Goal: Contribute content: Contribute content

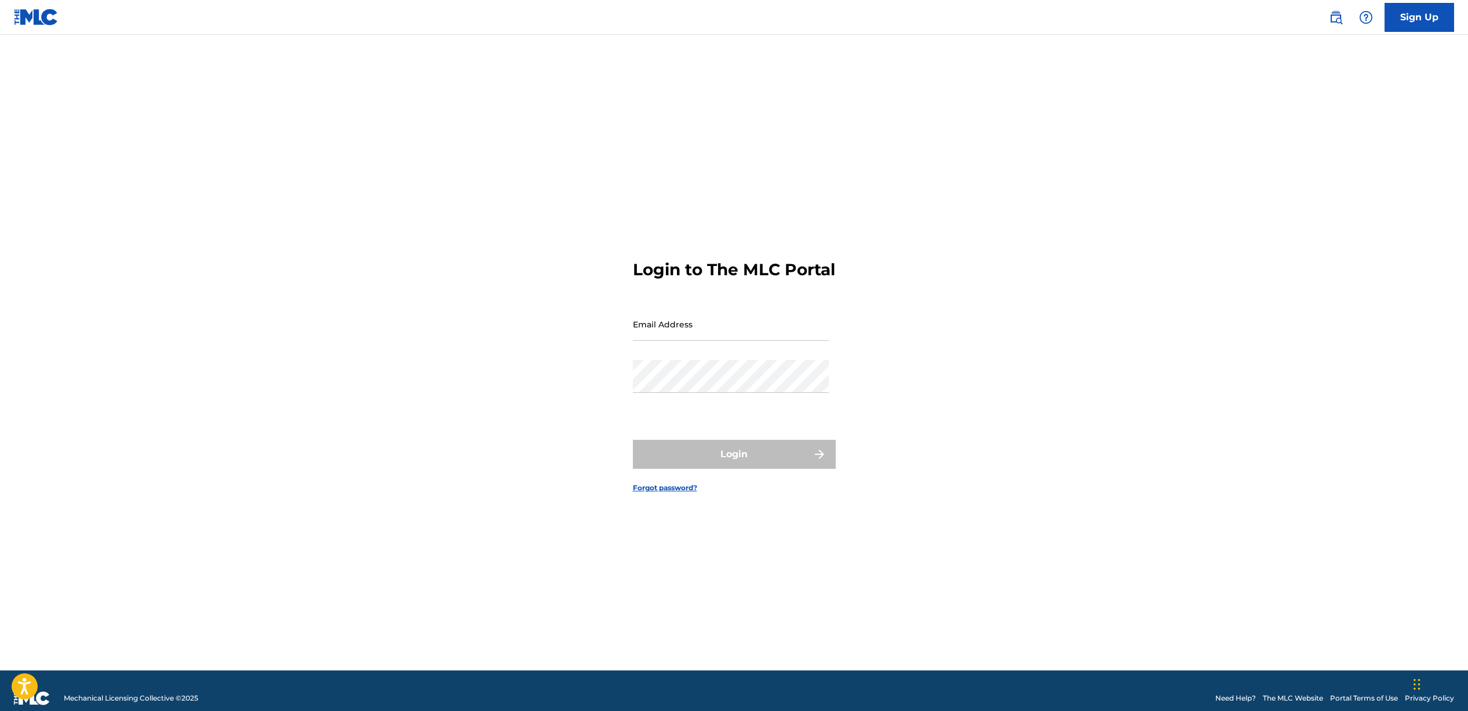
click at [690, 340] on input "Email Address" at bounding box center [731, 324] width 196 height 33
type input "[EMAIL_ADDRESS][DOMAIN_NAME]"
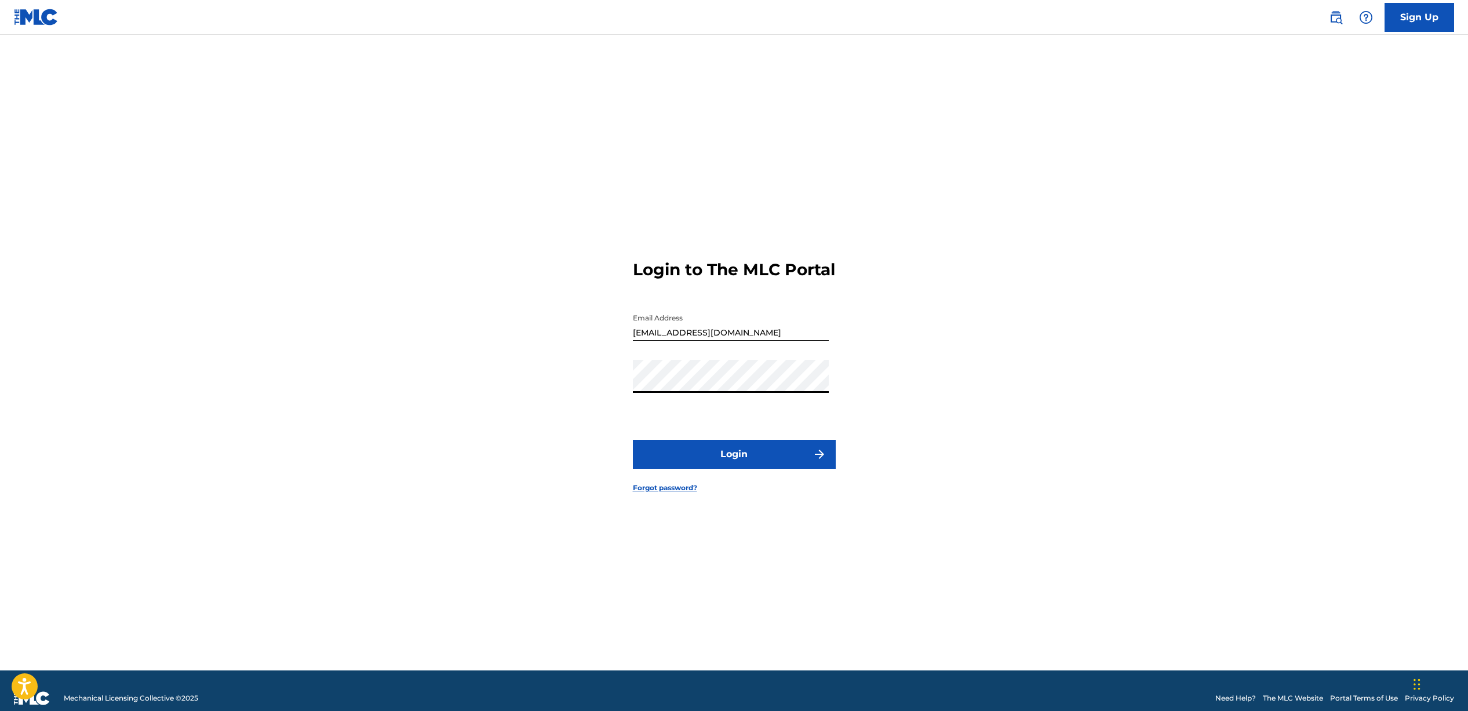
click at [732, 461] on button "Login" at bounding box center [734, 454] width 203 height 29
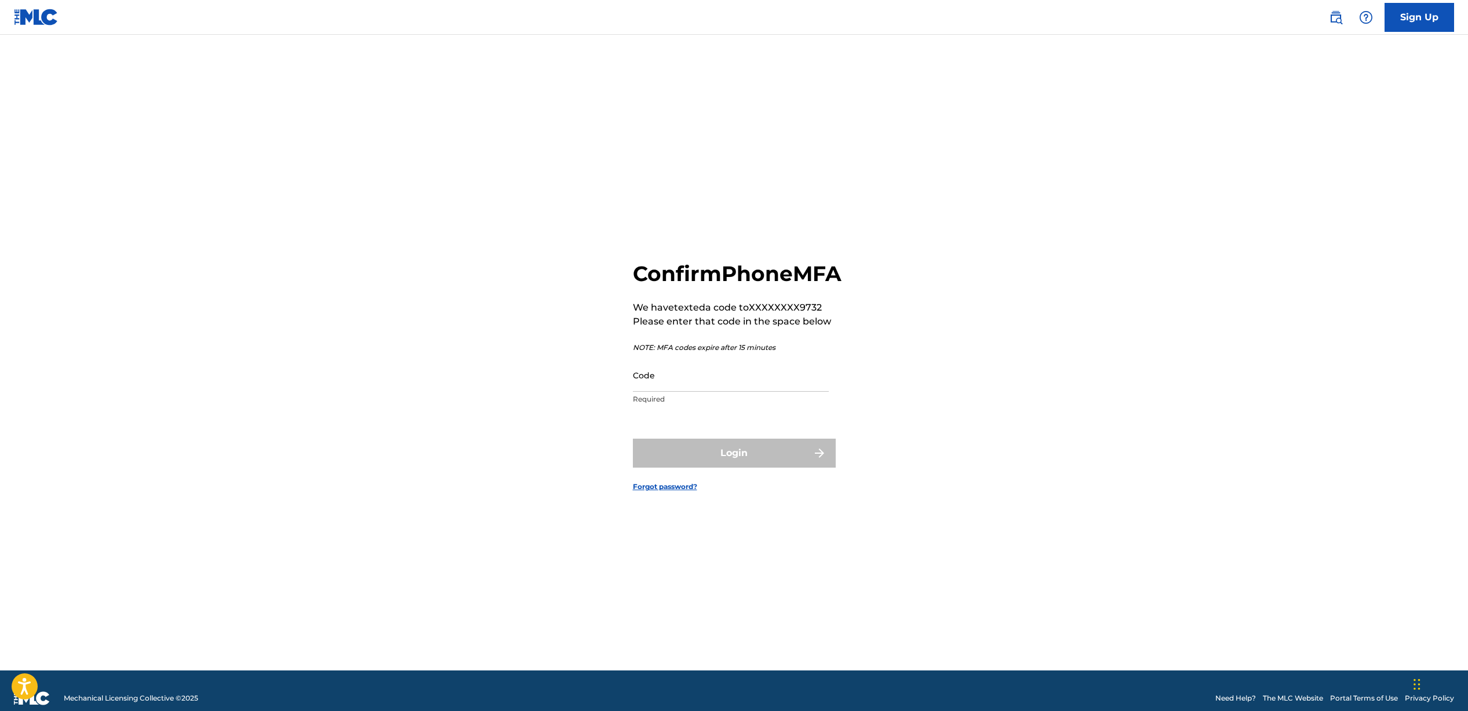
click at [685, 392] on input "Code" at bounding box center [731, 375] width 196 height 33
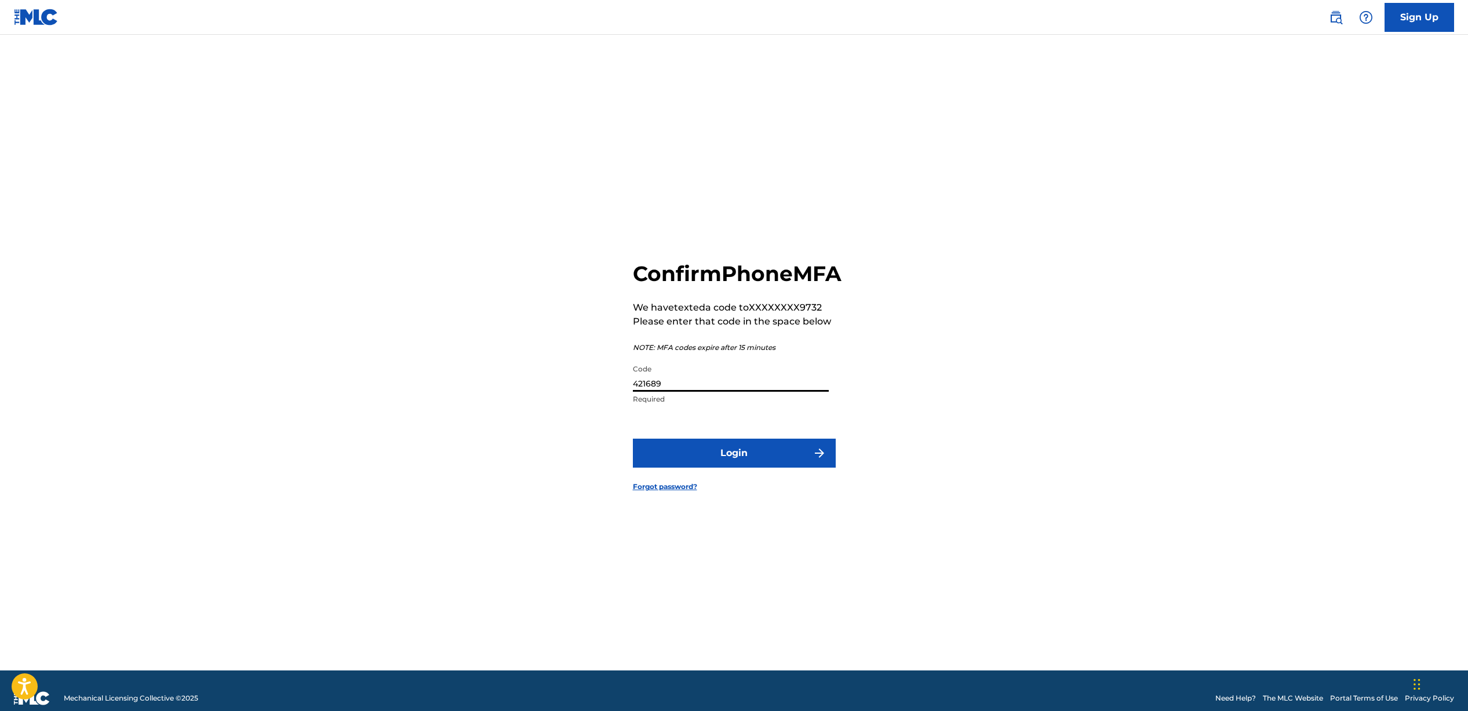
type input "421689"
click at [633, 439] on button "Login" at bounding box center [734, 453] width 203 height 29
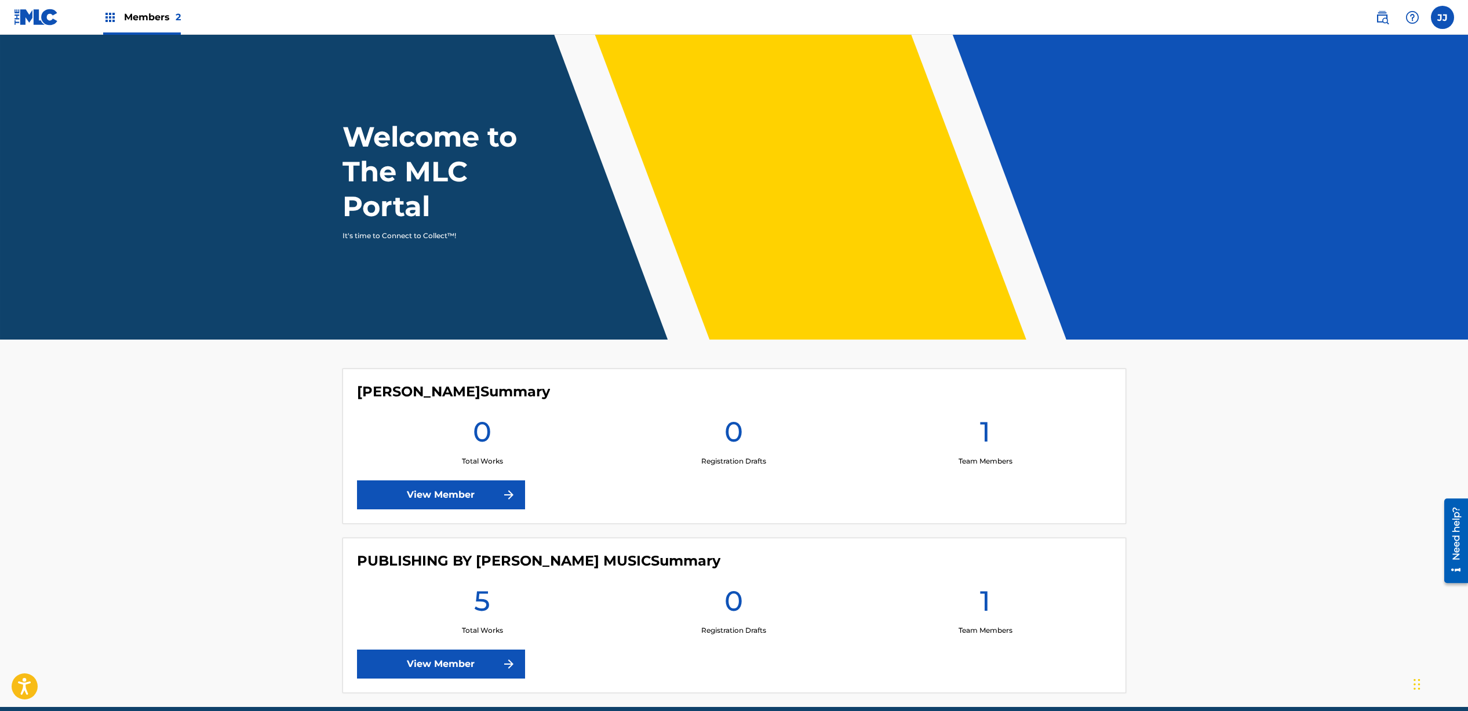
click at [521, 664] on link "View Member" at bounding box center [441, 664] width 168 height 29
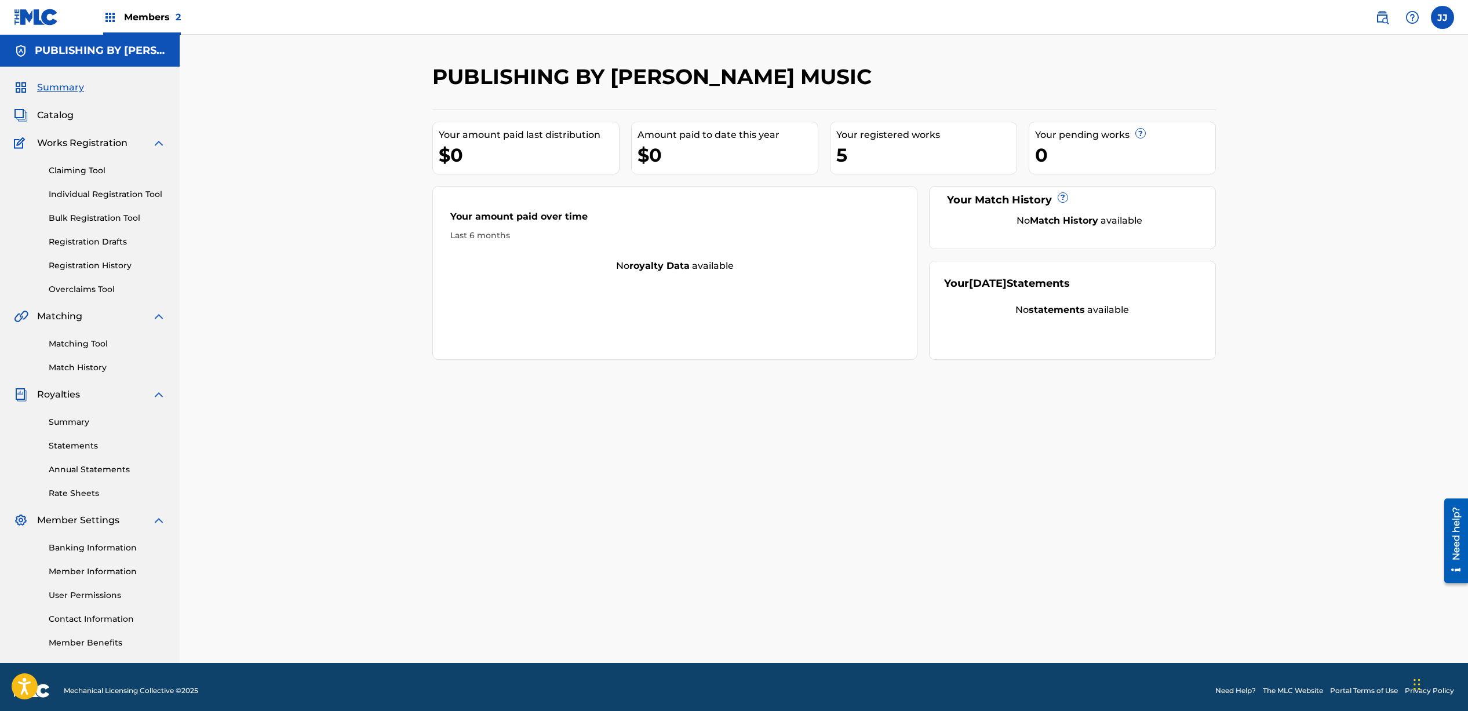
click at [877, 142] on div "5" at bounding box center [927, 155] width 180 height 26
click at [61, 175] on link "Claiming Tool" at bounding box center [107, 171] width 117 height 12
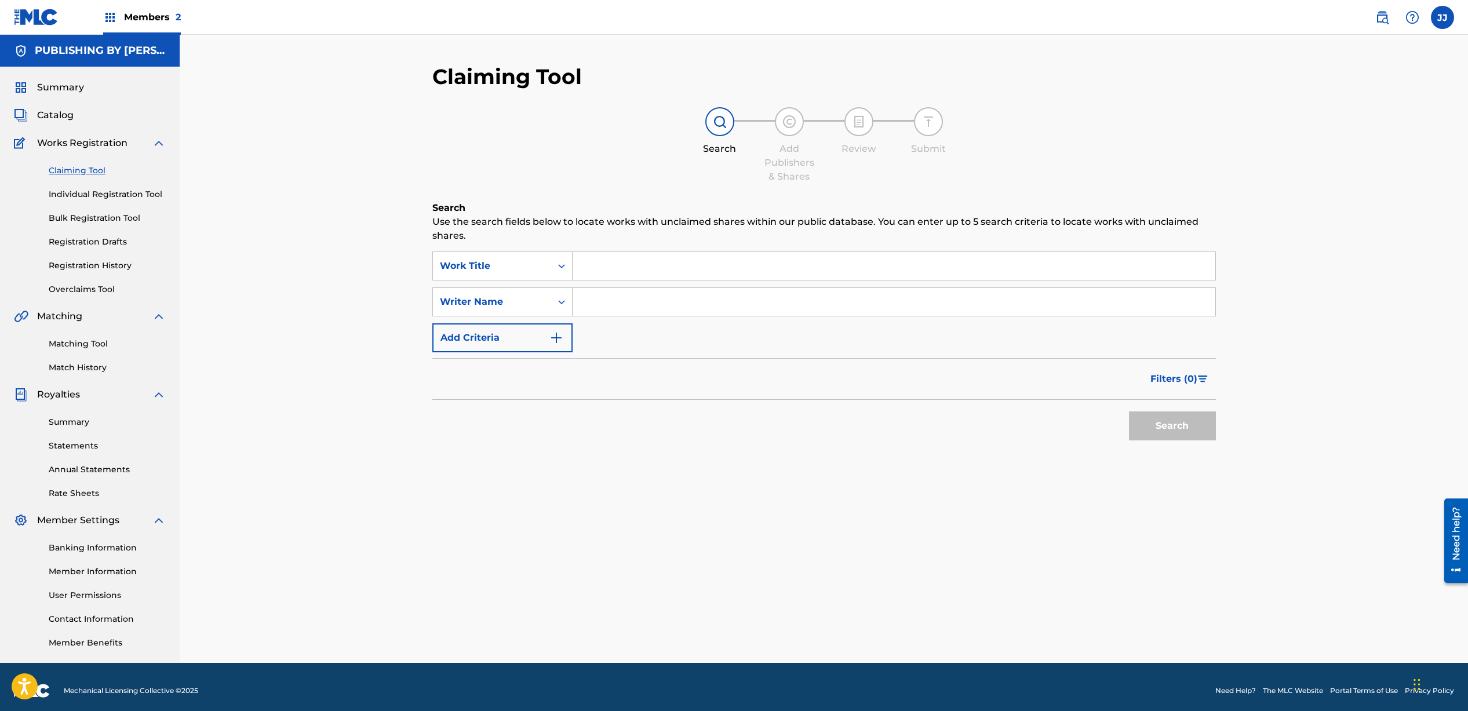
click at [620, 301] on input "Search Form" at bounding box center [894, 302] width 643 height 28
type input "[PERSON_NAME]"
click at [1174, 429] on button "Search" at bounding box center [1172, 426] width 87 height 29
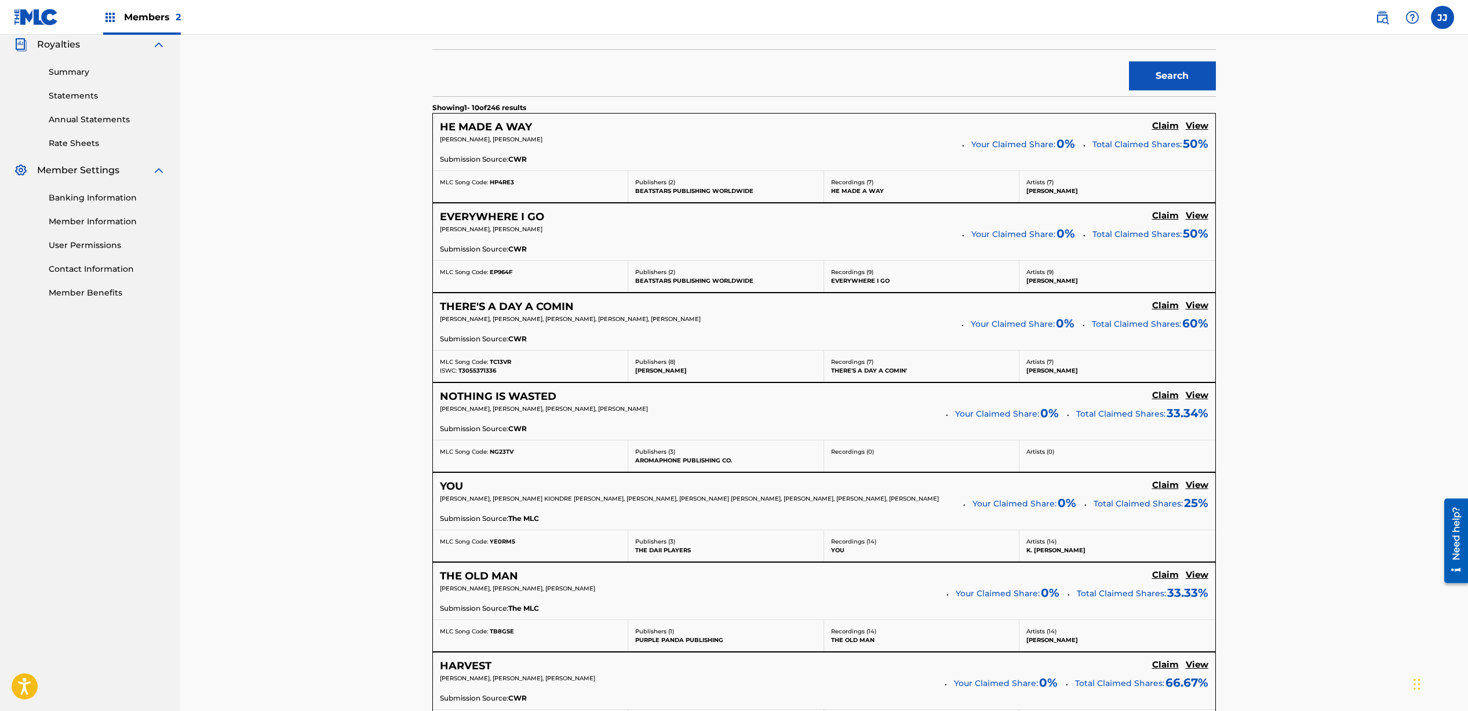
scroll to position [352, 0]
click at [1164, 129] on h5 "Claim" at bounding box center [1165, 123] width 27 height 11
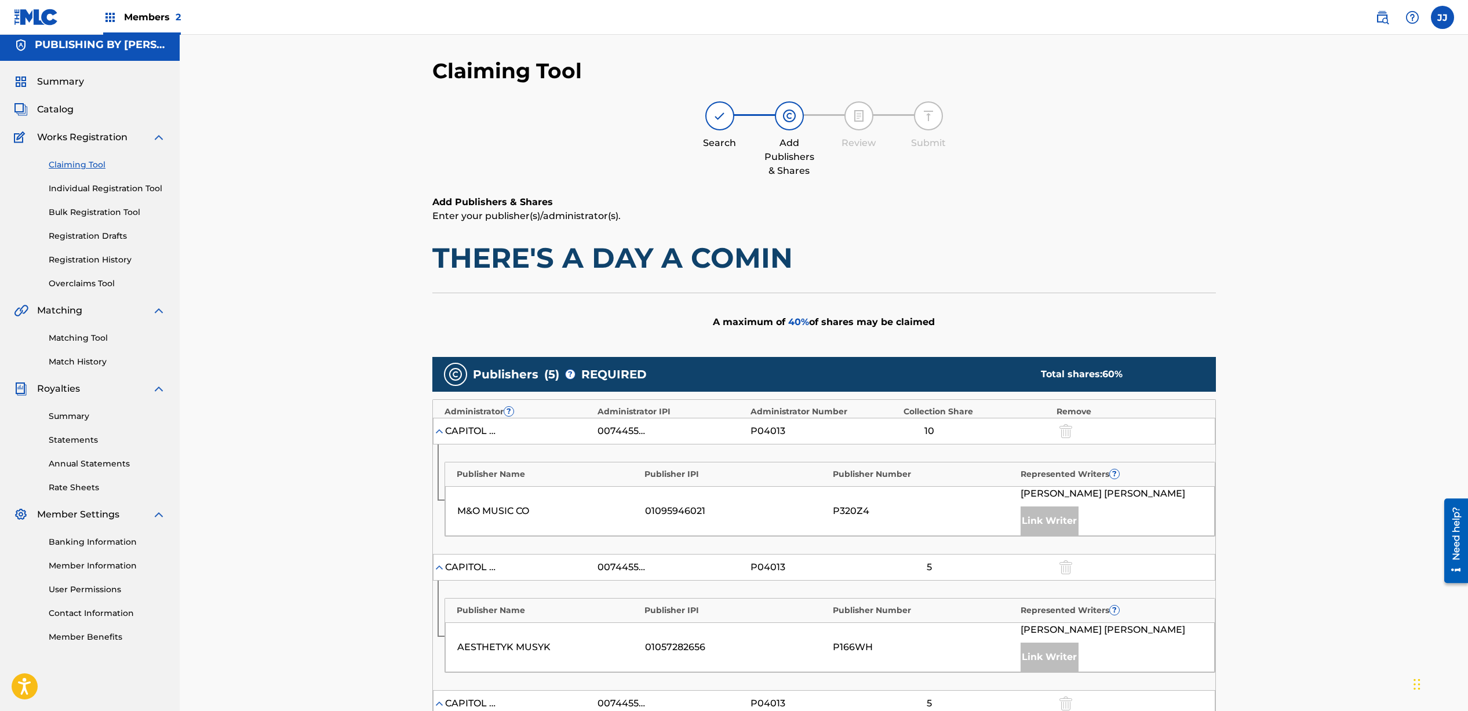
scroll to position [0, 0]
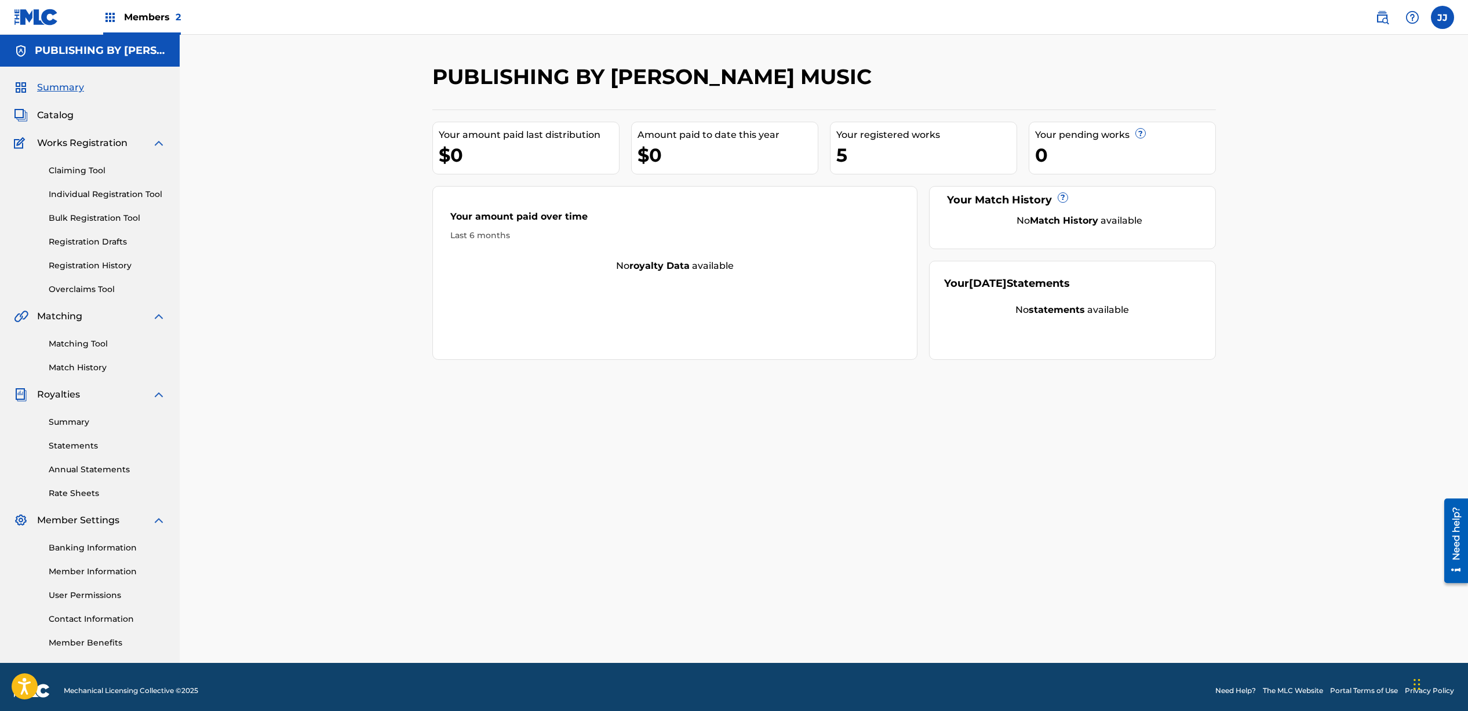
click at [83, 170] on link "Claiming Tool" at bounding box center [107, 171] width 117 height 12
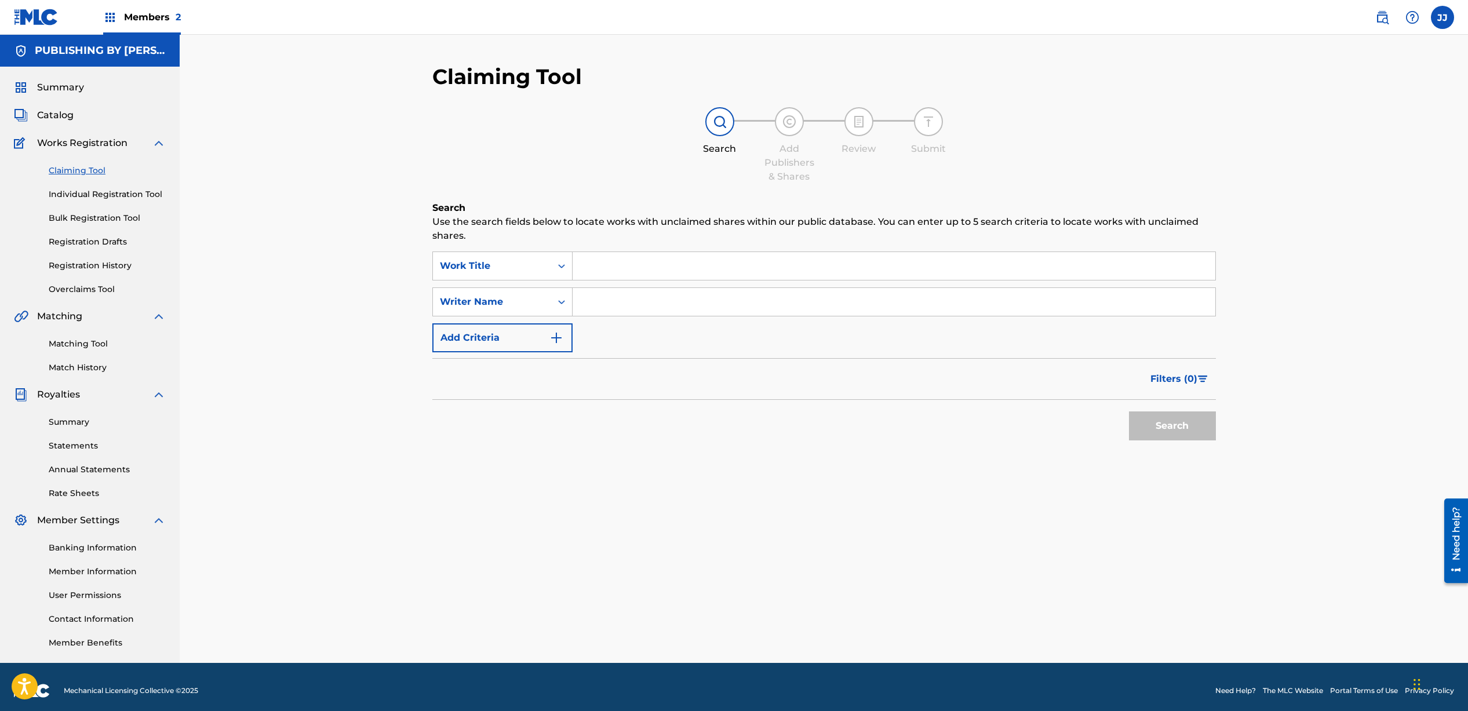
click at [653, 302] on input "Search Form" at bounding box center [894, 302] width 643 height 28
type input "[PERSON_NAME]"
click at [1172, 430] on button "Search" at bounding box center [1172, 426] width 87 height 29
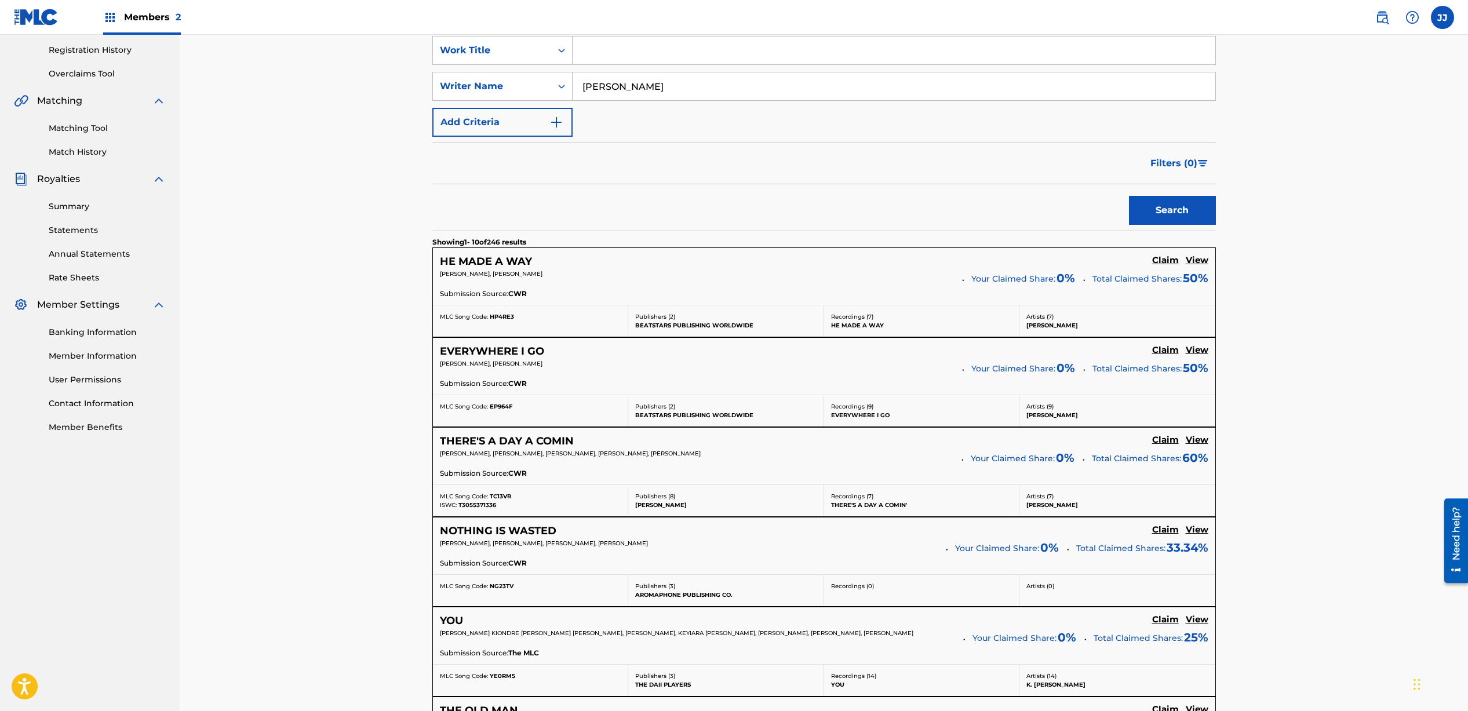
scroll to position [218, 0]
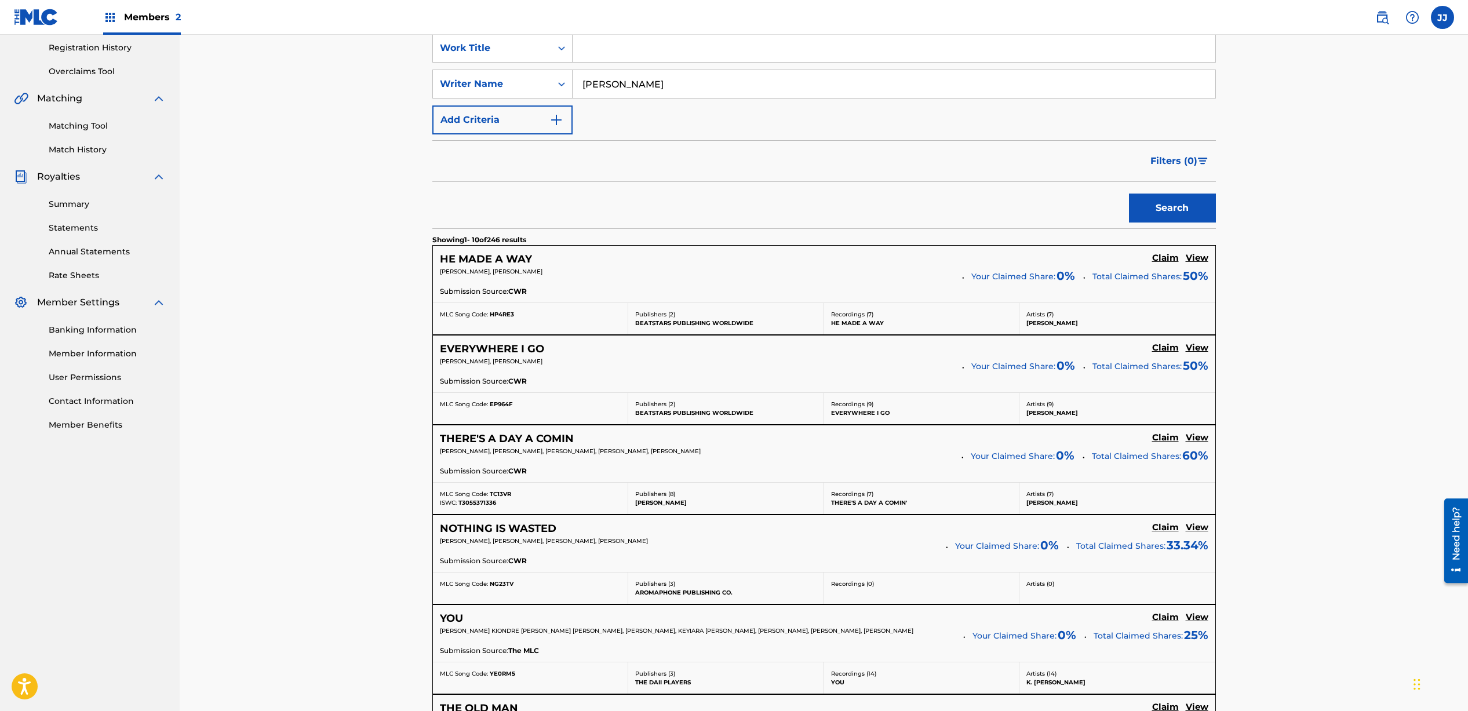
click at [1155, 264] on h5 "Claim" at bounding box center [1165, 258] width 27 height 11
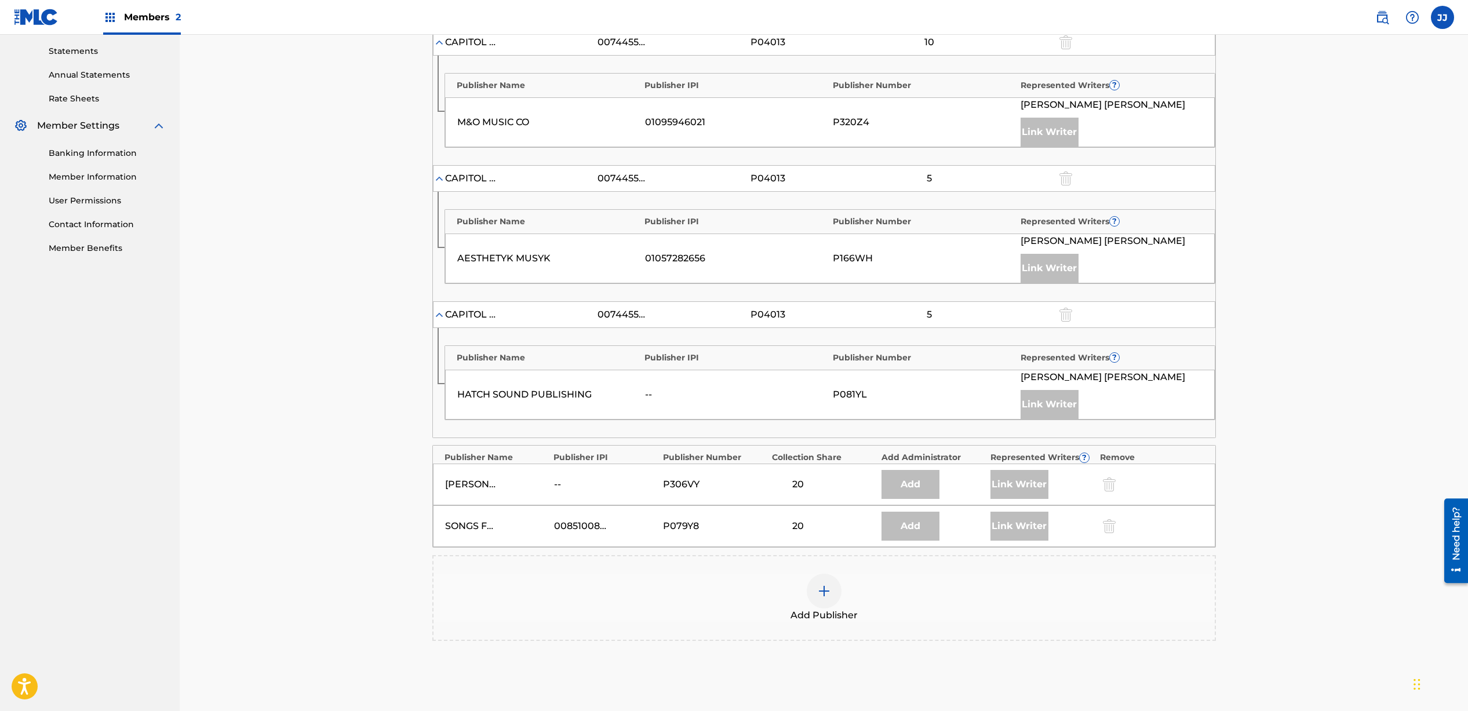
scroll to position [397, 0]
click at [944, 475] on div "Add" at bounding box center [933, 482] width 103 height 29
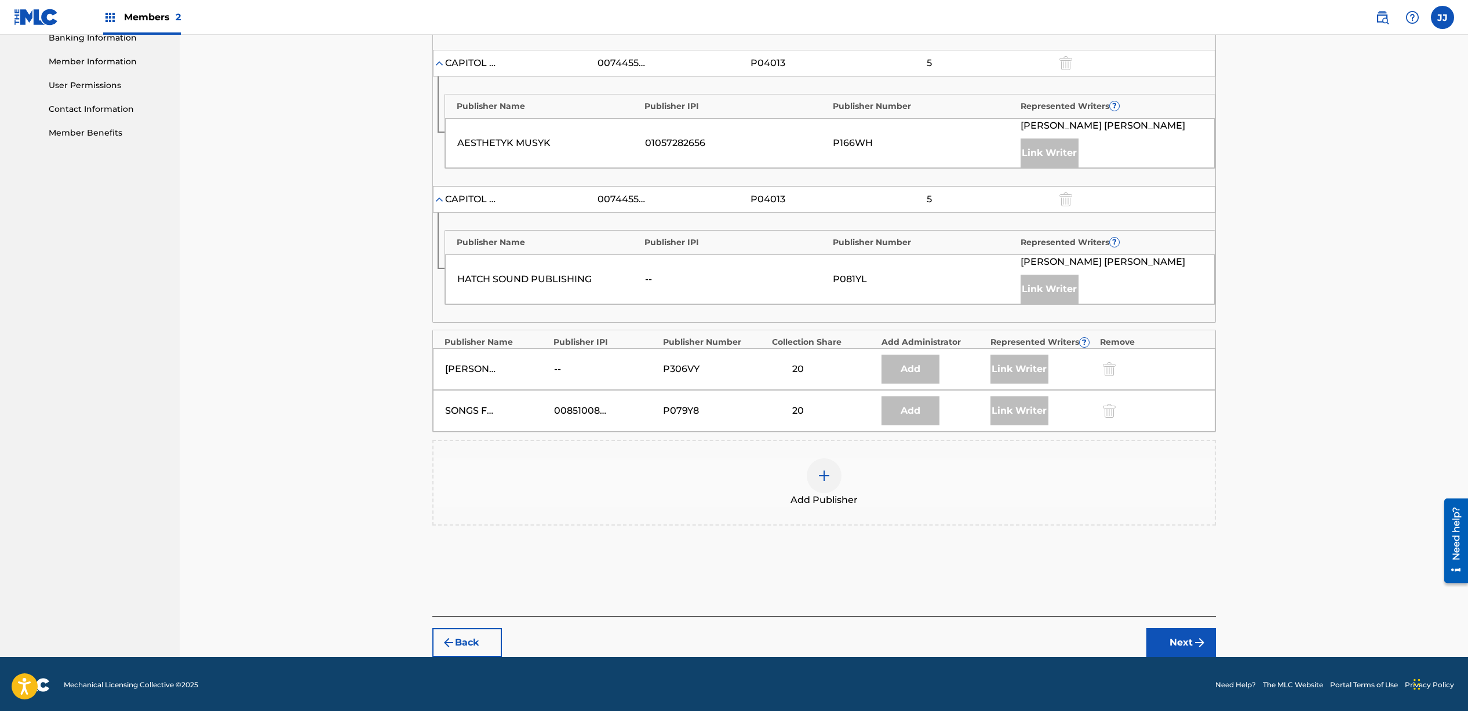
scroll to position [512, 0]
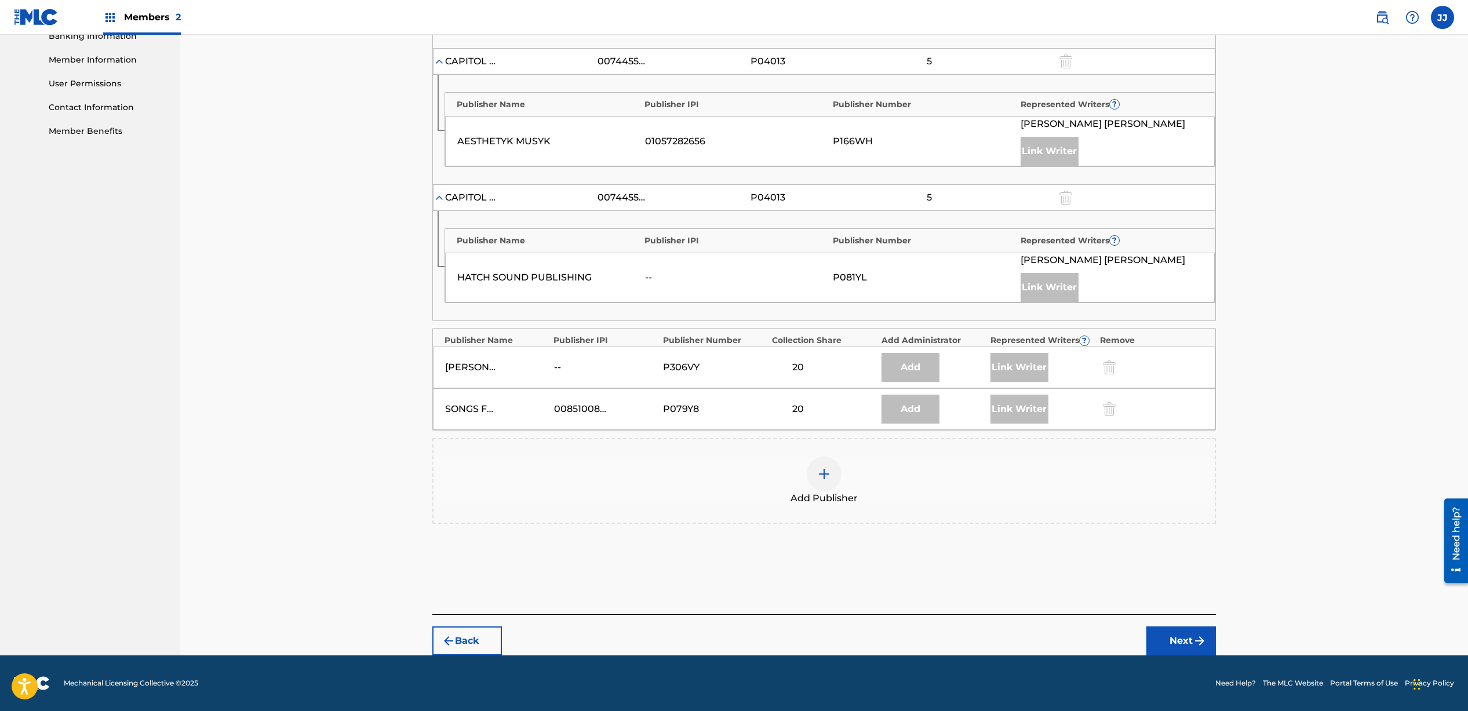
click at [1193, 637] on img "submit" at bounding box center [1200, 641] width 14 height 14
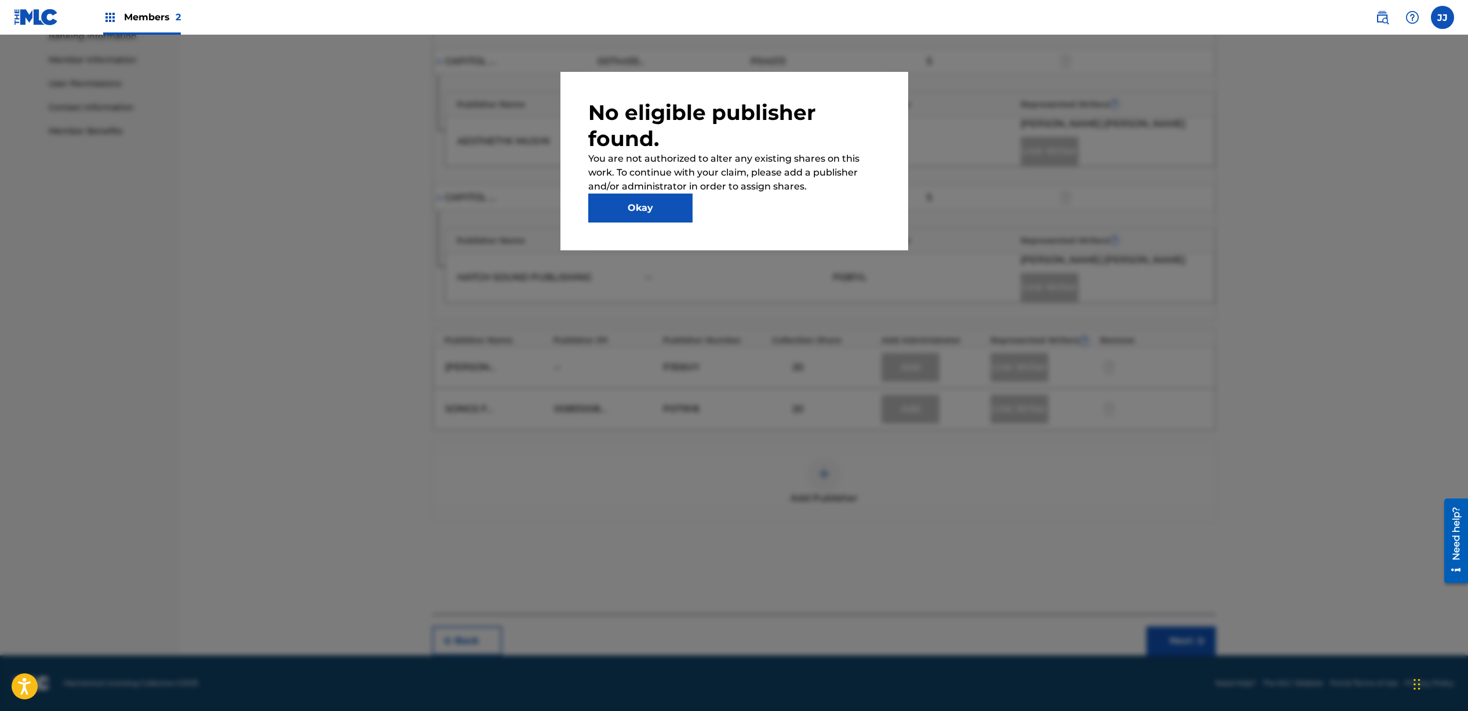
click at [614, 205] on button "Okay" at bounding box center [640, 208] width 104 height 29
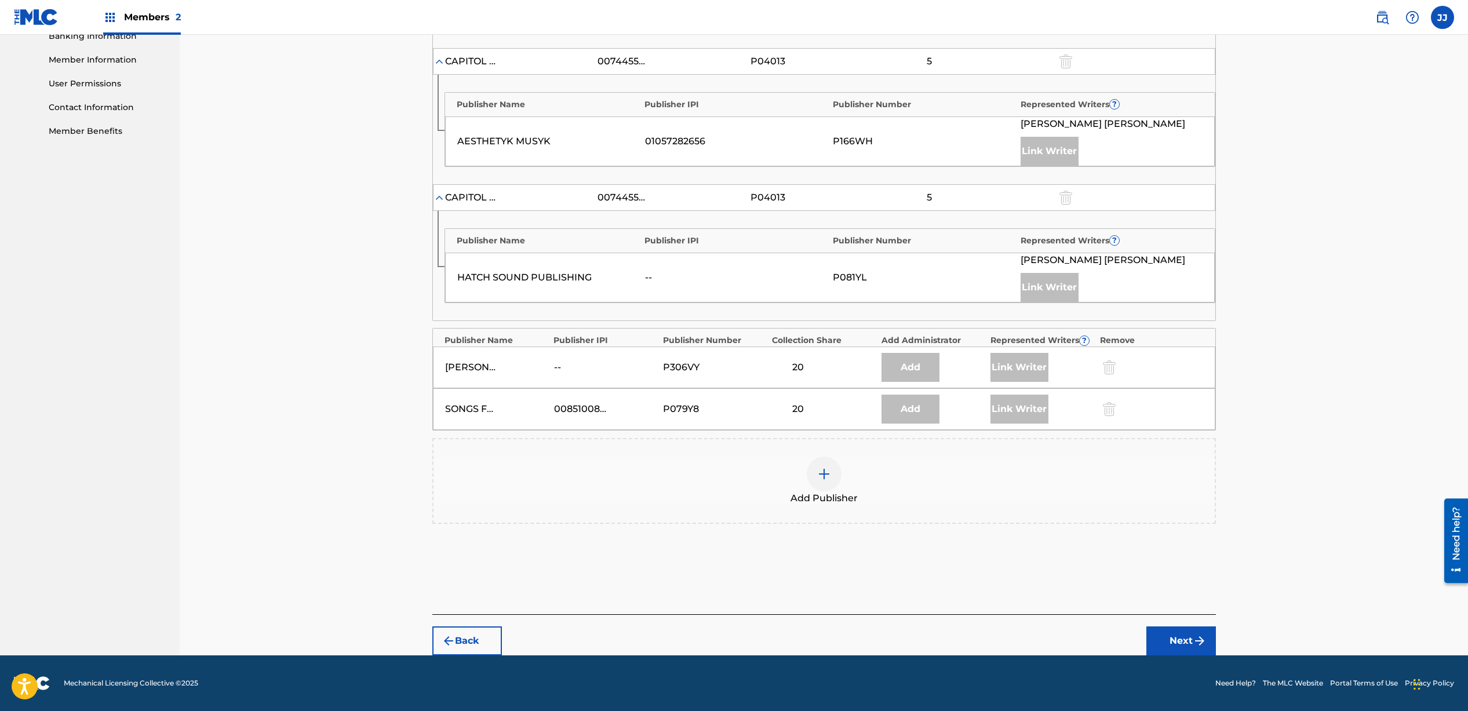
click at [466, 645] on button "Back" at bounding box center [467, 641] width 70 height 29
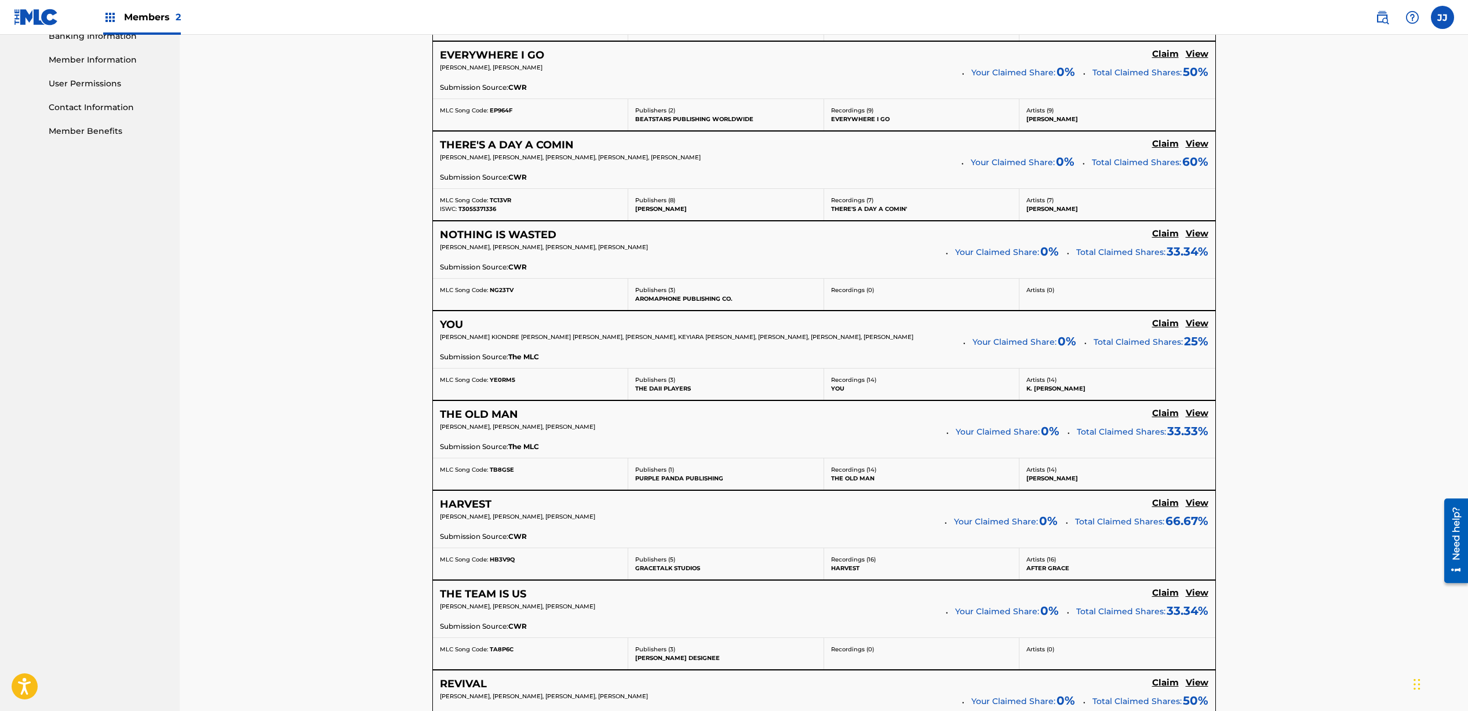
click at [1194, 146] on h5 "View" at bounding box center [1197, 144] width 23 height 11
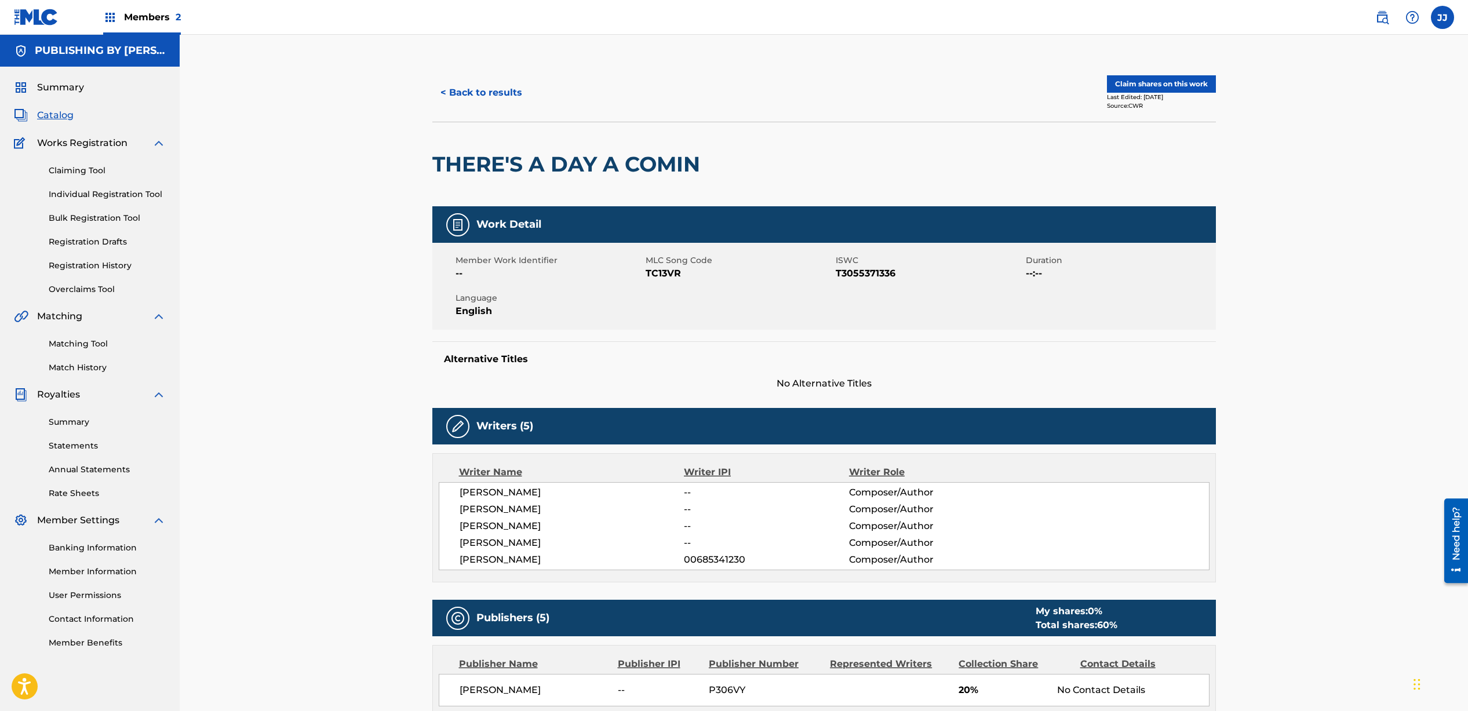
click at [1186, 88] on button "Claim shares on this work" at bounding box center [1161, 83] width 109 height 17
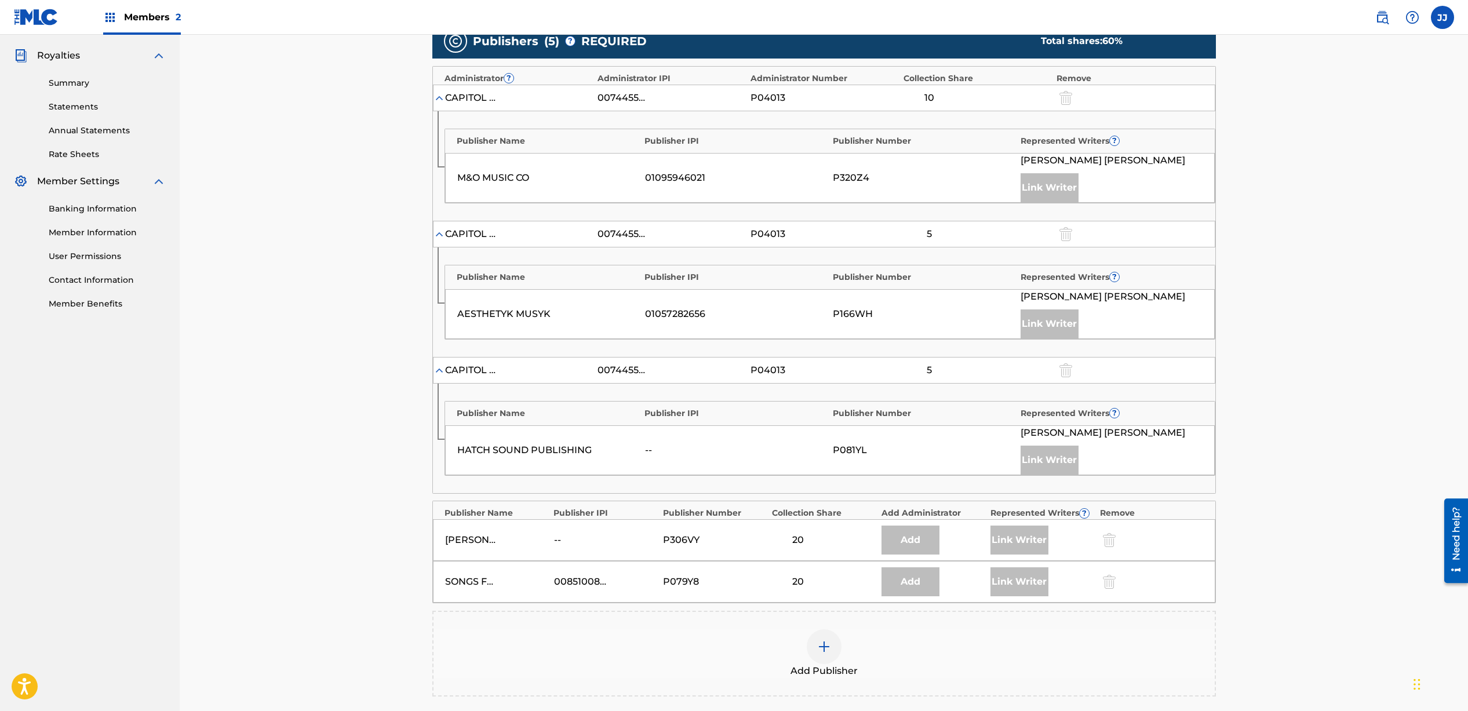
scroll to position [351, 0]
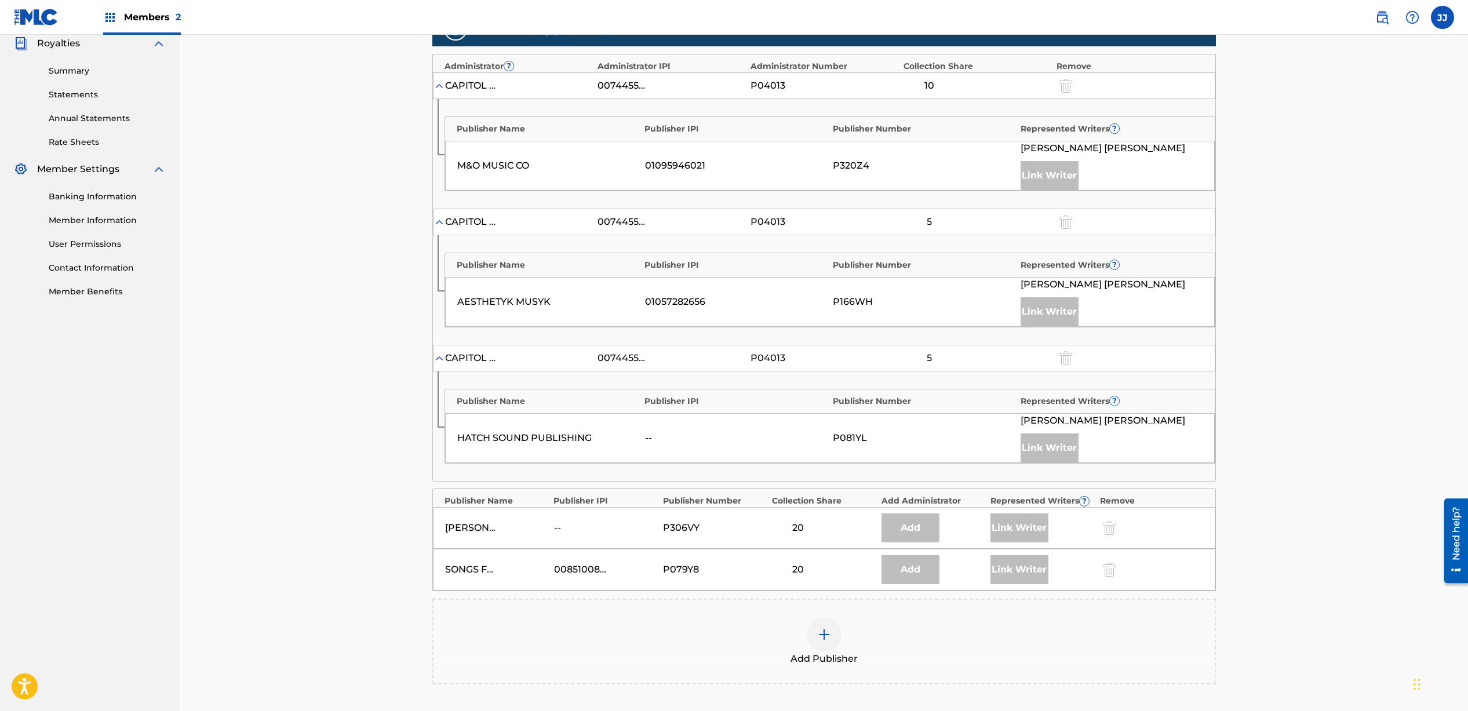
click at [825, 633] on img at bounding box center [824, 635] width 14 height 14
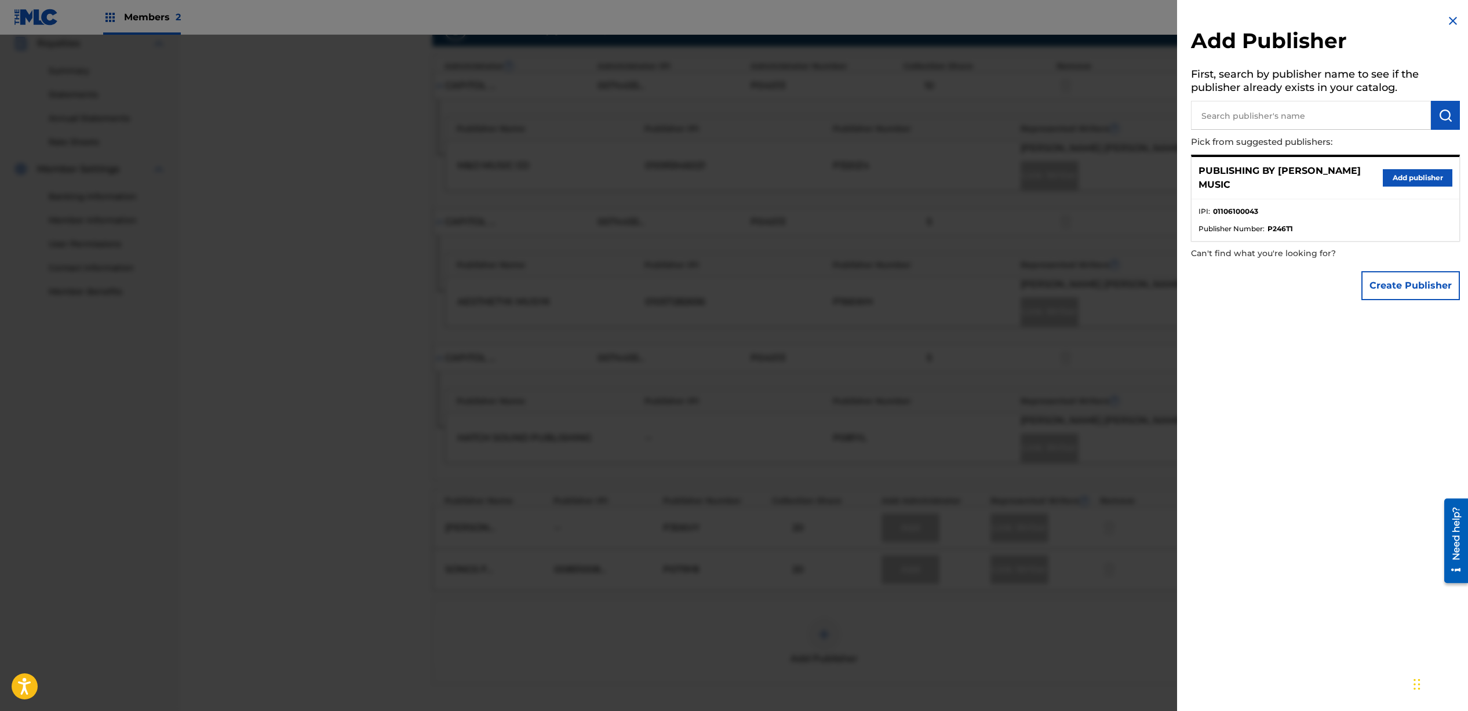
click at [1401, 181] on button "Add publisher" at bounding box center [1418, 177] width 70 height 17
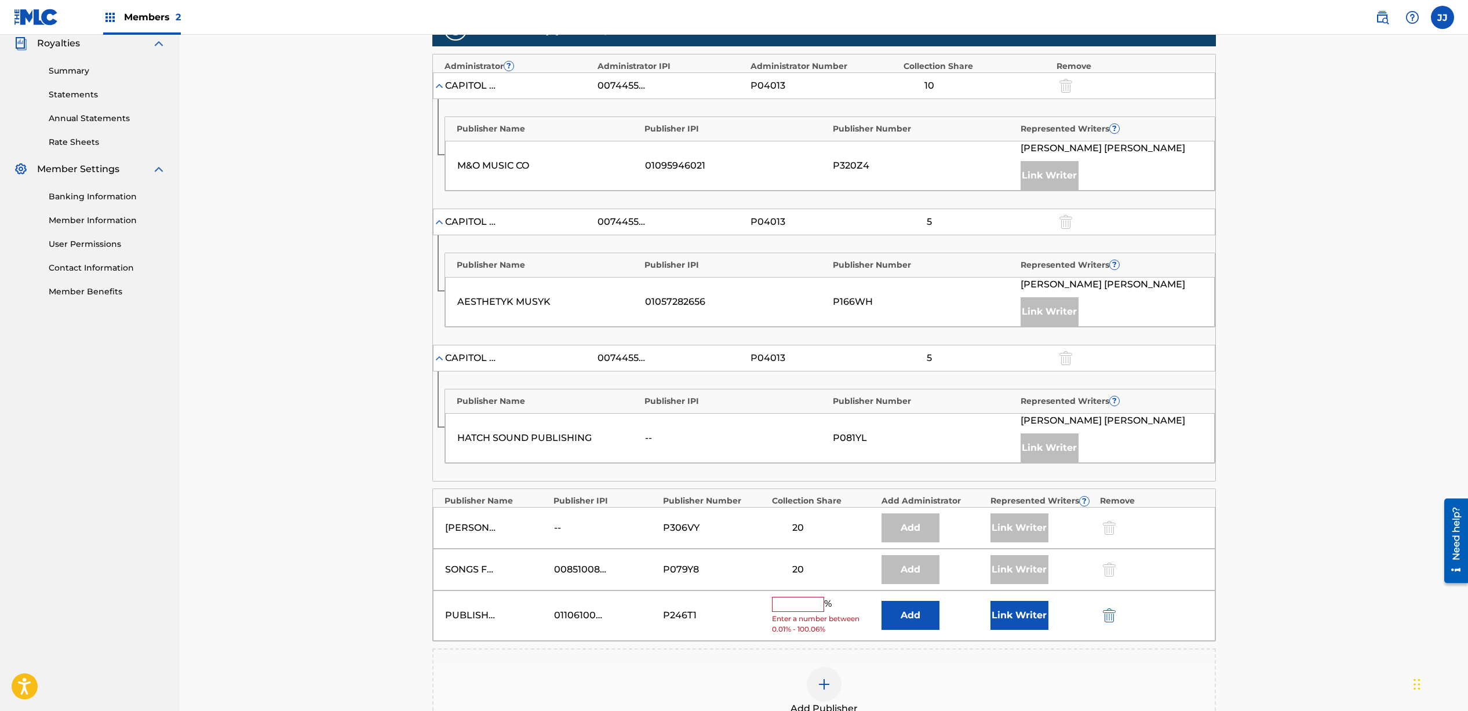
click at [790, 601] on input "text" at bounding box center [798, 604] width 52 height 15
type input "20"
click at [1257, 578] on div "Claiming Tool Search Add Publishers & Shares Review Submit Add Publishers & Sha…" at bounding box center [824, 270] width 1289 height 1175
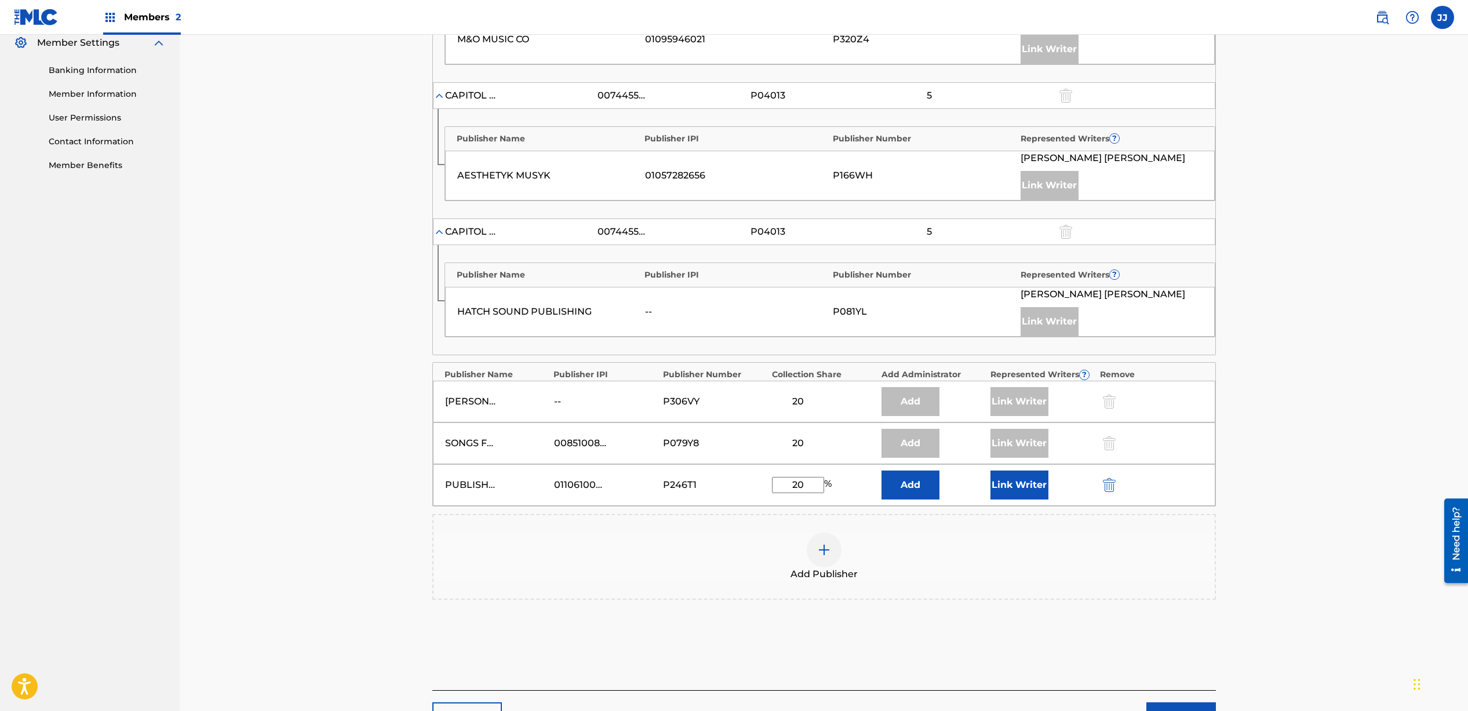
scroll to position [474, 0]
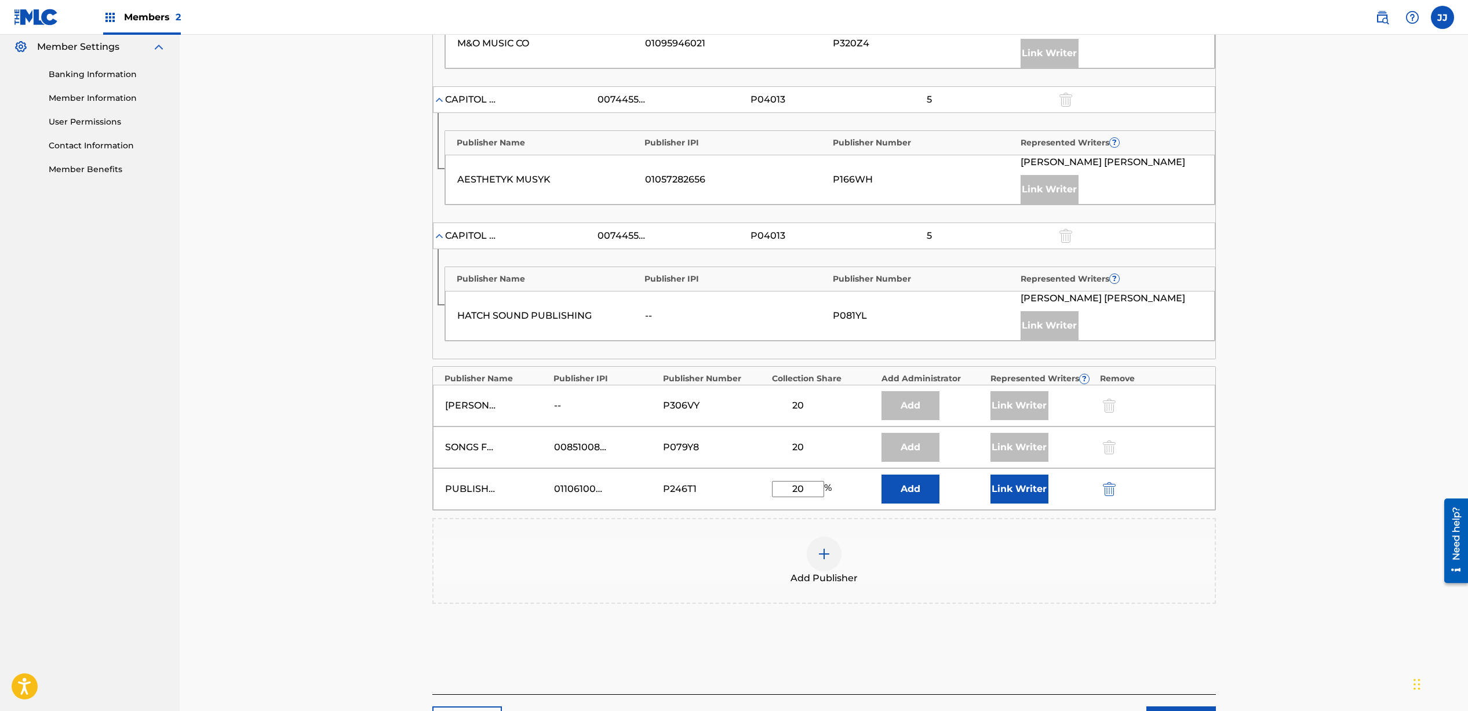
click at [1046, 492] on button "Link Writer" at bounding box center [1020, 489] width 58 height 29
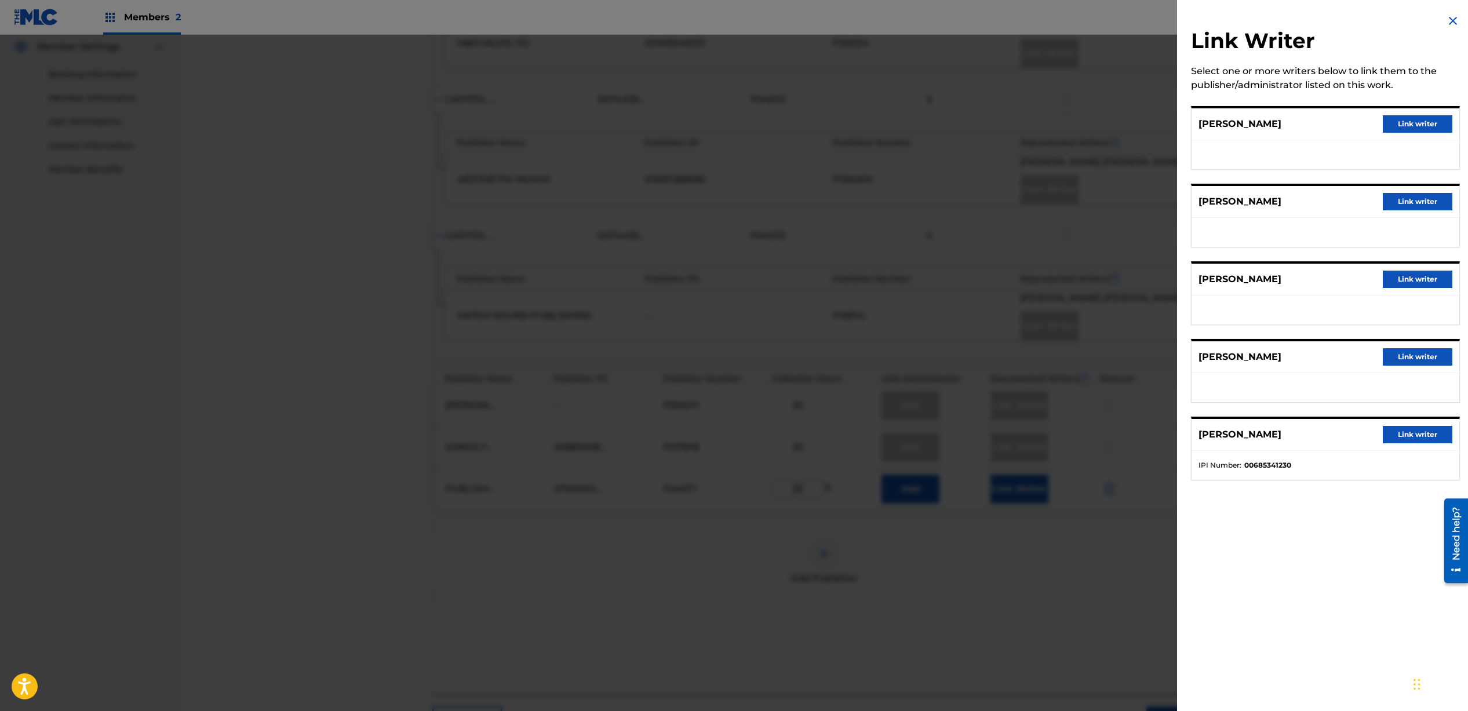
click at [1410, 205] on button "Link writer" at bounding box center [1418, 201] width 70 height 17
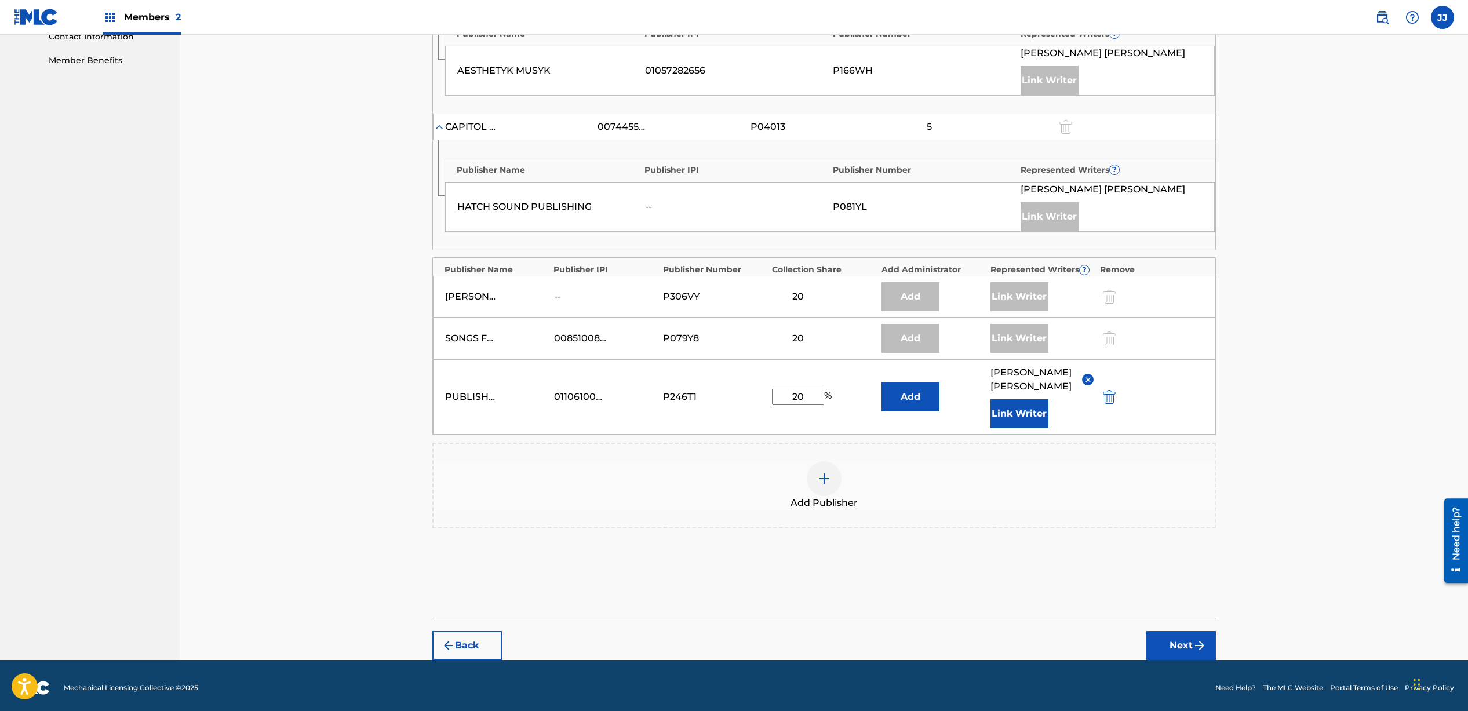
scroll to position [587, 0]
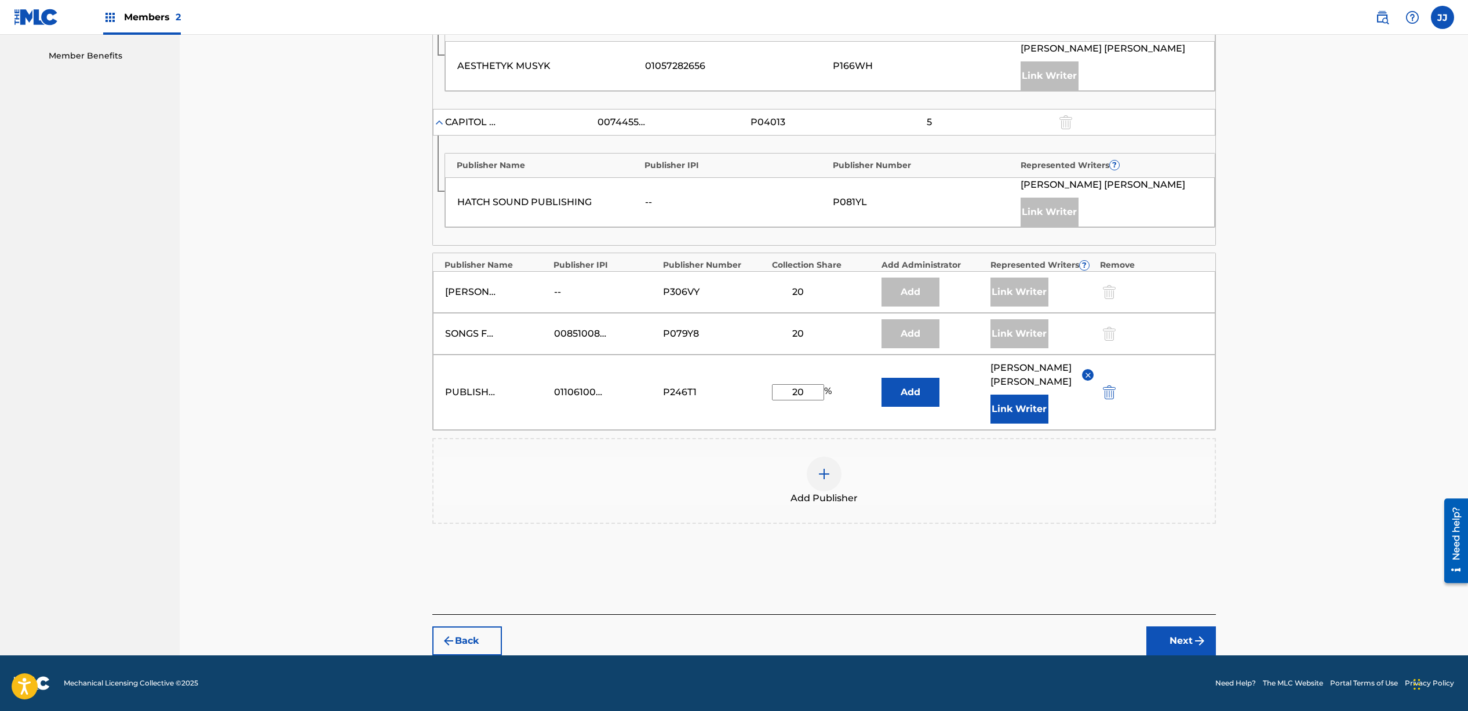
click at [1183, 635] on button "Next" at bounding box center [1182, 641] width 70 height 29
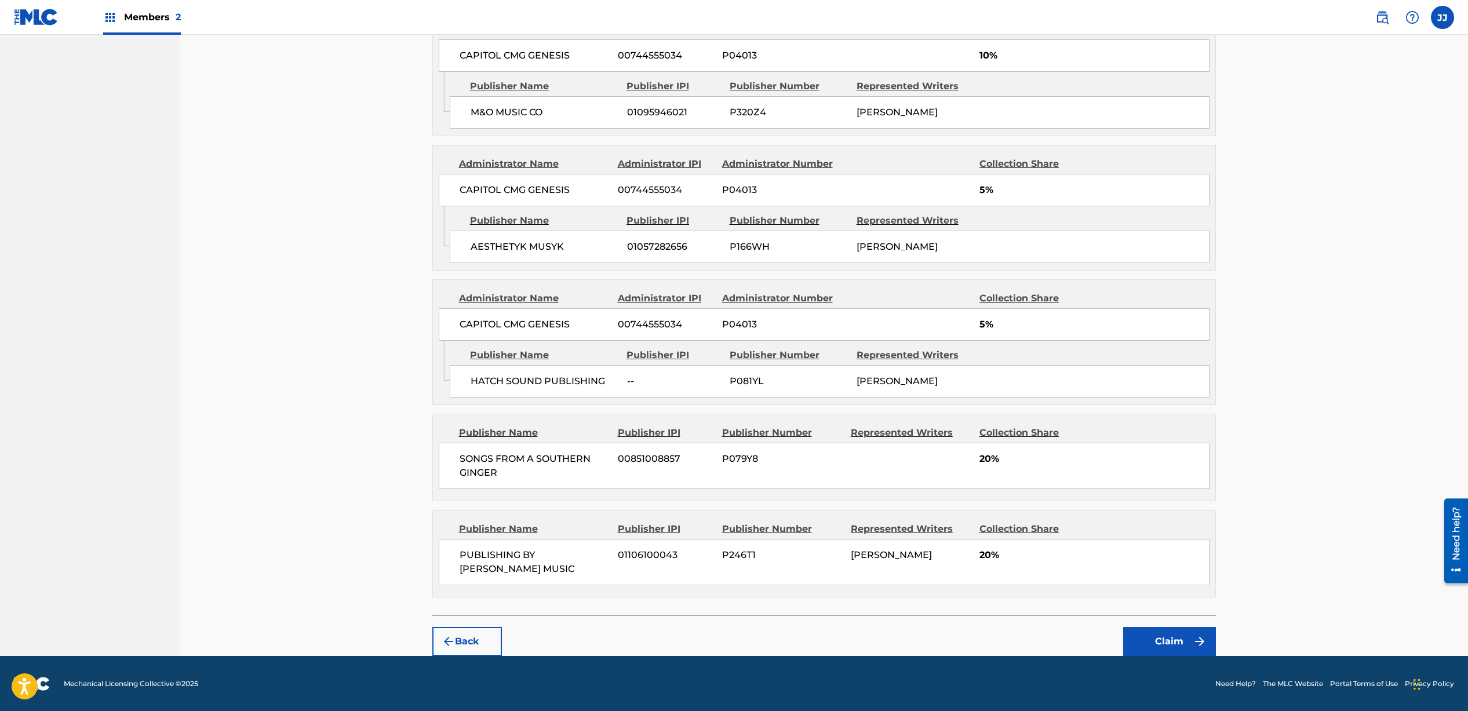
scroll to position [631, 0]
click at [1151, 642] on button "Claim" at bounding box center [1170, 641] width 93 height 29
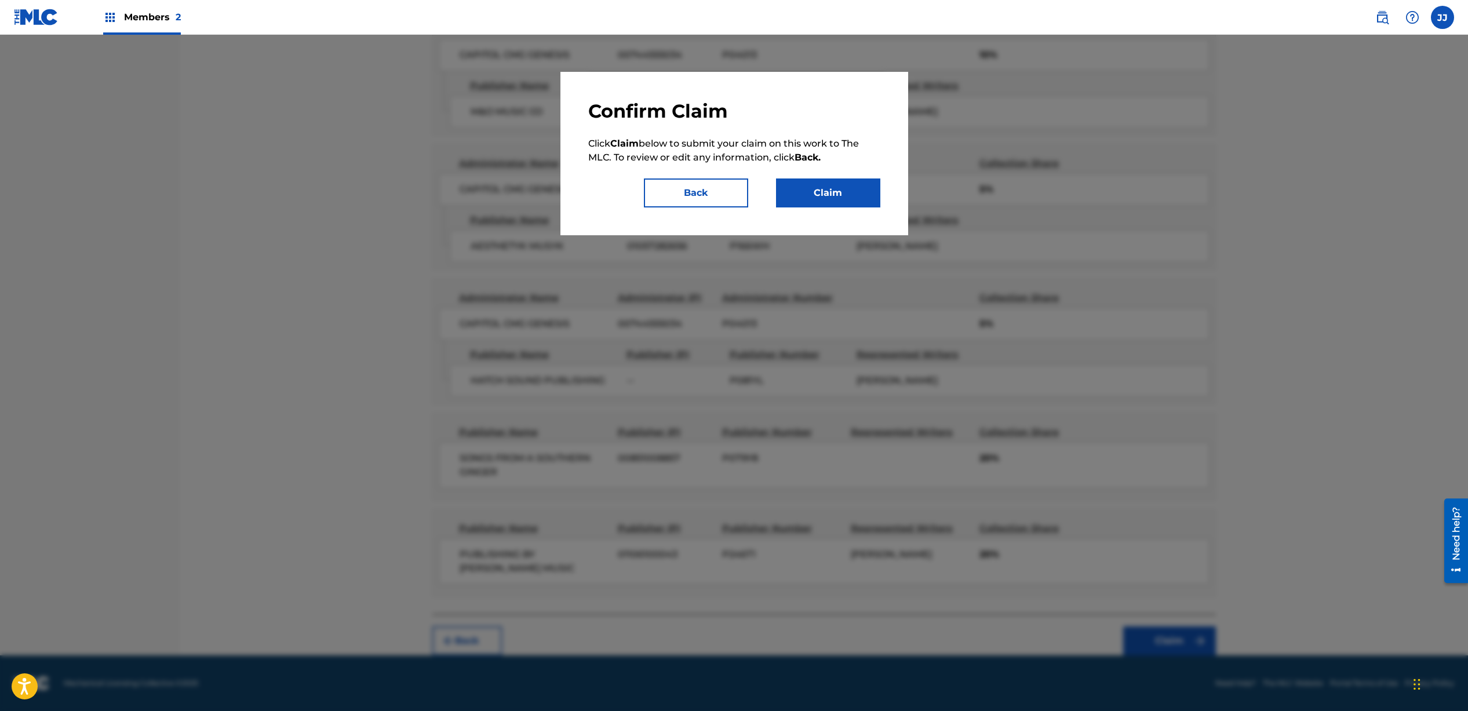
click at [838, 197] on button "Claim" at bounding box center [828, 193] width 104 height 29
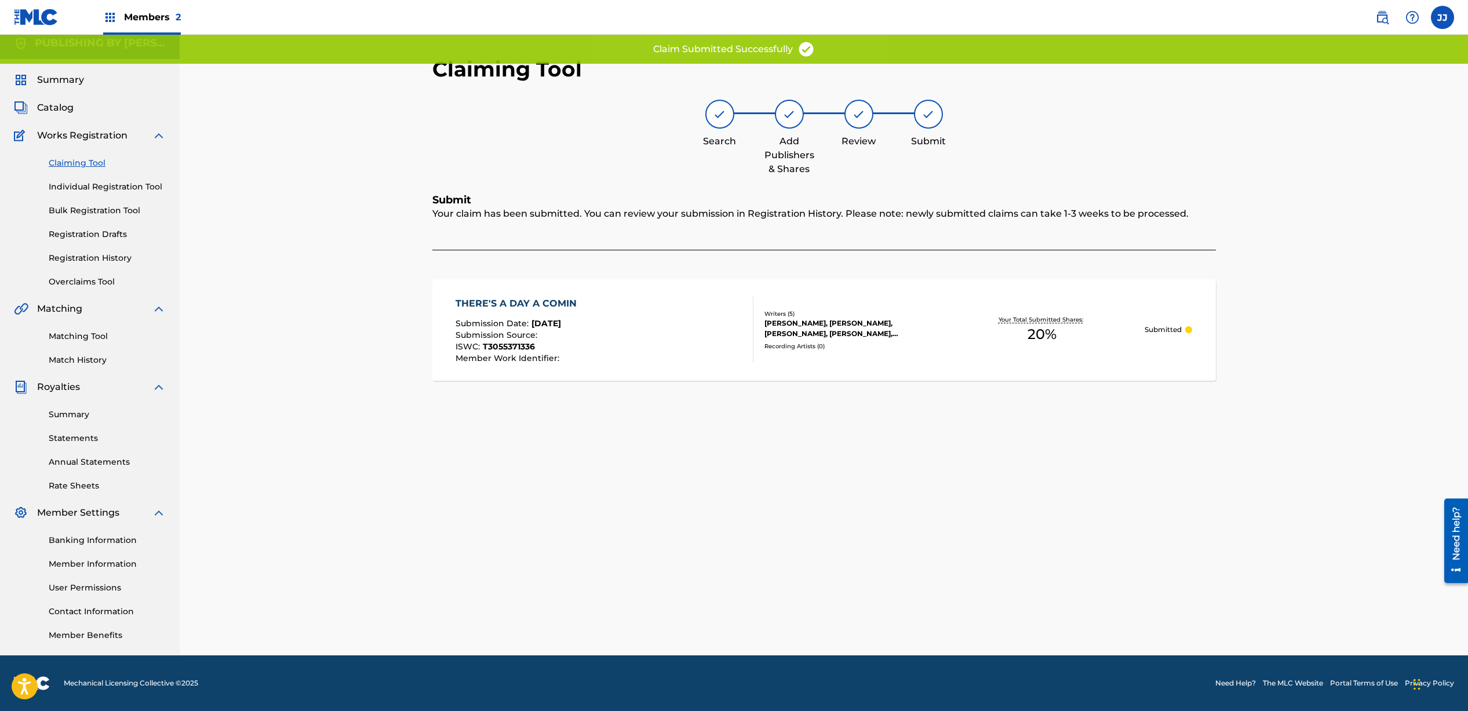
scroll to position [8, 0]
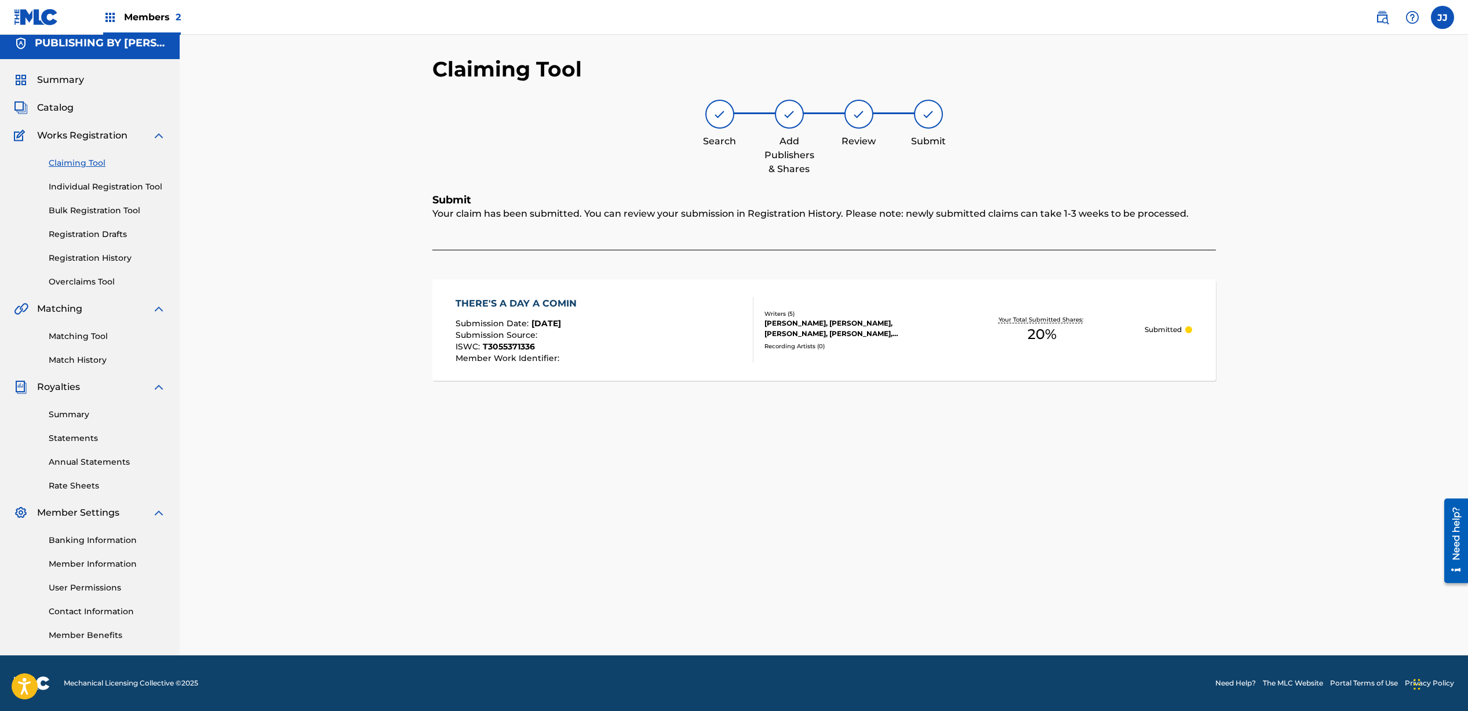
click at [88, 163] on link "Claiming Tool" at bounding box center [107, 163] width 117 height 12
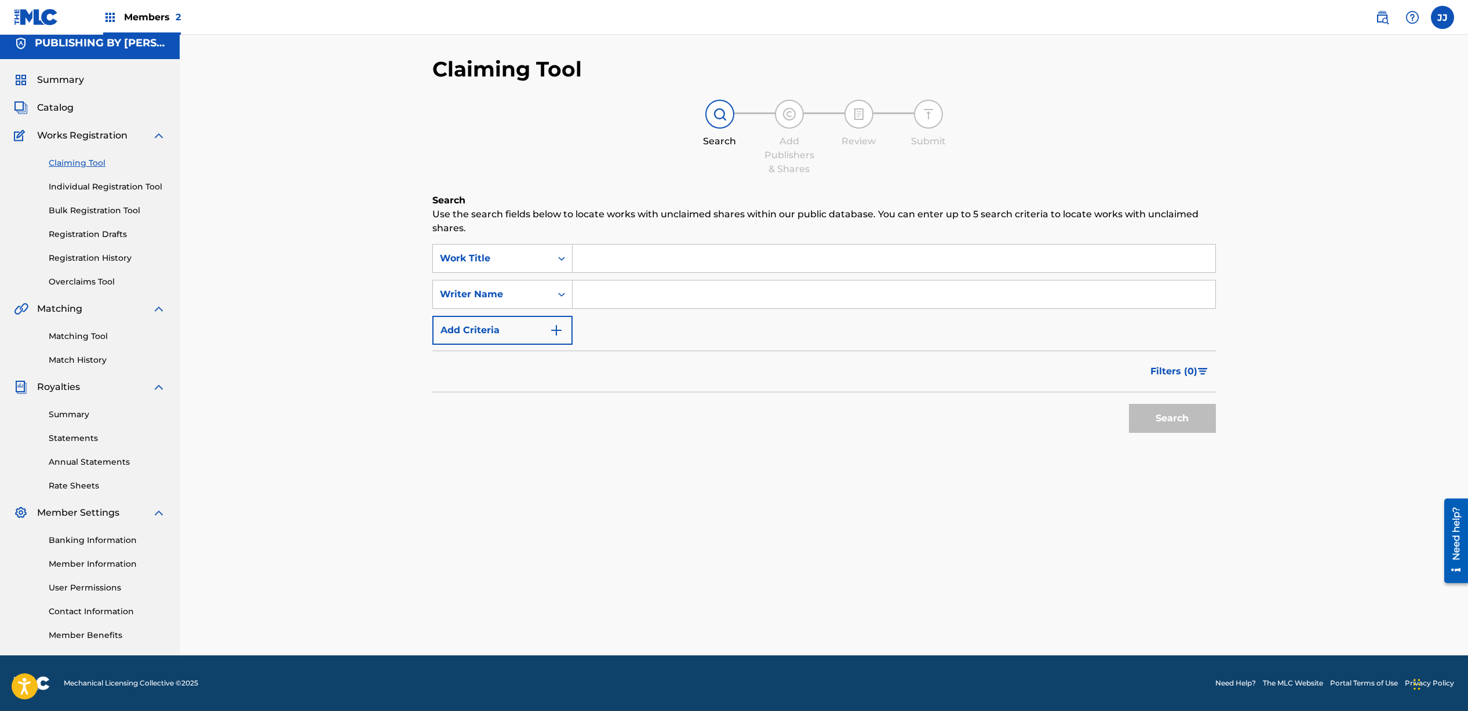
scroll to position [0, 0]
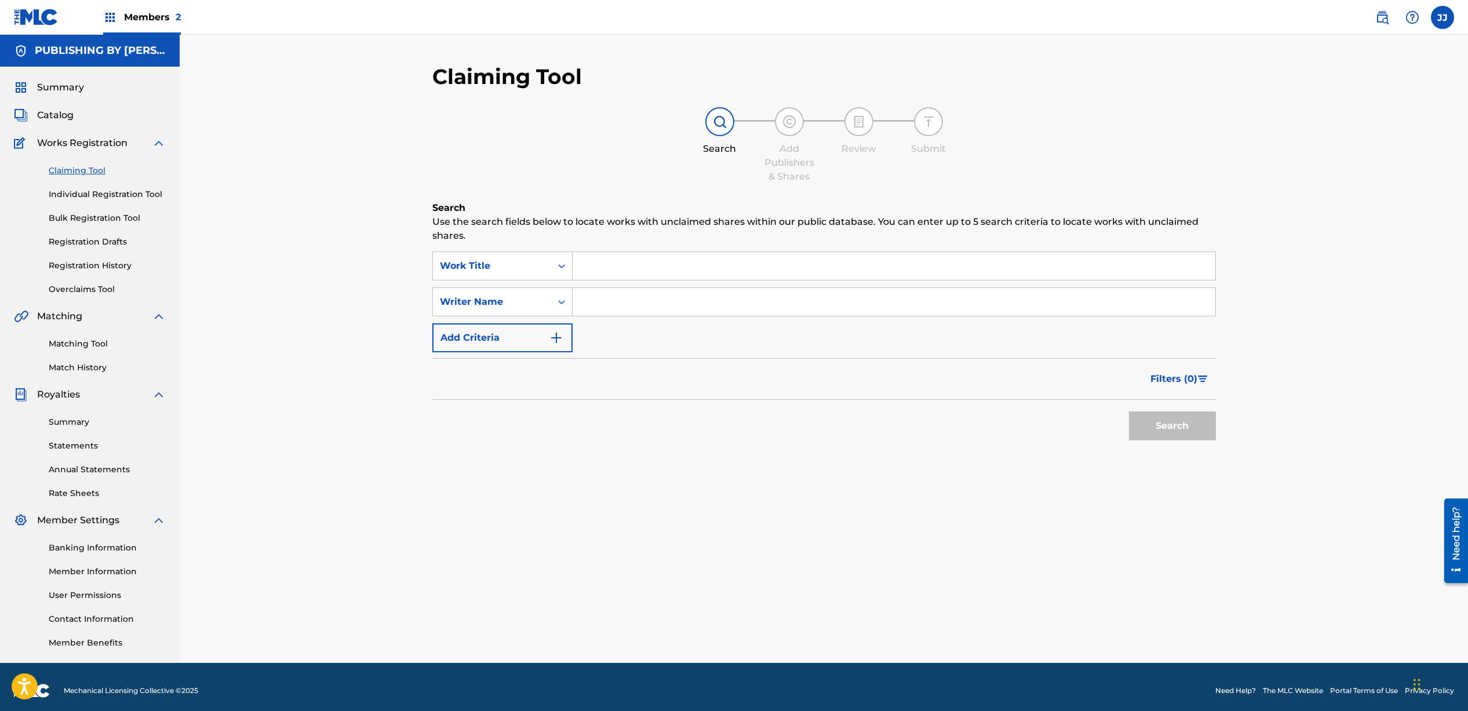
click at [616, 304] on input "Search Form" at bounding box center [894, 302] width 643 height 28
type input "[PERSON_NAME]"
click at [1150, 415] on button "Search" at bounding box center [1172, 426] width 87 height 29
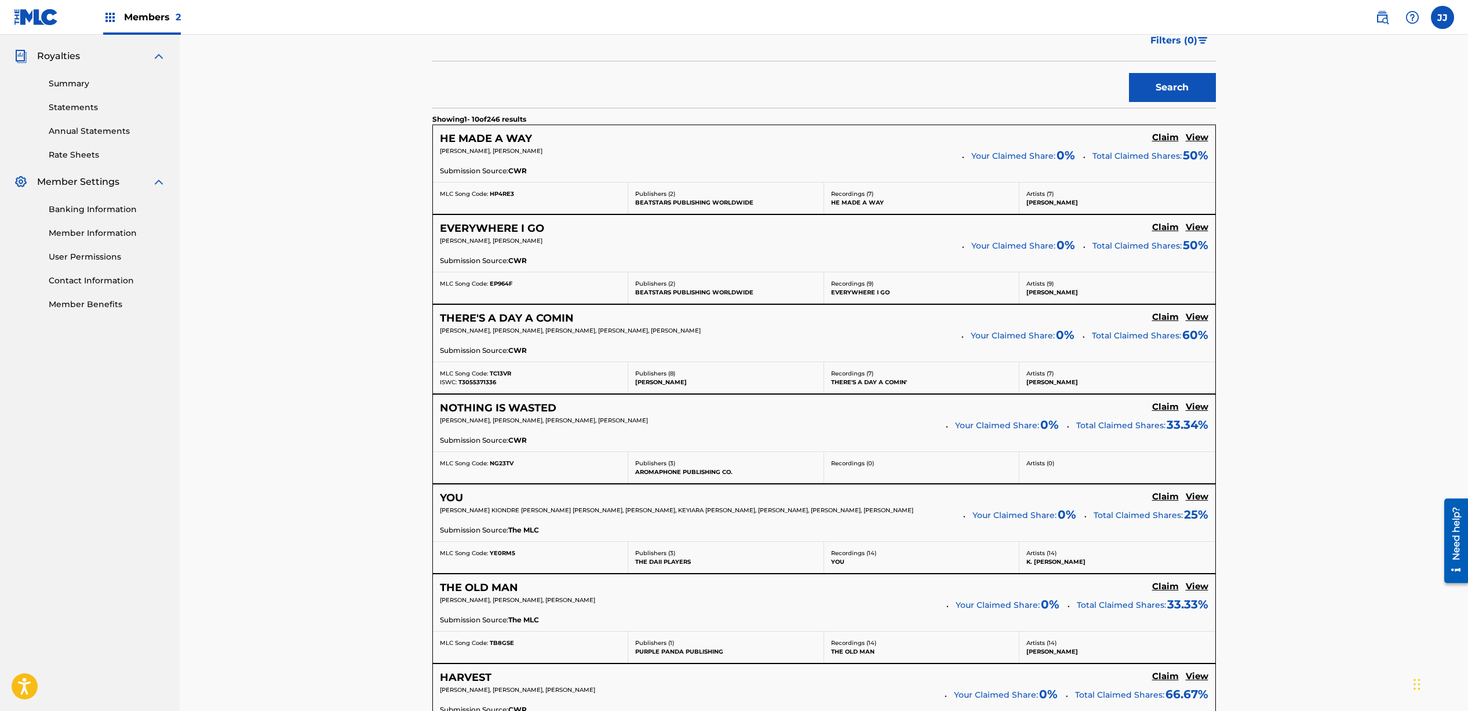
scroll to position [346, 0]
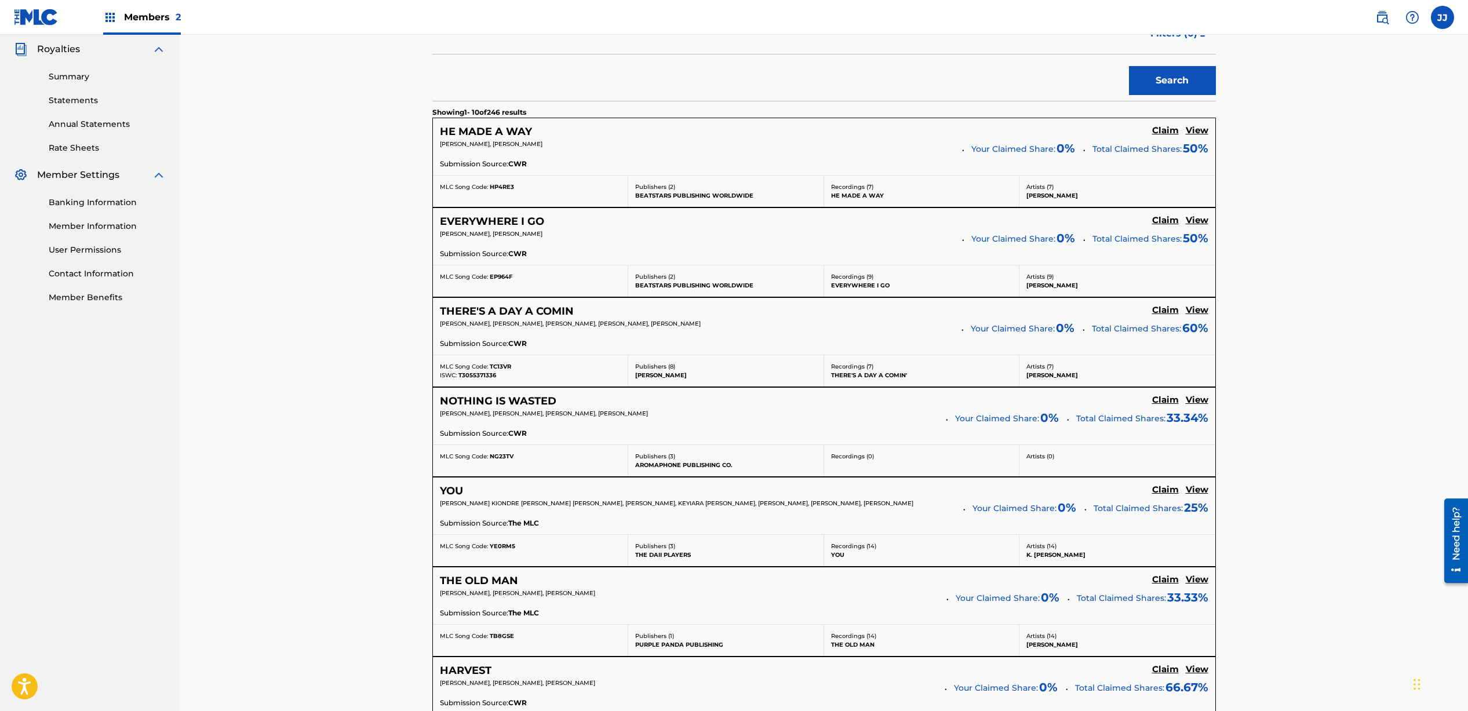
click at [1162, 136] on h5 "Claim" at bounding box center [1165, 130] width 27 height 11
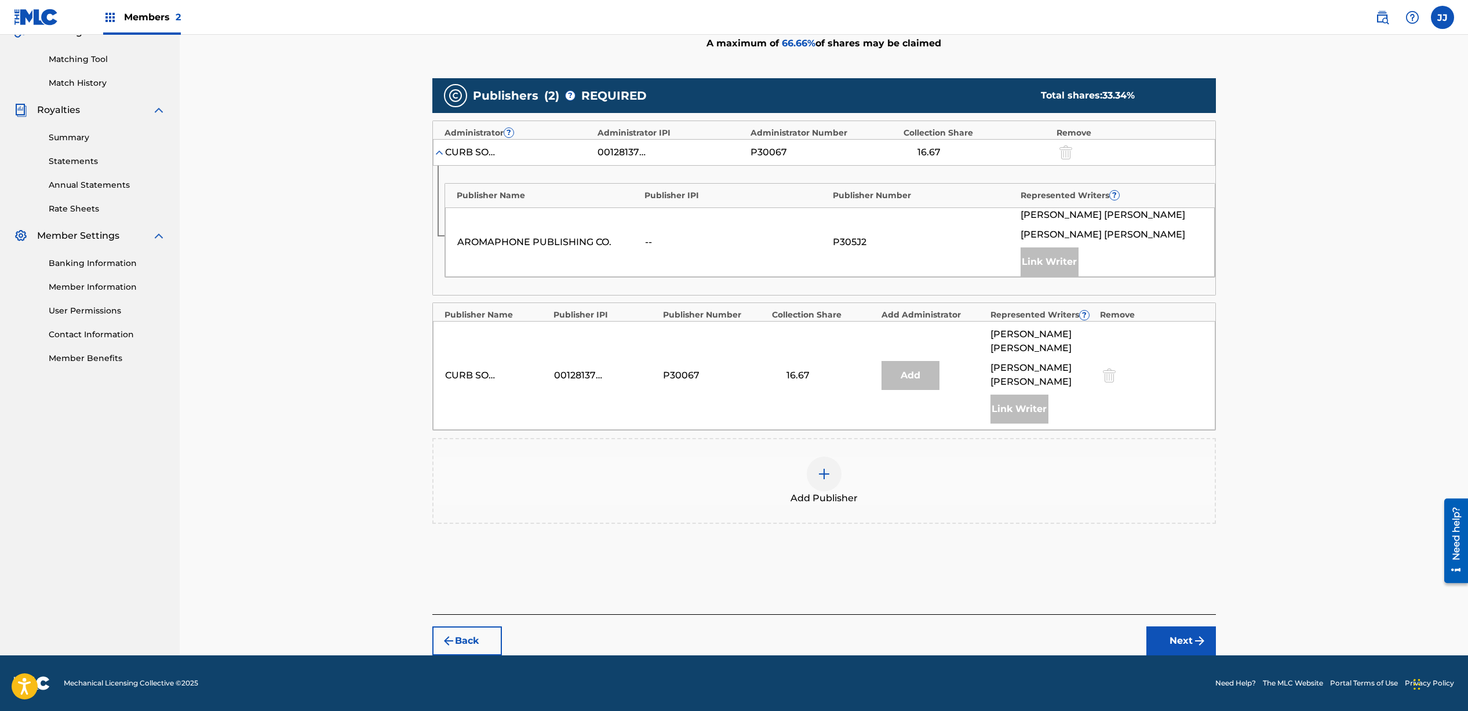
scroll to position [257, 0]
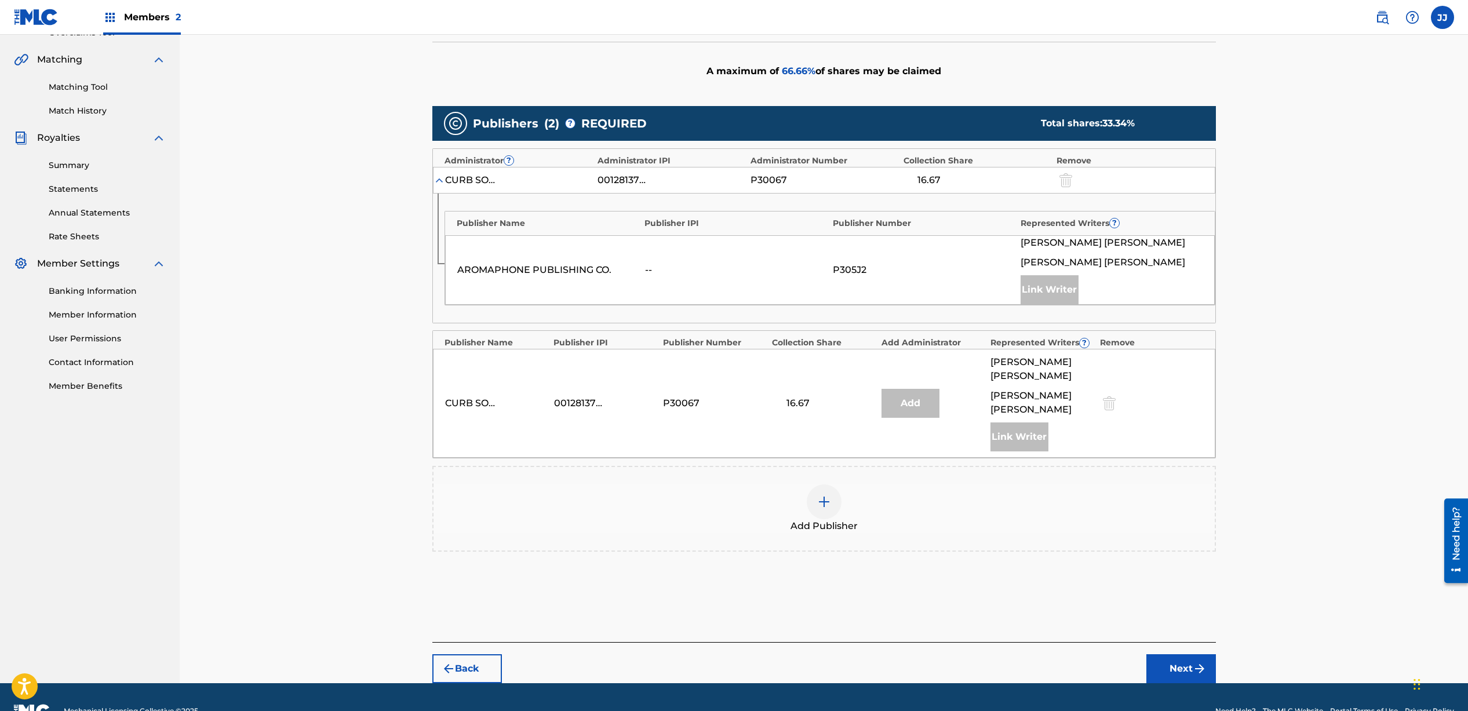
click at [820, 485] on div at bounding box center [824, 502] width 35 height 35
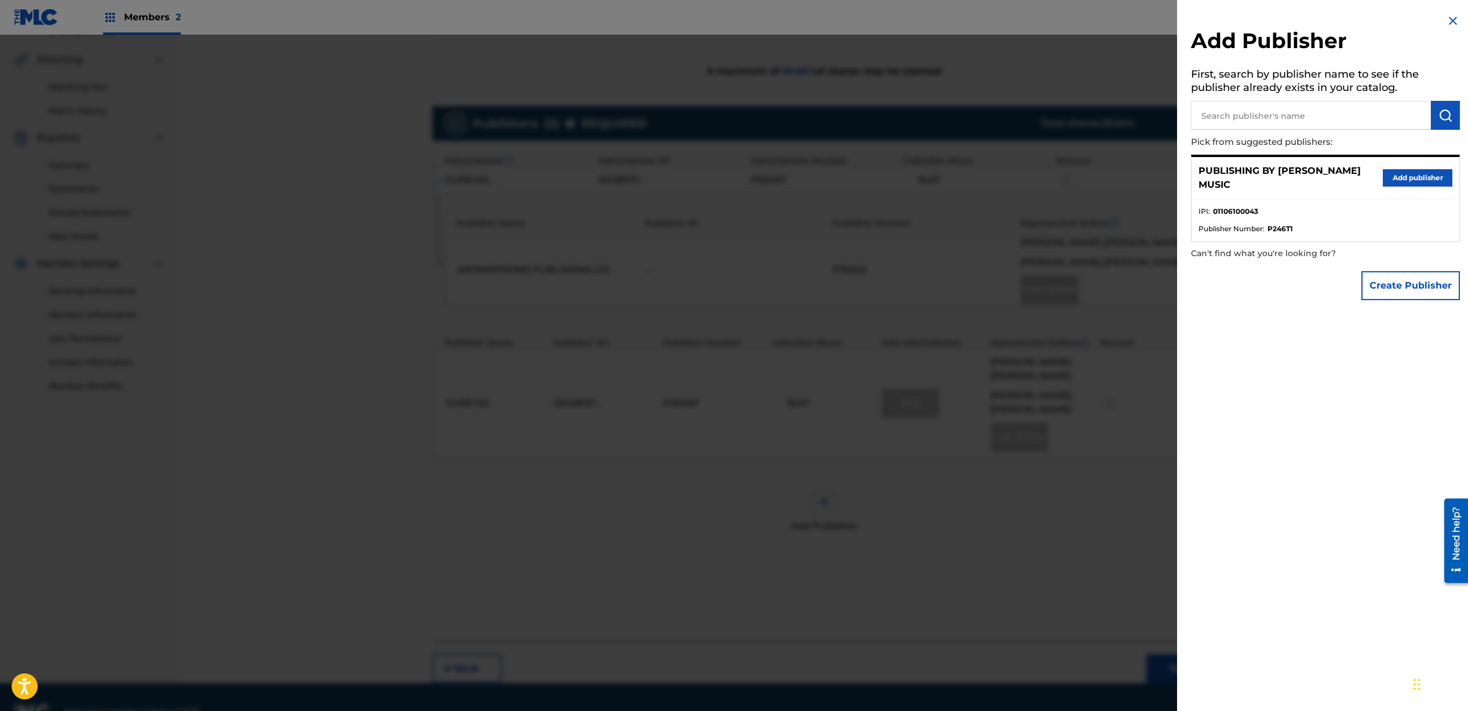
click at [1416, 182] on button "Add publisher" at bounding box center [1418, 177] width 70 height 17
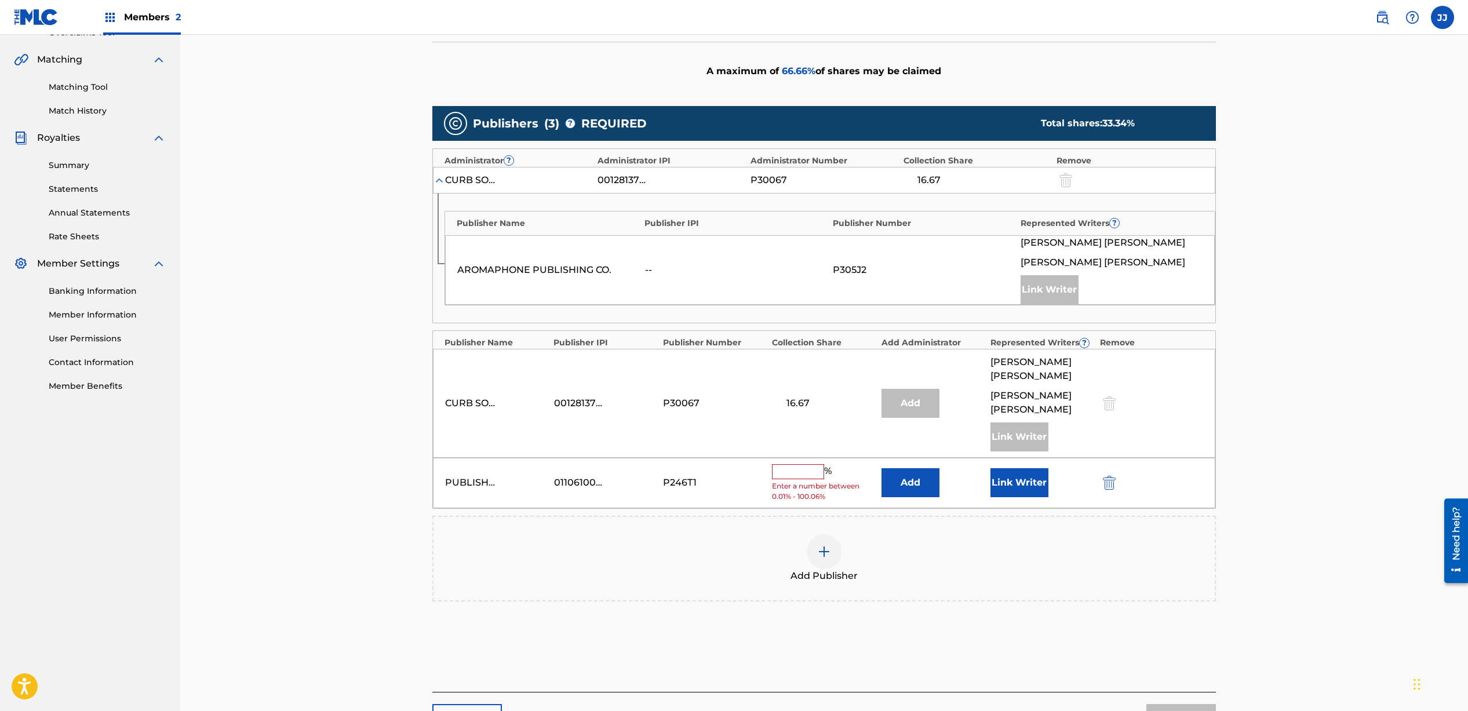
click at [798, 464] on input "text" at bounding box center [798, 471] width 52 height 15
type input "33.33"
click at [1006, 464] on button "Link Writer" at bounding box center [1020, 478] width 58 height 29
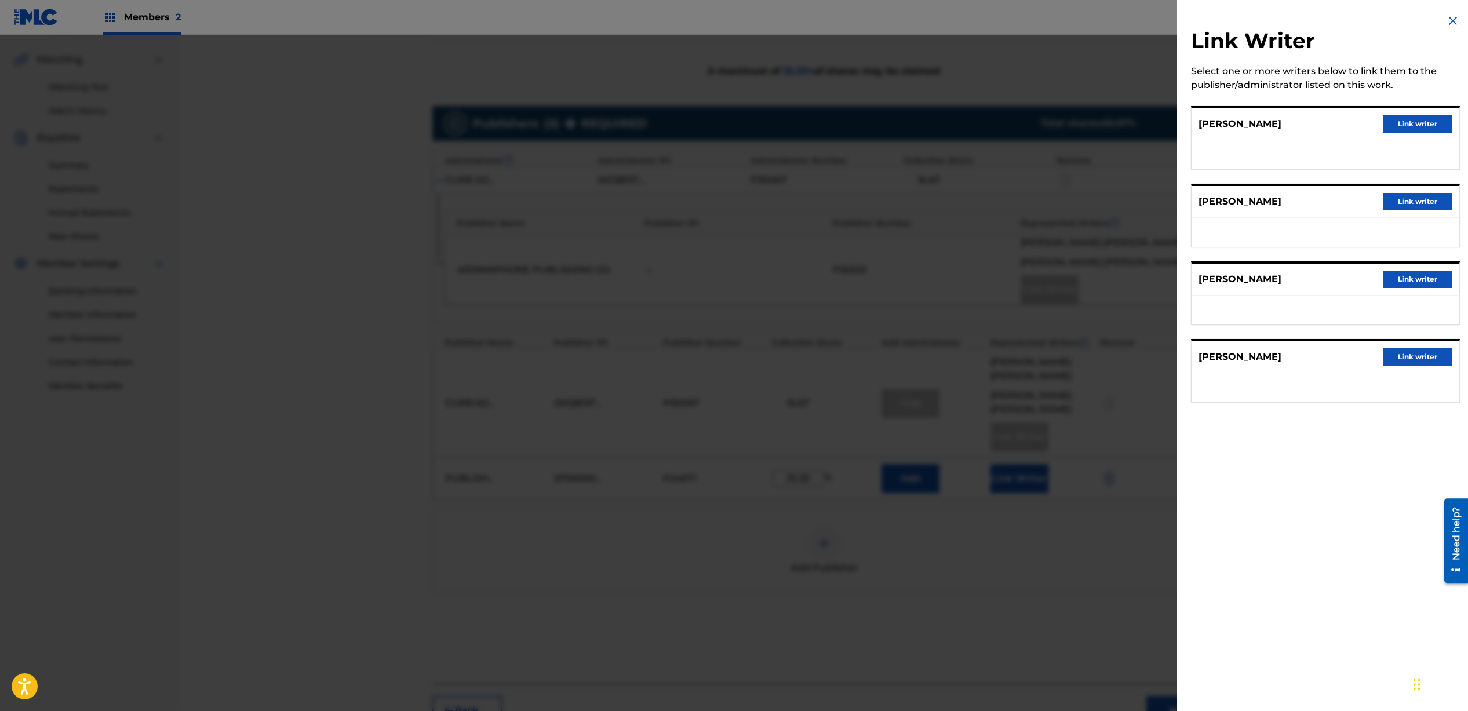
click at [1400, 206] on button "Link writer" at bounding box center [1418, 201] width 70 height 17
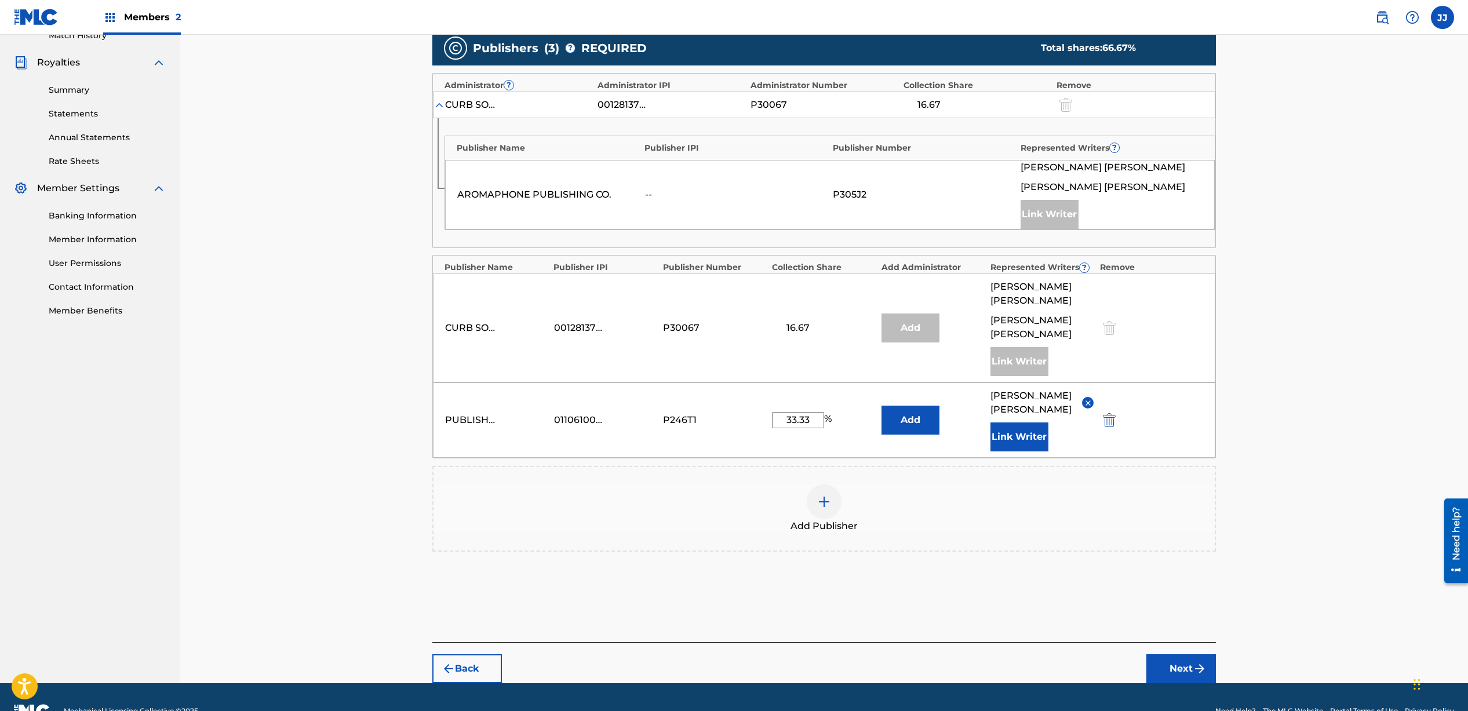
click at [1187, 655] on button "Next" at bounding box center [1182, 669] width 70 height 29
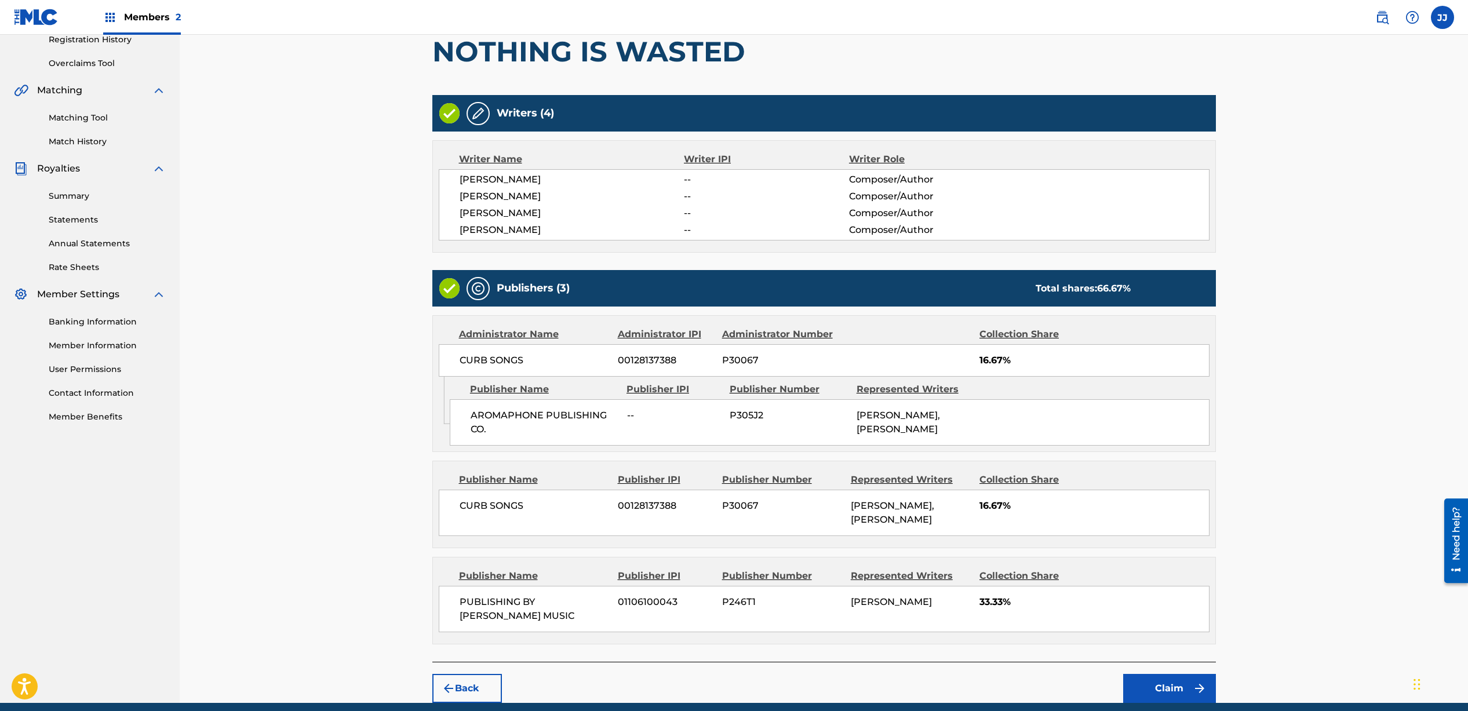
scroll to position [227, 0]
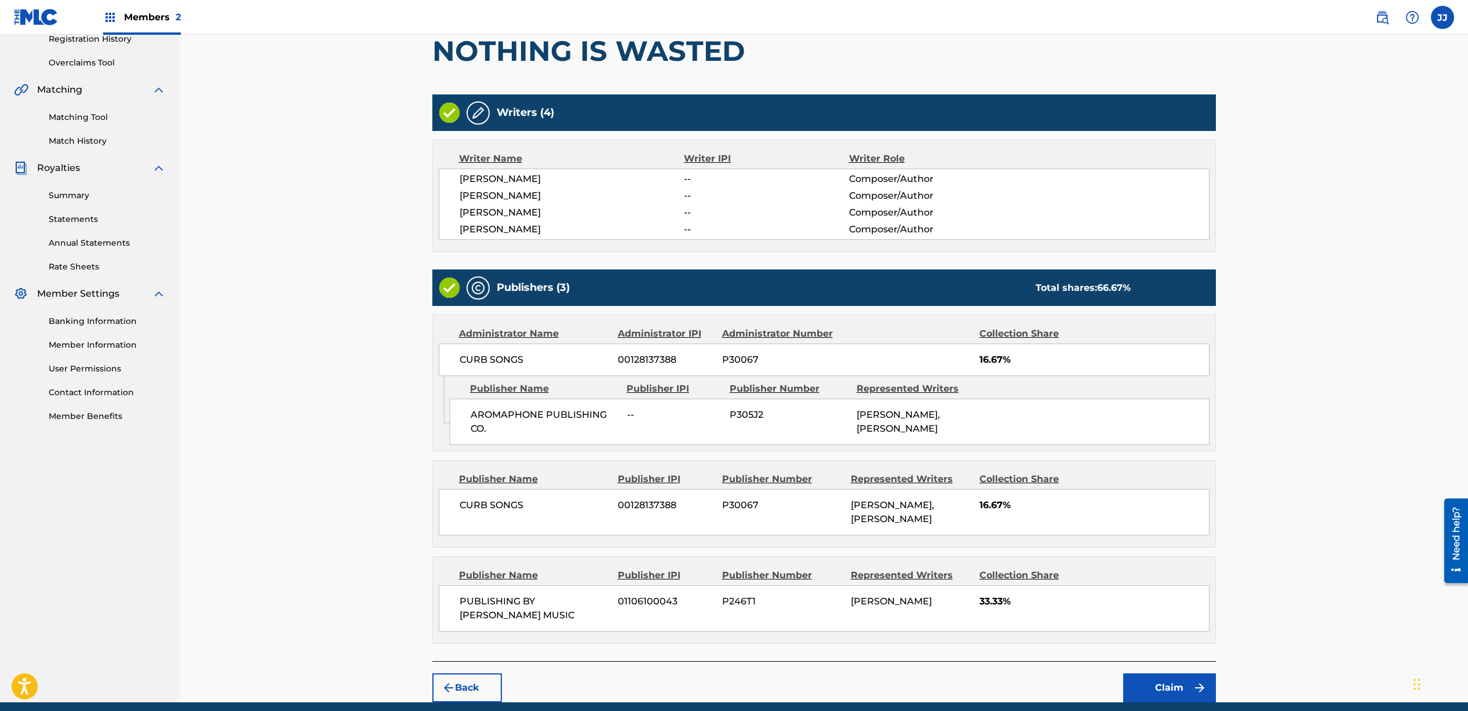
click at [1147, 682] on button "Claim" at bounding box center [1170, 688] width 93 height 29
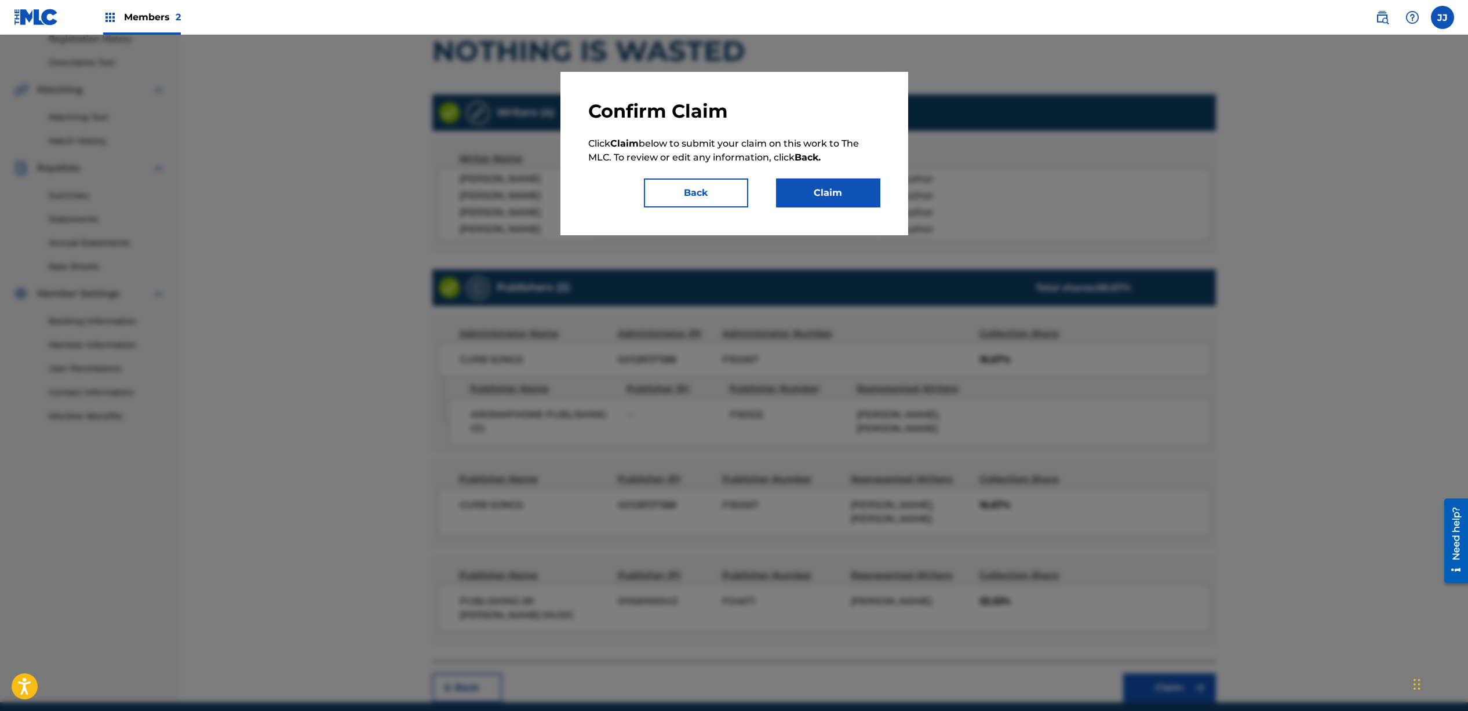
click at [826, 197] on button "Claim" at bounding box center [828, 193] width 104 height 29
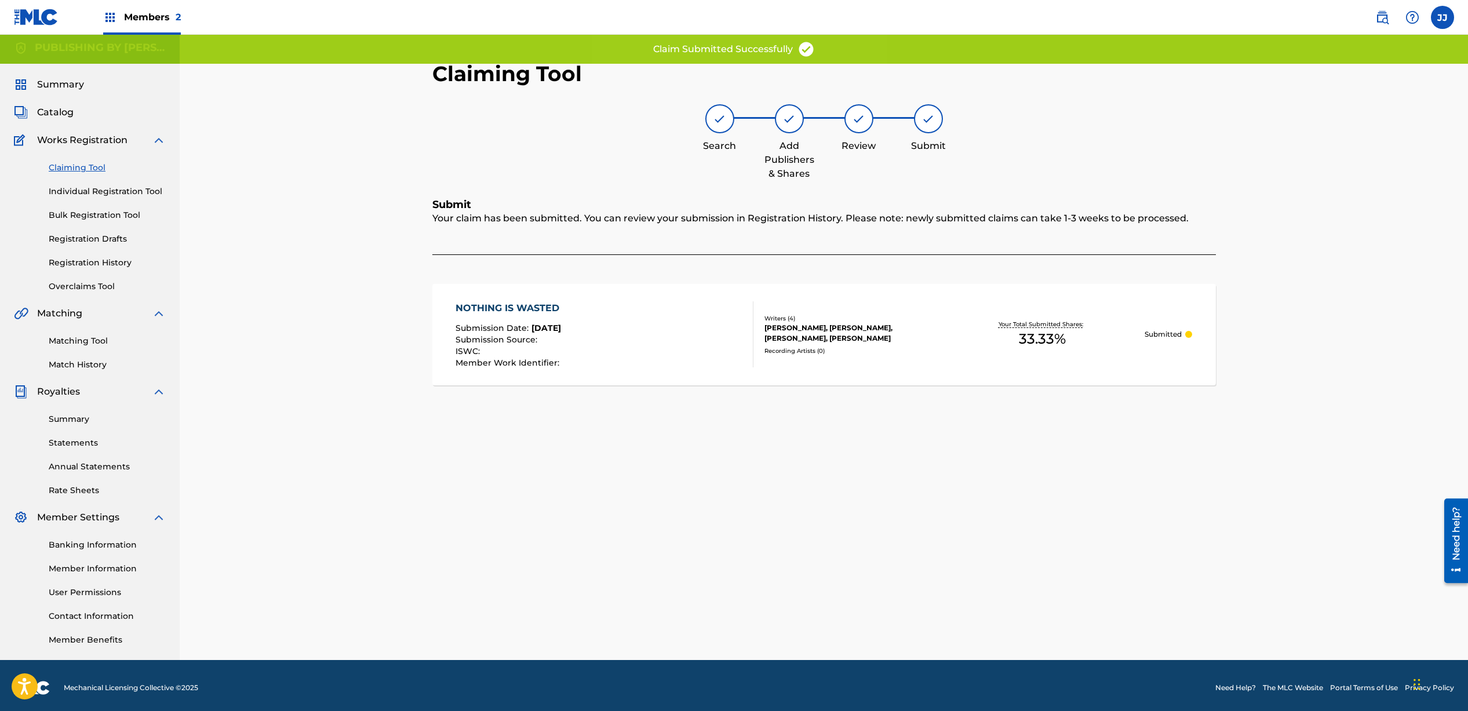
scroll to position [0, 0]
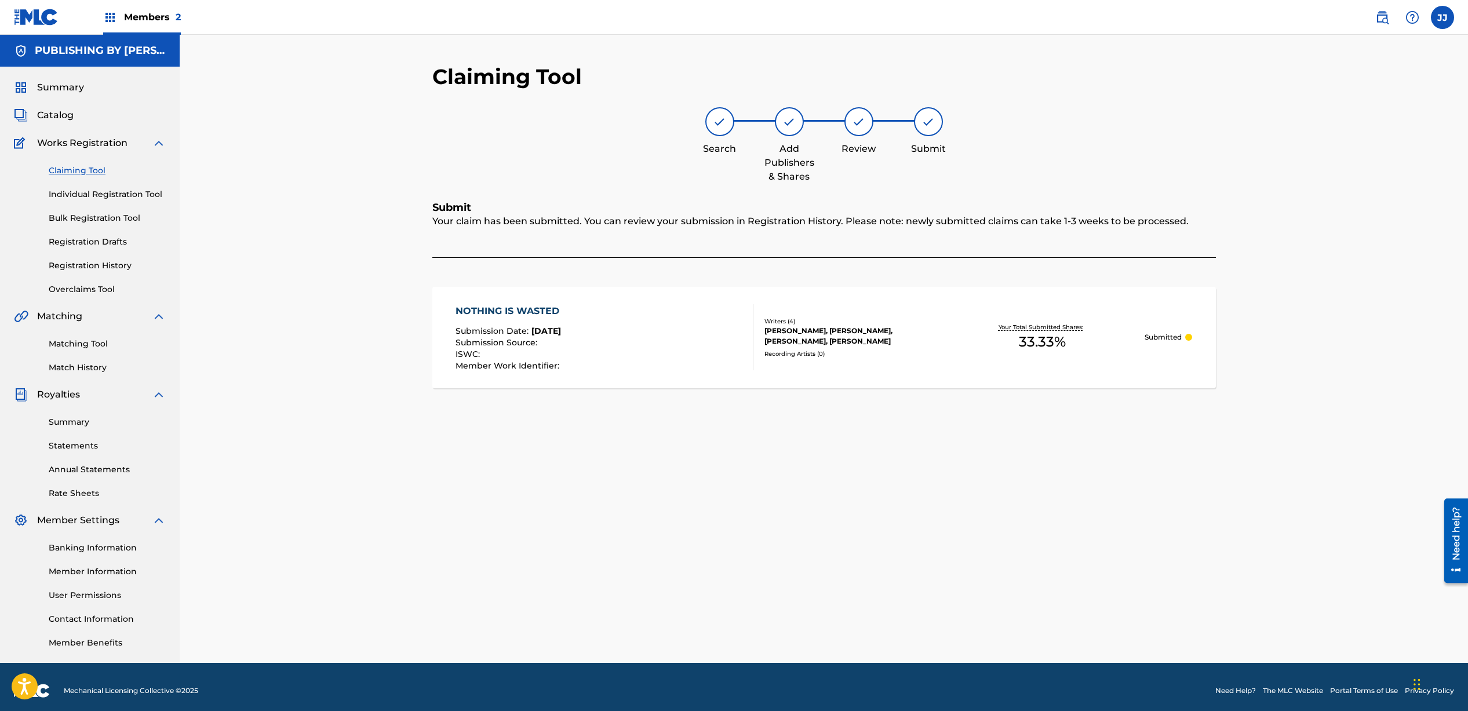
click at [73, 173] on link "Claiming Tool" at bounding box center [107, 171] width 117 height 12
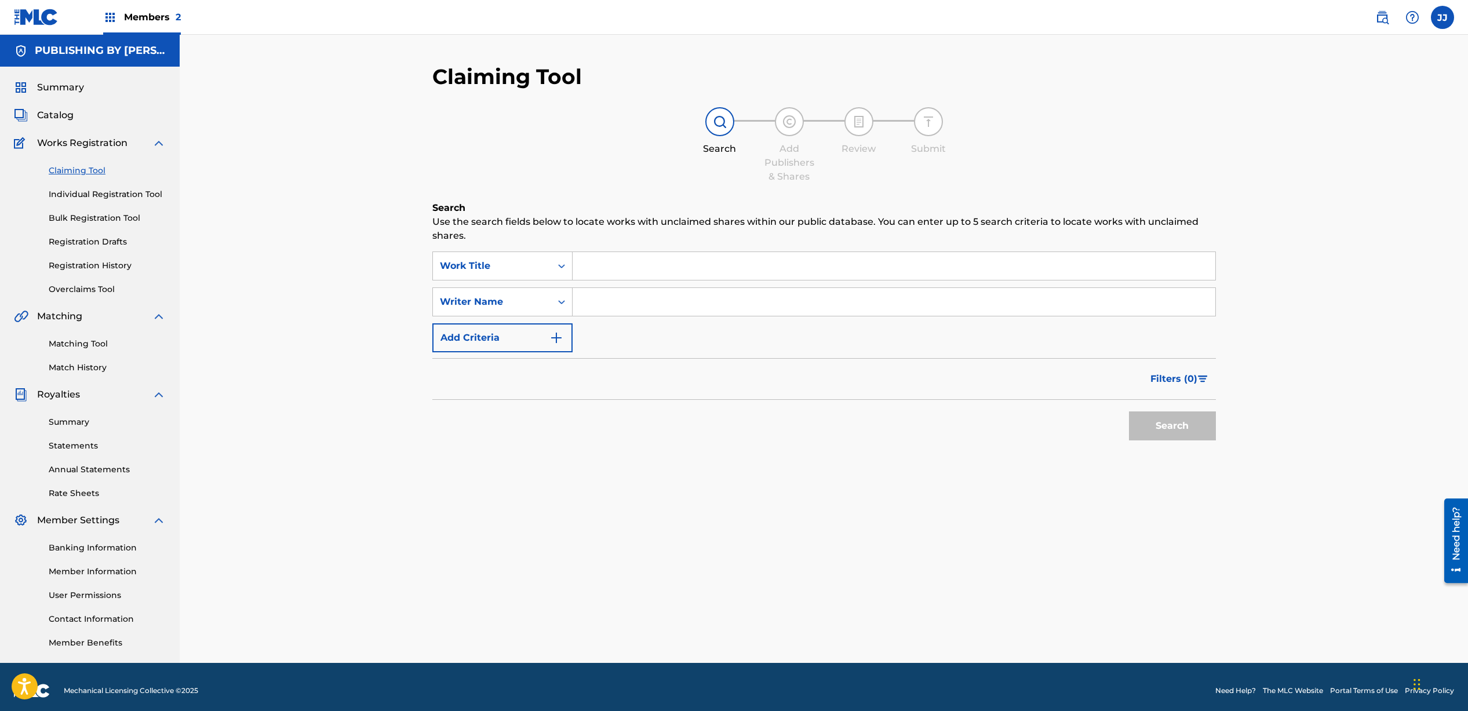
click at [599, 265] on input "Search Form" at bounding box center [894, 266] width 643 height 28
click at [613, 302] on input "Search Form" at bounding box center [894, 302] width 643 height 28
type input "[PERSON_NAME]"
click at [1190, 434] on button "Search" at bounding box center [1172, 426] width 87 height 29
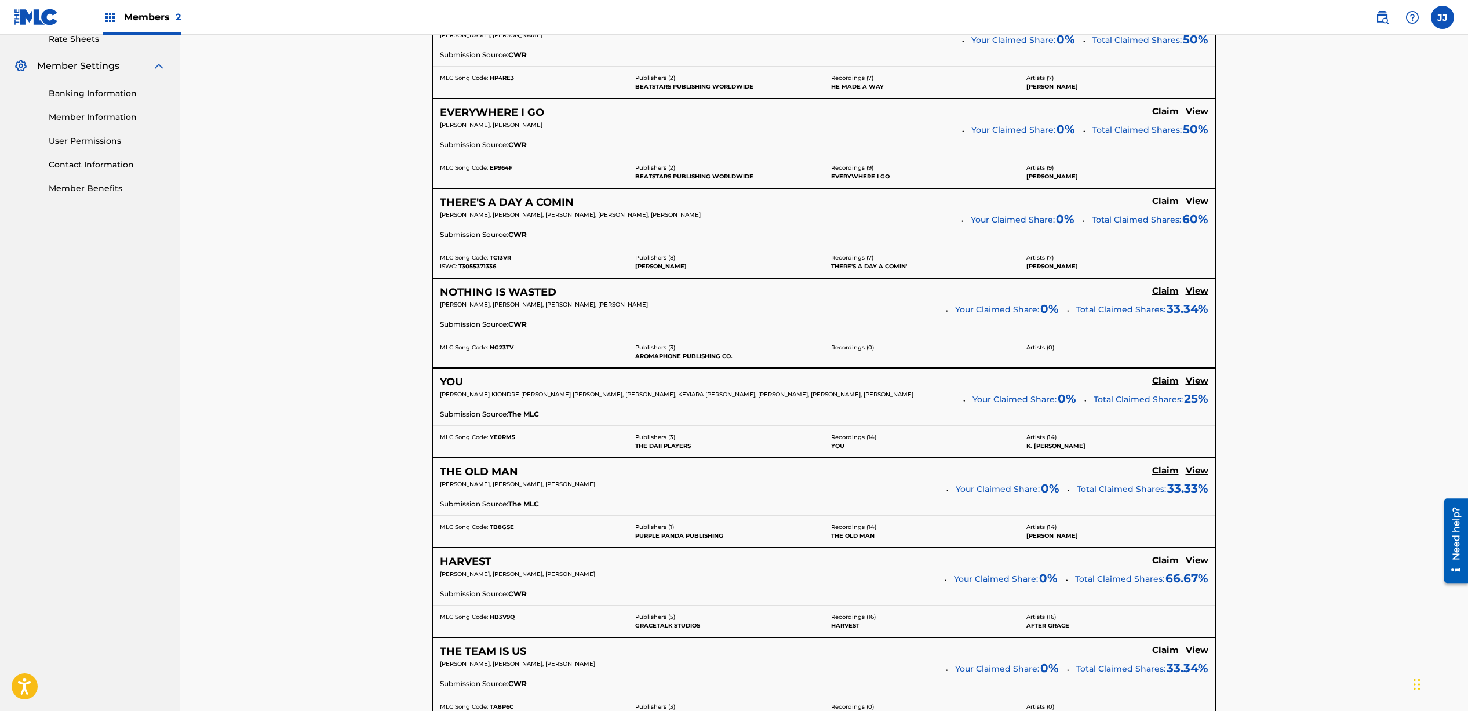
scroll to position [473, 0]
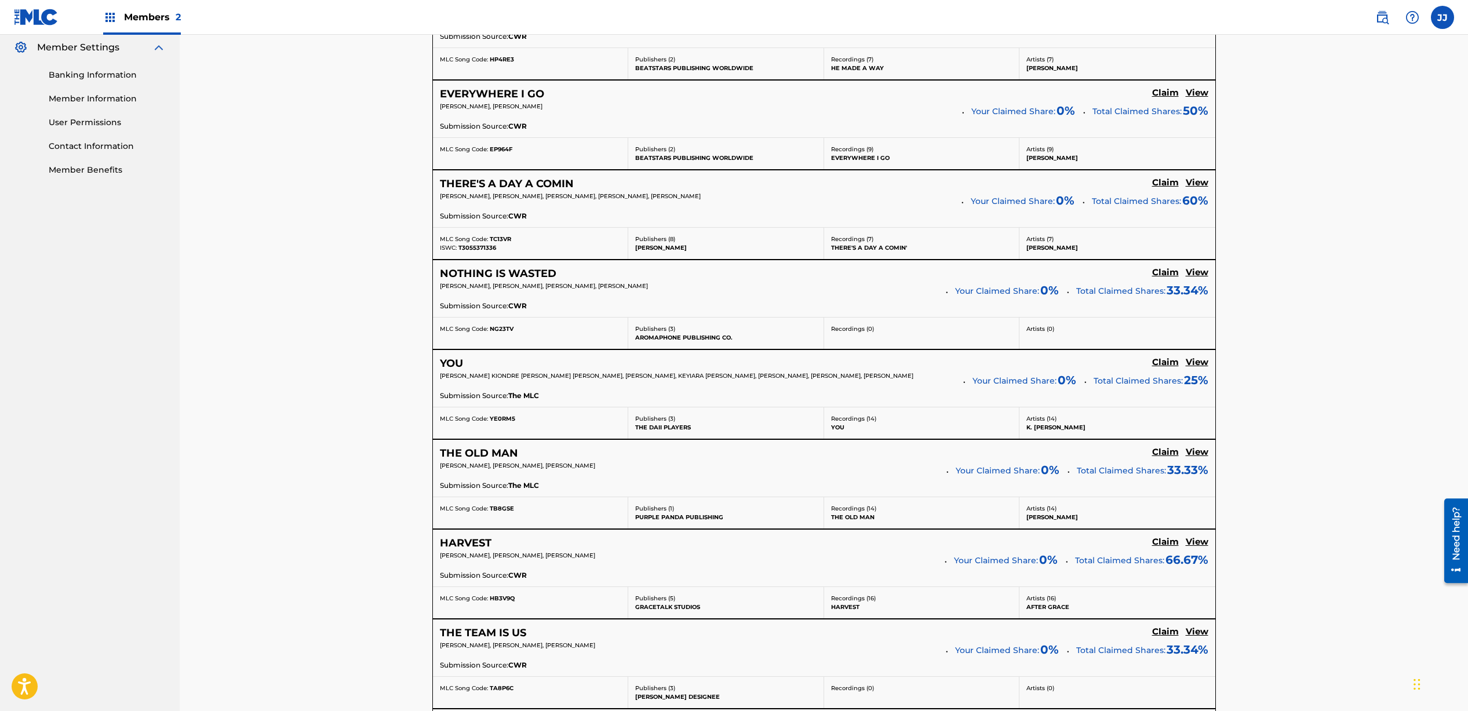
click at [1166, 9] on h5 "Claim" at bounding box center [1165, 3] width 27 height 11
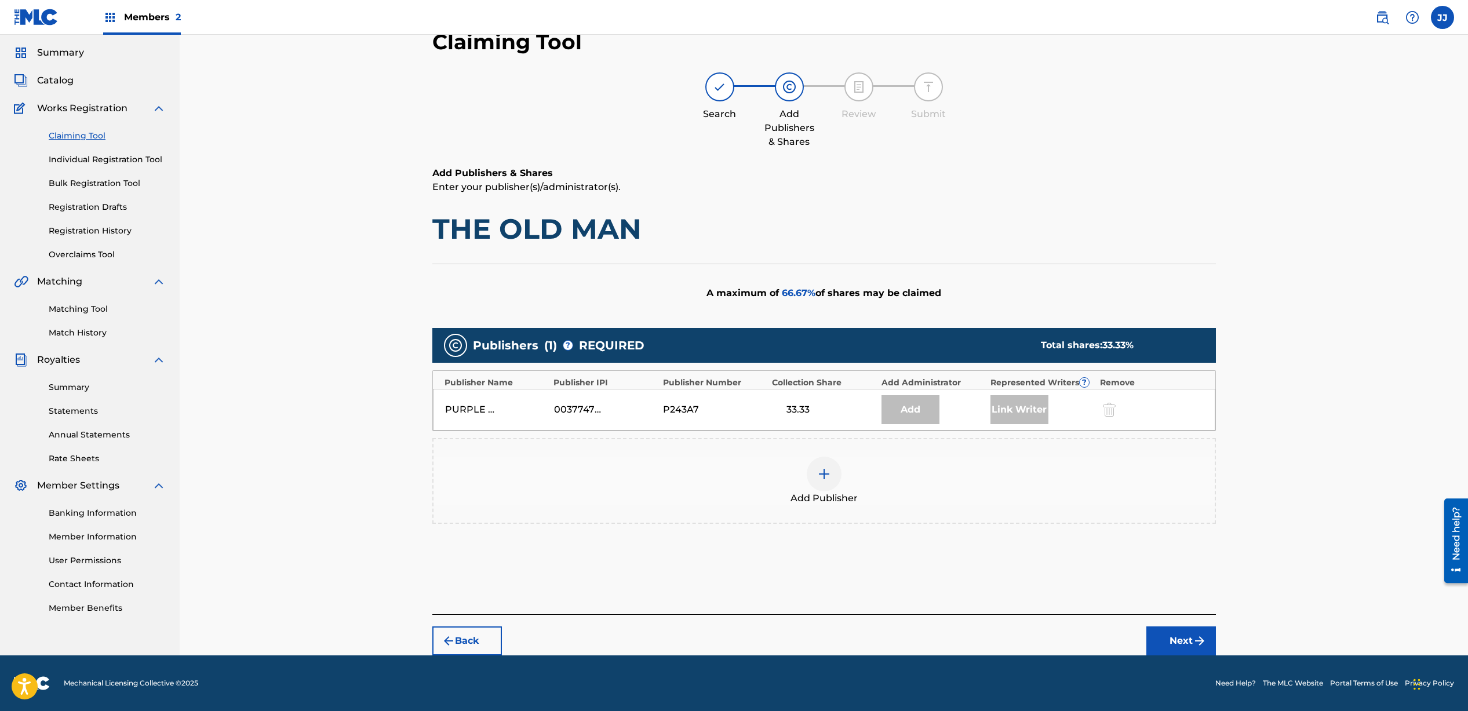
click at [825, 481] on img at bounding box center [824, 474] width 14 height 14
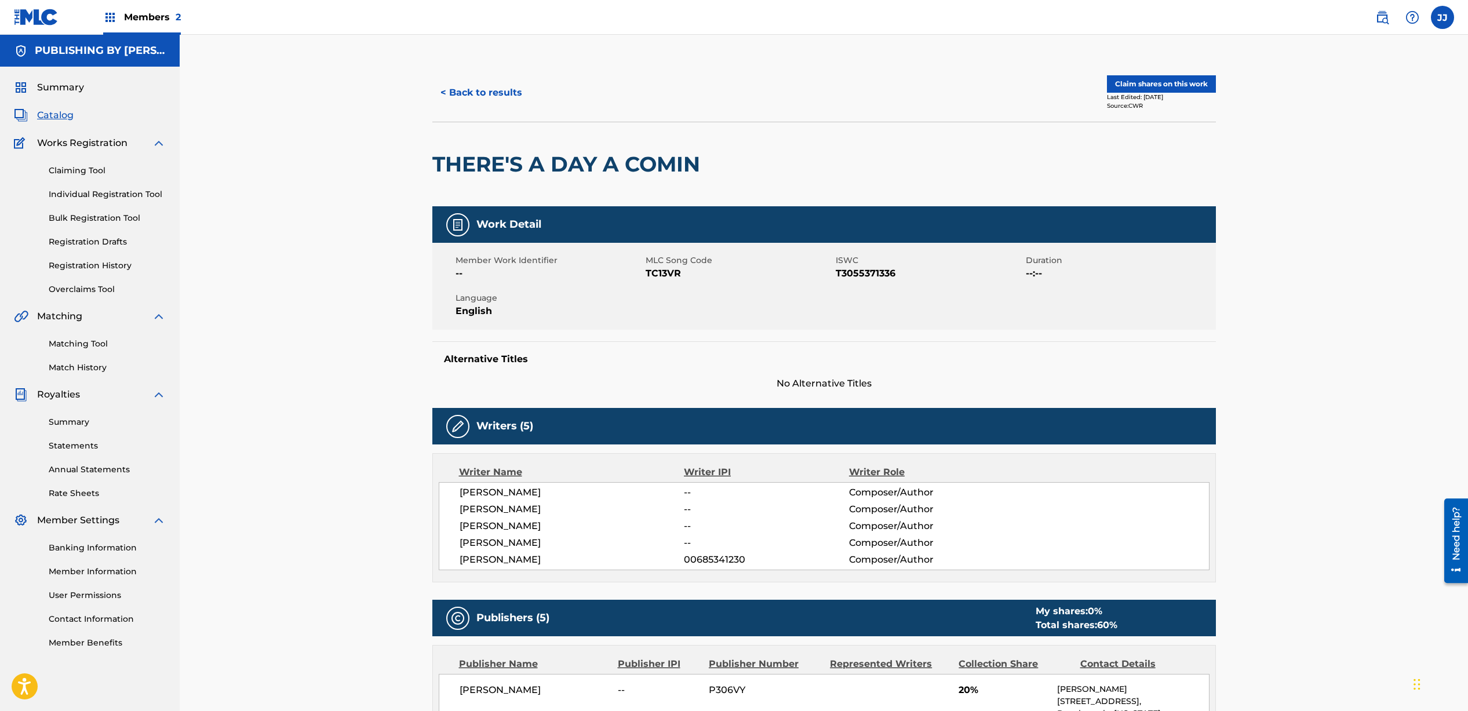
click at [85, 167] on link "Claiming Tool" at bounding box center [107, 171] width 117 height 12
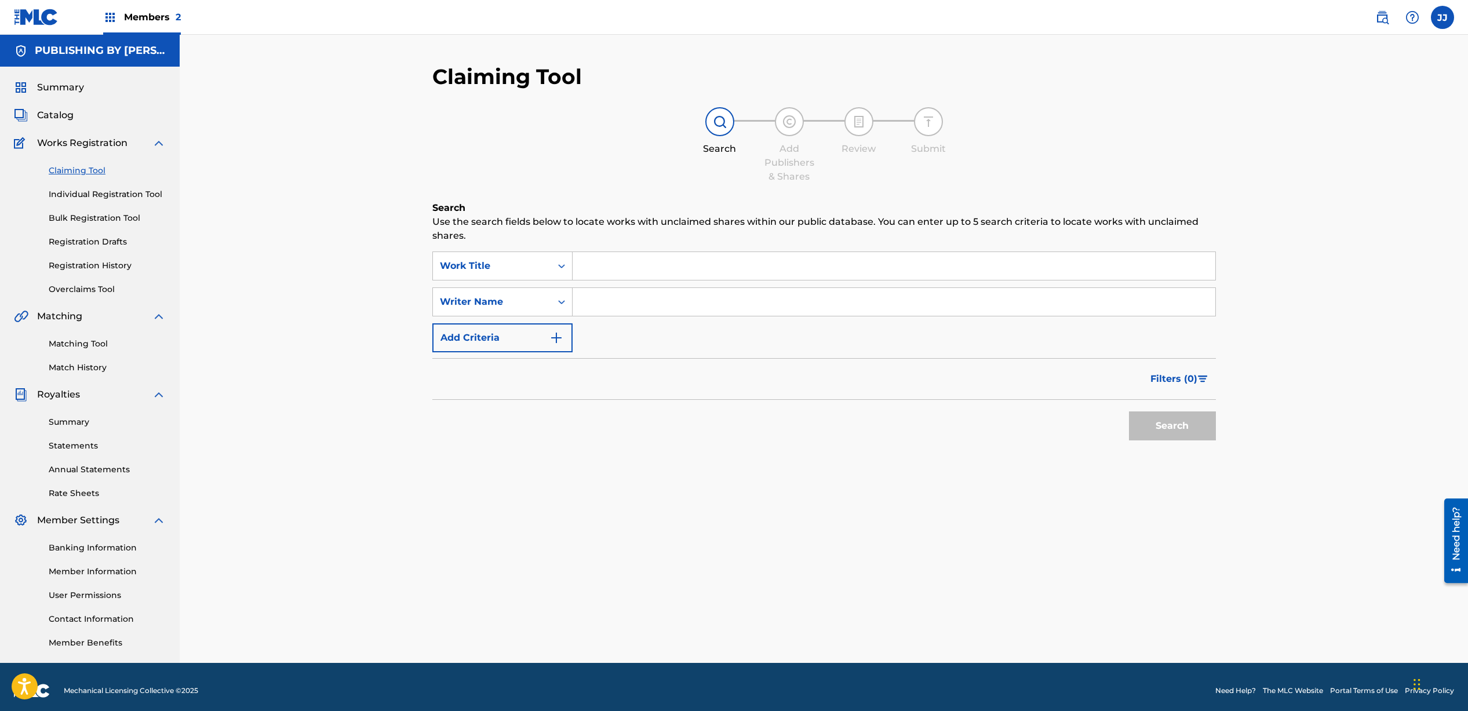
click at [605, 294] on input "Search Form" at bounding box center [894, 302] width 643 height 28
type input "[PERSON_NAME]"
click at [1144, 415] on button "Search" at bounding box center [1172, 426] width 87 height 29
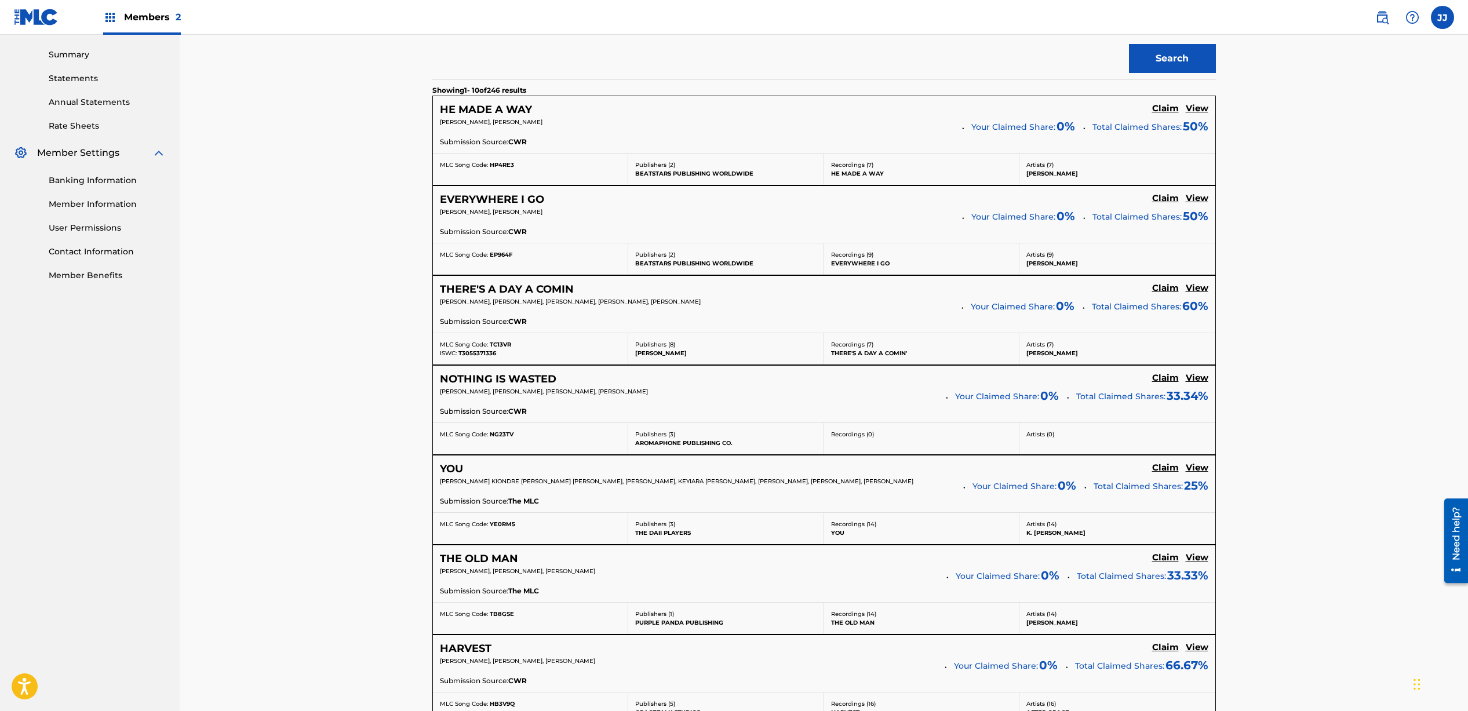
scroll to position [368, 0]
click at [1170, 114] on h5 "Claim" at bounding box center [1165, 108] width 27 height 11
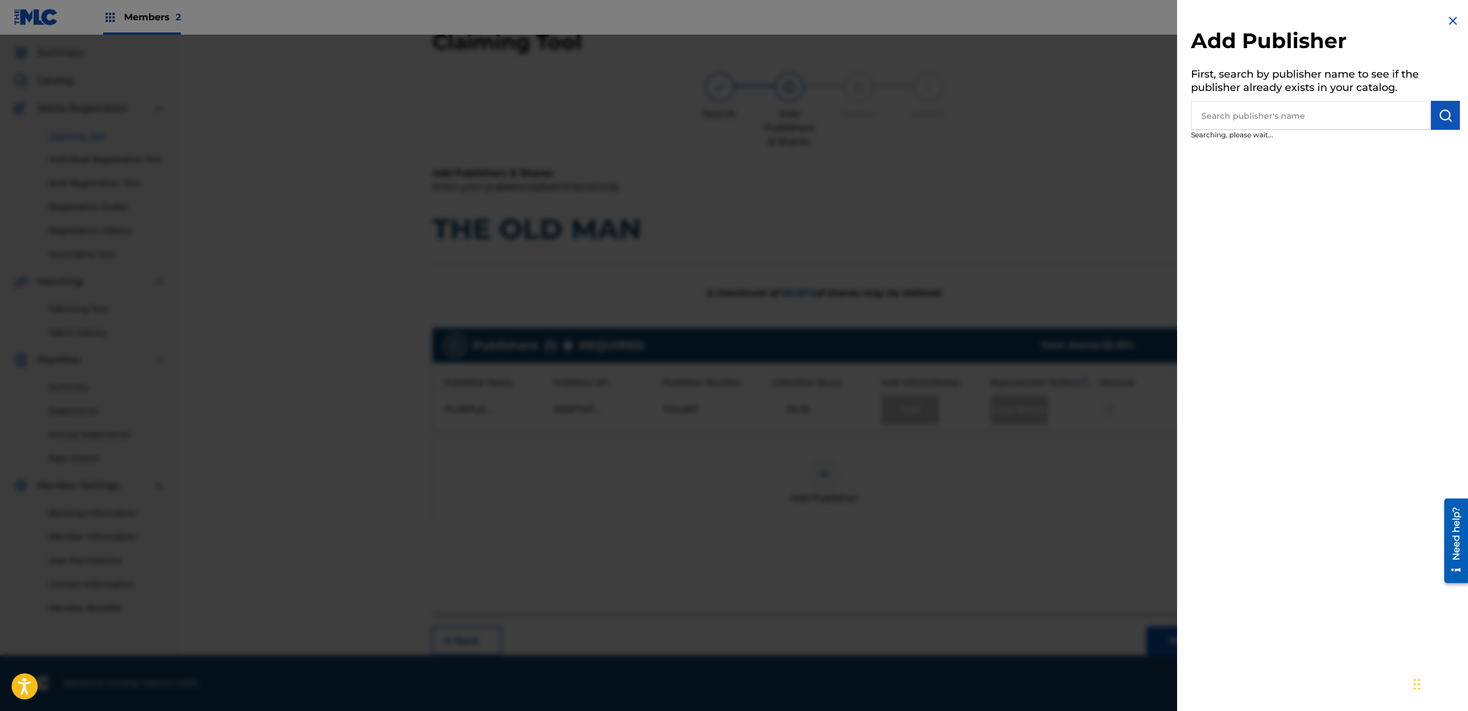
scroll to position [35, 0]
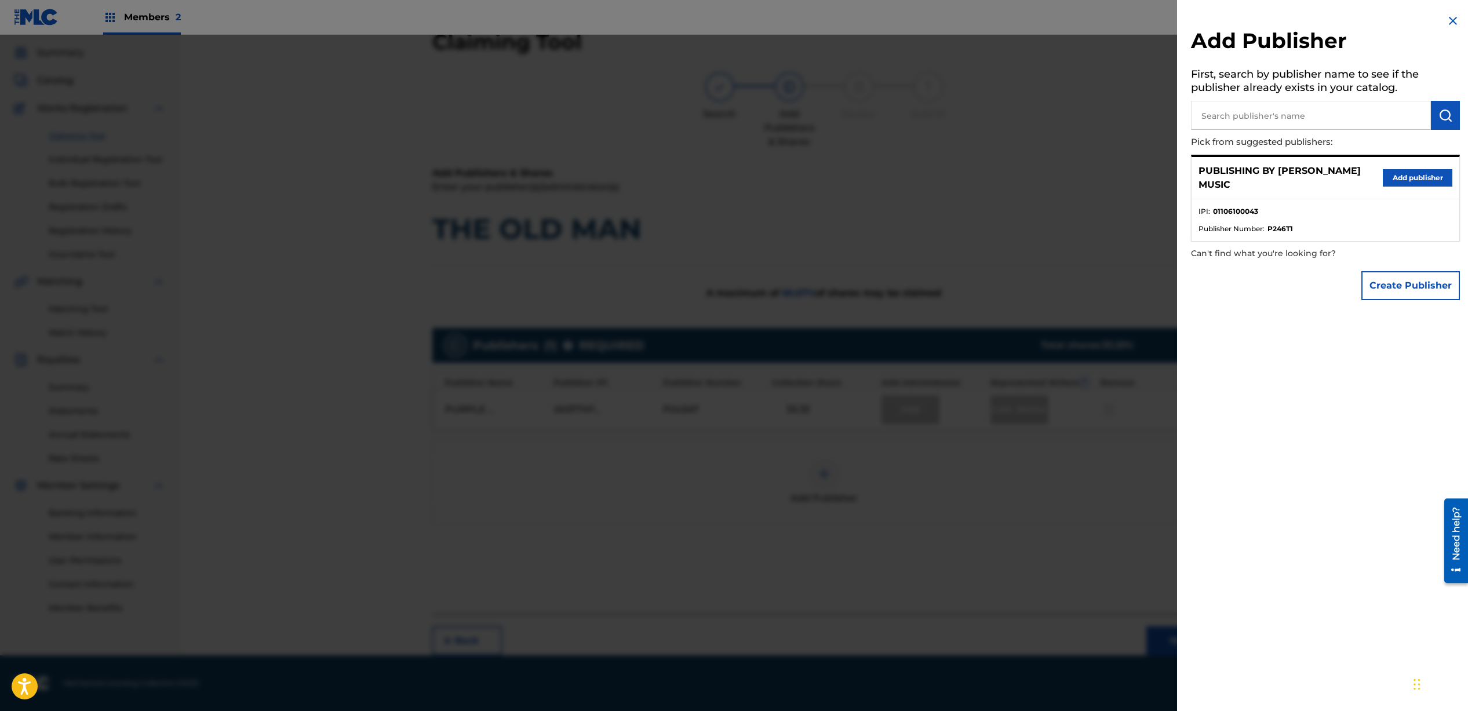
click at [1399, 180] on button "Add publisher" at bounding box center [1418, 177] width 70 height 17
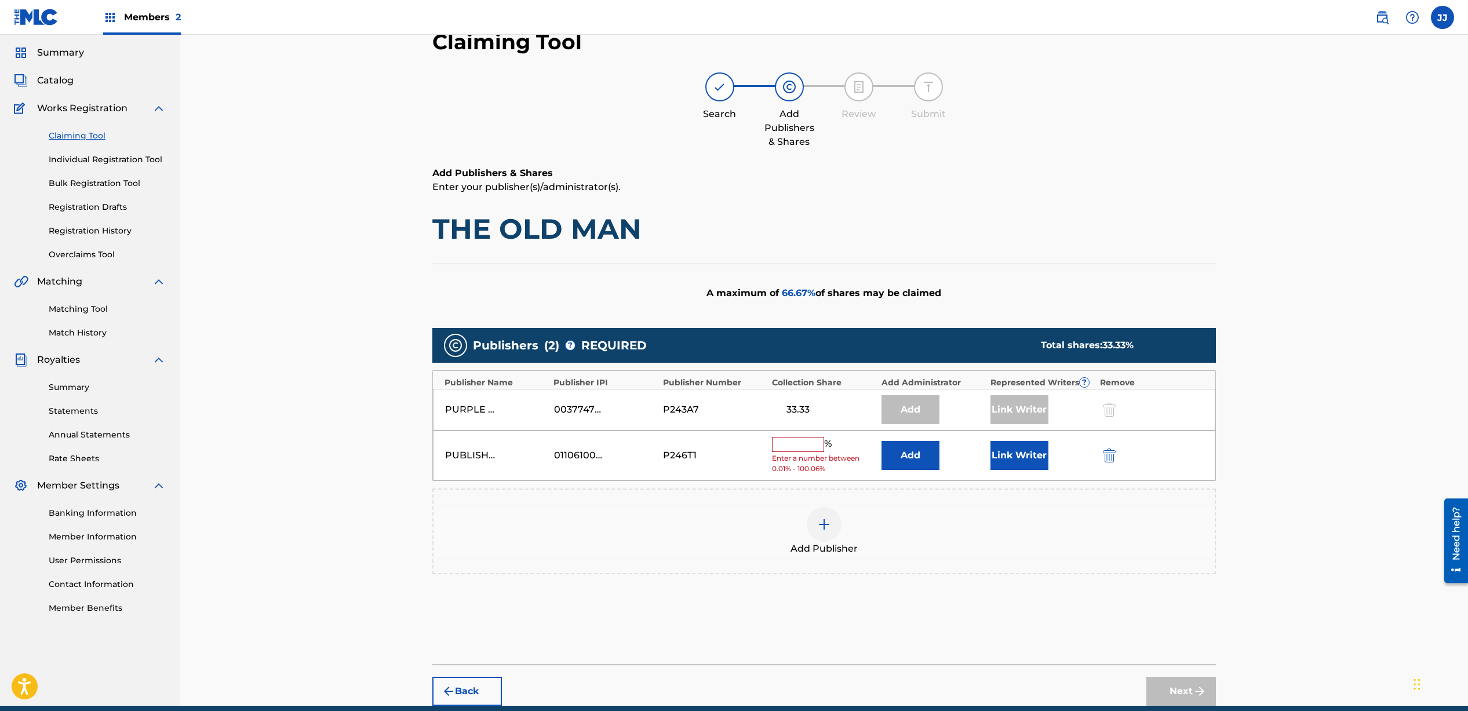
click at [795, 442] on input "text" at bounding box center [798, 444] width 52 height 15
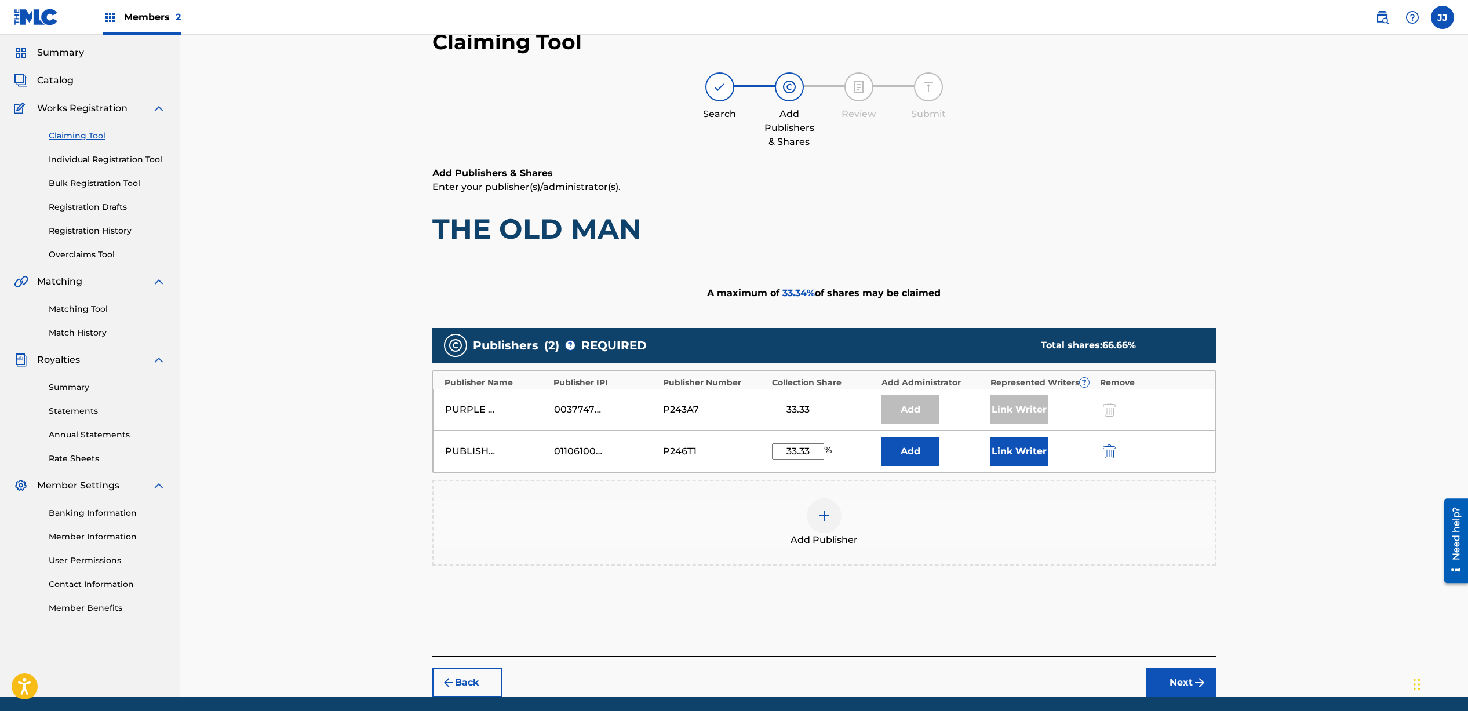
type input "33.33"
click at [1027, 455] on button "Link Writer" at bounding box center [1020, 451] width 58 height 29
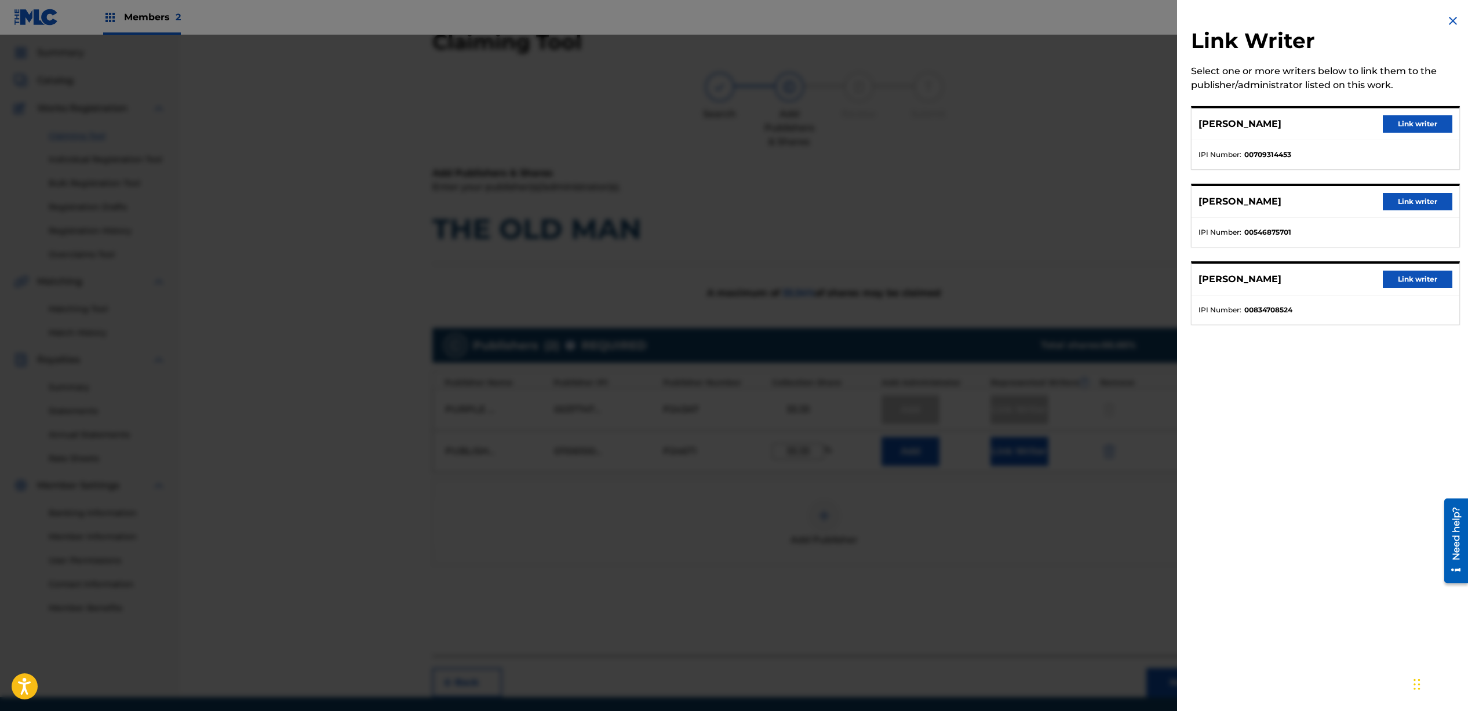
click at [1403, 126] on button "Link writer" at bounding box center [1418, 123] width 70 height 17
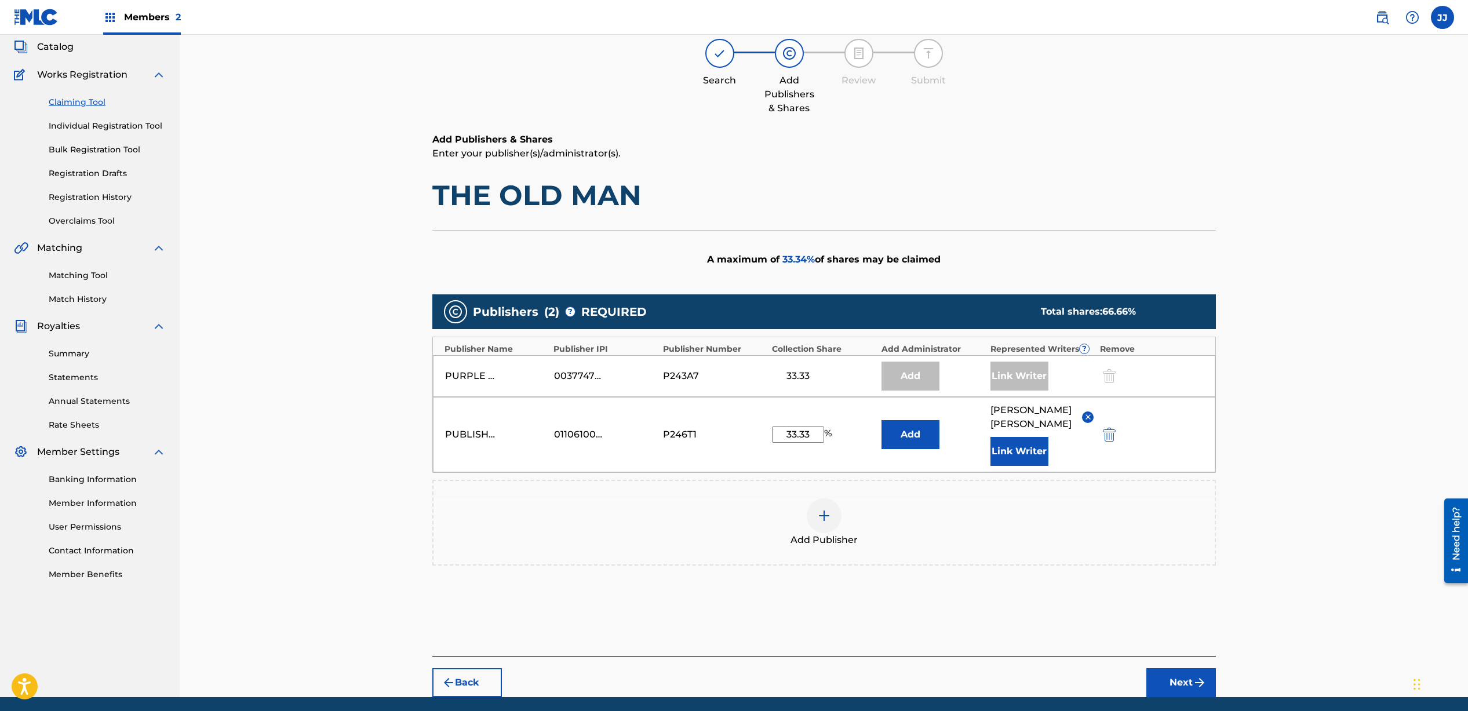
scroll to position [110, 0]
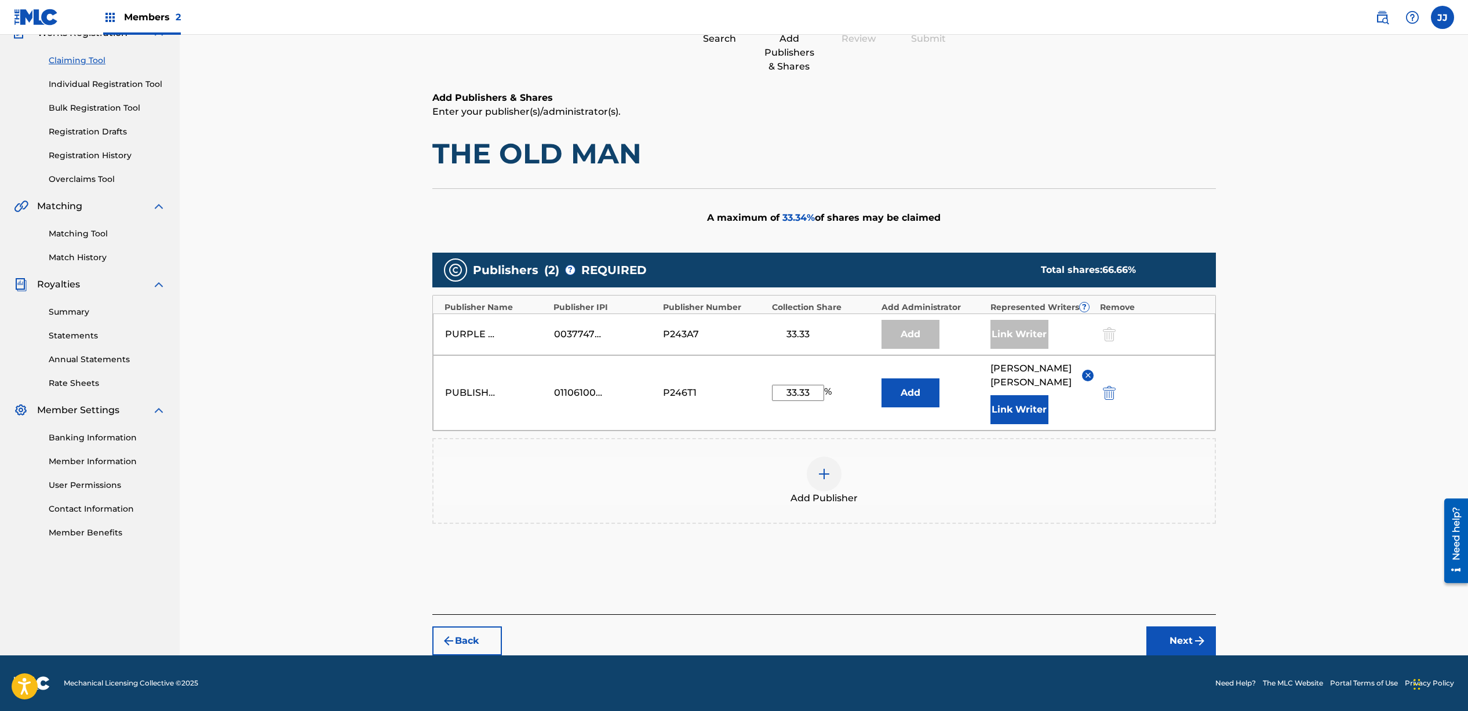
click at [1194, 635] on img "submit" at bounding box center [1200, 641] width 14 height 14
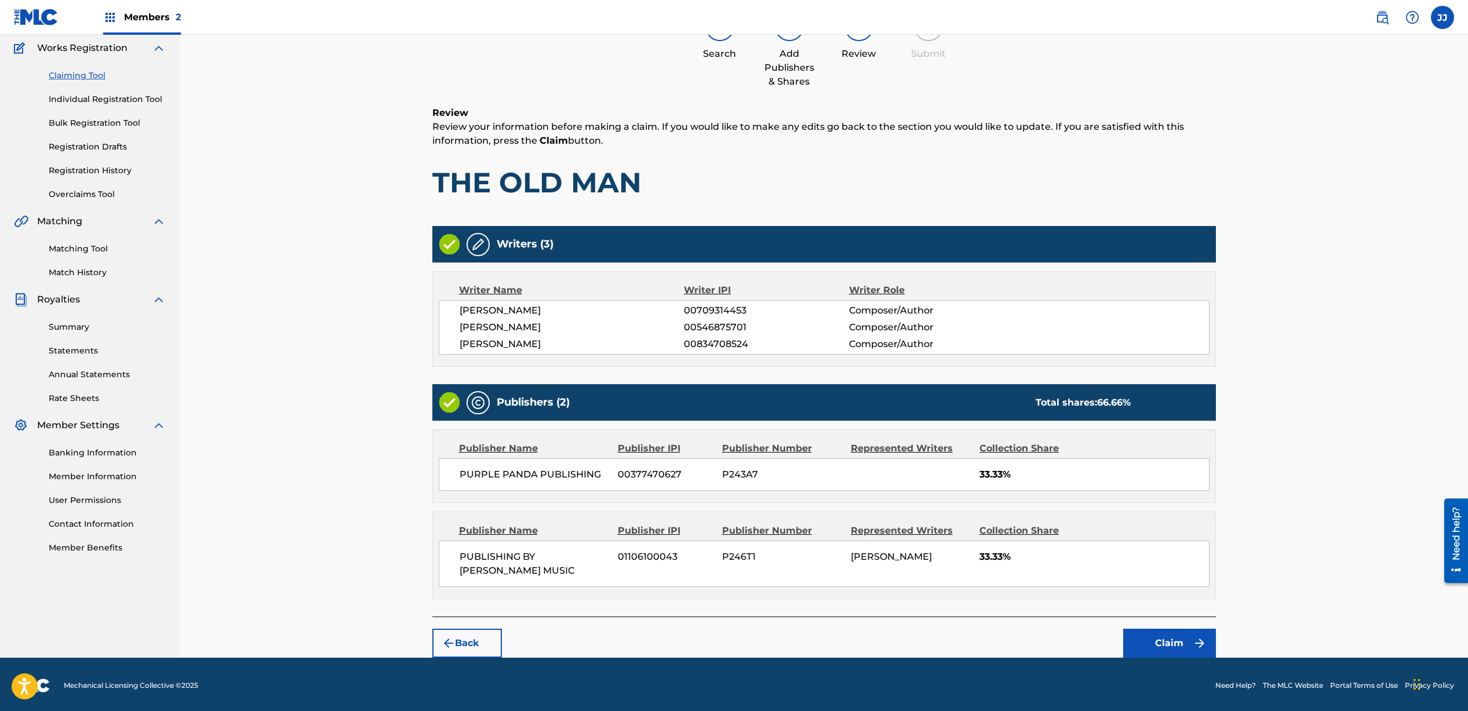
scroll to position [97, 0]
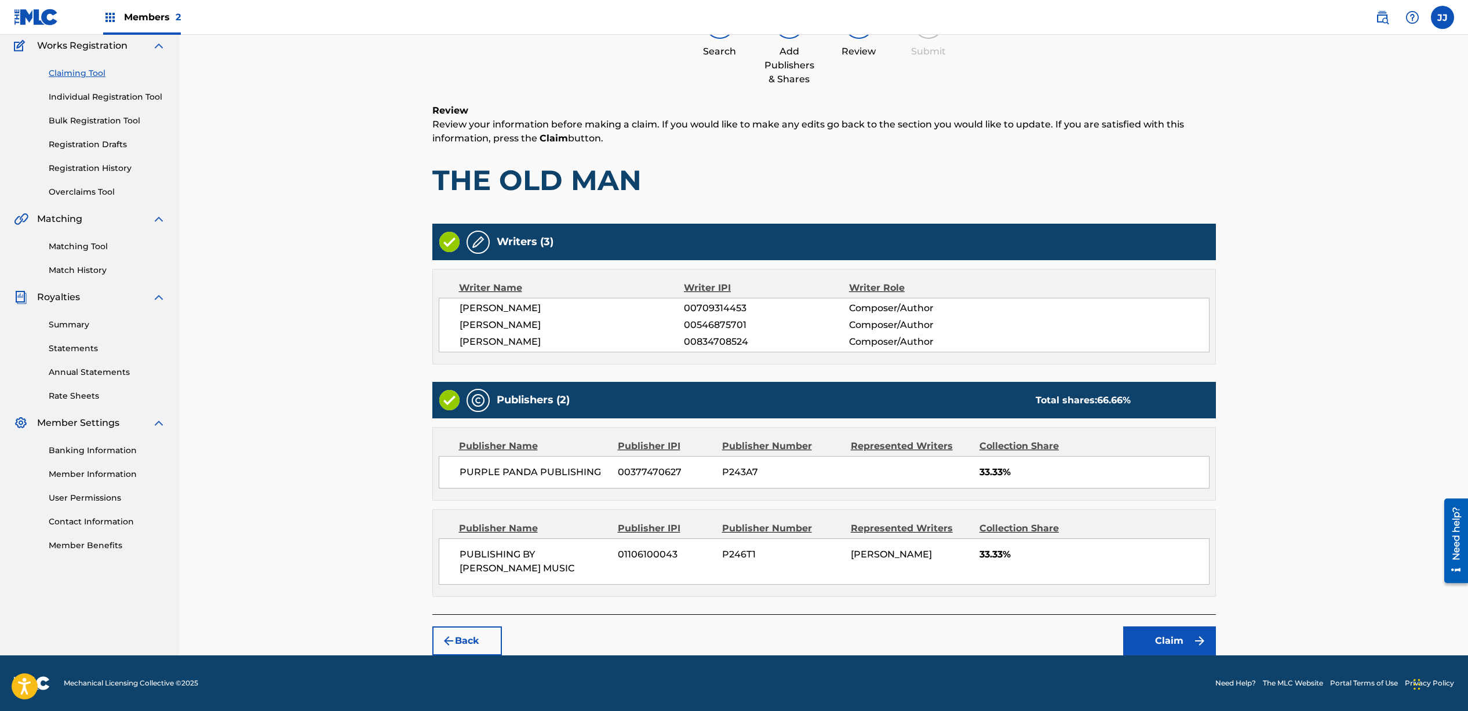
click at [1139, 643] on button "Claim" at bounding box center [1170, 641] width 93 height 29
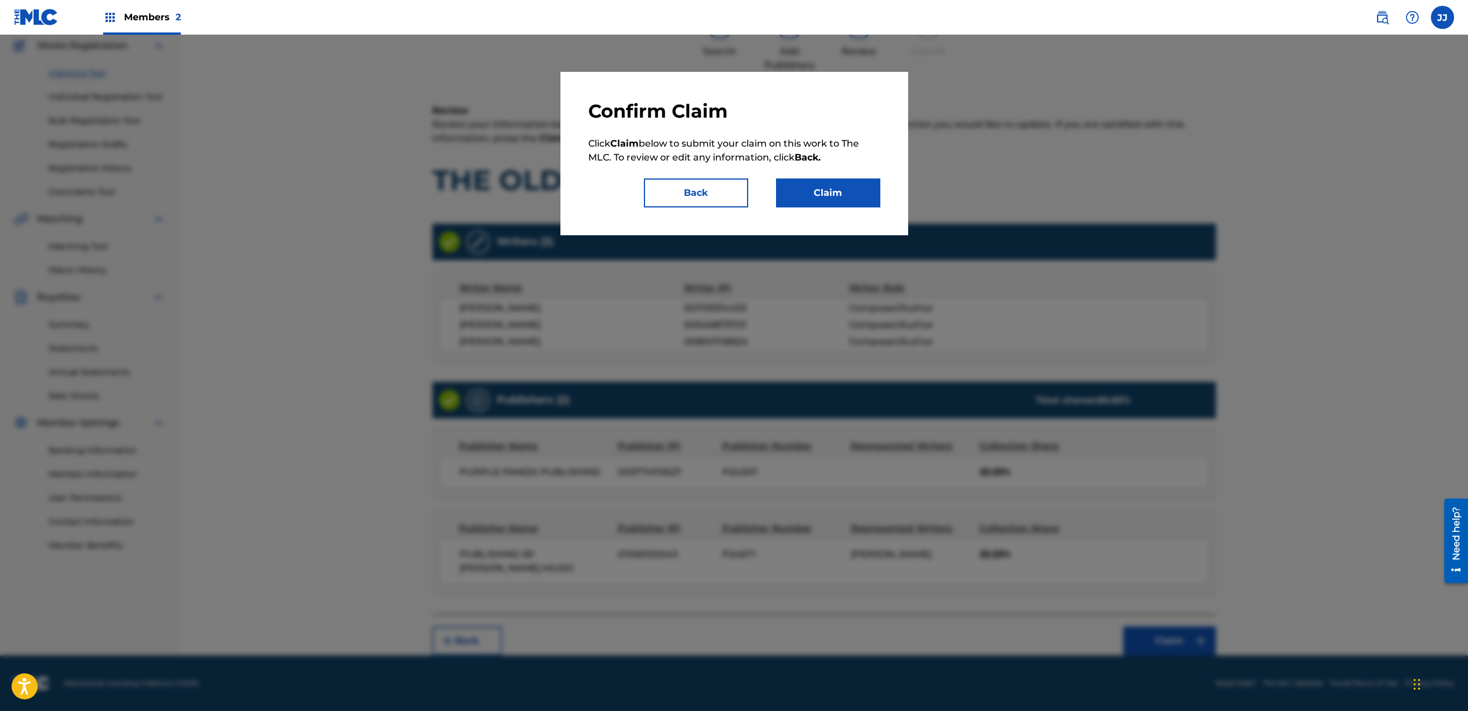
click at [830, 190] on button "Claim" at bounding box center [828, 193] width 104 height 29
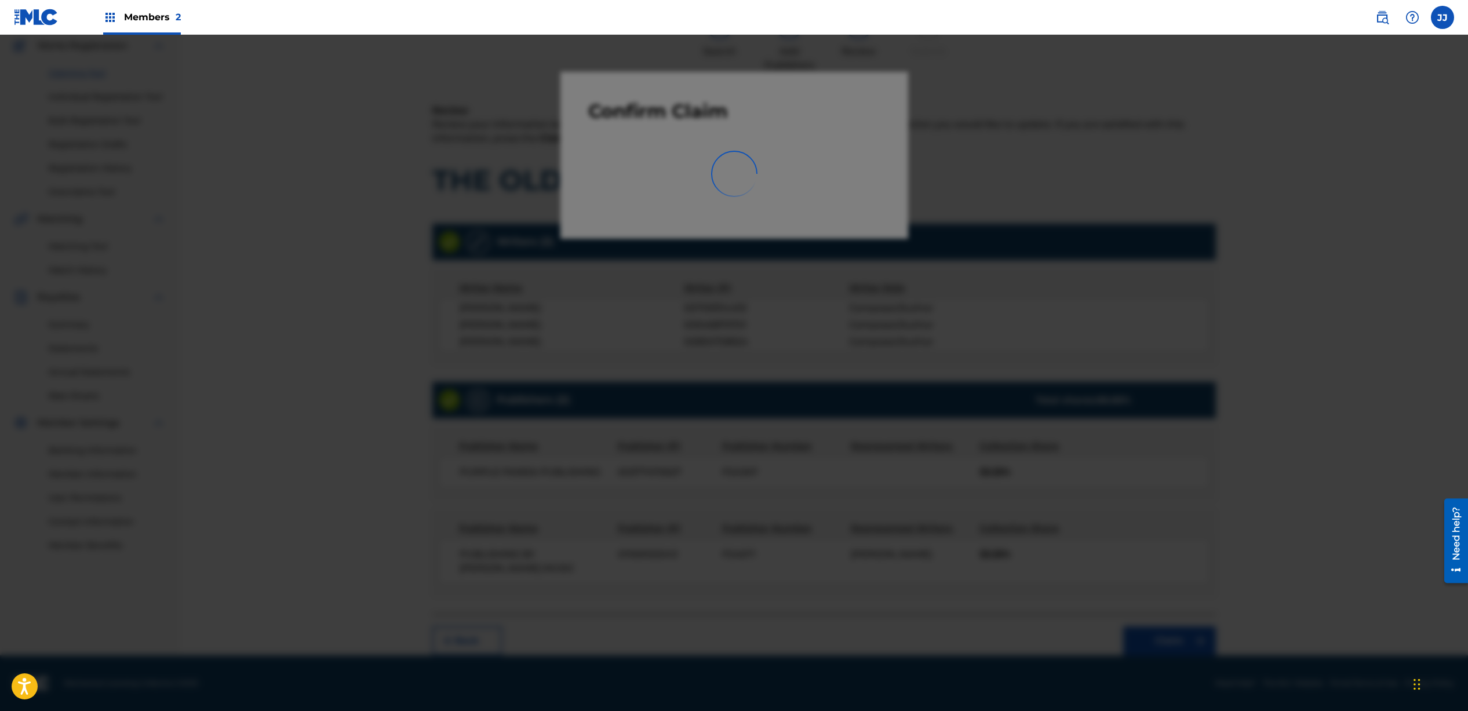
scroll to position [8, 0]
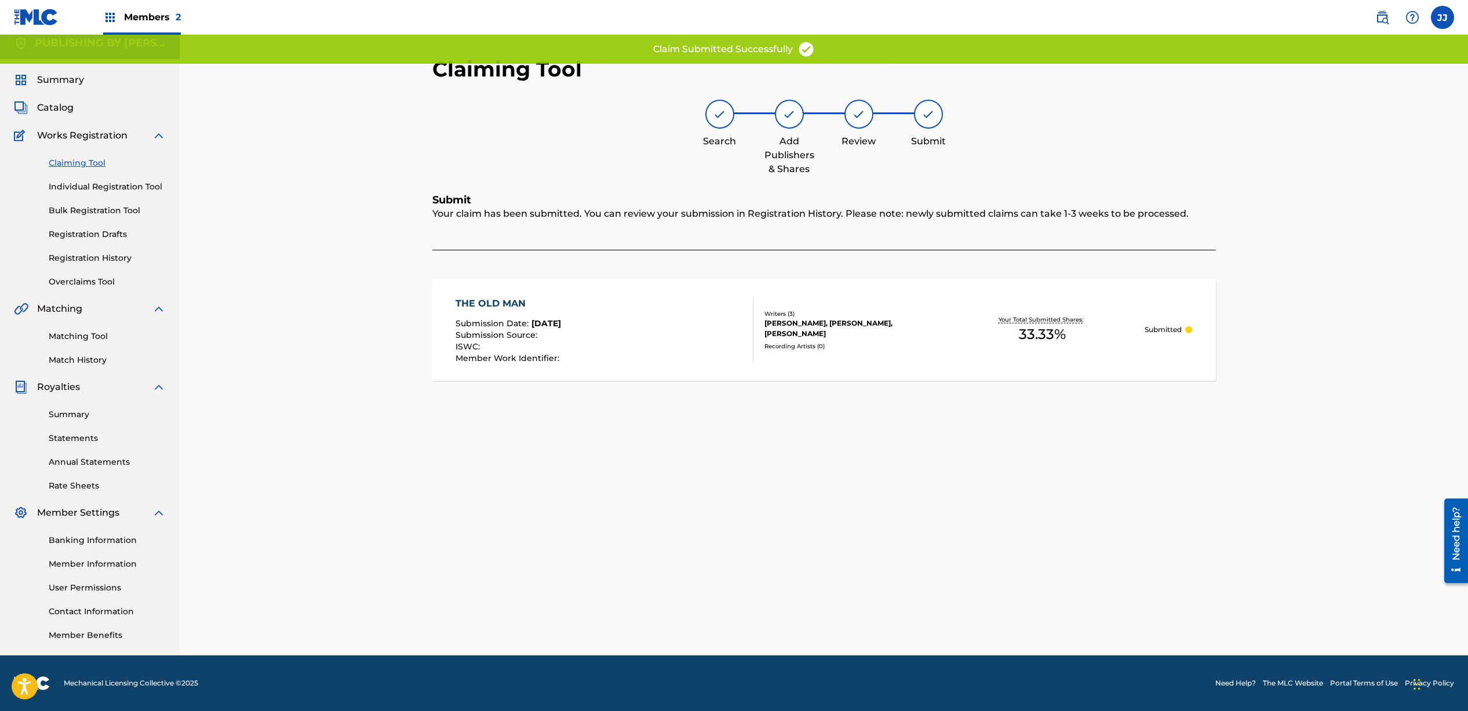
click at [90, 166] on link "Claiming Tool" at bounding box center [107, 163] width 117 height 12
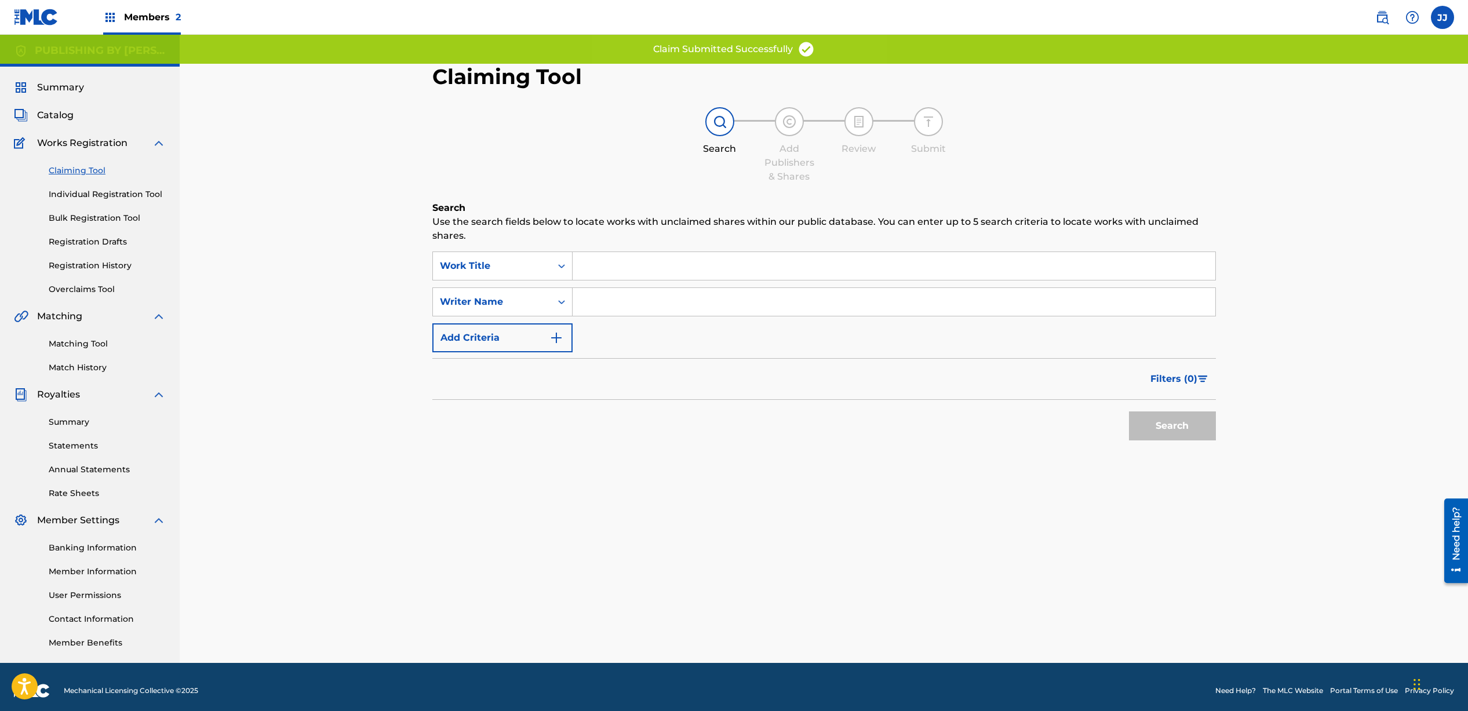
click at [620, 306] on input "Search Form" at bounding box center [894, 302] width 643 height 28
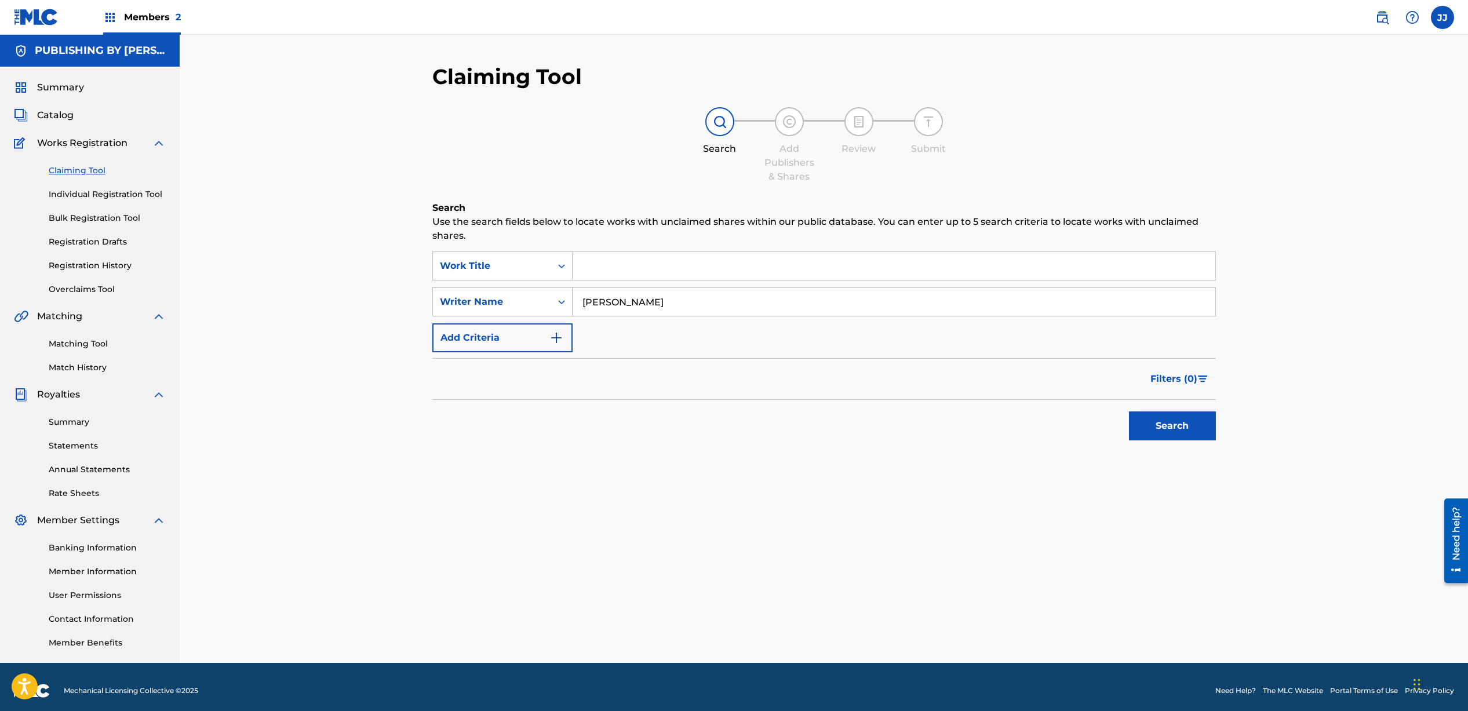
type input "[PERSON_NAME]"
click at [1172, 425] on button "Search" at bounding box center [1172, 426] width 87 height 29
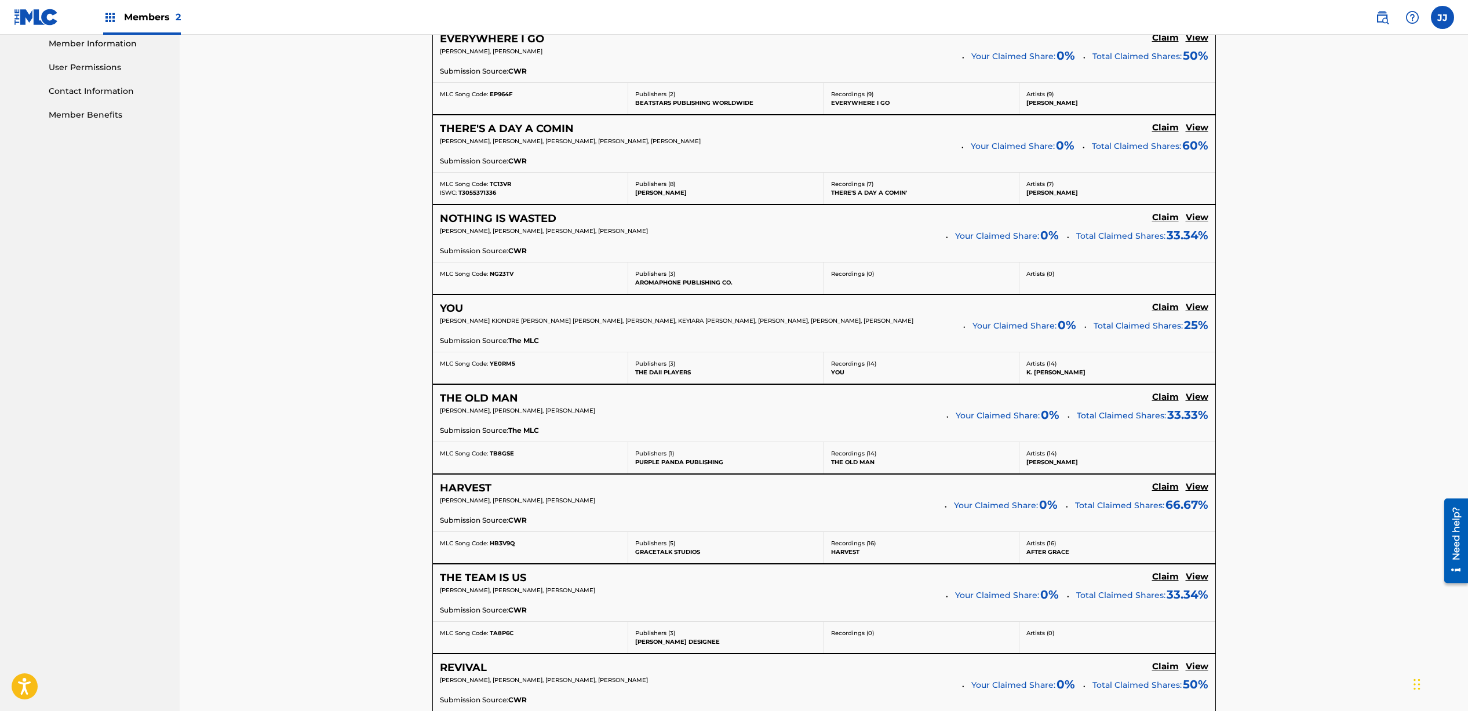
scroll to position [529, 0]
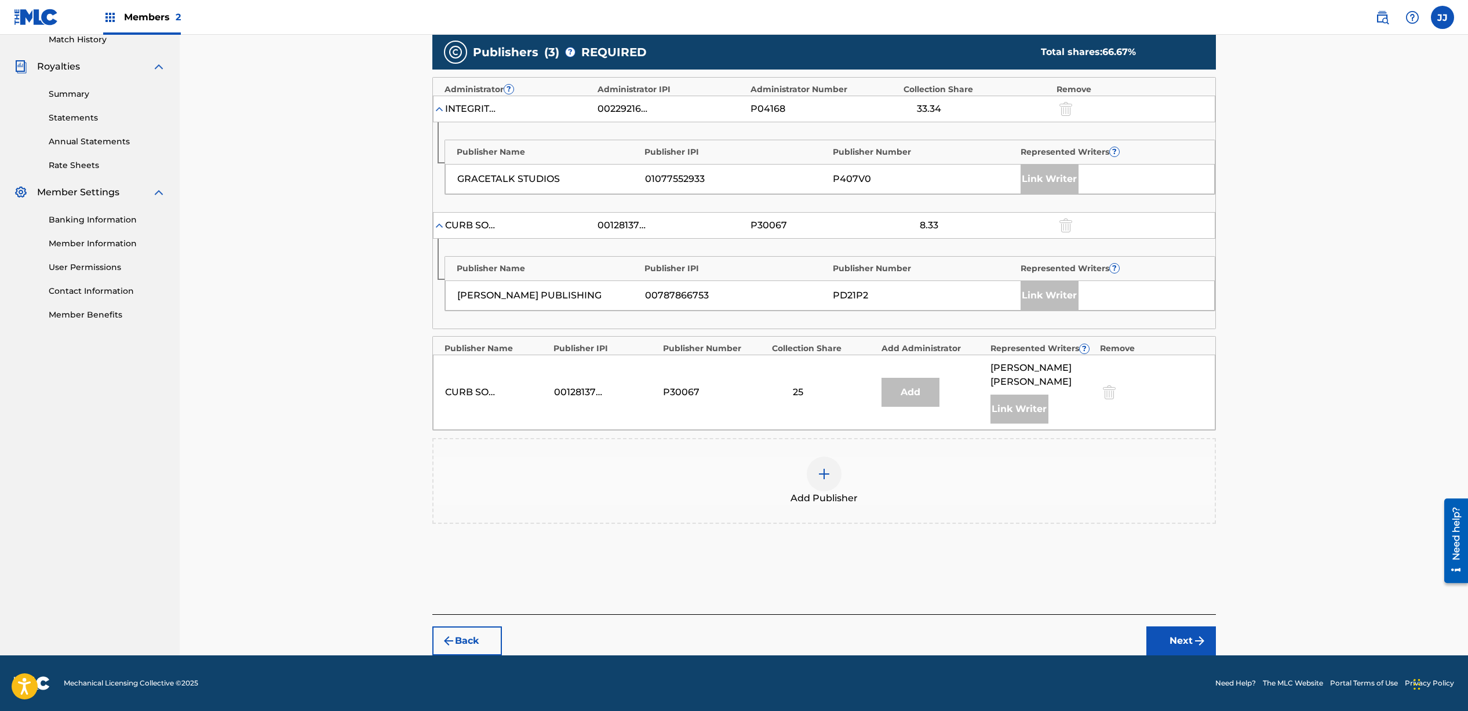
scroll to position [314, 0]
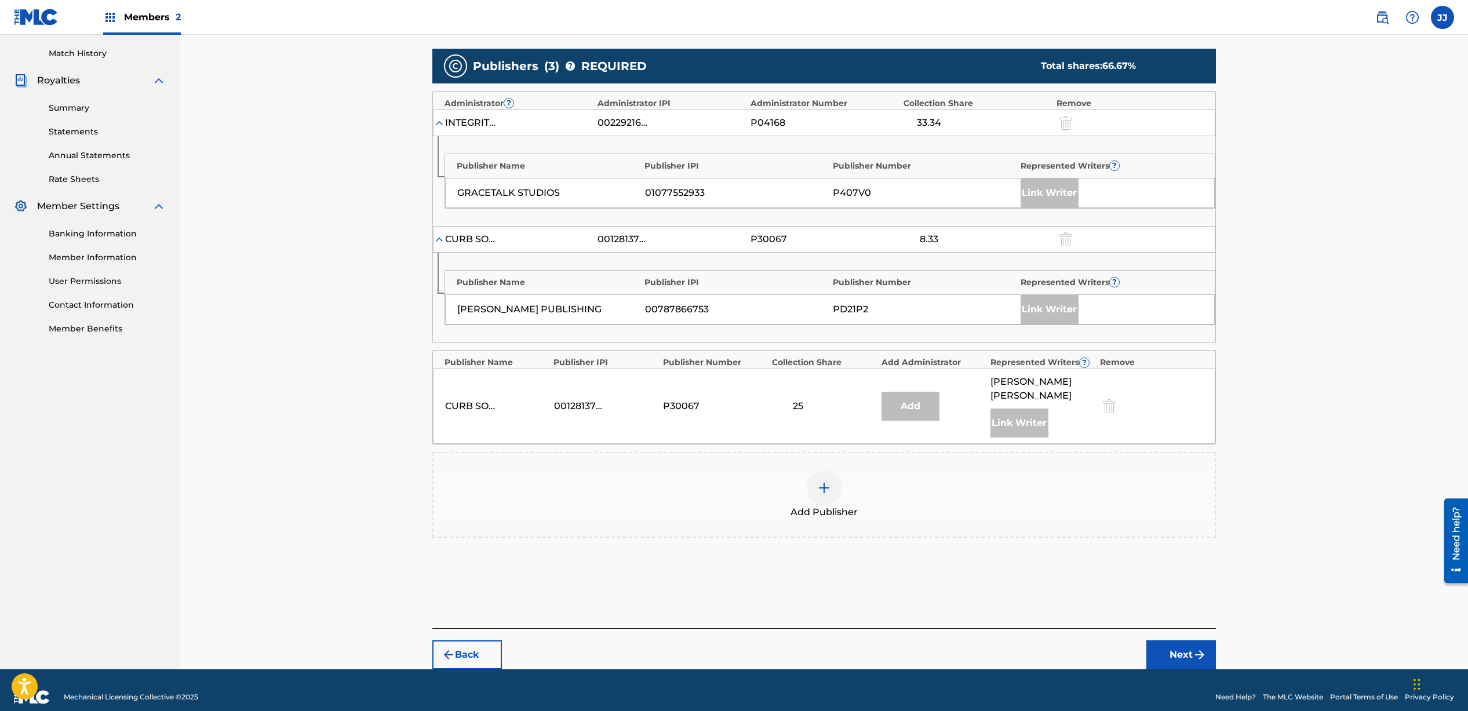
click at [820, 482] on div at bounding box center [824, 488] width 35 height 35
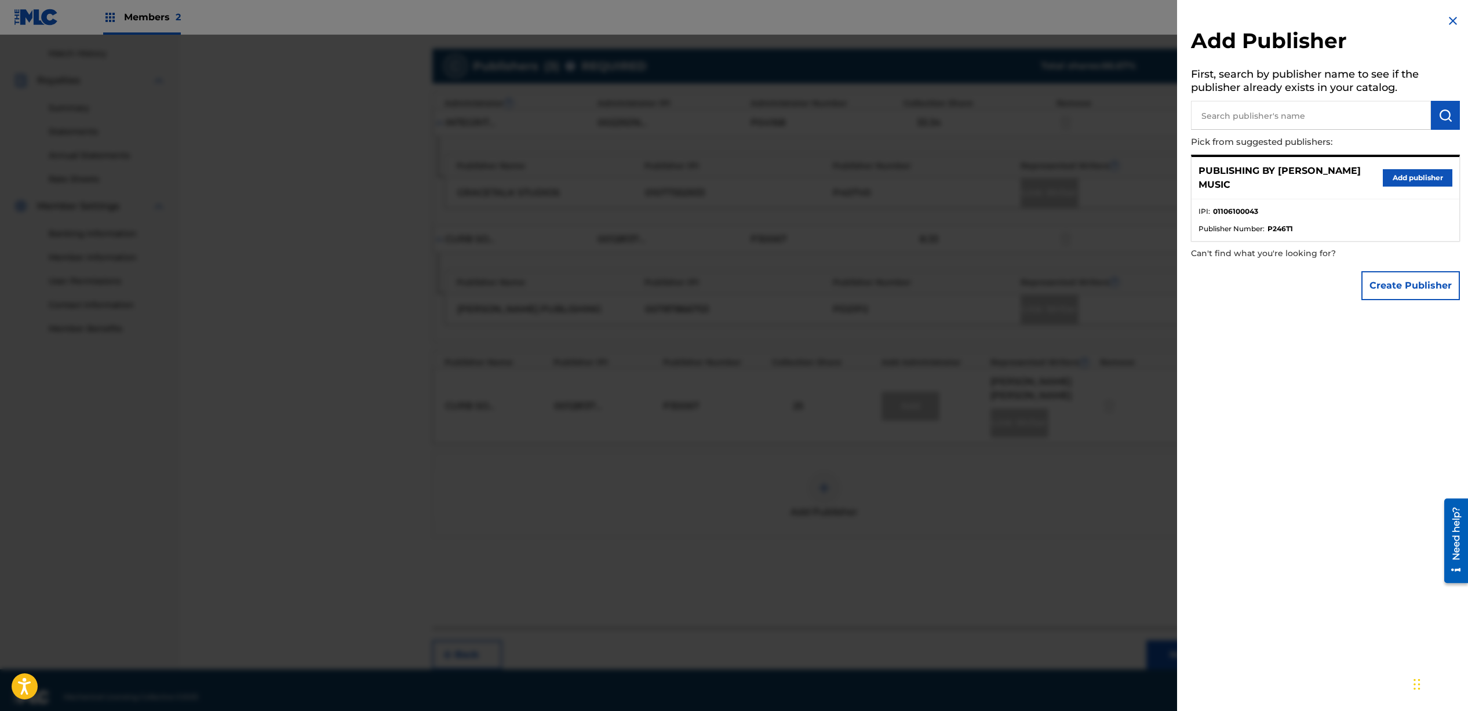
click at [1387, 179] on button "Add publisher" at bounding box center [1418, 177] width 70 height 17
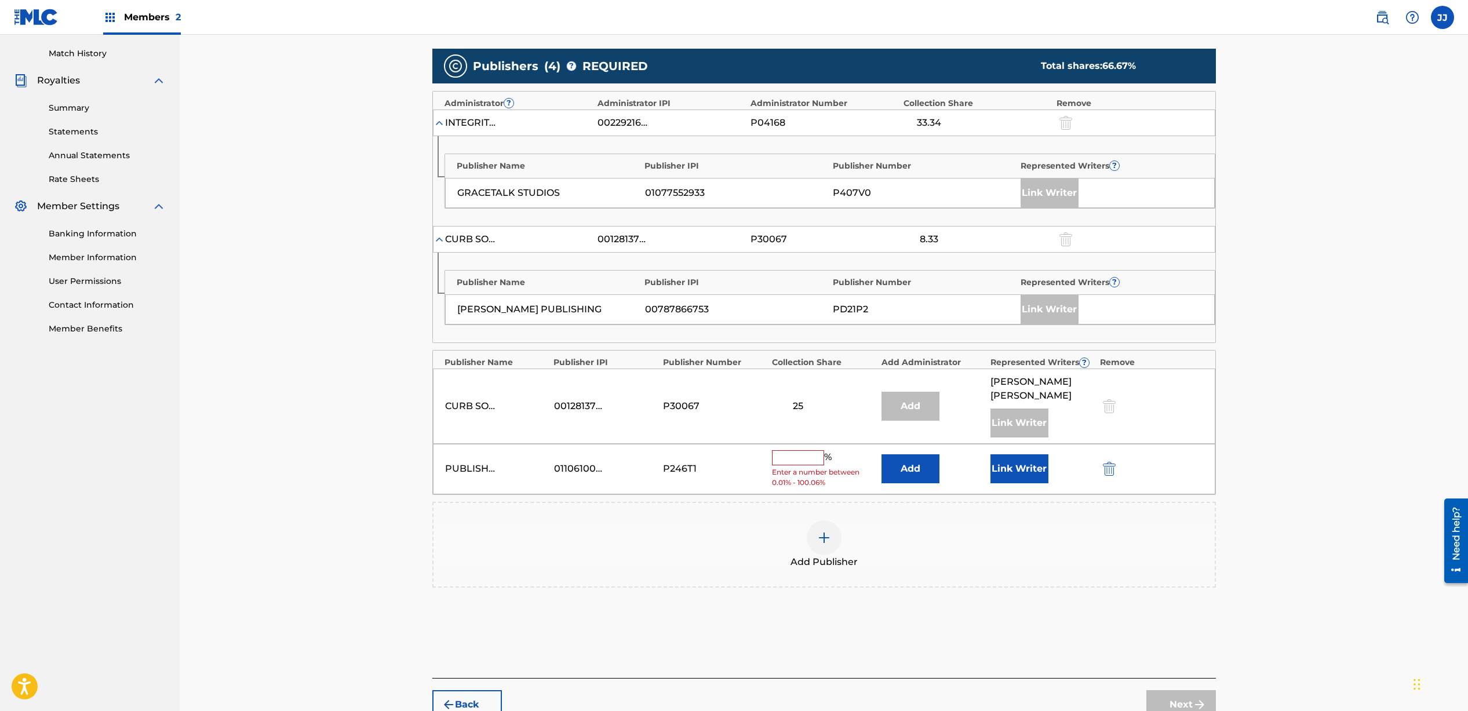
click at [800, 450] on input "text" at bounding box center [798, 457] width 52 height 15
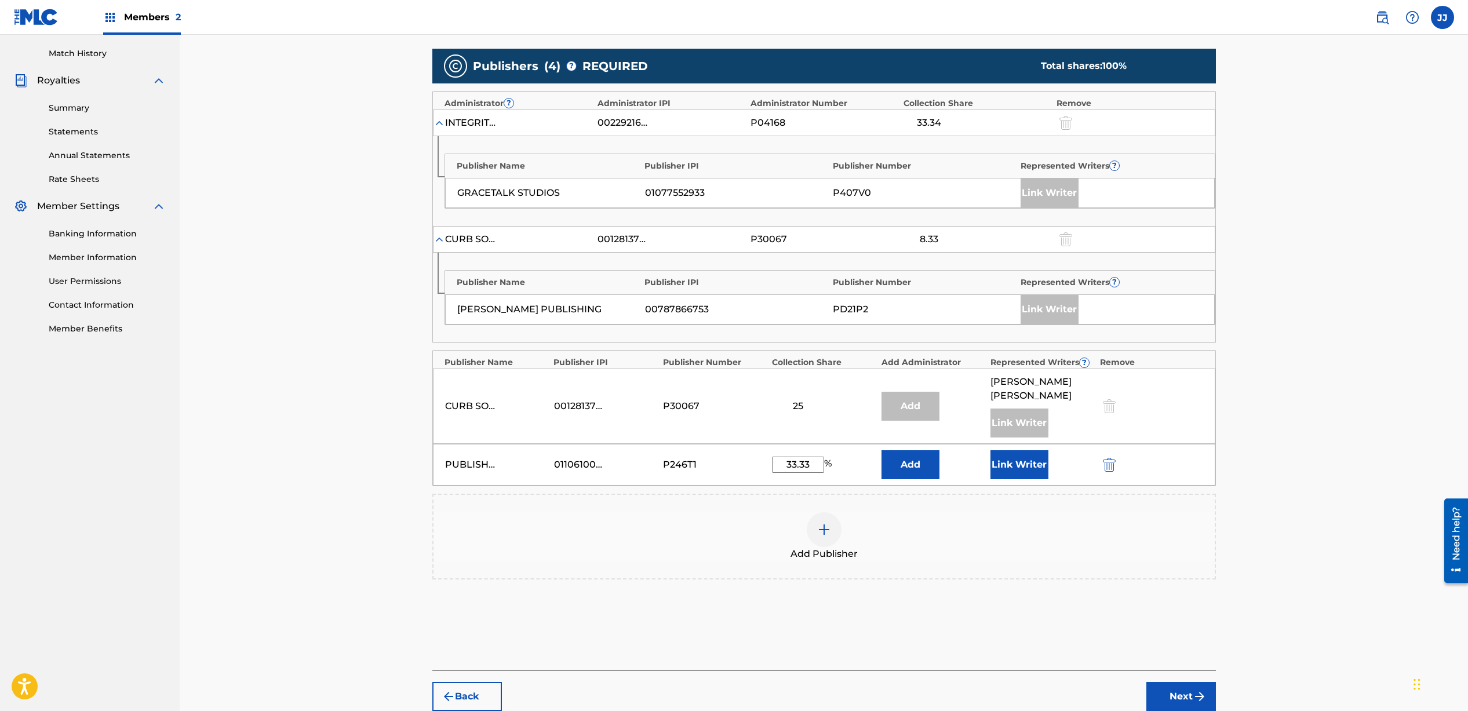
type input "33.33"
click at [1014, 453] on button "Link Writer" at bounding box center [1020, 464] width 58 height 29
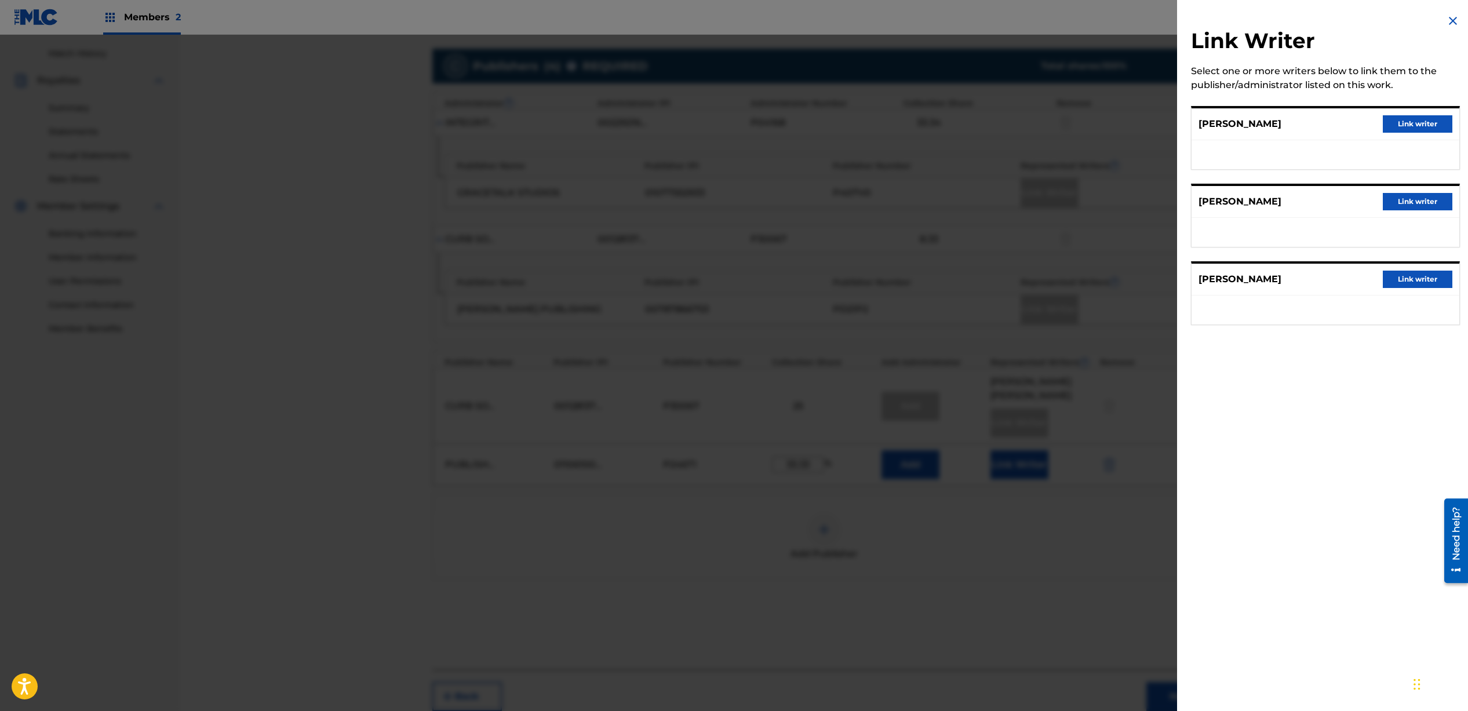
click at [1415, 122] on button "Link writer" at bounding box center [1418, 123] width 70 height 17
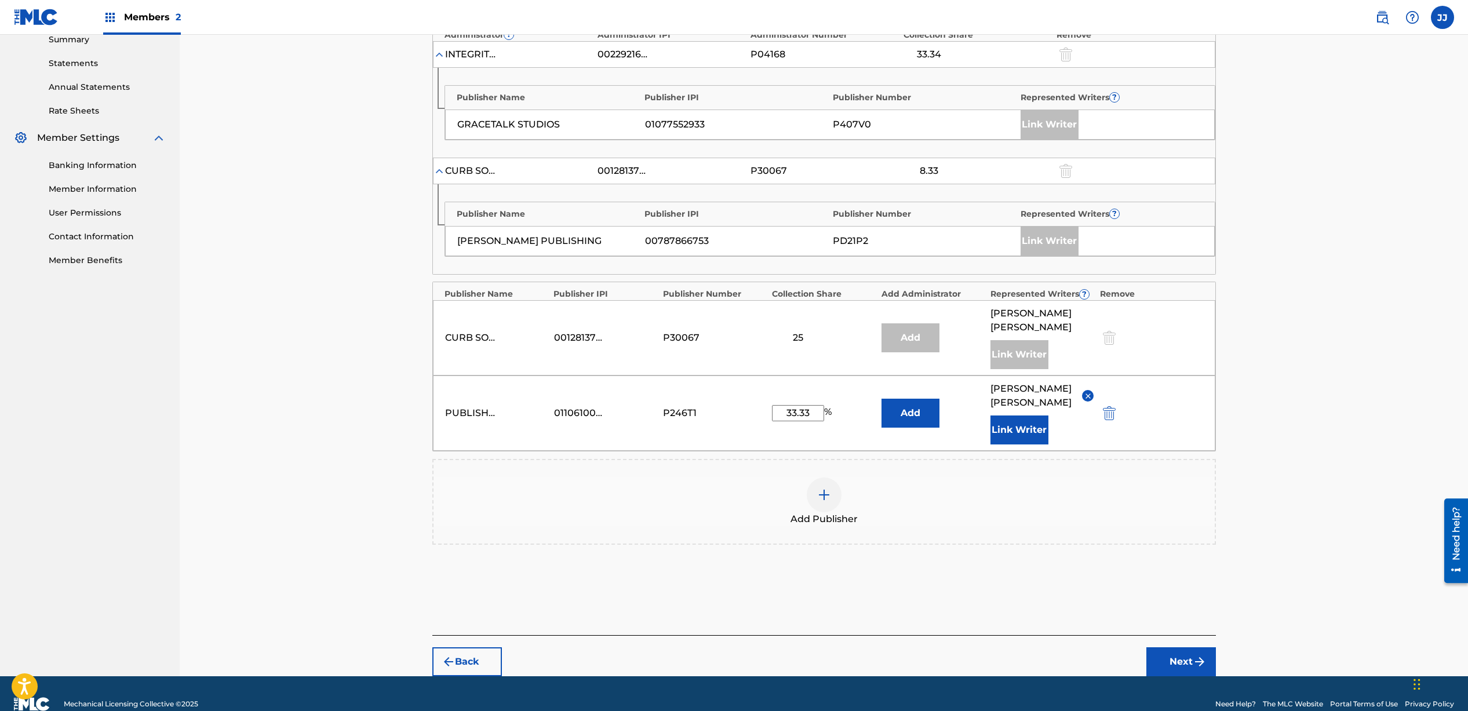
scroll to position [390, 0]
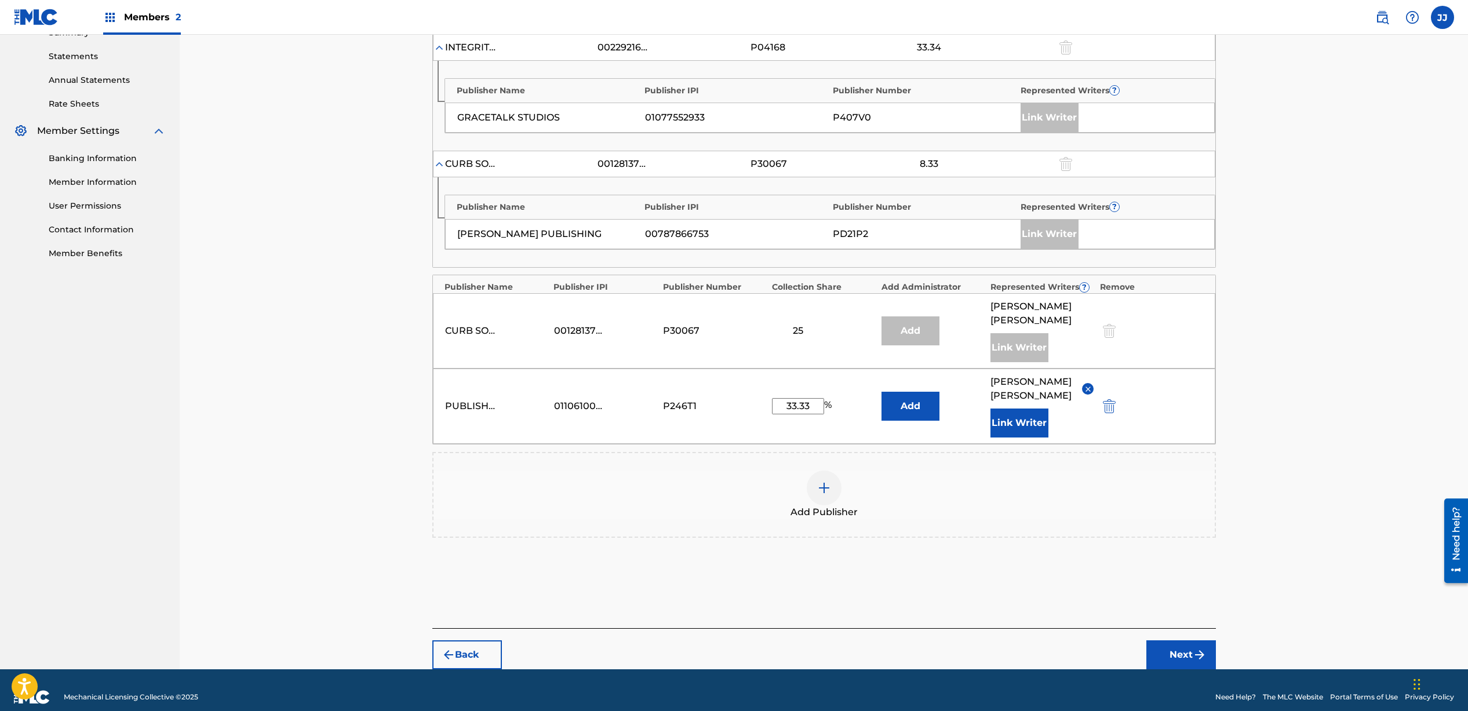
click at [1171, 641] on button "Next" at bounding box center [1182, 655] width 70 height 29
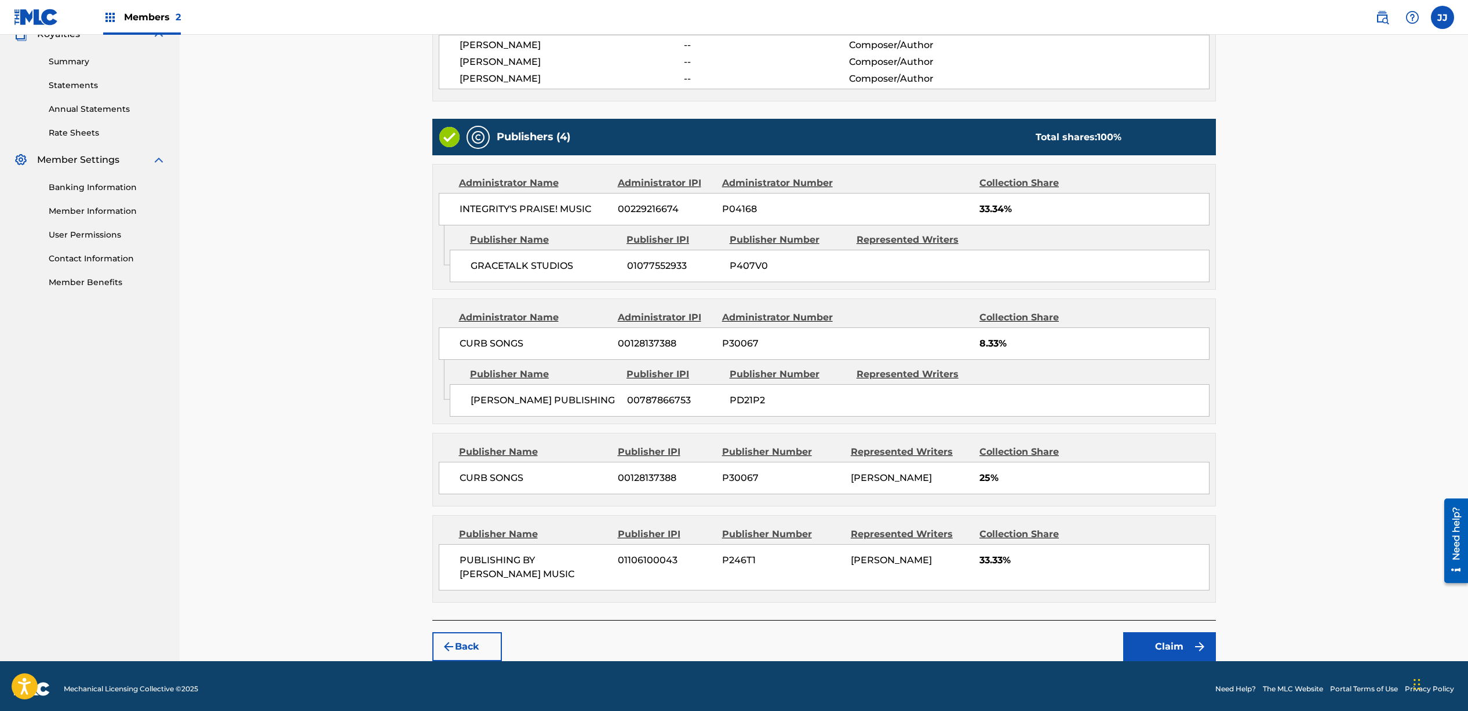
scroll to position [366, 0]
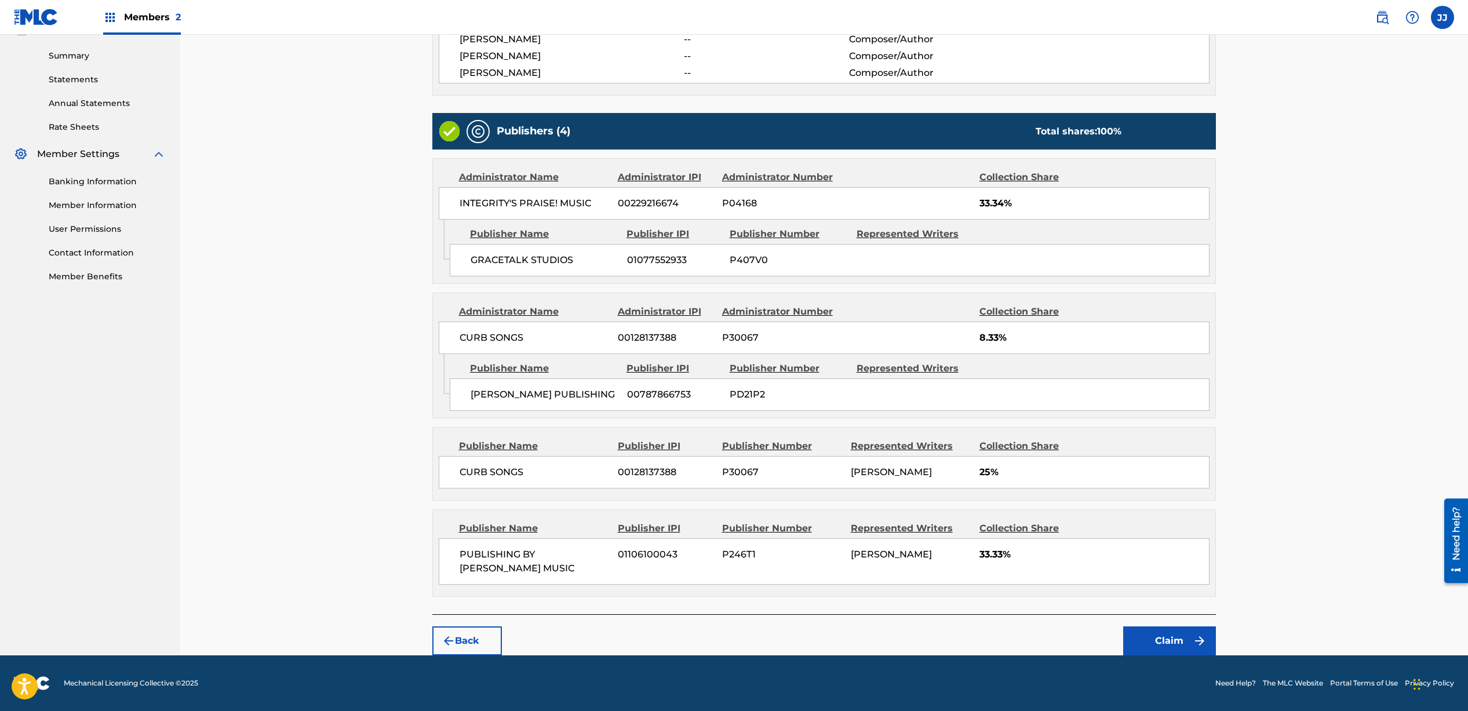
click at [1150, 639] on button "Claim" at bounding box center [1170, 641] width 93 height 29
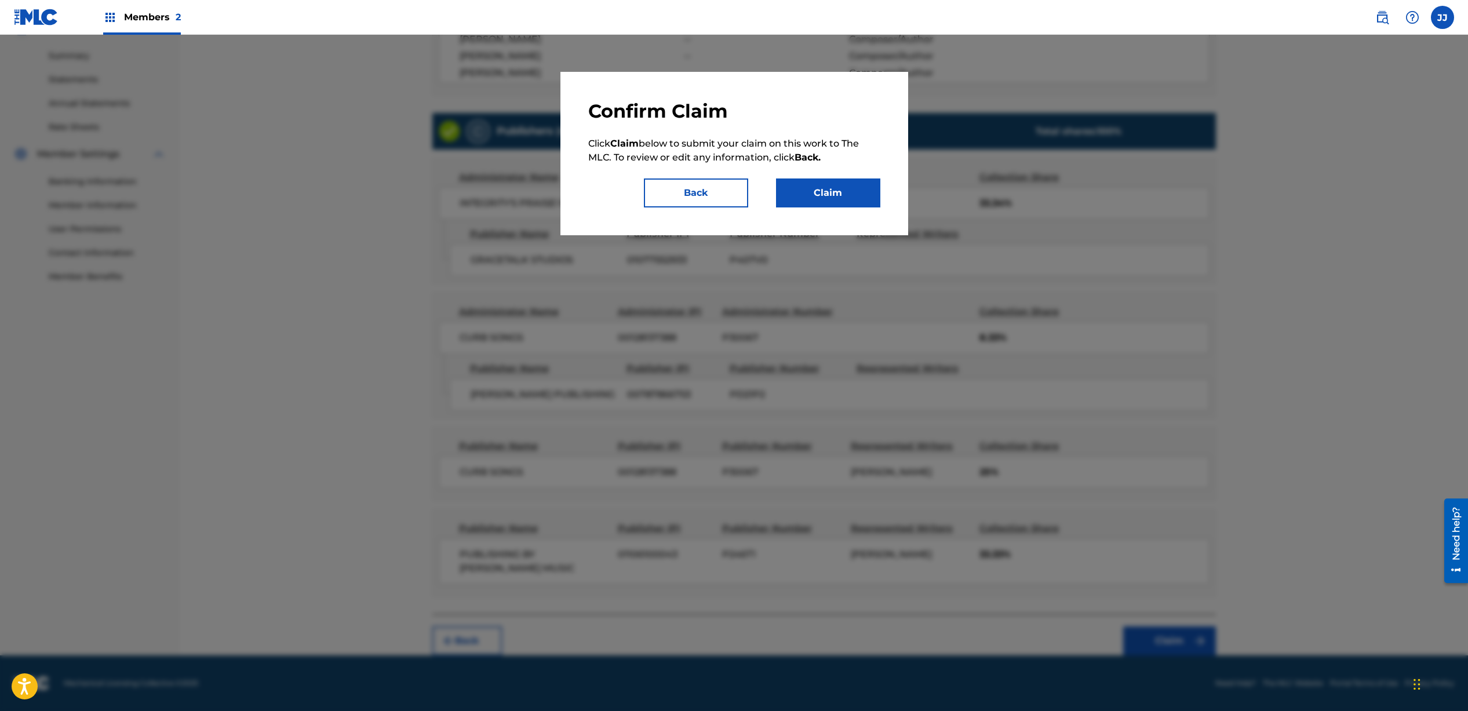
click at [828, 196] on button "Claim" at bounding box center [828, 193] width 104 height 29
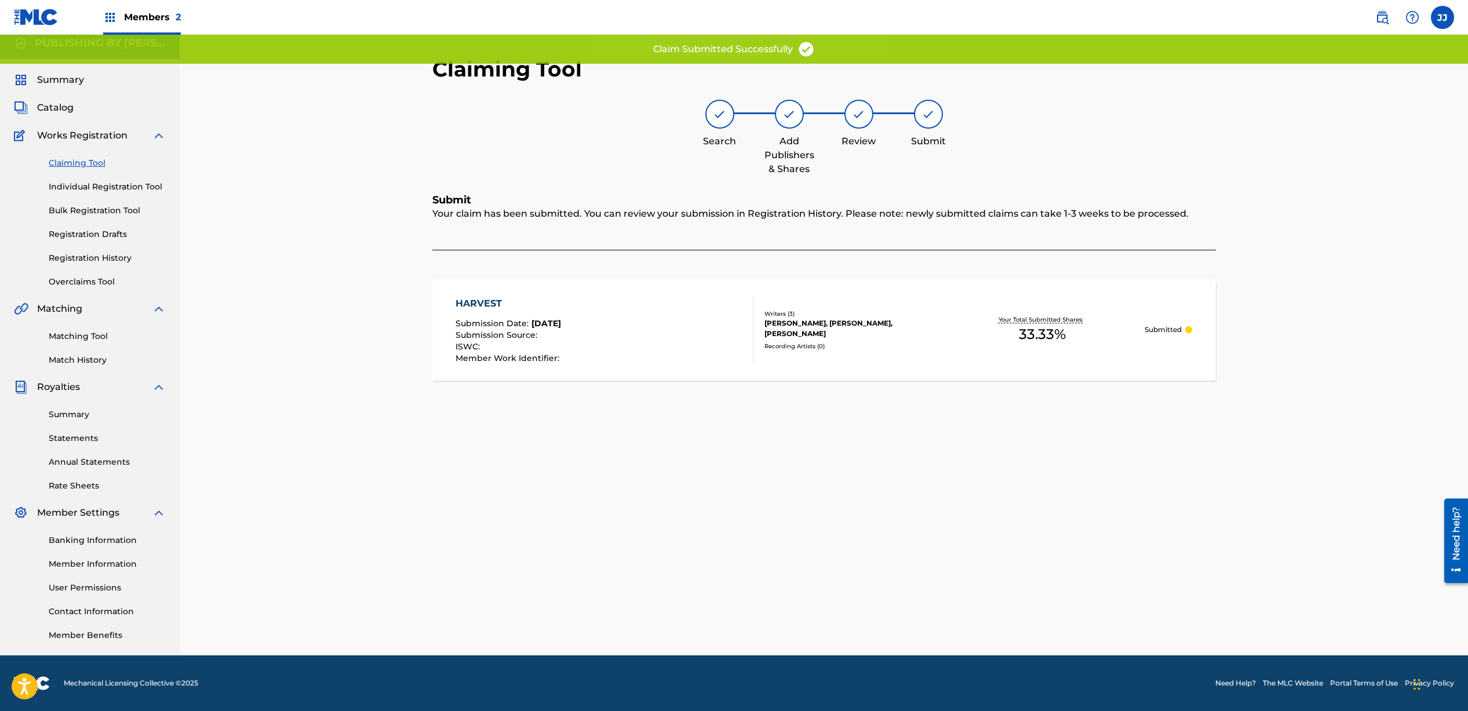
scroll to position [8, 0]
click at [92, 166] on link "Claiming Tool" at bounding box center [107, 163] width 117 height 12
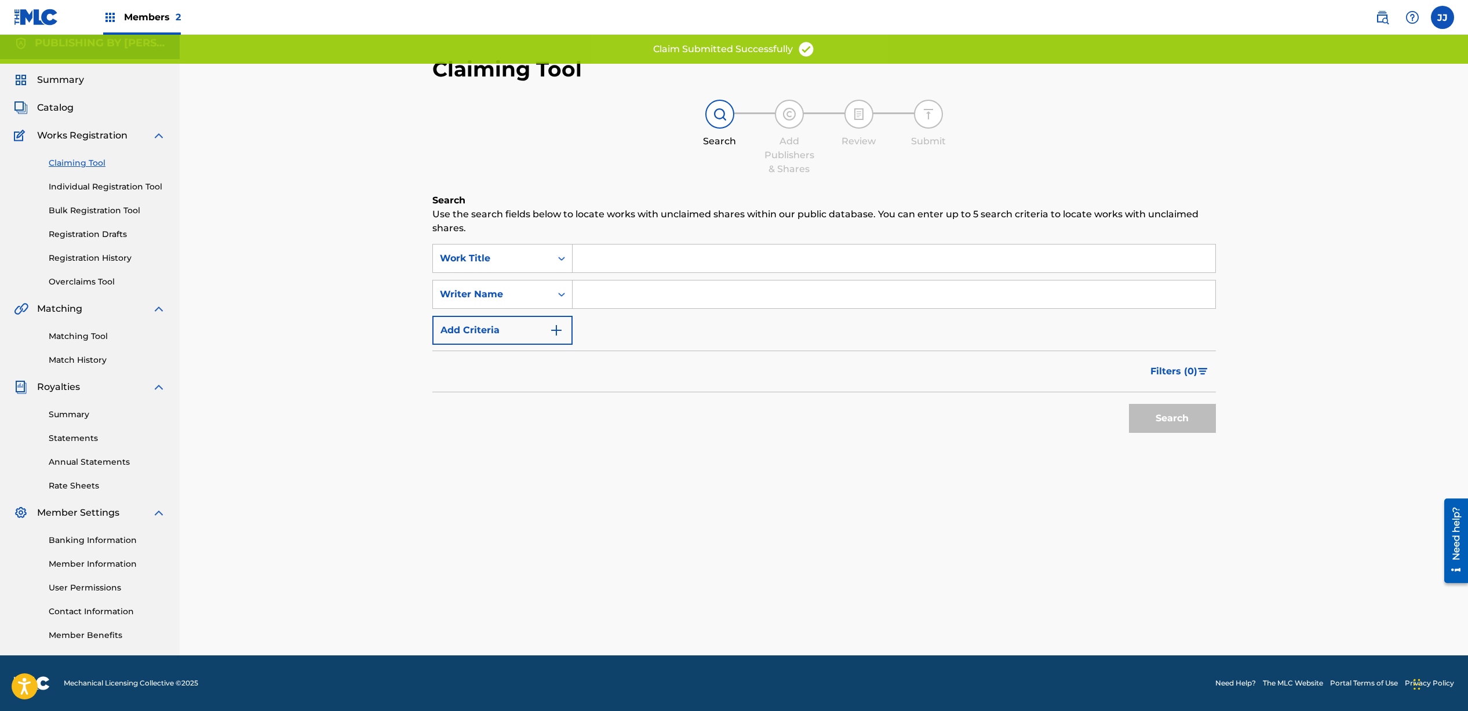
scroll to position [0, 0]
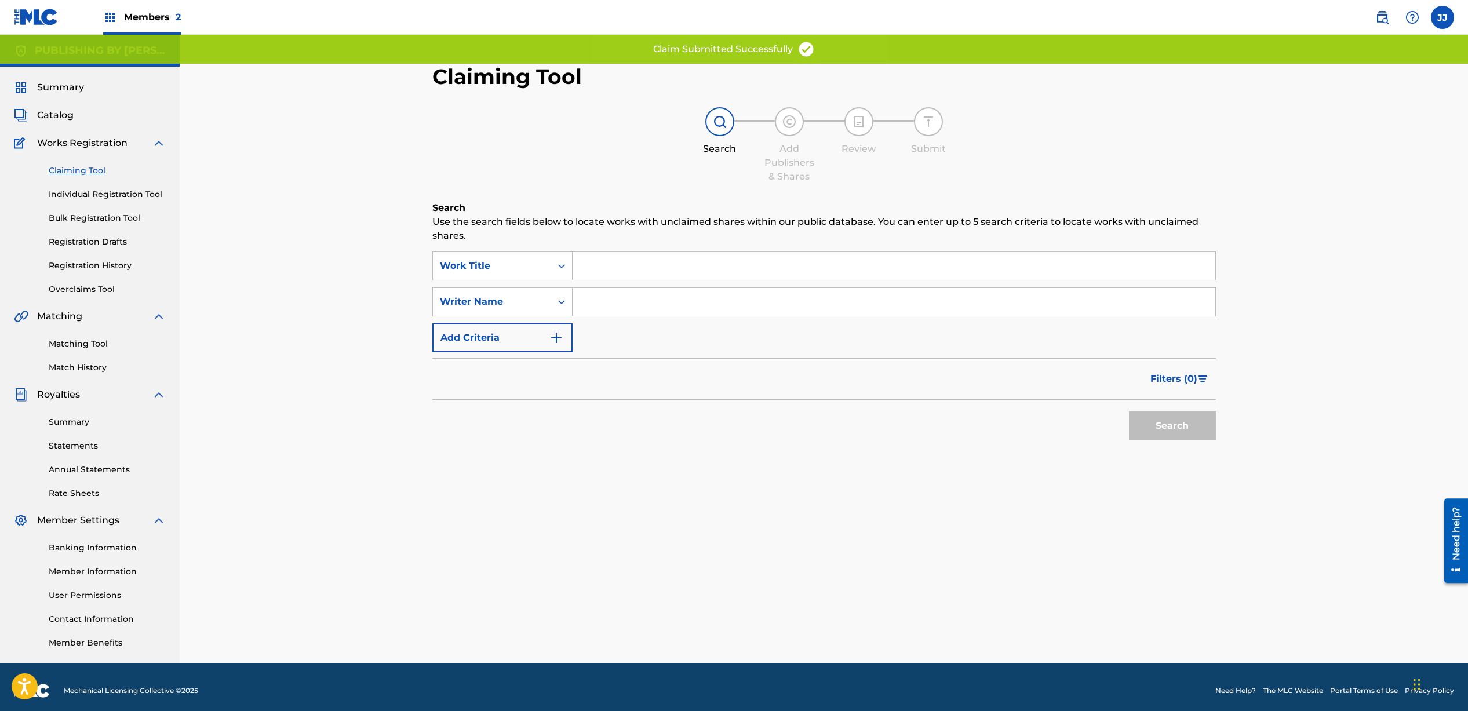
click at [648, 294] on input "Search Form" at bounding box center [894, 302] width 643 height 28
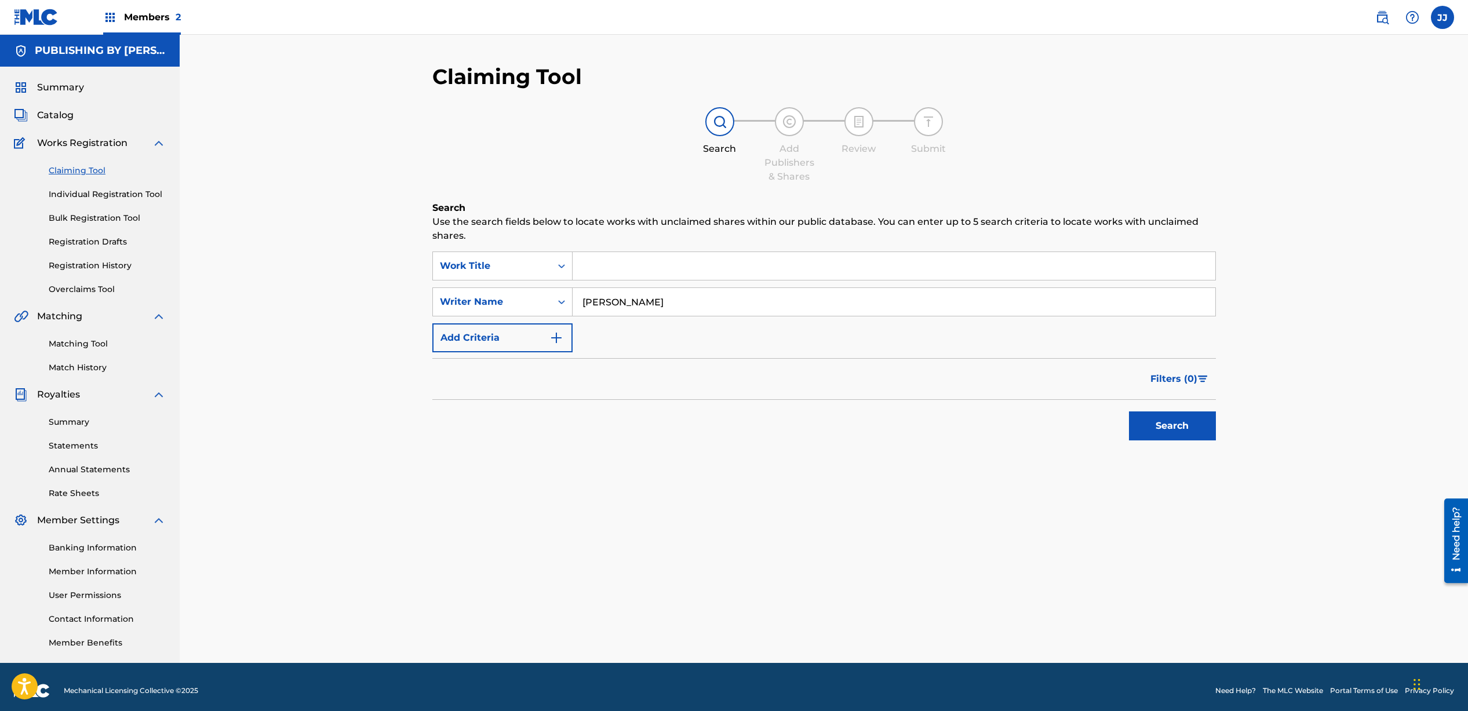
type input "[PERSON_NAME]"
click at [1175, 422] on button "Search" at bounding box center [1172, 426] width 87 height 29
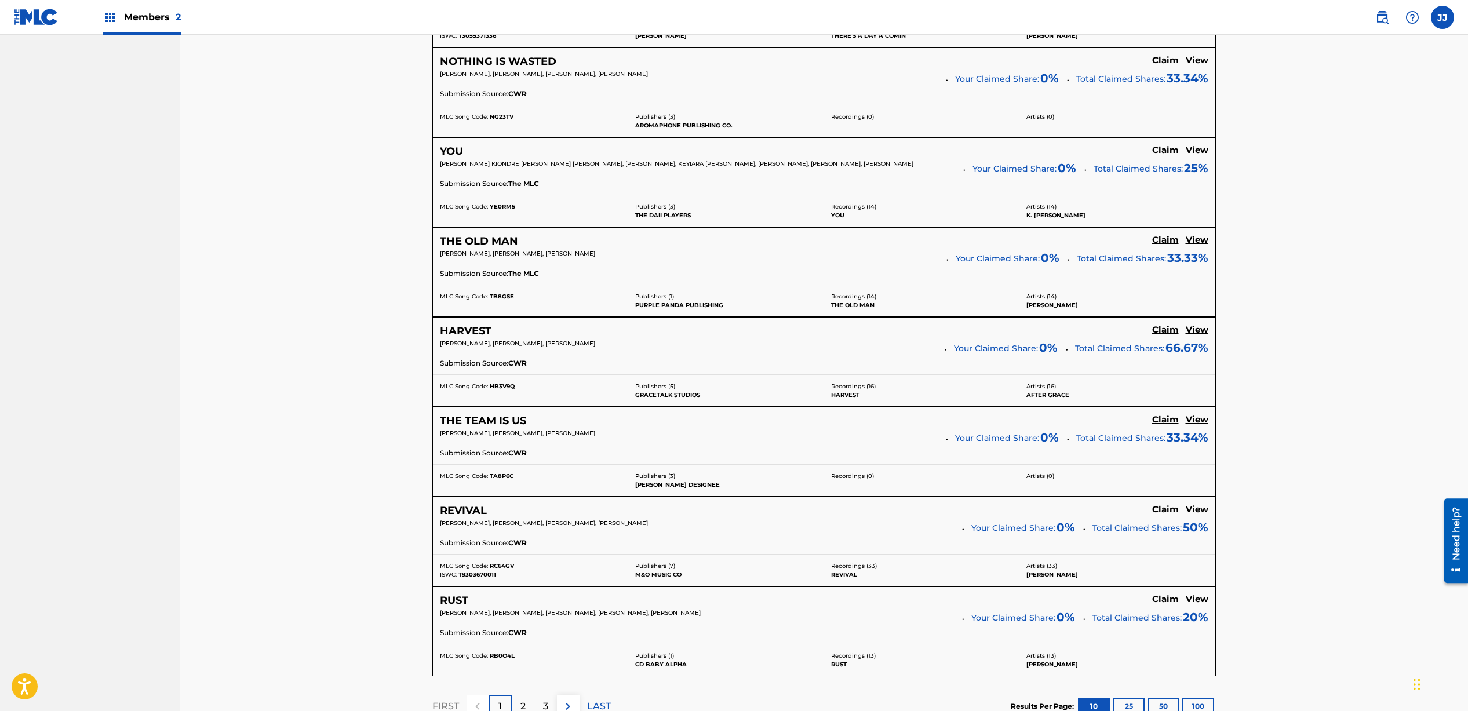
scroll to position [686, 0]
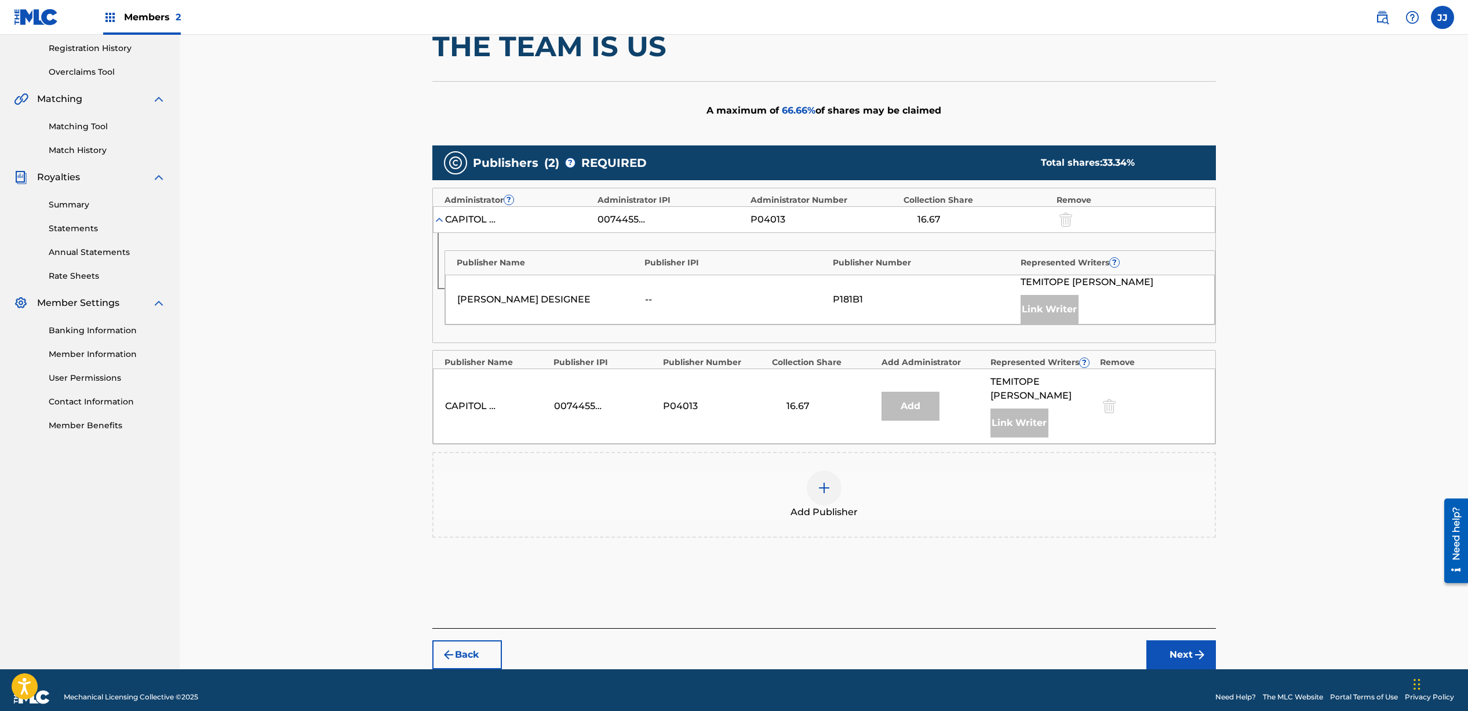
click at [821, 481] on img at bounding box center [824, 488] width 14 height 14
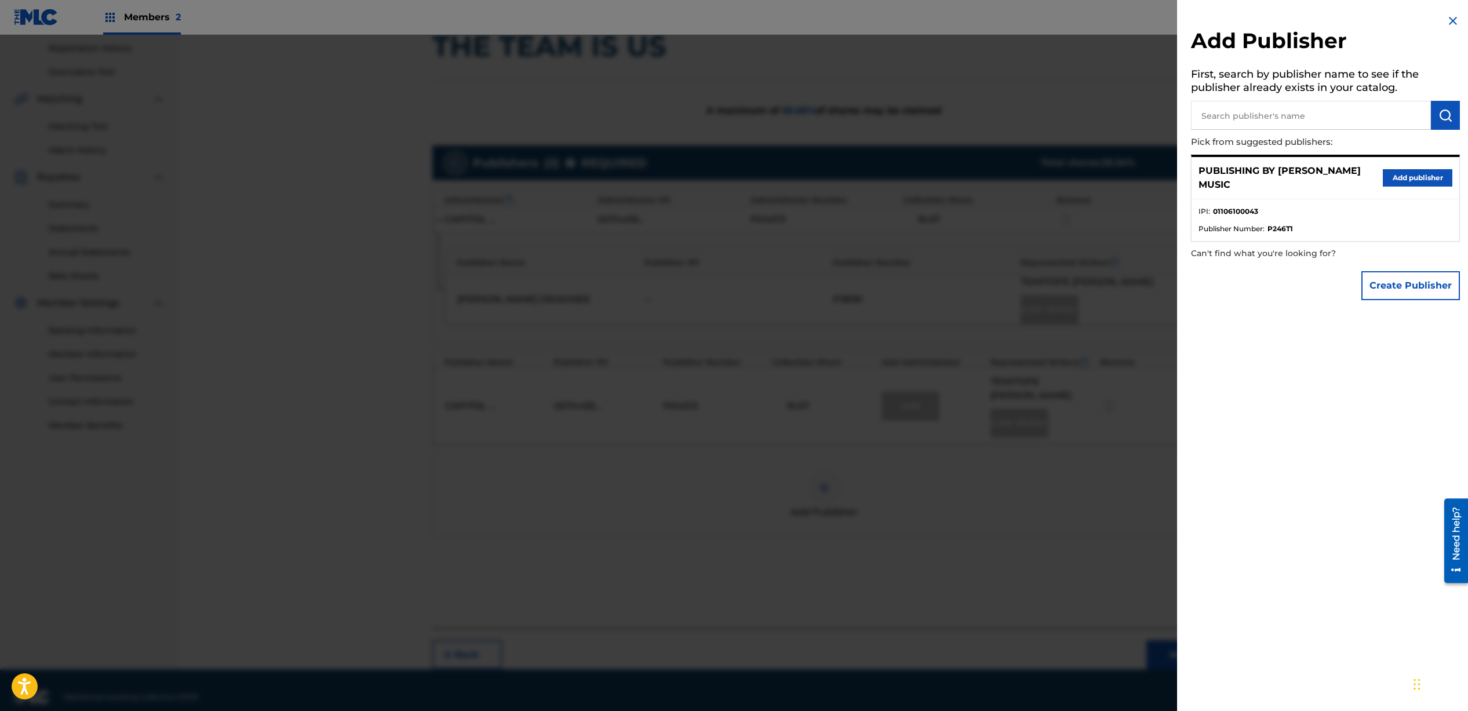
click at [1398, 180] on button "Add publisher" at bounding box center [1418, 177] width 70 height 17
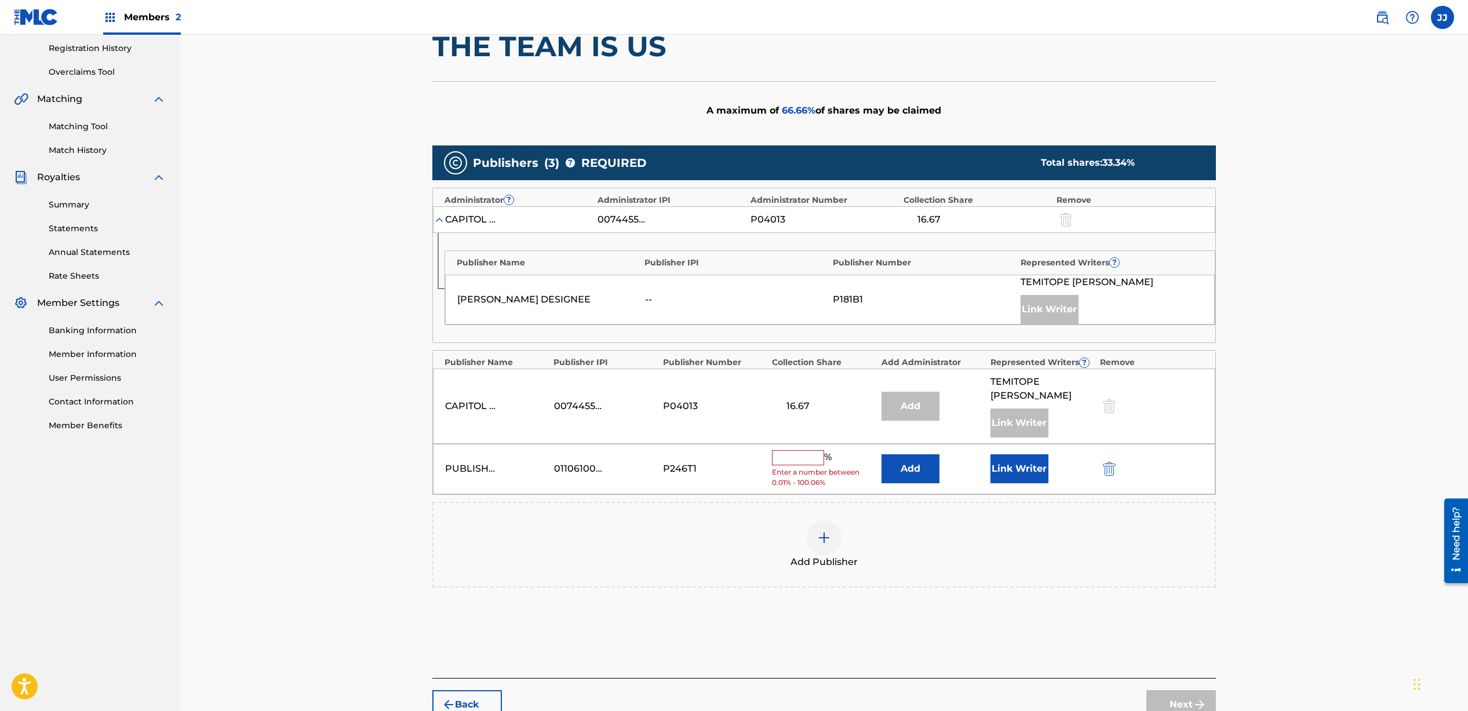
click at [811, 450] on input "text" at bounding box center [798, 457] width 52 height 15
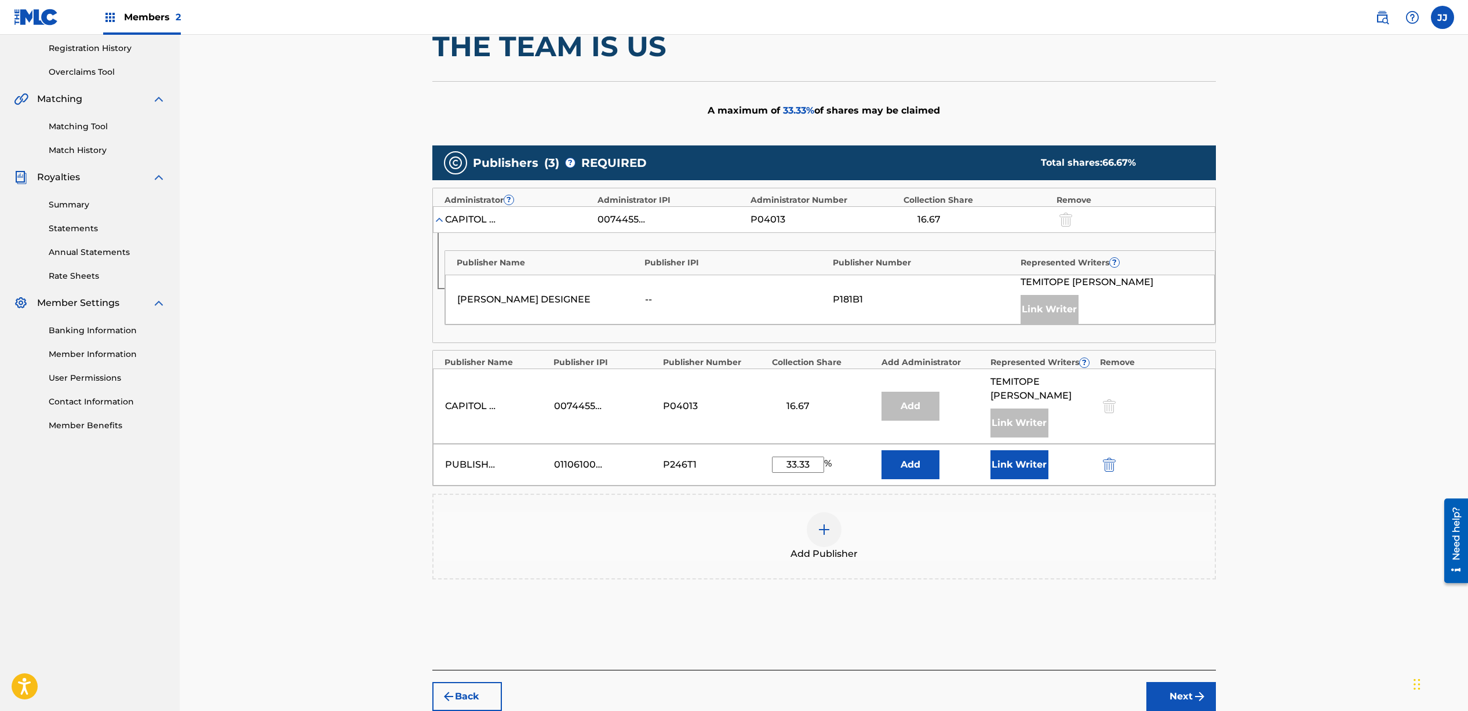
type input "33.33"
click at [1020, 454] on button "Link Writer" at bounding box center [1020, 464] width 58 height 29
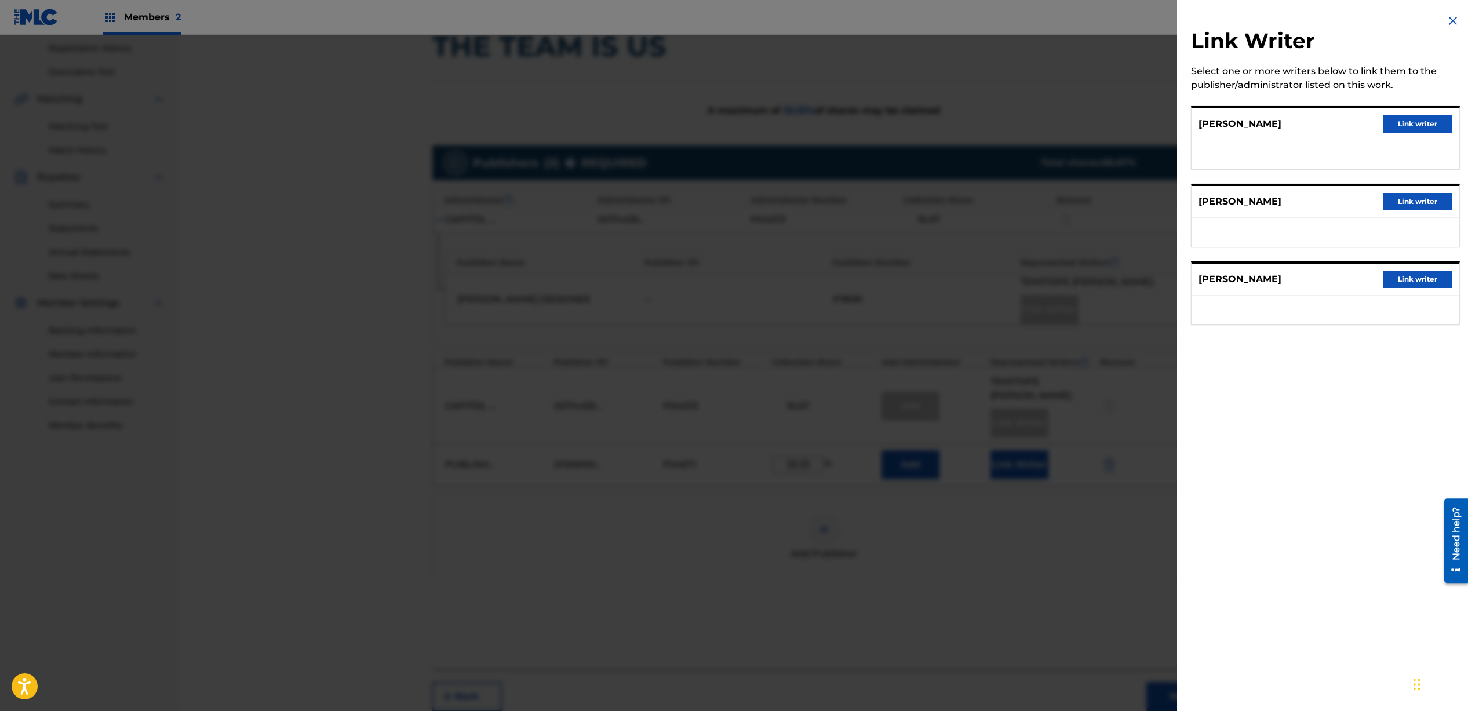
click at [1401, 206] on button "Link writer" at bounding box center [1418, 201] width 70 height 17
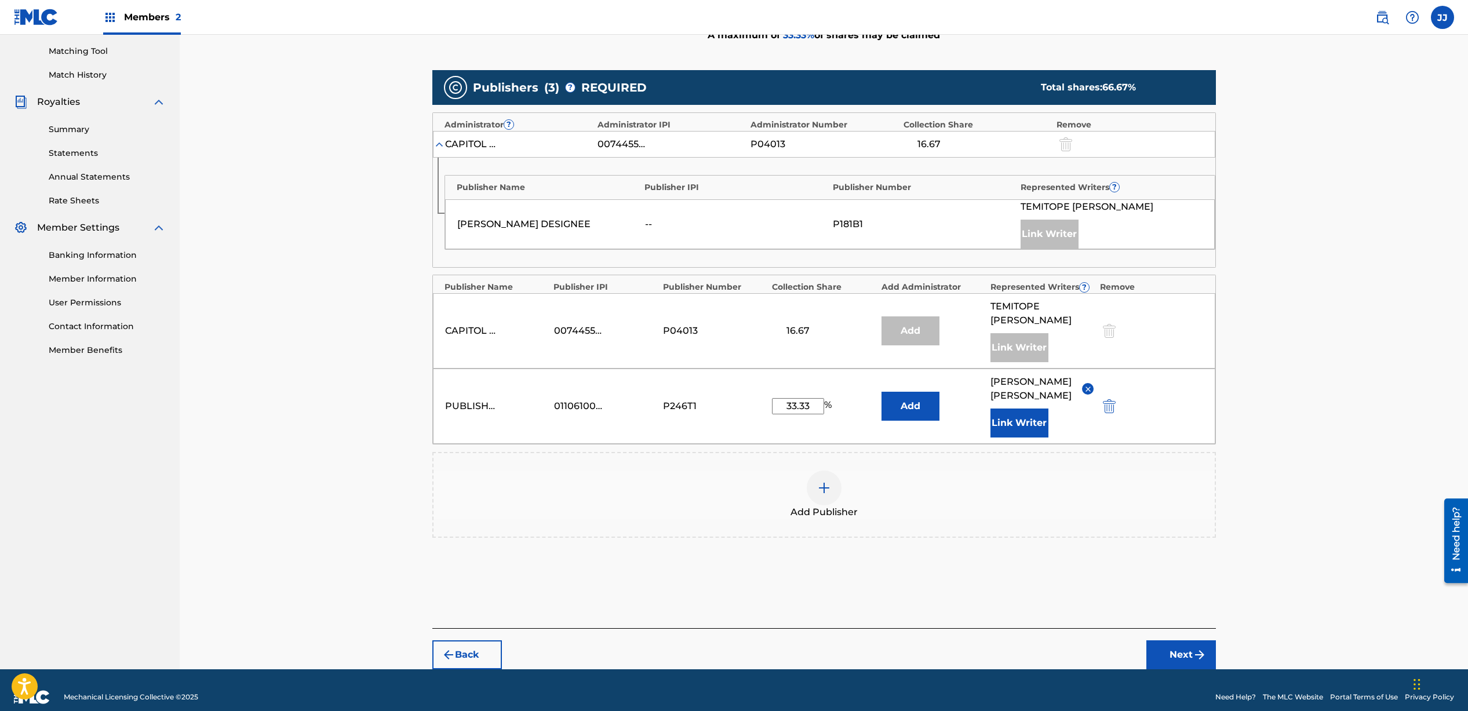
click at [1171, 641] on button "Next" at bounding box center [1182, 655] width 70 height 29
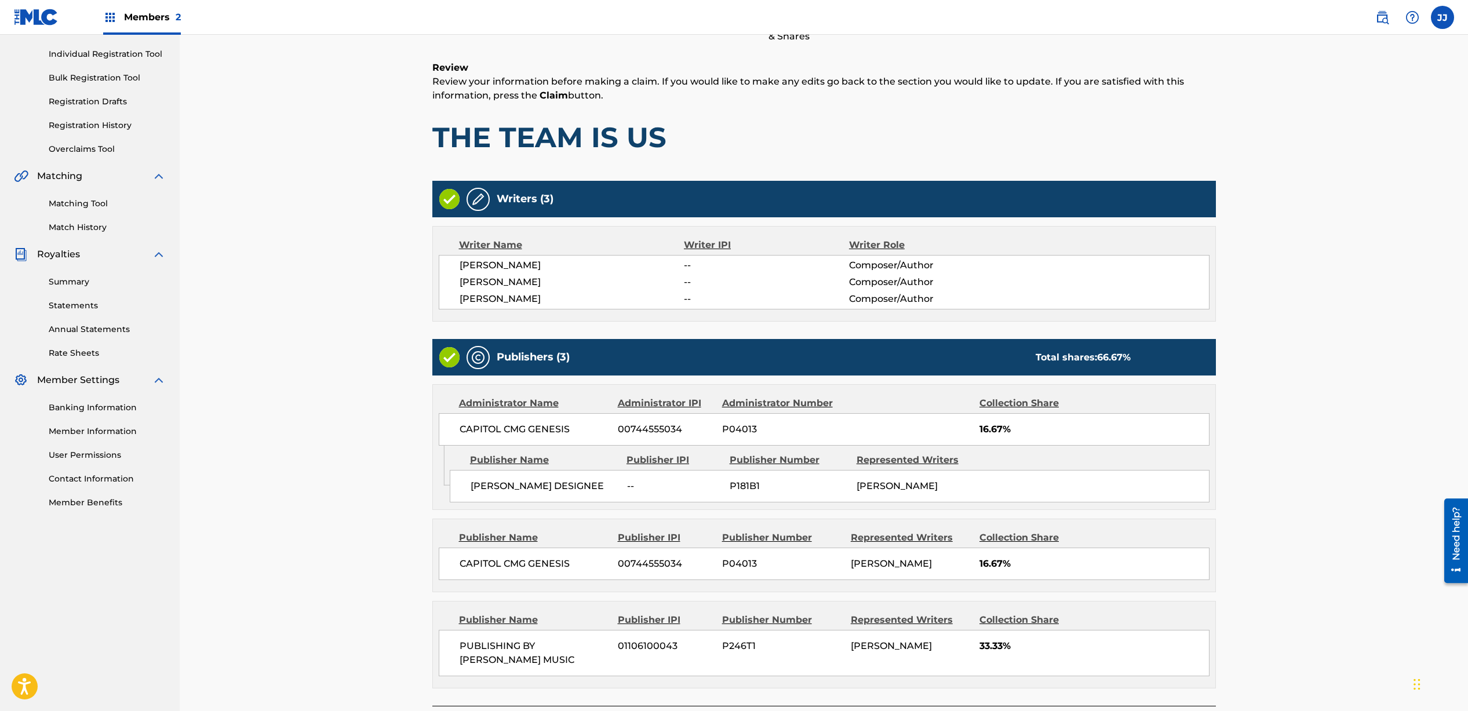
scroll to position [232, 0]
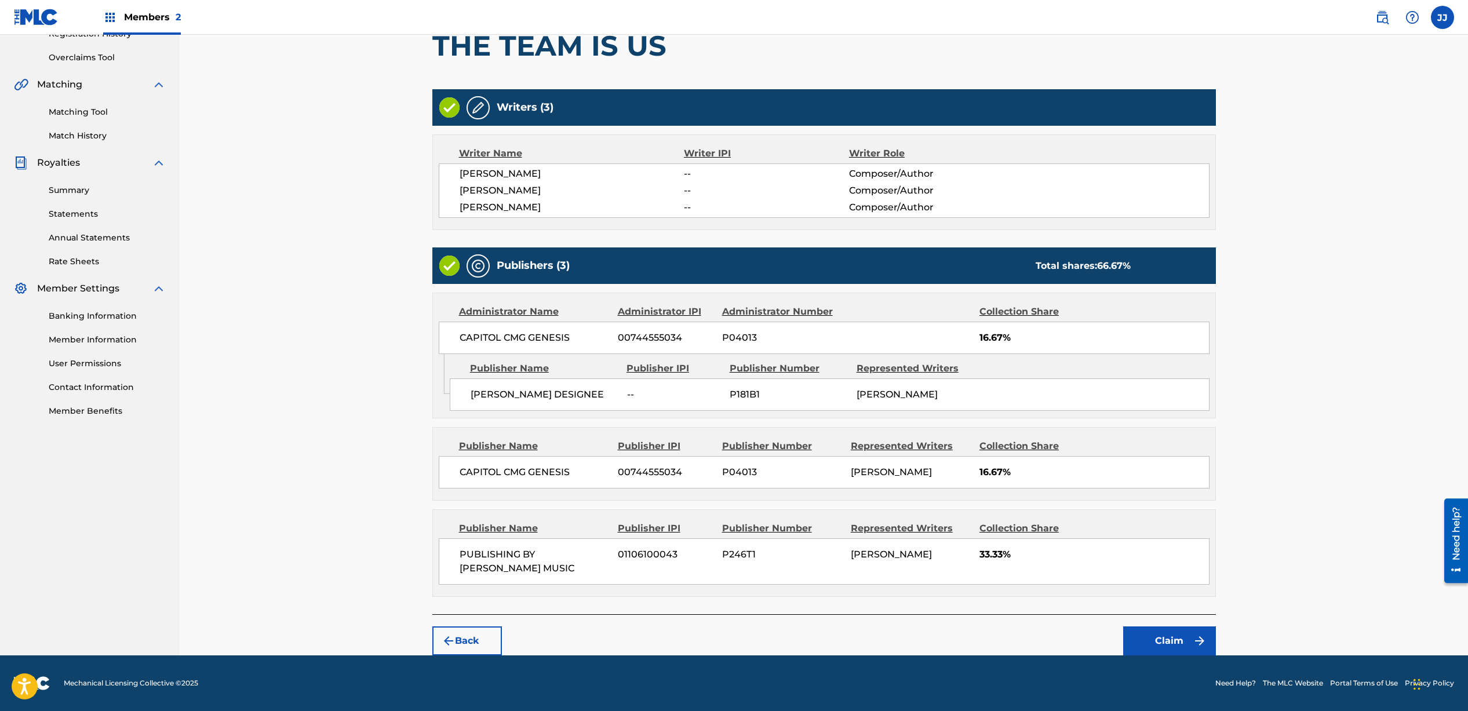
click at [1166, 649] on button "Claim" at bounding box center [1170, 641] width 93 height 29
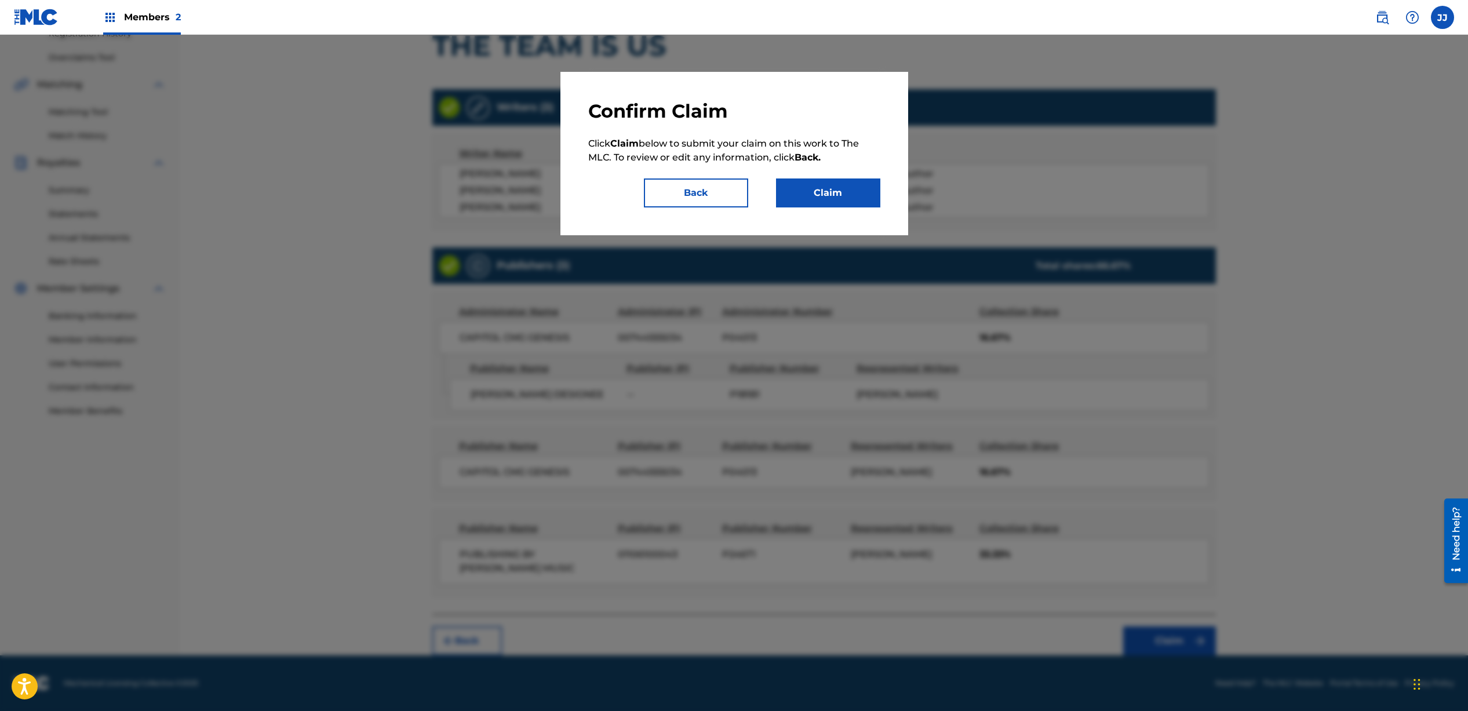
click at [795, 195] on button "Claim" at bounding box center [828, 193] width 104 height 29
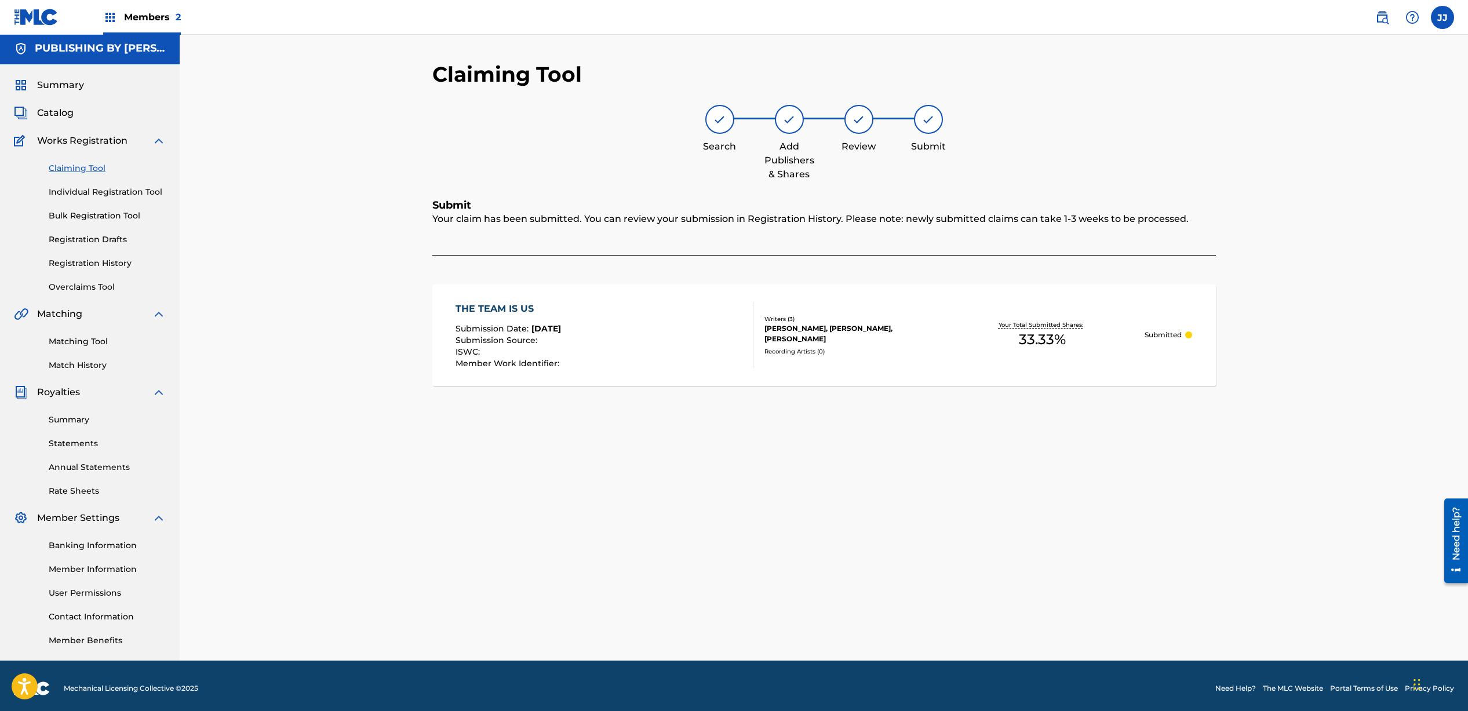
scroll to position [0, 0]
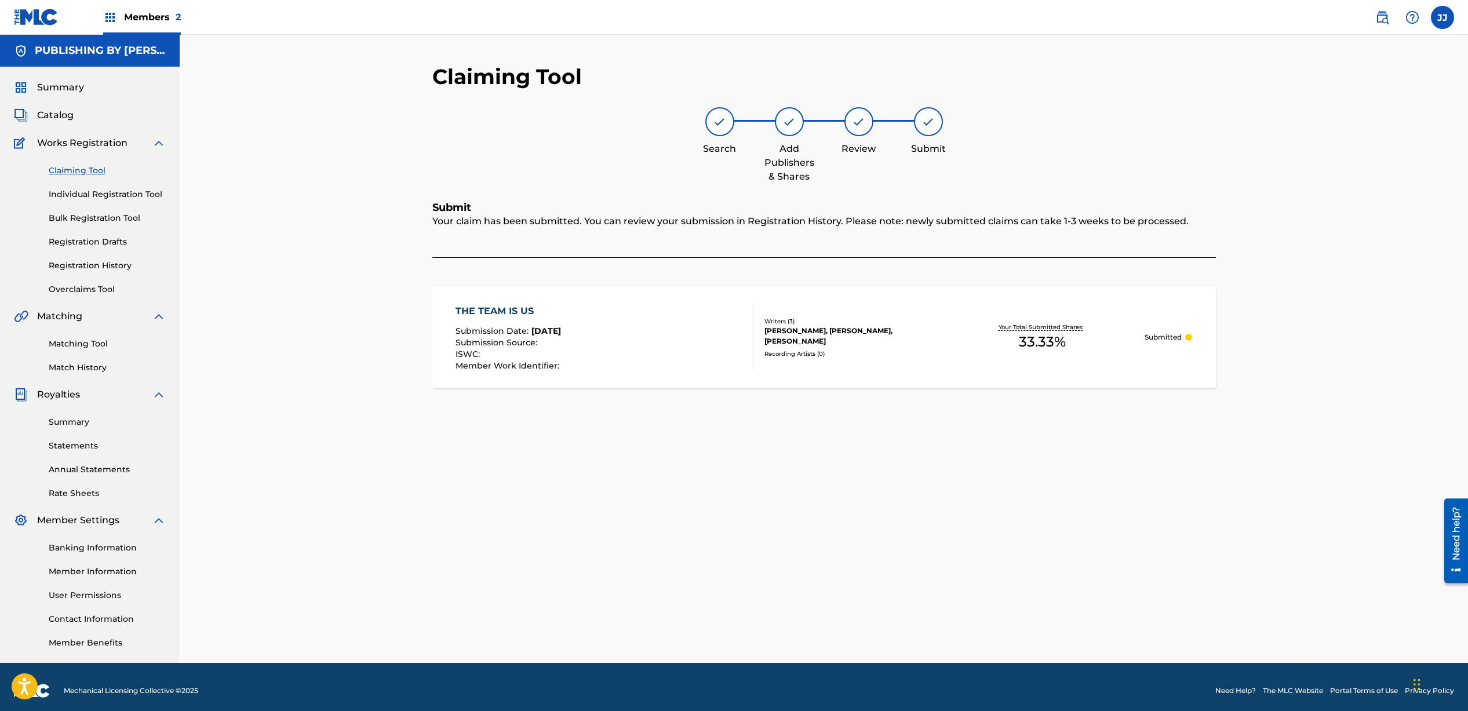
click at [90, 173] on link "Claiming Tool" at bounding box center [107, 171] width 117 height 12
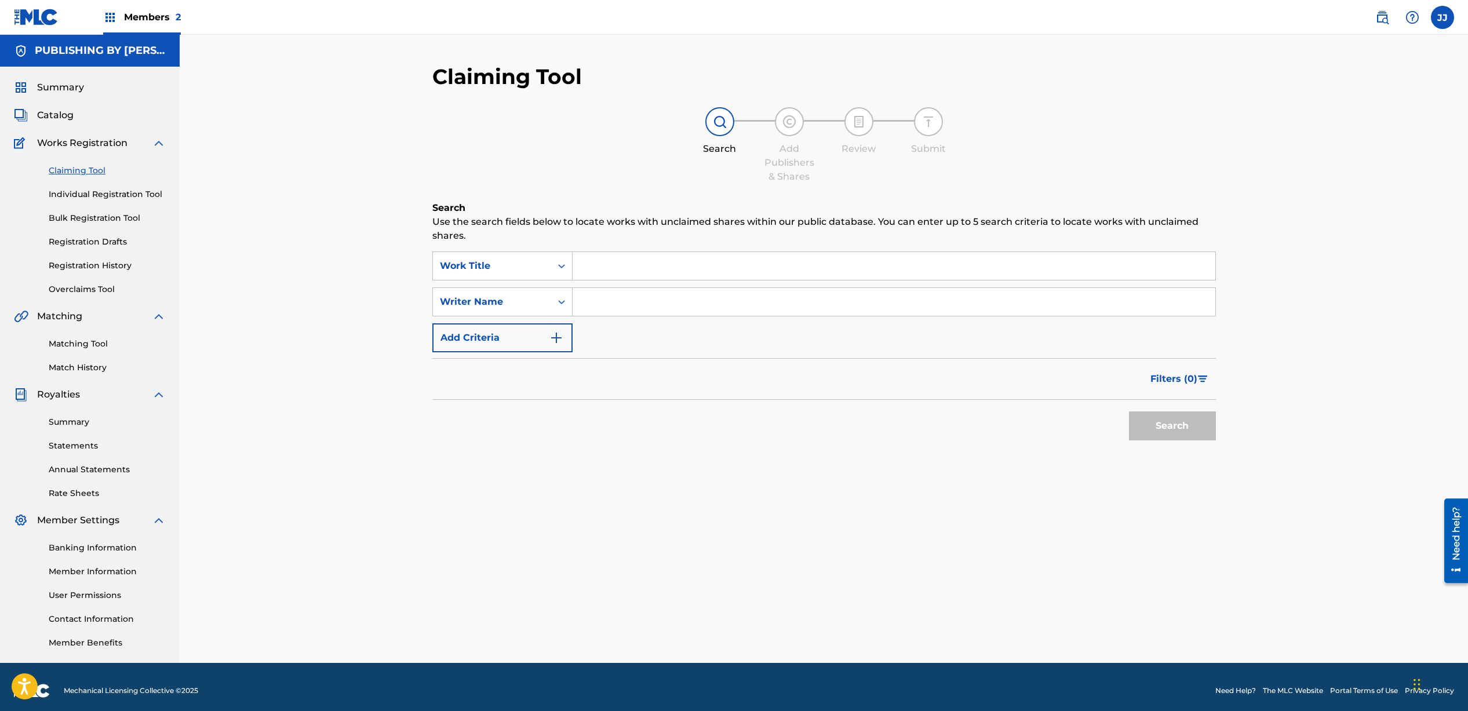
click at [621, 301] on input "Search Form" at bounding box center [894, 302] width 643 height 28
type input "[PERSON_NAME]"
click at [1181, 432] on button "Search" at bounding box center [1172, 426] width 87 height 29
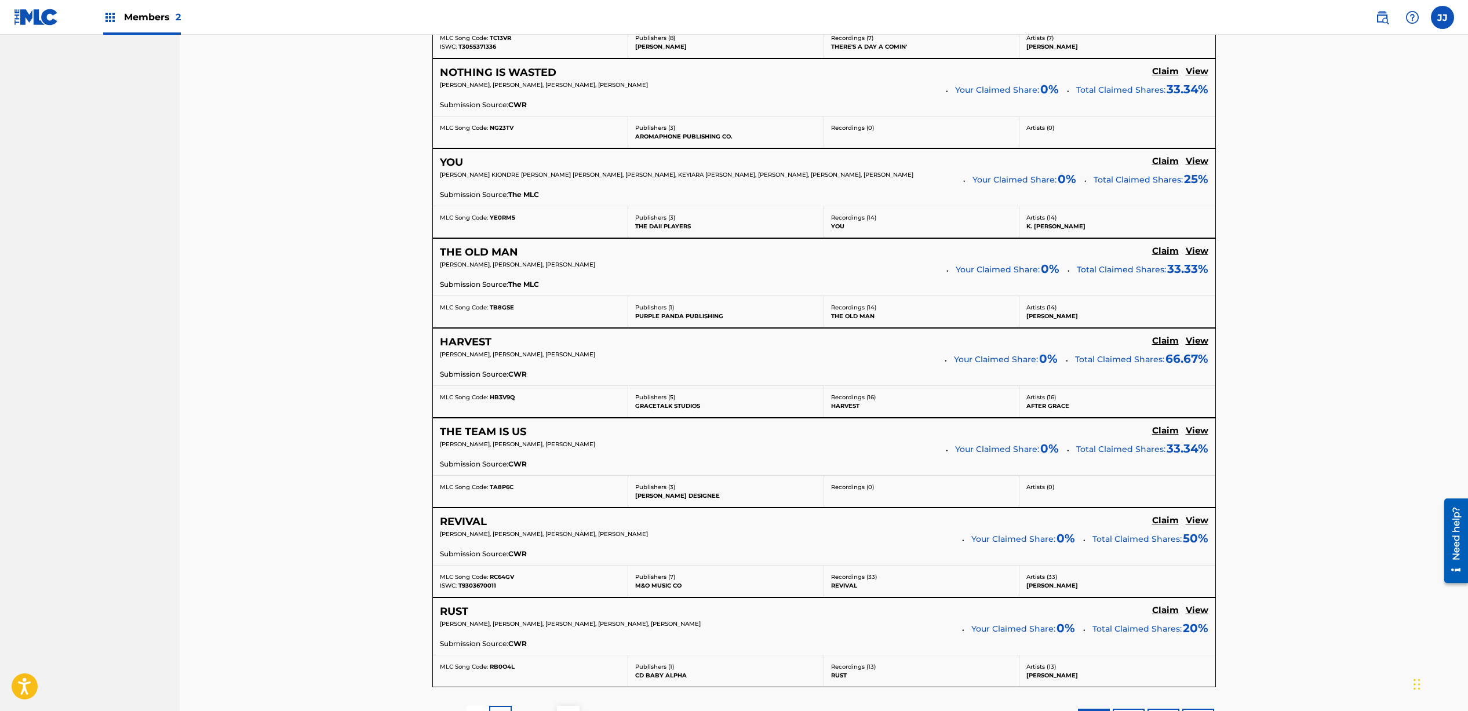
scroll to position [719, 0]
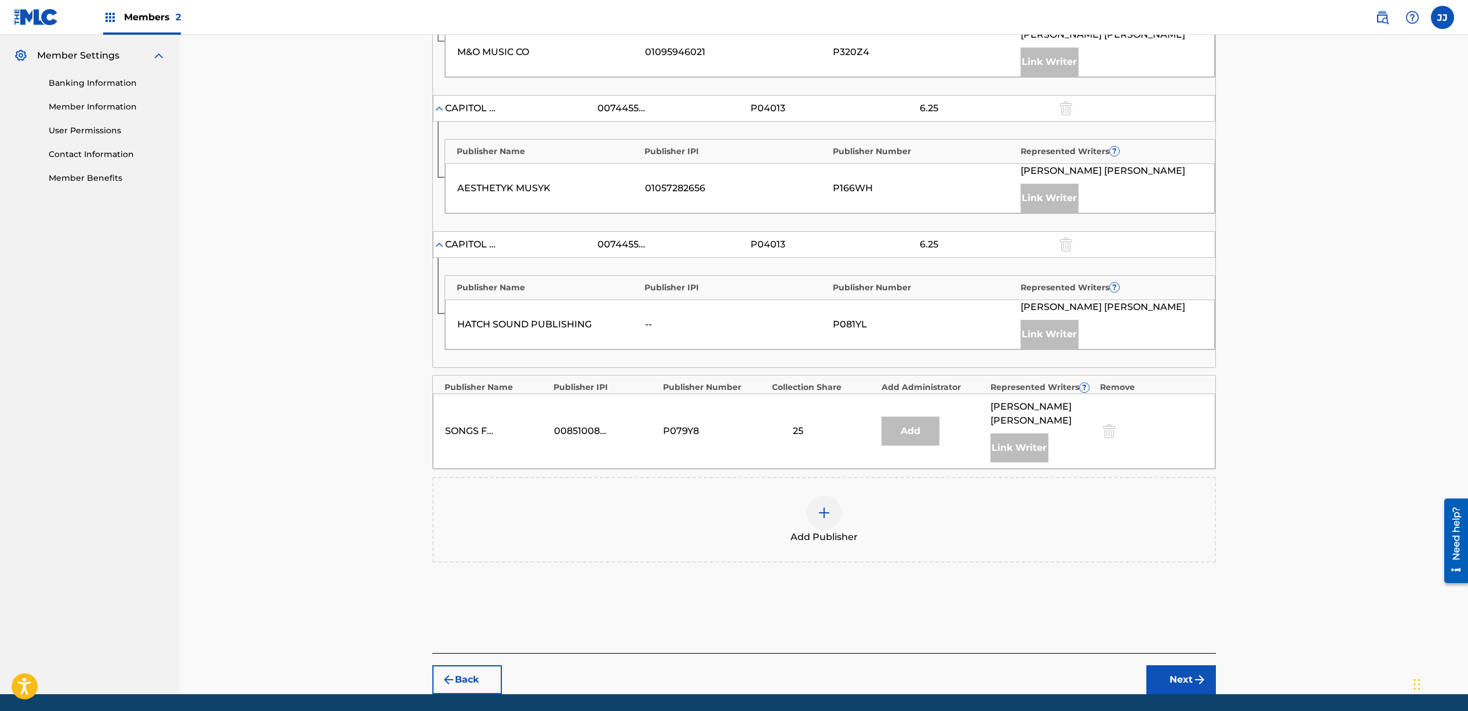
scroll to position [442, 0]
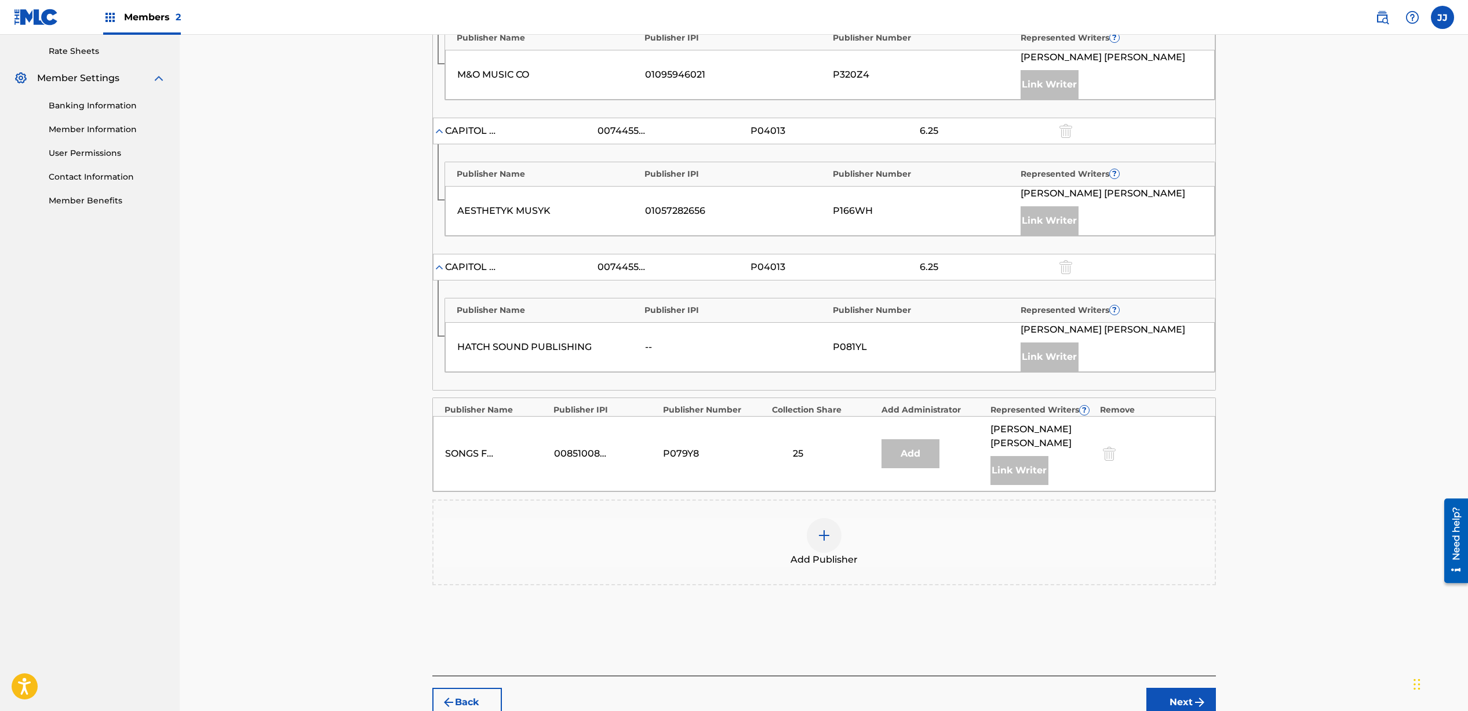
click at [824, 529] on img at bounding box center [824, 536] width 14 height 14
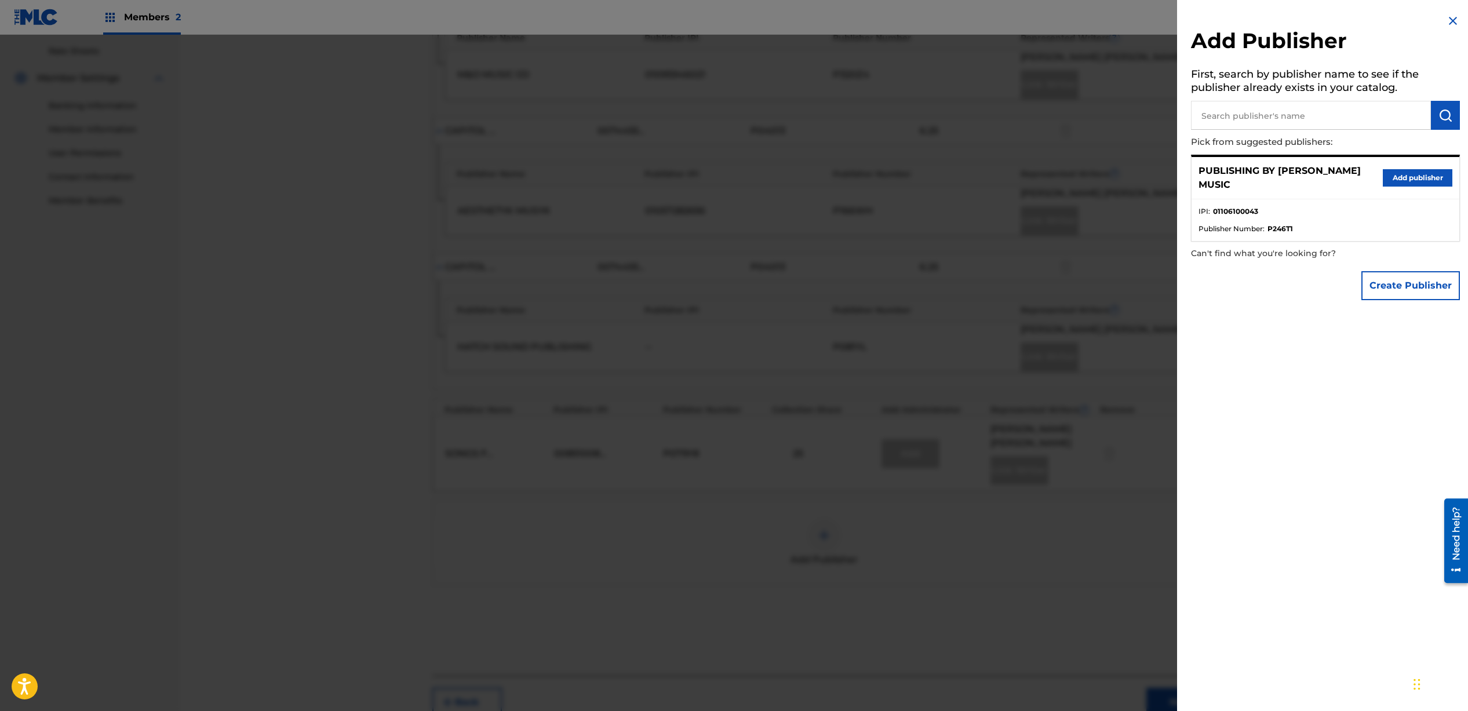
click at [1400, 186] on button "Add publisher" at bounding box center [1418, 177] width 70 height 17
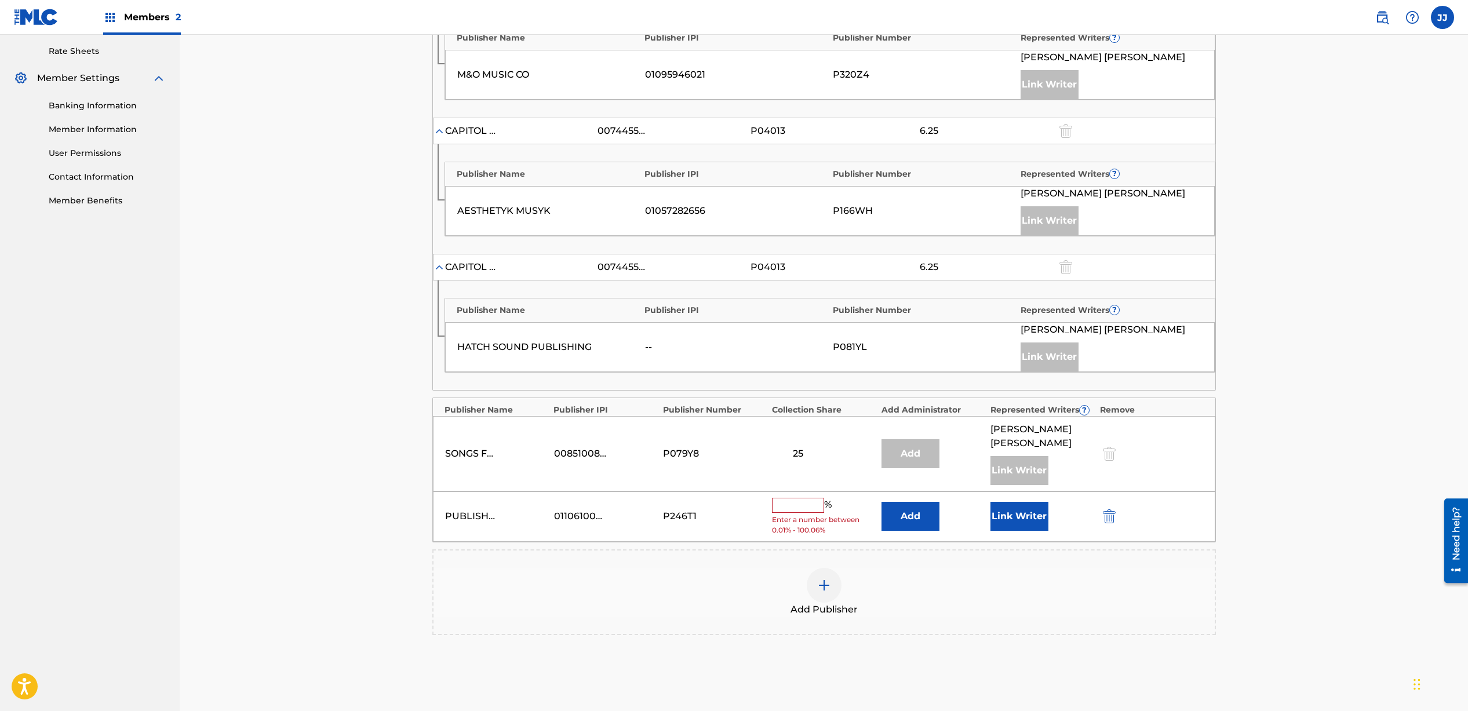
click at [792, 498] on input "text" at bounding box center [798, 505] width 52 height 15
type input "25"
click at [708, 560] on div "Add Publisher" at bounding box center [824, 584] width 781 height 49
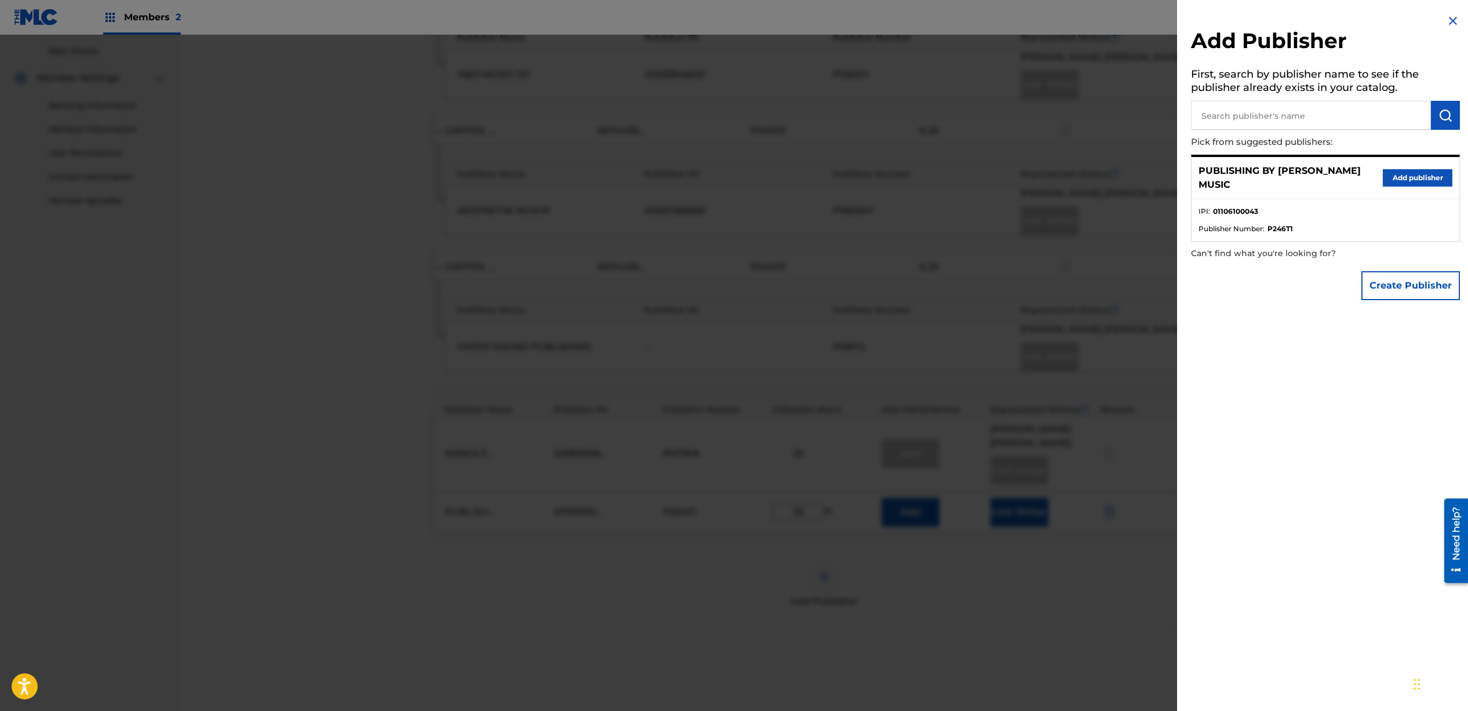
click at [972, 537] on div at bounding box center [734, 390] width 1468 height 711
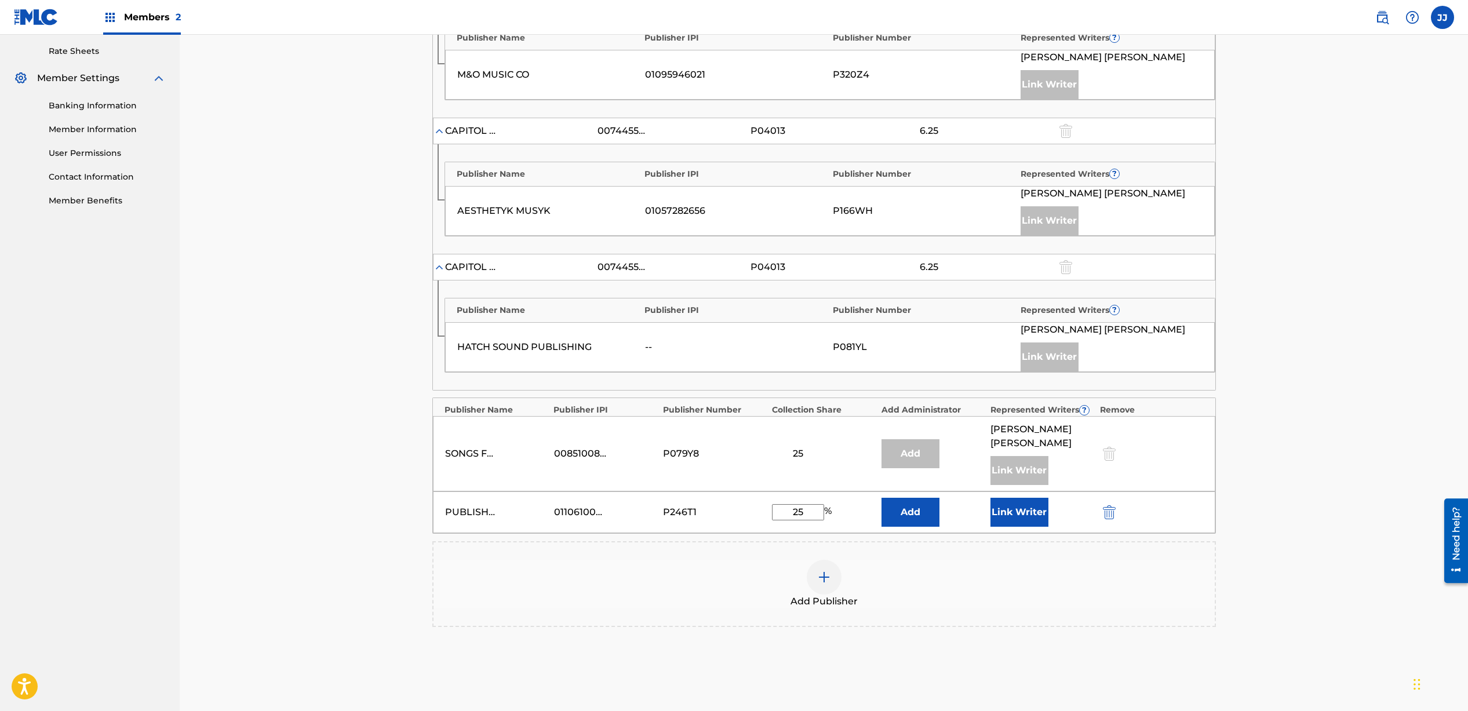
click at [1020, 498] on button "Link Writer" at bounding box center [1020, 512] width 58 height 29
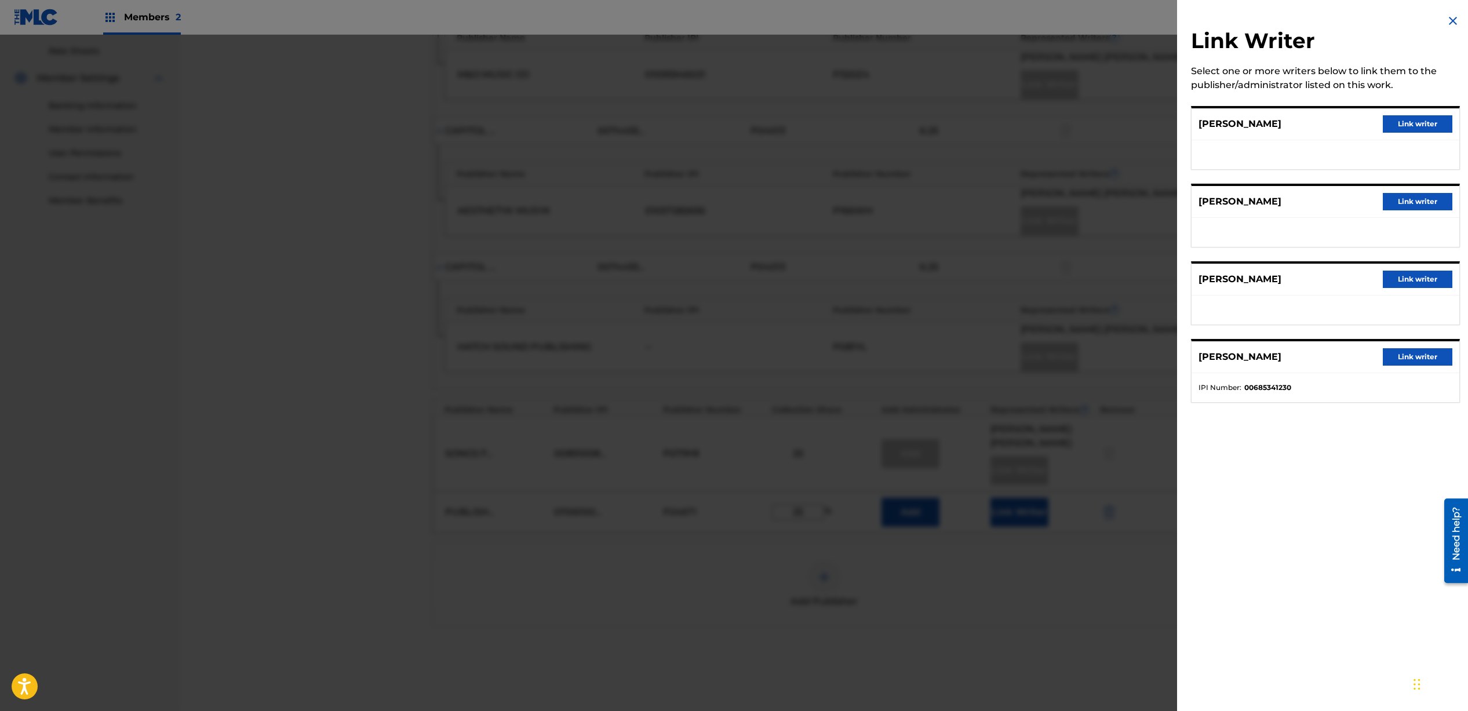
click at [1420, 205] on button "Link writer" at bounding box center [1418, 201] width 70 height 17
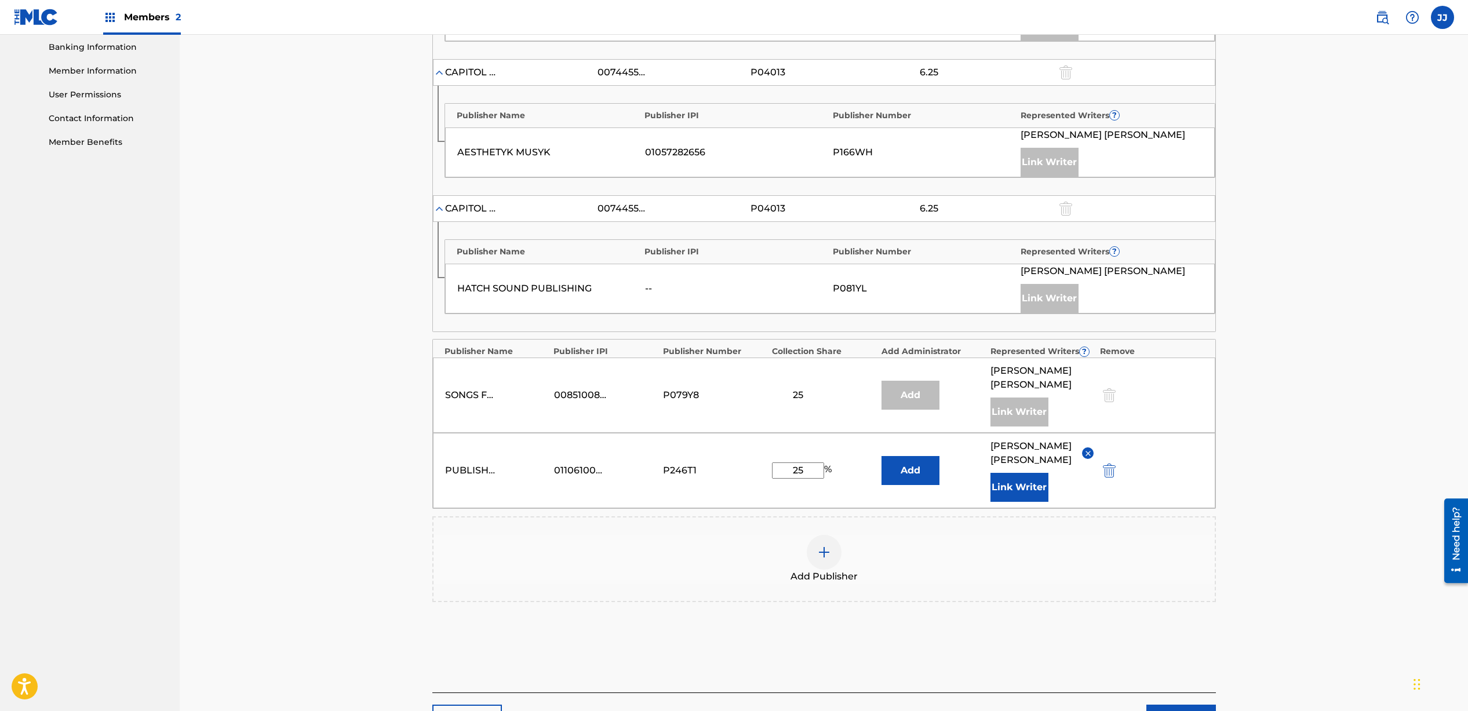
scroll to position [507, 0]
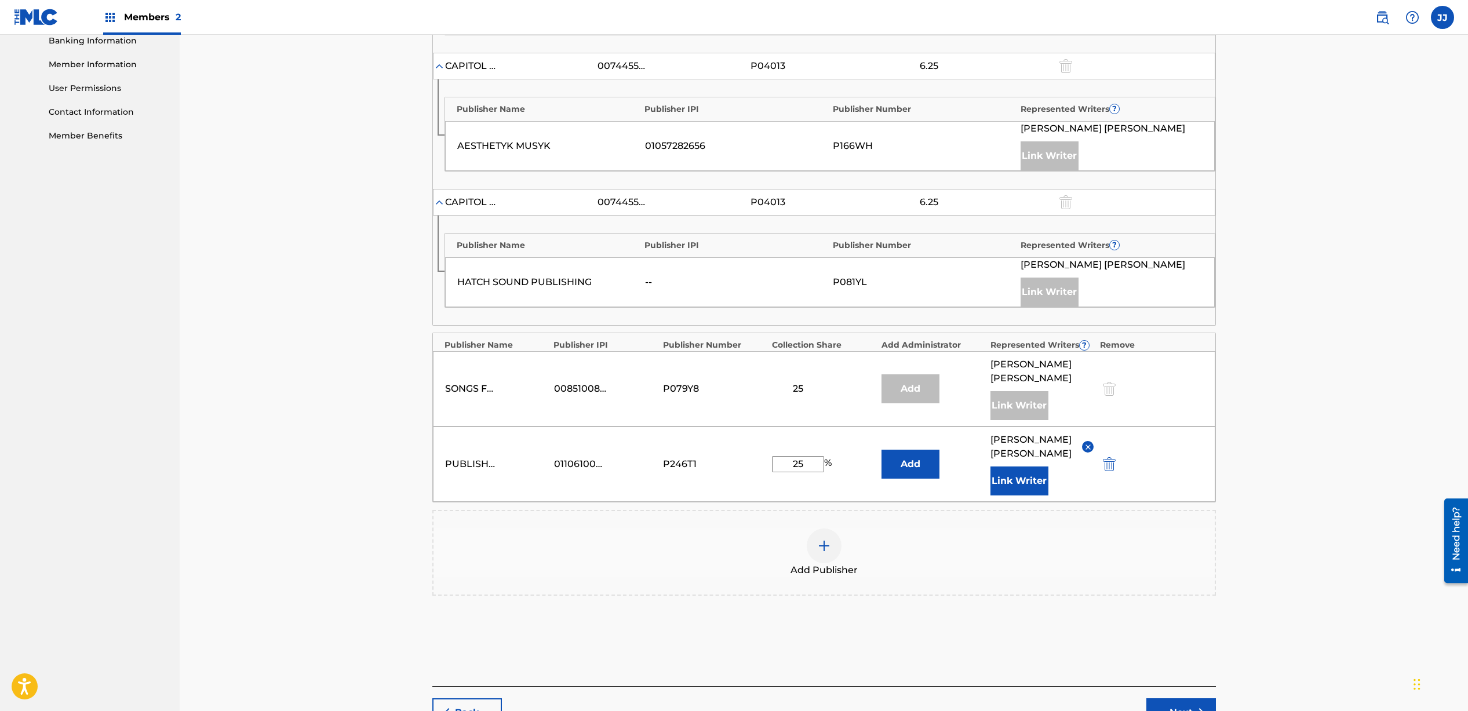
click at [1168, 699] on button "Next" at bounding box center [1182, 713] width 70 height 29
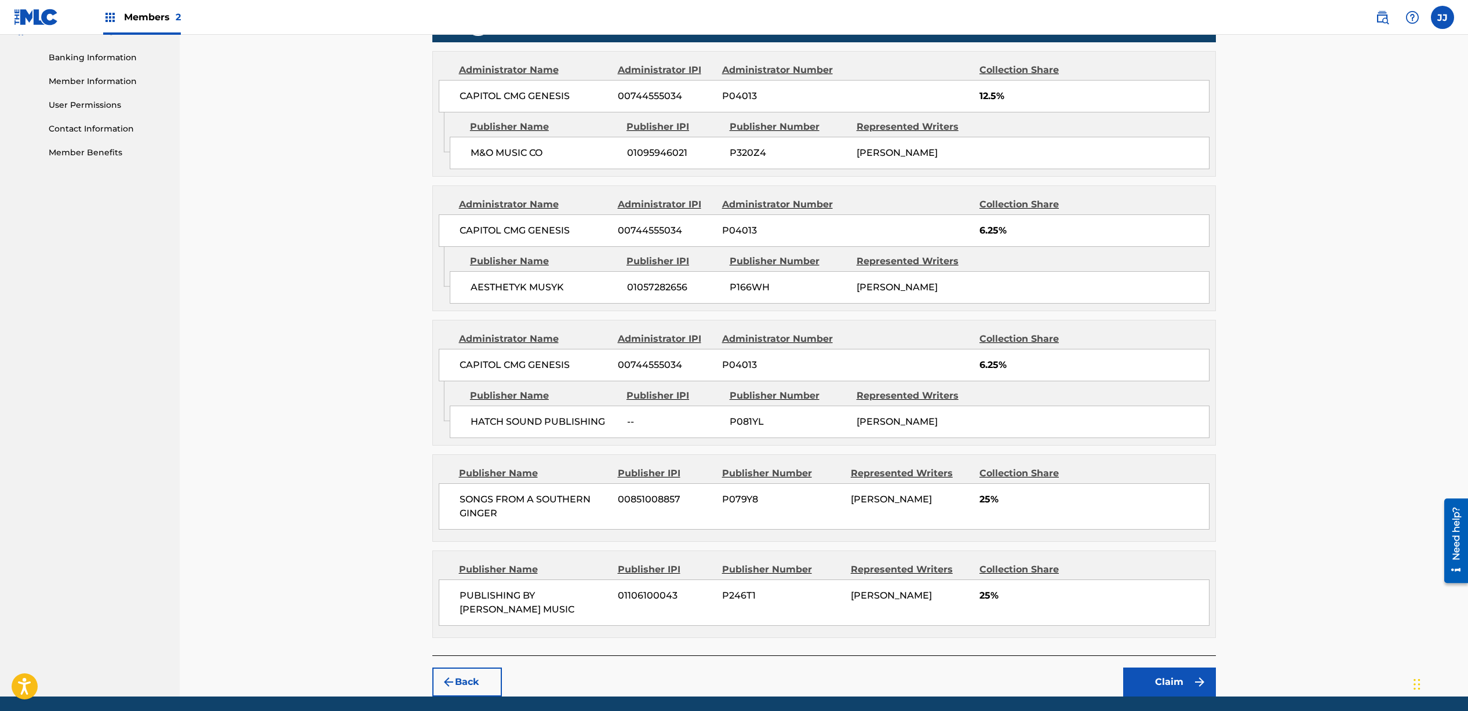
scroll to position [508, 0]
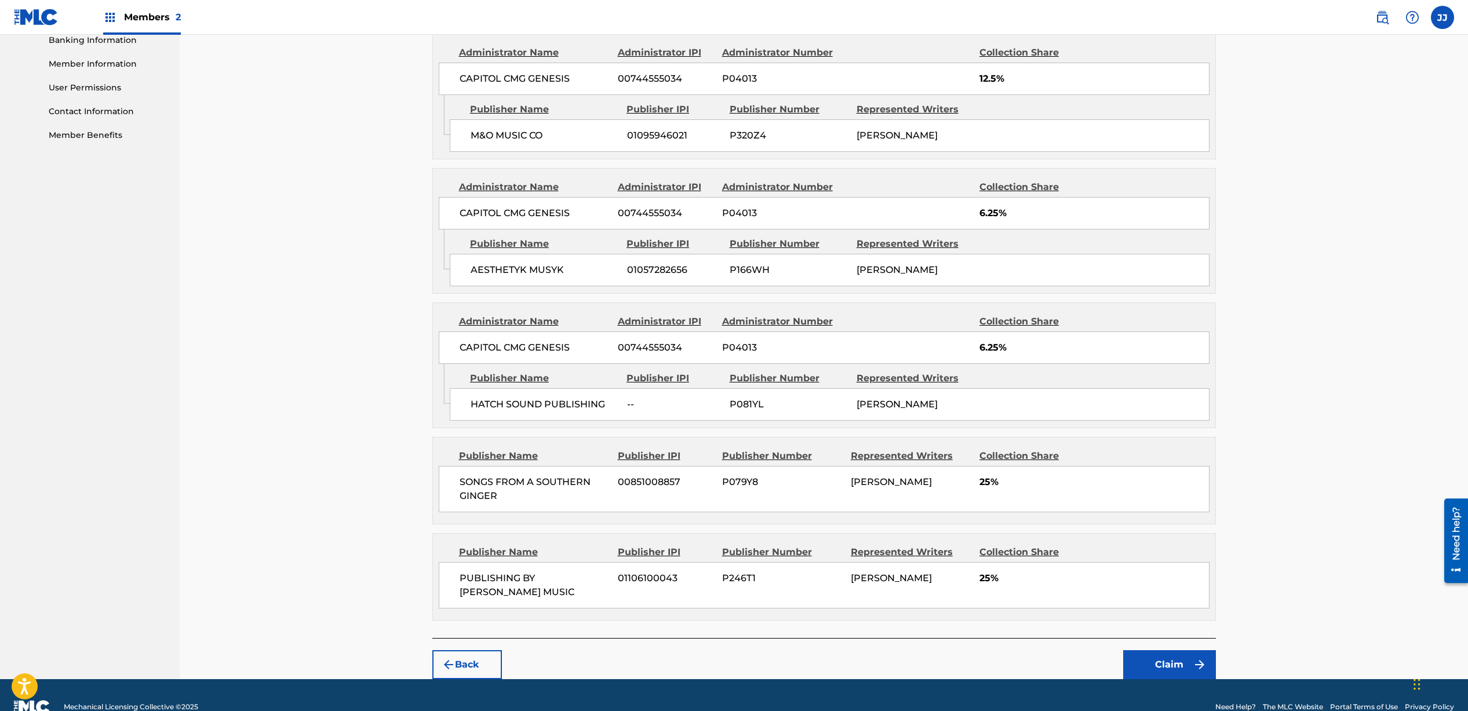
click at [1148, 656] on button "Claim" at bounding box center [1170, 664] width 93 height 29
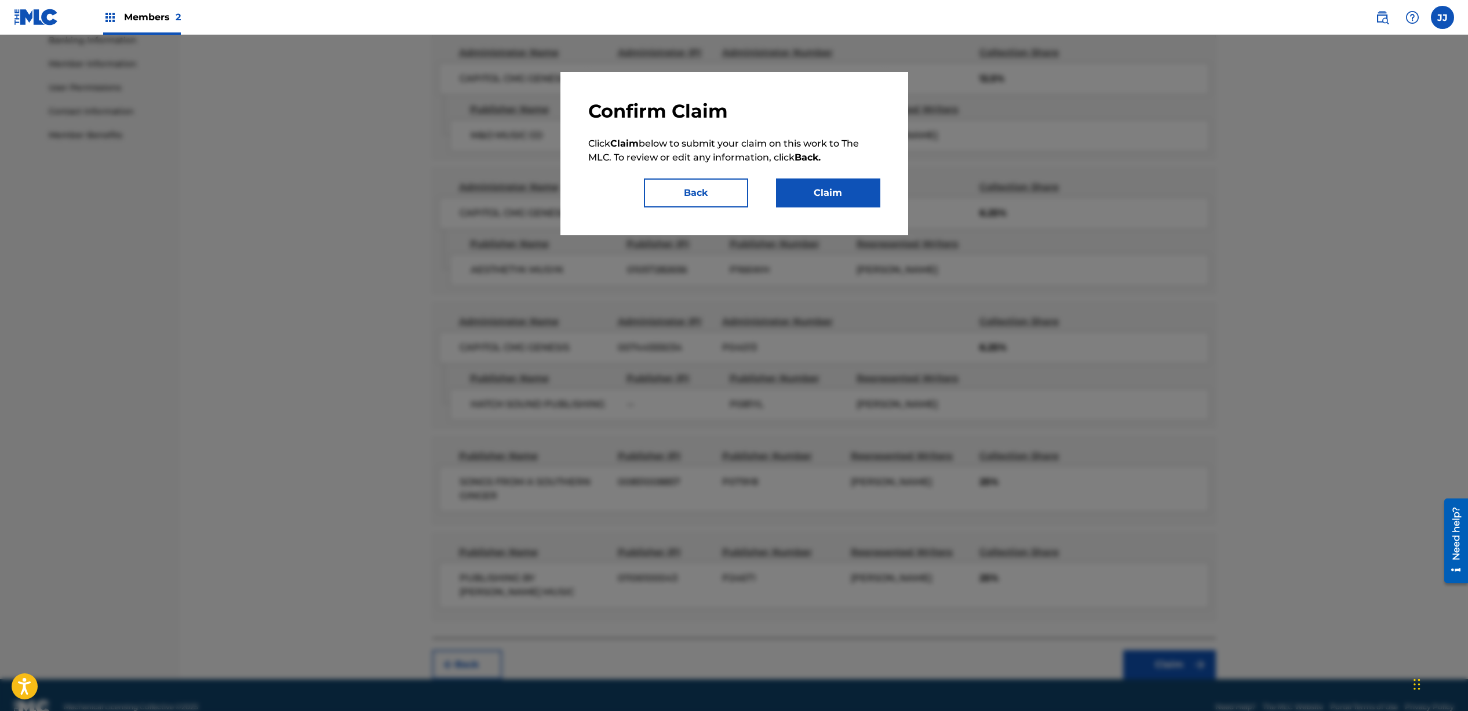
click at [824, 186] on button "Claim" at bounding box center [828, 193] width 104 height 29
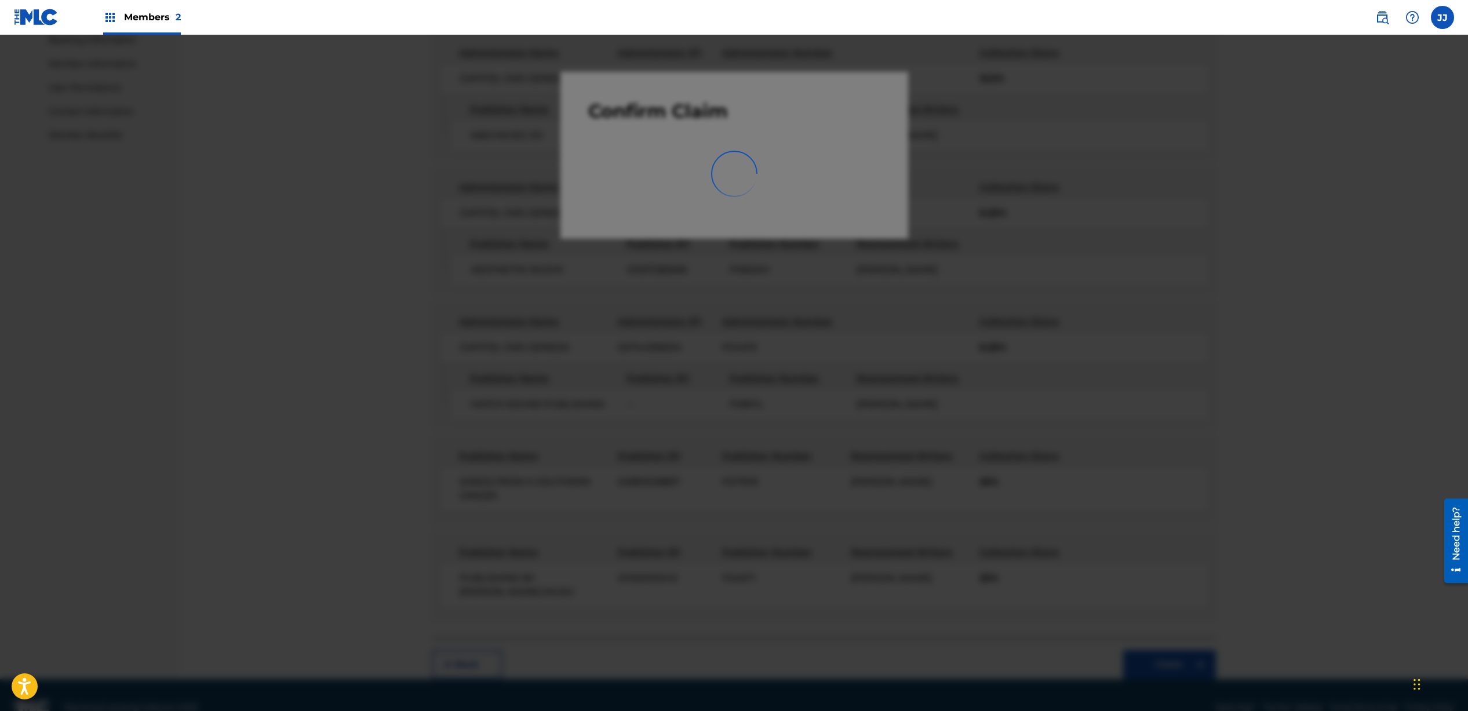
scroll to position [8, 0]
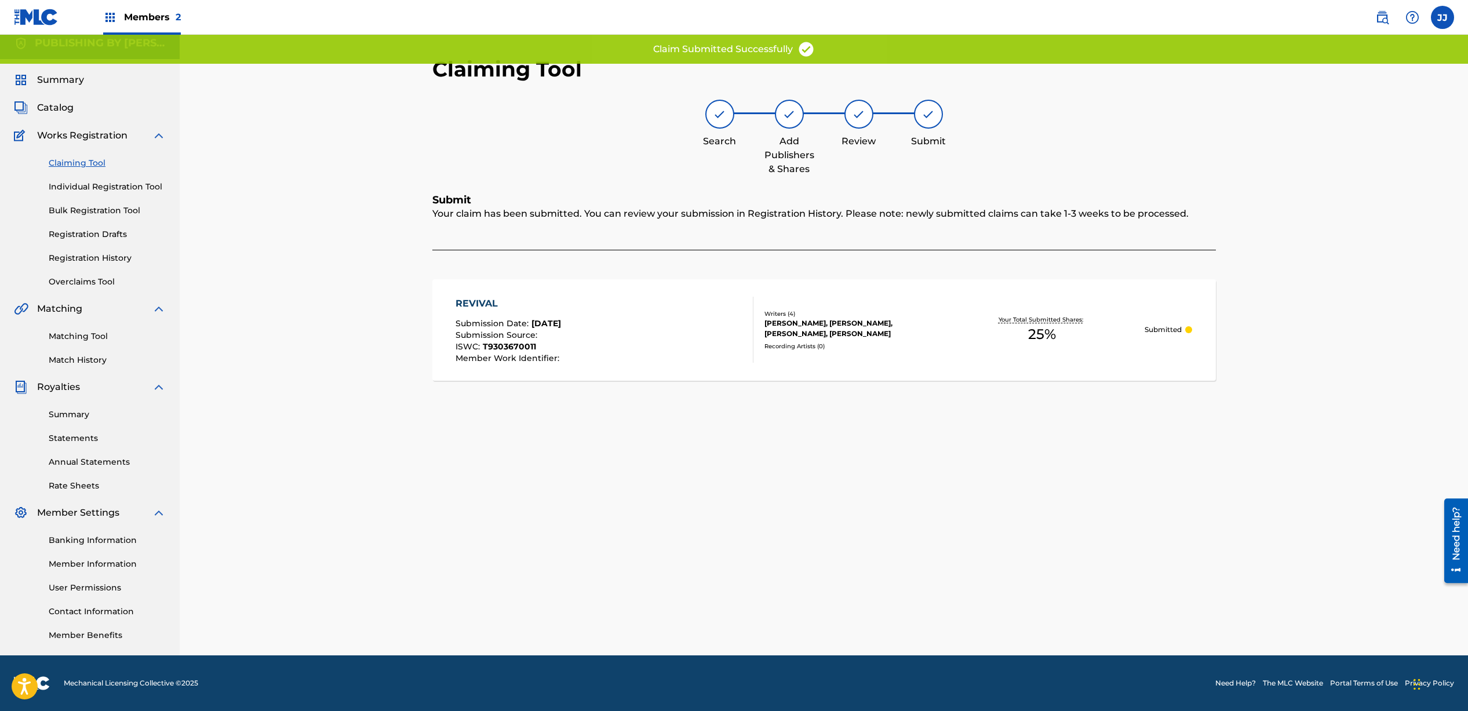
click at [75, 164] on link "Claiming Tool" at bounding box center [107, 163] width 117 height 12
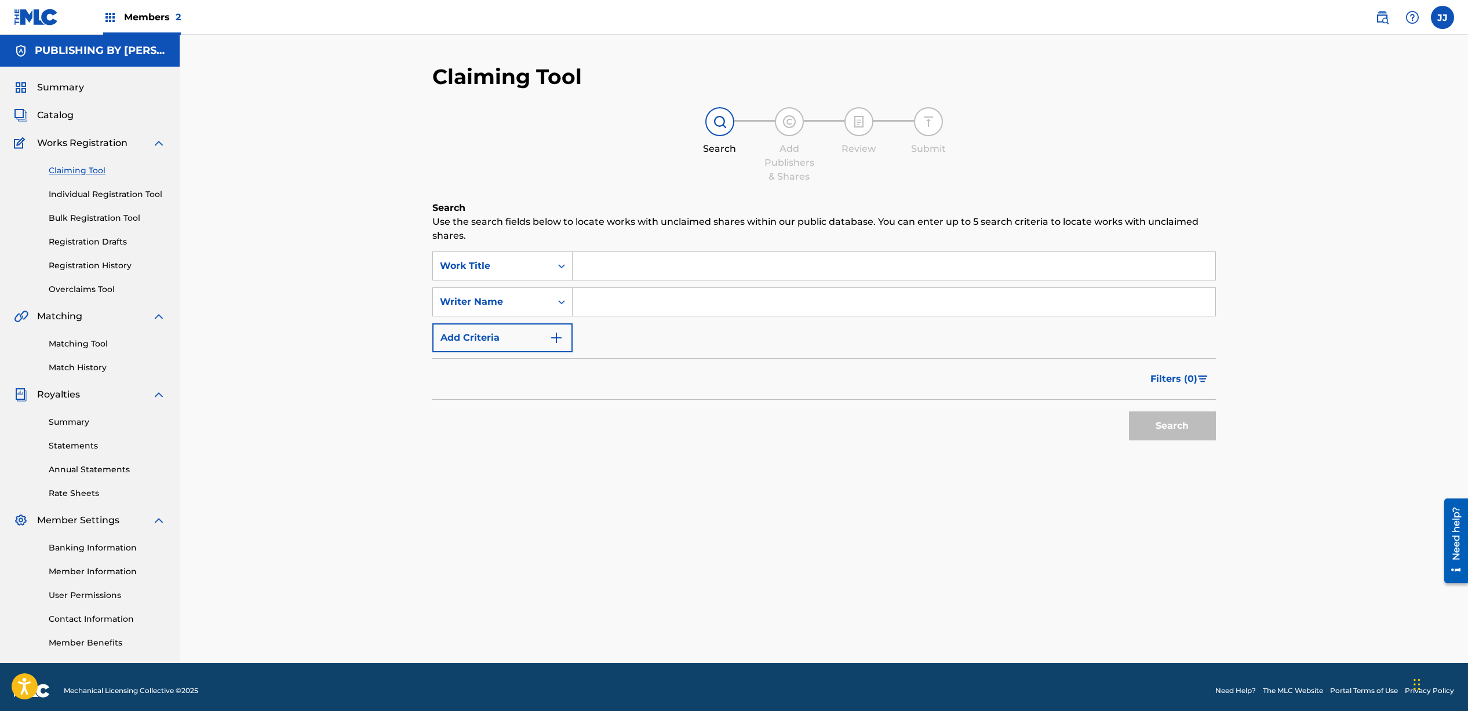
click at [617, 300] on input "Search Form" at bounding box center [894, 302] width 643 height 28
type input "[PERSON_NAME]"
click at [1140, 429] on button "Search" at bounding box center [1172, 426] width 87 height 29
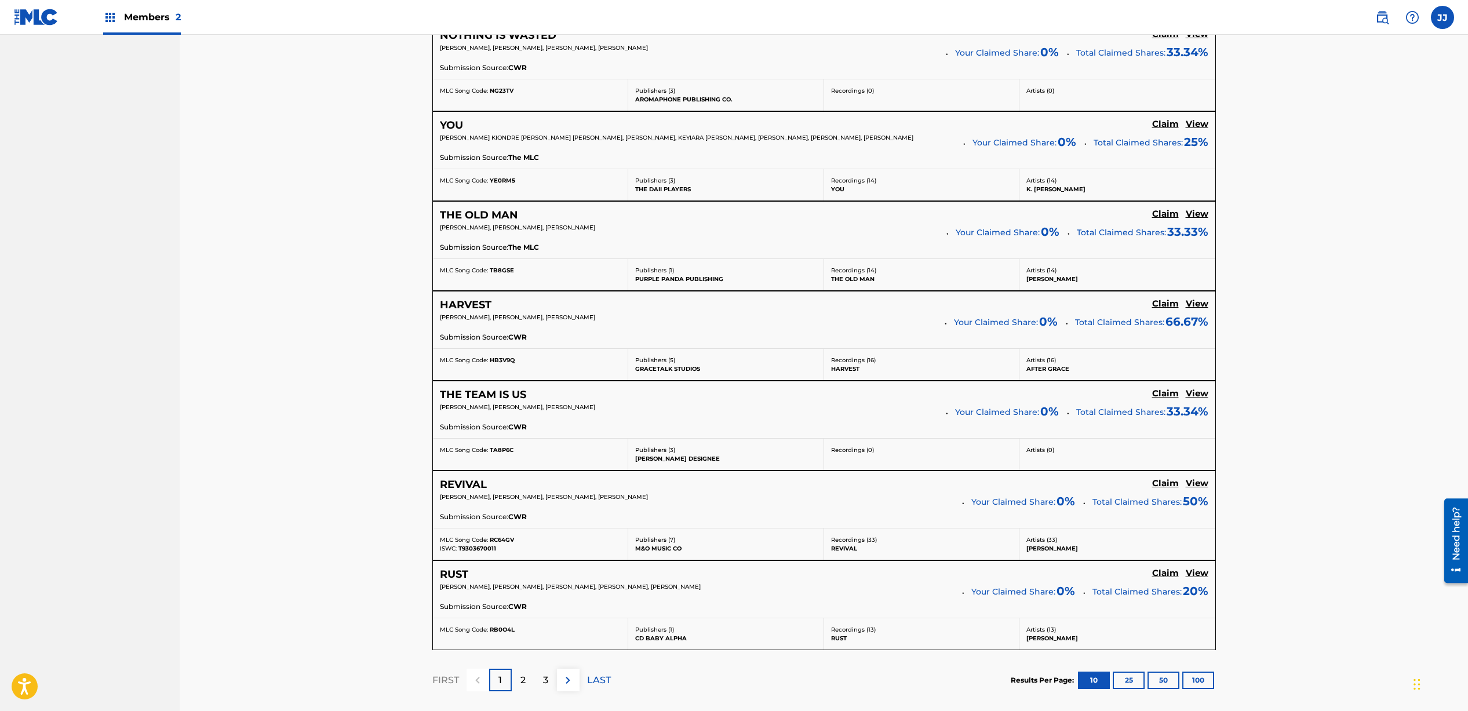
scroll to position [734, 0]
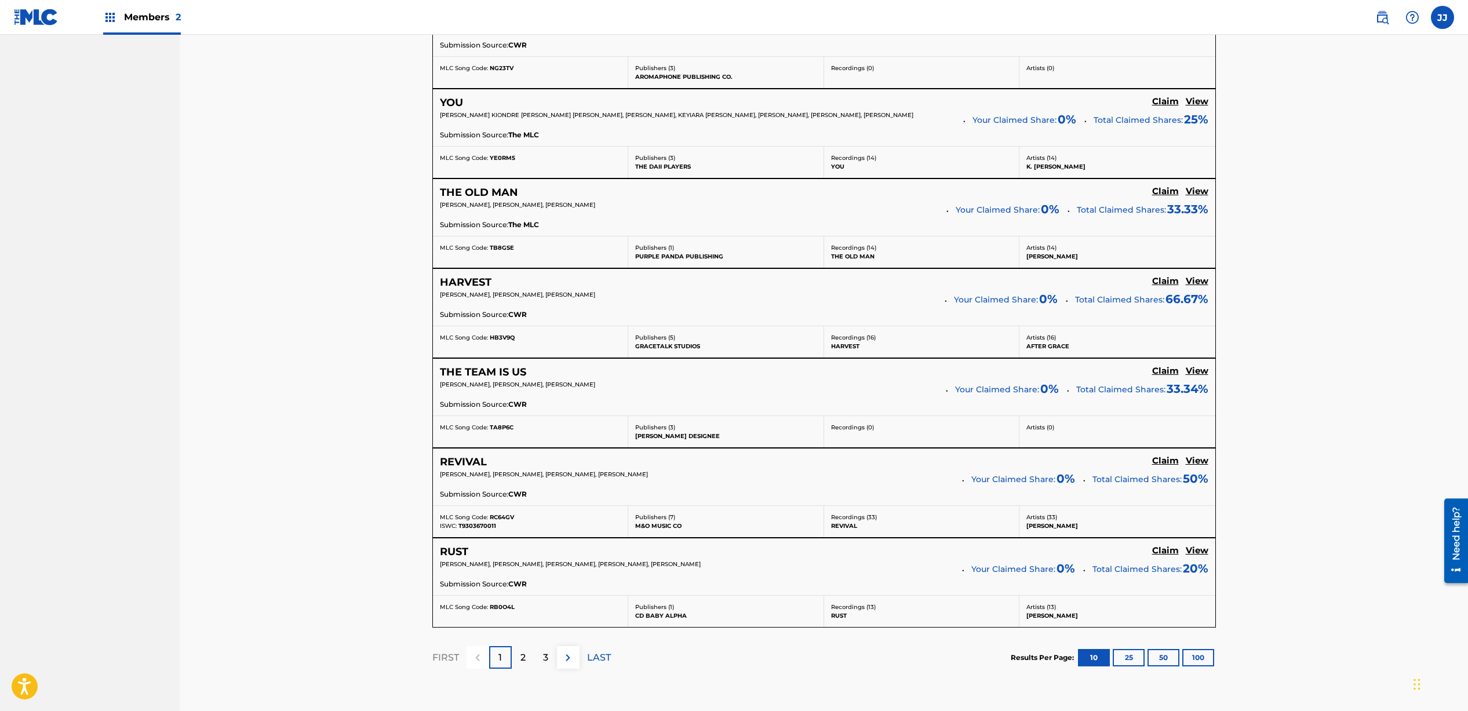
click at [521, 653] on p "2" at bounding box center [523, 658] width 5 height 14
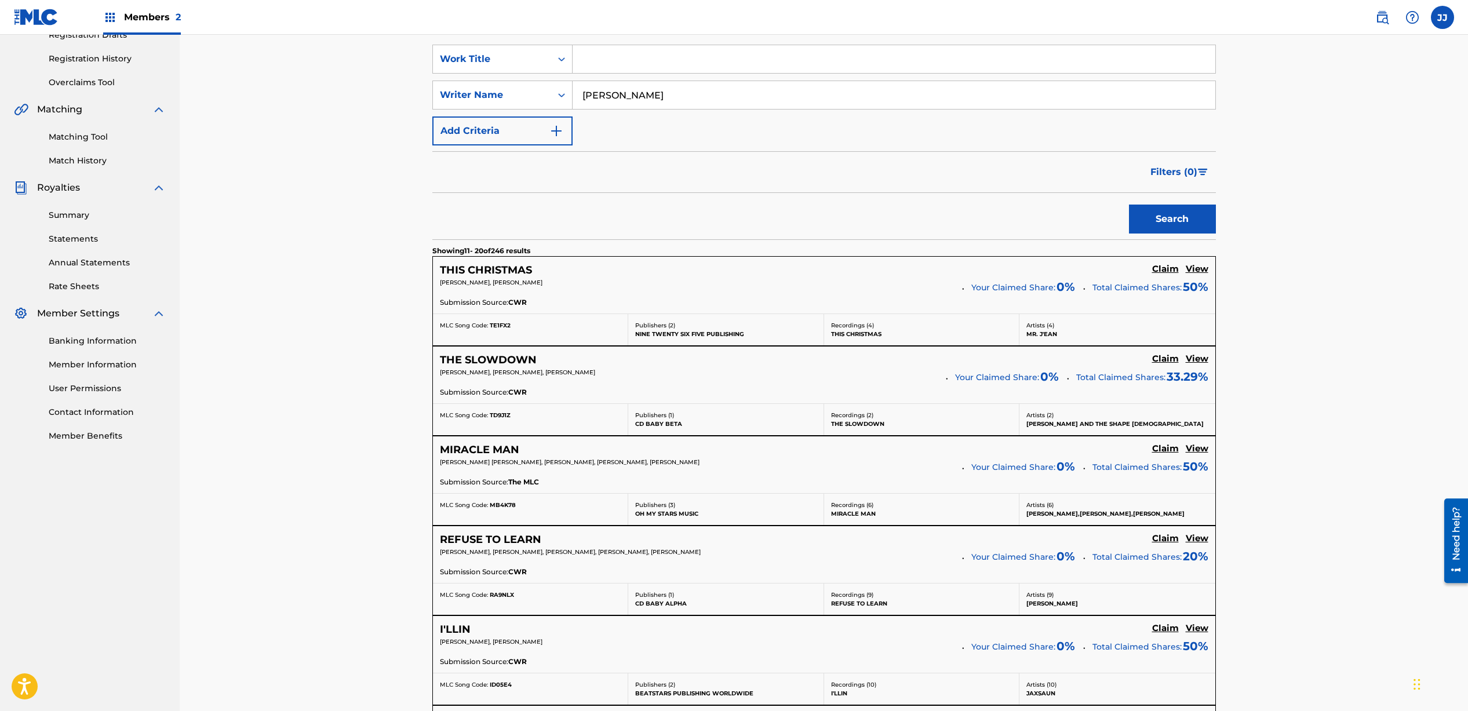
scroll to position [208, 0]
click at [1159, 274] on h5 "Claim" at bounding box center [1165, 268] width 27 height 11
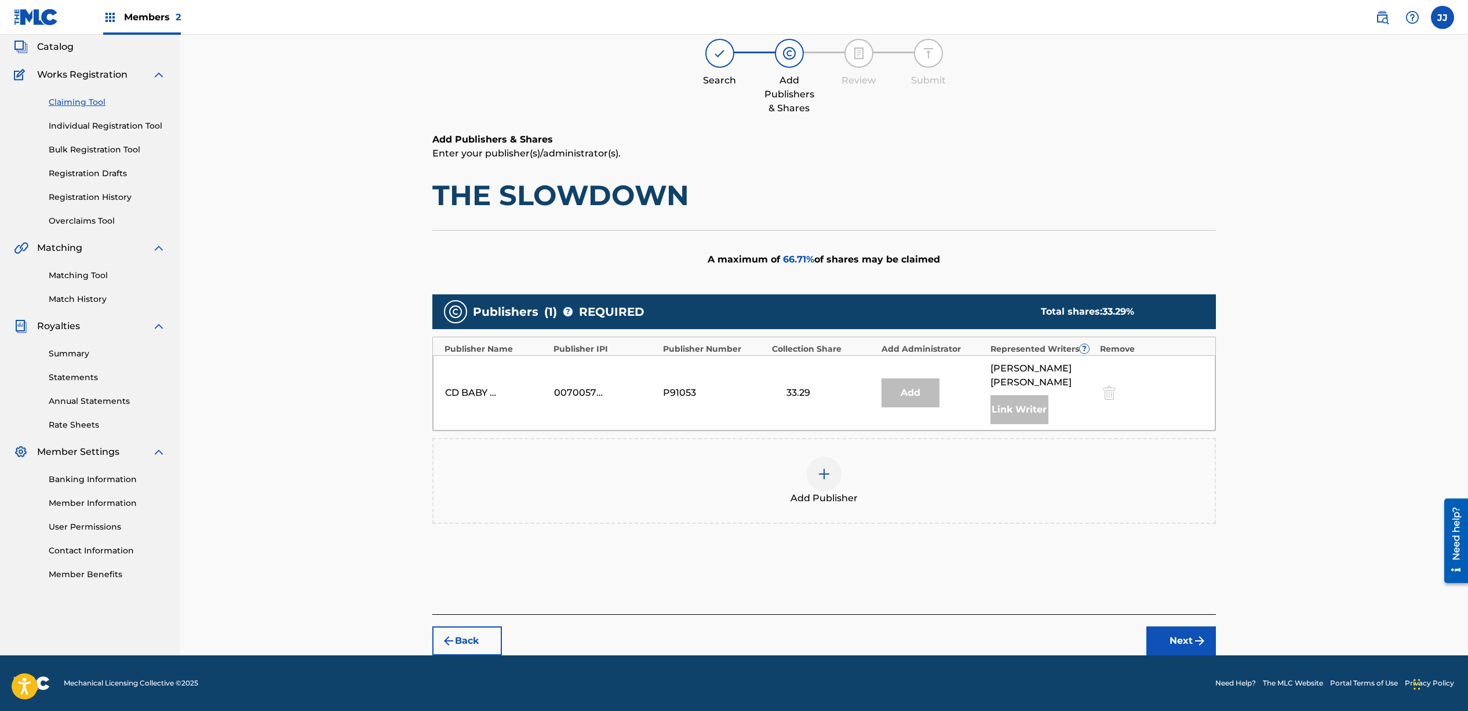
scroll to position [68, 0]
click at [829, 474] on img at bounding box center [824, 474] width 14 height 14
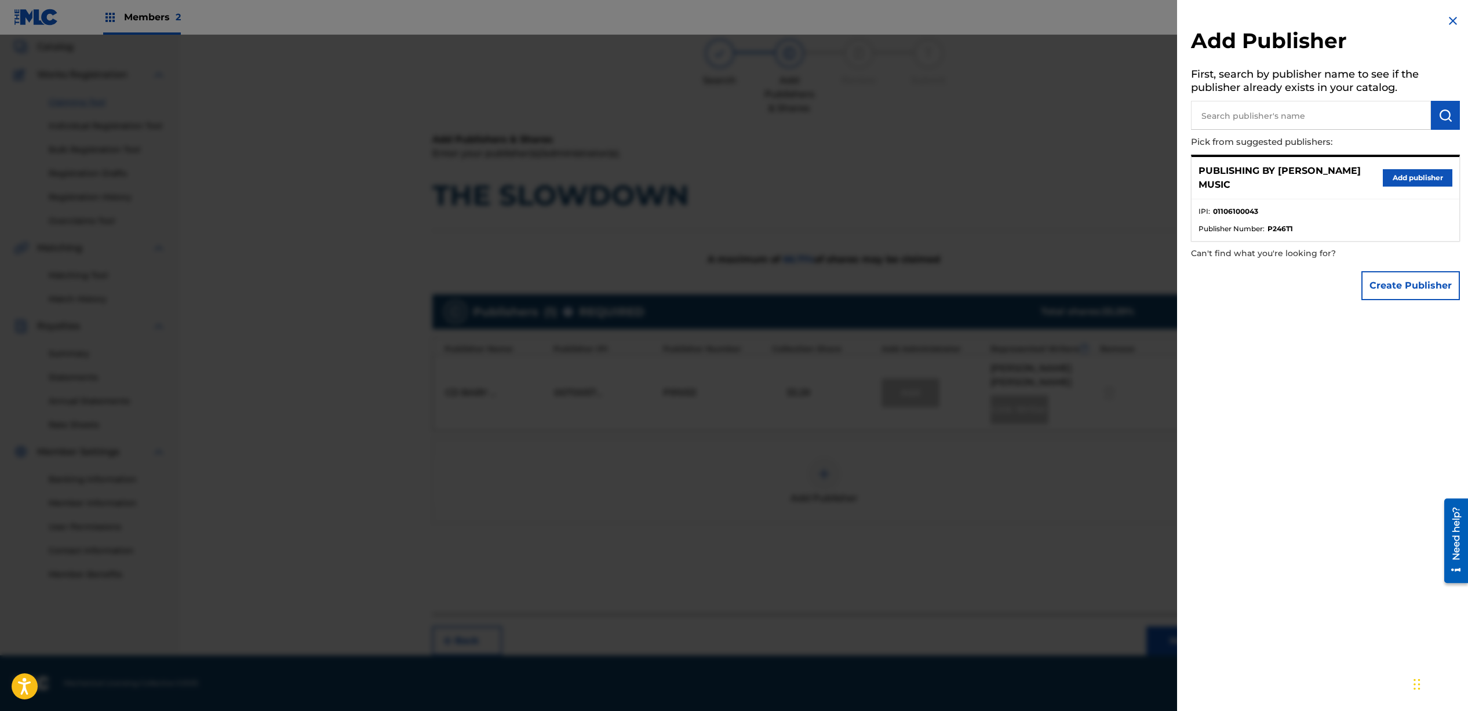
click at [1392, 181] on button "Add publisher" at bounding box center [1418, 177] width 70 height 17
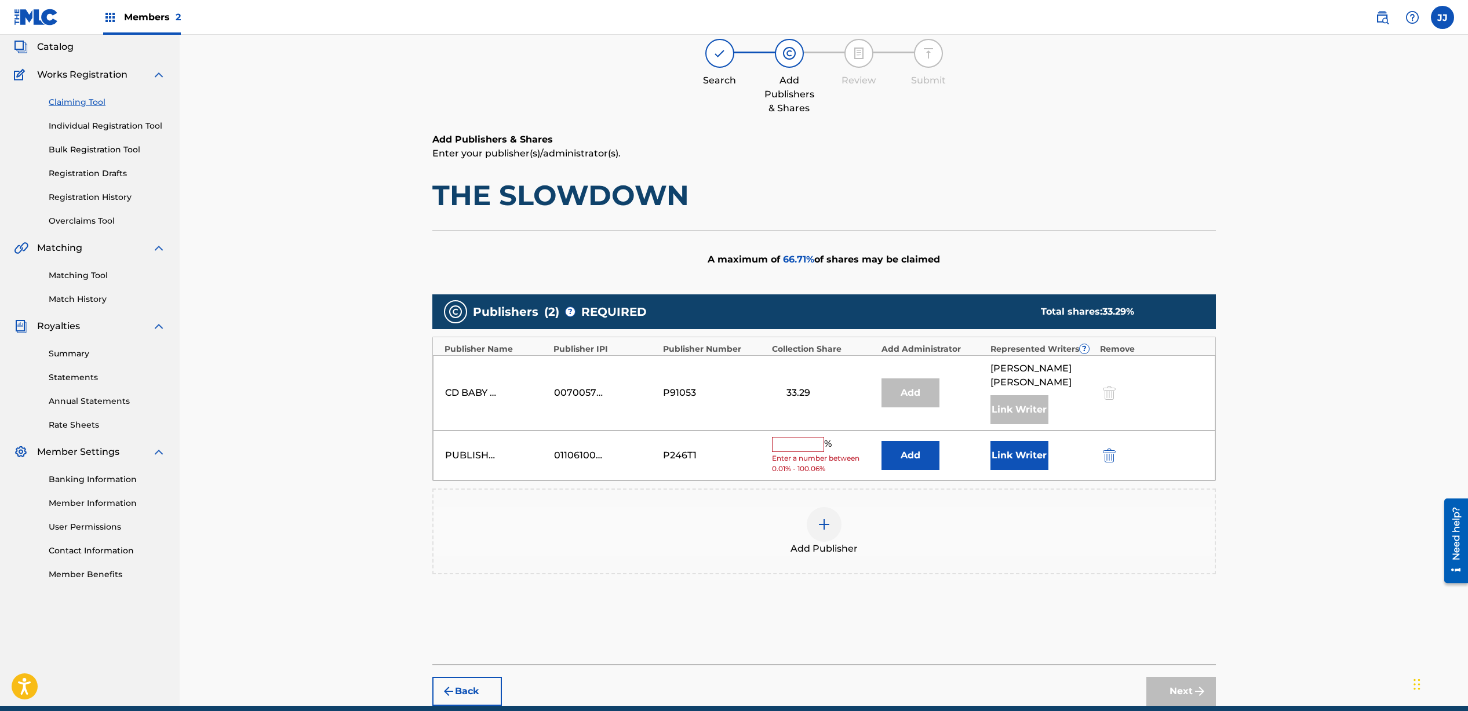
click at [789, 451] on input "text" at bounding box center [798, 444] width 52 height 15
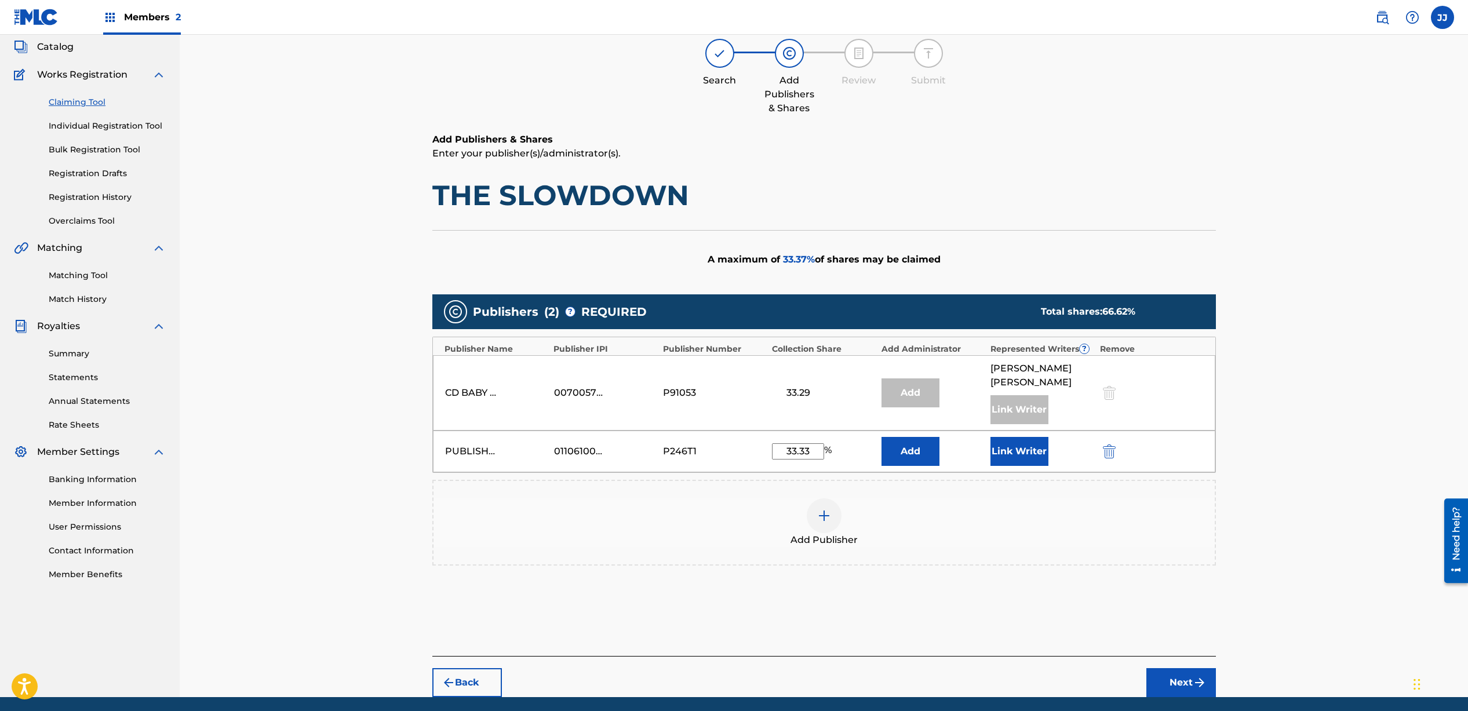
type input "33.33"
click at [1000, 453] on button "Link Writer" at bounding box center [1020, 451] width 58 height 29
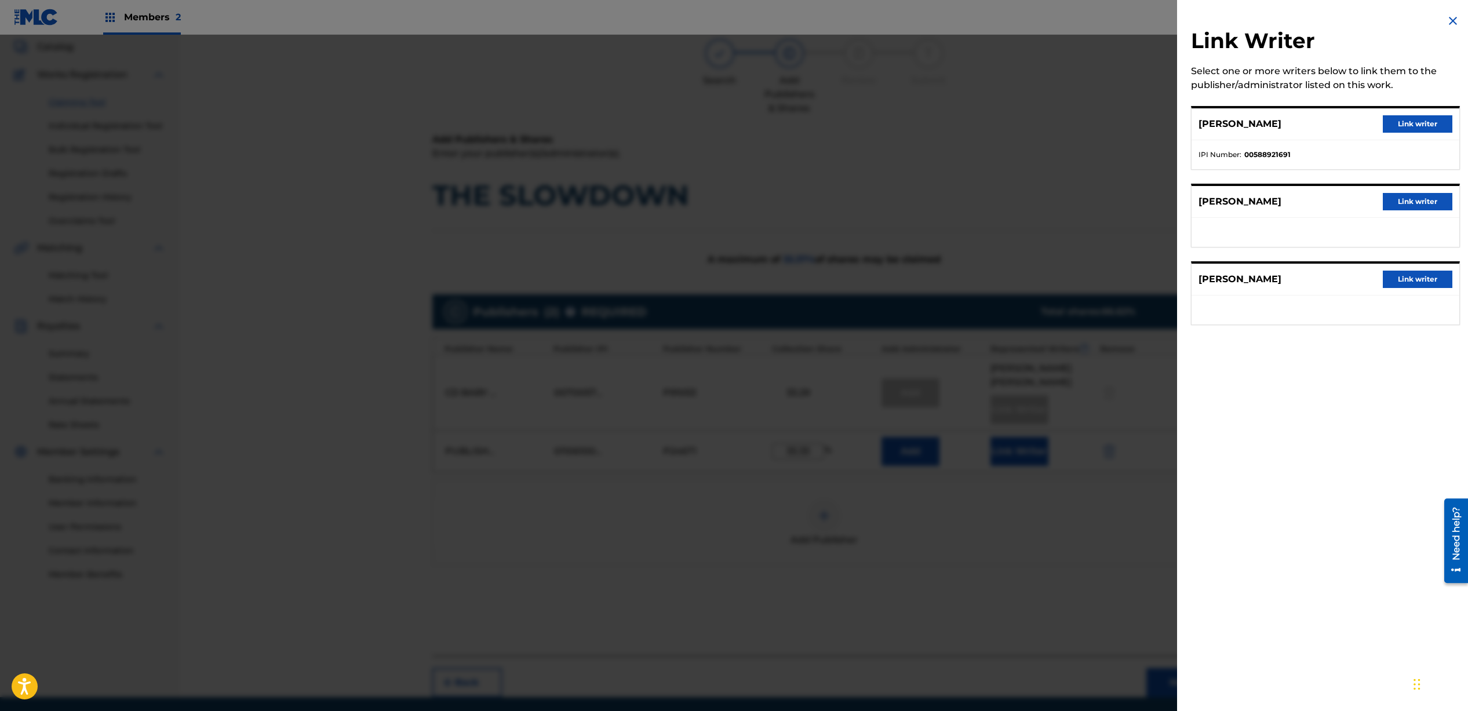
click at [1398, 279] on button "Link writer" at bounding box center [1418, 279] width 70 height 17
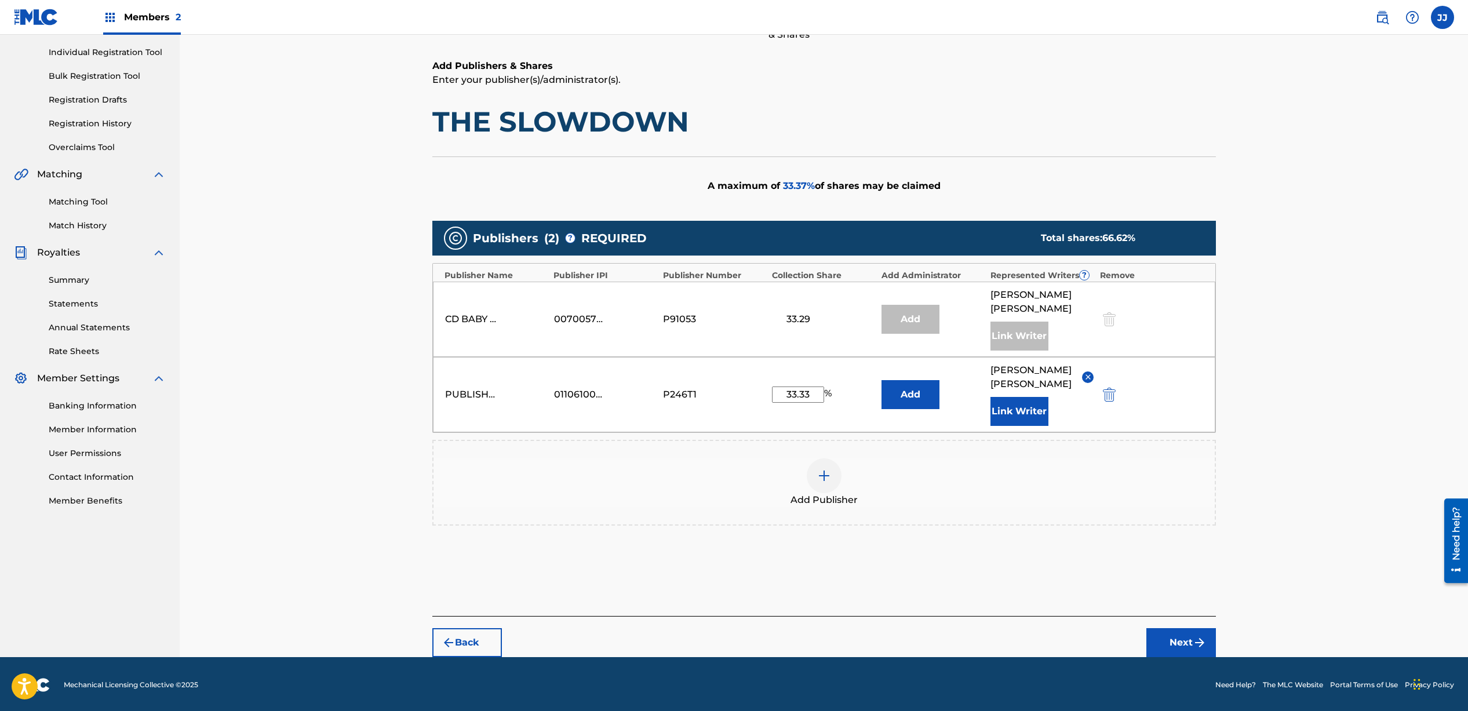
scroll to position [144, 0]
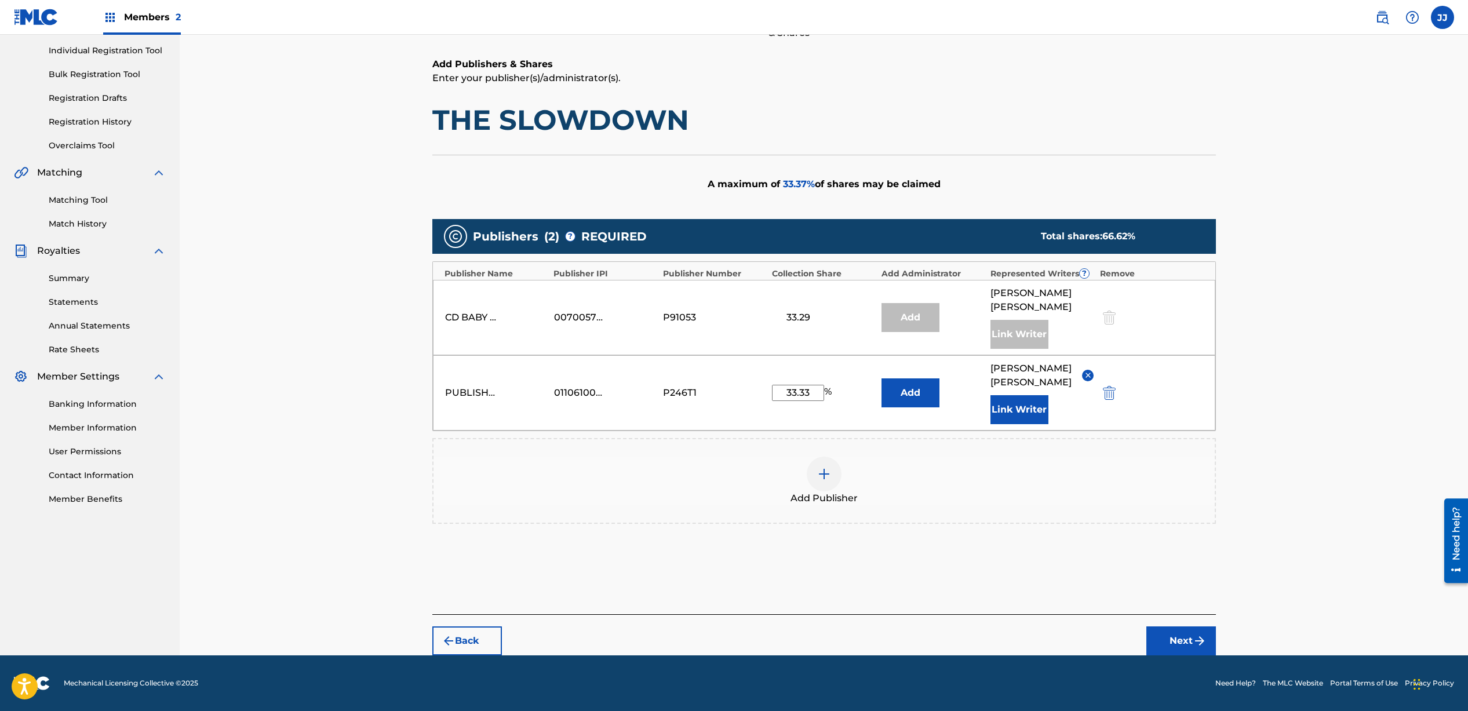
click at [1177, 635] on button "Next" at bounding box center [1182, 641] width 70 height 29
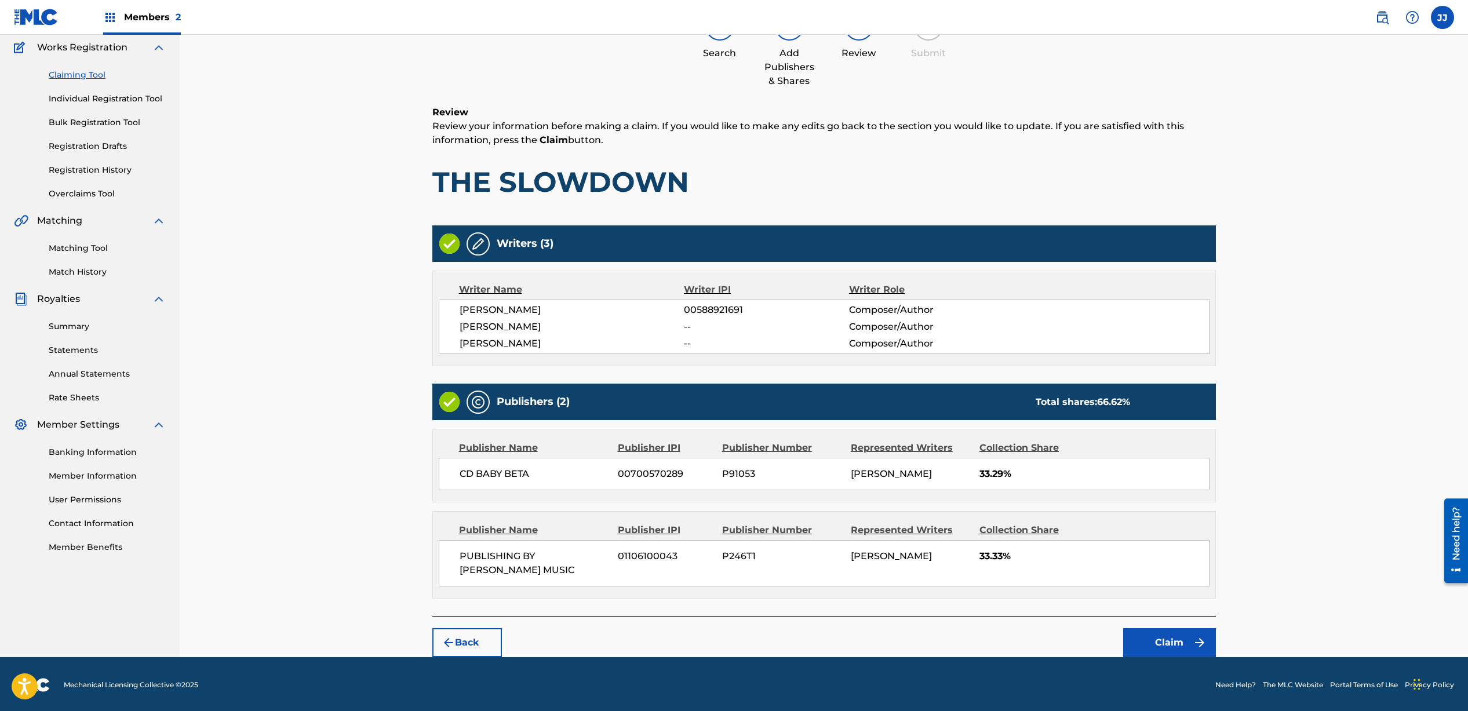
scroll to position [97, 0]
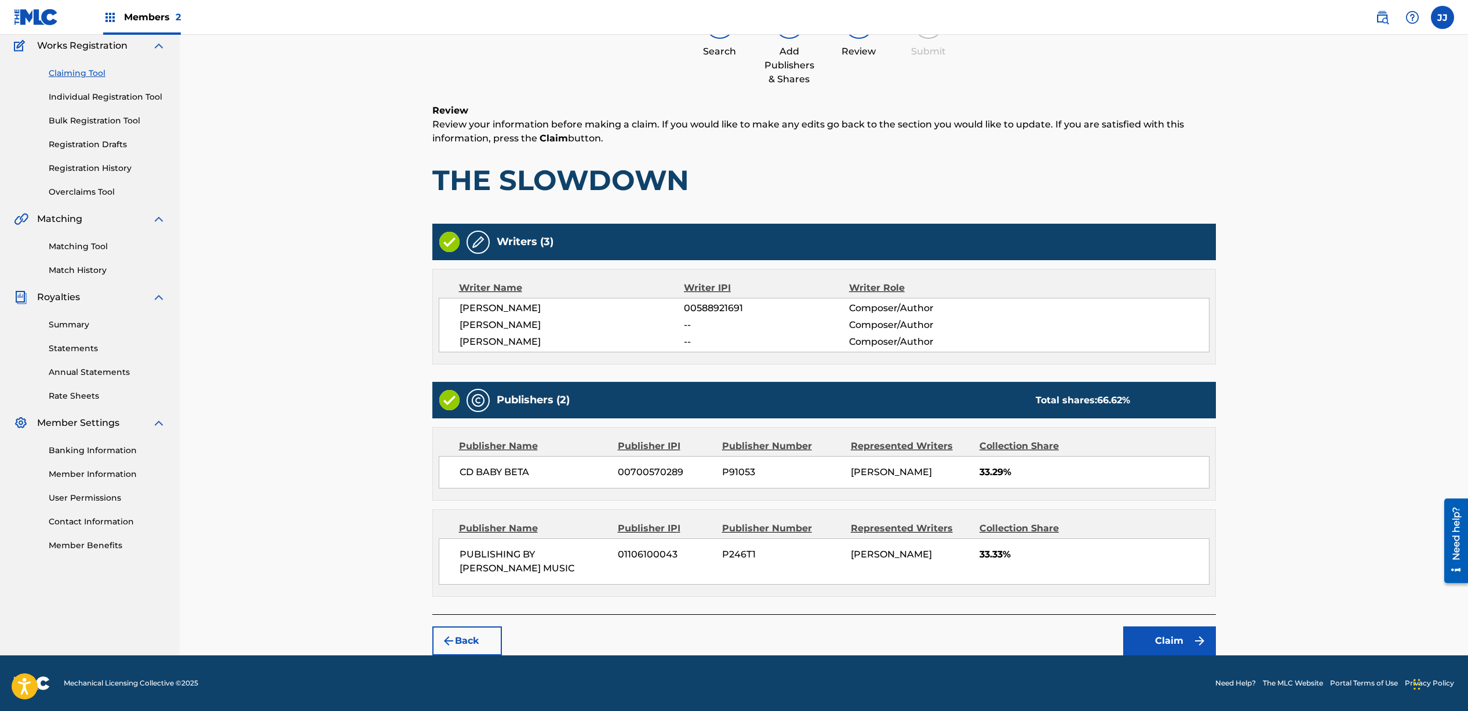
click at [1173, 639] on button "Claim" at bounding box center [1170, 641] width 93 height 29
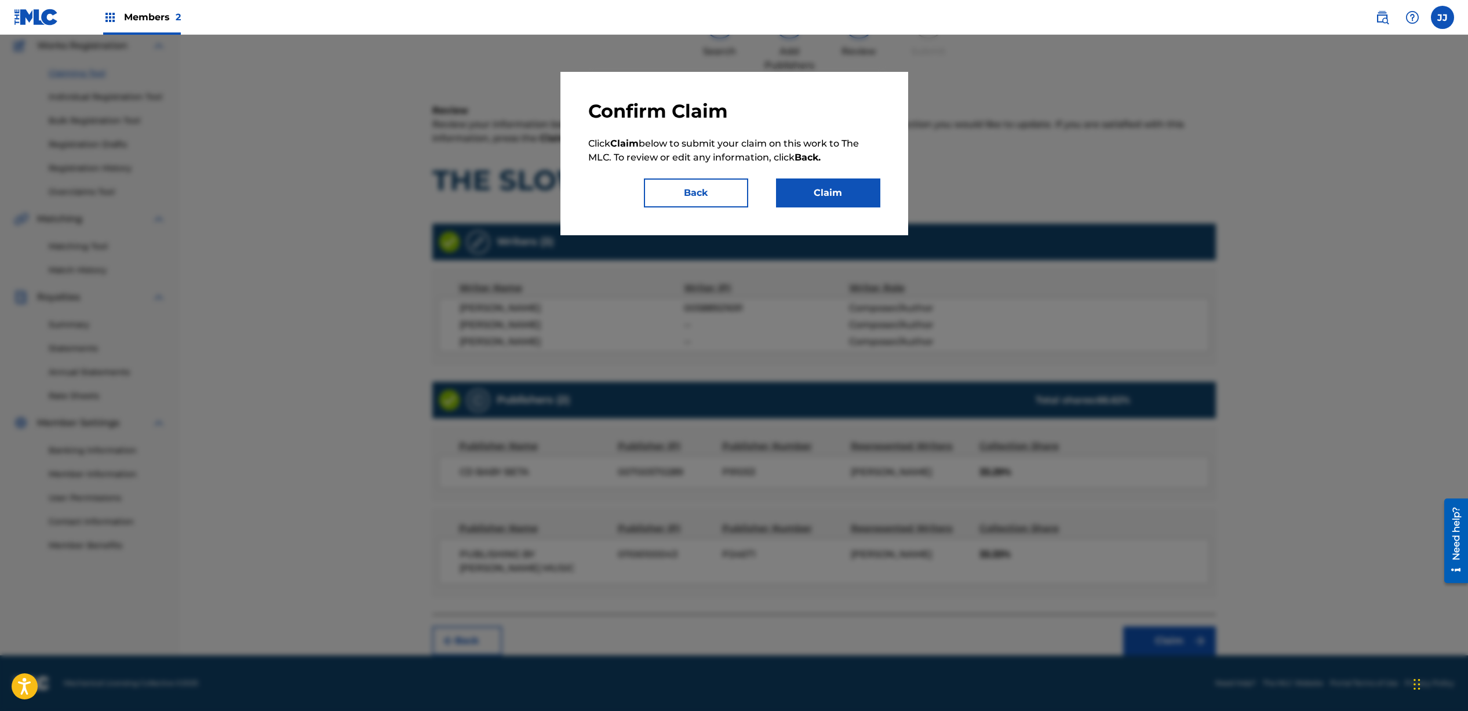
click at [823, 188] on button "Claim" at bounding box center [828, 193] width 104 height 29
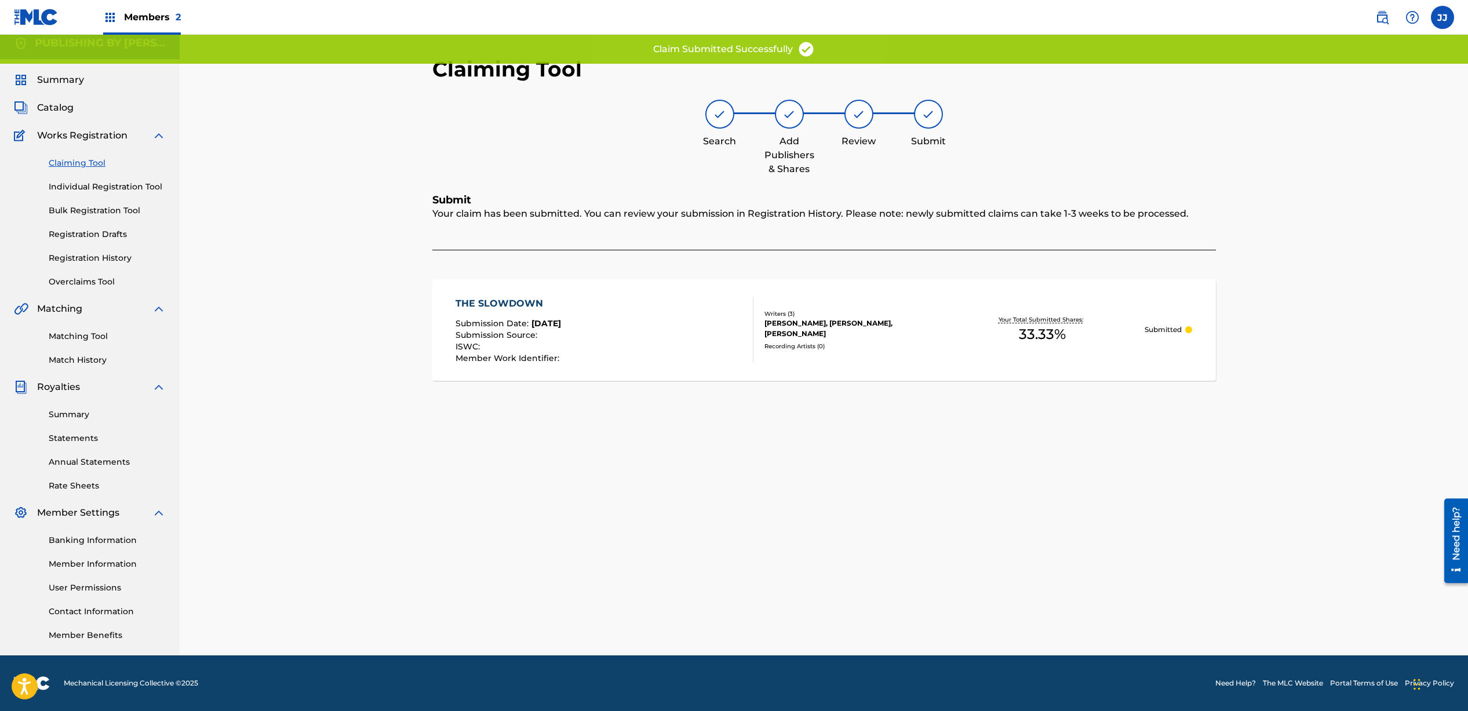
scroll to position [8, 0]
click at [84, 162] on link "Claiming Tool" at bounding box center [107, 163] width 117 height 12
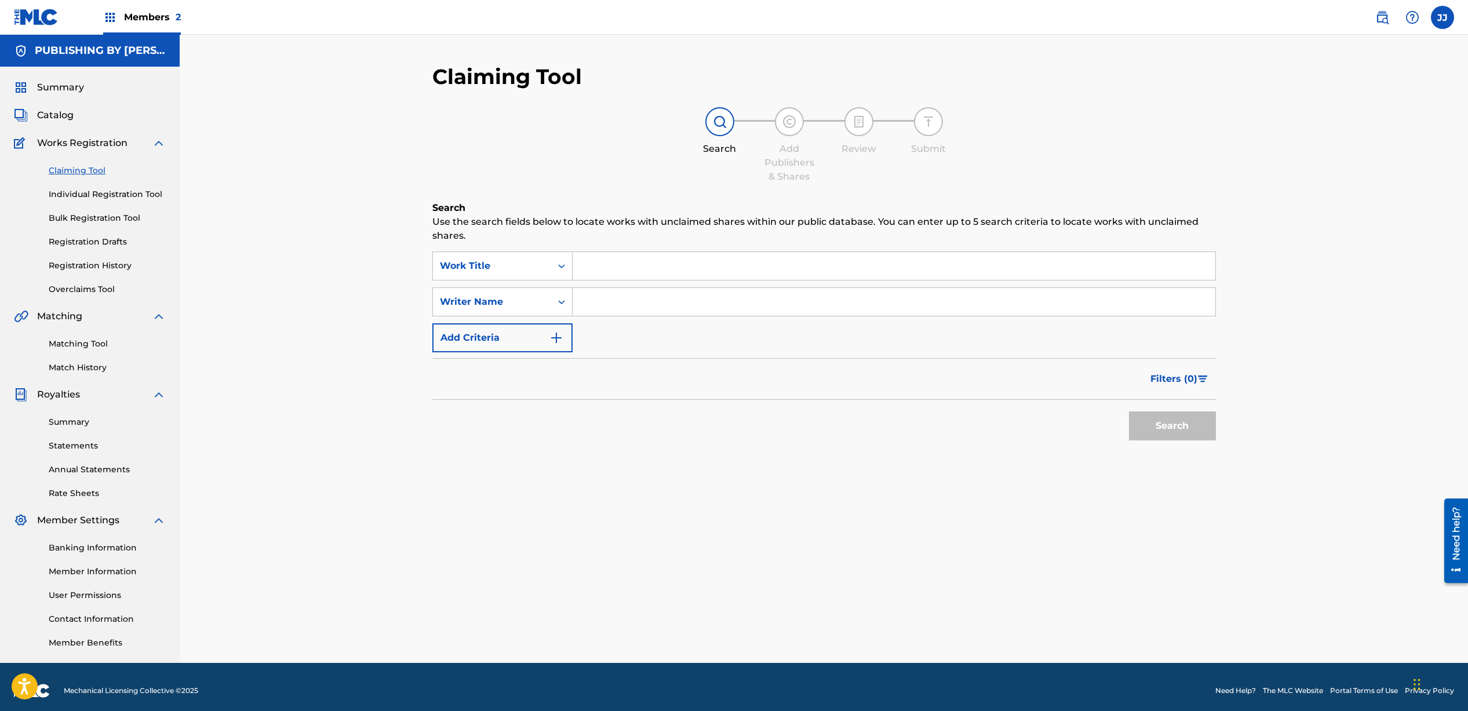
click at [620, 301] on input "Search Form" at bounding box center [894, 302] width 643 height 28
type input "[PERSON_NAME]"
click at [1162, 432] on button "Search" at bounding box center [1172, 426] width 87 height 29
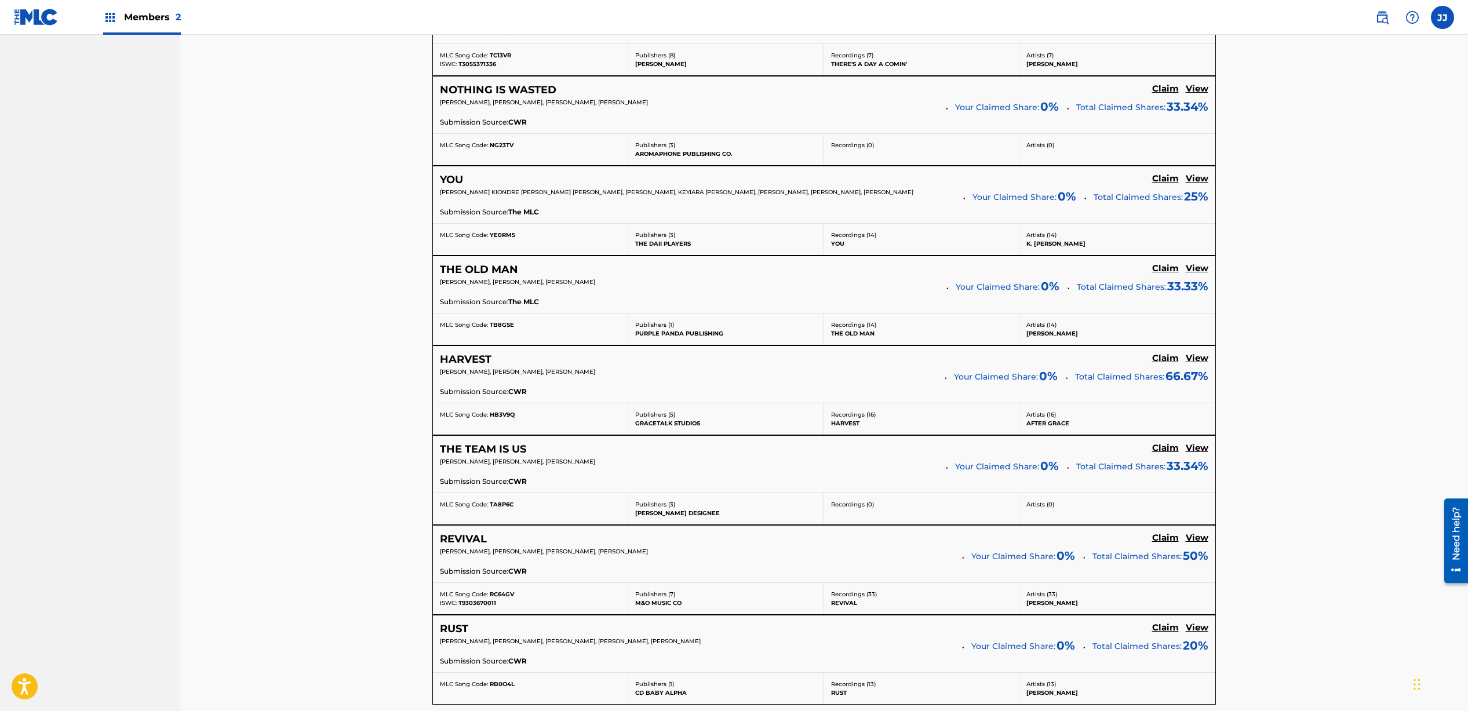
scroll to position [824, 0]
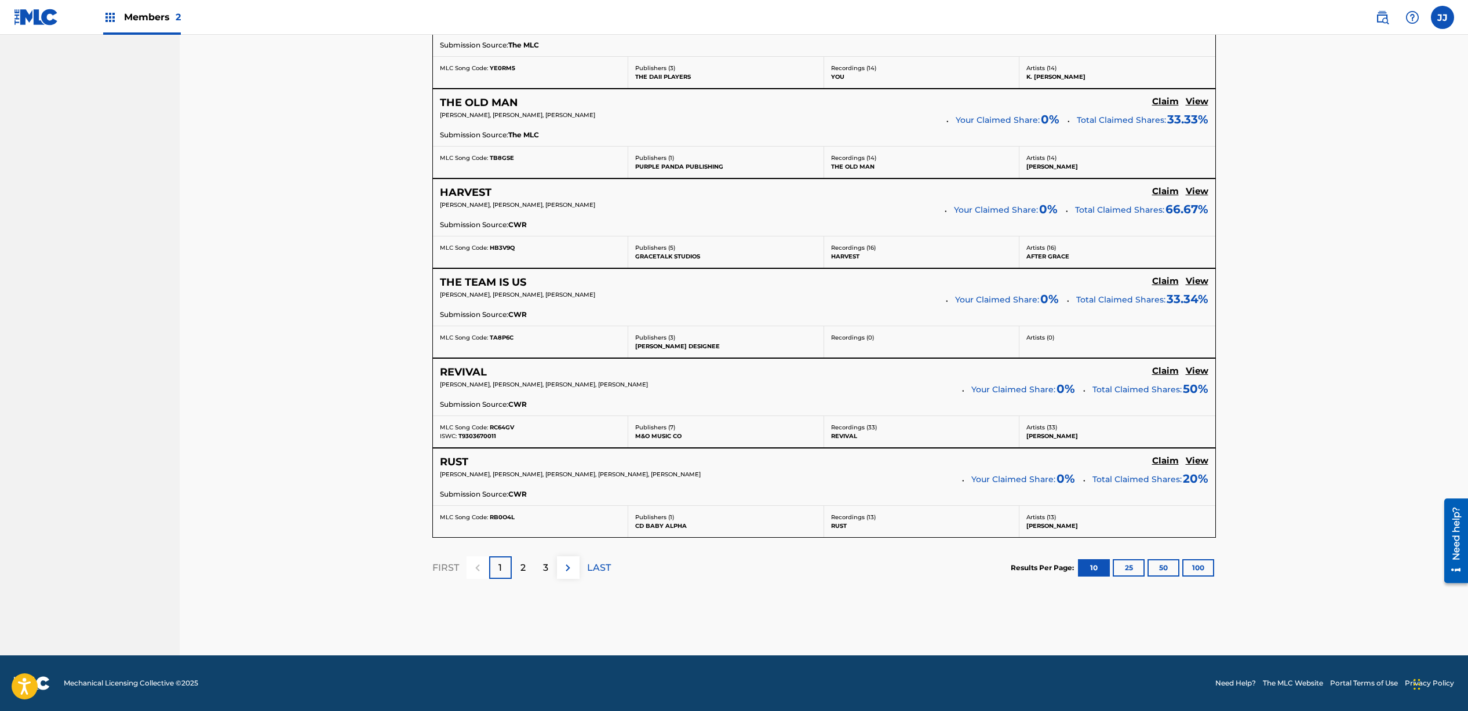
click at [1162, 570] on button "50" at bounding box center [1164, 567] width 32 height 17
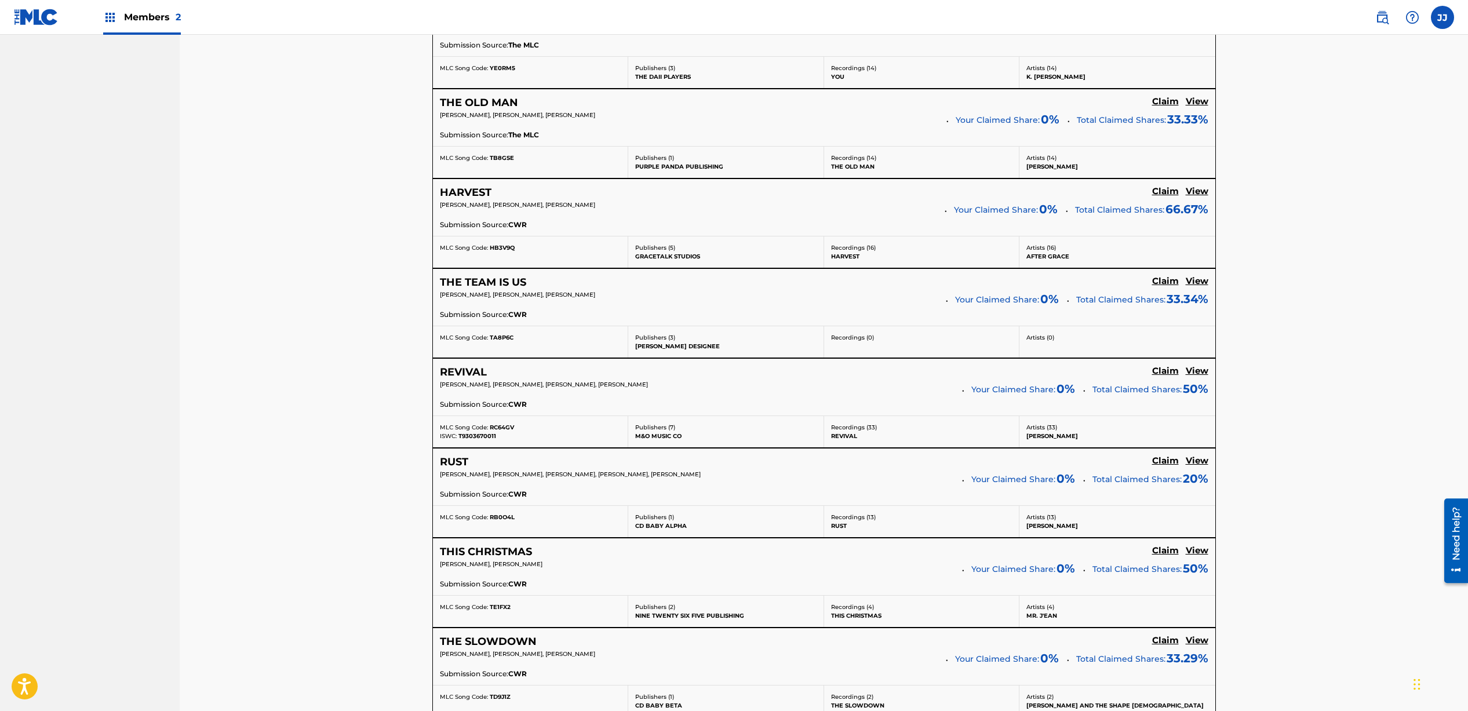
scroll to position [1179, 0]
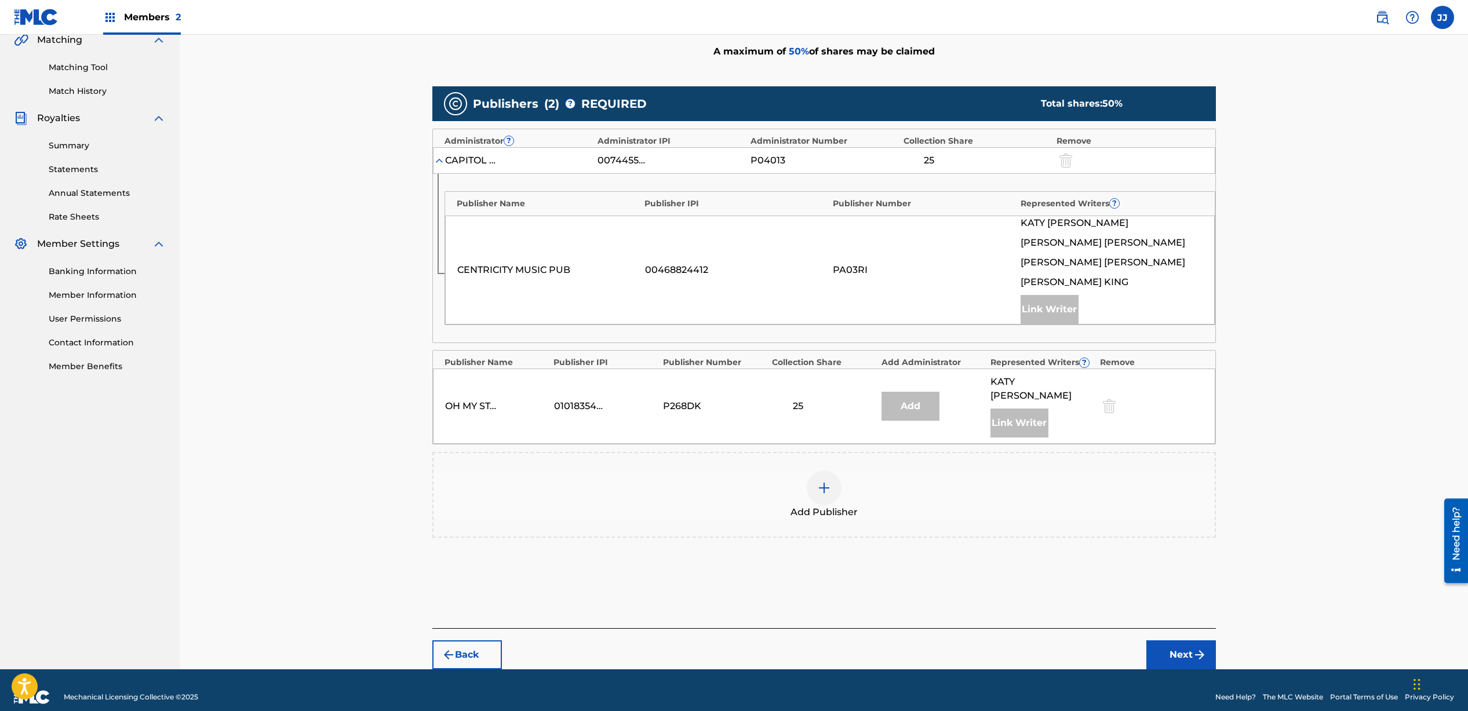
click at [830, 481] on img at bounding box center [824, 488] width 14 height 14
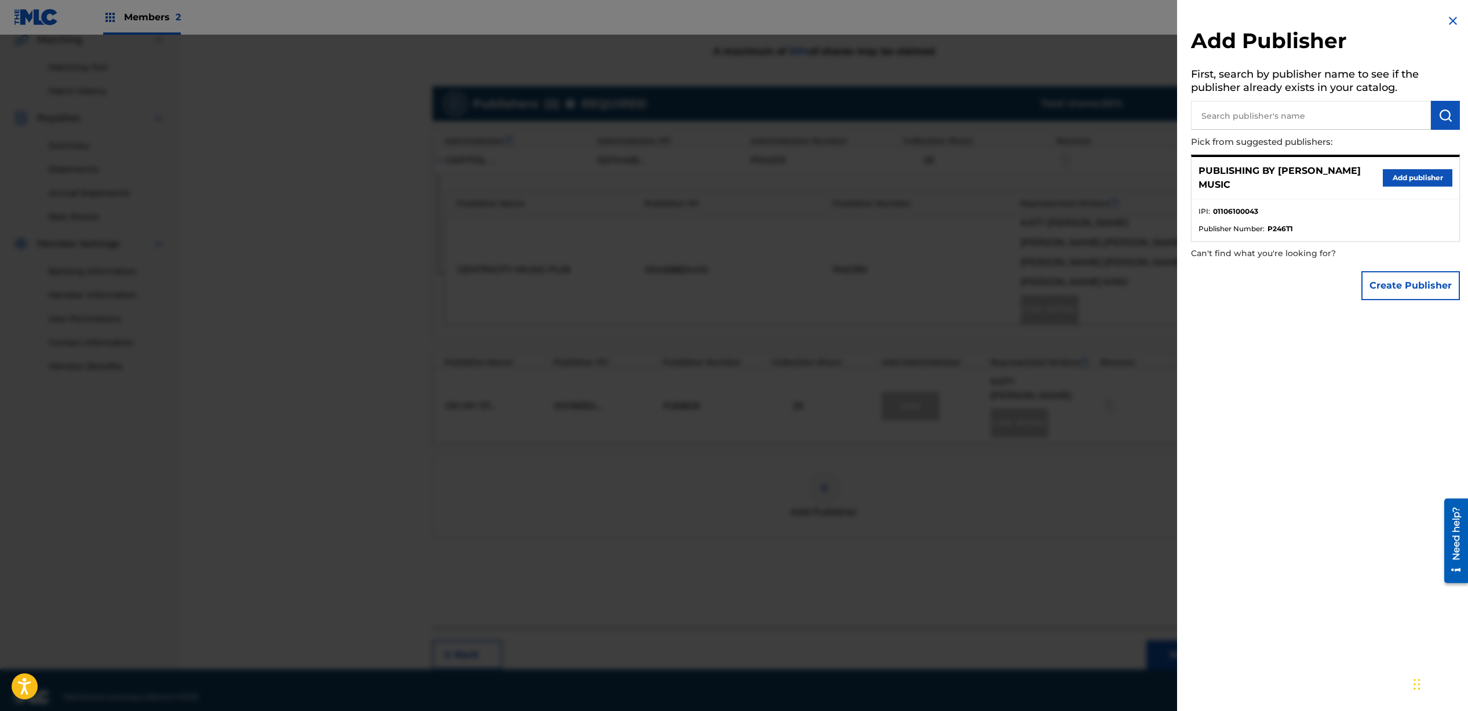
click at [1408, 179] on button "Add publisher" at bounding box center [1418, 177] width 70 height 17
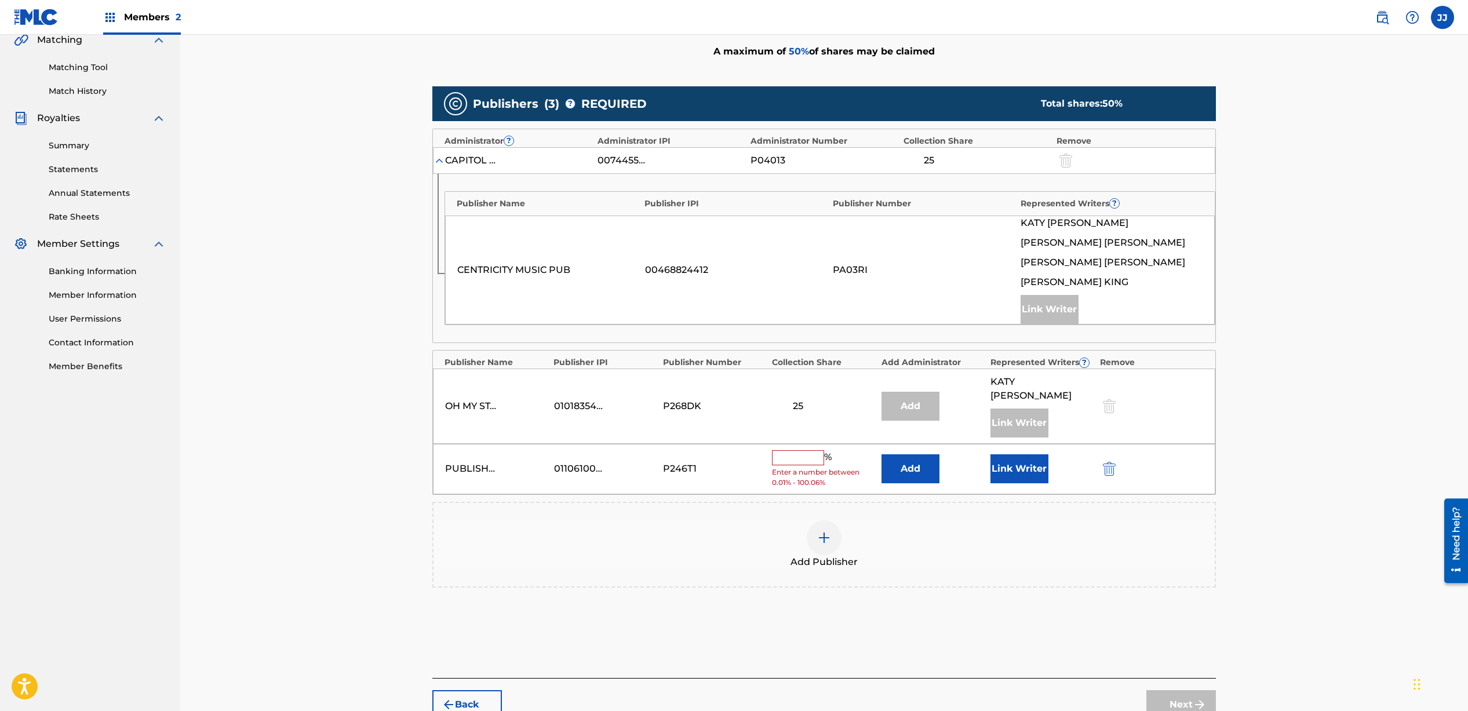
click at [1053, 455] on div "Link Writer" at bounding box center [1042, 469] width 103 height 29
click at [1038, 457] on button "Link Writer" at bounding box center [1020, 469] width 58 height 29
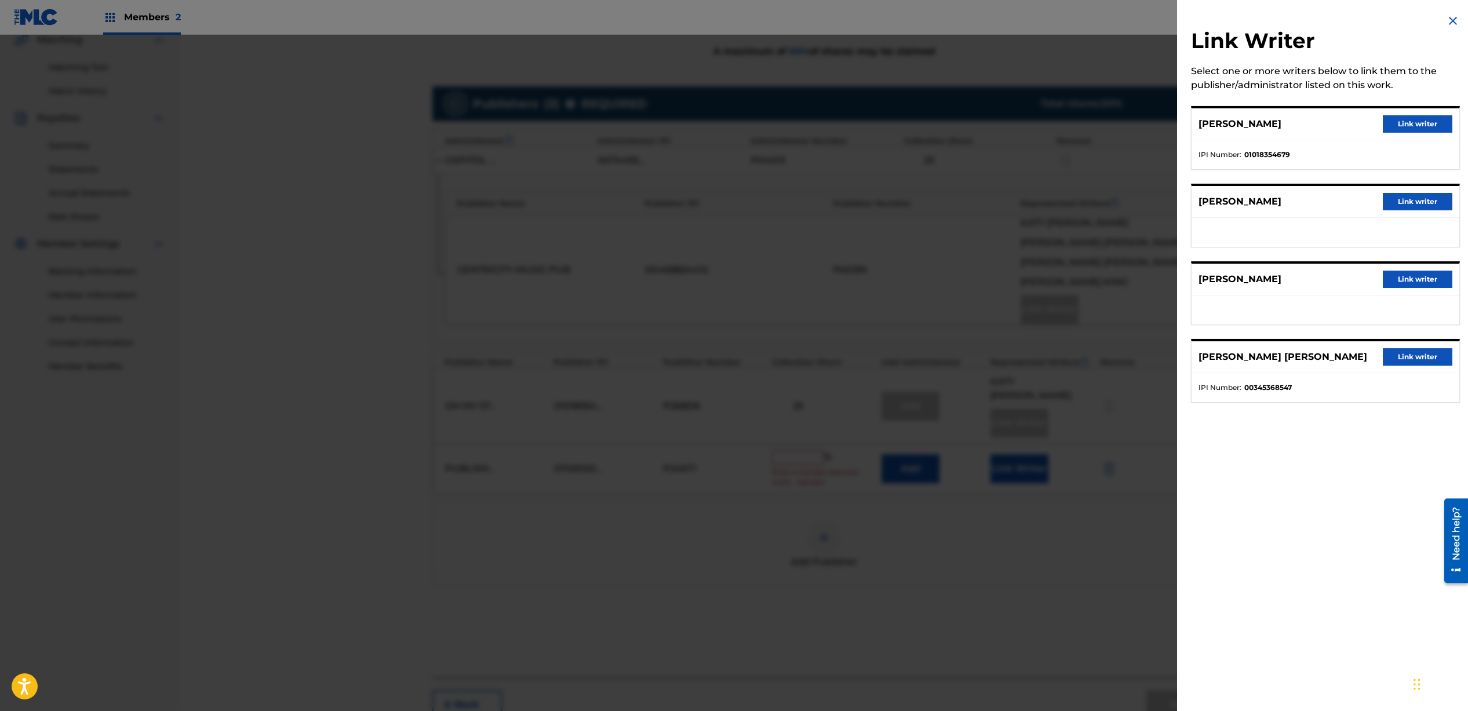
click at [1408, 205] on button "Link writer" at bounding box center [1418, 201] width 70 height 17
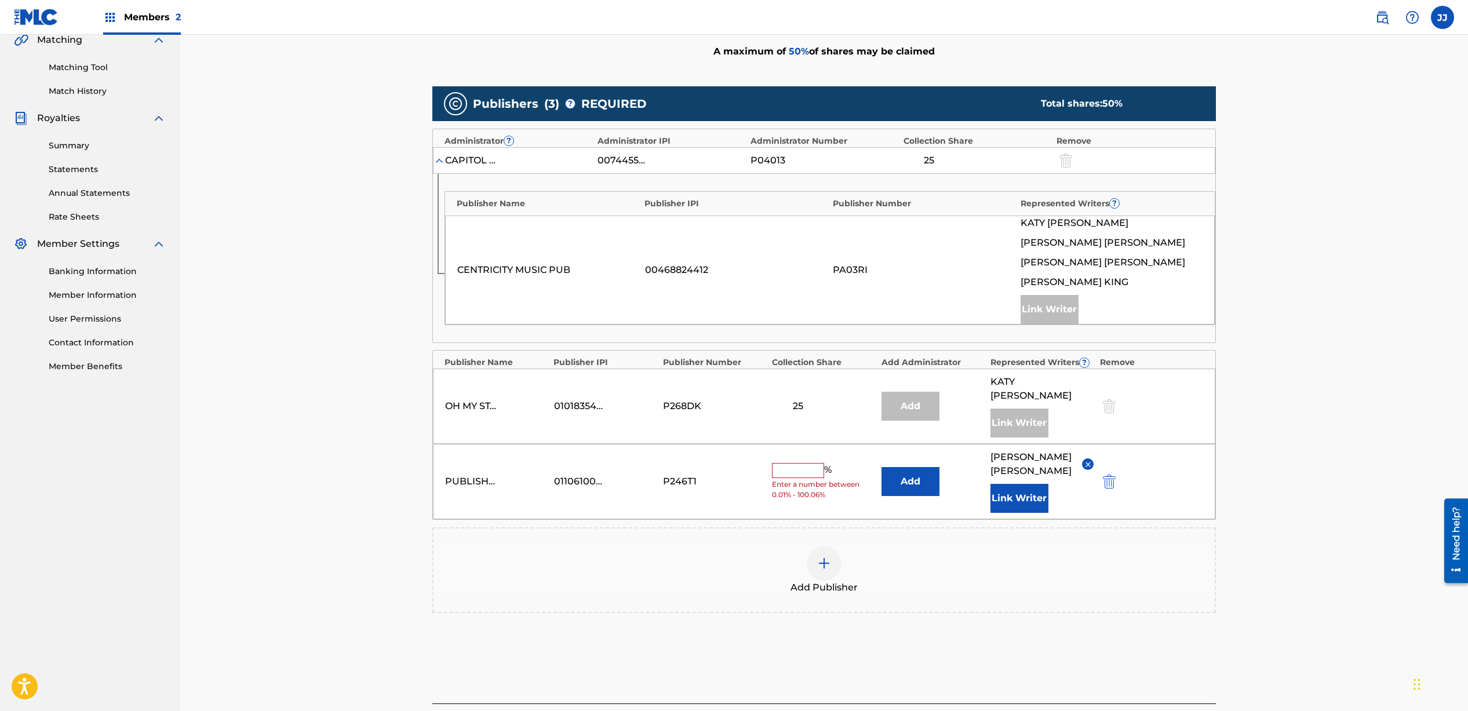
click at [786, 463] on input "text" at bounding box center [798, 470] width 52 height 15
type input "25"
click at [1076, 546] on div "Add Publisher" at bounding box center [824, 570] width 781 height 49
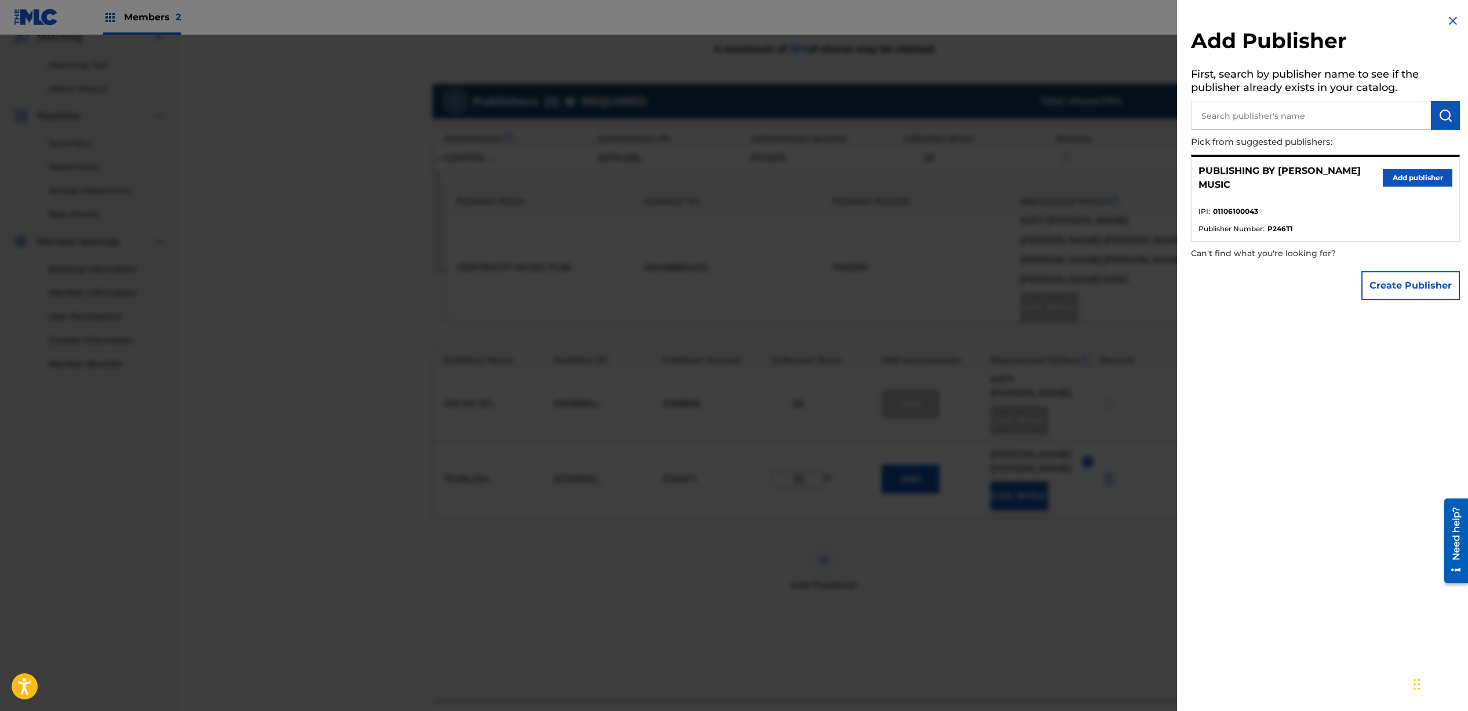
click at [1065, 507] on div at bounding box center [734, 390] width 1468 height 711
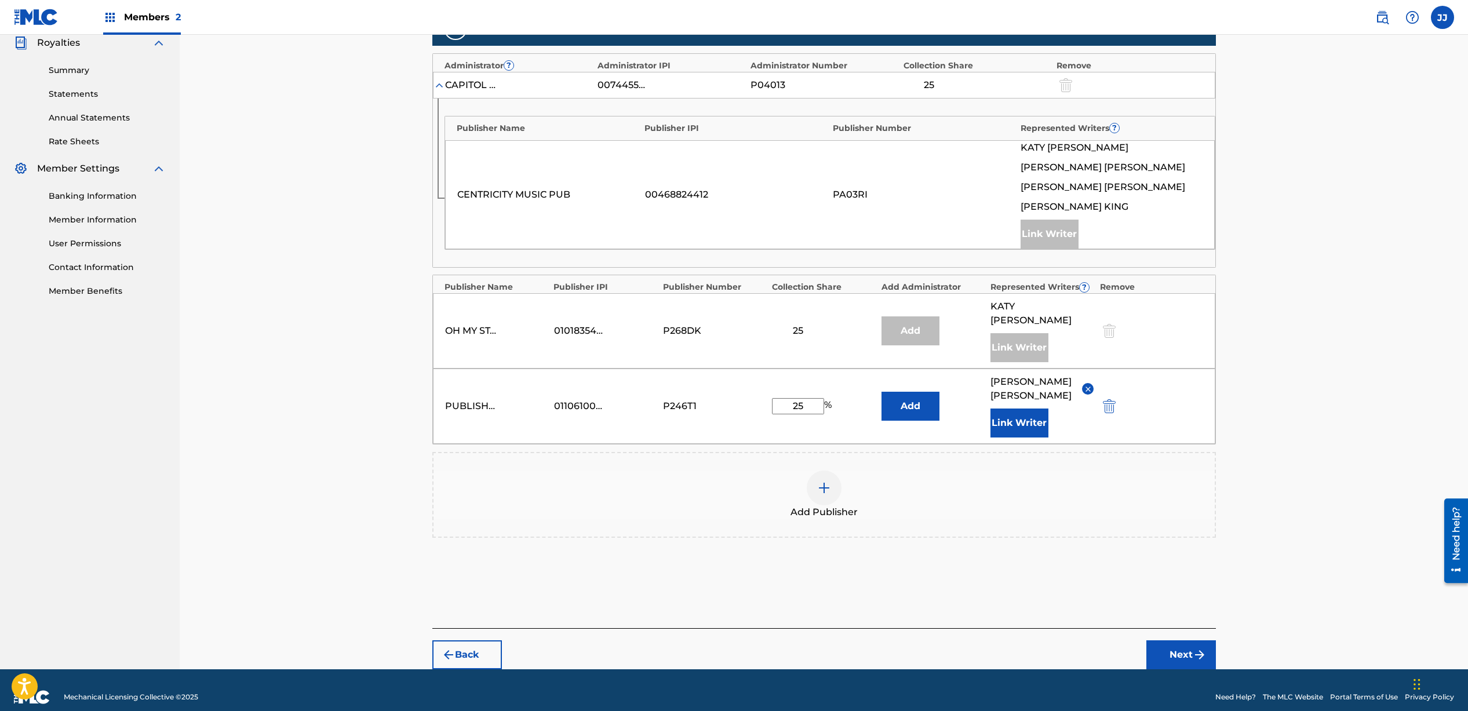
click at [1180, 645] on button "Next" at bounding box center [1182, 655] width 70 height 29
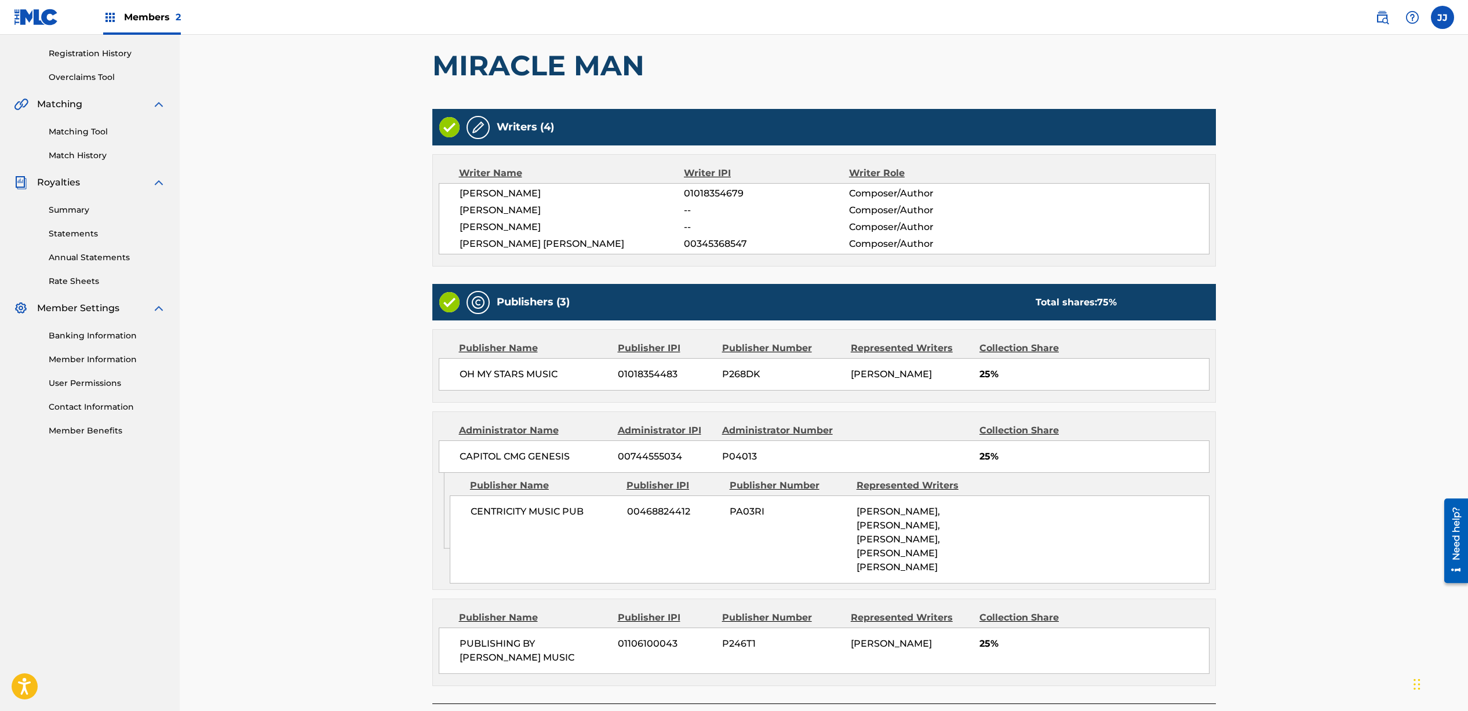
scroll to position [288, 0]
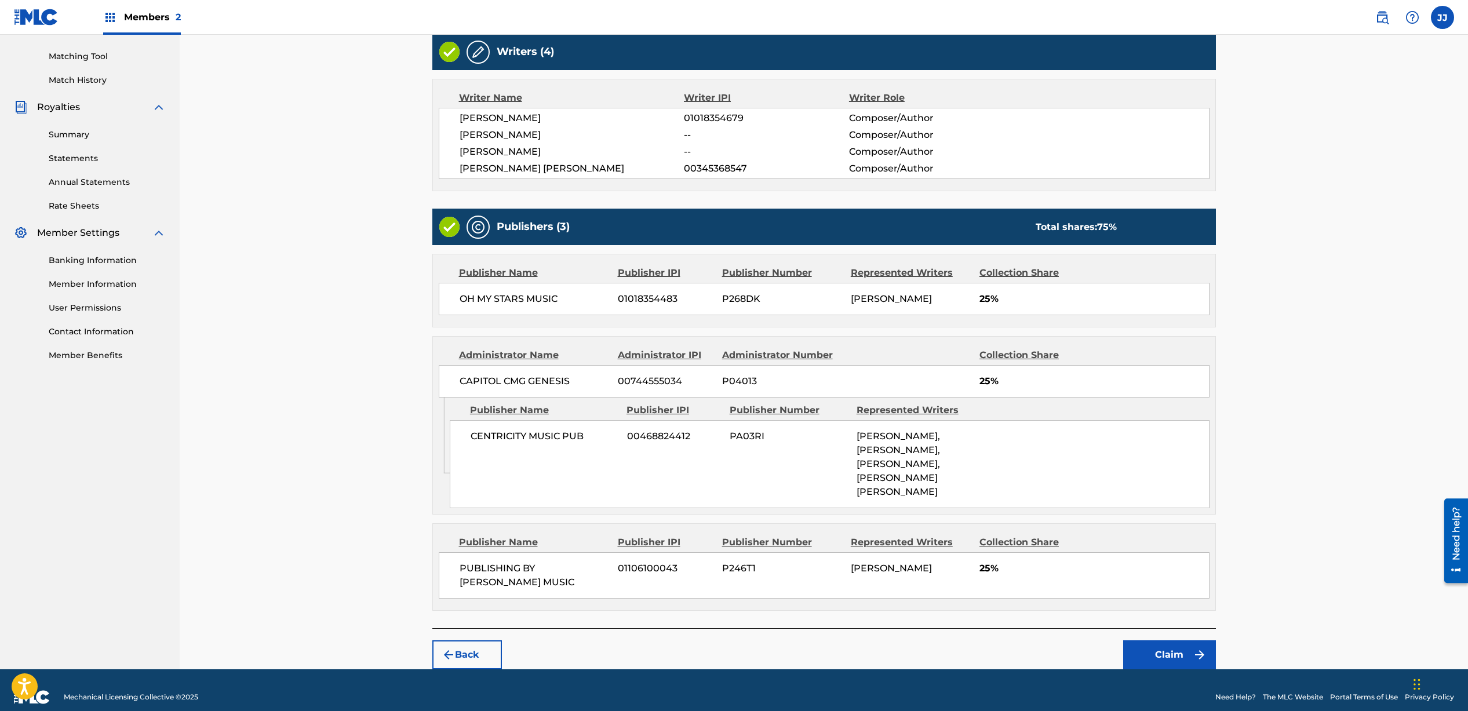
click at [1158, 641] on button "Claim" at bounding box center [1170, 655] width 93 height 29
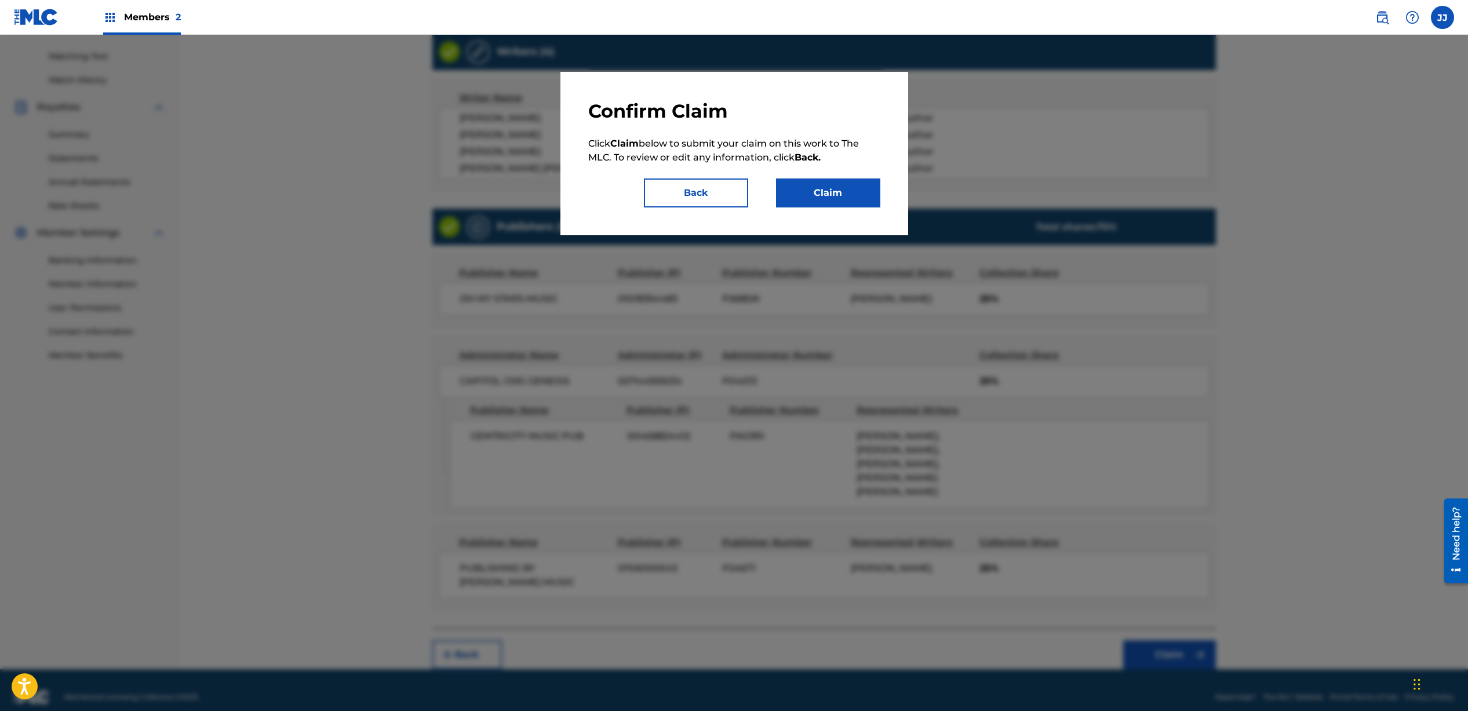
click at [817, 198] on button "Claim" at bounding box center [828, 193] width 104 height 29
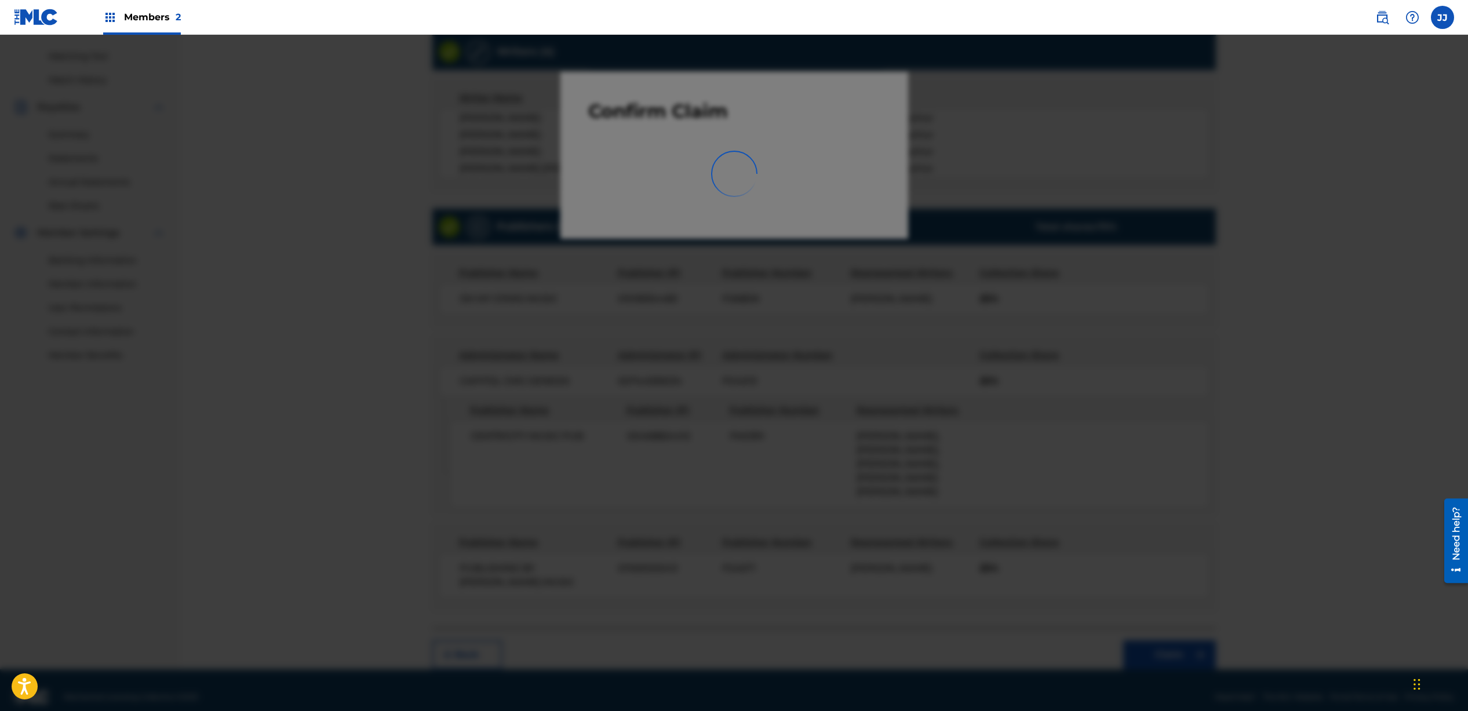
scroll to position [8, 0]
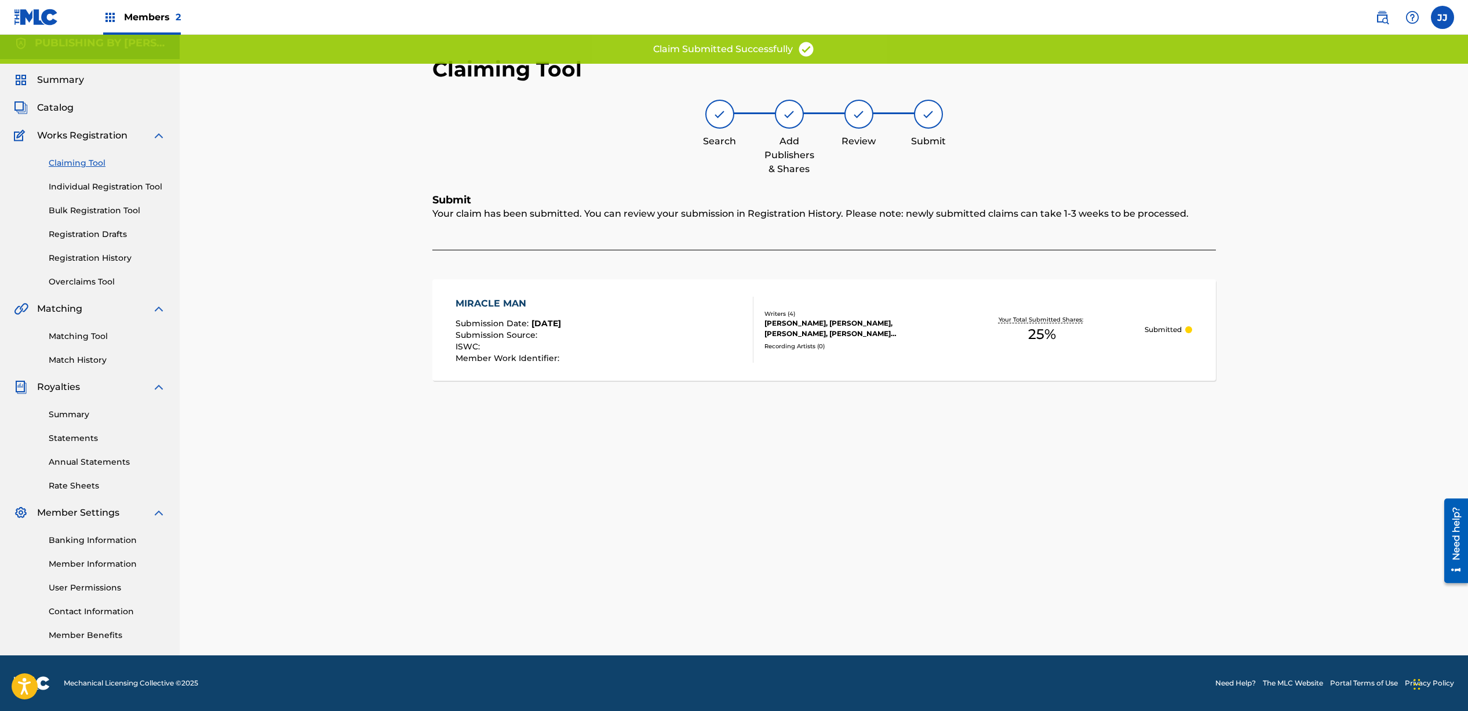
click at [93, 166] on link "Claiming Tool" at bounding box center [107, 163] width 117 height 12
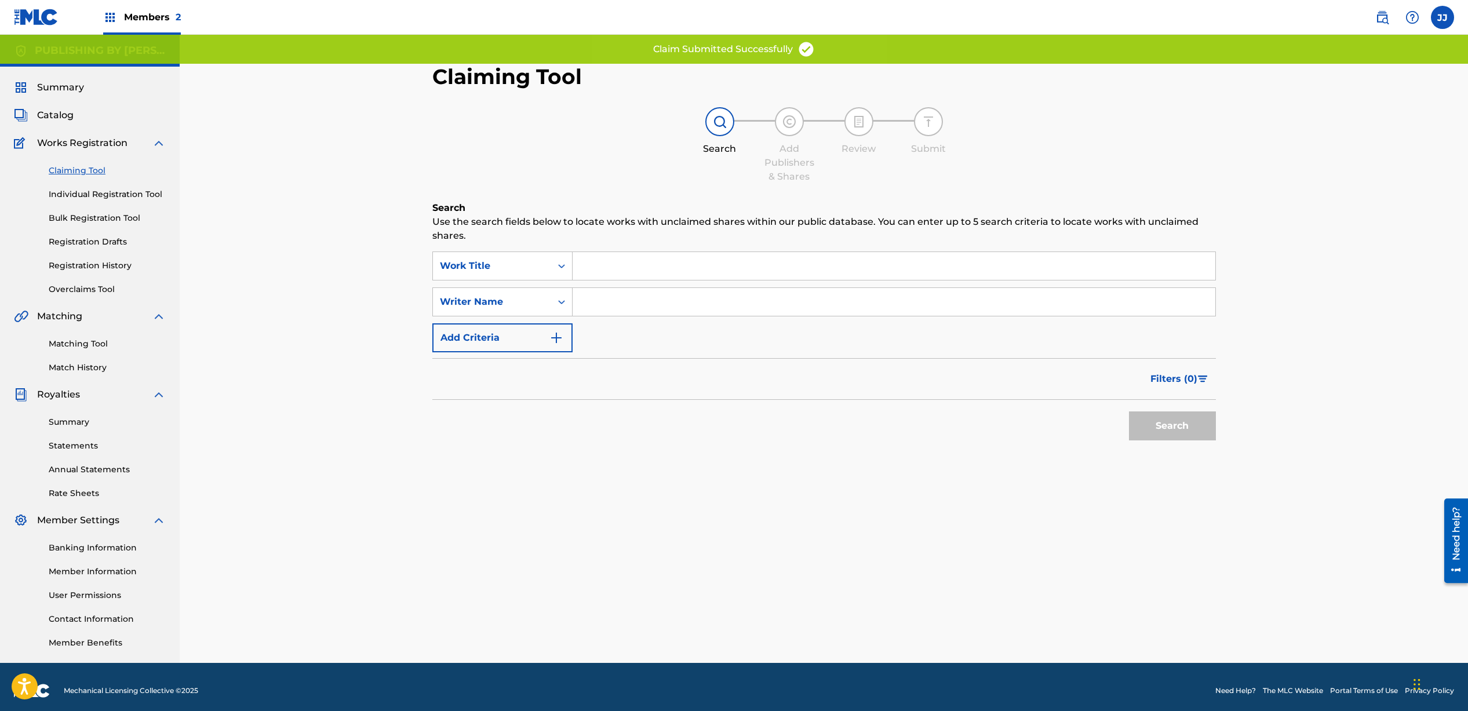
click at [608, 301] on input "Search Form" at bounding box center [894, 302] width 643 height 28
type input "[PERSON_NAME]"
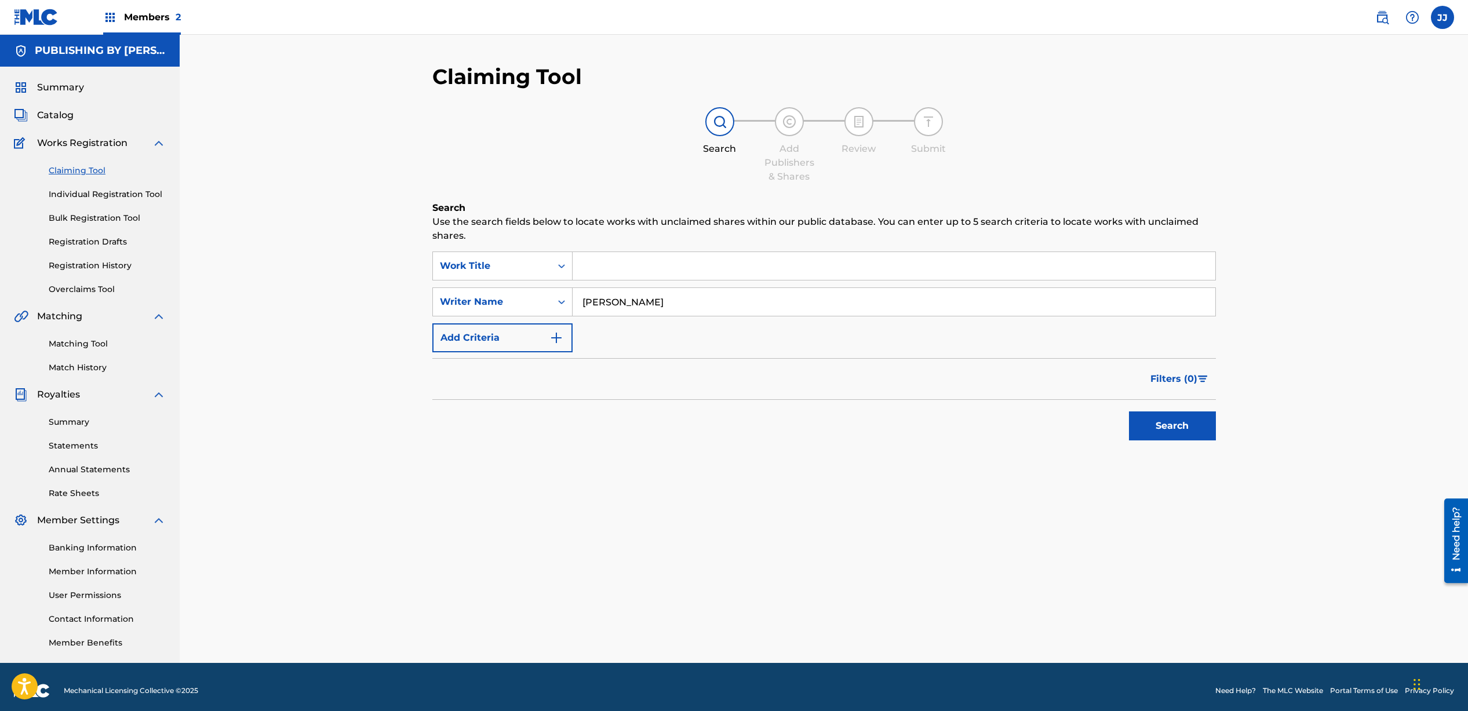
click at [1171, 427] on button "Search" at bounding box center [1172, 426] width 87 height 29
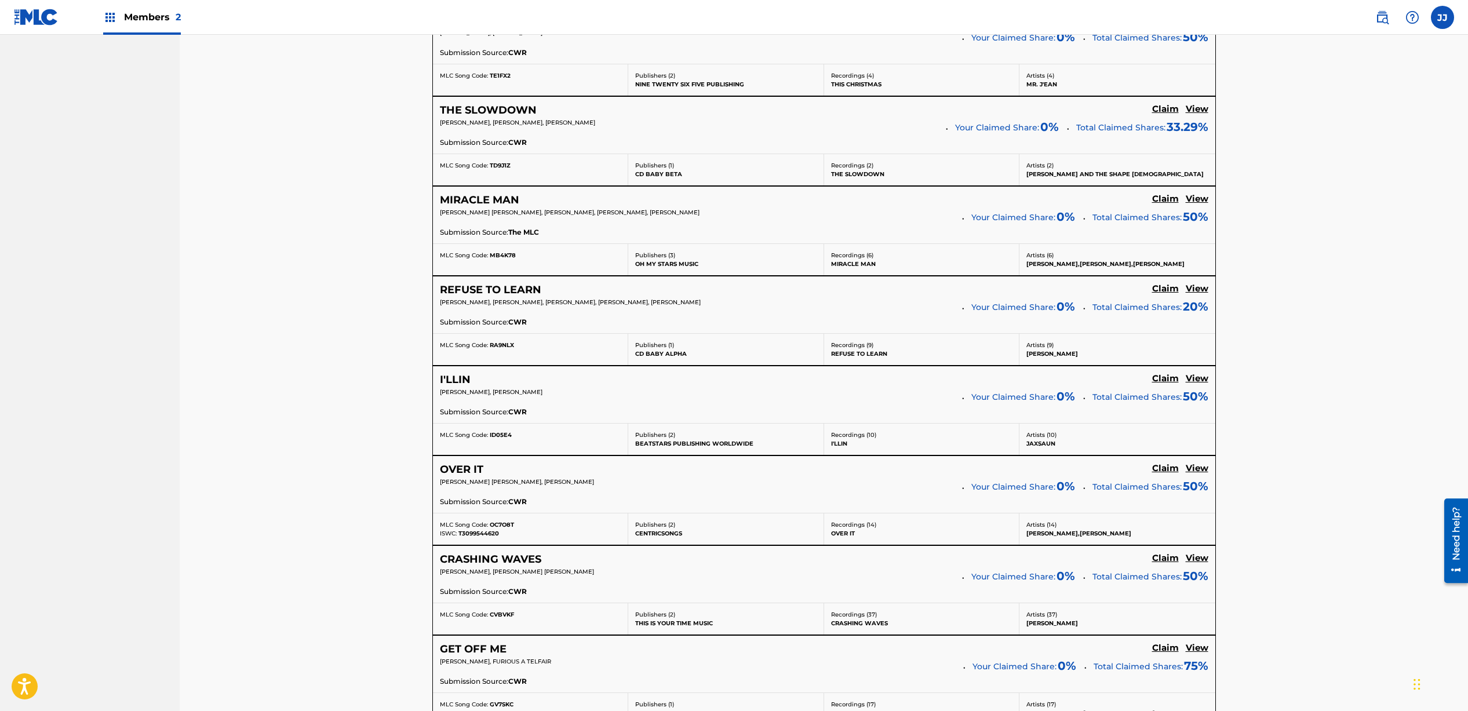
scroll to position [1366, 0]
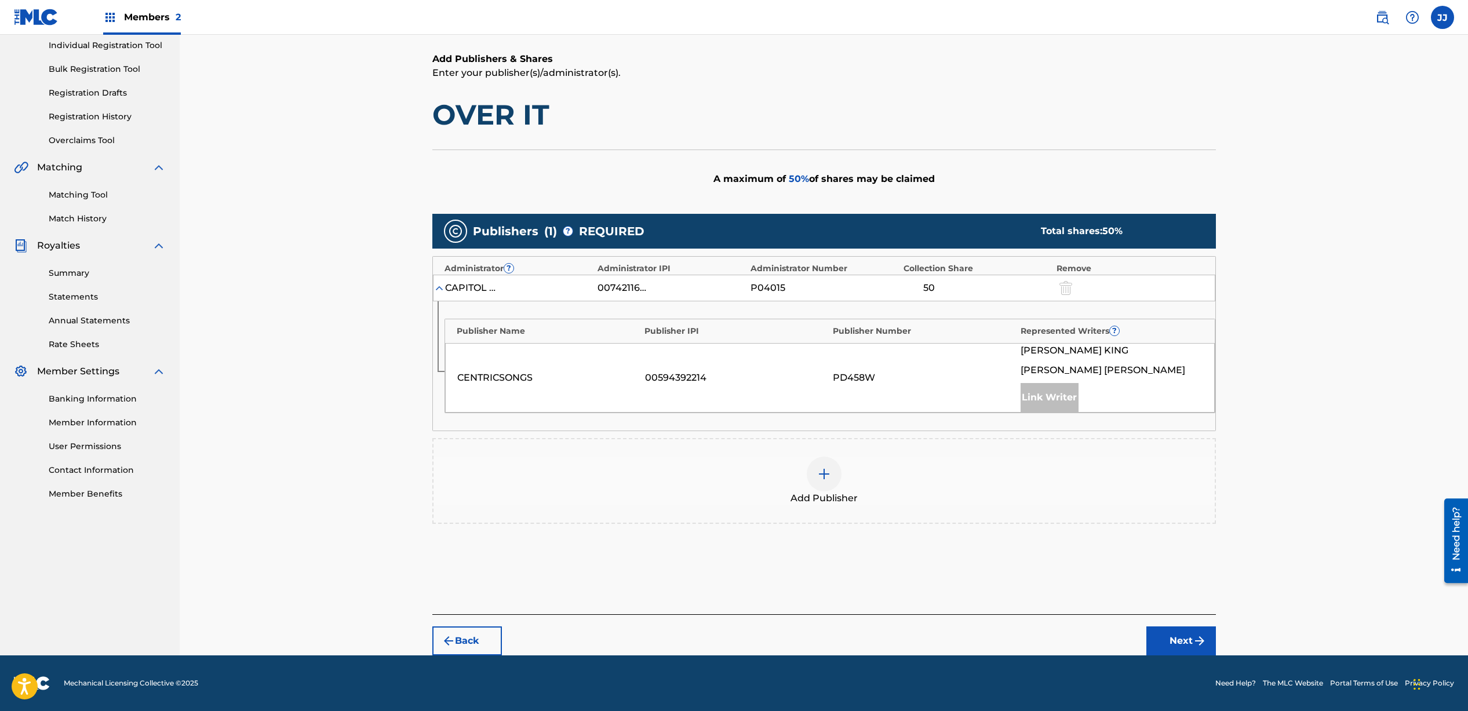
click at [831, 480] on div at bounding box center [824, 474] width 35 height 35
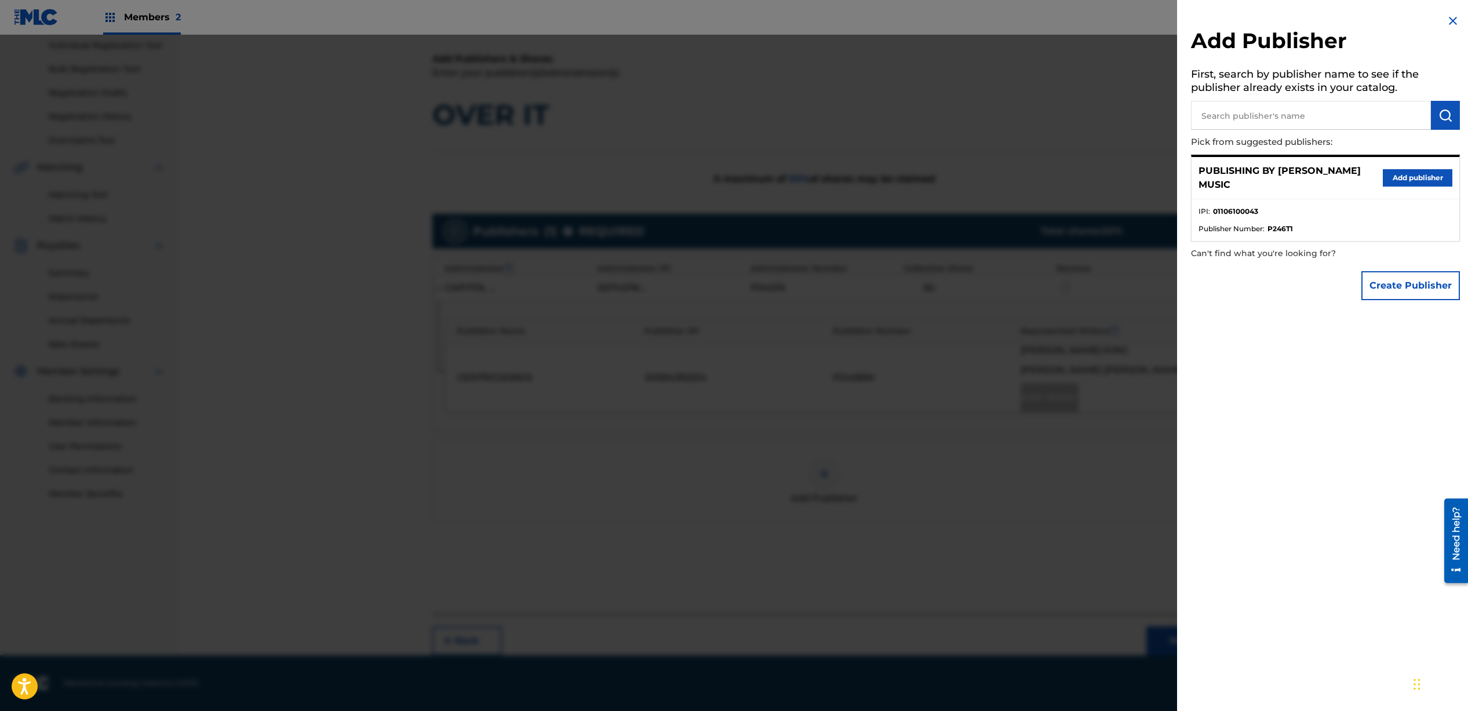
click at [1407, 186] on button "Add publisher" at bounding box center [1418, 177] width 70 height 17
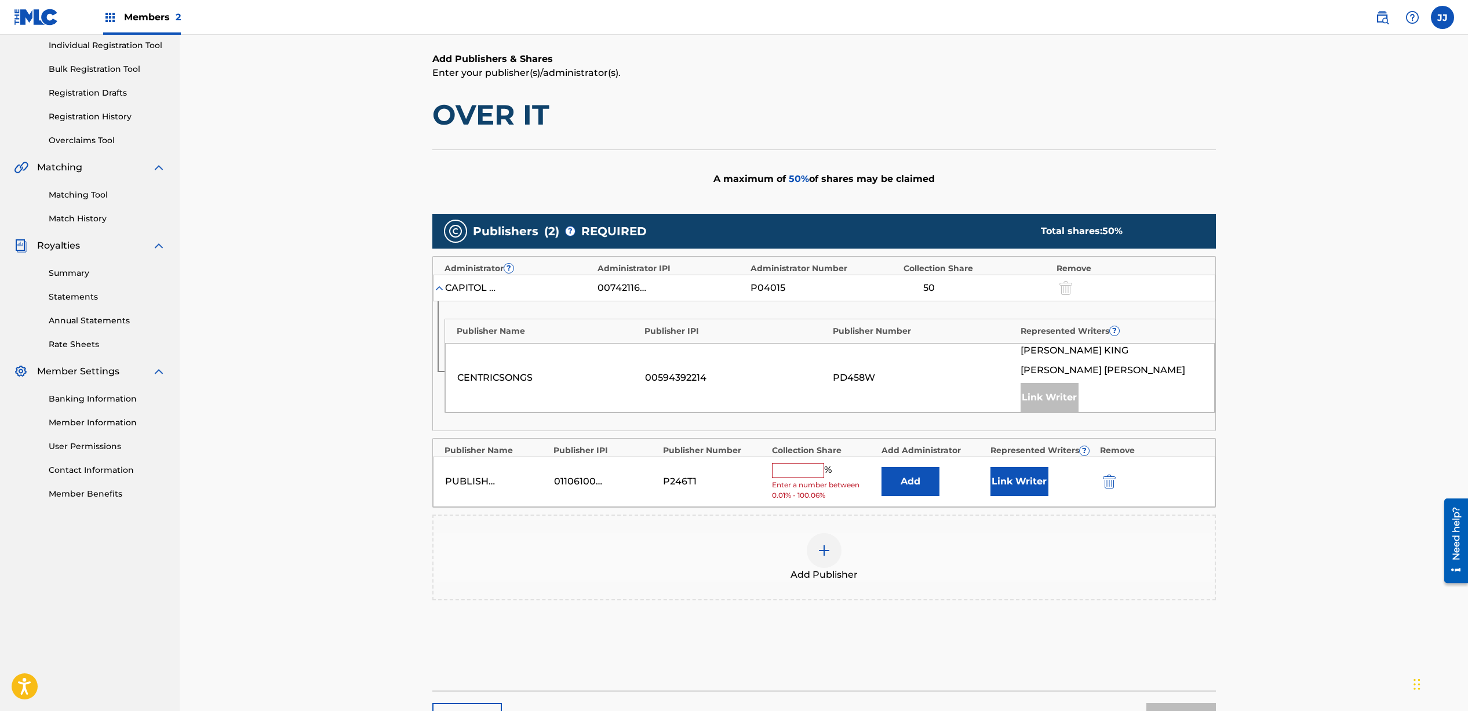
click at [801, 464] on input "text" at bounding box center [798, 470] width 52 height 15
type input "50"
click at [1015, 485] on button "Link Writer" at bounding box center [1020, 477] width 58 height 29
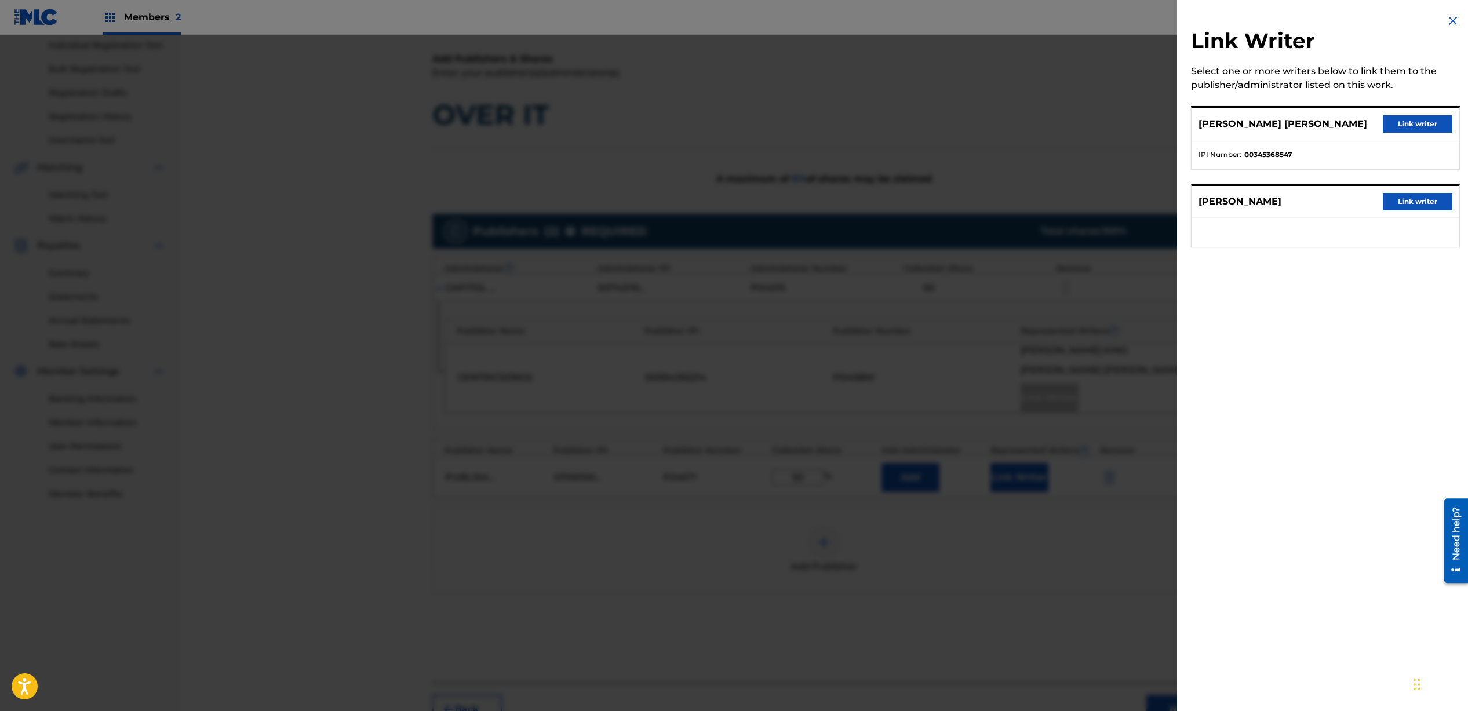
click at [1408, 201] on button "Link writer" at bounding box center [1418, 201] width 70 height 17
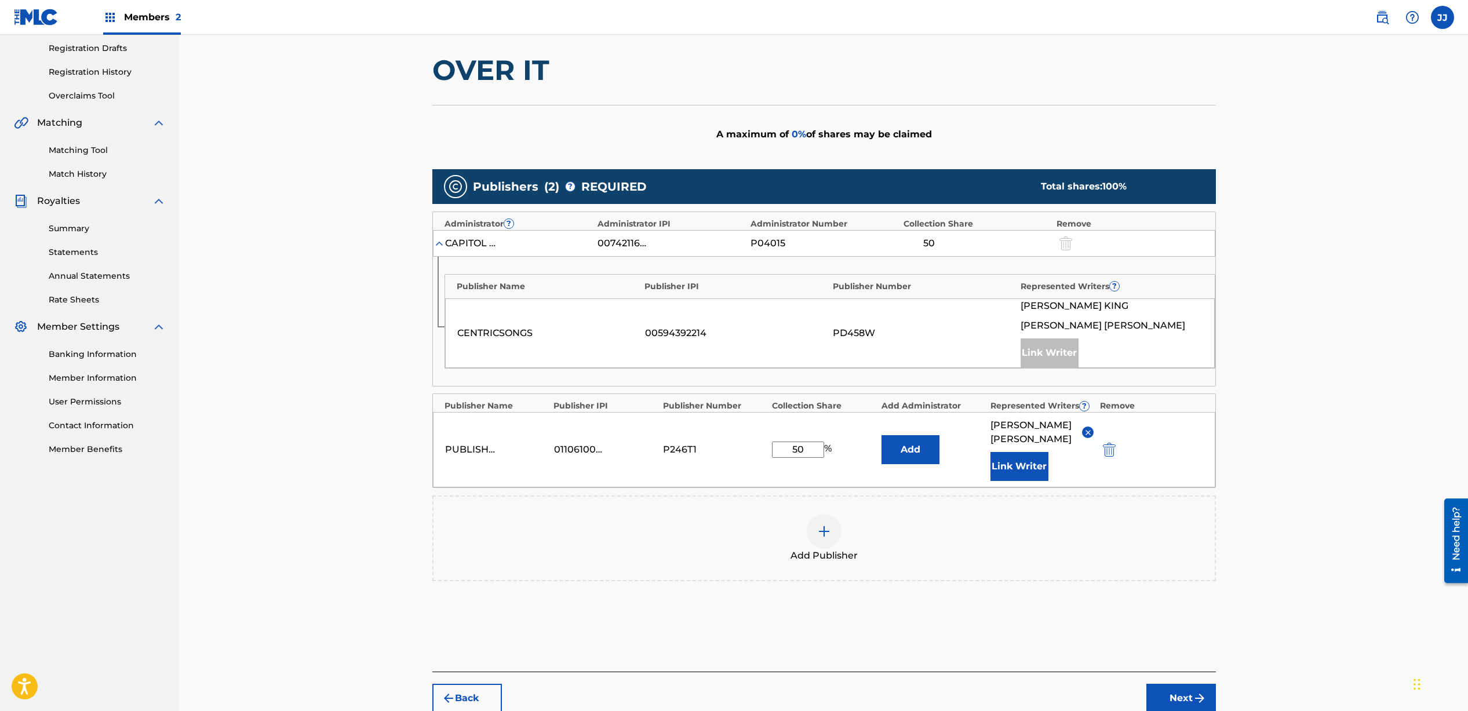
scroll to position [246, 0]
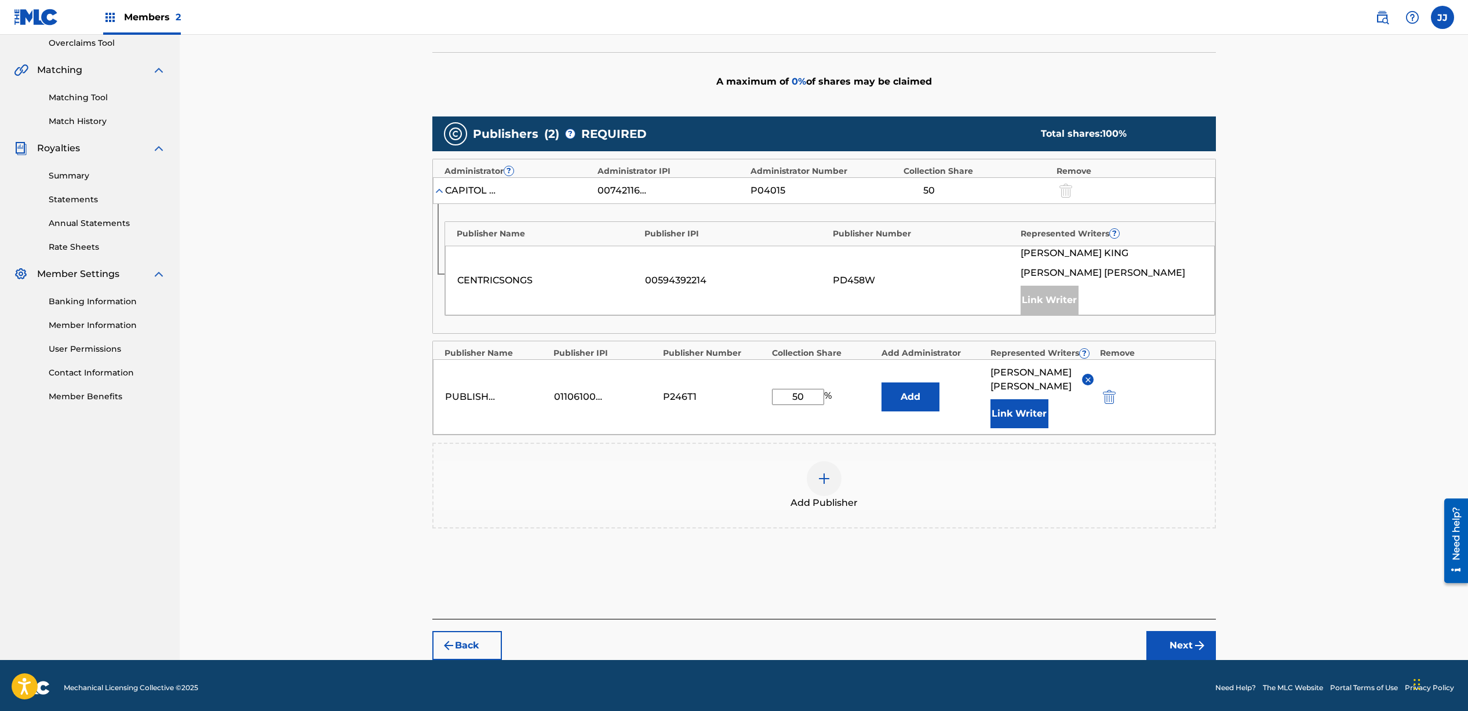
click at [1180, 643] on button "Next" at bounding box center [1182, 645] width 70 height 29
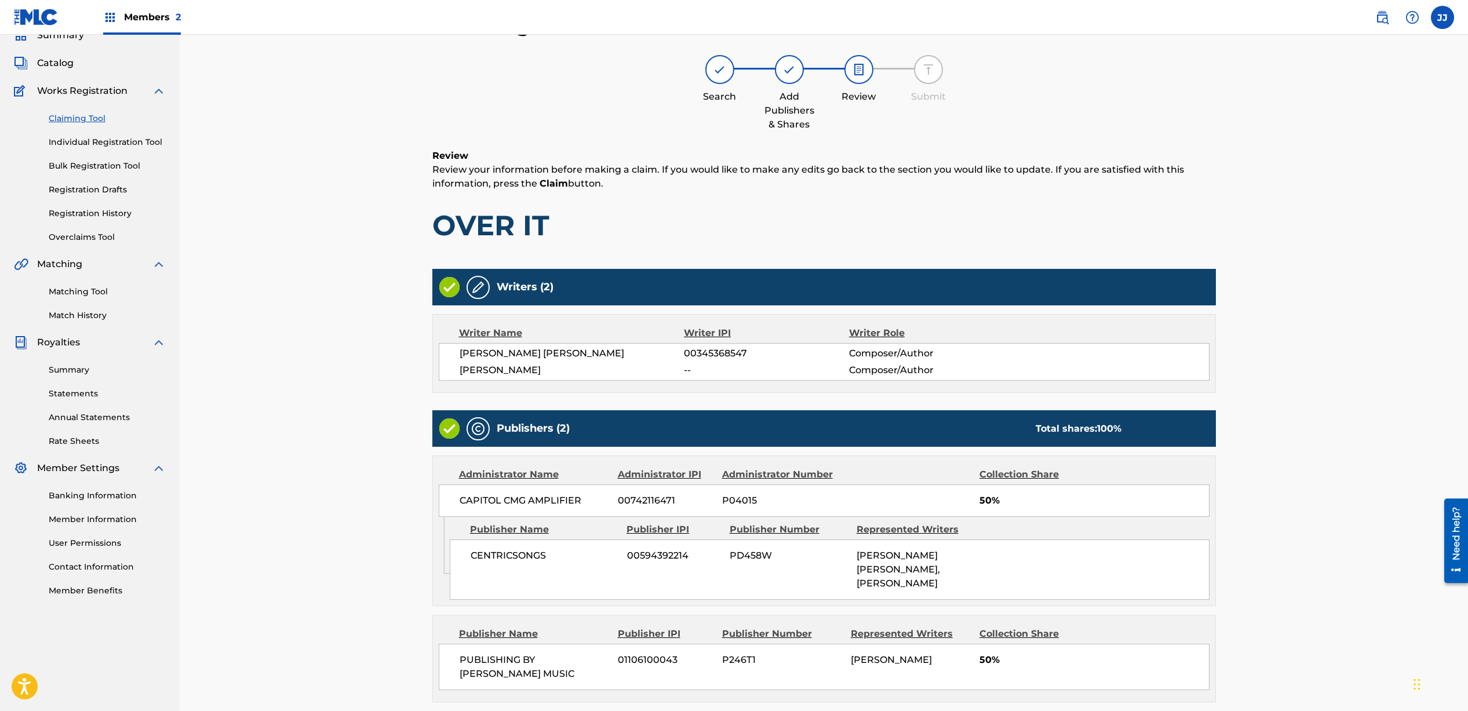
scroll to position [144, 0]
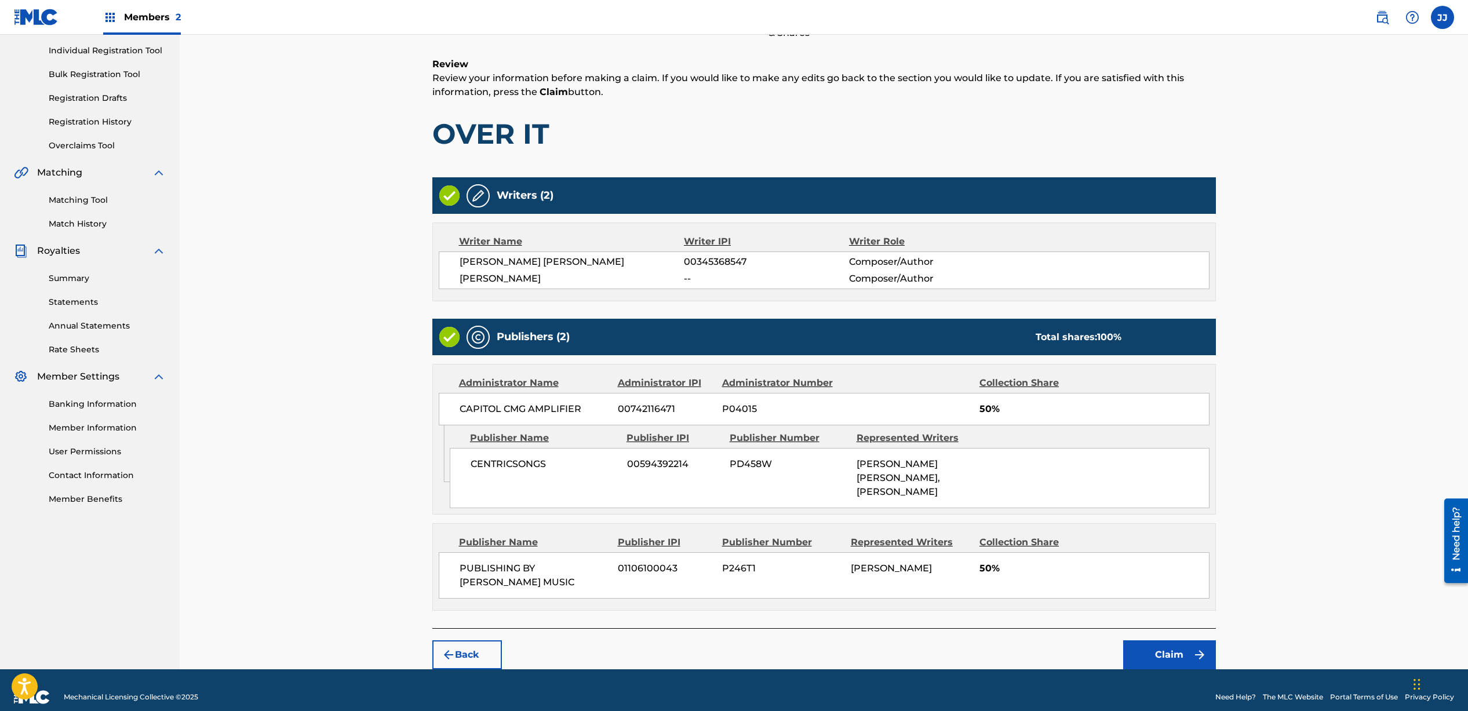
click at [1169, 641] on button "Claim" at bounding box center [1170, 655] width 93 height 29
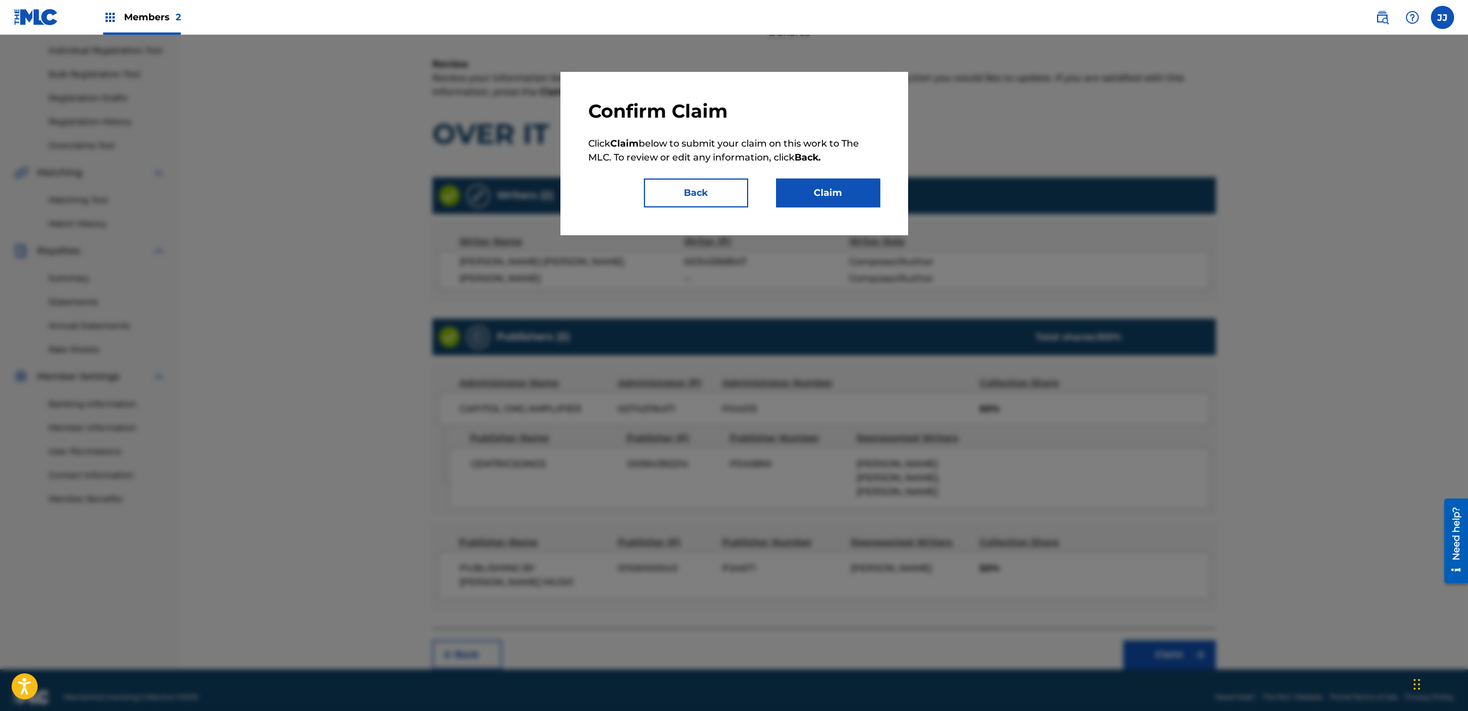
click at [854, 202] on button "Claim" at bounding box center [828, 193] width 104 height 29
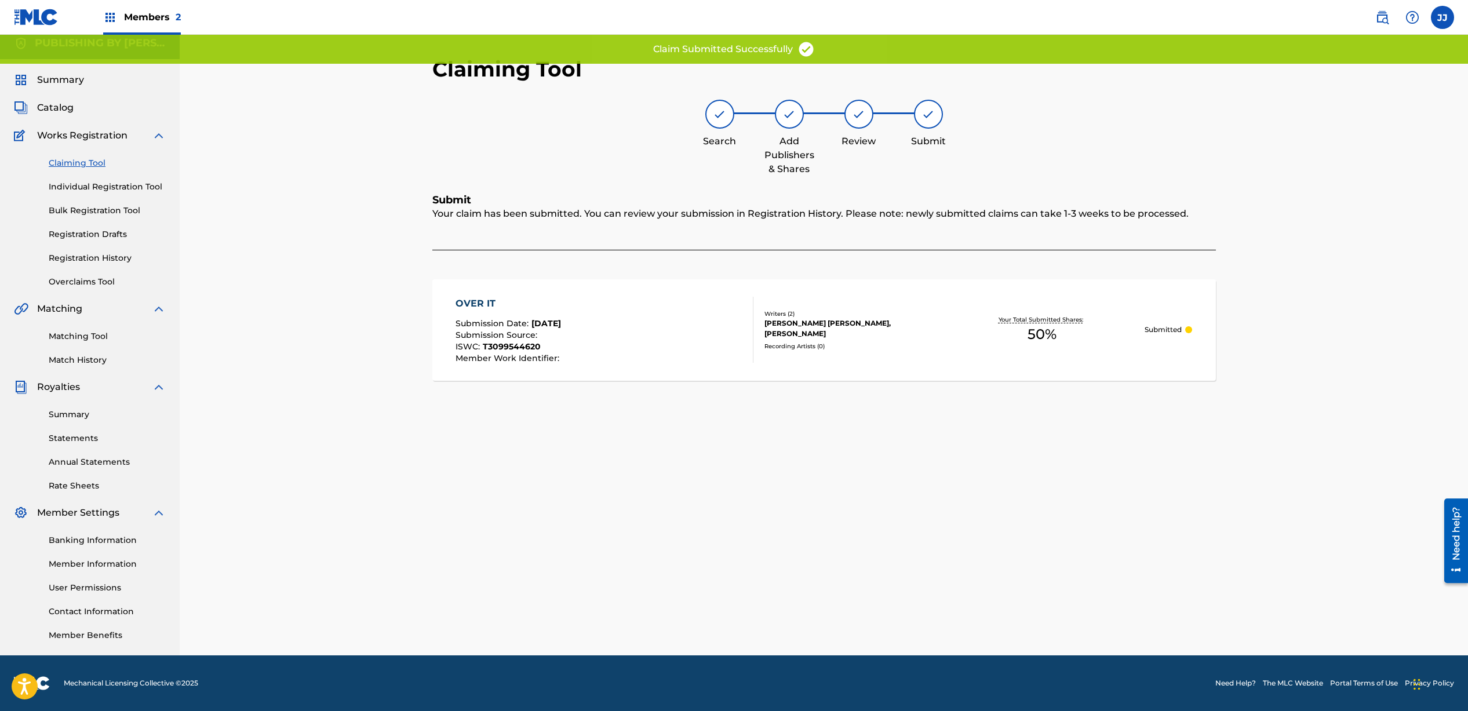
scroll to position [8, 0]
click at [88, 163] on link "Claiming Tool" at bounding box center [107, 163] width 117 height 12
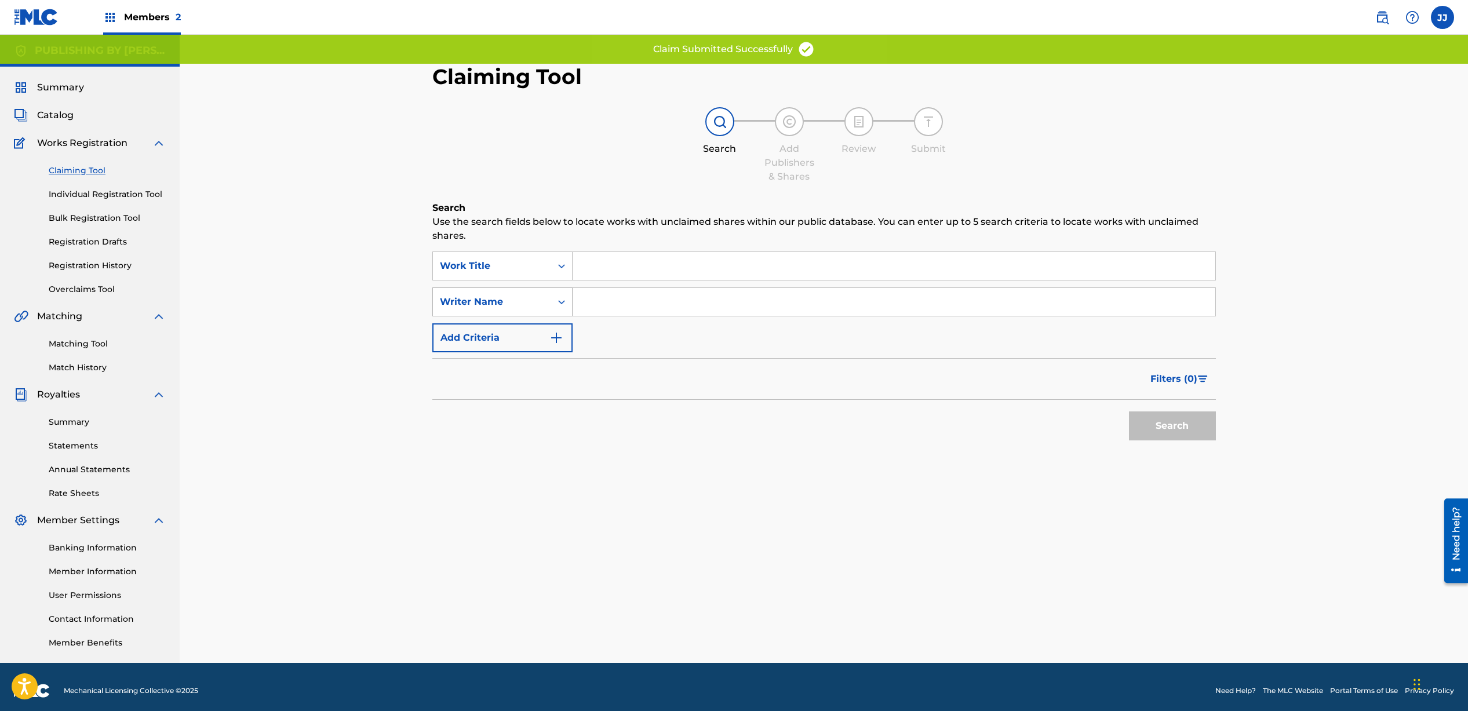
click at [529, 303] on div "Writer Name" at bounding box center [492, 302] width 104 height 14
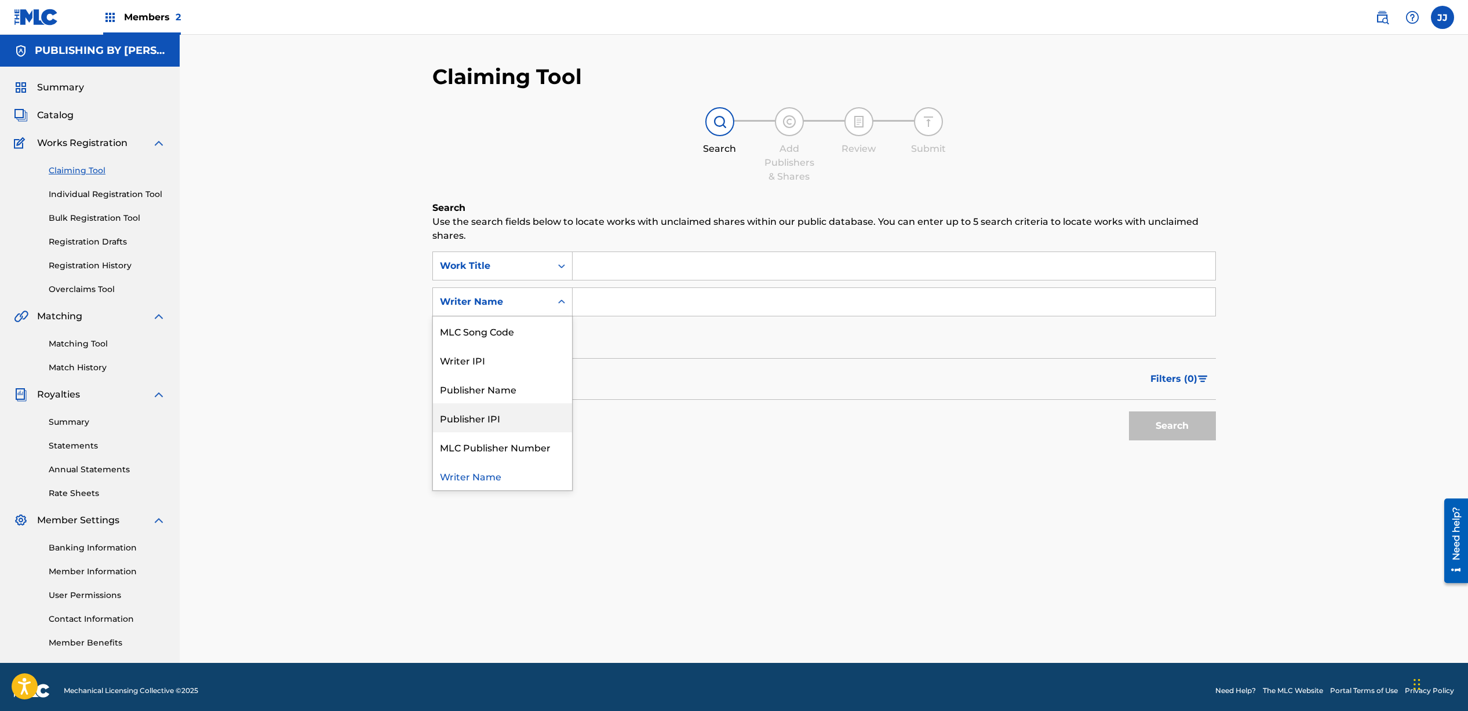
click at [734, 471] on div "Search Use the search fields below to locate works with unclaimed shares within…" at bounding box center [824, 352] width 784 height 303
click at [597, 304] on input "Search Form" at bounding box center [894, 302] width 643 height 28
type input "[PERSON_NAME]"
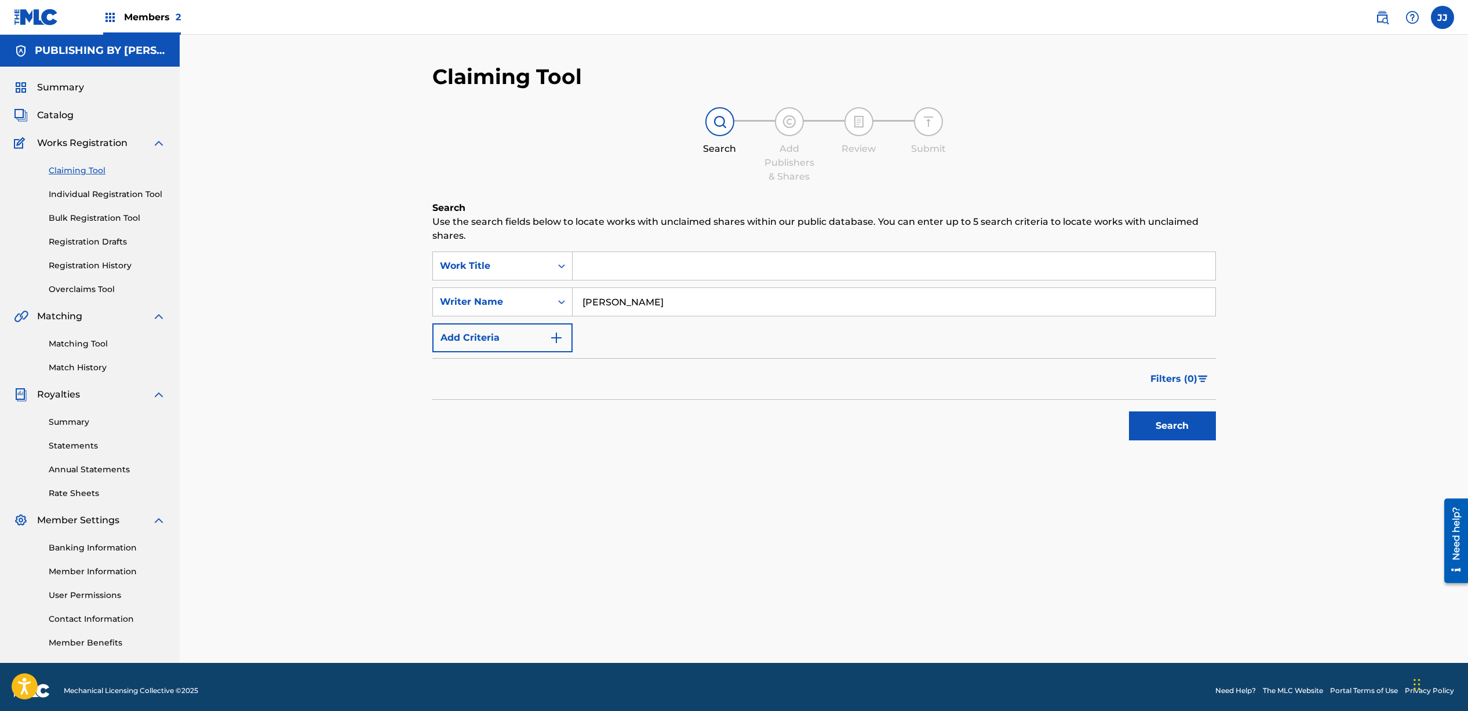
click at [1166, 438] on button "Search" at bounding box center [1172, 426] width 87 height 29
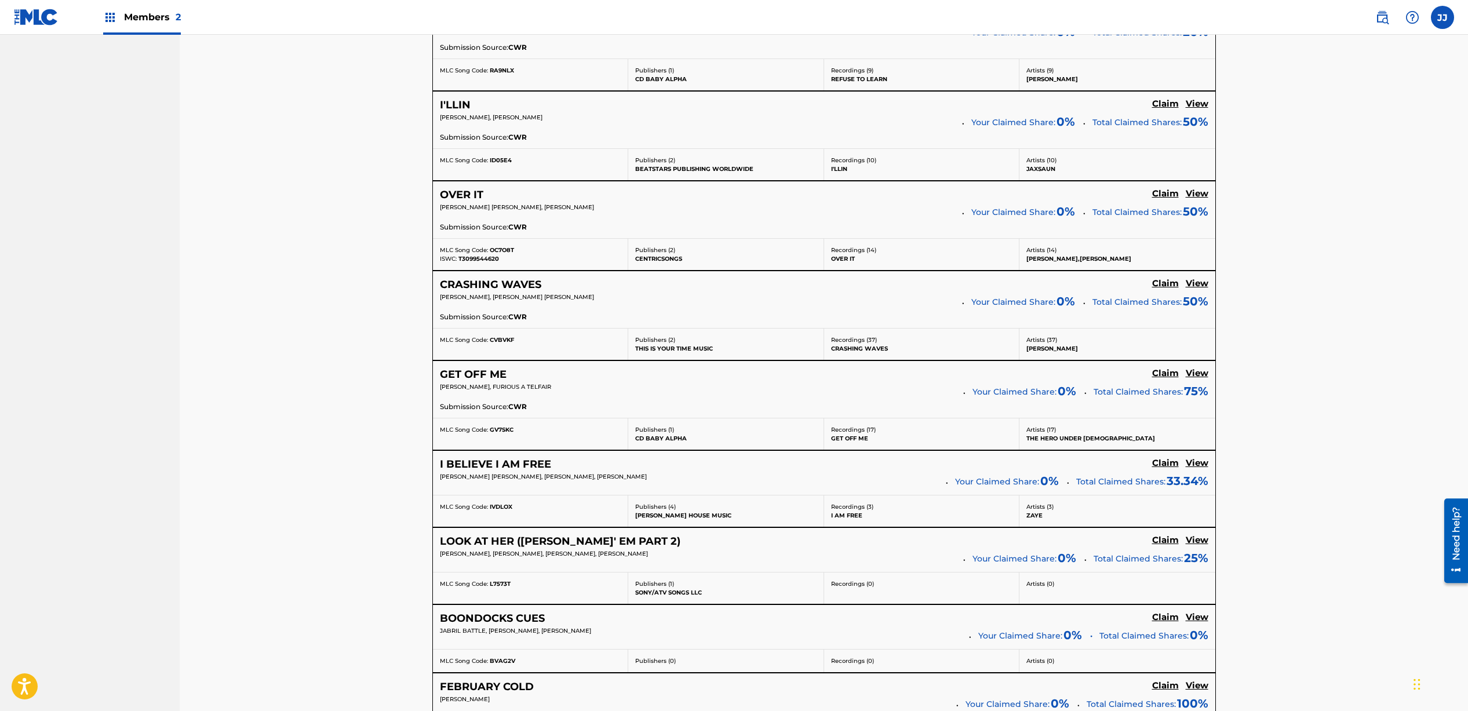
scroll to position [1635, 0]
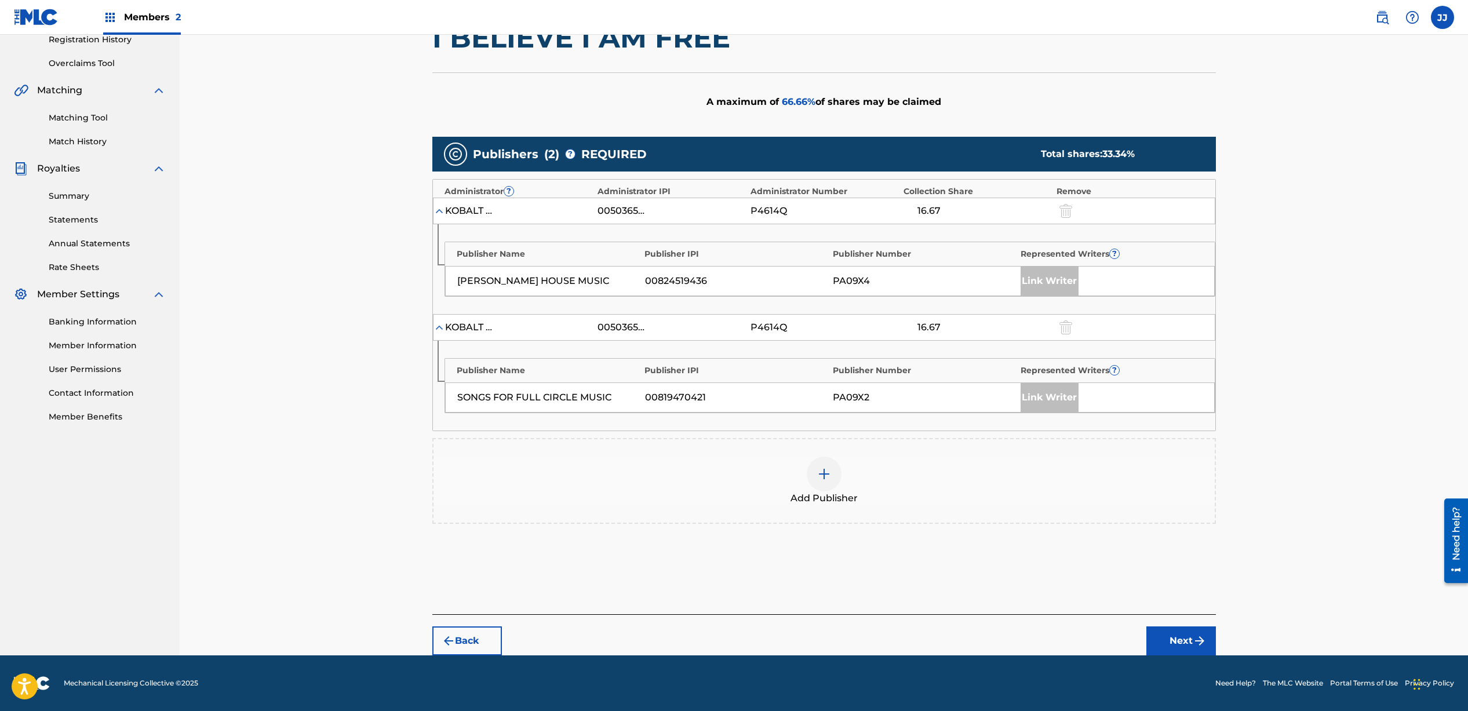
click at [834, 479] on div at bounding box center [824, 474] width 35 height 35
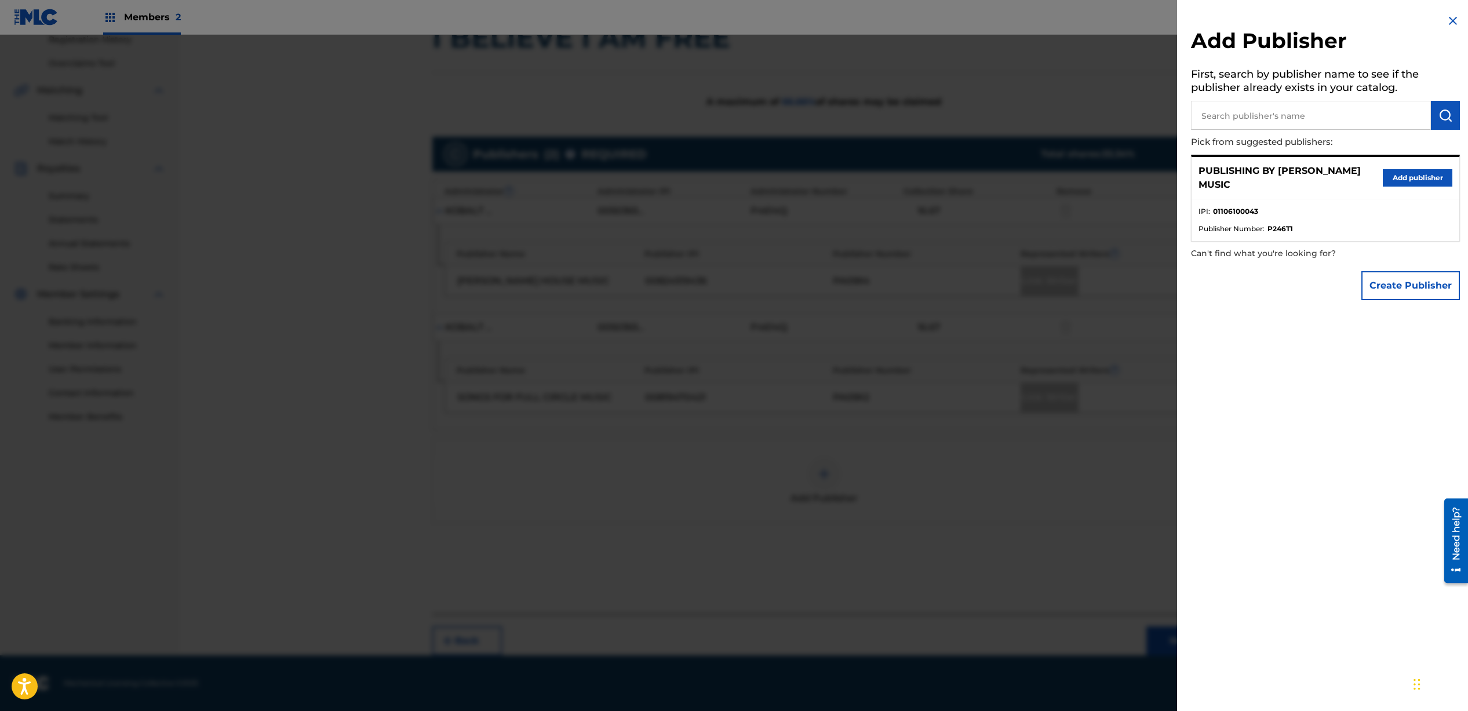
click at [1421, 172] on button "Add publisher" at bounding box center [1418, 177] width 70 height 17
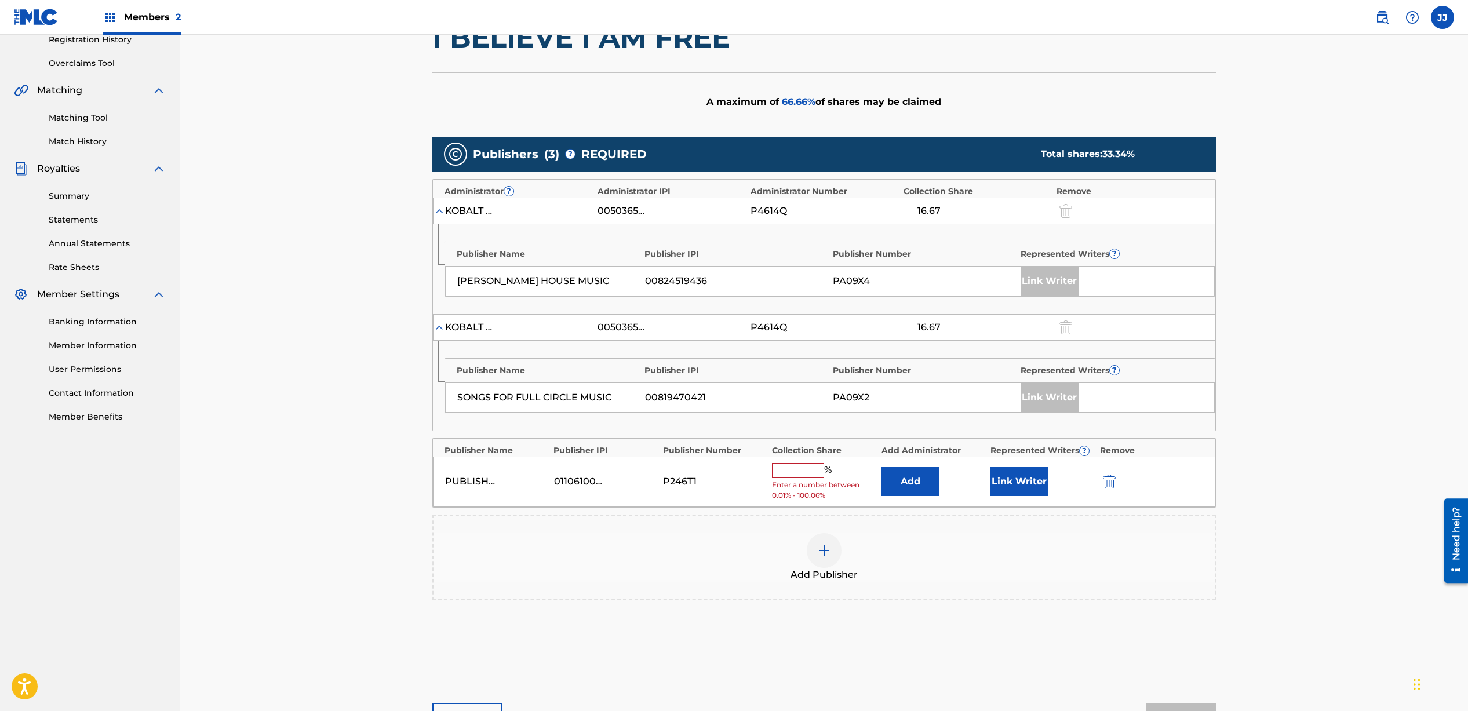
click at [796, 467] on input "text" at bounding box center [798, 470] width 52 height 15
type input "33.33"
click at [1027, 479] on button "Link Writer" at bounding box center [1020, 477] width 58 height 29
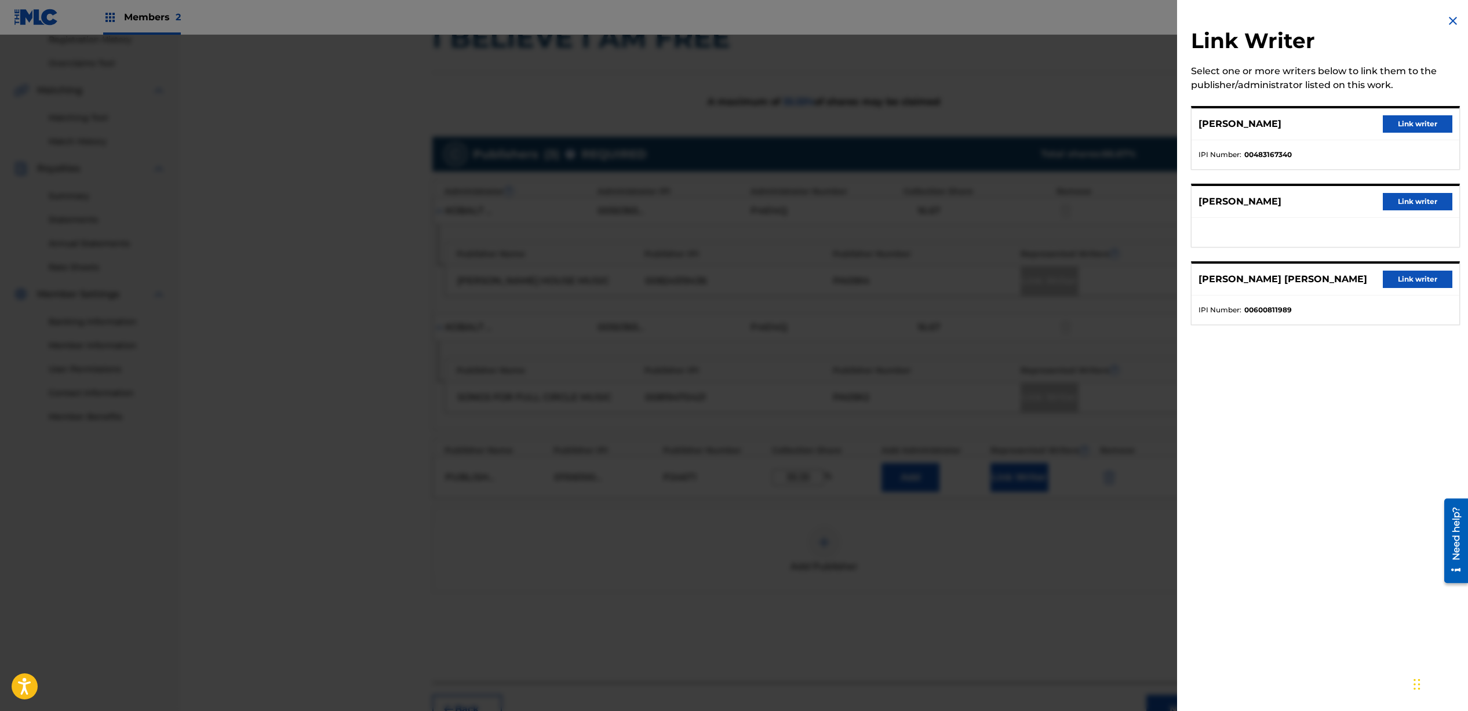
click at [1407, 204] on button "Link writer" at bounding box center [1418, 201] width 70 height 17
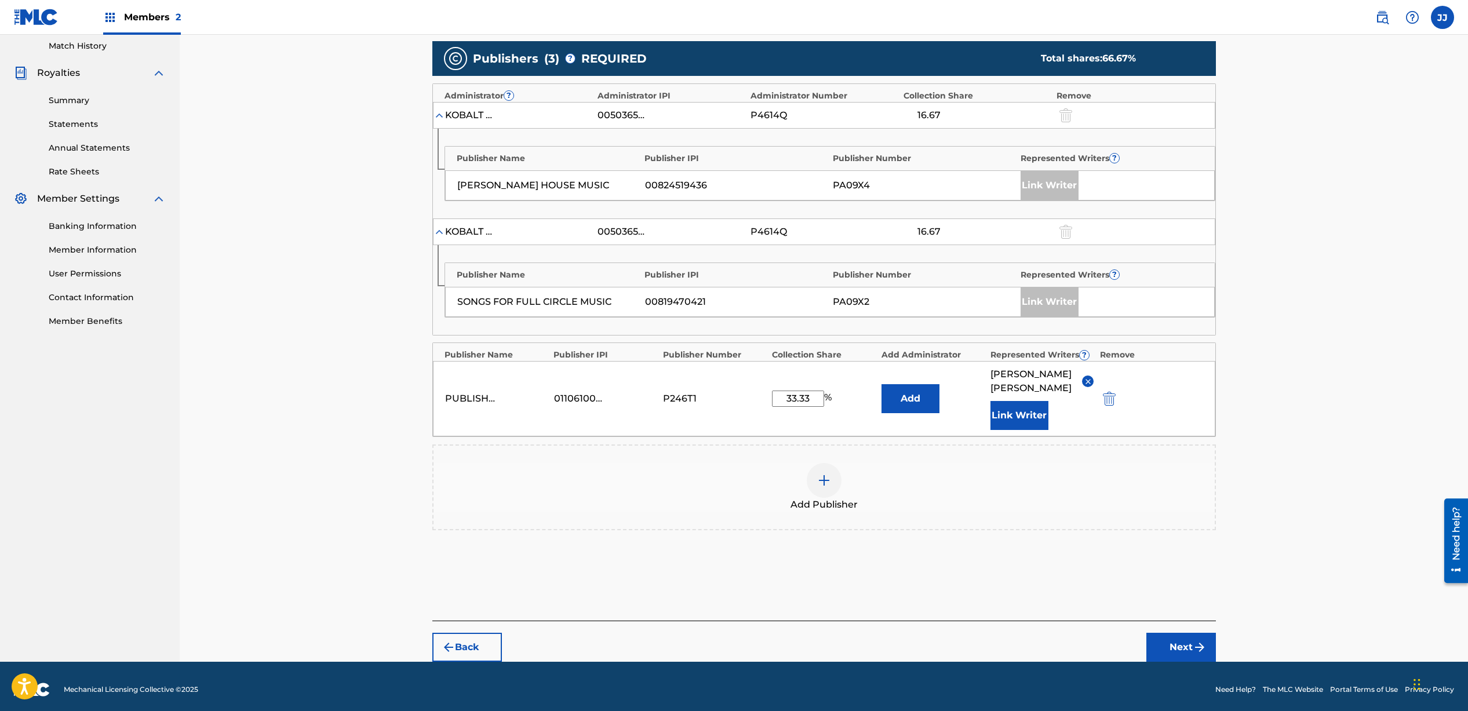
scroll to position [328, 0]
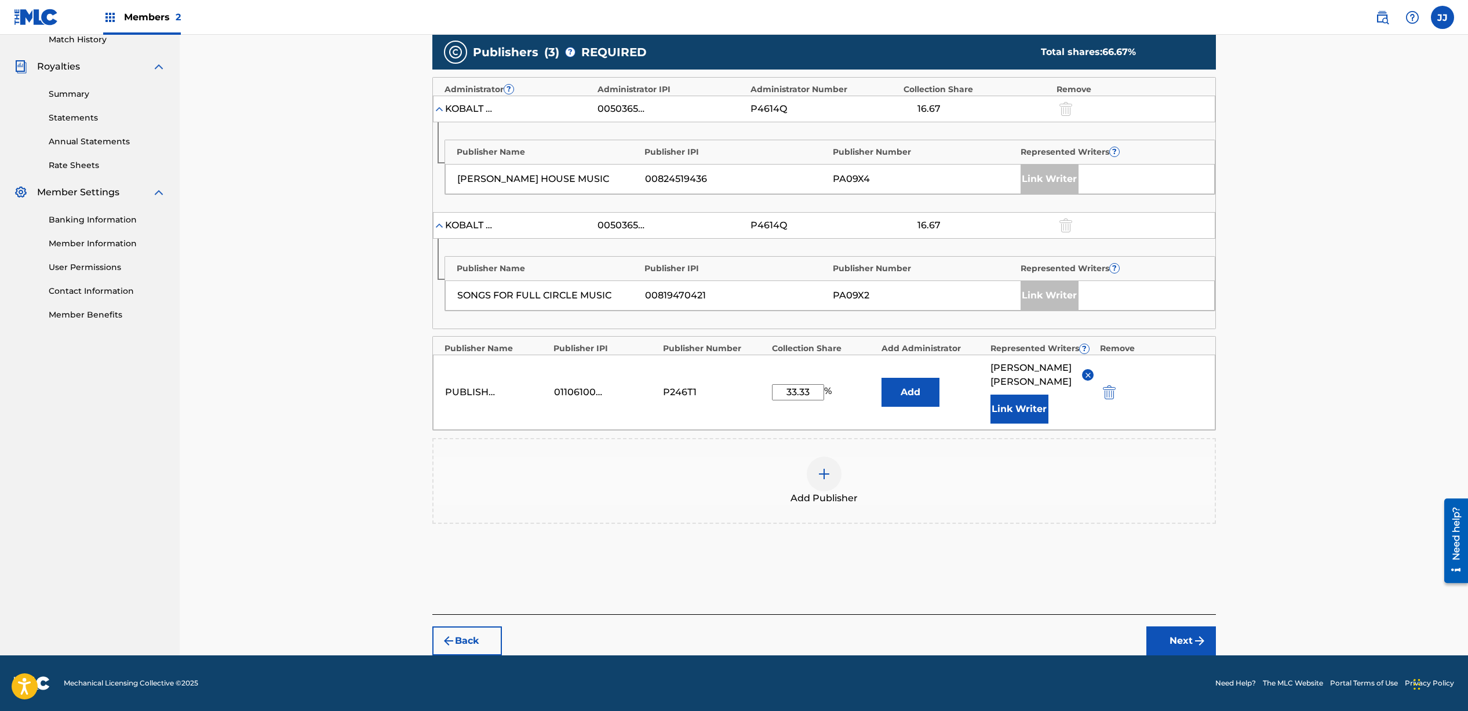
click at [1185, 641] on button "Next" at bounding box center [1182, 641] width 70 height 29
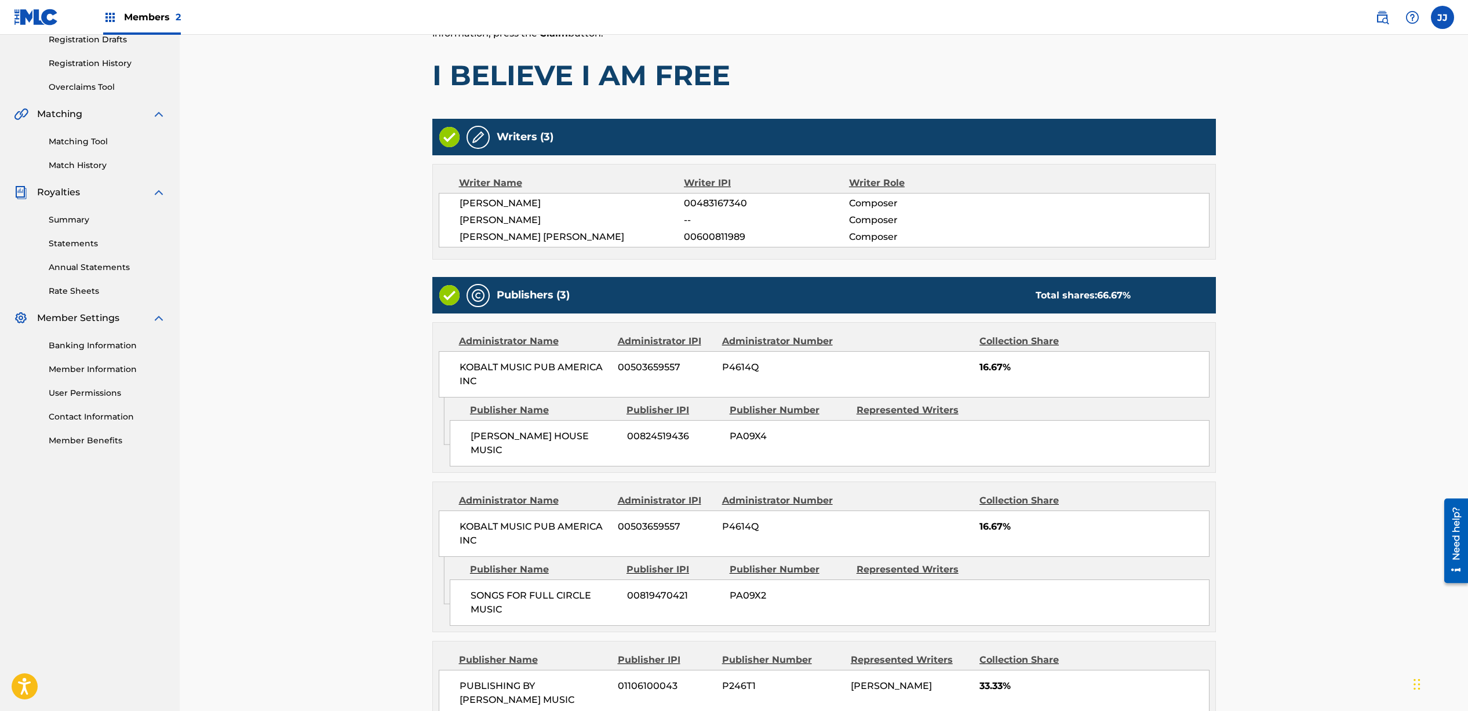
scroll to position [323, 0]
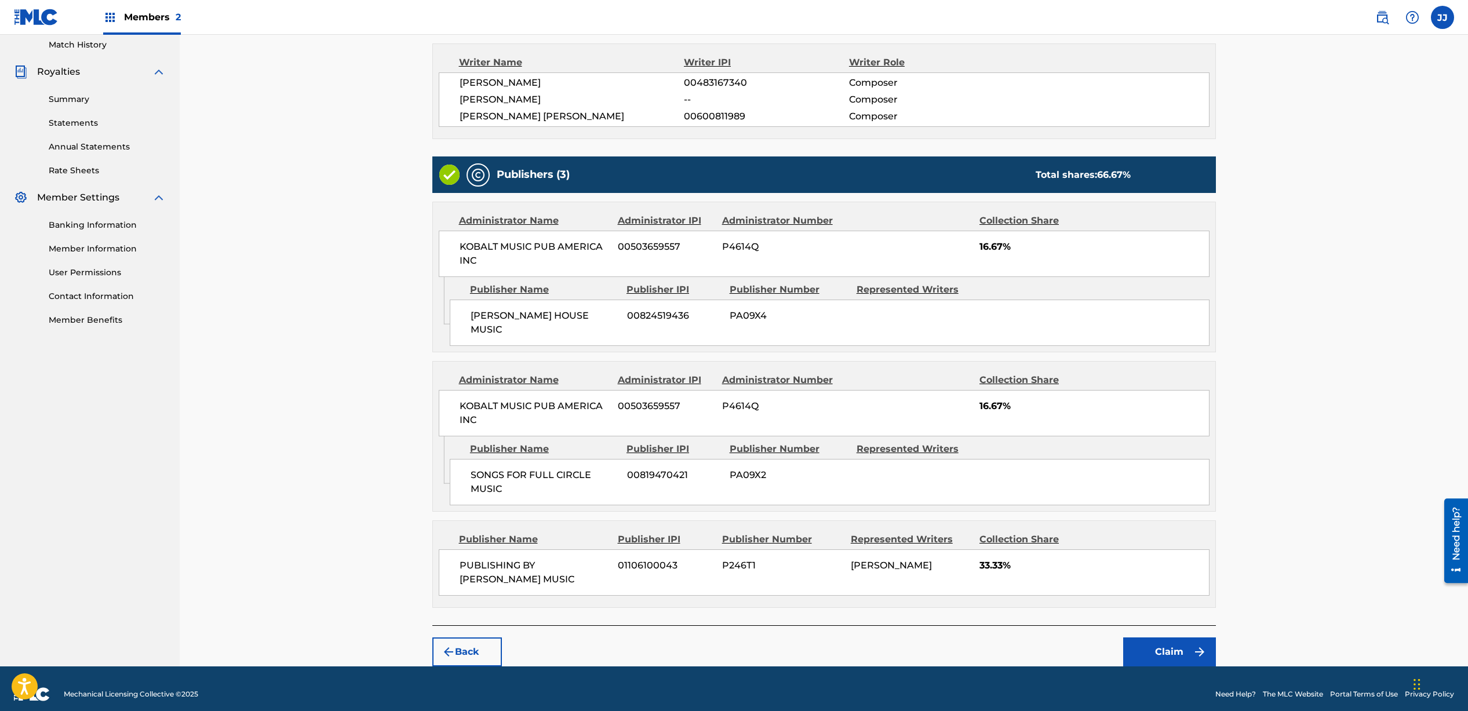
click at [1179, 641] on button "Claim" at bounding box center [1170, 652] width 93 height 29
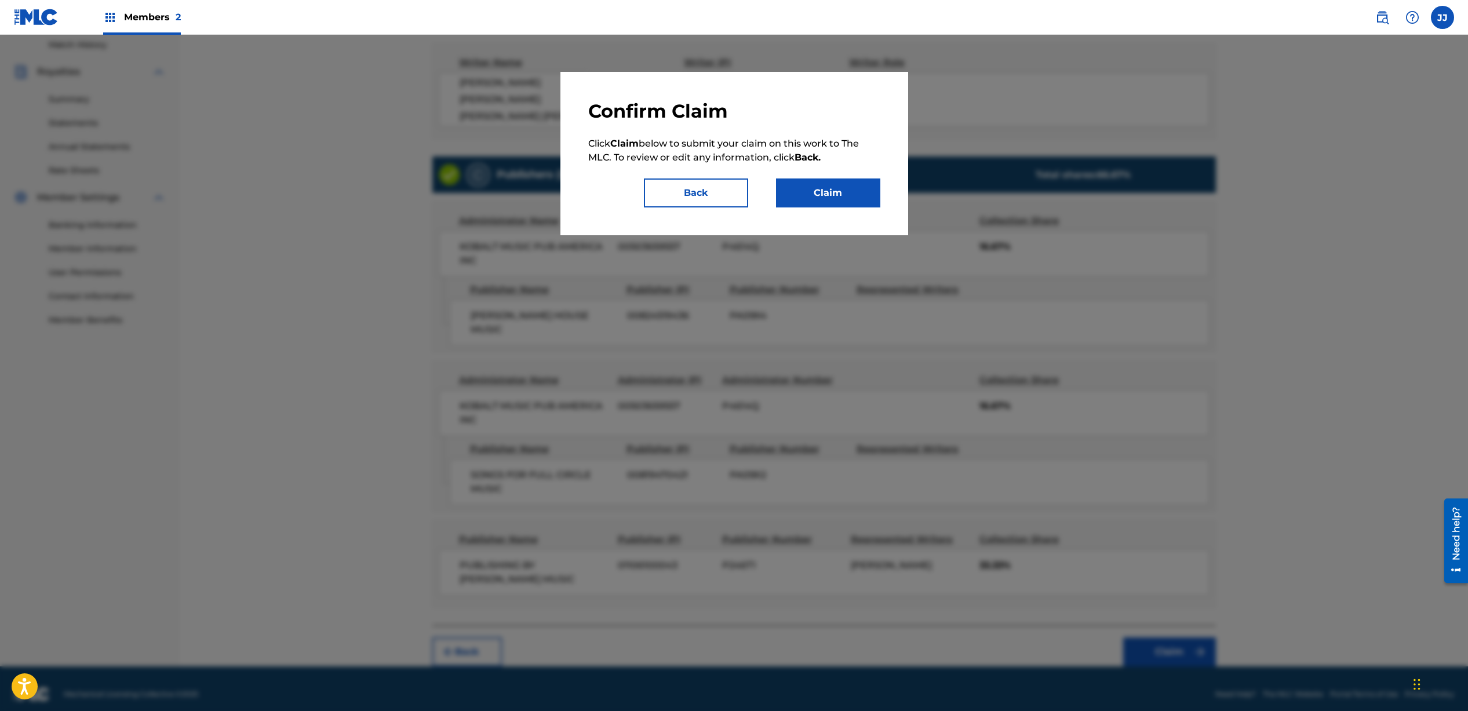
click at [845, 188] on button "Claim" at bounding box center [828, 193] width 104 height 29
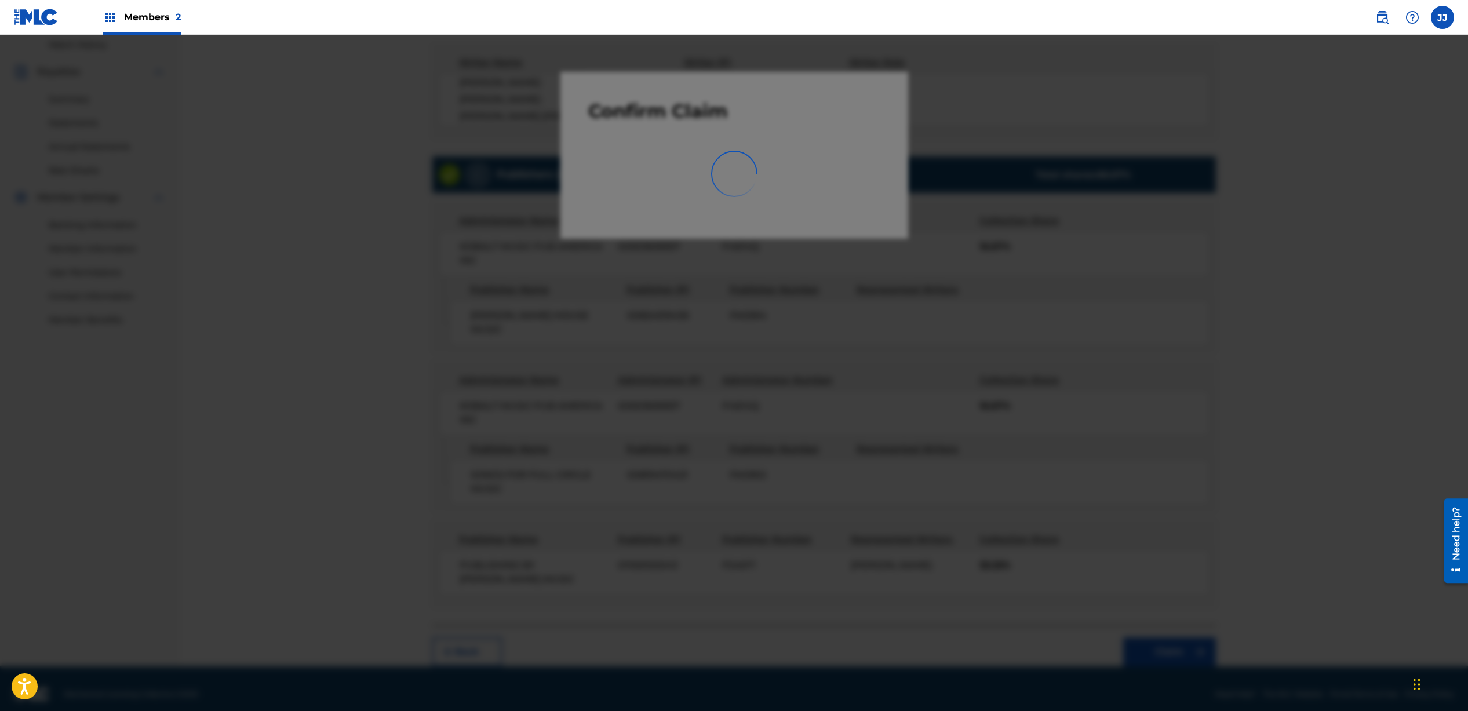
scroll to position [8, 0]
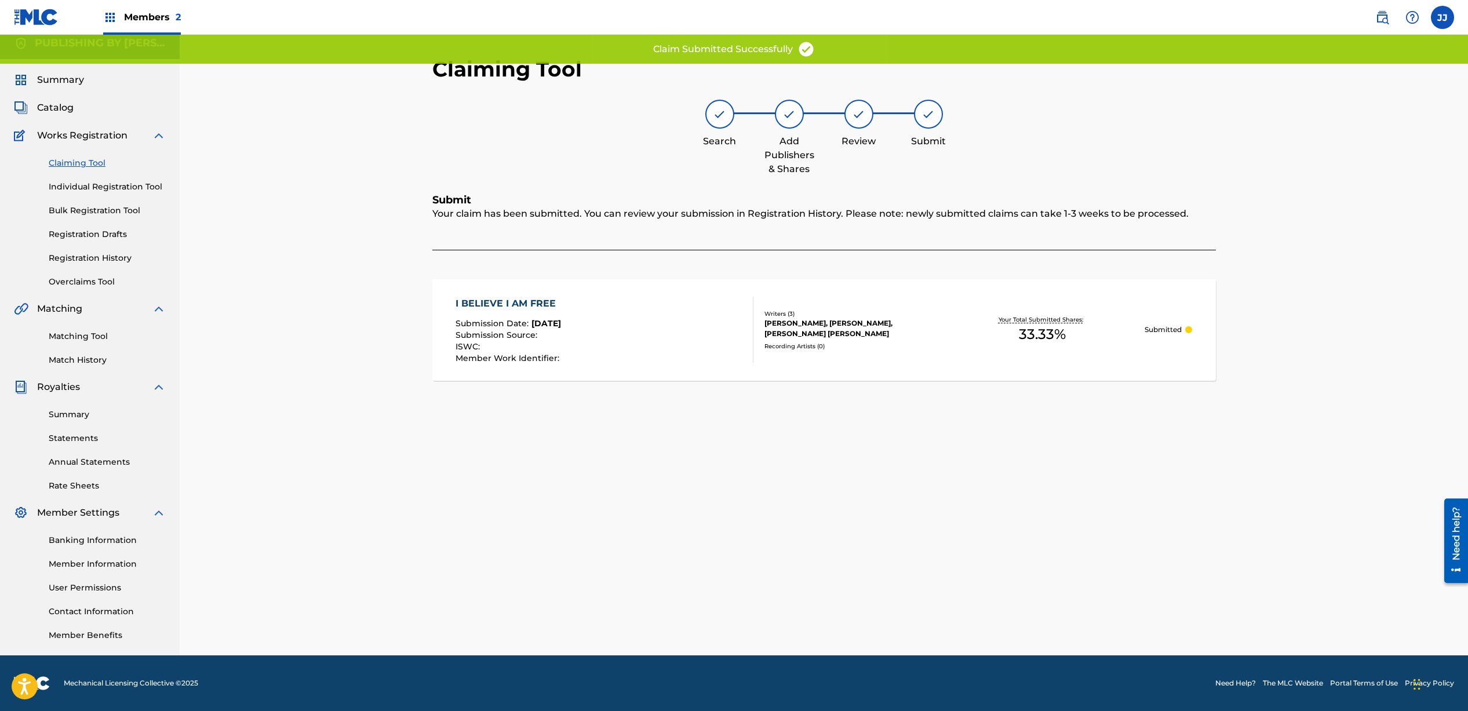
click at [79, 164] on link "Claiming Tool" at bounding box center [107, 163] width 117 height 12
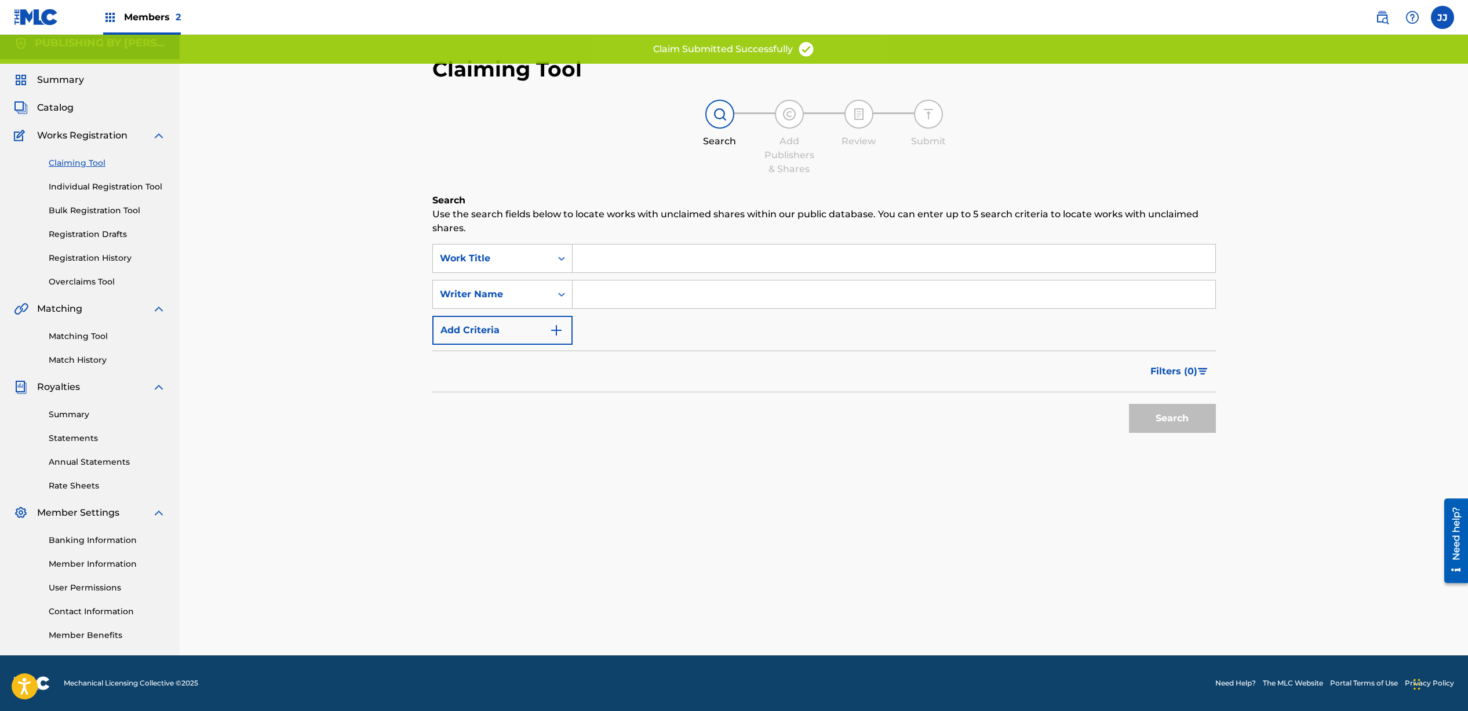
scroll to position [0, 0]
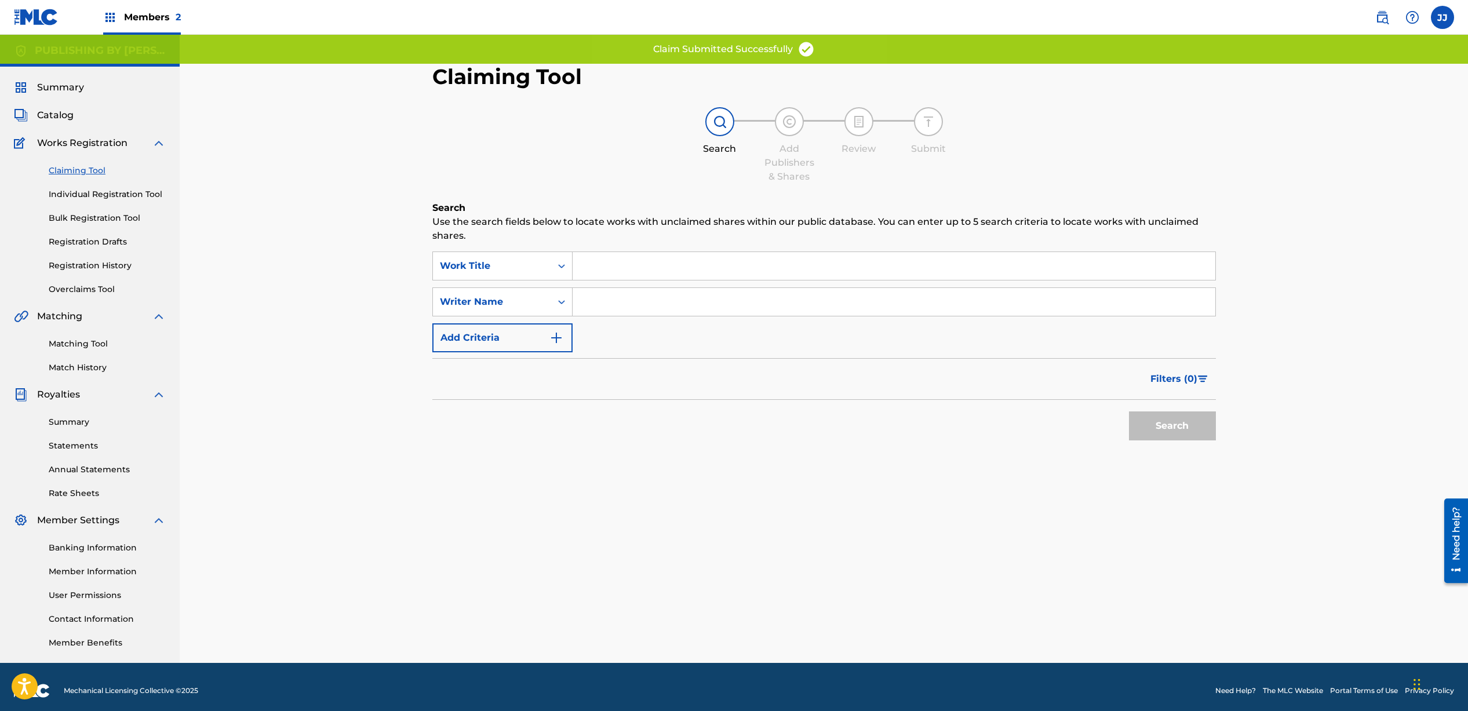
click at [623, 301] on input "Search Form" at bounding box center [894, 302] width 643 height 28
type input "[PERSON_NAME]"
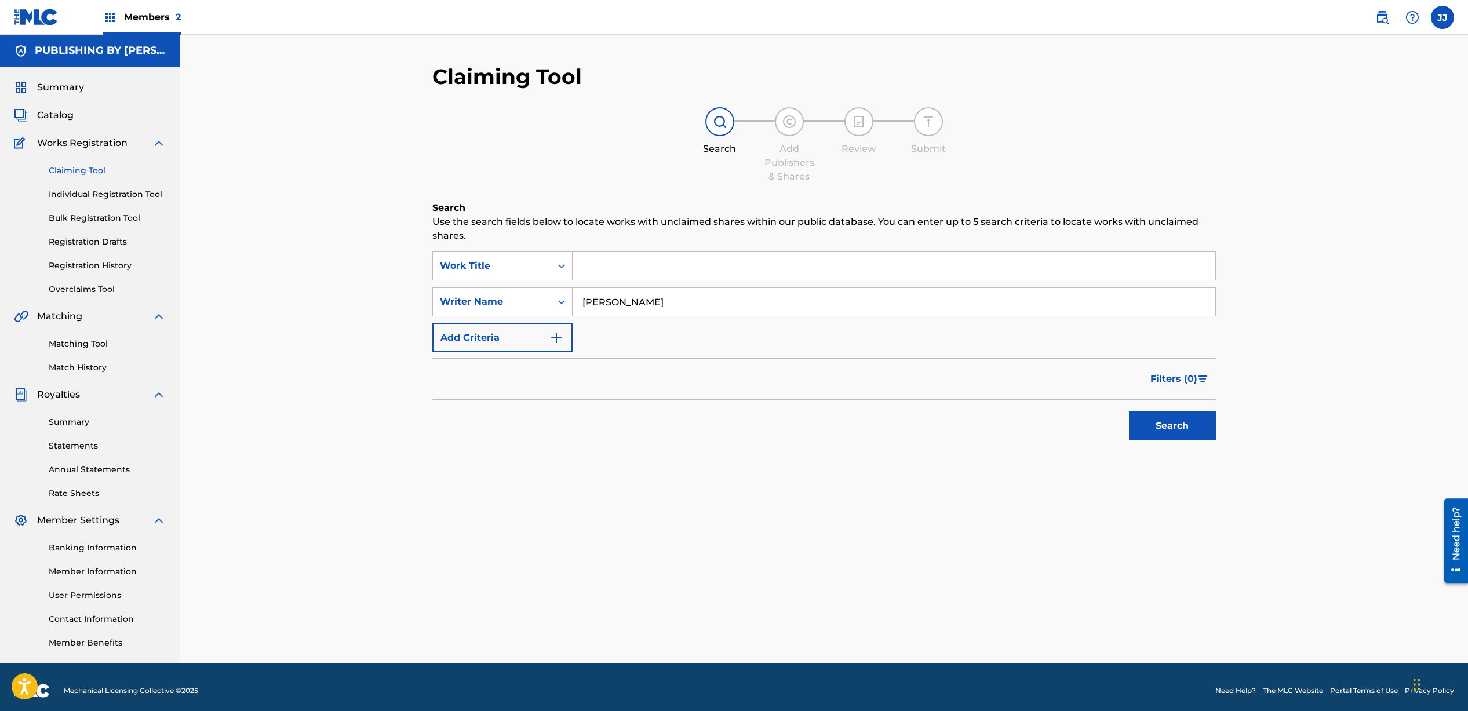
click at [1165, 431] on button "Search" at bounding box center [1172, 426] width 87 height 29
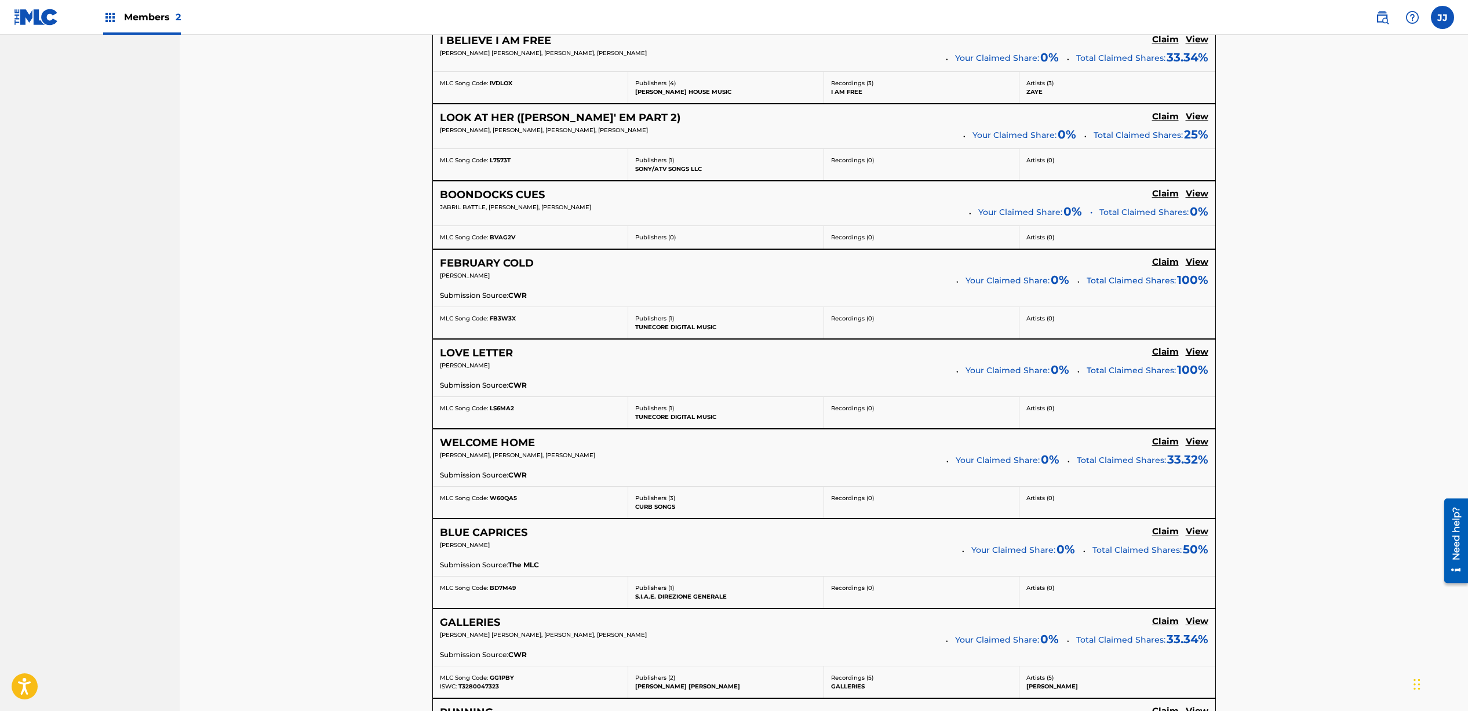
scroll to position [2057, 0]
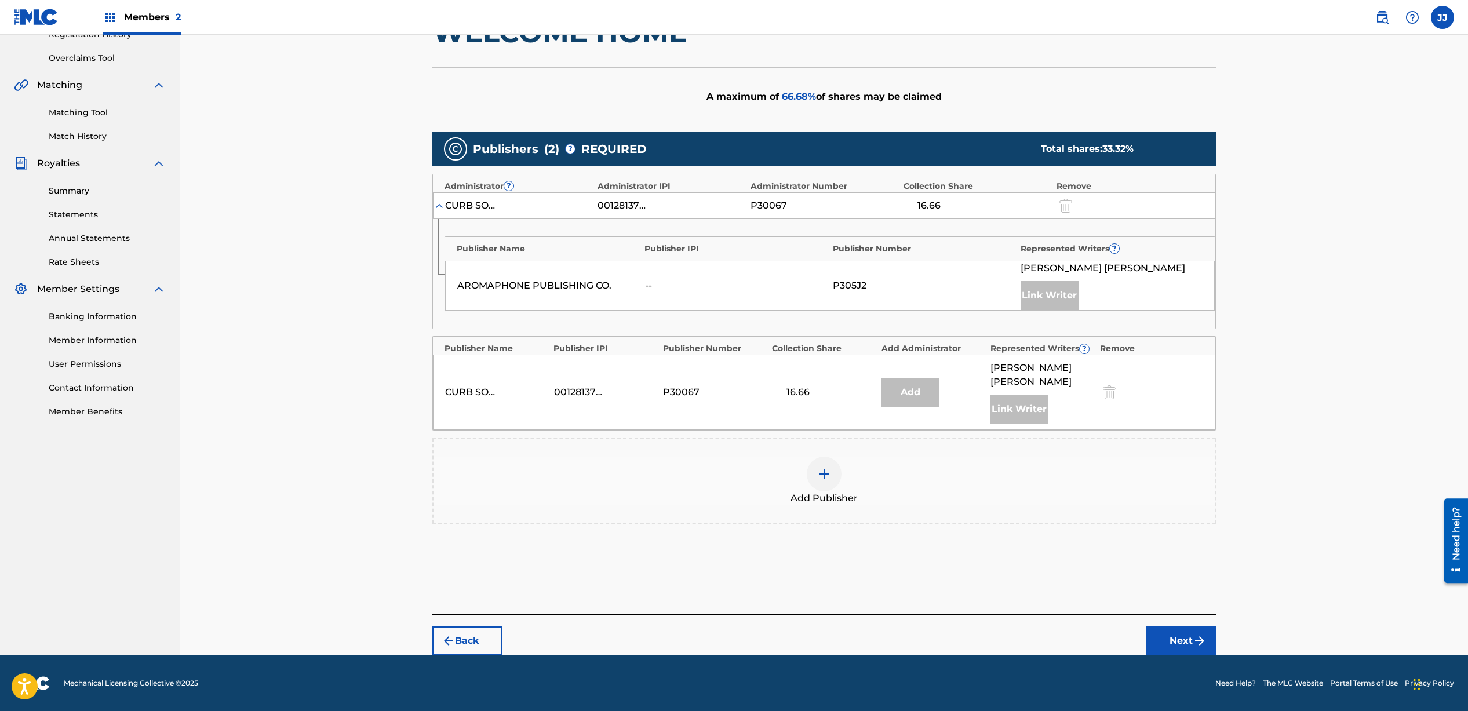
scroll to position [217, 0]
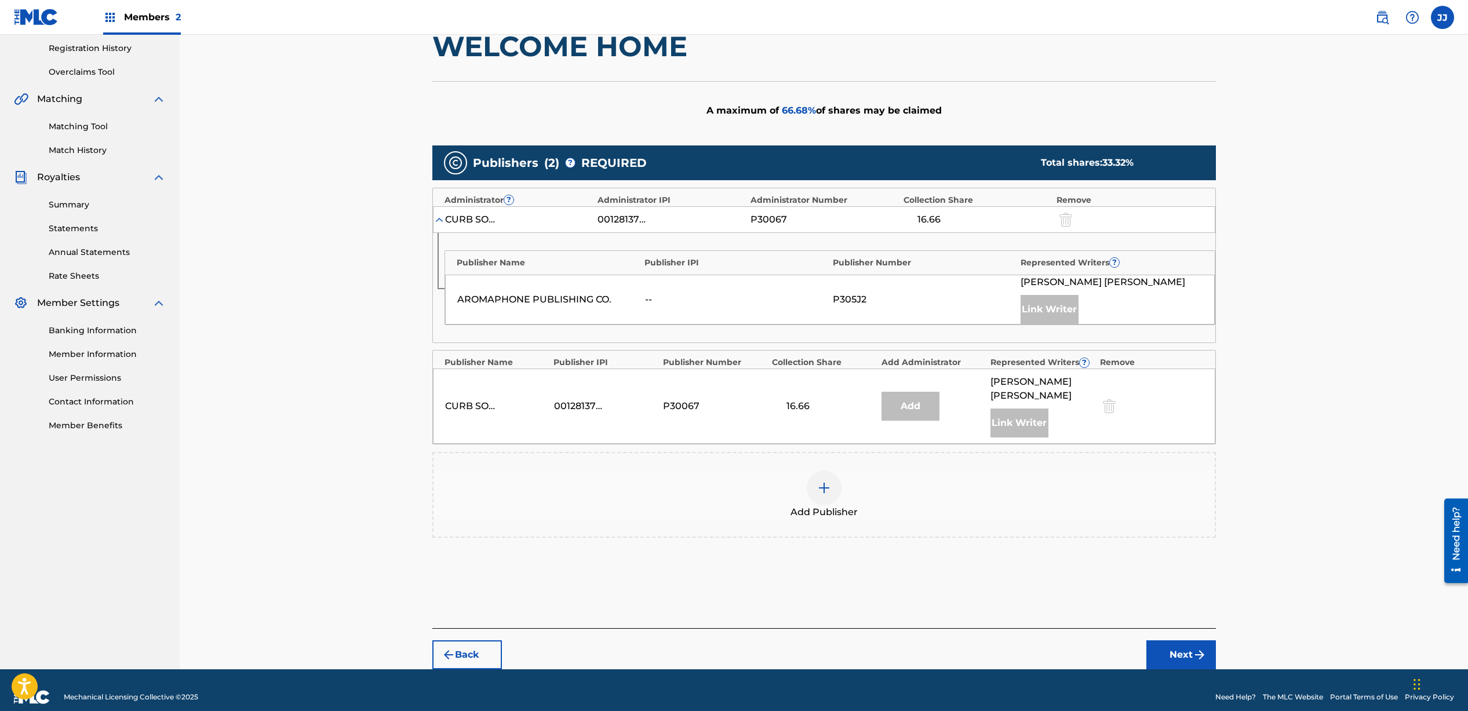
click at [835, 474] on div at bounding box center [824, 488] width 35 height 35
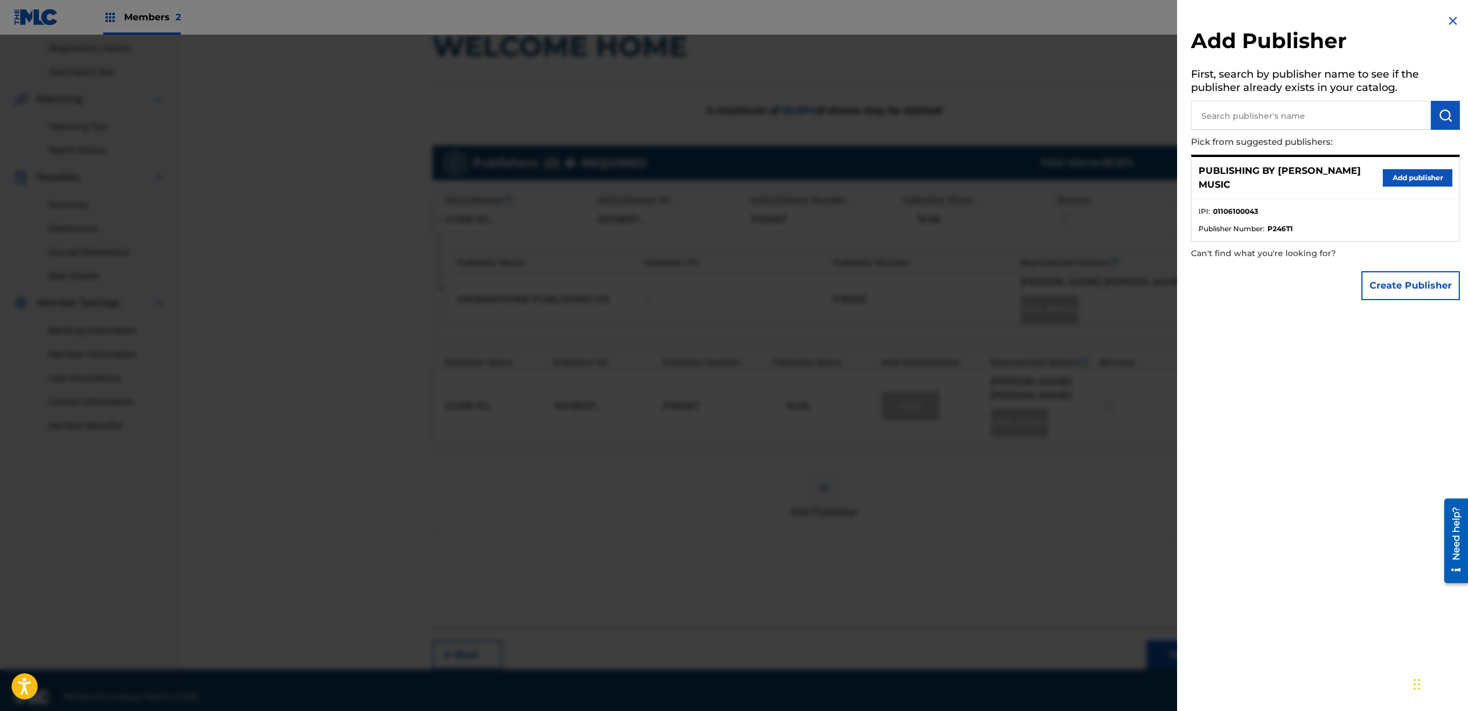
click at [1413, 182] on button "Add publisher" at bounding box center [1418, 177] width 70 height 17
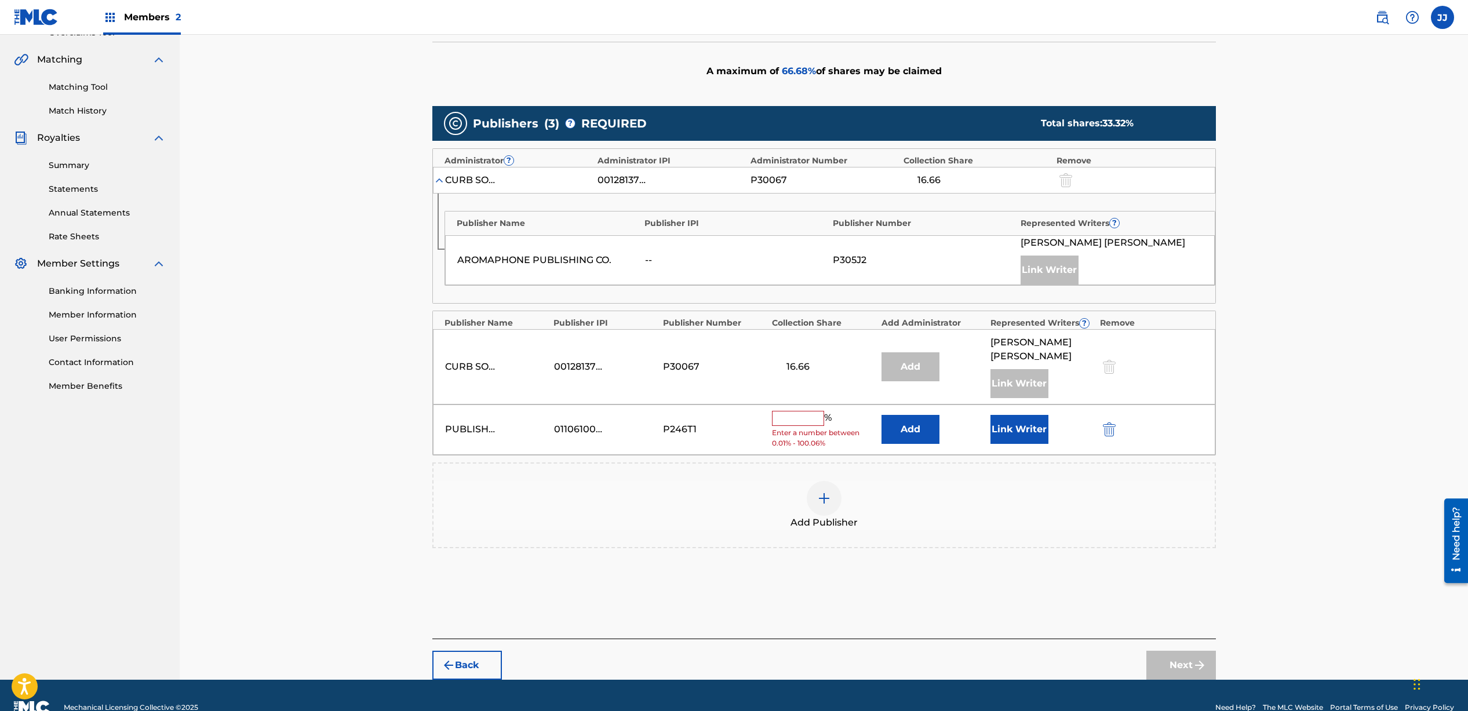
scroll to position [267, 0]
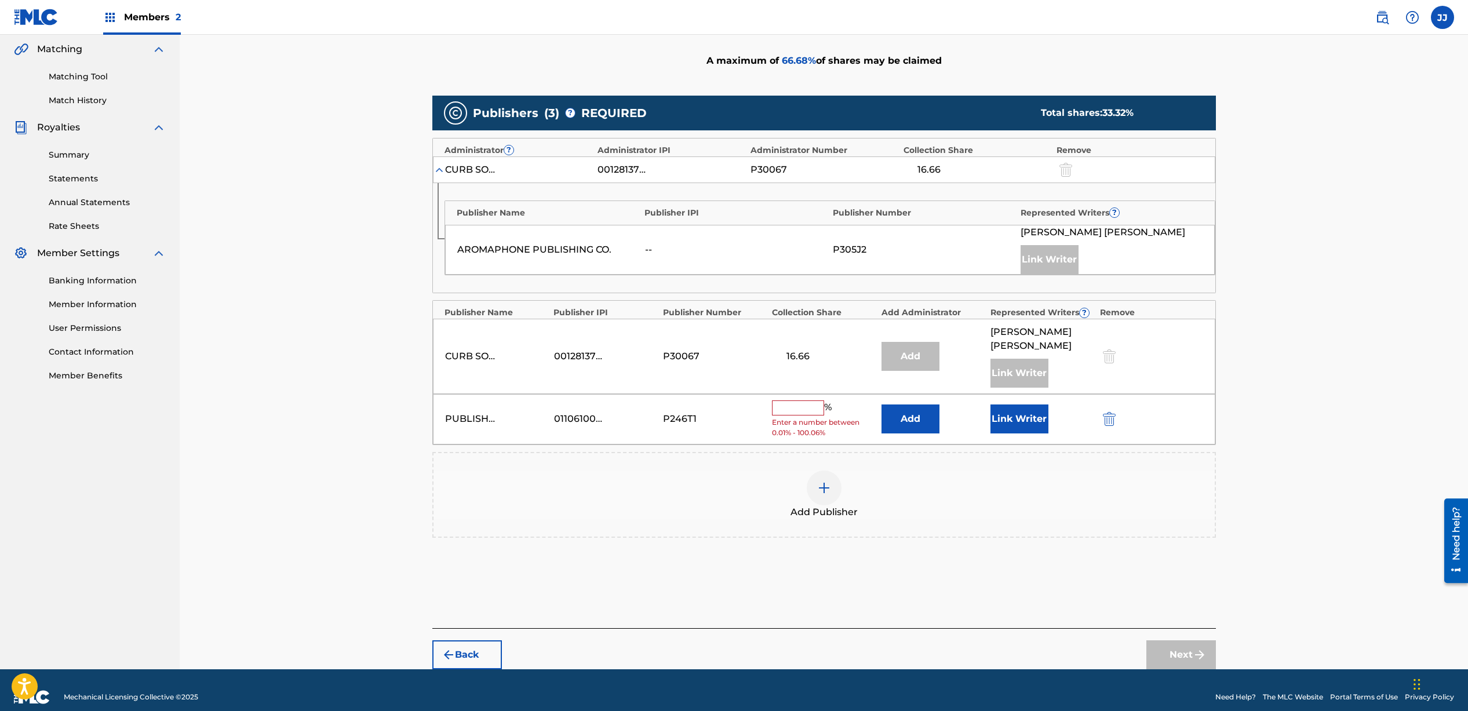
click at [813, 401] on input "text" at bounding box center [798, 408] width 52 height 15
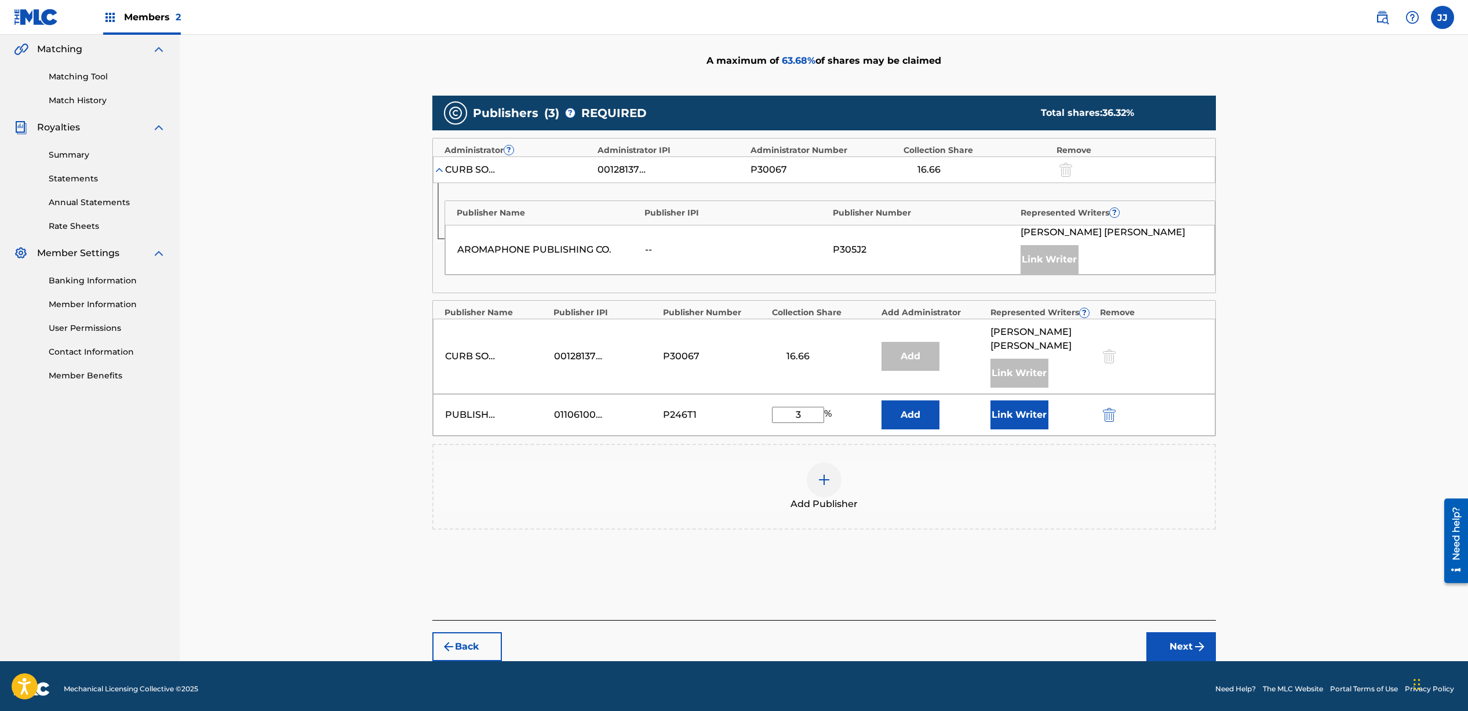
scroll to position [259, 0]
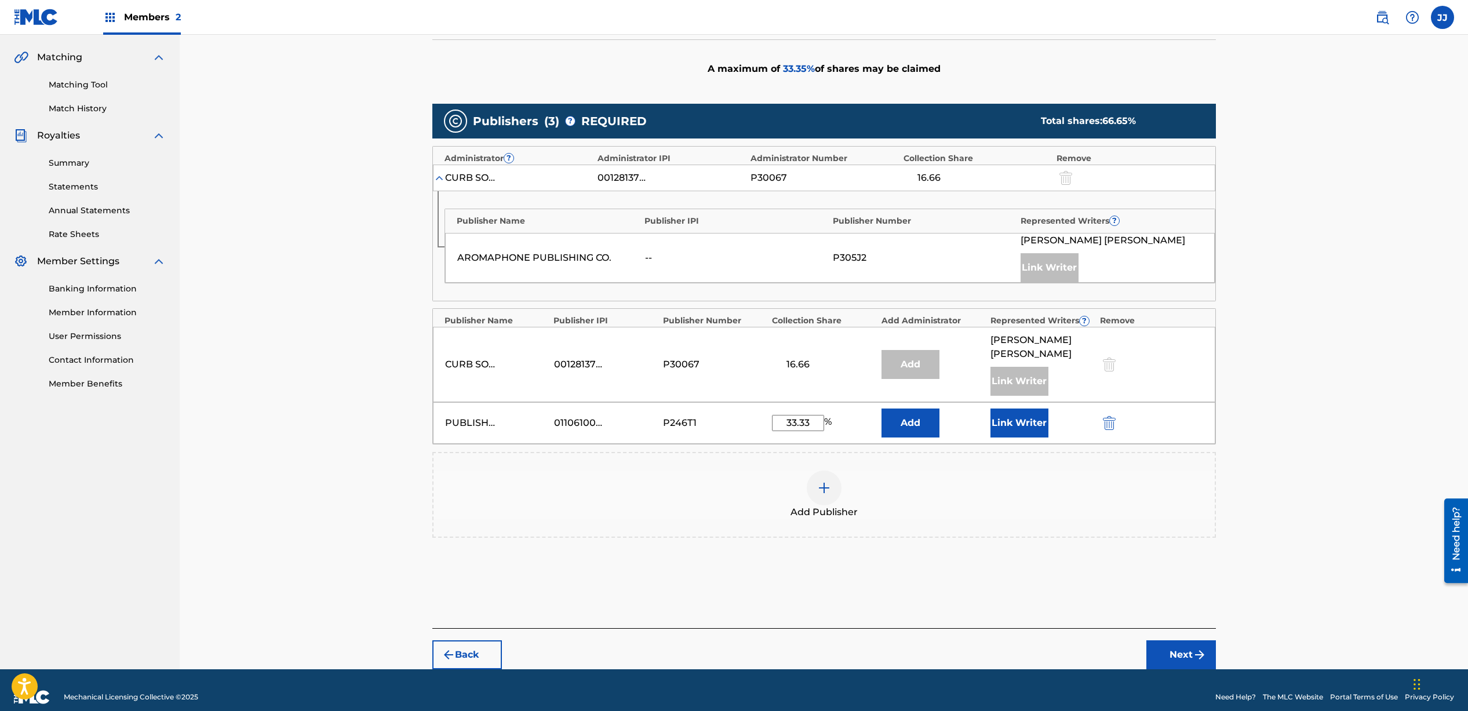
type input "33.33"
click at [1046, 417] on button "Link Writer" at bounding box center [1020, 423] width 58 height 29
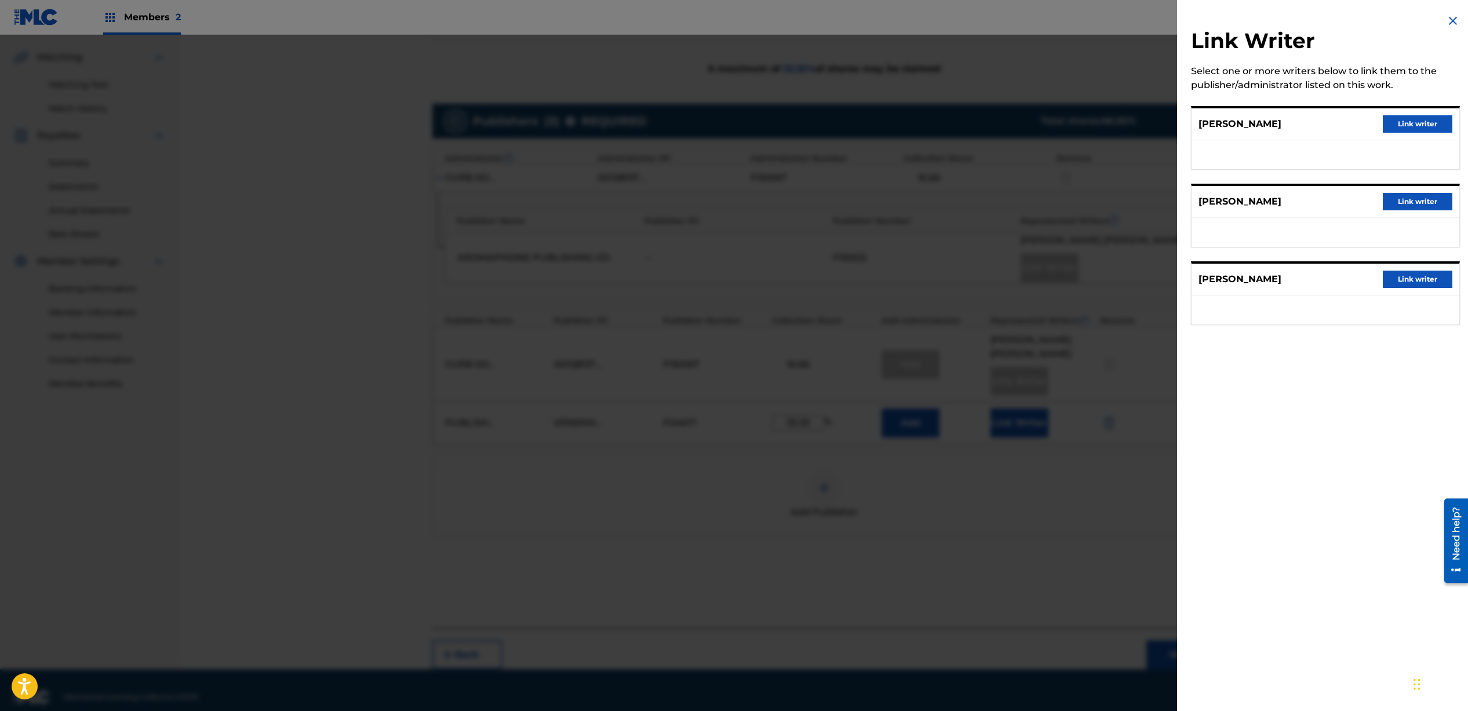
click at [1428, 286] on button "Link writer" at bounding box center [1418, 279] width 70 height 17
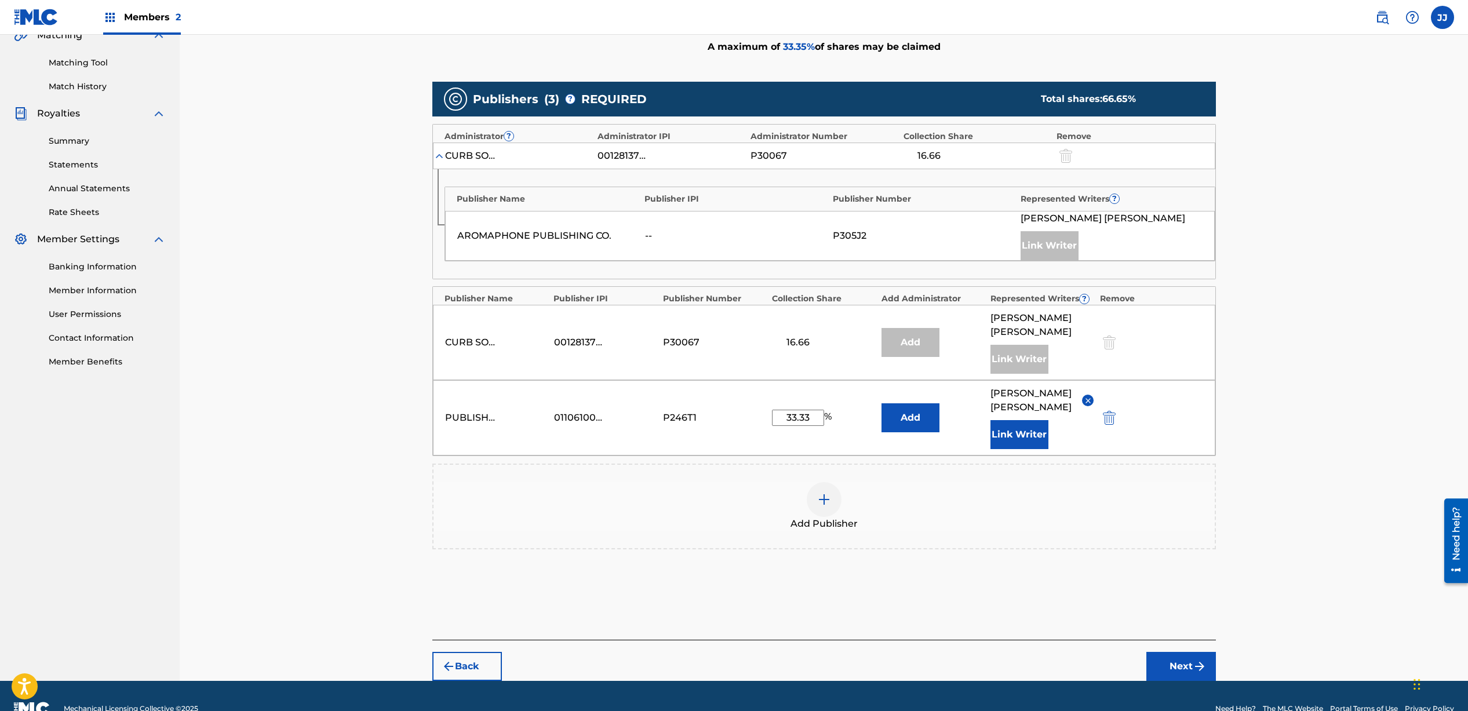
click at [1170, 655] on button "Next" at bounding box center [1182, 666] width 70 height 29
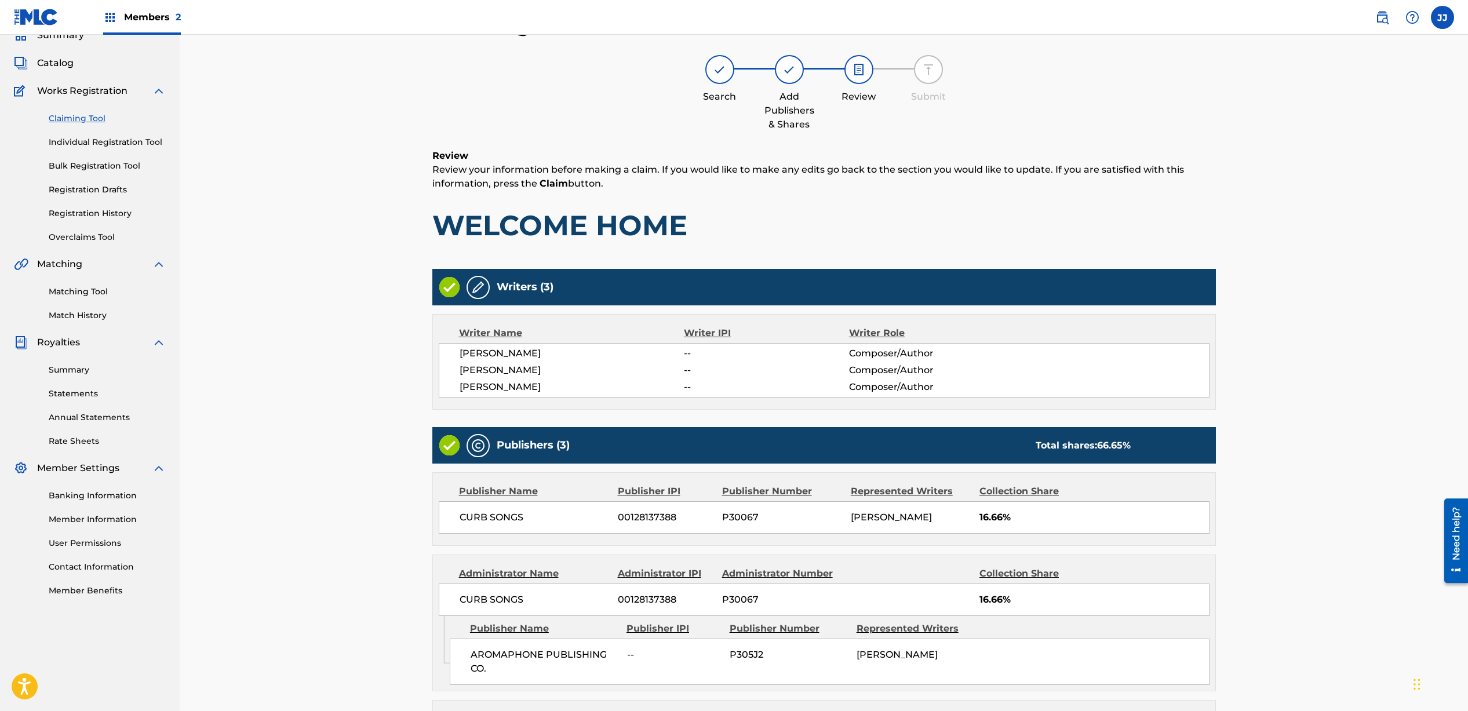
scroll to position [243, 0]
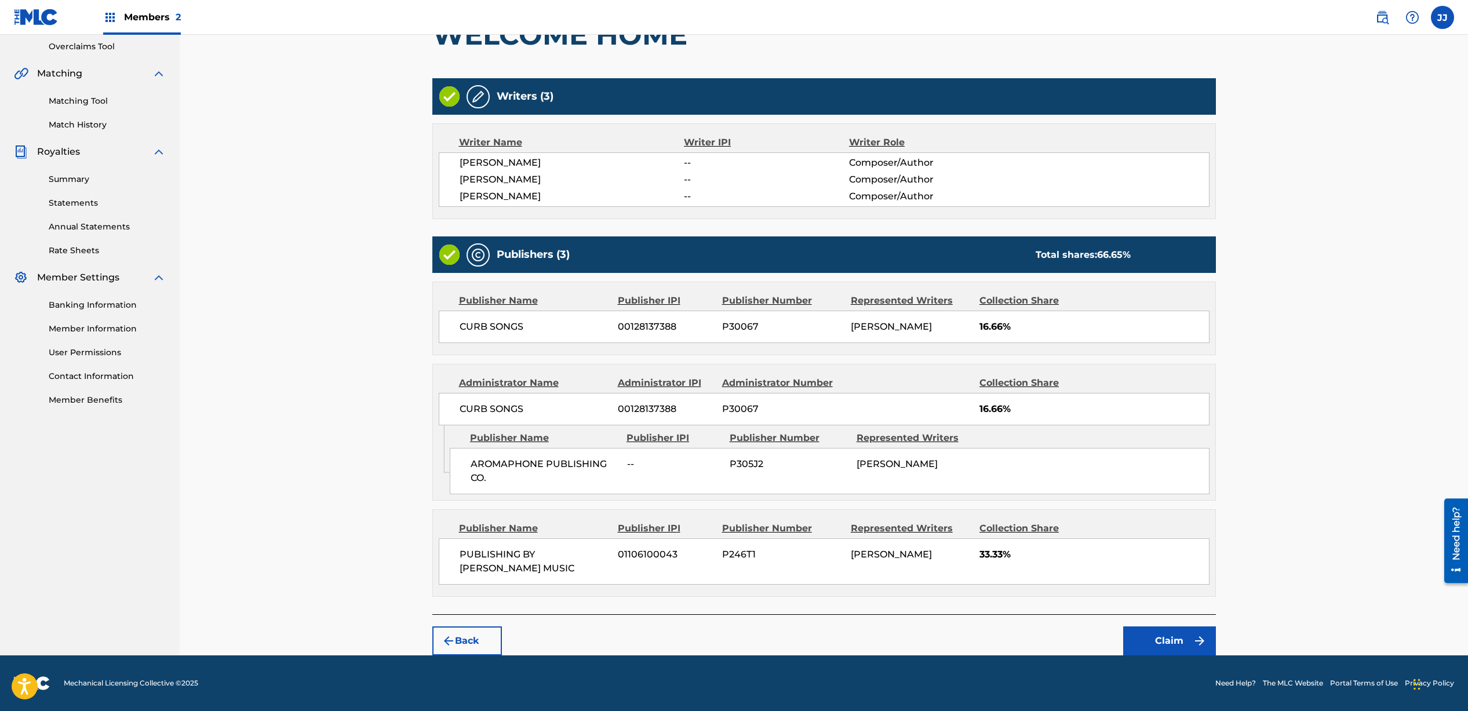
click at [1146, 639] on button "Claim" at bounding box center [1170, 641] width 93 height 29
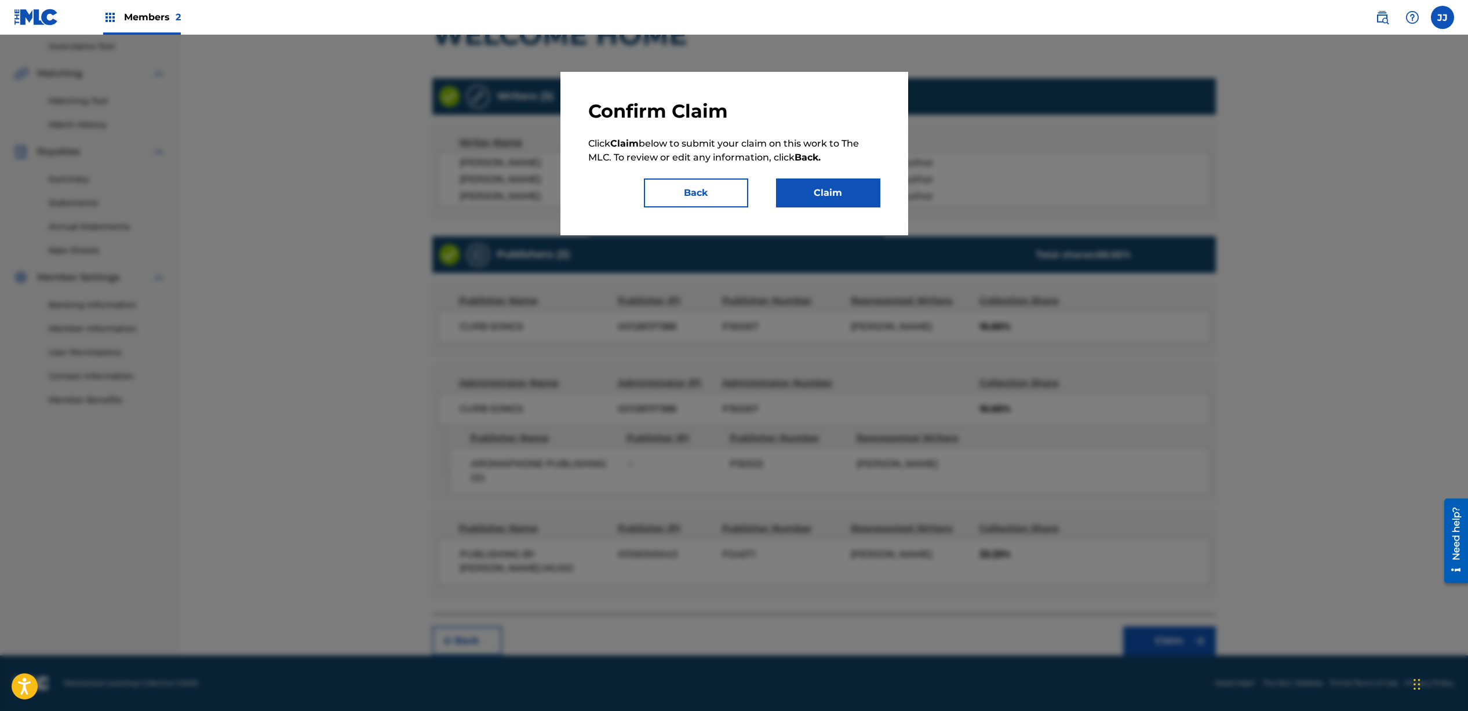
click at [823, 192] on button "Claim" at bounding box center [828, 193] width 104 height 29
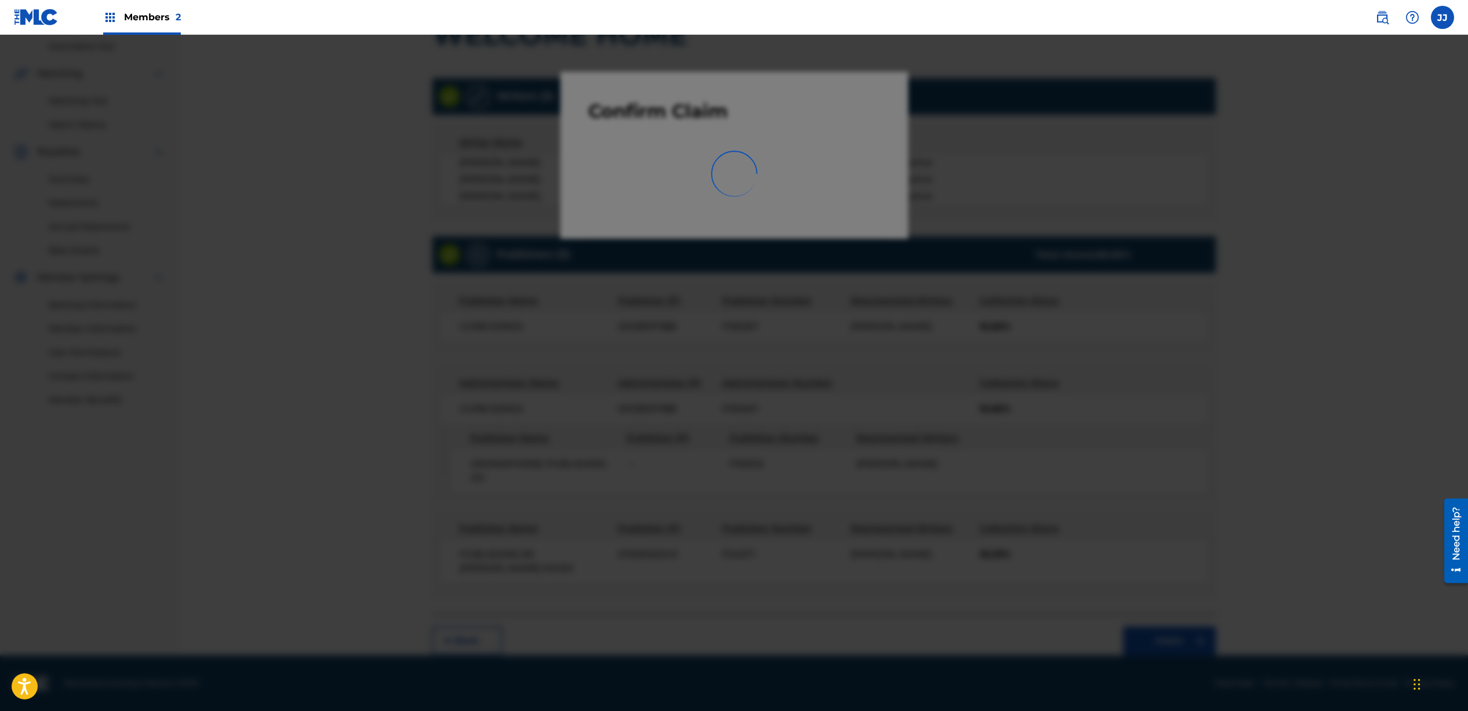
scroll to position [8, 0]
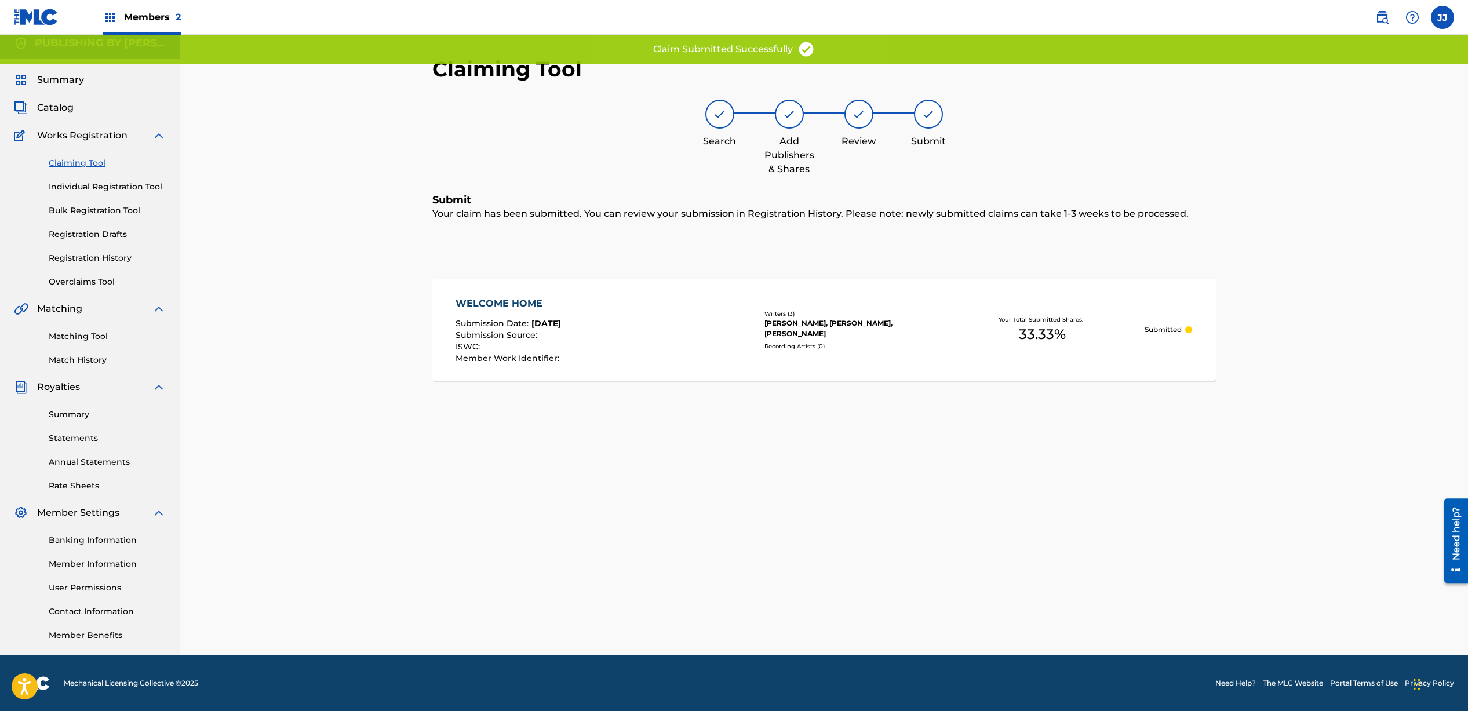
click at [88, 162] on link "Claiming Tool" at bounding box center [107, 163] width 117 height 12
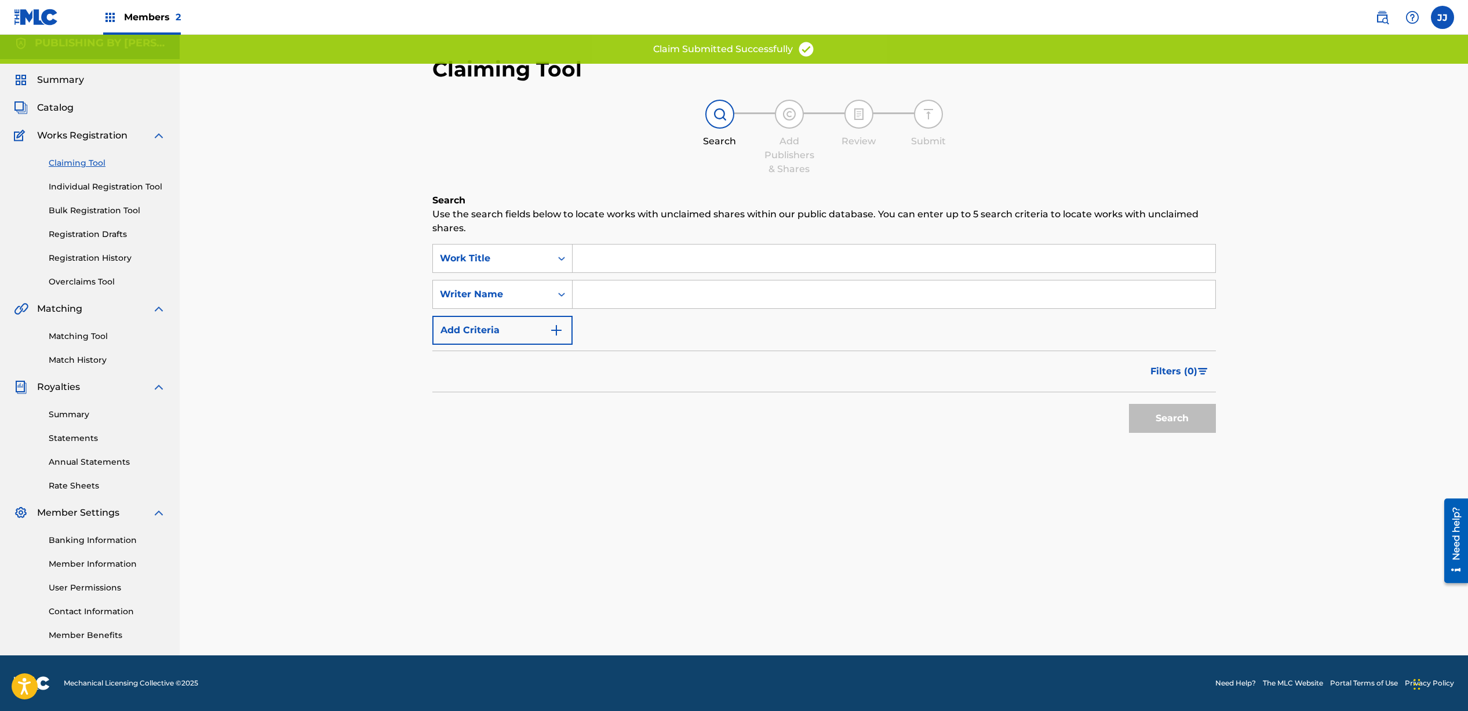
scroll to position [0, 0]
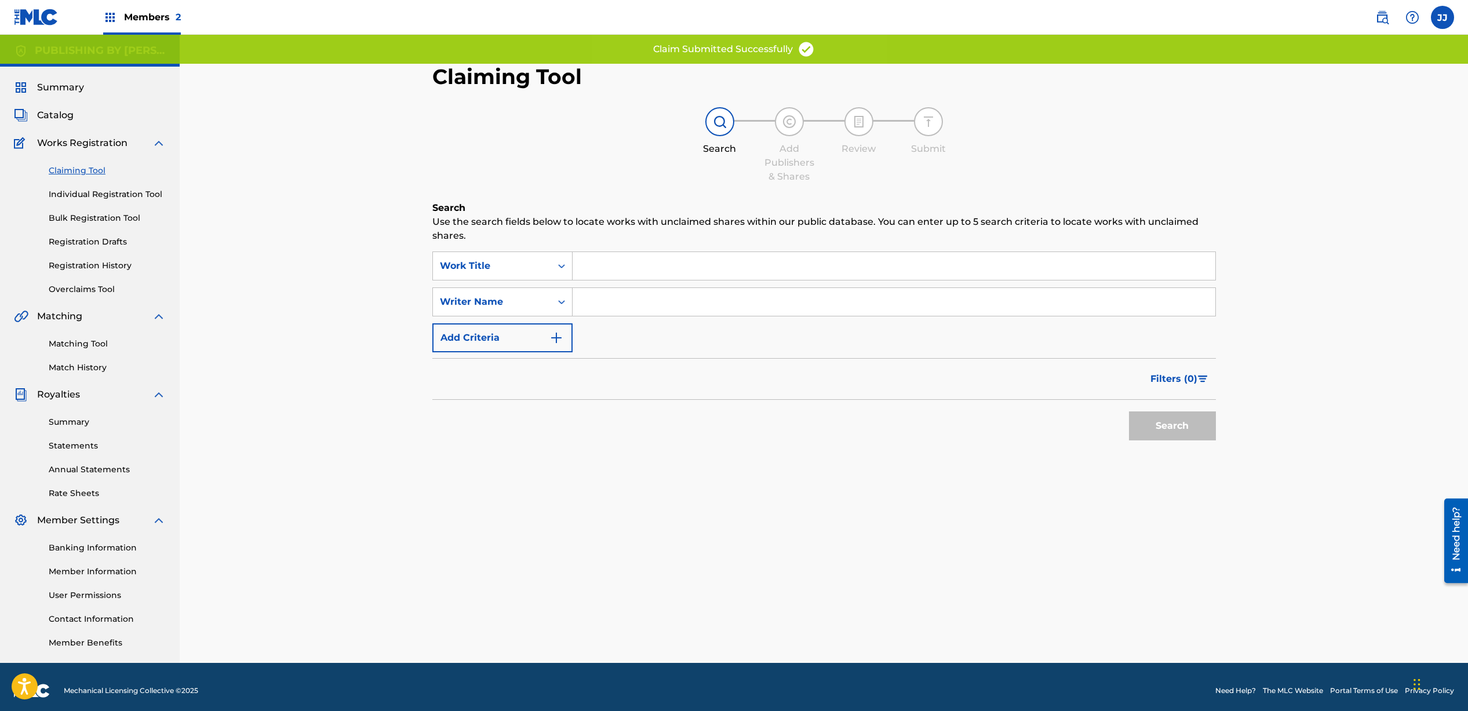
click at [638, 304] on input "Search Form" at bounding box center [894, 302] width 643 height 28
type input "[PERSON_NAME]"
click at [1179, 429] on button "Search" at bounding box center [1172, 426] width 87 height 29
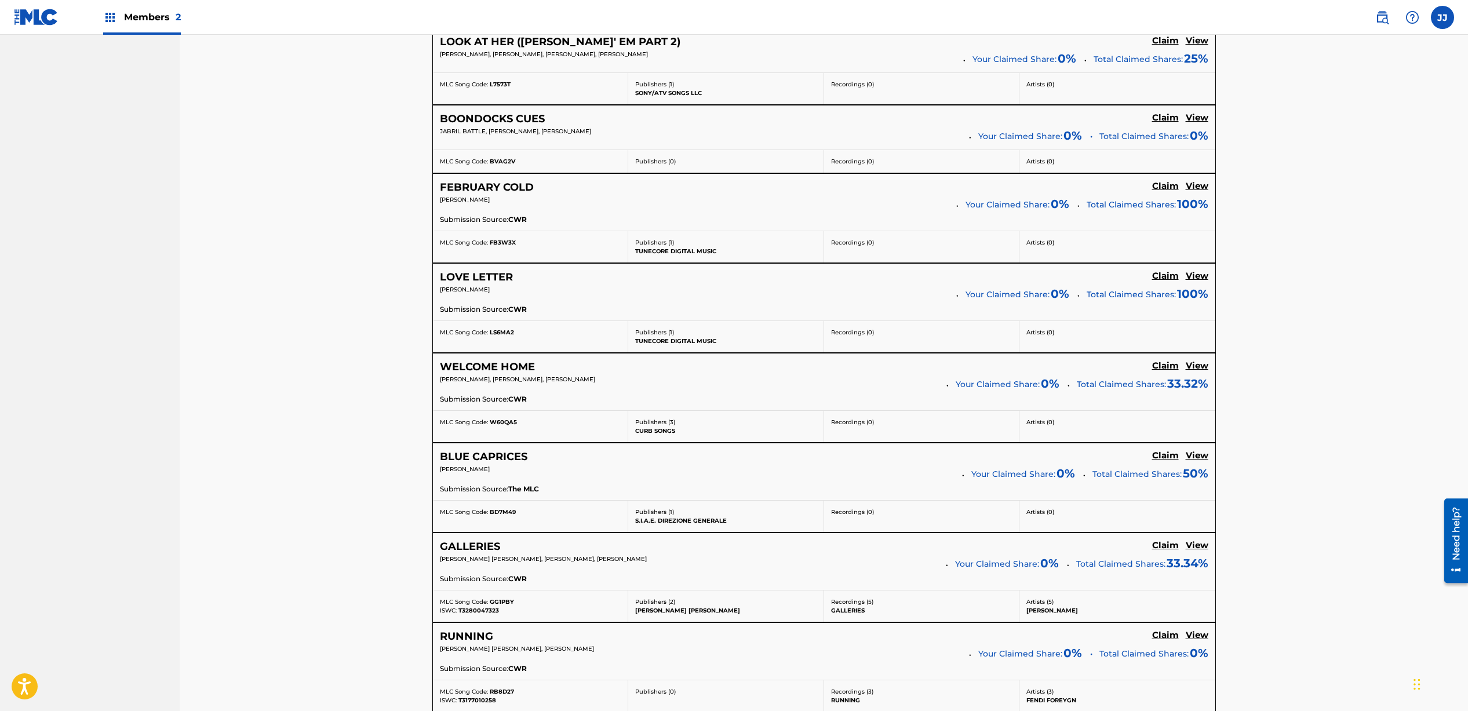
scroll to position [2181, 0]
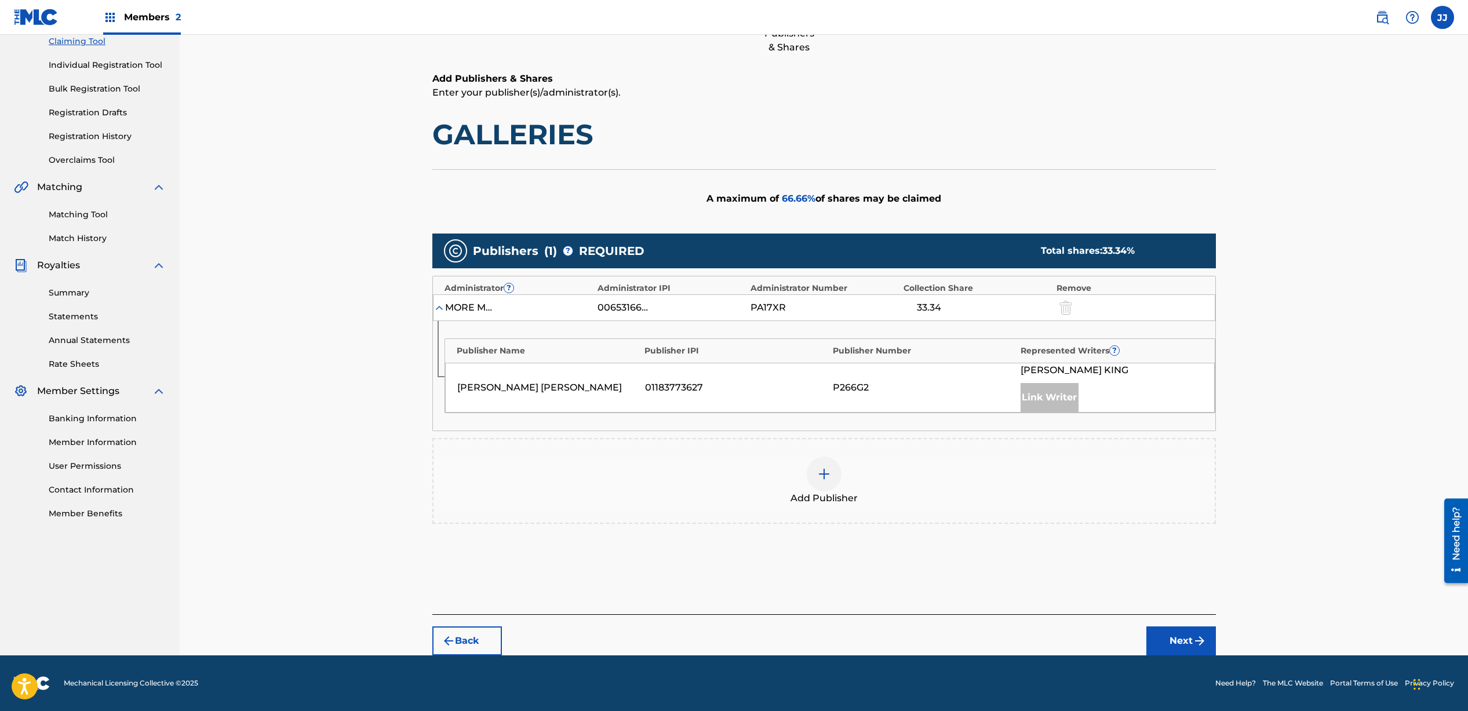
scroll to position [129, 0]
click at [838, 485] on div "Add Publisher" at bounding box center [824, 481] width 781 height 49
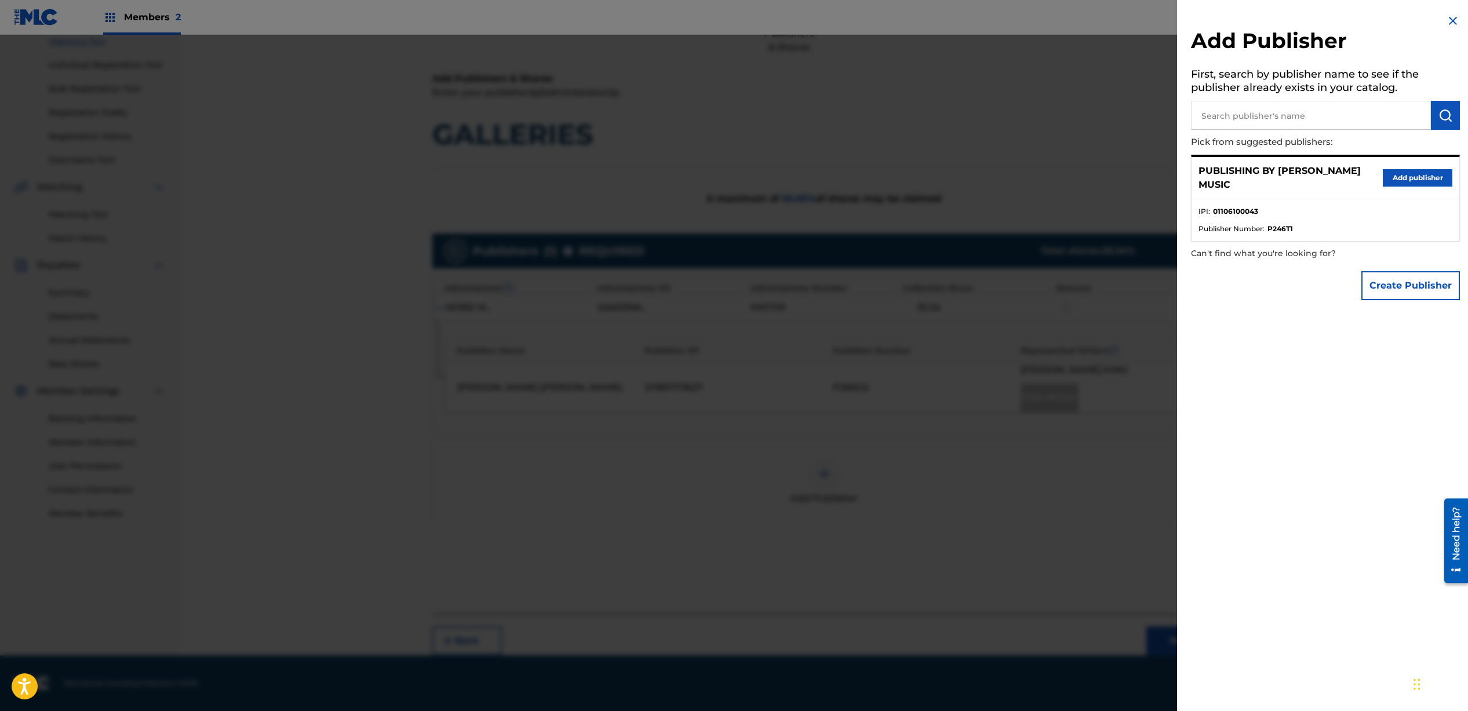
click at [1401, 179] on button "Add publisher" at bounding box center [1418, 177] width 70 height 17
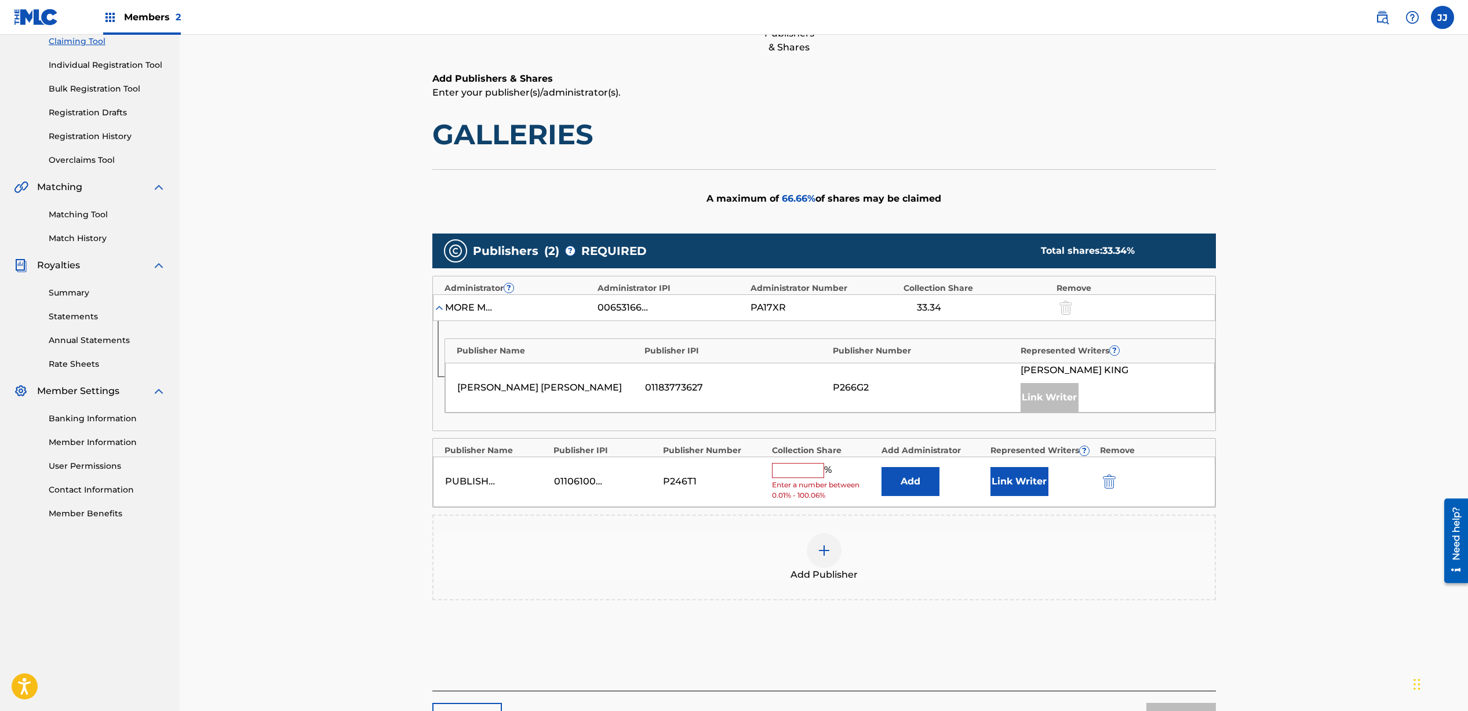
click at [798, 471] on input "text" at bounding box center [798, 470] width 52 height 15
type input "33.33"
click at [1019, 475] on button "Link Writer" at bounding box center [1020, 477] width 58 height 29
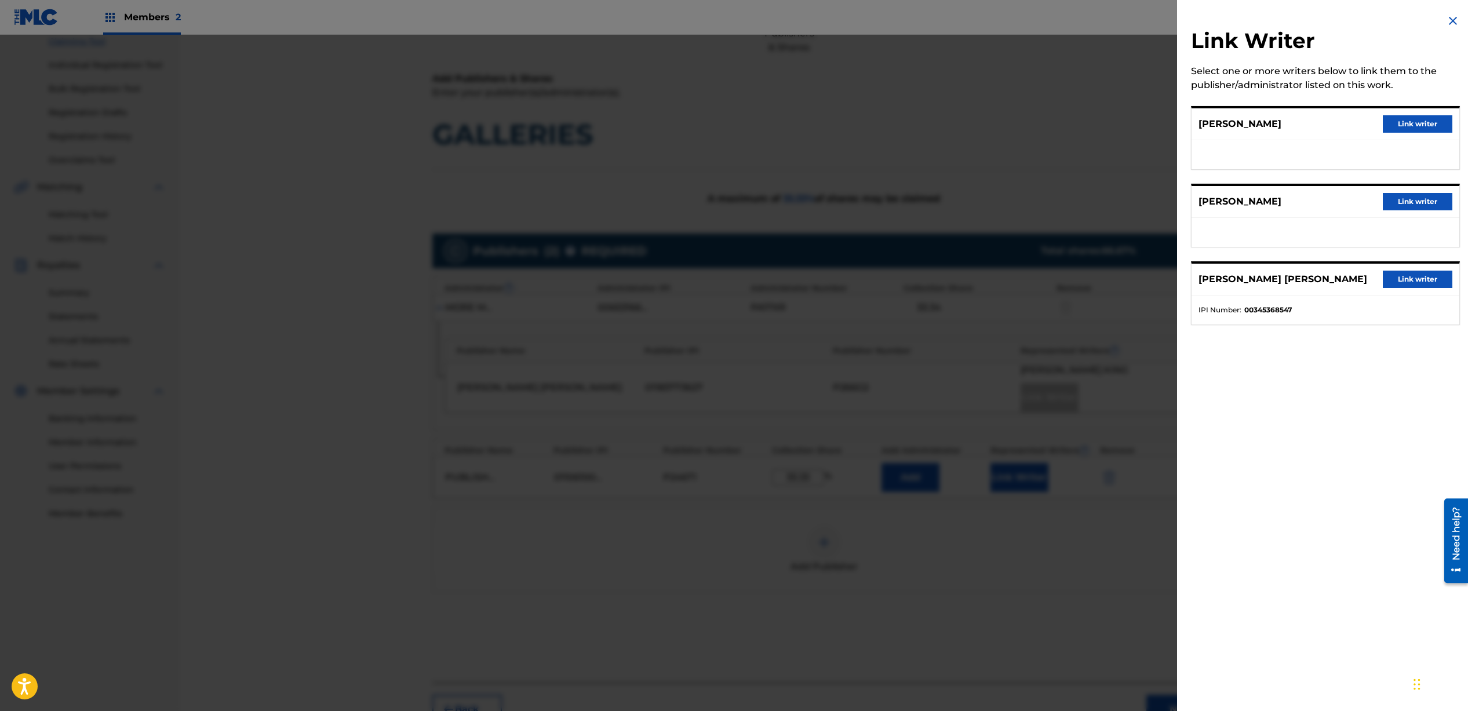
click at [1414, 126] on button "Link writer" at bounding box center [1418, 123] width 70 height 17
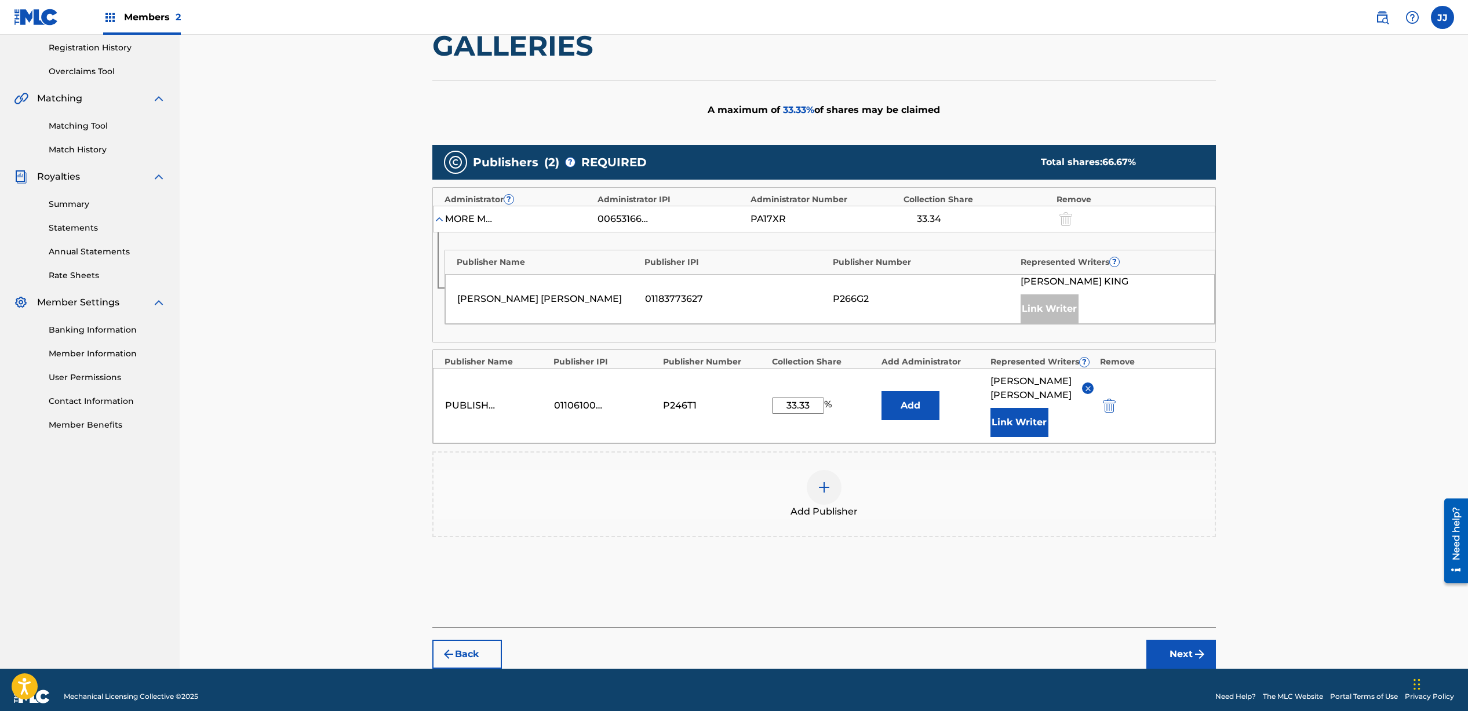
scroll to position [245, 0]
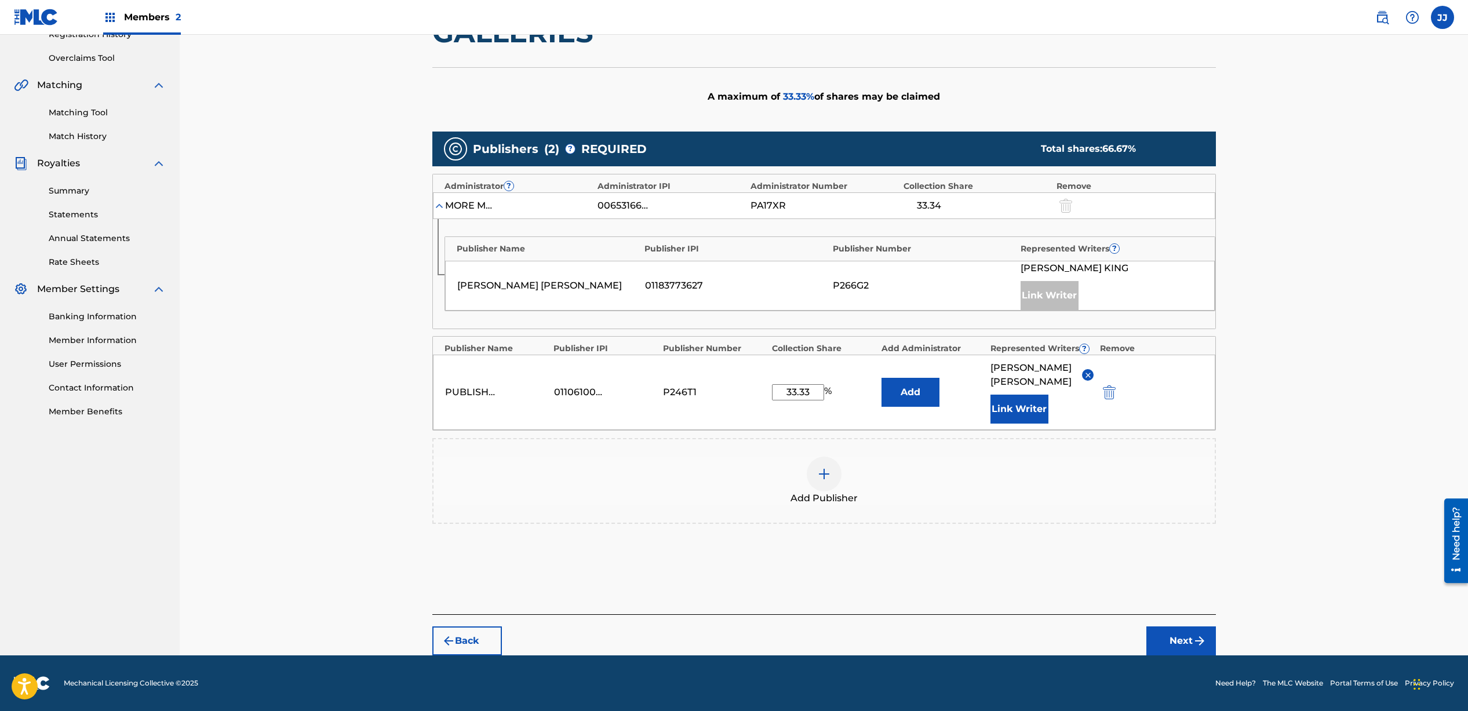
click at [1179, 637] on button "Next" at bounding box center [1182, 641] width 70 height 29
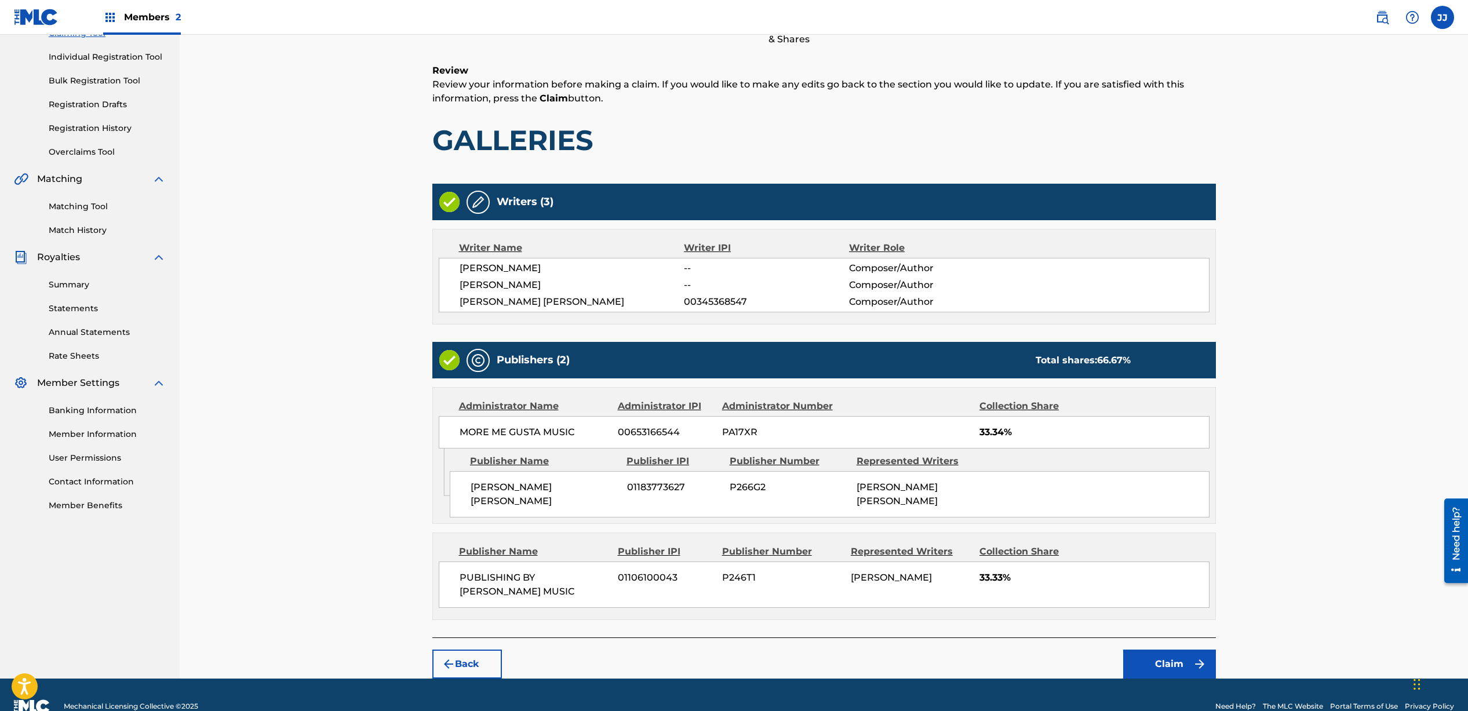
scroll to position [150, 0]
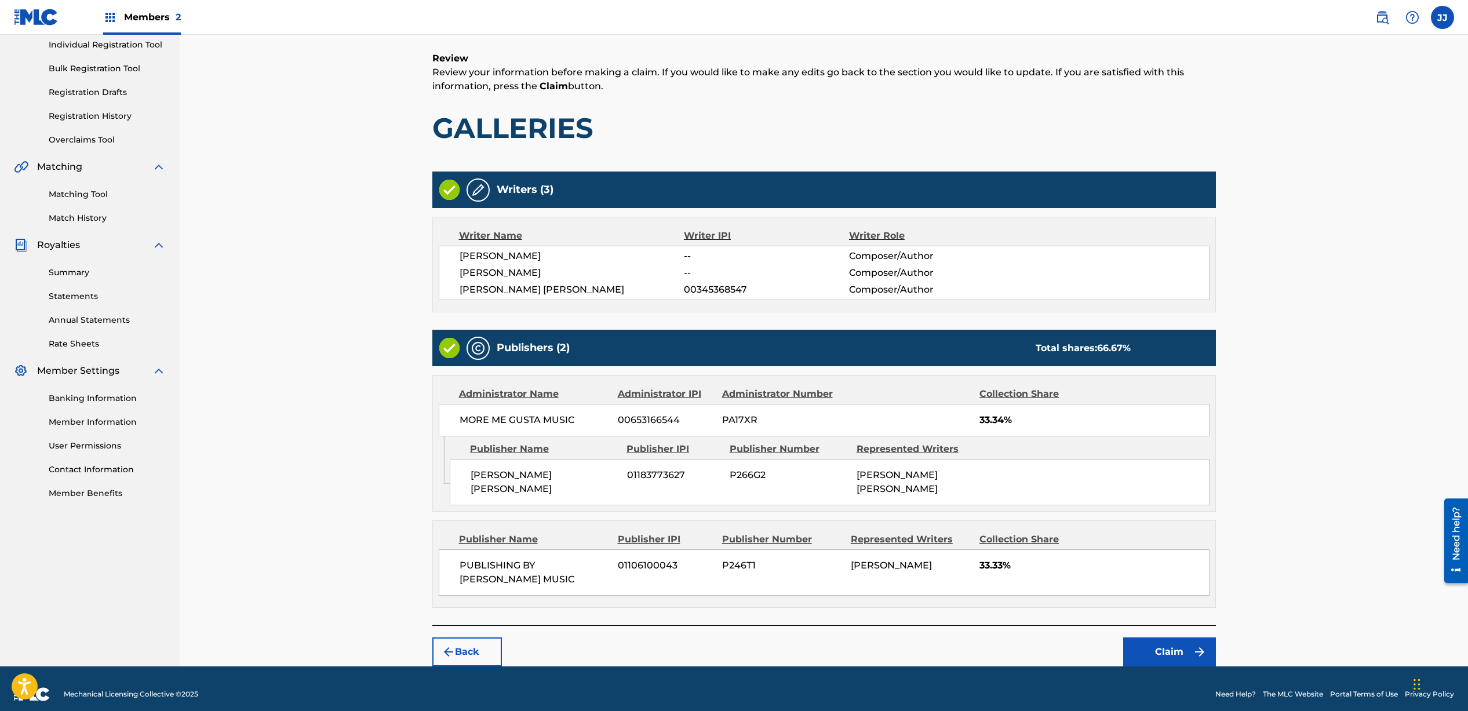
click at [1158, 642] on button "Claim" at bounding box center [1170, 652] width 93 height 29
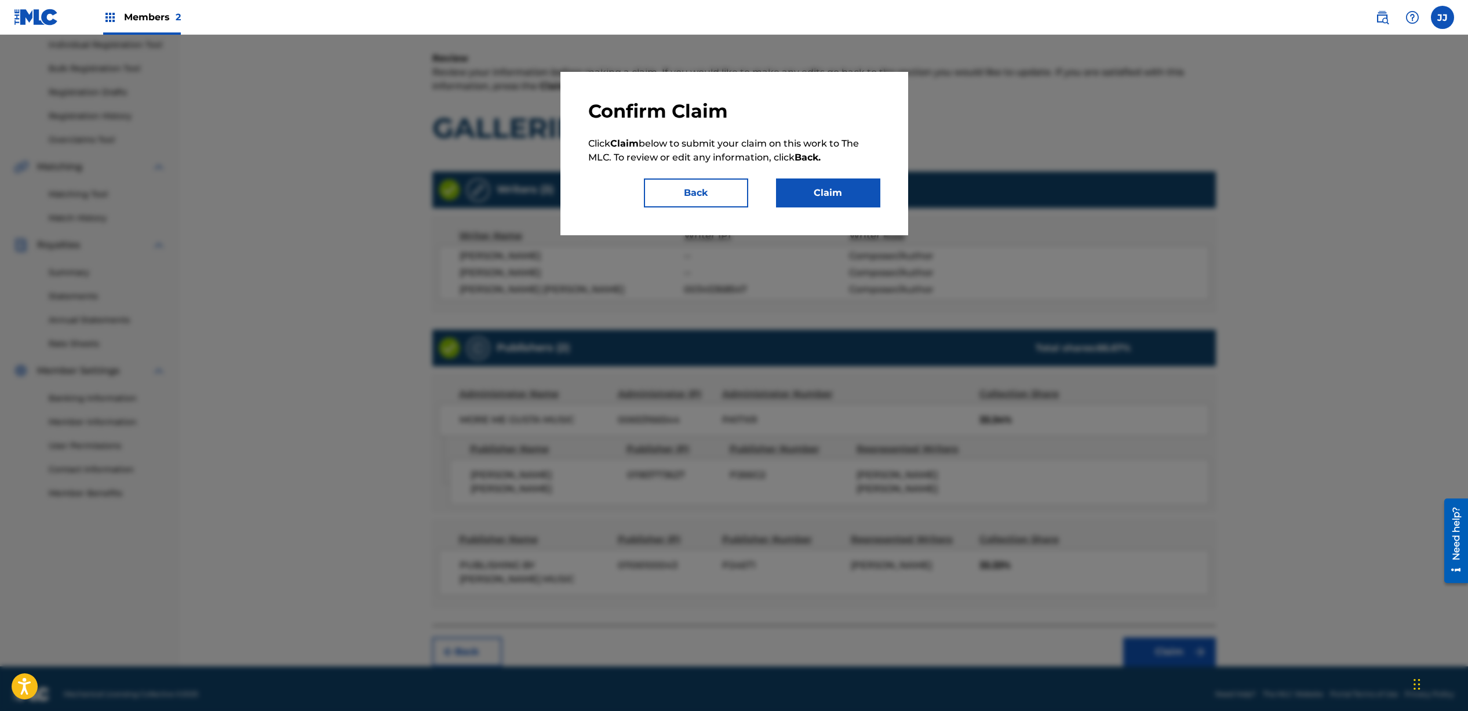
click at [827, 190] on button "Claim" at bounding box center [828, 193] width 104 height 29
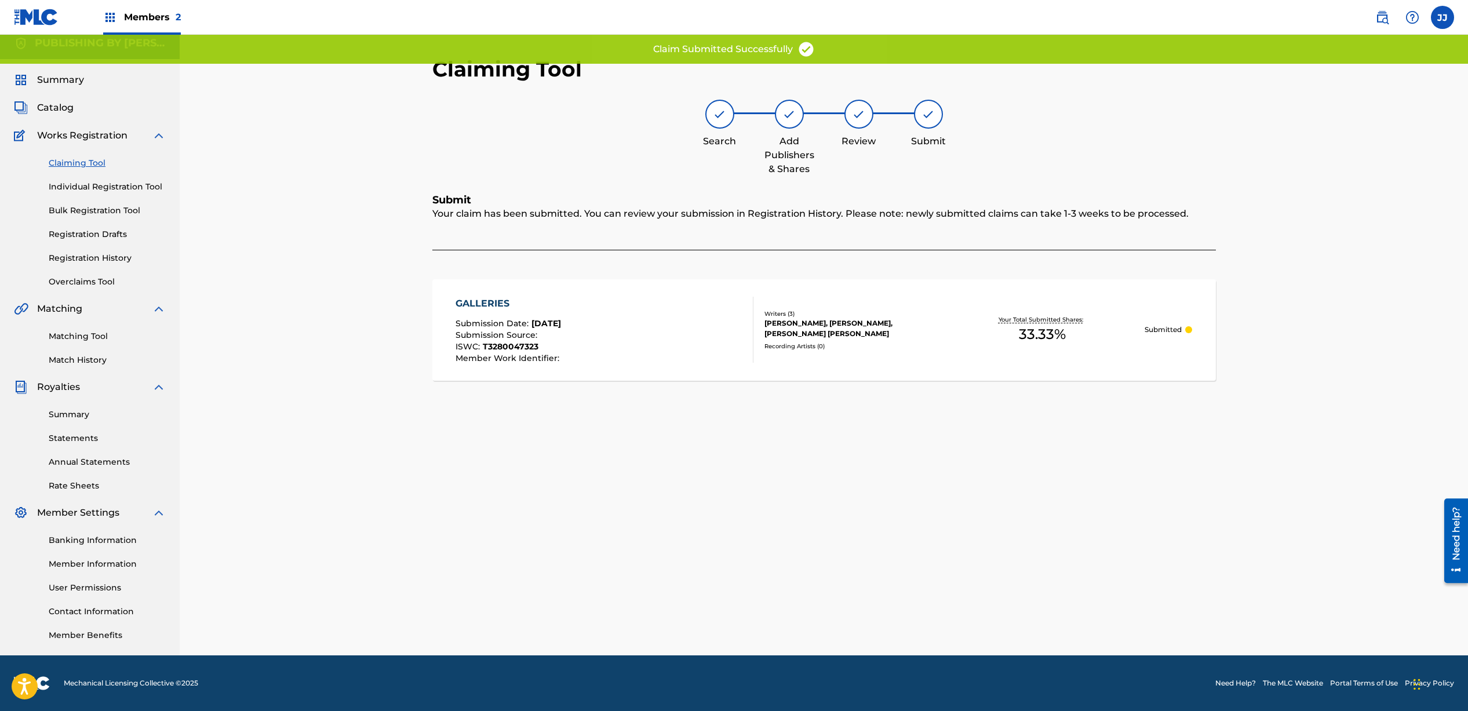
scroll to position [8, 0]
click at [92, 163] on link "Claiming Tool" at bounding box center [107, 163] width 117 height 12
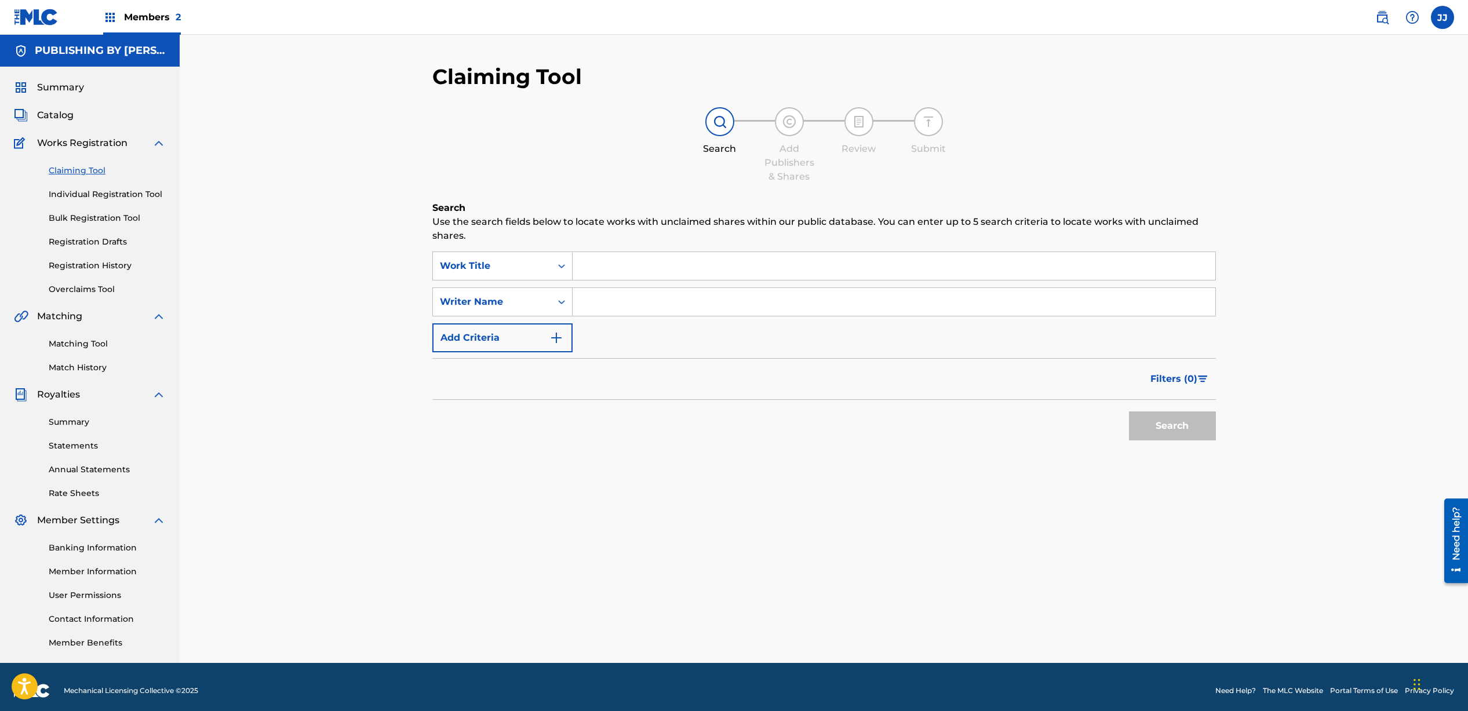
click at [597, 270] on input "Search Form" at bounding box center [894, 266] width 643 height 28
click at [601, 307] on input "Search Form" at bounding box center [894, 302] width 643 height 28
type input "[PERSON_NAME]"
click at [1150, 425] on button "Search" at bounding box center [1172, 426] width 87 height 29
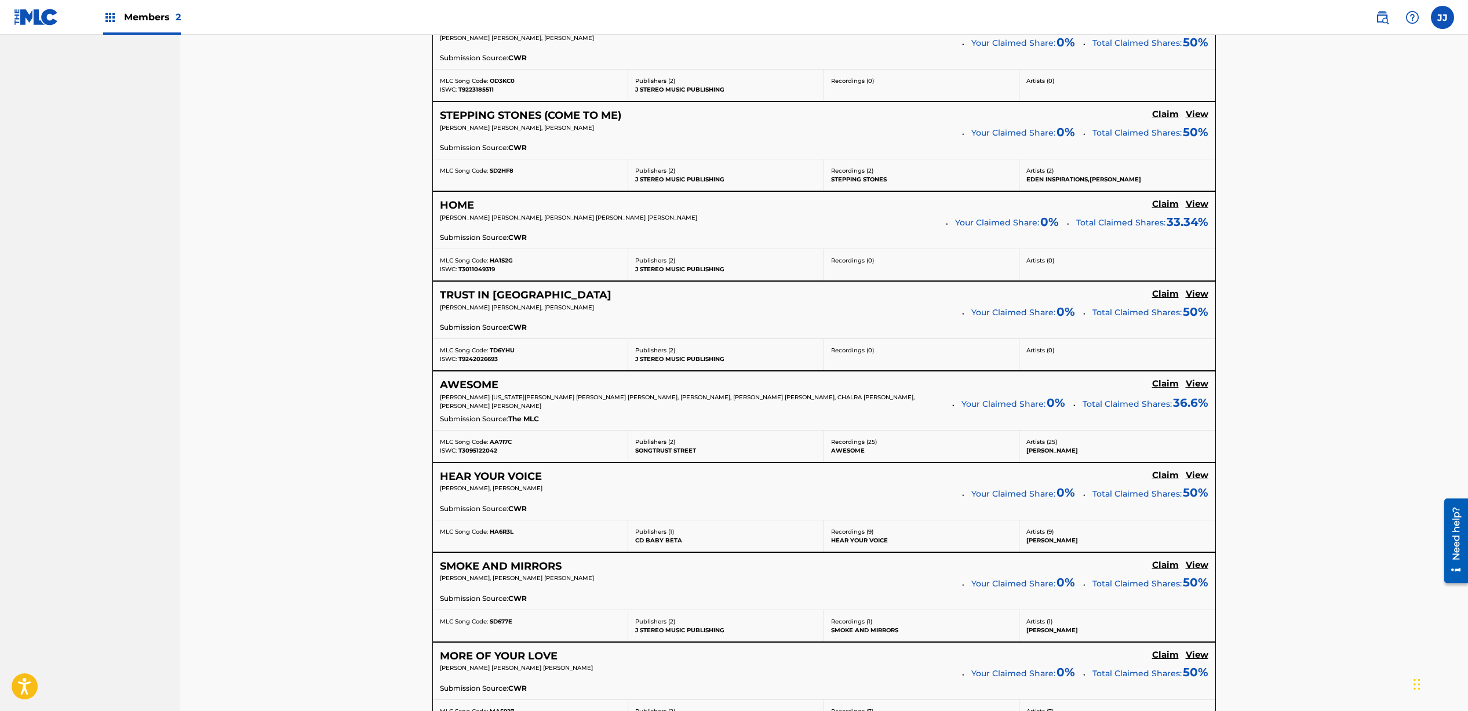
scroll to position [3558, 0]
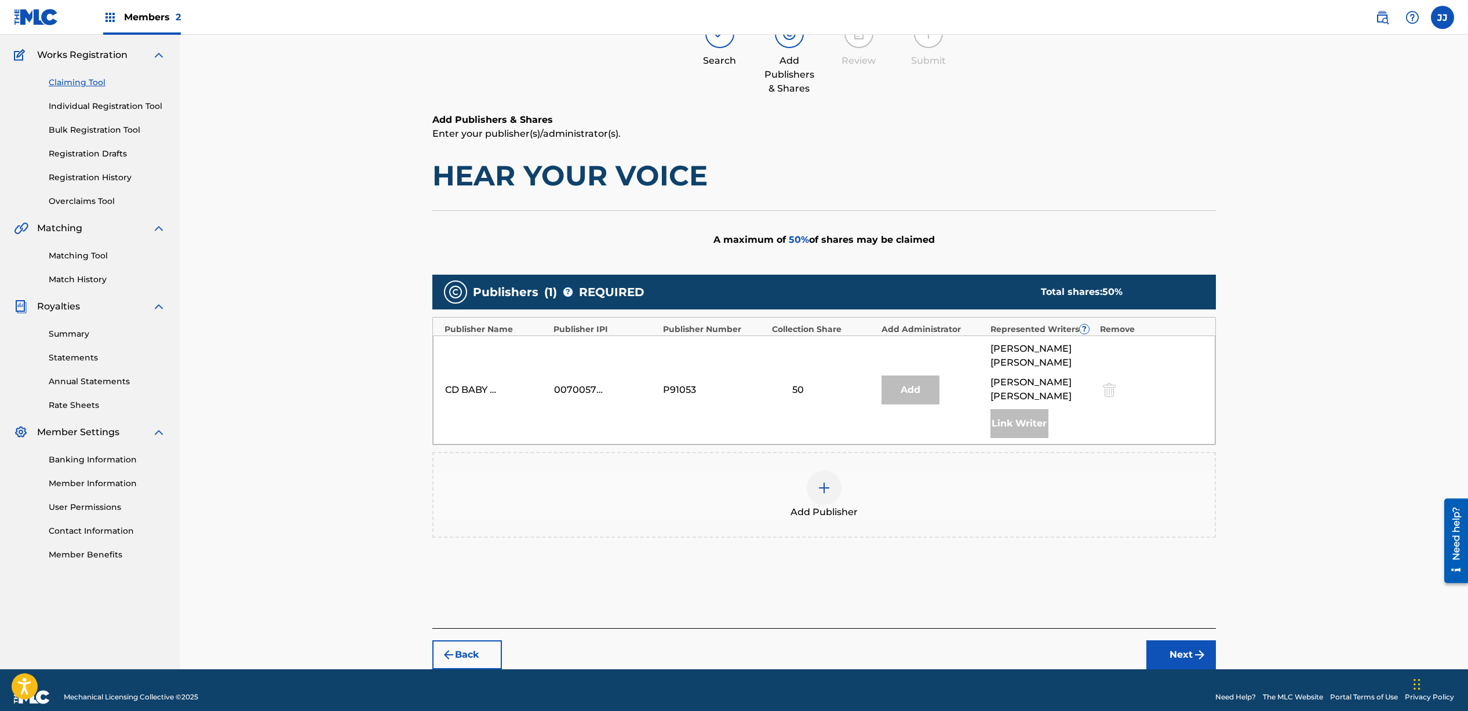
click at [827, 481] on img at bounding box center [824, 488] width 14 height 14
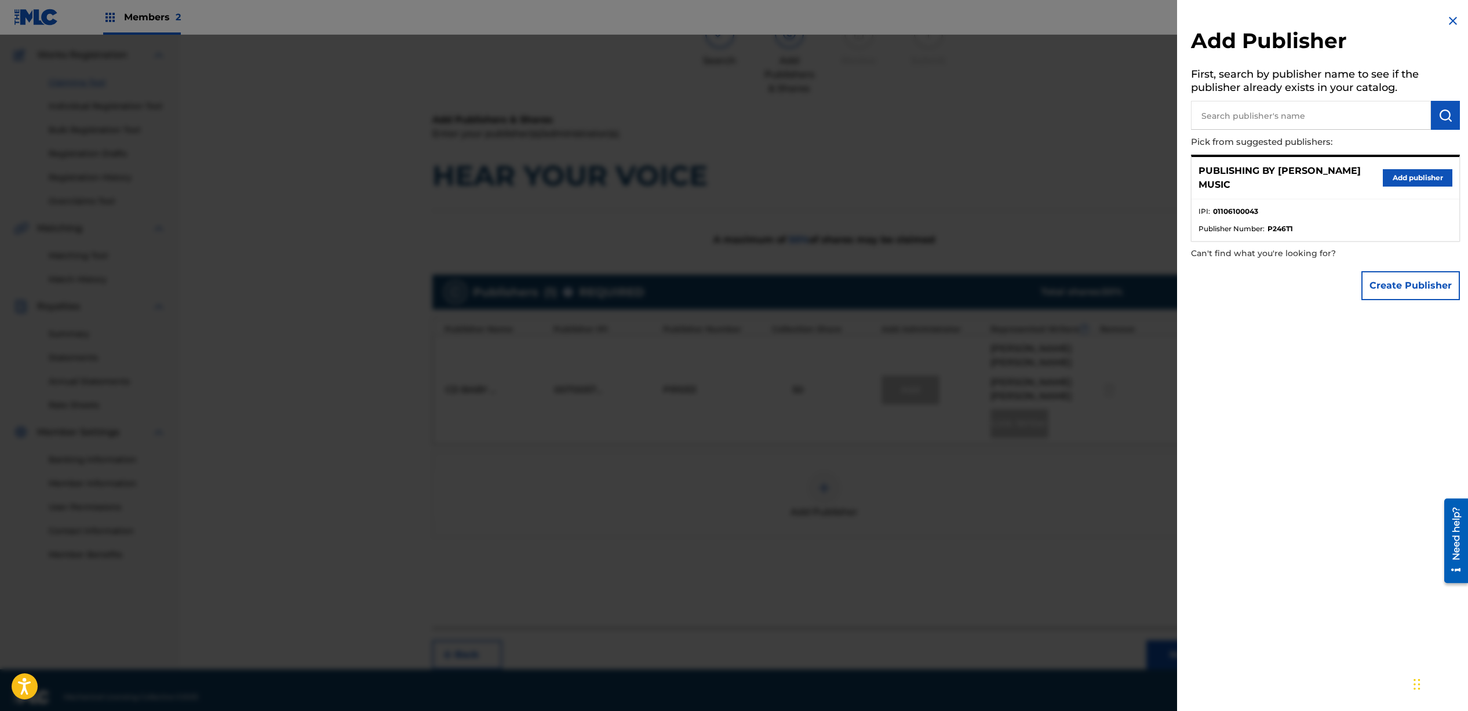
click at [1417, 176] on button "Add publisher" at bounding box center [1418, 177] width 70 height 17
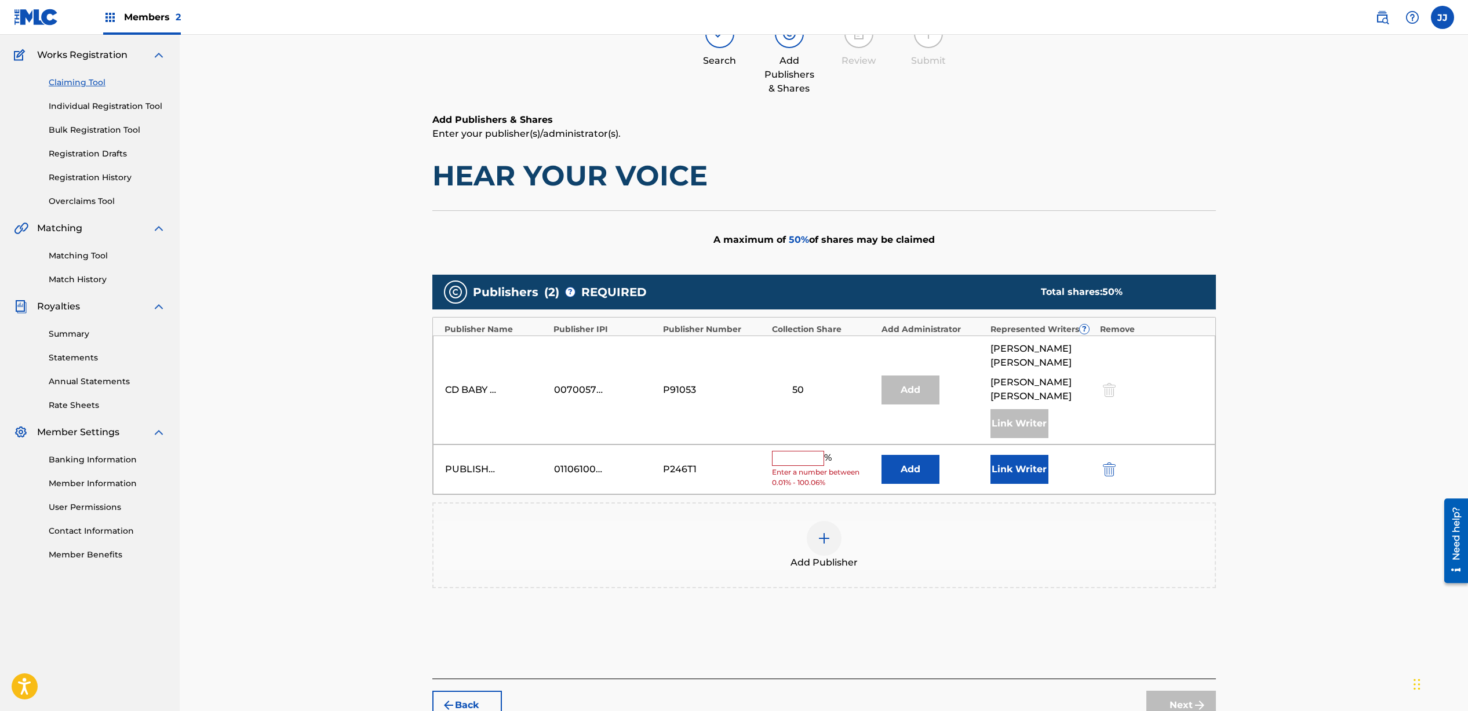
click at [808, 451] on input "text" at bounding box center [798, 458] width 52 height 15
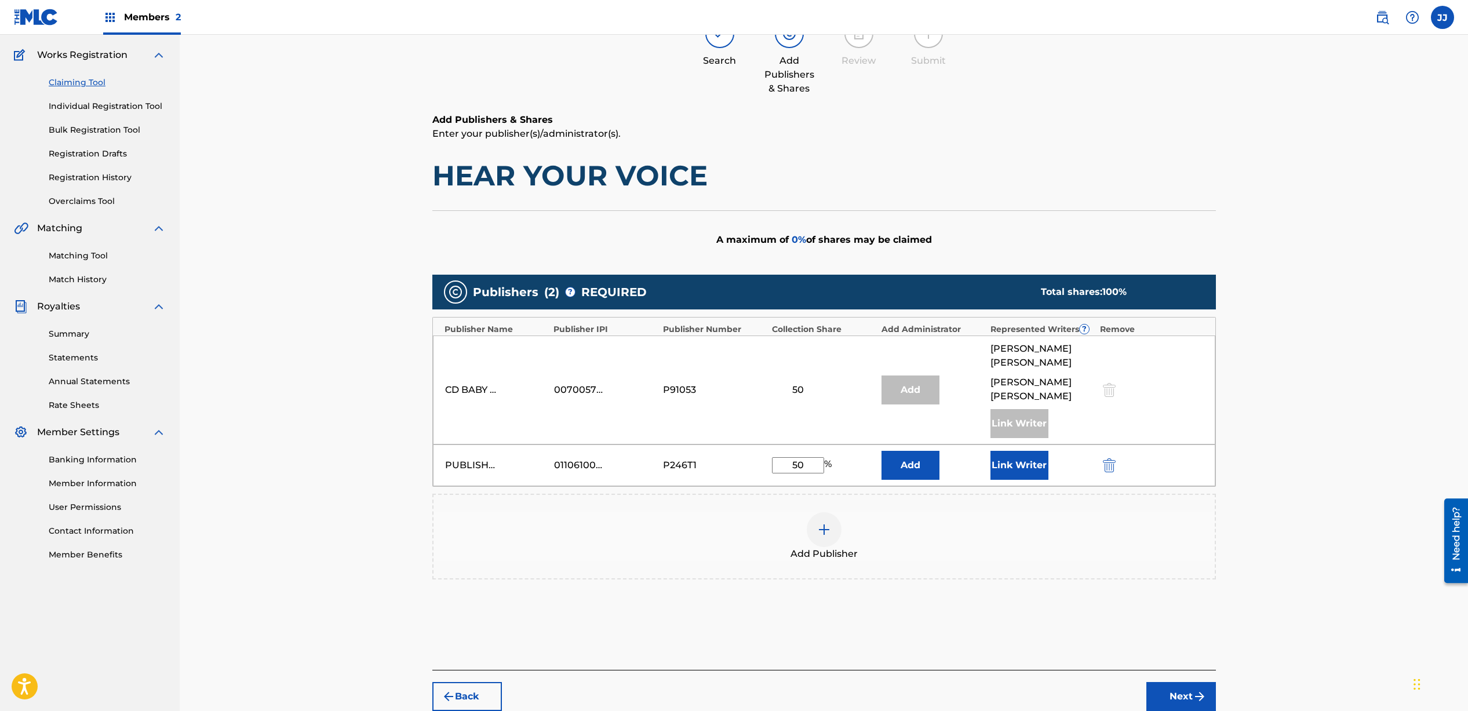
type input "50"
click at [1018, 451] on button "Link Writer" at bounding box center [1020, 465] width 58 height 29
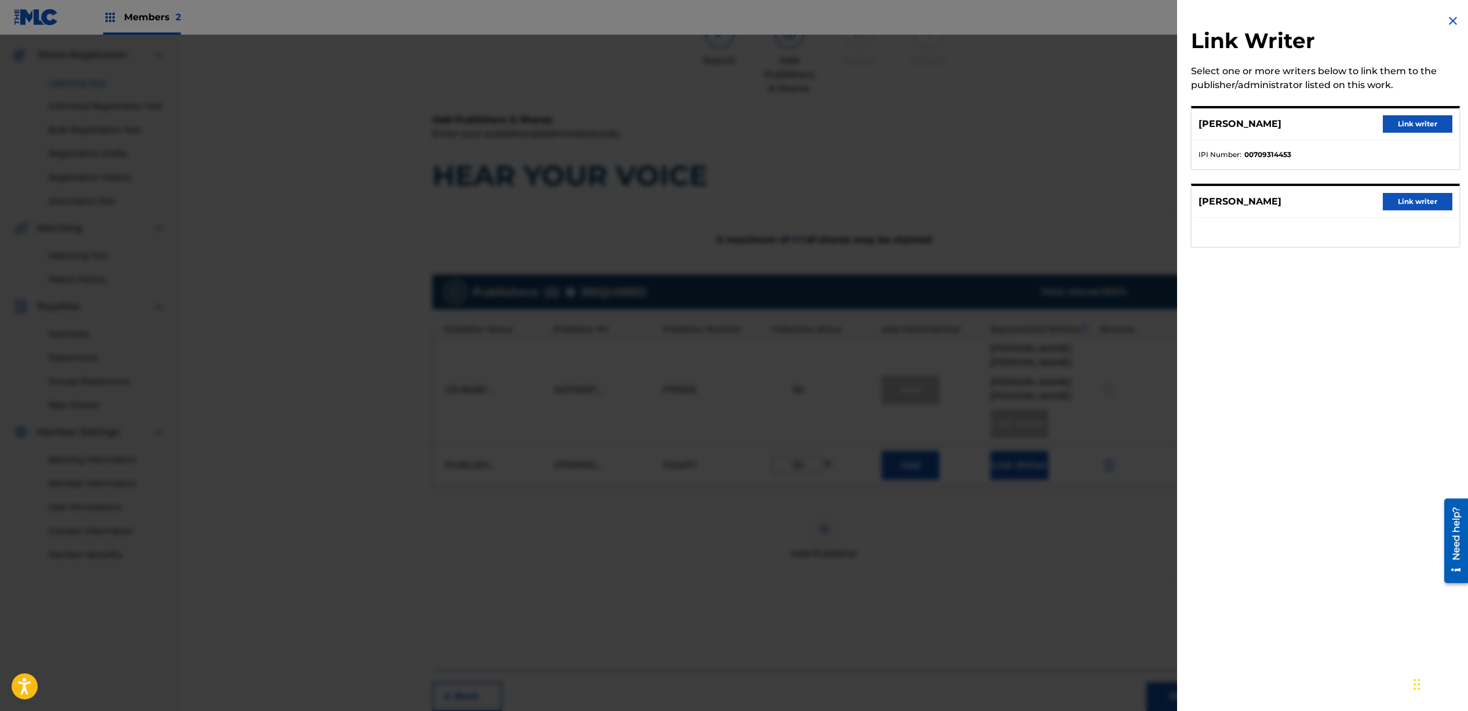
click at [1392, 120] on button "Link writer" at bounding box center [1418, 123] width 70 height 17
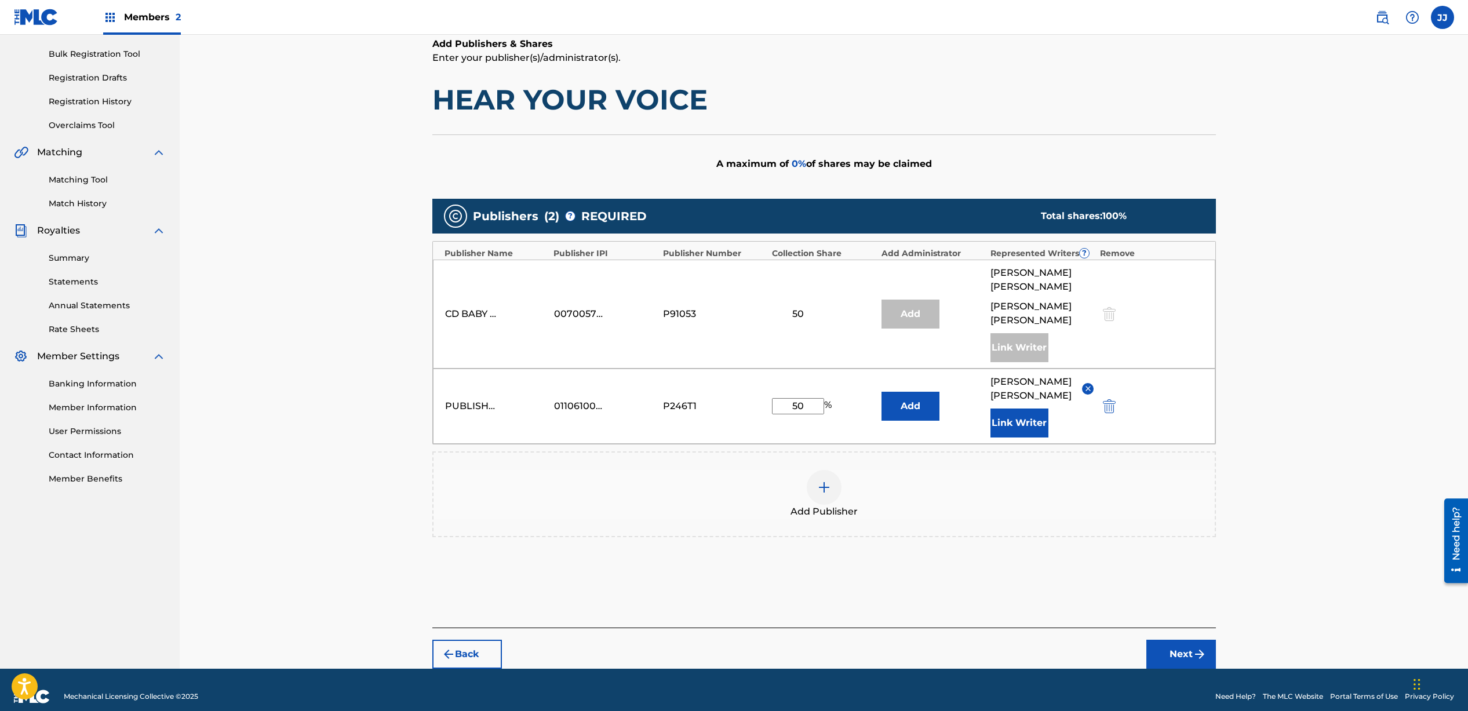
click at [1177, 647] on button "Next" at bounding box center [1182, 654] width 70 height 29
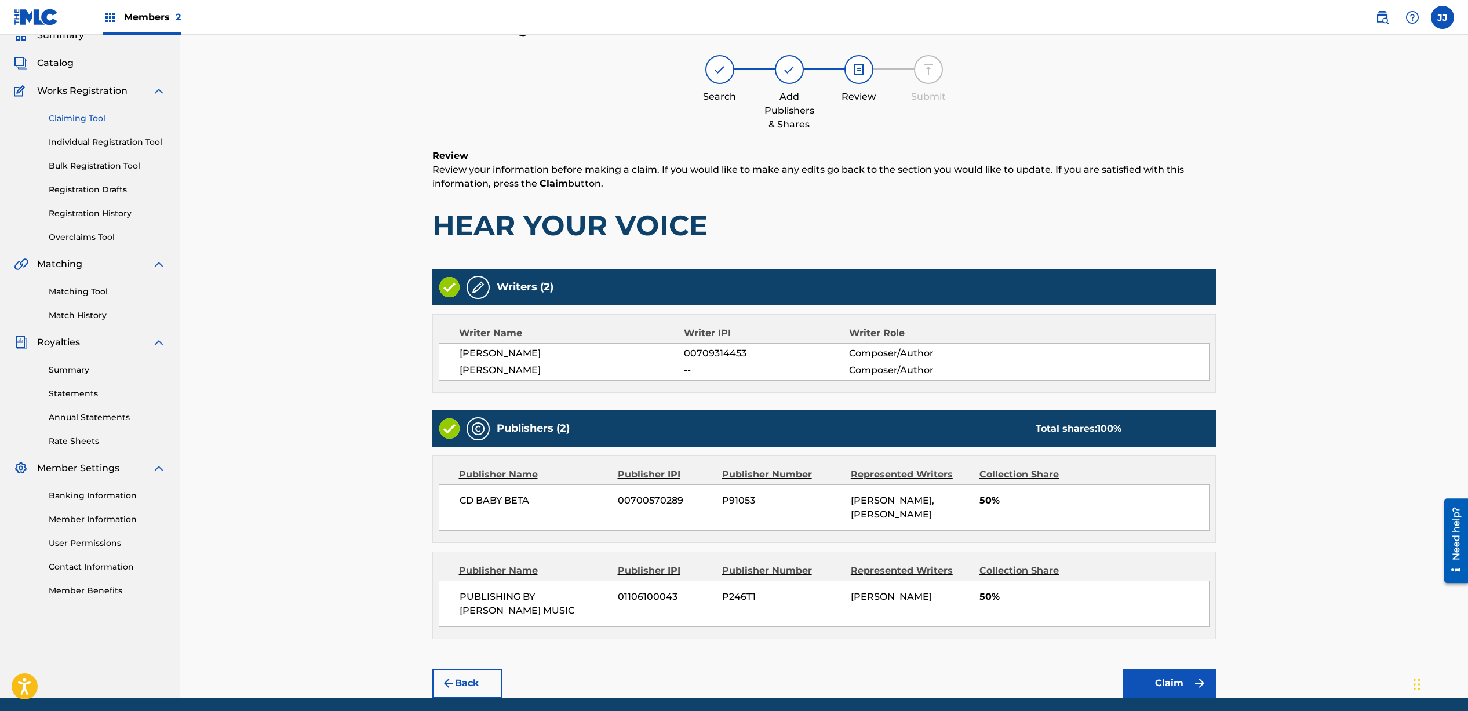
scroll to position [72, 0]
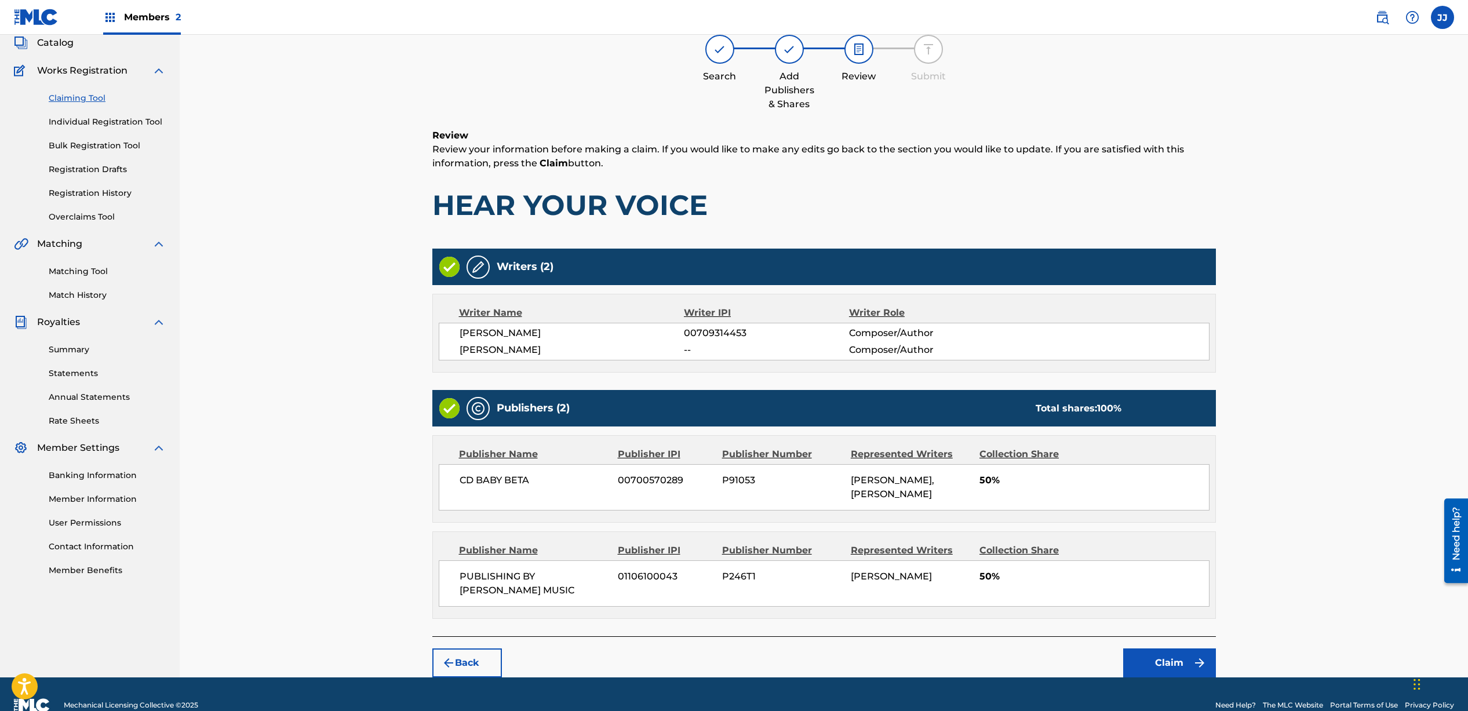
click at [1167, 678] on button "Claim" at bounding box center [1170, 663] width 93 height 29
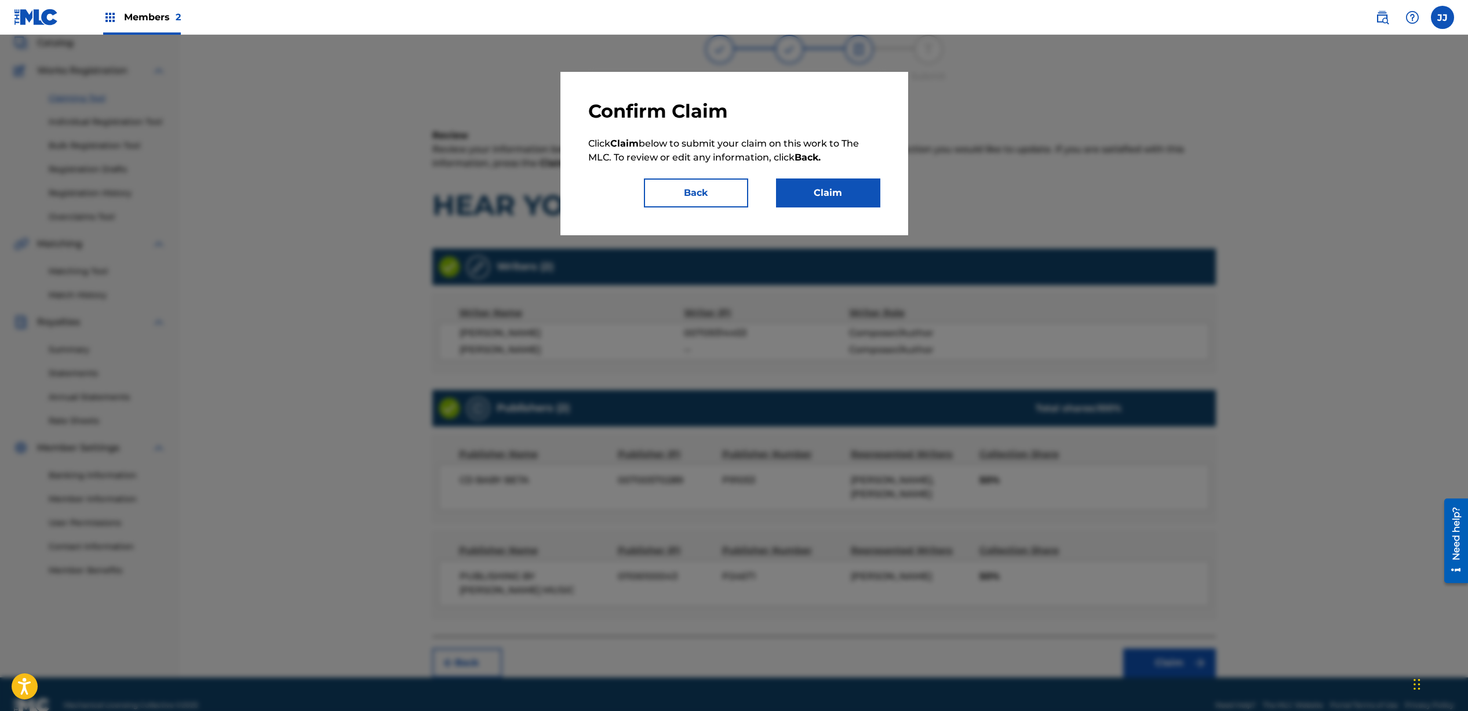
click at [849, 191] on button "Claim" at bounding box center [828, 193] width 104 height 29
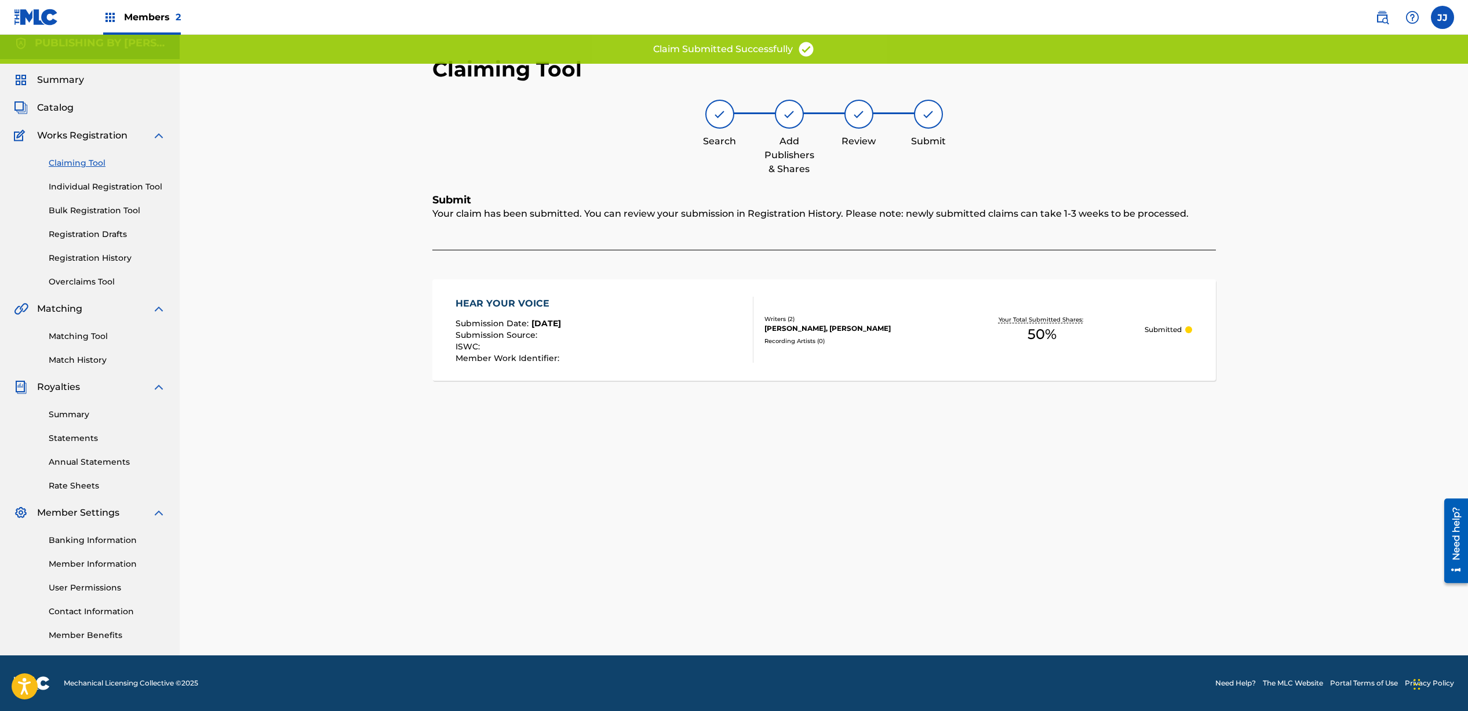
scroll to position [8, 0]
click at [81, 162] on link "Claiming Tool" at bounding box center [107, 163] width 117 height 12
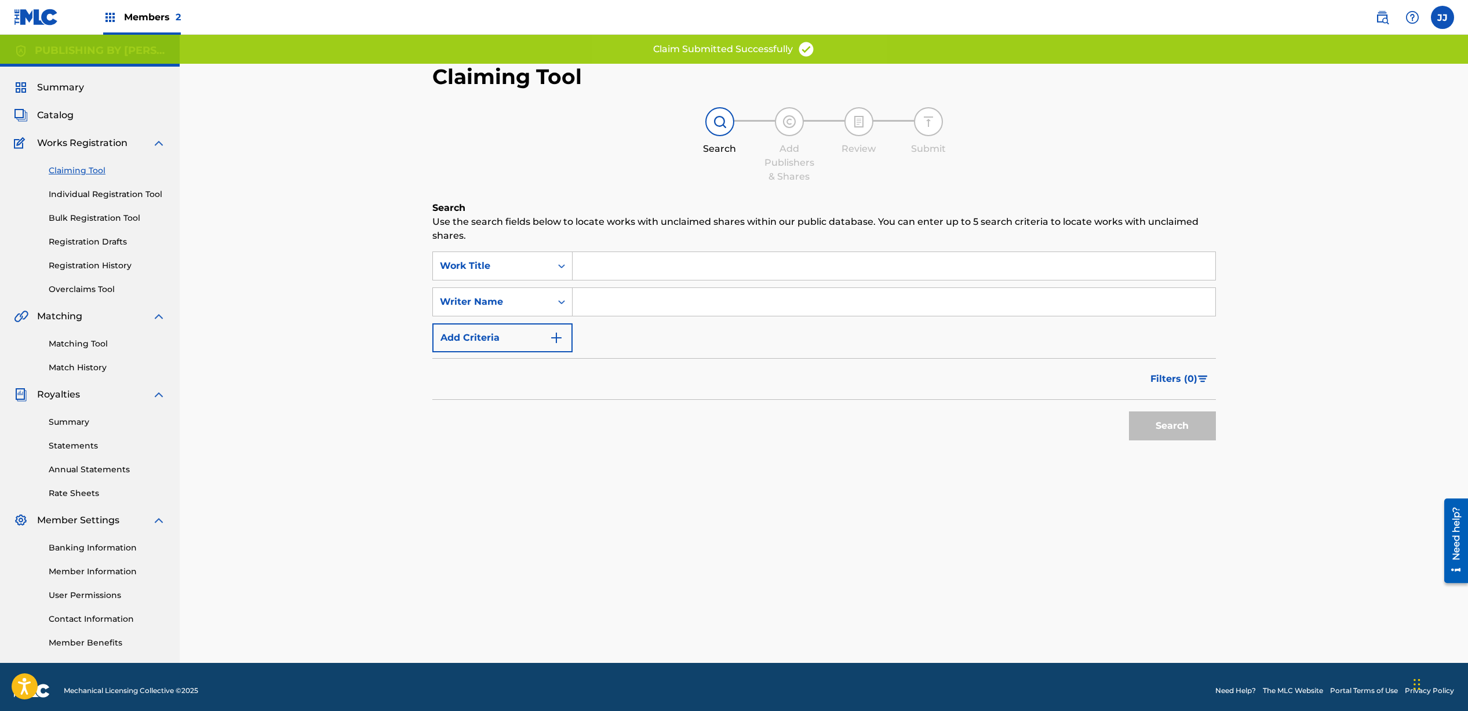
click at [609, 303] on input "Search Form" at bounding box center [894, 302] width 643 height 28
type input "[PERSON_NAME]"
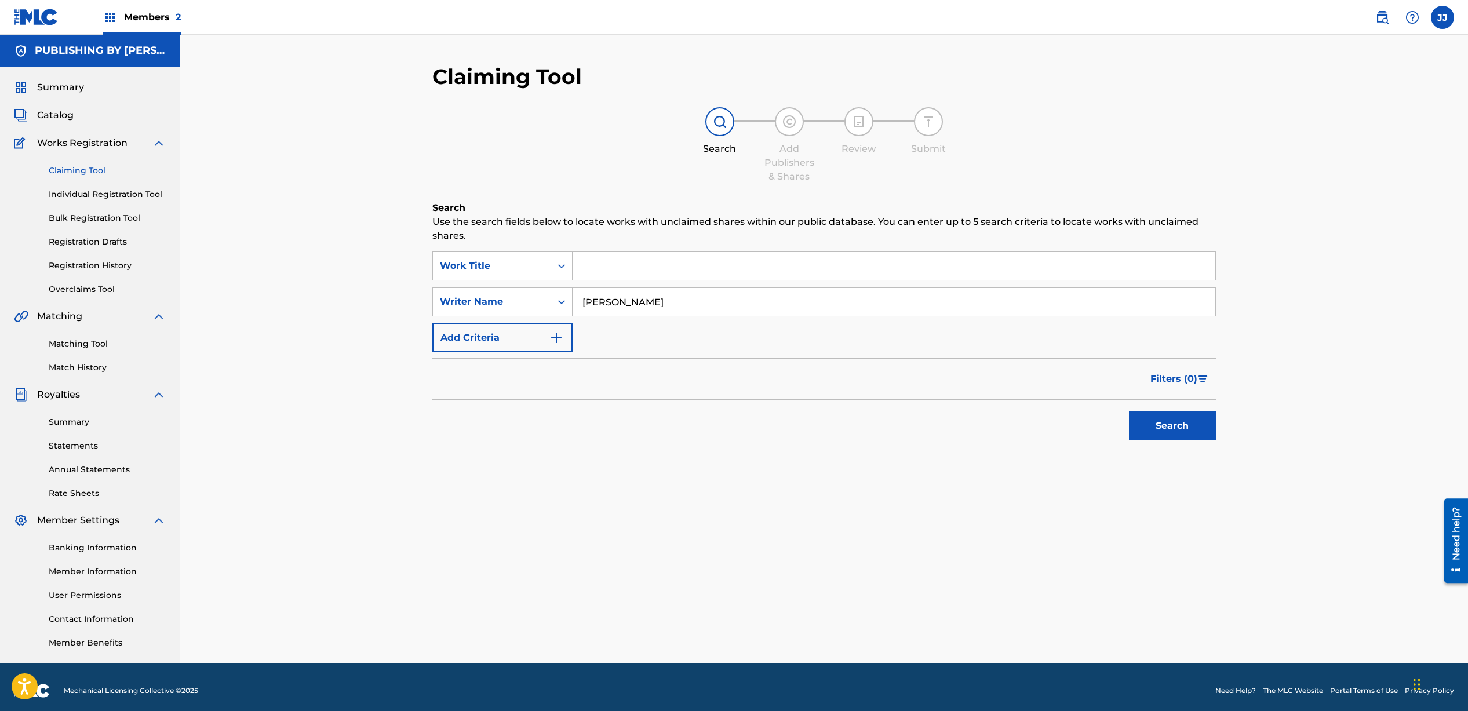
click at [1159, 428] on button "Search" at bounding box center [1172, 426] width 87 height 29
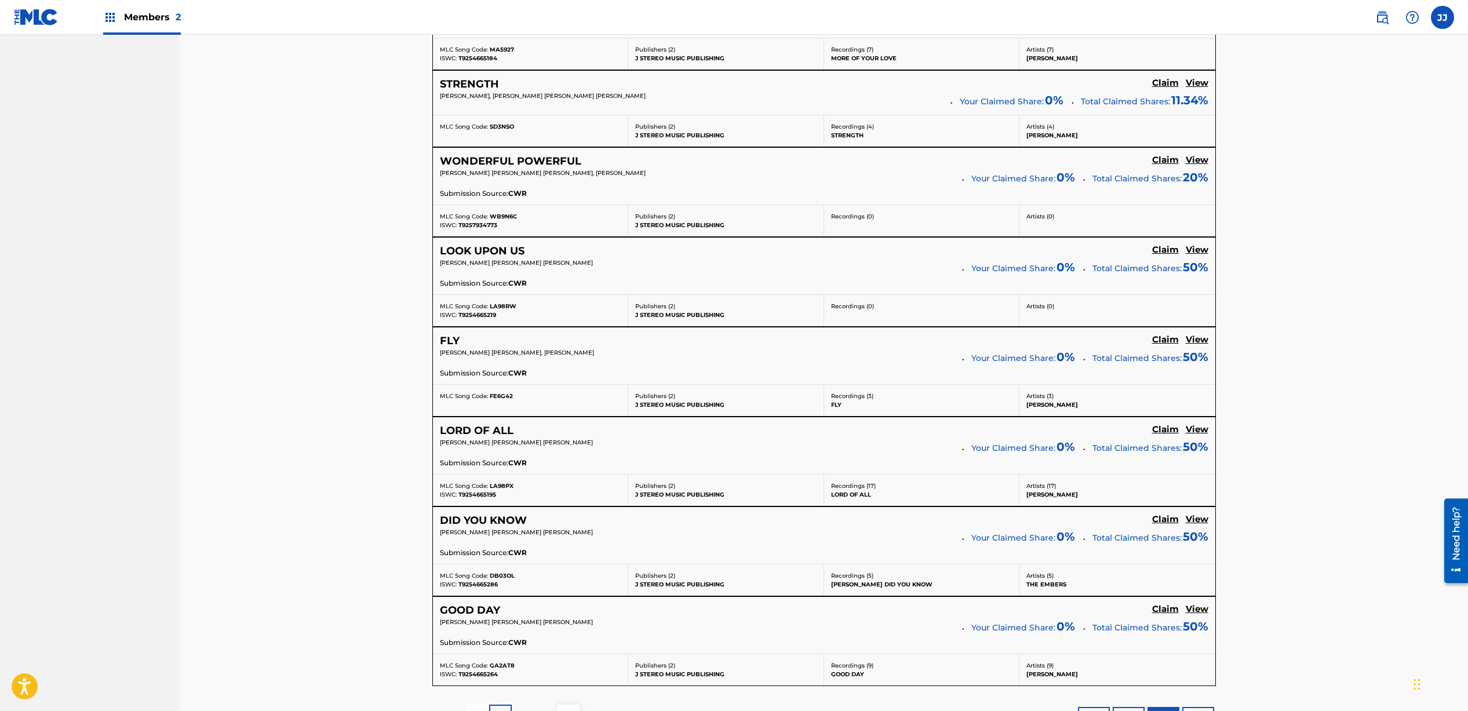
scroll to position [4256, 0]
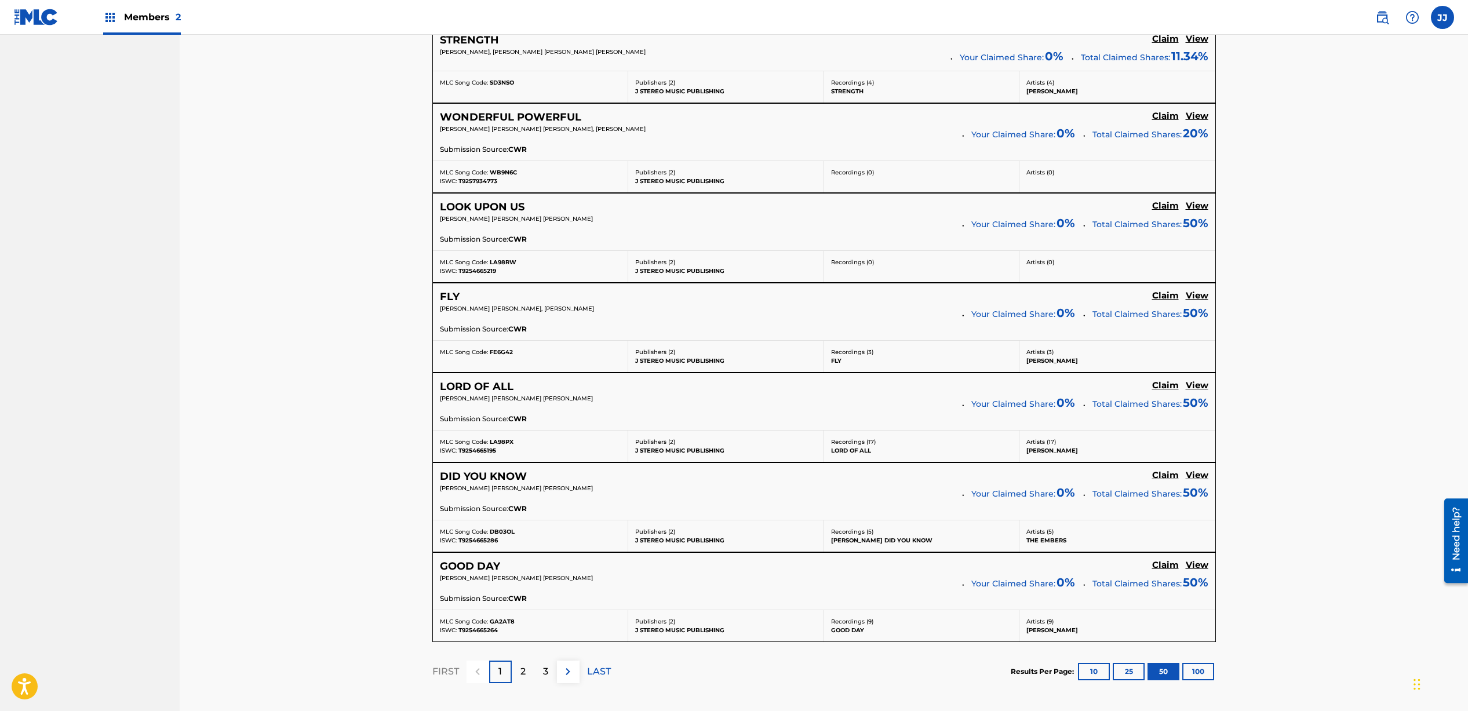
click at [522, 668] on p "2" at bounding box center [523, 672] width 5 height 14
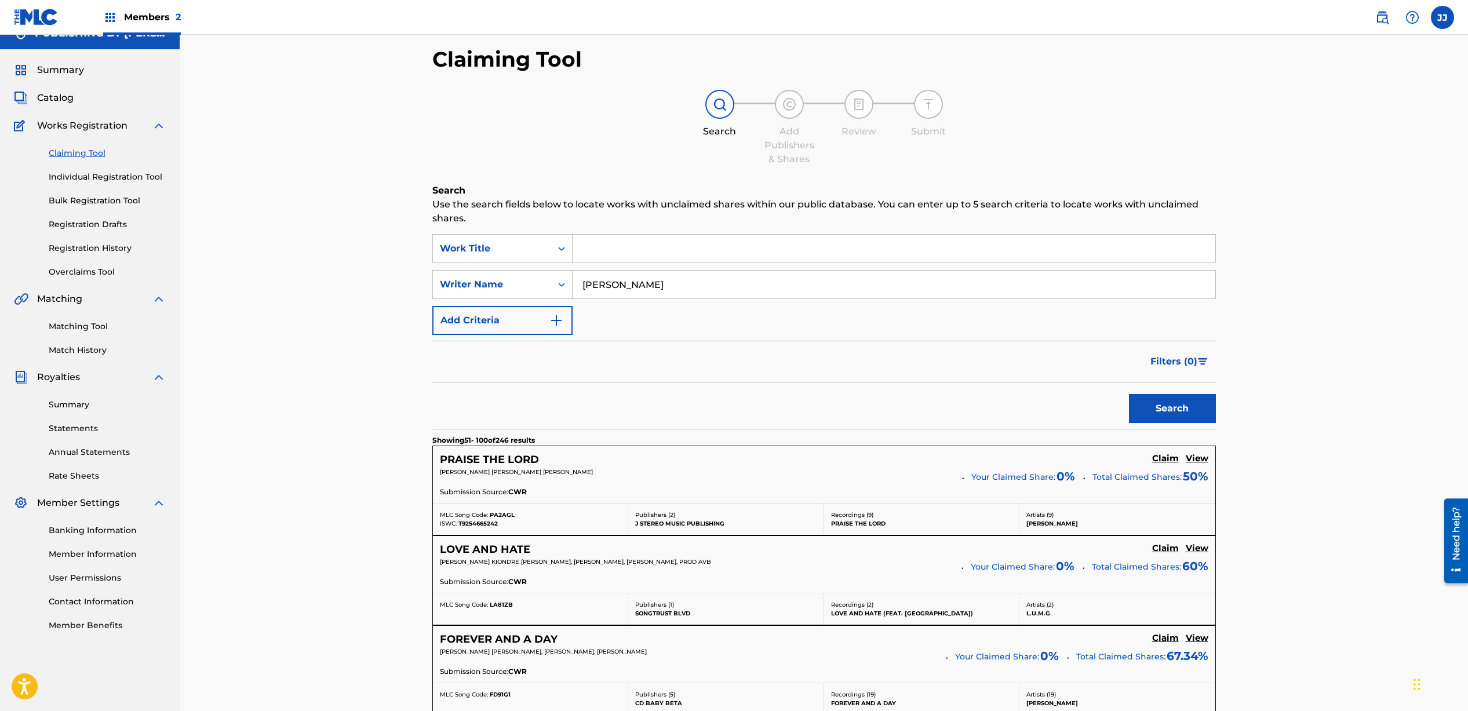
scroll to position [294, 0]
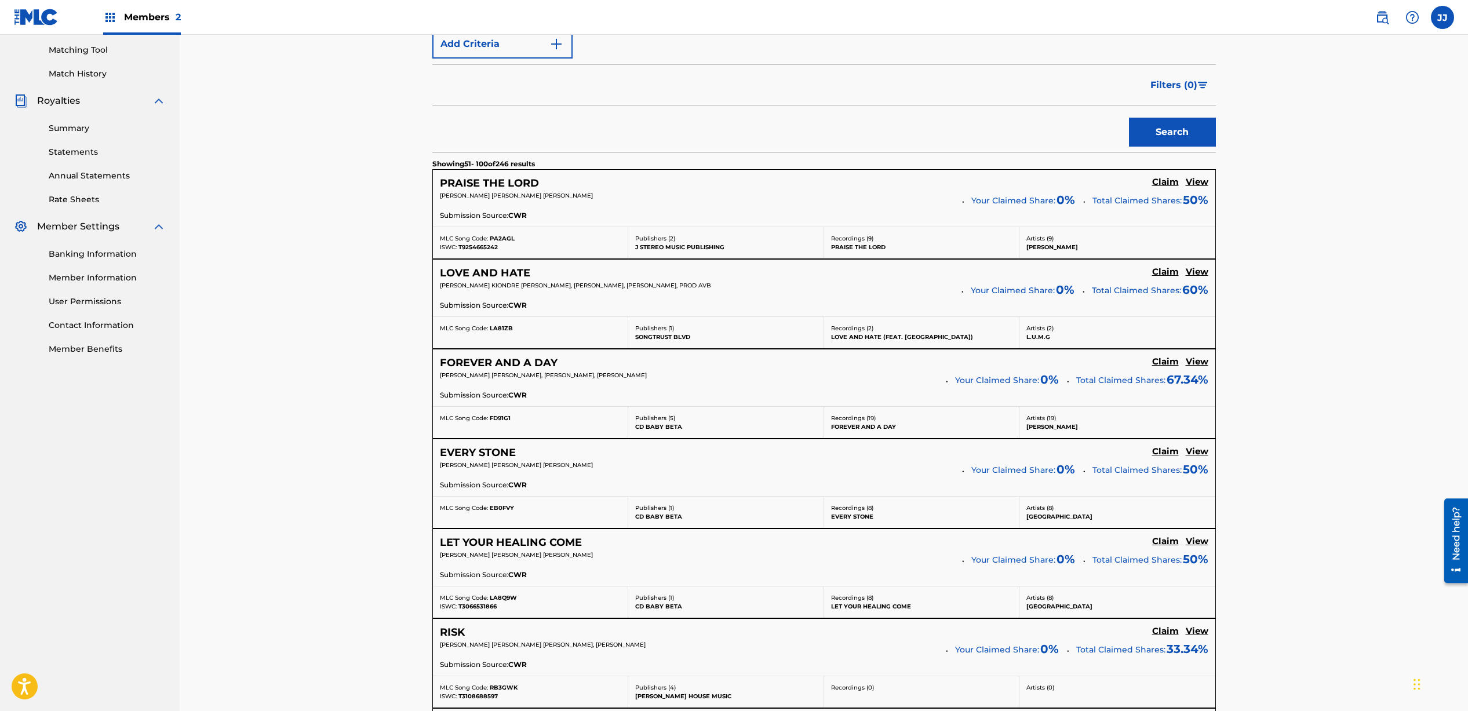
click at [1162, 188] on h5 "Claim" at bounding box center [1165, 182] width 27 height 11
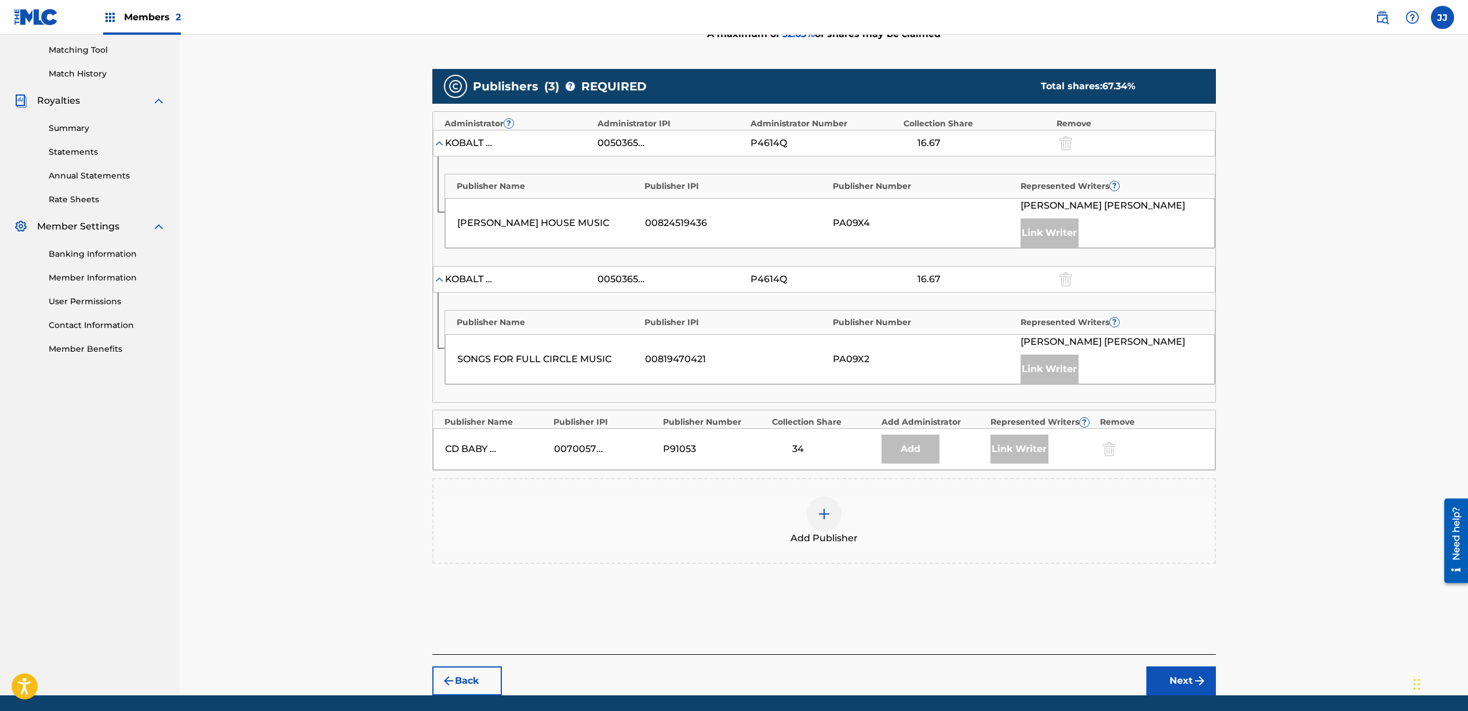
click at [828, 519] on img at bounding box center [824, 514] width 14 height 14
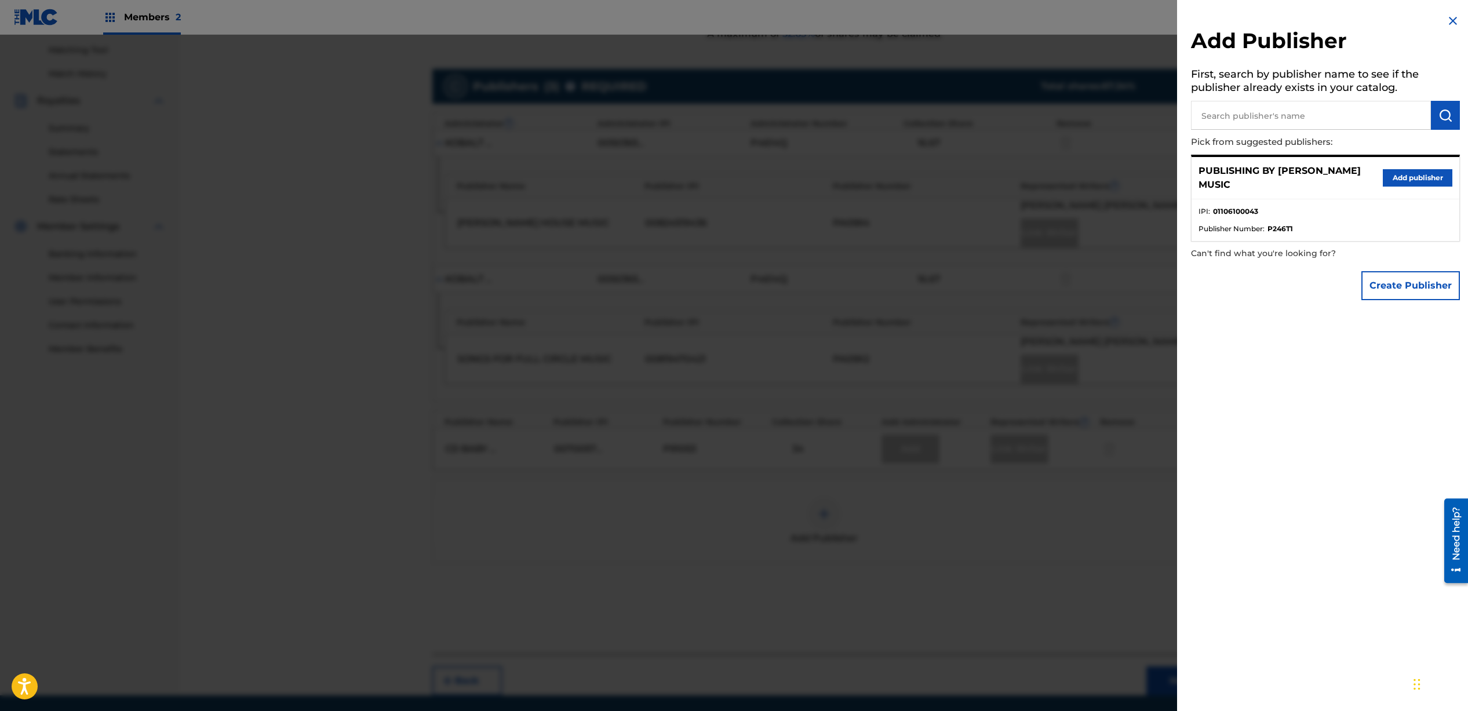
click at [1396, 178] on button "Add publisher" at bounding box center [1418, 177] width 70 height 17
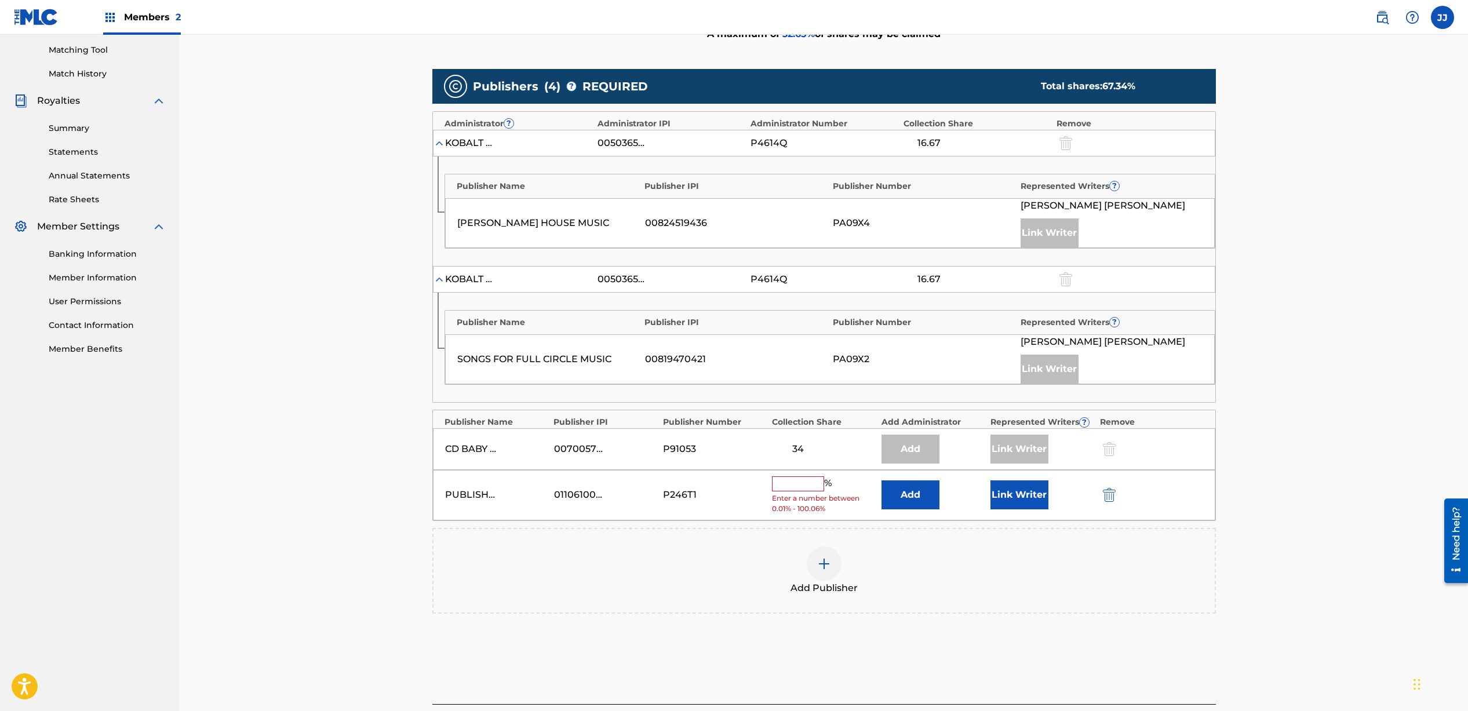
click at [812, 486] on input "text" at bounding box center [798, 484] width 52 height 15
type input "32.66"
click at [1019, 493] on button "Link Writer" at bounding box center [1020, 491] width 58 height 29
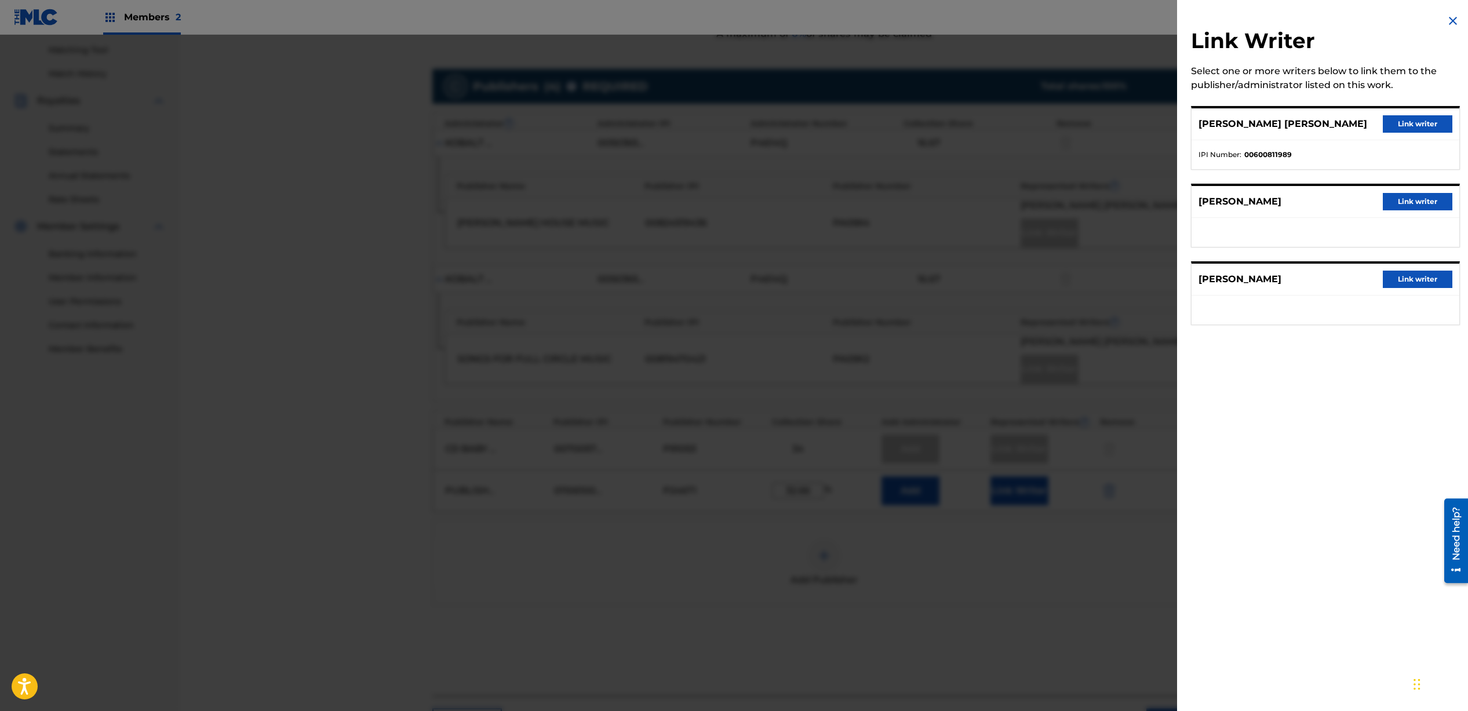
click at [982, 584] on div at bounding box center [734, 390] width 1468 height 711
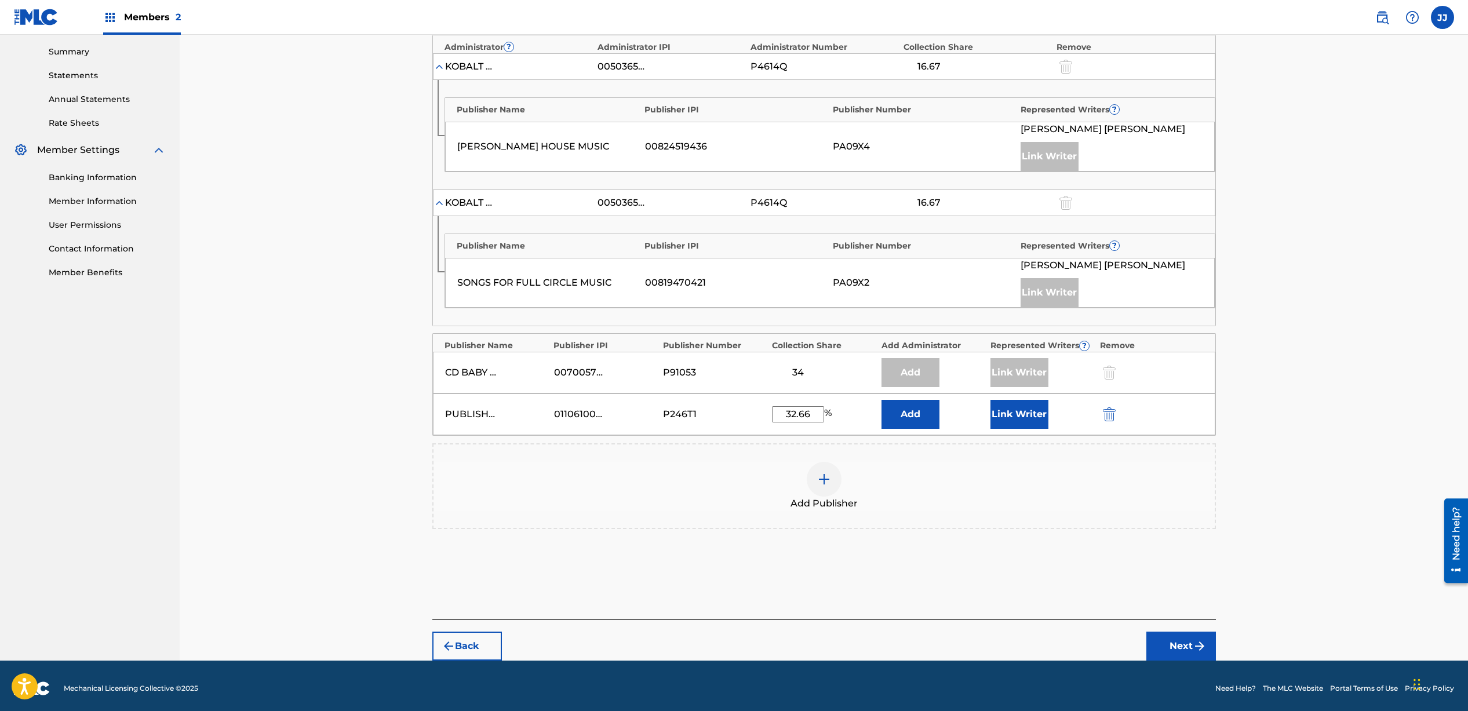
scroll to position [376, 0]
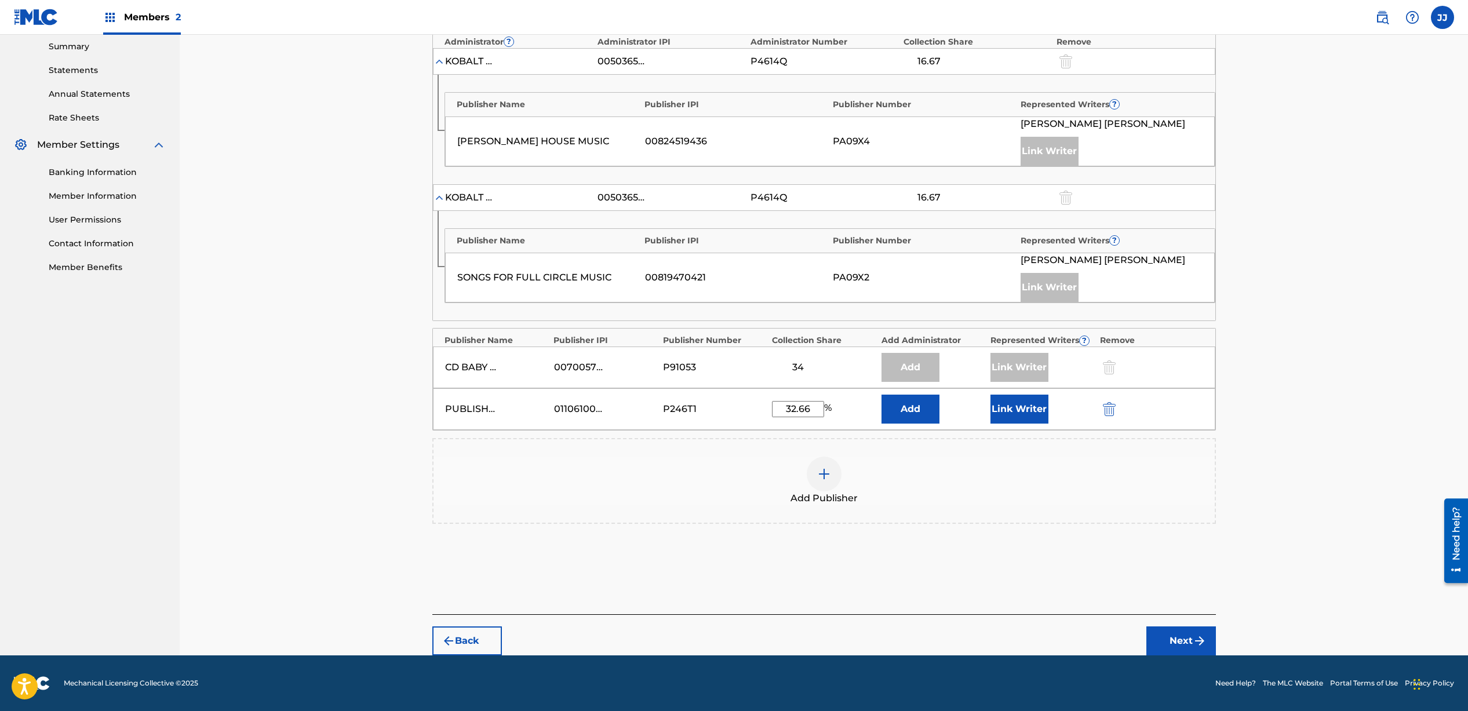
click at [1193, 642] on img "submit" at bounding box center [1200, 641] width 14 height 14
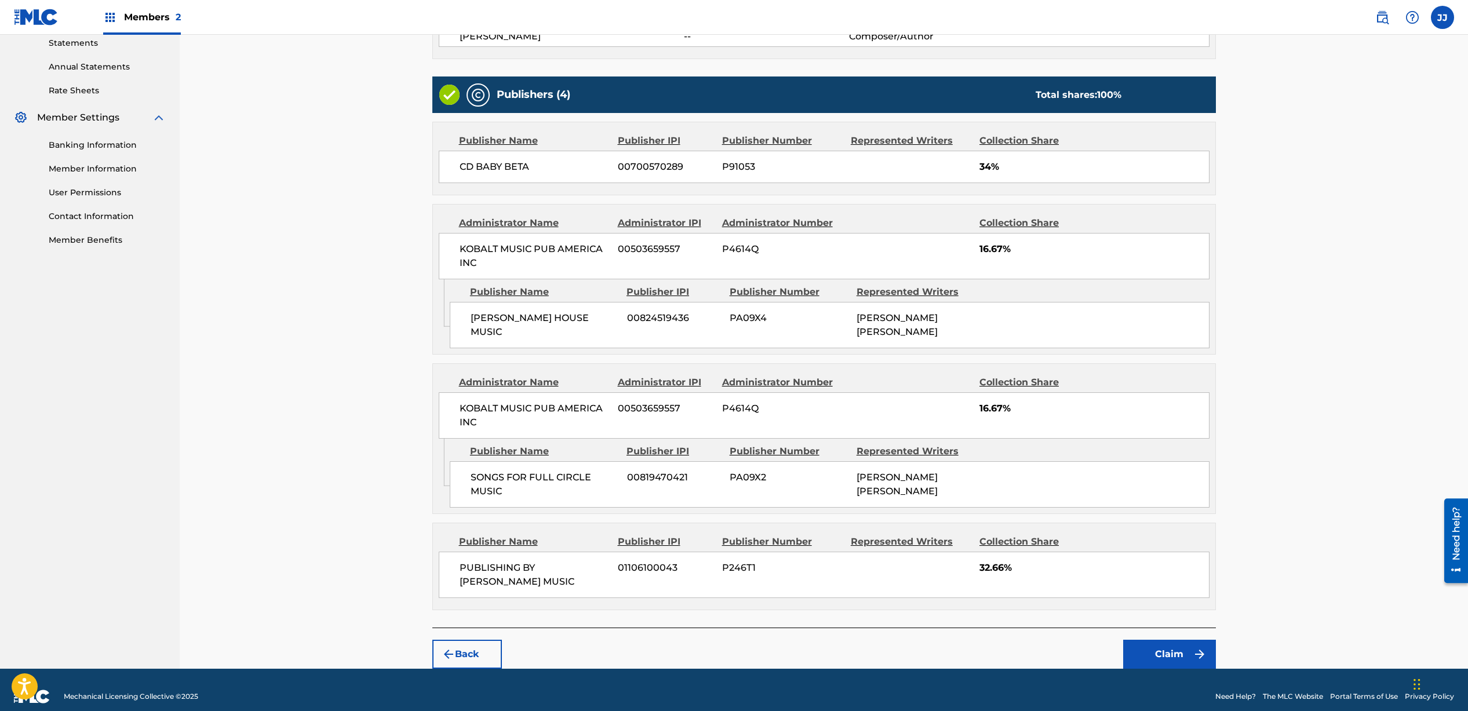
scroll to position [405, 0]
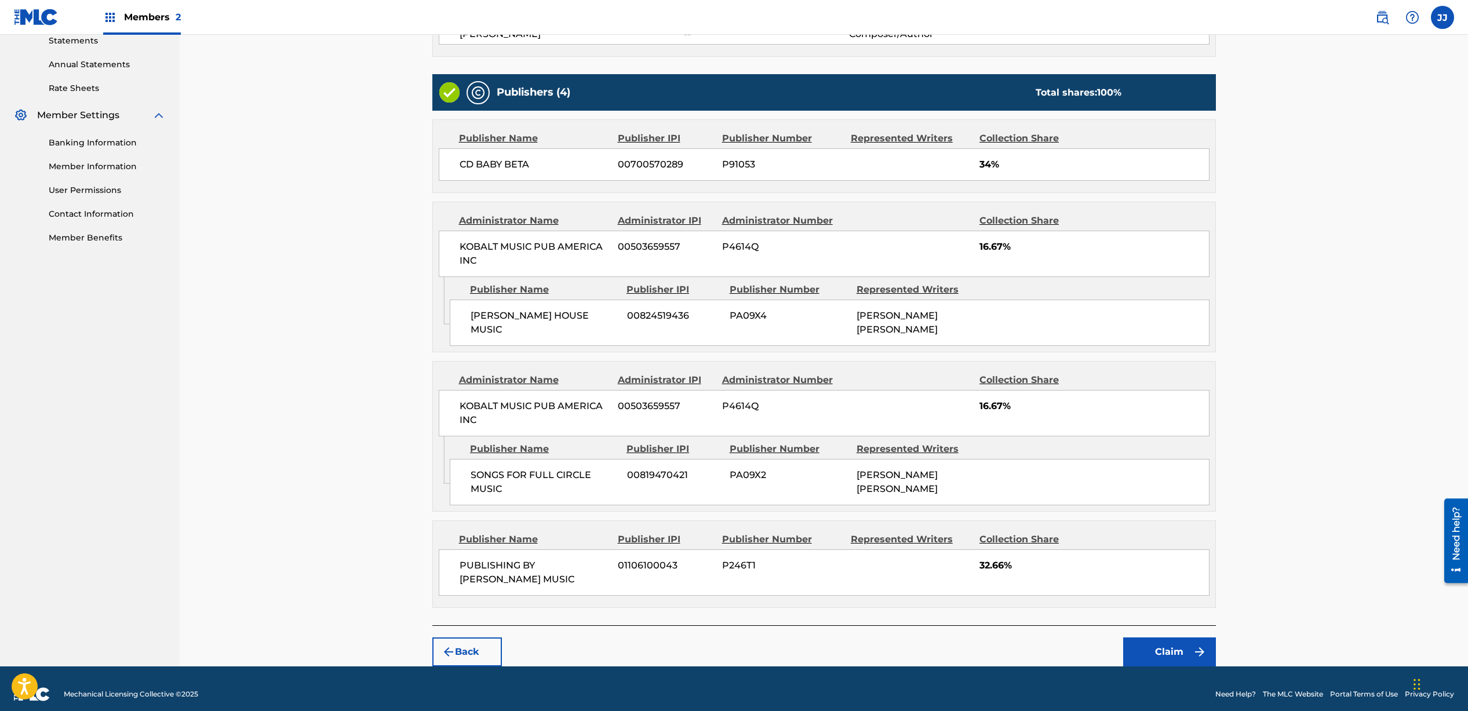
click at [1149, 639] on button "Claim" at bounding box center [1170, 652] width 93 height 29
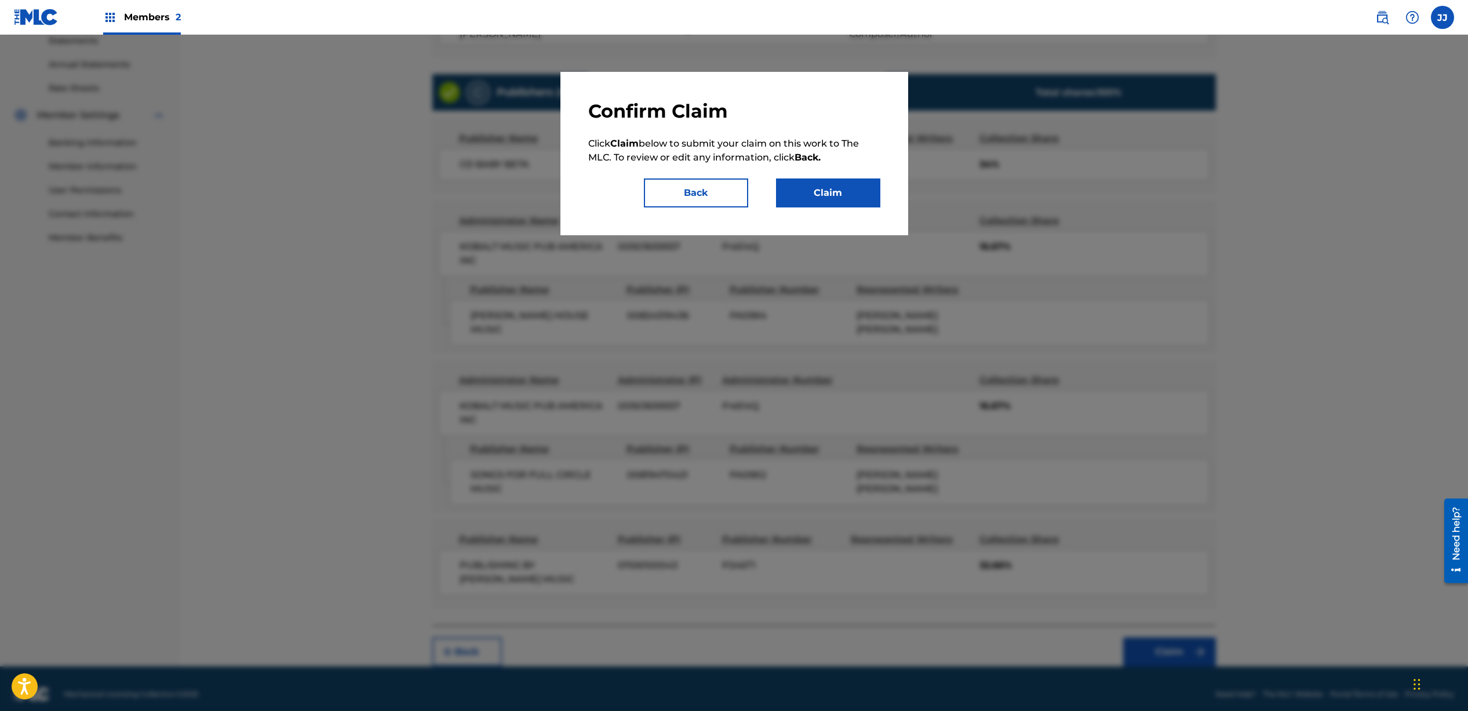
click at [834, 195] on button "Claim" at bounding box center [828, 193] width 104 height 29
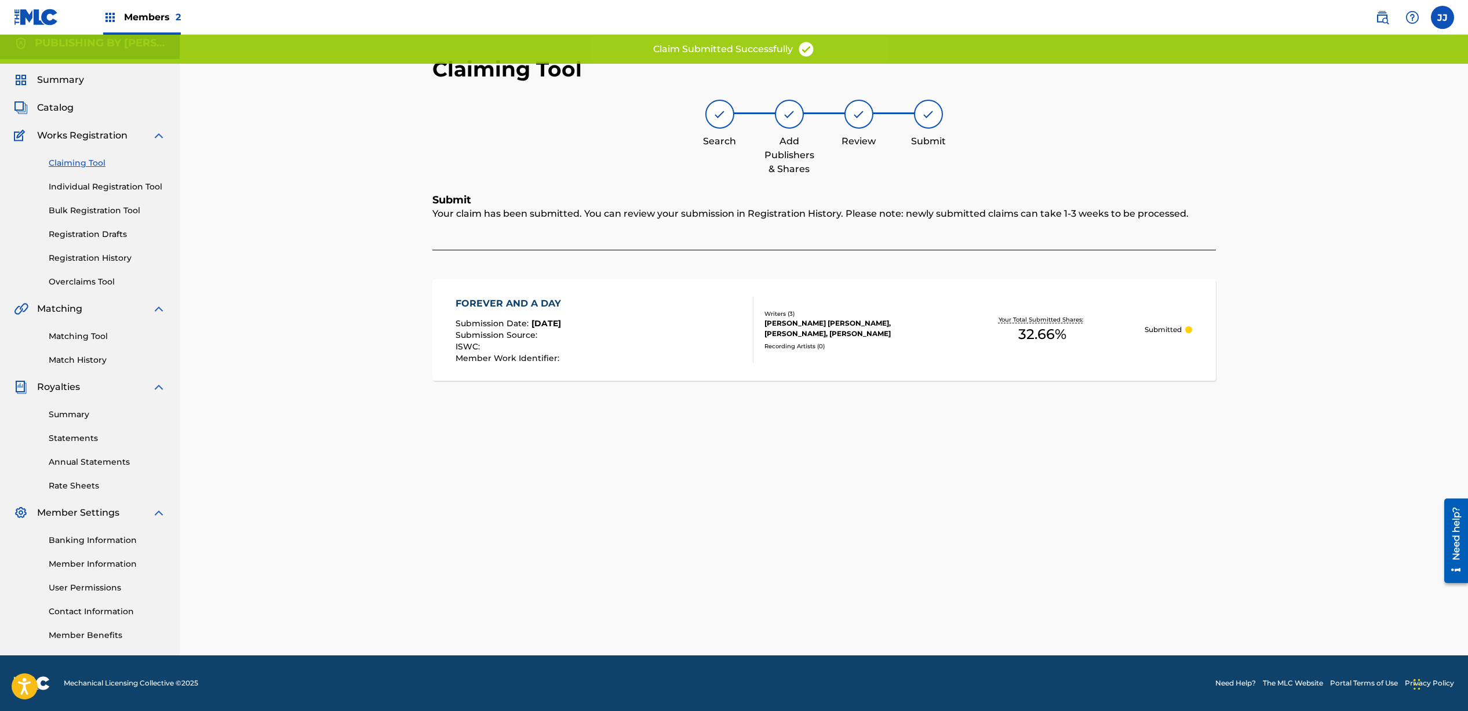
scroll to position [8, 0]
click at [64, 168] on link "Claiming Tool" at bounding box center [107, 163] width 117 height 12
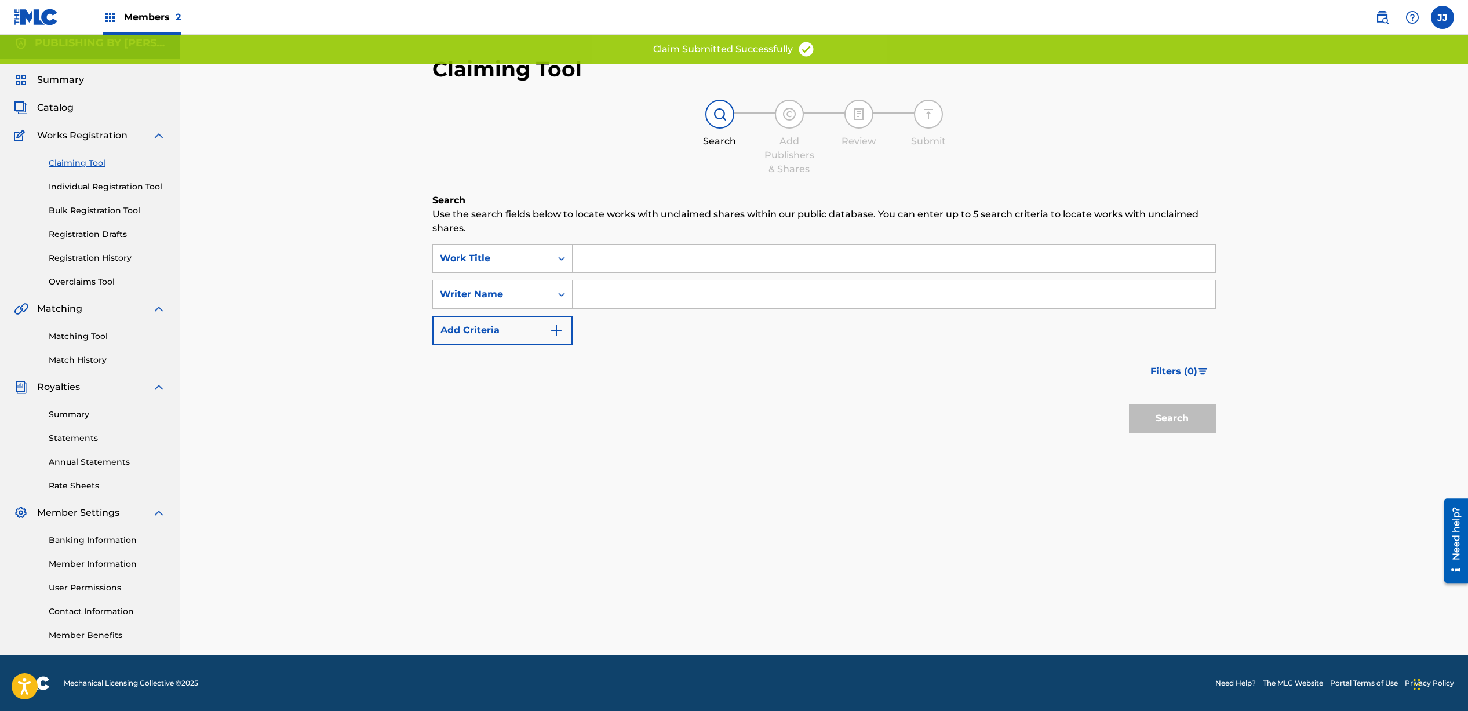
scroll to position [0, 0]
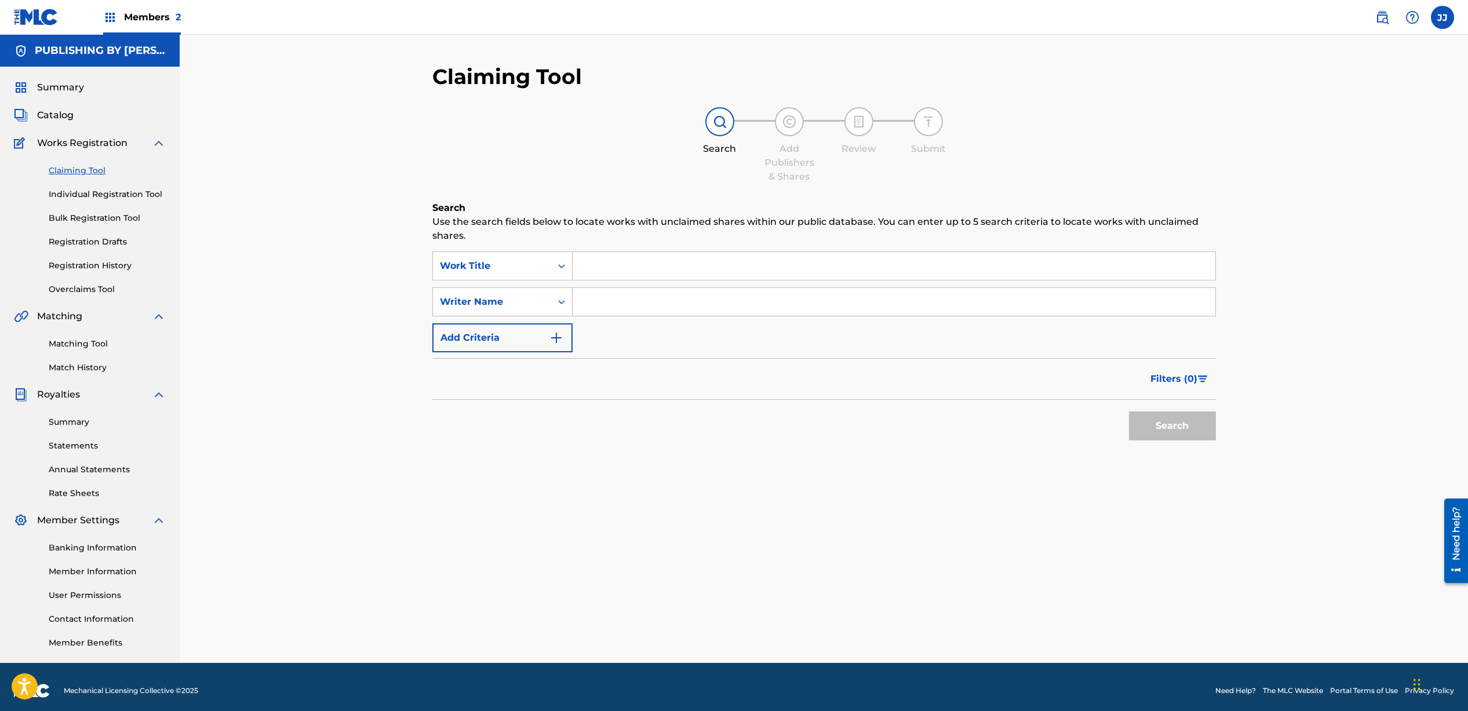
click at [659, 317] on div "SearchWithCriteria7c0795b5-59a1-4896-9e83-b83bb6470da7 Work Title SearchWithCri…" at bounding box center [824, 302] width 784 height 101
click at [659, 307] on input "Search Form" at bounding box center [894, 302] width 643 height 28
type input "[PERSON_NAME]"
click at [1176, 415] on button "Search" at bounding box center [1172, 426] width 87 height 29
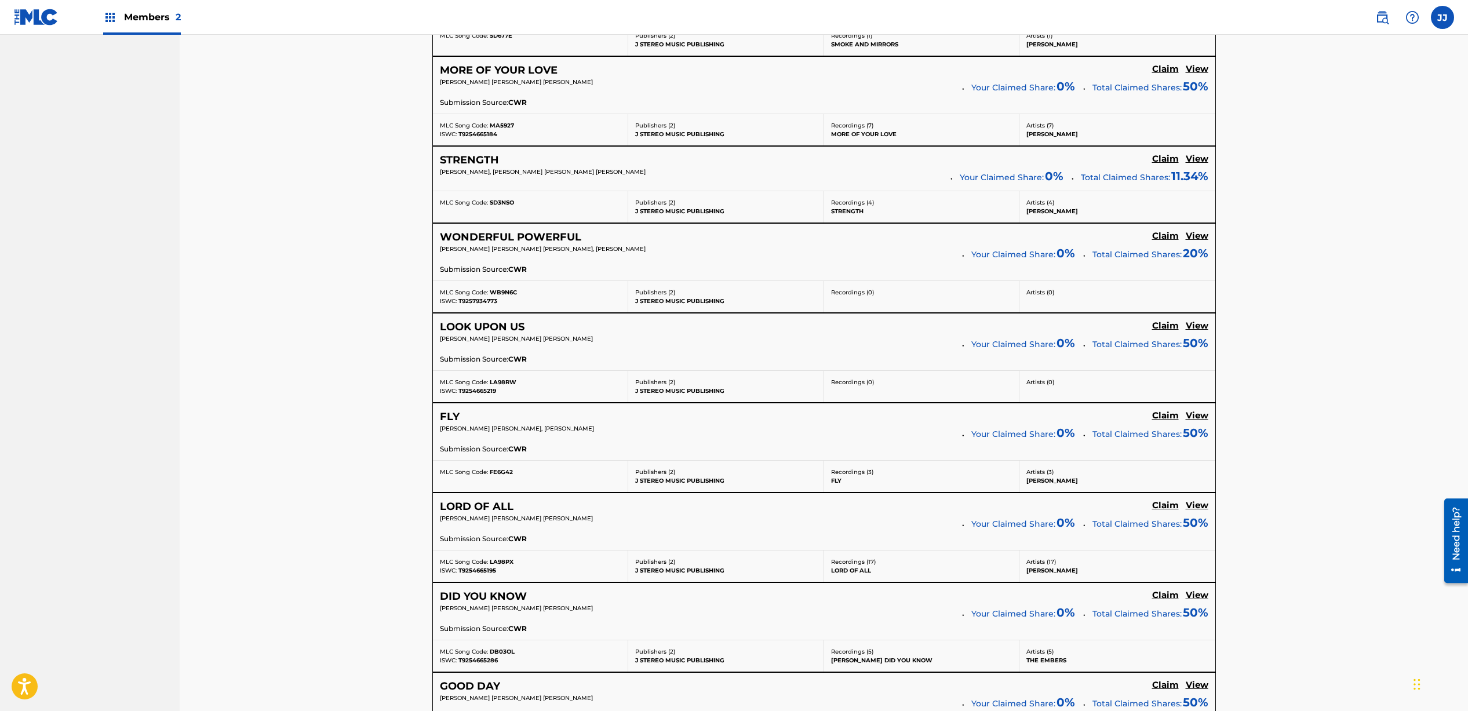
scroll to position [4360, 0]
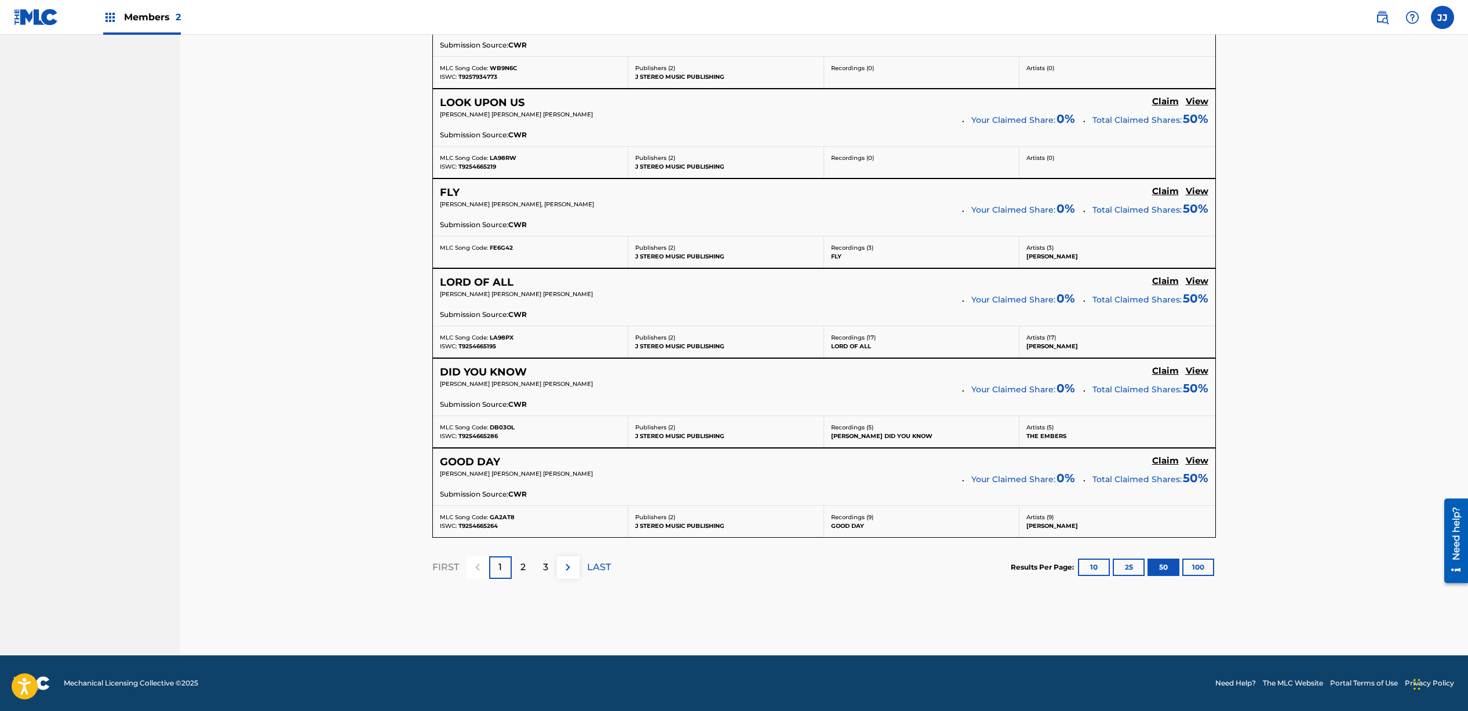
click at [526, 574] on div "2" at bounding box center [523, 568] width 23 height 23
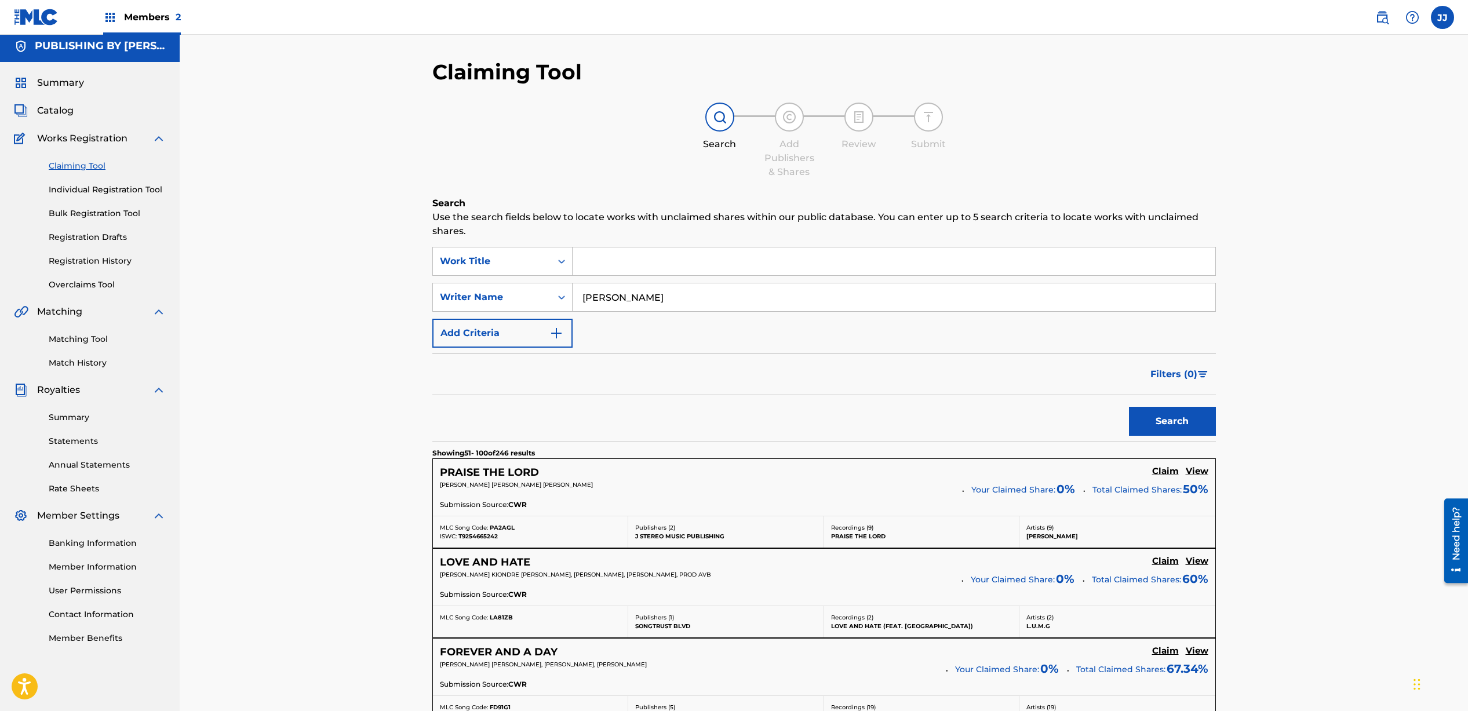
scroll to position [383, 0]
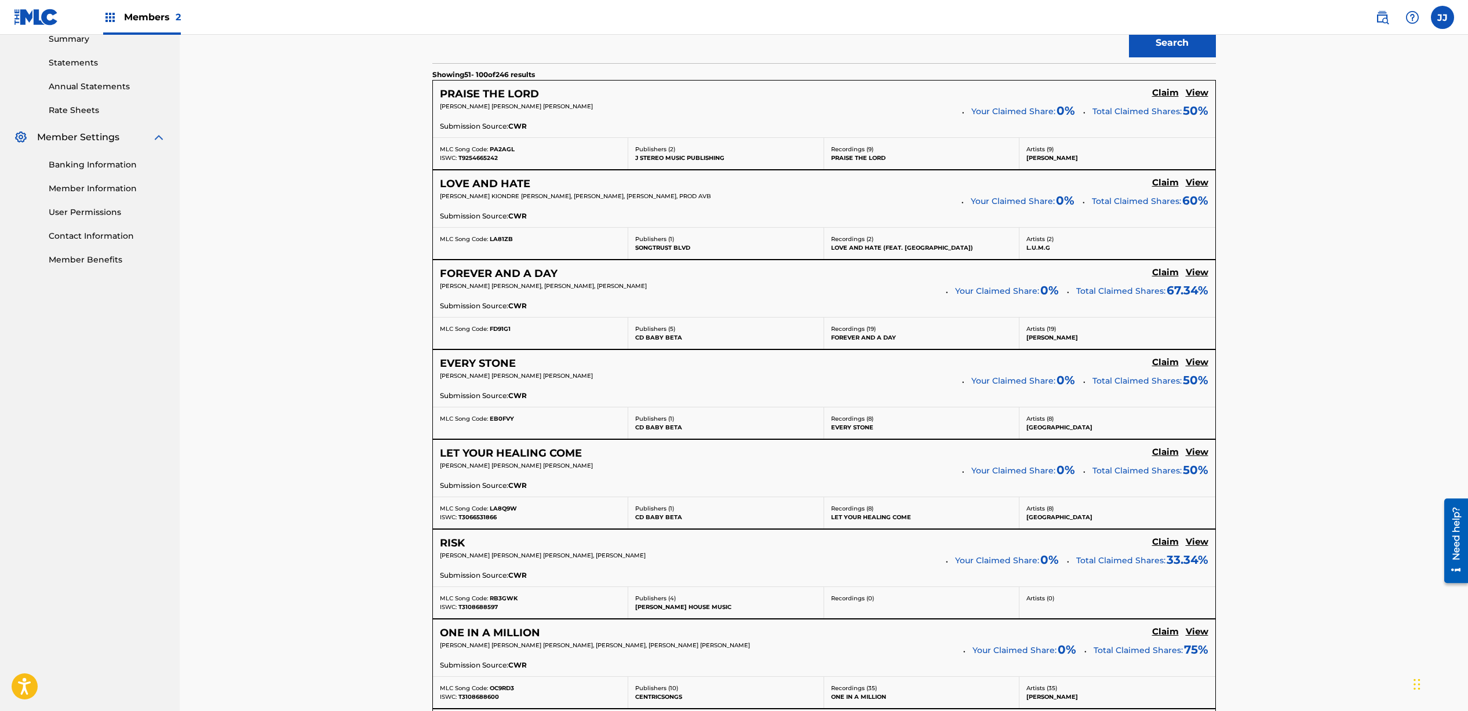
click at [1166, 99] on h5 "Claim" at bounding box center [1165, 93] width 27 height 11
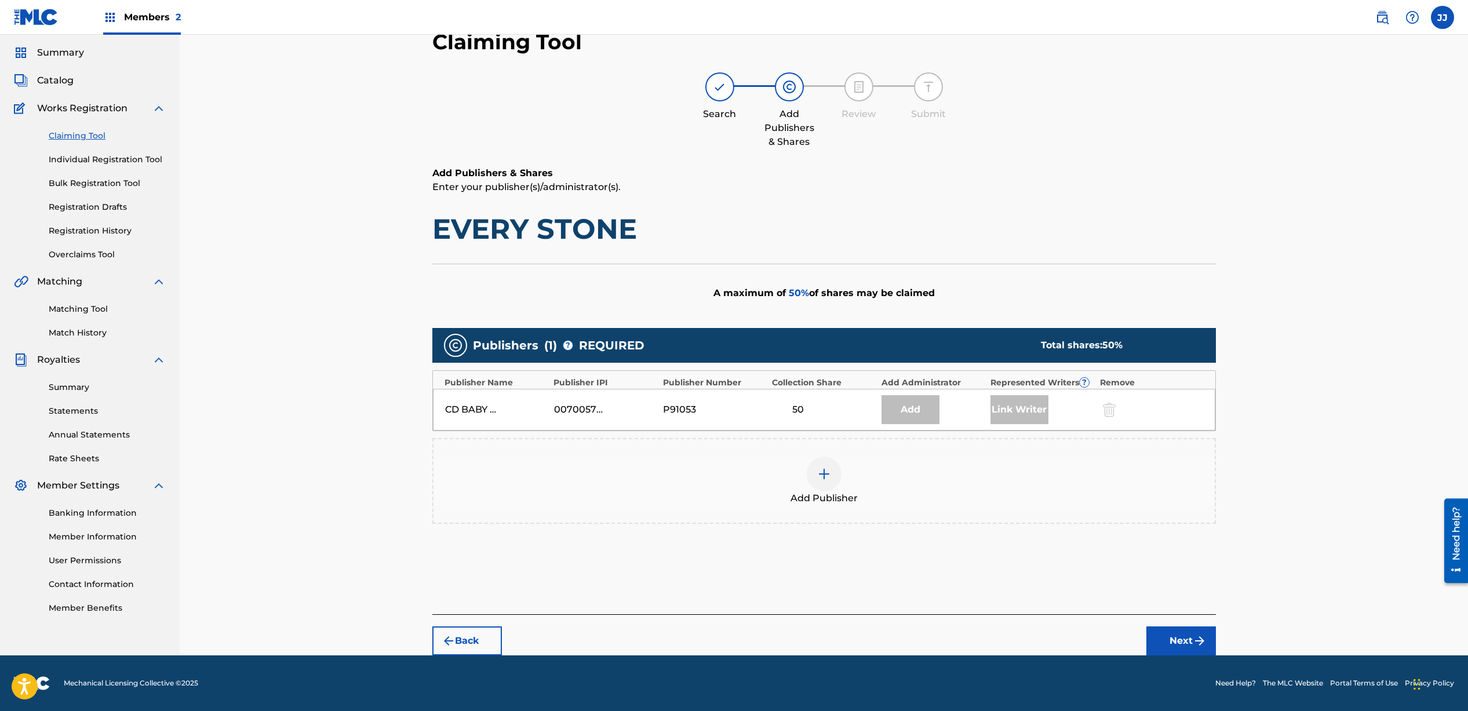
scroll to position [35, 0]
click at [820, 479] on img at bounding box center [824, 474] width 14 height 14
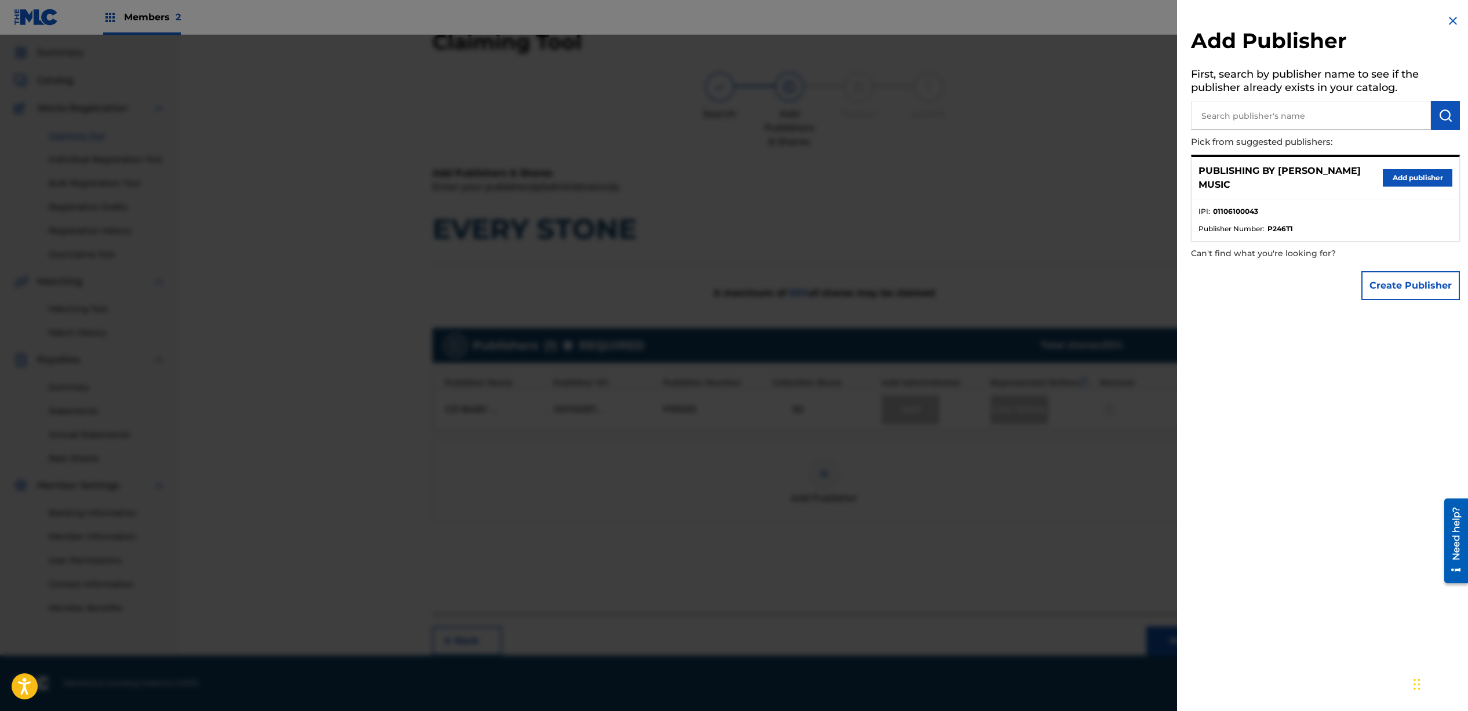
click at [1397, 174] on button "Add publisher" at bounding box center [1418, 177] width 70 height 17
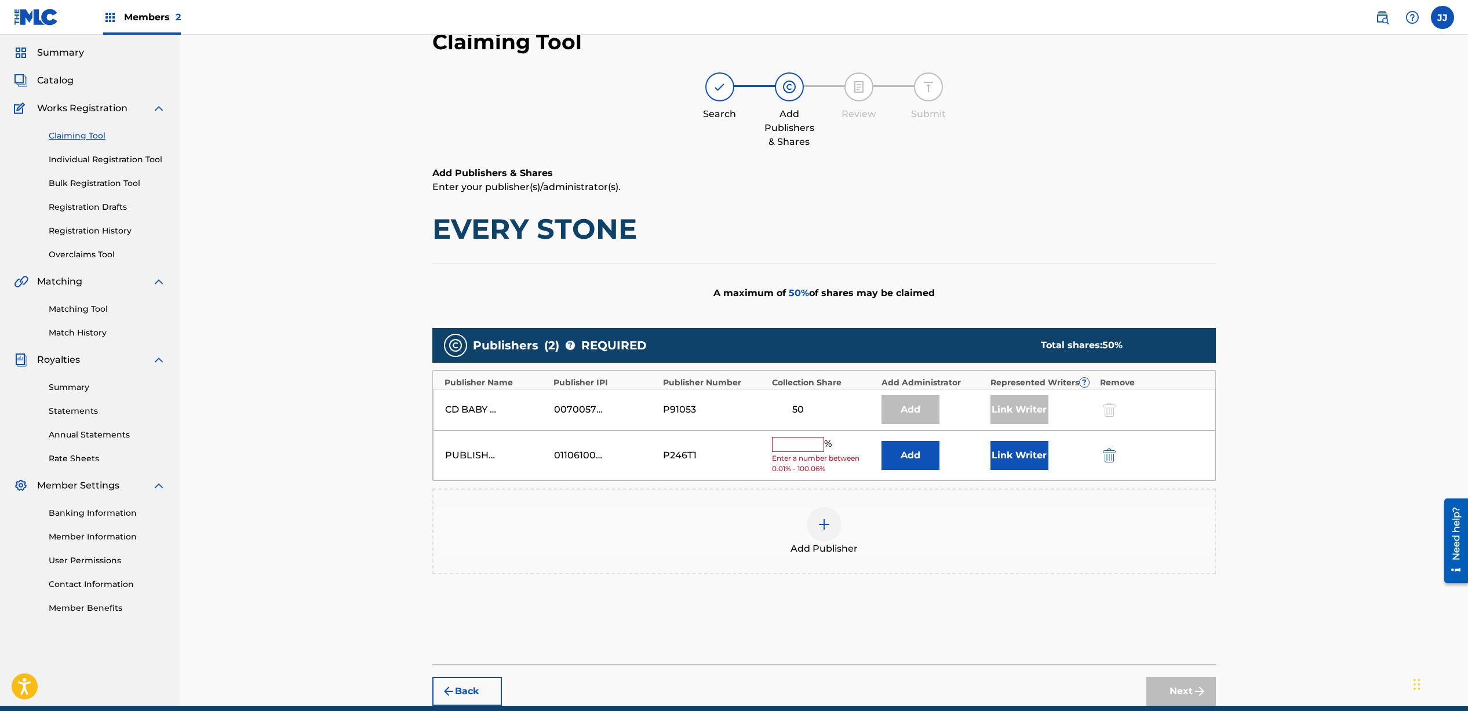
click at [810, 446] on input "text" at bounding box center [798, 444] width 52 height 15
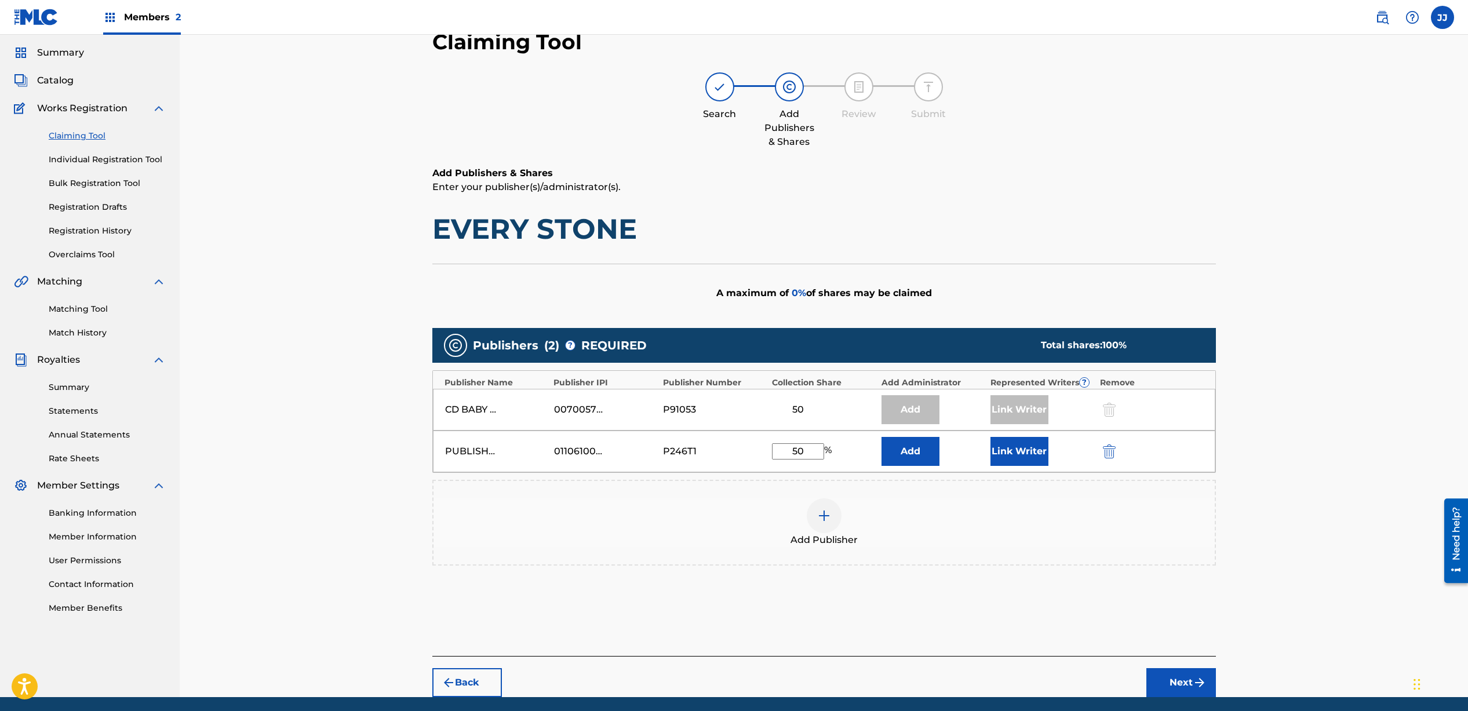
type input "50"
click at [1026, 450] on button "Link Writer" at bounding box center [1020, 451] width 58 height 29
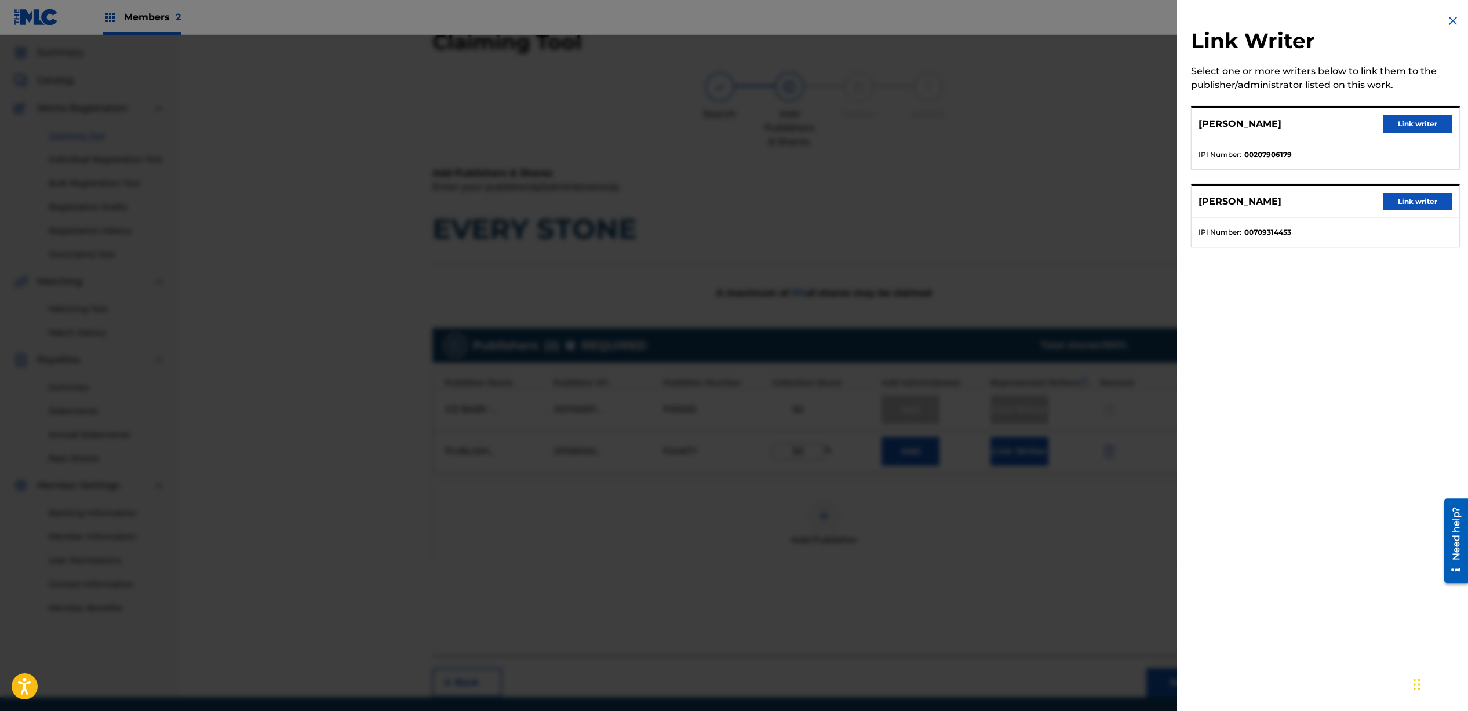
click at [1410, 203] on button "Link writer" at bounding box center [1418, 201] width 70 height 17
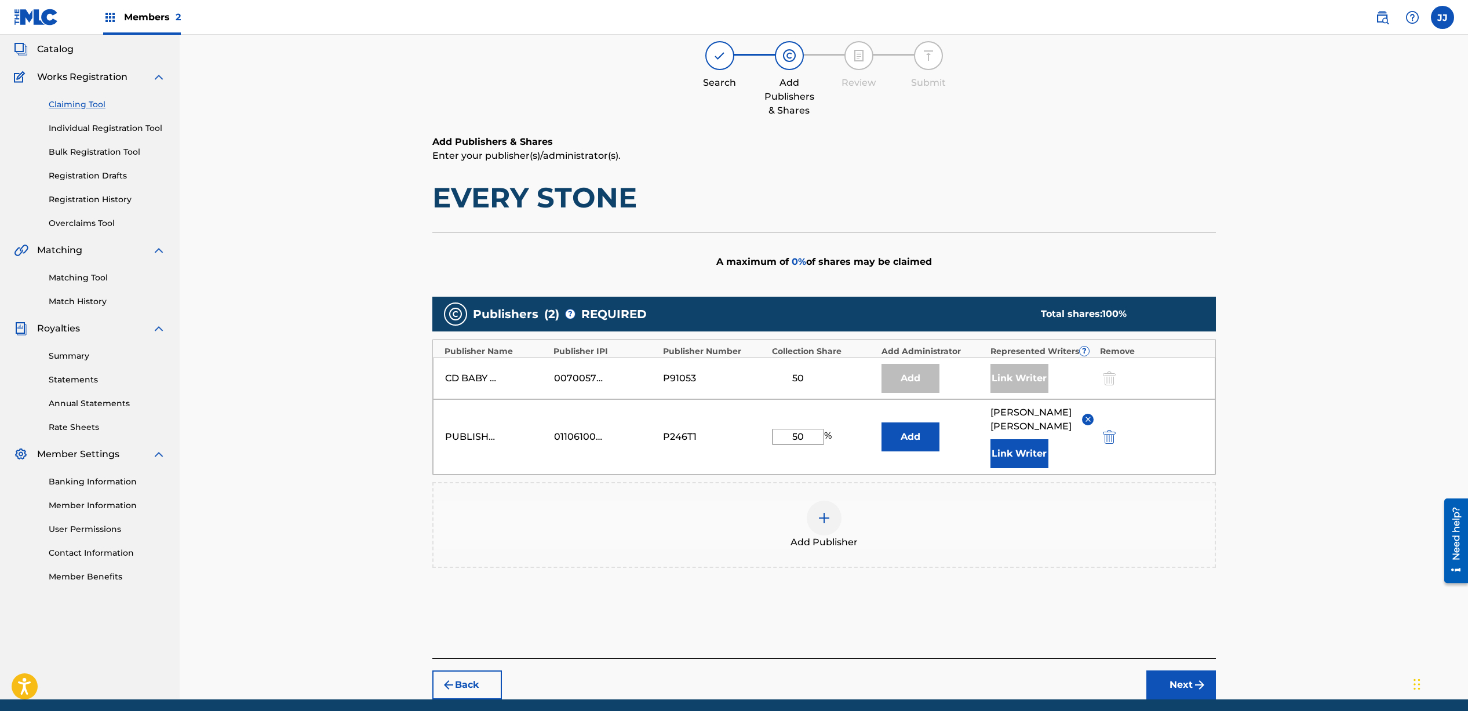
scroll to position [124, 0]
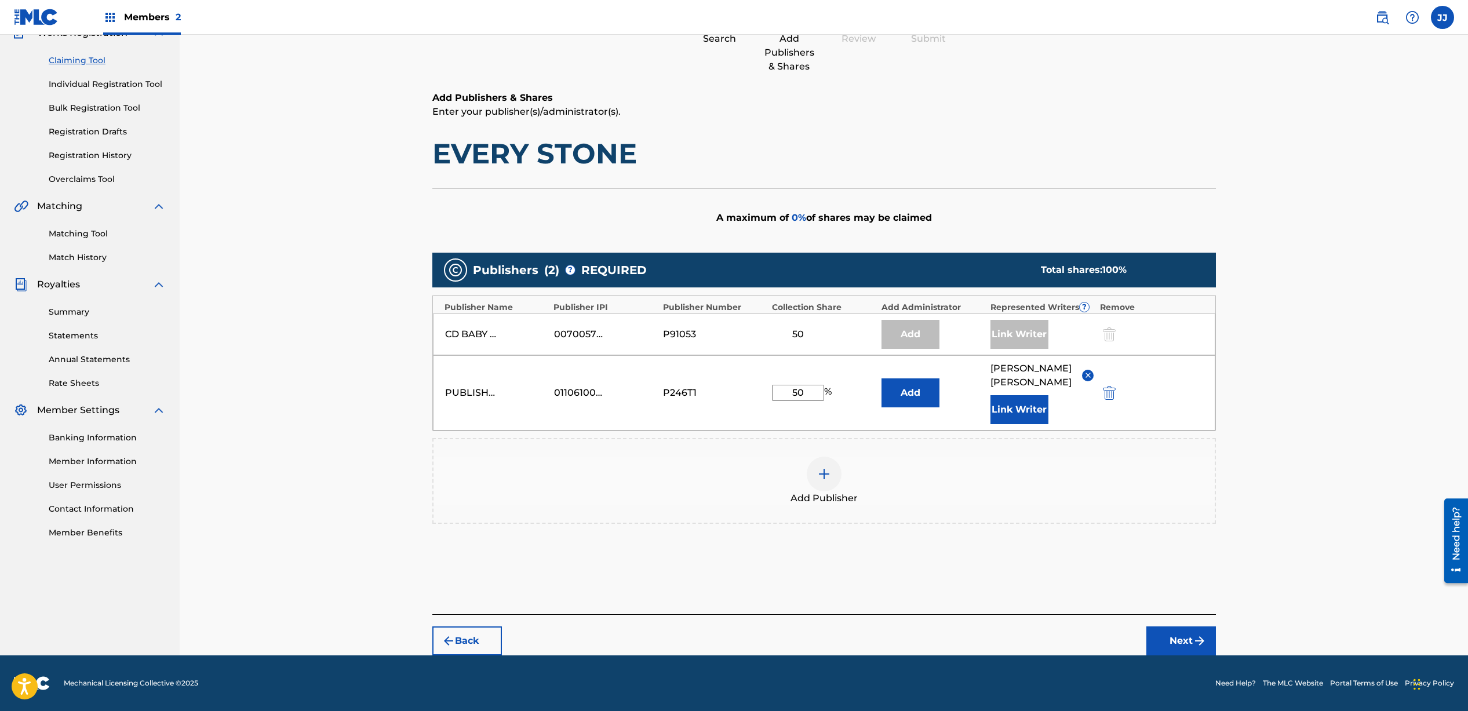
click at [1172, 640] on button "Next" at bounding box center [1182, 641] width 70 height 29
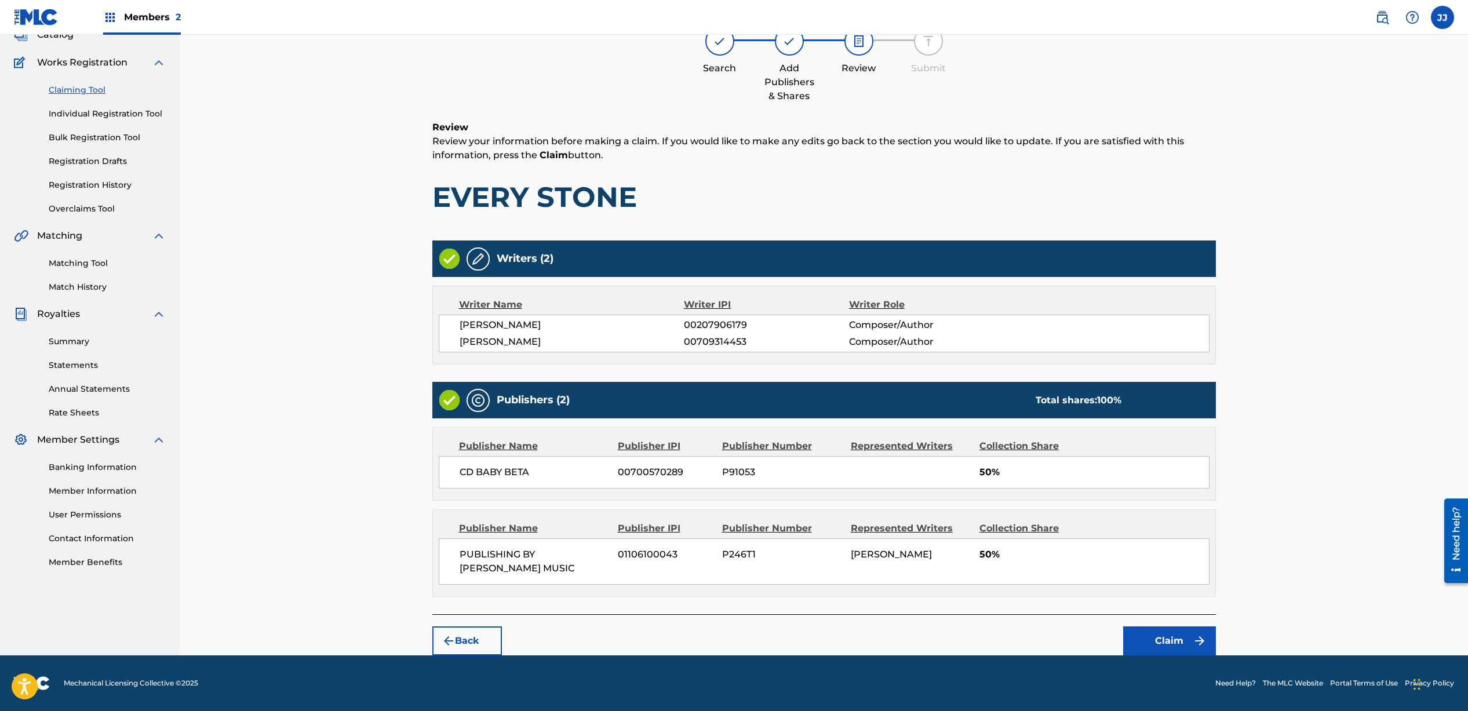
scroll to position [52, 0]
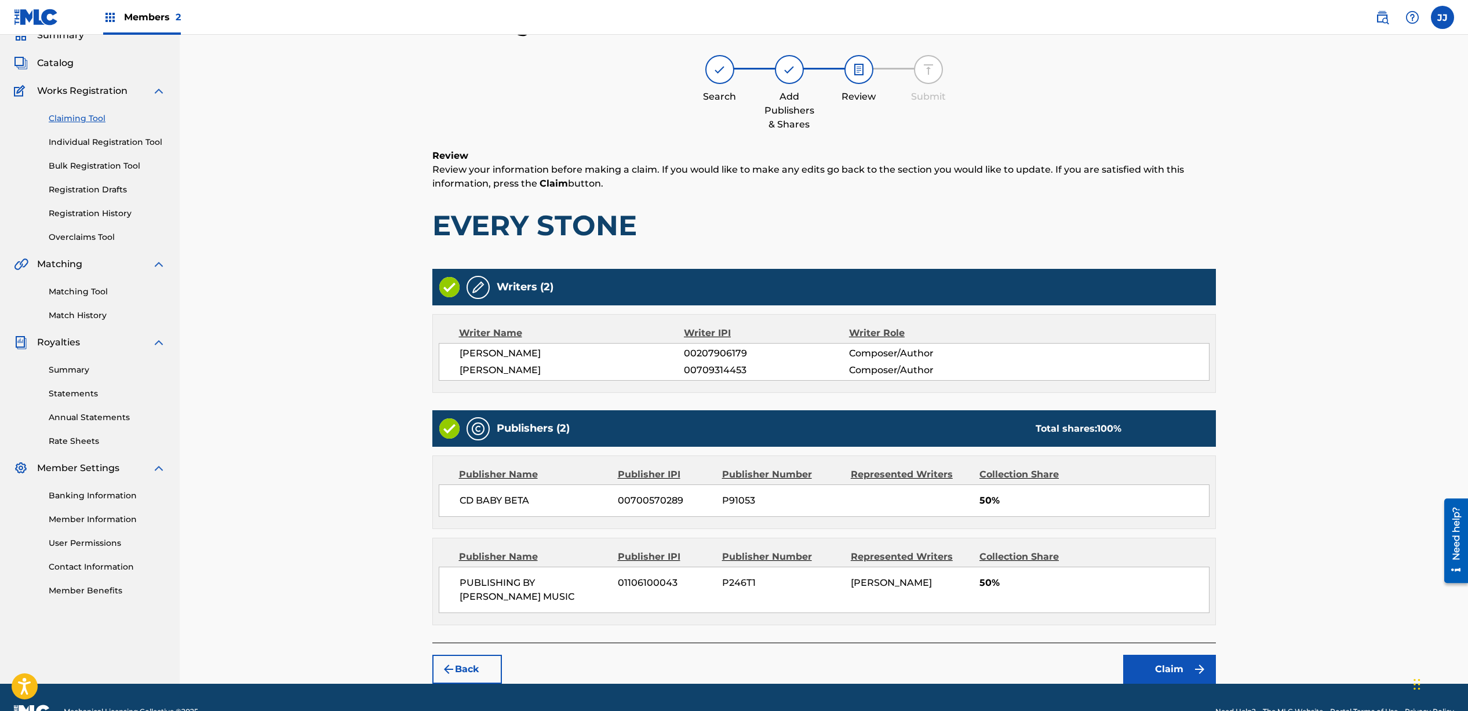
click at [1172, 667] on button "Claim" at bounding box center [1170, 669] width 93 height 29
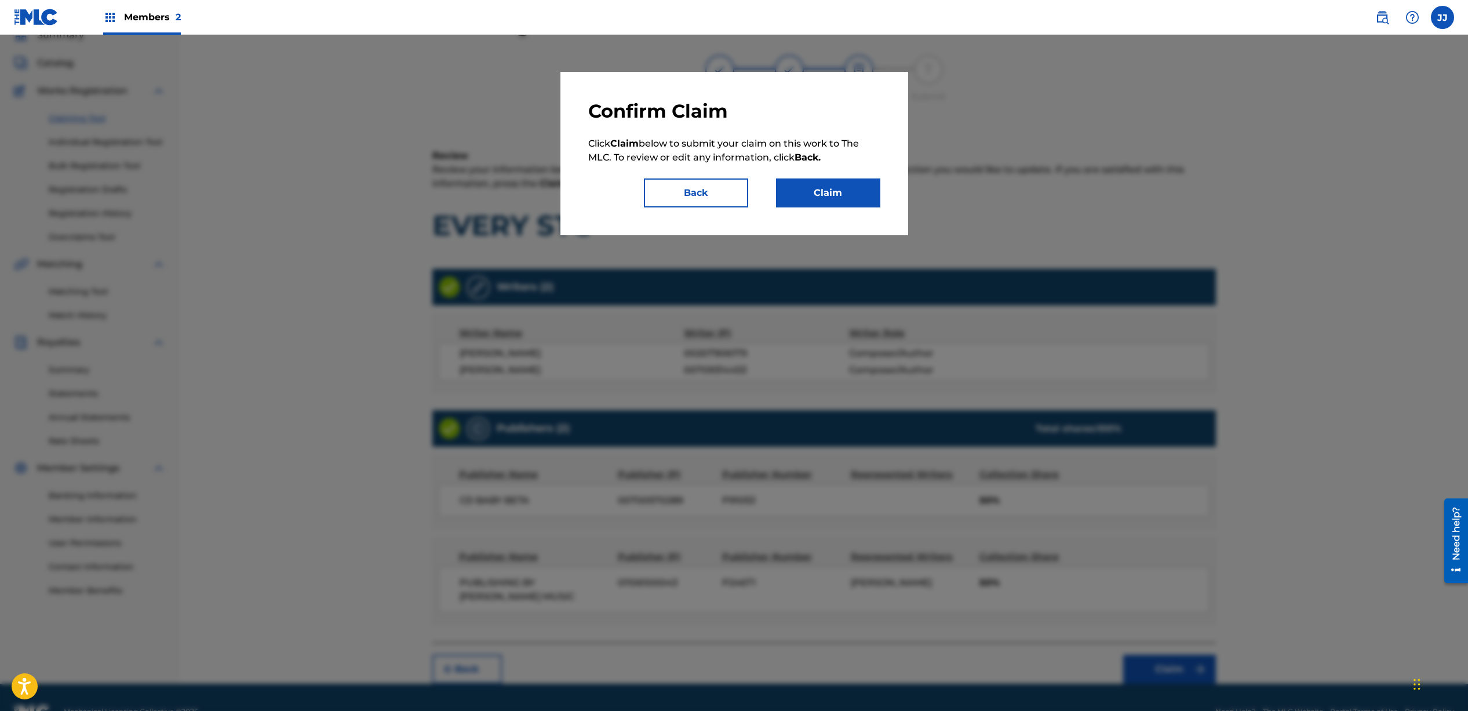
click at [860, 180] on button "Claim" at bounding box center [828, 193] width 104 height 29
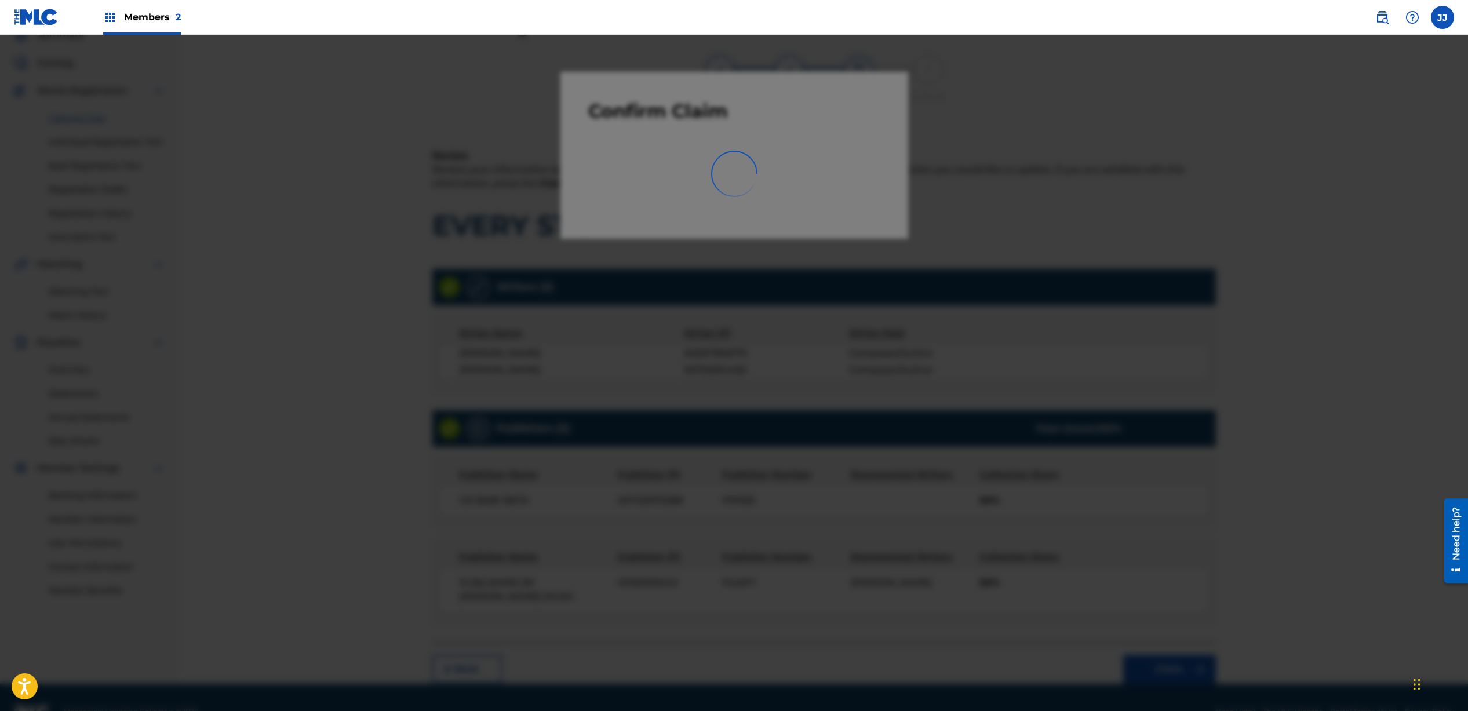
scroll to position [8, 0]
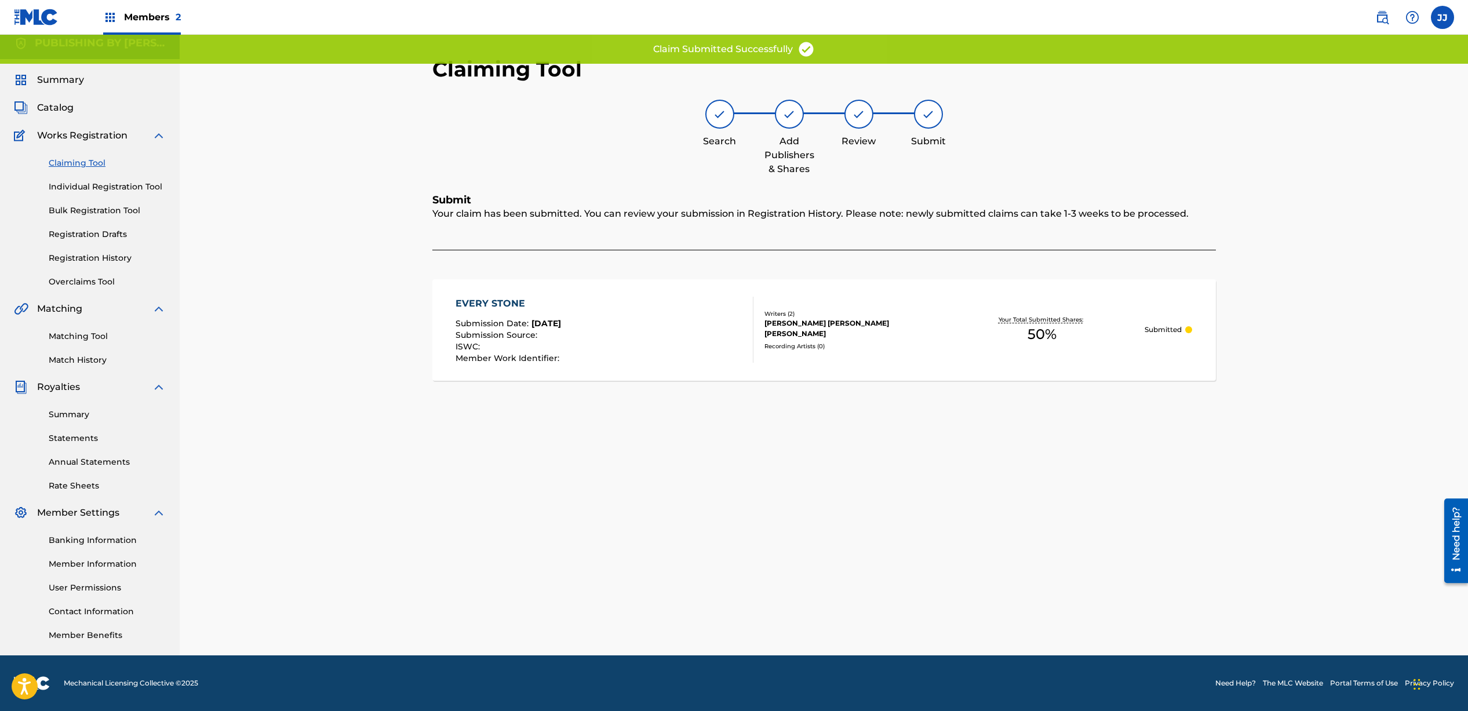
click at [90, 166] on link "Claiming Tool" at bounding box center [107, 163] width 117 height 12
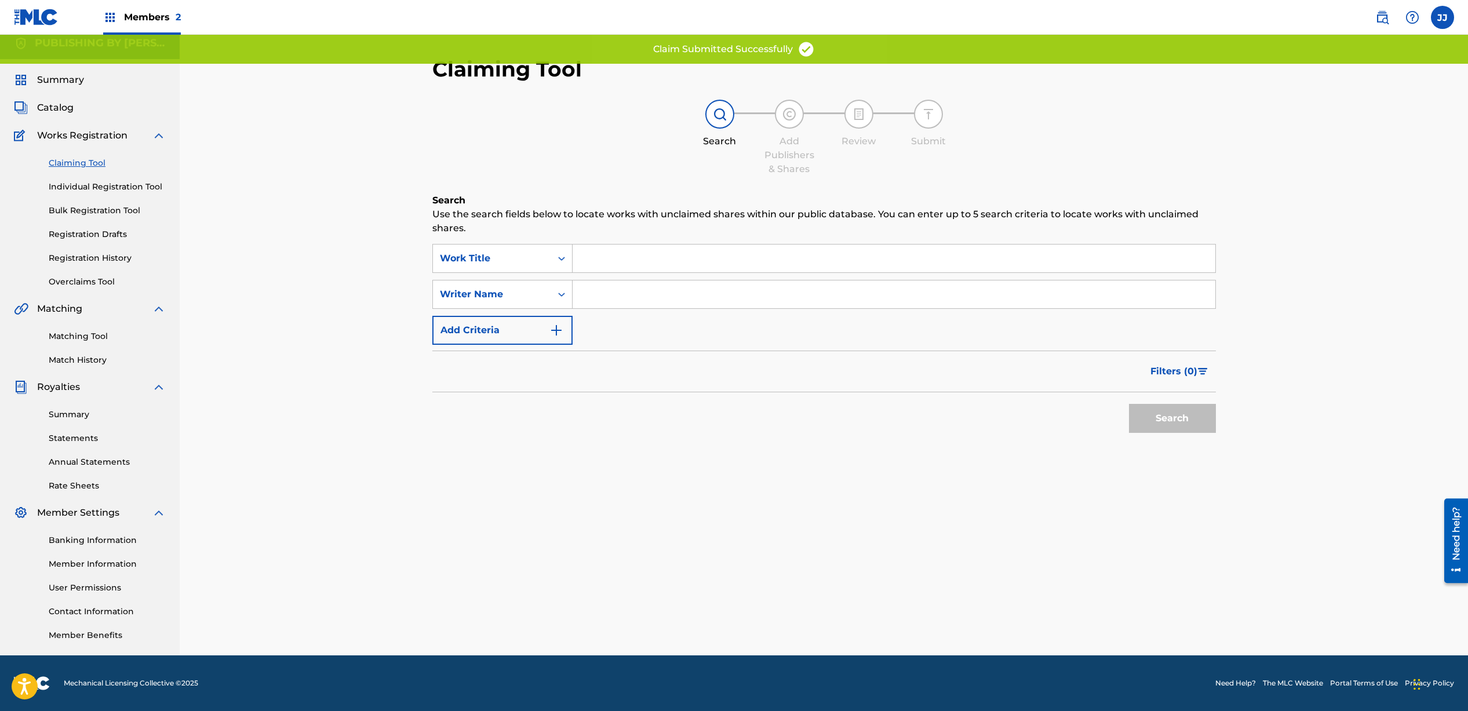
scroll to position [0, 0]
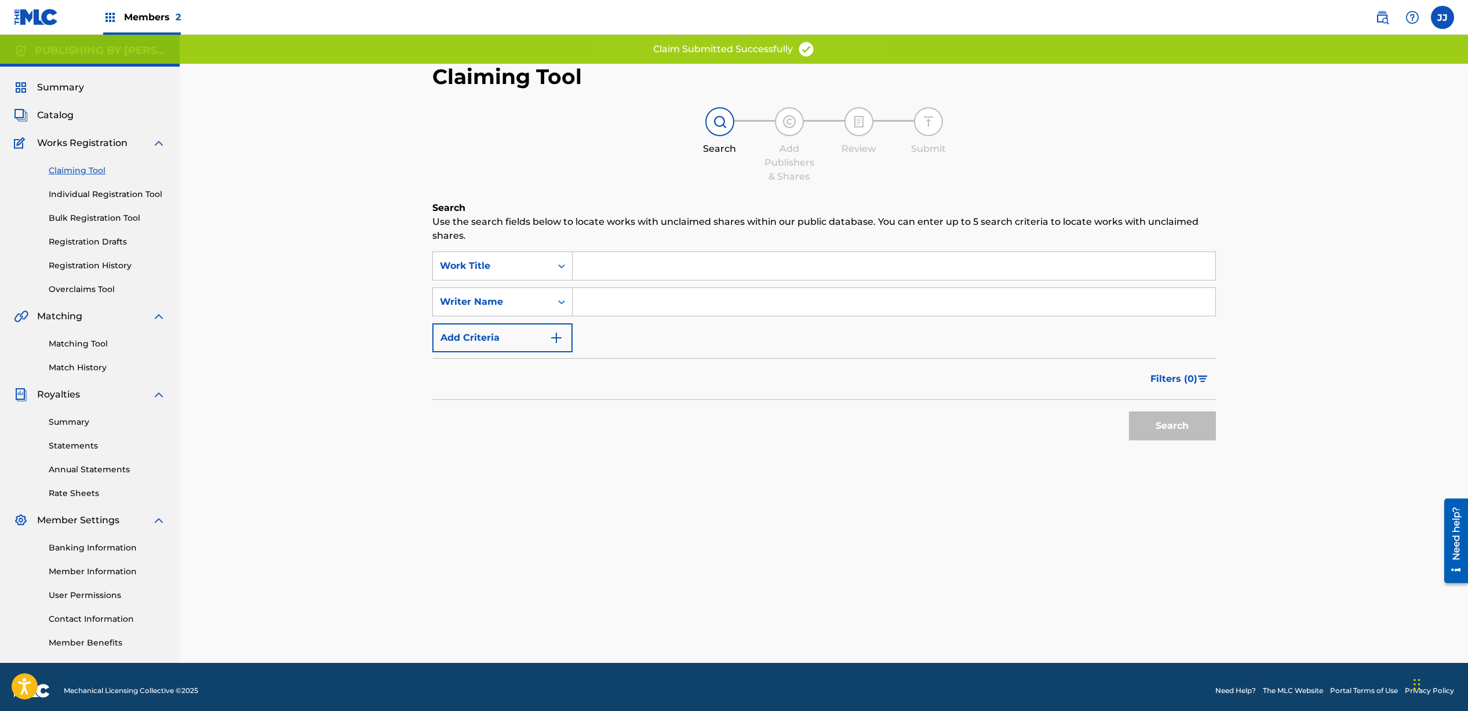
click at [615, 308] on input "Search Form" at bounding box center [894, 302] width 643 height 28
type input "[PERSON_NAME]"
click at [1159, 437] on button "Search" at bounding box center [1172, 426] width 87 height 29
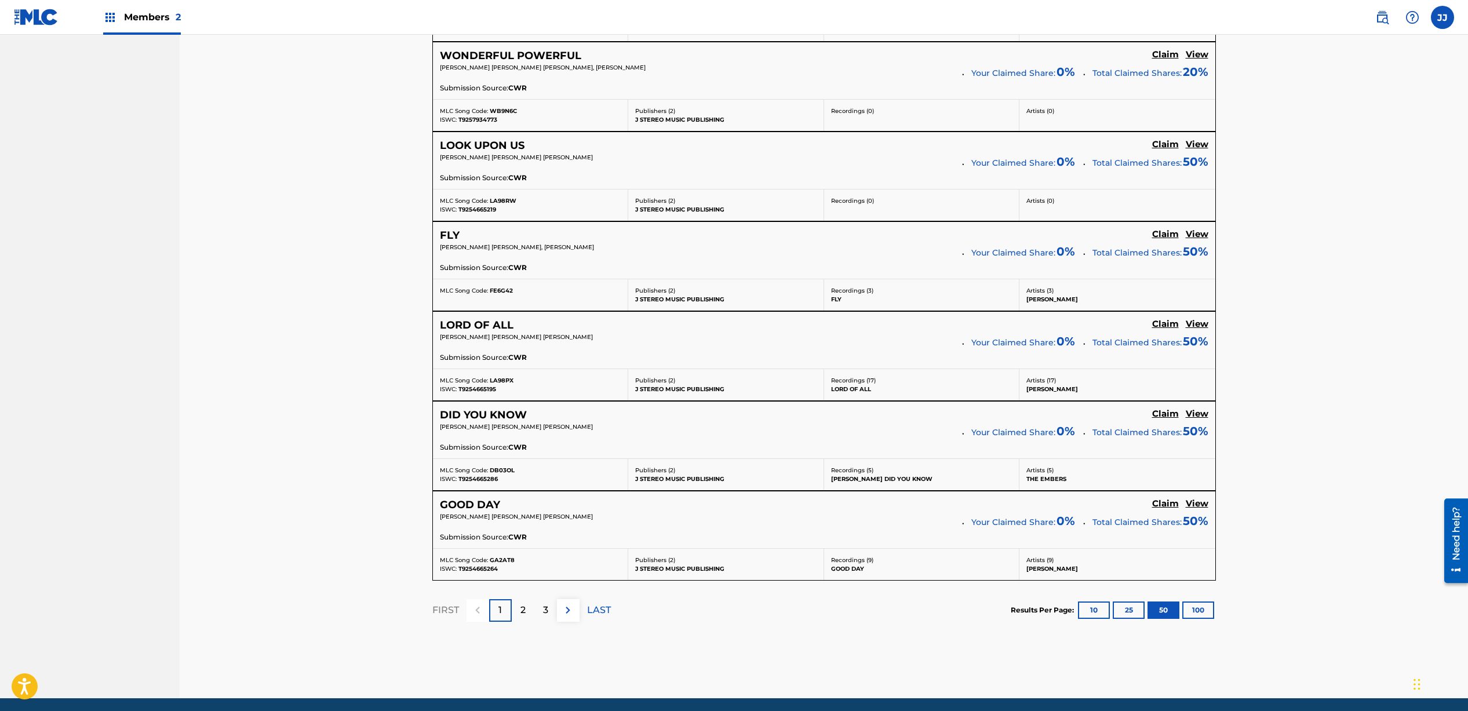
scroll to position [4360, 0]
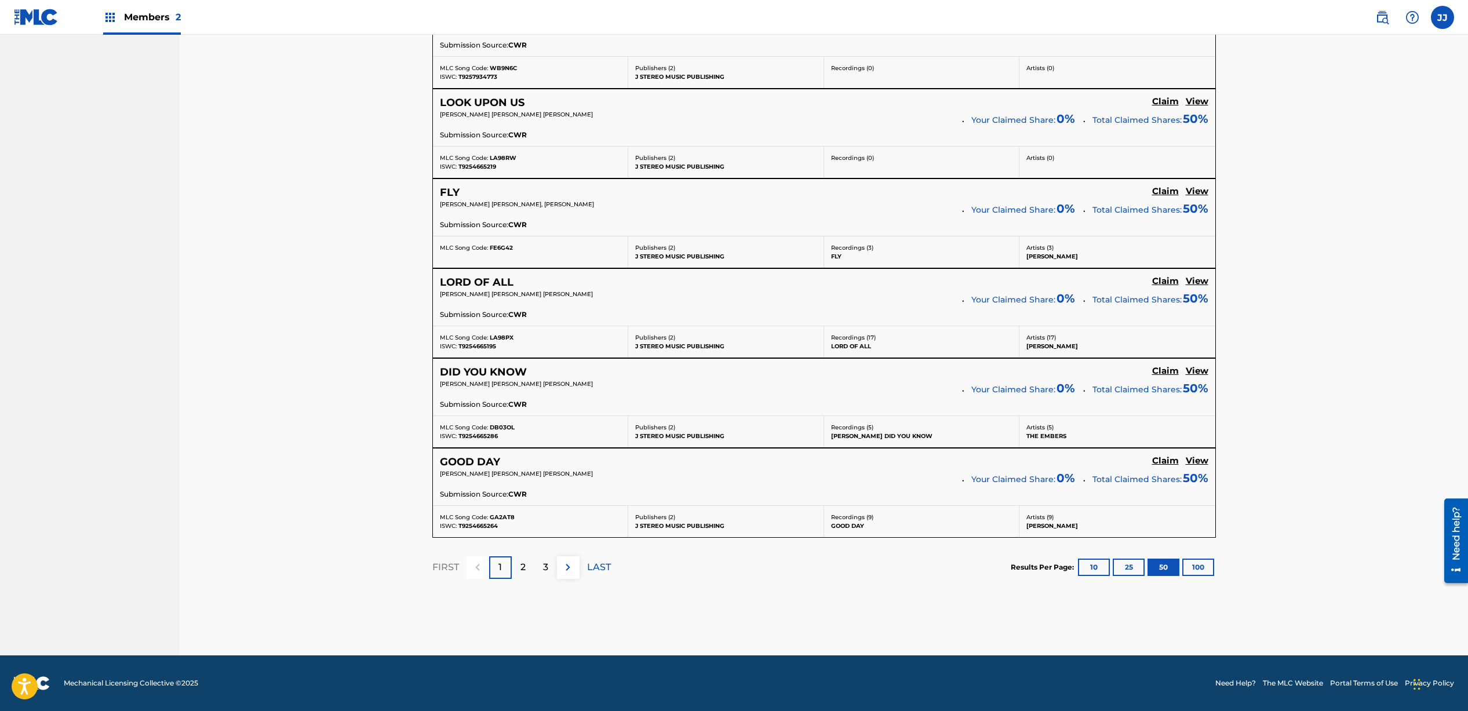
click at [518, 561] on div "2" at bounding box center [523, 568] width 23 height 23
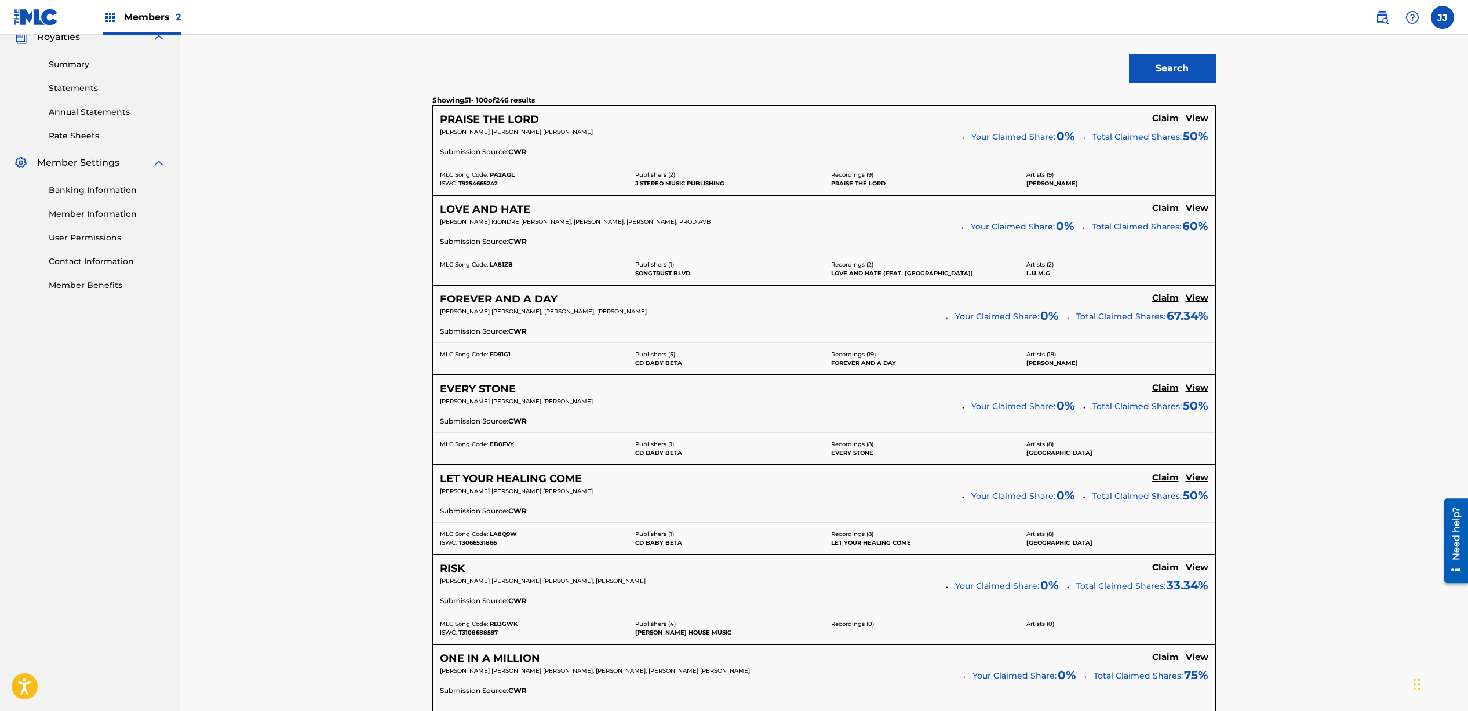
scroll to position [375, 0]
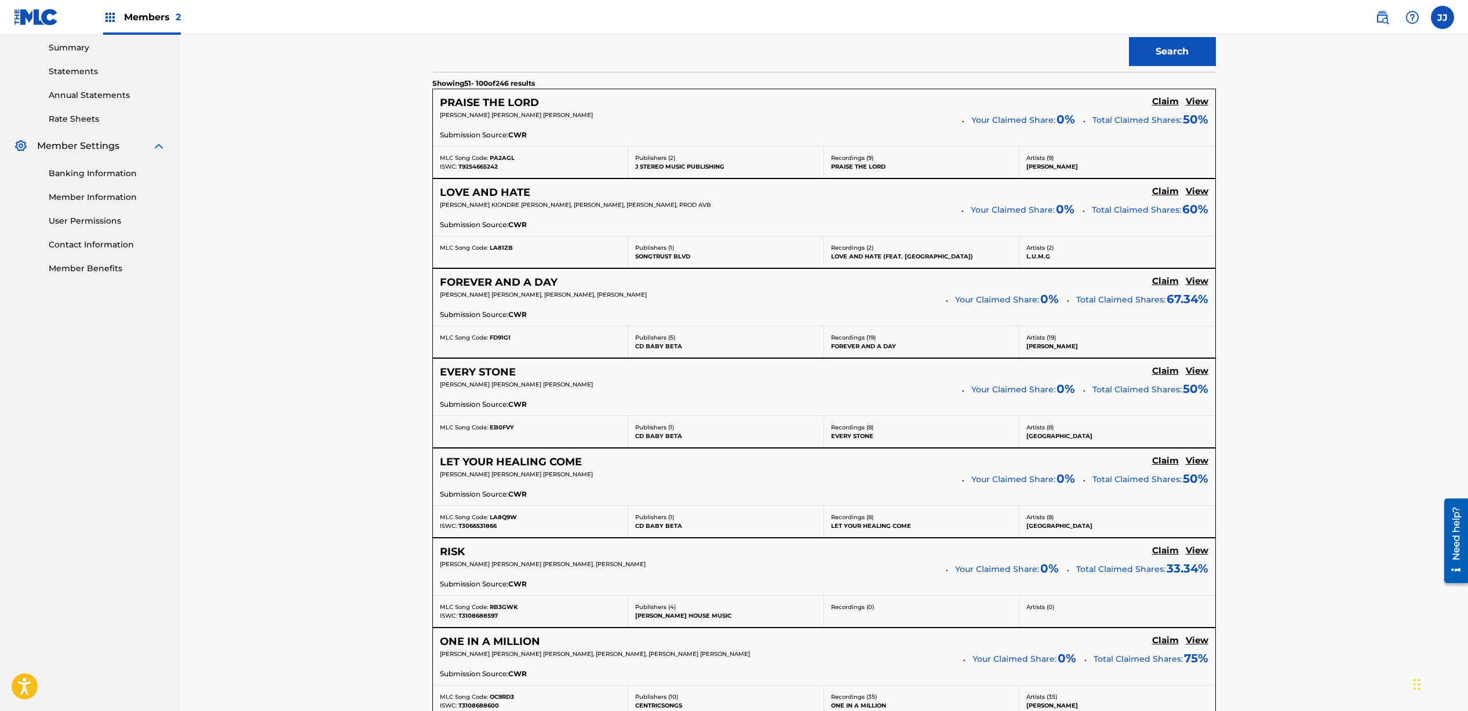
click at [1168, 107] on h5 "Claim" at bounding box center [1165, 101] width 27 height 11
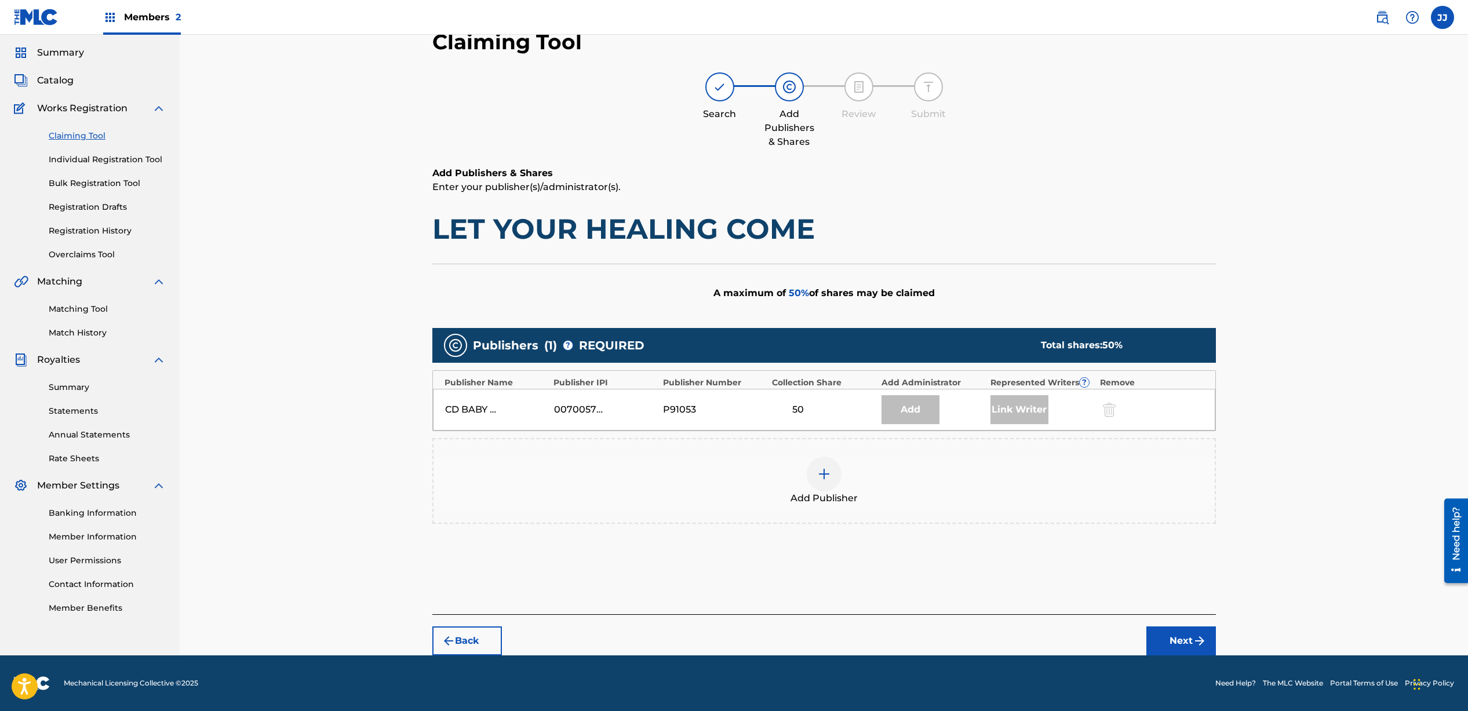
click at [825, 465] on div at bounding box center [824, 474] width 35 height 35
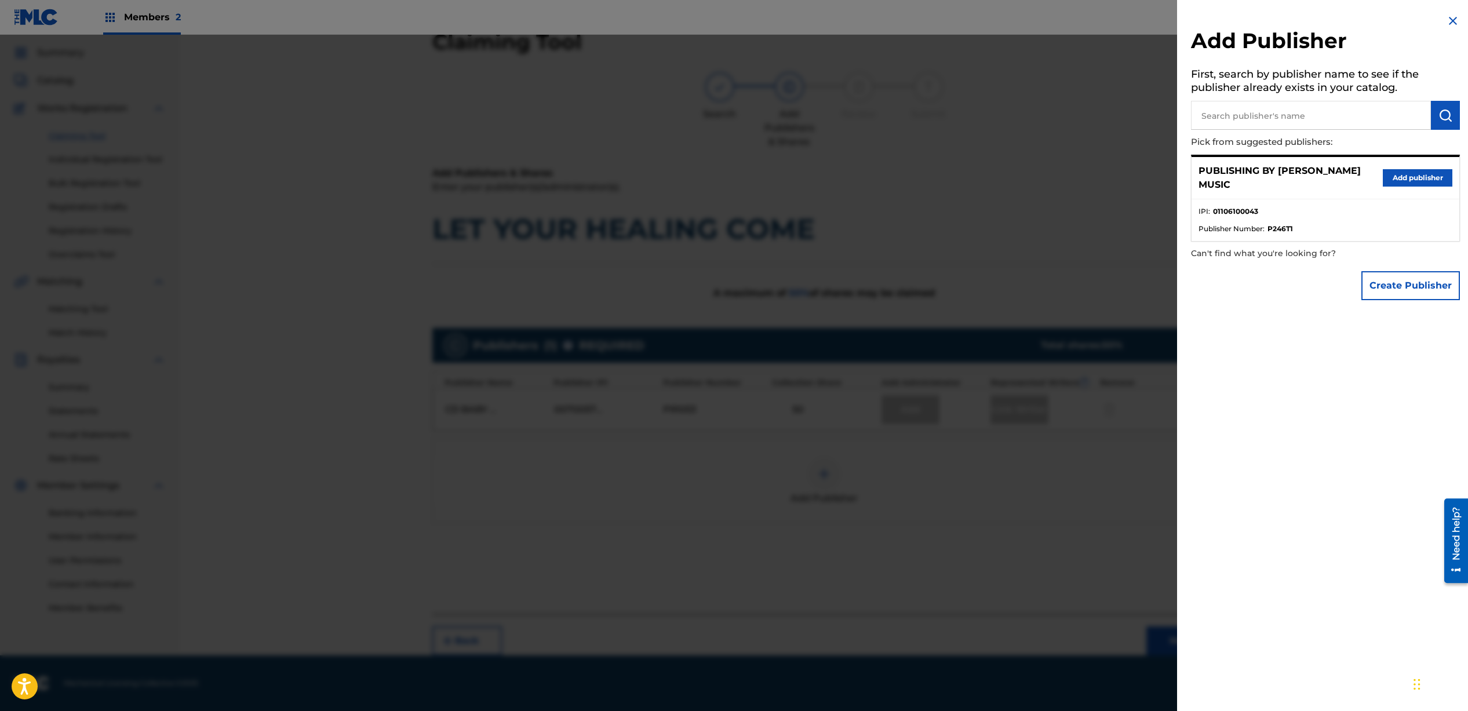
click at [1417, 174] on button "Add publisher" at bounding box center [1418, 177] width 70 height 17
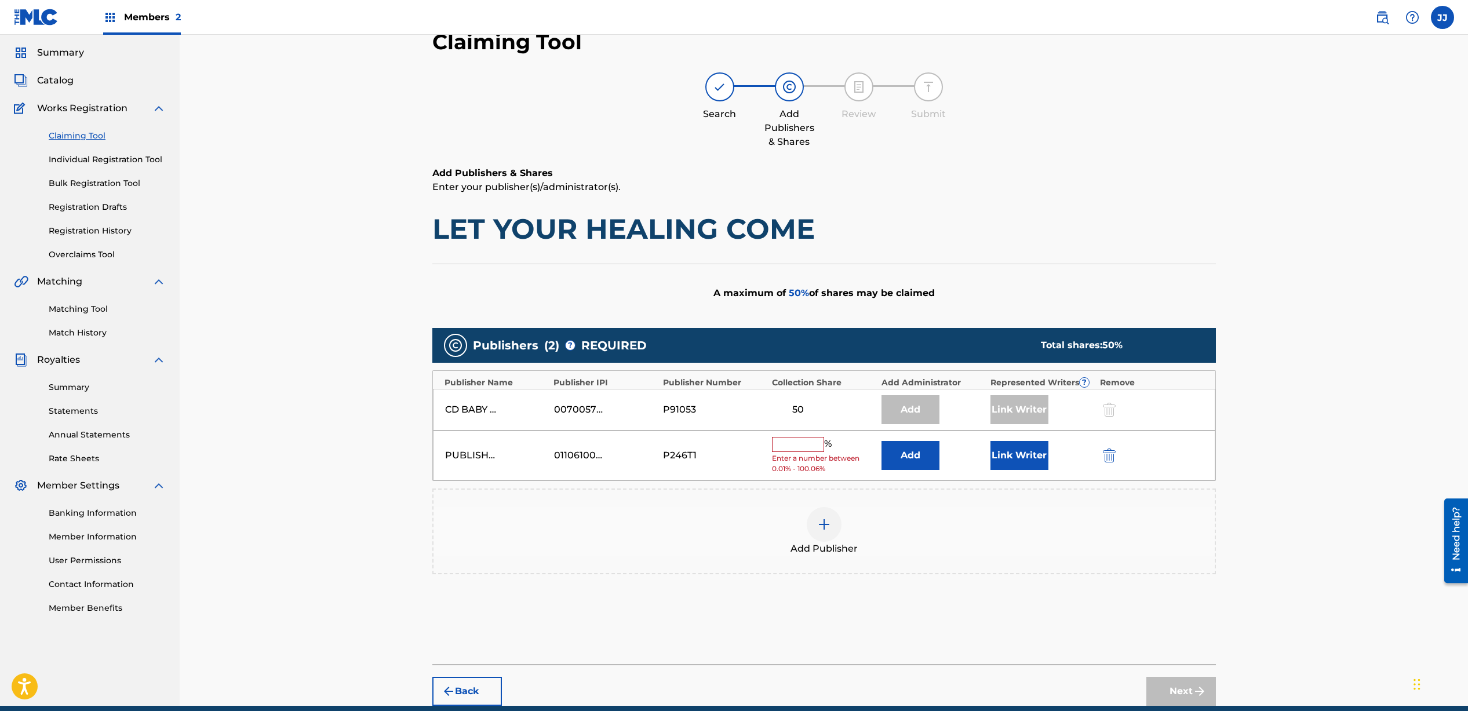
click at [798, 444] on input "text" at bounding box center [798, 444] width 52 height 15
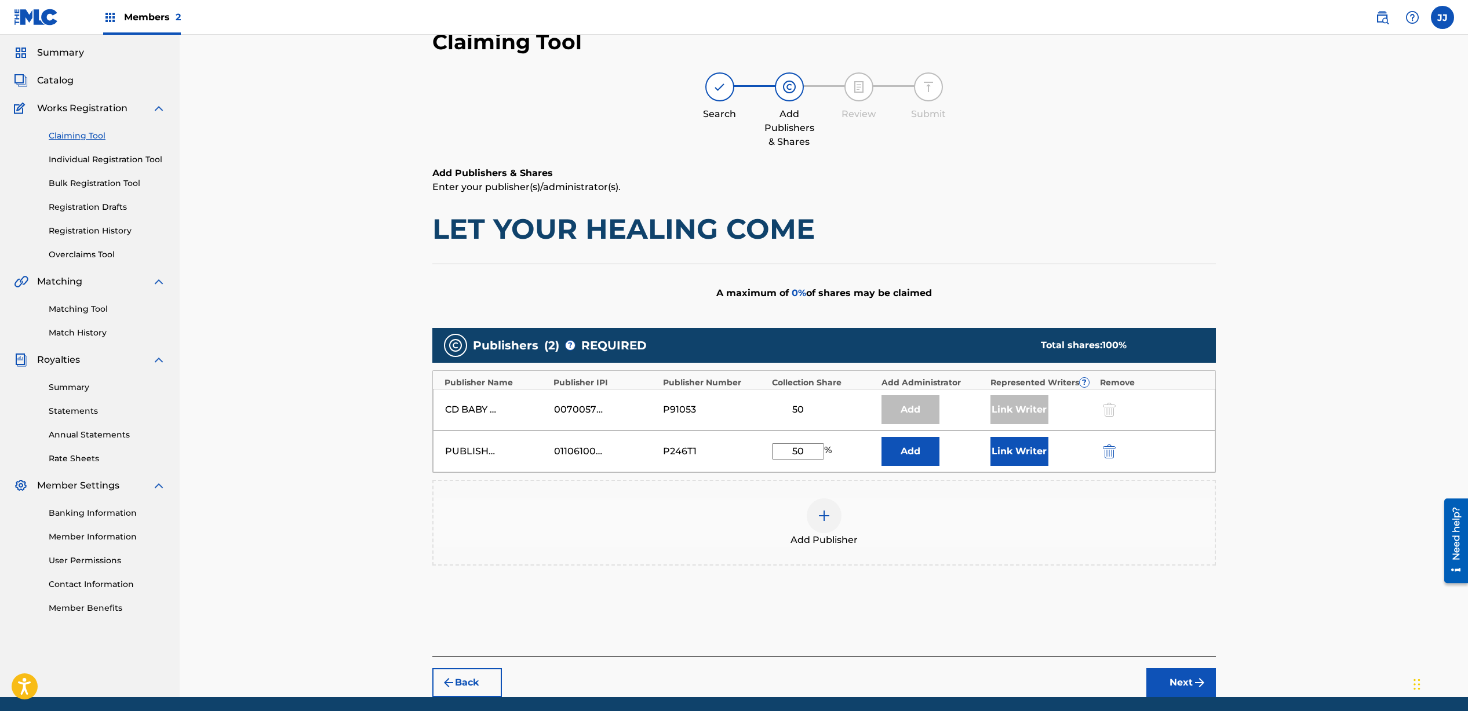
type input "50"
click at [1037, 454] on button "Link Writer" at bounding box center [1020, 451] width 58 height 29
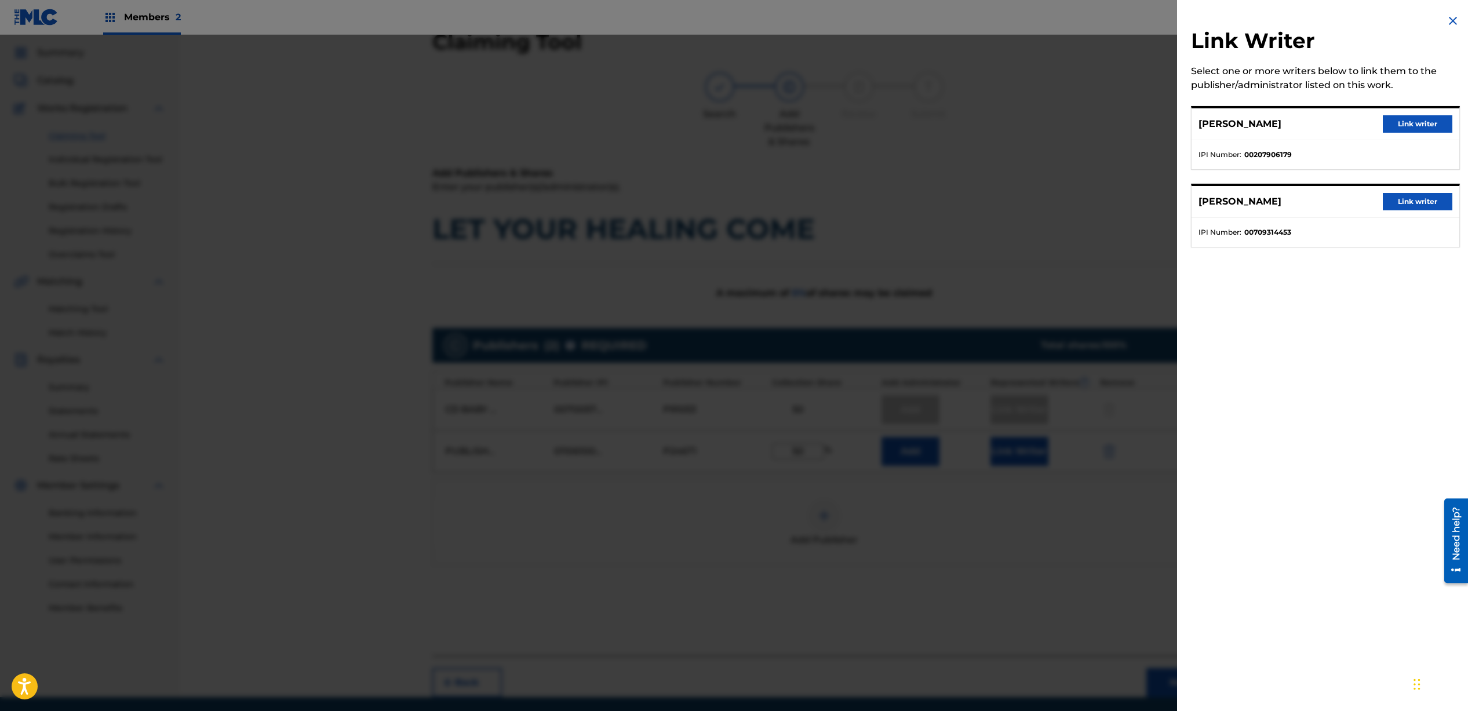
click at [1426, 202] on button "Link writer" at bounding box center [1418, 201] width 70 height 17
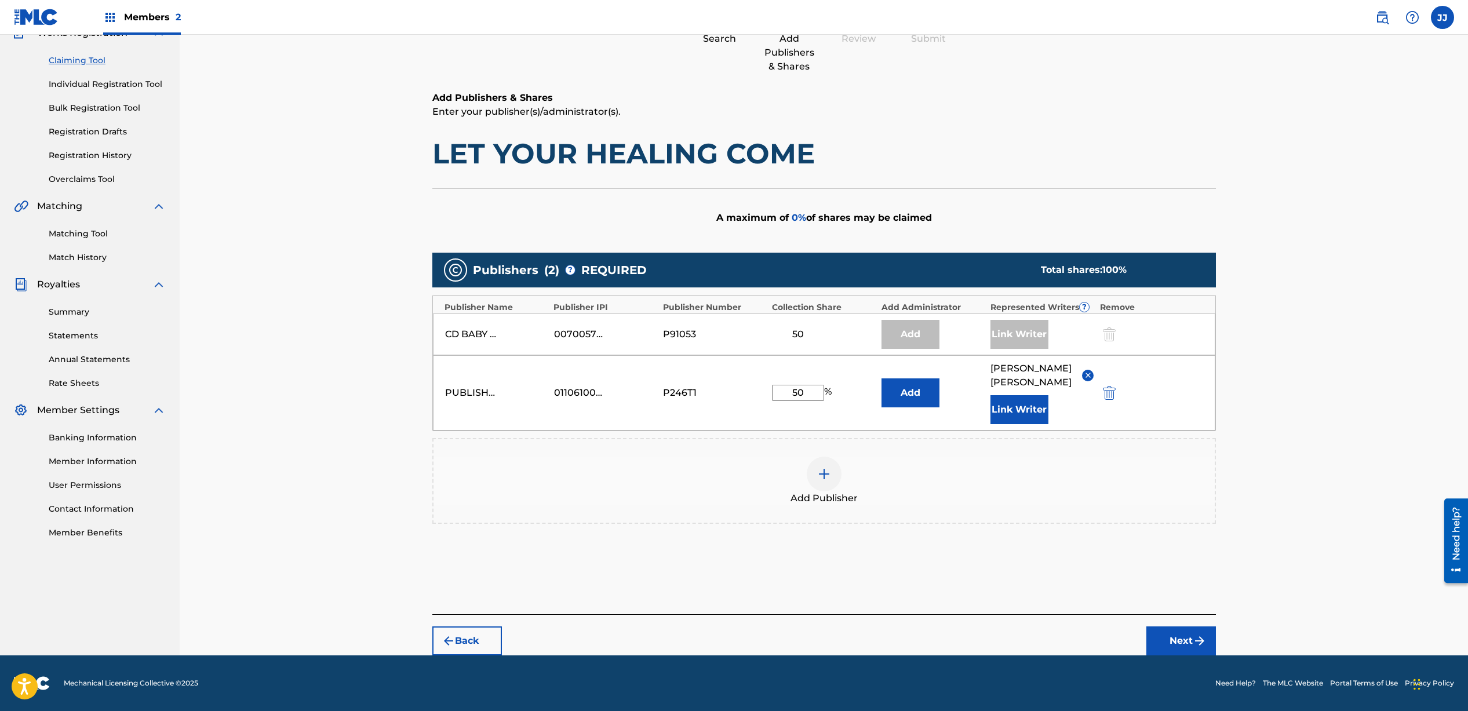
click at [1184, 639] on button "Next" at bounding box center [1182, 641] width 70 height 29
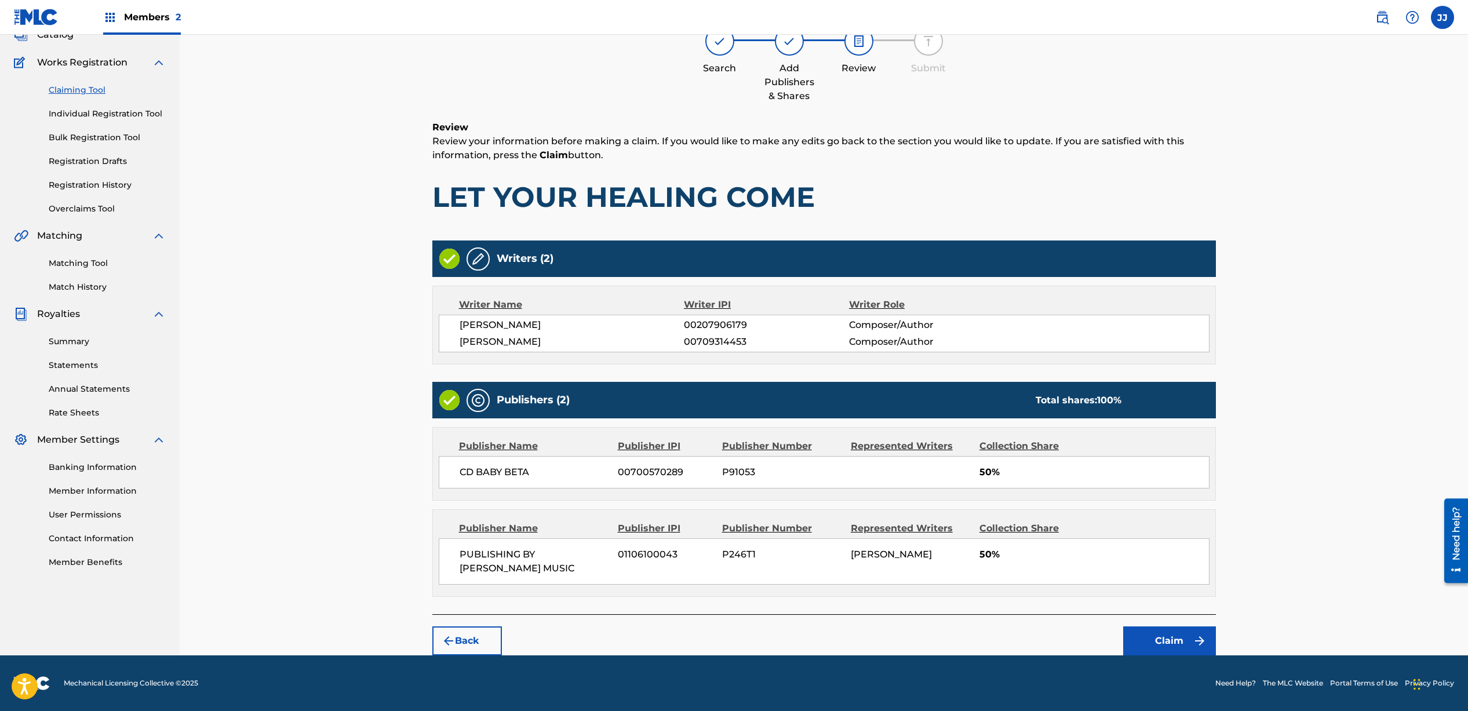
scroll to position [52, 0]
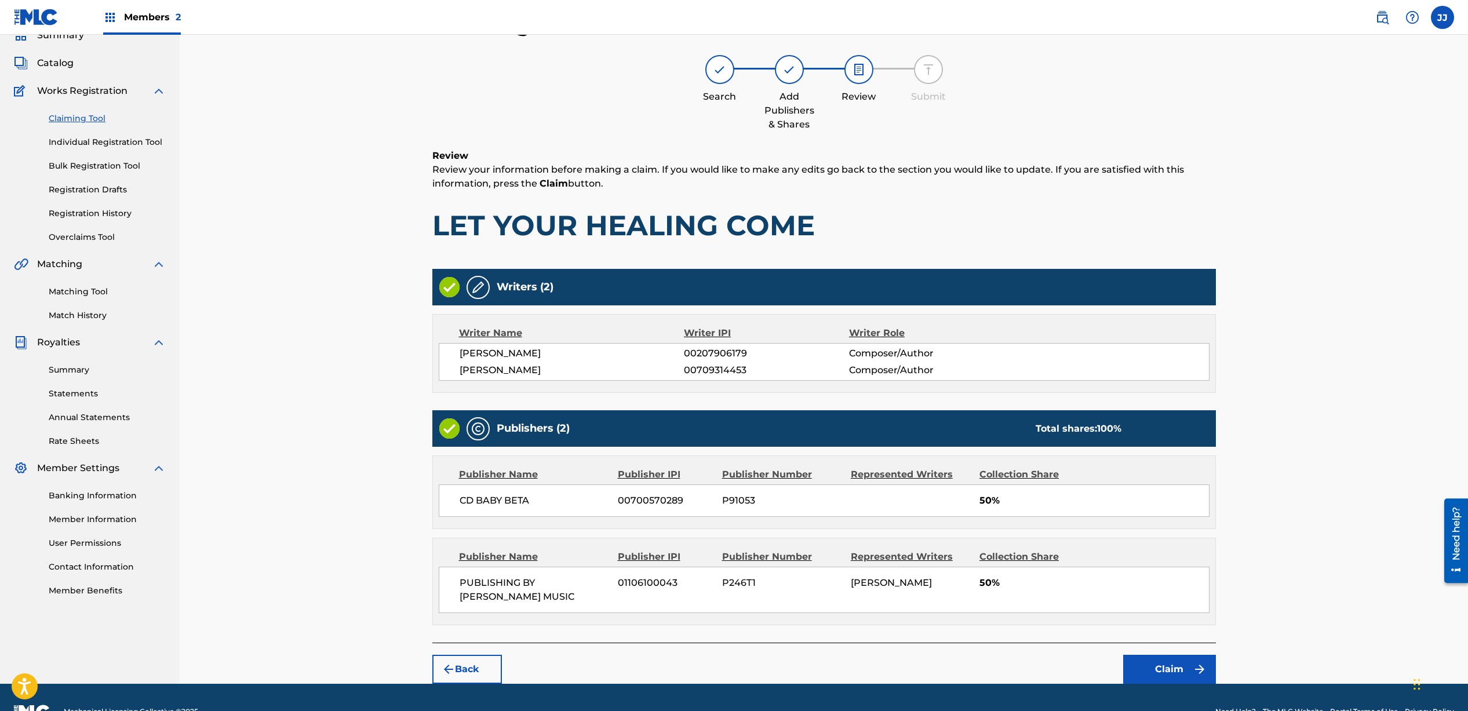
click at [1170, 667] on button "Claim" at bounding box center [1170, 669] width 93 height 29
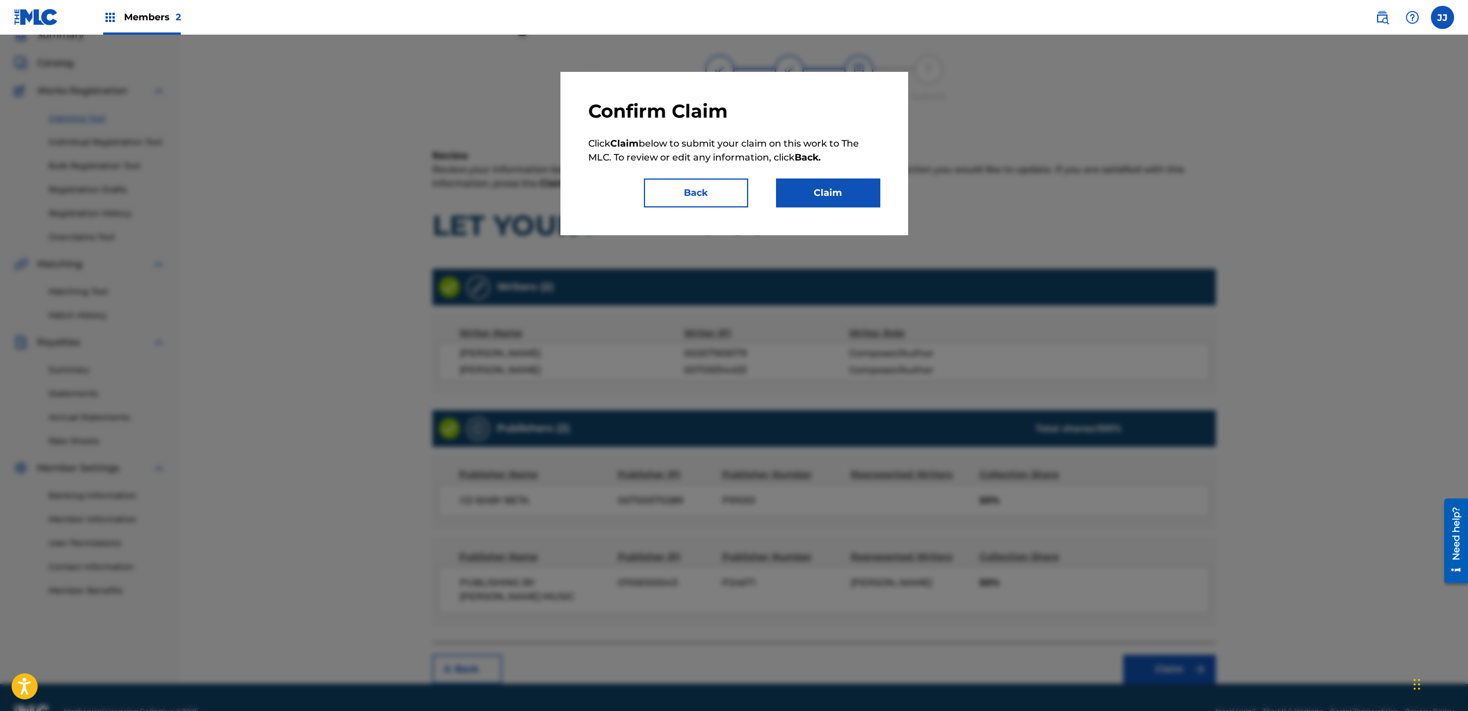
click at [839, 194] on button "Claim" at bounding box center [828, 193] width 104 height 29
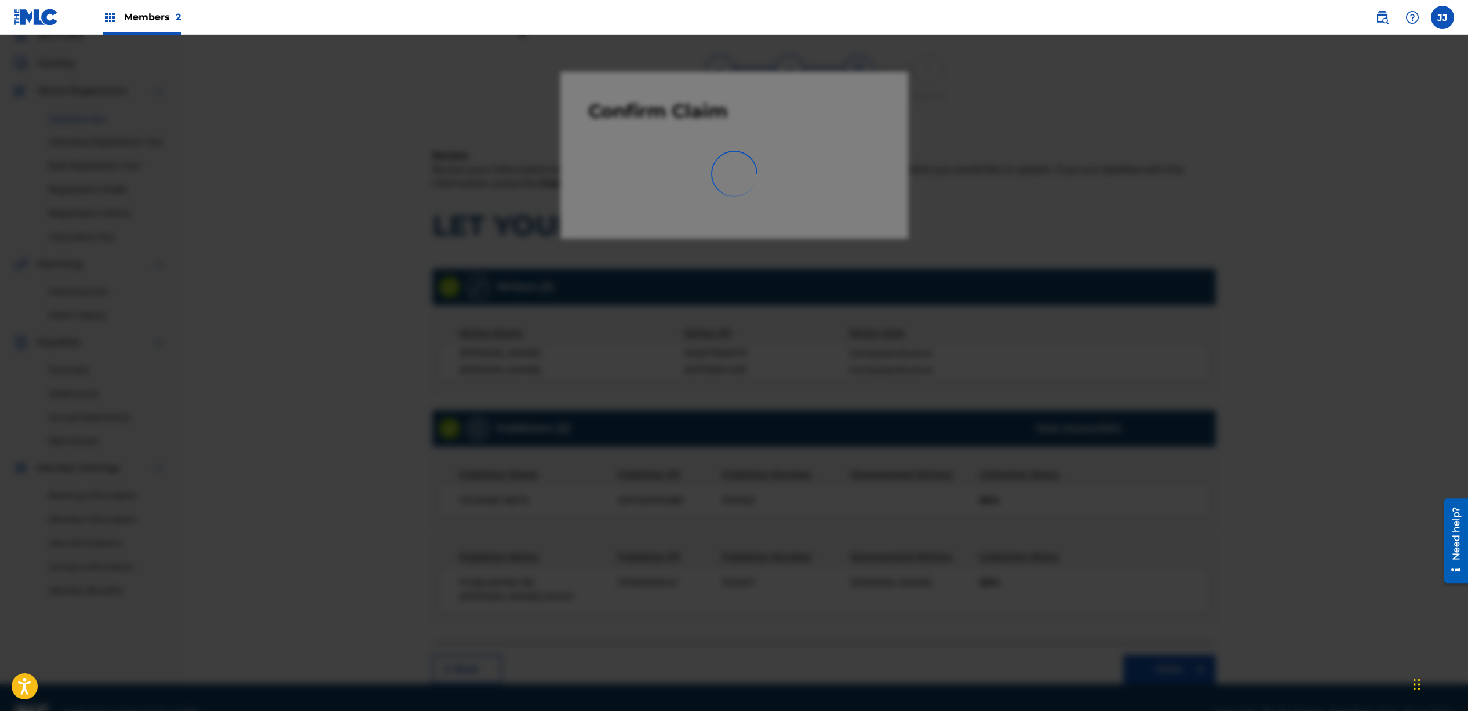
scroll to position [8, 0]
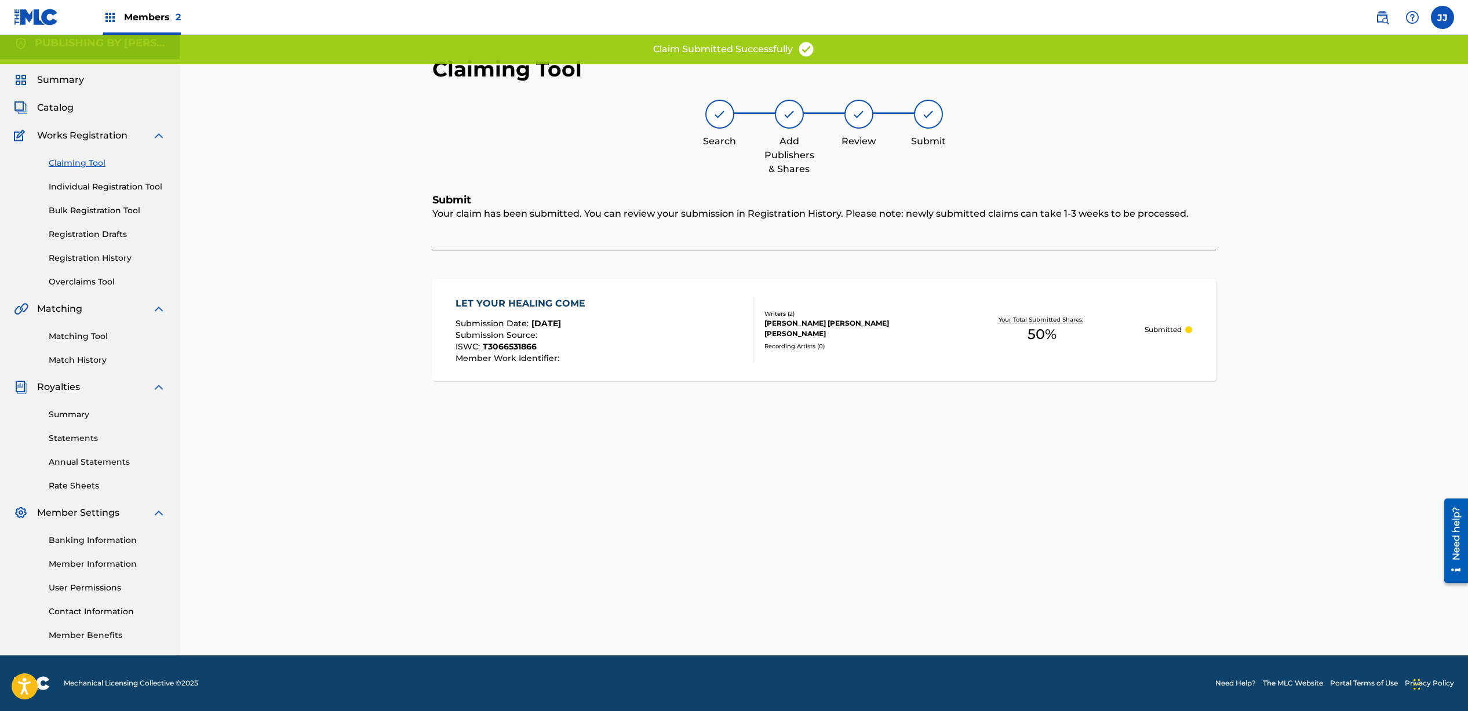
click at [88, 168] on link "Claiming Tool" at bounding box center [107, 163] width 117 height 12
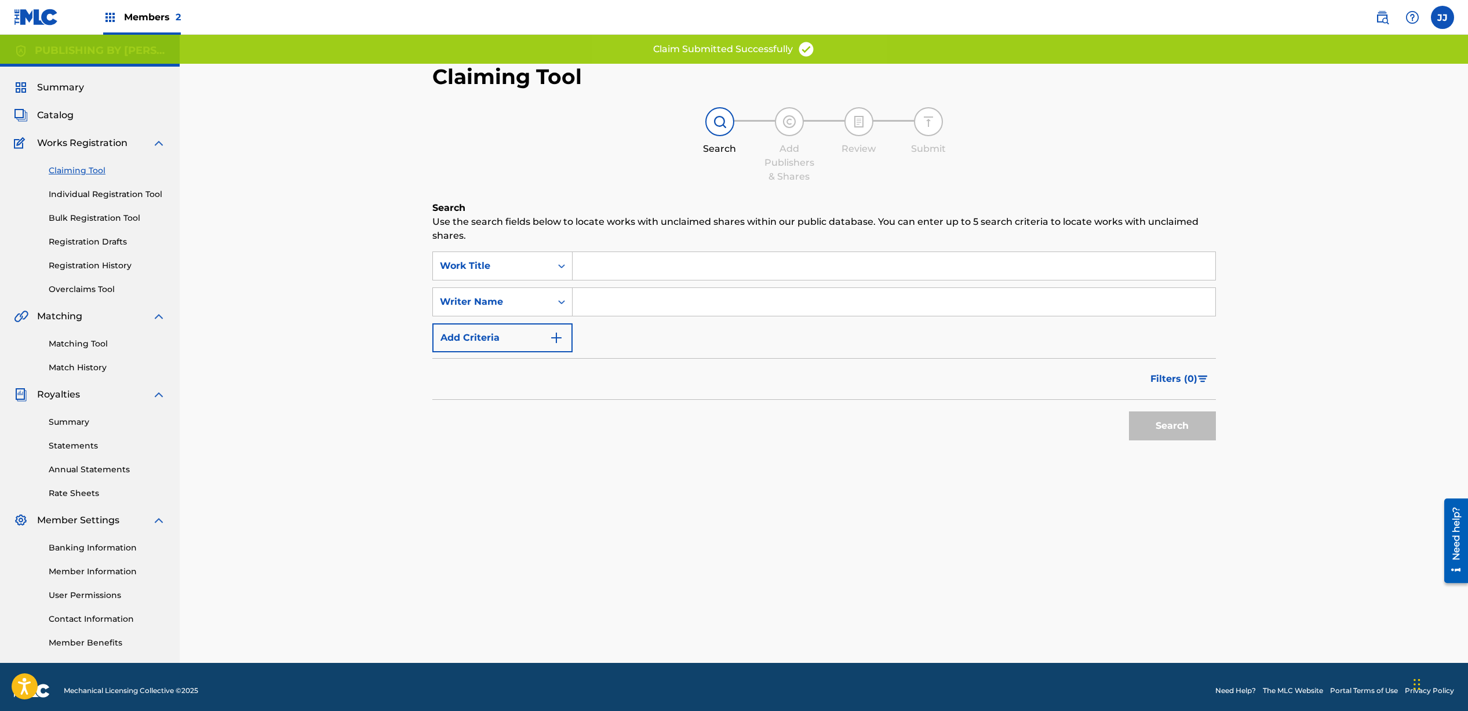
click at [642, 304] on input "Search Form" at bounding box center [894, 302] width 643 height 28
type input "[PERSON_NAME]"
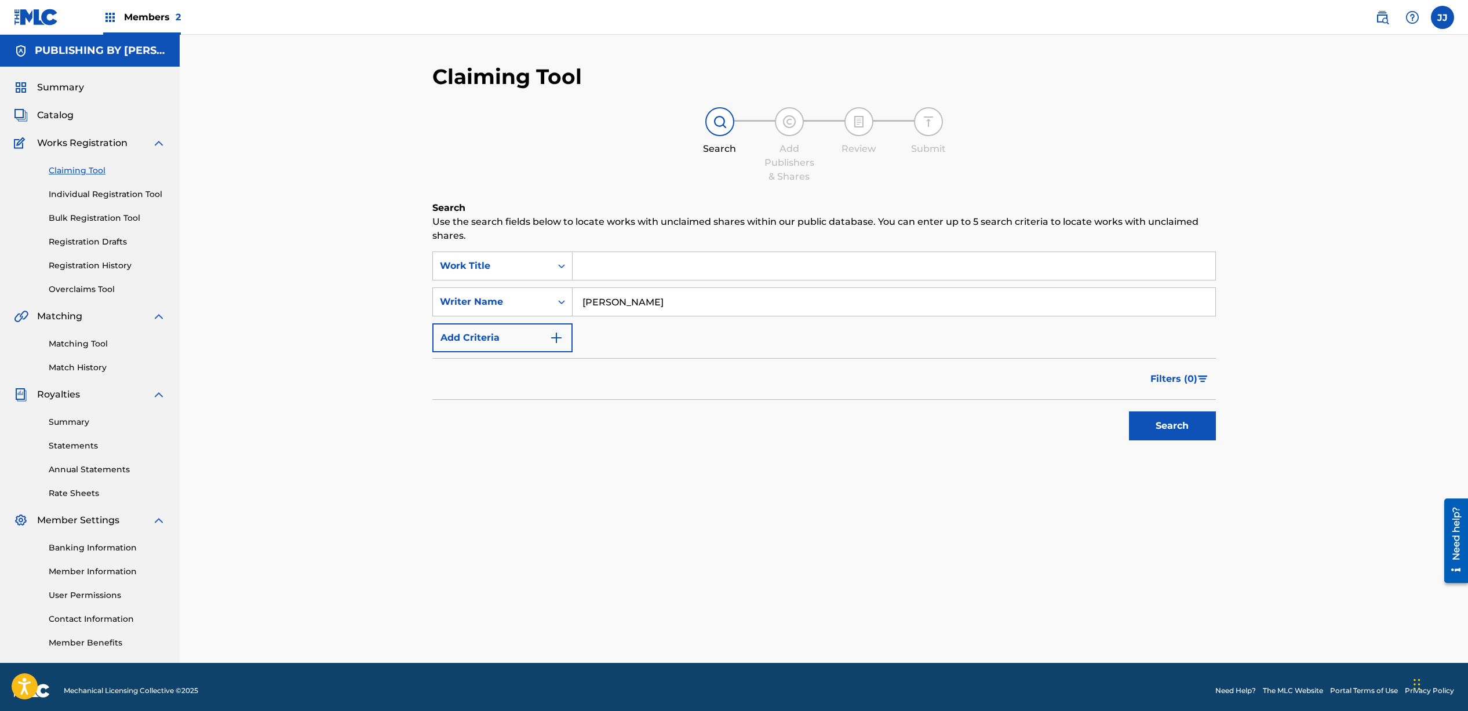
click at [1140, 425] on button "Search" at bounding box center [1172, 426] width 87 height 29
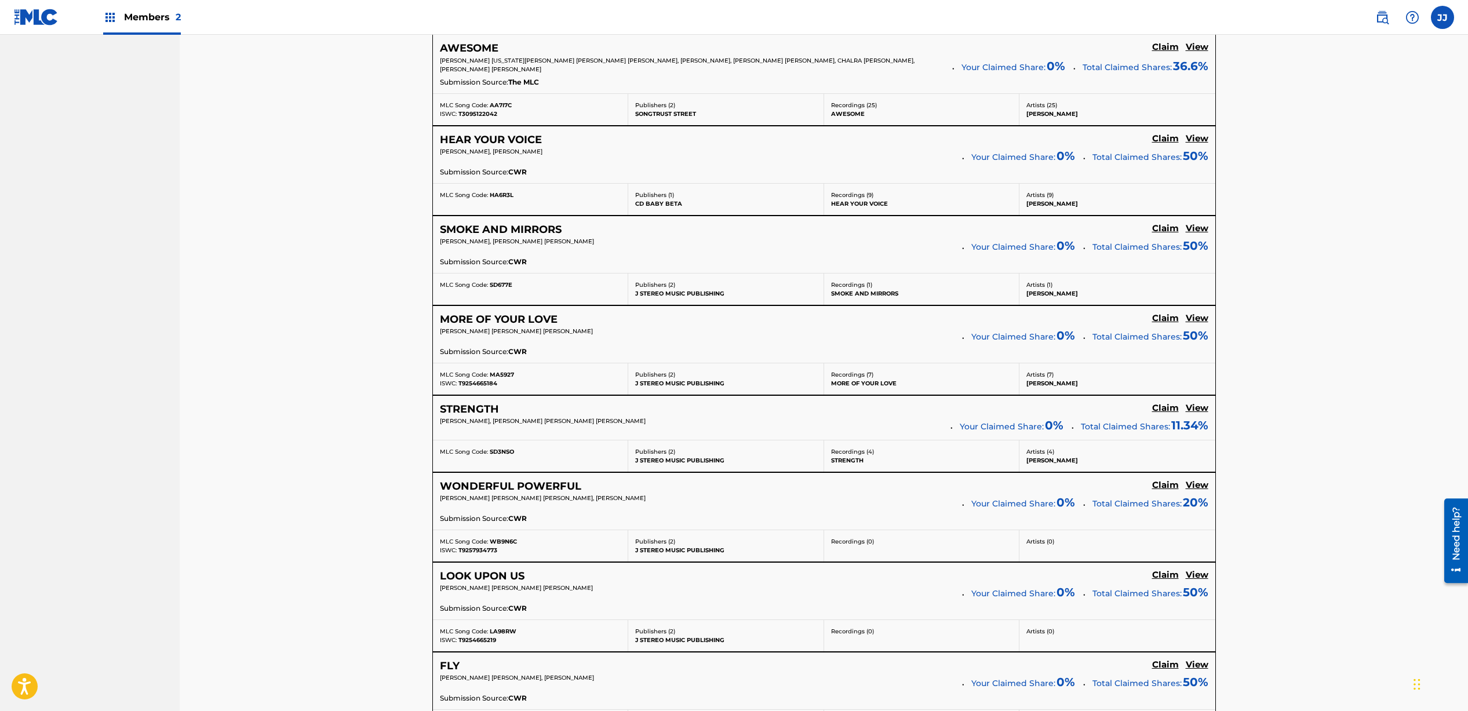
scroll to position [4360, 0]
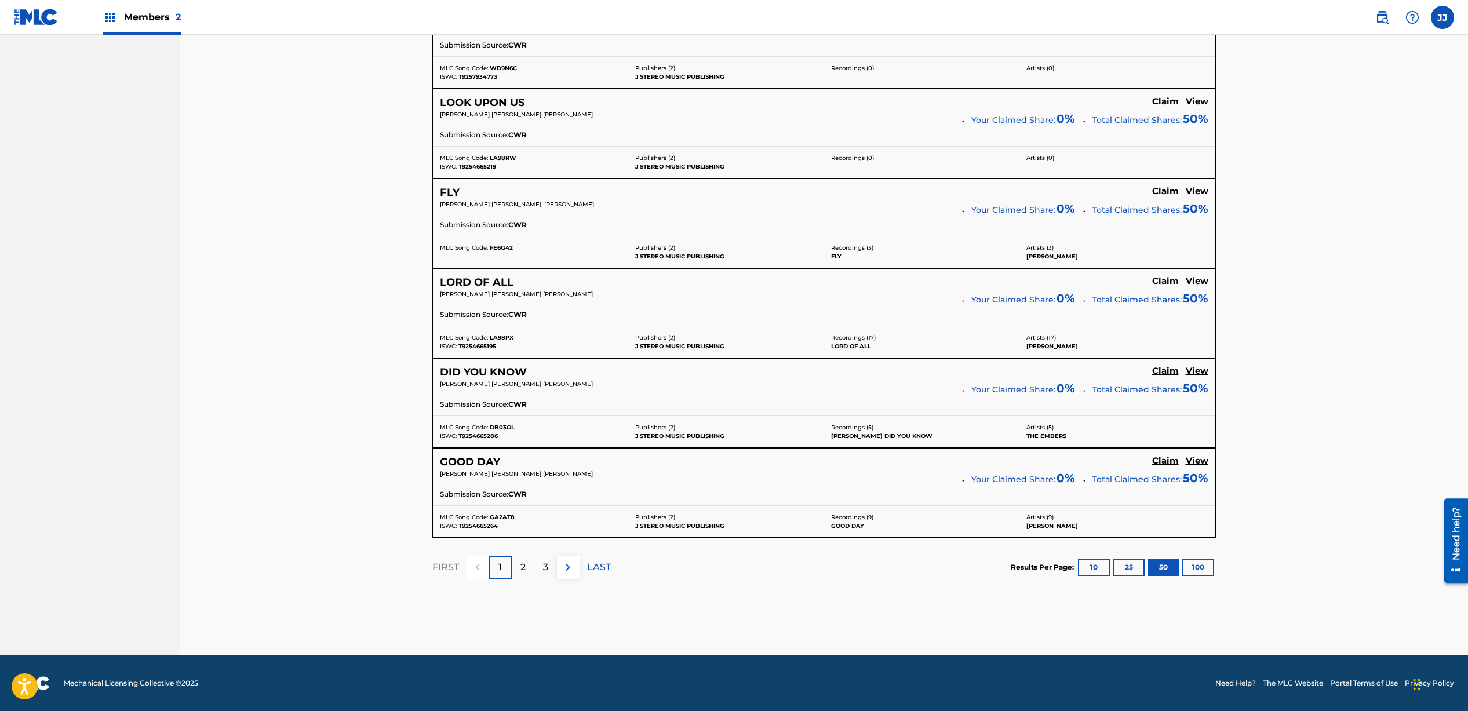
click at [525, 572] on p "2" at bounding box center [523, 568] width 5 height 14
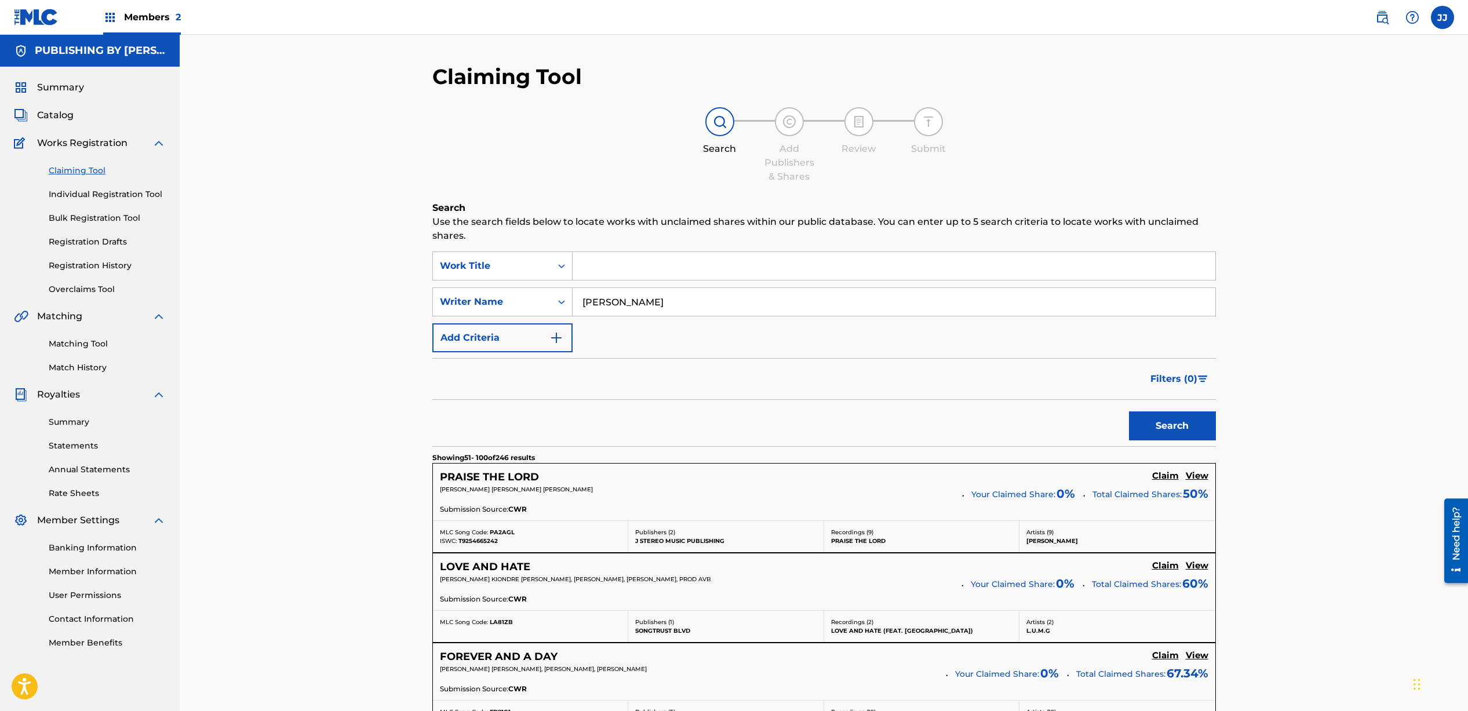
scroll to position [580, 0]
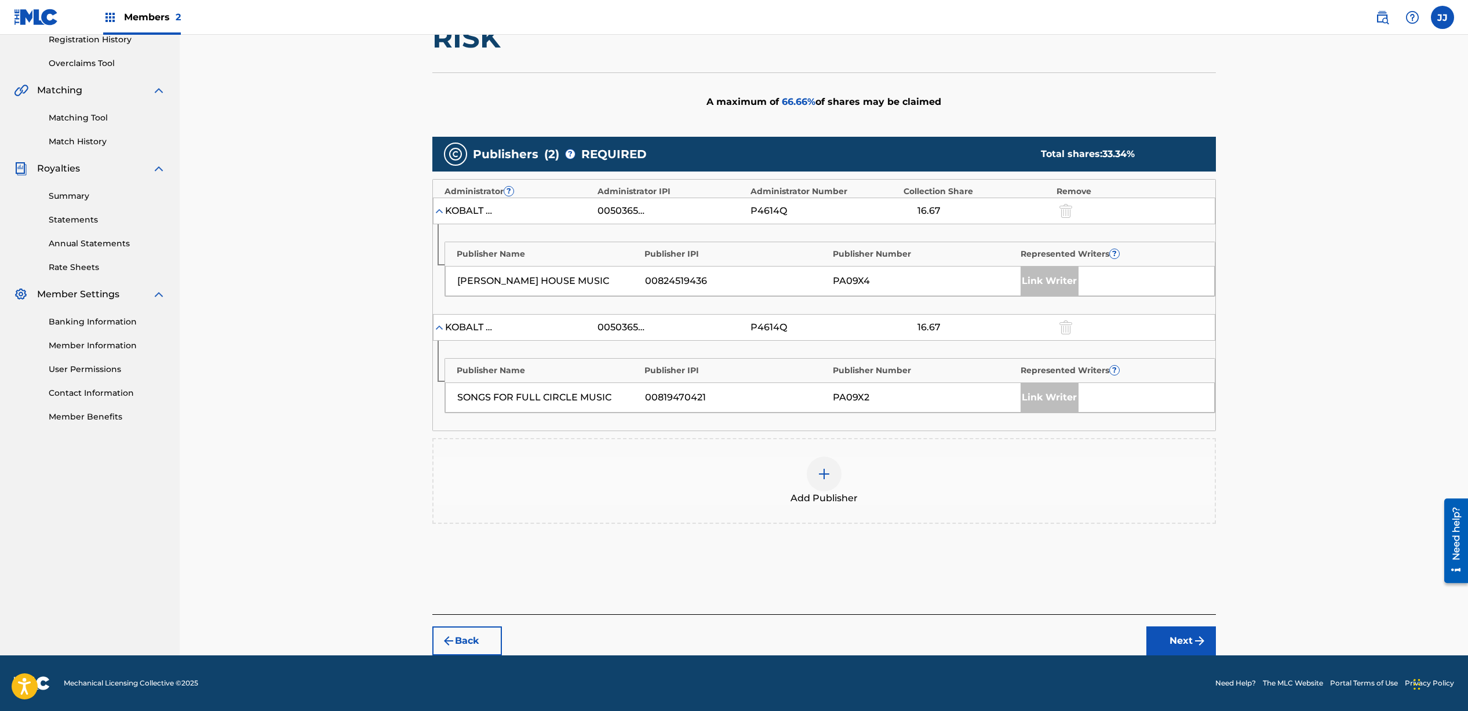
click at [829, 473] on img at bounding box center [824, 474] width 14 height 14
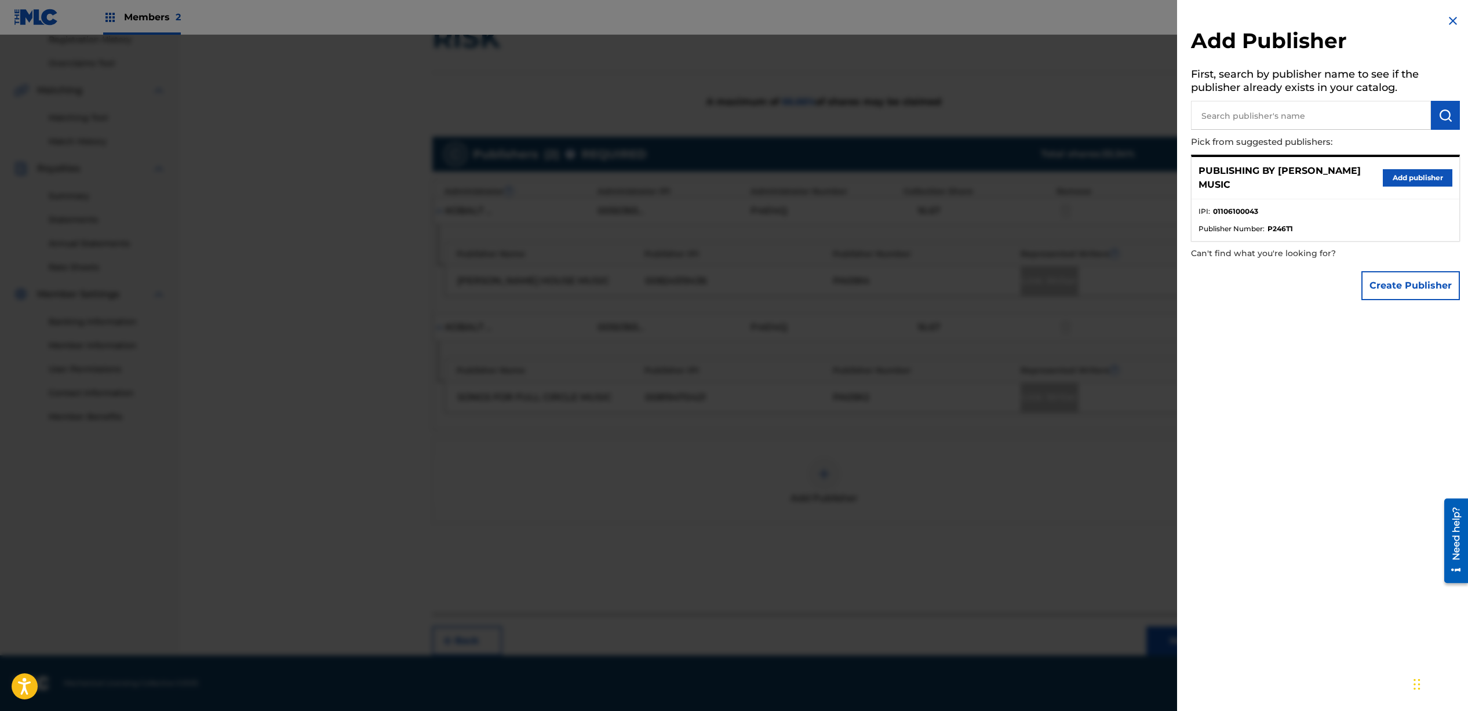
click at [1413, 176] on button "Add publisher" at bounding box center [1418, 177] width 70 height 17
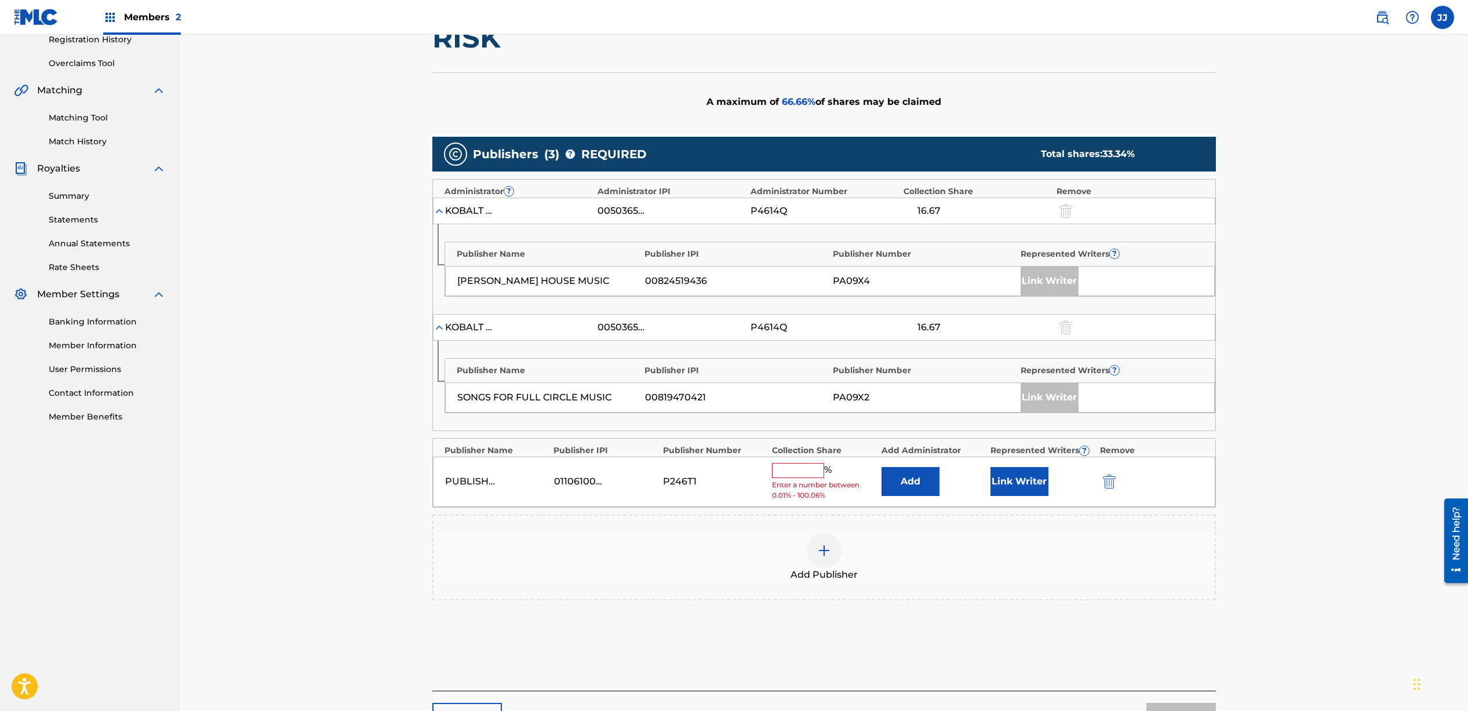
click at [810, 477] on input "text" at bounding box center [798, 470] width 52 height 15
type input "33.33"
click at [1008, 479] on button "Link Writer" at bounding box center [1020, 477] width 58 height 29
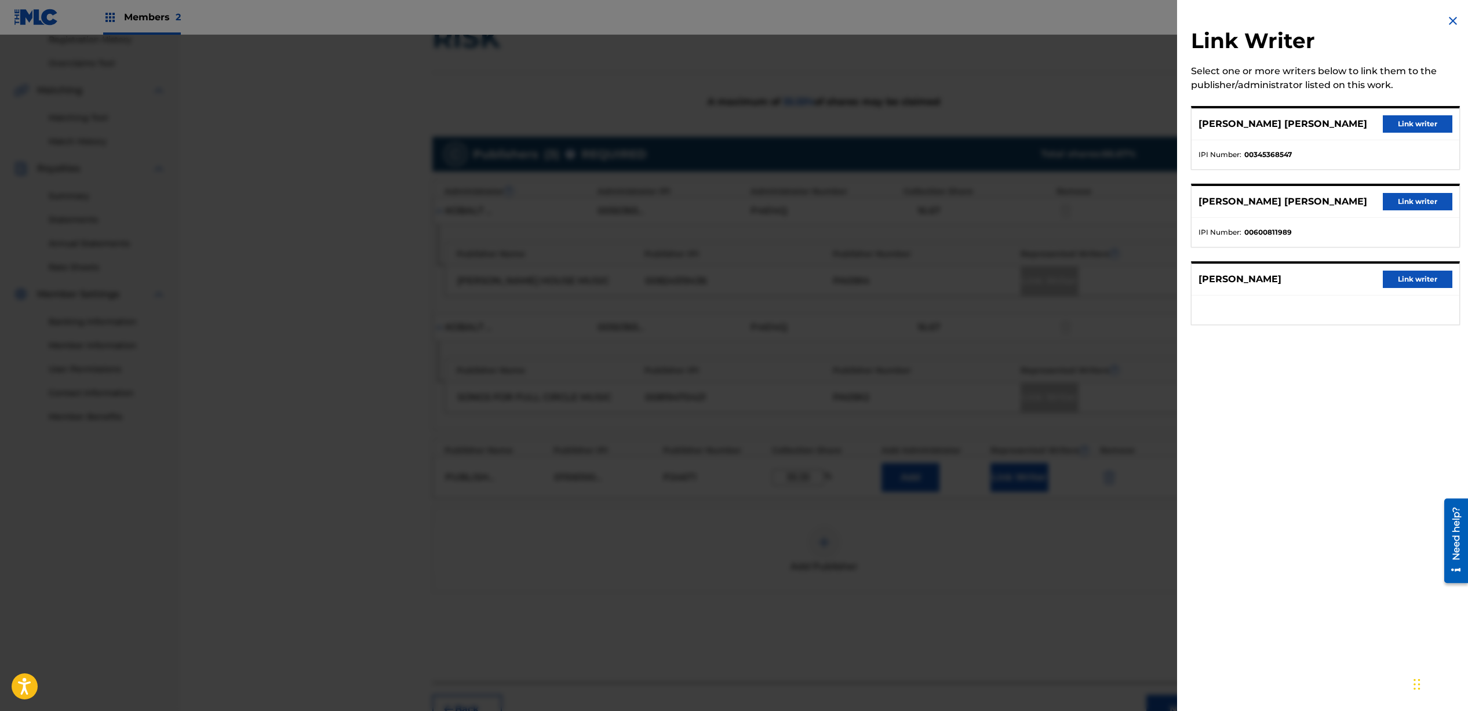
click at [1040, 642] on div at bounding box center [734, 390] width 1468 height 711
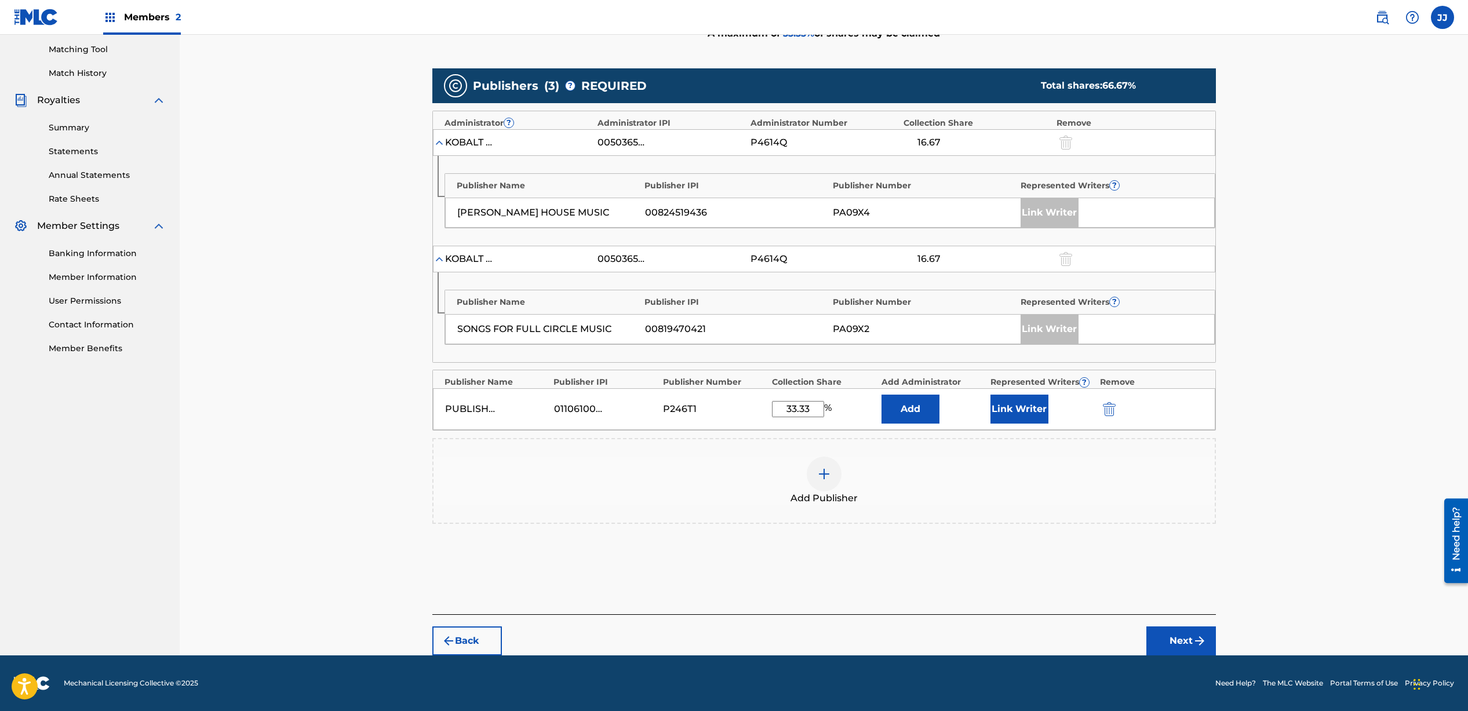
click at [1186, 645] on button "Next" at bounding box center [1182, 641] width 70 height 29
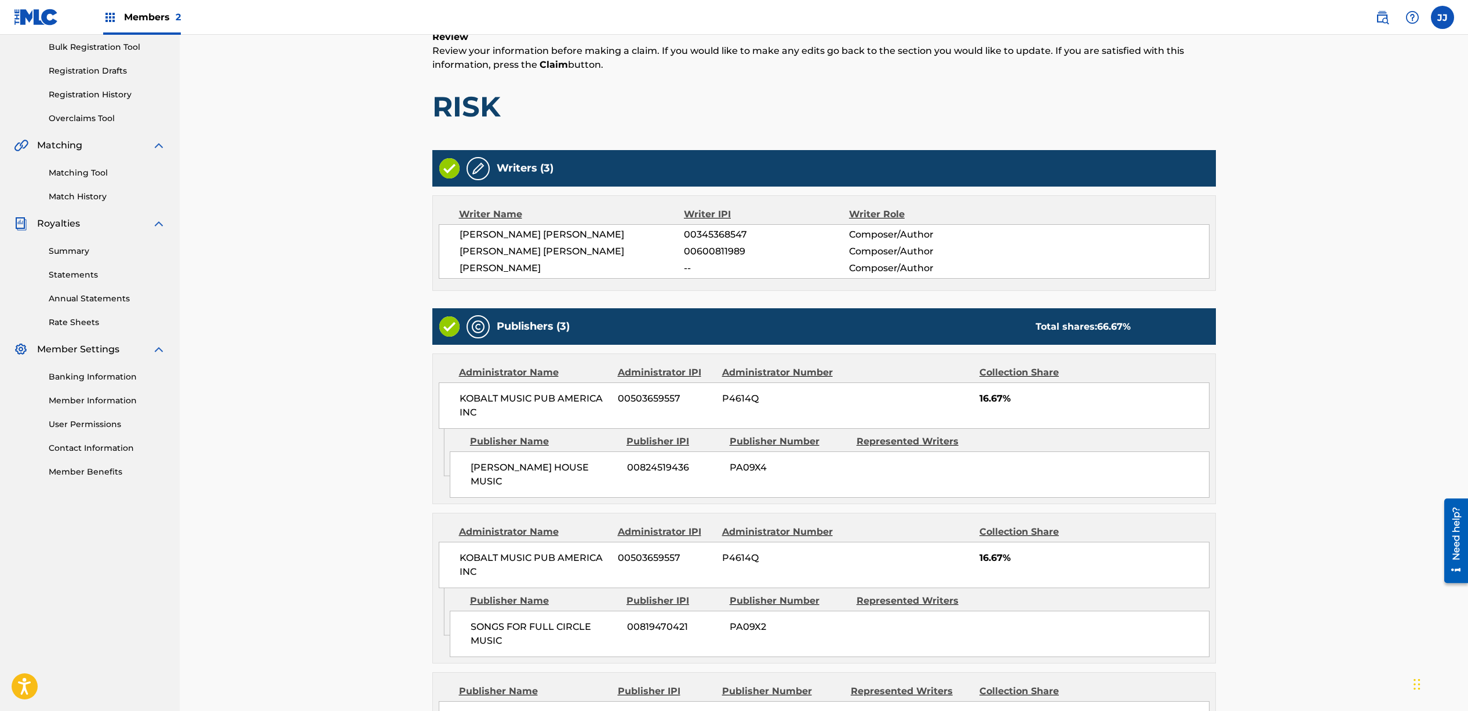
scroll to position [323, 0]
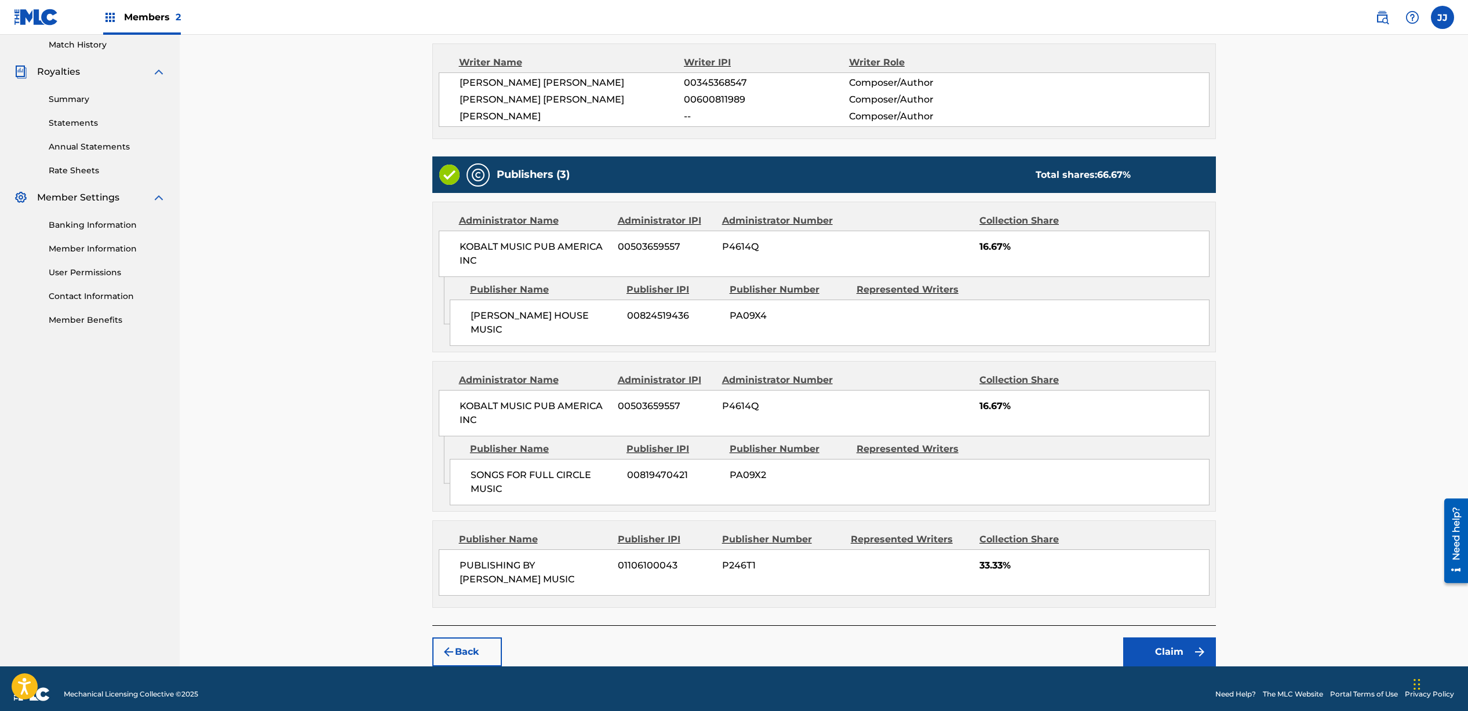
click at [1170, 639] on button "Claim" at bounding box center [1170, 652] width 93 height 29
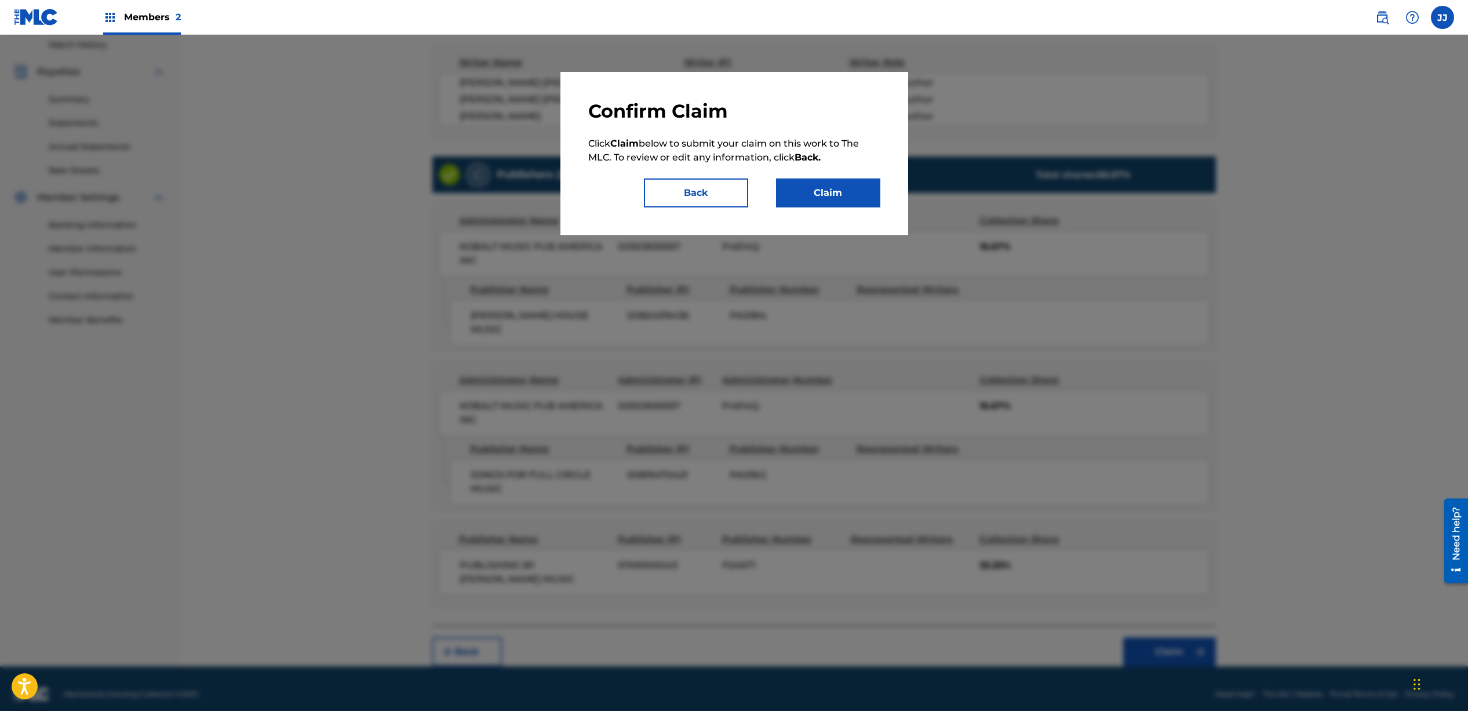
click at [819, 199] on button "Claim" at bounding box center [828, 193] width 104 height 29
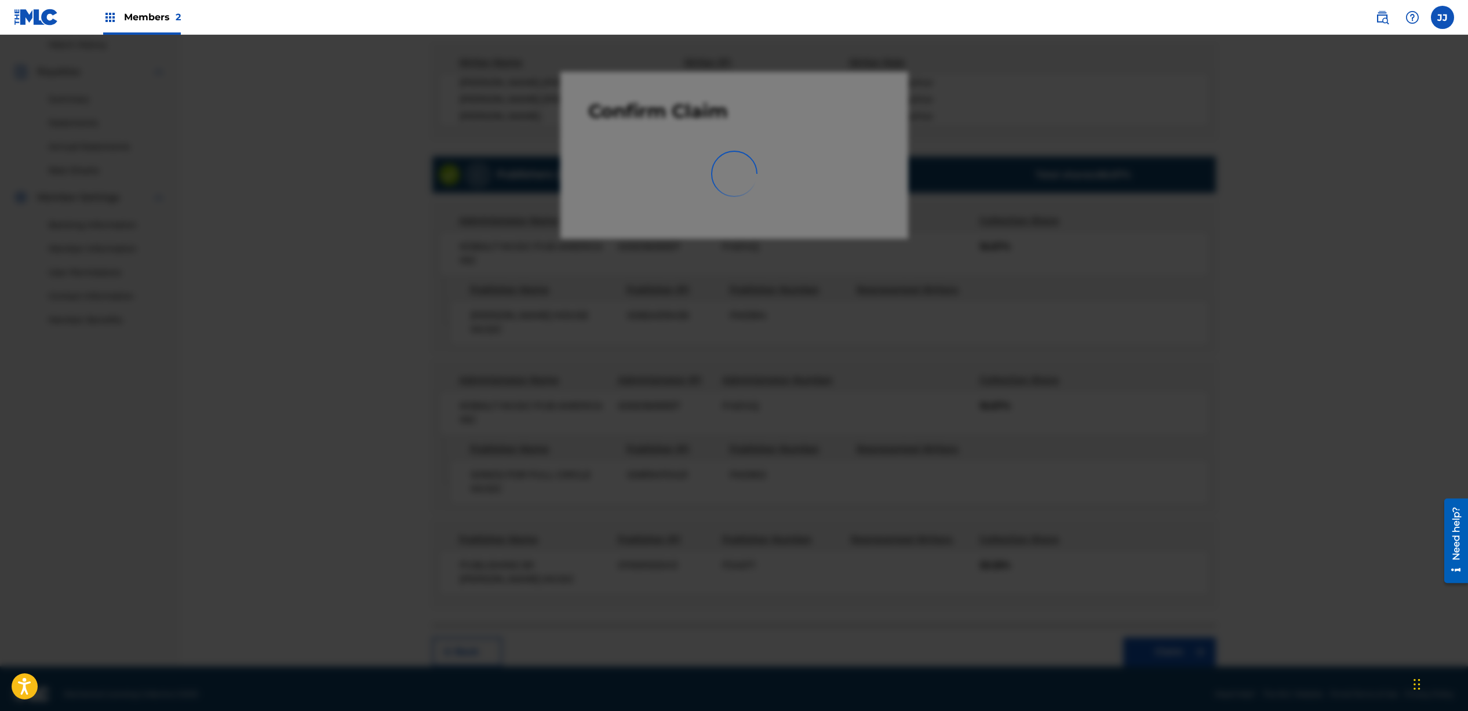
scroll to position [8, 0]
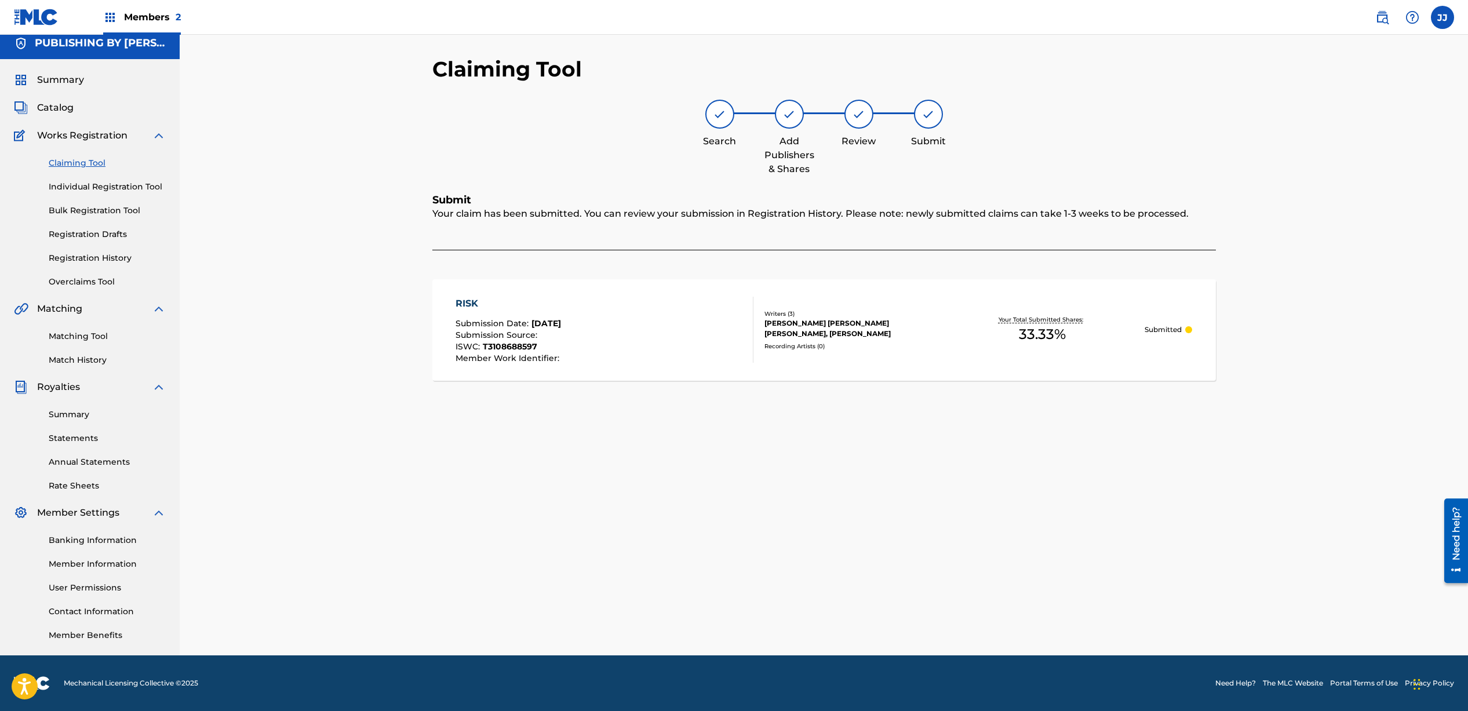
click at [85, 159] on link "Claiming Tool" at bounding box center [107, 163] width 117 height 12
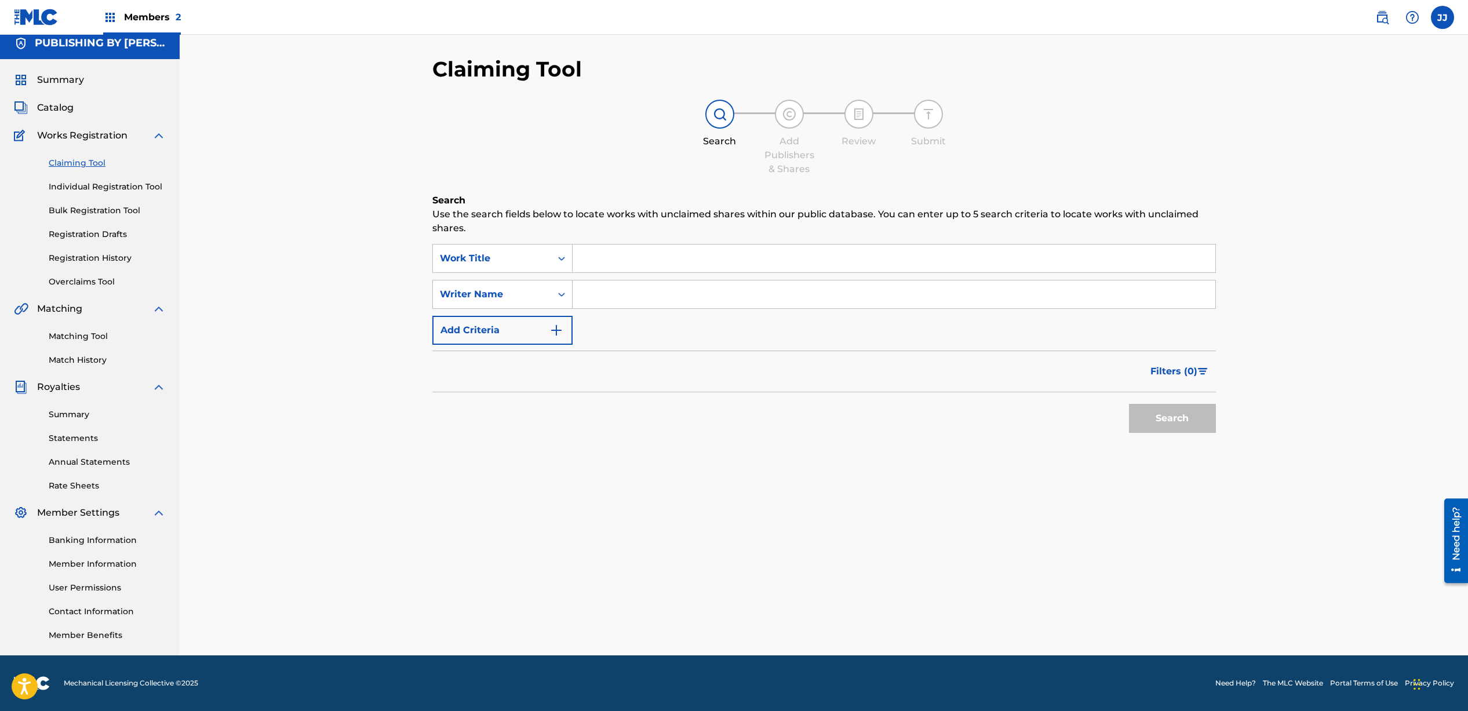
scroll to position [0, 0]
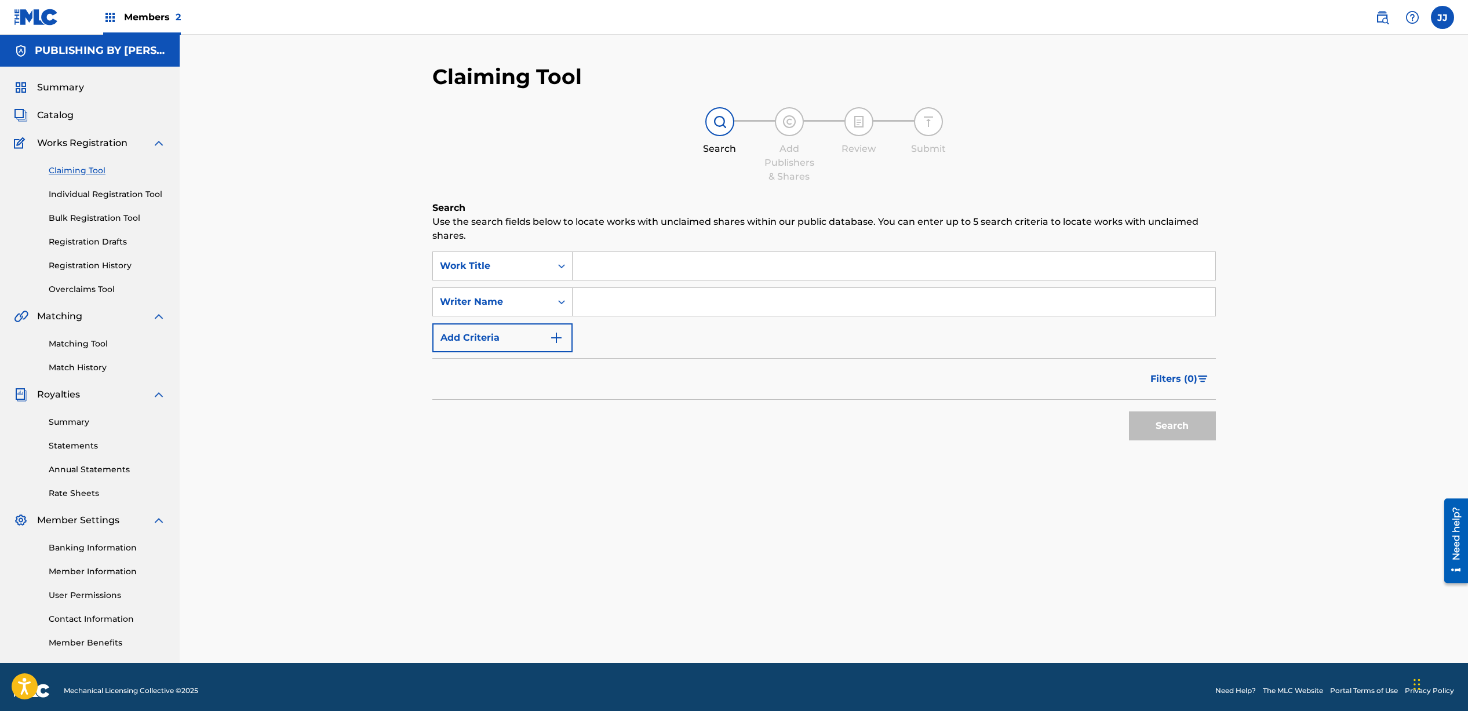
click at [610, 301] on input "Search Form" at bounding box center [894, 302] width 643 height 28
type input "[PERSON_NAME]"
click at [1165, 438] on button "Search" at bounding box center [1172, 426] width 87 height 29
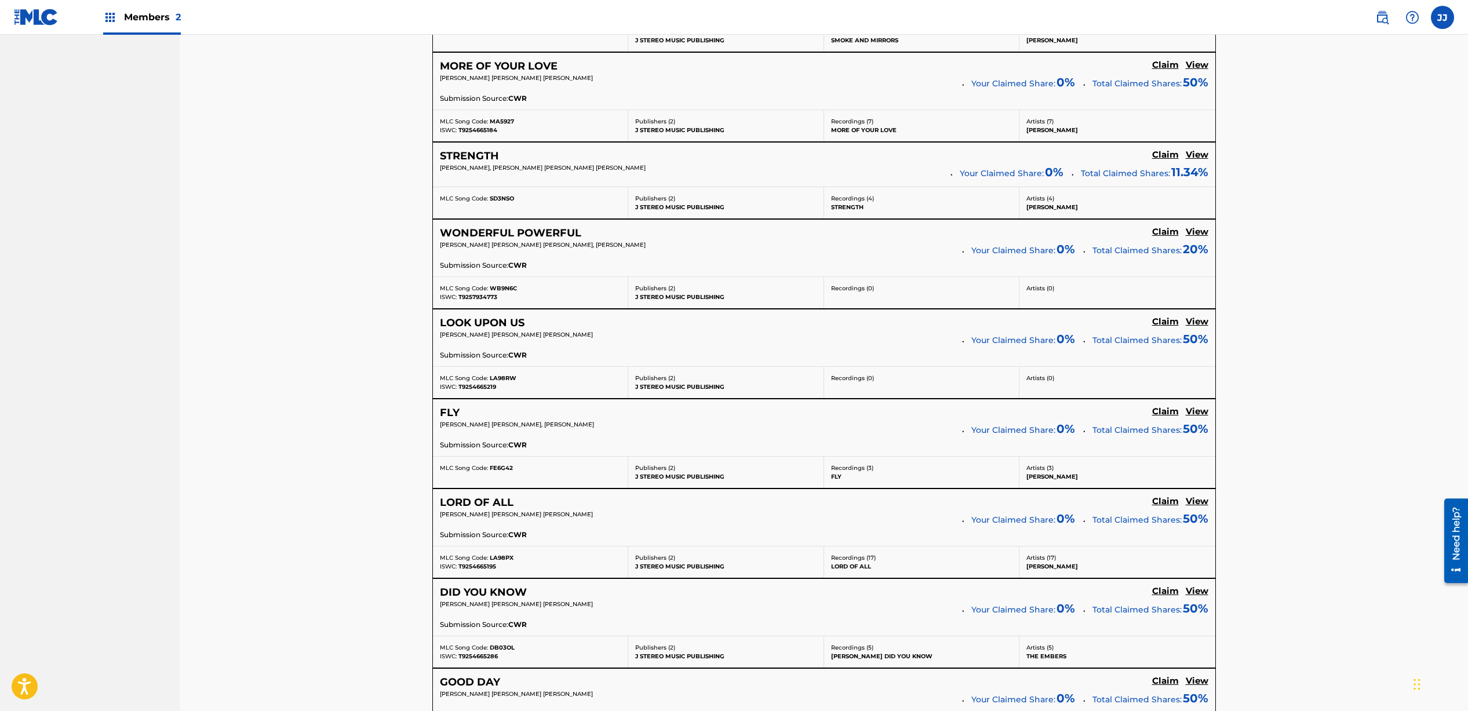
scroll to position [4360, 0]
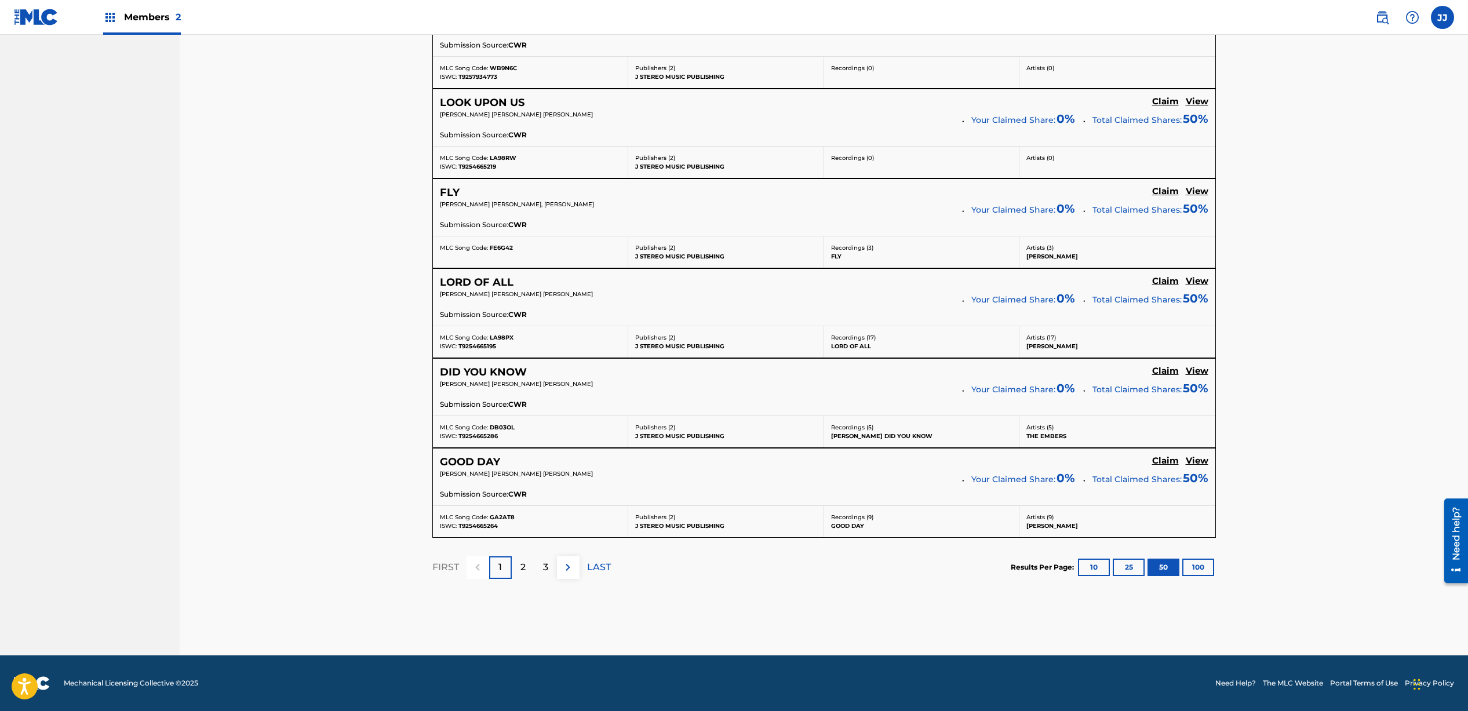
click at [525, 568] on p "2" at bounding box center [523, 568] width 5 height 14
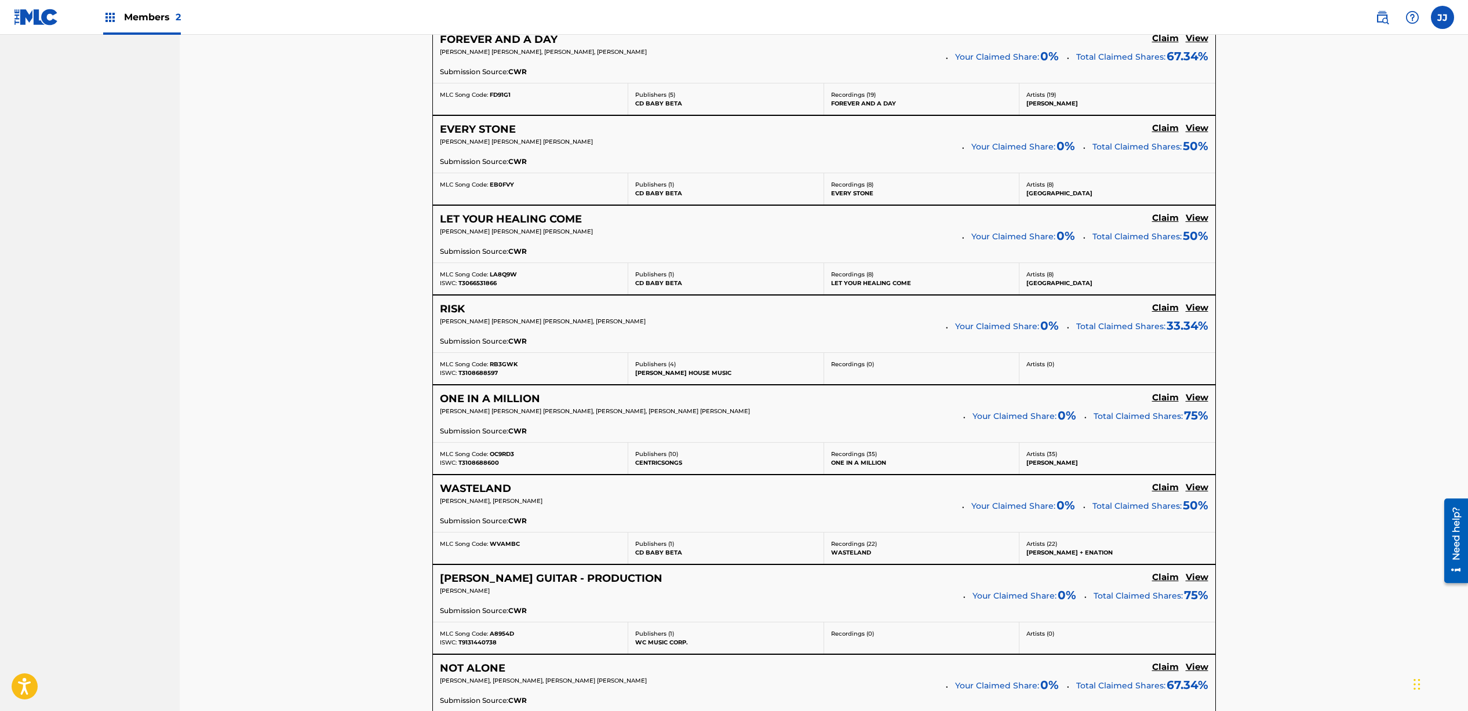
scroll to position [618, 0]
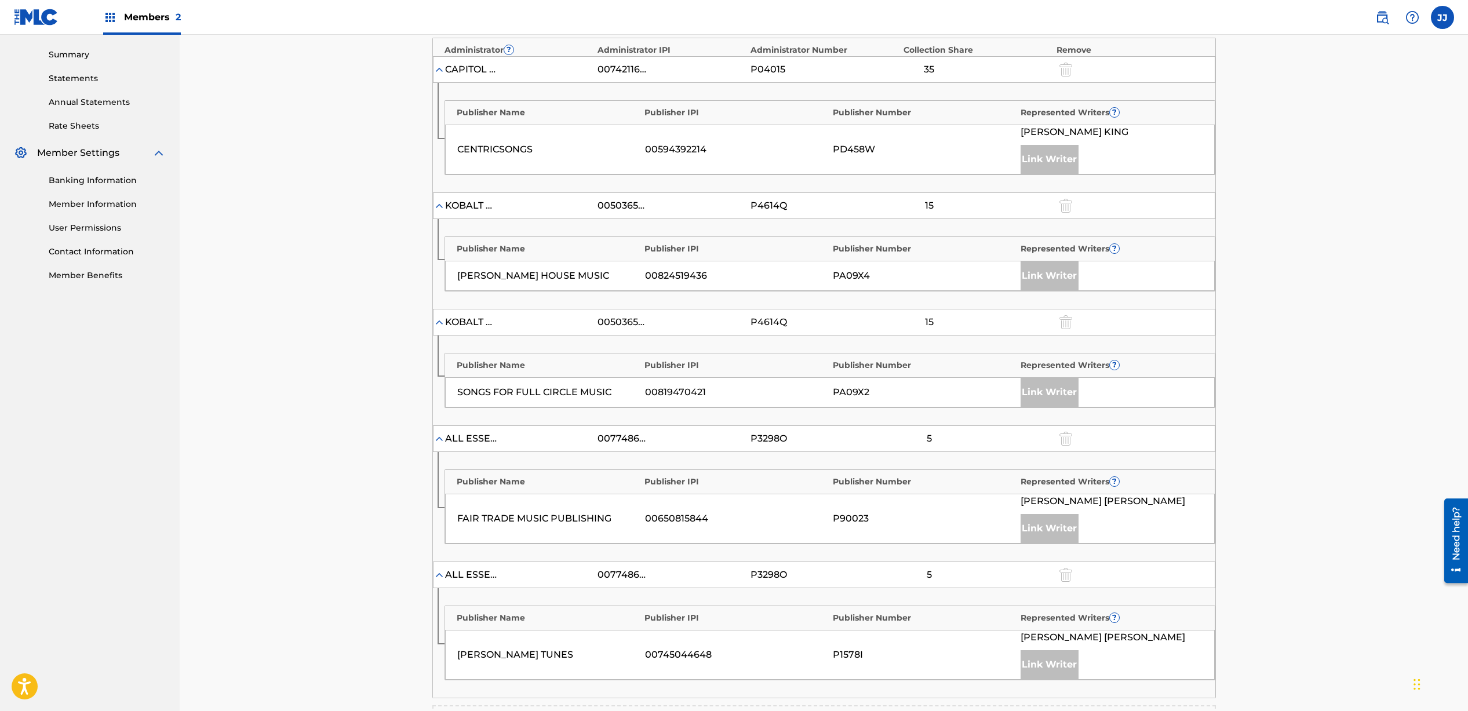
scroll to position [635, 0]
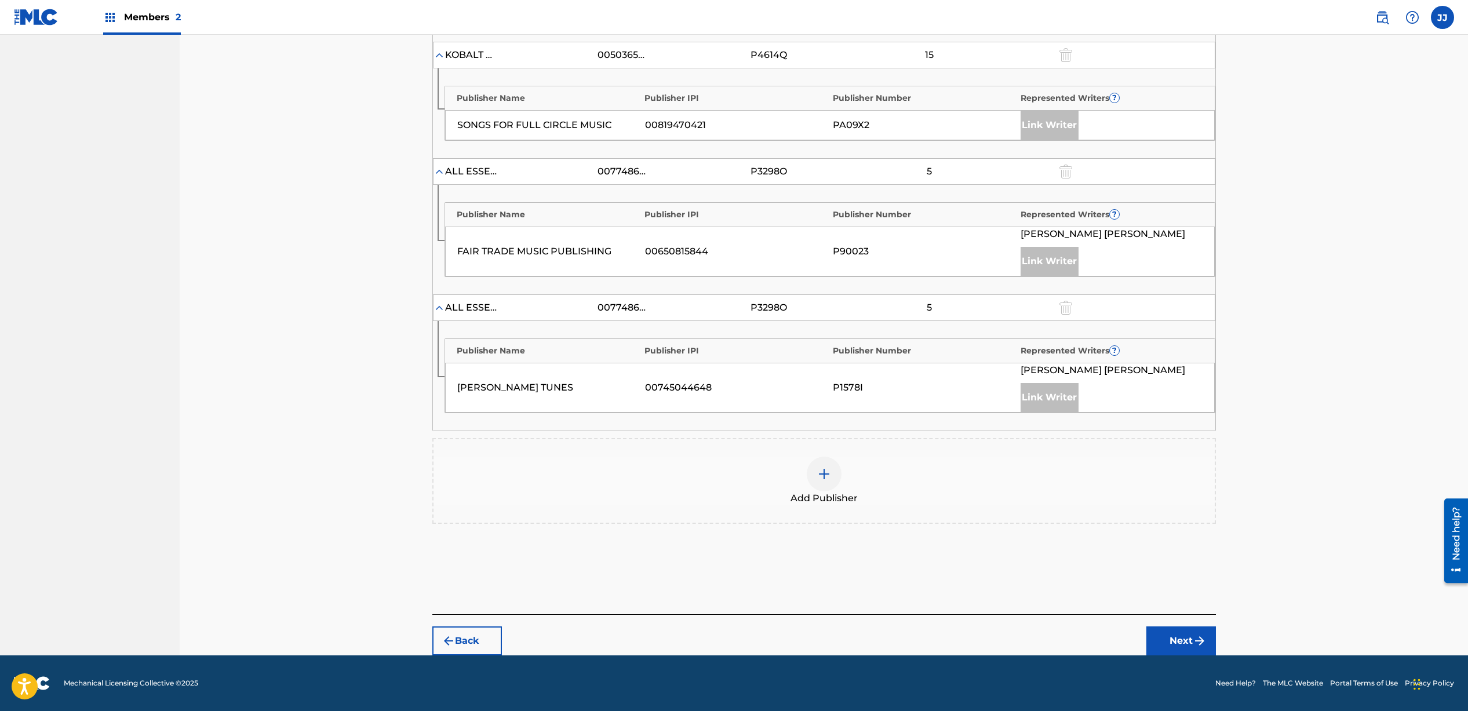
click at [837, 481] on div at bounding box center [824, 474] width 35 height 35
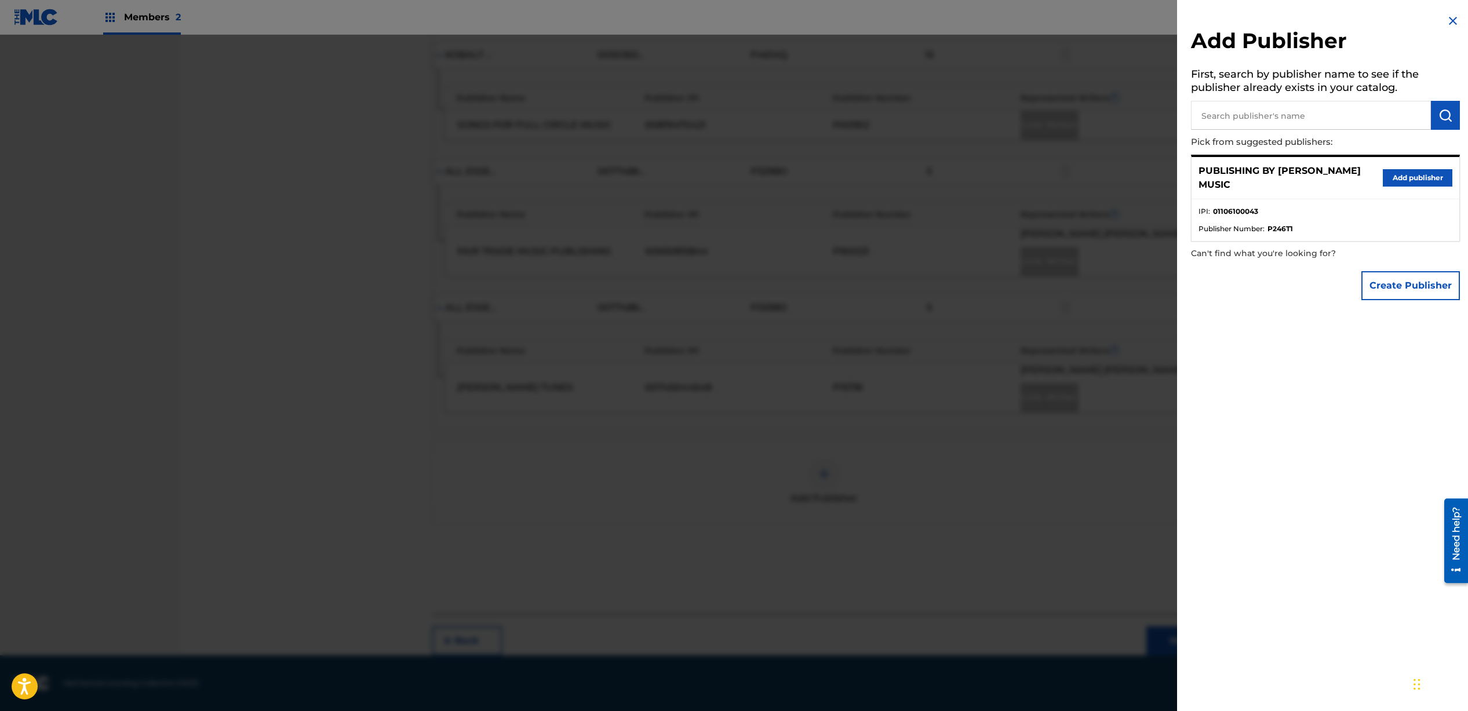
click at [1395, 181] on button "Add publisher" at bounding box center [1418, 177] width 70 height 17
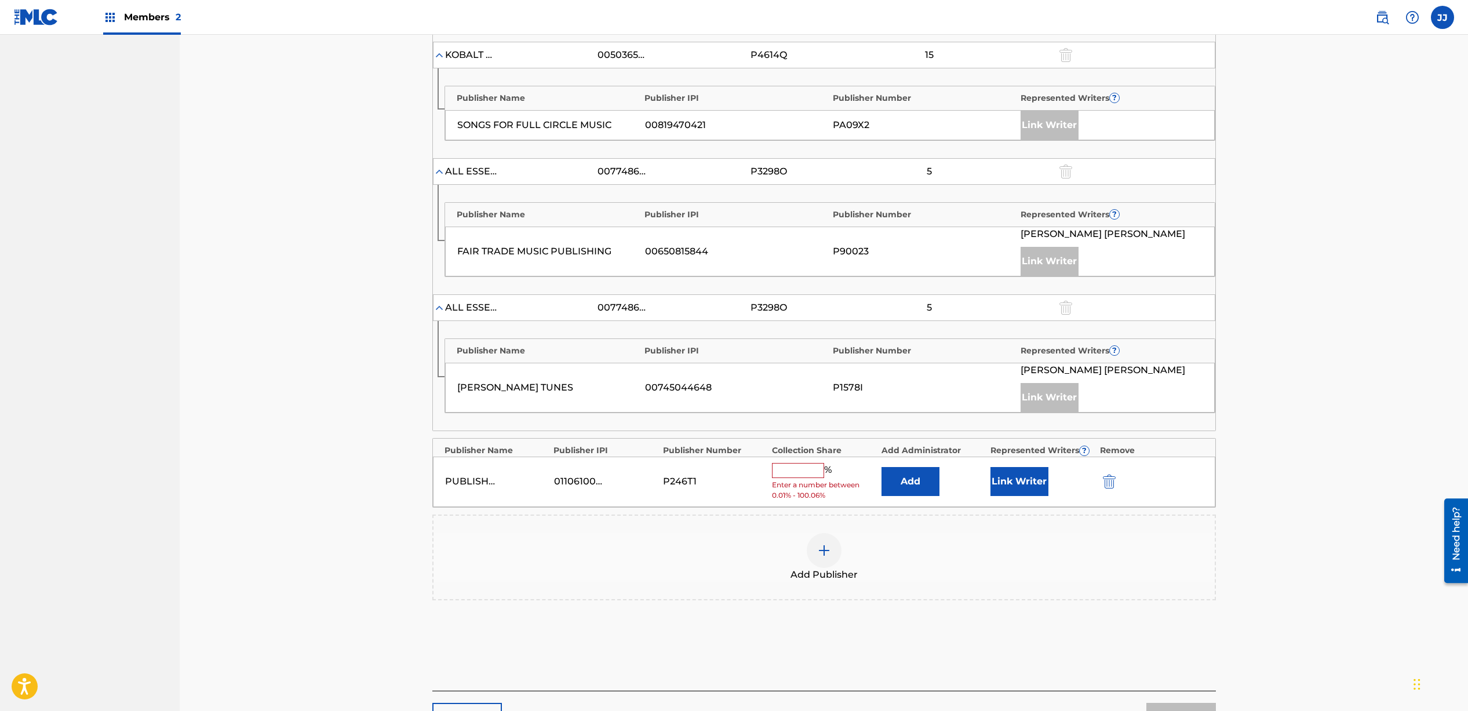
click at [785, 472] on input "text" at bounding box center [798, 470] width 52 height 15
type input "25"
click at [1025, 484] on button "Link Writer" at bounding box center [1020, 477] width 58 height 29
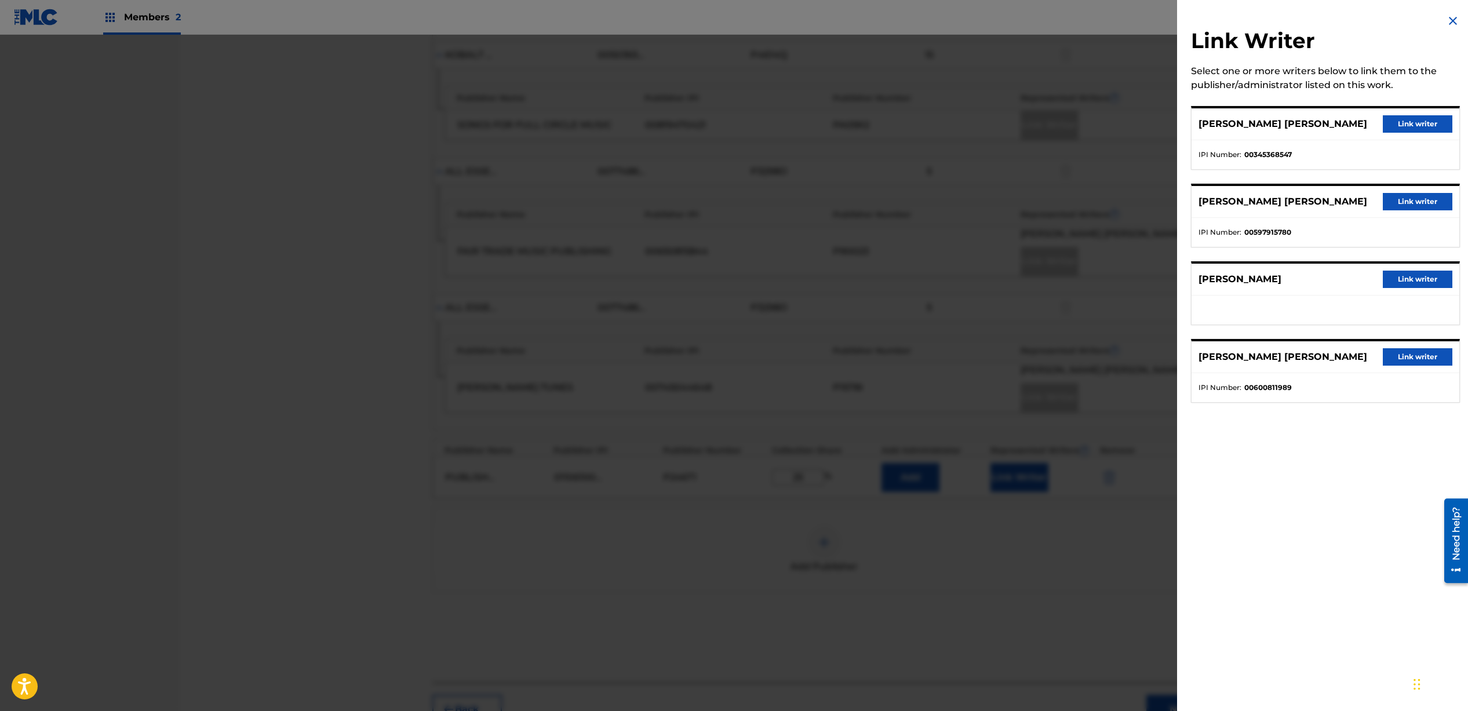
click at [1085, 529] on div at bounding box center [734, 390] width 1468 height 711
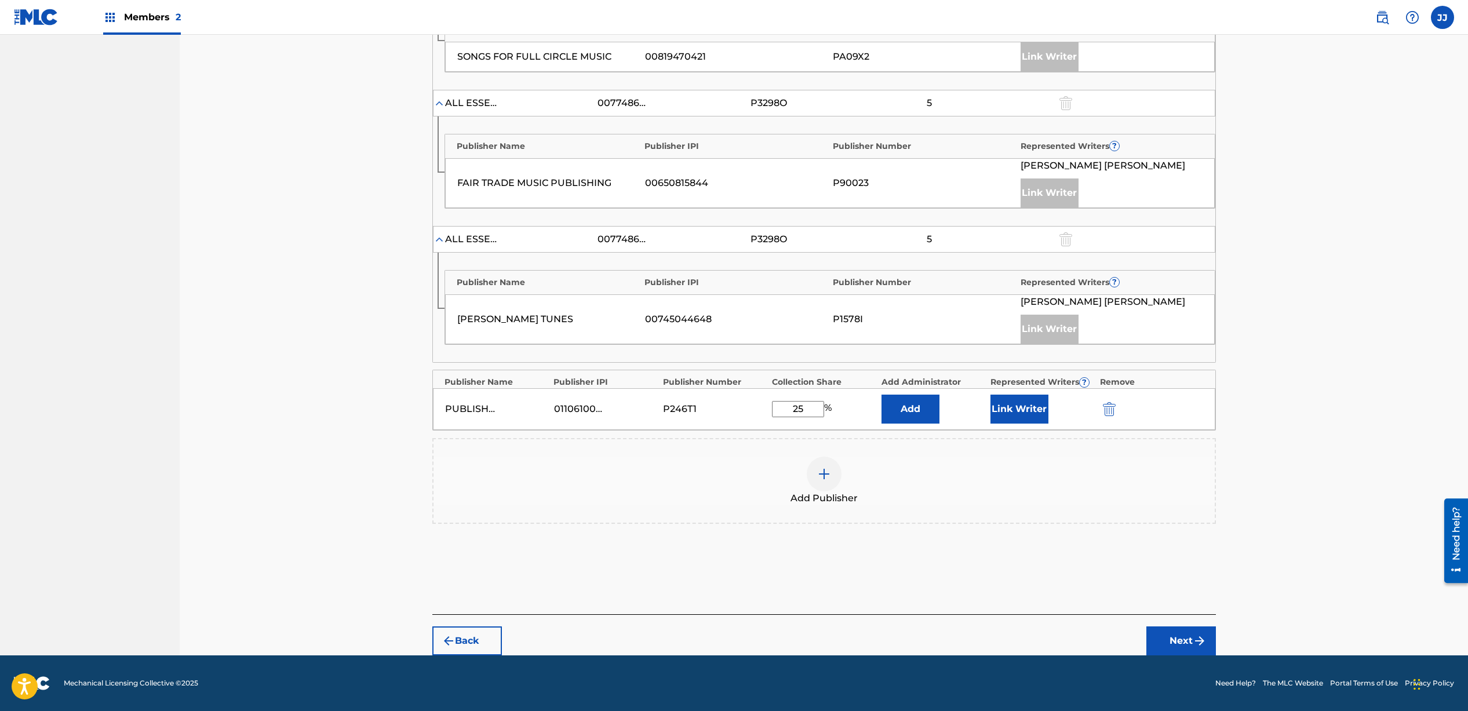
click at [1179, 642] on button "Next" at bounding box center [1182, 641] width 70 height 29
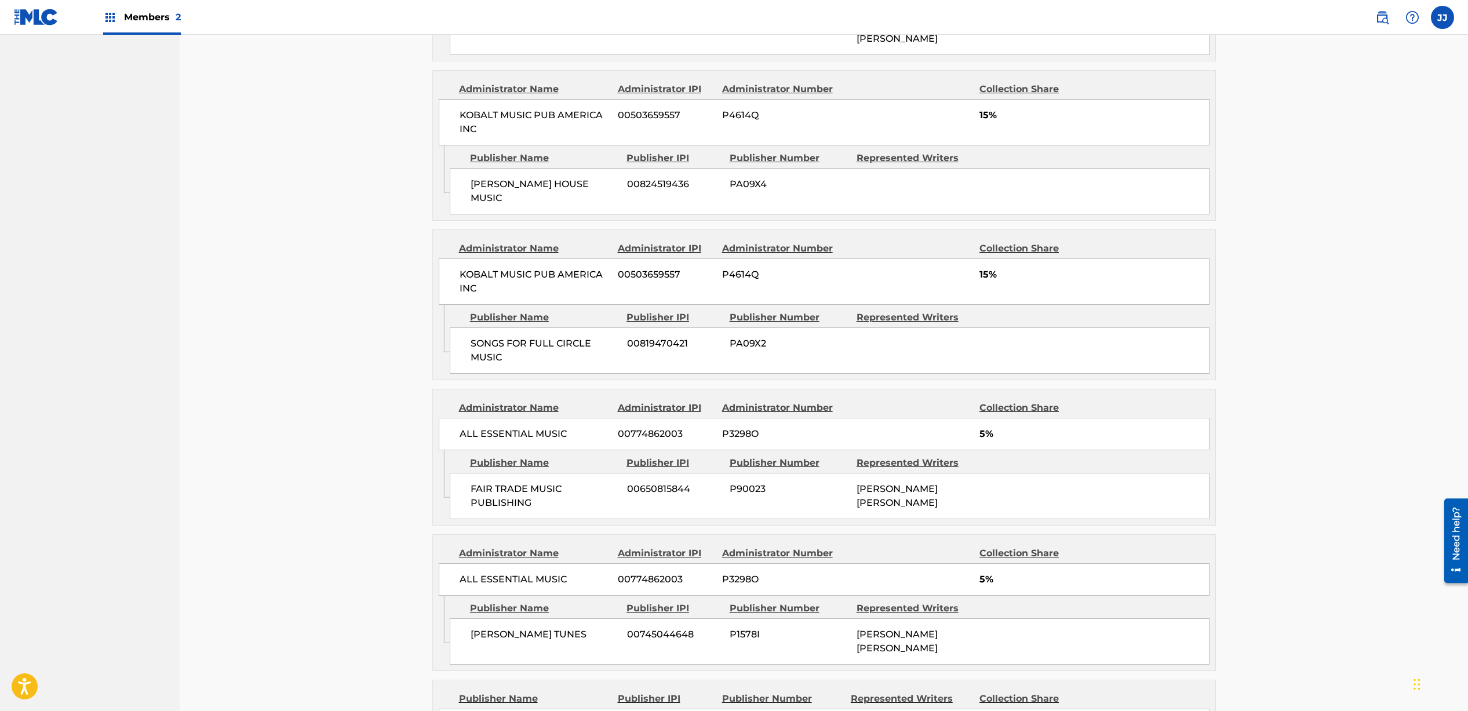
scroll to position [765, 0]
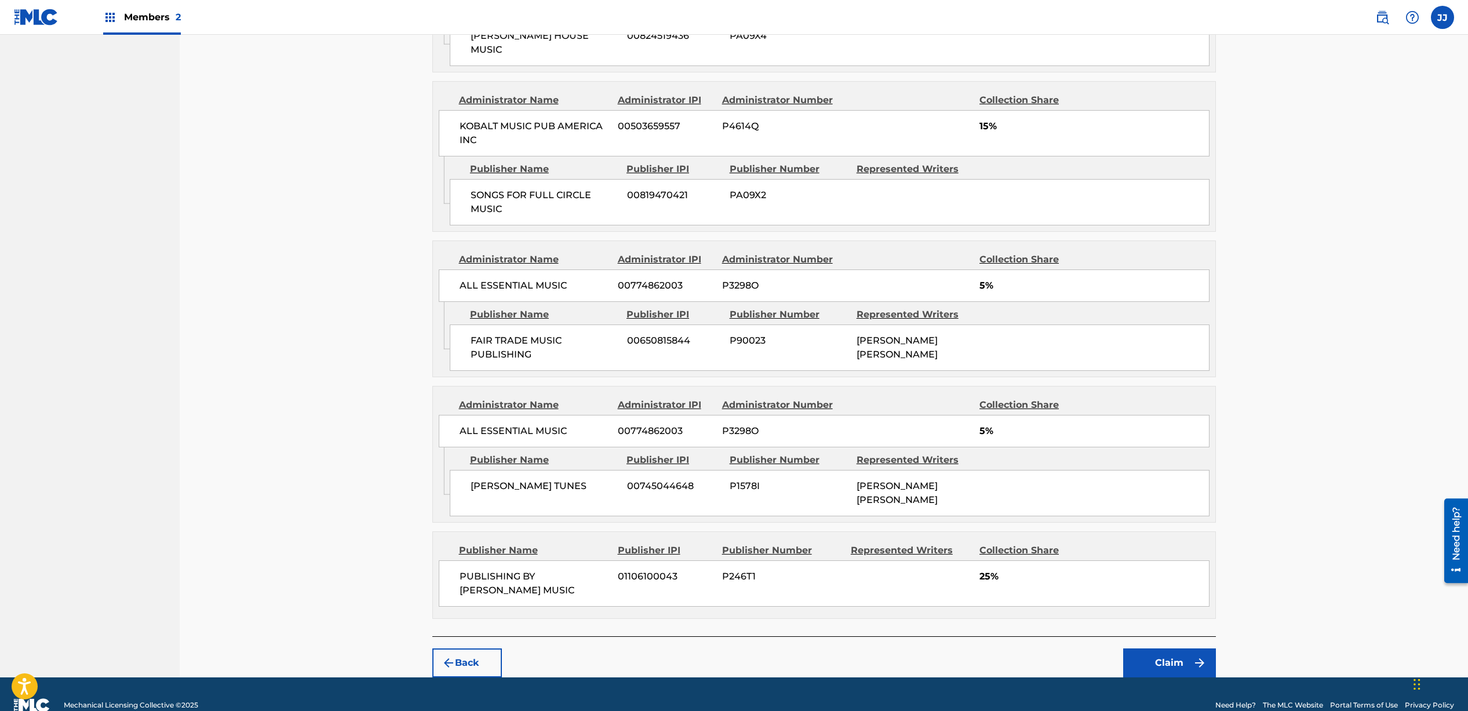
click at [1148, 649] on button "Claim" at bounding box center [1170, 663] width 93 height 29
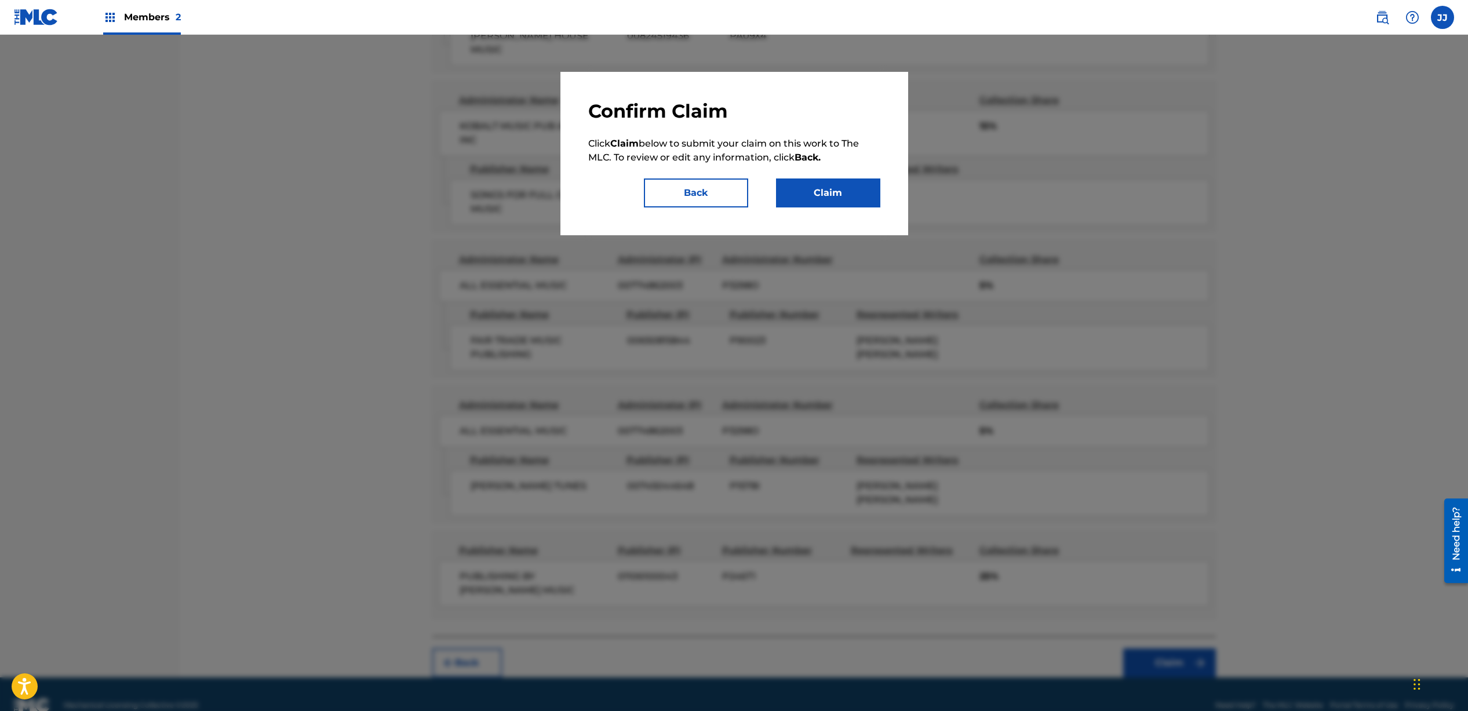
click at [815, 195] on button "Claim" at bounding box center [828, 193] width 104 height 29
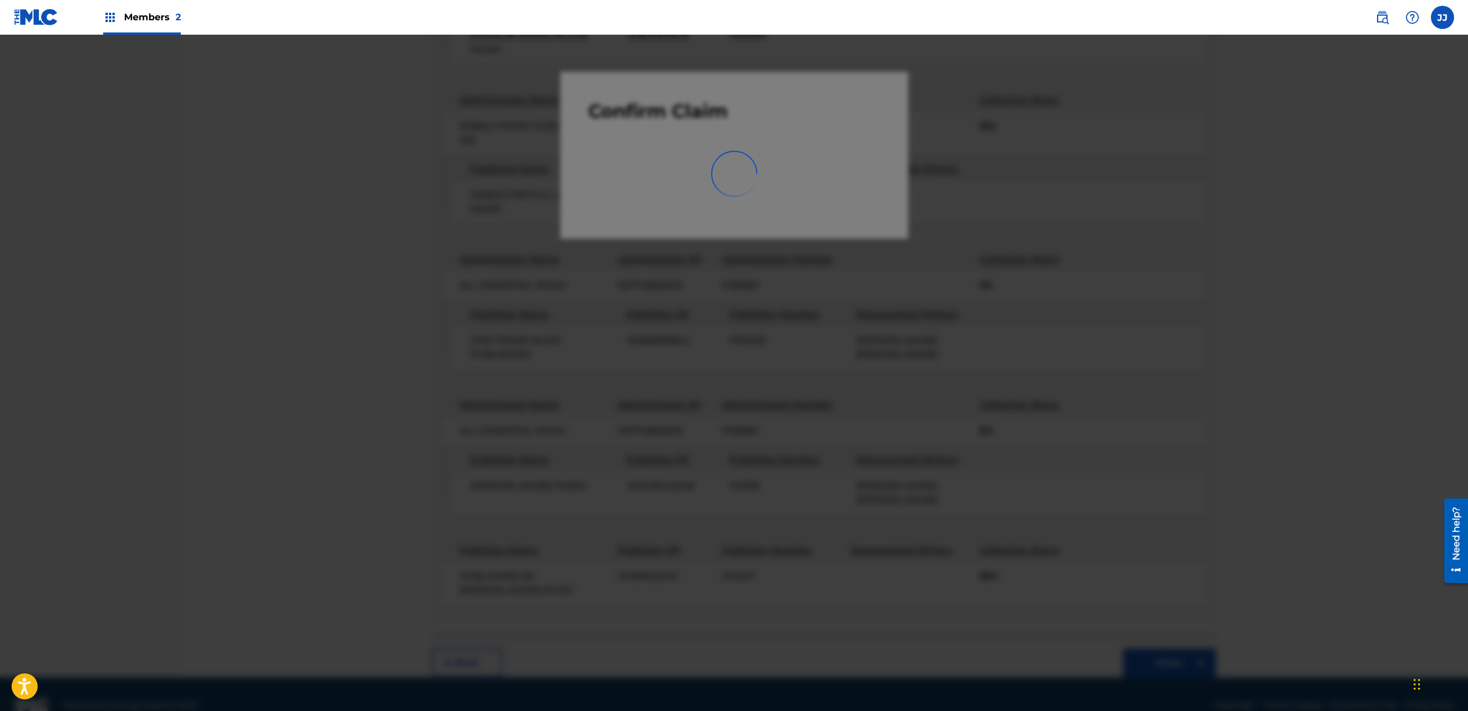
scroll to position [8, 0]
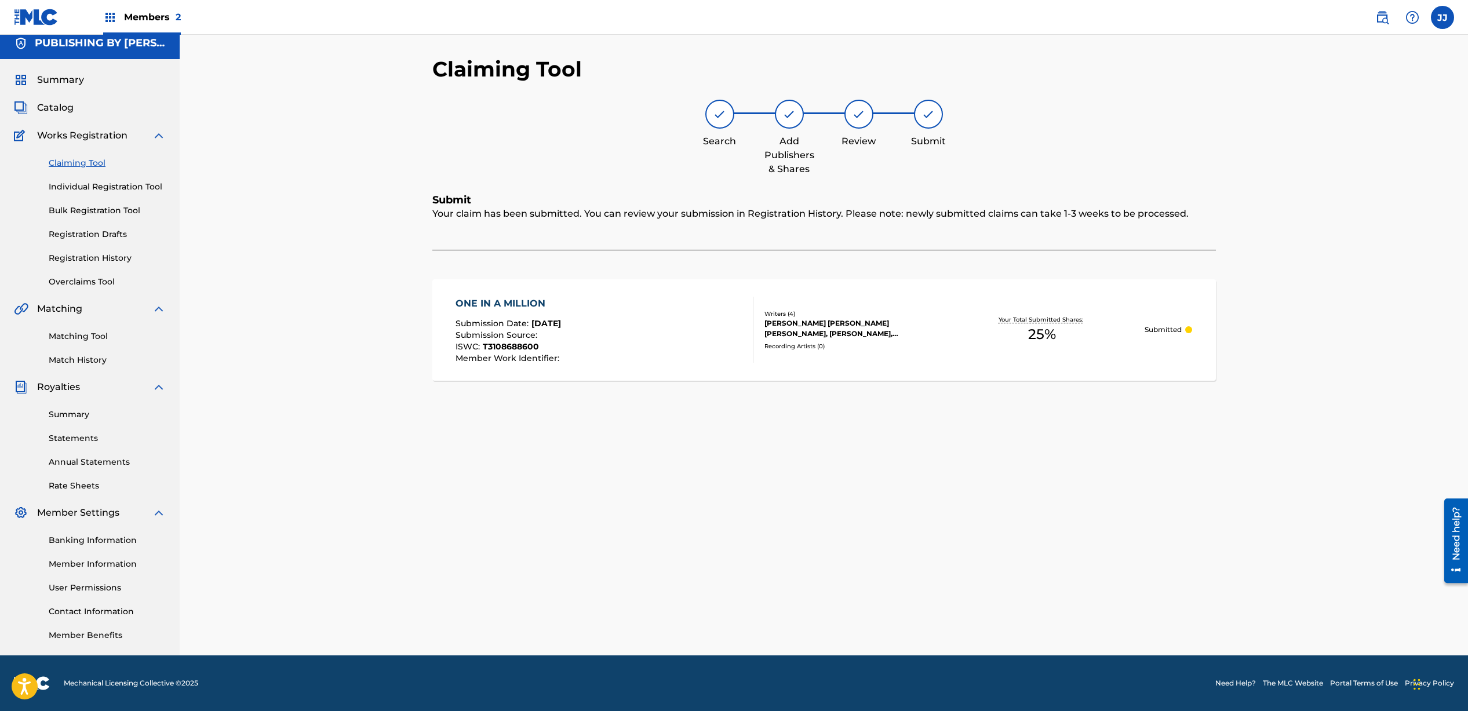
click at [81, 165] on link "Claiming Tool" at bounding box center [107, 163] width 117 height 12
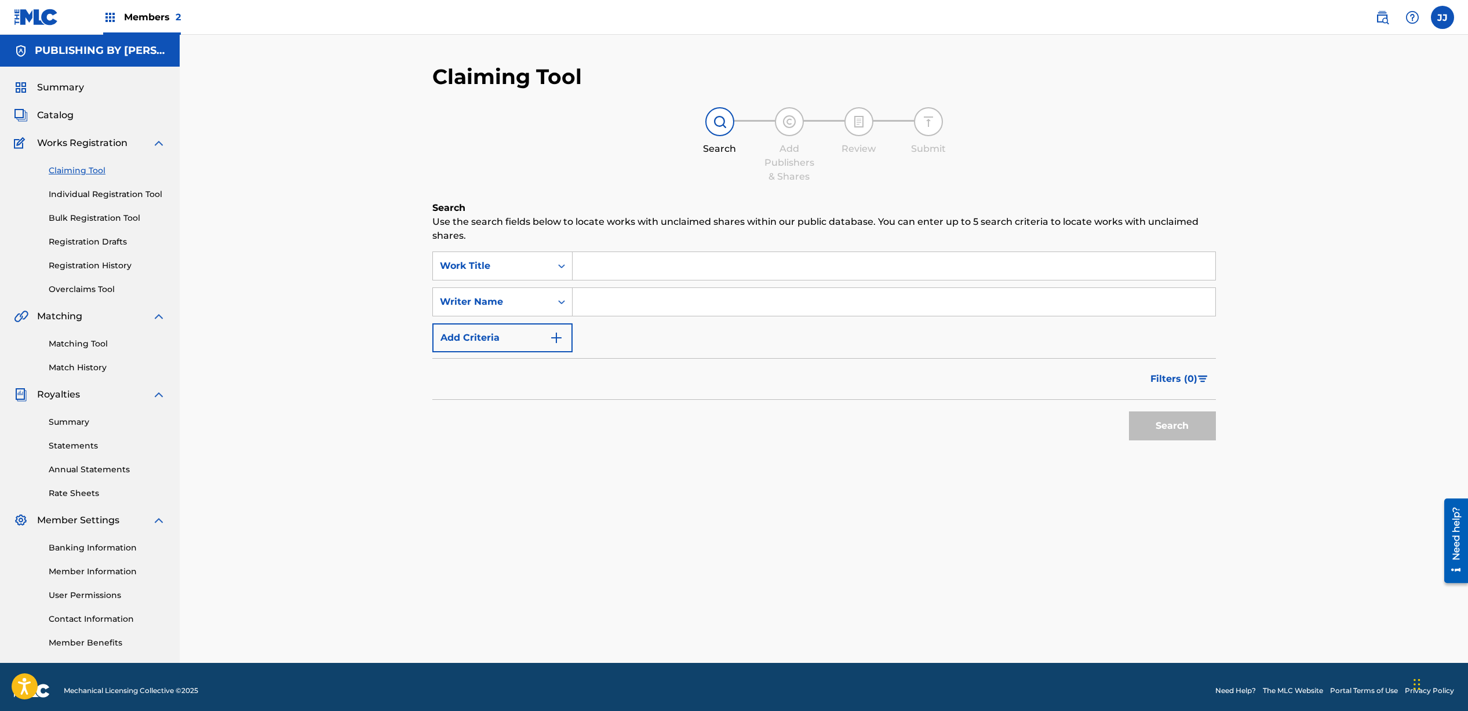
click at [680, 303] on input "Search Form" at bounding box center [894, 302] width 643 height 28
type input "[PERSON_NAME]"
click at [1170, 427] on button "Search" at bounding box center [1172, 426] width 87 height 29
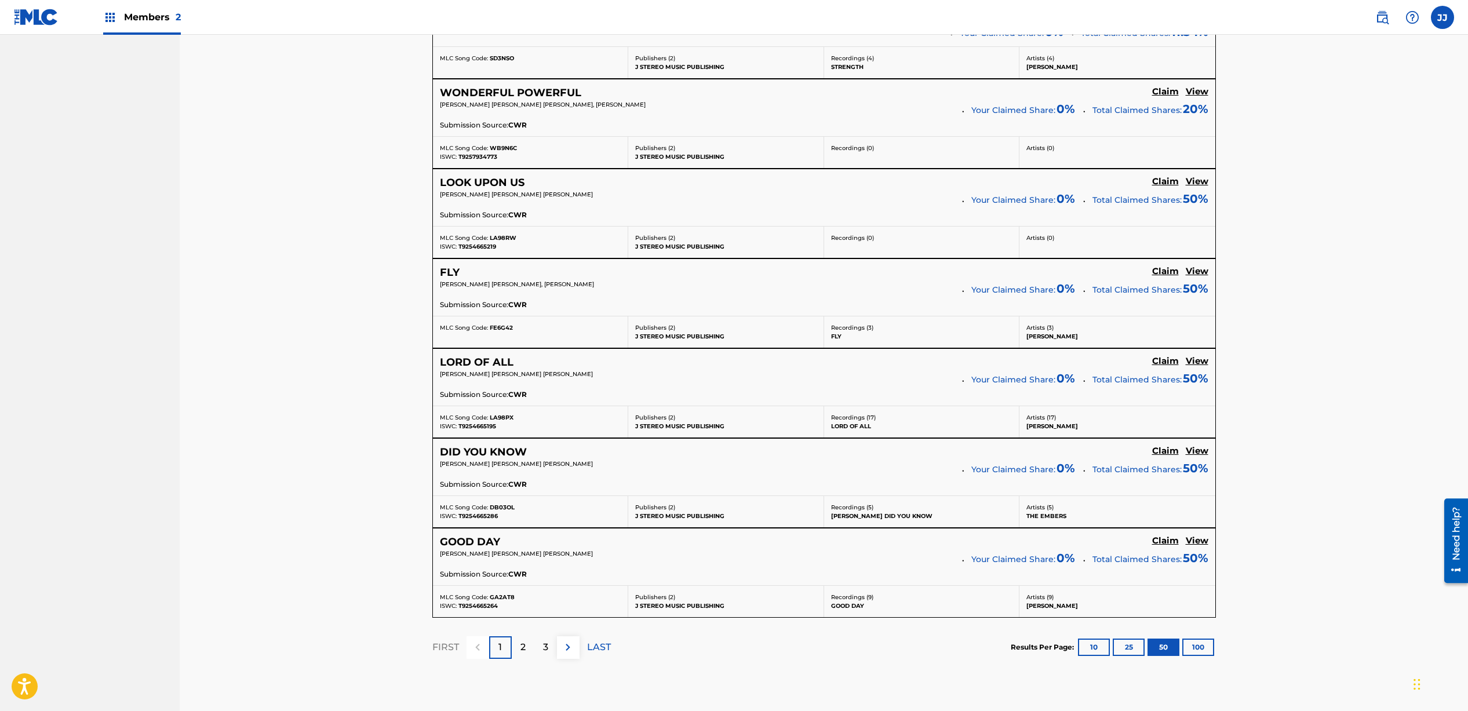
scroll to position [4360, 0]
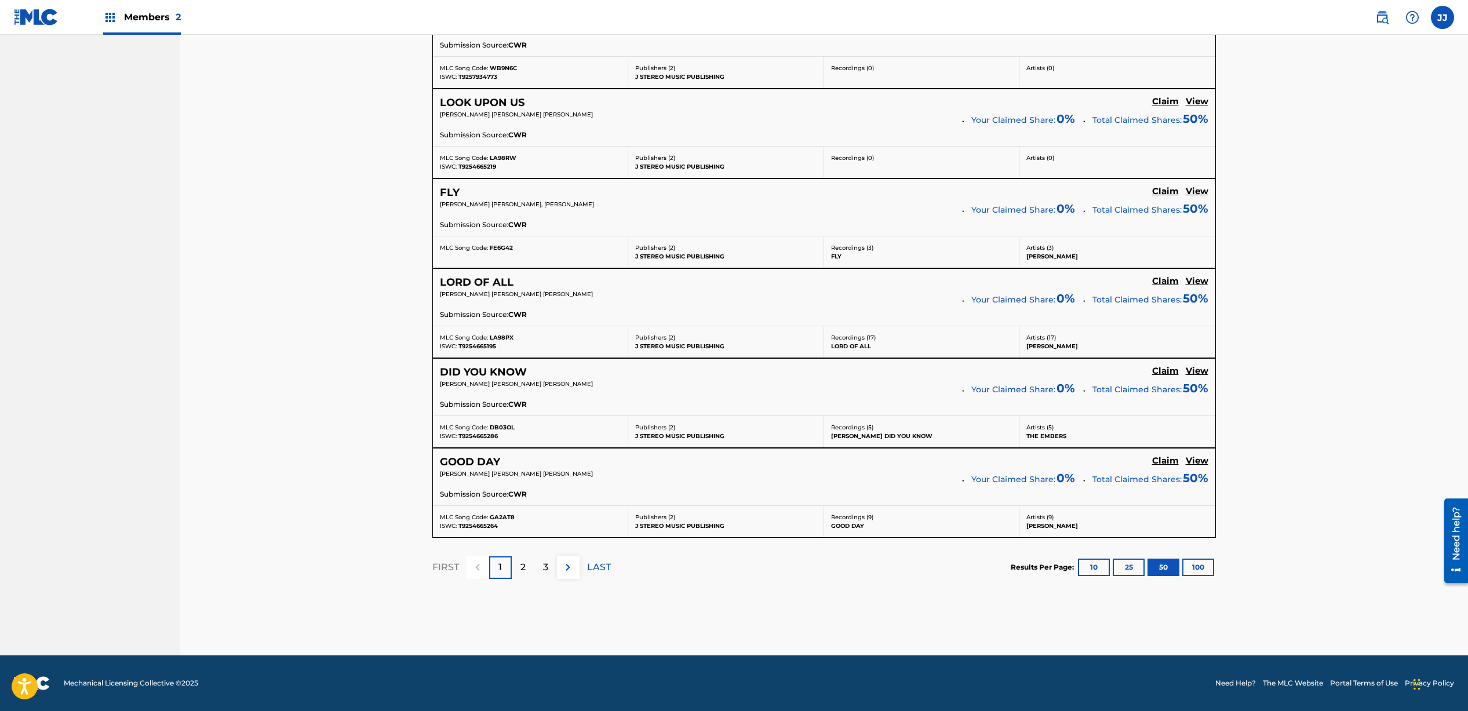
click at [521, 563] on p "2" at bounding box center [523, 568] width 5 height 14
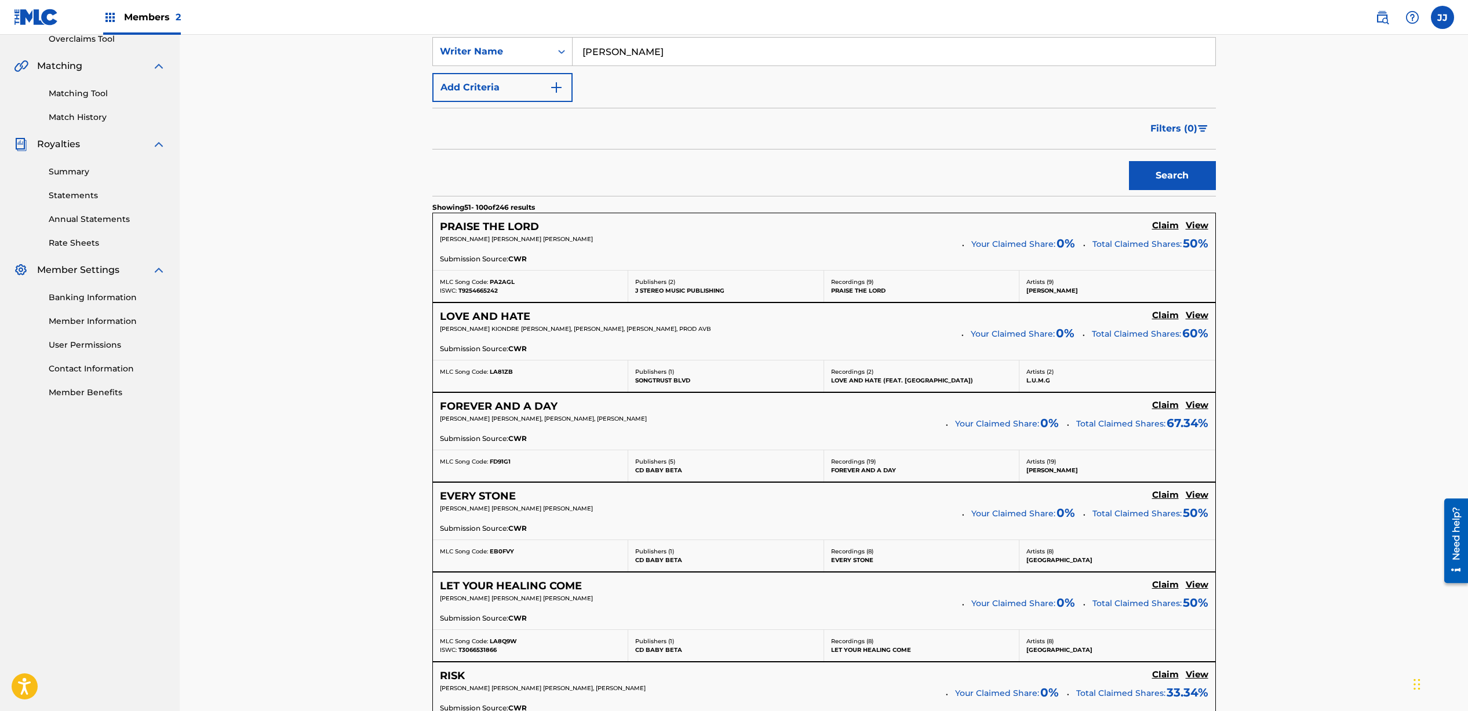
scroll to position [540, 0]
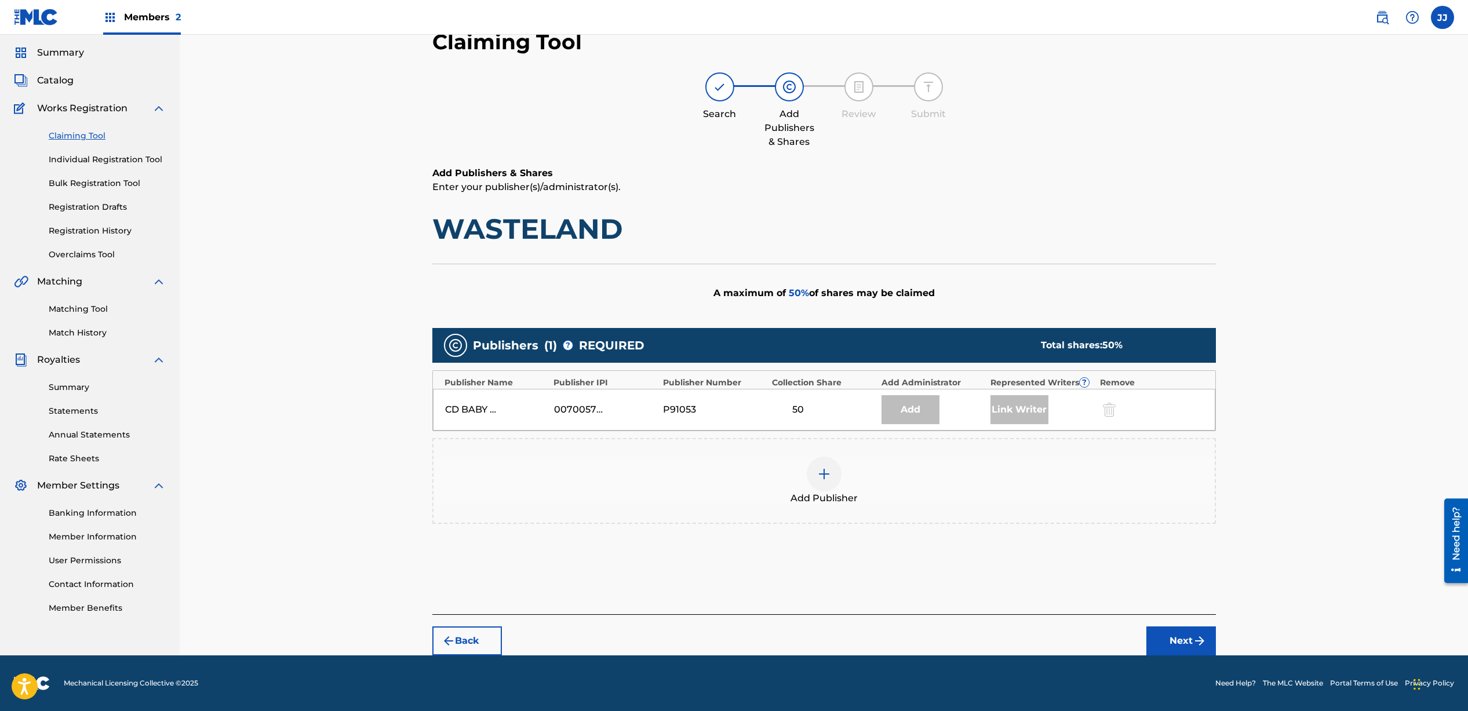
click at [474, 636] on button "Back" at bounding box center [467, 641] width 70 height 29
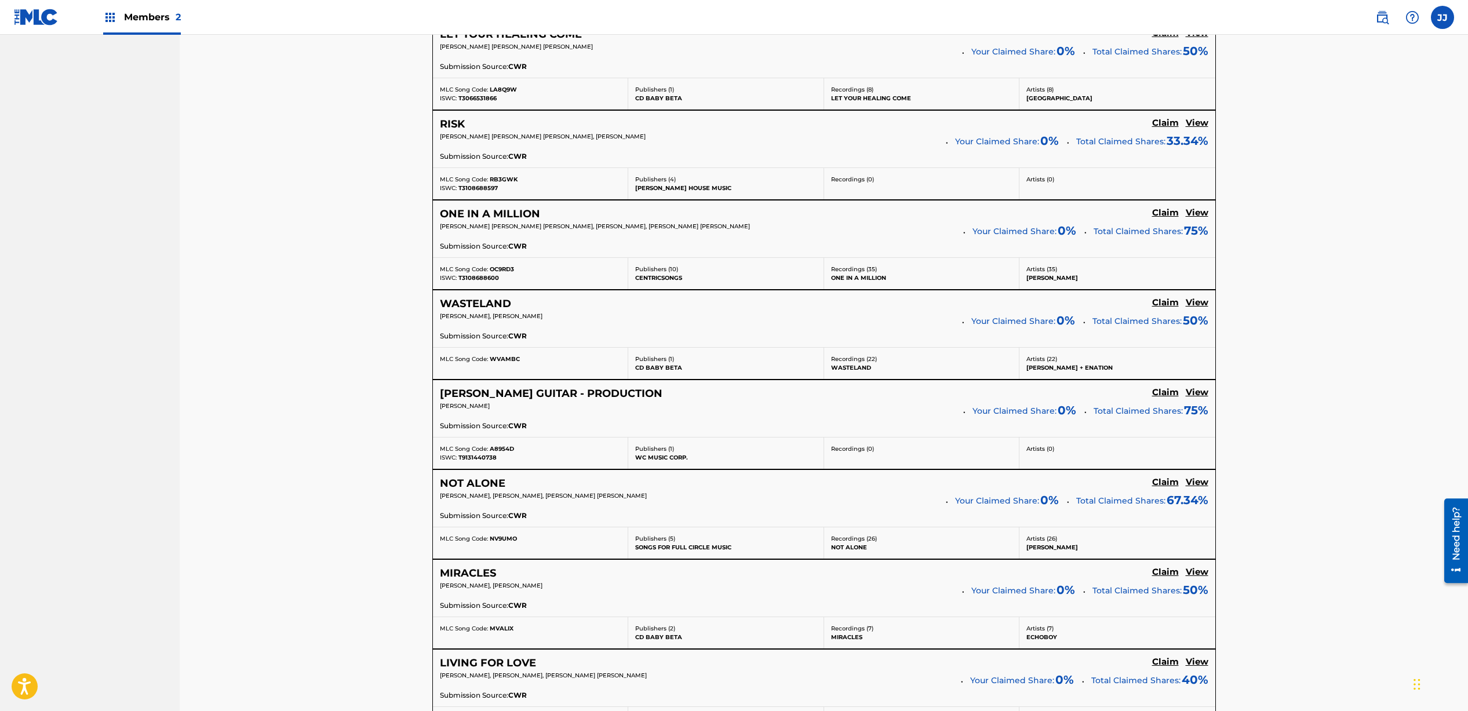
scroll to position [853, 0]
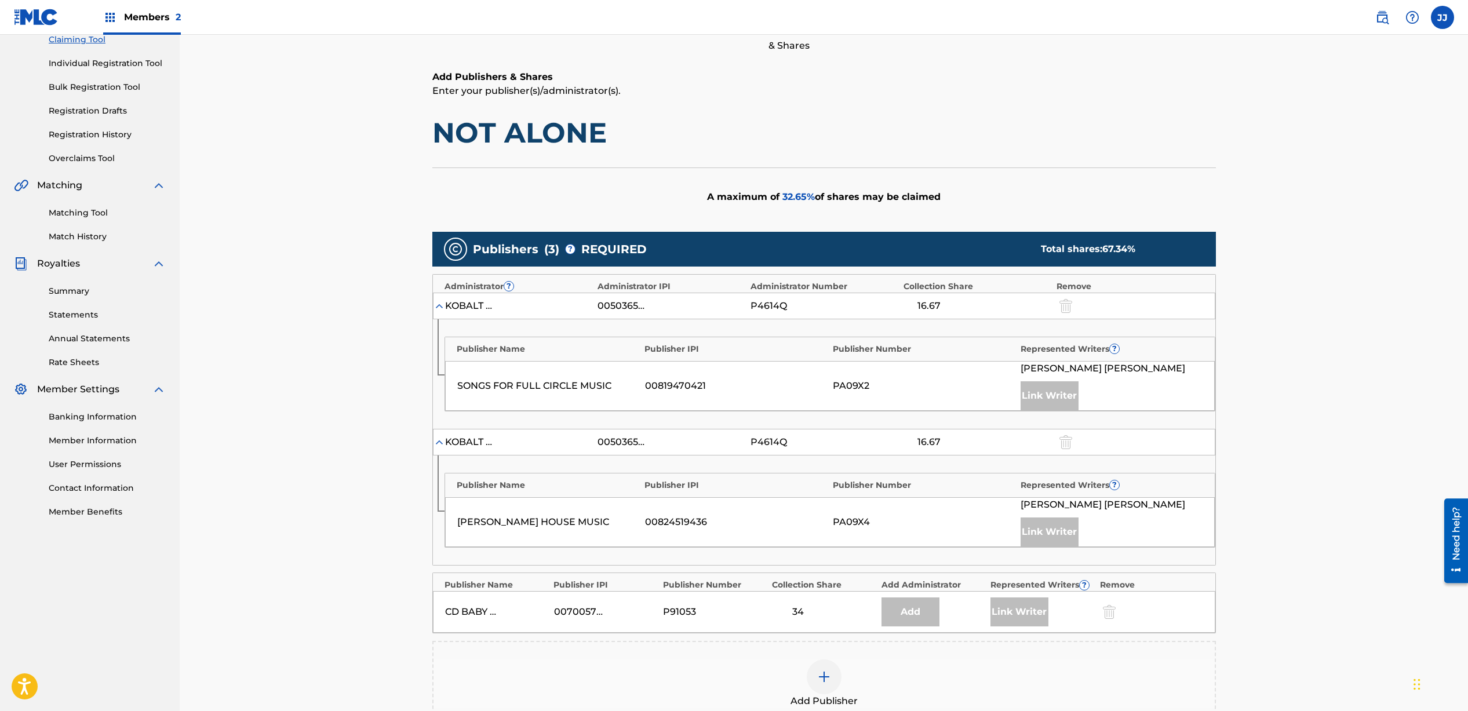
scroll to position [269, 0]
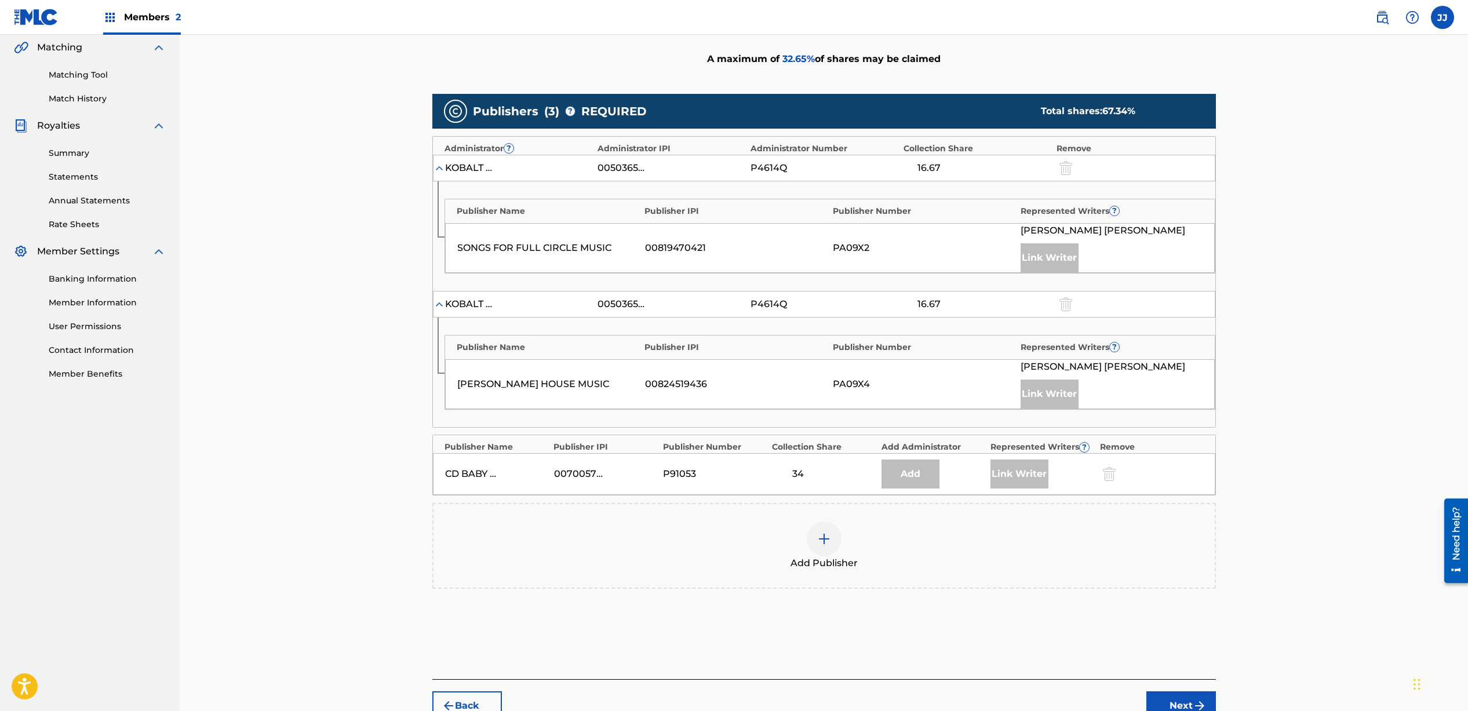
click at [483, 700] on button "Back" at bounding box center [467, 706] width 70 height 29
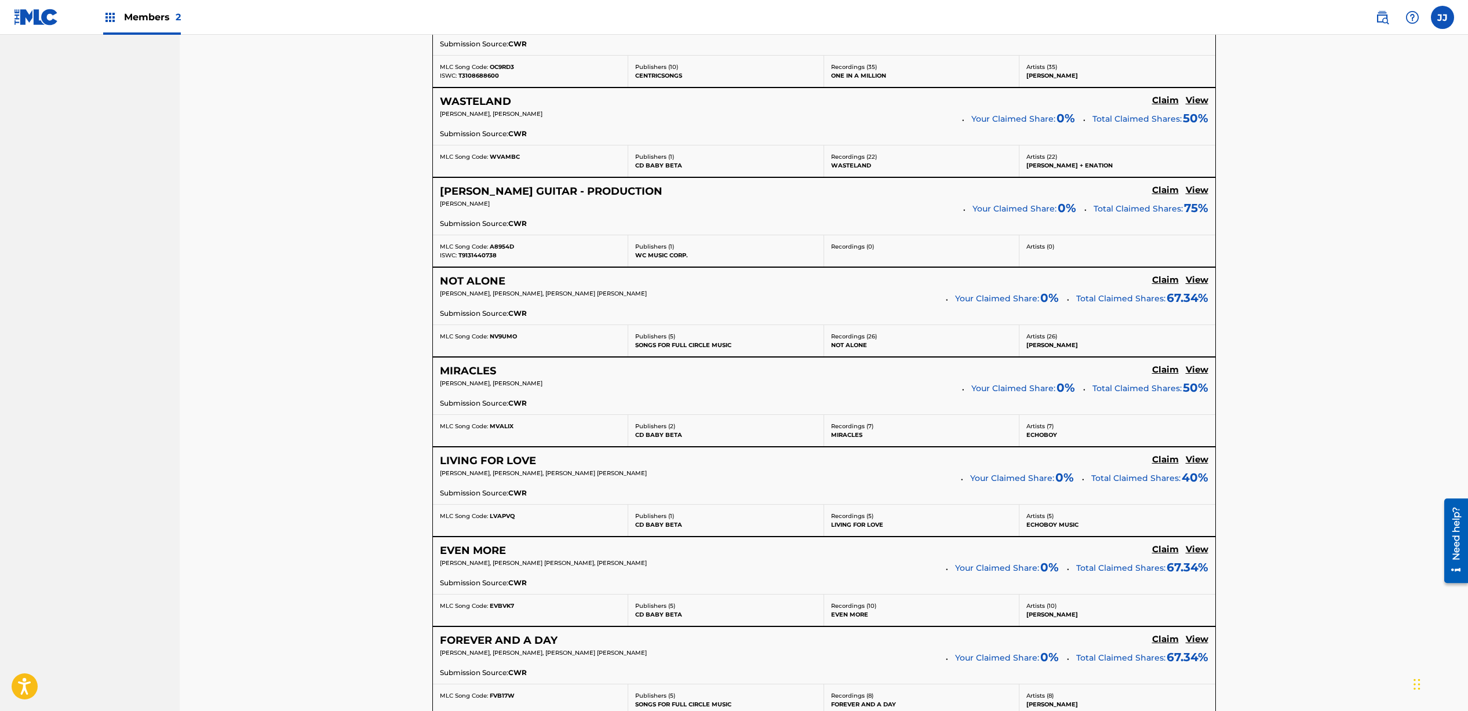
scroll to position [1021, 0]
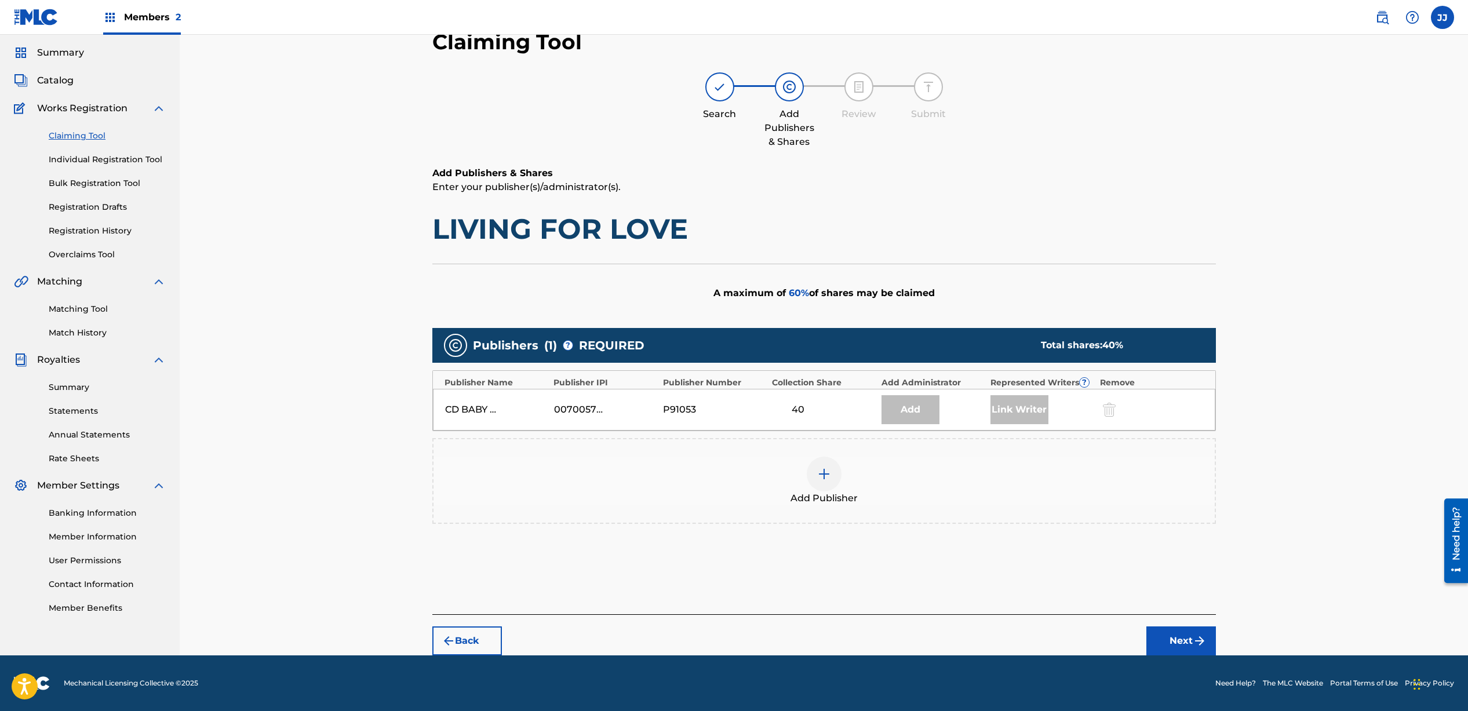
scroll to position [35, 0]
click at [474, 641] on button "Back" at bounding box center [467, 641] width 70 height 29
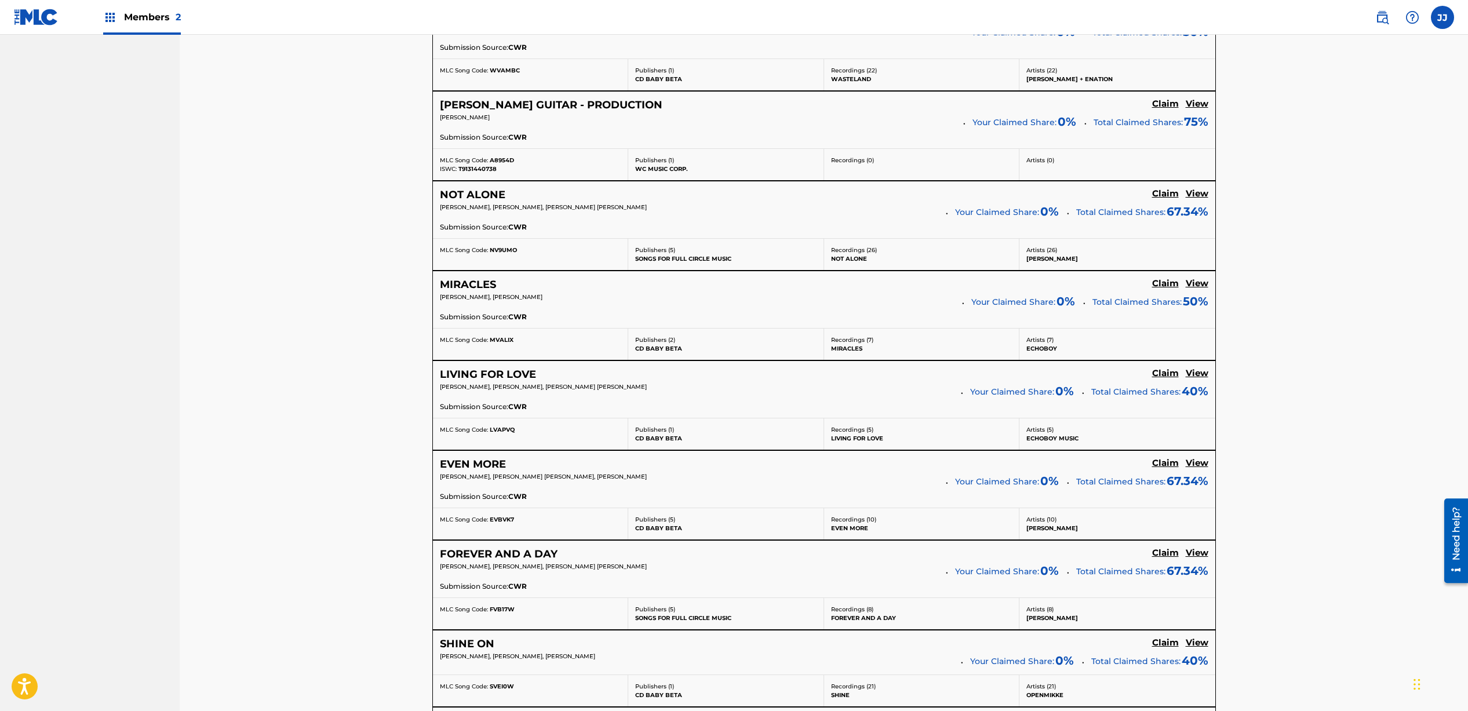
scroll to position [1092, 0]
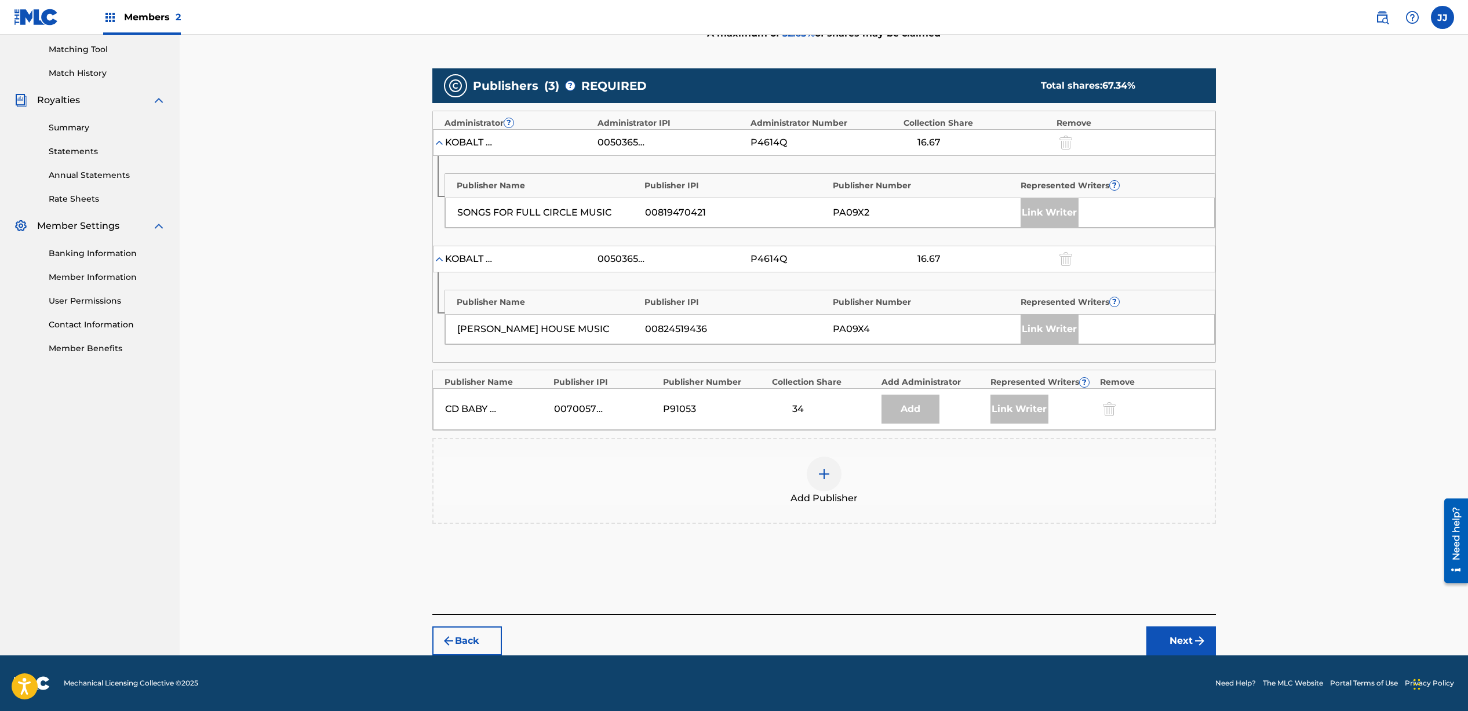
click at [474, 638] on button "Back" at bounding box center [467, 641] width 70 height 29
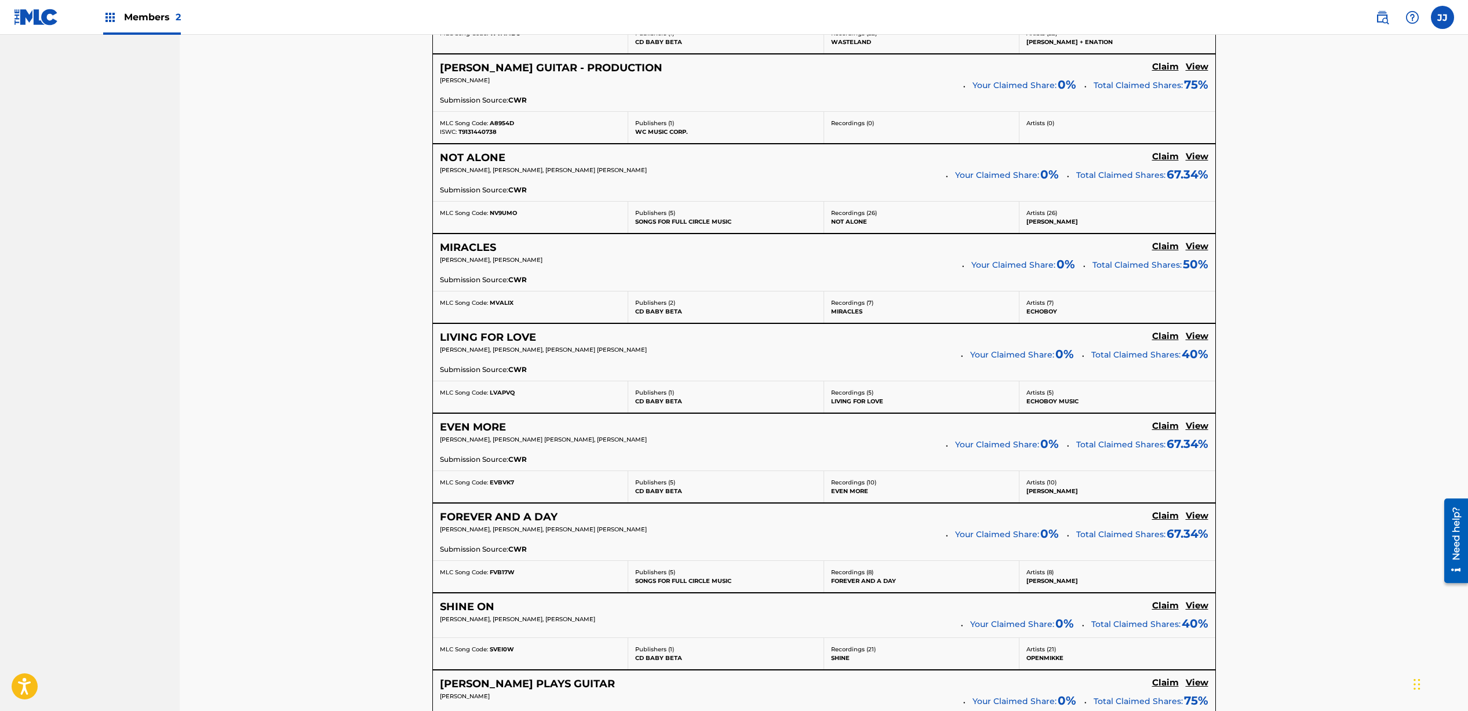
scroll to position [1129, 0]
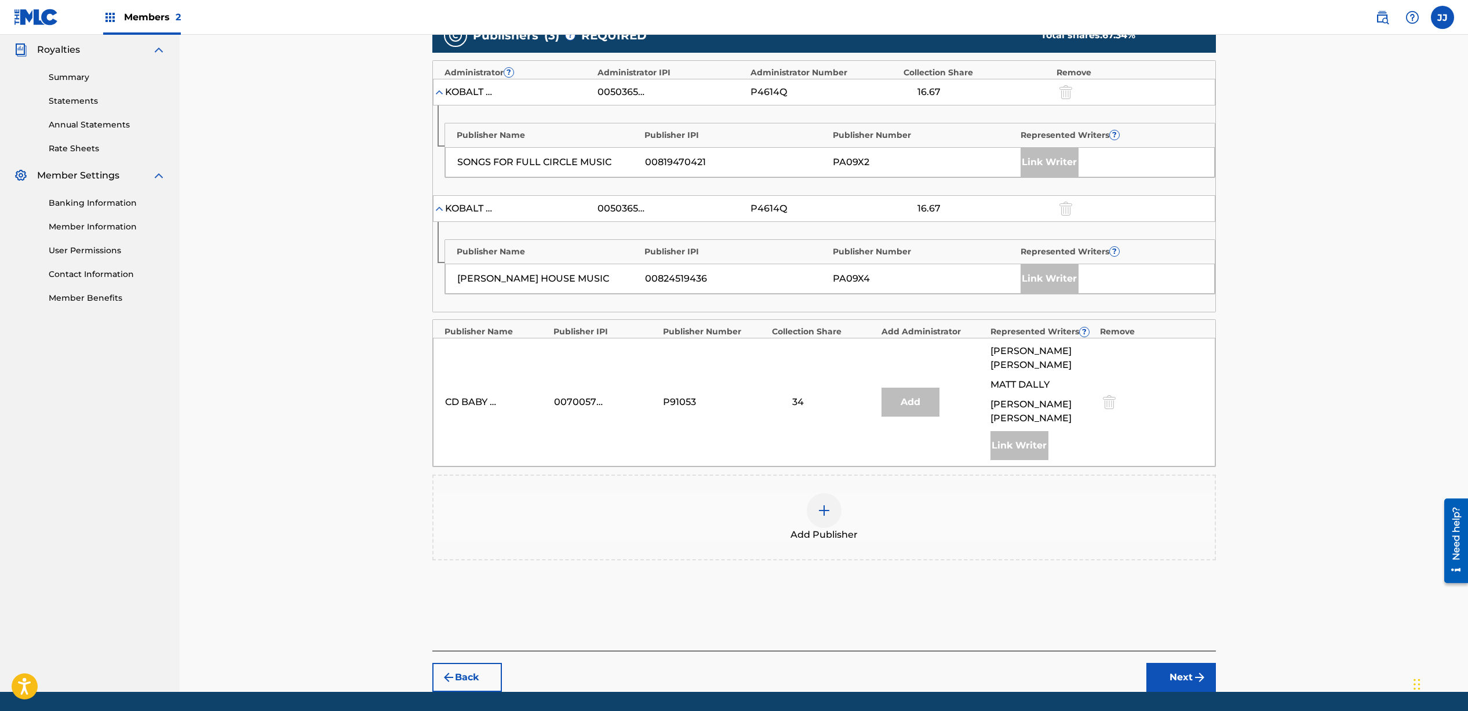
scroll to position [356, 0]
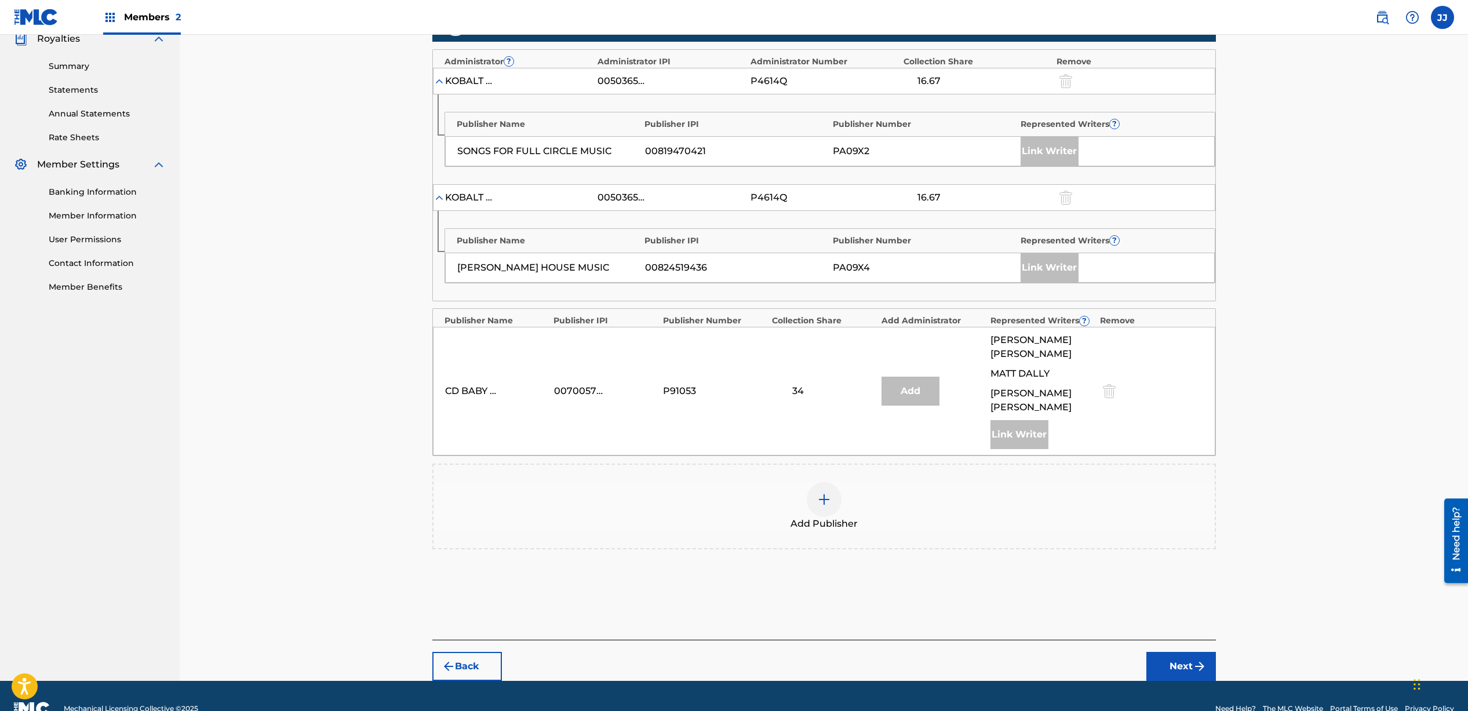
click at [475, 652] on button "Back" at bounding box center [467, 666] width 70 height 29
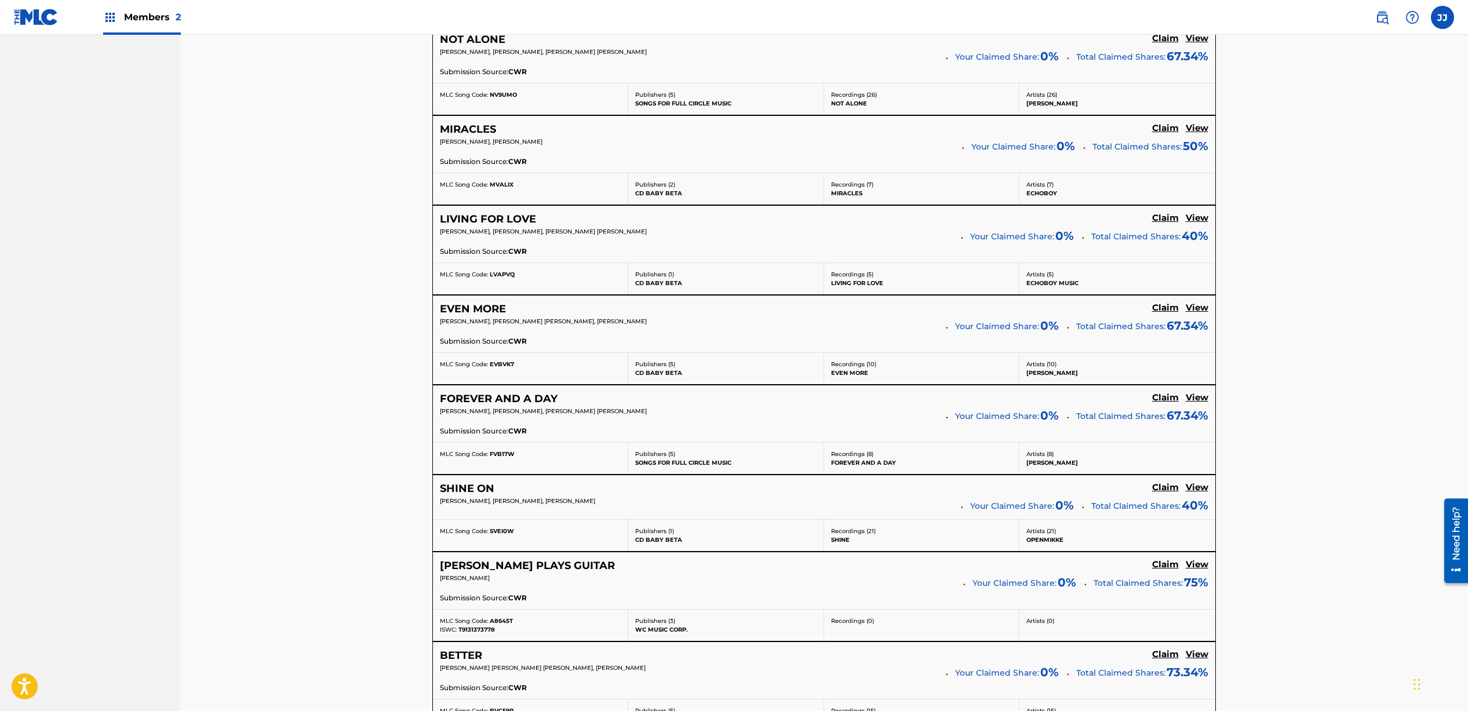
scroll to position [1307, 0]
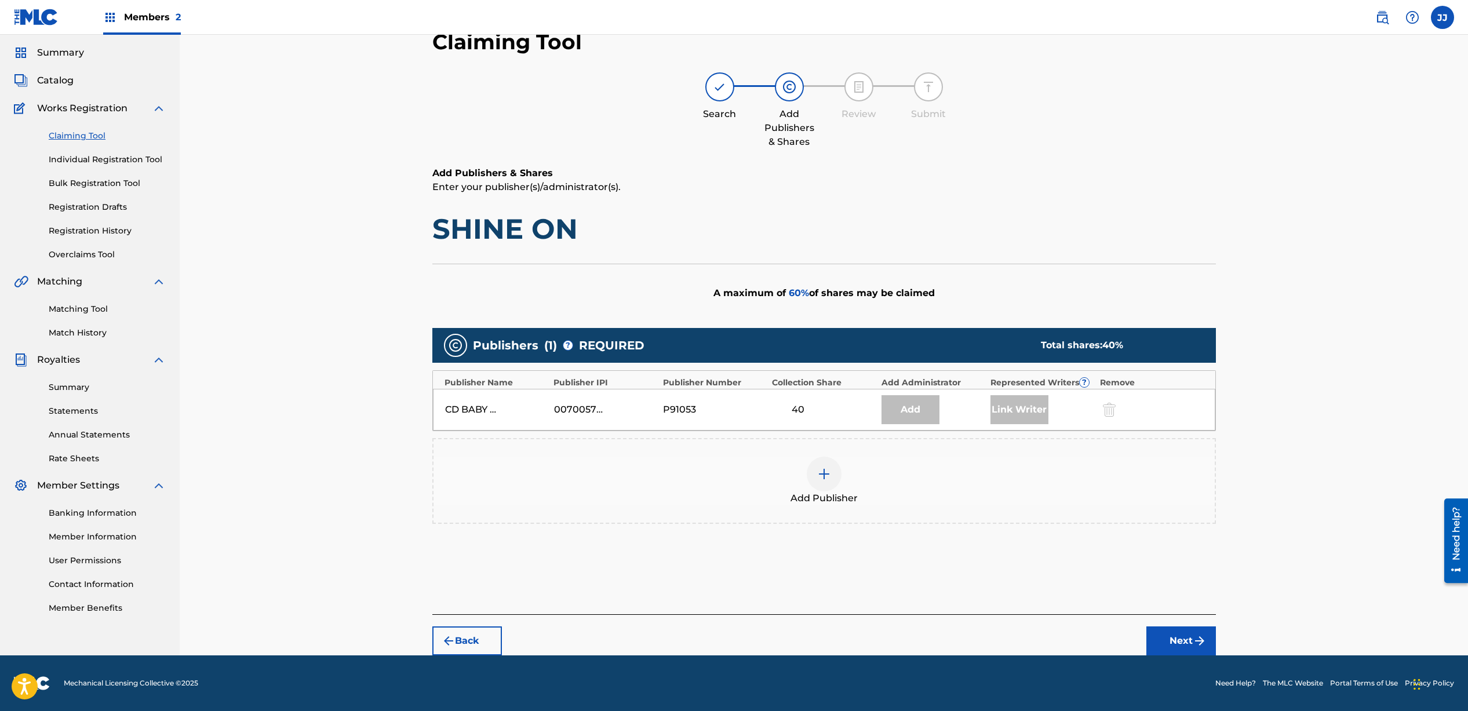
click at [457, 628] on button "Back" at bounding box center [467, 641] width 70 height 29
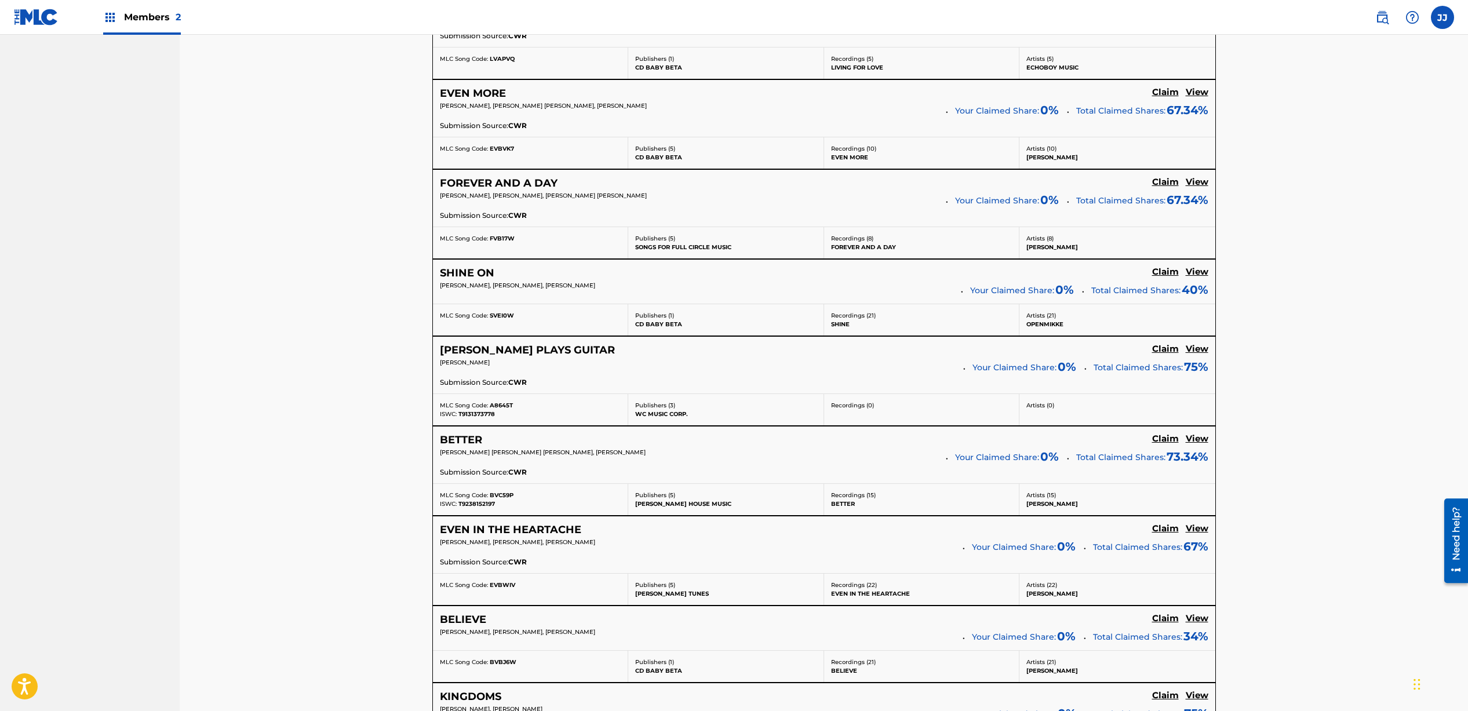
scroll to position [1488, 0]
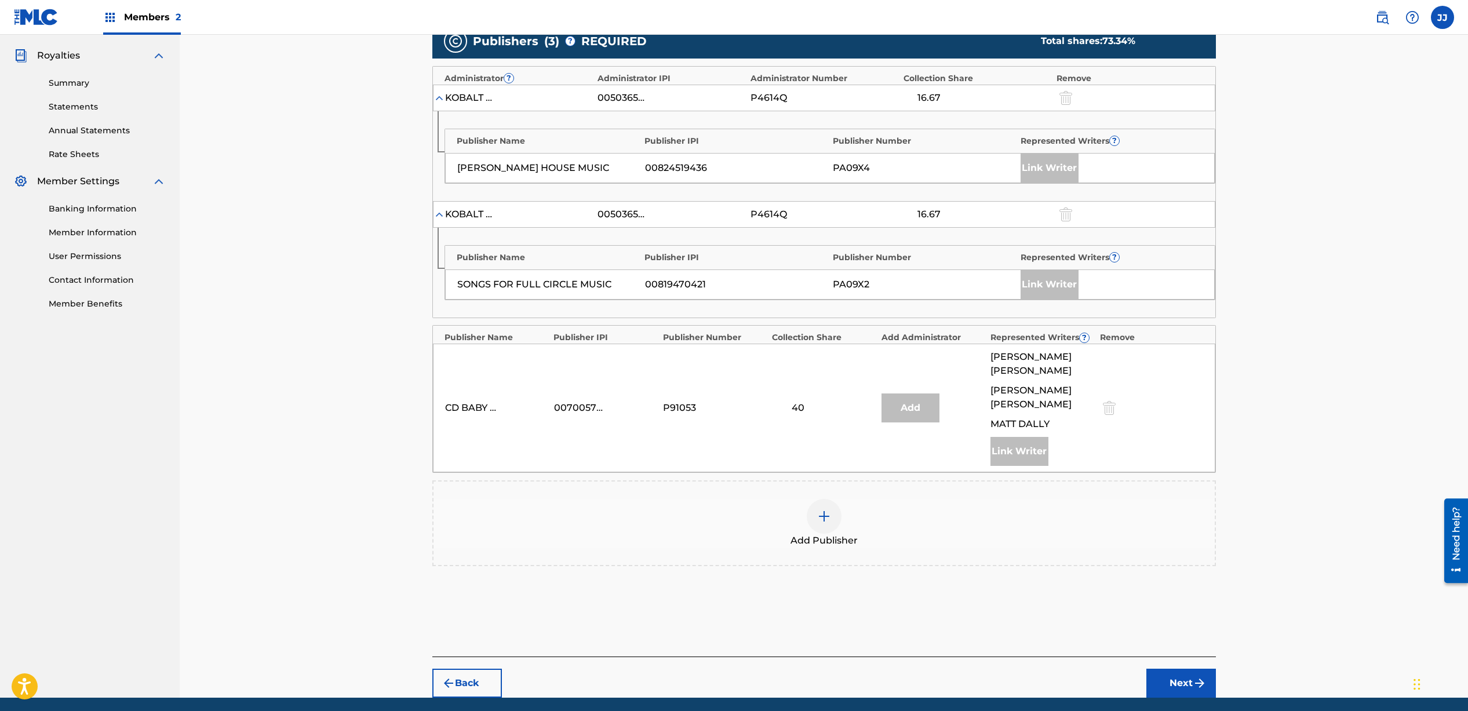
scroll to position [368, 0]
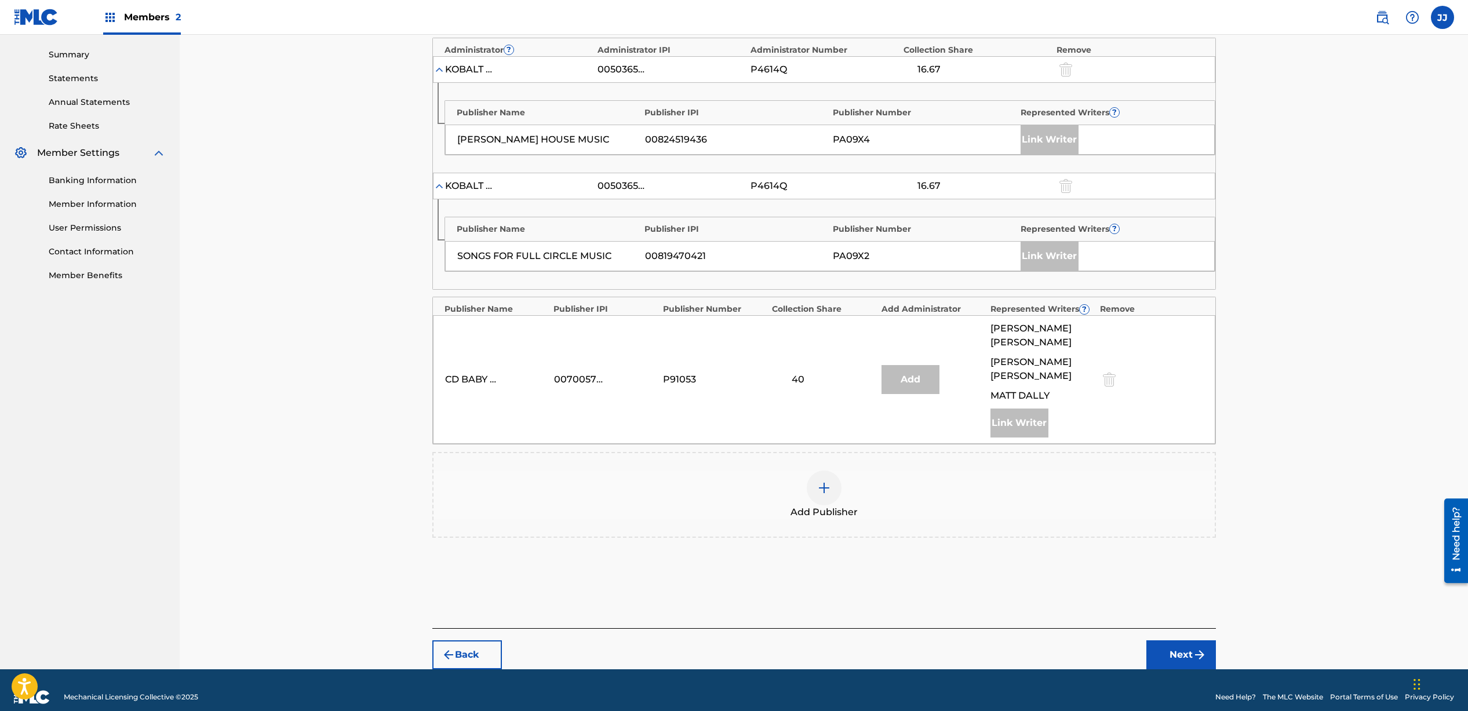
click at [482, 641] on button "Back" at bounding box center [467, 655] width 70 height 29
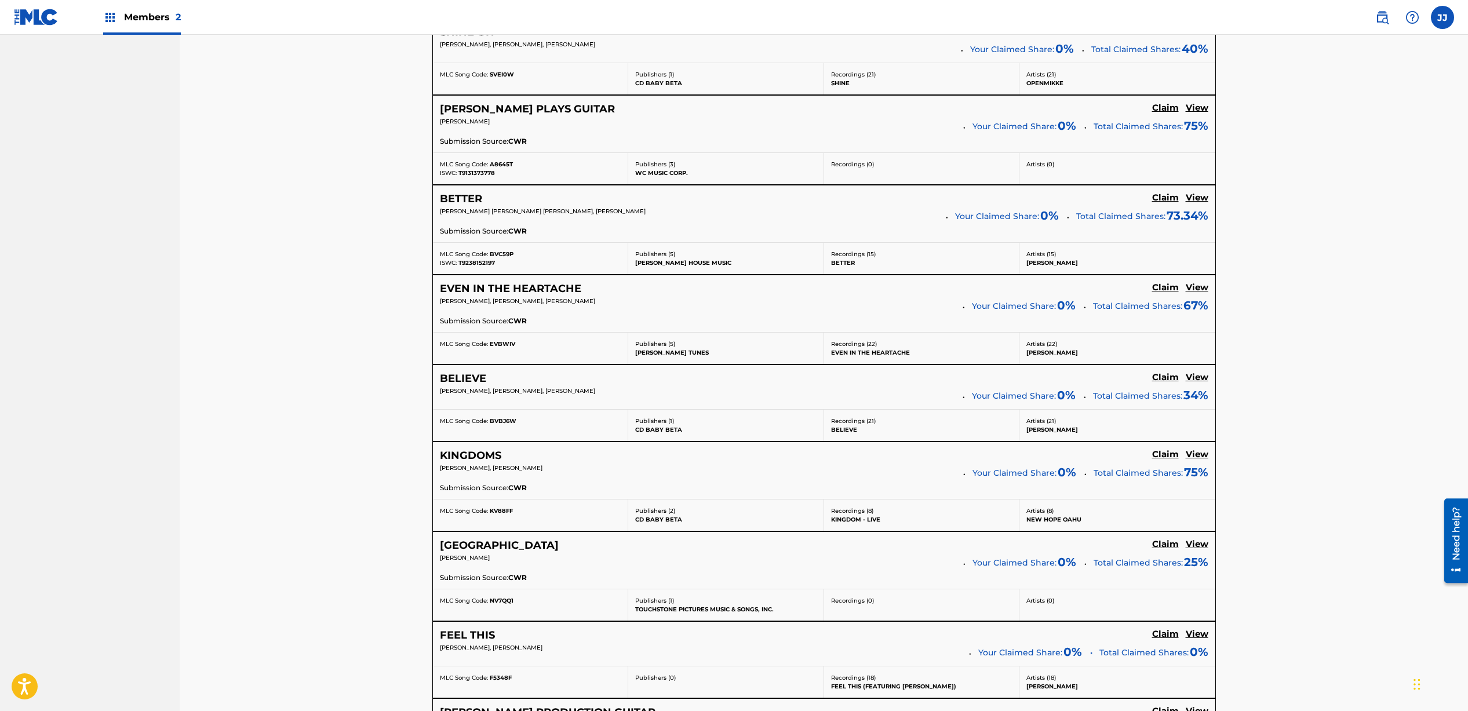
scroll to position [1704, 0]
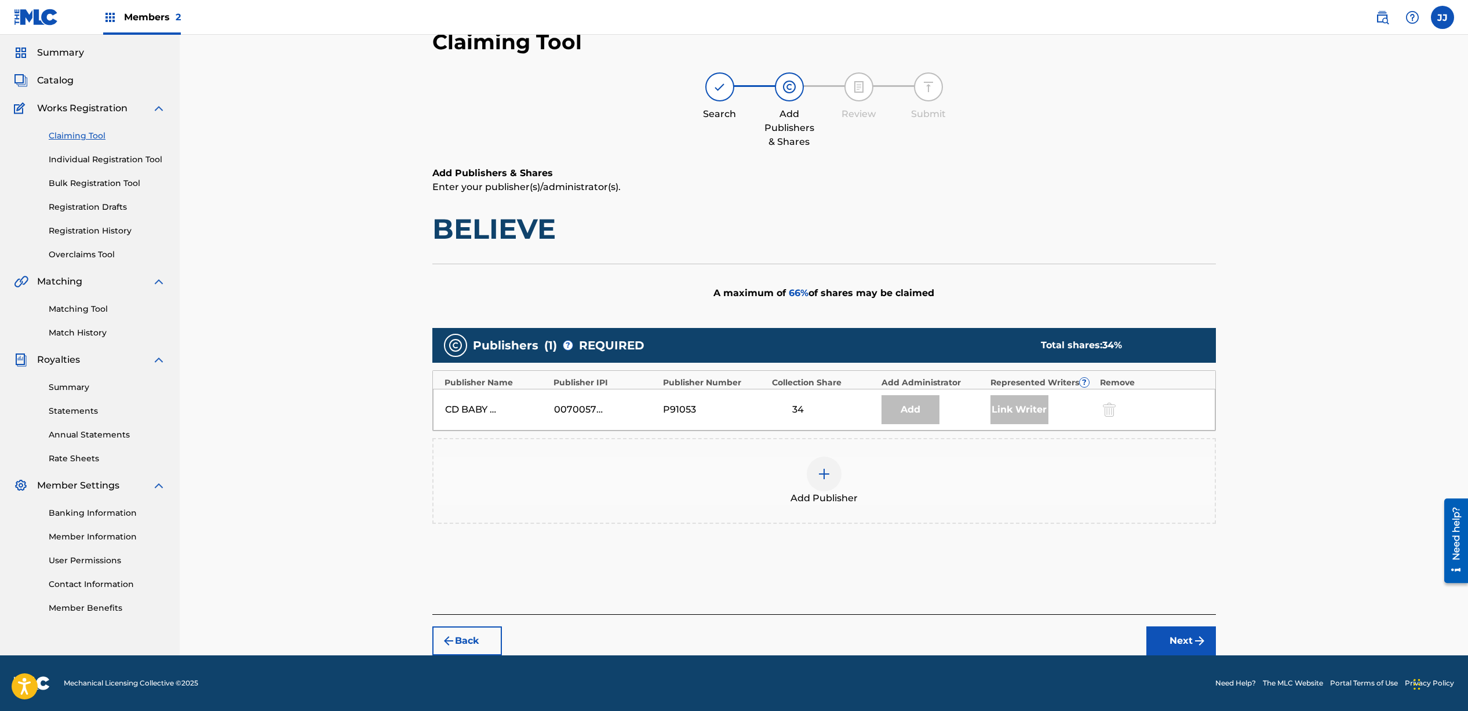
scroll to position [35, 0]
click at [460, 642] on button "Back" at bounding box center [467, 641] width 70 height 29
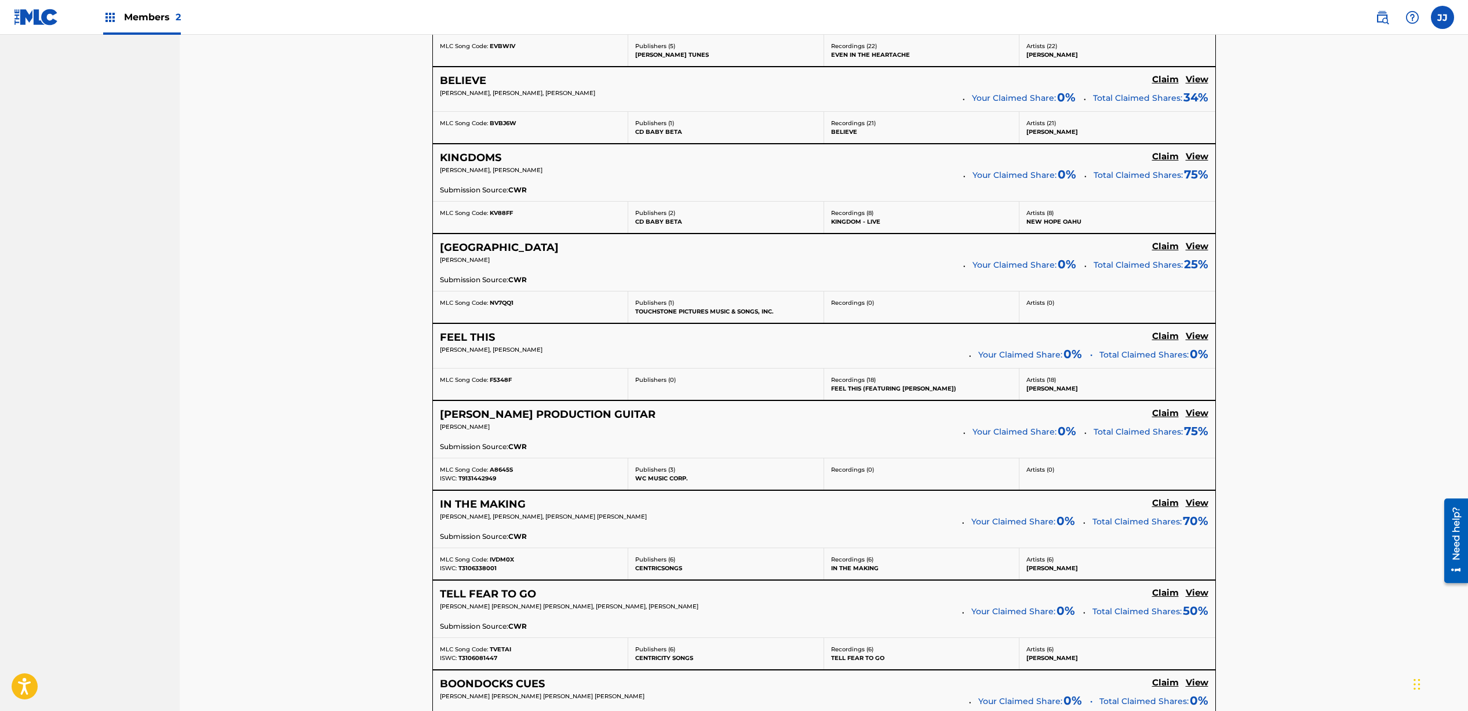
scroll to position [2030, 0]
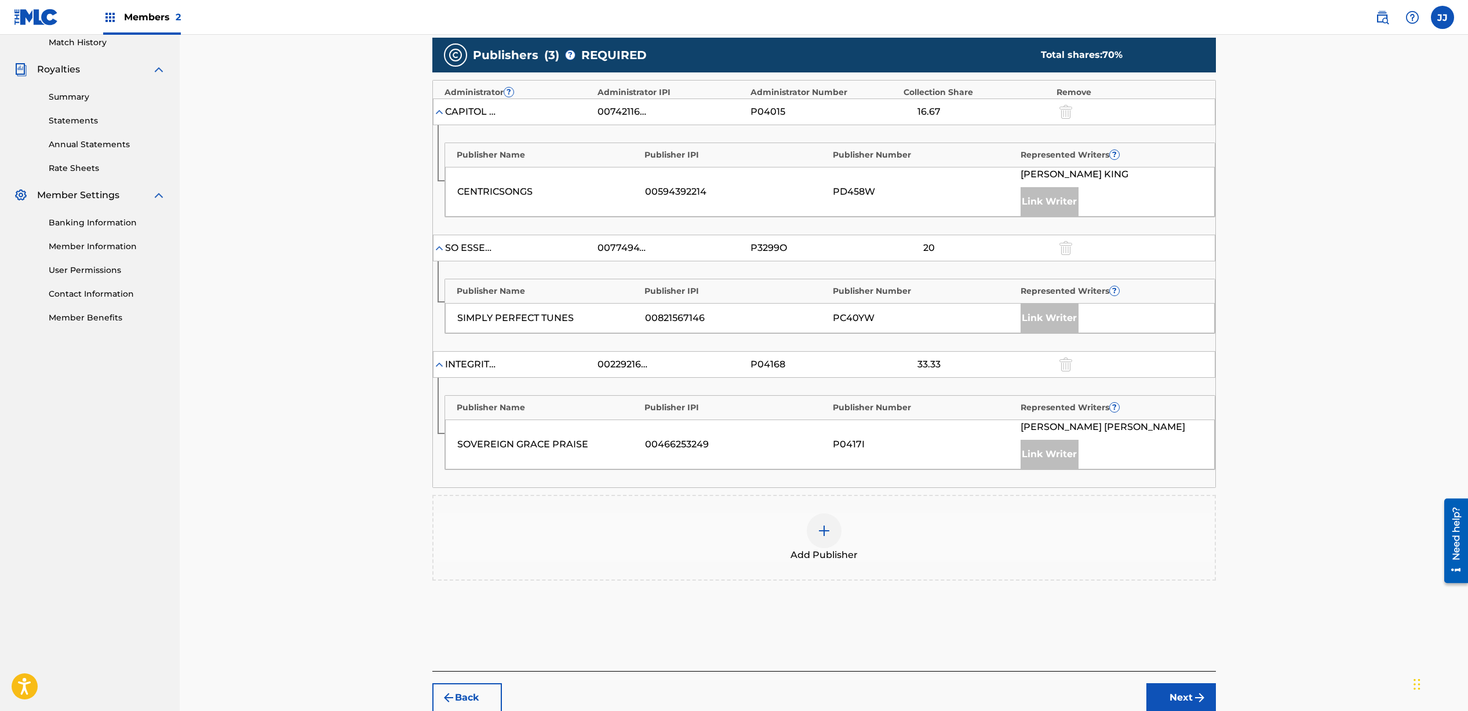
scroll to position [328, 0]
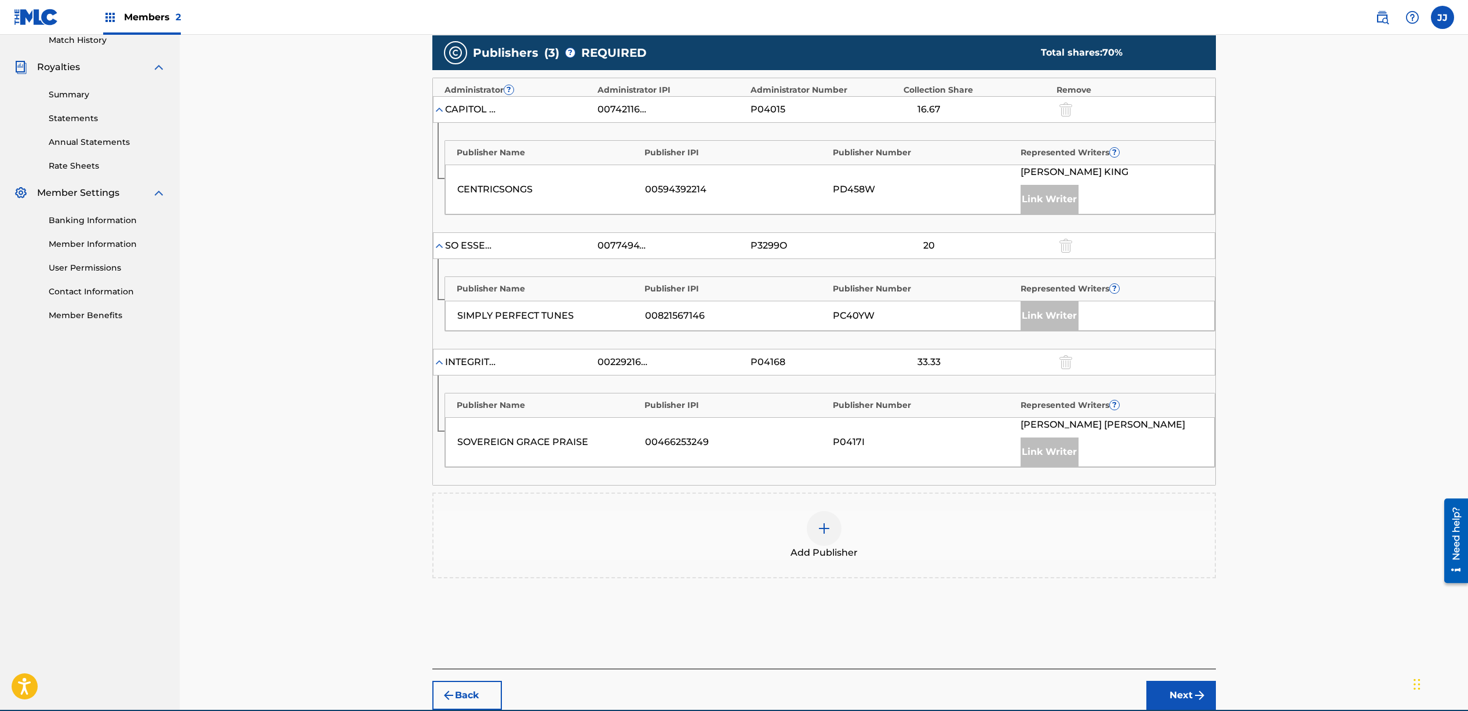
click at [830, 532] on img at bounding box center [824, 529] width 14 height 14
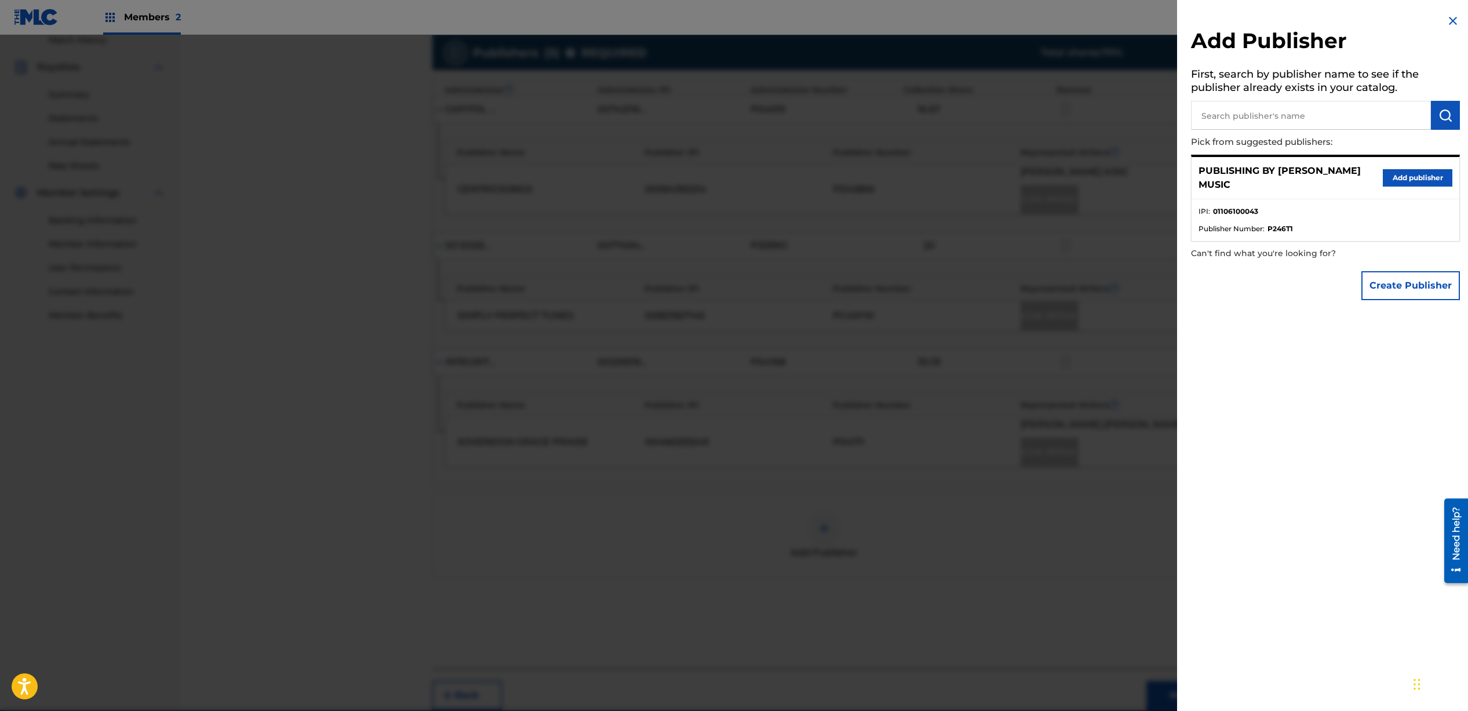
click at [1402, 184] on button "Add publisher" at bounding box center [1418, 177] width 70 height 17
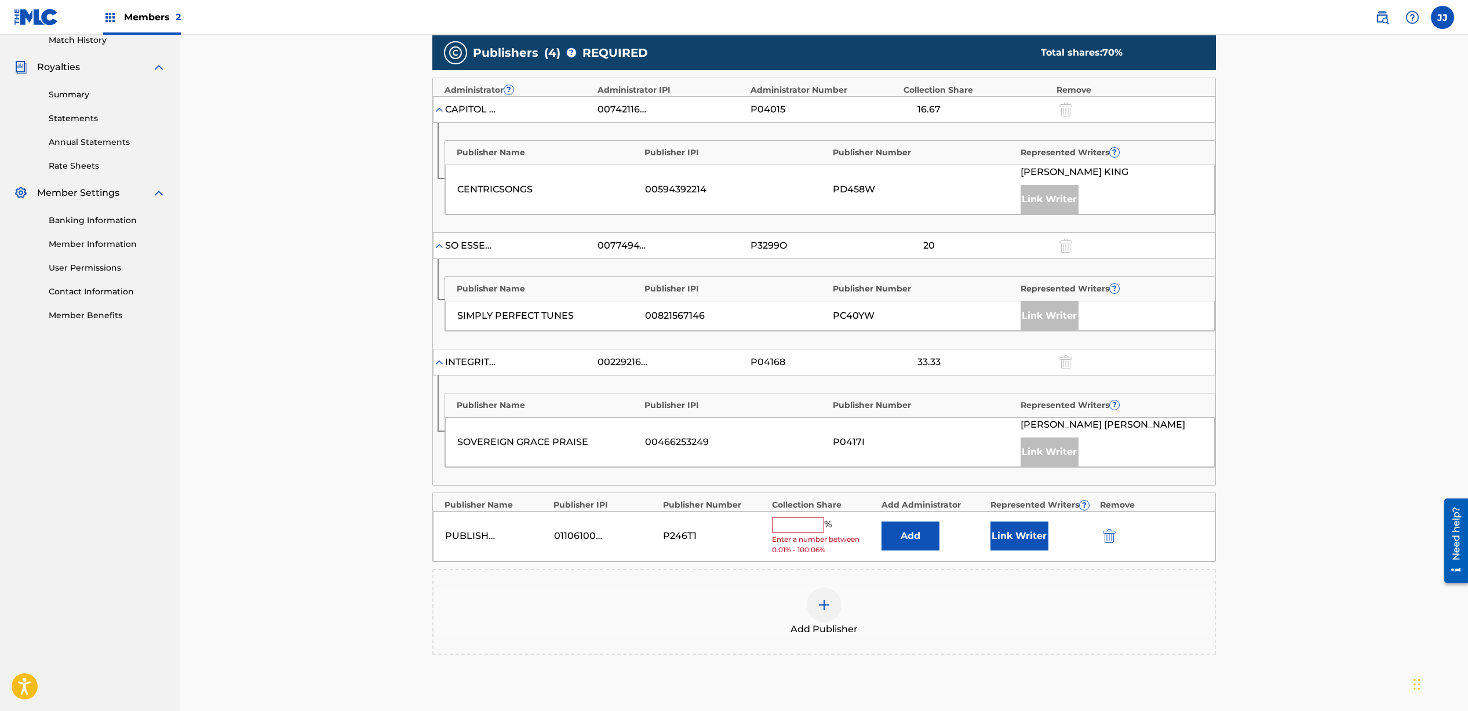
click at [784, 522] on input "text" at bounding box center [798, 525] width 52 height 15
type input "30"
click at [1057, 598] on div "Add Publisher" at bounding box center [824, 604] width 781 height 49
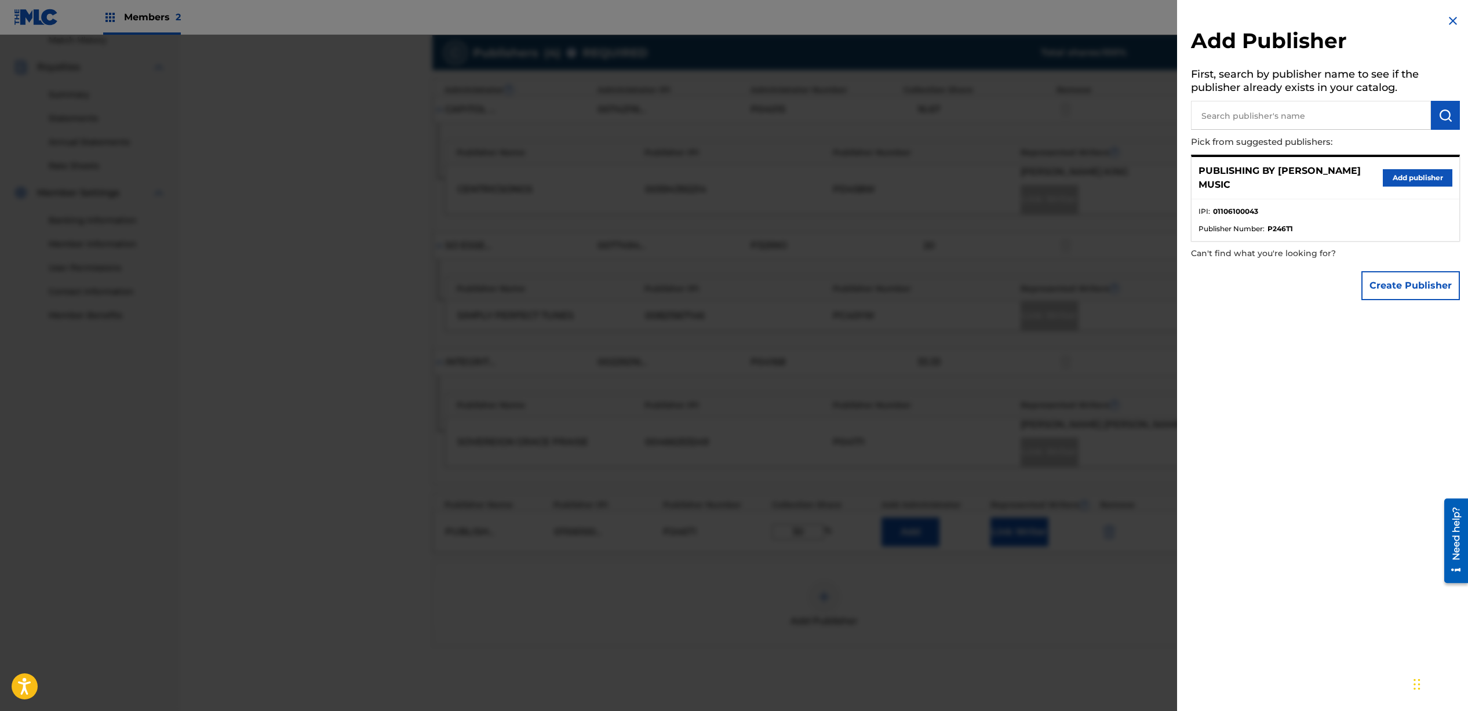
click at [1423, 181] on button "Add publisher" at bounding box center [1418, 177] width 70 height 17
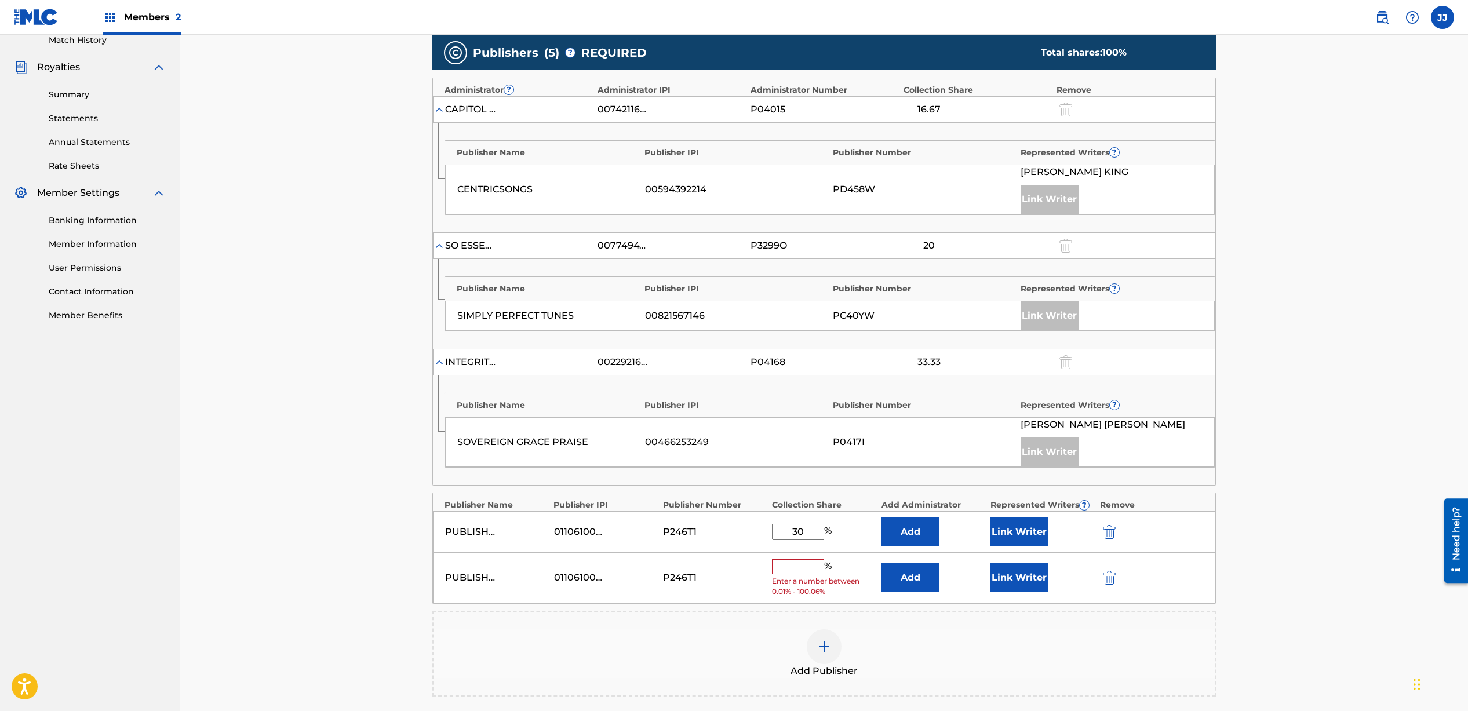
click at [1111, 579] on img "submit" at bounding box center [1109, 578] width 13 height 14
click at [1006, 528] on button "Link Writer" at bounding box center [1020, 532] width 58 height 29
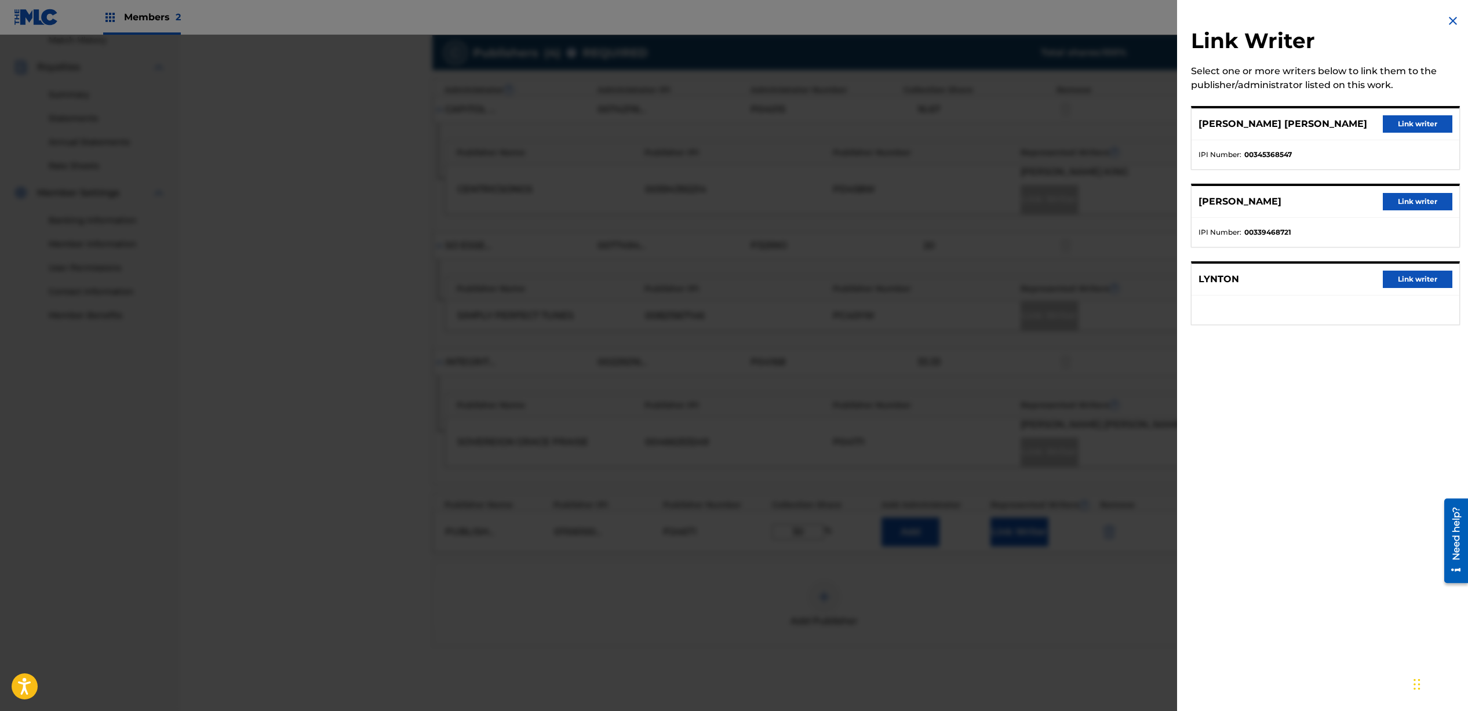
click at [1021, 666] on div at bounding box center [734, 390] width 1468 height 711
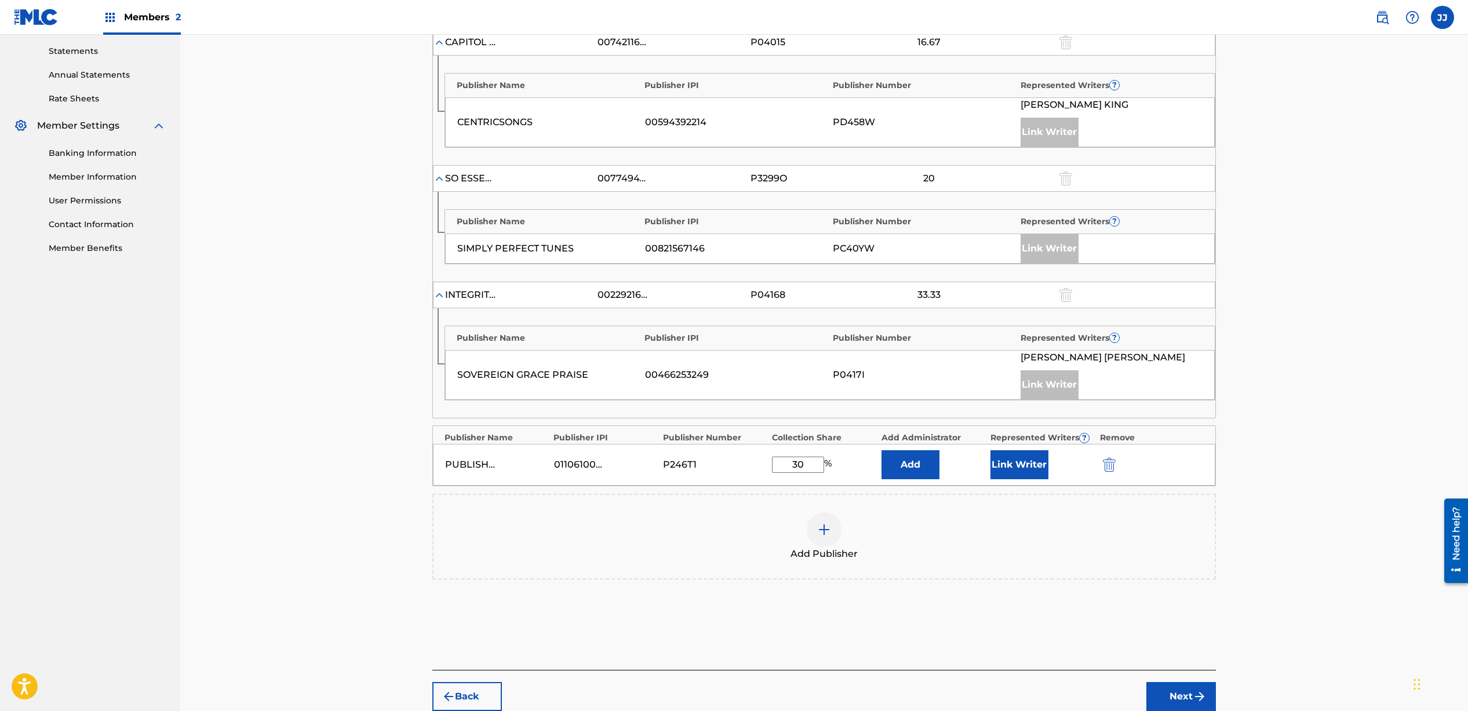
scroll to position [398, 0]
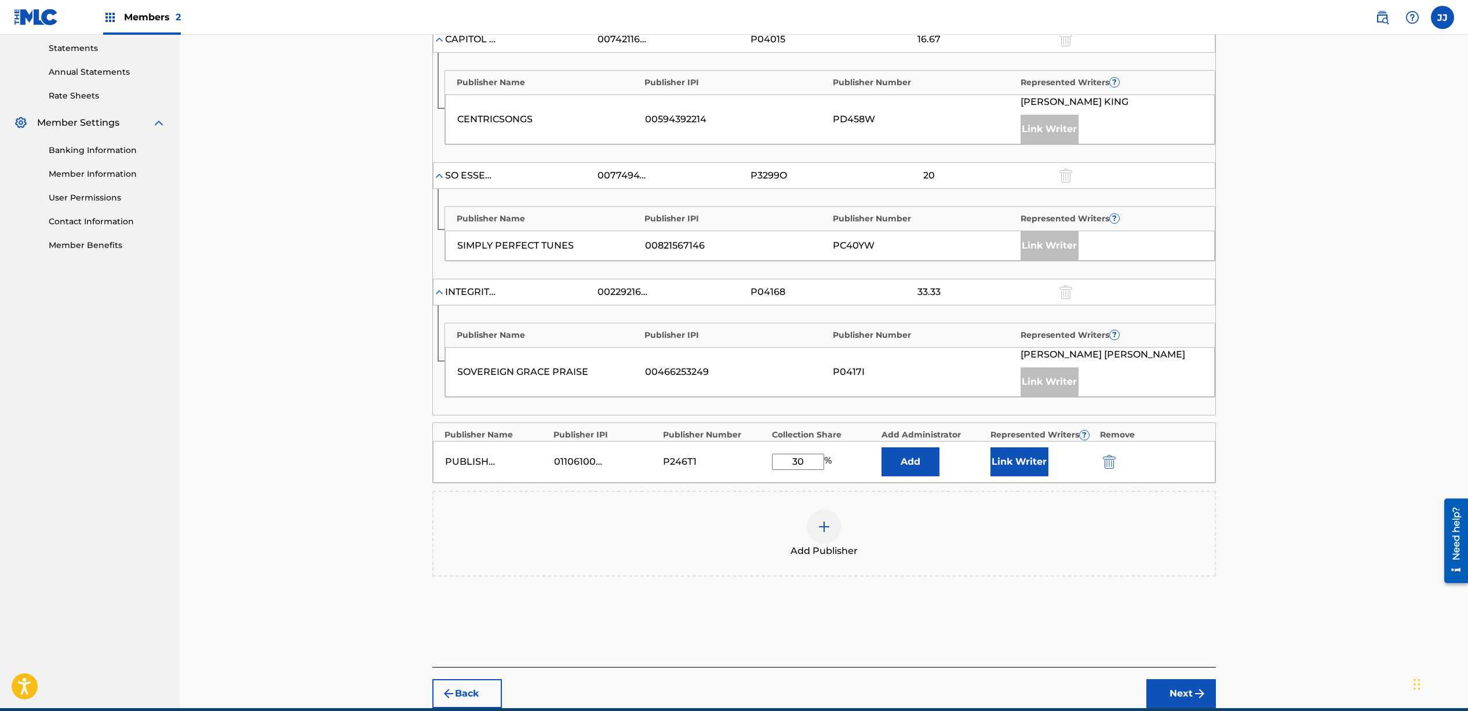
click at [1167, 690] on button "Next" at bounding box center [1182, 693] width 70 height 29
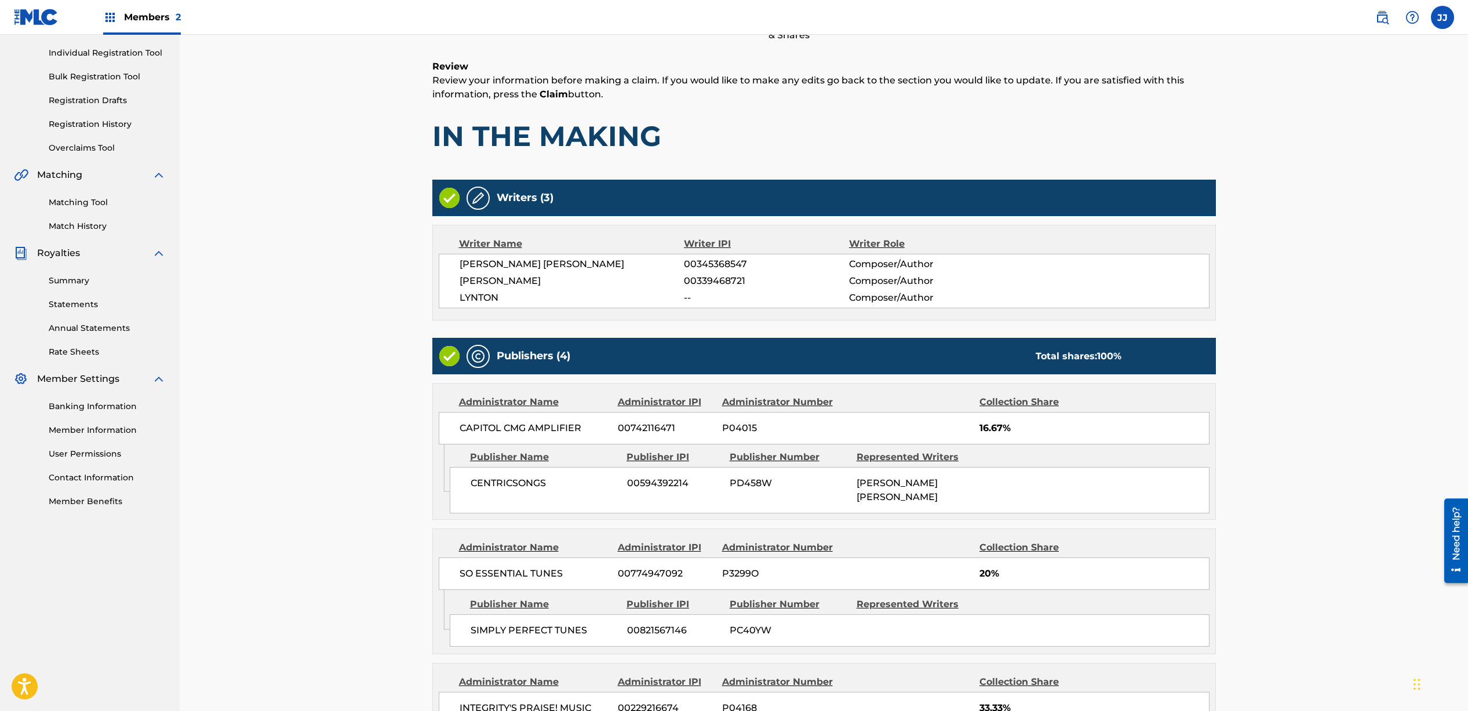
scroll to position [406, 0]
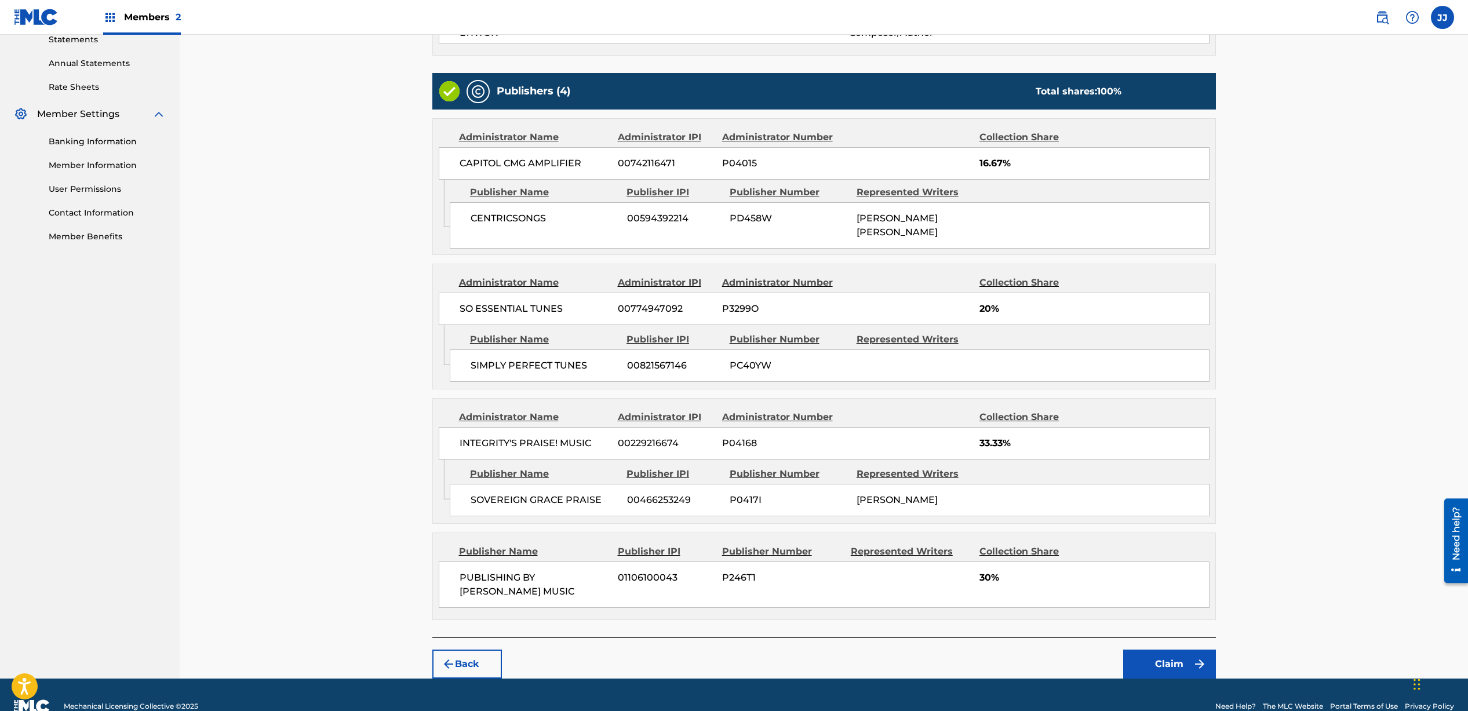
click at [1174, 650] on button "Claim" at bounding box center [1170, 664] width 93 height 29
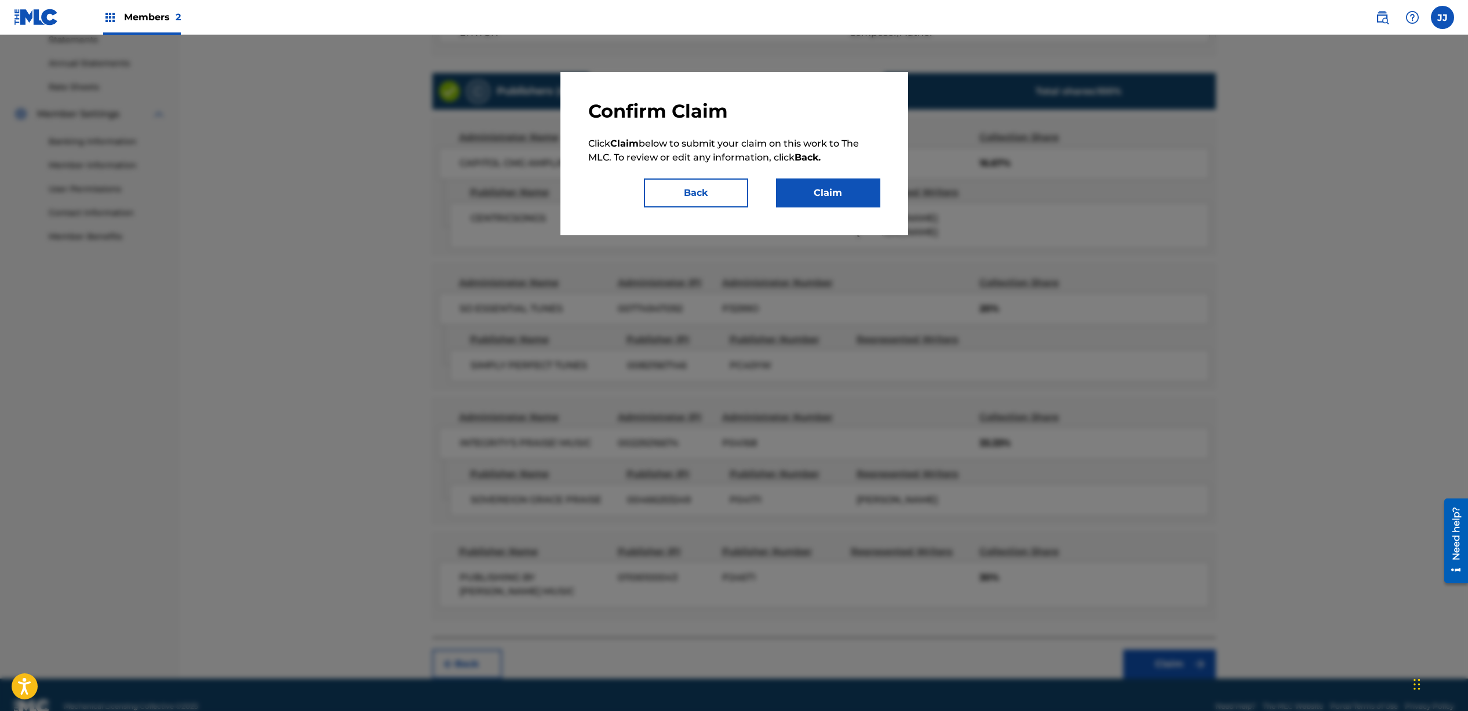
click at [829, 196] on button "Claim" at bounding box center [828, 193] width 104 height 29
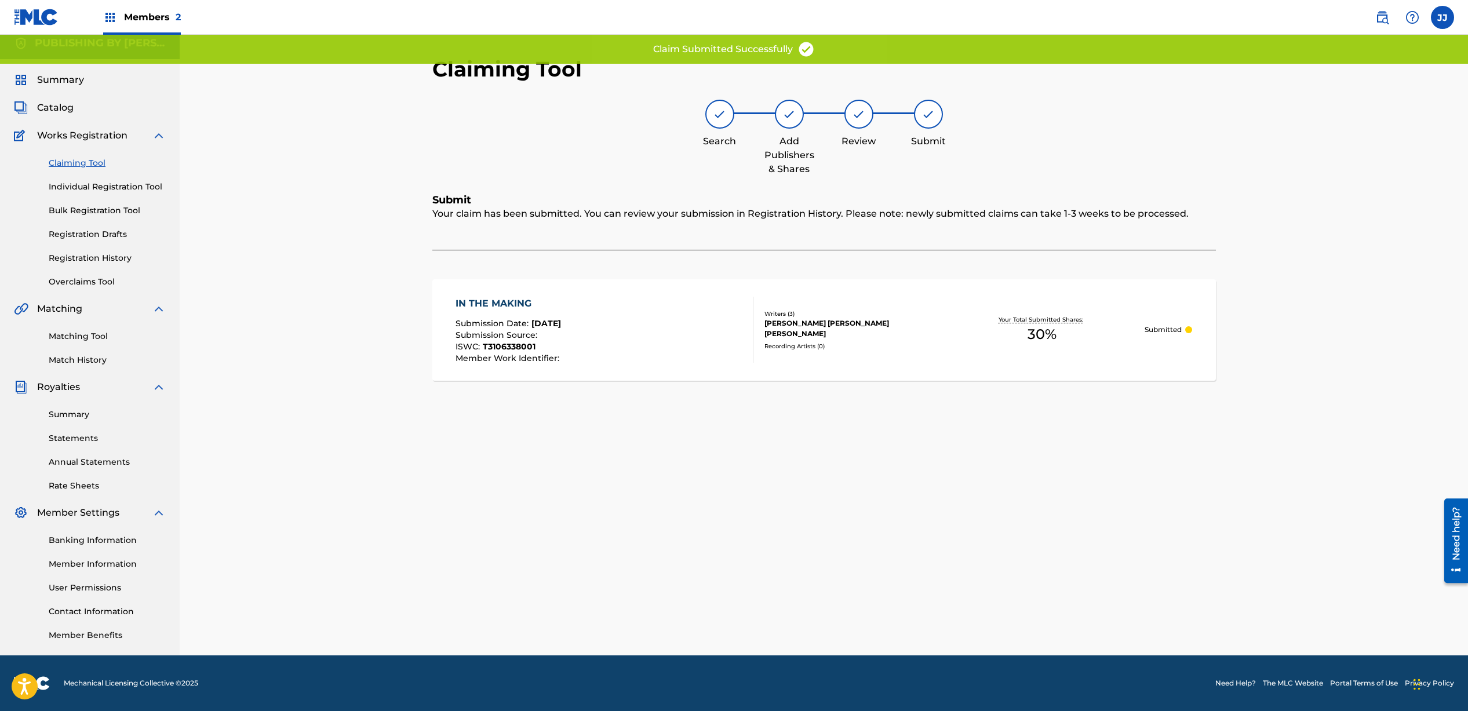
scroll to position [8, 0]
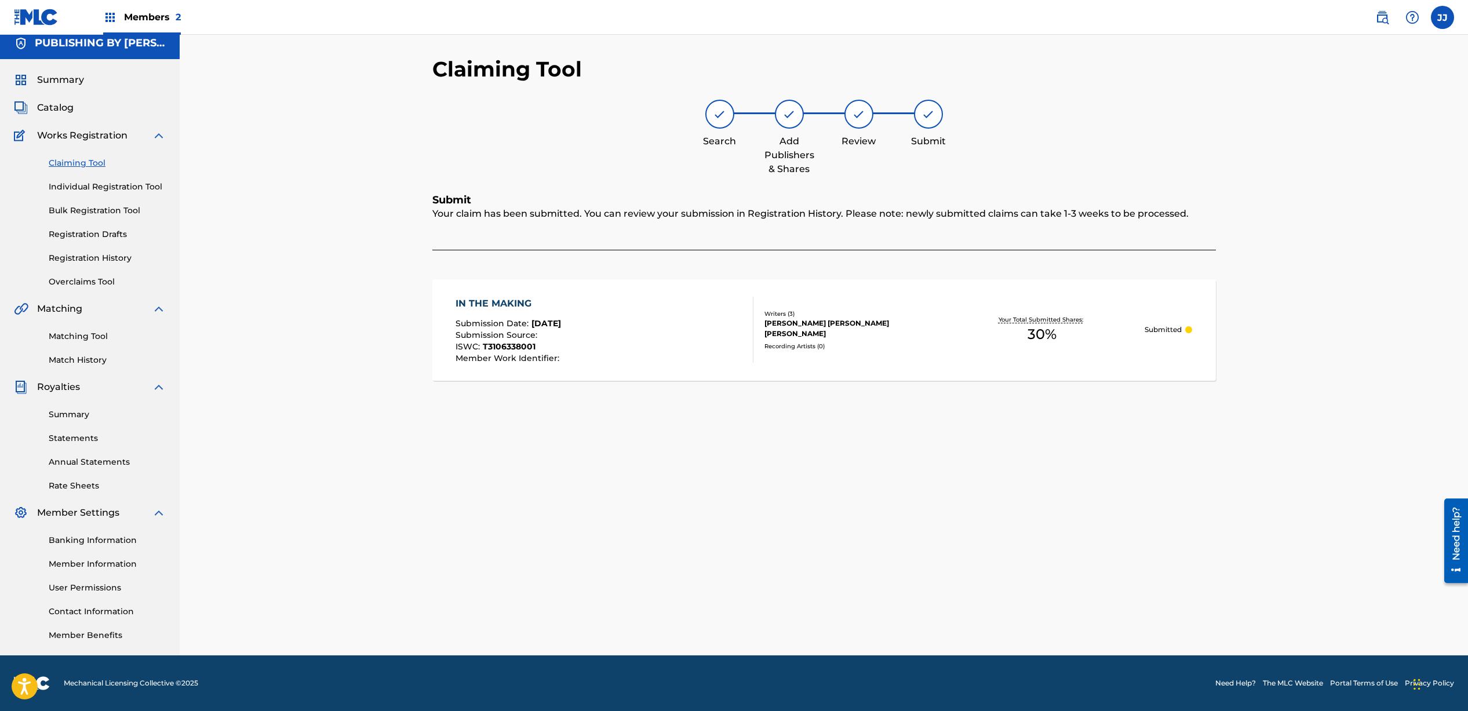
click at [79, 163] on link "Claiming Tool" at bounding box center [107, 163] width 117 height 12
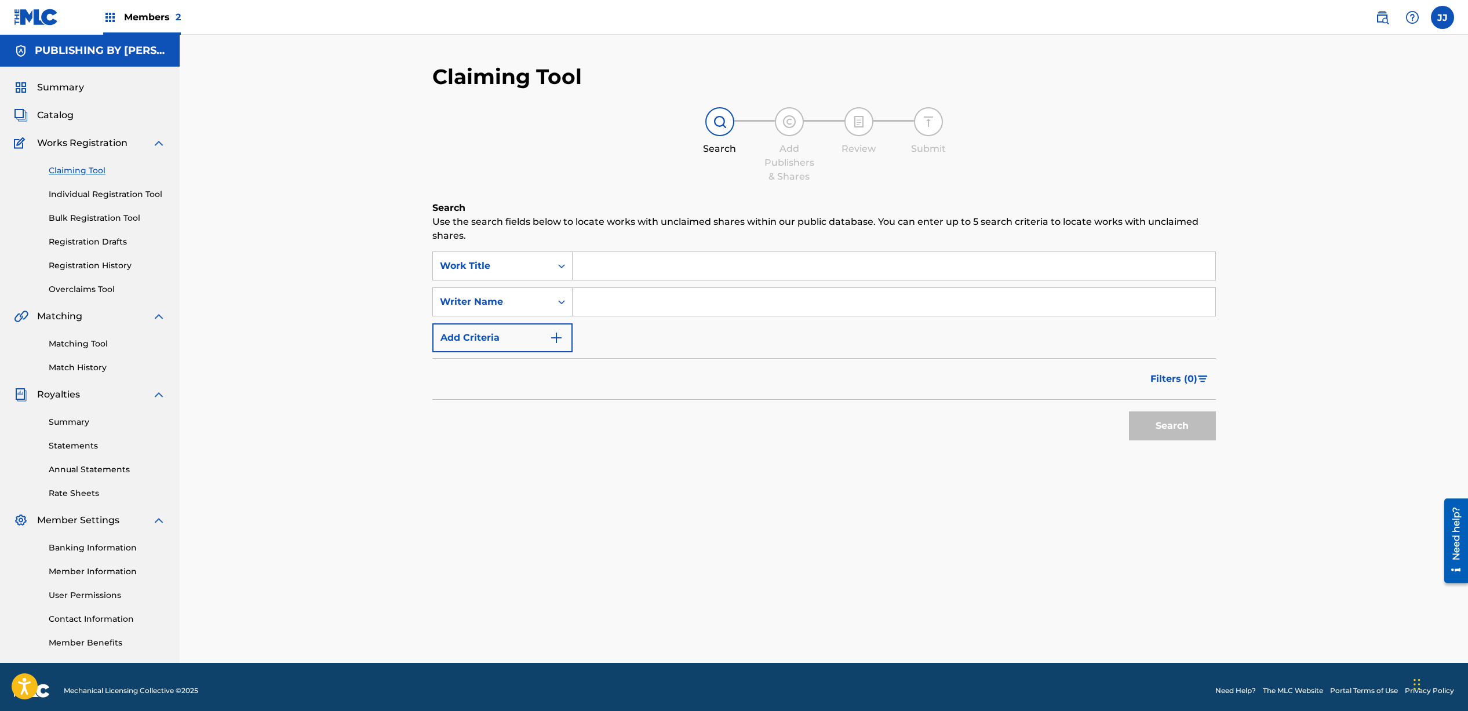
click at [639, 300] on input "Search Form" at bounding box center [894, 302] width 643 height 28
type input "[PERSON_NAME]"
click at [1145, 428] on button "Search" at bounding box center [1172, 426] width 87 height 29
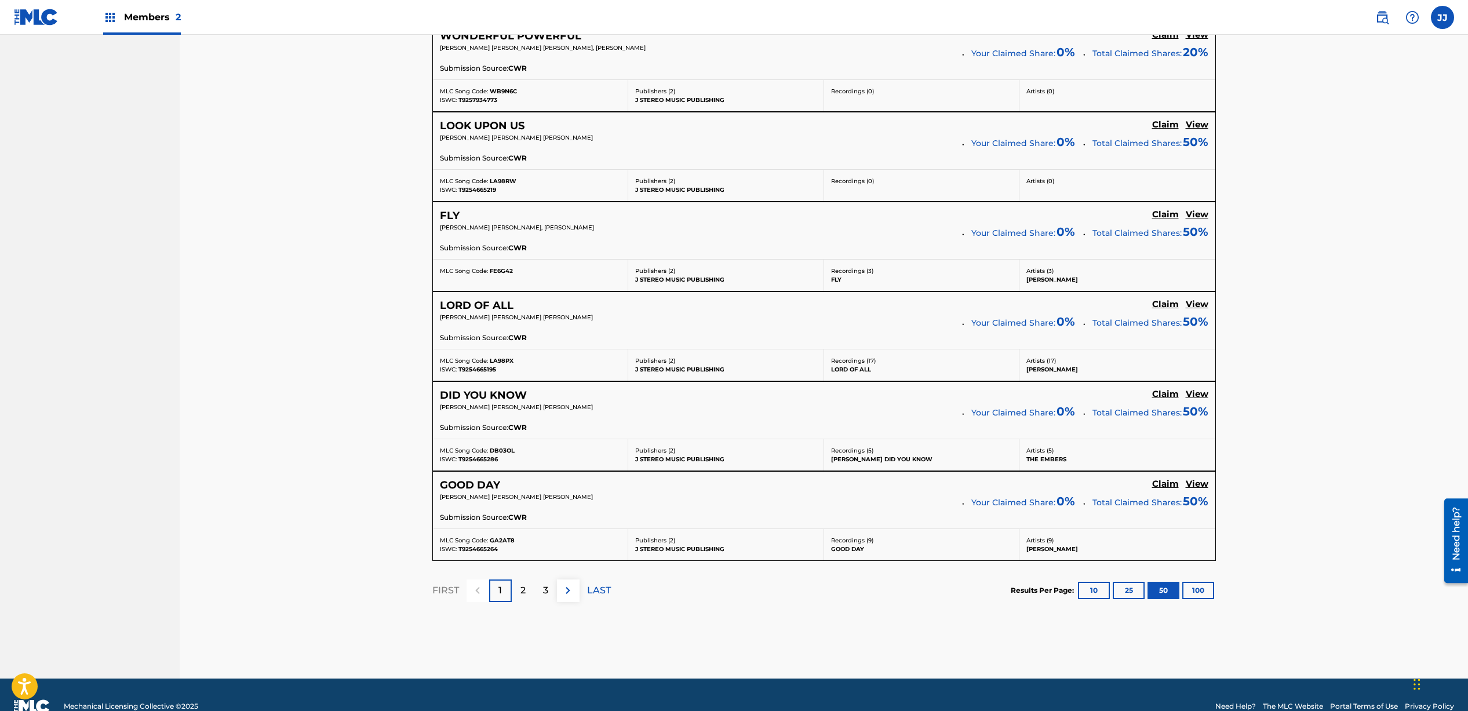
scroll to position [4360, 0]
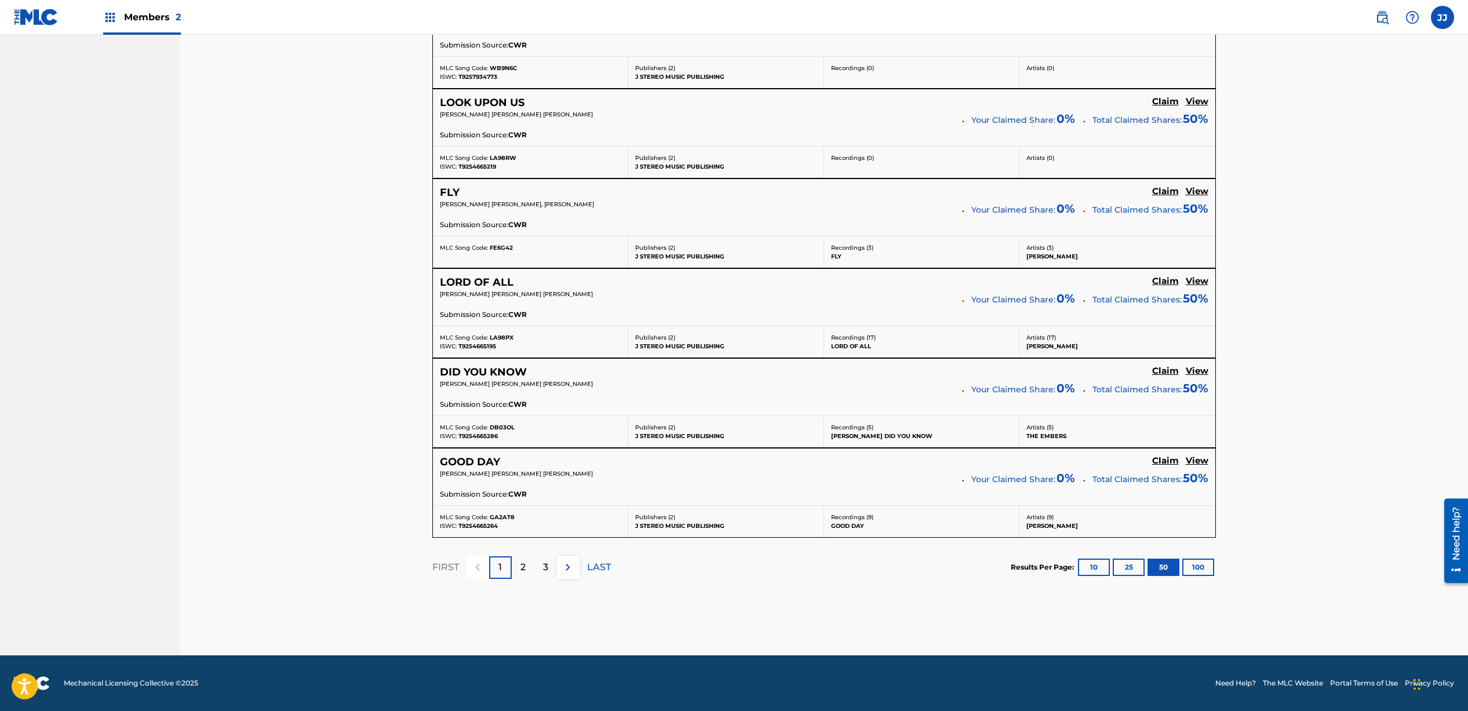
click at [519, 570] on div "2" at bounding box center [523, 568] width 23 height 23
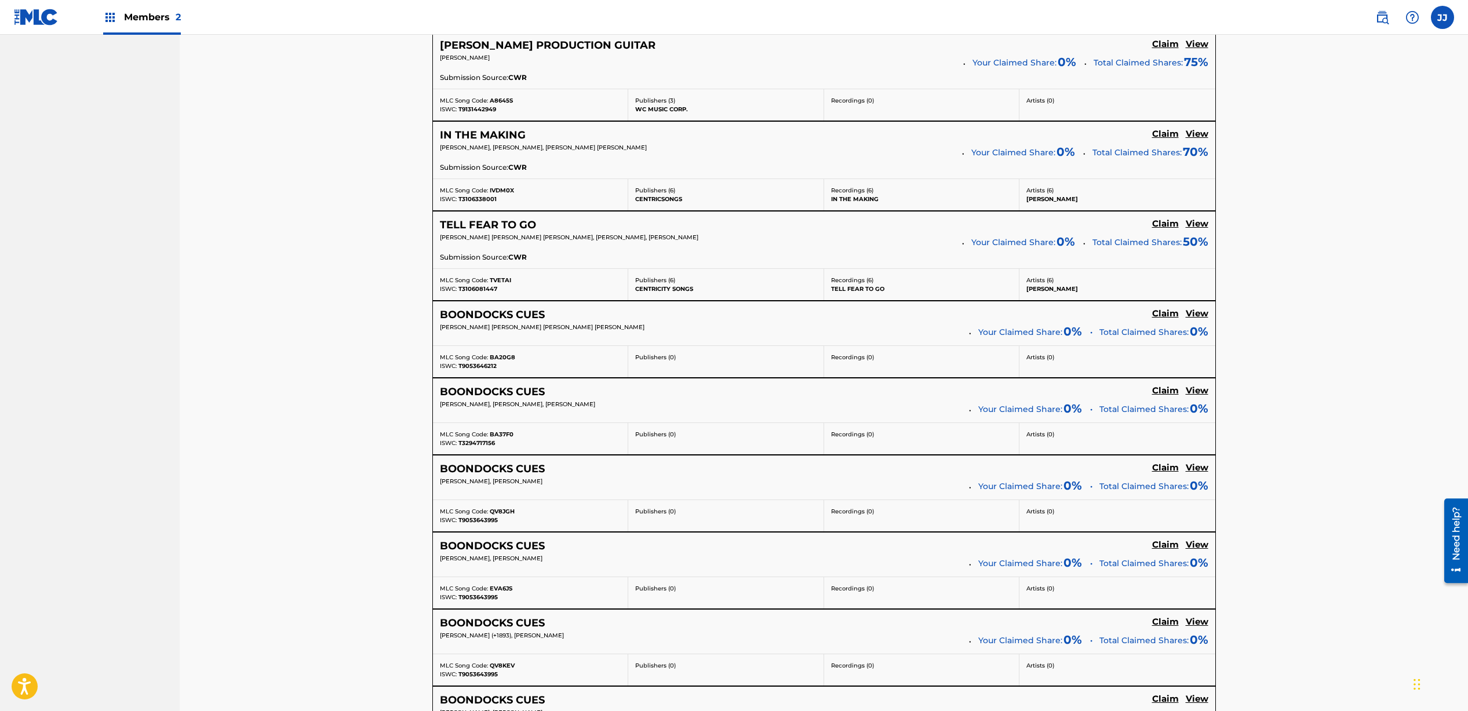
scroll to position [2368, 0]
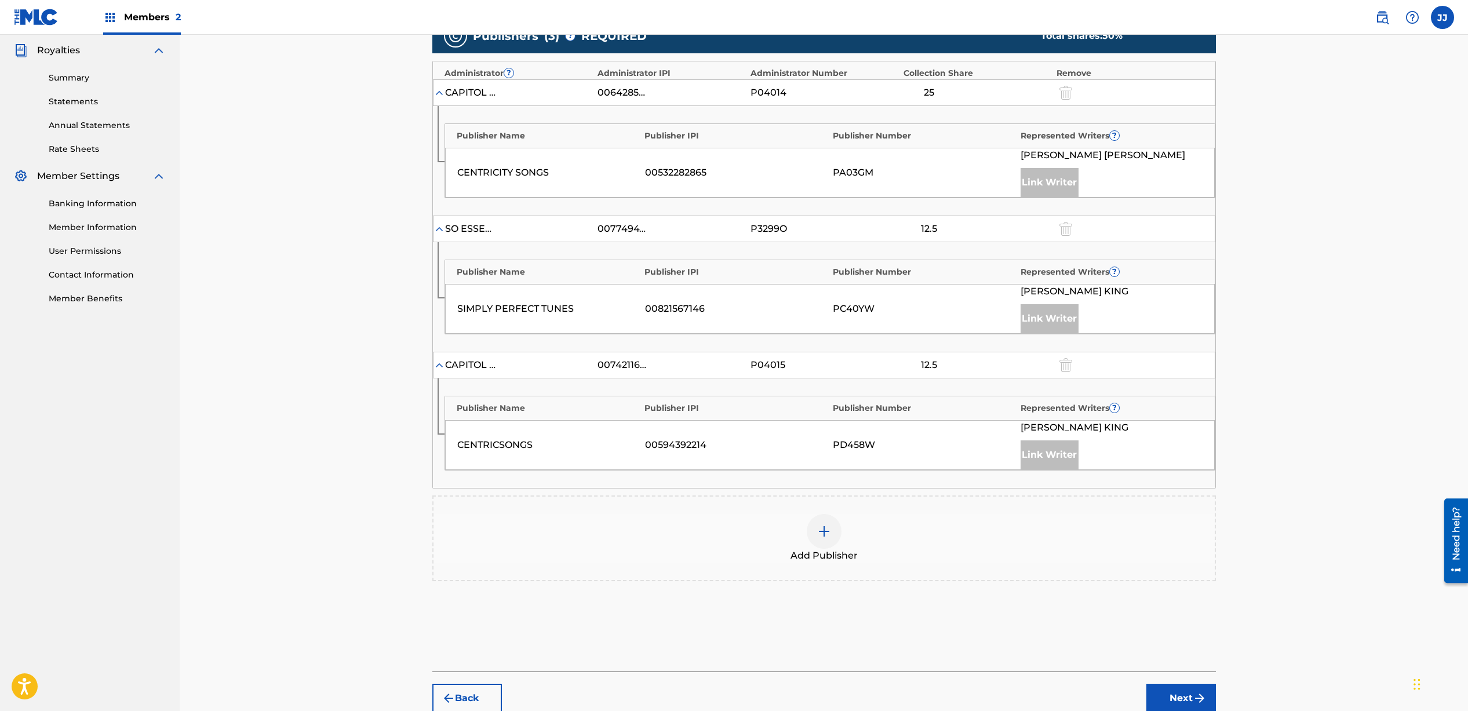
scroll to position [331, 0]
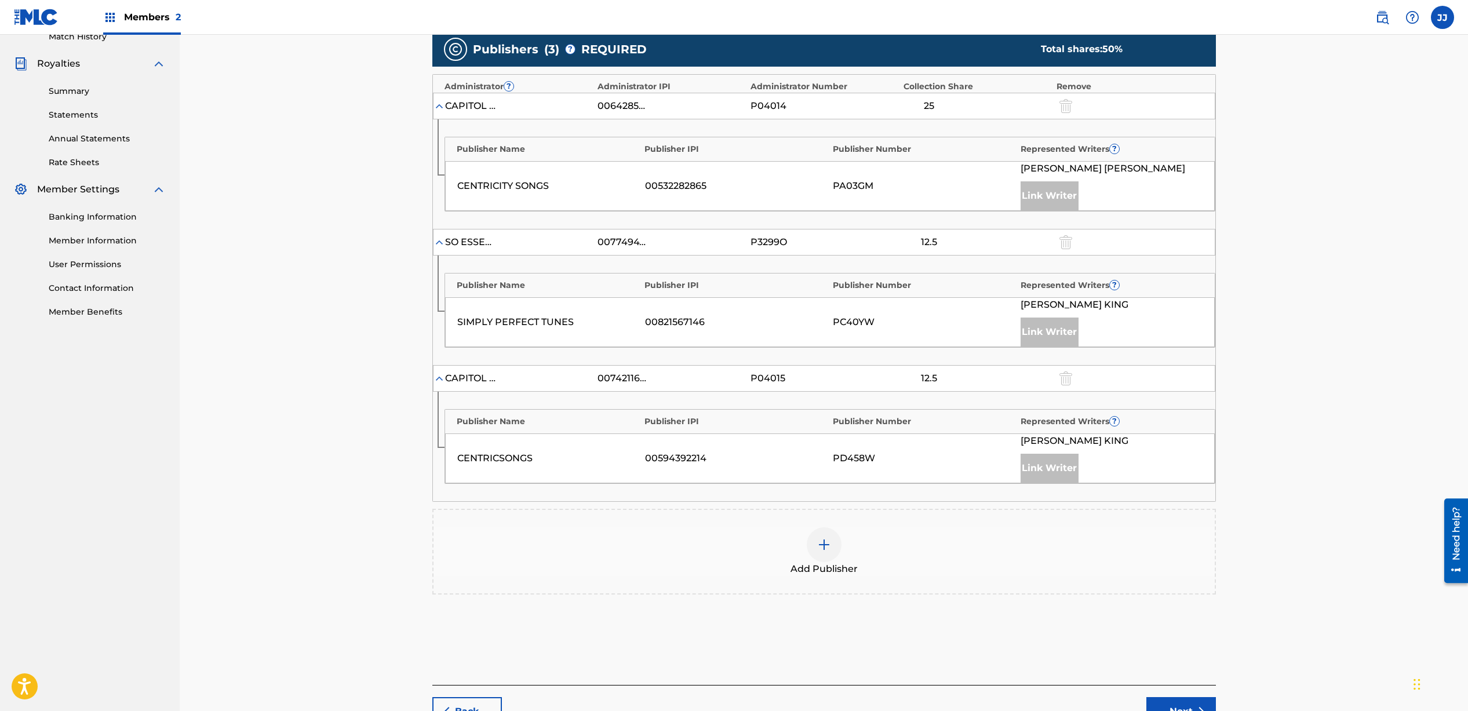
click at [817, 533] on div at bounding box center [824, 545] width 35 height 35
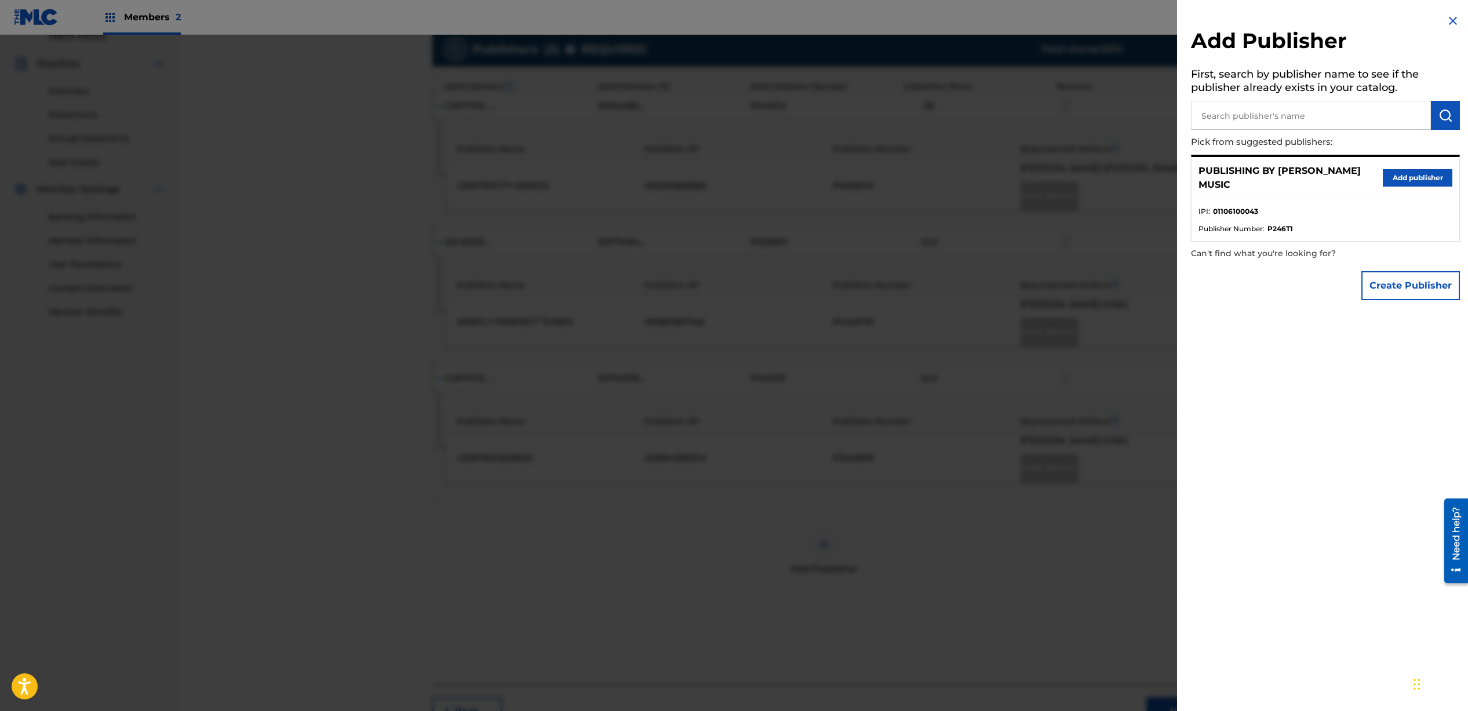
click at [1426, 177] on button "Add publisher" at bounding box center [1418, 177] width 70 height 17
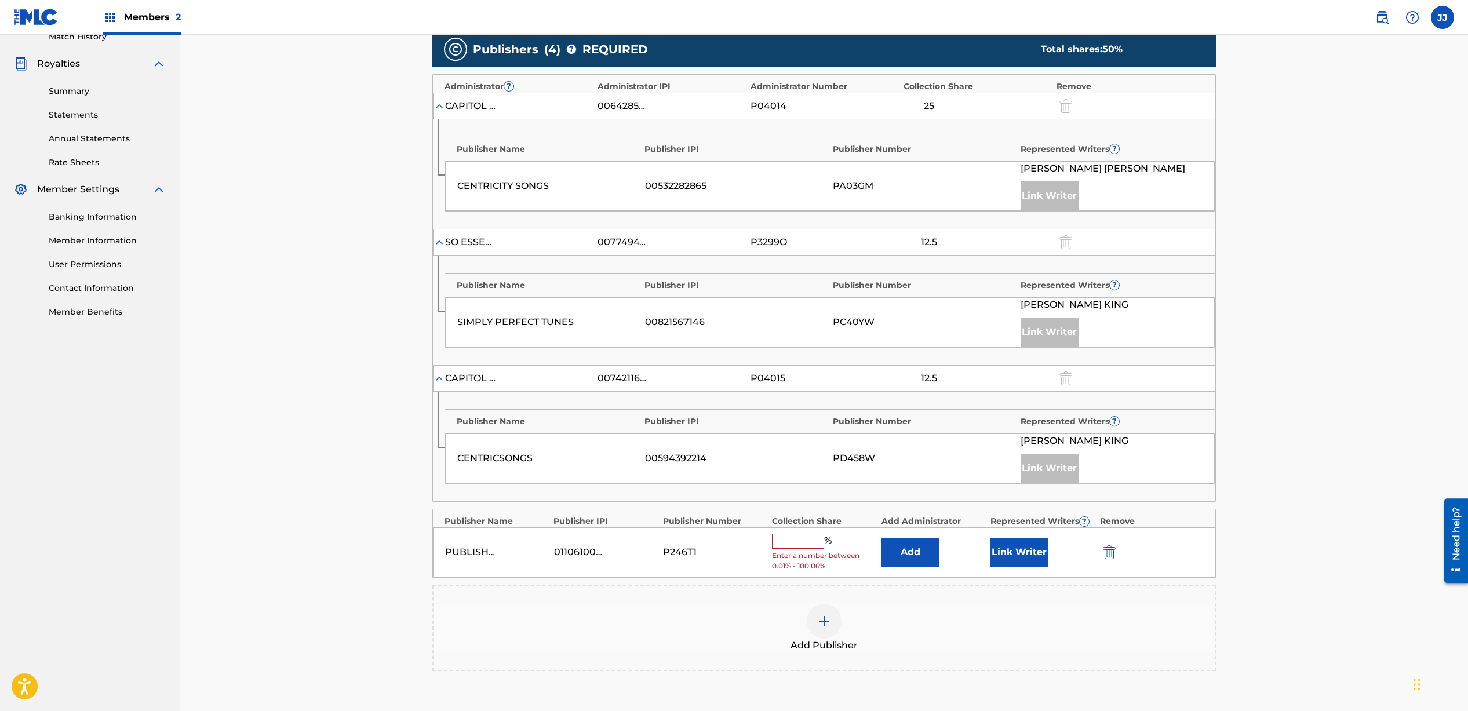
click at [817, 541] on input "text" at bounding box center [798, 541] width 52 height 15
type input "25"
click at [1003, 547] on button "Link Writer" at bounding box center [1020, 548] width 58 height 29
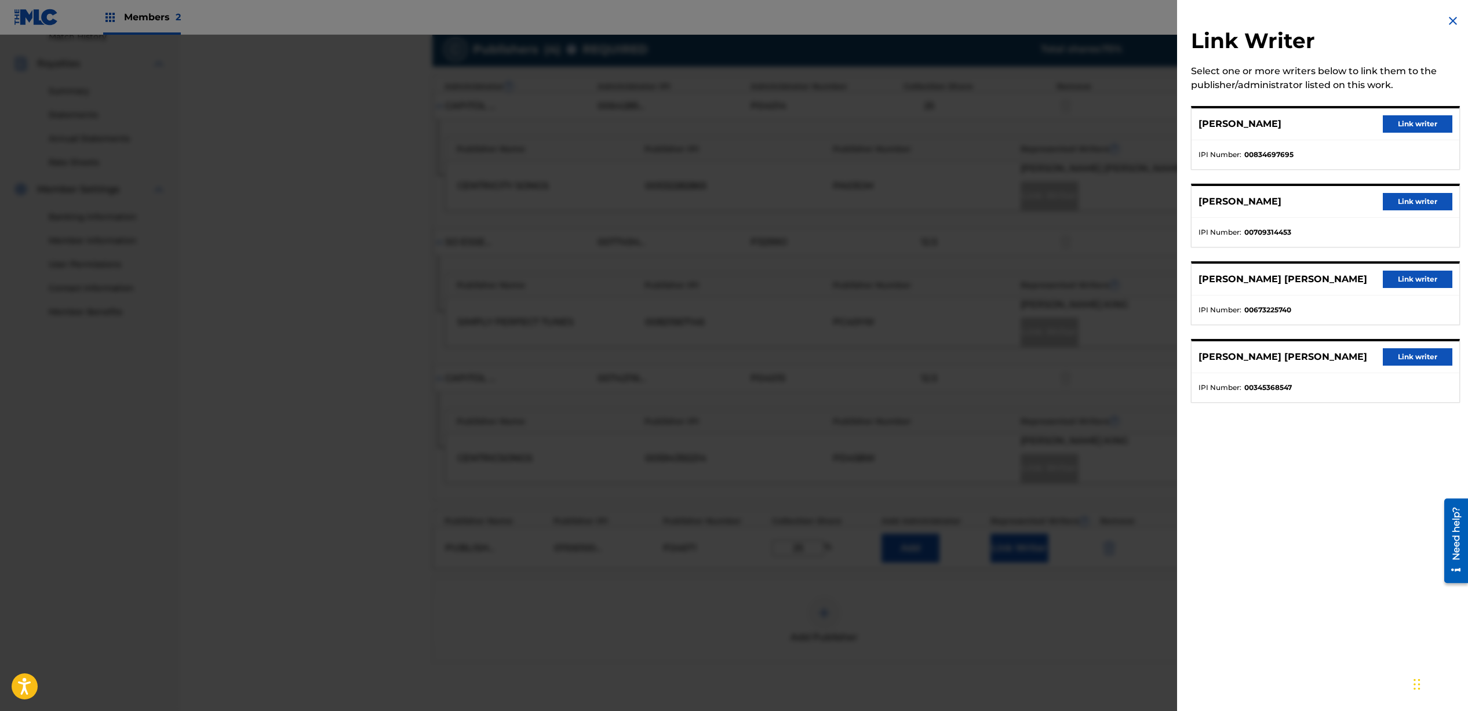
click at [1409, 203] on button "Link writer" at bounding box center [1418, 201] width 70 height 17
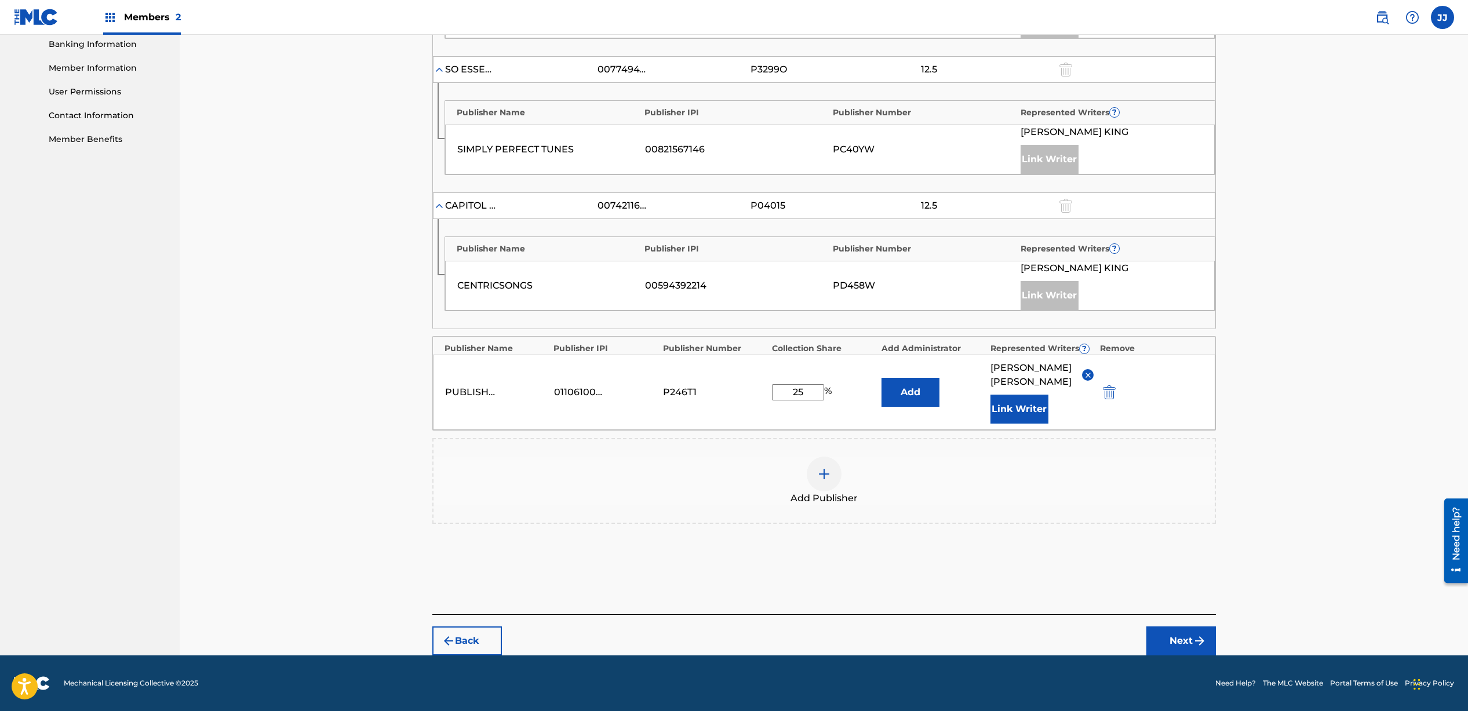
click at [1191, 638] on button "Next" at bounding box center [1182, 641] width 70 height 29
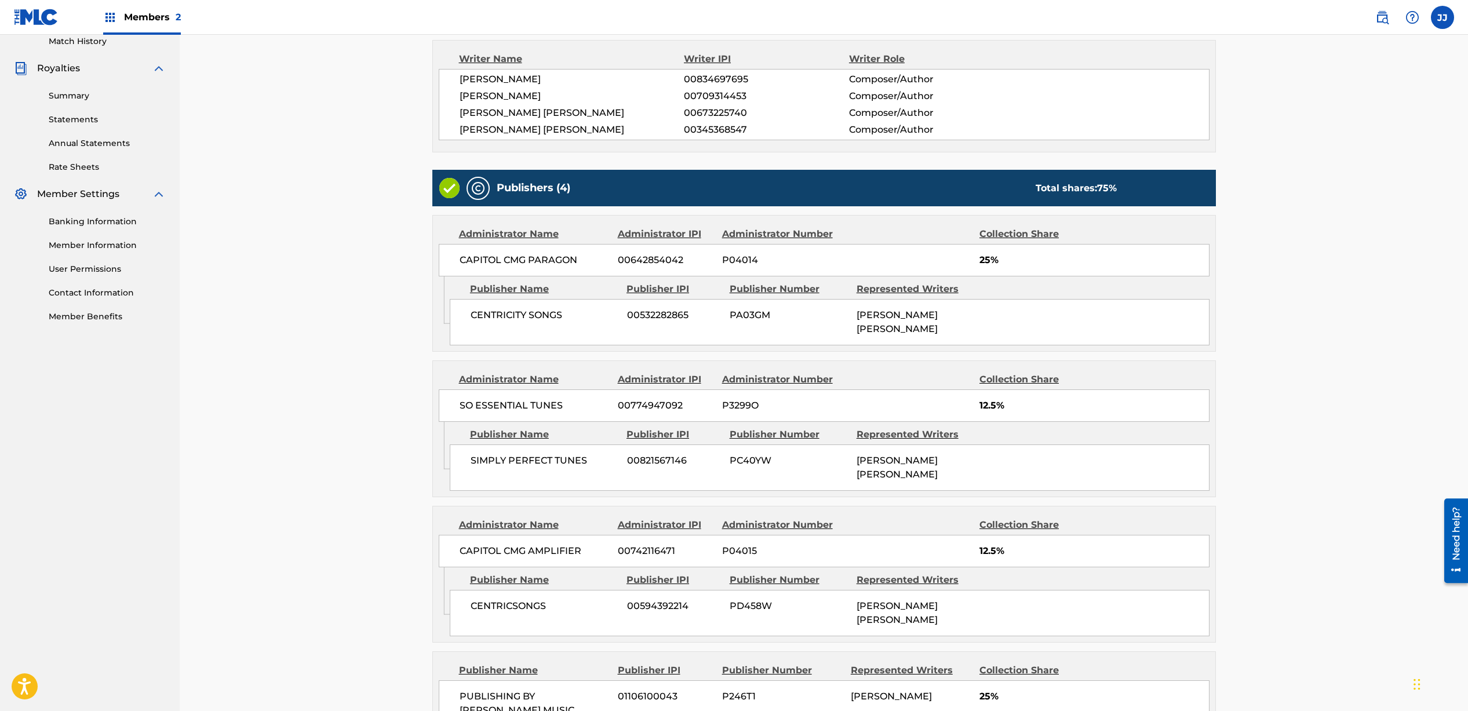
scroll to position [446, 0]
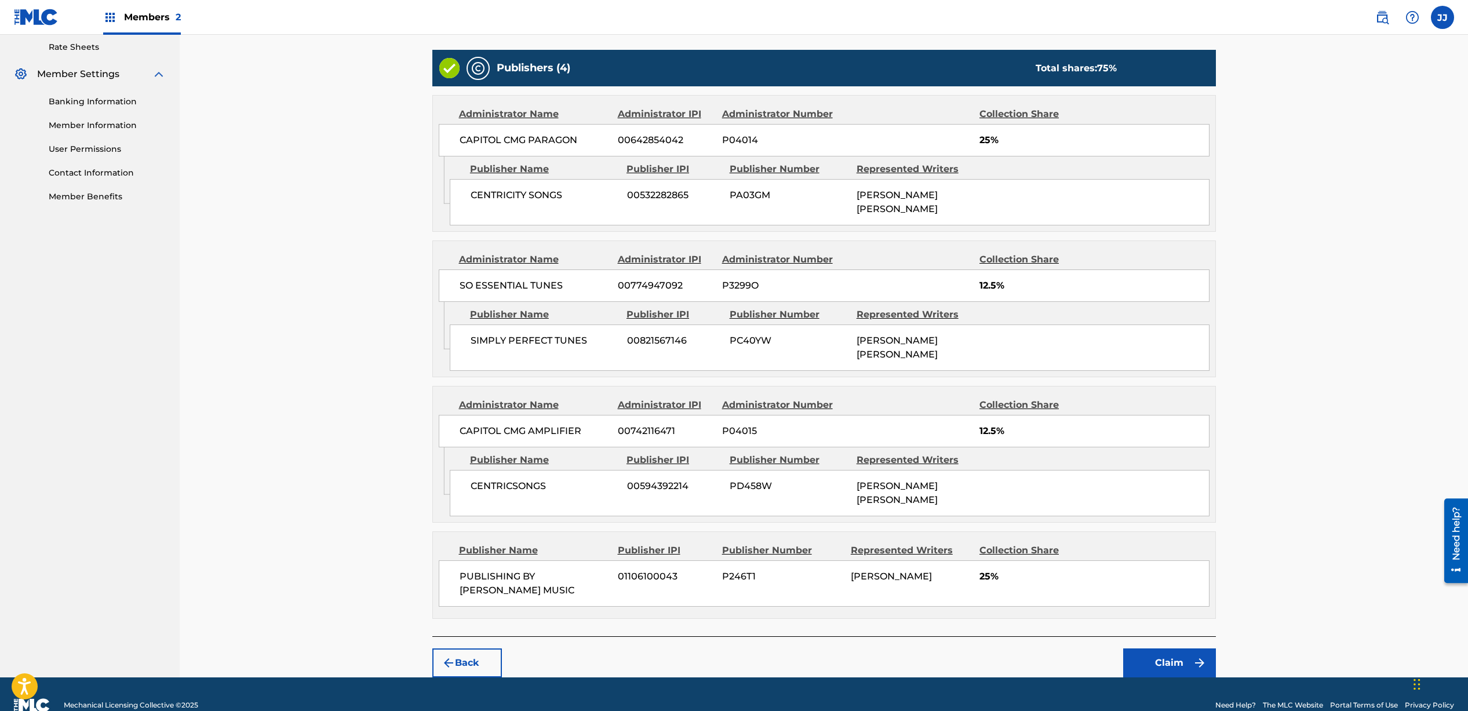
click at [1169, 649] on button "Claim" at bounding box center [1170, 663] width 93 height 29
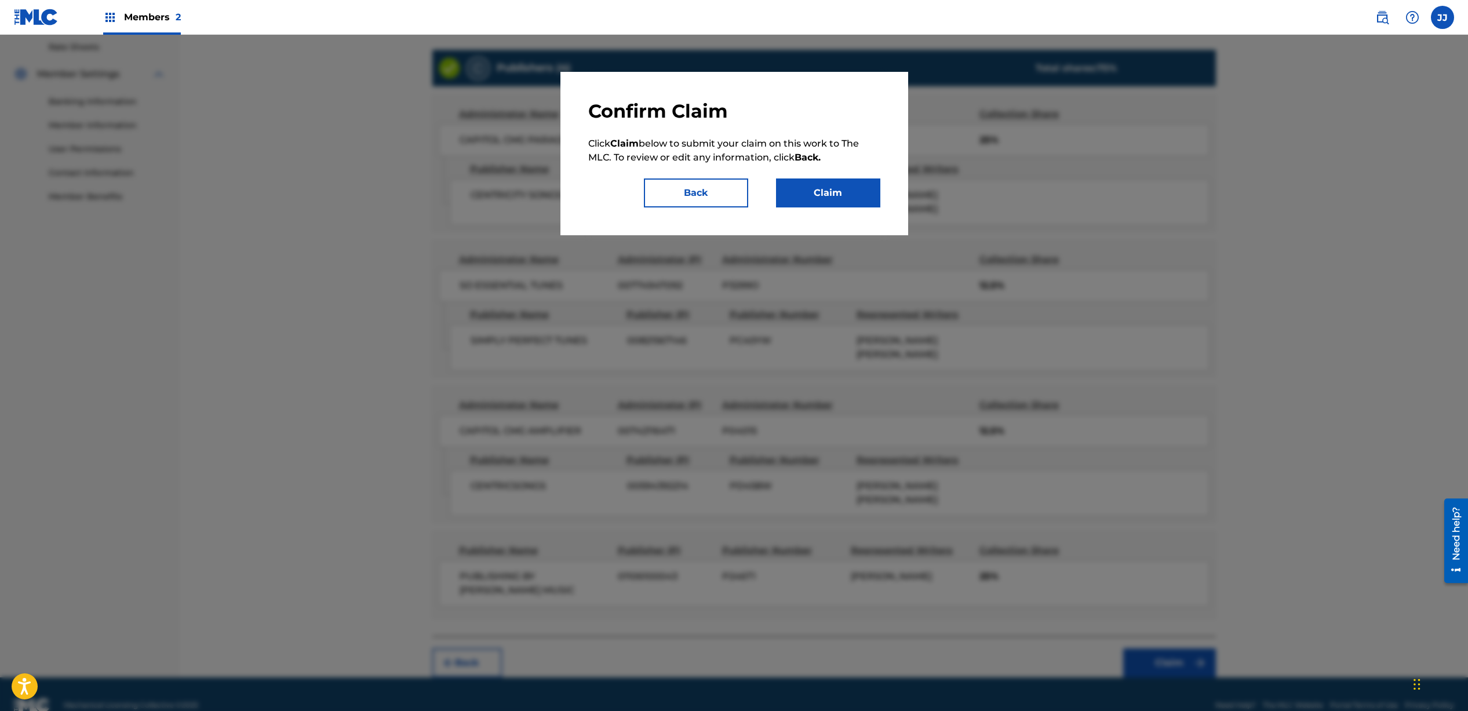
click at [828, 205] on button "Claim" at bounding box center [828, 193] width 104 height 29
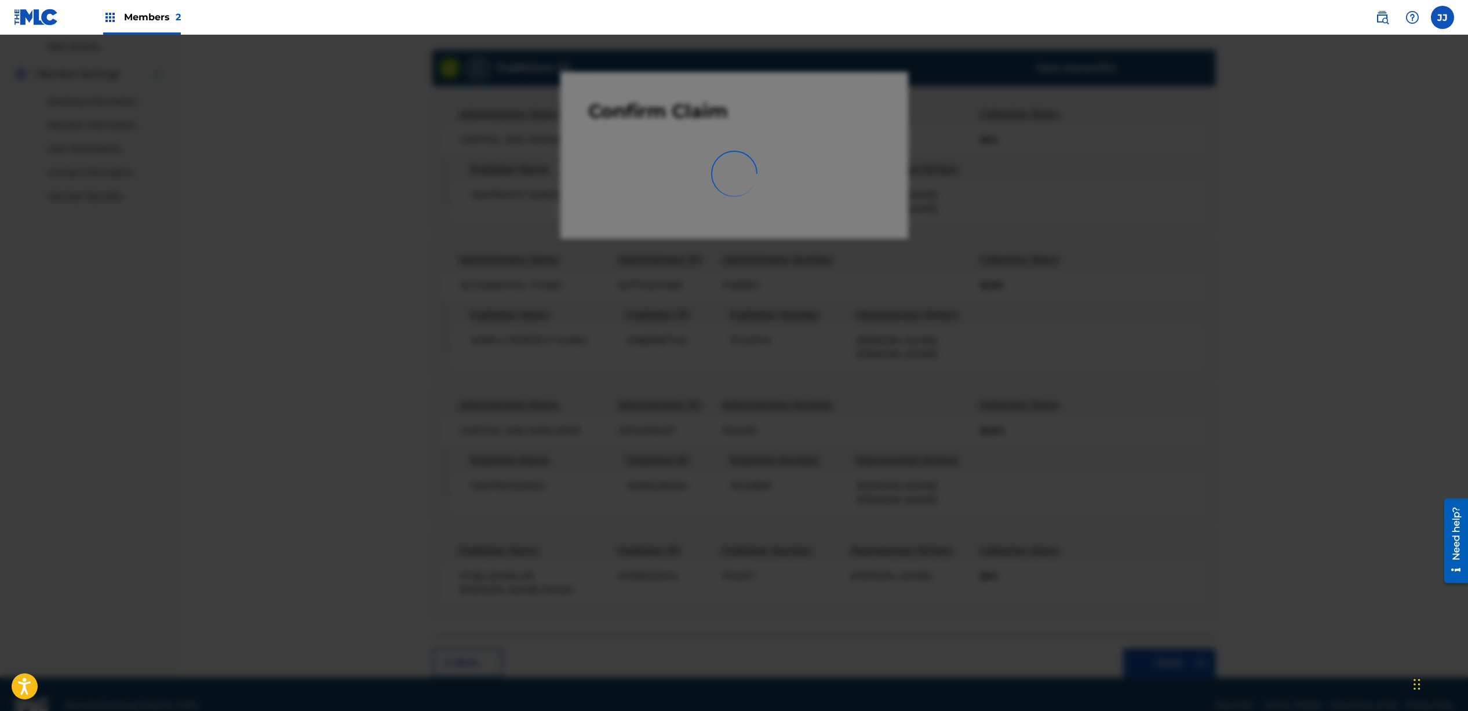
scroll to position [8, 0]
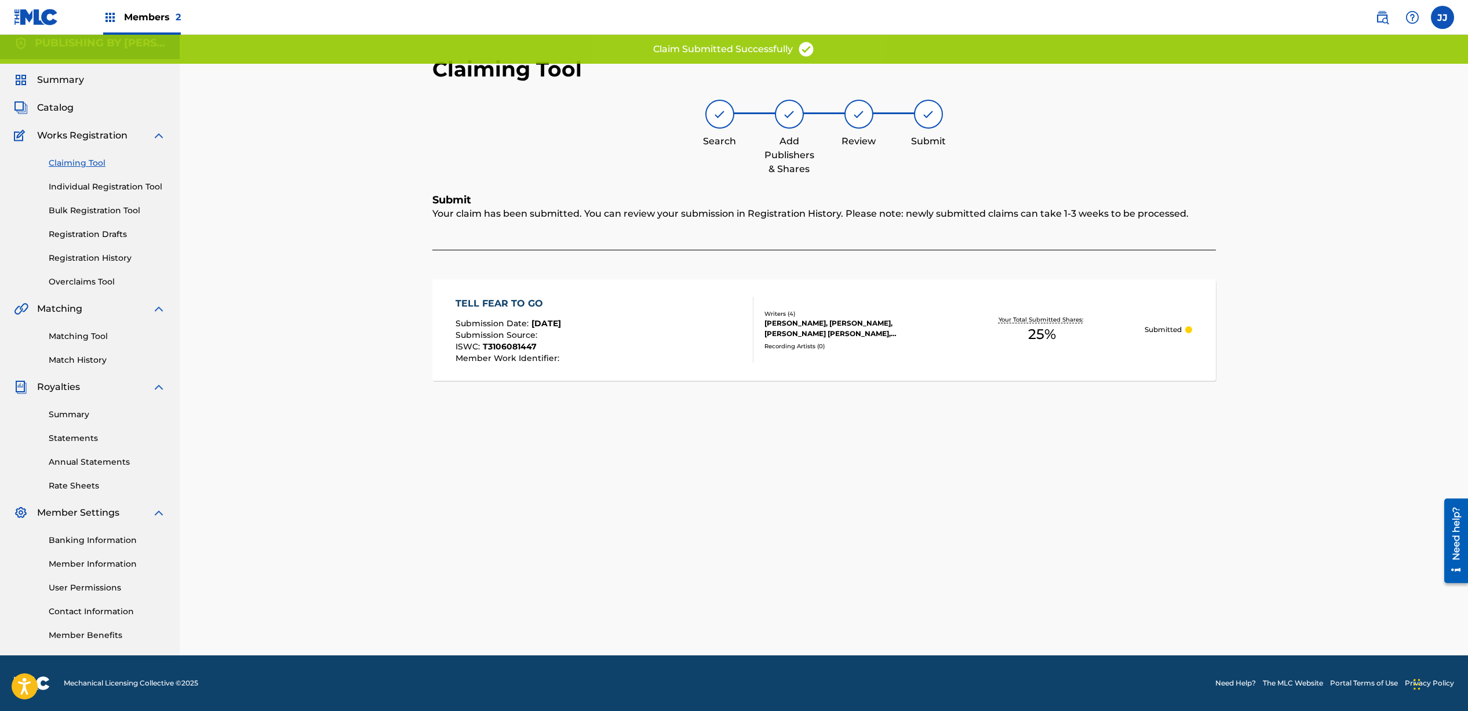
click at [77, 161] on link "Claiming Tool" at bounding box center [107, 163] width 117 height 12
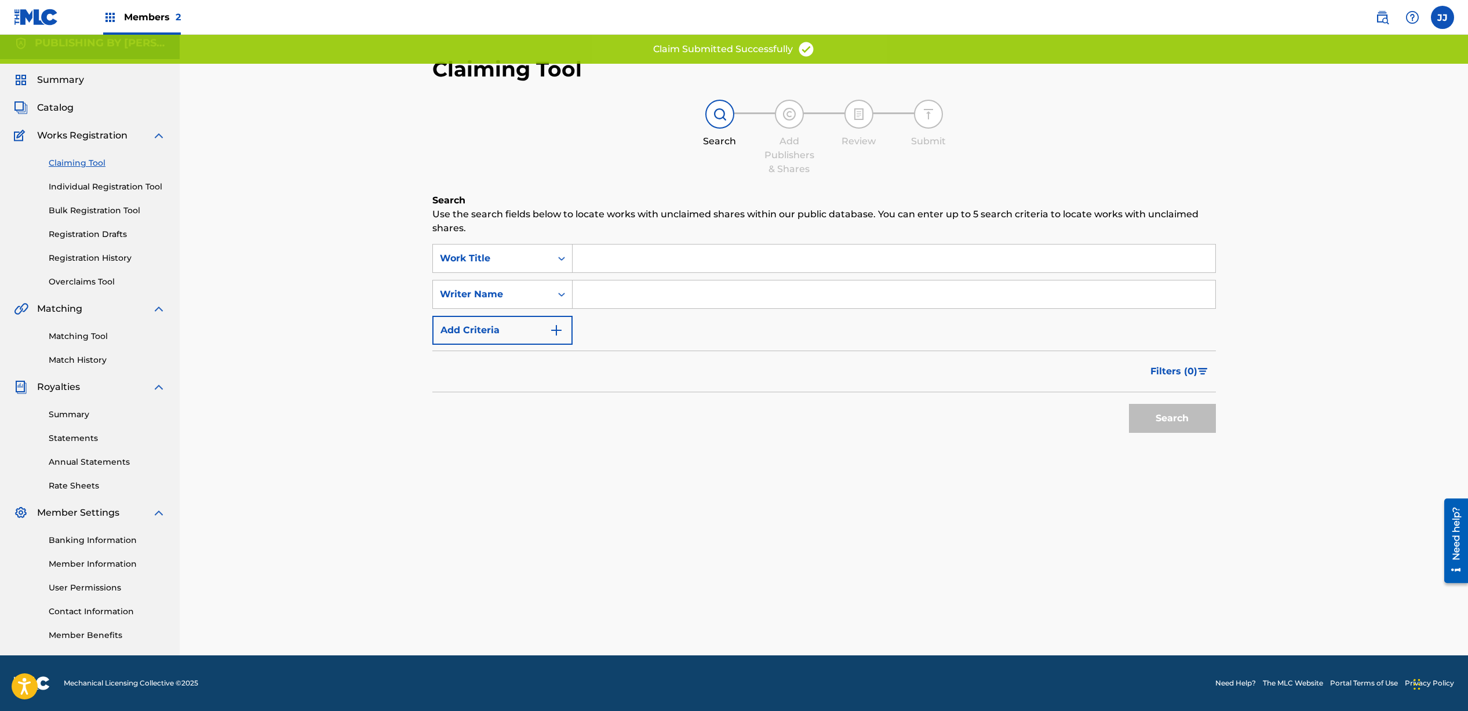
scroll to position [0, 0]
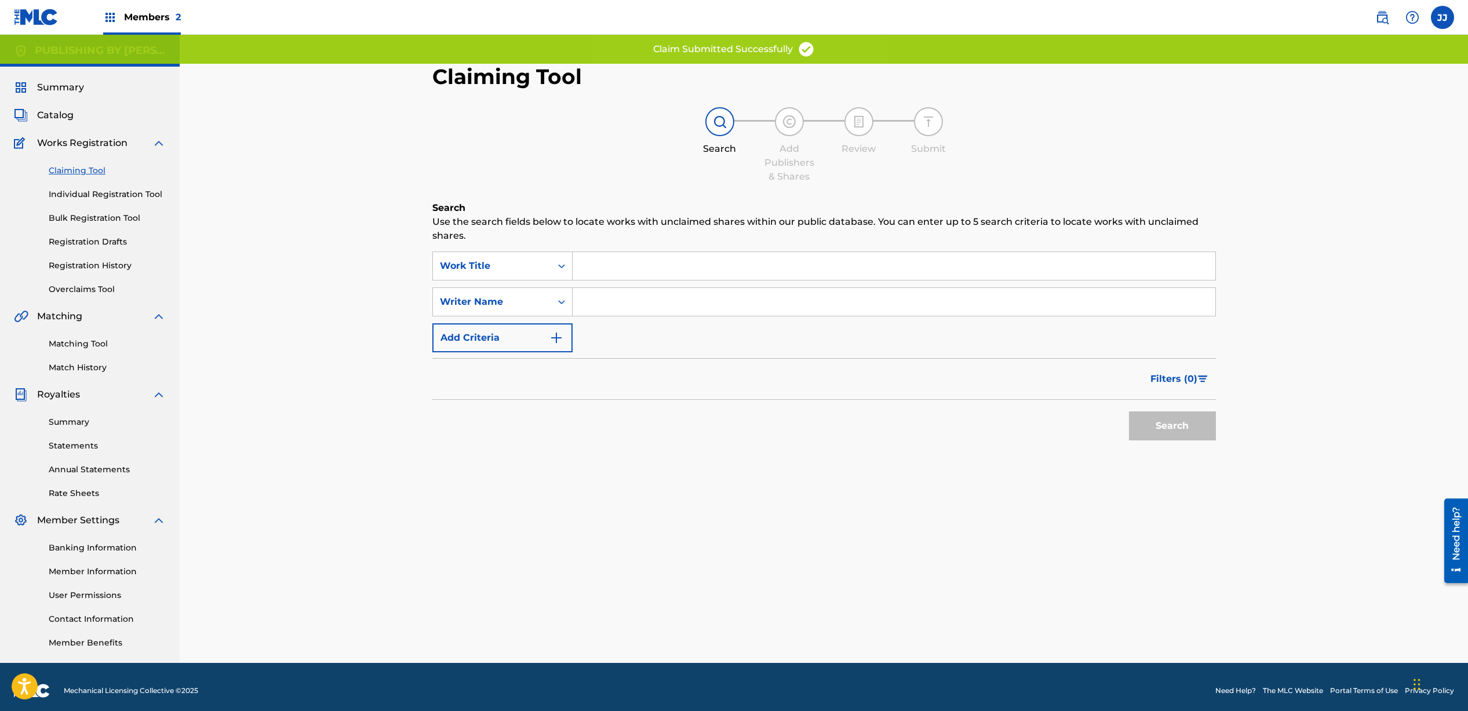
click at [622, 307] on input "Search Form" at bounding box center [894, 302] width 643 height 28
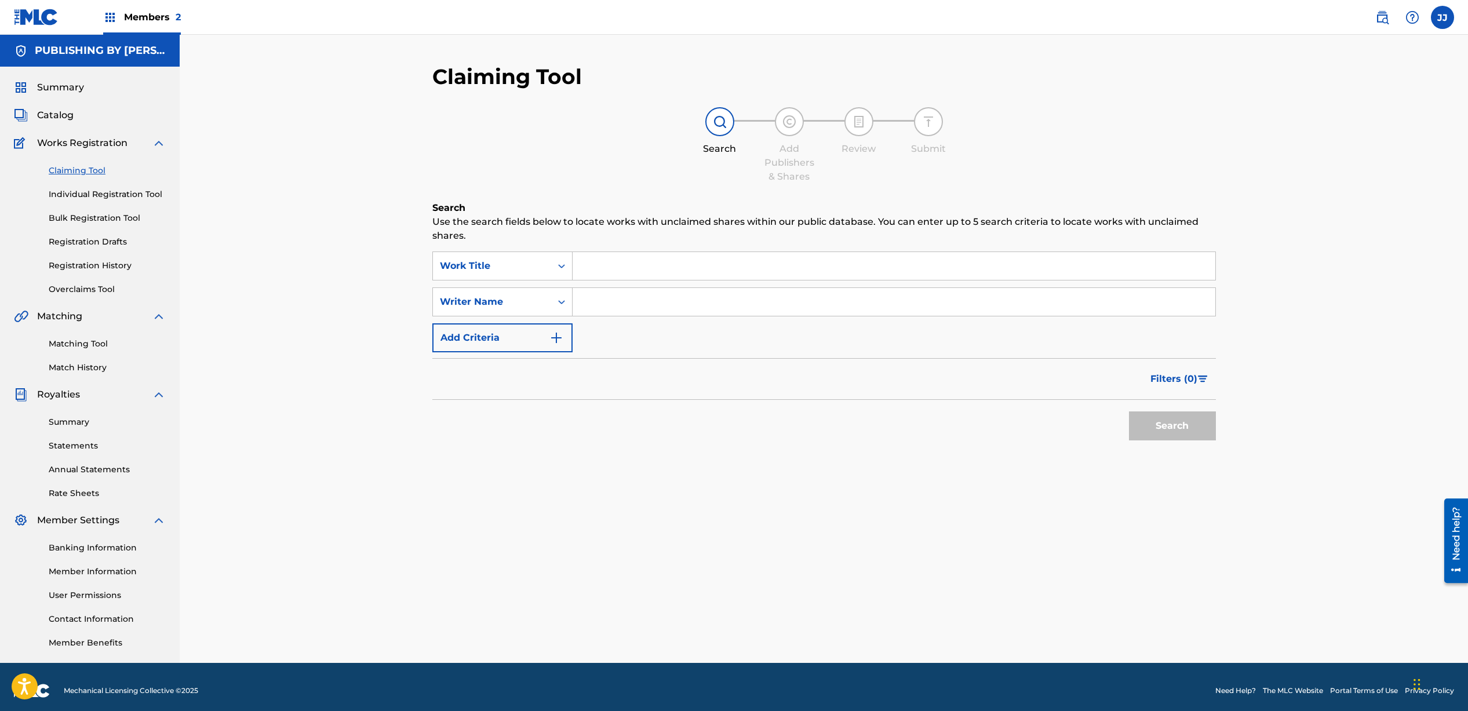
type input "[PERSON_NAME]"
click at [1171, 437] on button "Search" at bounding box center [1172, 426] width 87 height 29
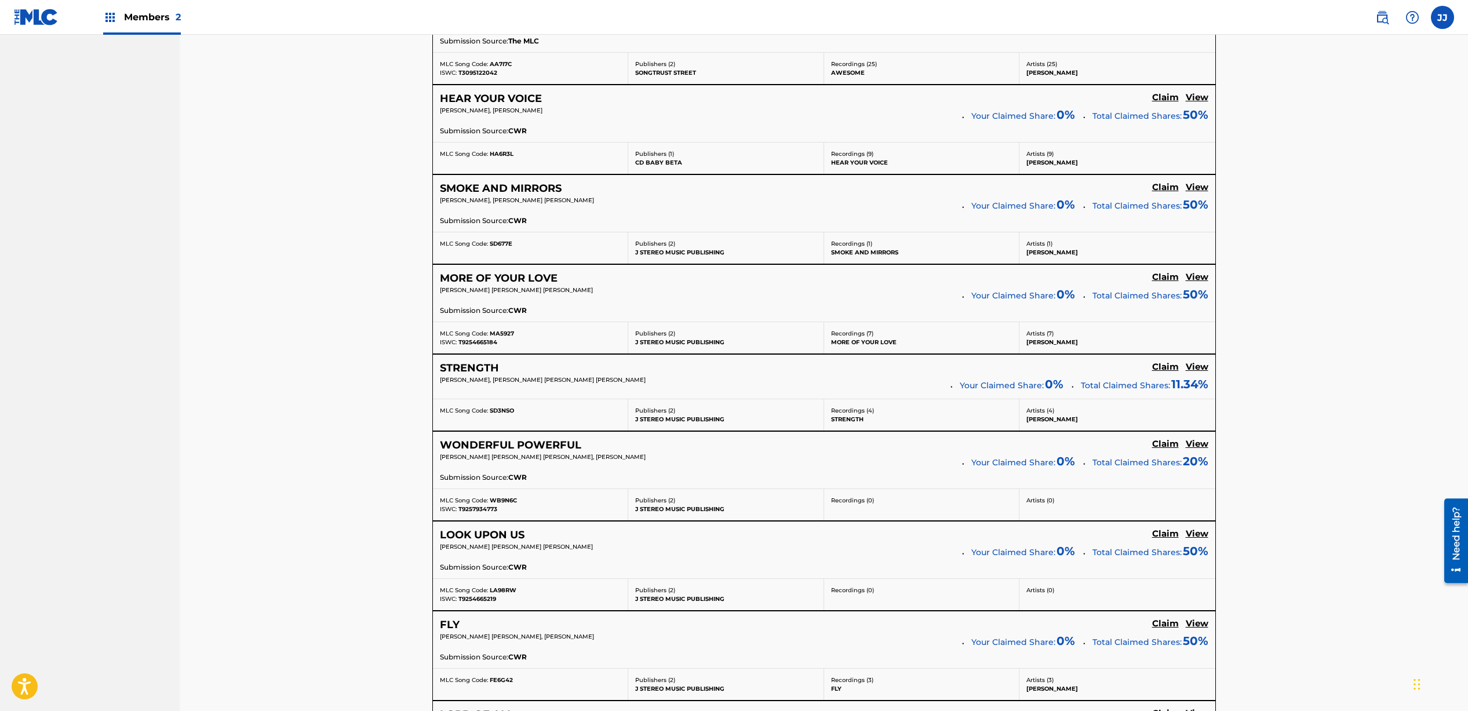
scroll to position [4360, 0]
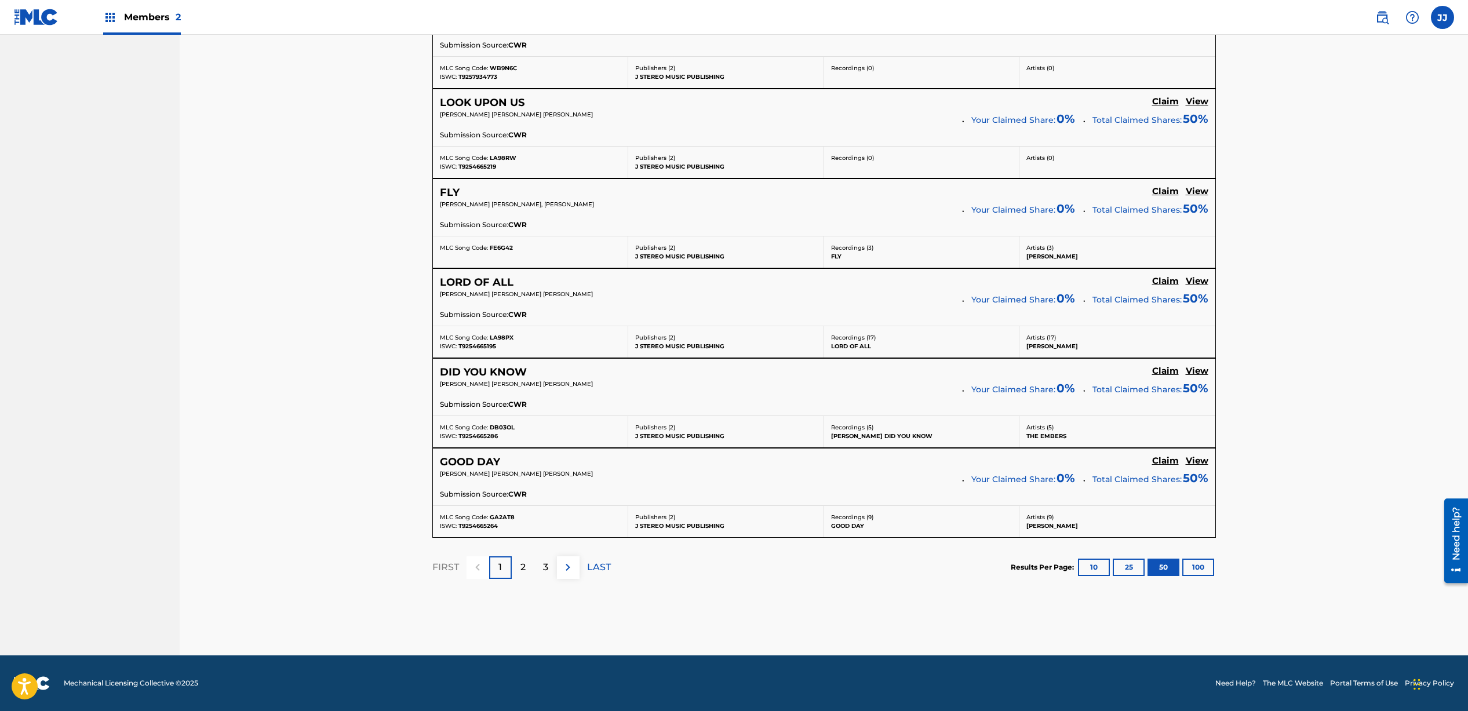
click at [530, 566] on div "2" at bounding box center [523, 568] width 23 height 23
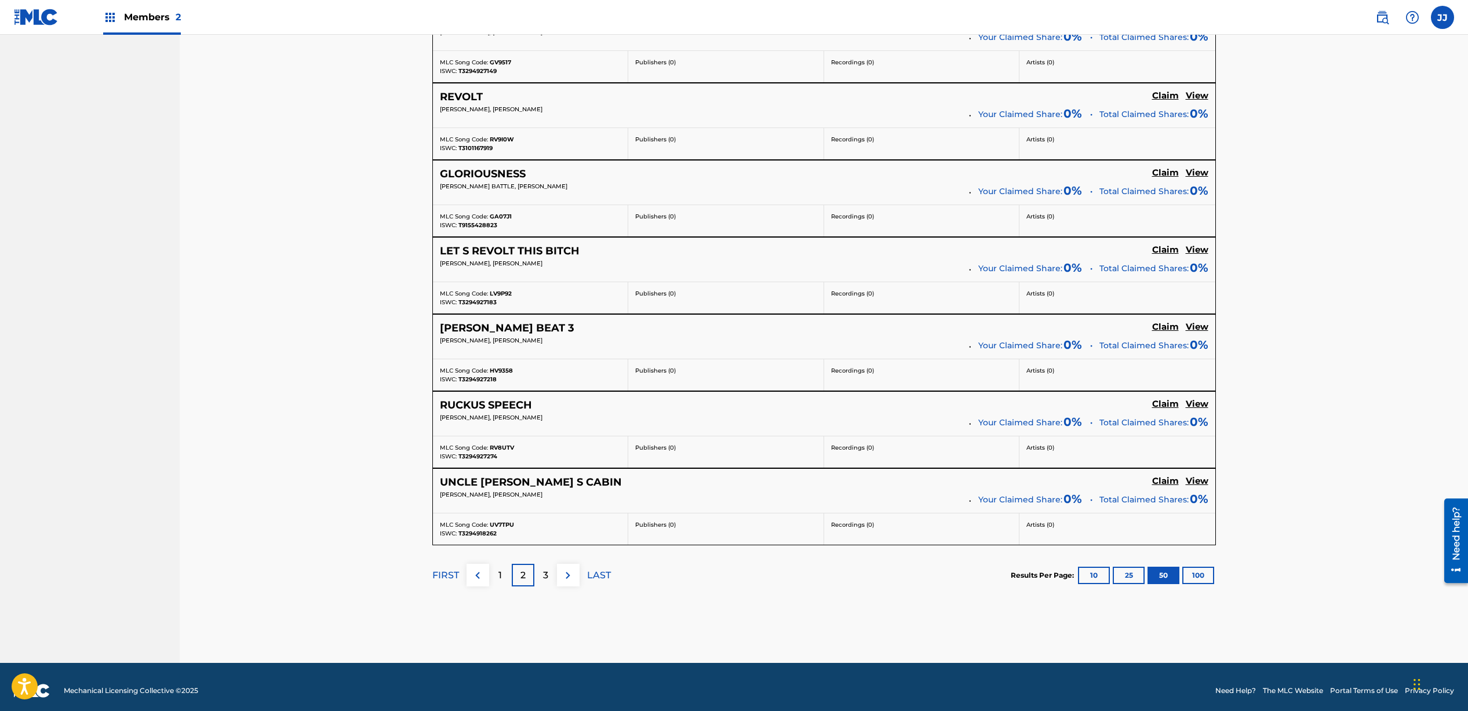
scroll to position [4061, 0]
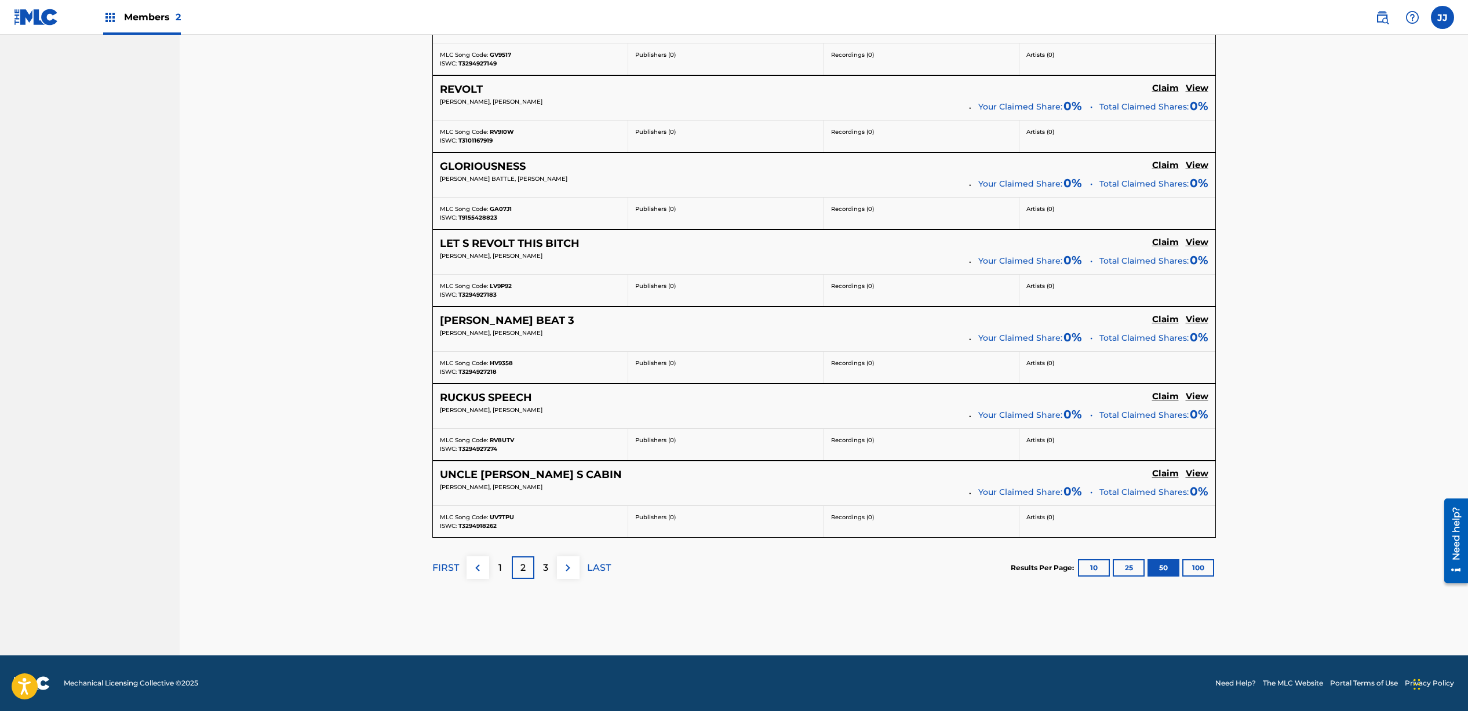
click at [543, 572] on p "3" at bounding box center [545, 568] width 5 height 14
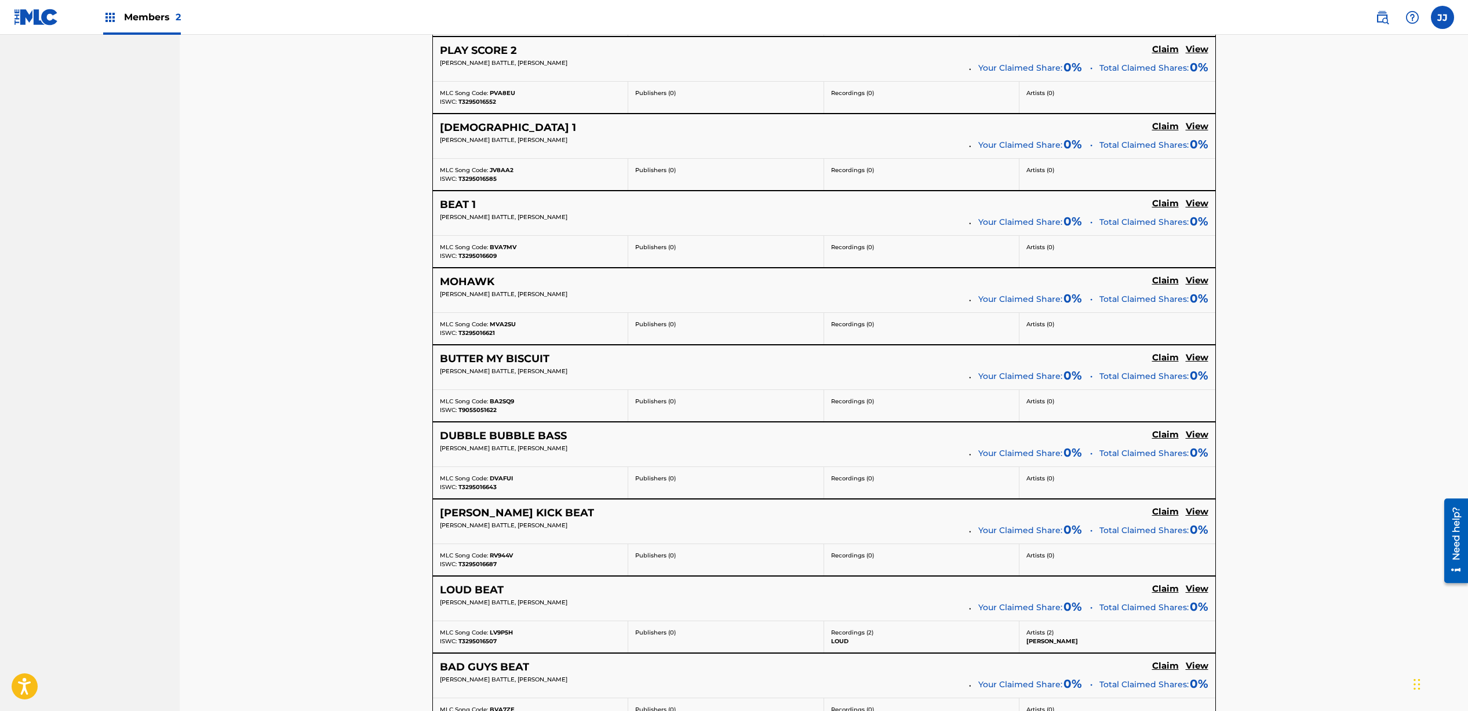
scroll to position [3772, 0]
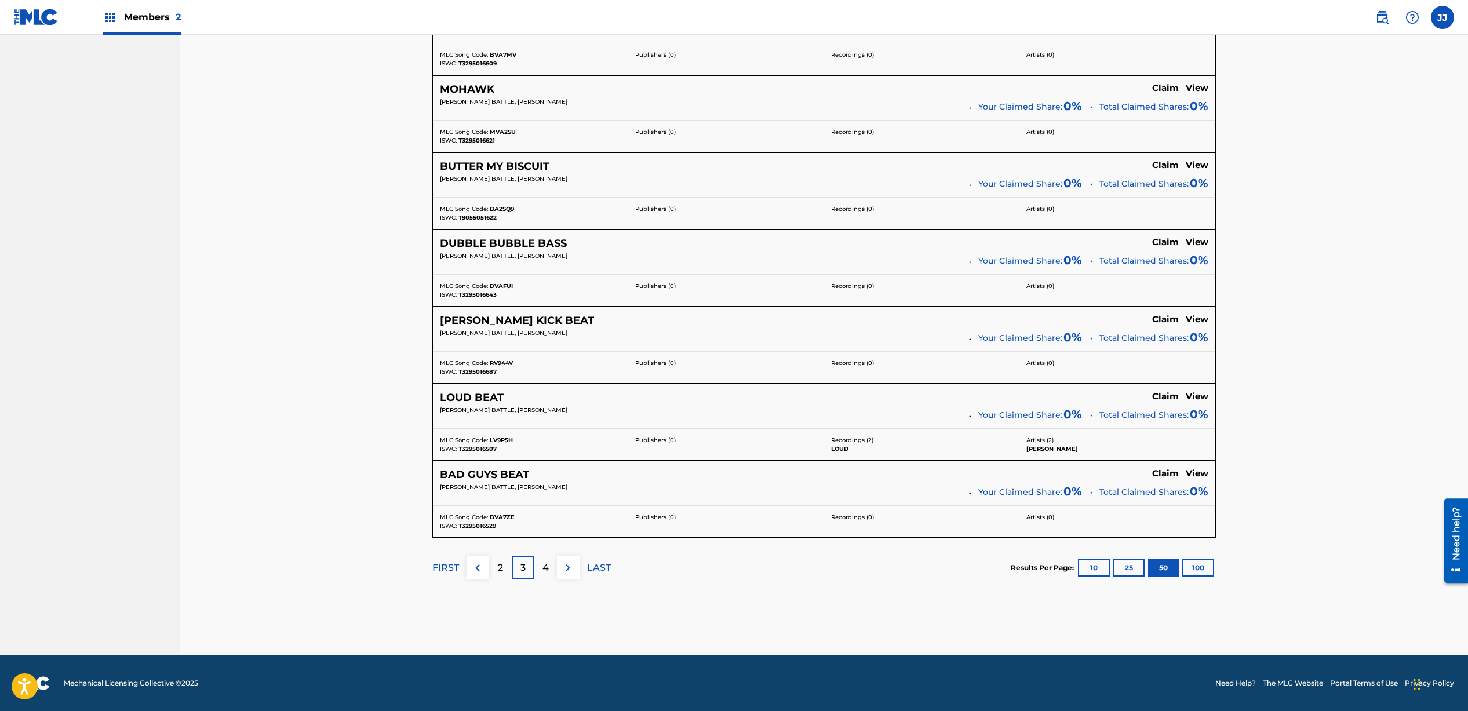
click at [543, 573] on p "4" at bounding box center [546, 568] width 6 height 14
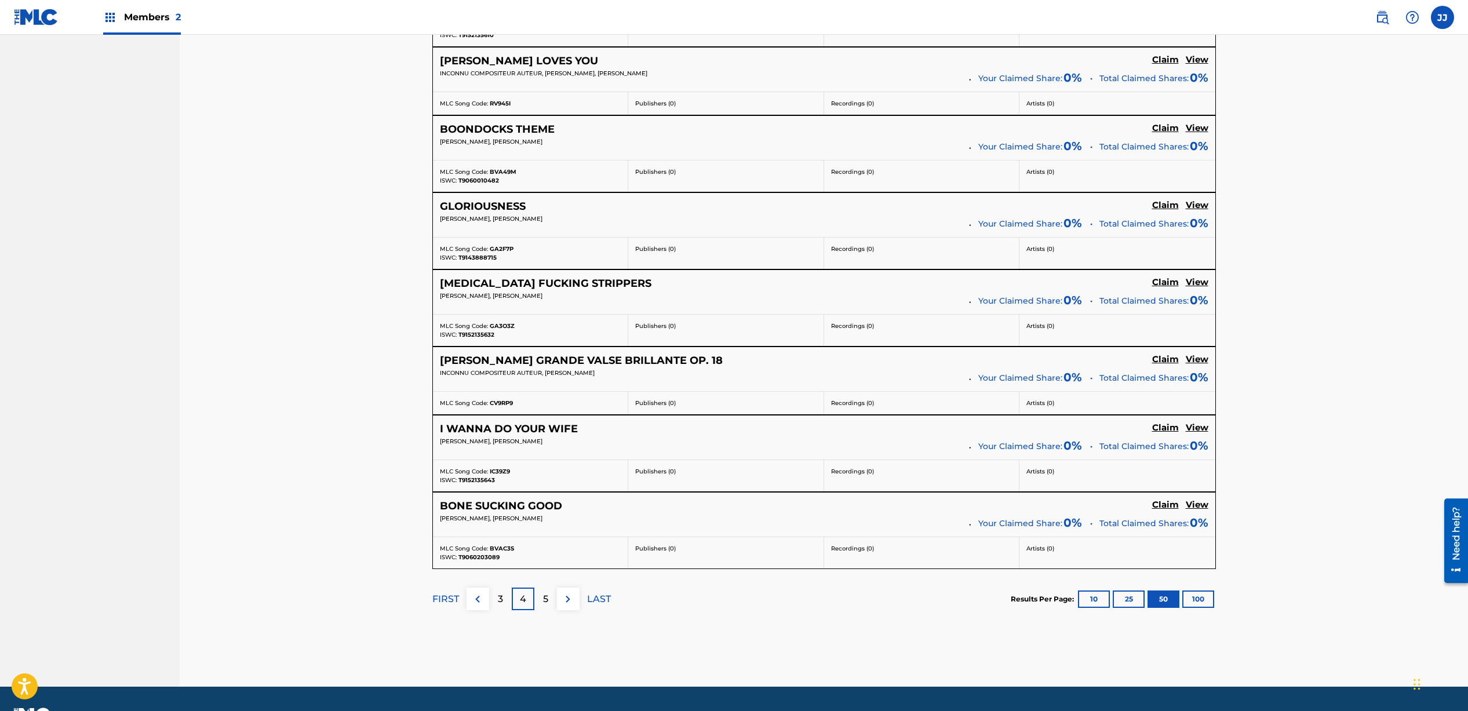
scroll to position [3725, 0]
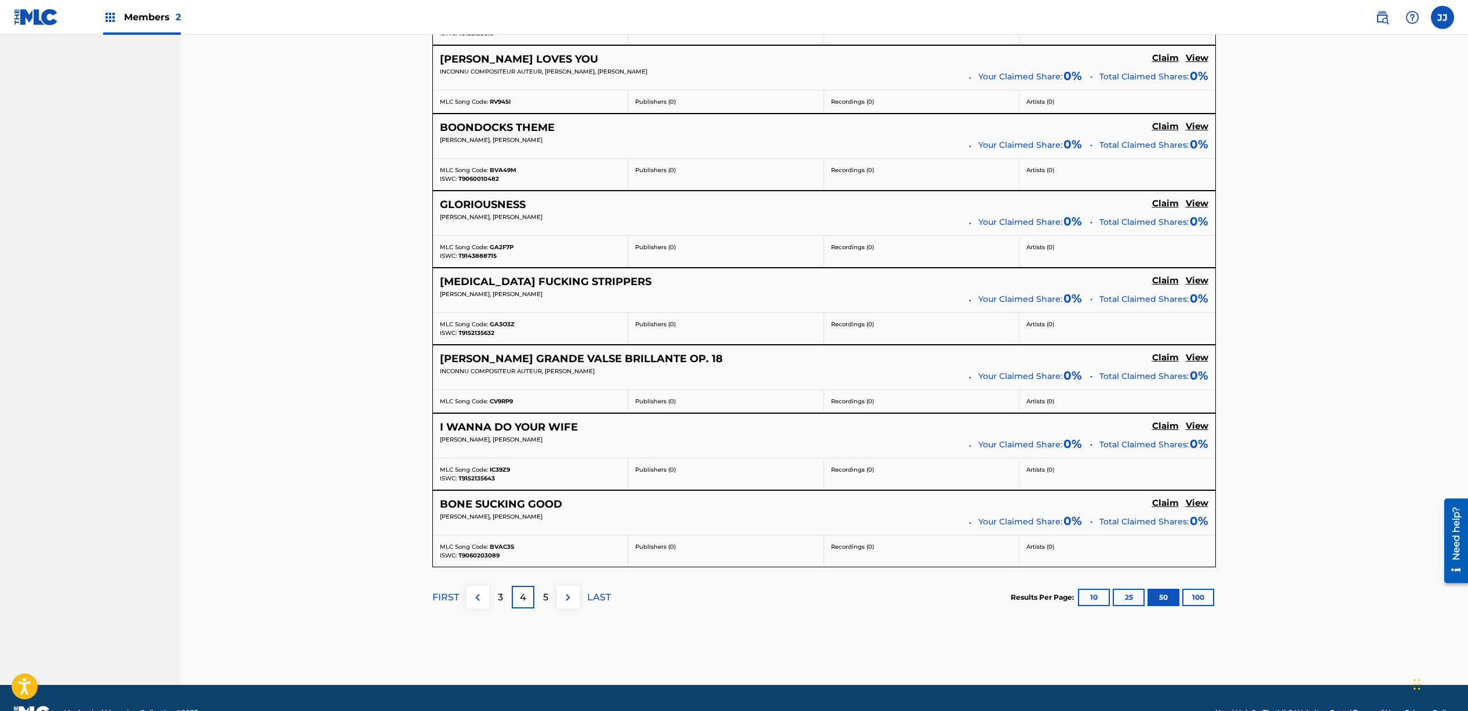
click at [545, 599] on p "5" at bounding box center [545, 598] width 5 height 14
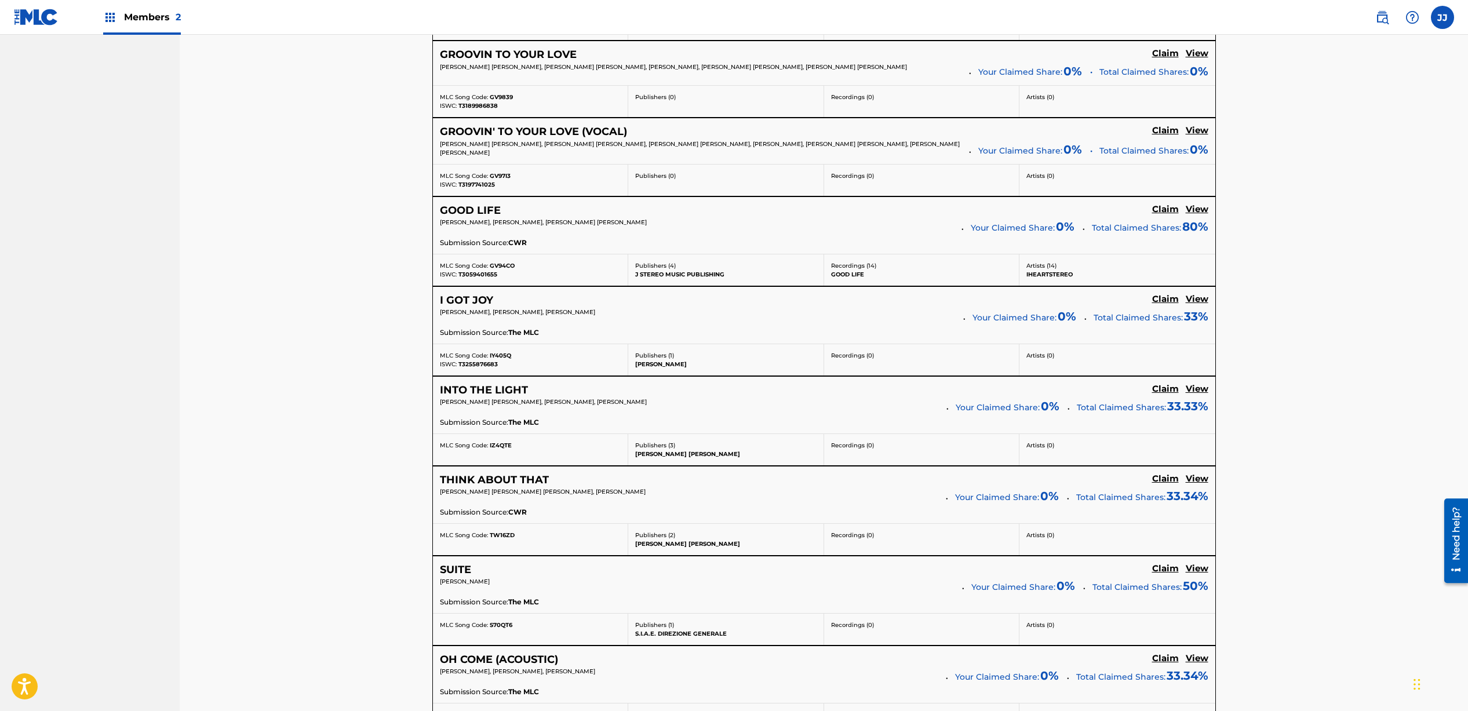
scroll to position [2930, 0]
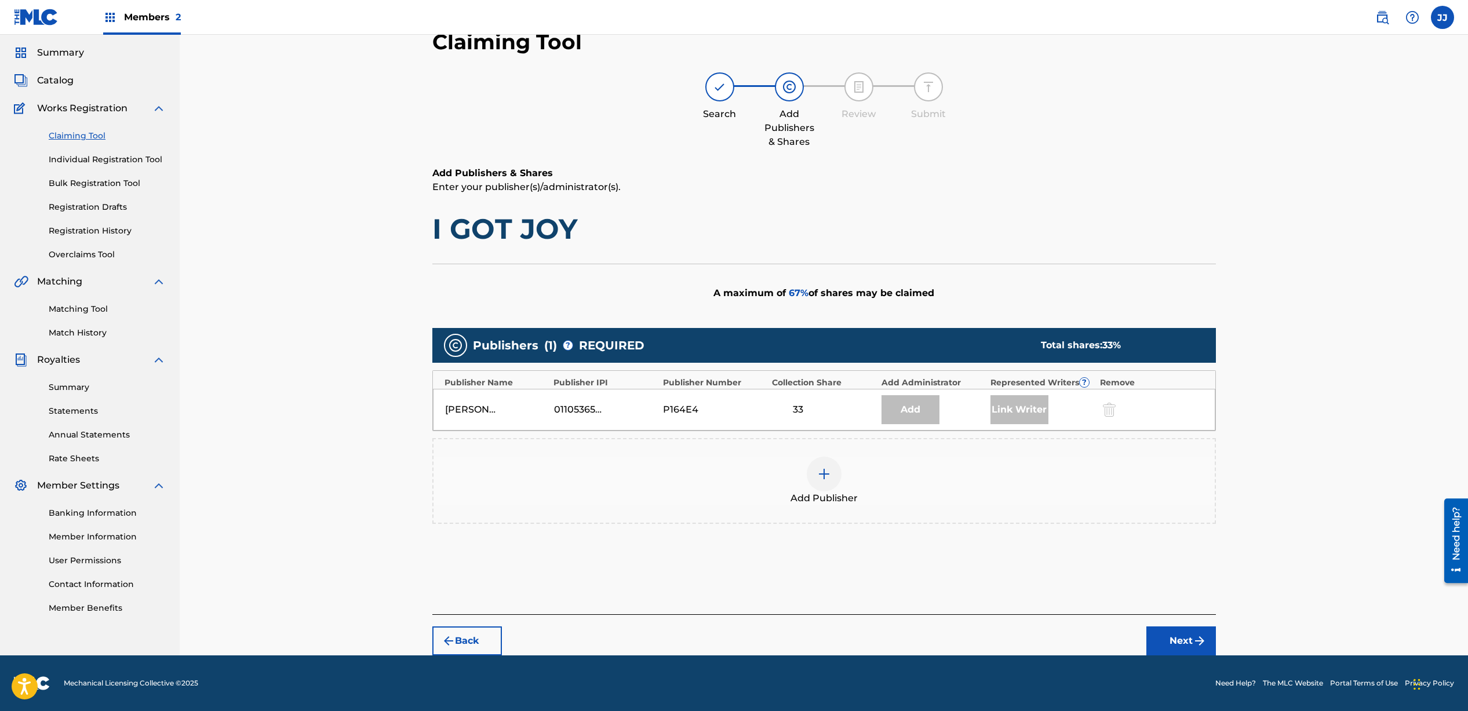
click at [832, 477] on div at bounding box center [824, 474] width 35 height 35
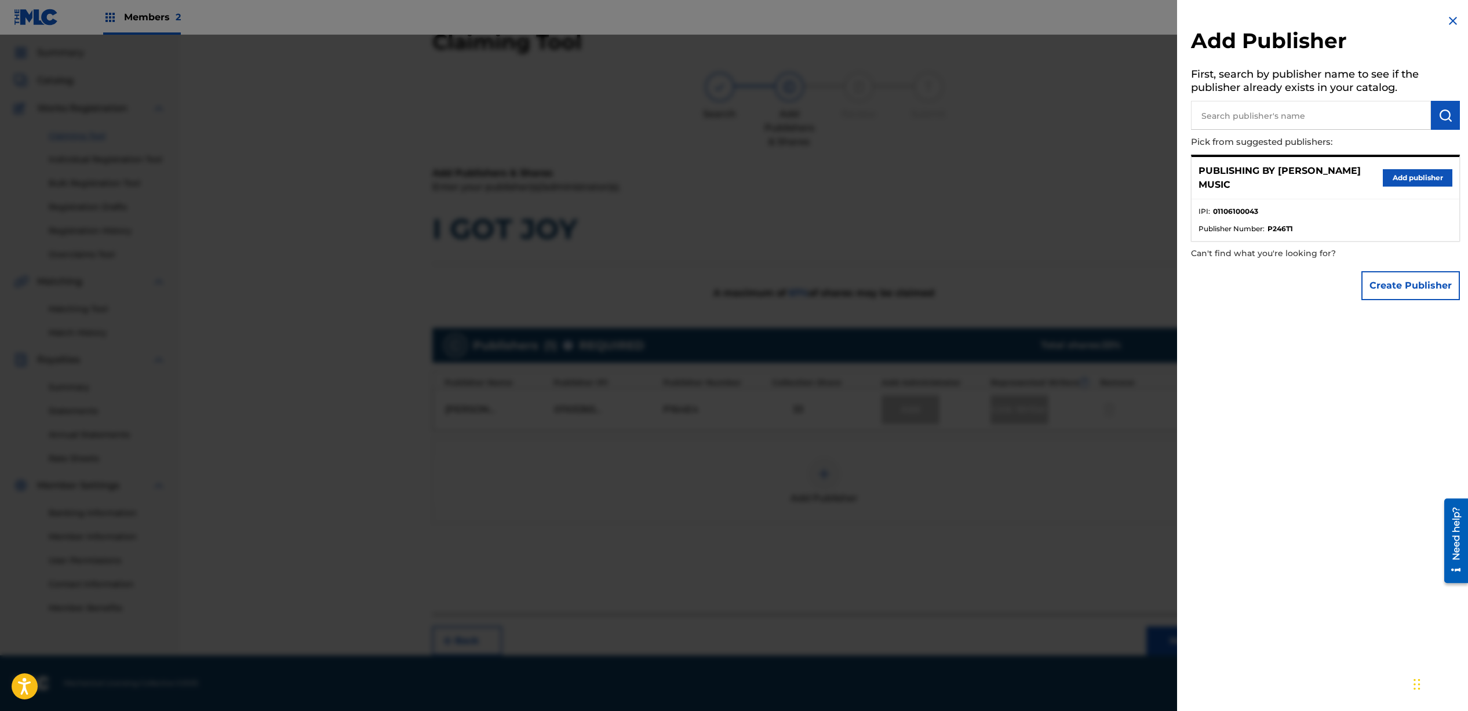
click at [1390, 180] on button "Add publisher" at bounding box center [1418, 177] width 70 height 17
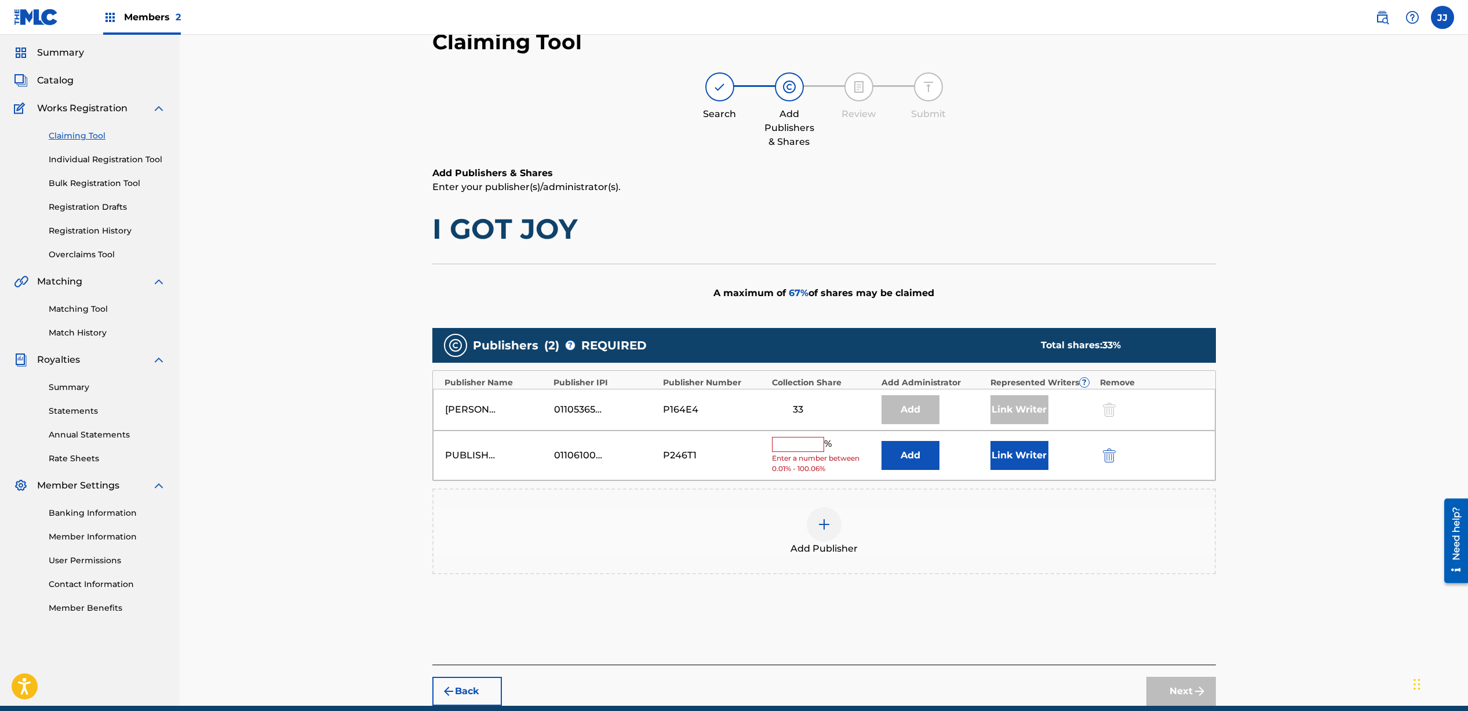
click at [802, 450] on input "text" at bounding box center [798, 444] width 52 height 15
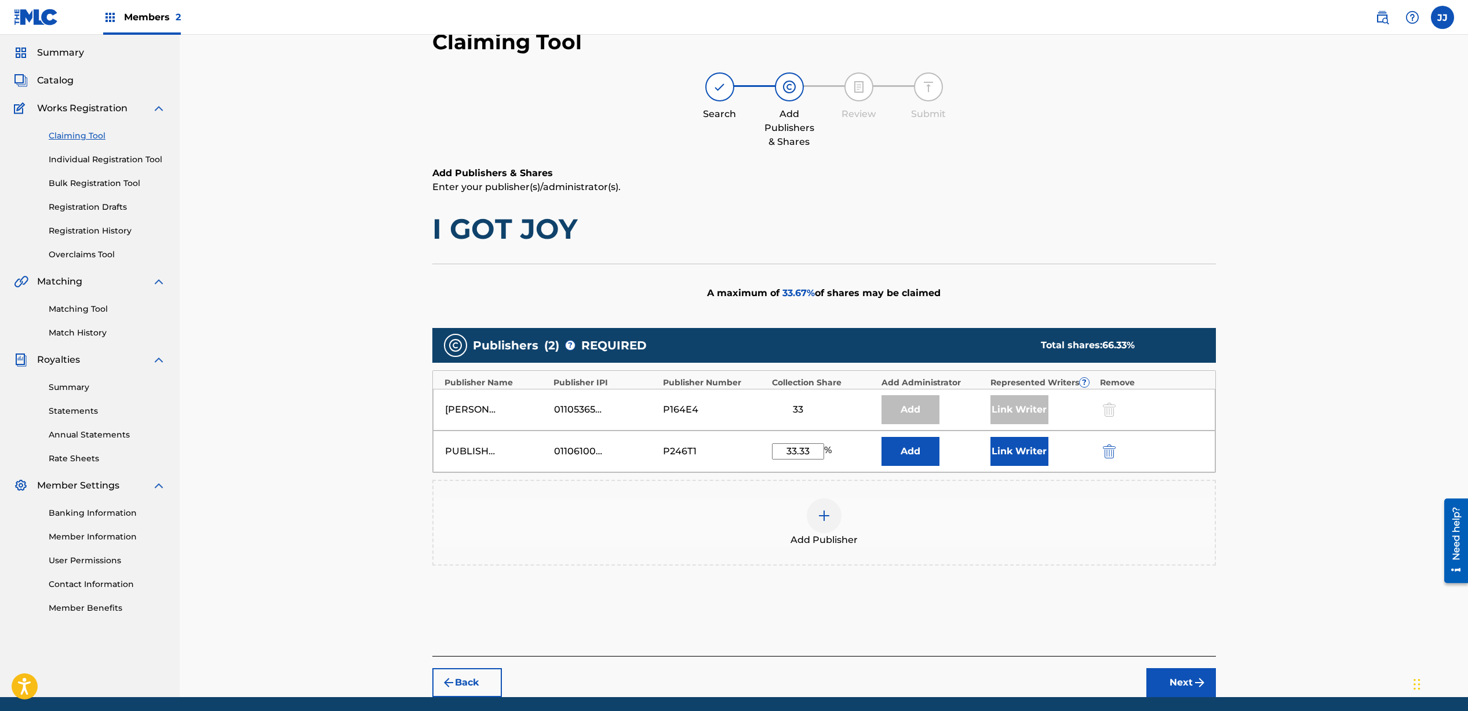
type input "33.33"
click at [1021, 459] on button "Link Writer" at bounding box center [1020, 451] width 58 height 29
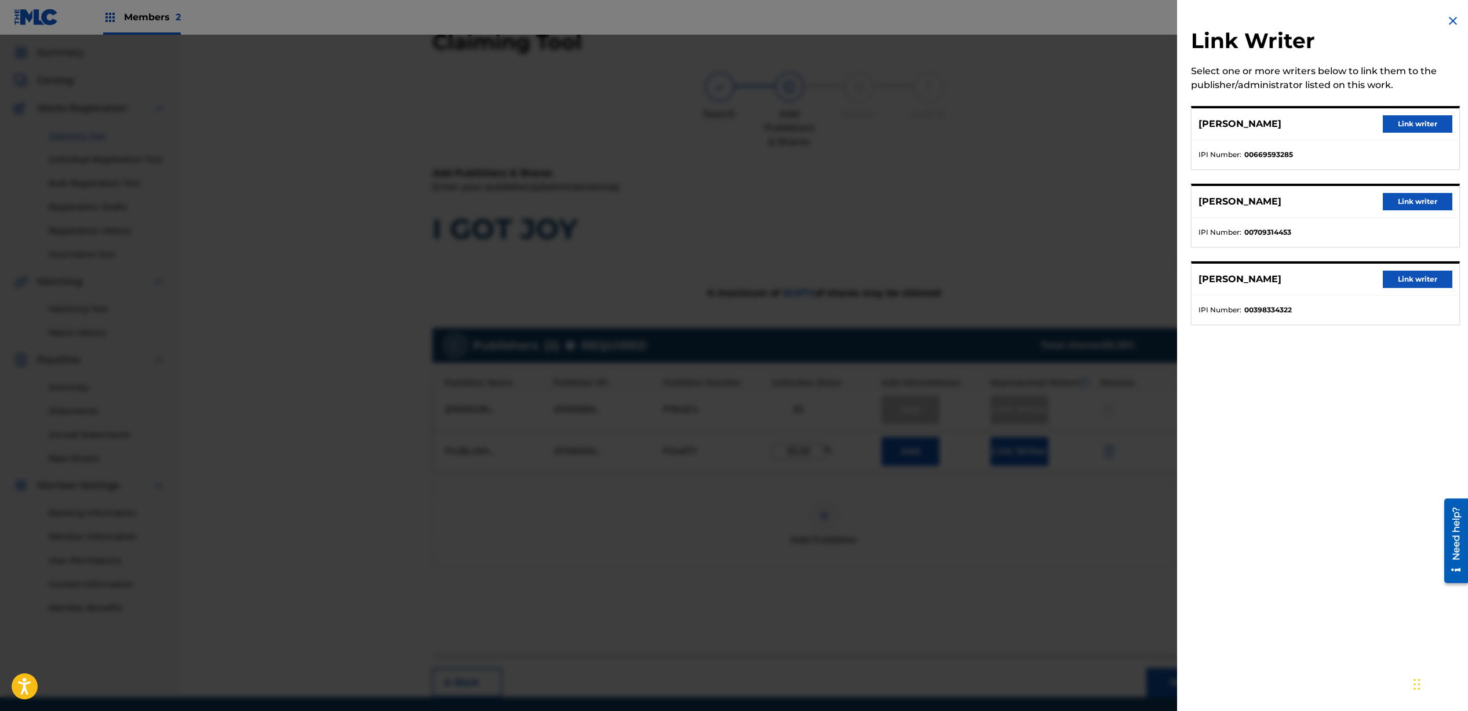
click at [1402, 208] on button "Link writer" at bounding box center [1418, 201] width 70 height 17
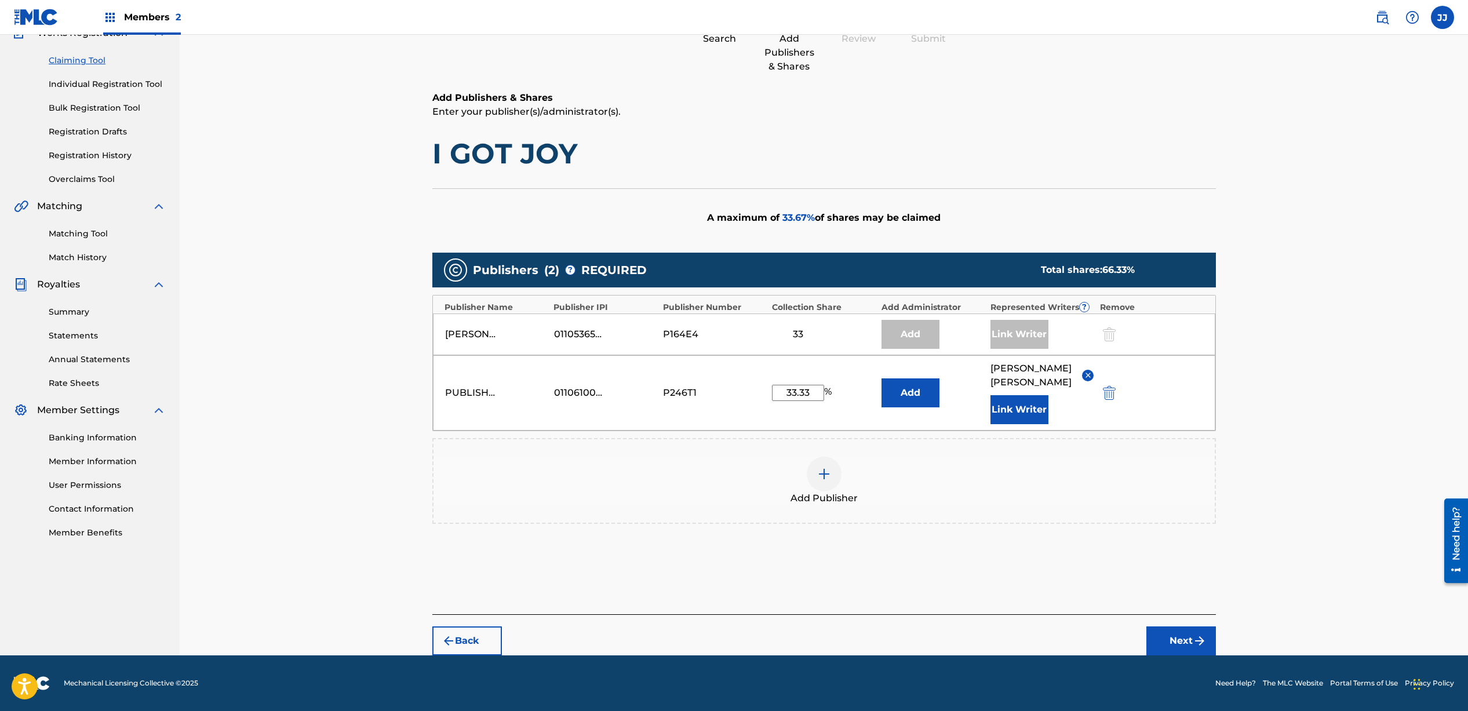
click at [1181, 642] on button "Next" at bounding box center [1182, 641] width 70 height 29
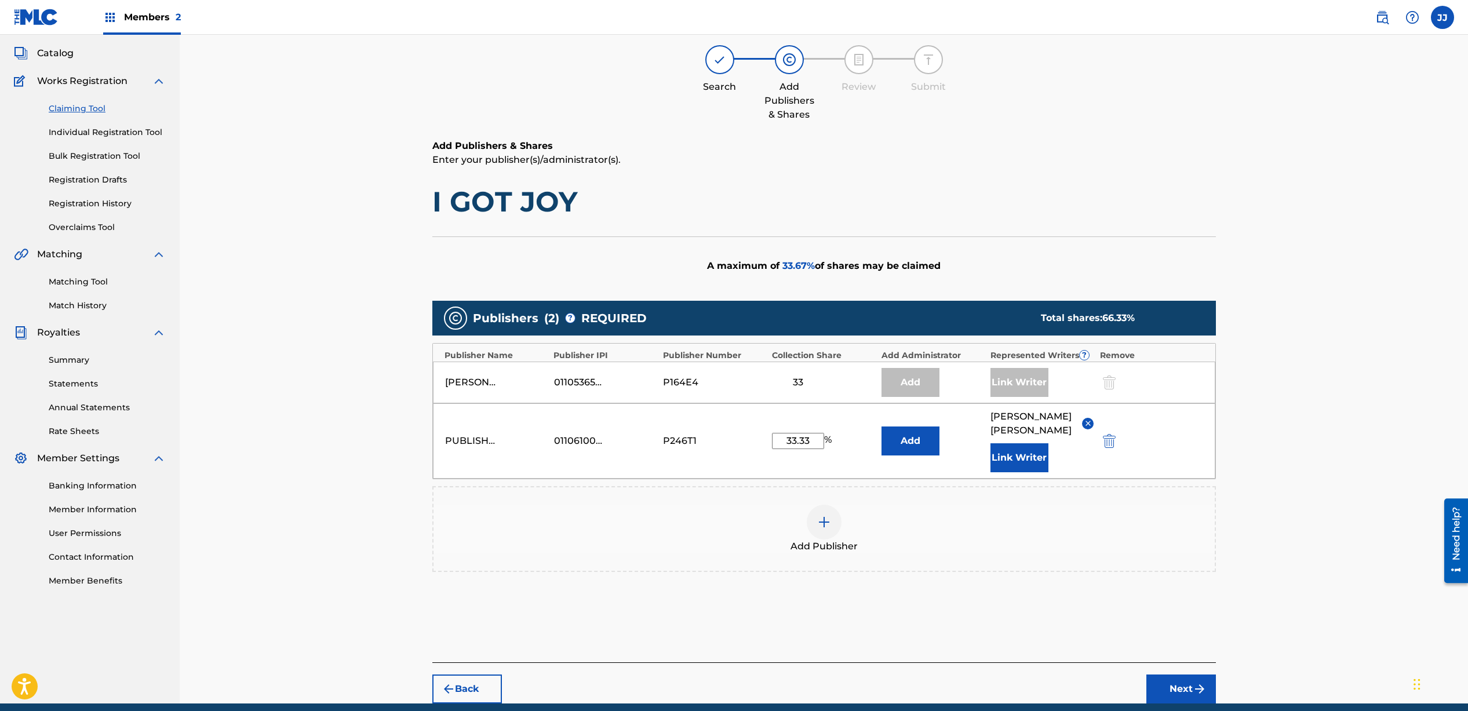
scroll to position [52, 0]
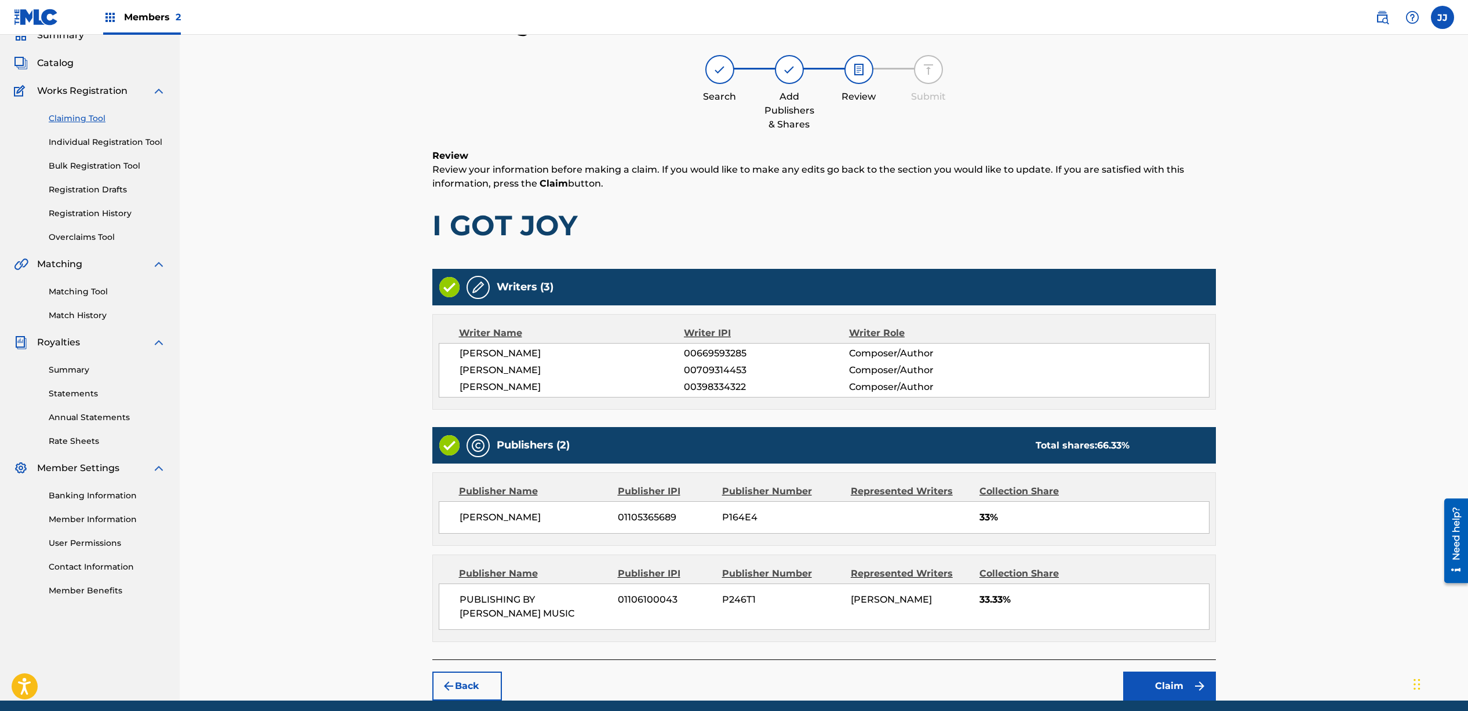
click at [1162, 681] on button "Claim" at bounding box center [1170, 686] width 93 height 29
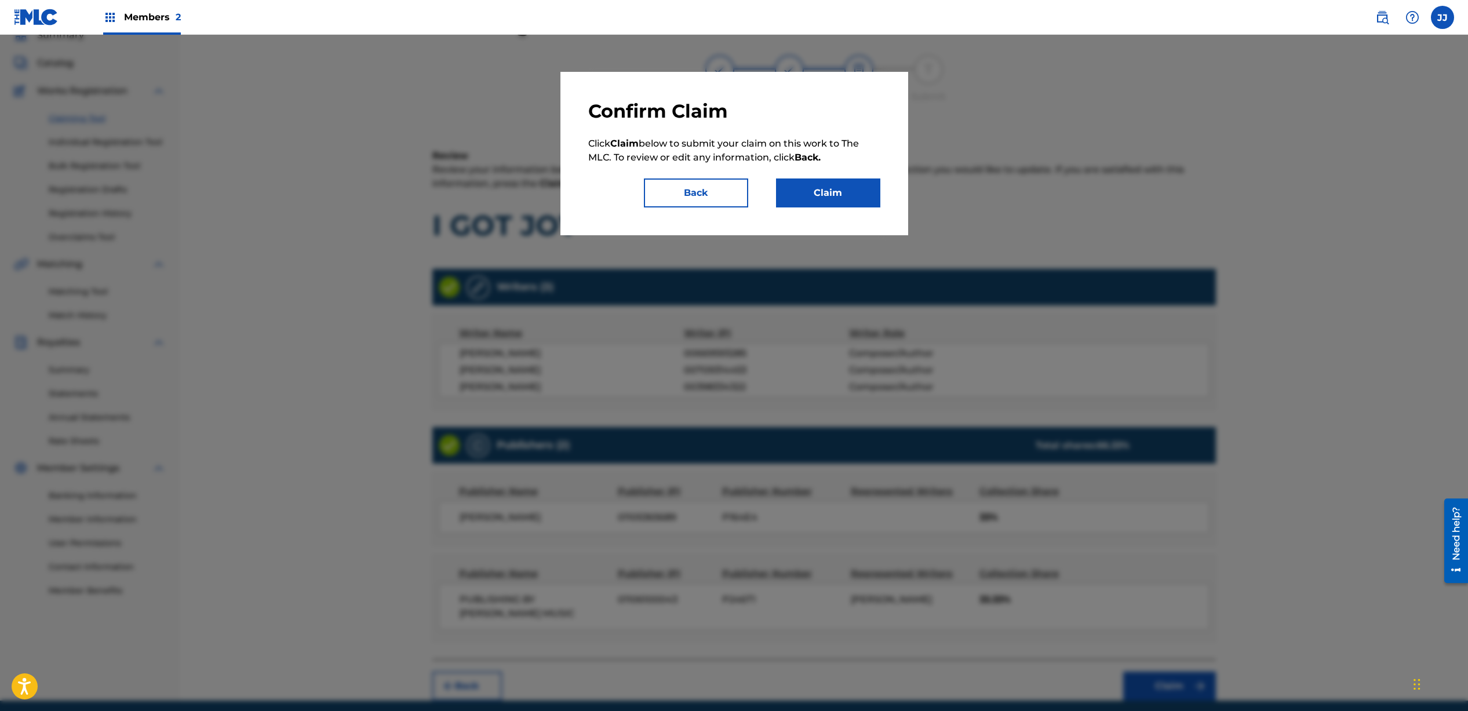
click at [816, 187] on button "Claim" at bounding box center [828, 193] width 104 height 29
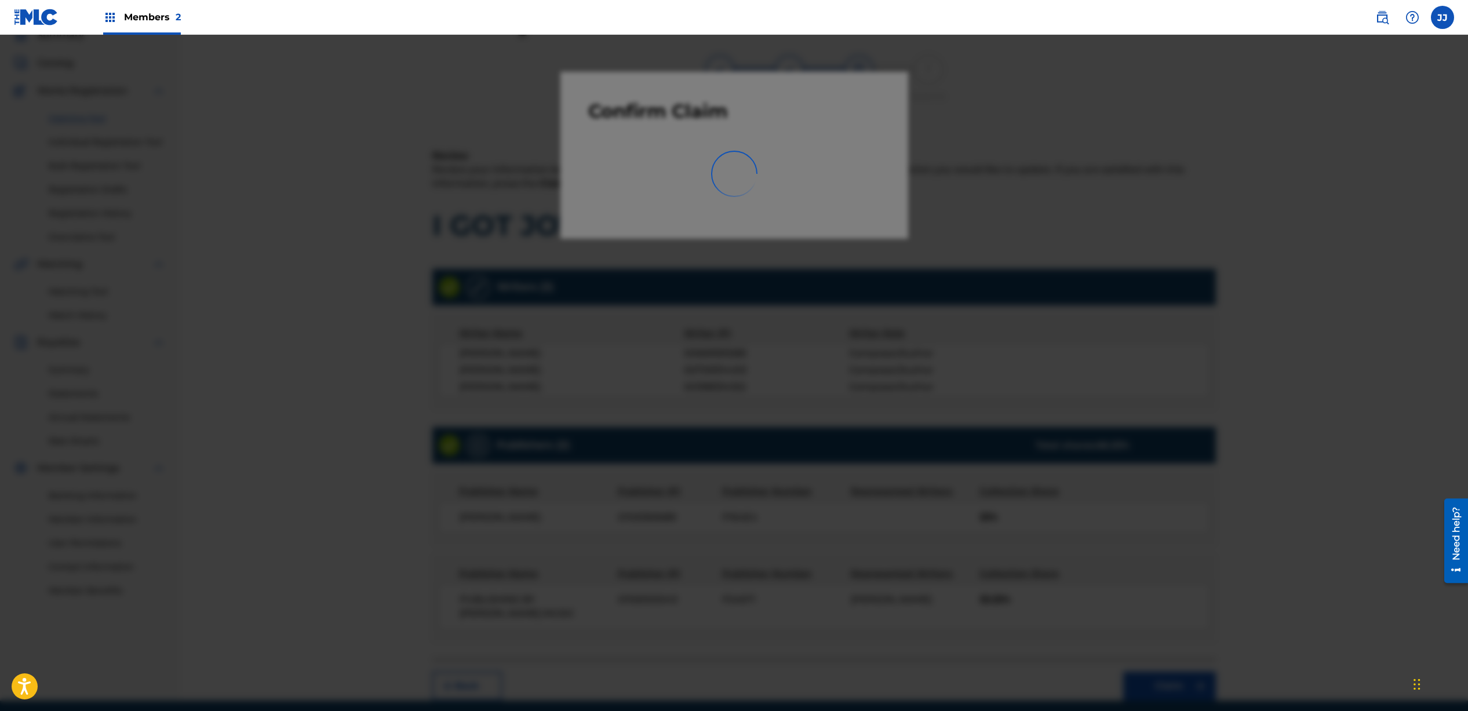
scroll to position [8, 0]
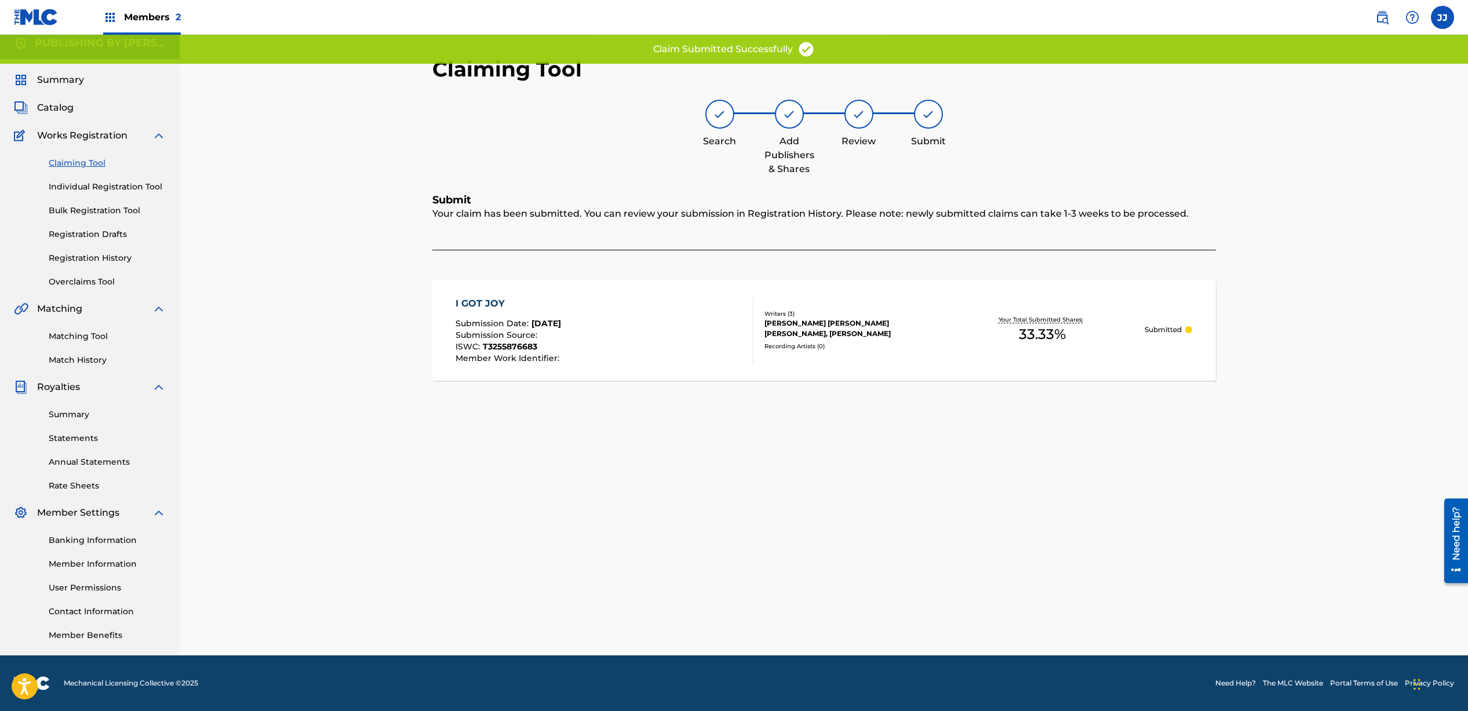
click at [99, 160] on link "Claiming Tool" at bounding box center [107, 163] width 117 height 12
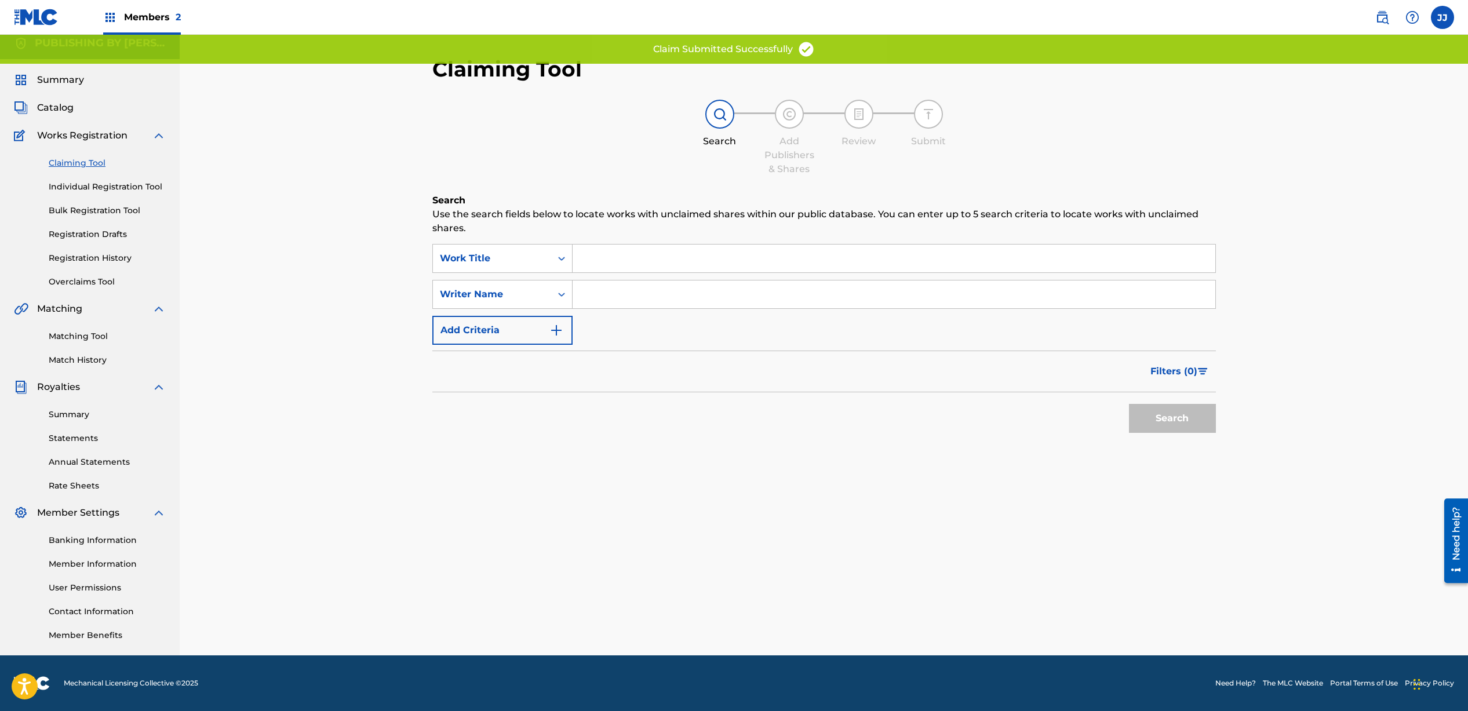
scroll to position [0, 0]
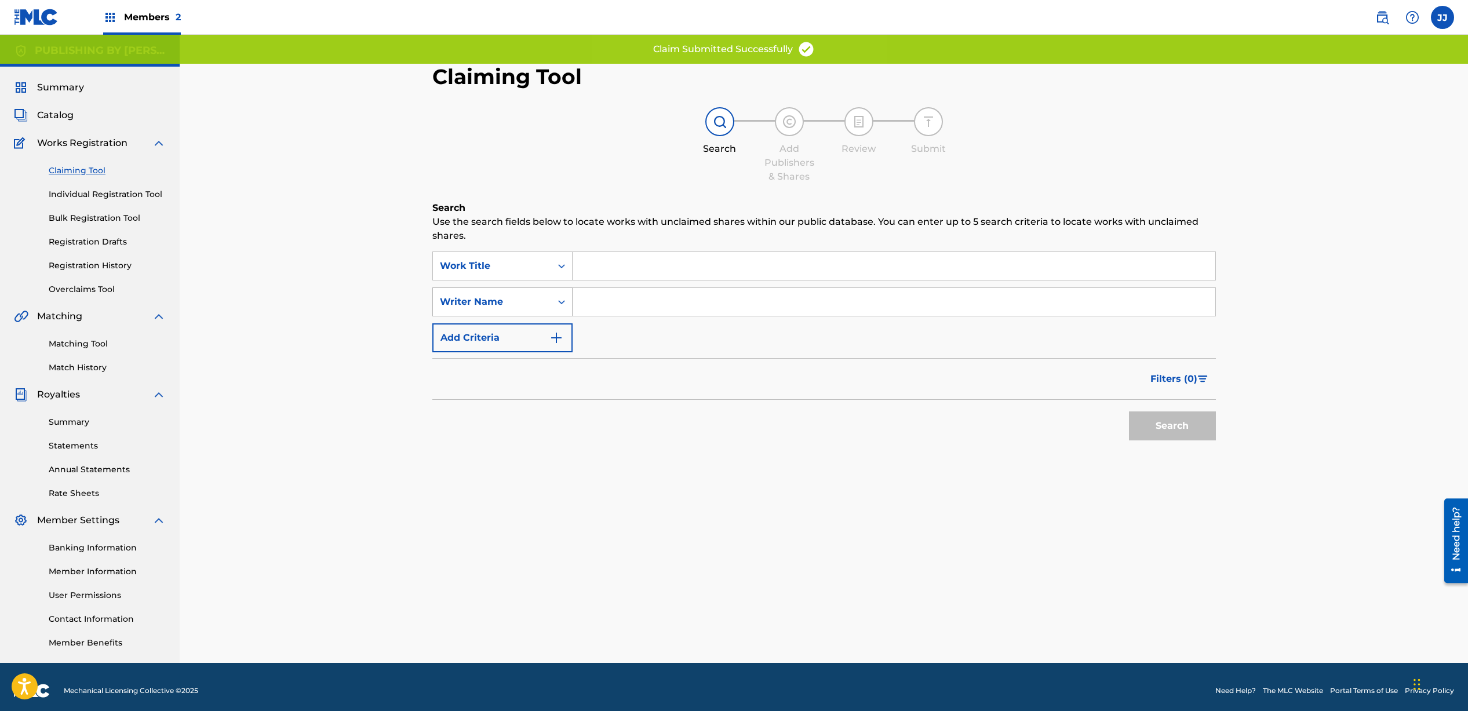
click at [518, 301] on div "Writer Name" at bounding box center [492, 302] width 104 height 14
click at [659, 301] on input "Search Form" at bounding box center [894, 302] width 643 height 28
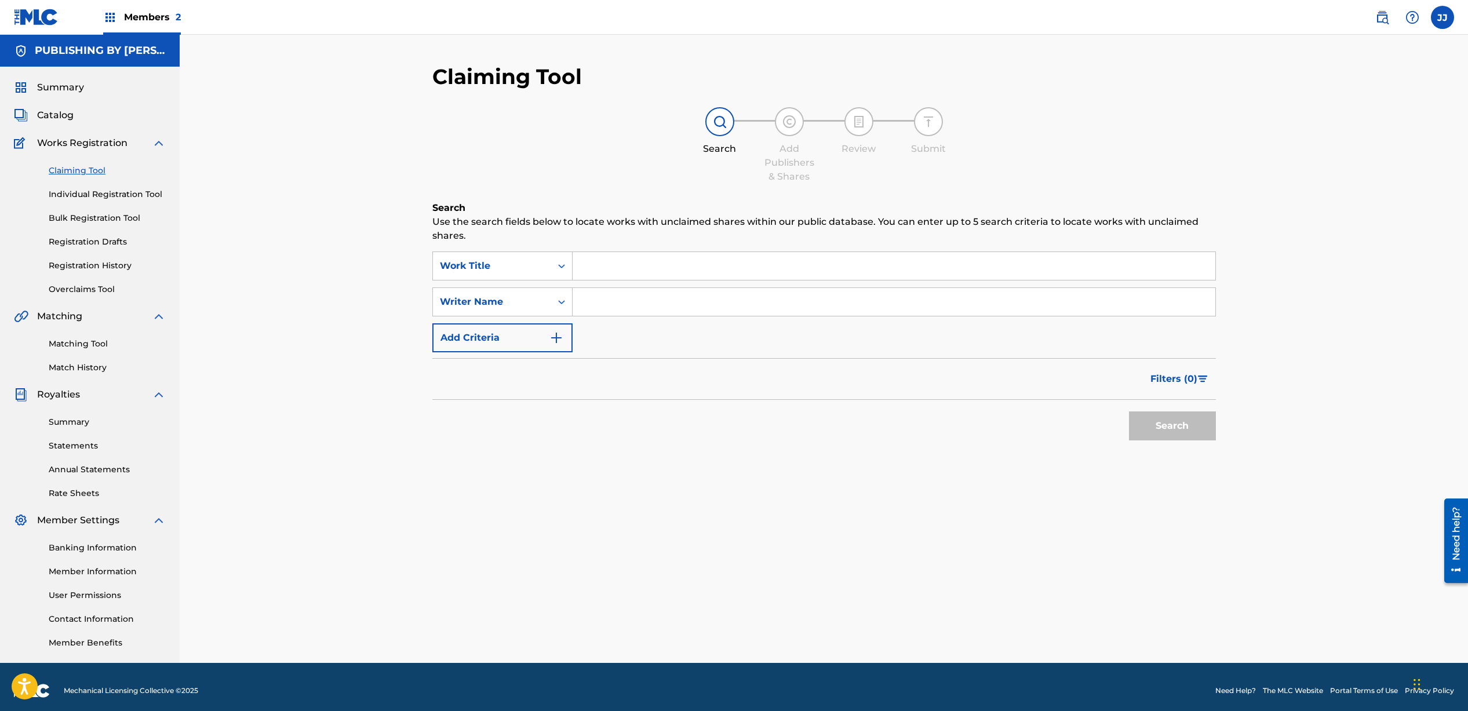
type input "[PERSON_NAME]"
click at [1135, 432] on button "Search" at bounding box center [1172, 426] width 87 height 29
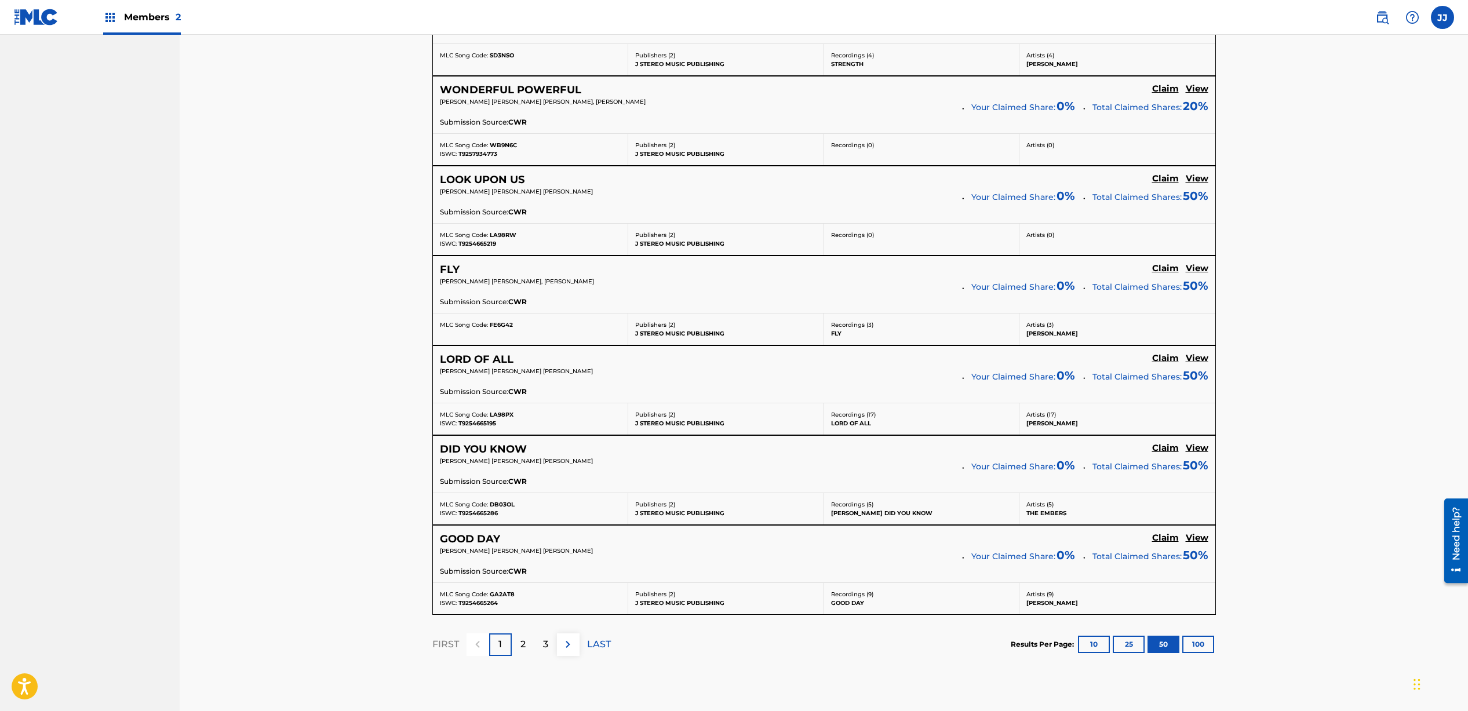
scroll to position [4360, 0]
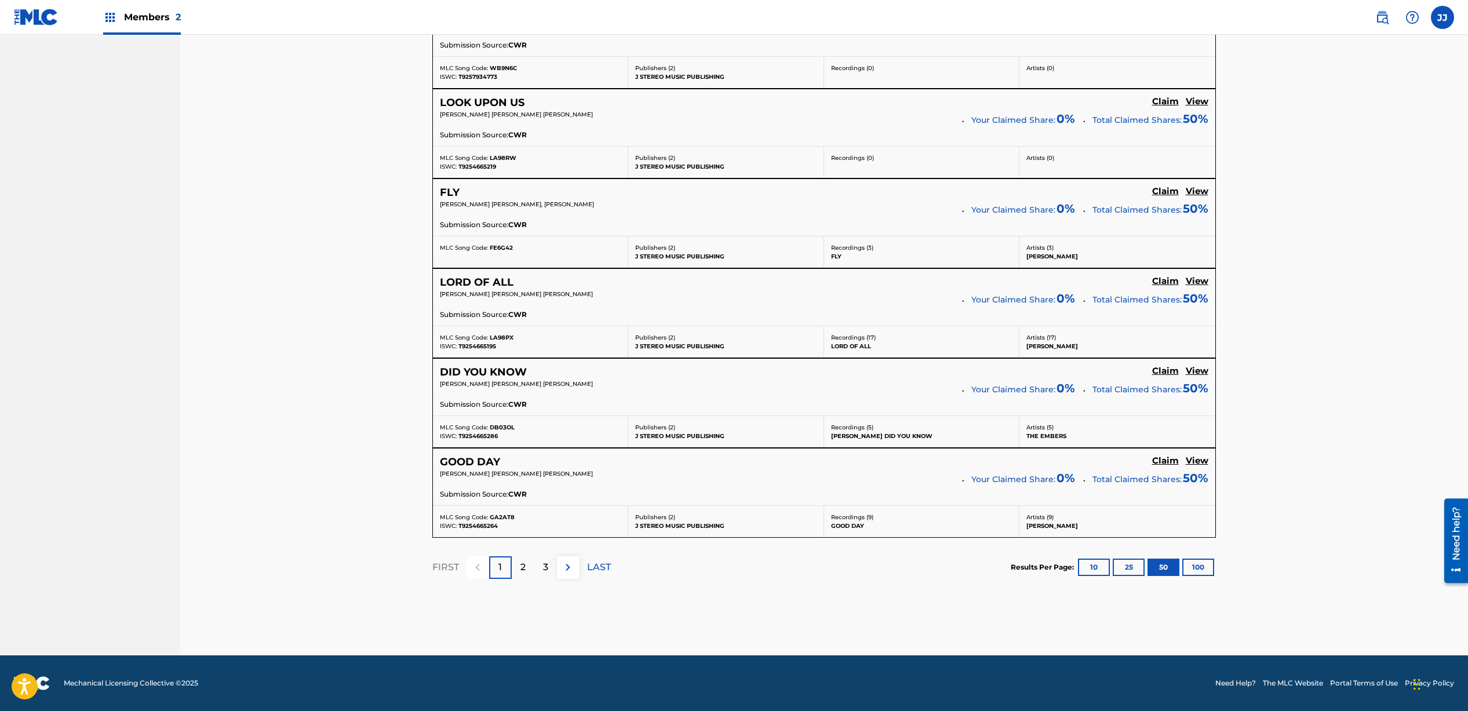
click at [575, 570] on img at bounding box center [568, 568] width 14 height 14
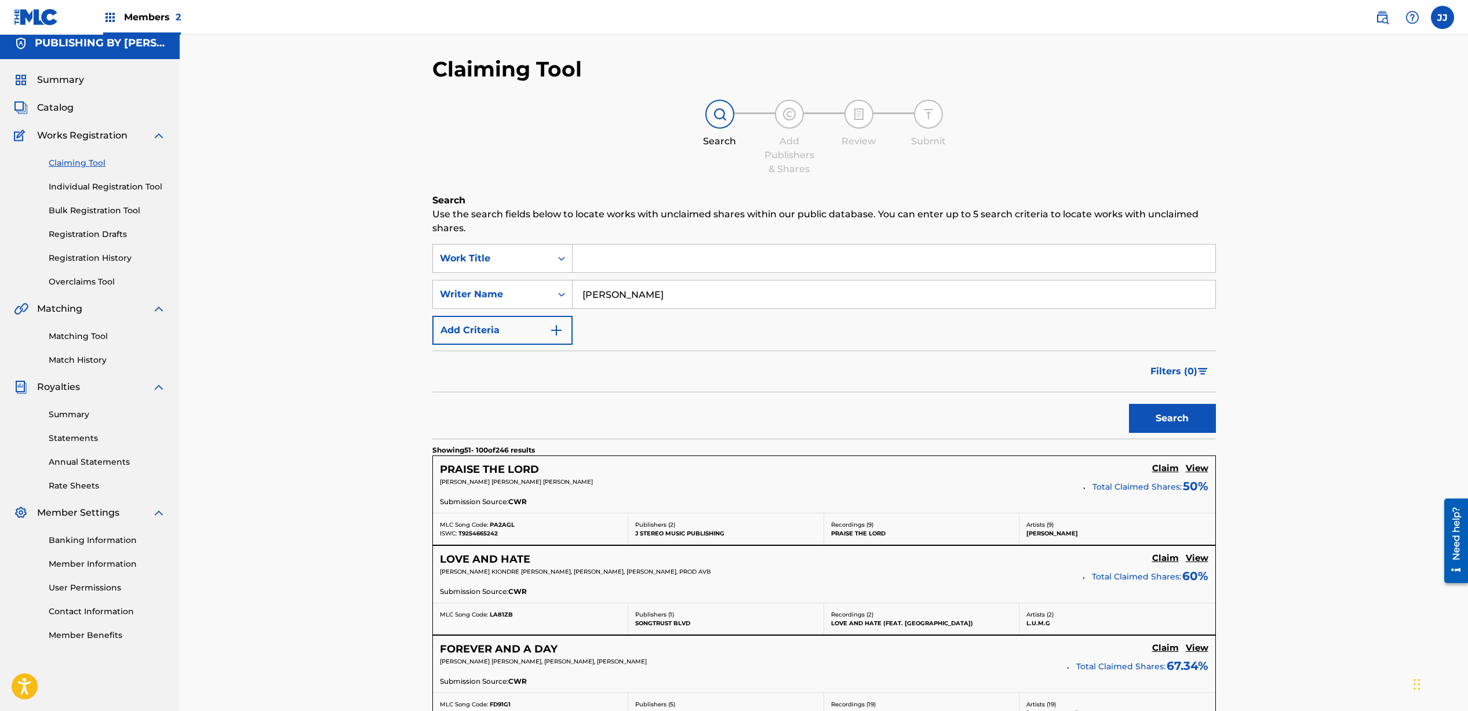
scroll to position [4061, 0]
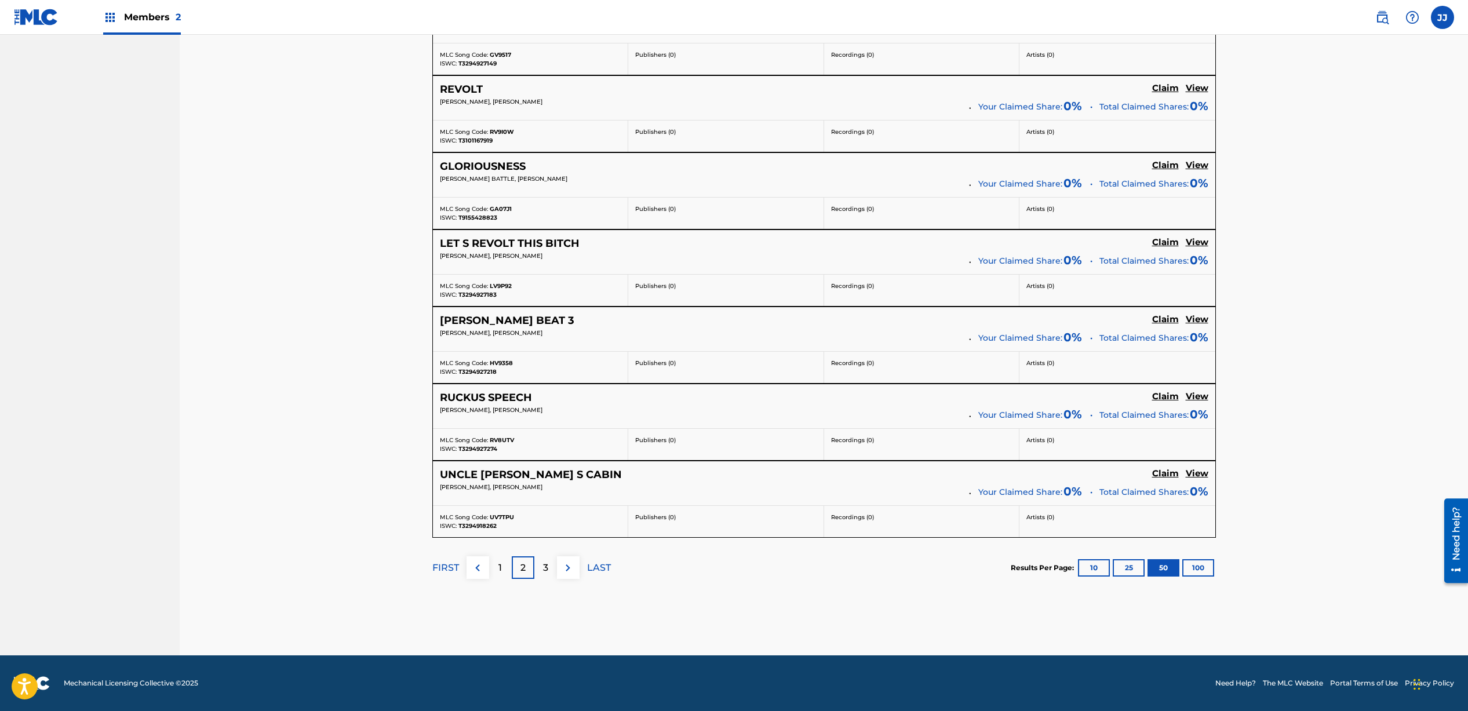
click at [541, 567] on div "3" at bounding box center [546, 568] width 23 height 23
click at [541, 567] on div "4" at bounding box center [546, 568] width 23 height 23
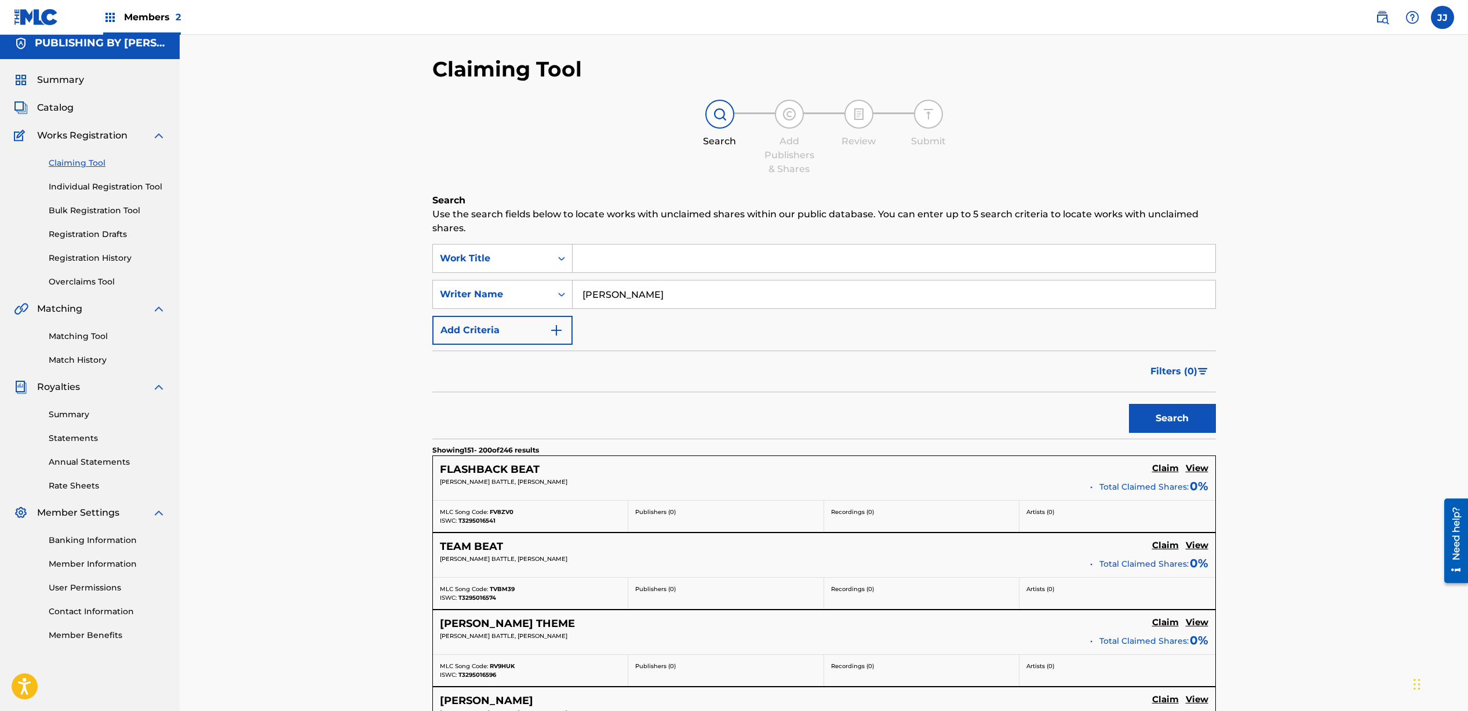
scroll to position [3754, 0]
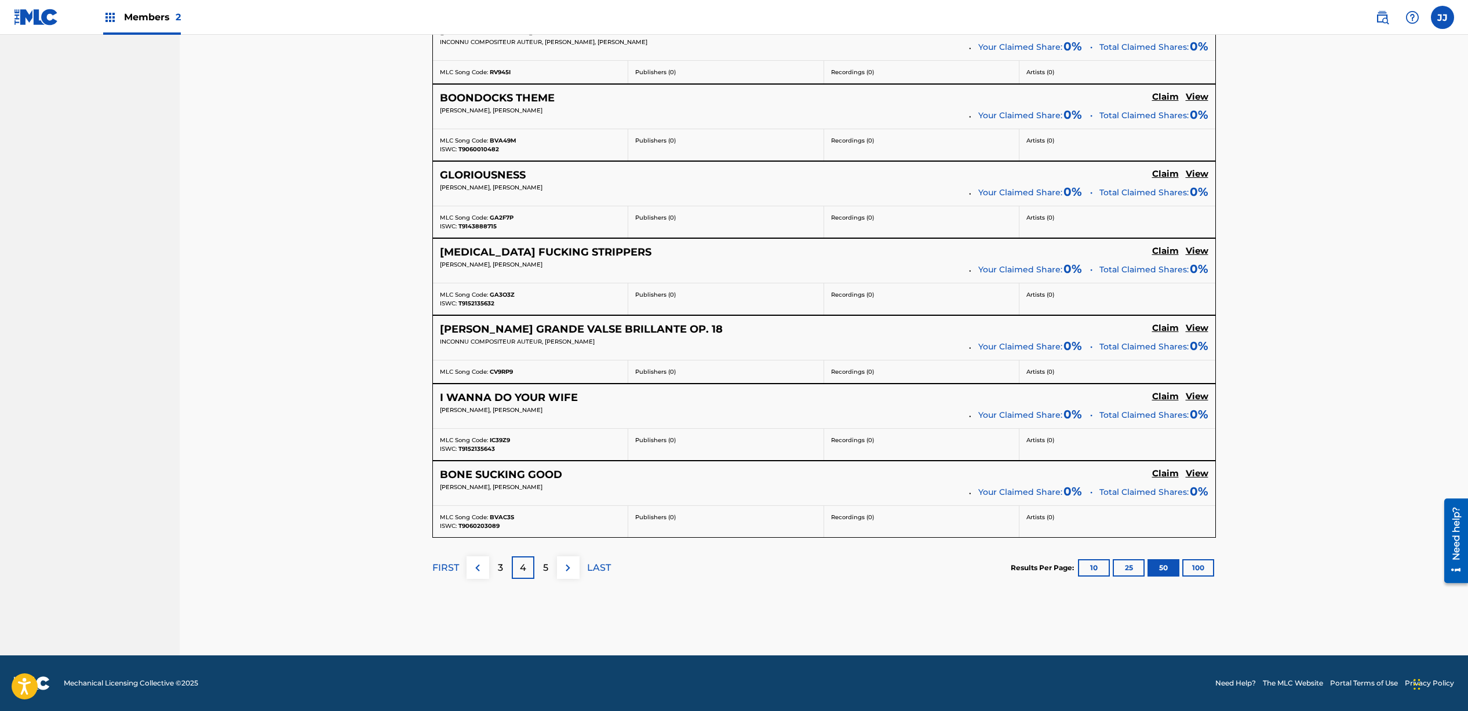
click at [541, 567] on div "5" at bounding box center [546, 568] width 23 height 23
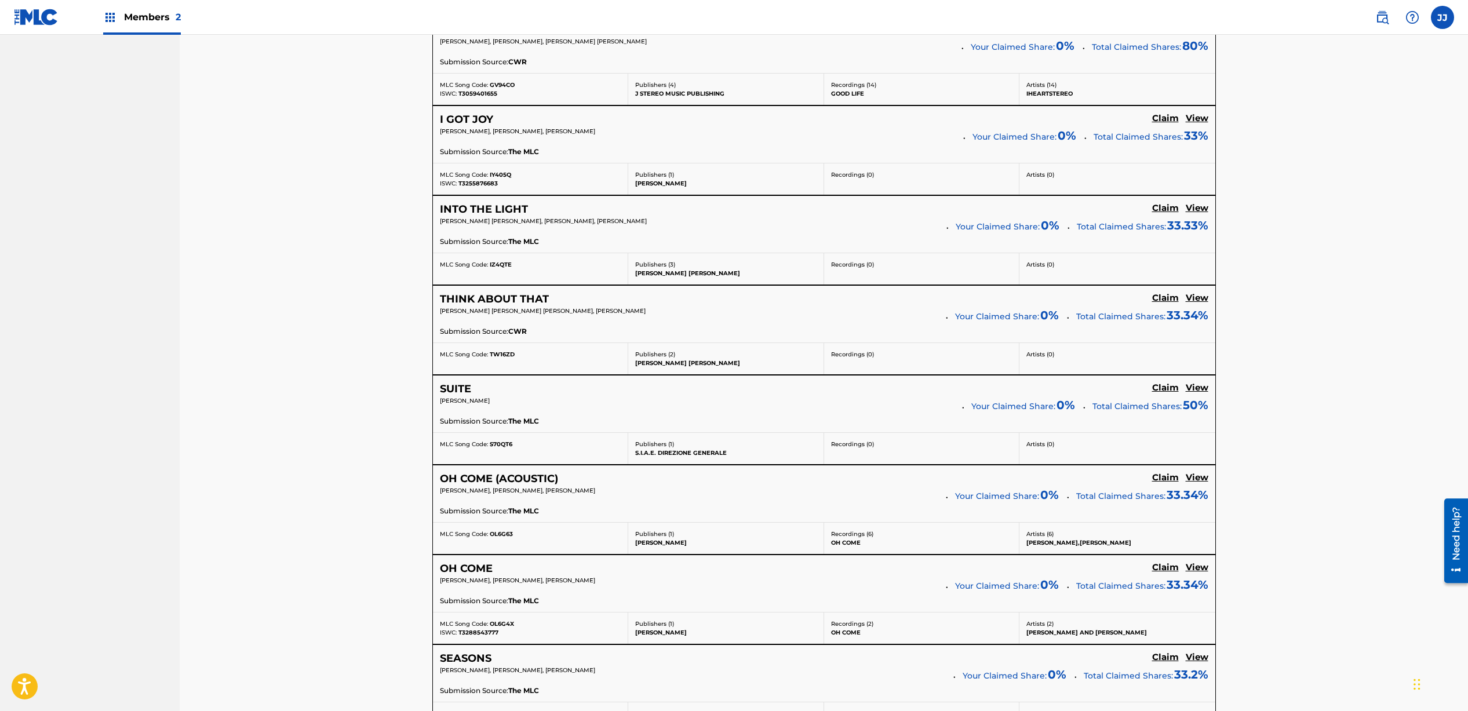
scroll to position [3103, 0]
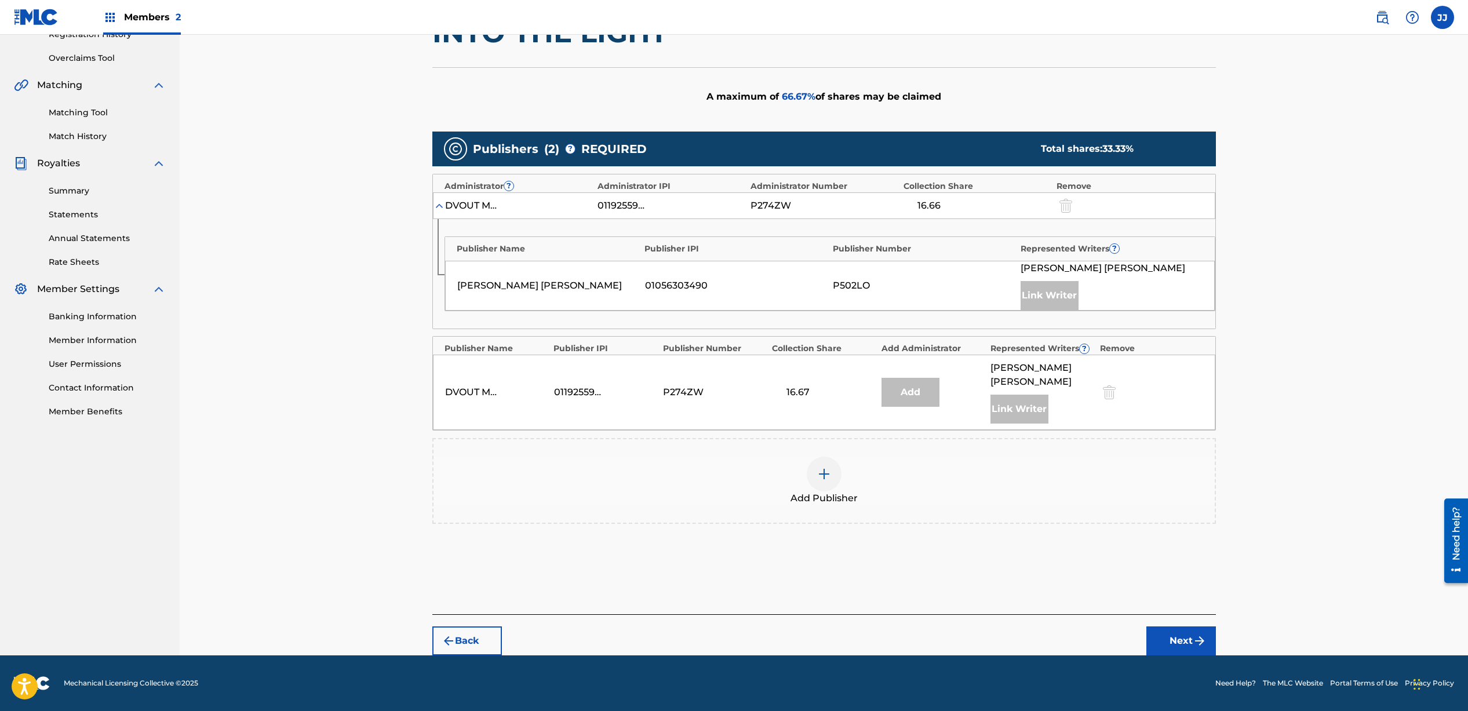
click at [831, 489] on div at bounding box center [824, 474] width 35 height 35
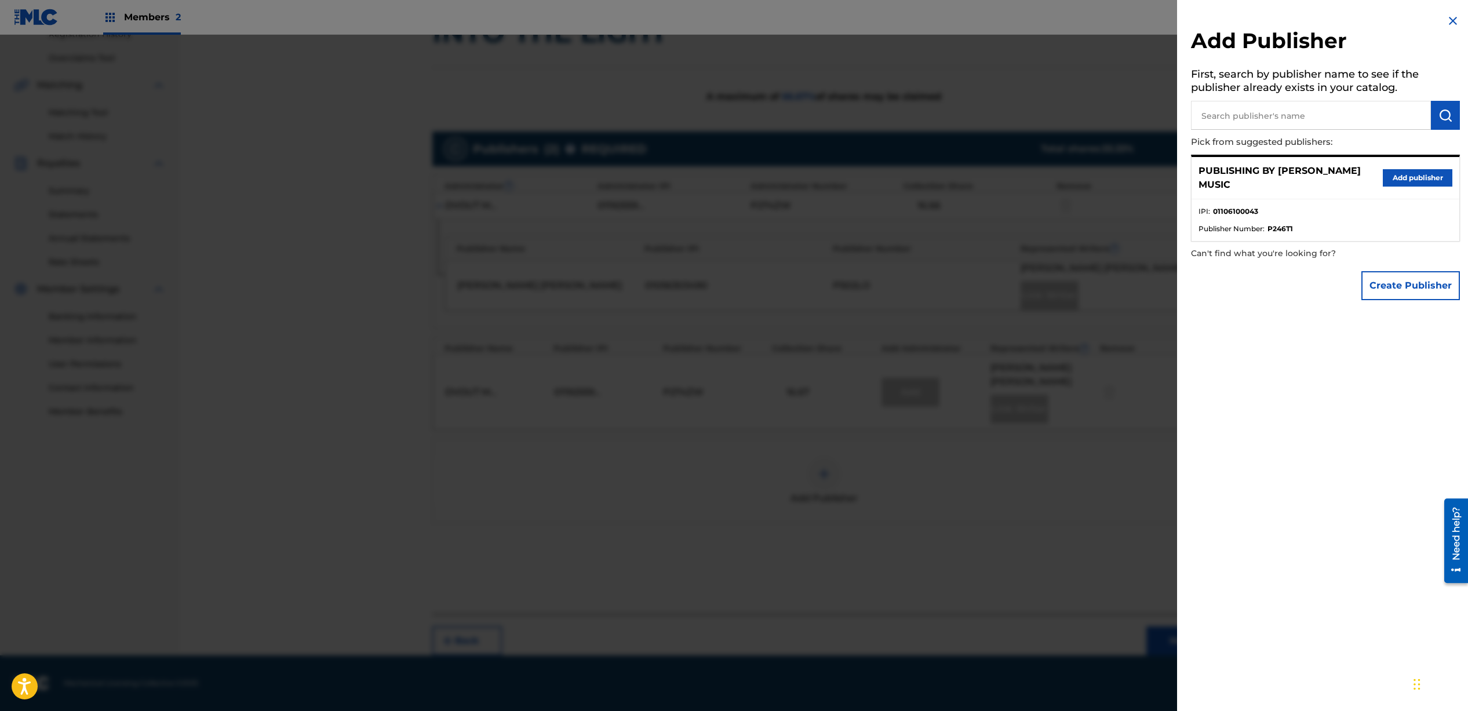
click at [1410, 176] on button "Add publisher" at bounding box center [1418, 177] width 70 height 17
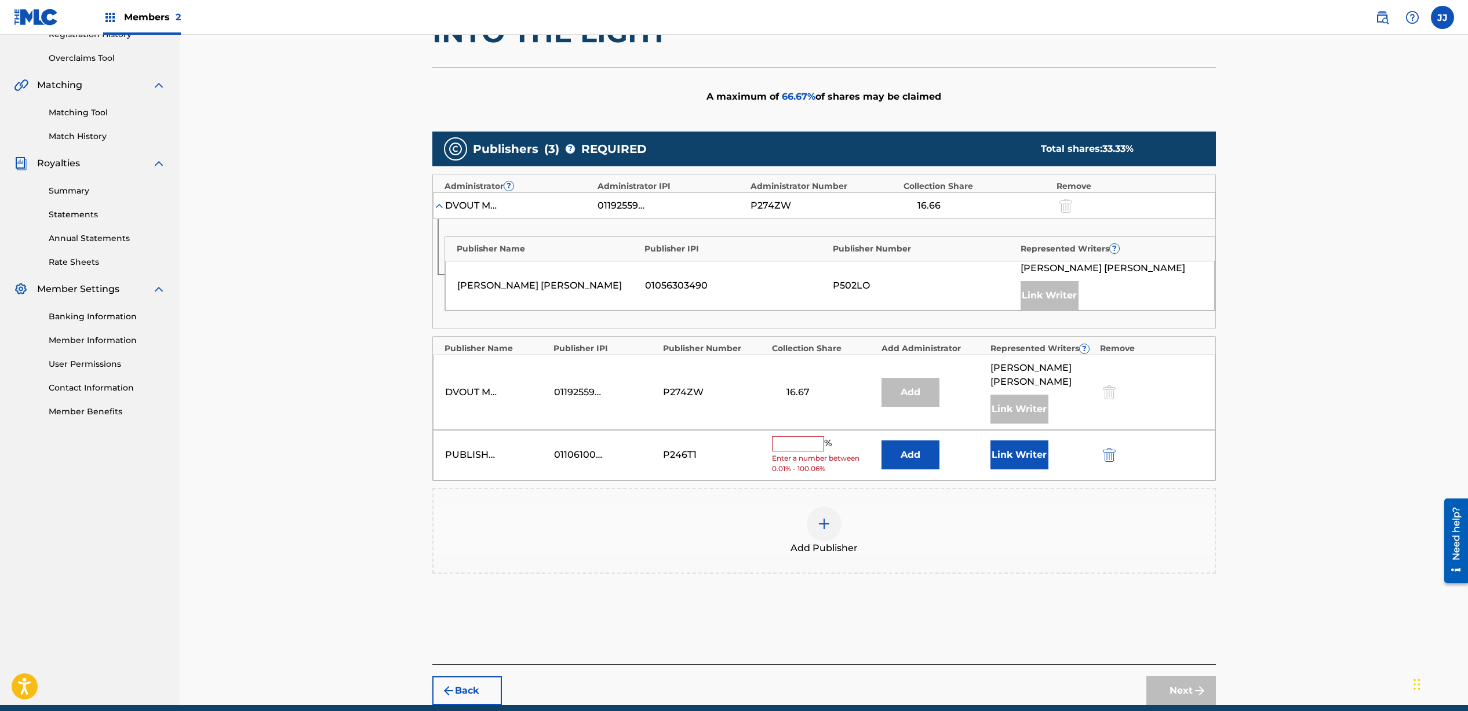
click at [793, 445] on input "text" at bounding box center [798, 444] width 52 height 15
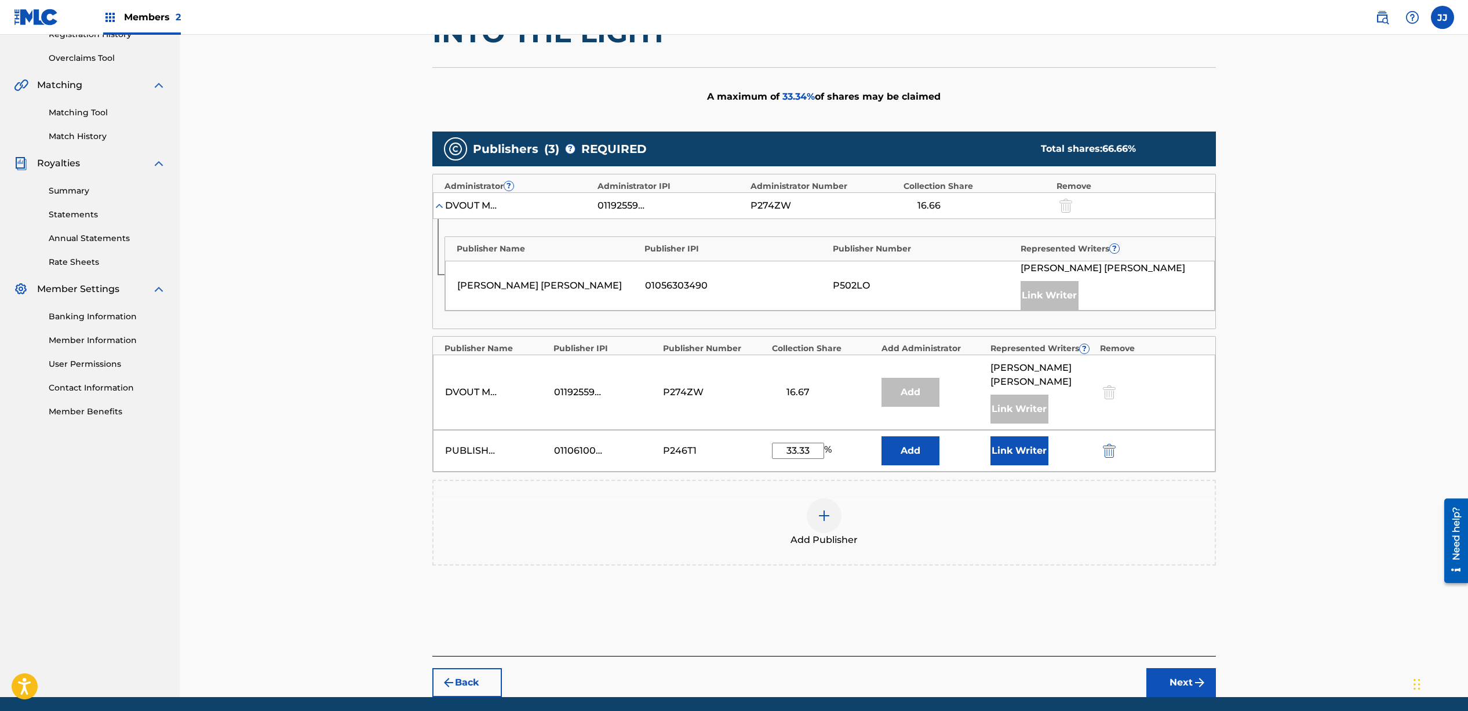
type input "33.33"
click at [1033, 446] on button "Link Writer" at bounding box center [1020, 451] width 58 height 29
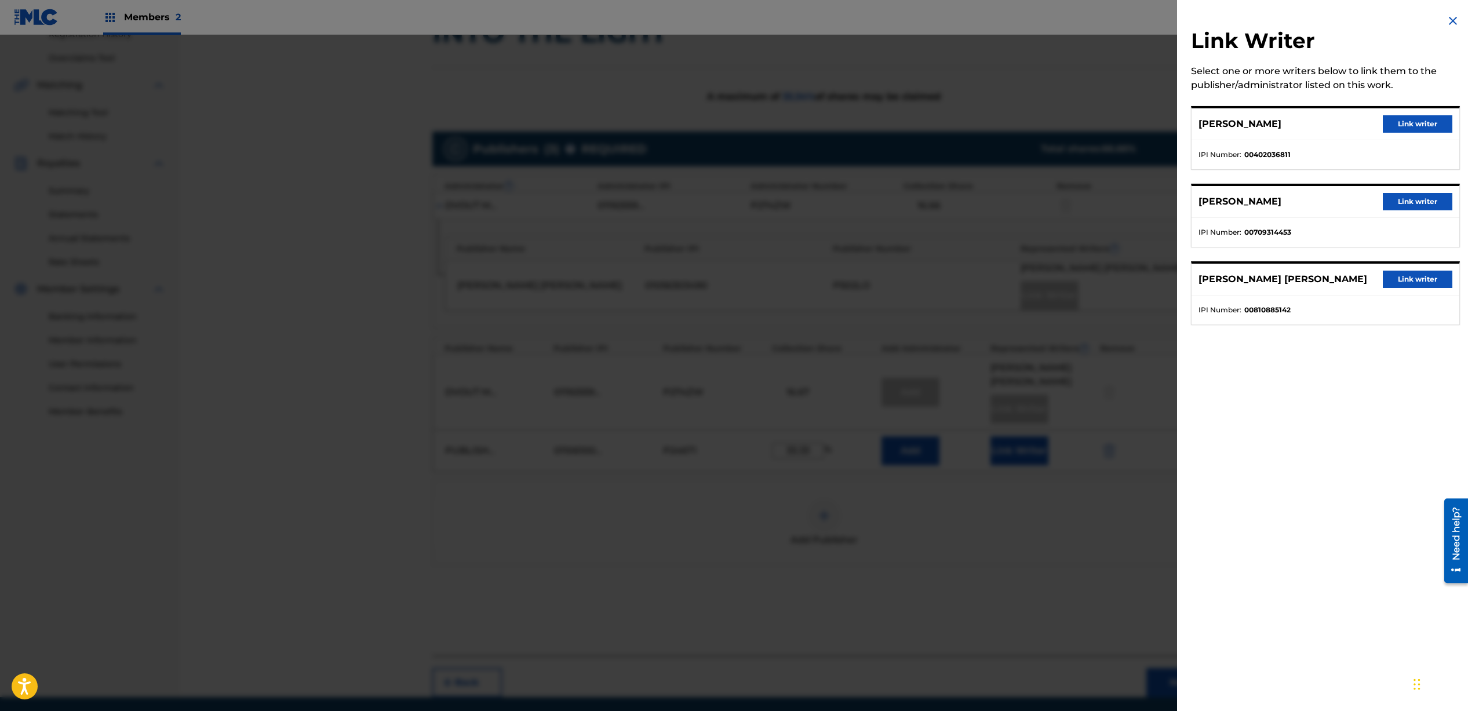
click at [1399, 205] on button "Link writer" at bounding box center [1418, 201] width 70 height 17
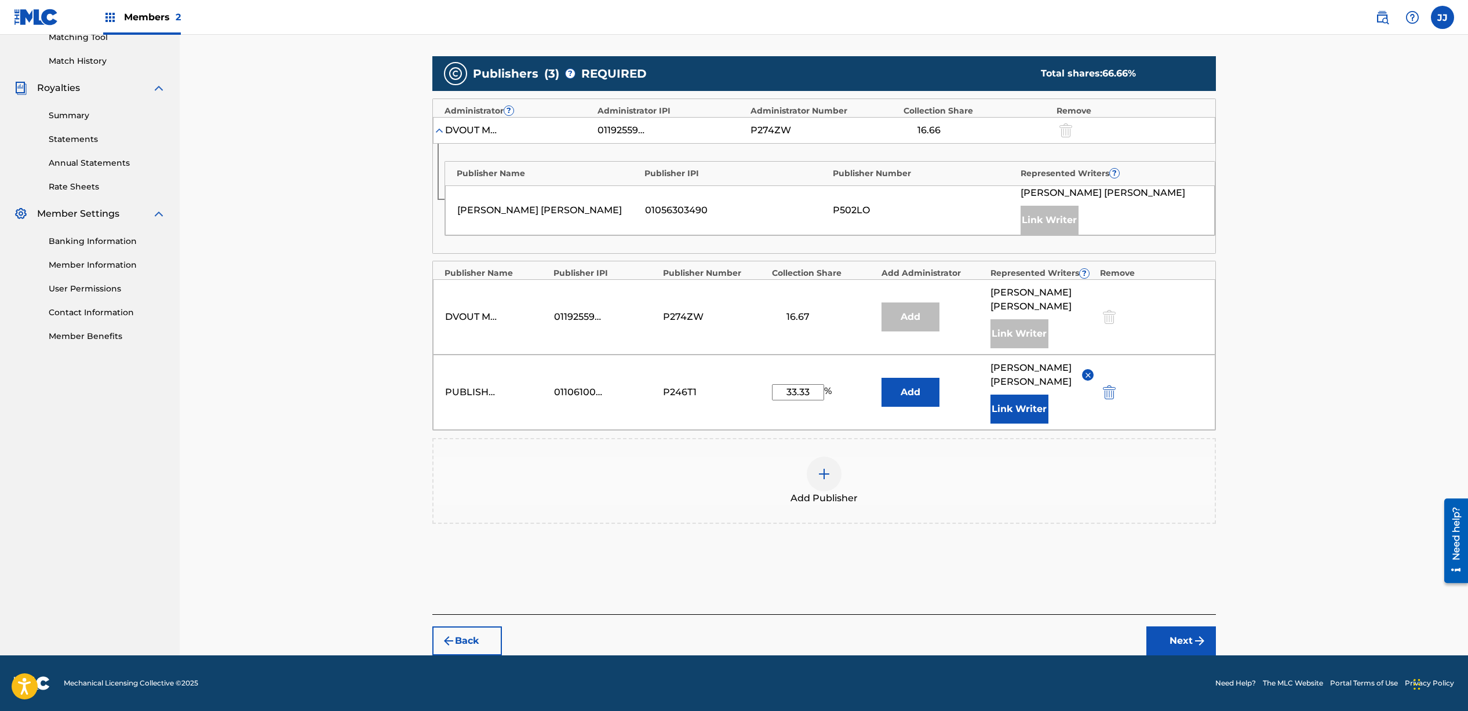
click at [1198, 641] on img "submit" at bounding box center [1200, 641] width 14 height 14
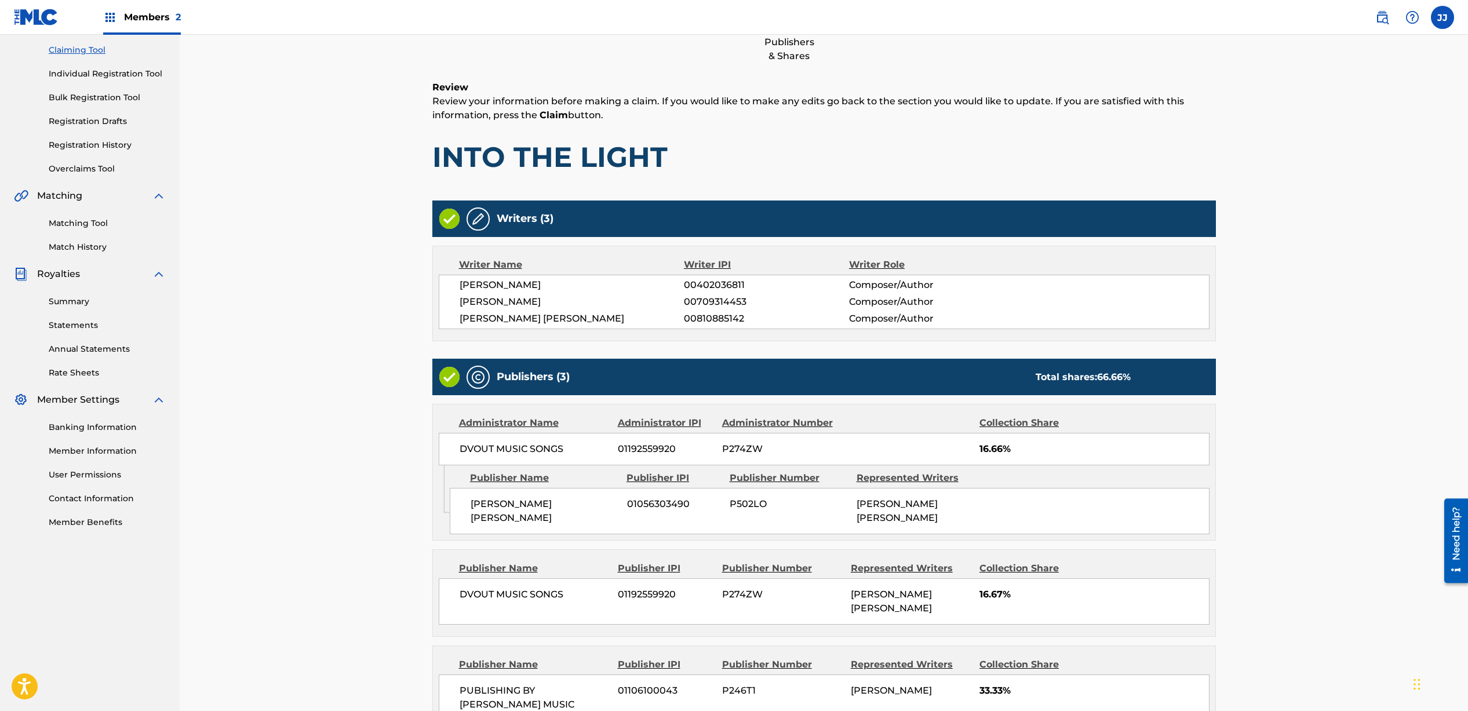
scroll to position [257, 0]
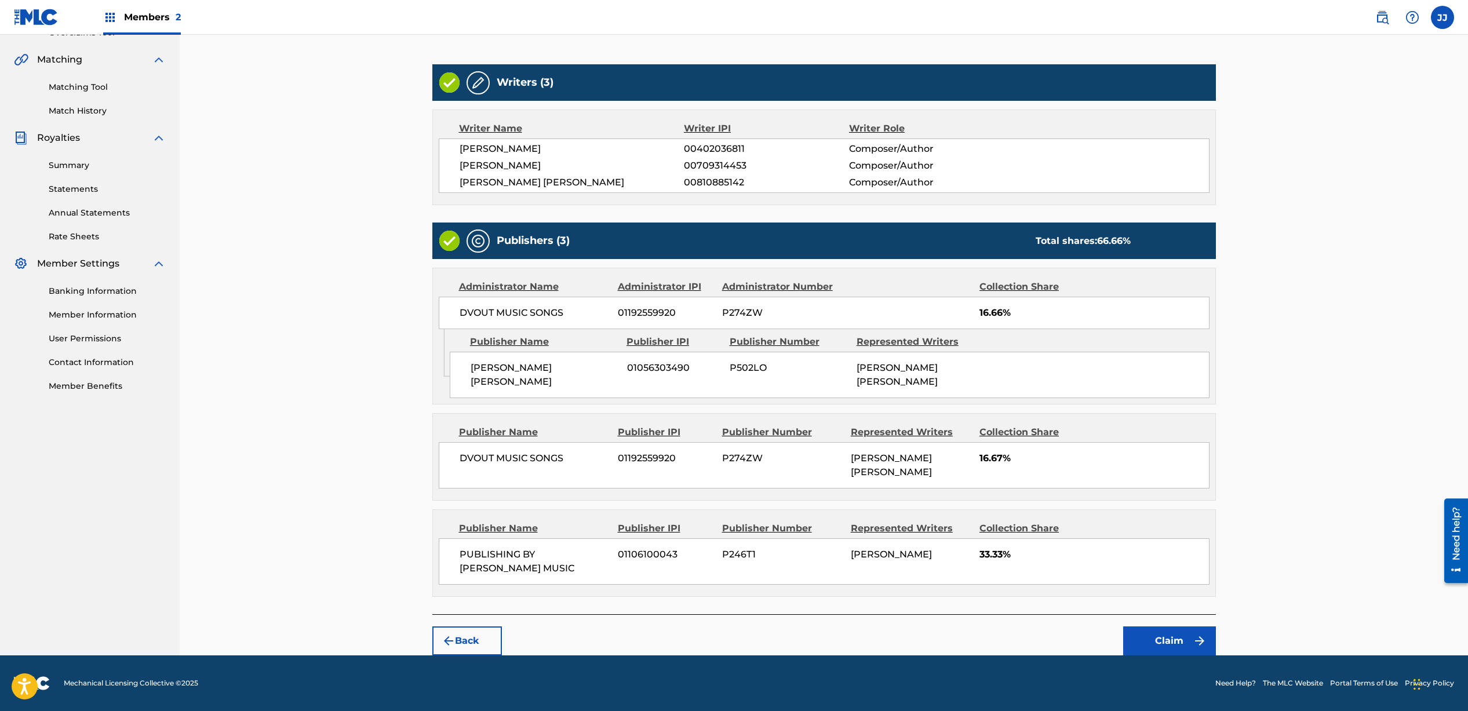
click at [1155, 626] on div "Back Claim" at bounding box center [824, 635] width 784 height 41
click at [1158, 633] on button "Claim" at bounding box center [1170, 641] width 93 height 29
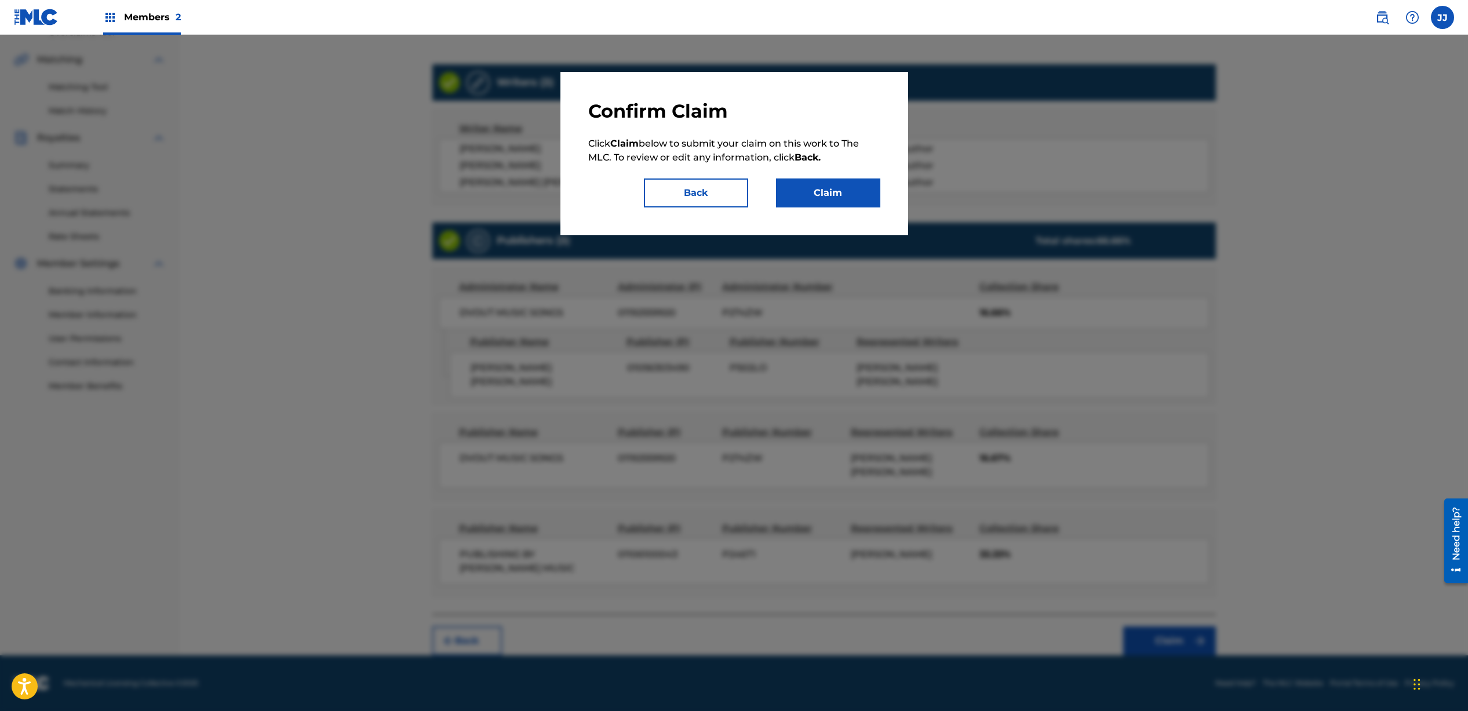
click at [828, 191] on button "Claim" at bounding box center [828, 193] width 104 height 29
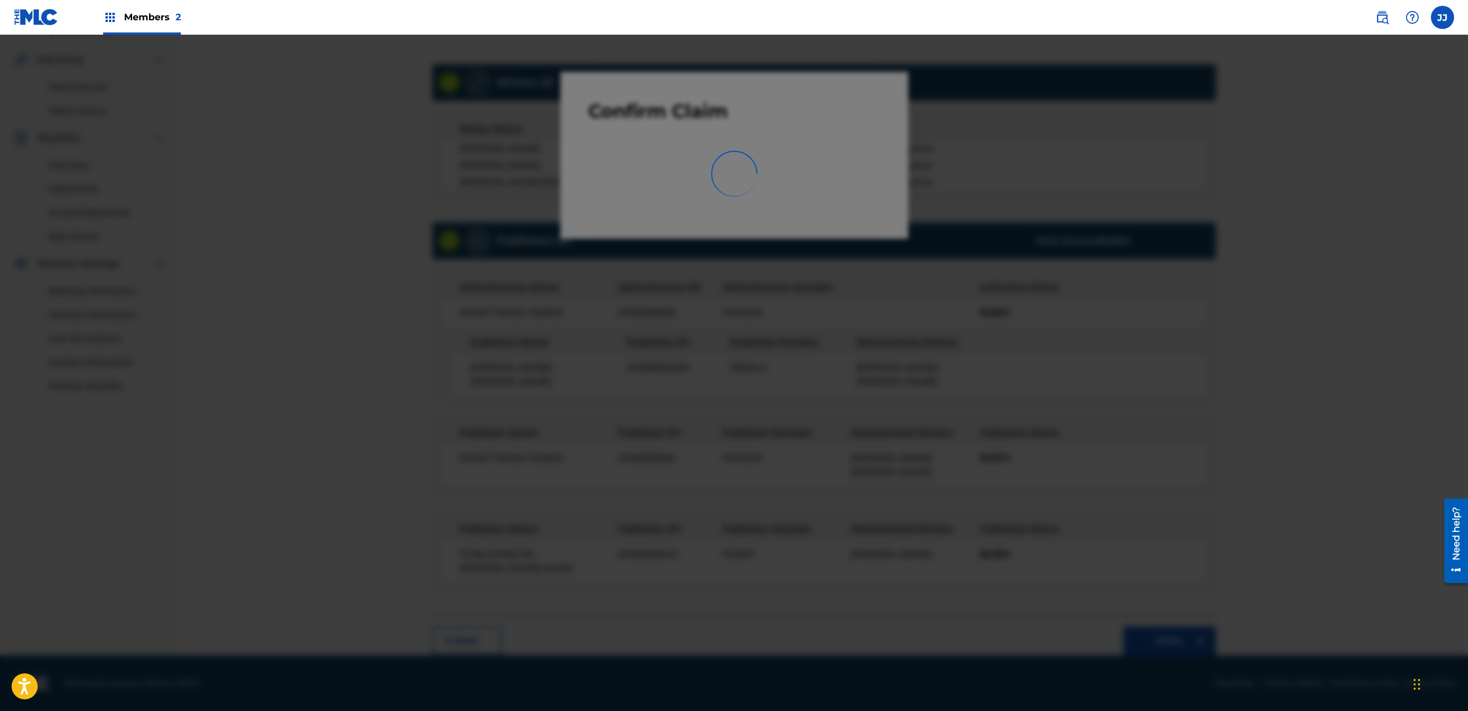
scroll to position [8, 0]
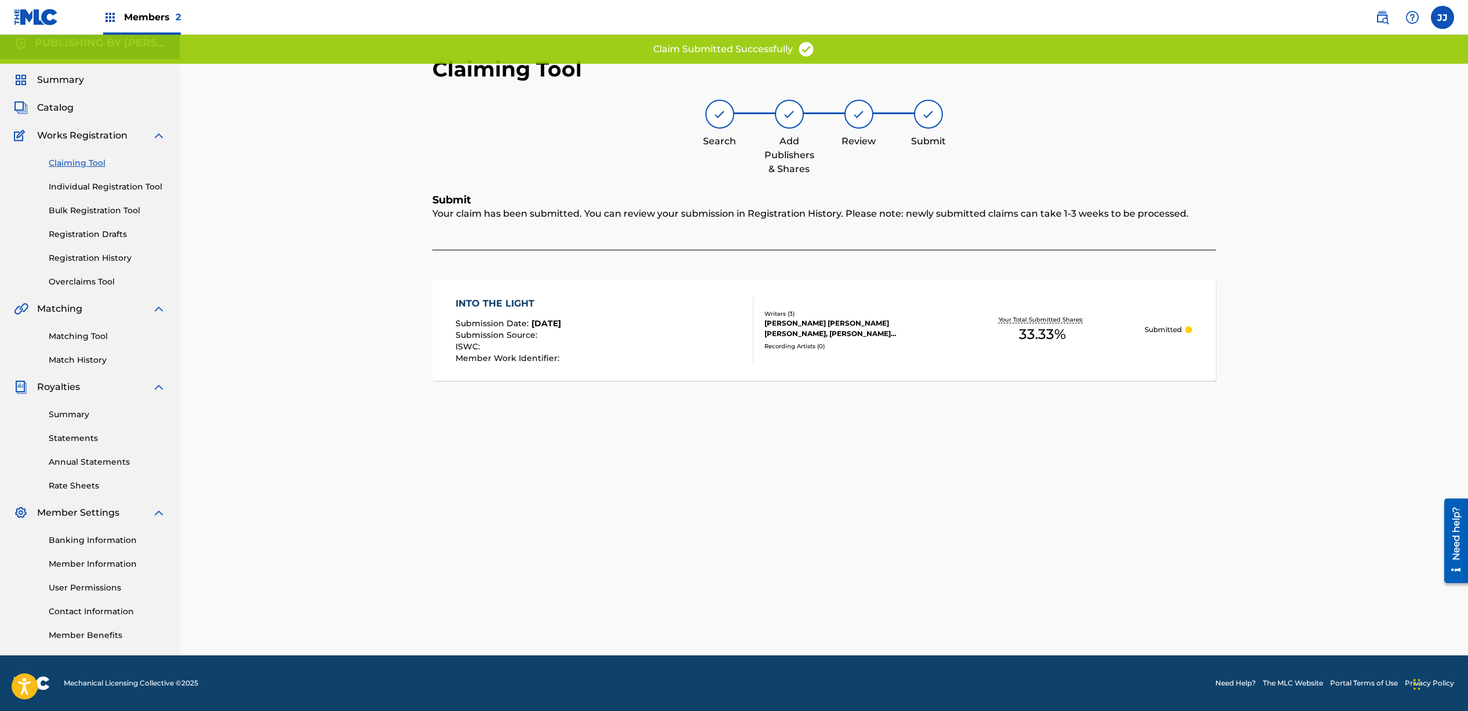
click at [72, 162] on link "Claiming Tool" at bounding box center [107, 163] width 117 height 12
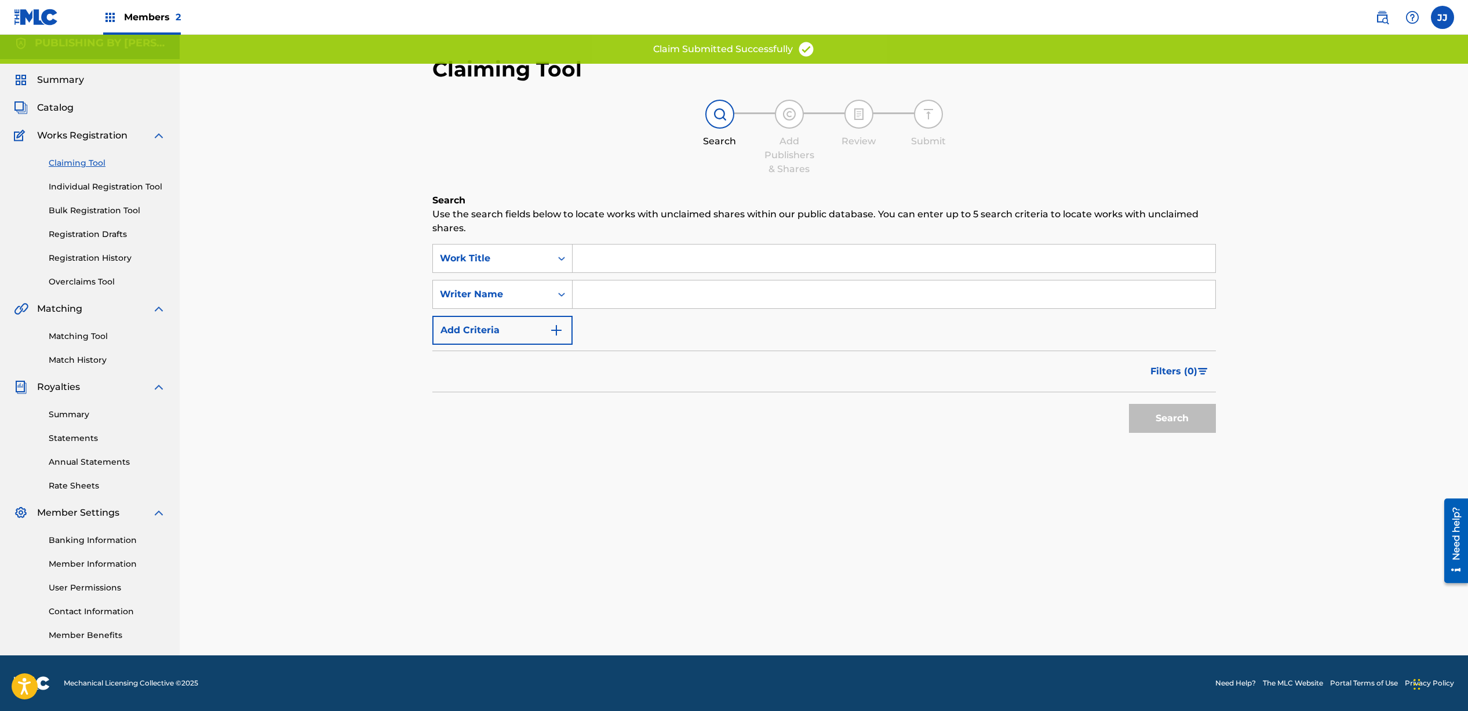
scroll to position [0, 0]
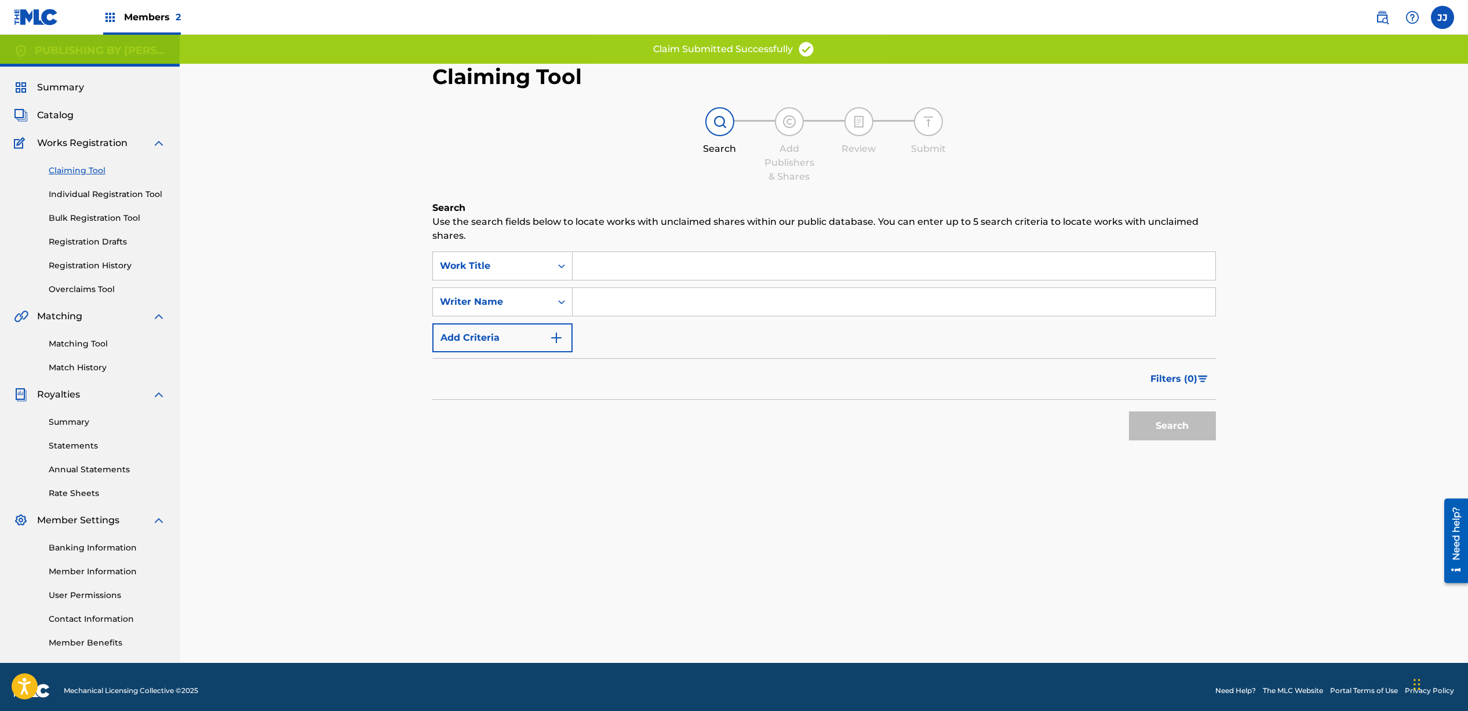
click at [653, 310] on input "Search Form" at bounding box center [894, 302] width 643 height 28
type input "[PERSON_NAME]"
click at [1149, 420] on button "Search" at bounding box center [1172, 426] width 87 height 29
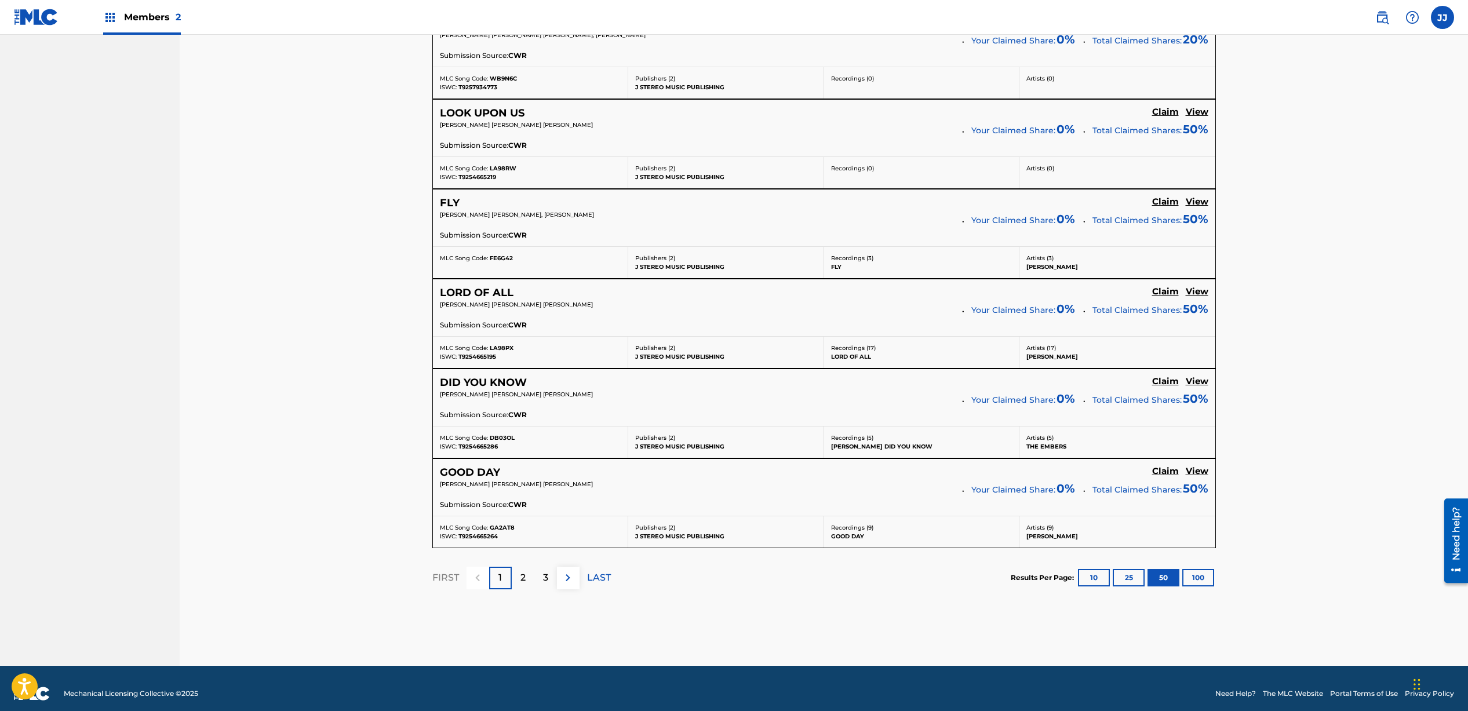
scroll to position [4360, 0]
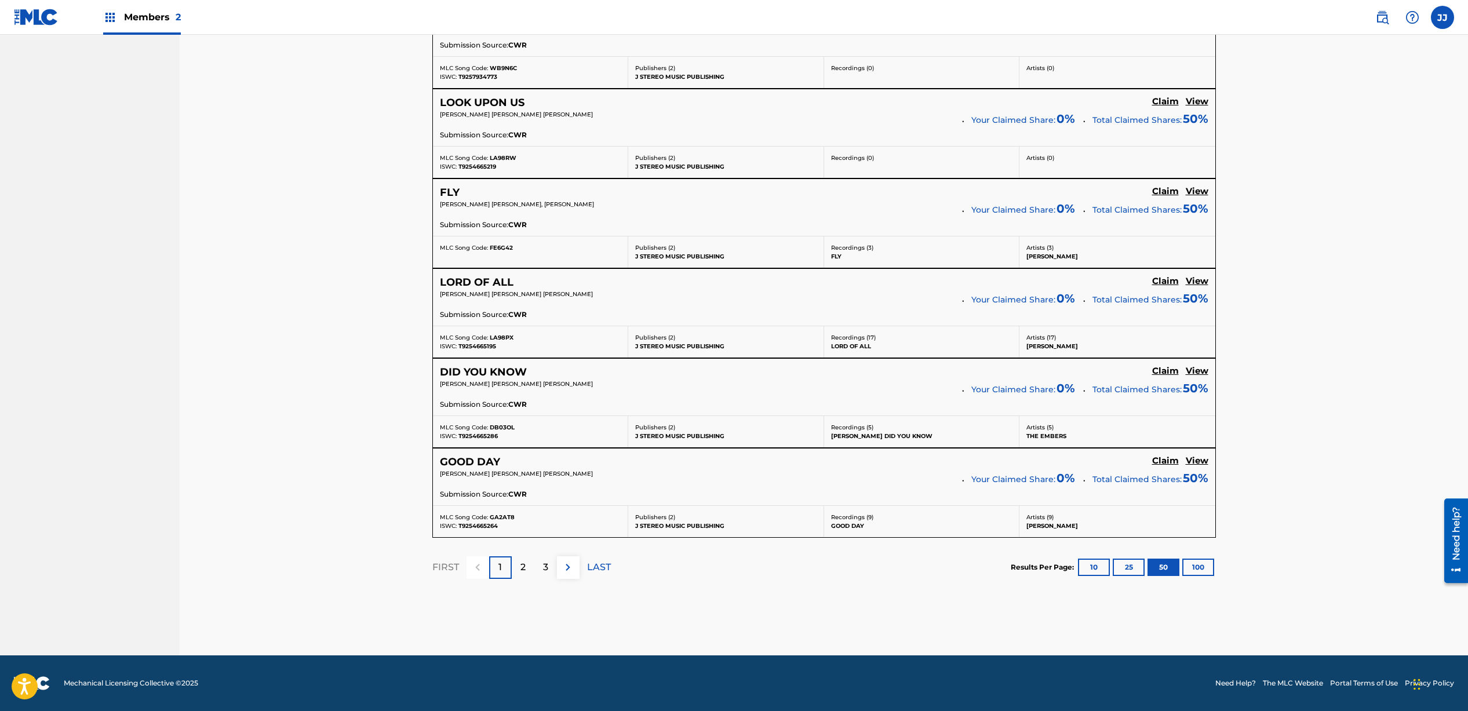
click at [572, 570] on img at bounding box center [568, 568] width 14 height 14
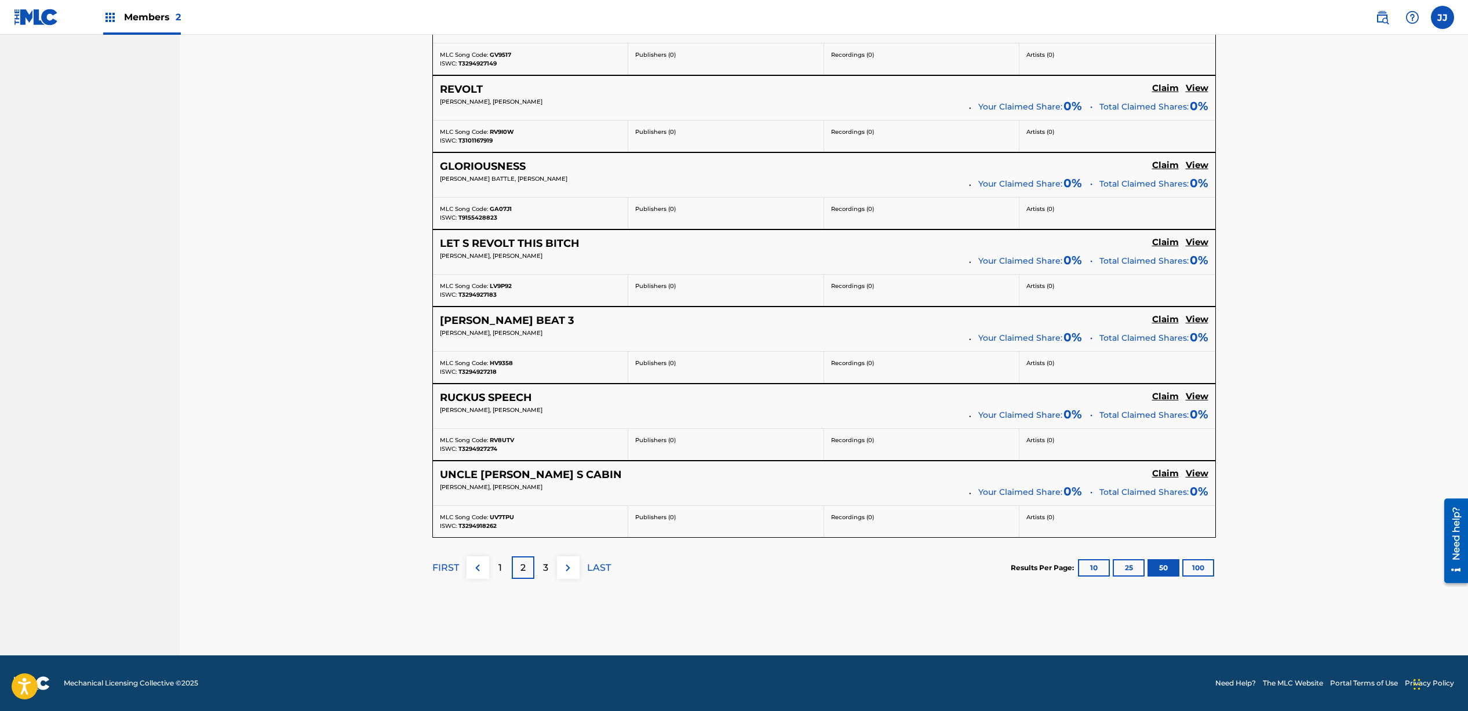
click at [570, 577] on button at bounding box center [568, 568] width 23 height 23
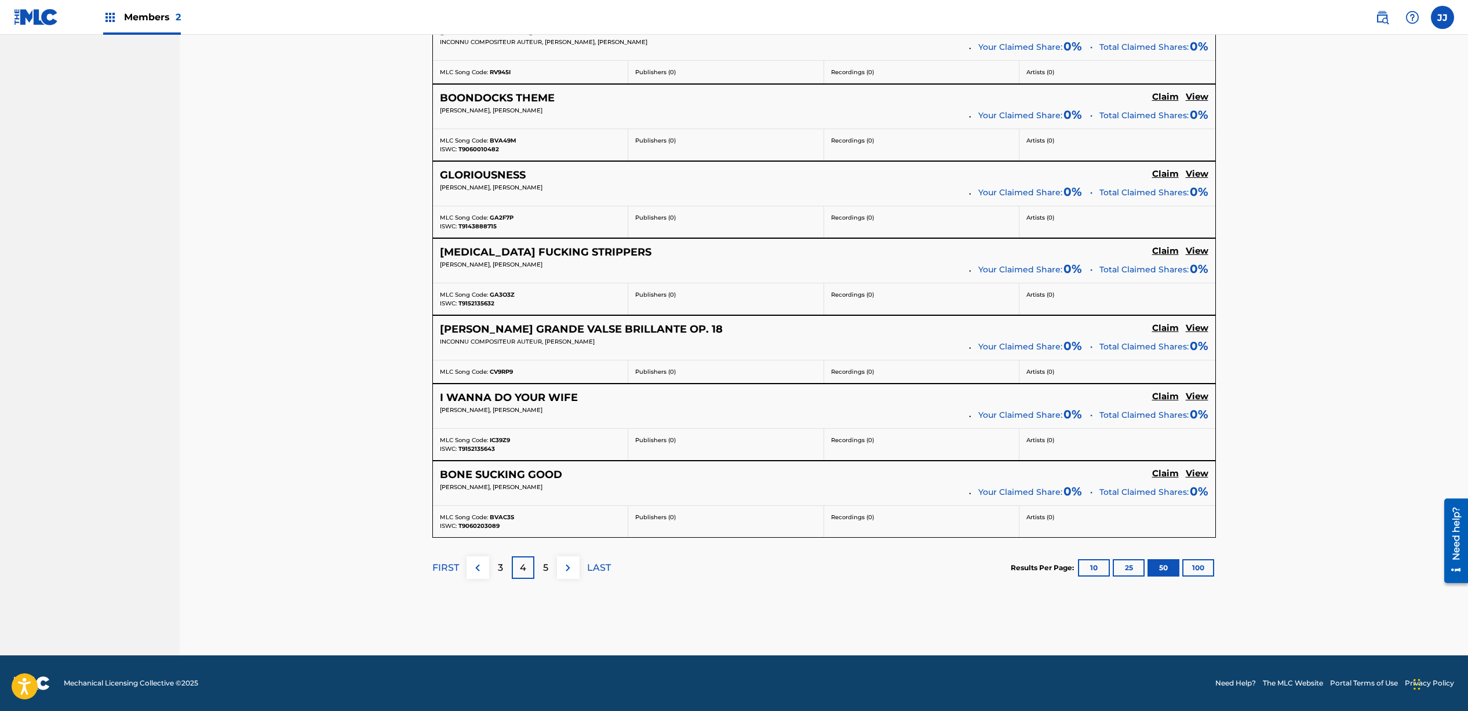
click at [570, 577] on button at bounding box center [568, 568] width 23 height 23
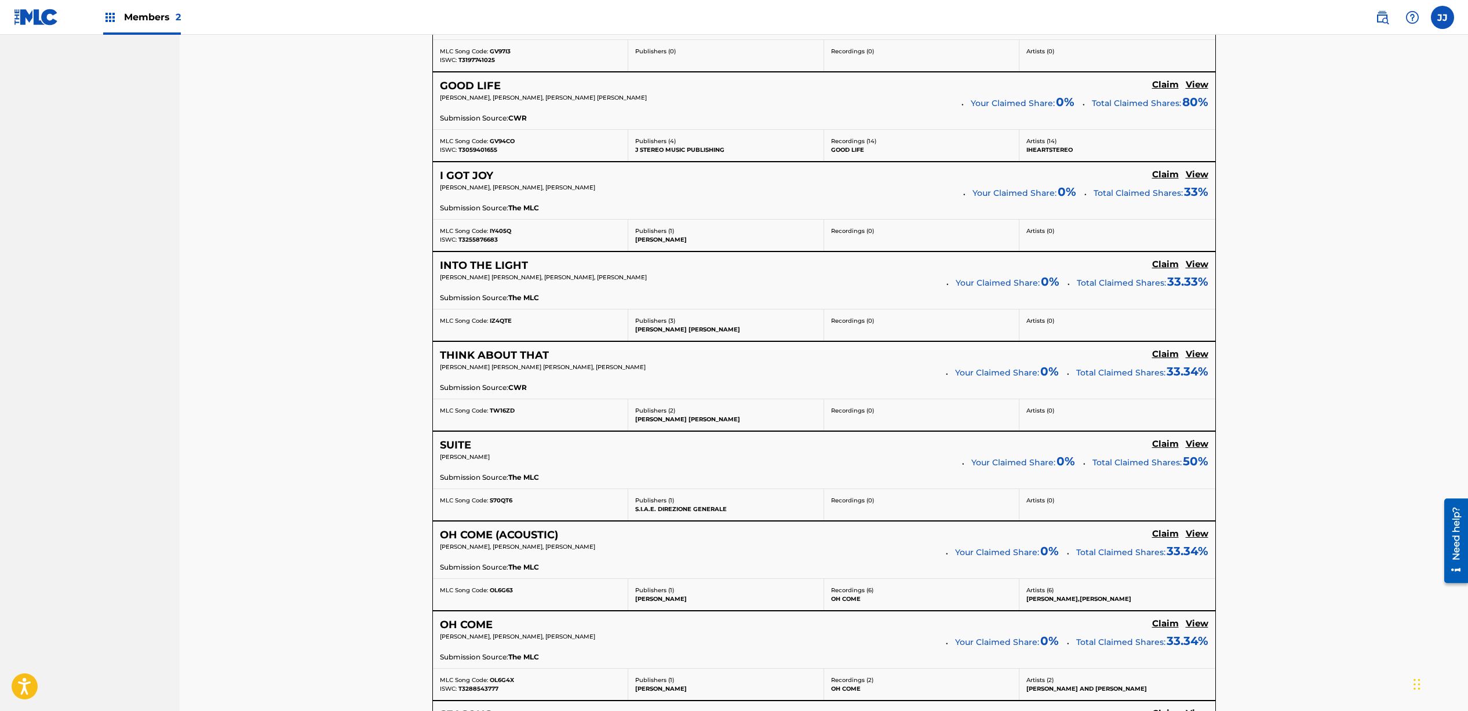
scroll to position [2893, 0]
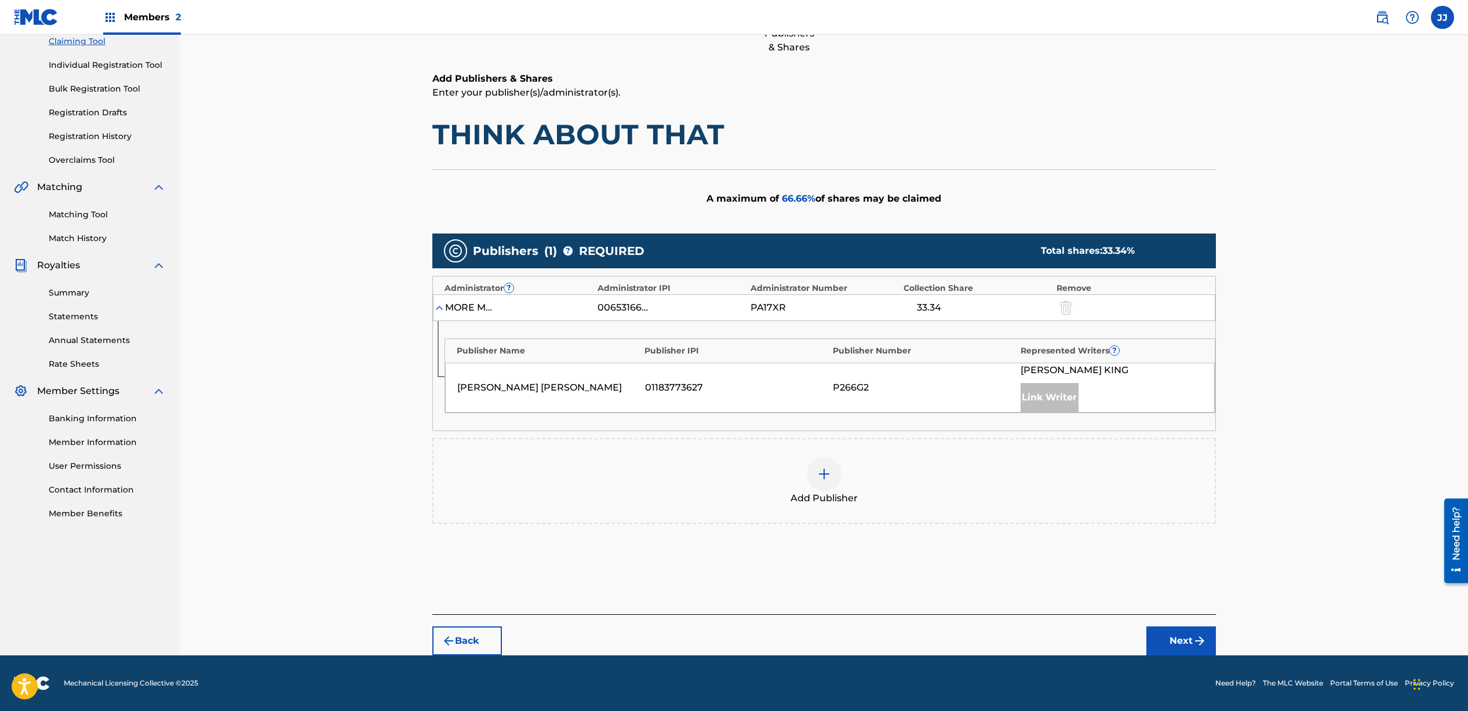
scroll to position [129, 0]
click at [824, 479] on img at bounding box center [824, 474] width 14 height 14
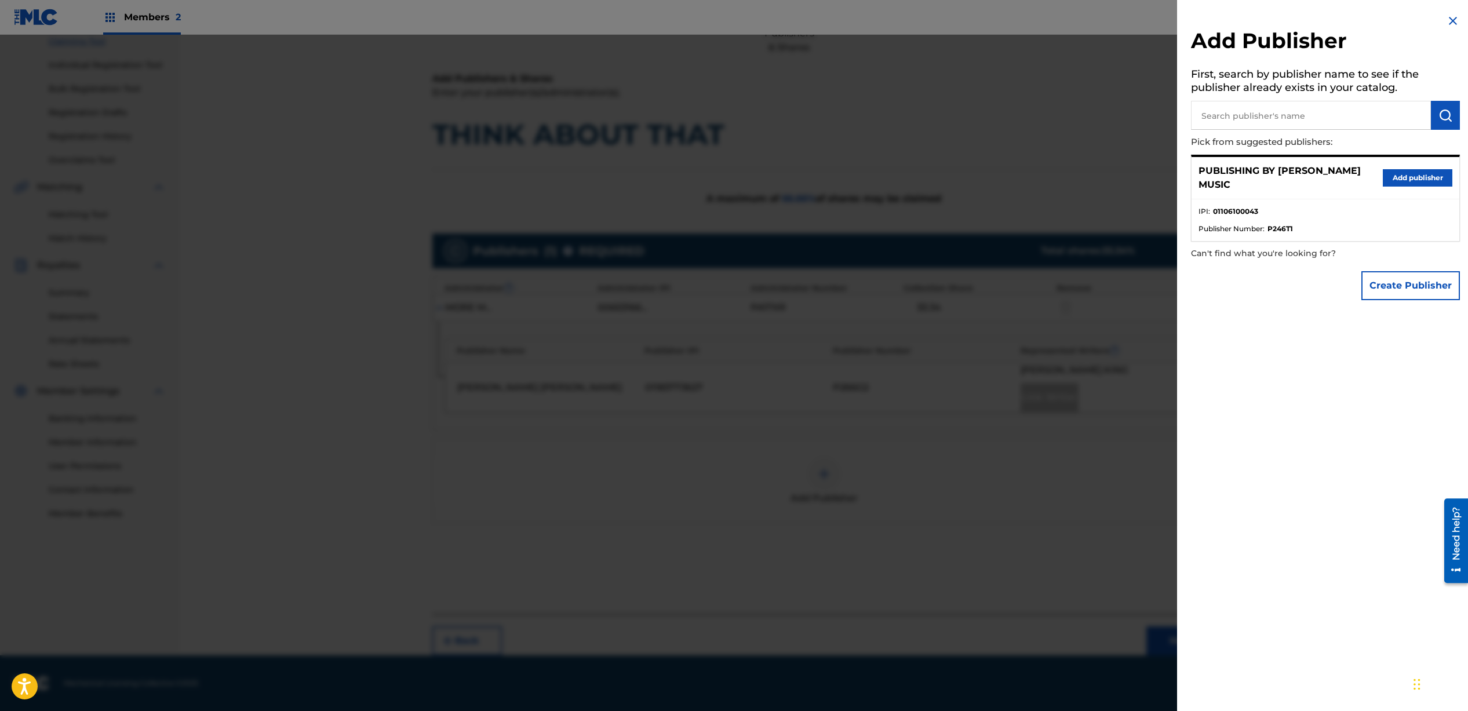
click at [1399, 178] on button "Add publisher" at bounding box center [1418, 177] width 70 height 17
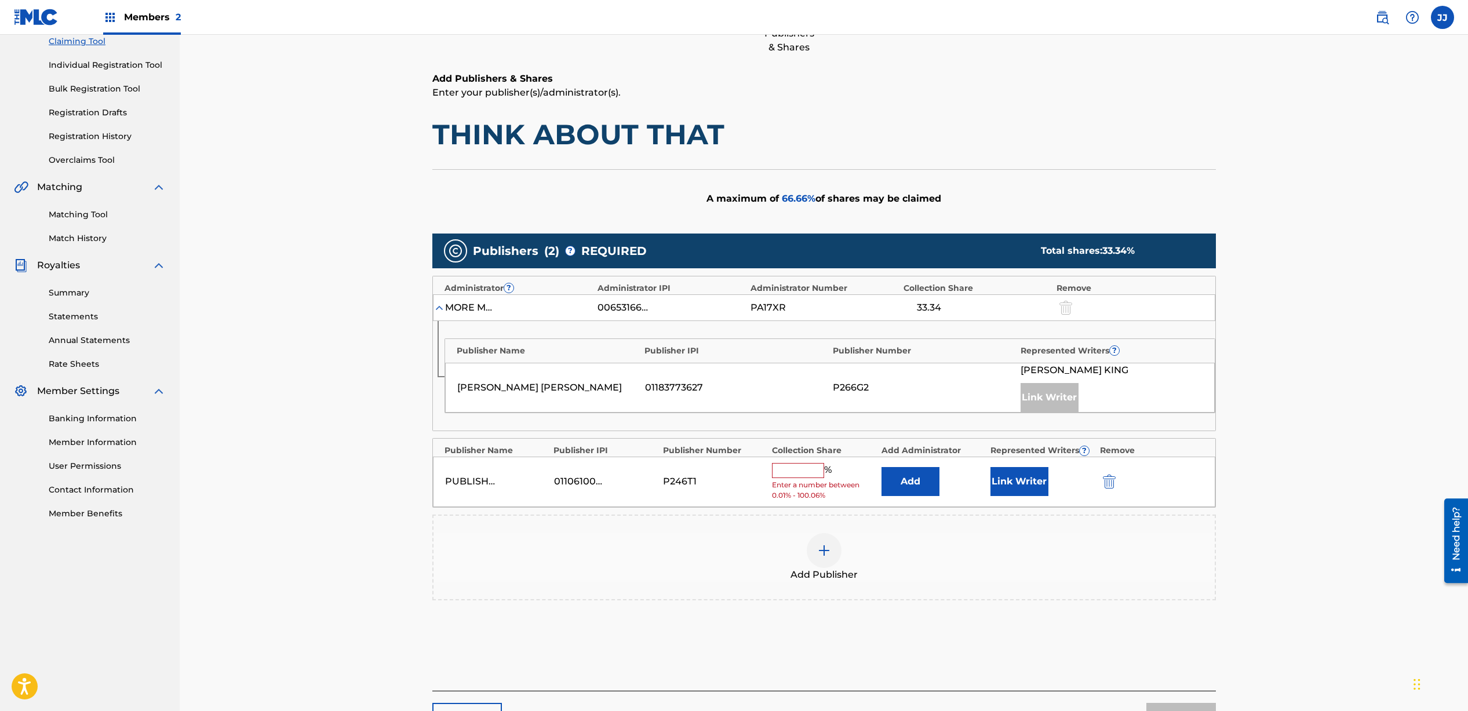
click at [795, 476] on input "text" at bounding box center [798, 470] width 52 height 15
type input "33.33"
click at [1044, 478] on button "Link Writer" at bounding box center [1020, 477] width 58 height 29
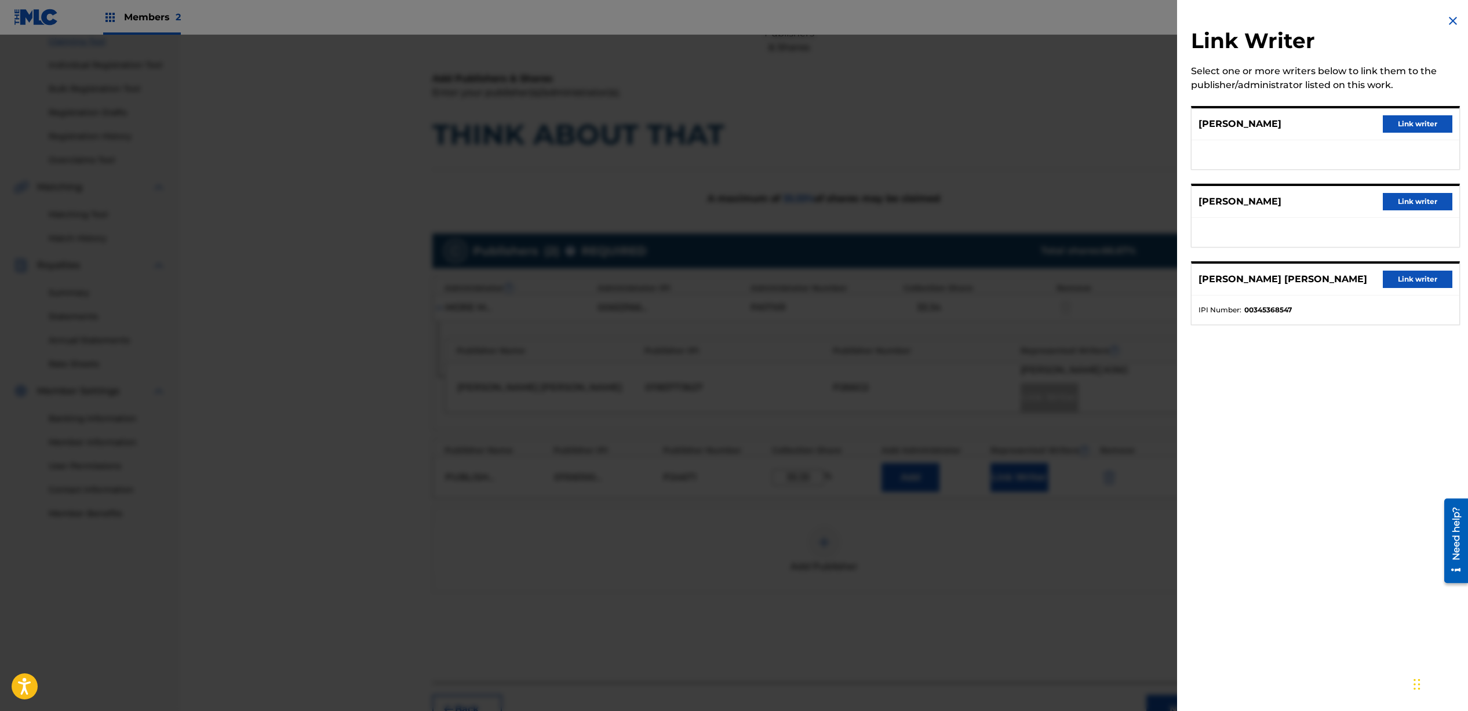
click at [1387, 201] on button "Link writer" at bounding box center [1418, 201] width 70 height 17
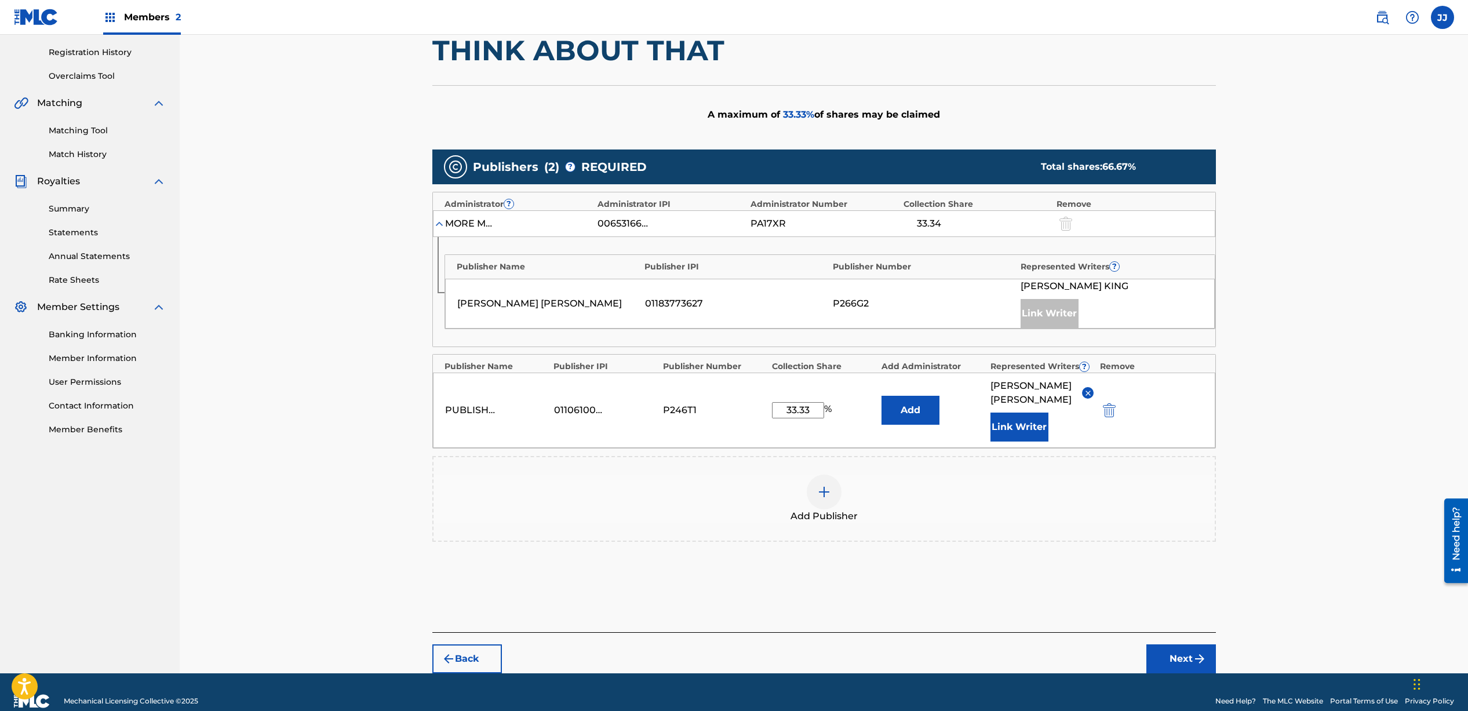
click at [1165, 674] on button "Next" at bounding box center [1182, 659] width 70 height 29
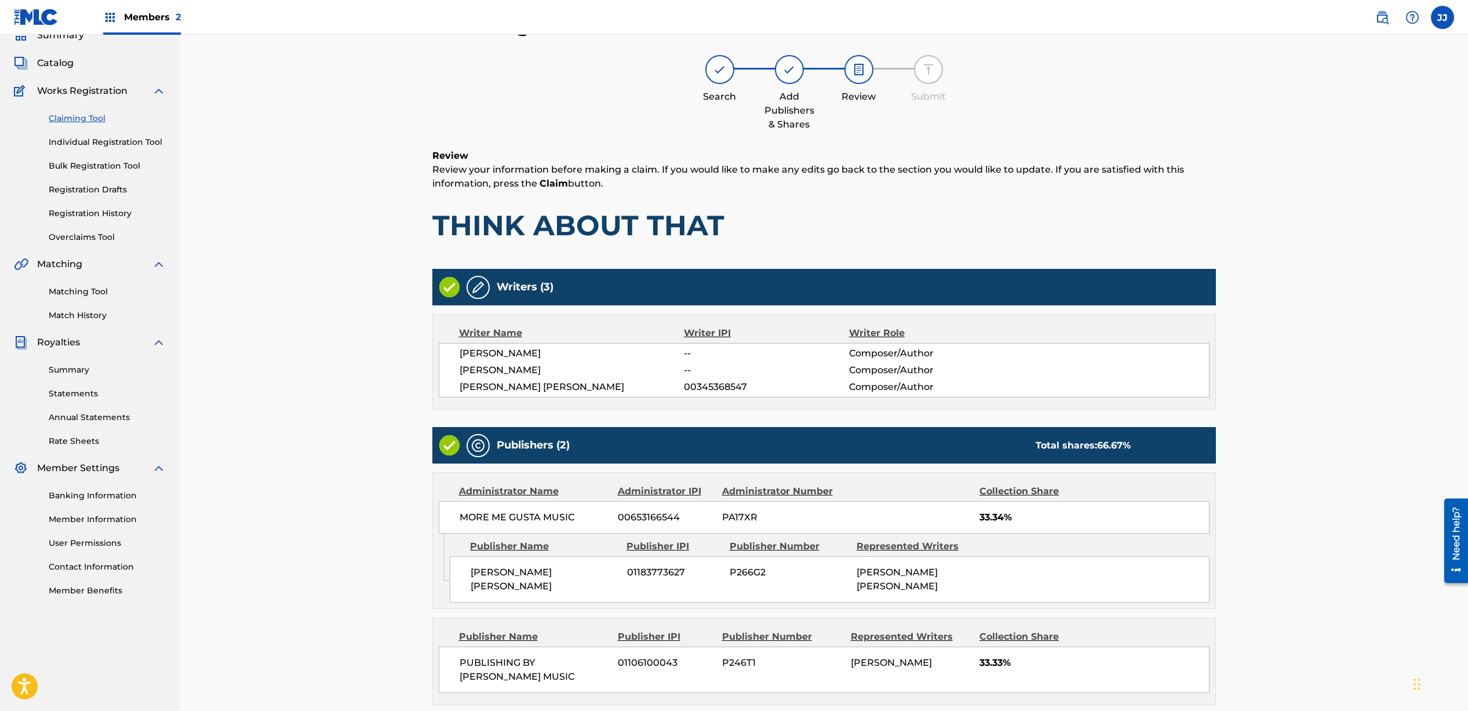
scroll to position [150, 0]
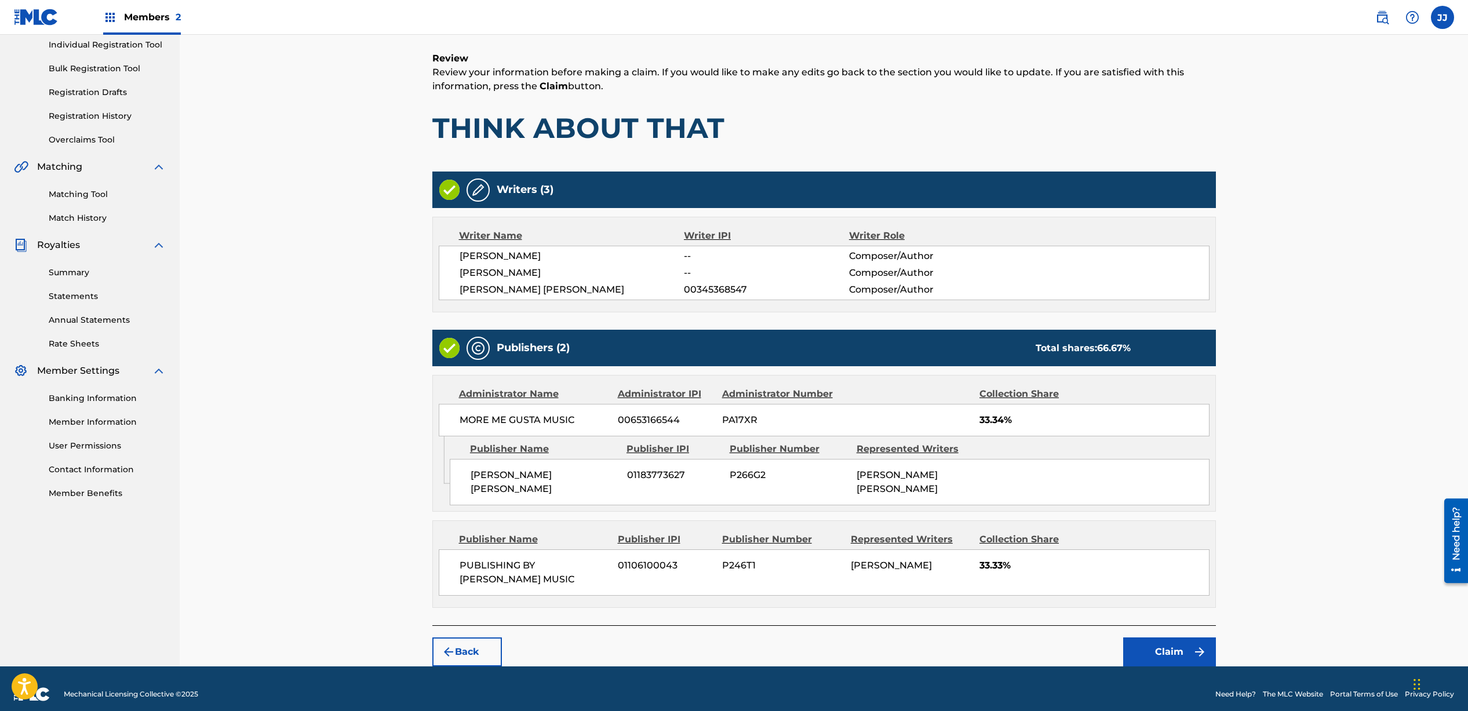
click at [1178, 641] on button "Claim" at bounding box center [1170, 652] width 93 height 29
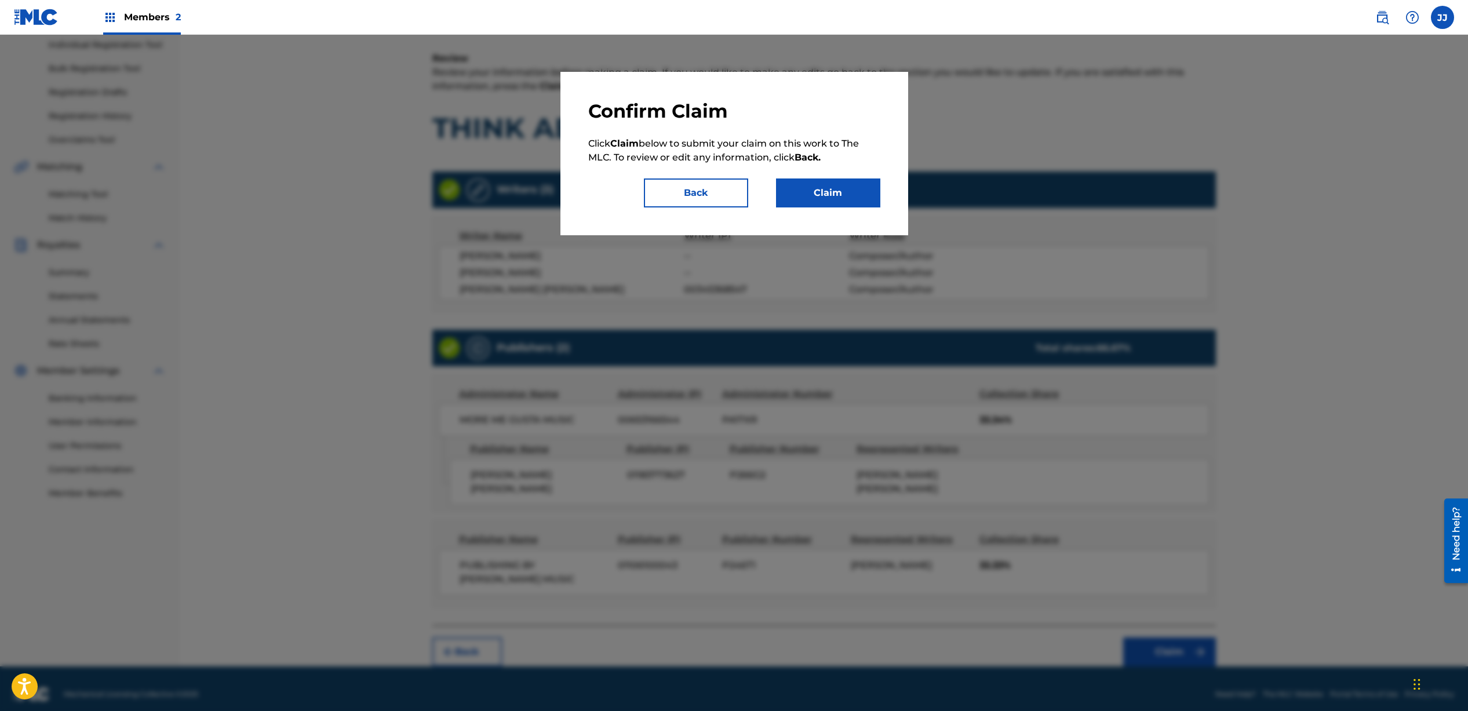
click at [841, 193] on button "Claim" at bounding box center [828, 193] width 104 height 29
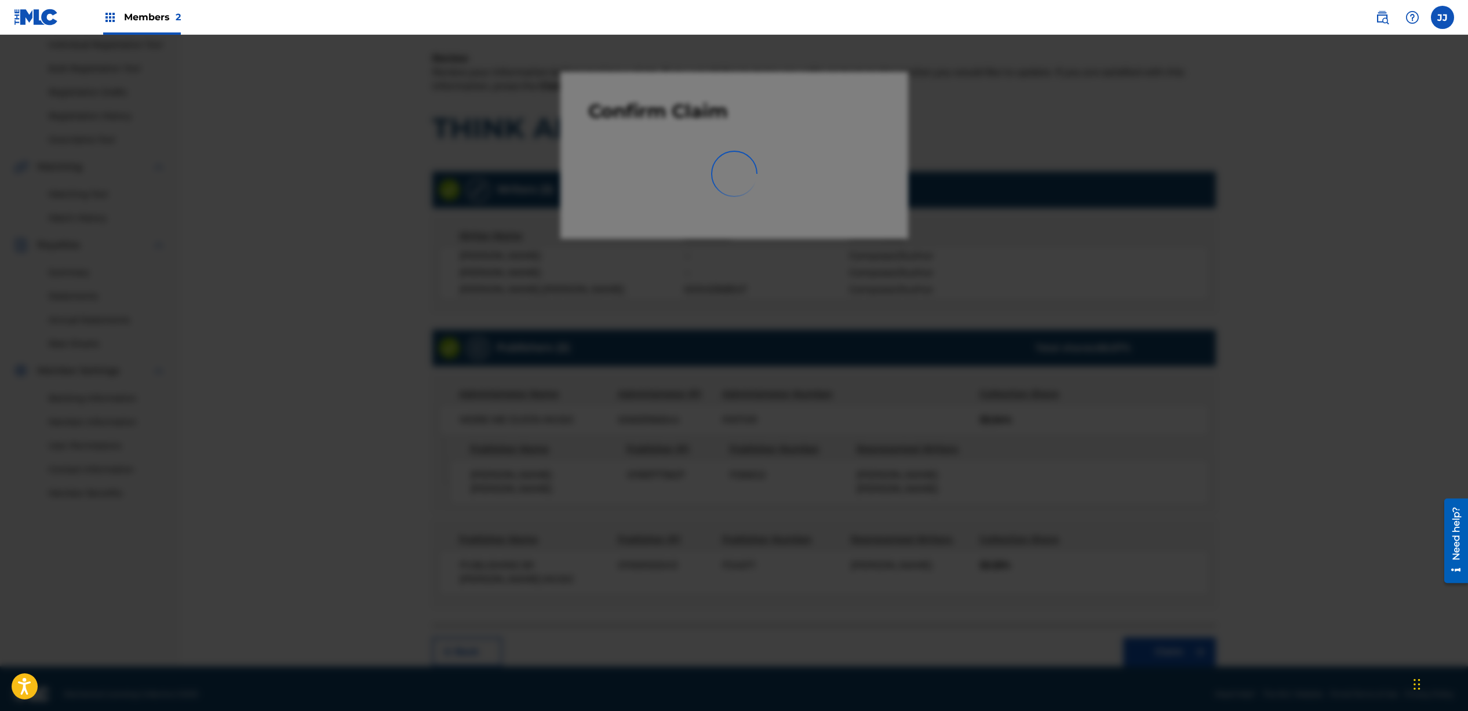
scroll to position [8, 0]
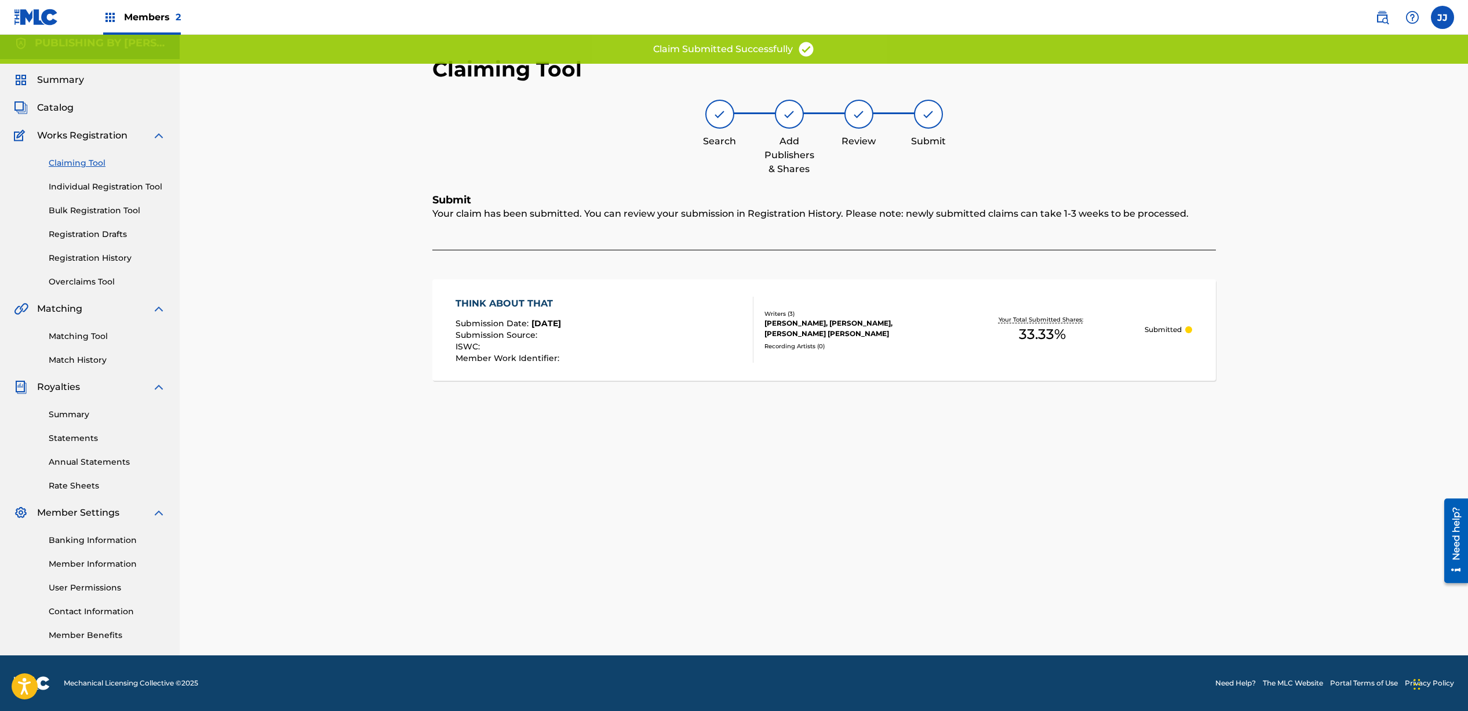
click at [74, 164] on link "Claiming Tool" at bounding box center [107, 163] width 117 height 12
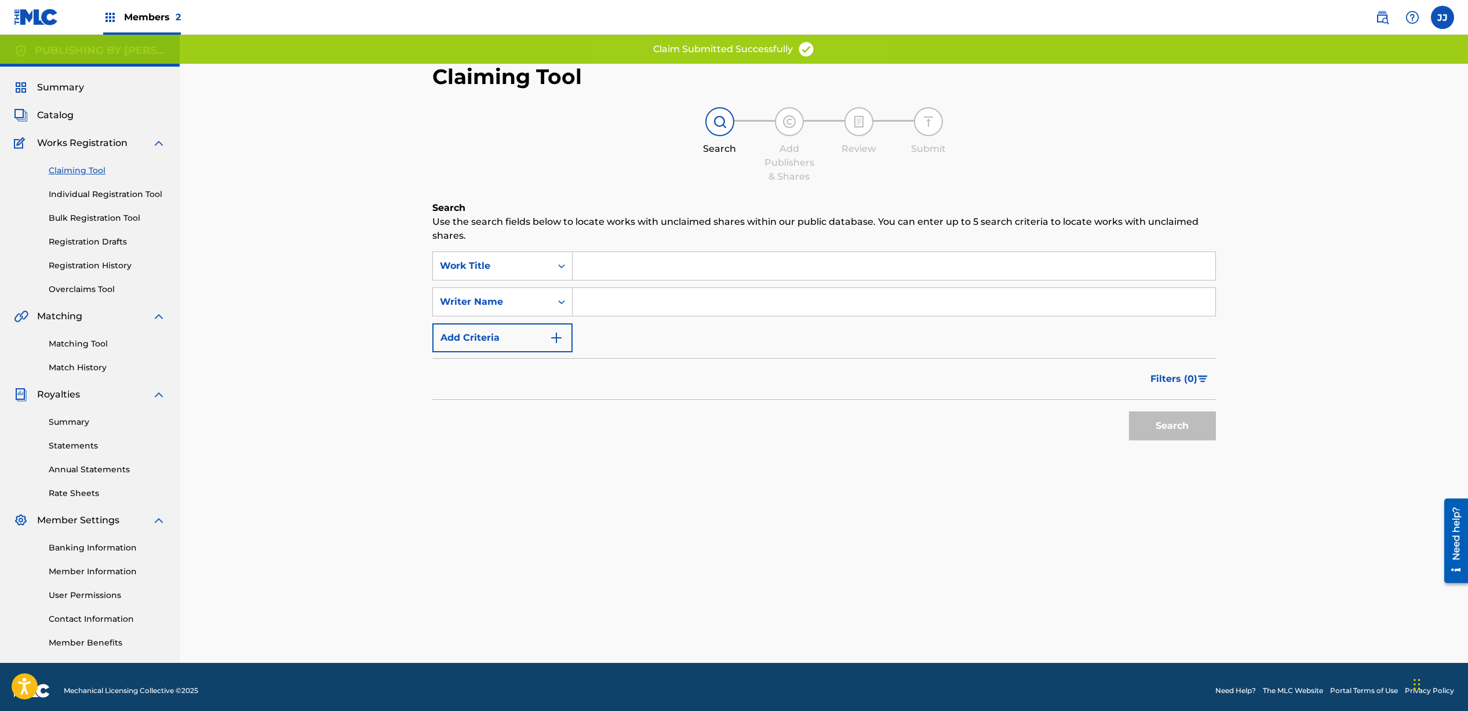
click at [641, 300] on input "Search Form" at bounding box center [894, 302] width 643 height 28
type input "[PERSON_NAME]"
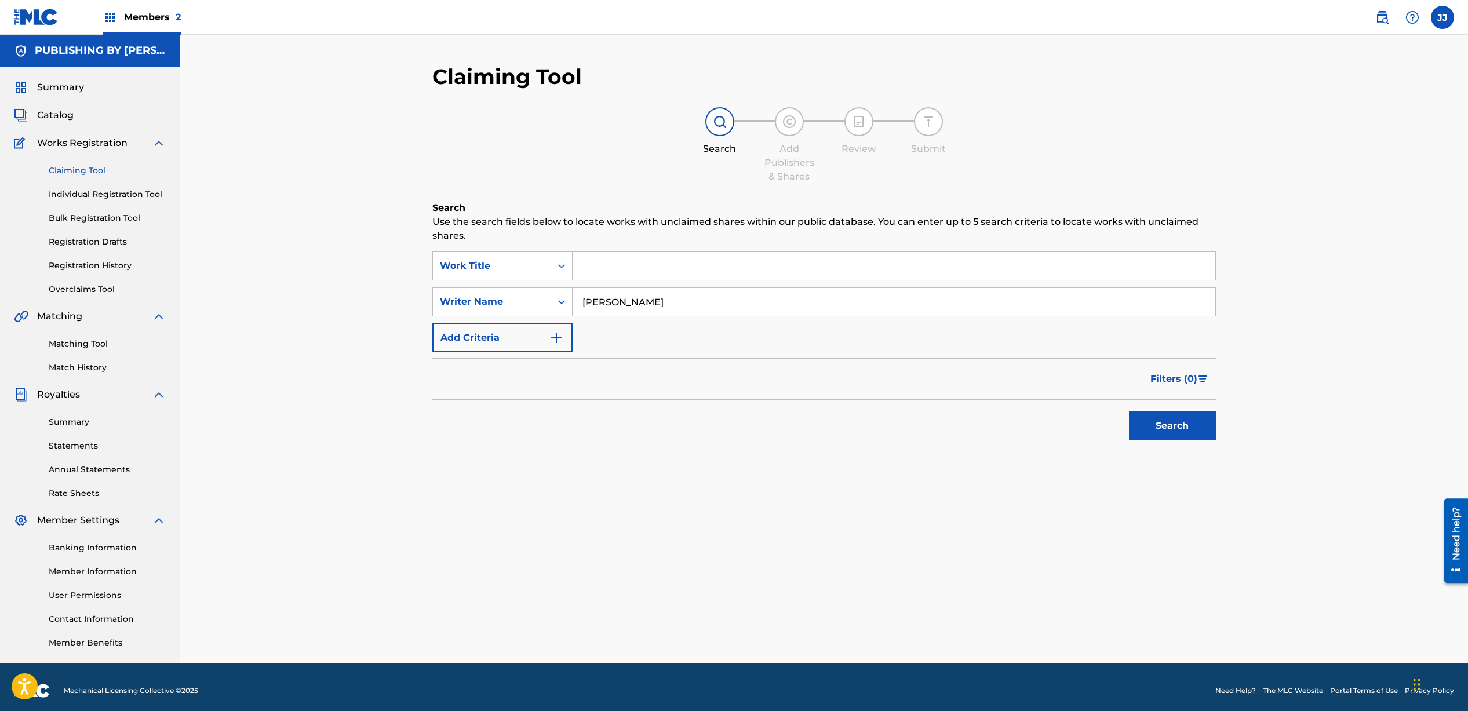
click at [1143, 431] on button "Search" at bounding box center [1172, 426] width 87 height 29
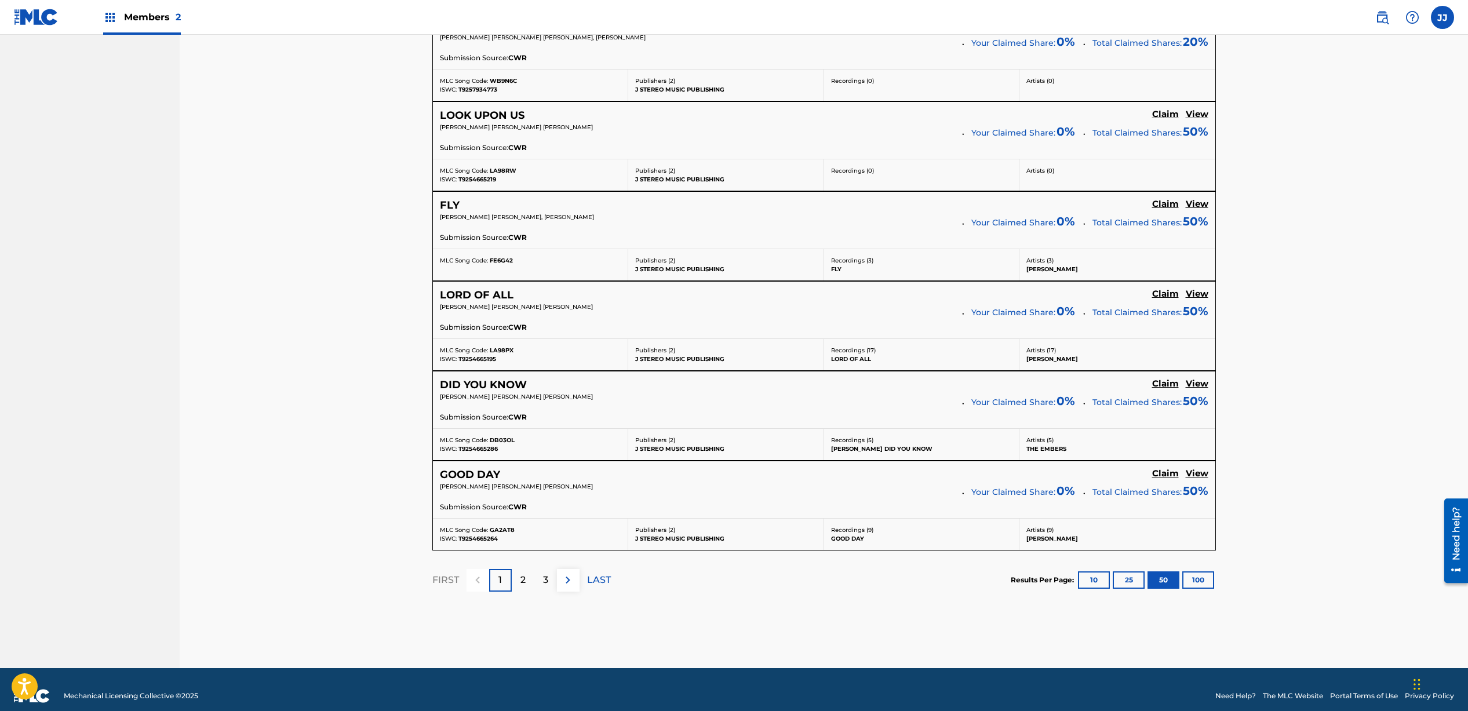
scroll to position [4360, 0]
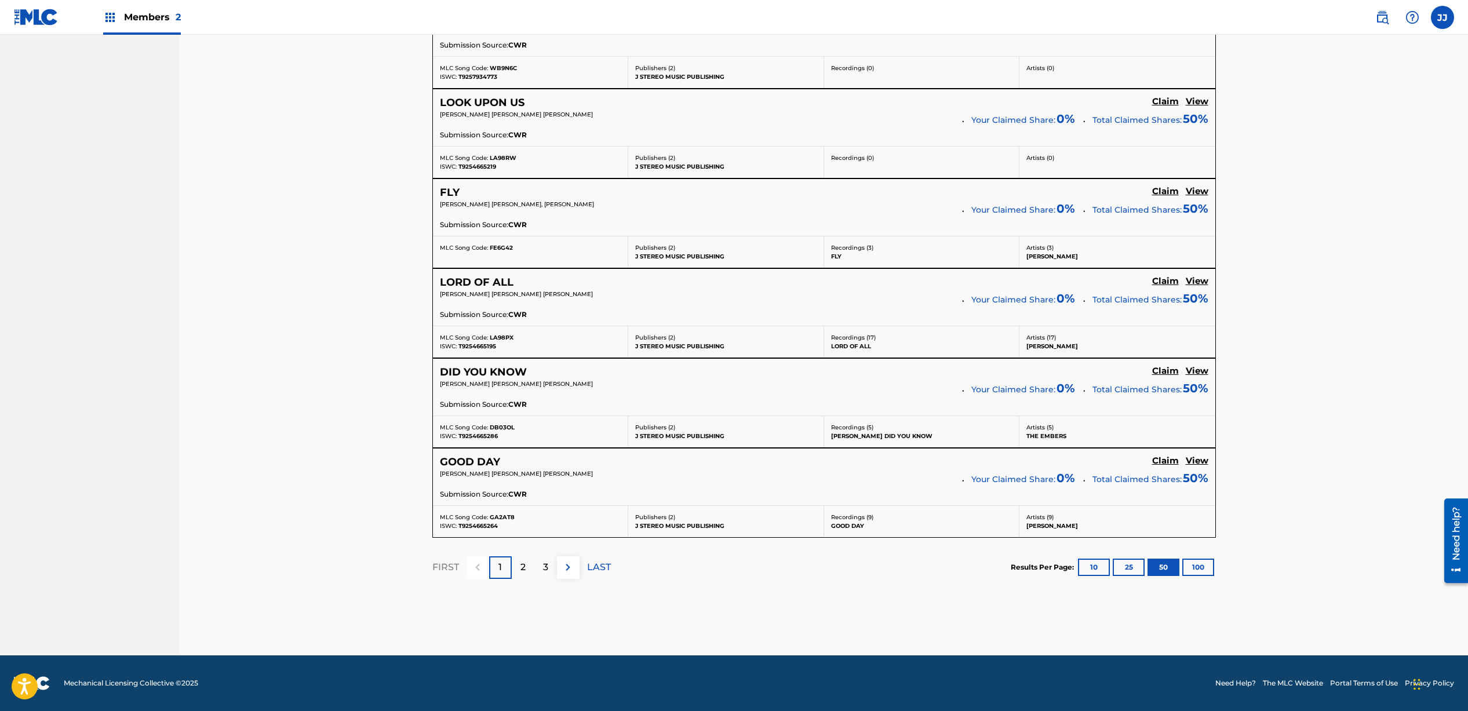
click at [573, 570] on img at bounding box center [568, 568] width 14 height 14
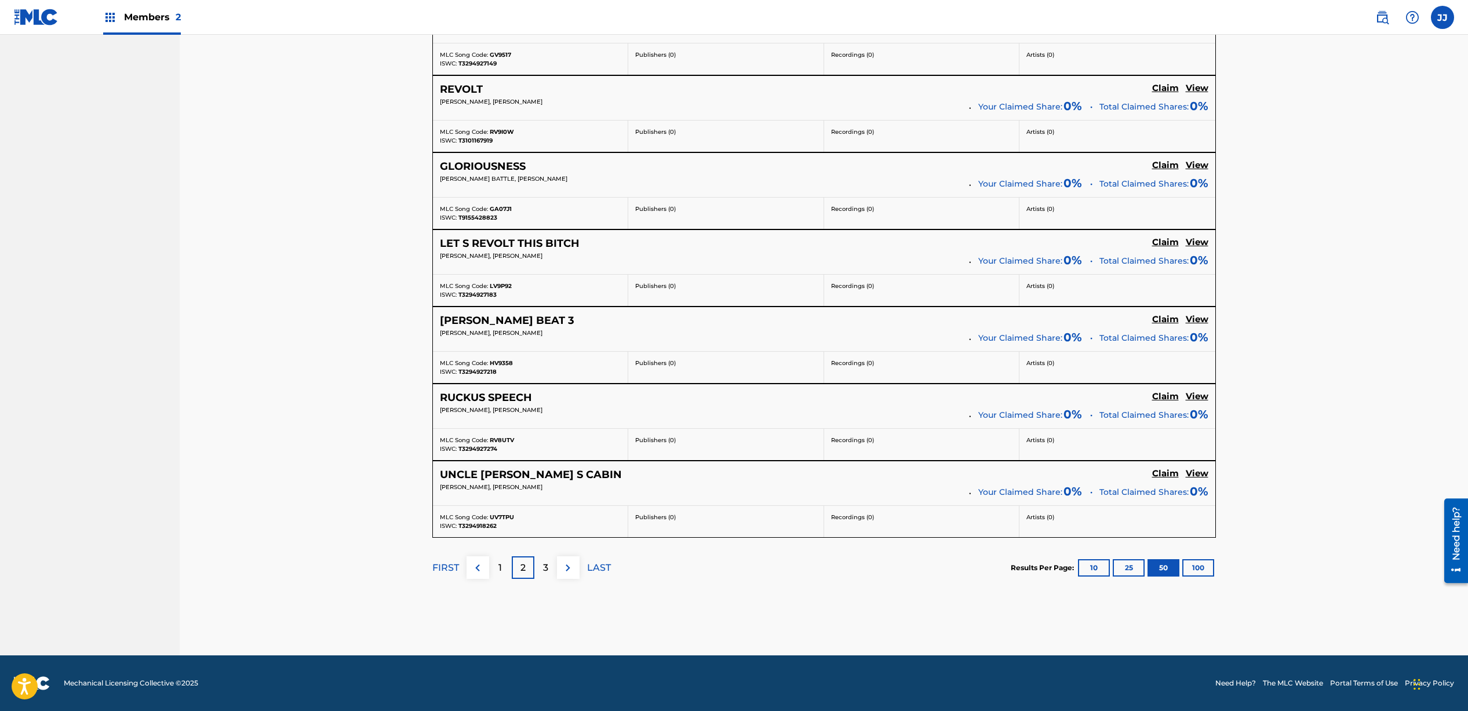
click at [566, 572] on img at bounding box center [568, 568] width 14 height 14
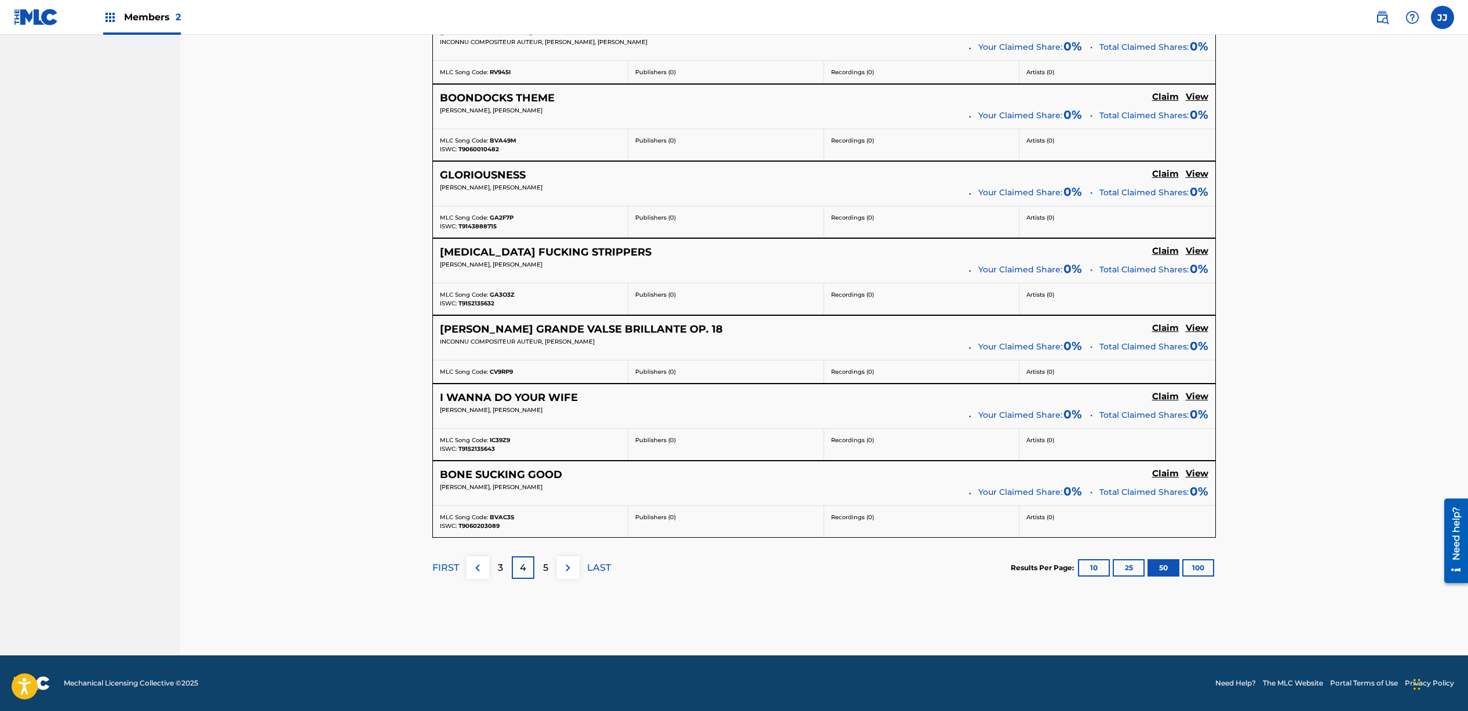
click at [566, 572] on img at bounding box center [568, 568] width 14 height 14
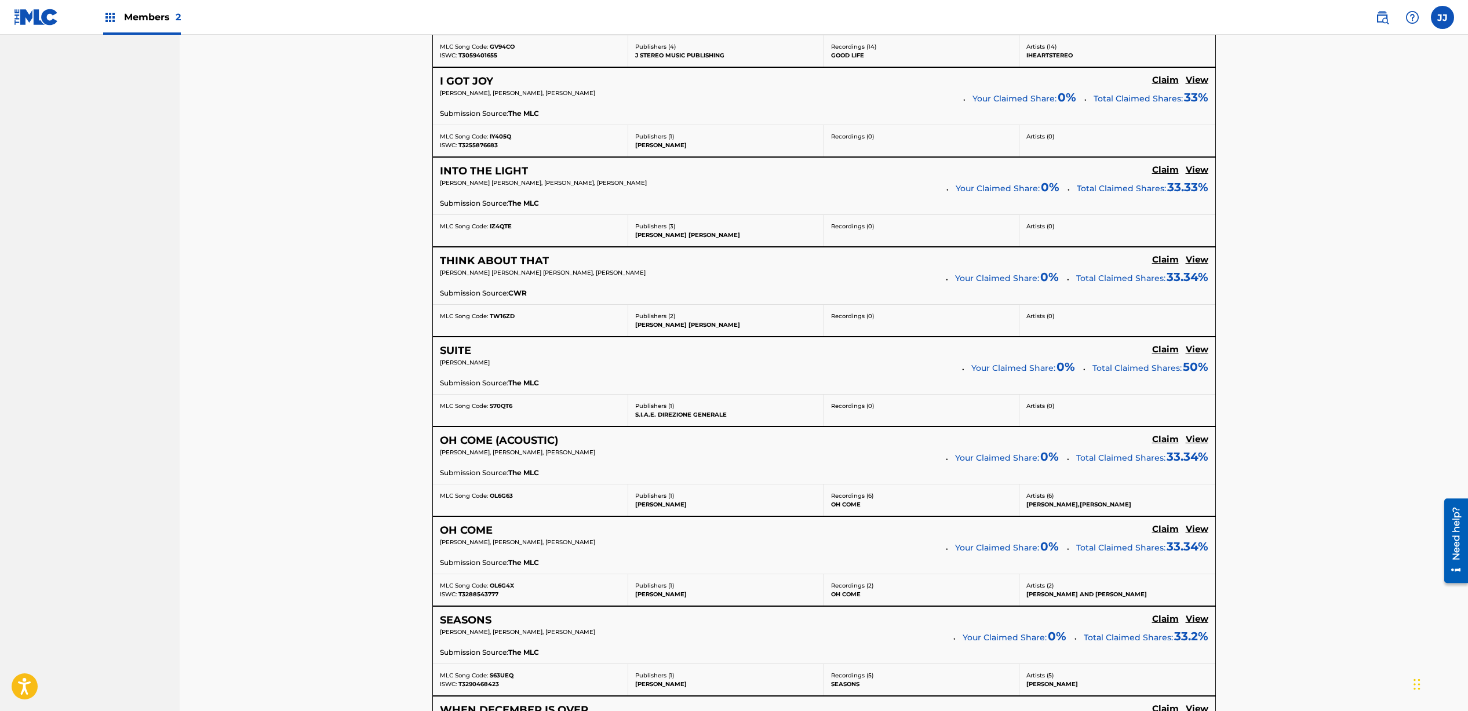
scroll to position [3135, 0]
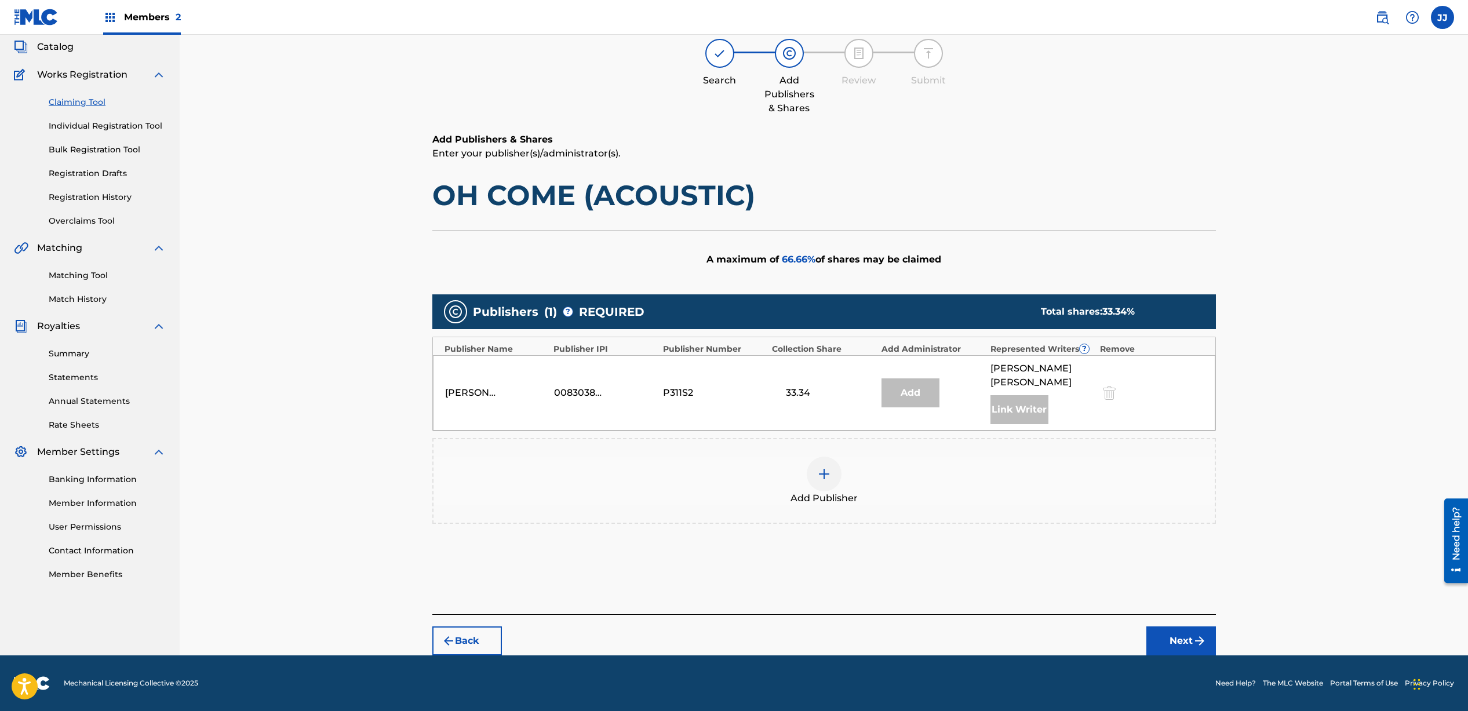
scroll to position [54, 0]
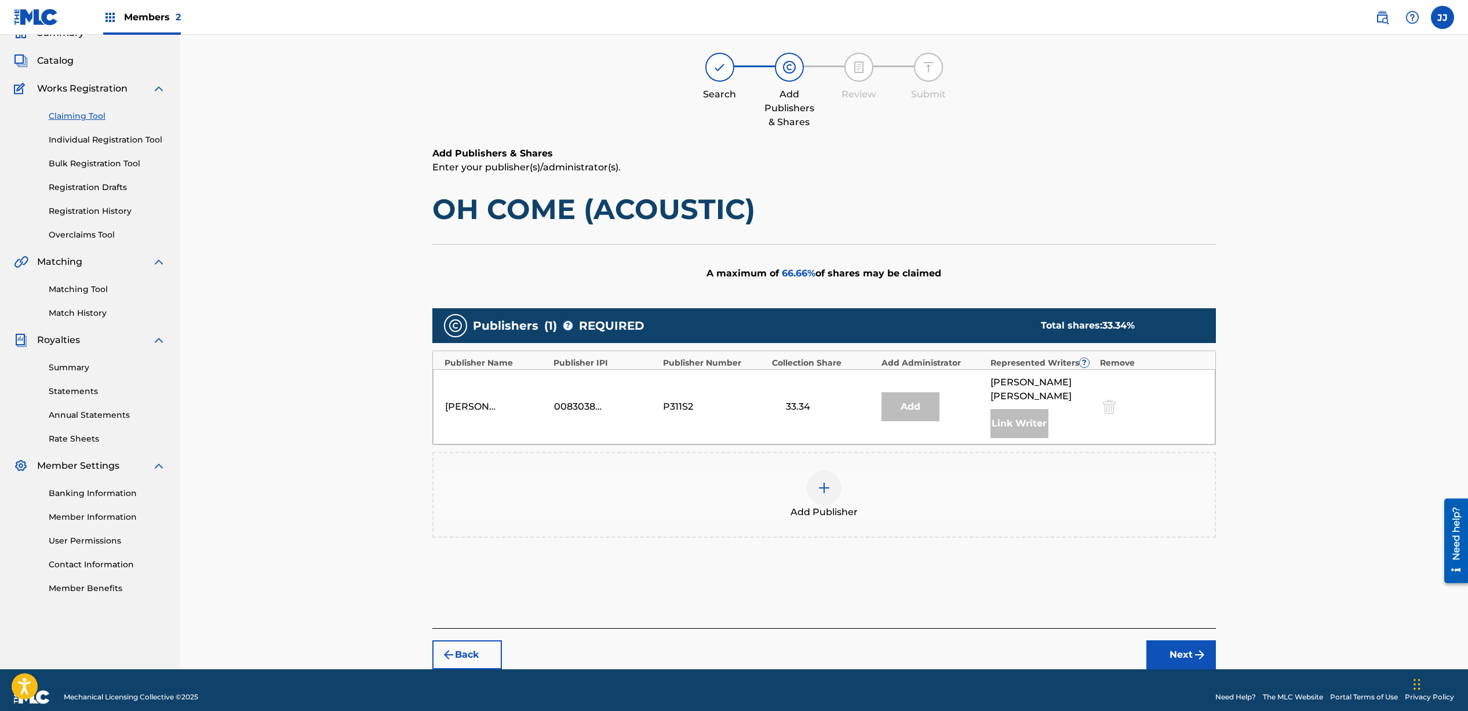
click at [828, 481] on img at bounding box center [824, 488] width 14 height 14
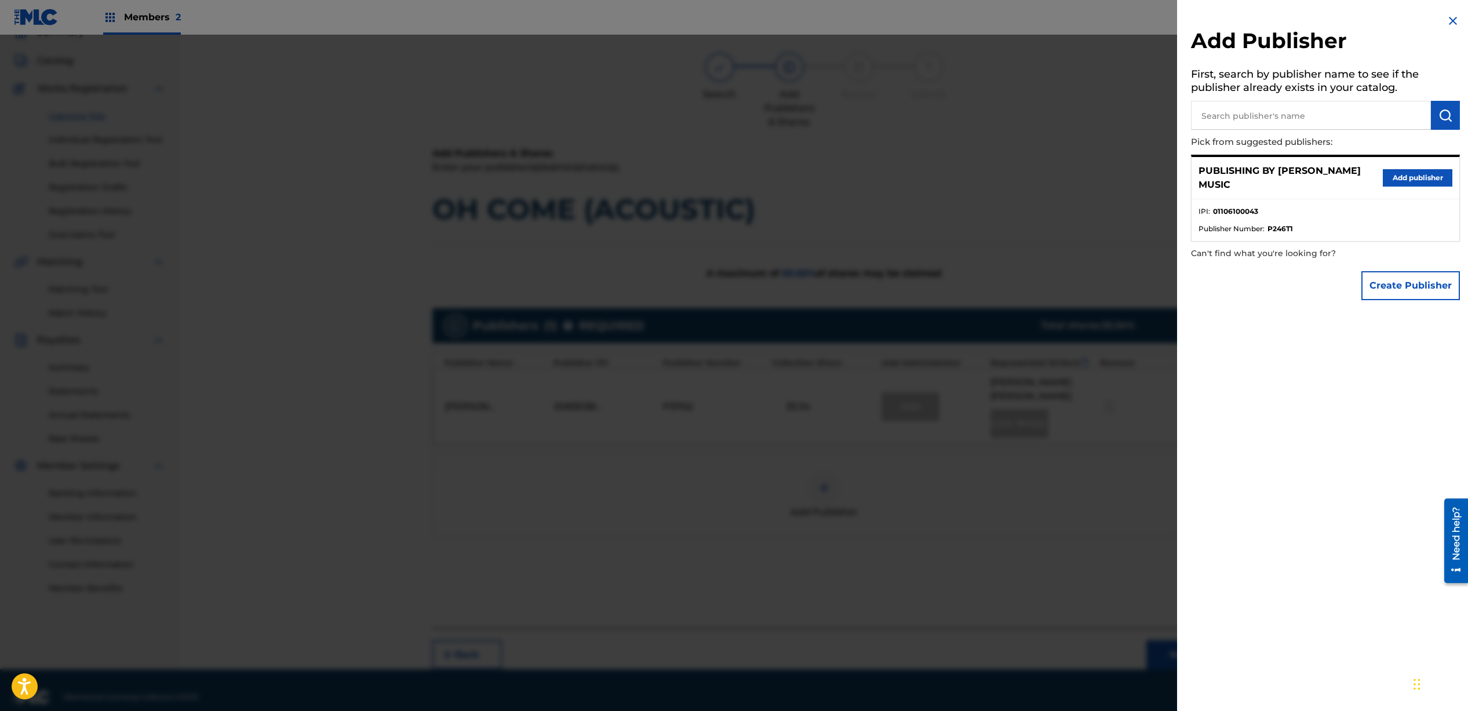
click at [1420, 180] on button "Add publisher" at bounding box center [1418, 177] width 70 height 17
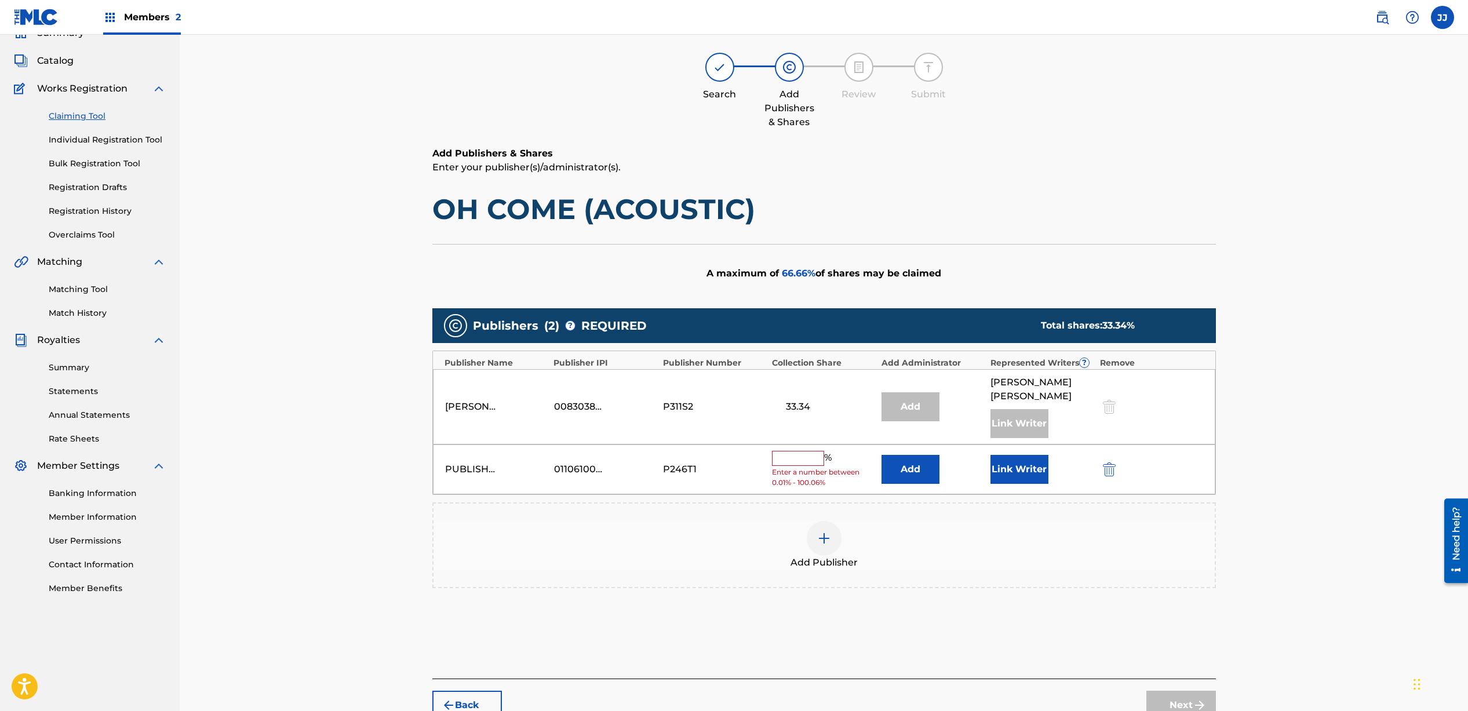
click at [794, 451] on input "text" at bounding box center [798, 458] width 52 height 15
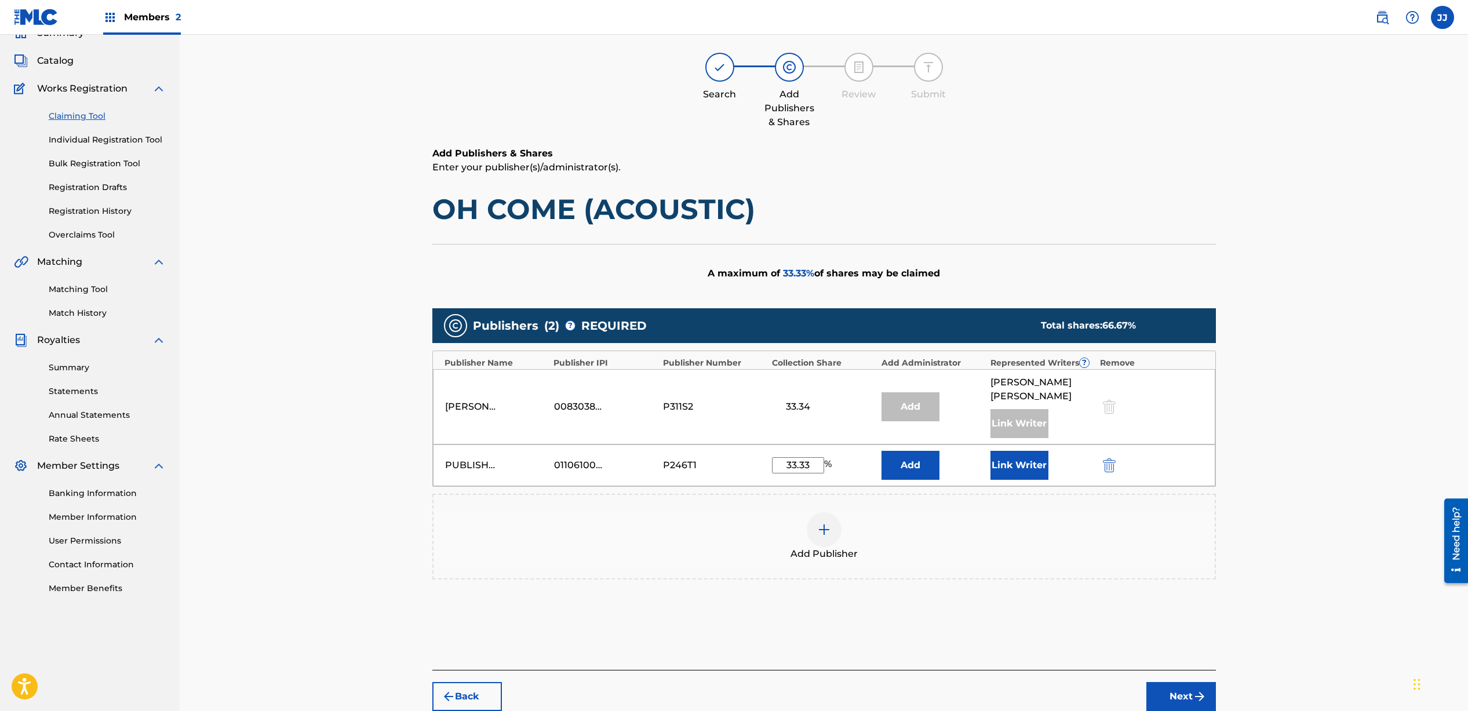
type input "33.33"
click at [1026, 456] on button "Link Writer" at bounding box center [1020, 465] width 58 height 29
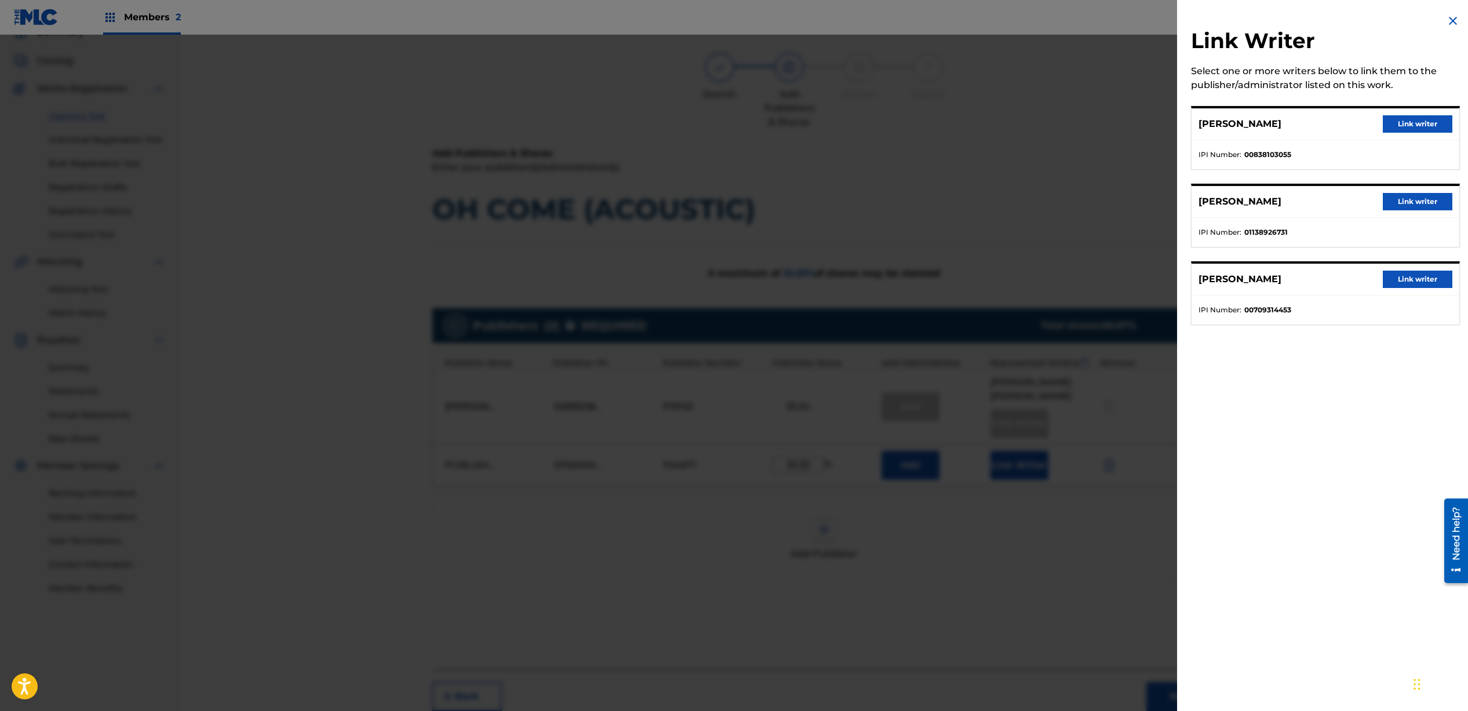
click at [1399, 280] on button "Link writer" at bounding box center [1418, 279] width 70 height 17
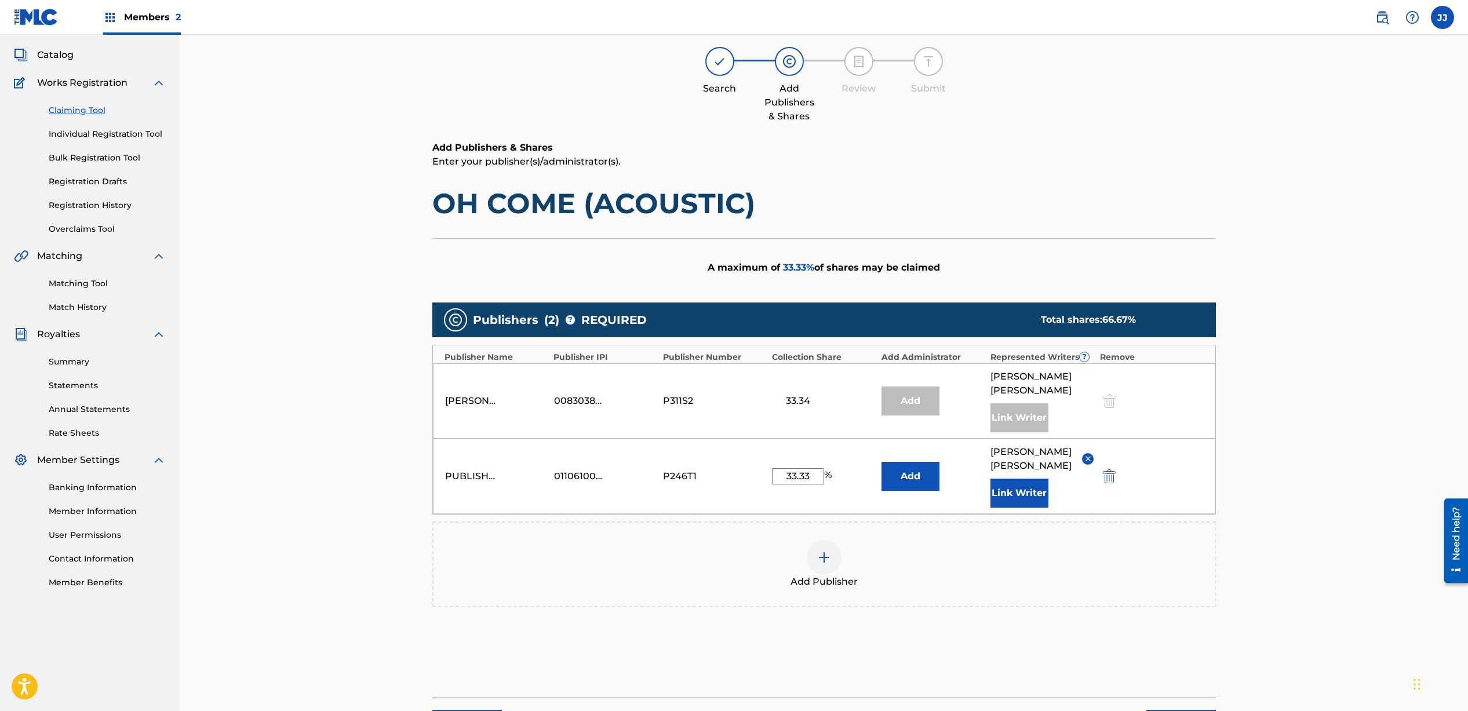
scroll to position [144, 0]
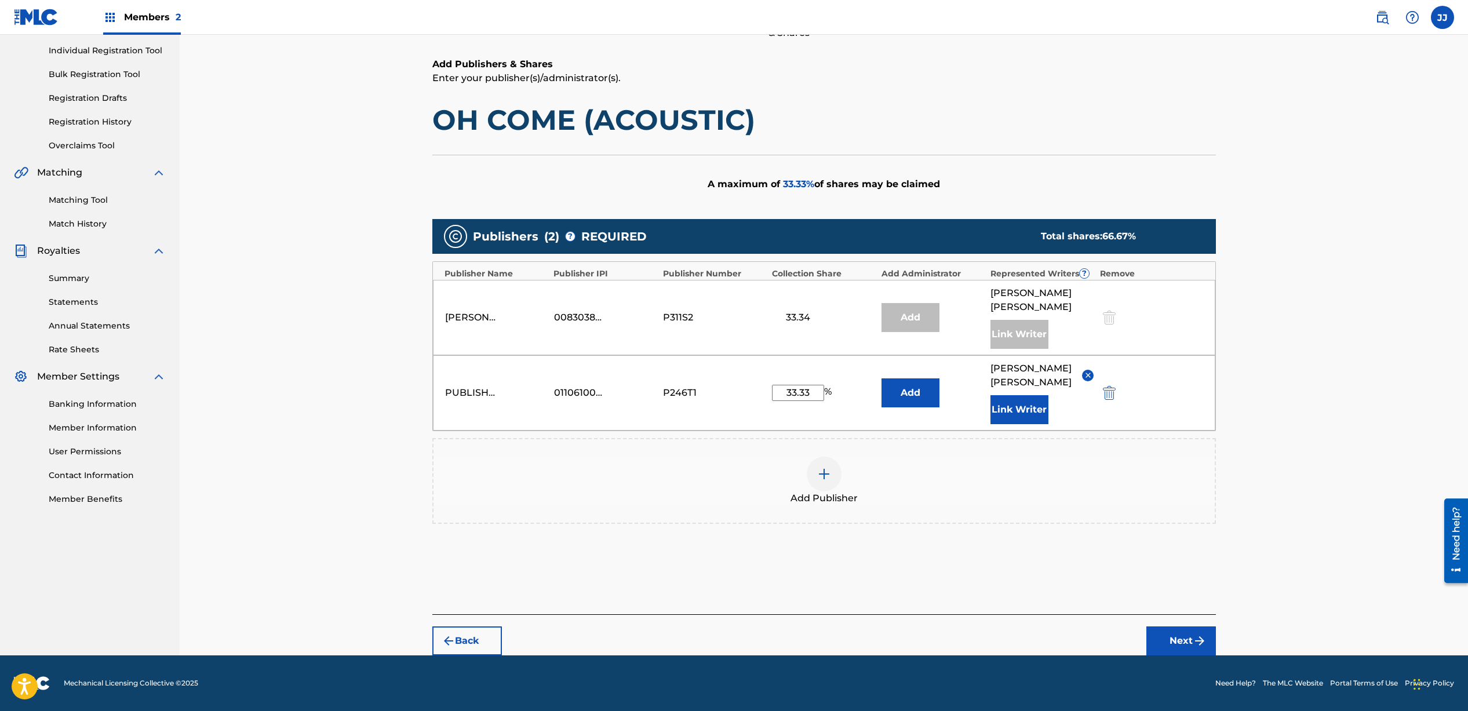
click at [1184, 640] on button "Next" at bounding box center [1182, 641] width 70 height 29
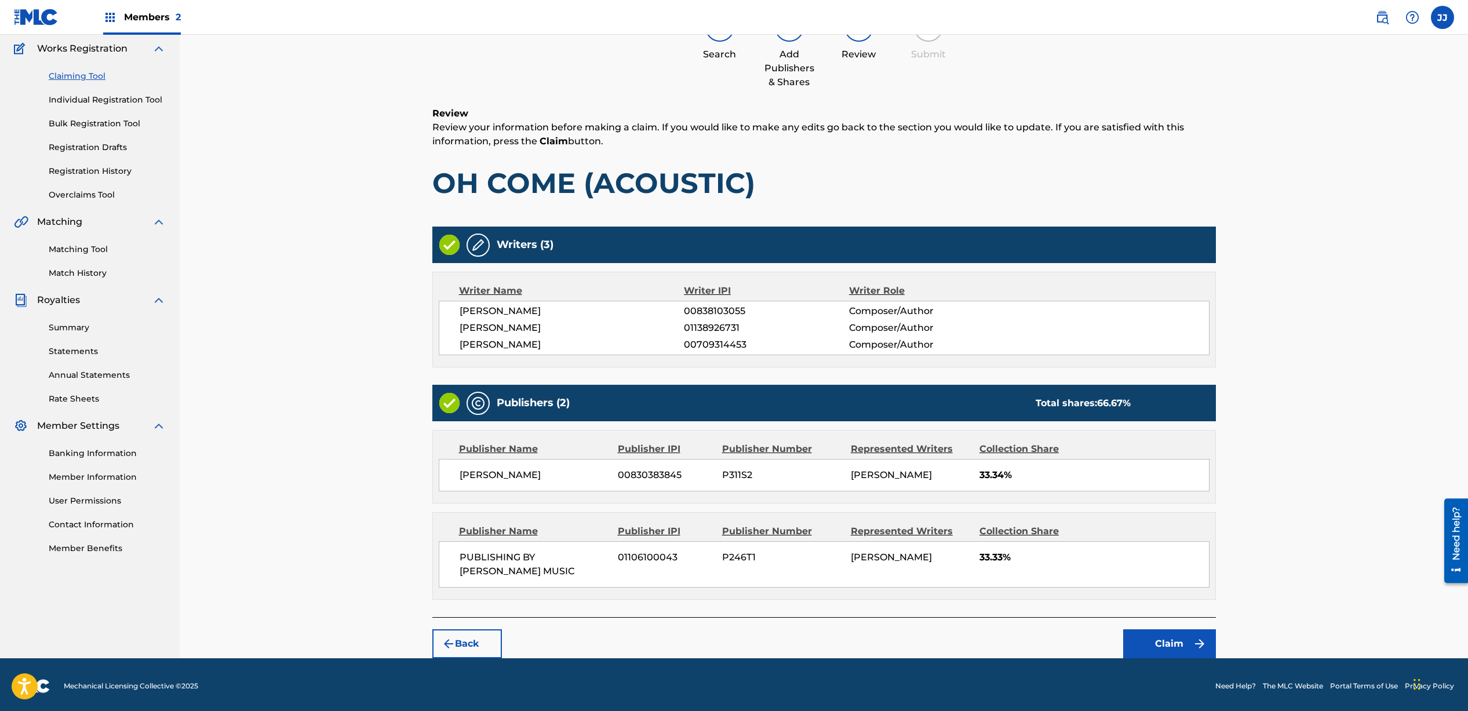
scroll to position [97, 0]
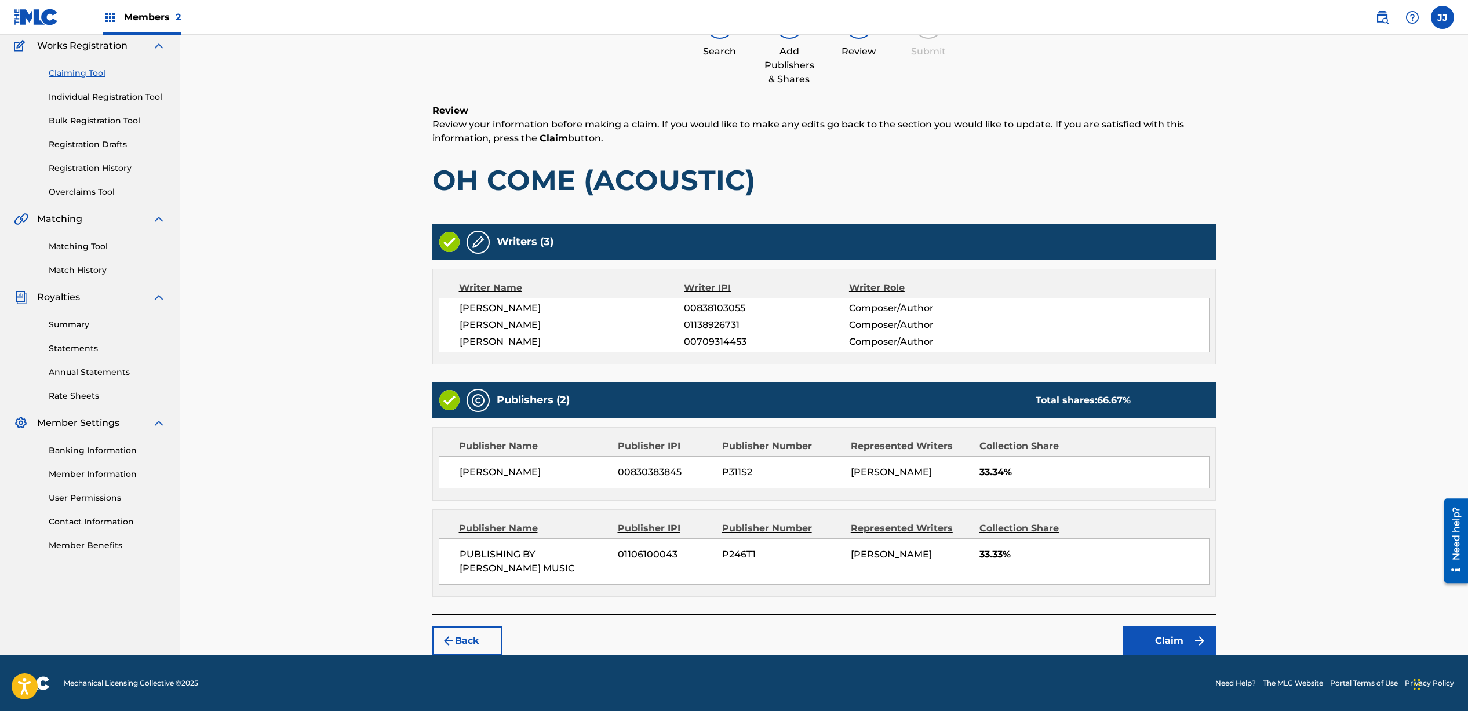
click at [1168, 639] on button "Claim" at bounding box center [1170, 641] width 93 height 29
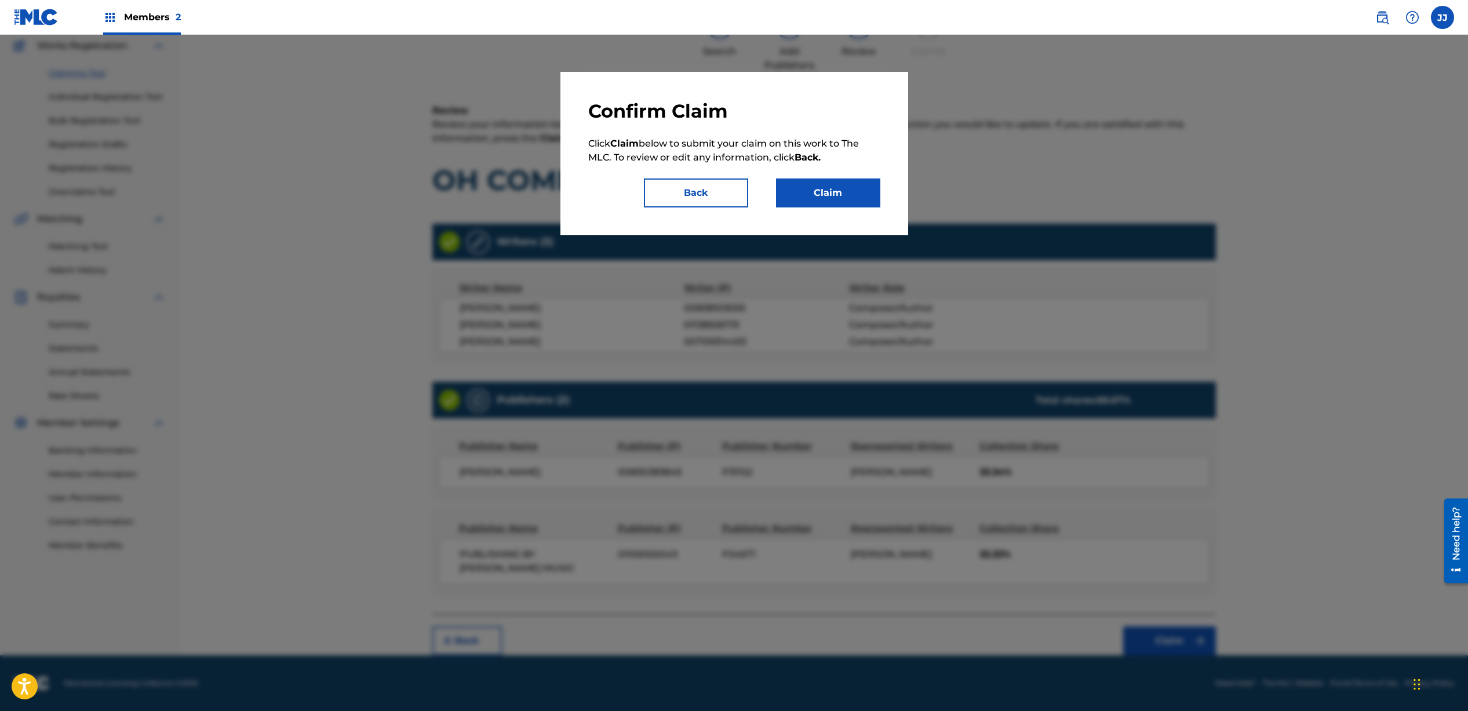
click at [810, 193] on button "Claim" at bounding box center [828, 193] width 104 height 29
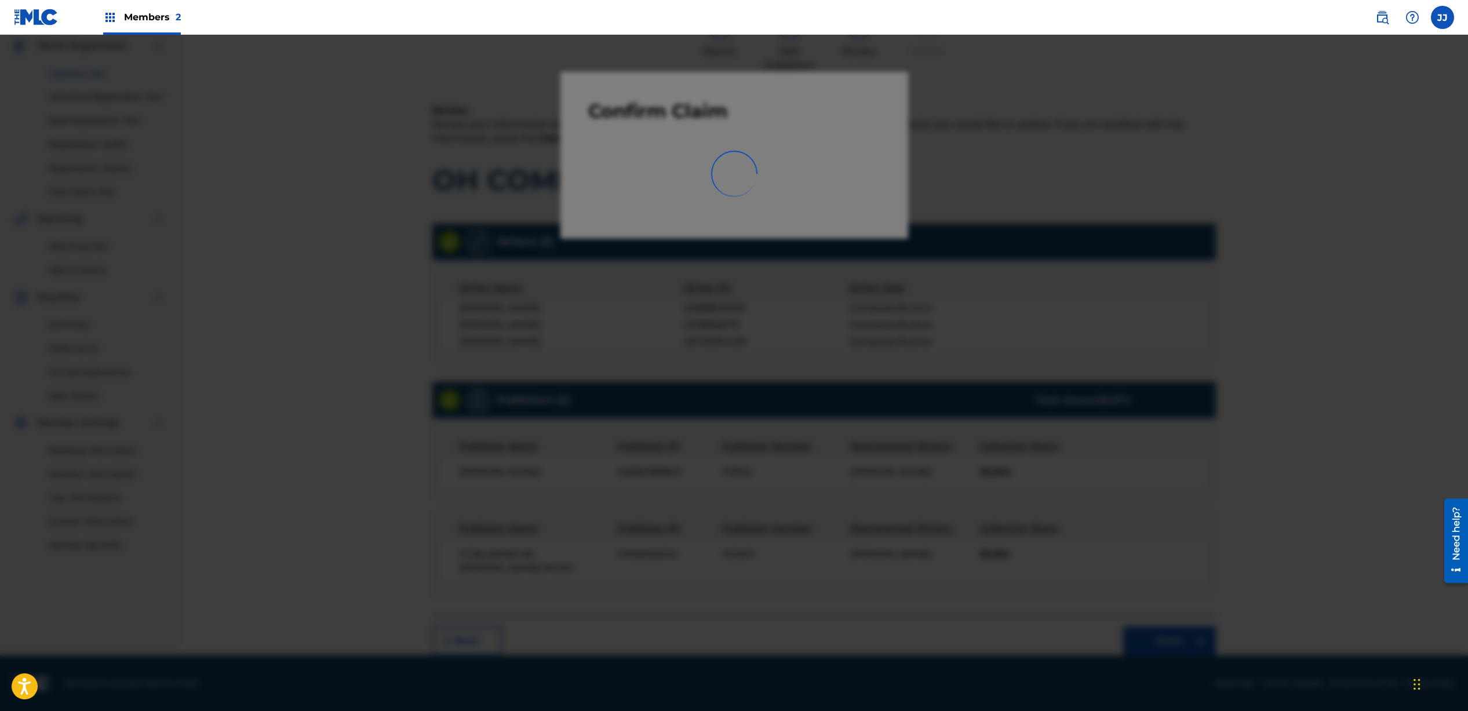
scroll to position [8, 0]
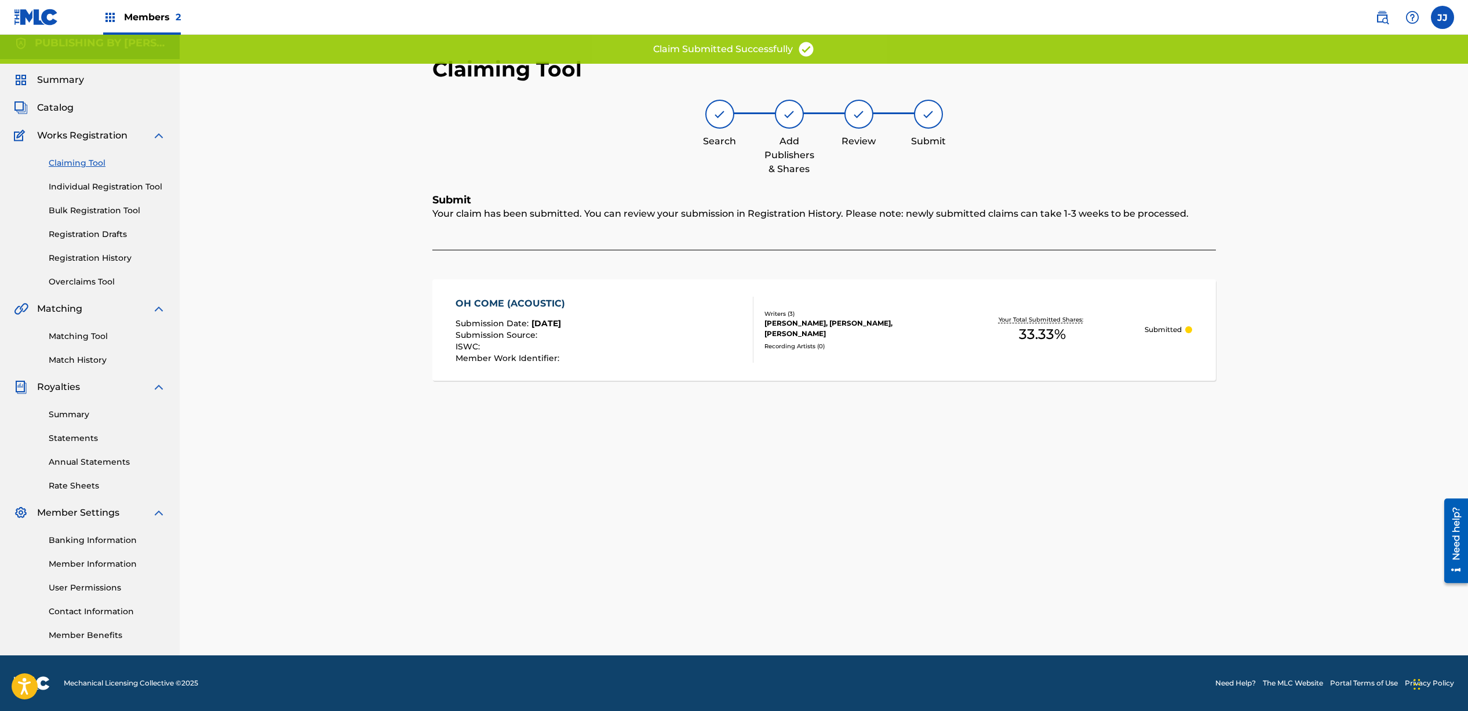
click at [73, 160] on link "Claiming Tool" at bounding box center [107, 163] width 117 height 12
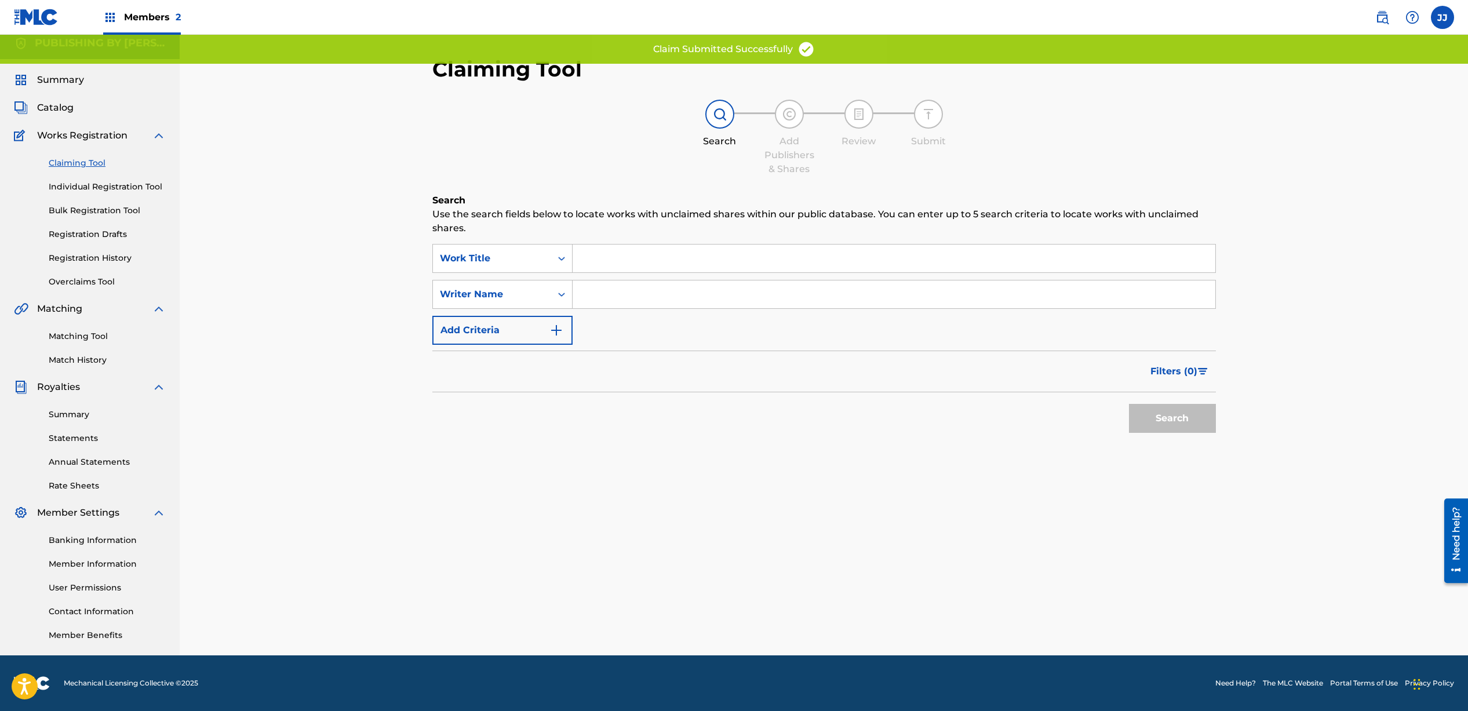
scroll to position [0, 0]
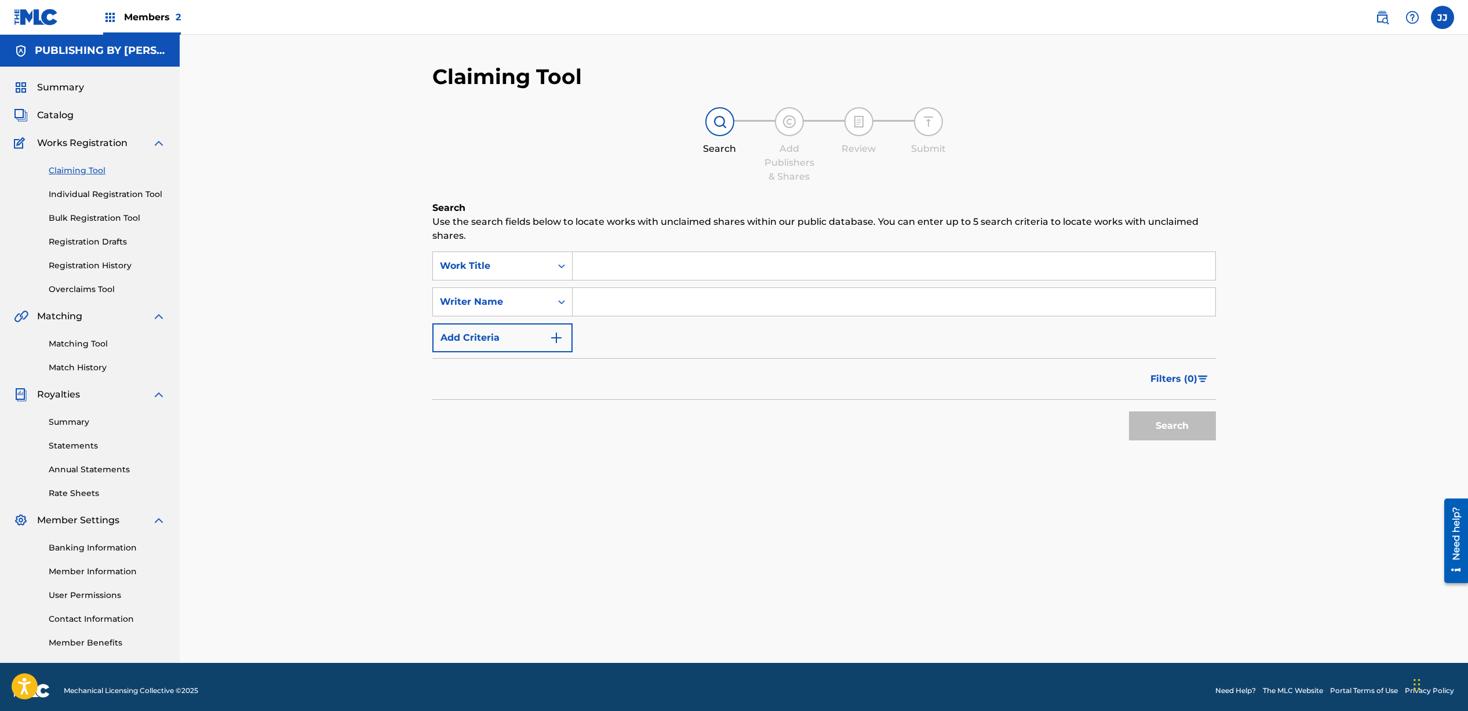
click at [592, 299] on input "Search Form" at bounding box center [894, 302] width 643 height 28
type input "[PERSON_NAME]"
click at [1164, 420] on button "Search" at bounding box center [1172, 426] width 87 height 29
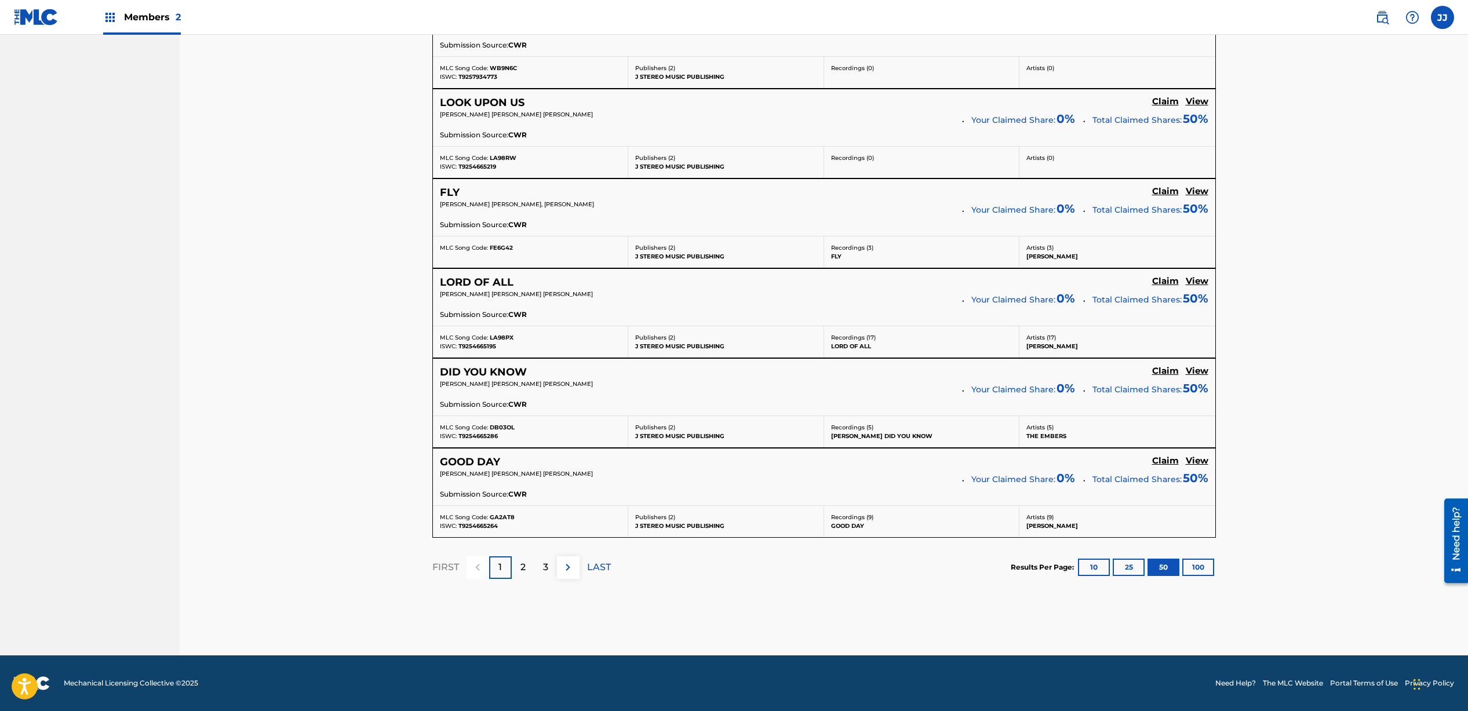
click at [570, 563] on img at bounding box center [568, 568] width 14 height 14
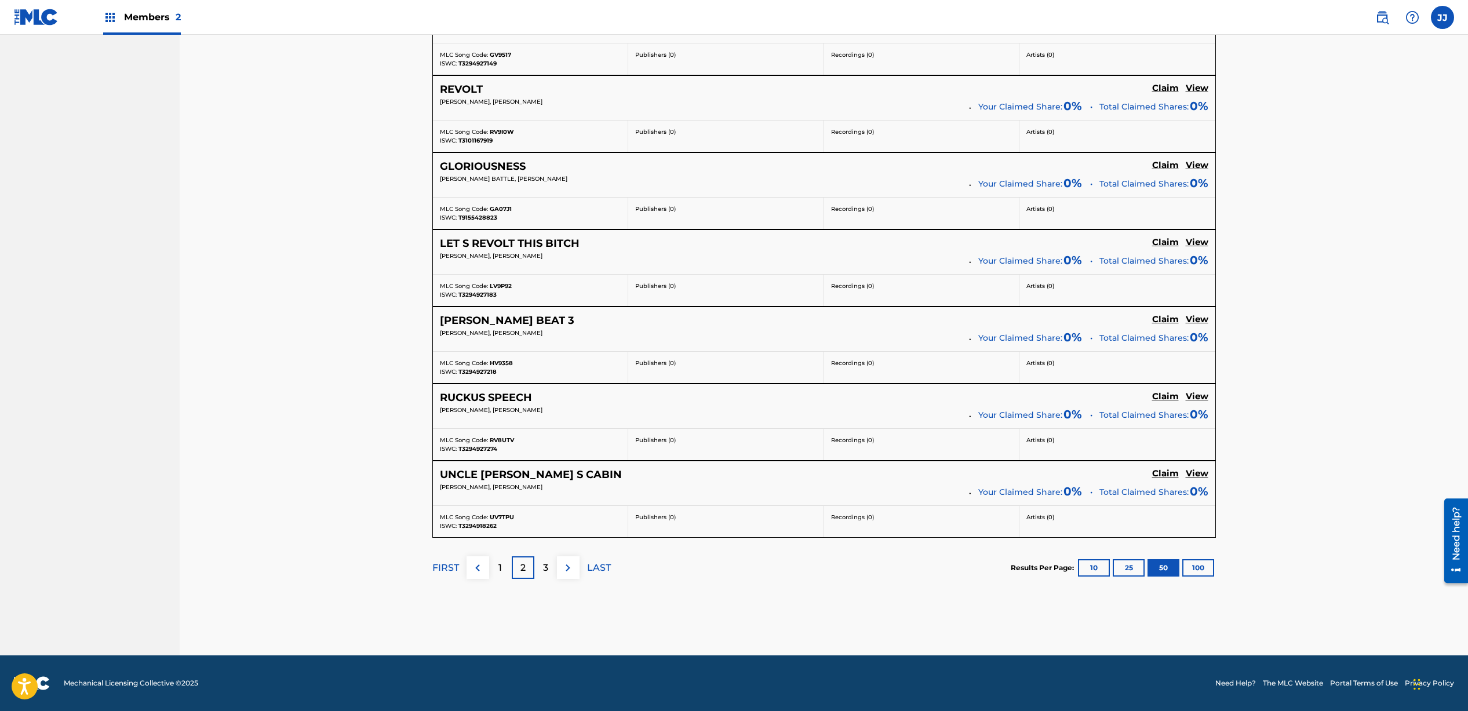
click at [568, 570] on img at bounding box center [568, 568] width 14 height 14
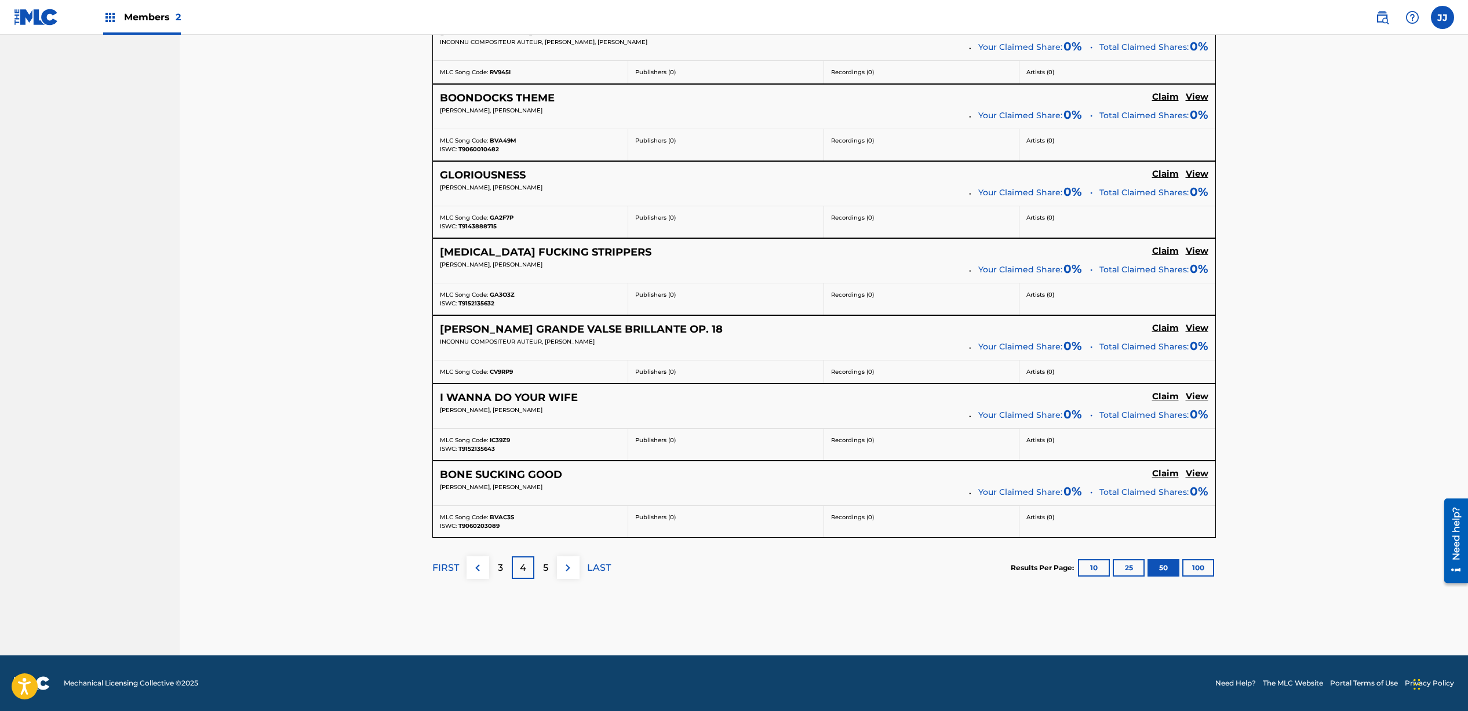
click at [568, 570] on img at bounding box center [568, 568] width 14 height 14
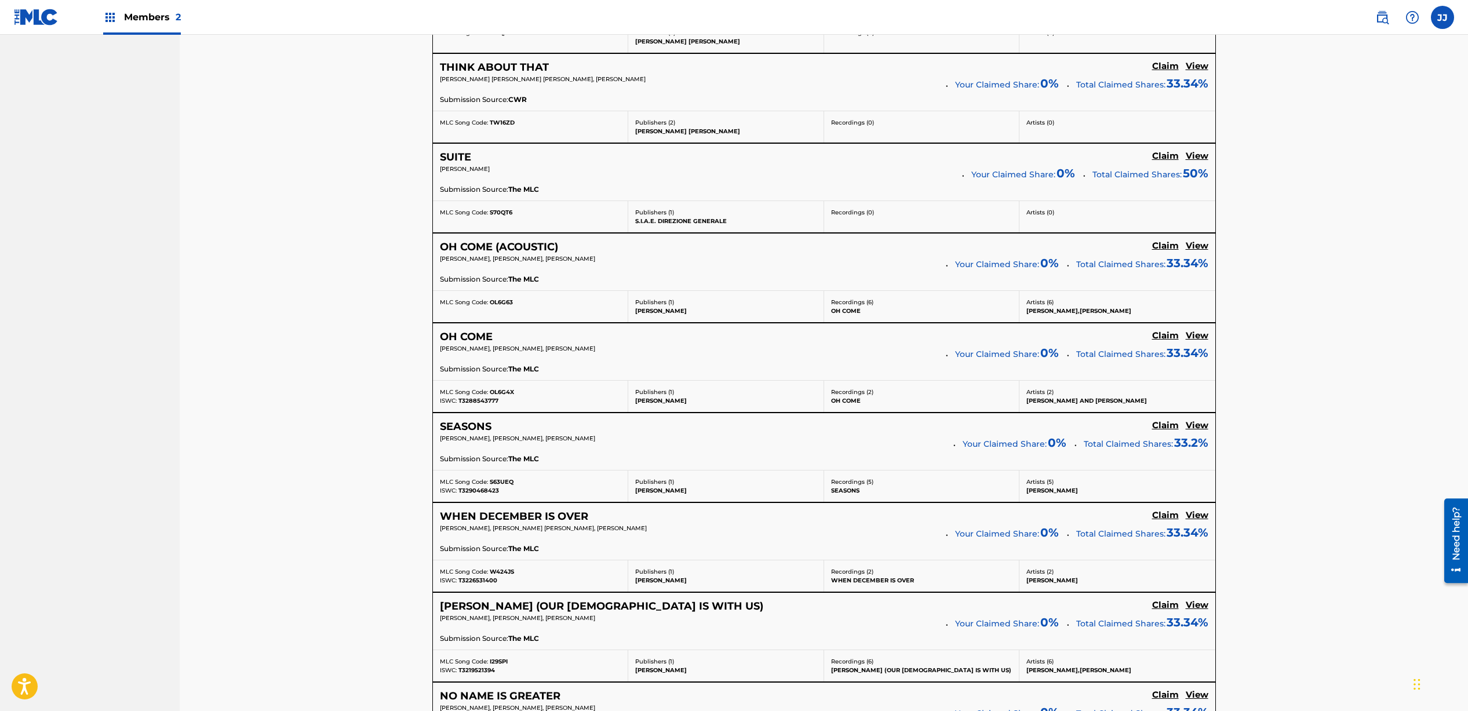
scroll to position [3340, 0]
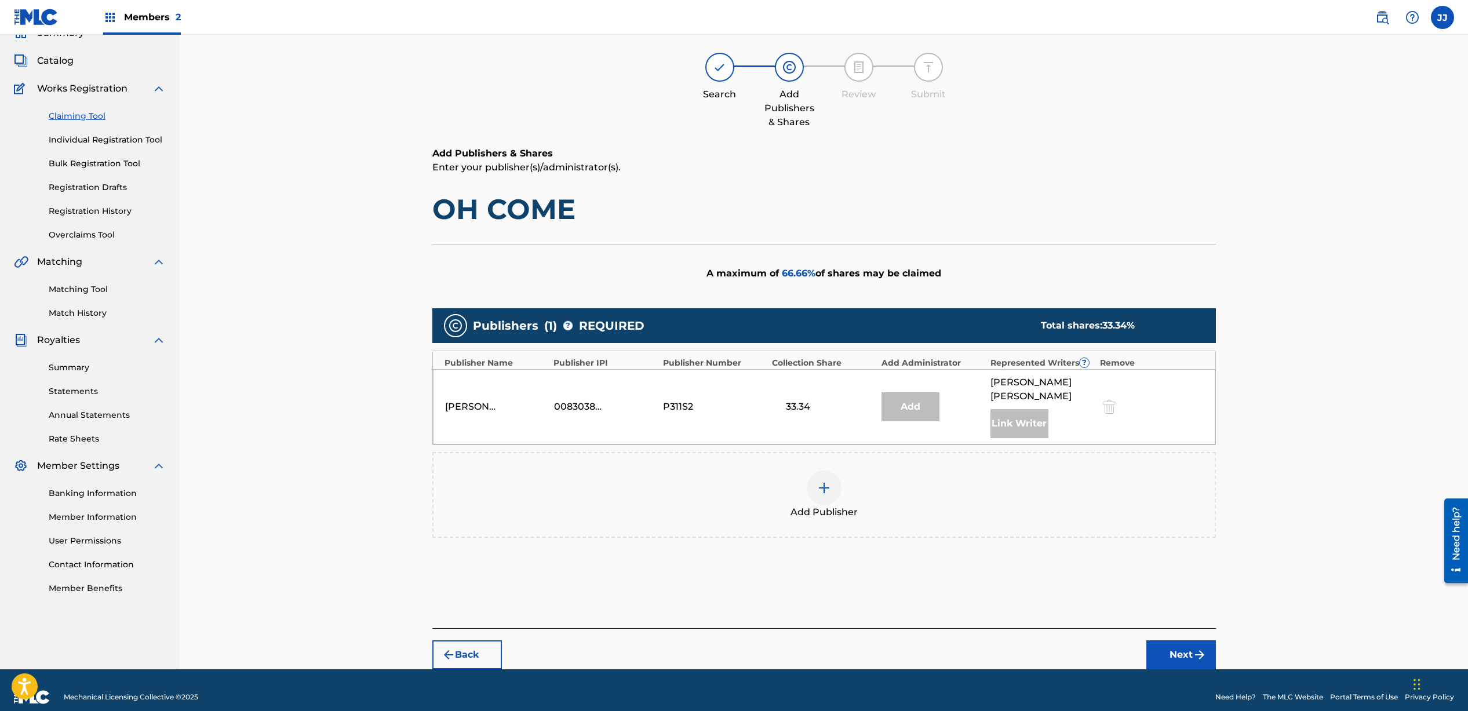
click at [828, 481] on img at bounding box center [824, 488] width 14 height 14
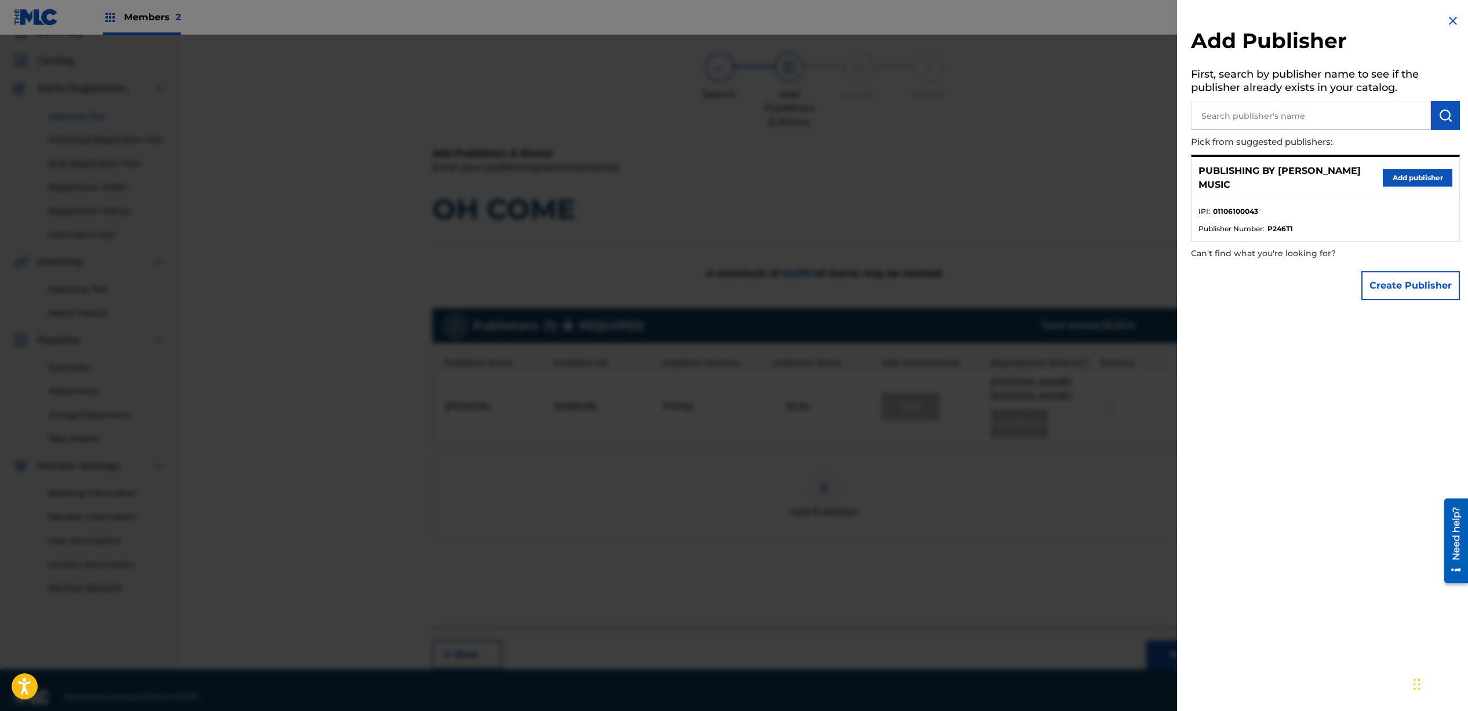
click at [1426, 178] on button "Add publisher" at bounding box center [1418, 177] width 70 height 17
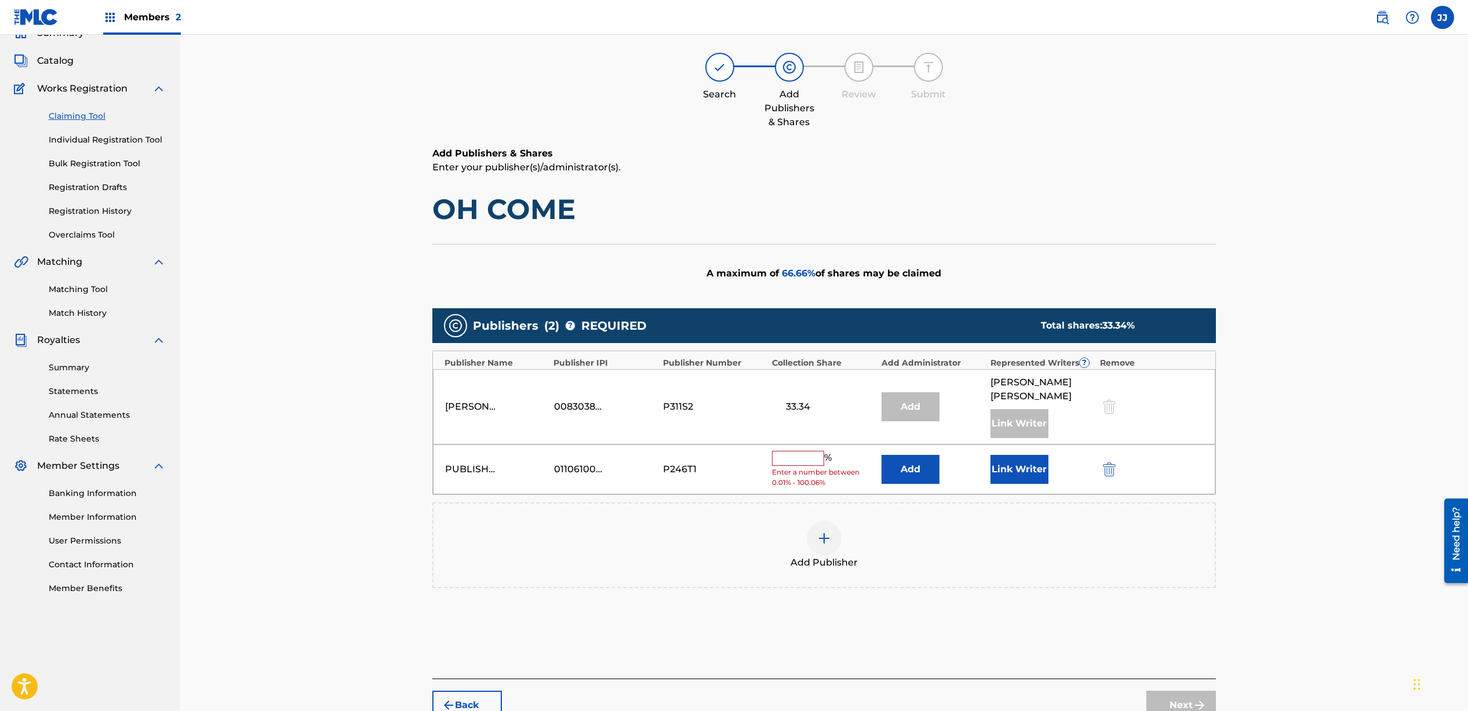
click at [795, 451] on input "text" at bounding box center [798, 458] width 52 height 15
type input "33.33"
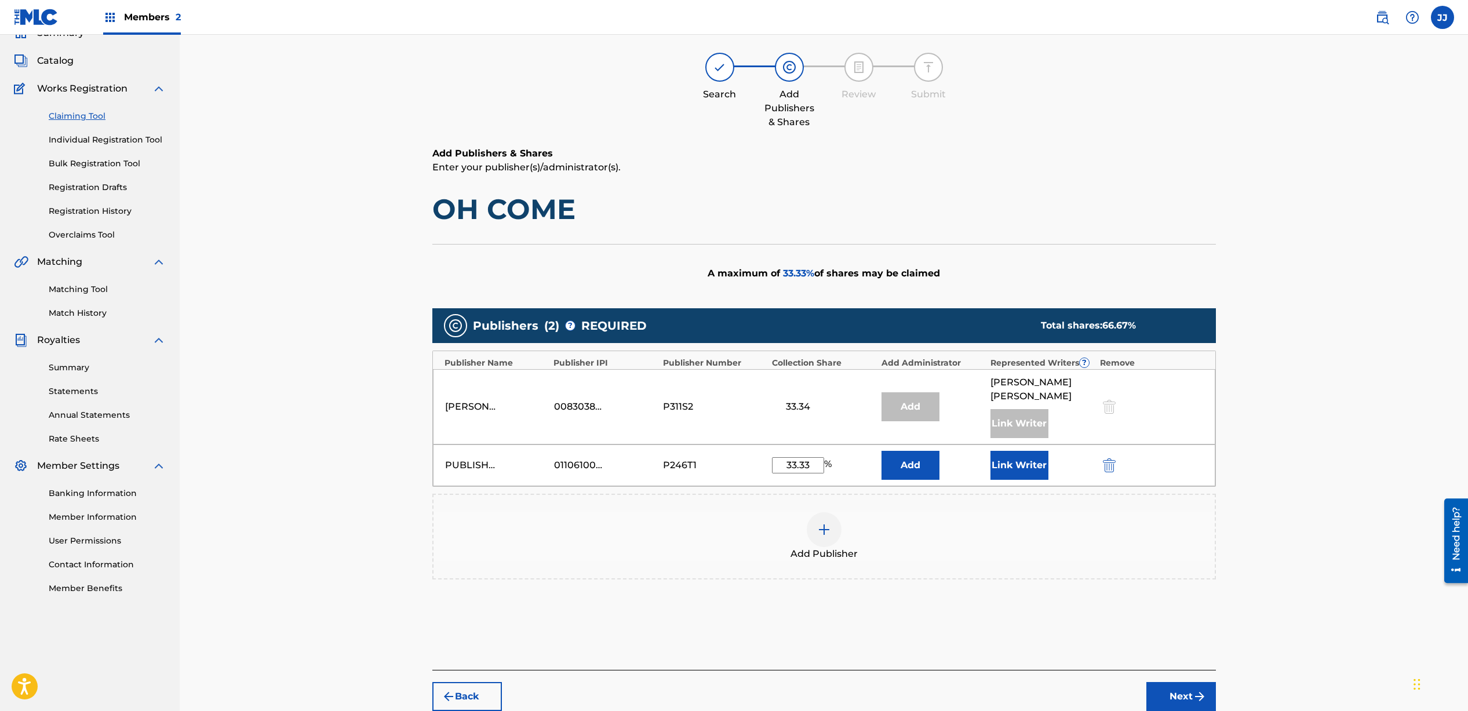
click at [1005, 454] on button "Link Writer" at bounding box center [1020, 465] width 58 height 29
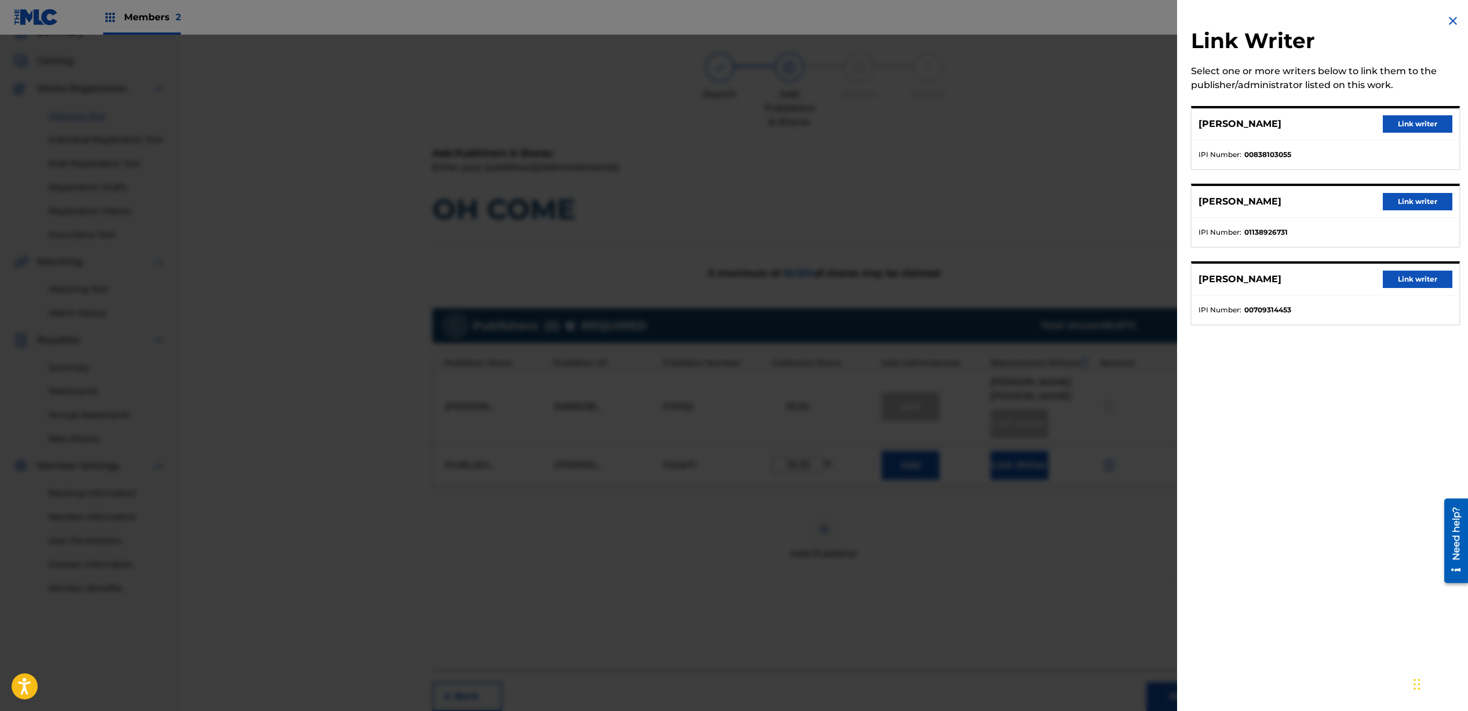
click at [1426, 278] on button "Link writer" at bounding box center [1418, 279] width 70 height 17
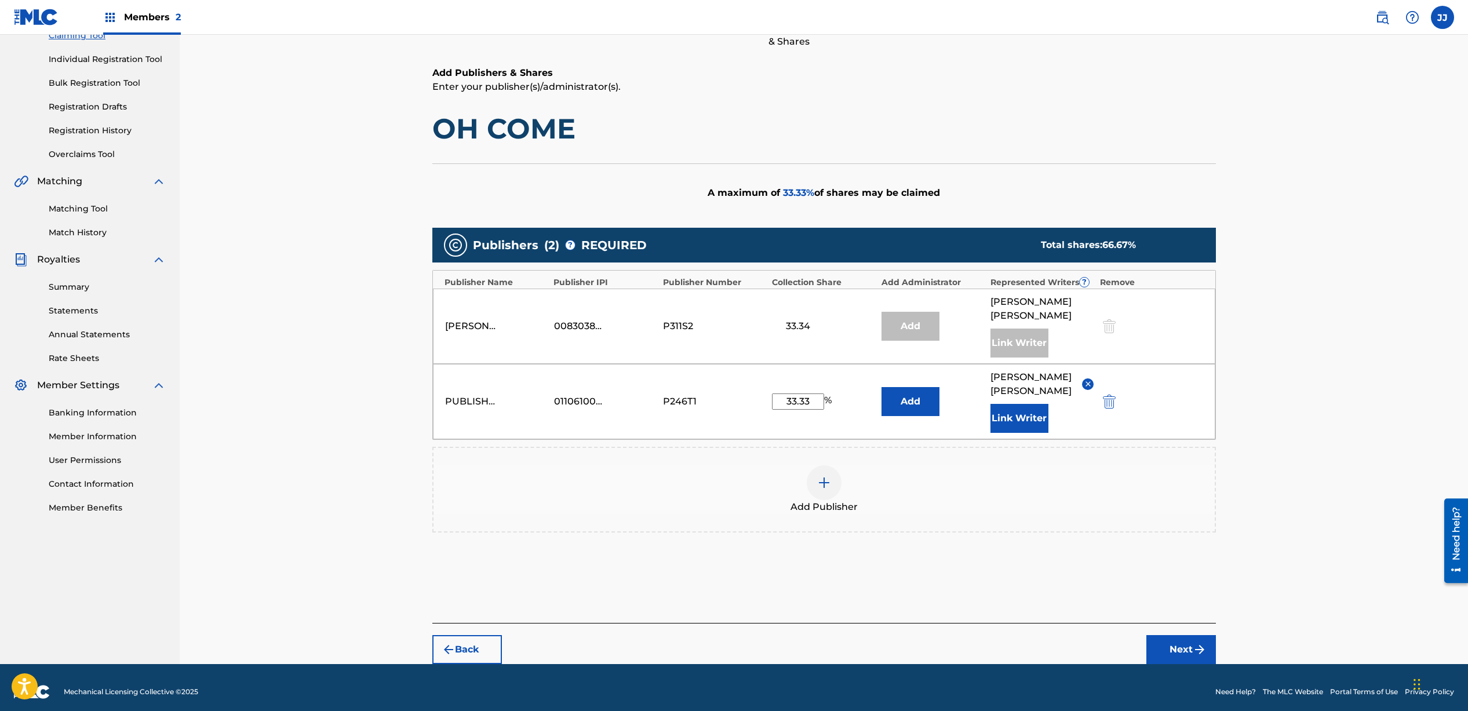
click at [1188, 642] on button "Next" at bounding box center [1182, 649] width 70 height 29
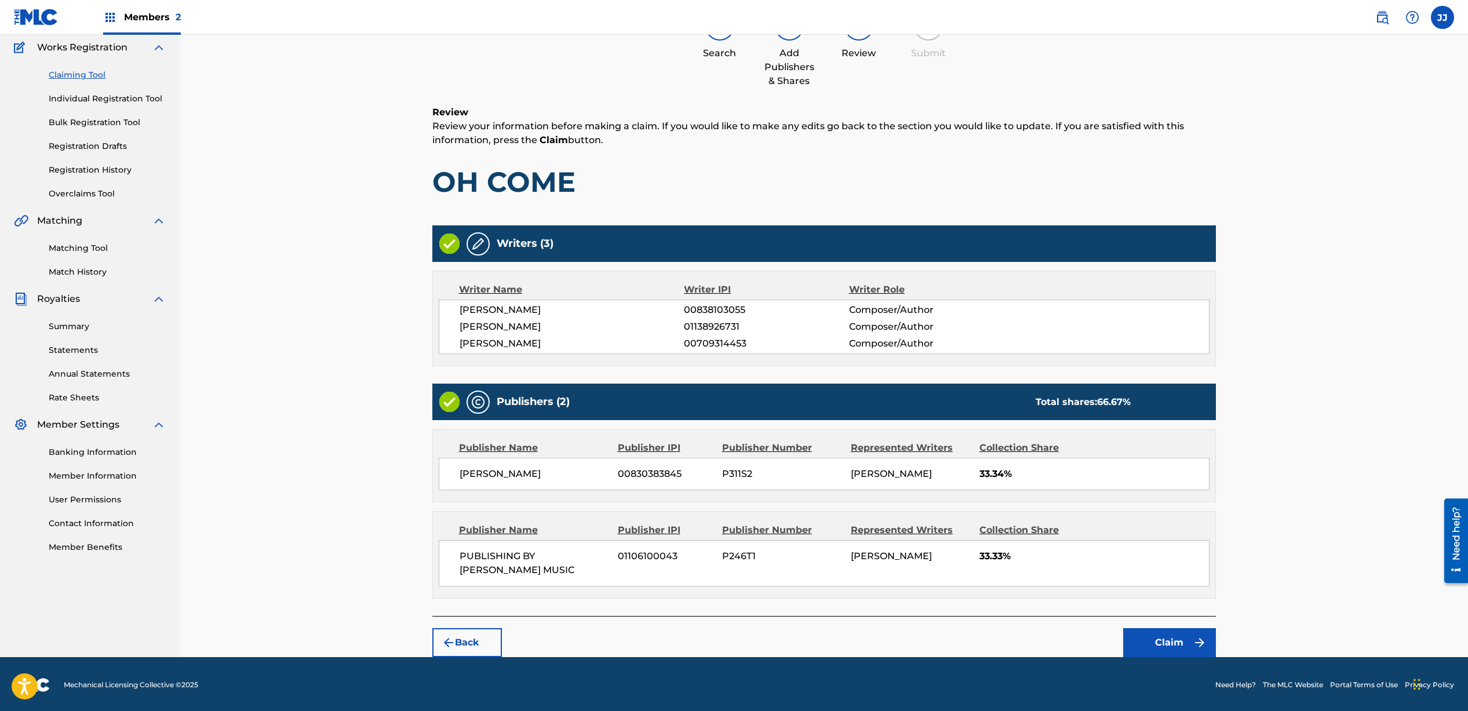
scroll to position [97, 0]
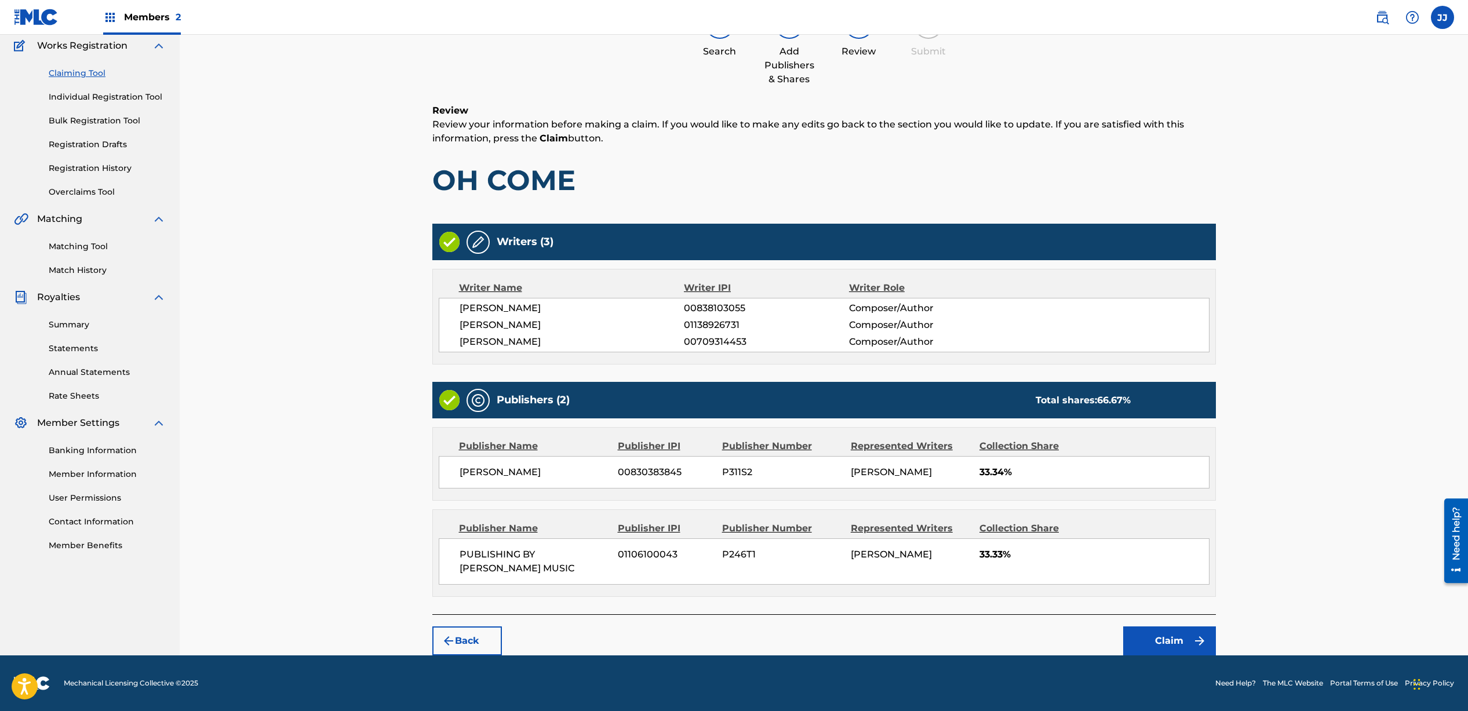
click at [1156, 640] on button "Claim" at bounding box center [1170, 641] width 93 height 29
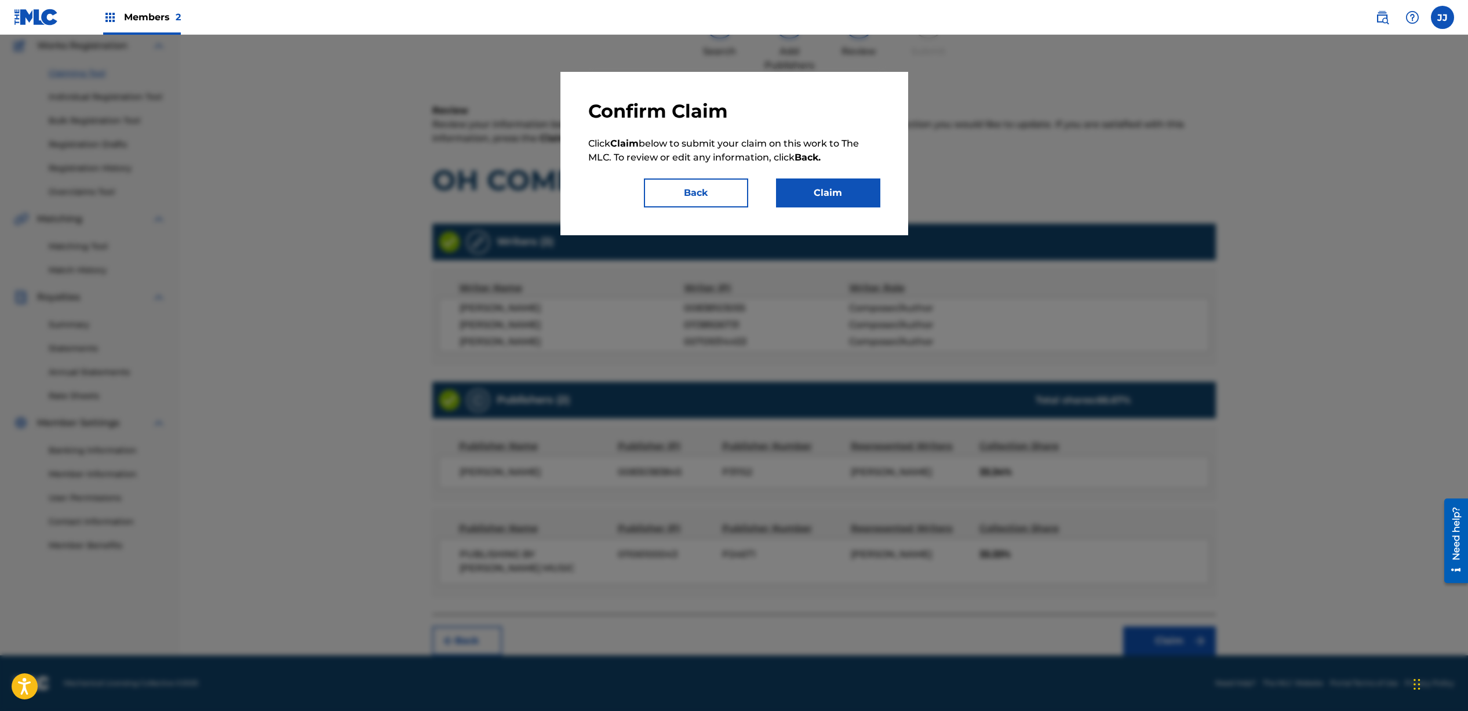
click at [819, 195] on button "Claim" at bounding box center [828, 193] width 104 height 29
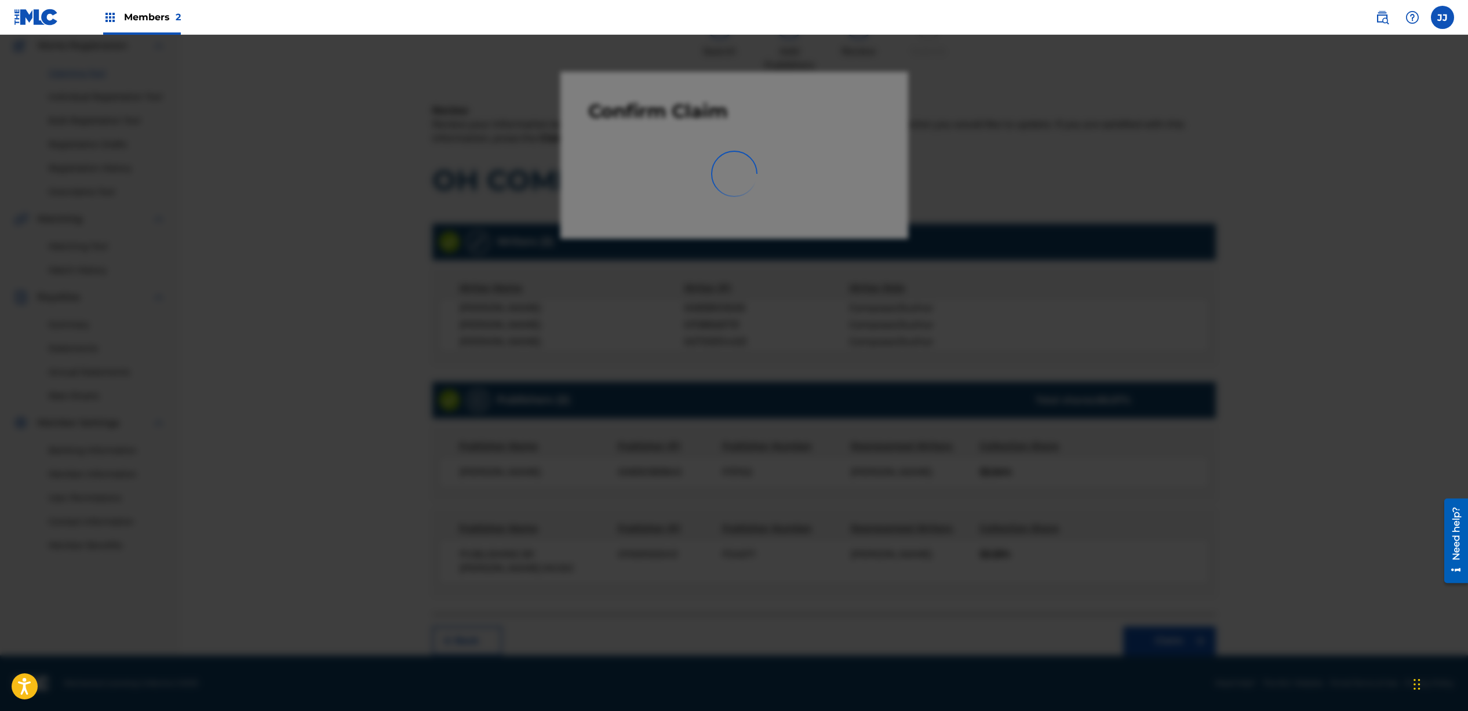
scroll to position [8, 0]
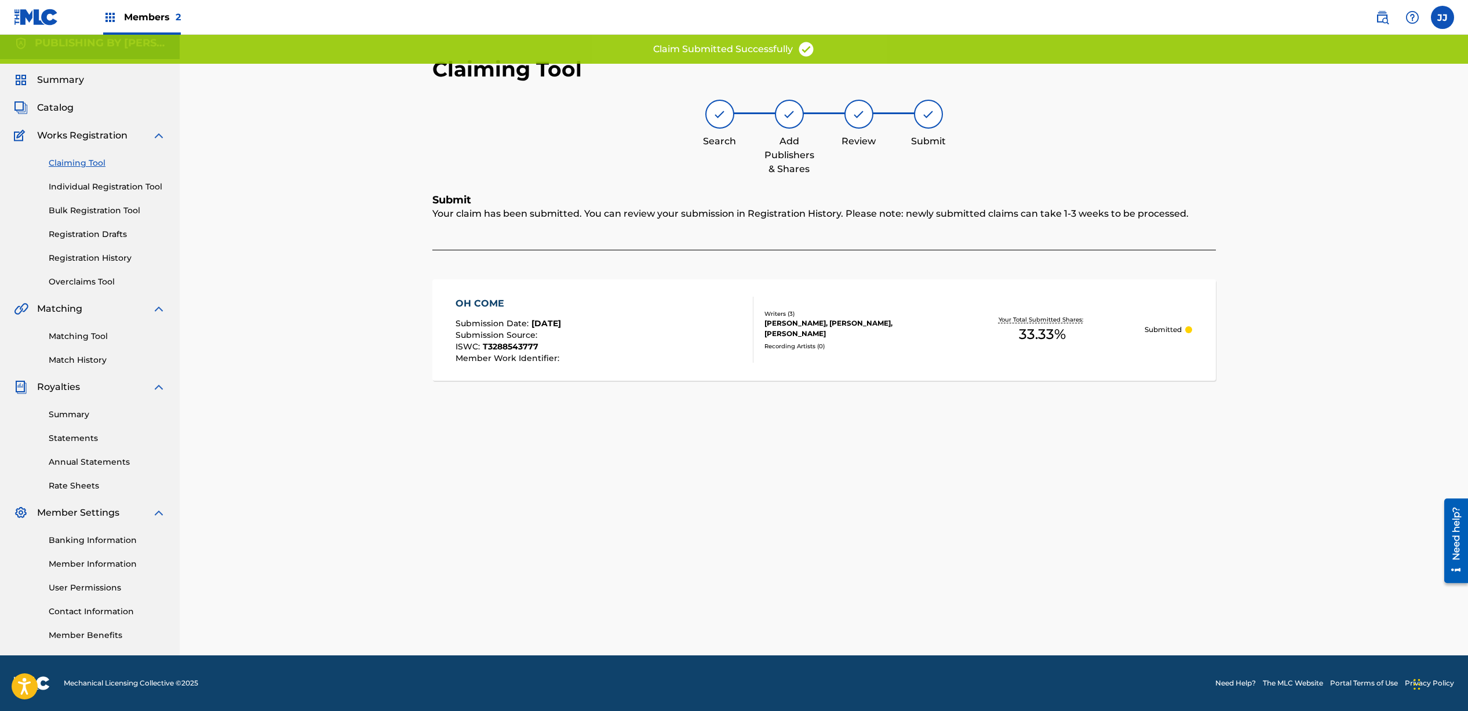
click at [79, 163] on link "Claiming Tool" at bounding box center [107, 163] width 117 height 12
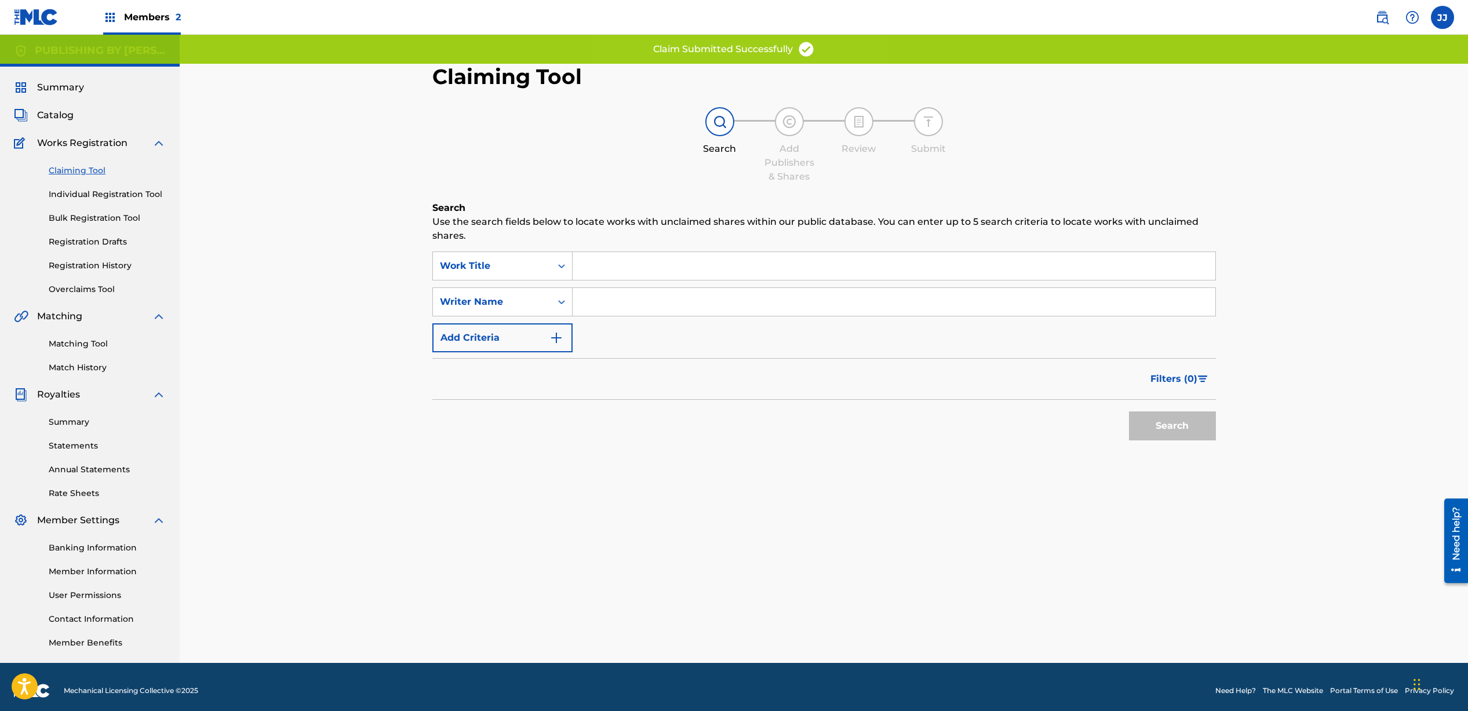
click at [618, 303] on input "Search Form" at bounding box center [894, 302] width 643 height 28
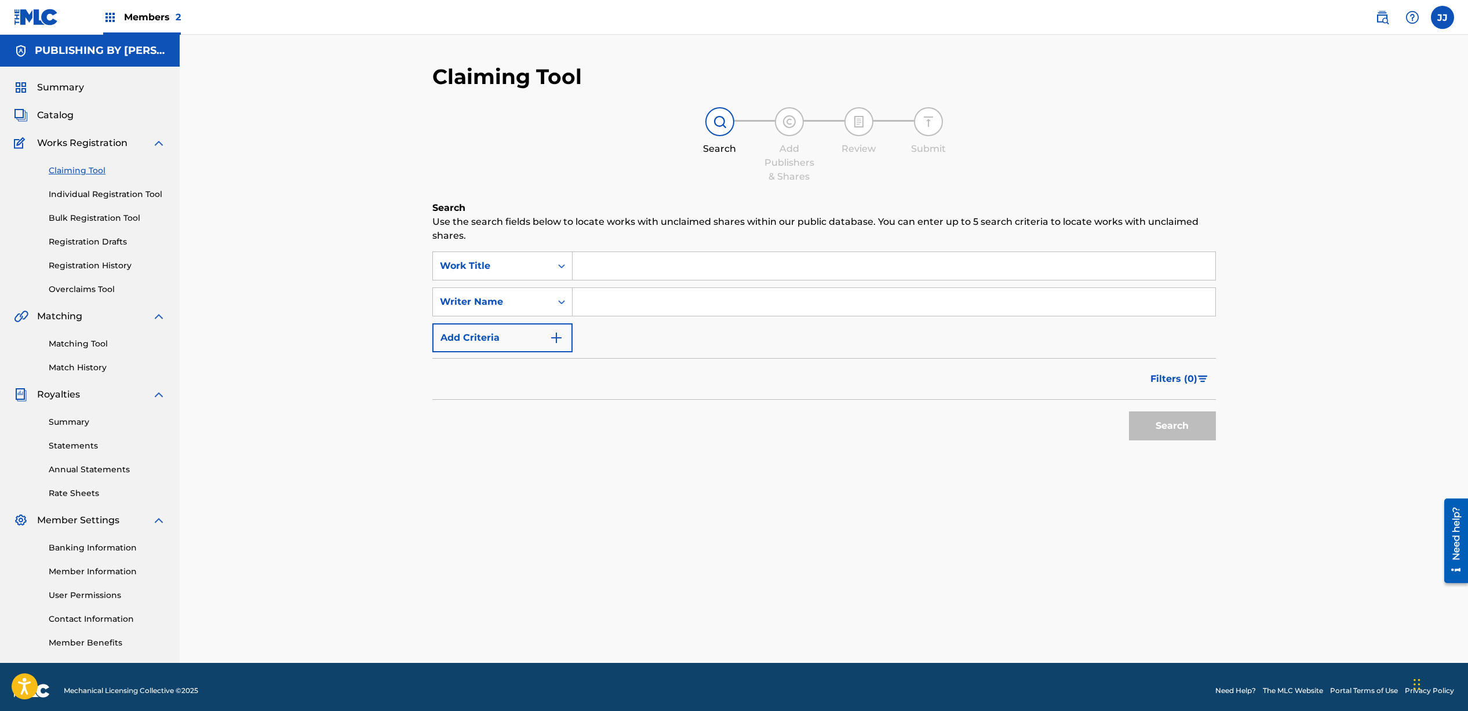
type input "[PERSON_NAME]"
drag, startPoint x: 667, startPoint y: 302, endPoint x: 555, endPoint y: 307, distance: 111.4
click at [555, 307] on div "SearchWithCriteriaff7013b2-15d9-4f54-b4b4-e6ef7890891b Writer Name [PERSON_NAME]" at bounding box center [824, 302] width 784 height 29
click at [588, 297] on input "Search Form" at bounding box center [894, 302] width 643 height 28
type input "[PERSON_NAME]"
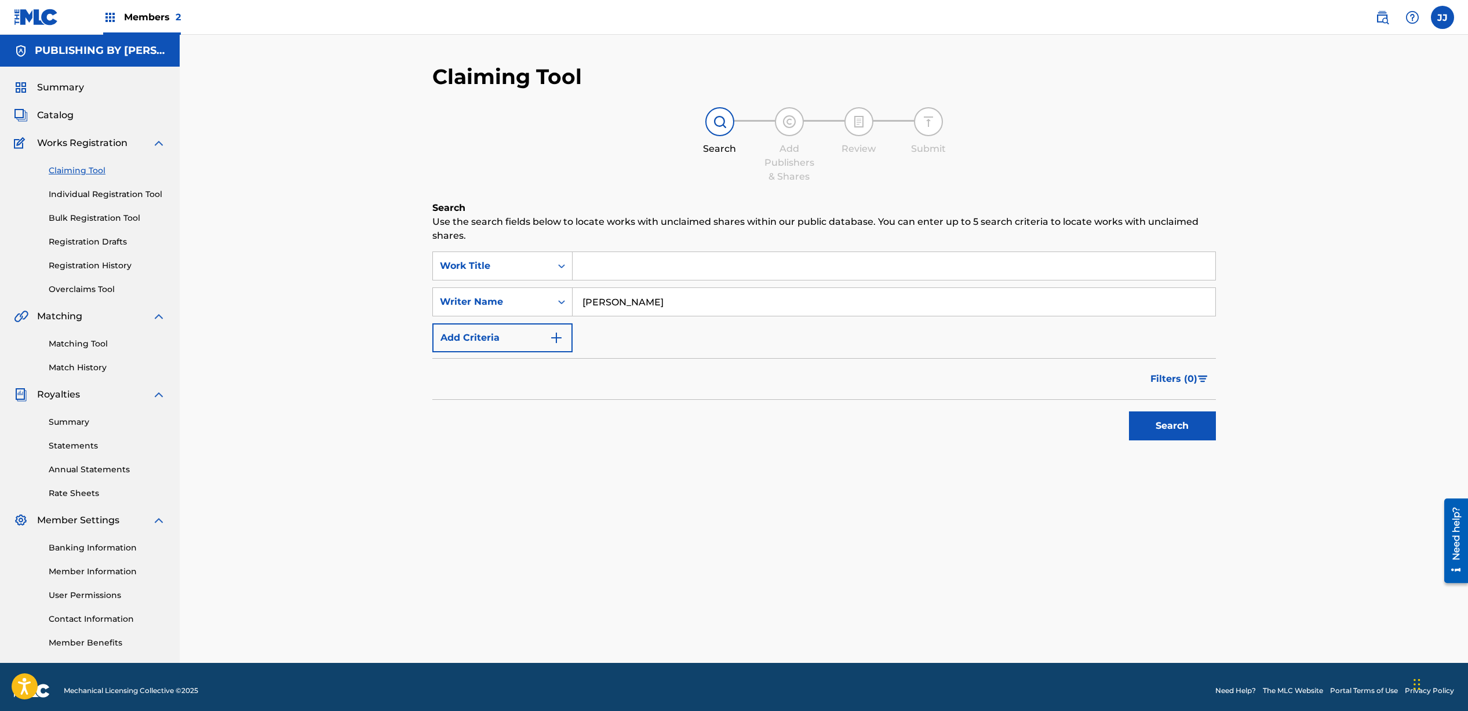
click at [1151, 419] on button "Search" at bounding box center [1172, 426] width 87 height 29
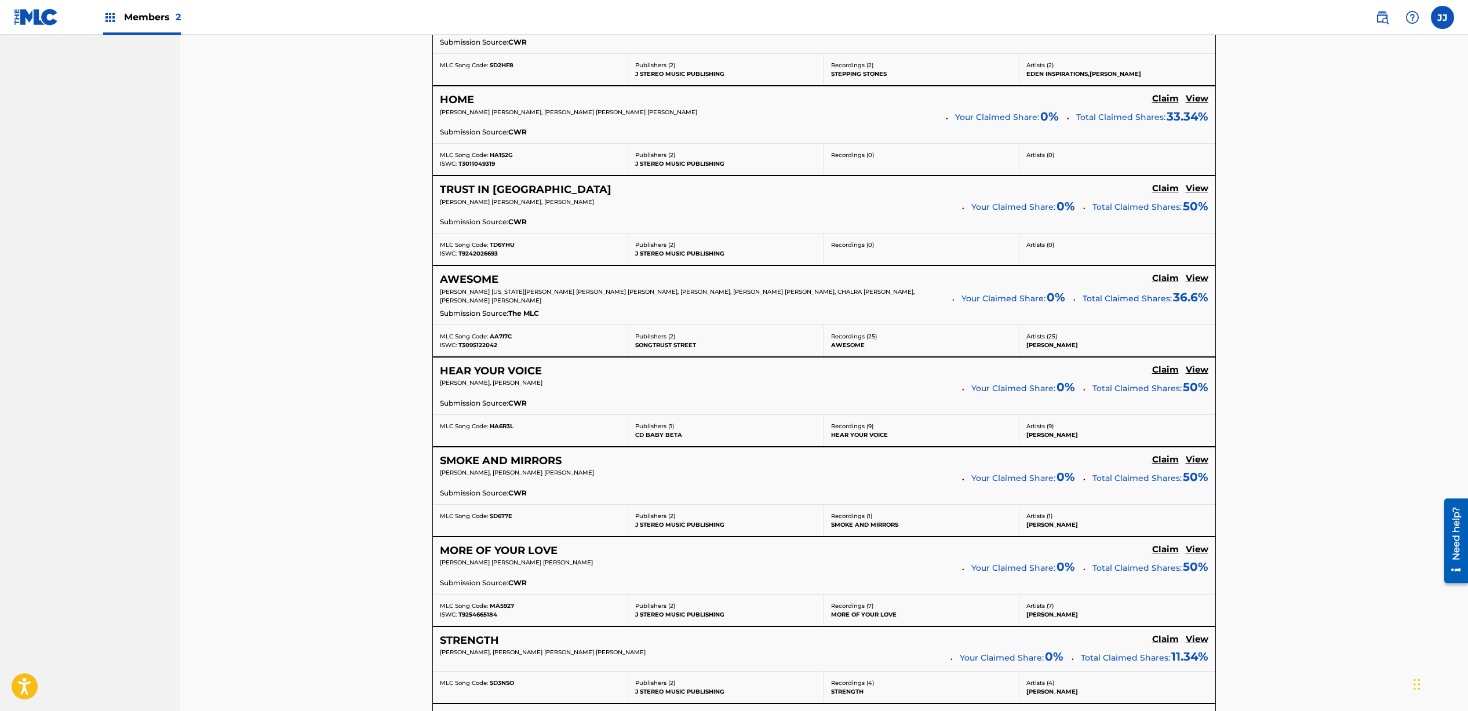
scroll to position [4360, 0]
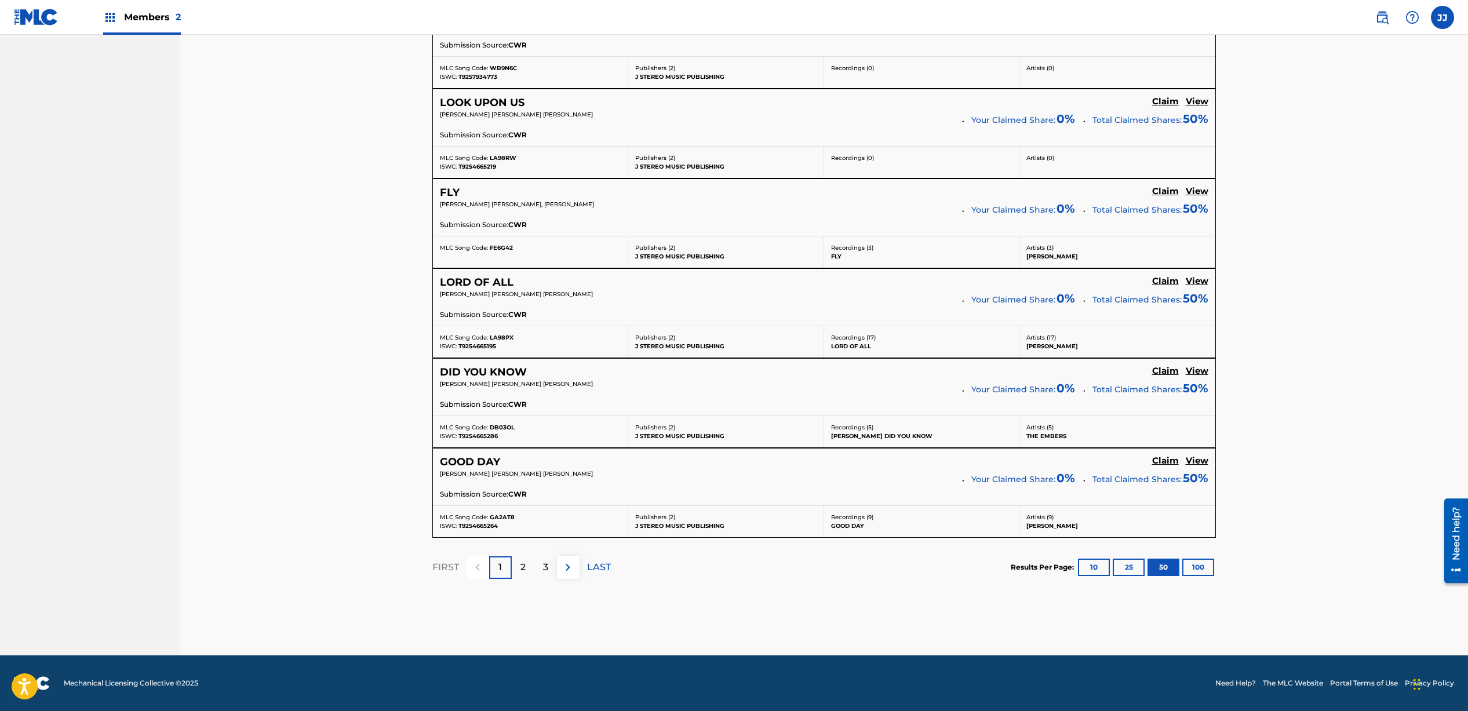
click at [573, 565] on img at bounding box center [568, 568] width 14 height 14
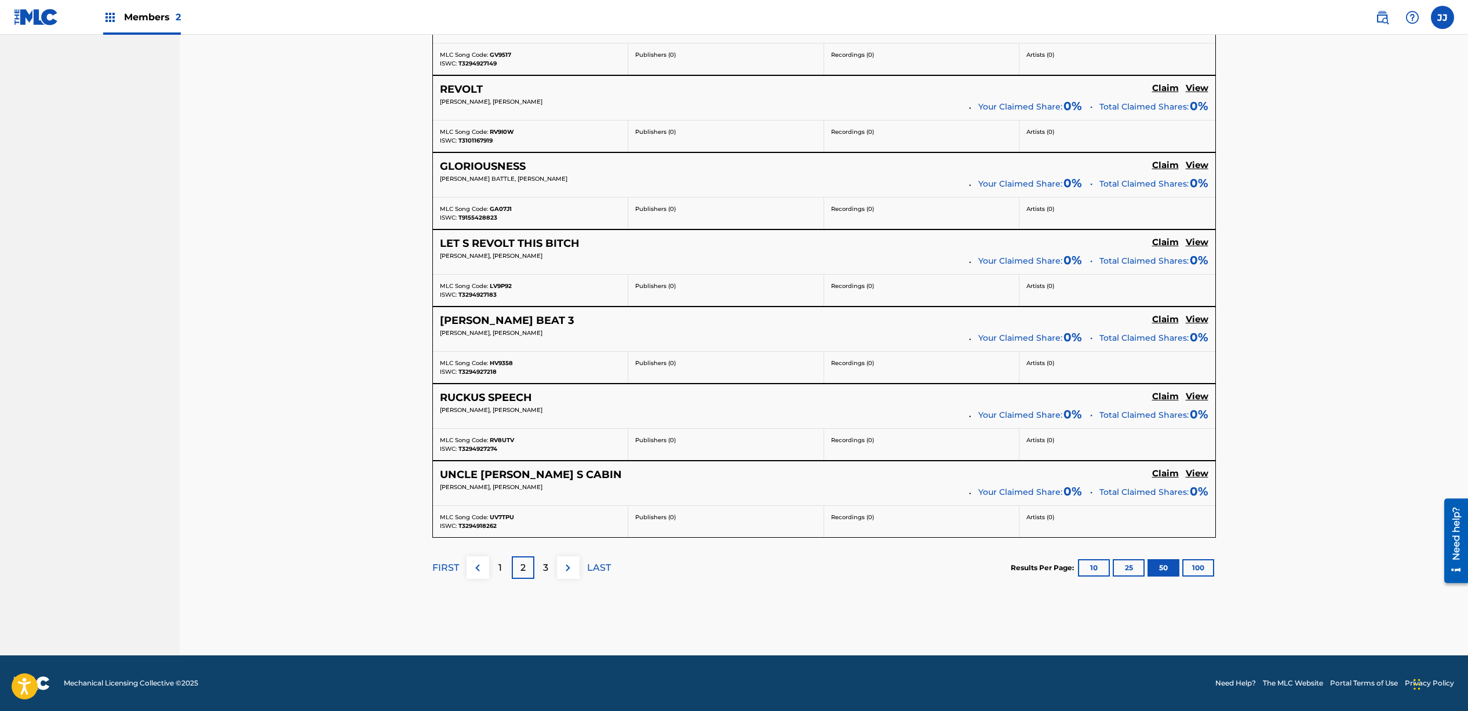
click at [569, 570] on img at bounding box center [568, 568] width 14 height 14
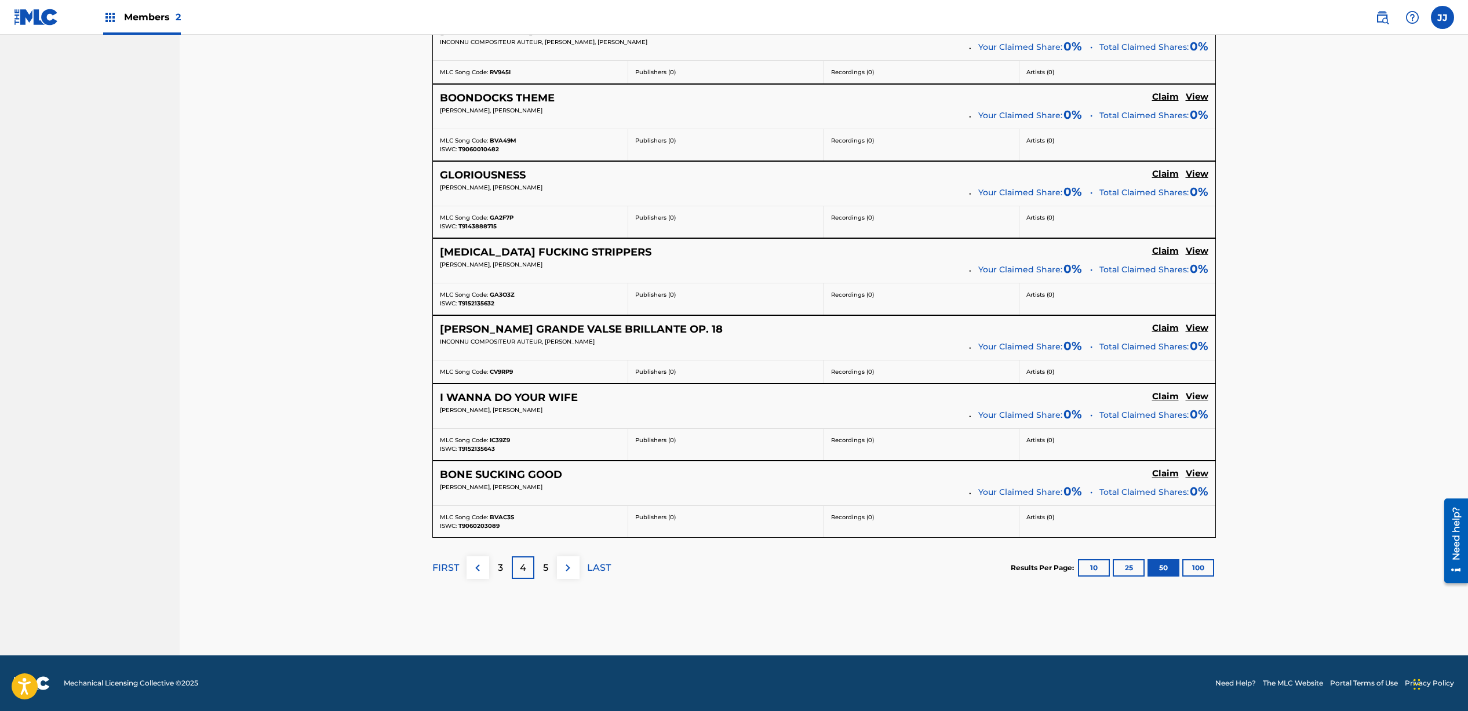
click at [569, 570] on img at bounding box center [568, 568] width 14 height 14
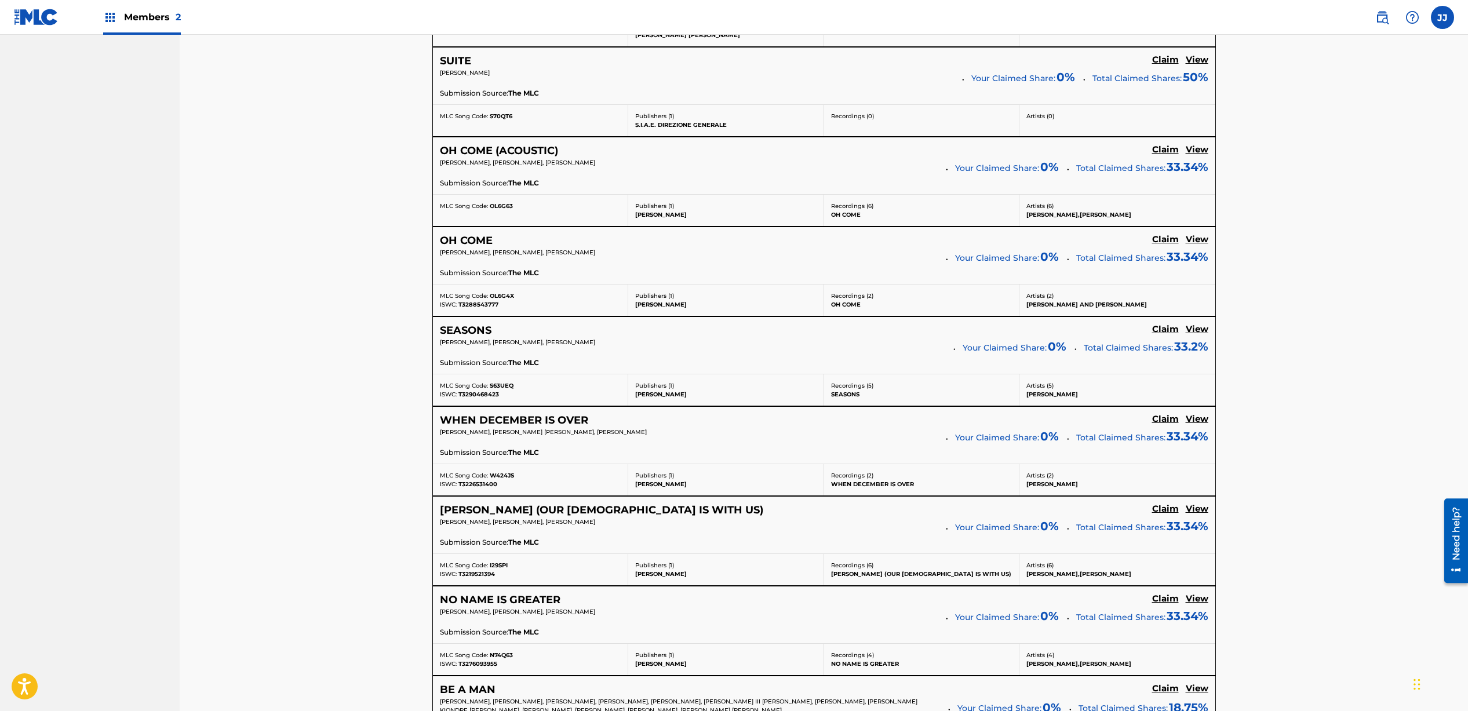
scroll to position [3383, 0]
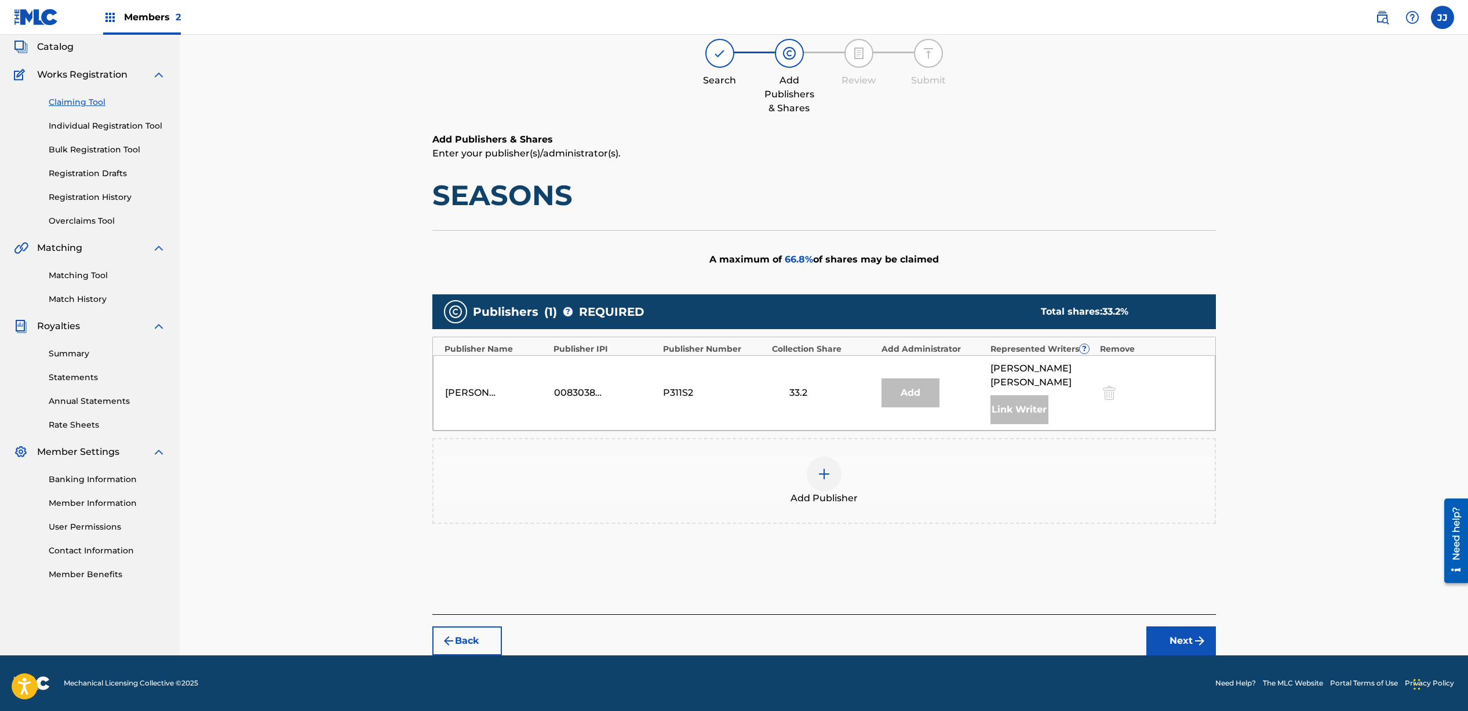
scroll to position [54, 0]
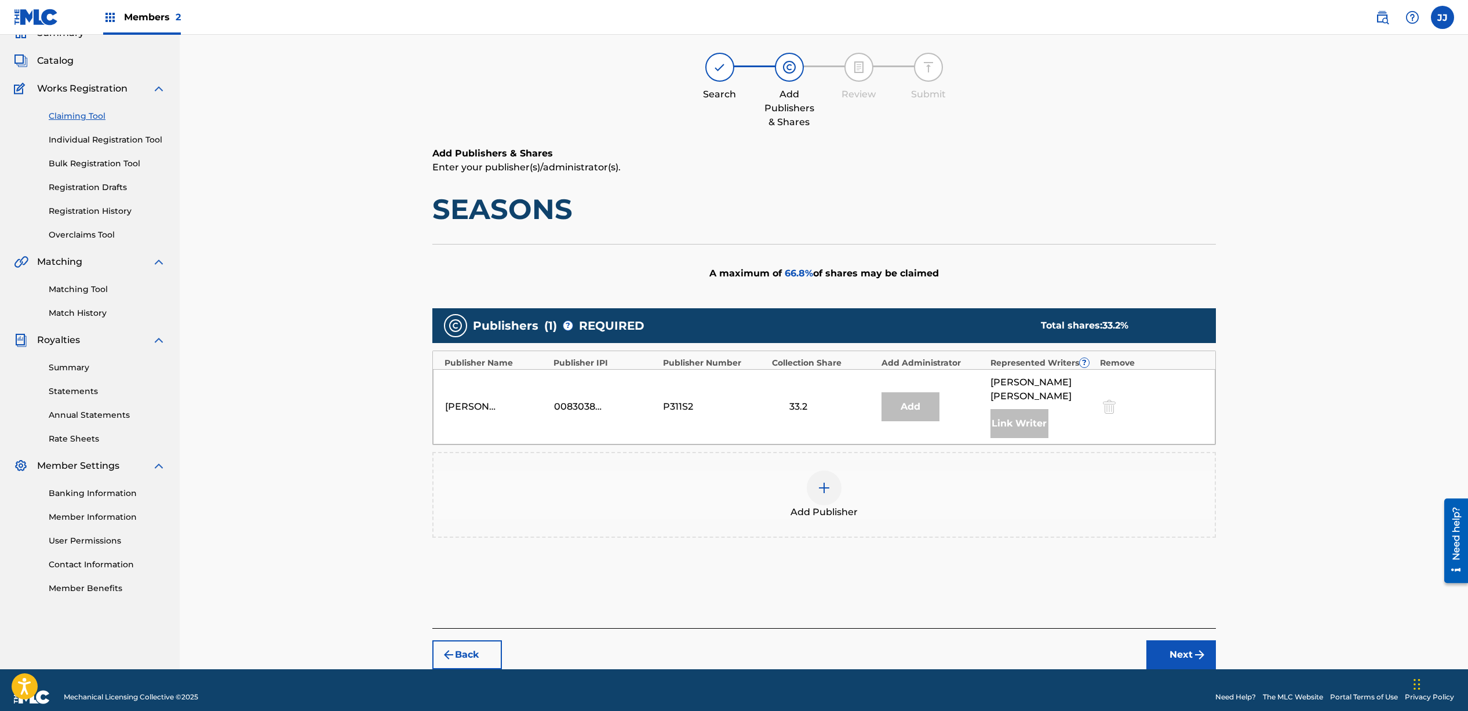
click at [829, 481] on img at bounding box center [824, 488] width 14 height 14
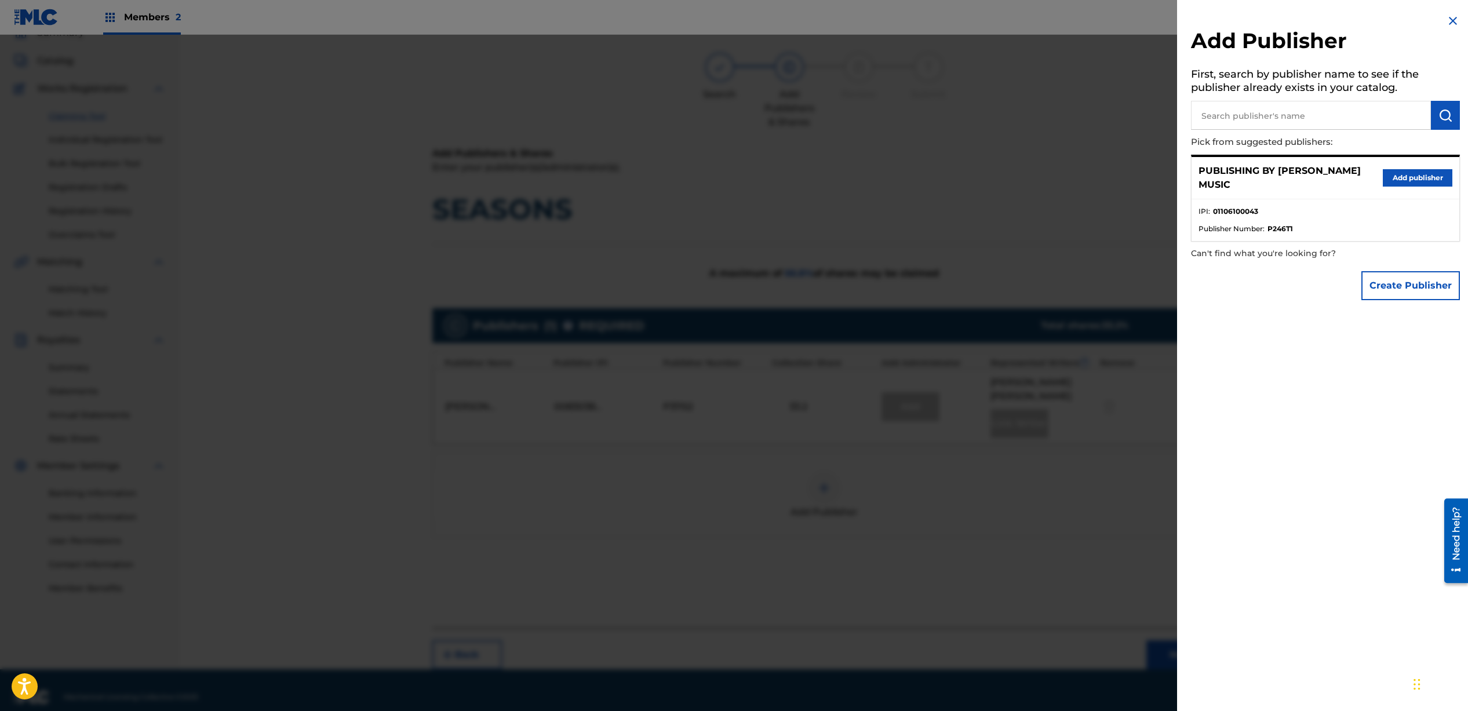
click at [1394, 177] on button "Add publisher" at bounding box center [1418, 177] width 70 height 17
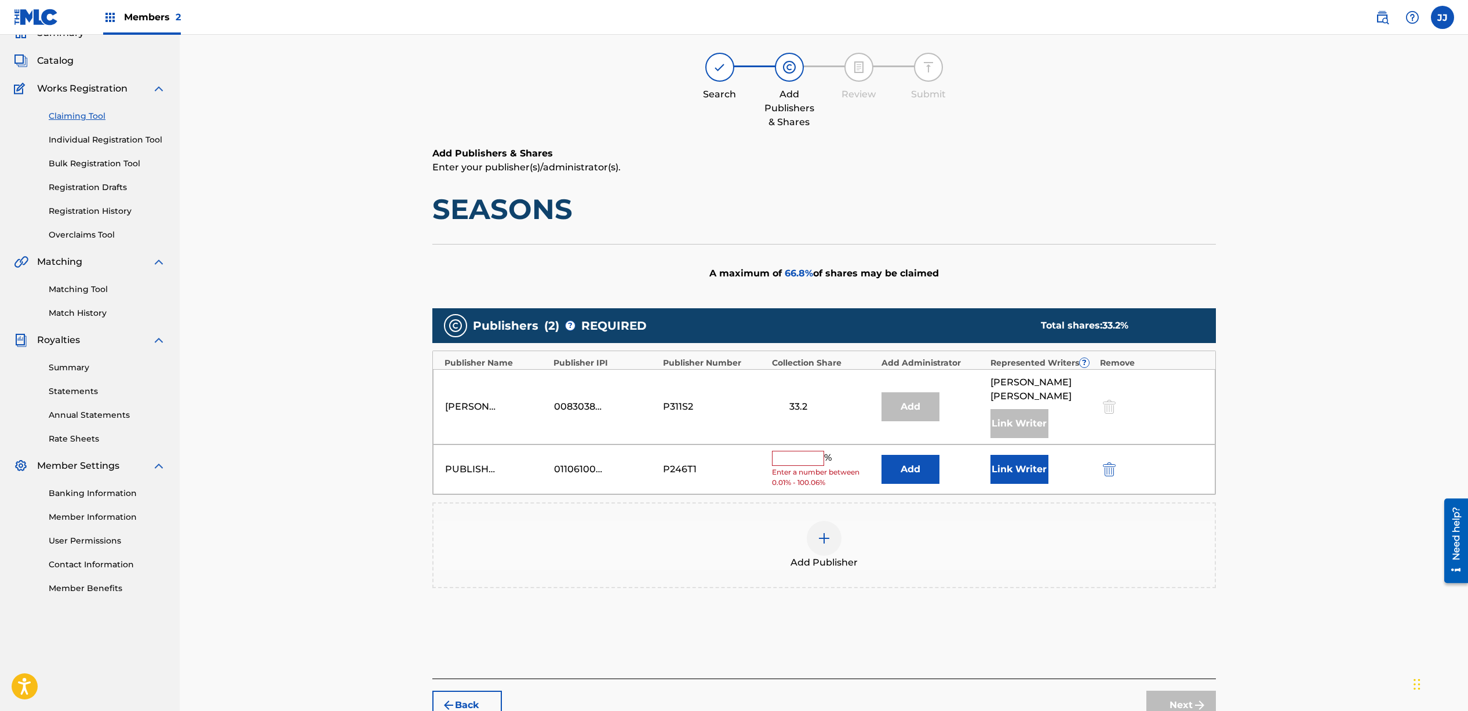
click at [787, 451] on input "text" at bounding box center [798, 458] width 52 height 15
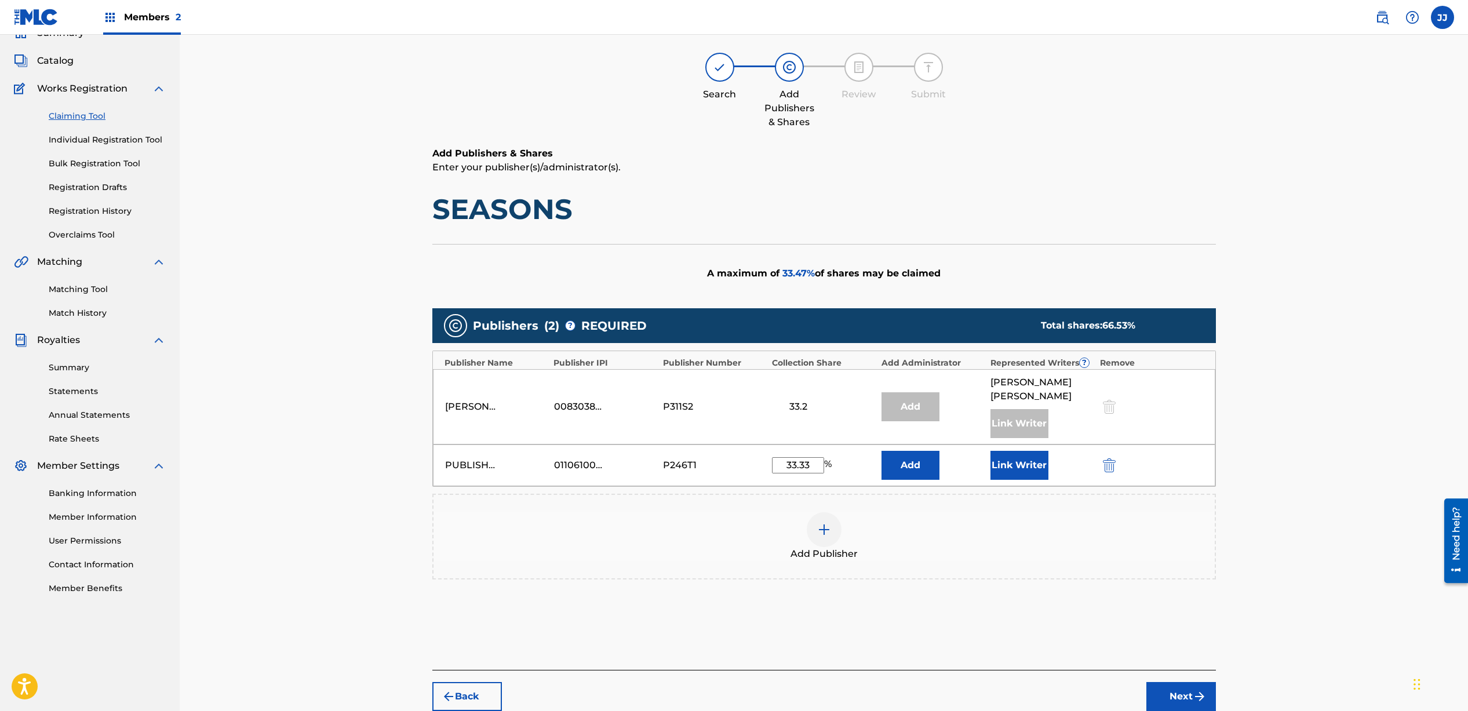
type input "33.33"
click at [1021, 457] on button "Link Writer" at bounding box center [1020, 465] width 58 height 29
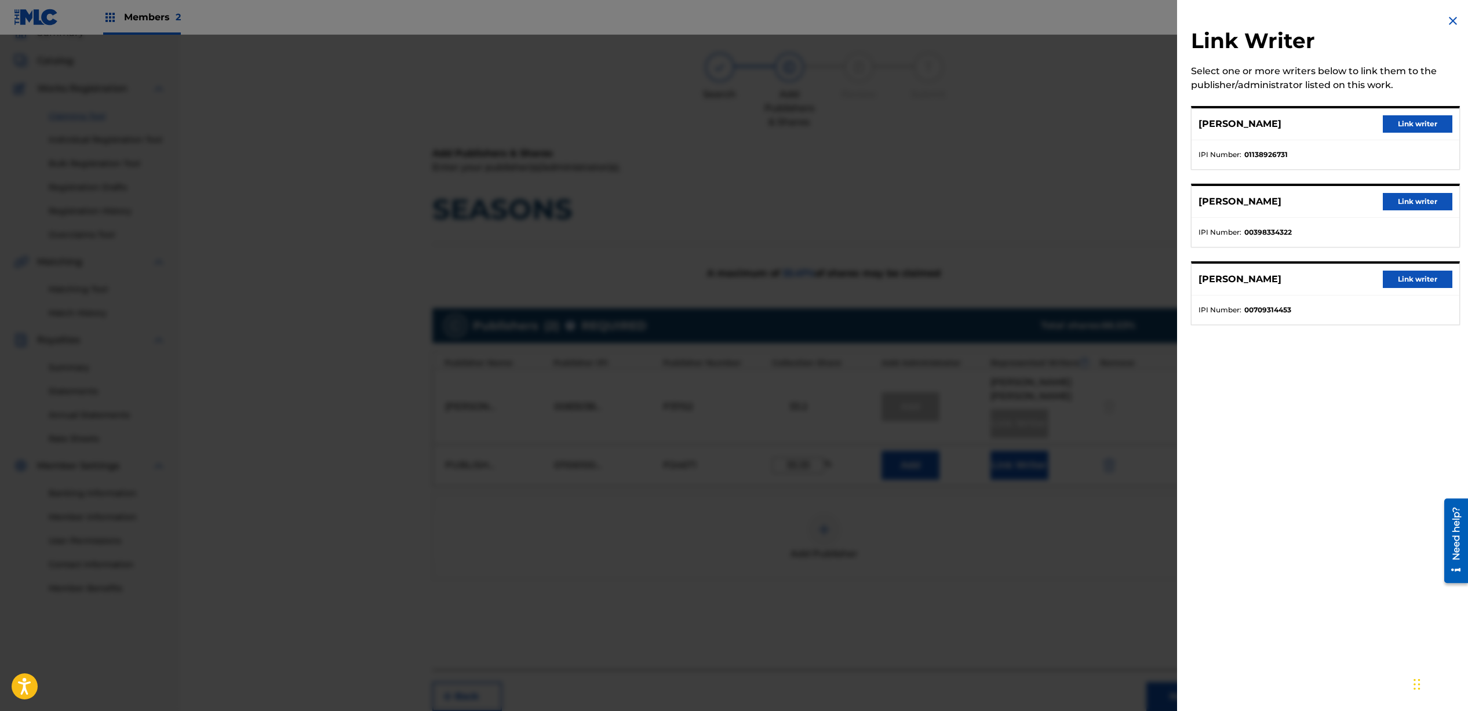
click at [1430, 284] on button "Link writer" at bounding box center [1418, 279] width 70 height 17
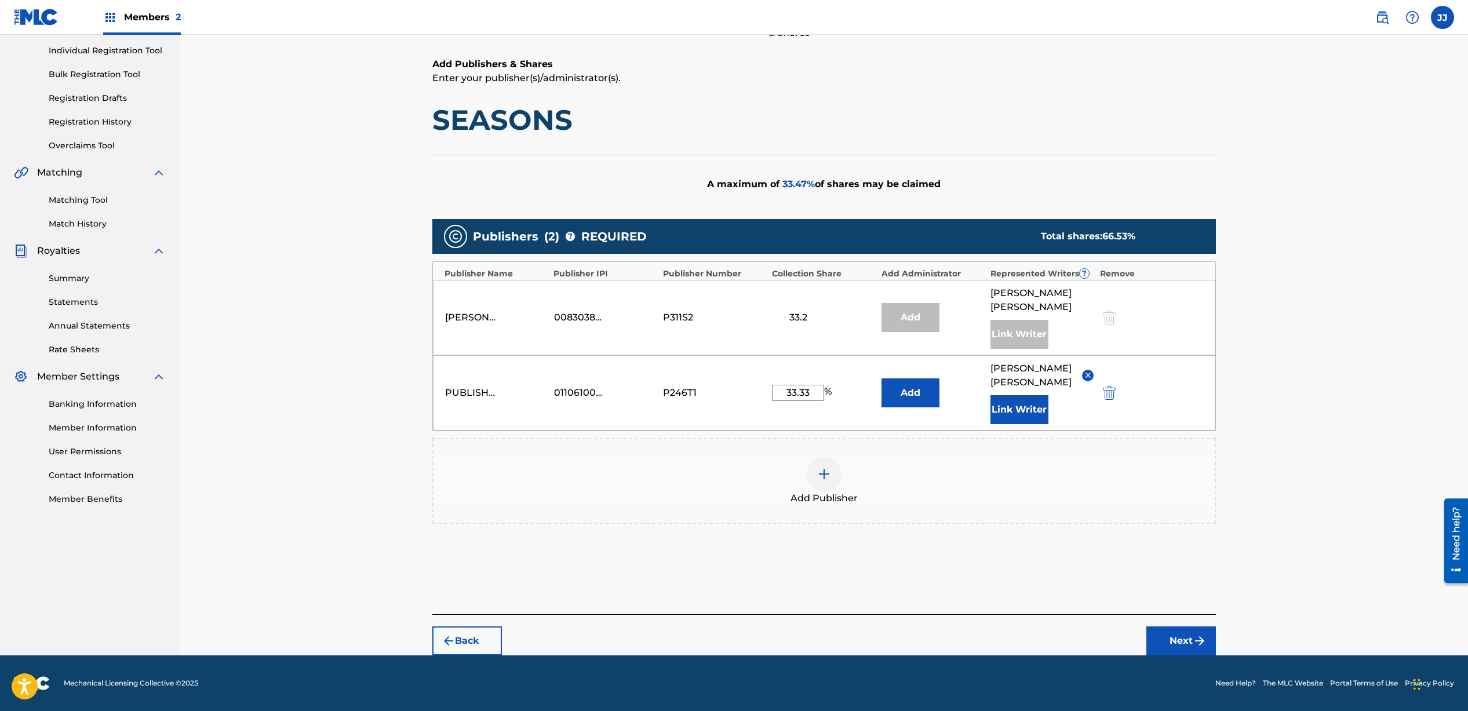
click at [1186, 643] on button "Next" at bounding box center [1182, 641] width 70 height 29
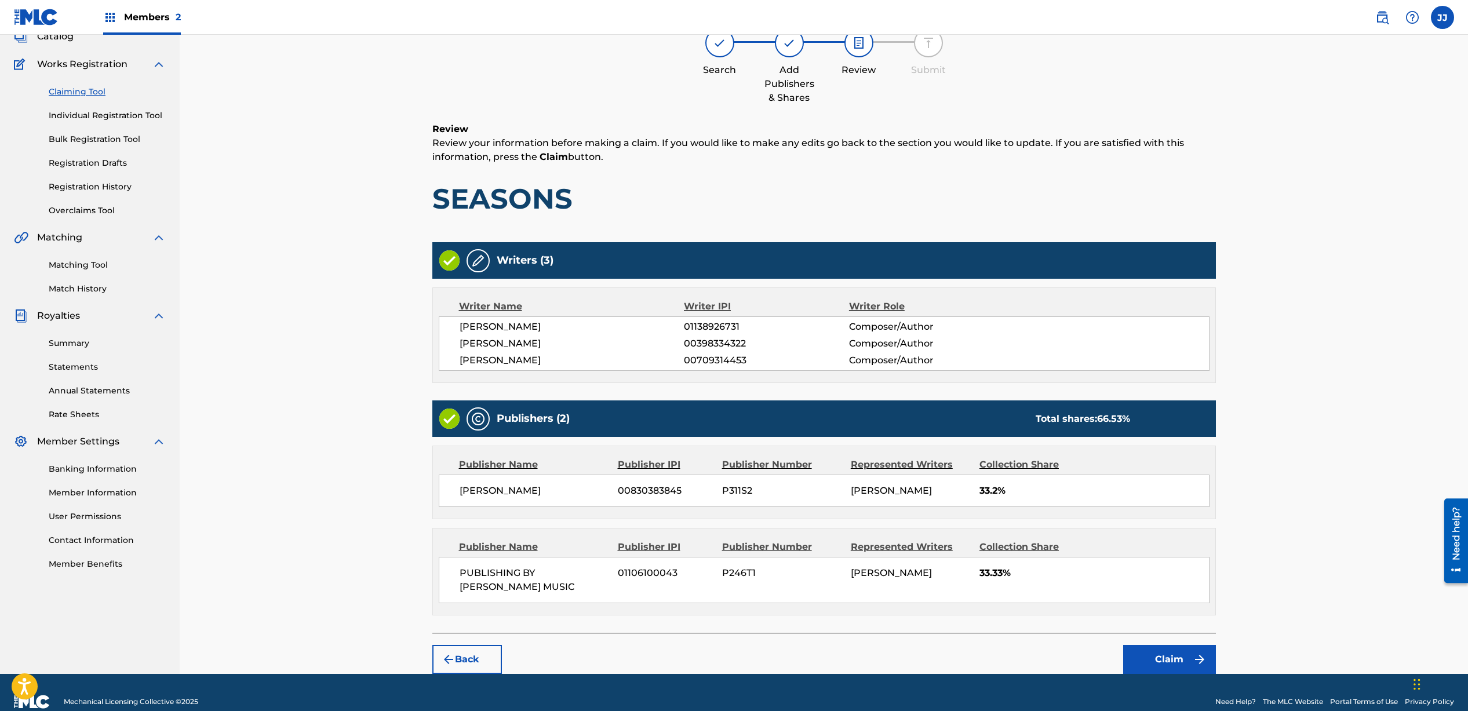
scroll to position [97, 0]
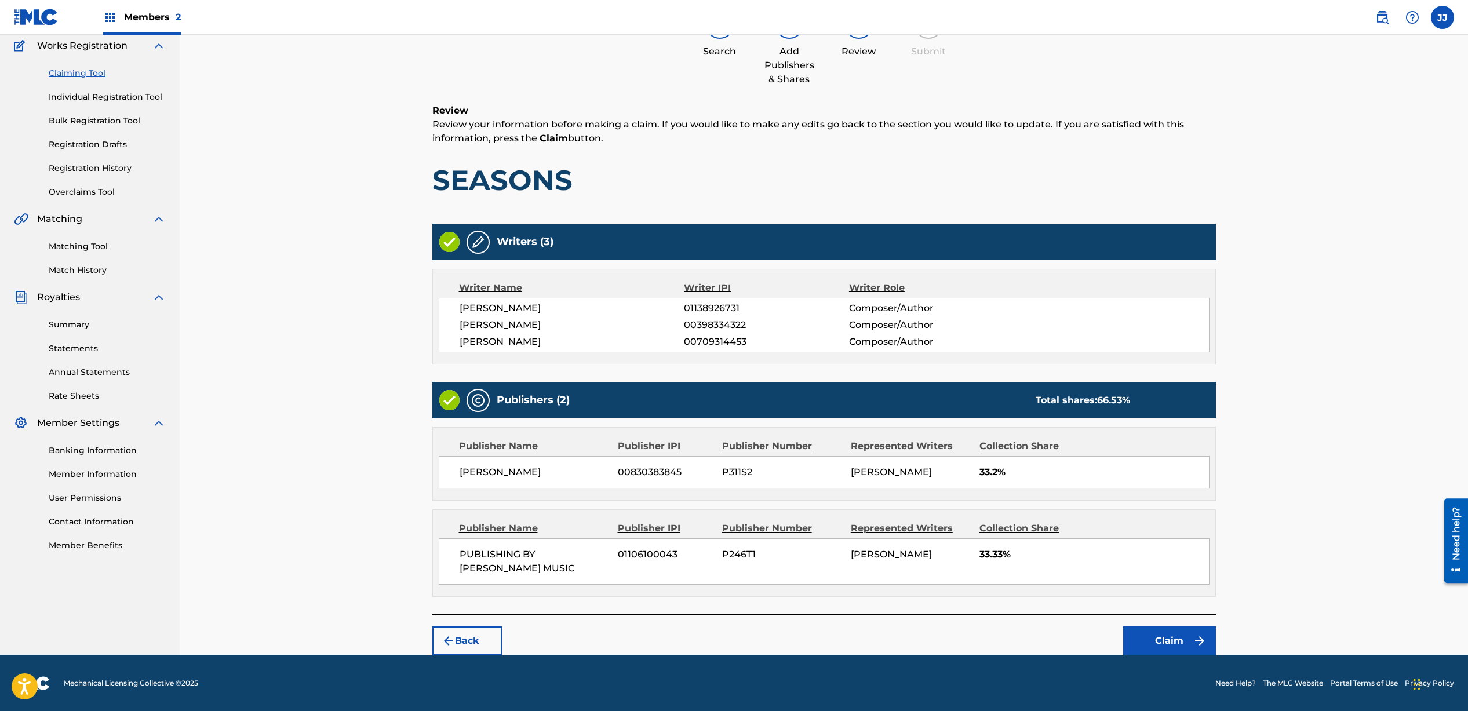
click at [1165, 646] on button "Claim" at bounding box center [1170, 641] width 93 height 29
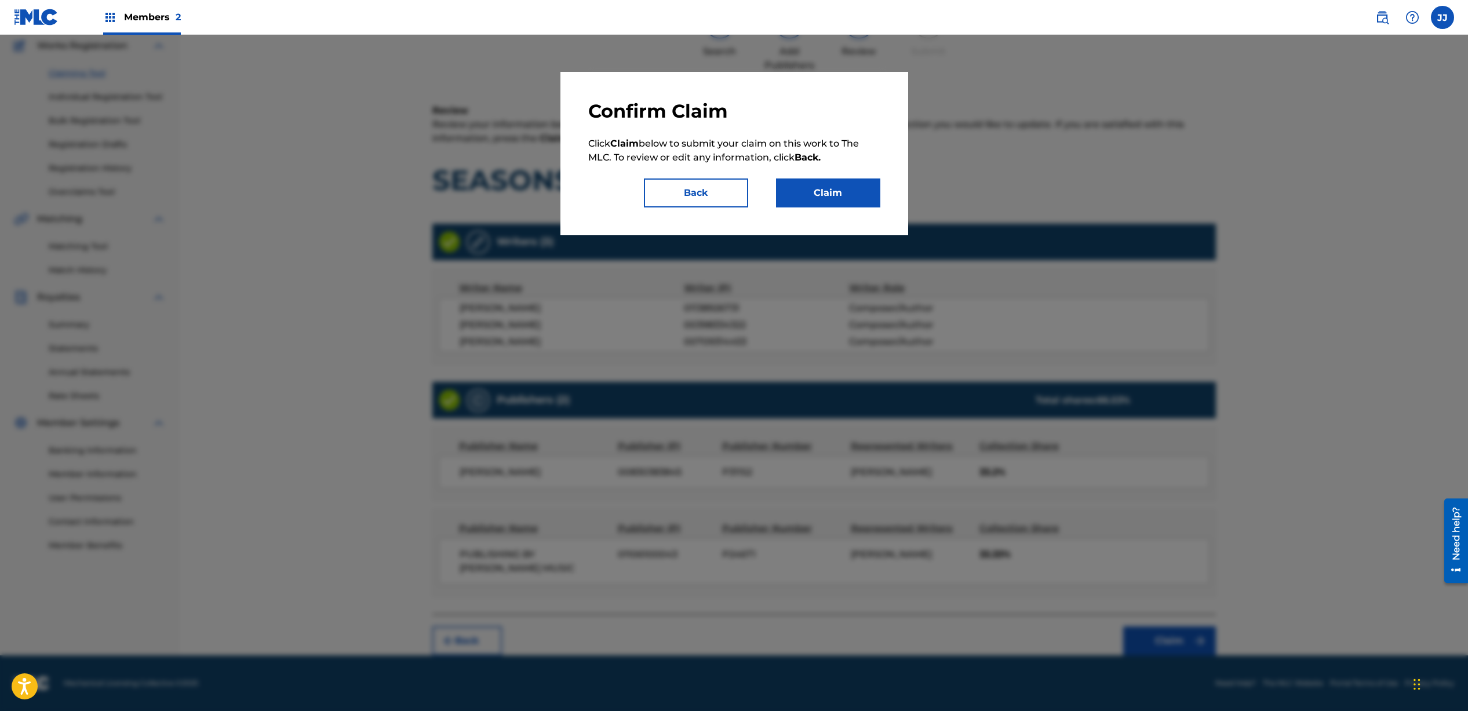
click at [843, 202] on button "Claim" at bounding box center [828, 193] width 104 height 29
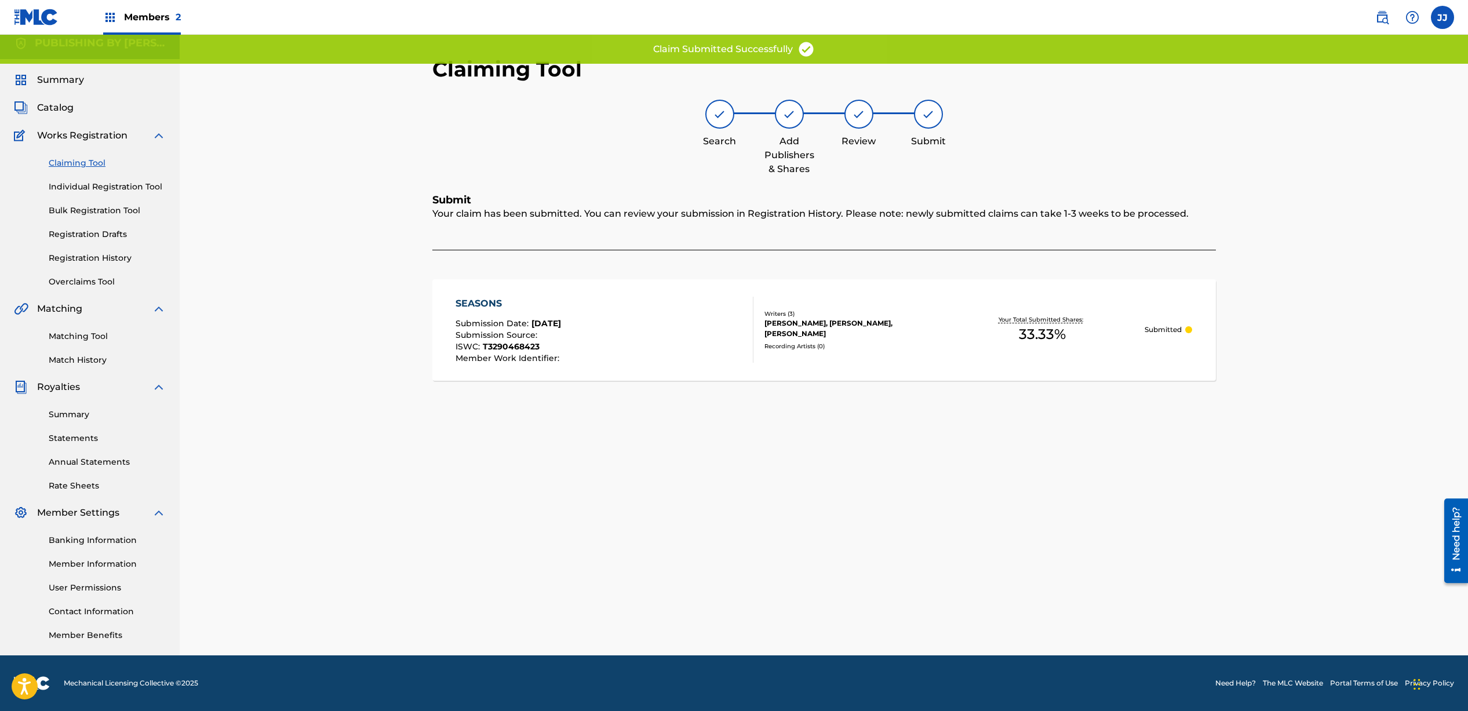
scroll to position [8, 0]
click at [84, 162] on link "Claiming Tool" at bounding box center [107, 163] width 117 height 12
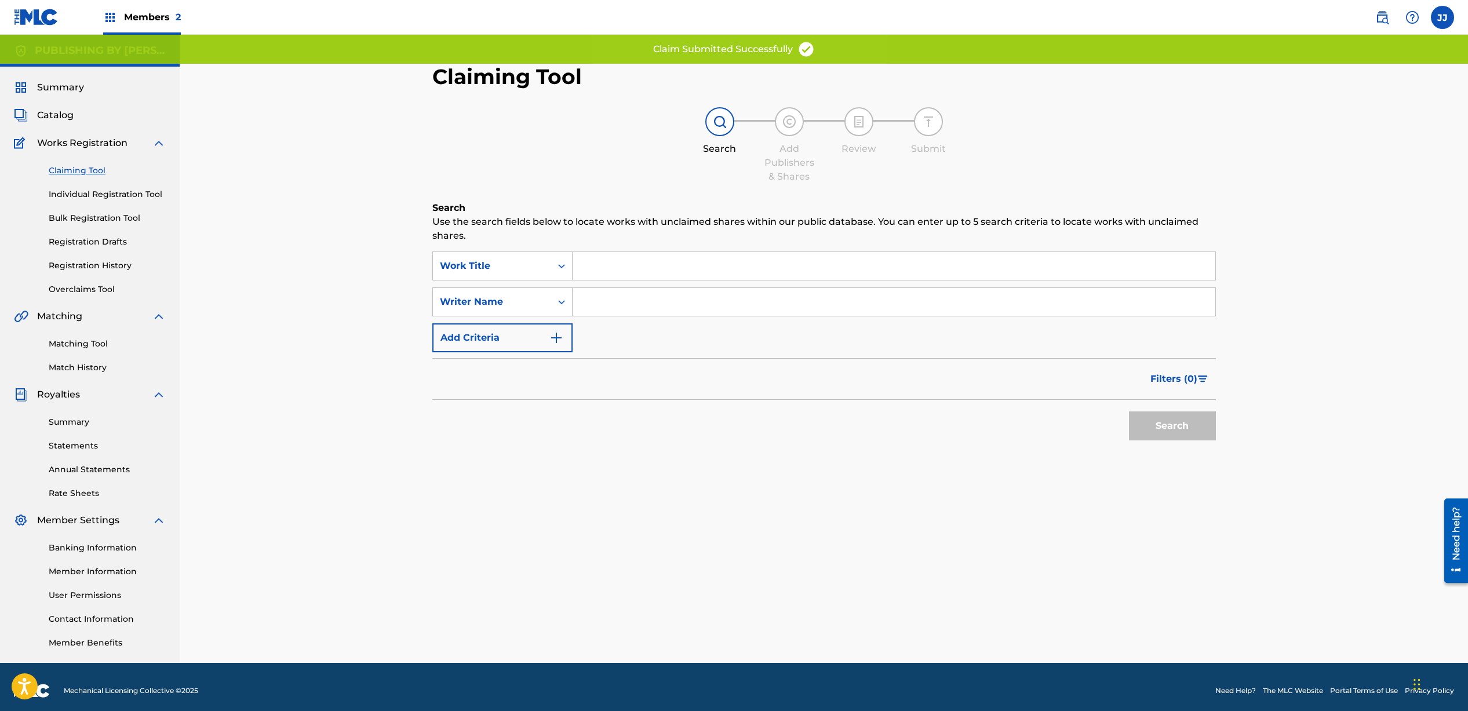
click at [736, 309] on input "Search Form" at bounding box center [894, 302] width 643 height 28
type input "[PERSON_NAME]"
click at [1168, 431] on button "Search" at bounding box center [1172, 426] width 87 height 29
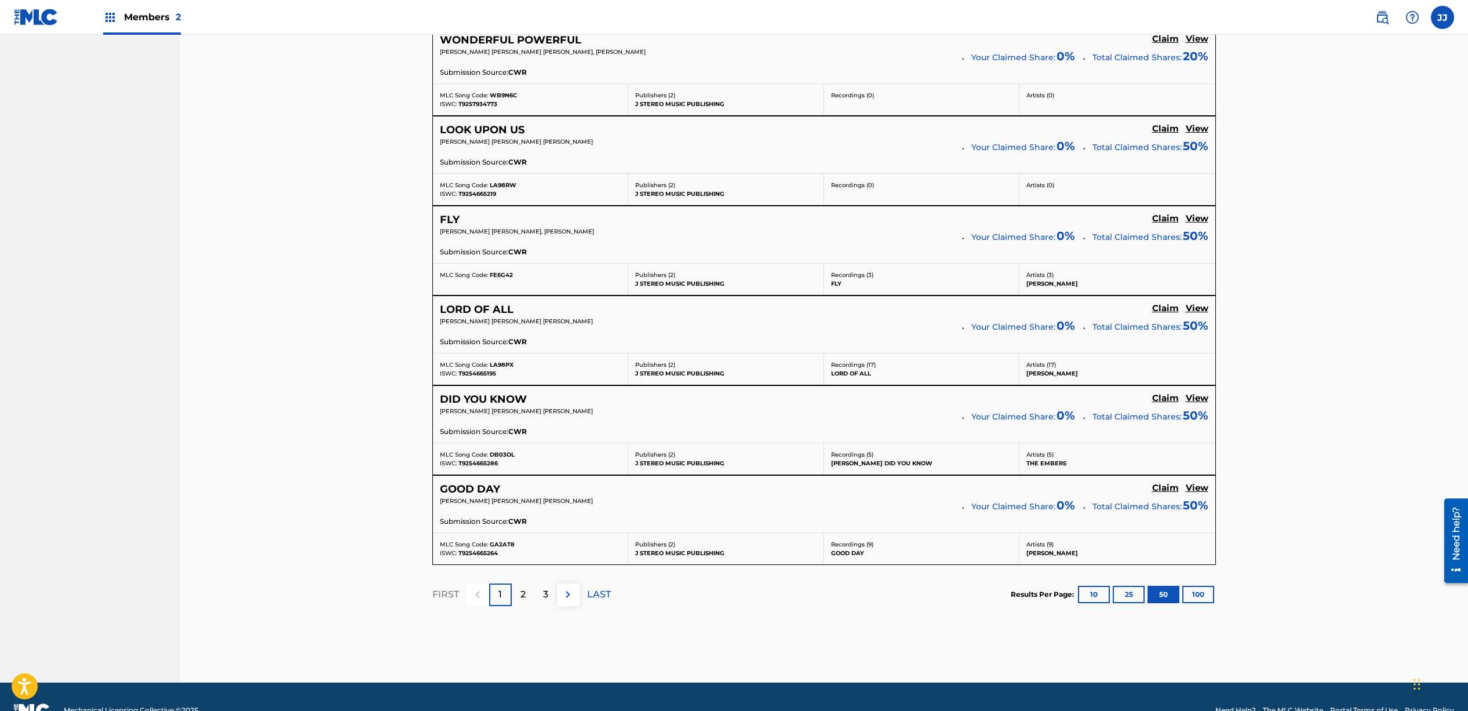
scroll to position [4360, 0]
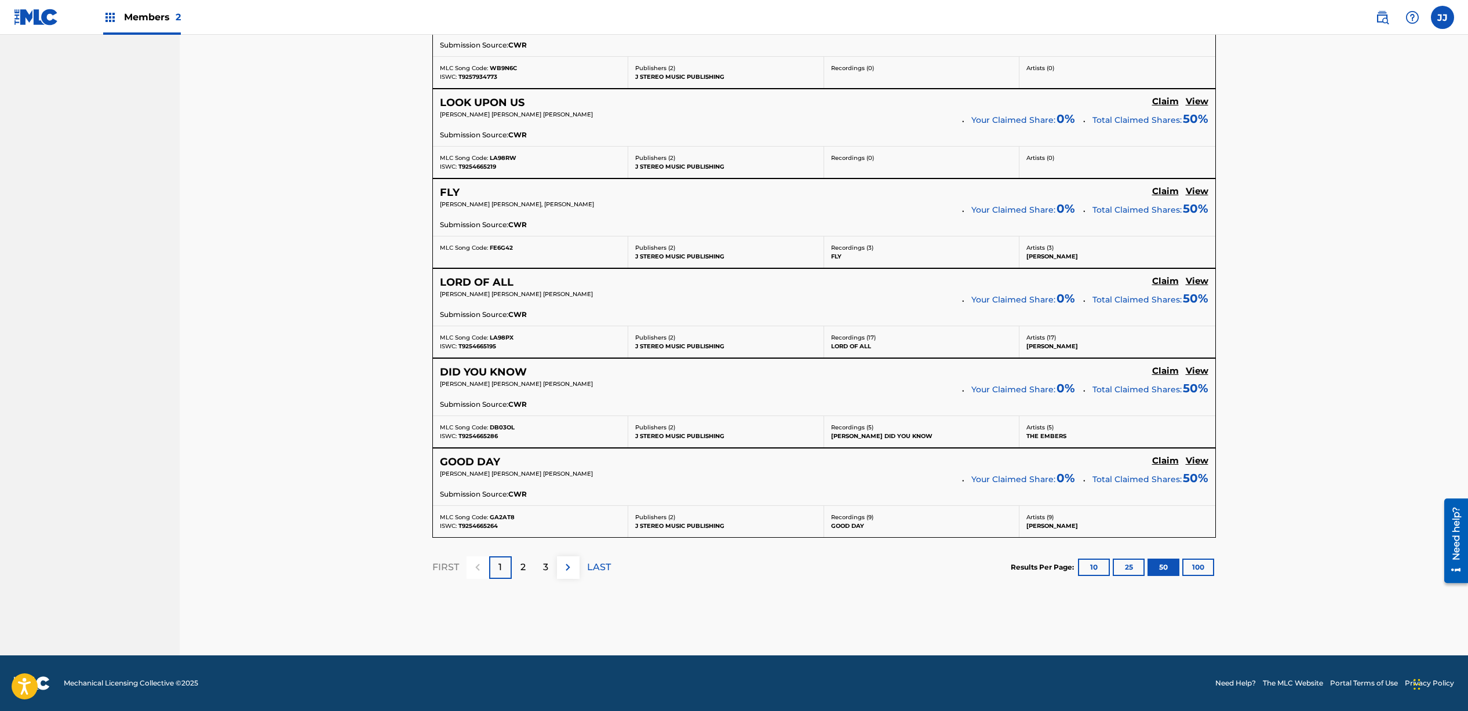
click at [571, 570] on img at bounding box center [568, 568] width 14 height 14
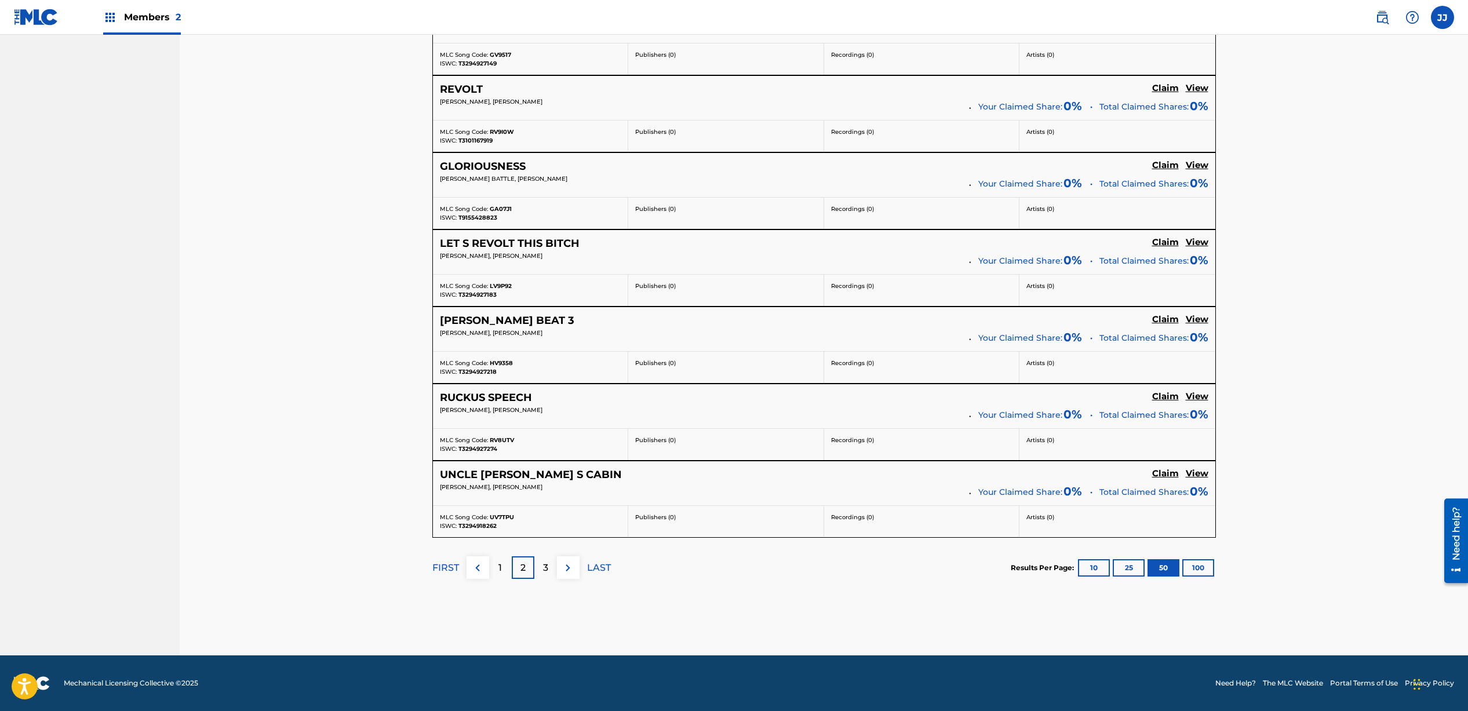
click at [571, 570] on img at bounding box center [568, 568] width 14 height 14
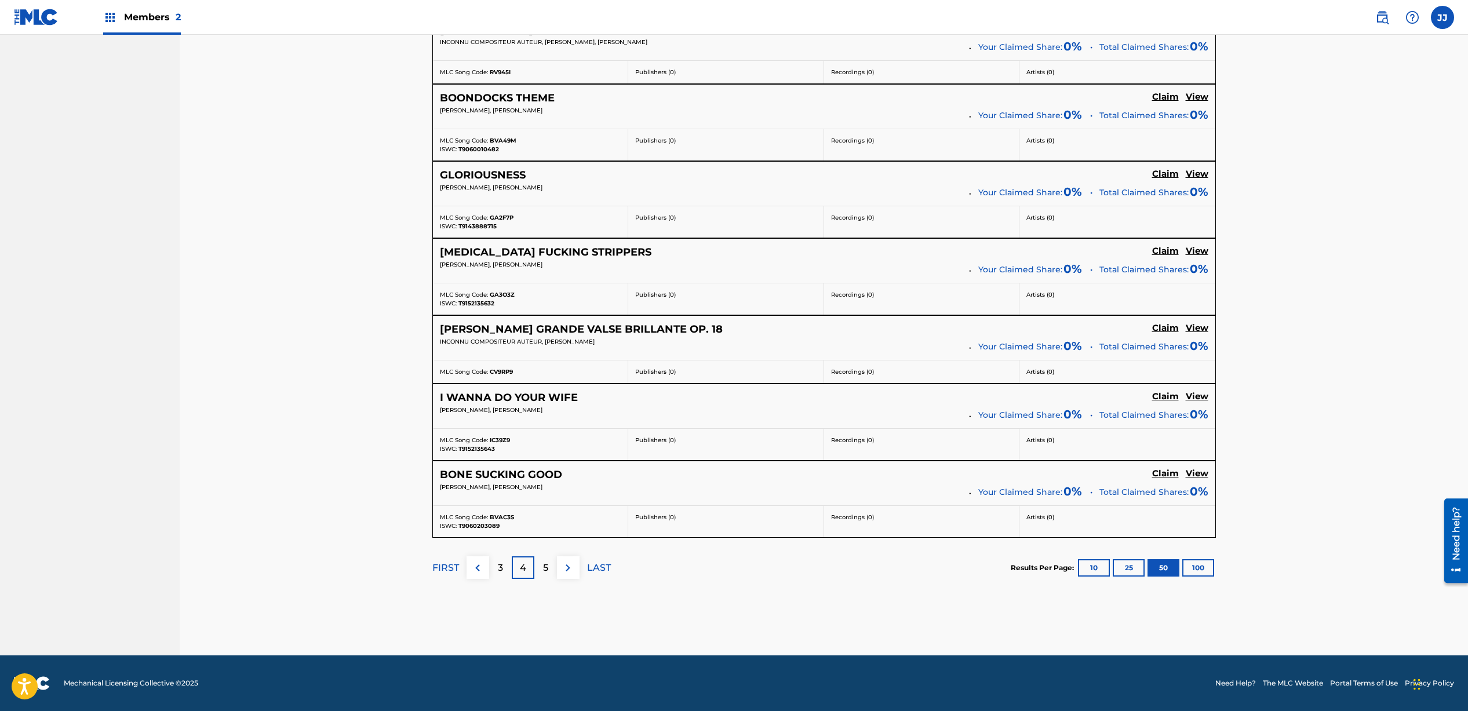
click at [571, 570] on img at bounding box center [568, 568] width 14 height 14
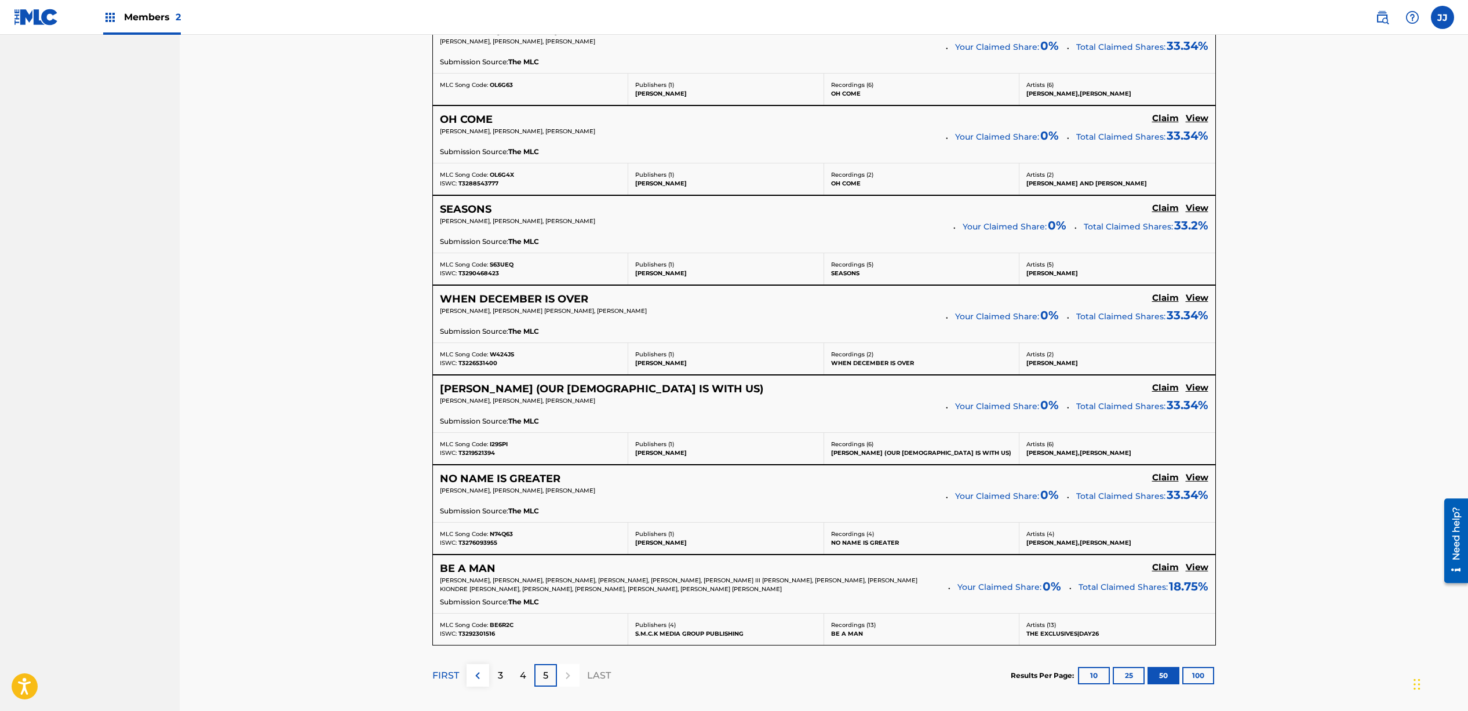
scroll to position [3546, 0]
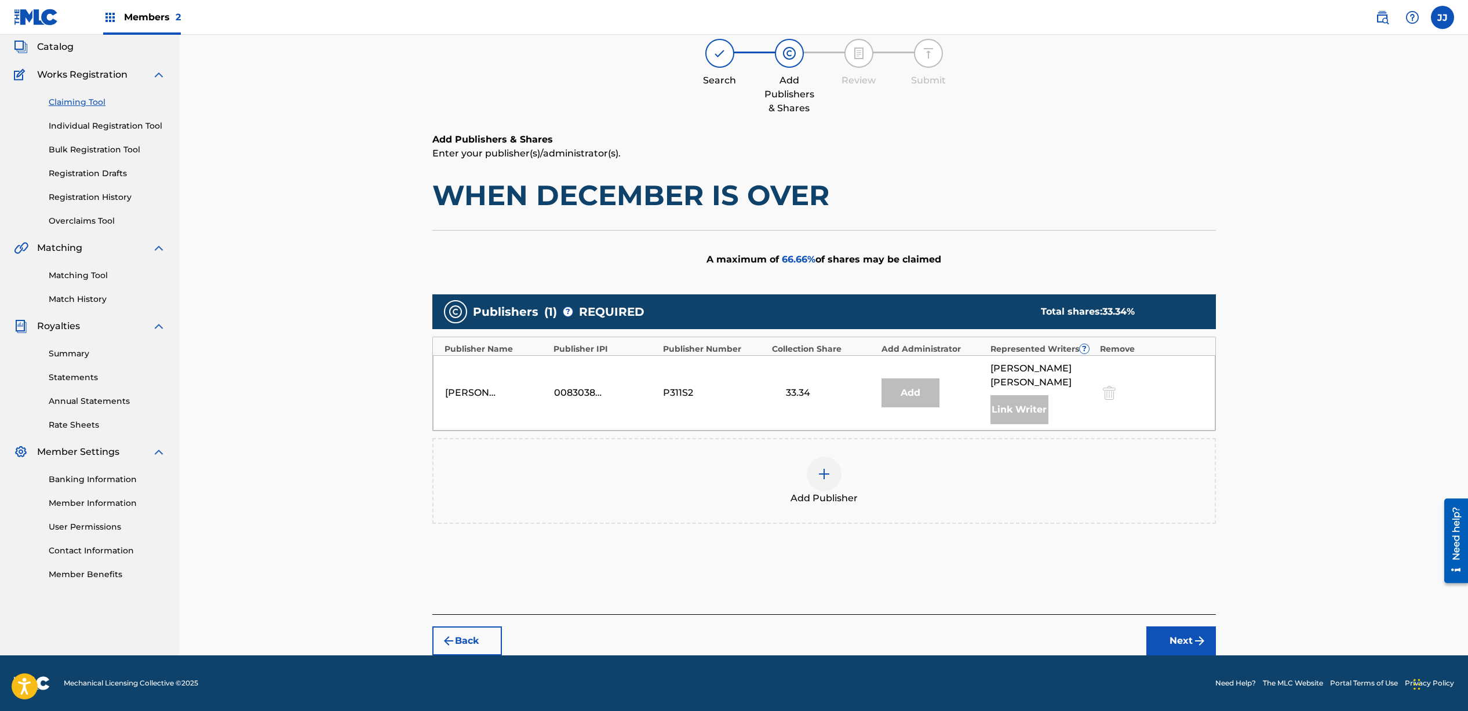
scroll to position [54, 0]
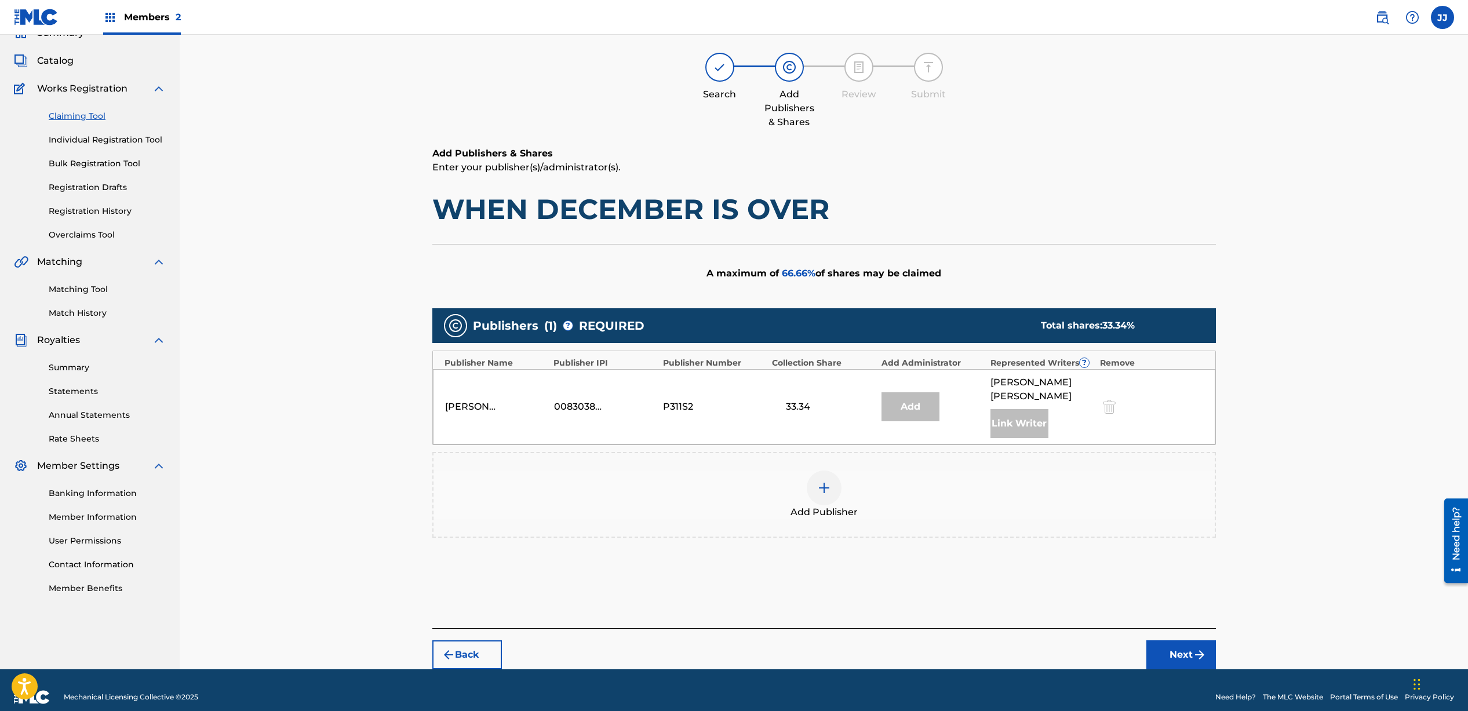
click at [828, 481] on img at bounding box center [824, 488] width 14 height 14
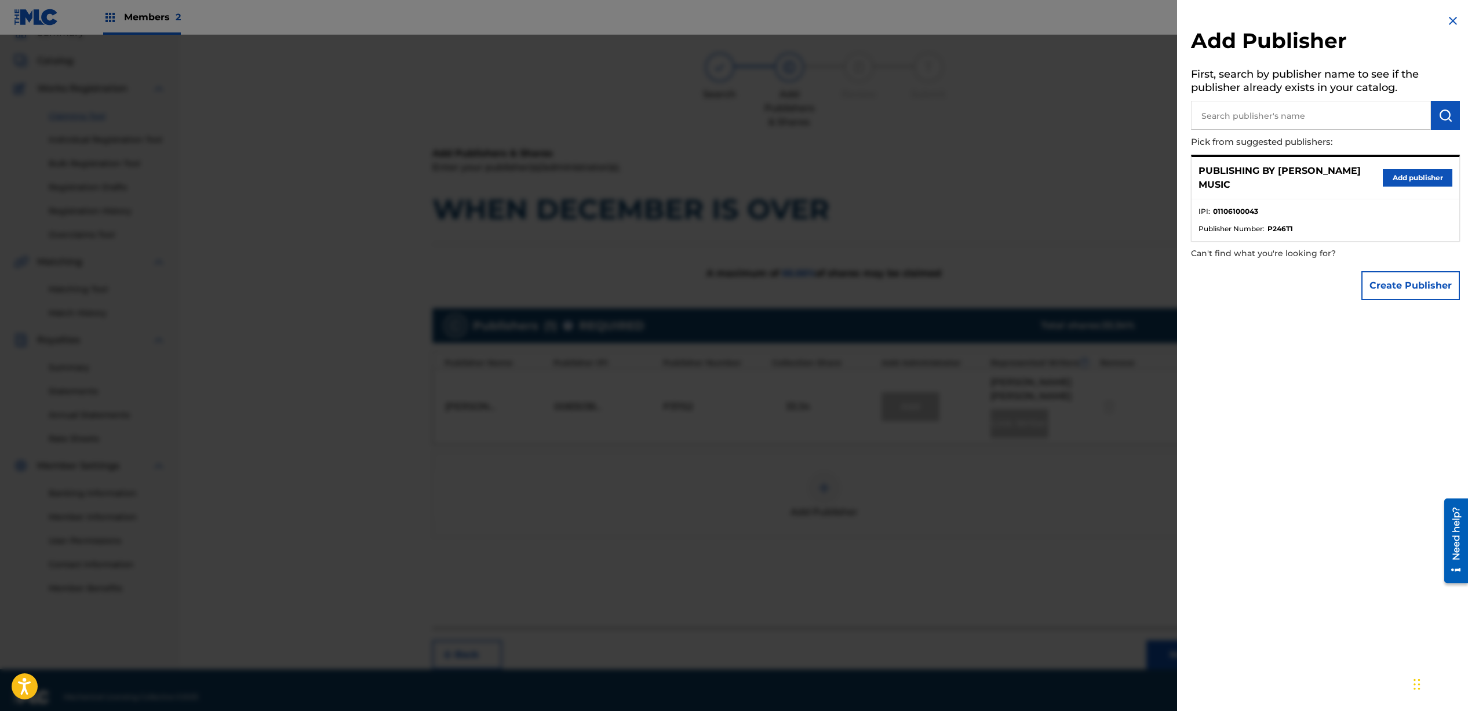
click at [1398, 179] on button "Add publisher" at bounding box center [1418, 177] width 70 height 17
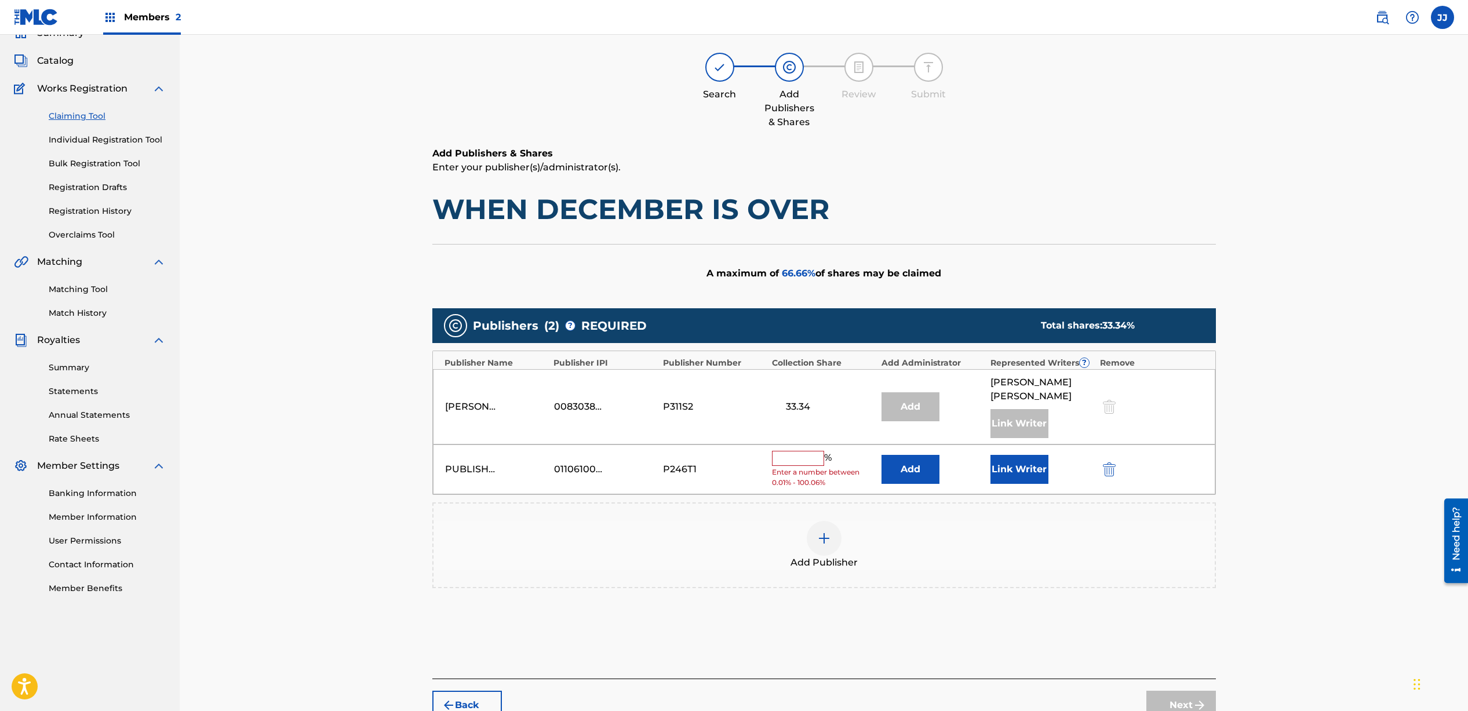
click at [791, 451] on input "text" at bounding box center [798, 458] width 52 height 15
type input "33.33"
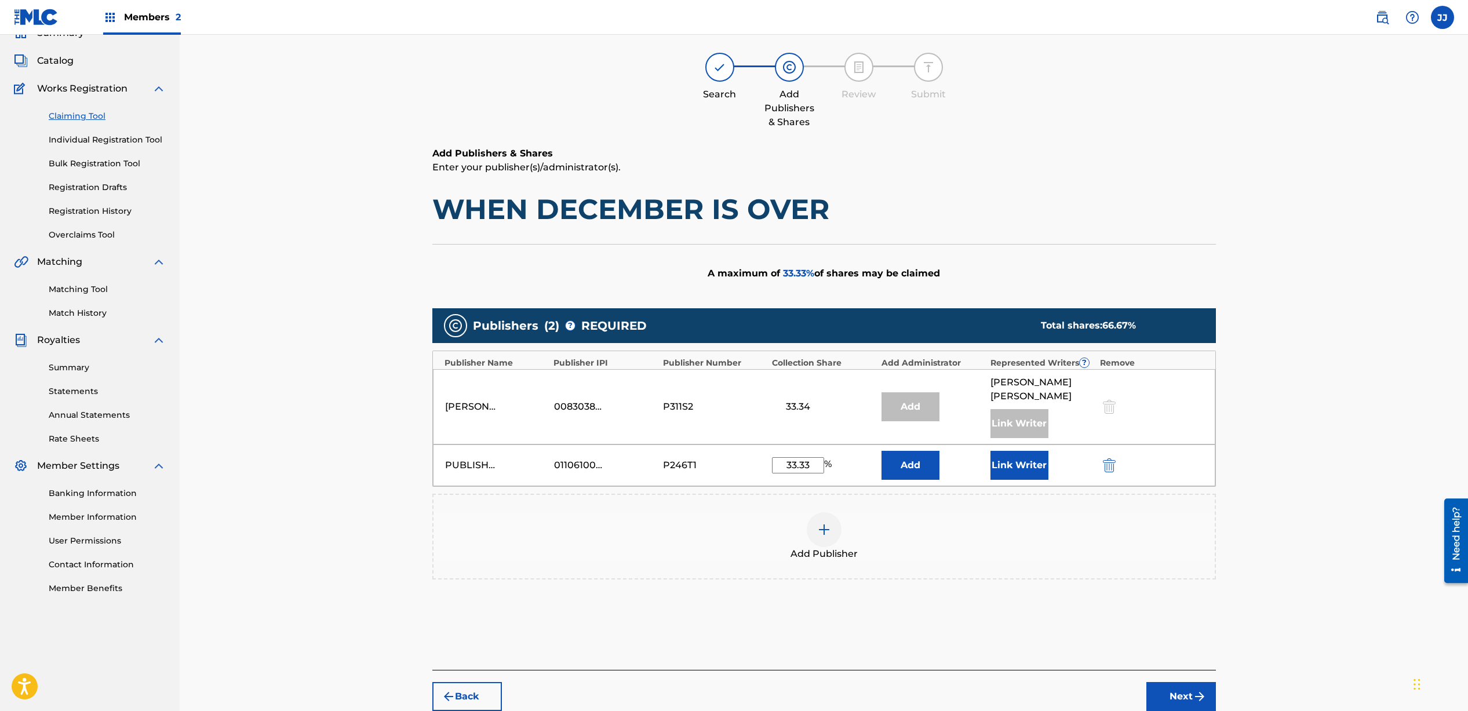
click at [1032, 460] on button "Link Writer" at bounding box center [1020, 465] width 58 height 29
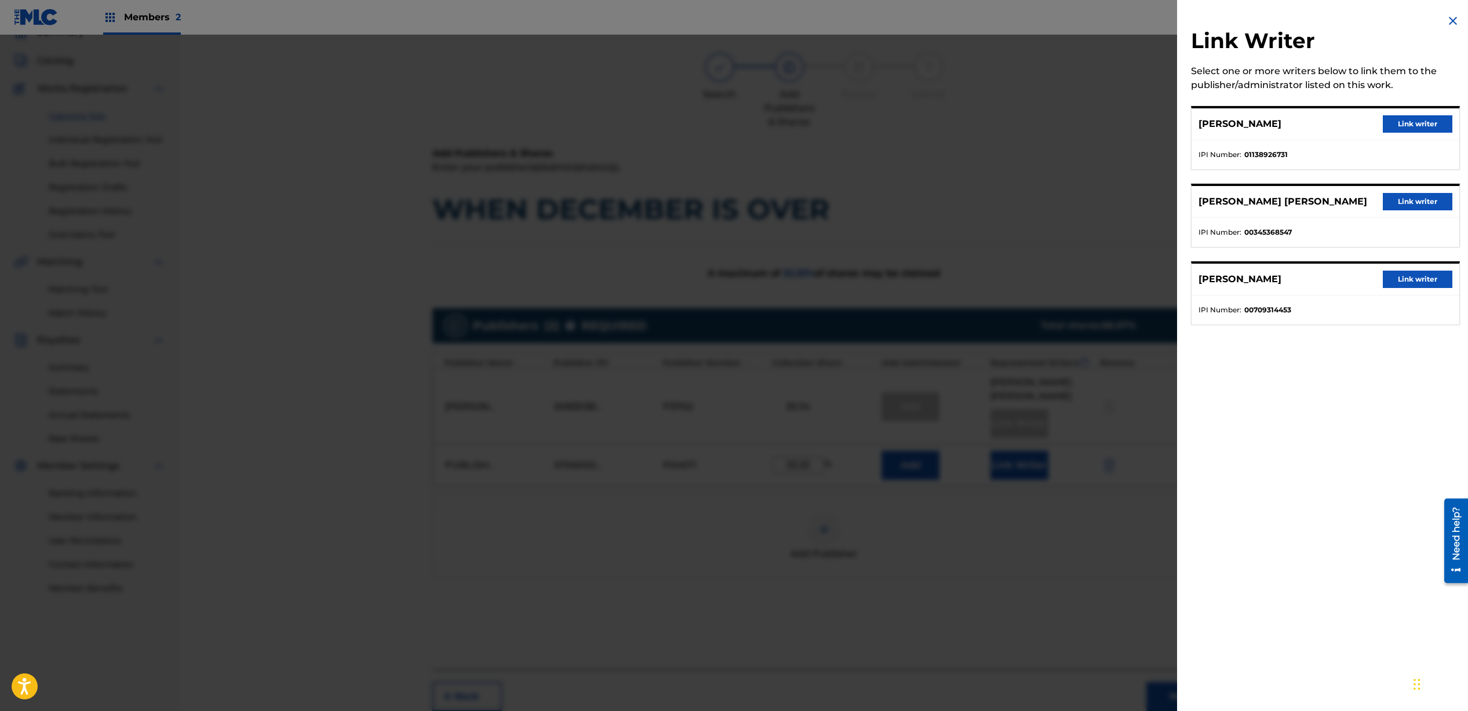
click at [1437, 280] on button "Link writer" at bounding box center [1418, 279] width 70 height 17
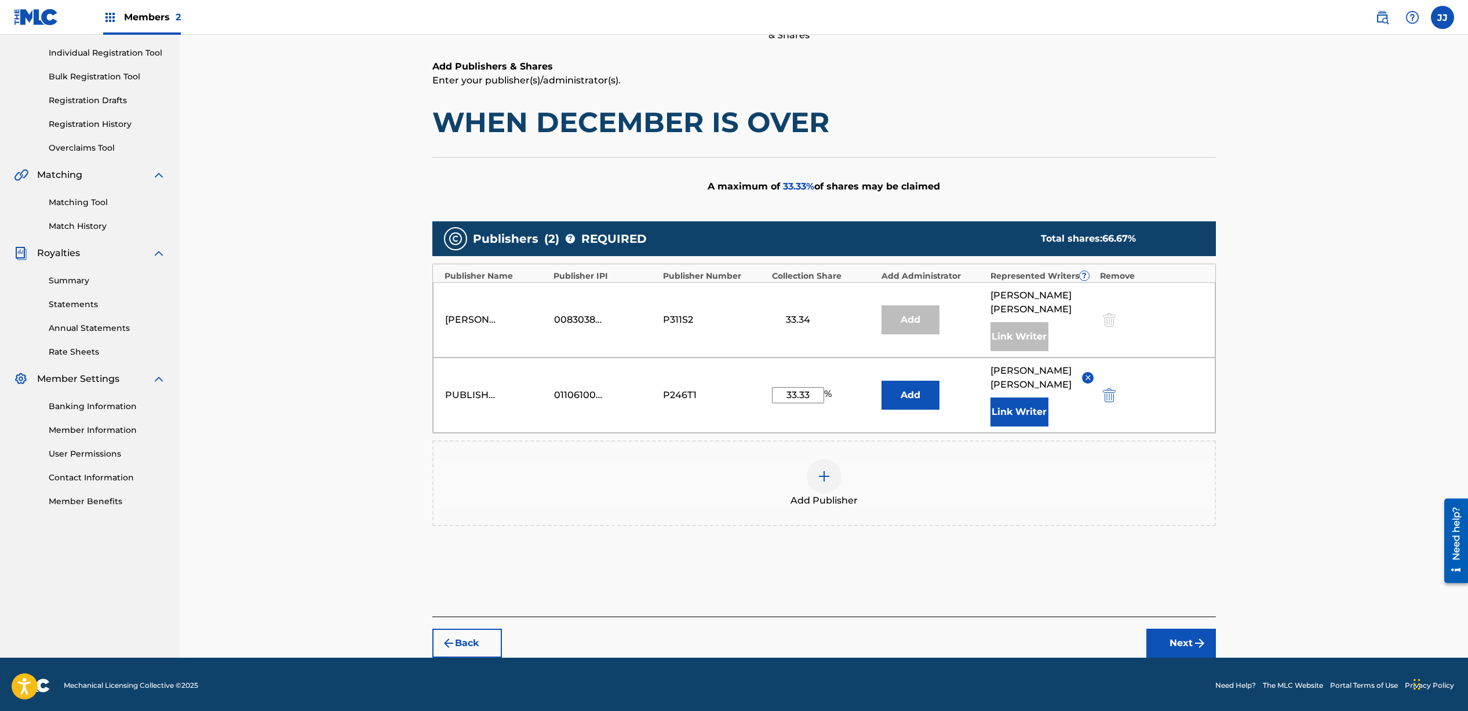
click at [1176, 648] on button "Next" at bounding box center [1182, 643] width 70 height 29
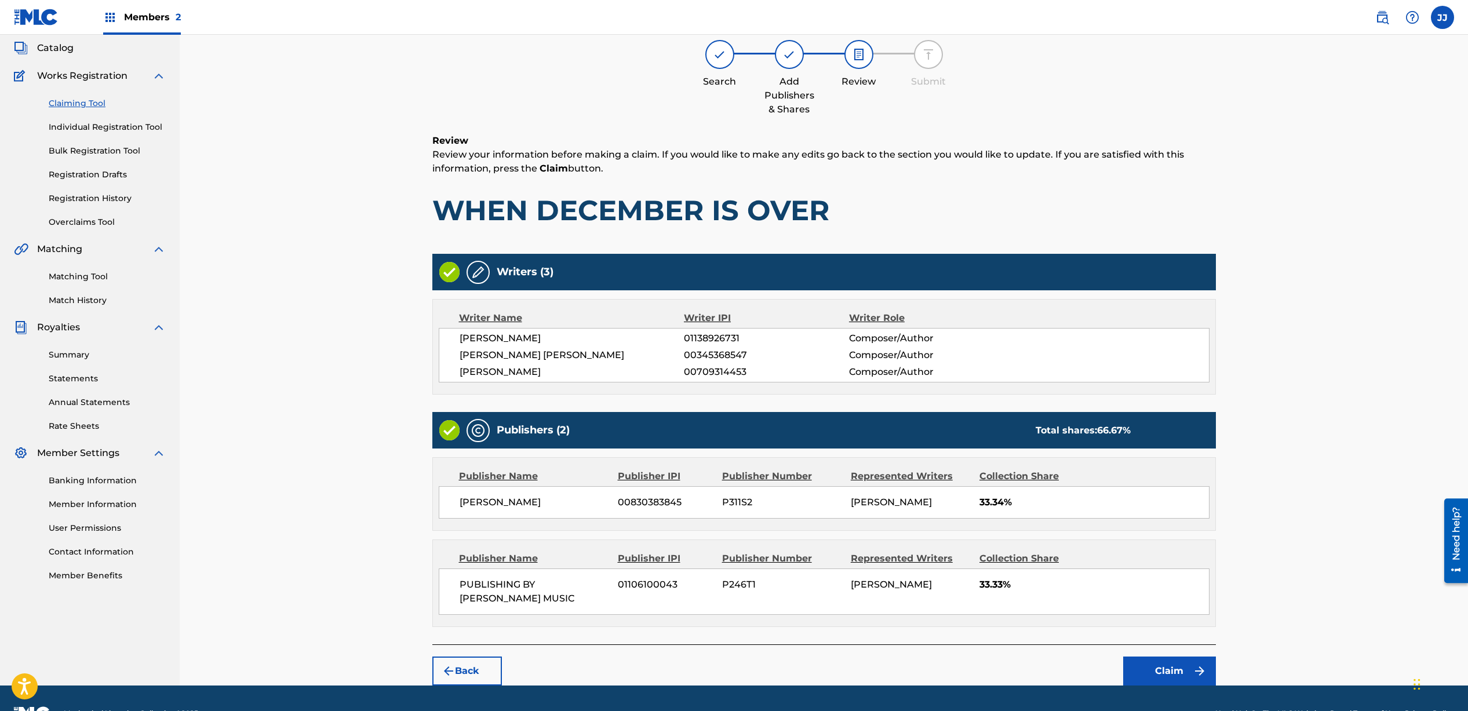
scroll to position [69, 0]
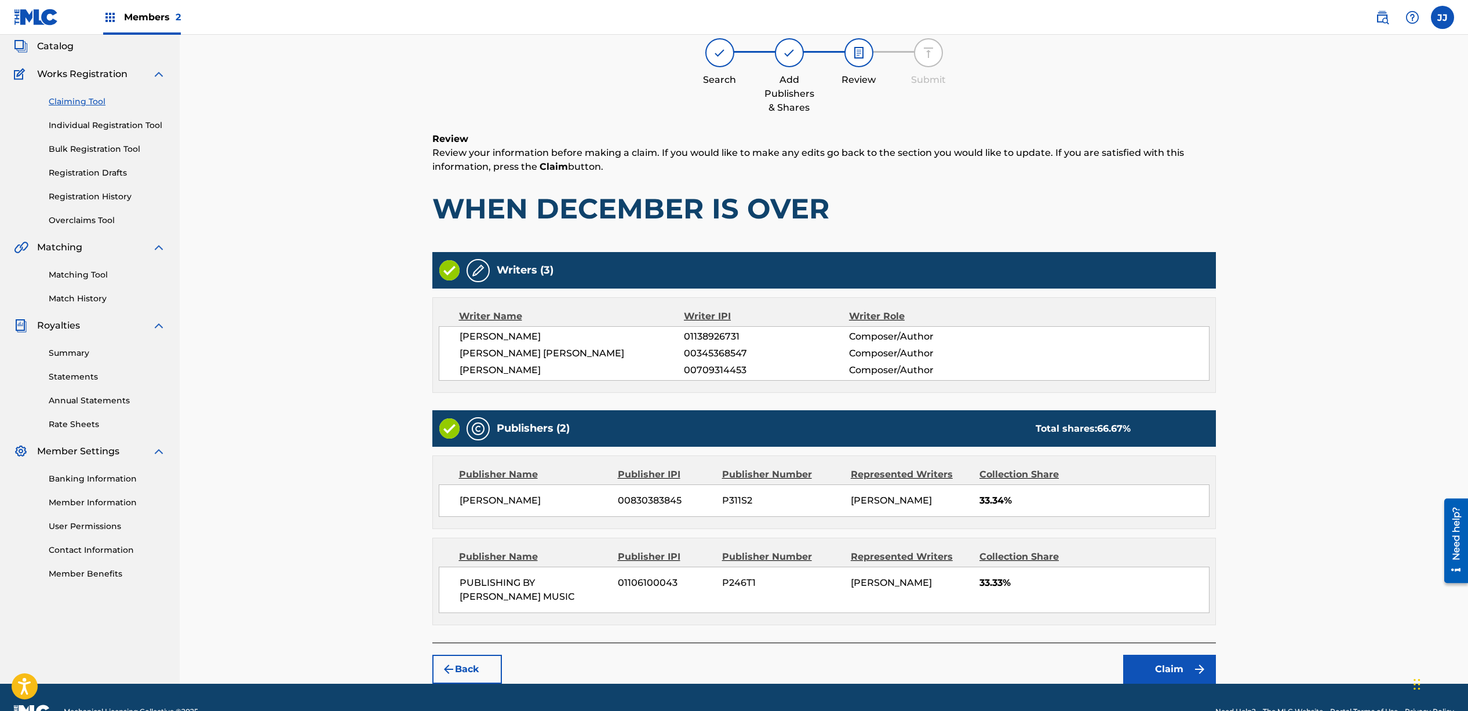
click at [1166, 674] on button "Claim" at bounding box center [1170, 669] width 93 height 29
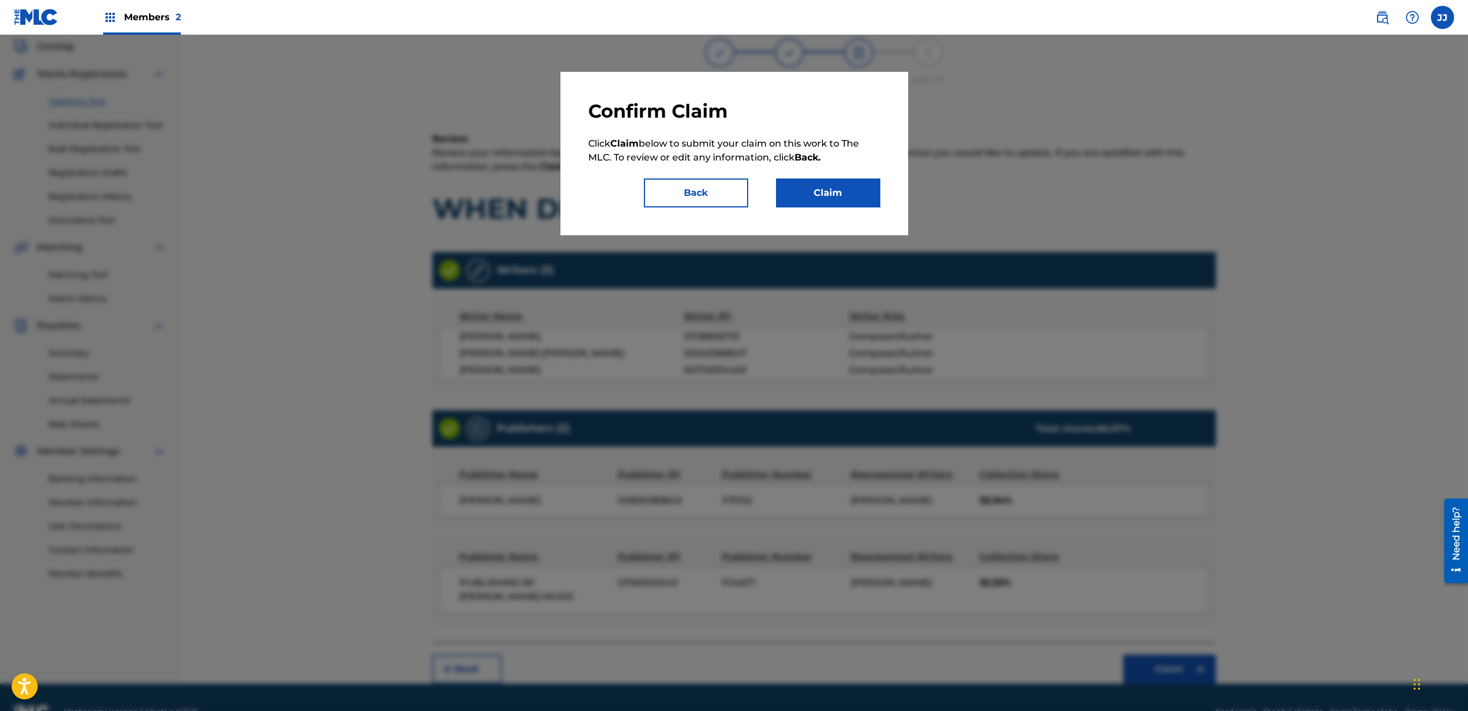
click at [854, 199] on button "Claim" at bounding box center [828, 193] width 104 height 29
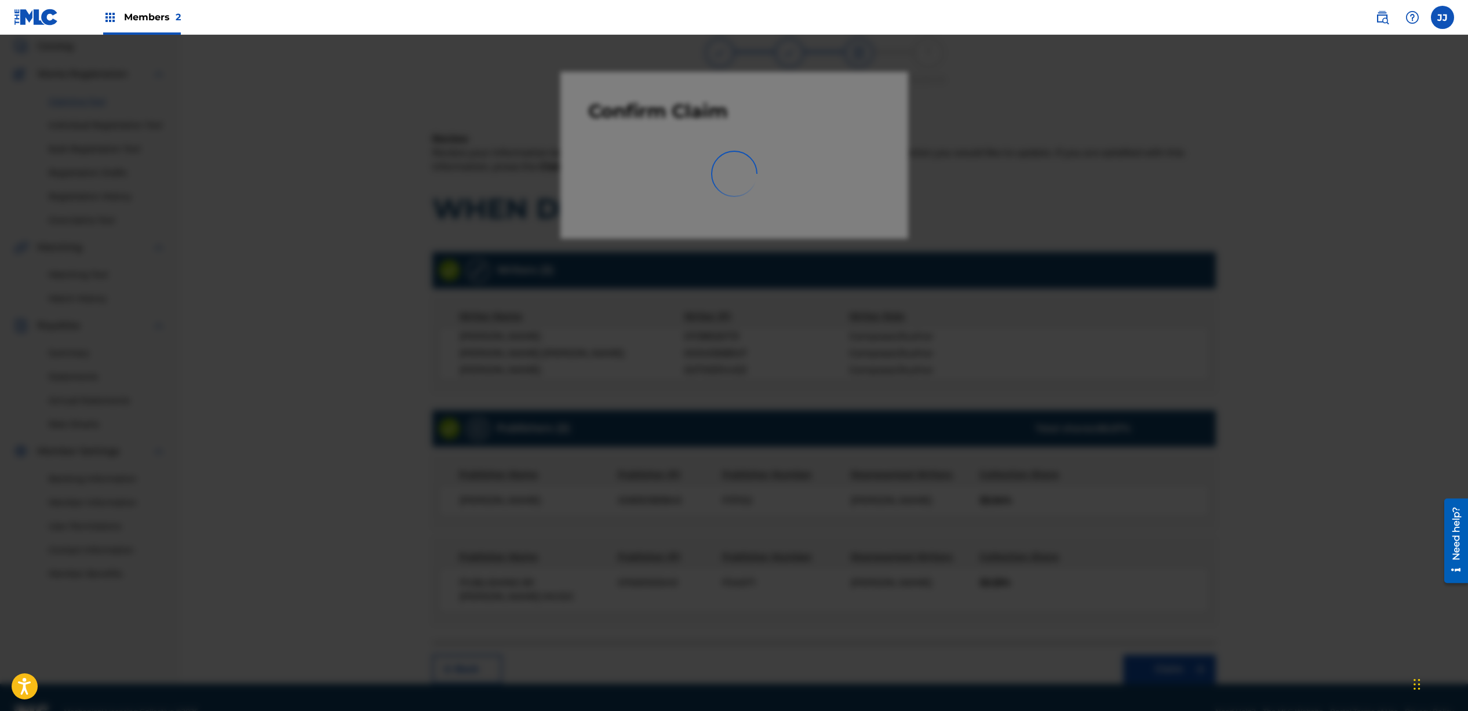
scroll to position [8, 0]
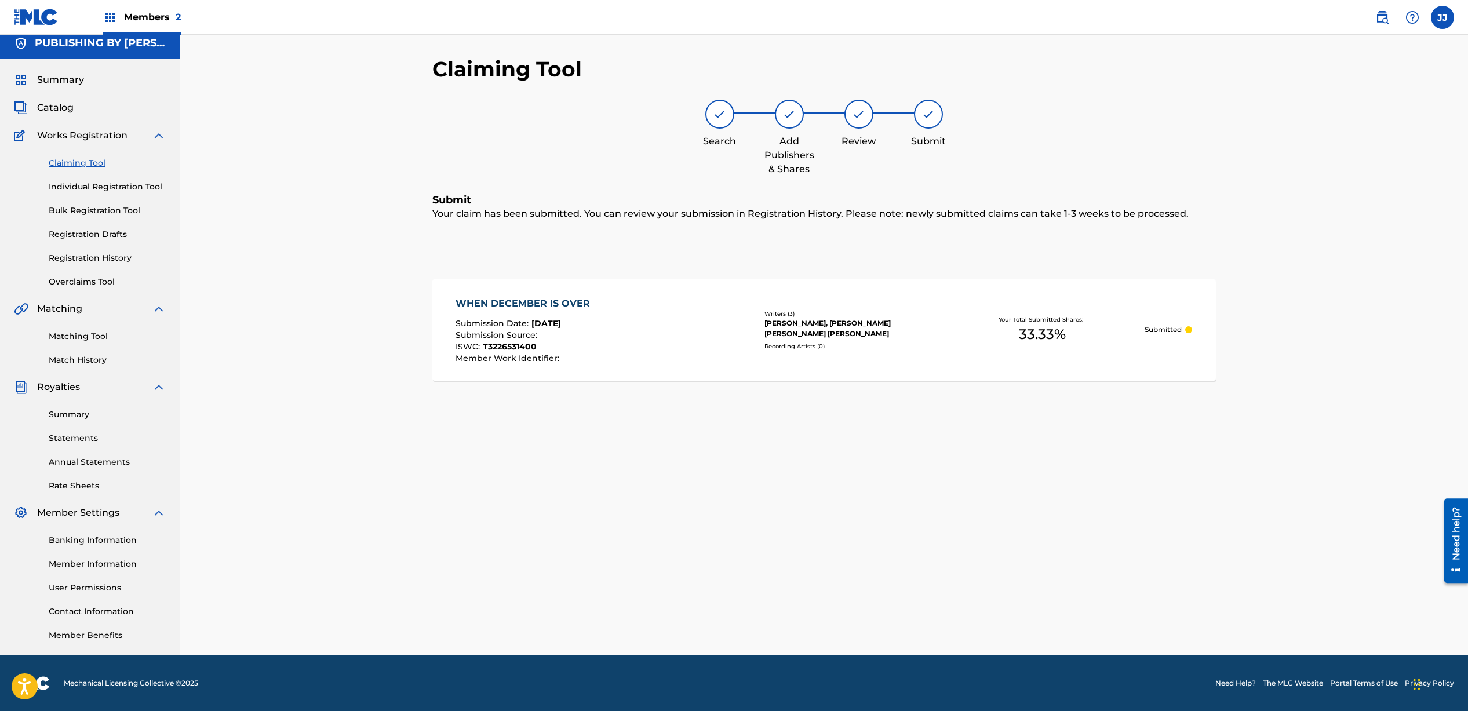
click at [80, 165] on link "Claiming Tool" at bounding box center [107, 163] width 117 height 12
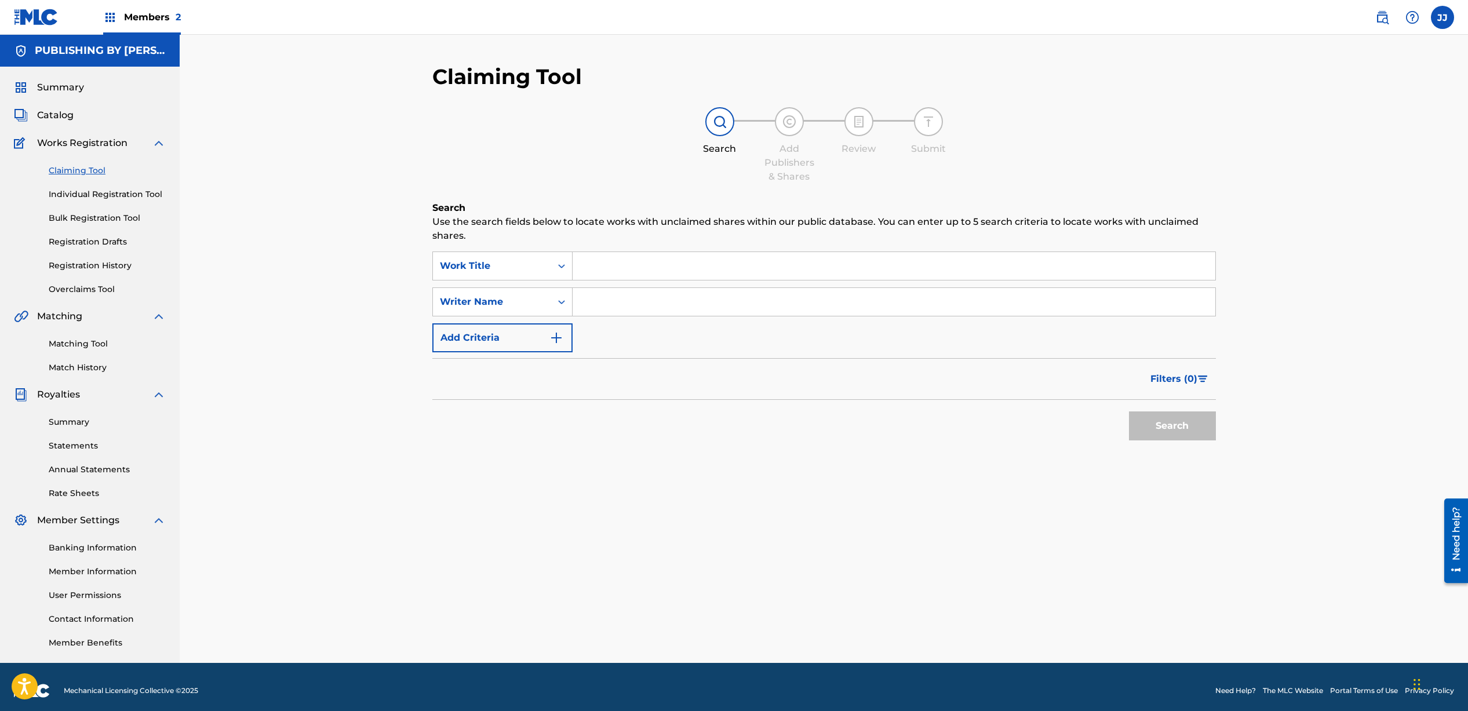
click at [617, 303] on input "Search Form" at bounding box center [894, 302] width 643 height 28
type input "[PERSON_NAME]"
click at [1186, 432] on button "Search" at bounding box center [1172, 426] width 87 height 29
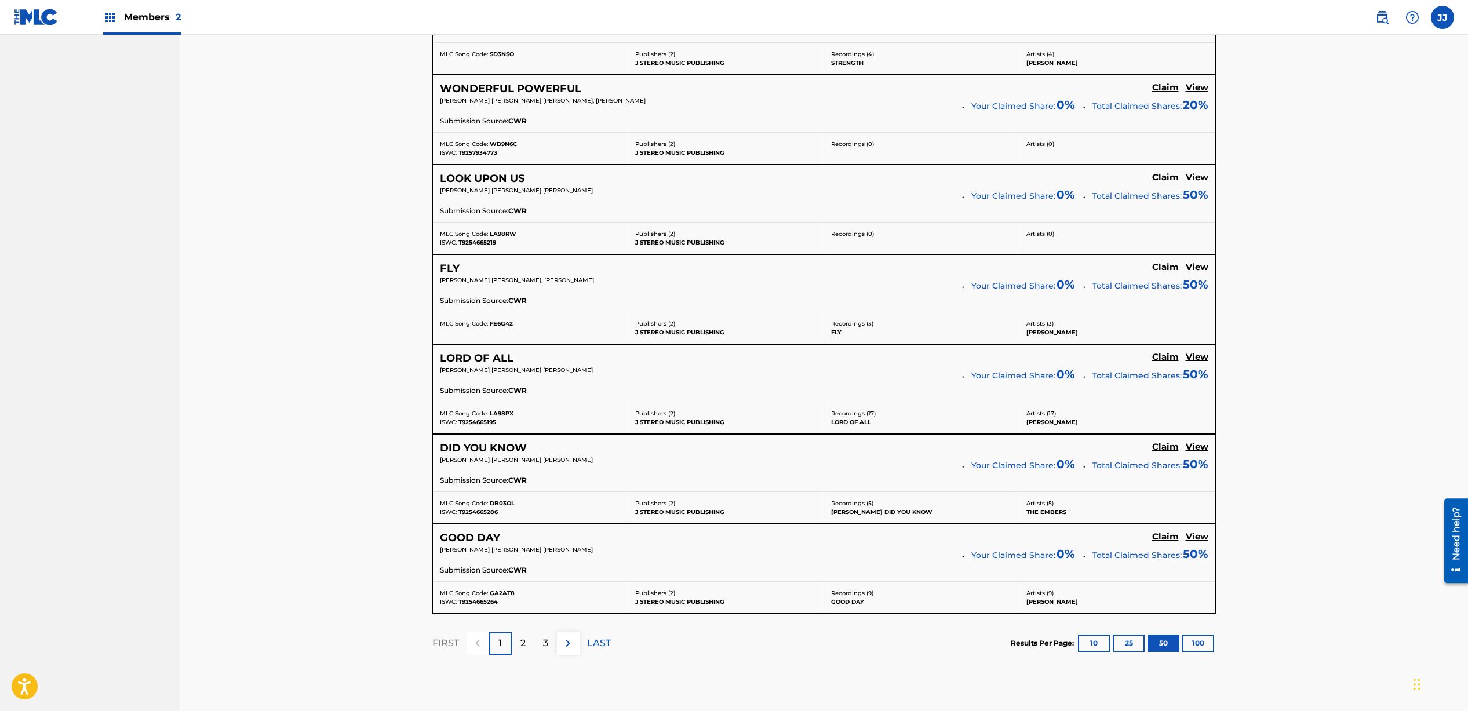
scroll to position [4360, 0]
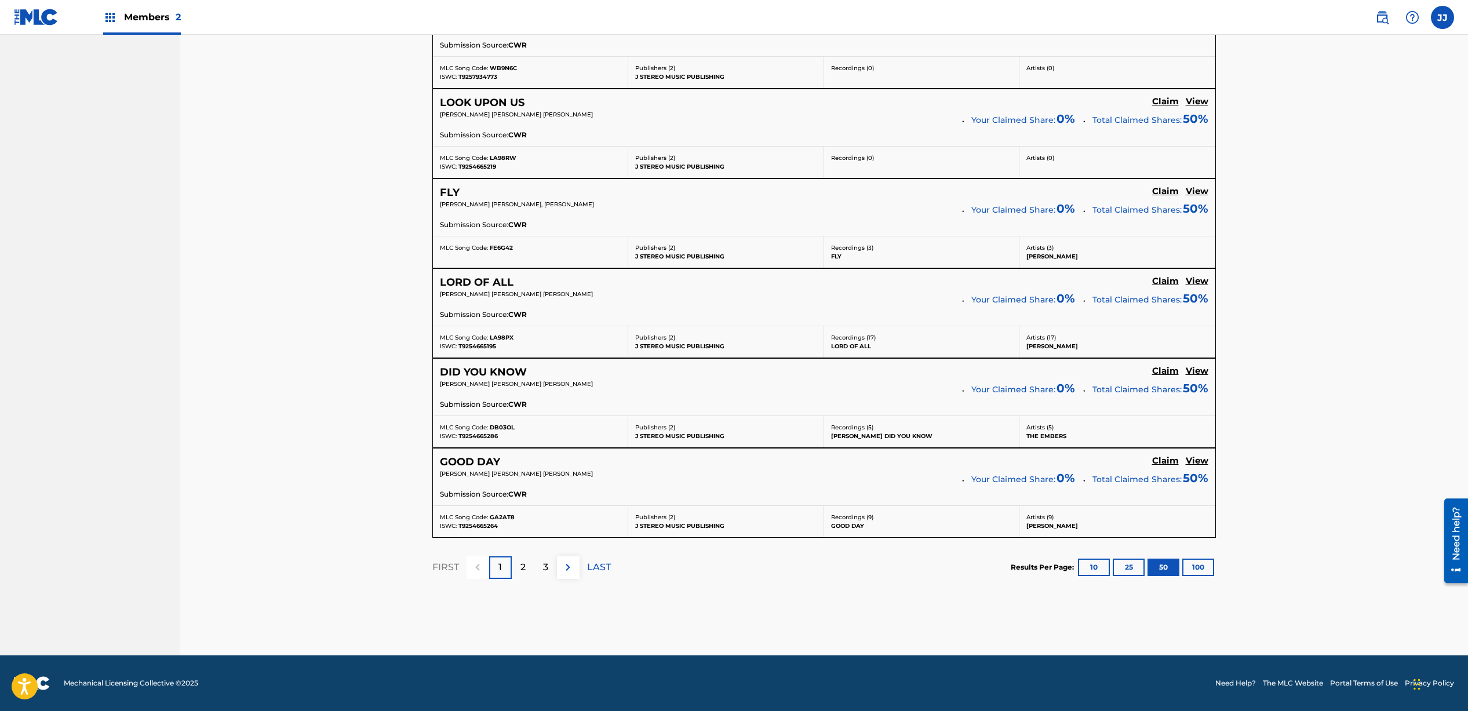
click at [568, 568] on img at bounding box center [568, 568] width 14 height 14
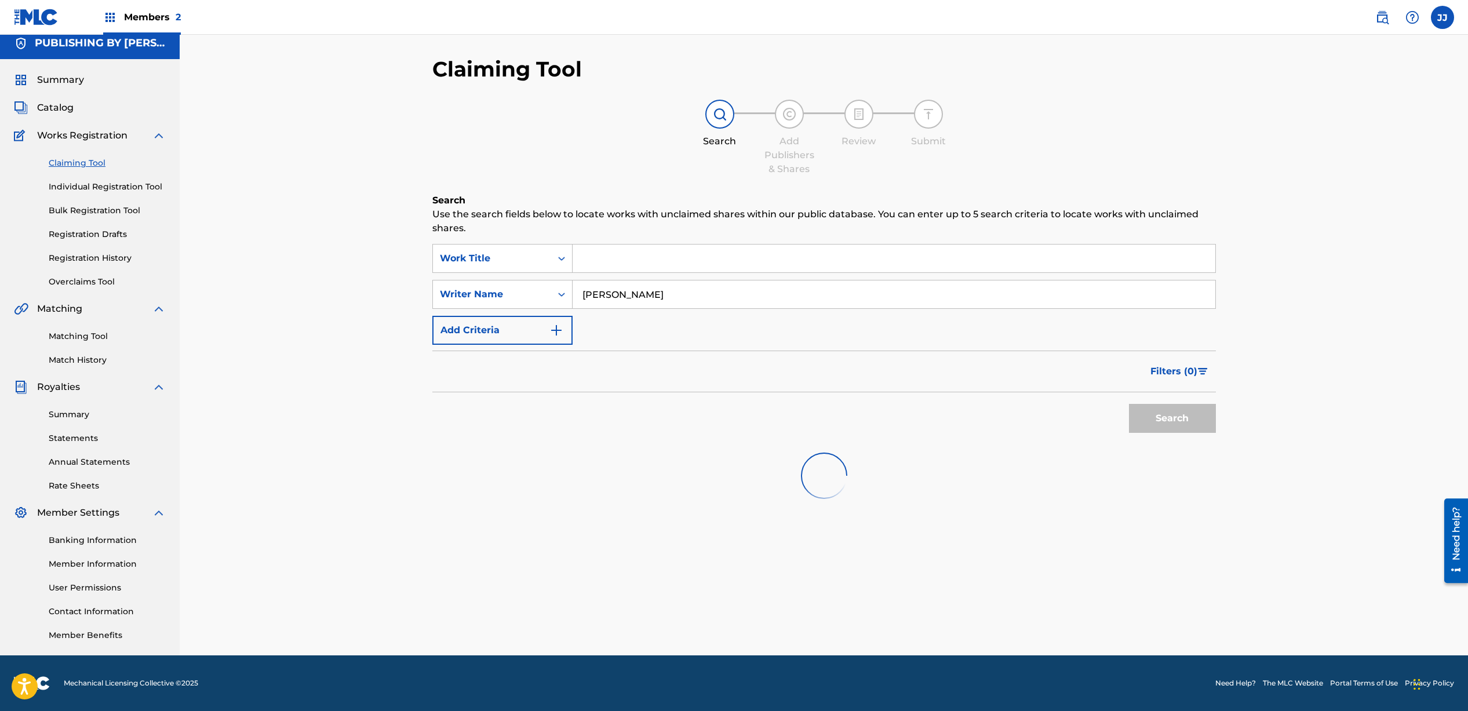
scroll to position [8, 0]
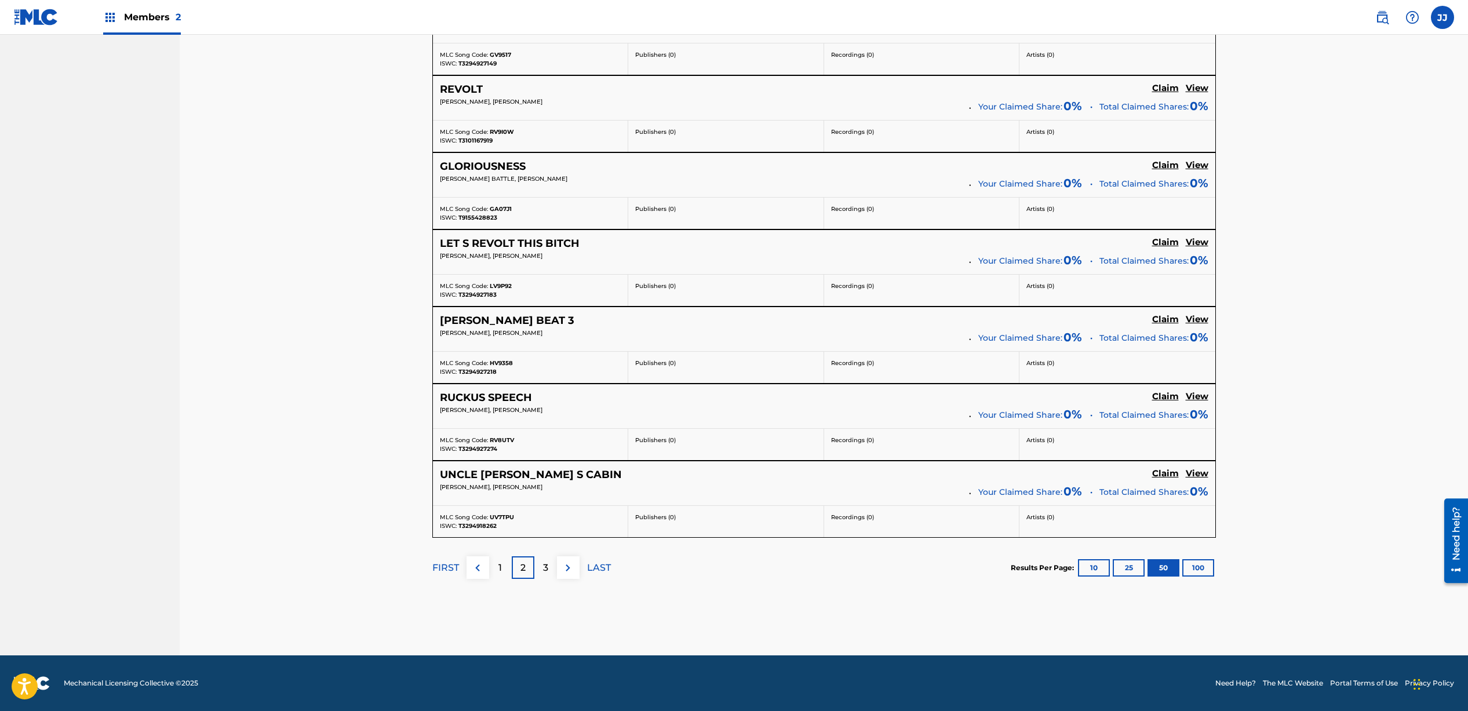
click at [563, 575] on button at bounding box center [568, 568] width 23 height 23
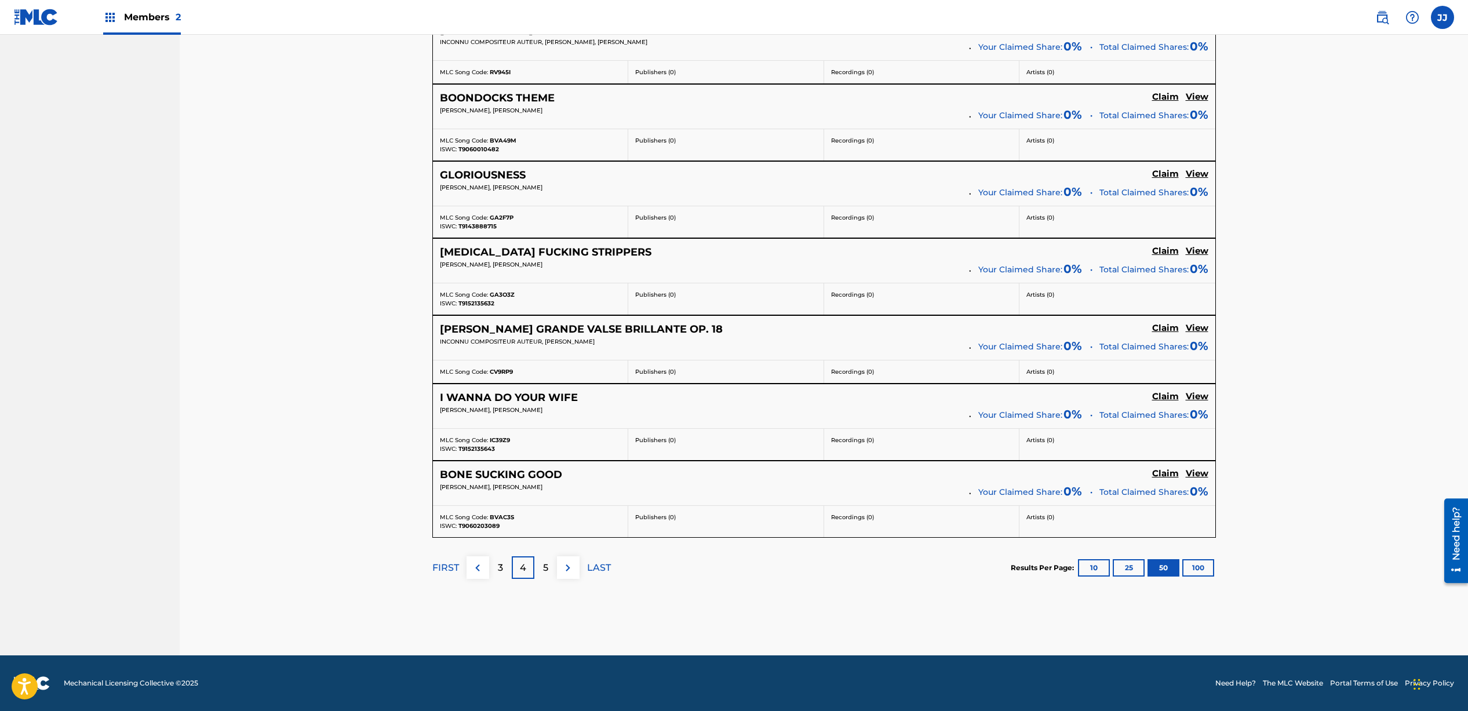
click at [563, 575] on button at bounding box center [568, 568] width 23 height 23
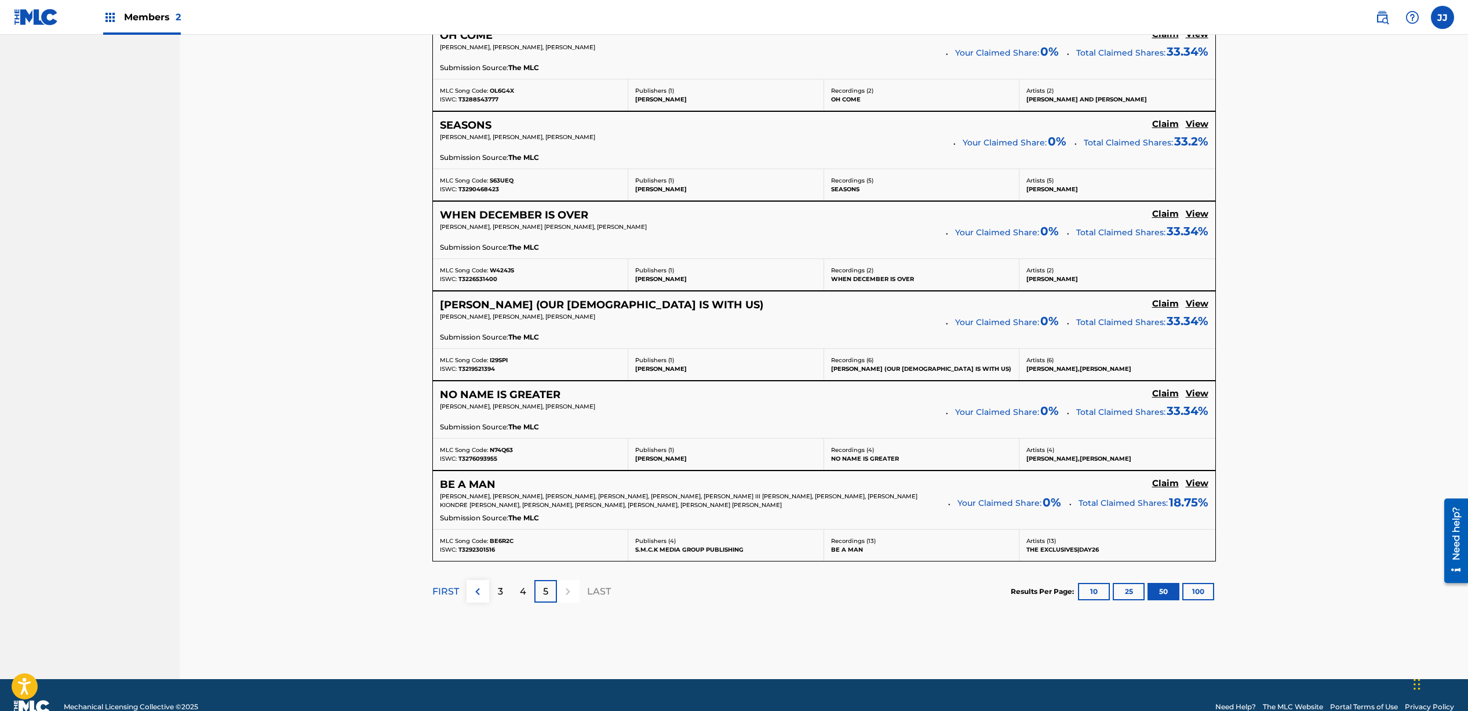
scroll to position [3642, 0]
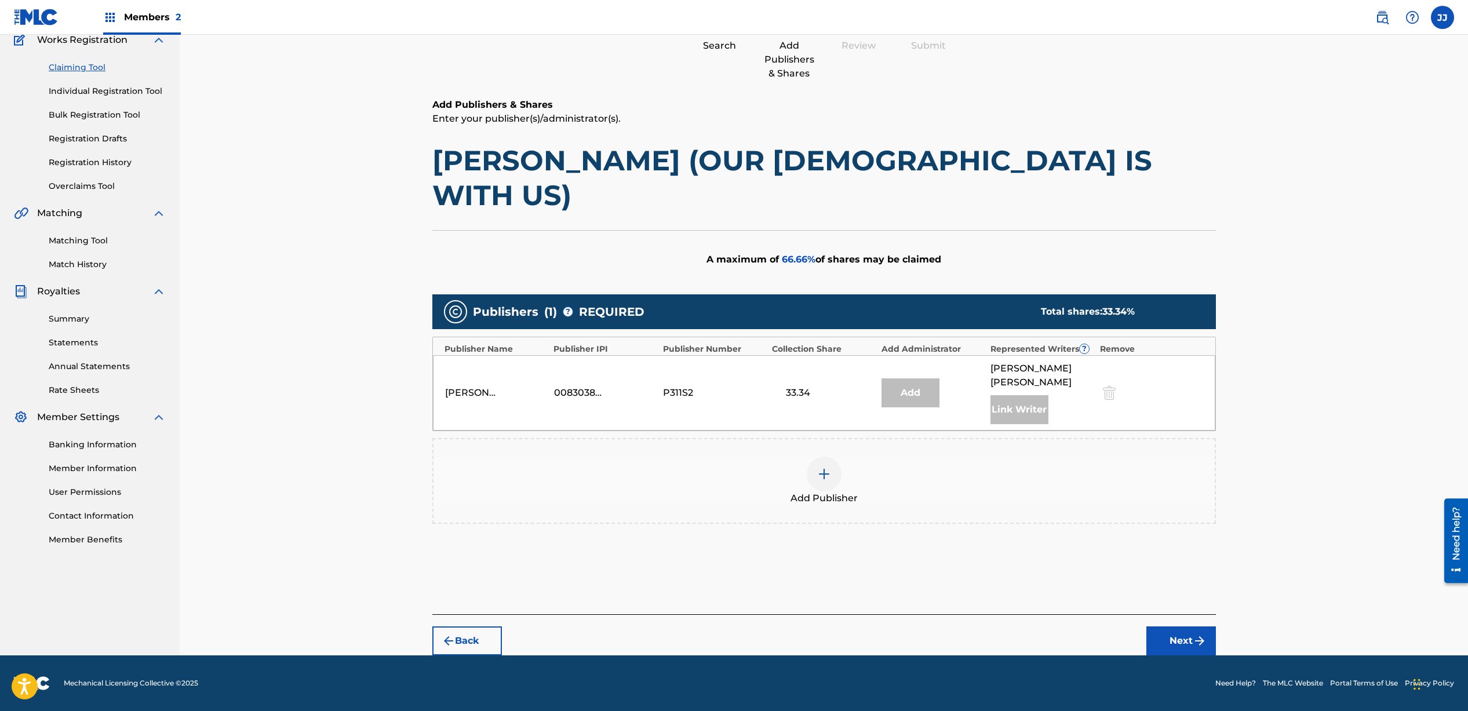
scroll to position [54, 0]
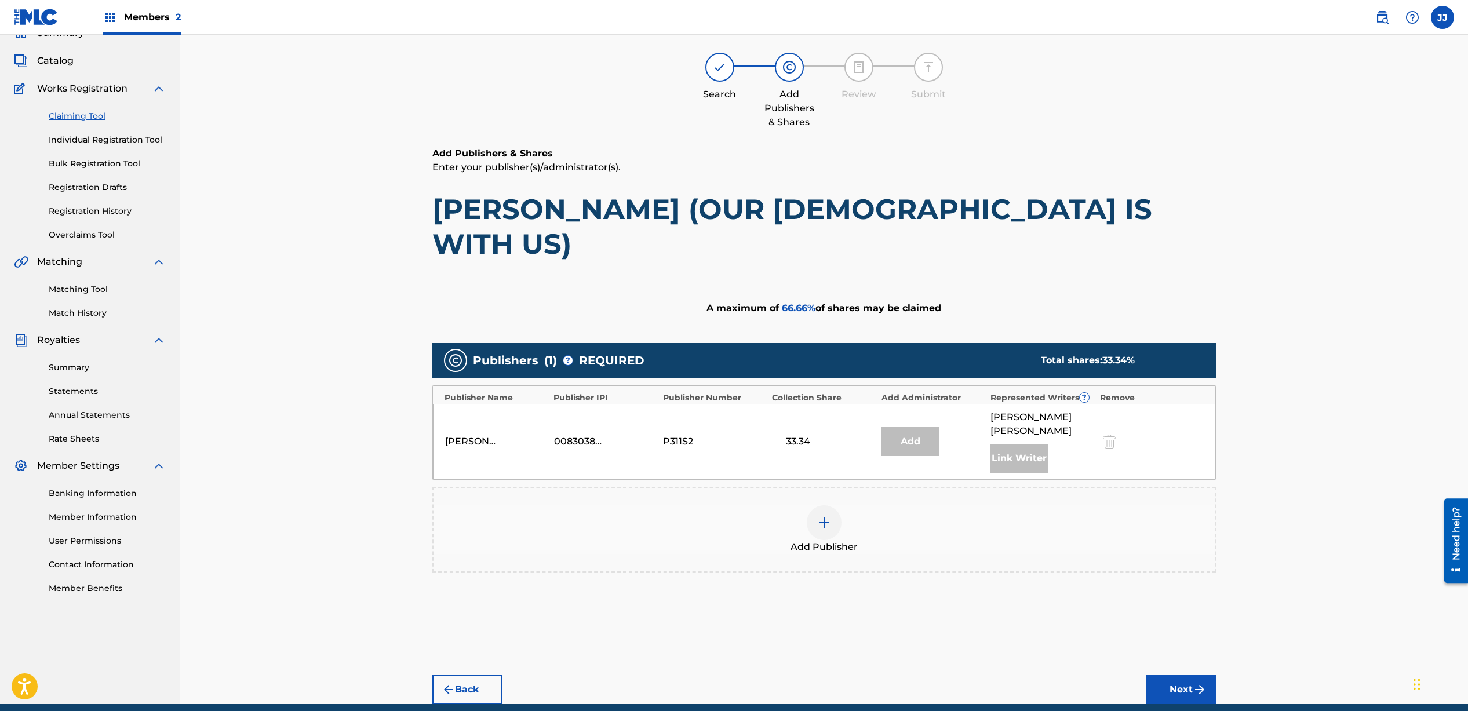
click at [820, 506] on div at bounding box center [824, 523] width 35 height 35
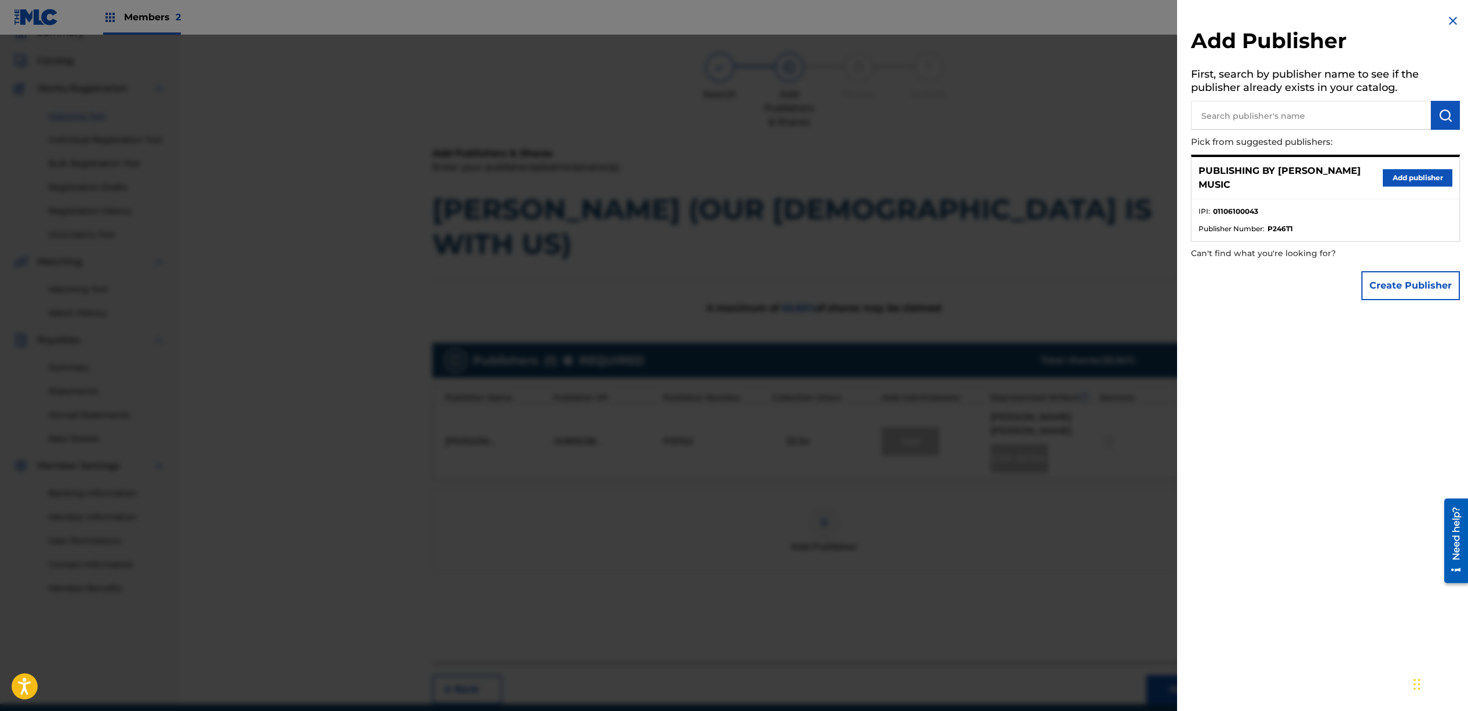
click at [1394, 180] on button "Add publisher" at bounding box center [1418, 177] width 70 height 17
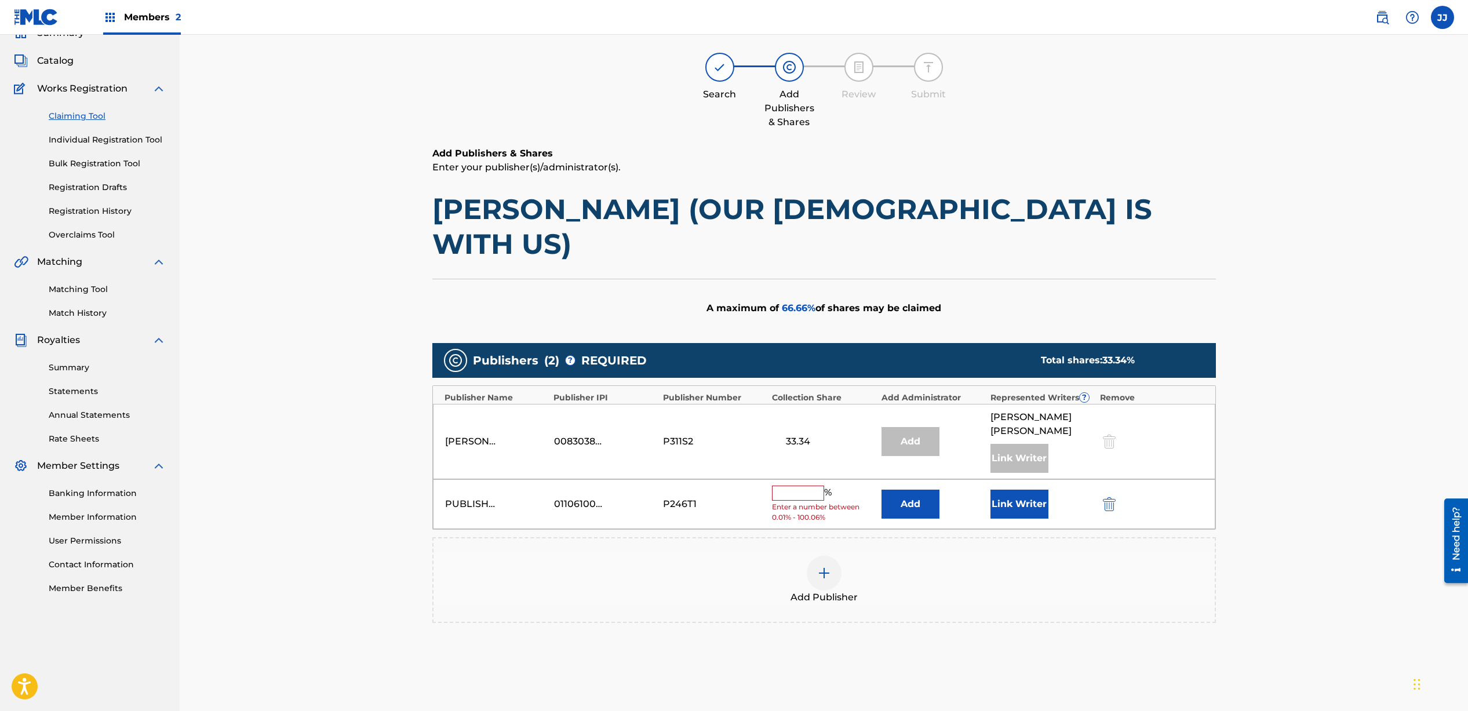
click at [780, 486] on input "text" at bounding box center [798, 493] width 52 height 15
type input "33.33"
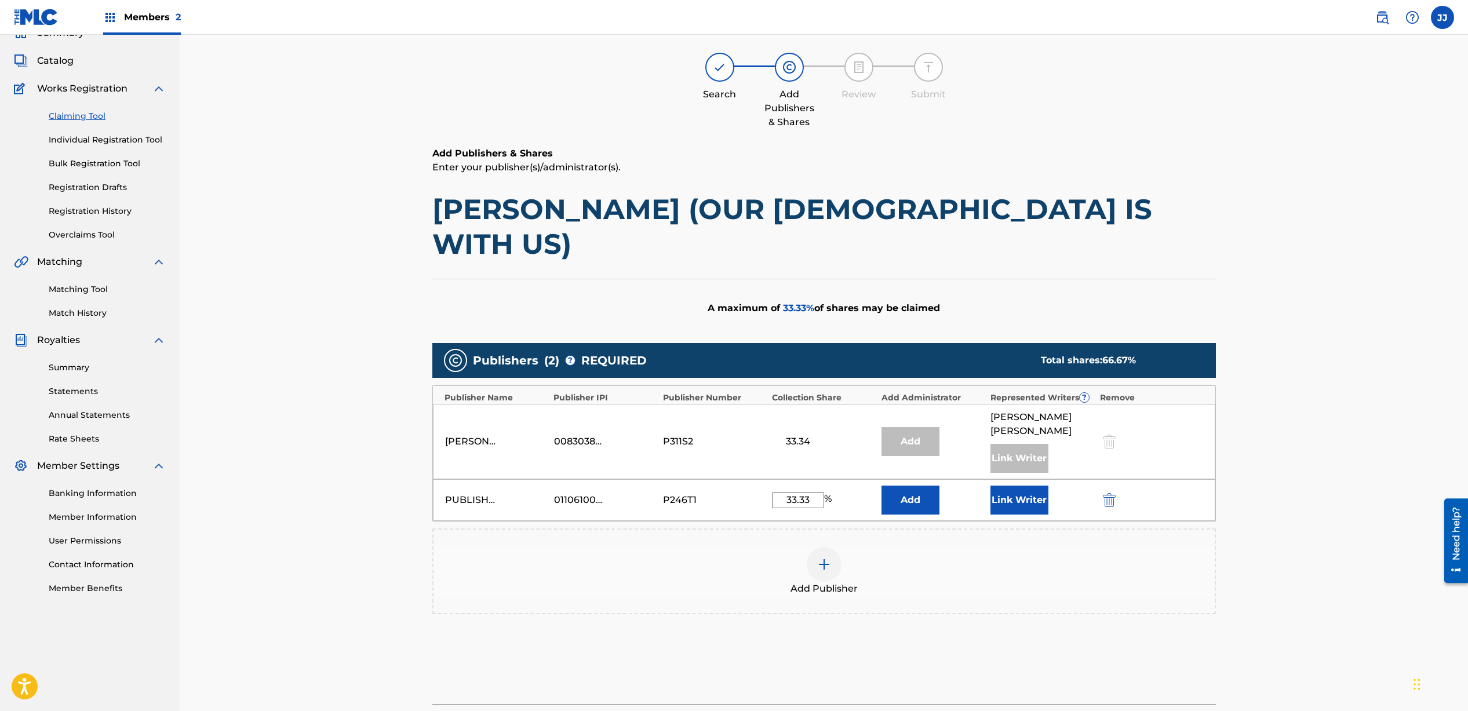
click at [999, 486] on button "Link Writer" at bounding box center [1020, 500] width 58 height 29
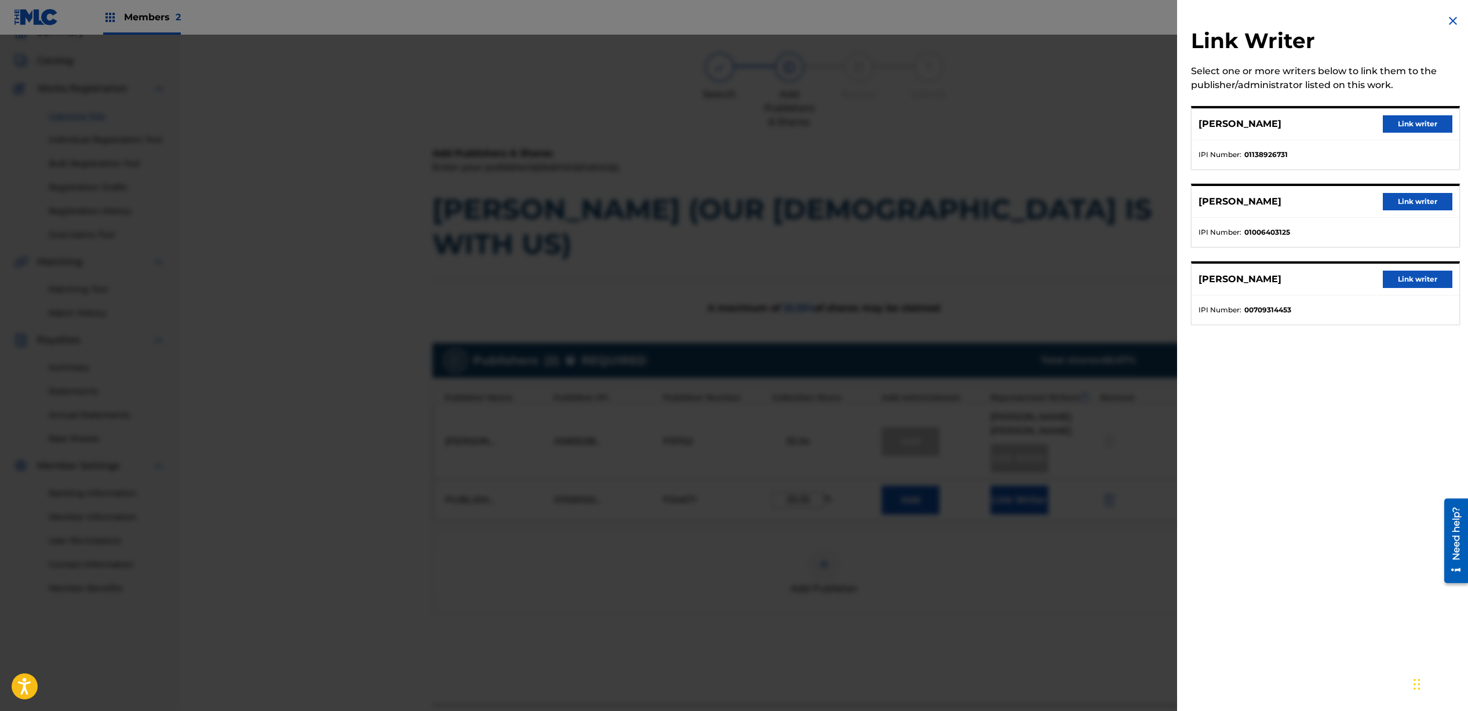
click at [1393, 277] on button "Link writer" at bounding box center [1418, 279] width 70 height 17
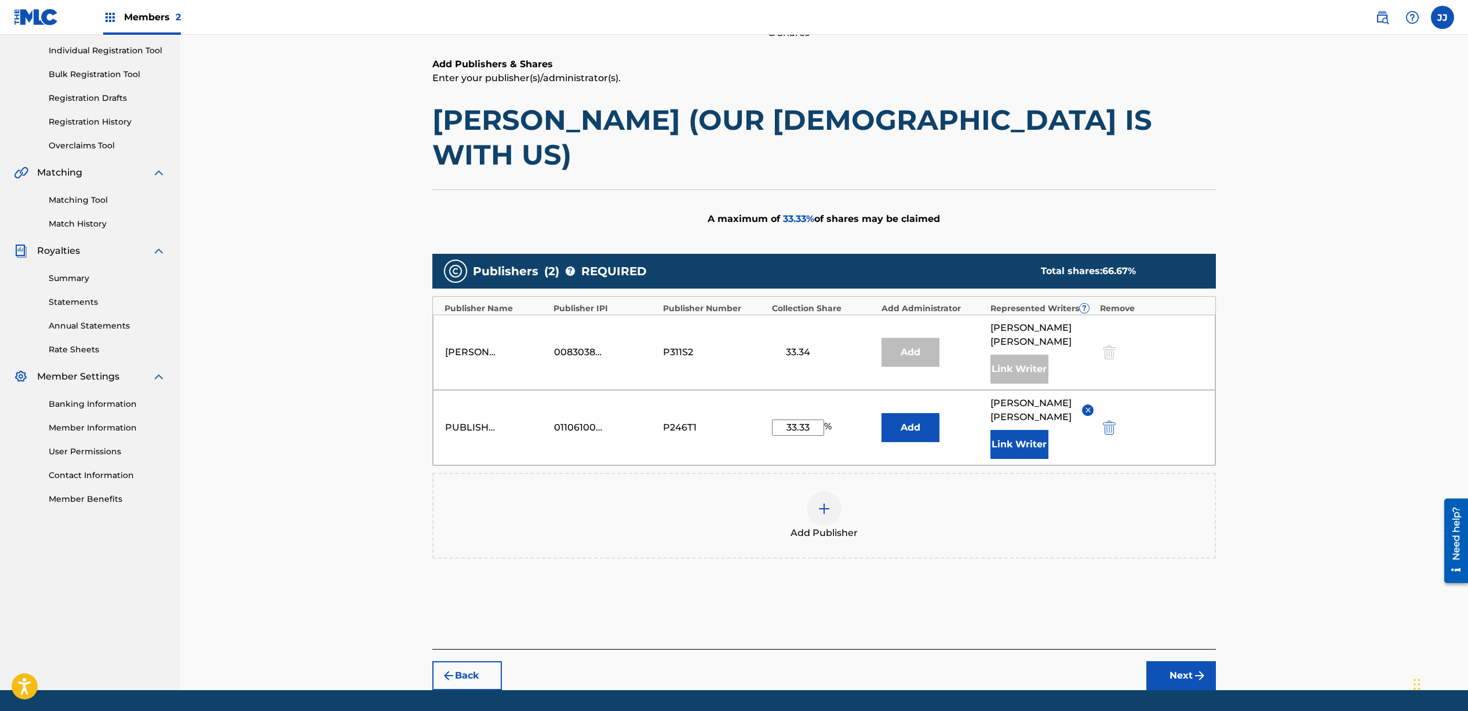
click at [1181, 661] on button "Next" at bounding box center [1182, 675] width 70 height 29
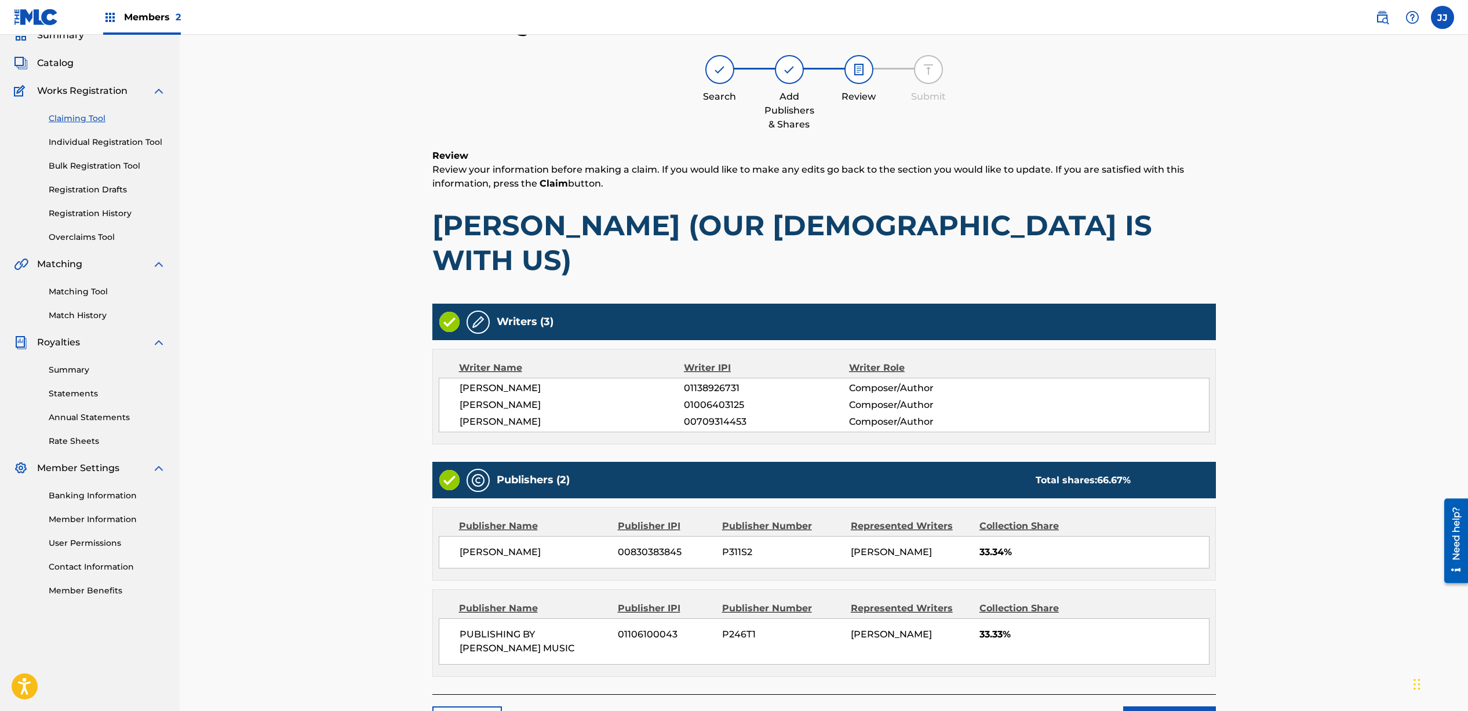
scroll to position [97, 0]
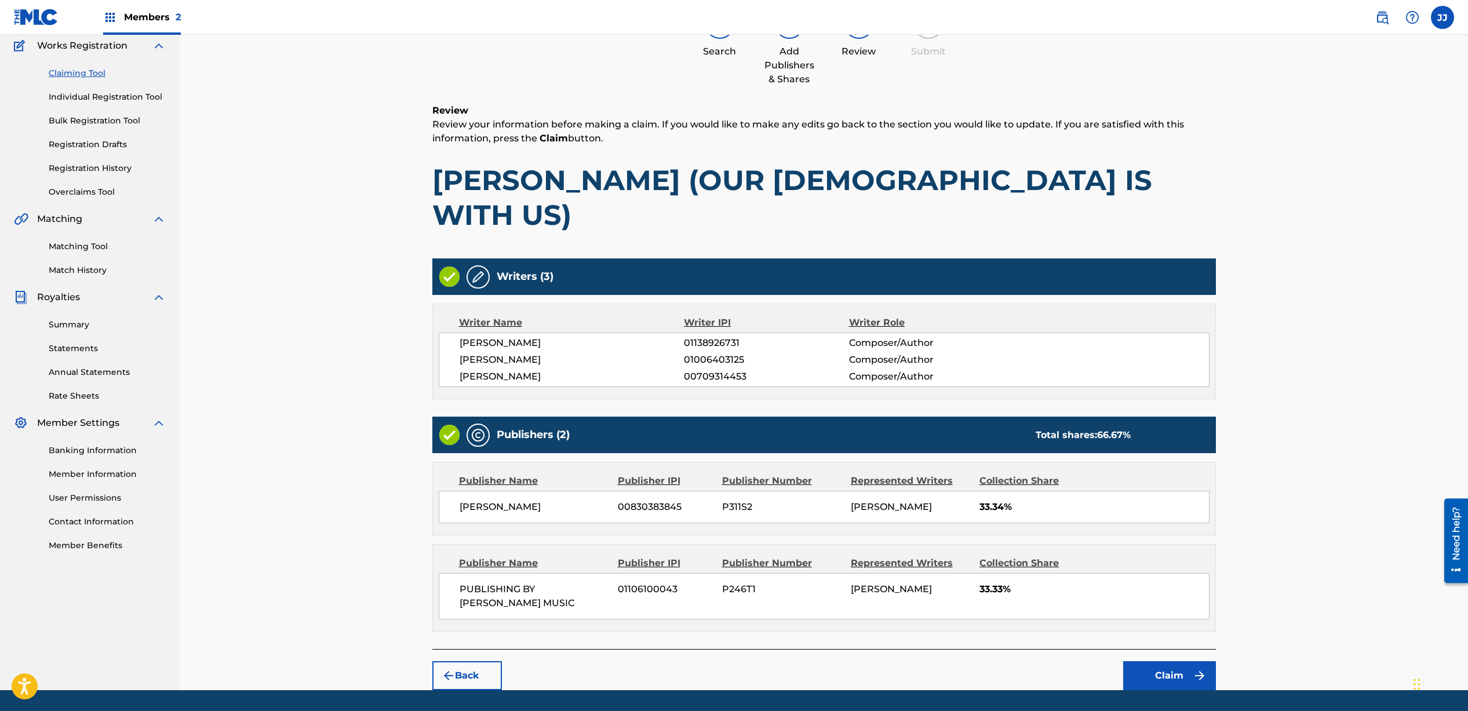
click at [1175, 661] on button "Claim" at bounding box center [1170, 675] width 93 height 29
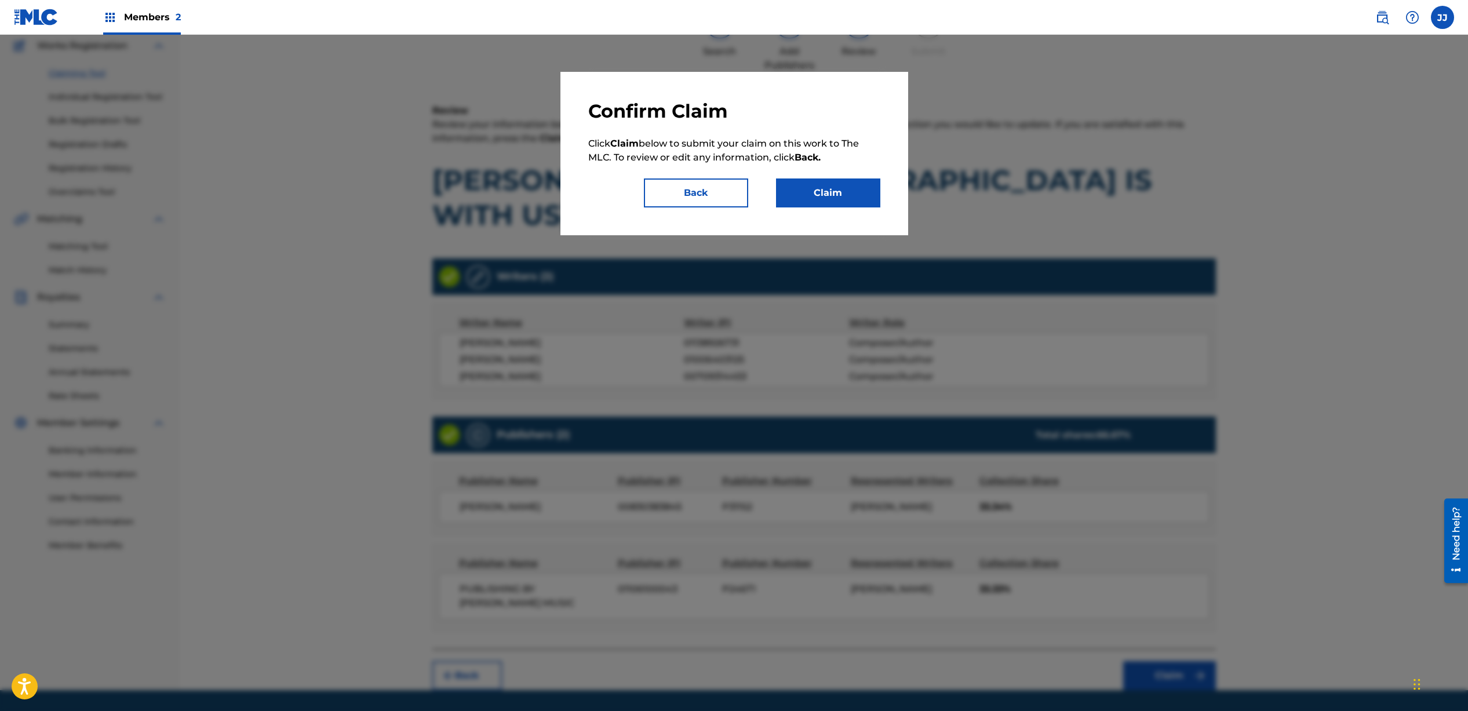
click at [820, 198] on button "Claim" at bounding box center [828, 193] width 104 height 29
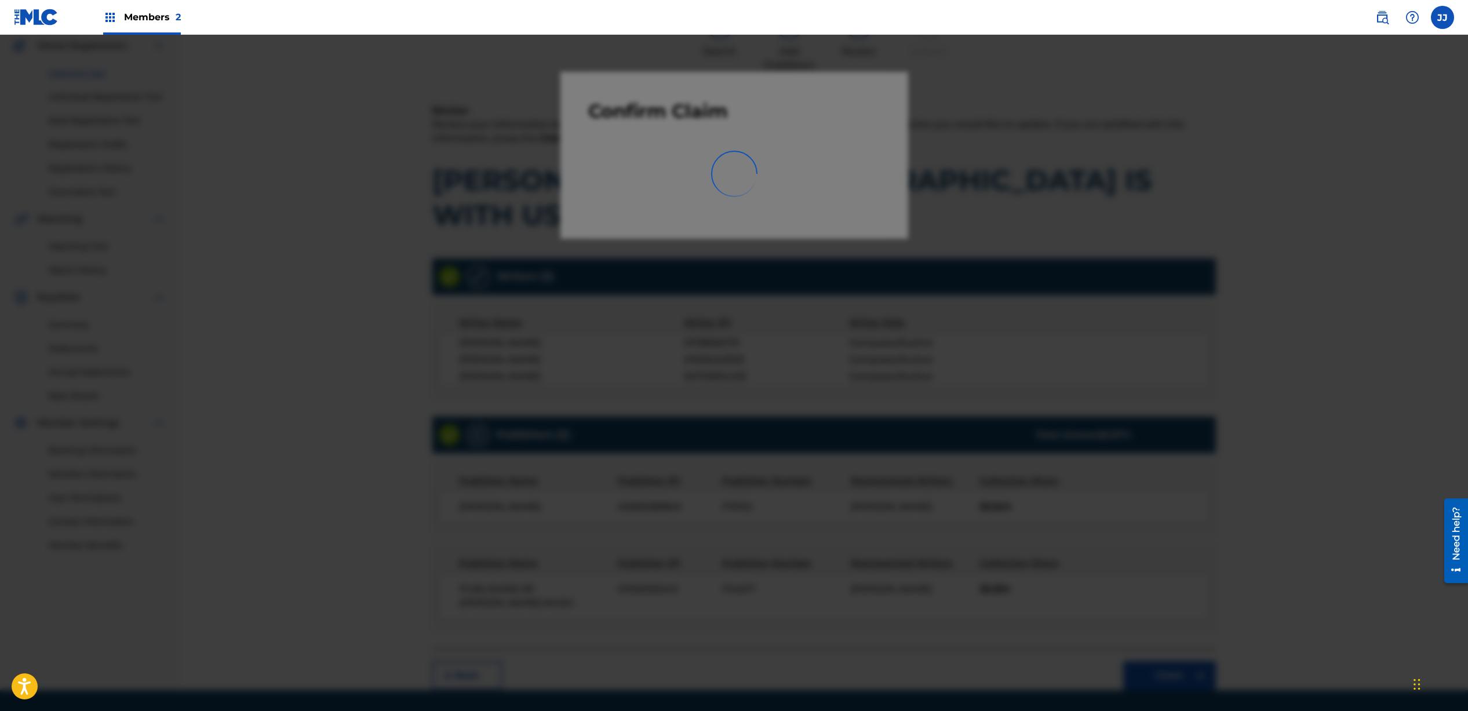
scroll to position [8, 0]
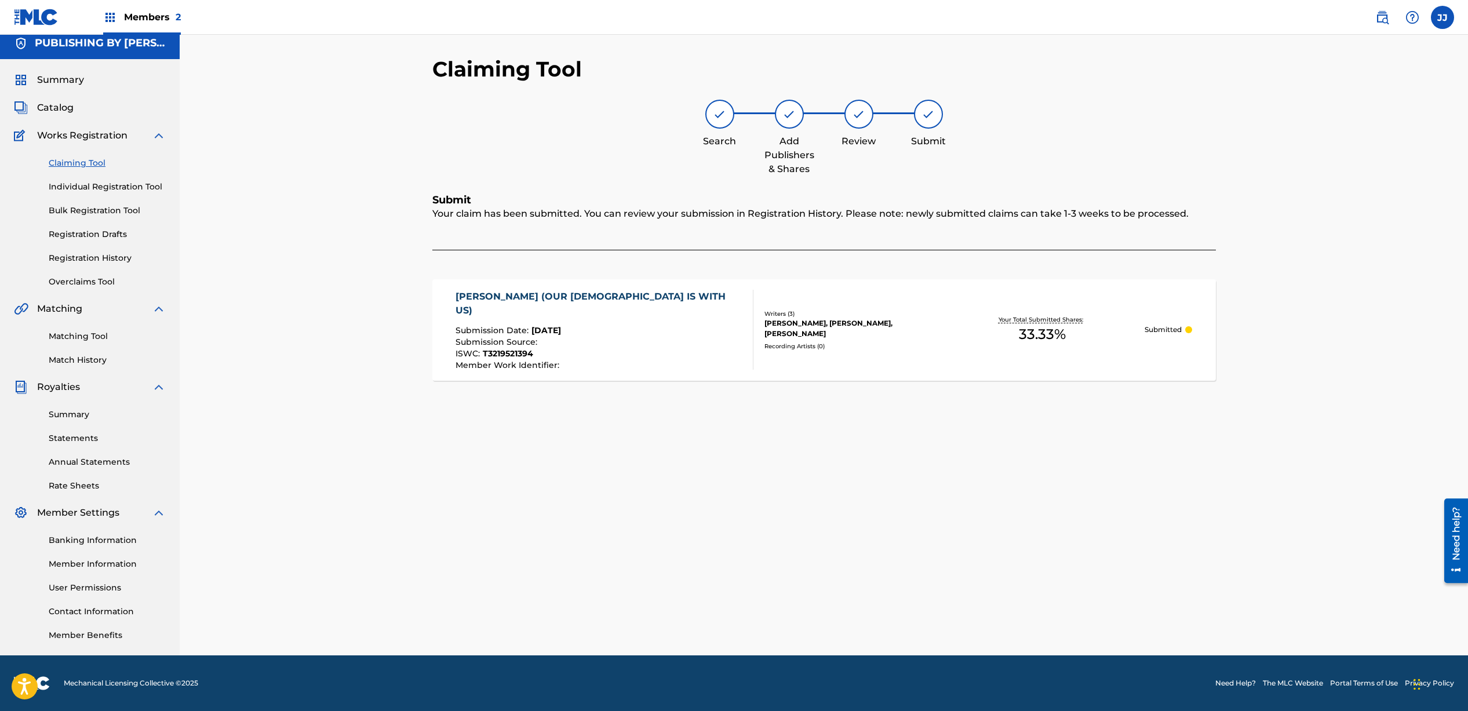
click at [92, 161] on link "Claiming Tool" at bounding box center [107, 163] width 117 height 12
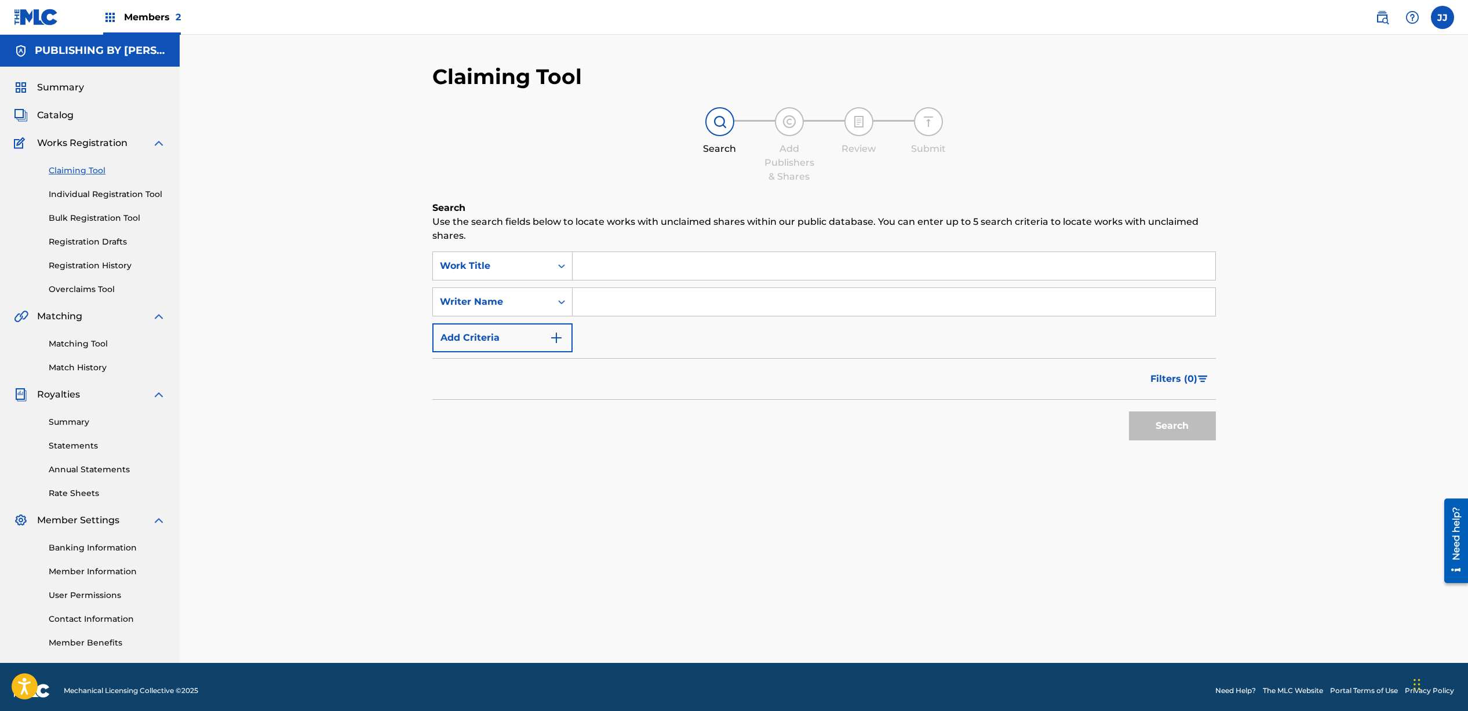
click at [645, 304] on input "Search Form" at bounding box center [894, 302] width 643 height 28
type input "[PERSON_NAME]"
click at [1178, 424] on button "Search" at bounding box center [1172, 426] width 87 height 29
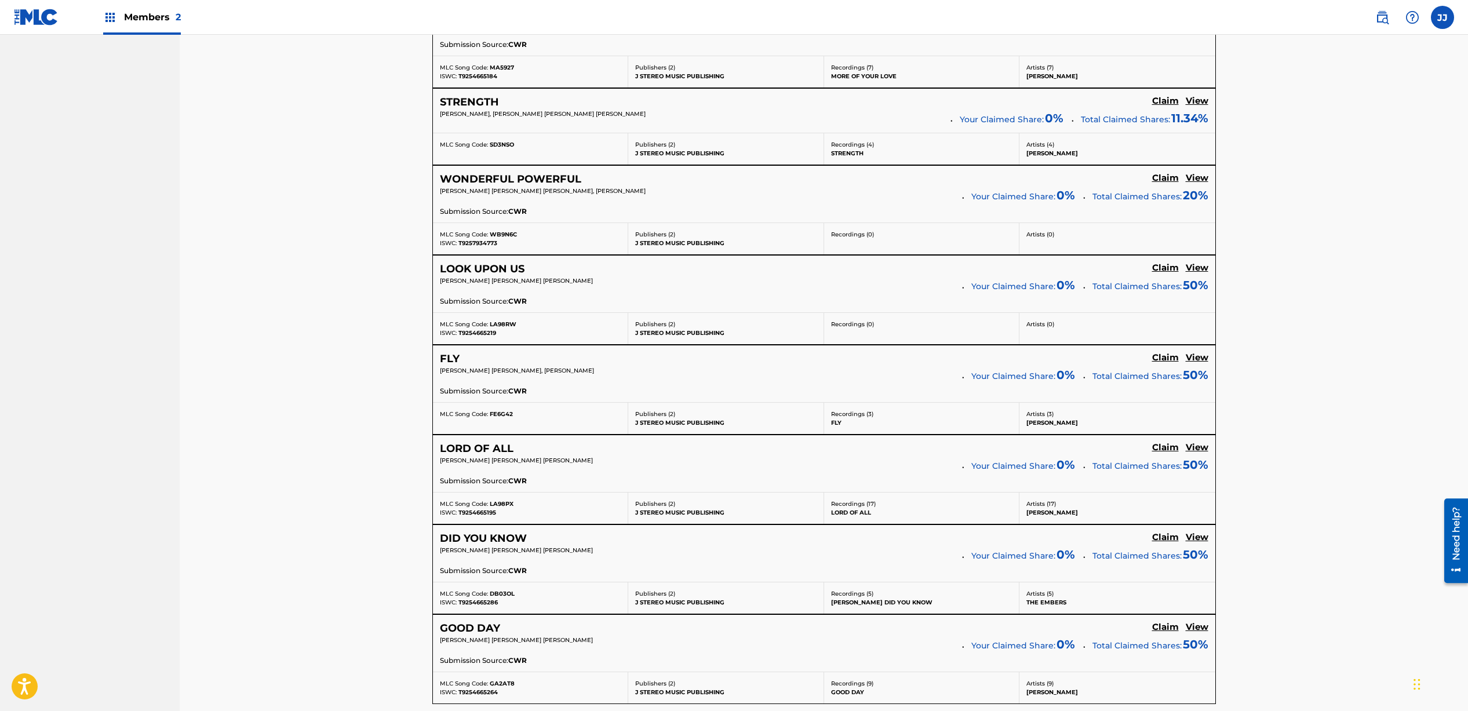
scroll to position [4360, 0]
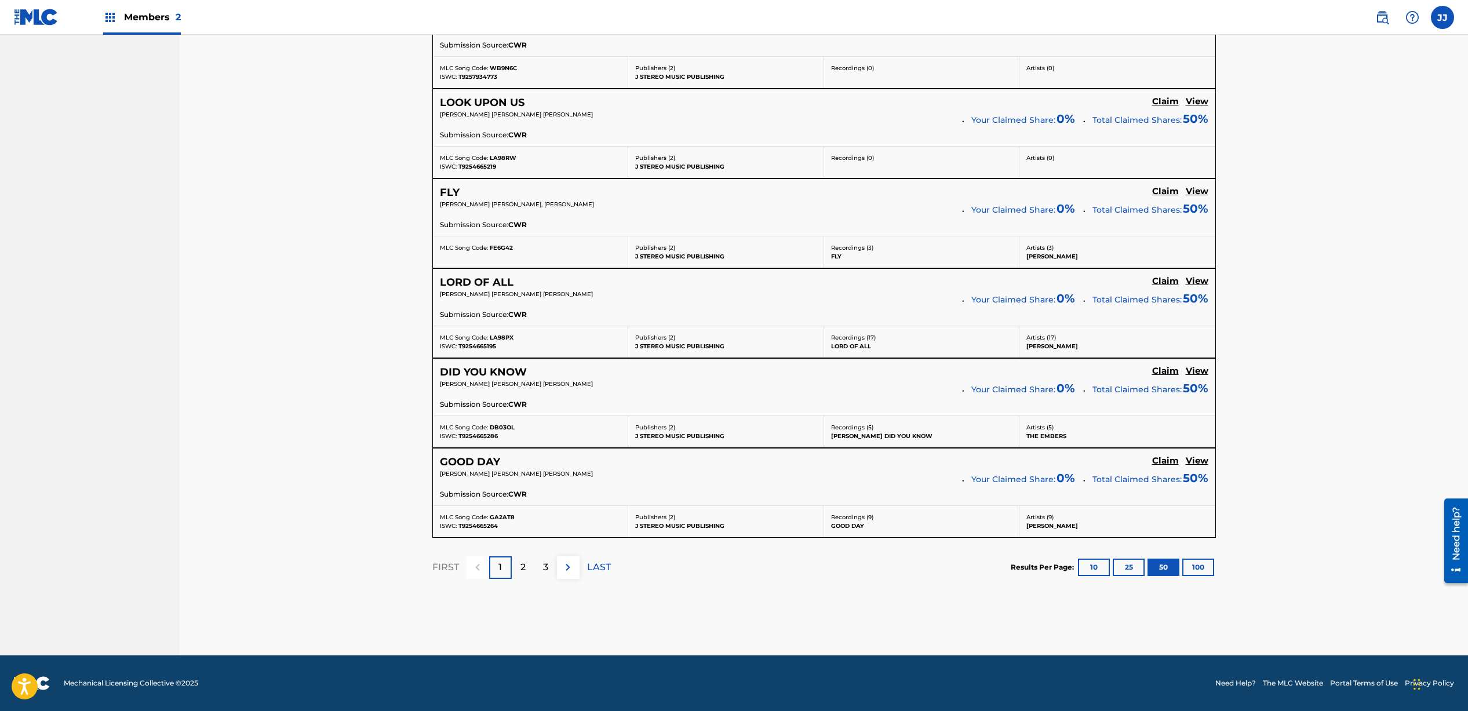
click at [572, 570] on img at bounding box center [568, 568] width 14 height 14
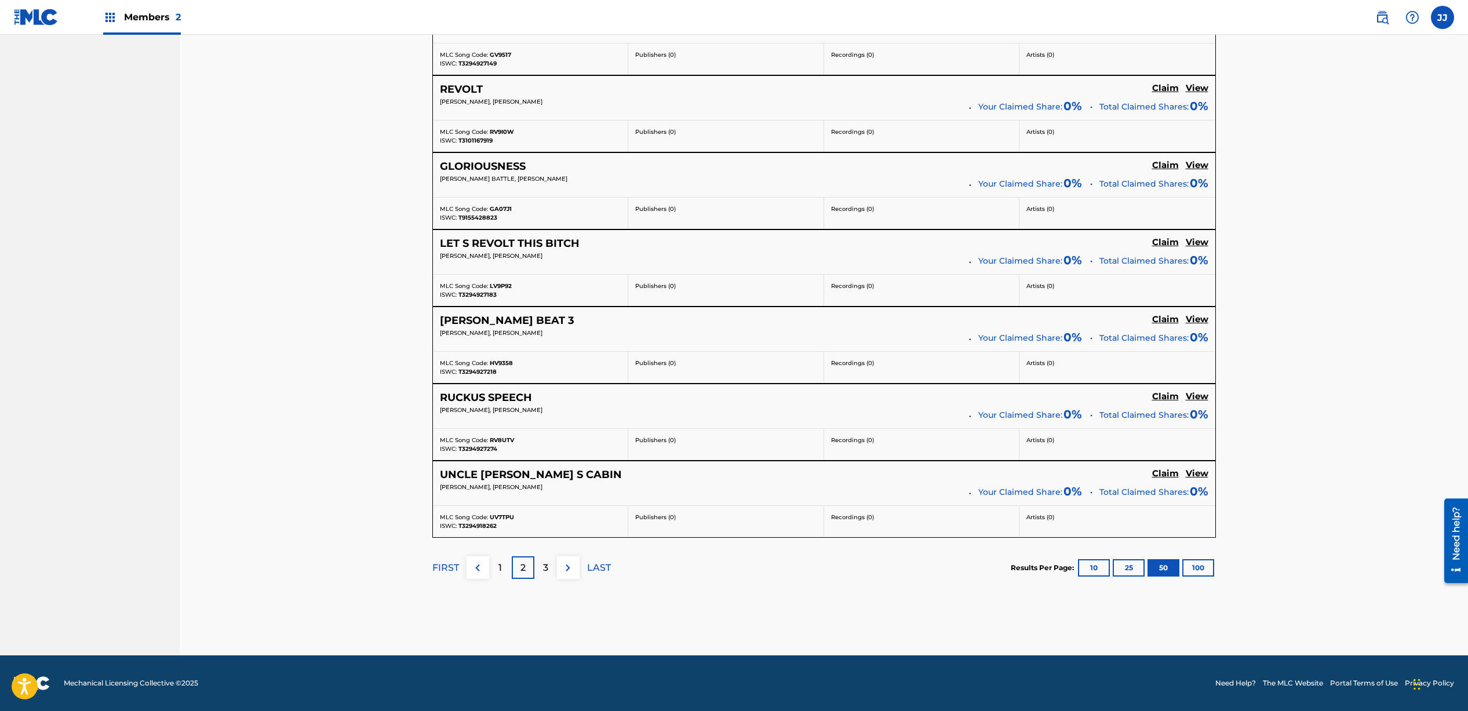
click at [568, 572] on img at bounding box center [568, 568] width 14 height 14
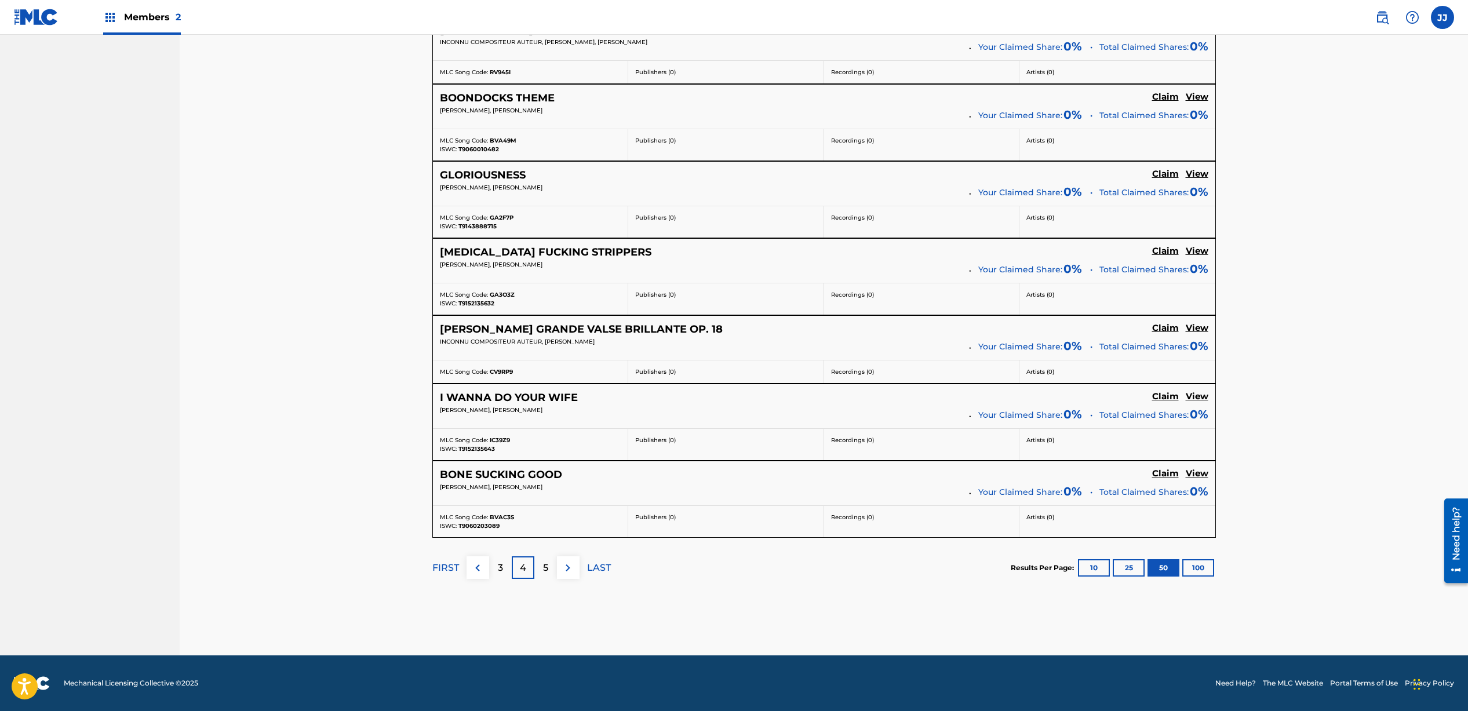
click at [568, 572] on img at bounding box center [568, 568] width 14 height 14
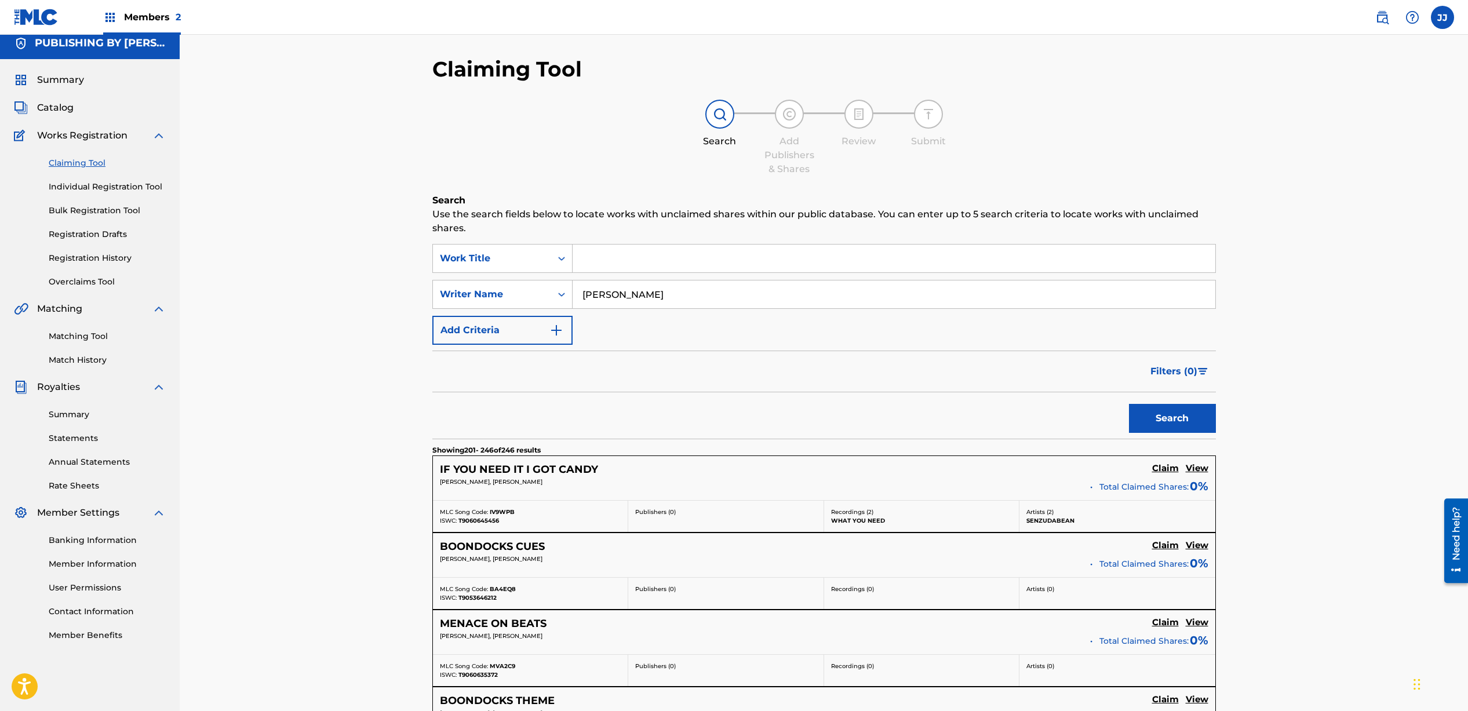
scroll to position [3665, 0]
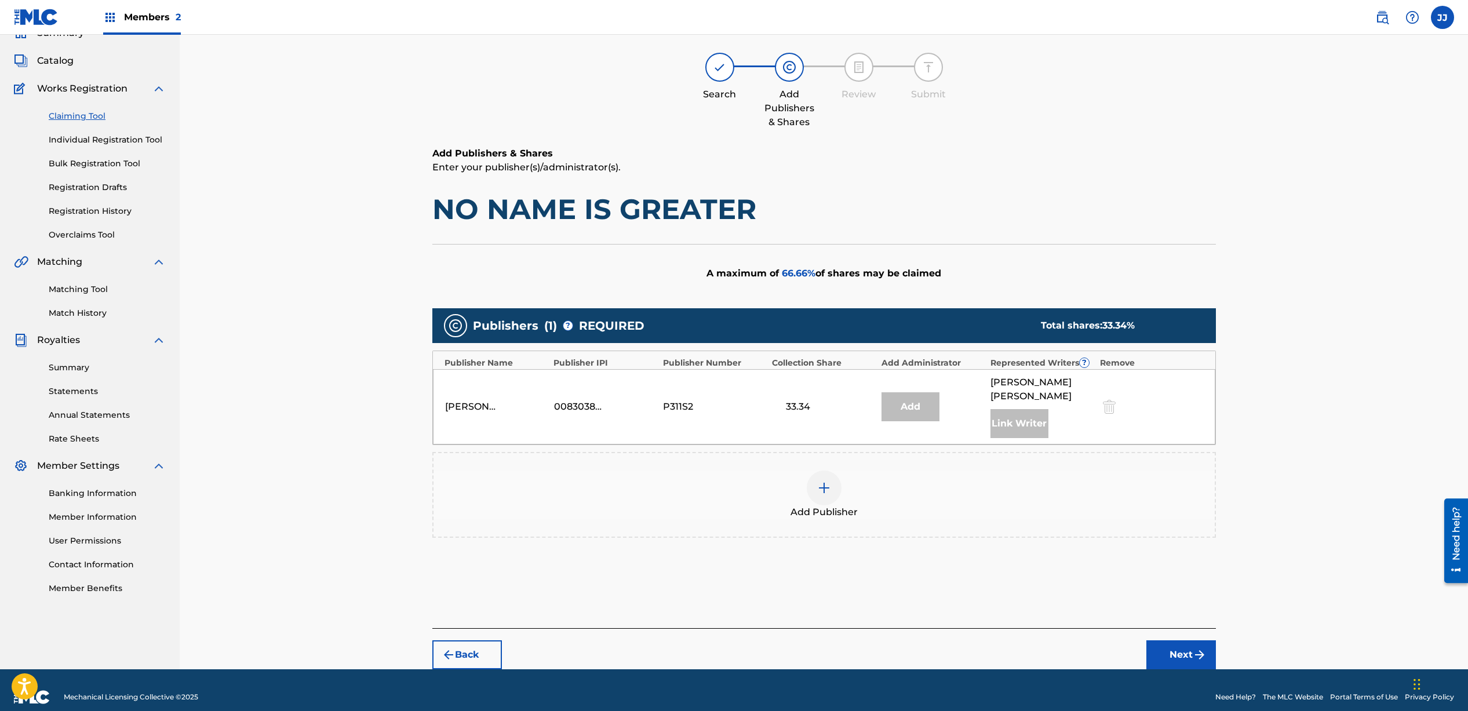
click at [823, 481] on img at bounding box center [824, 488] width 14 height 14
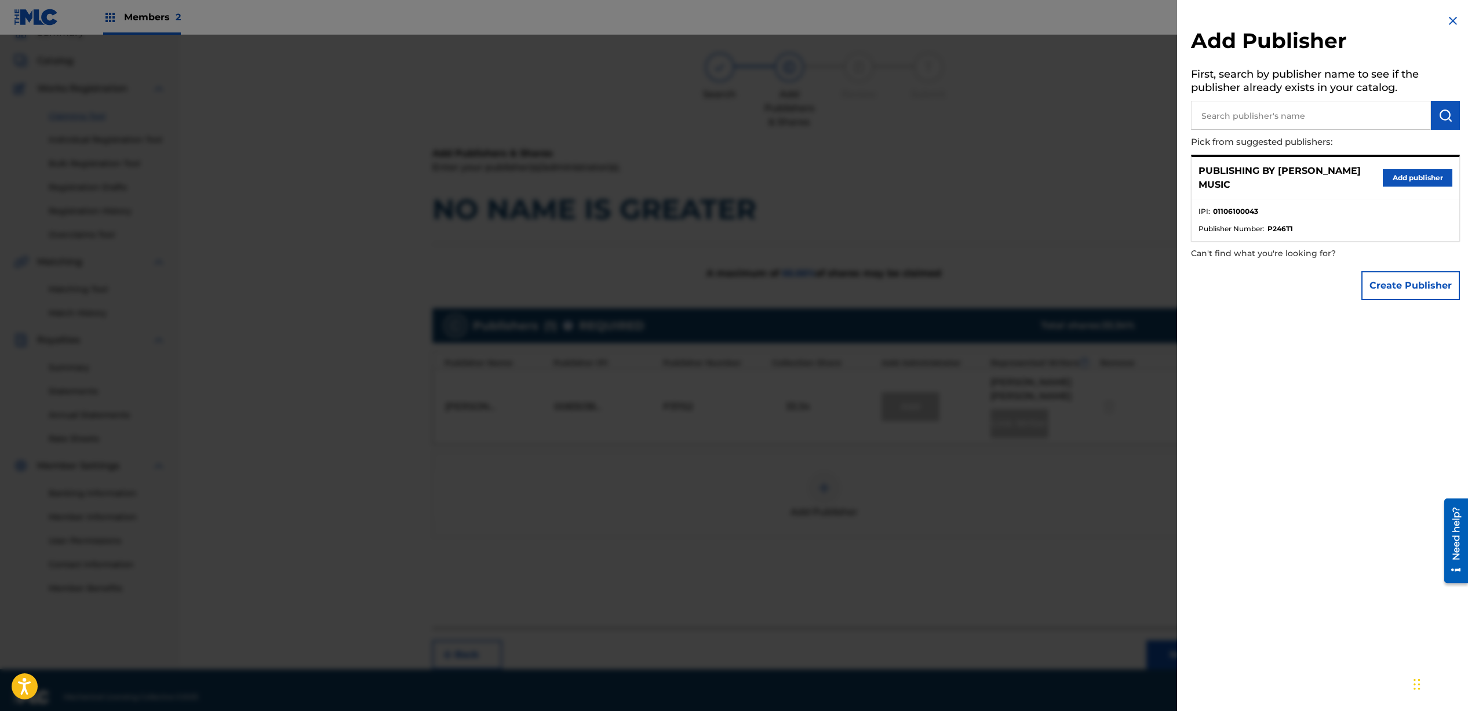
click at [1386, 182] on button "Add publisher" at bounding box center [1418, 177] width 70 height 17
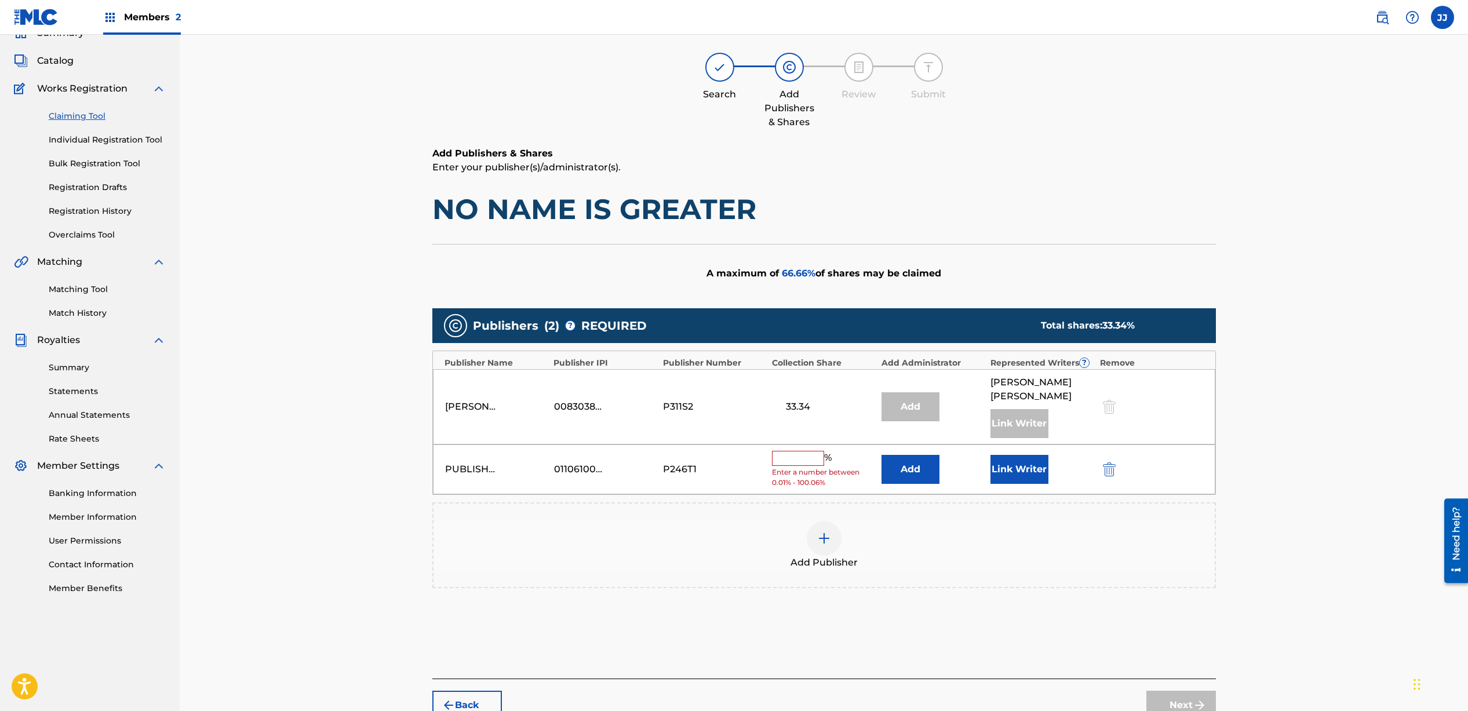
click at [802, 451] on input "text" at bounding box center [798, 458] width 52 height 15
type input "33.33"
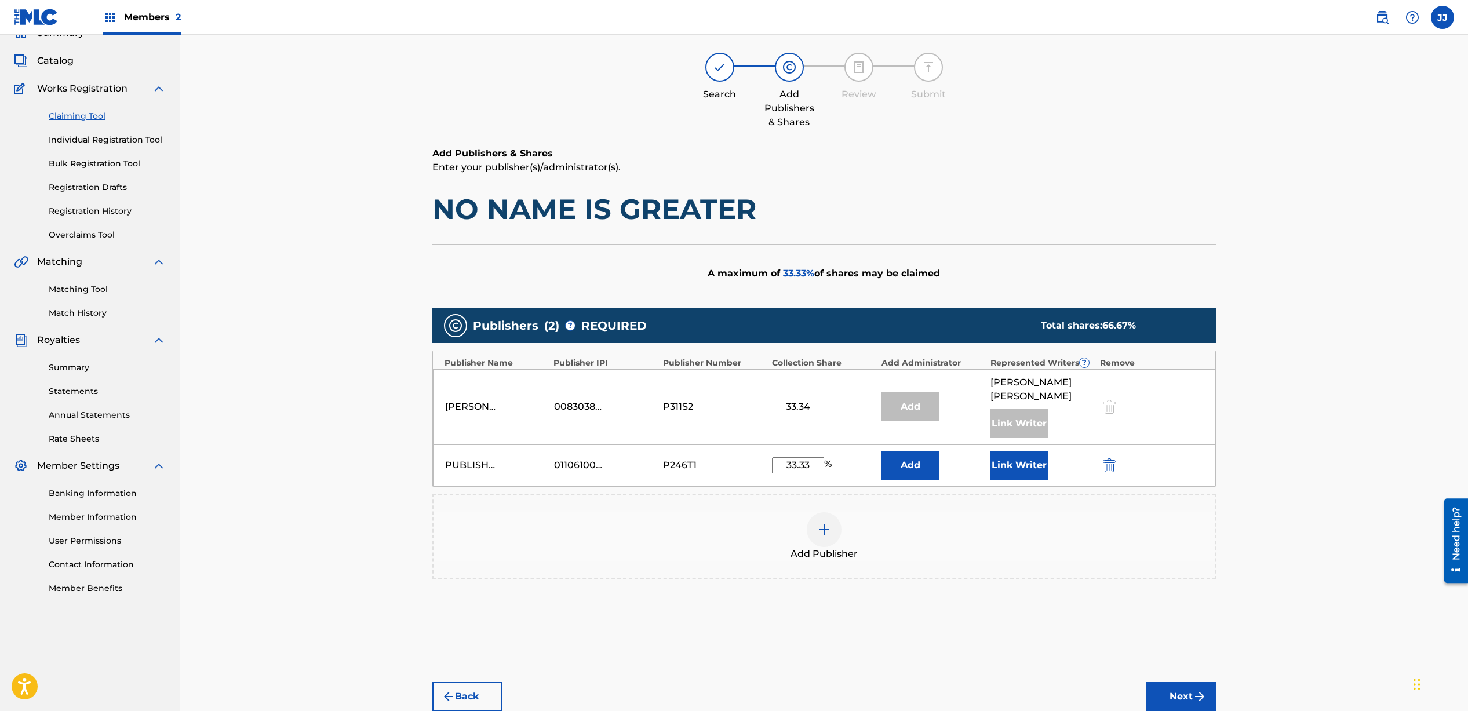
click at [1009, 456] on button "Link Writer" at bounding box center [1020, 465] width 58 height 29
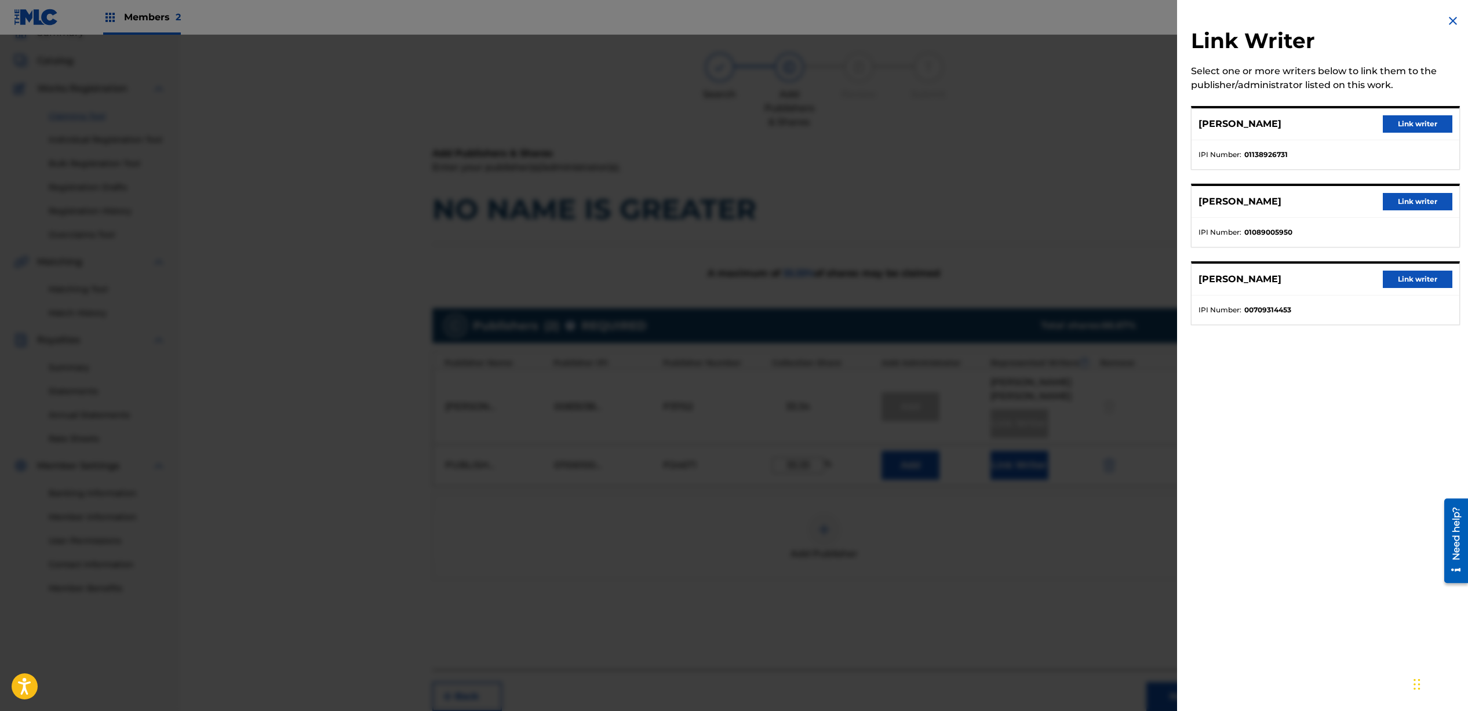
click at [1406, 282] on button "Link writer" at bounding box center [1418, 279] width 70 height 17
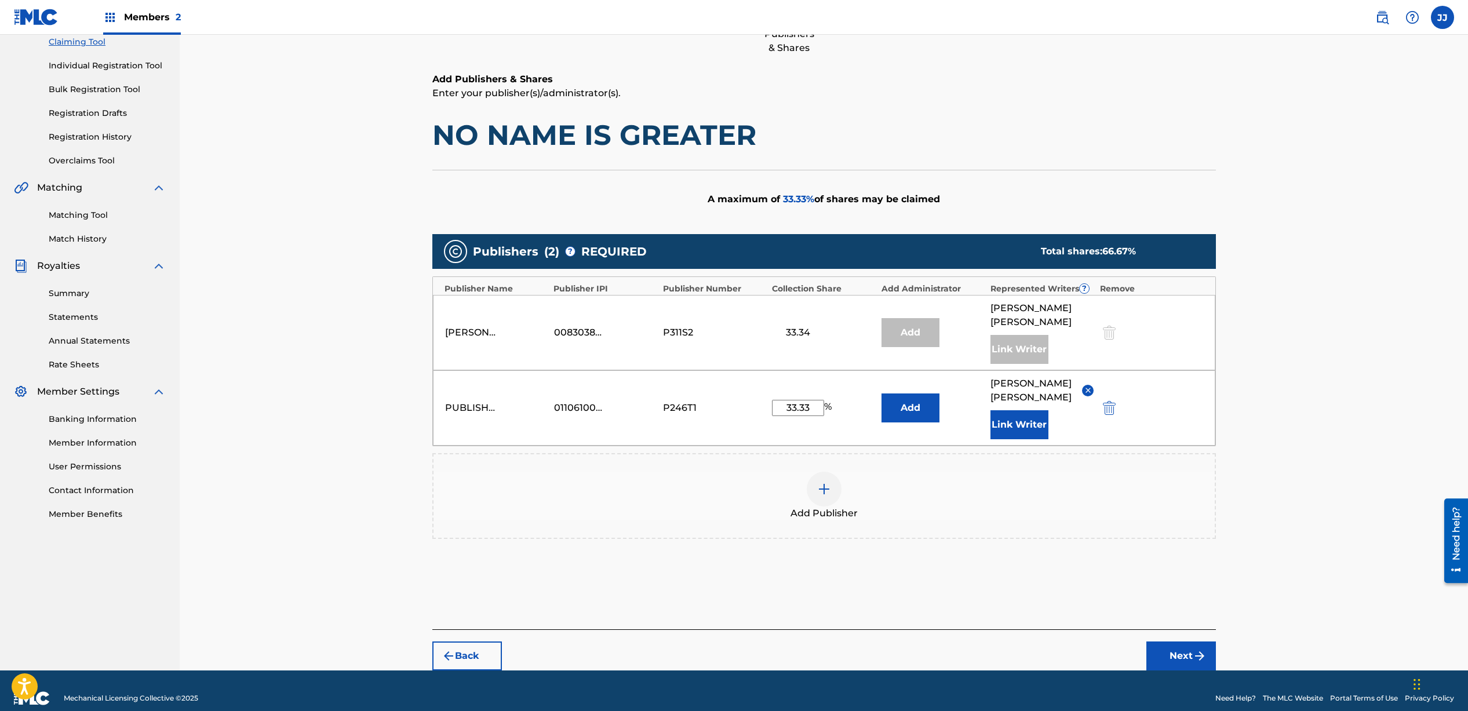
scroll to position [144, 0]
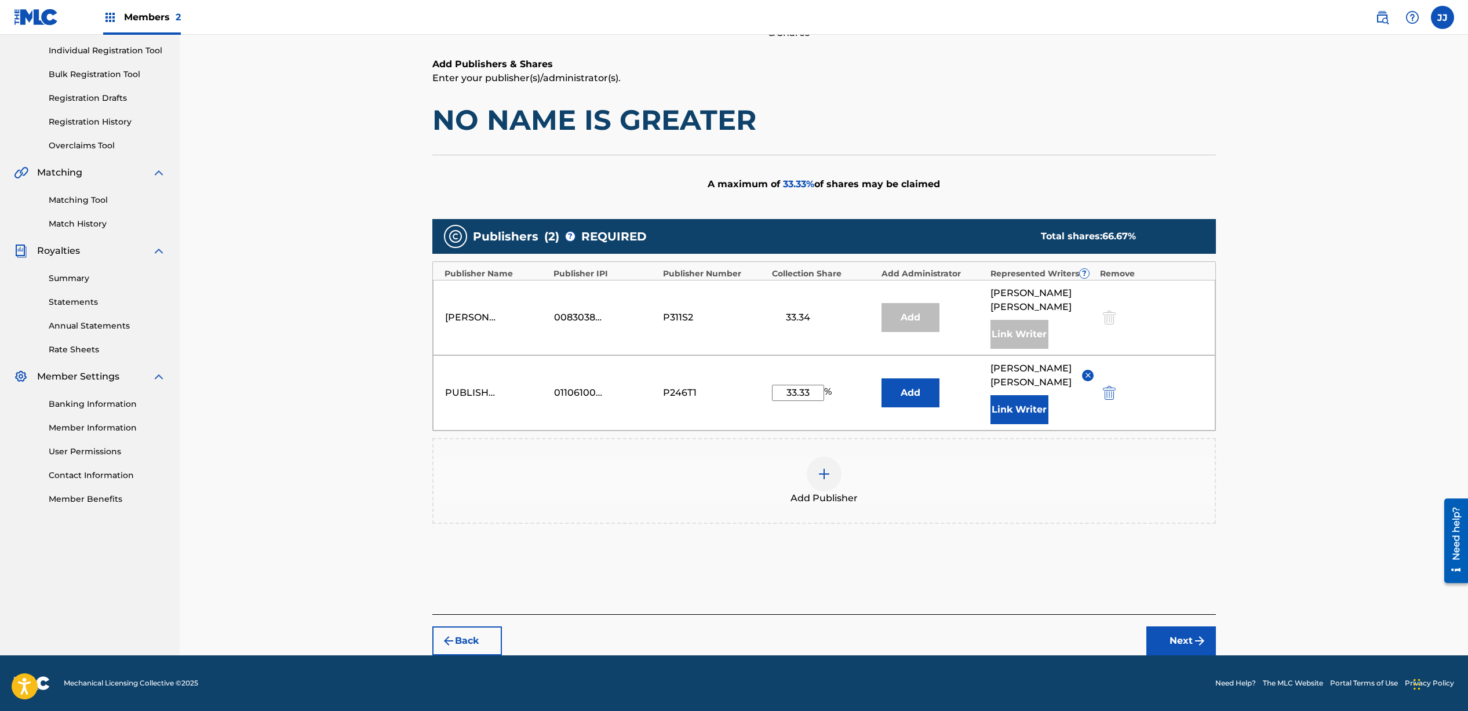
click at [1169, 640] on button "Next" at bounding box center [1182, 641] width 70 height 29
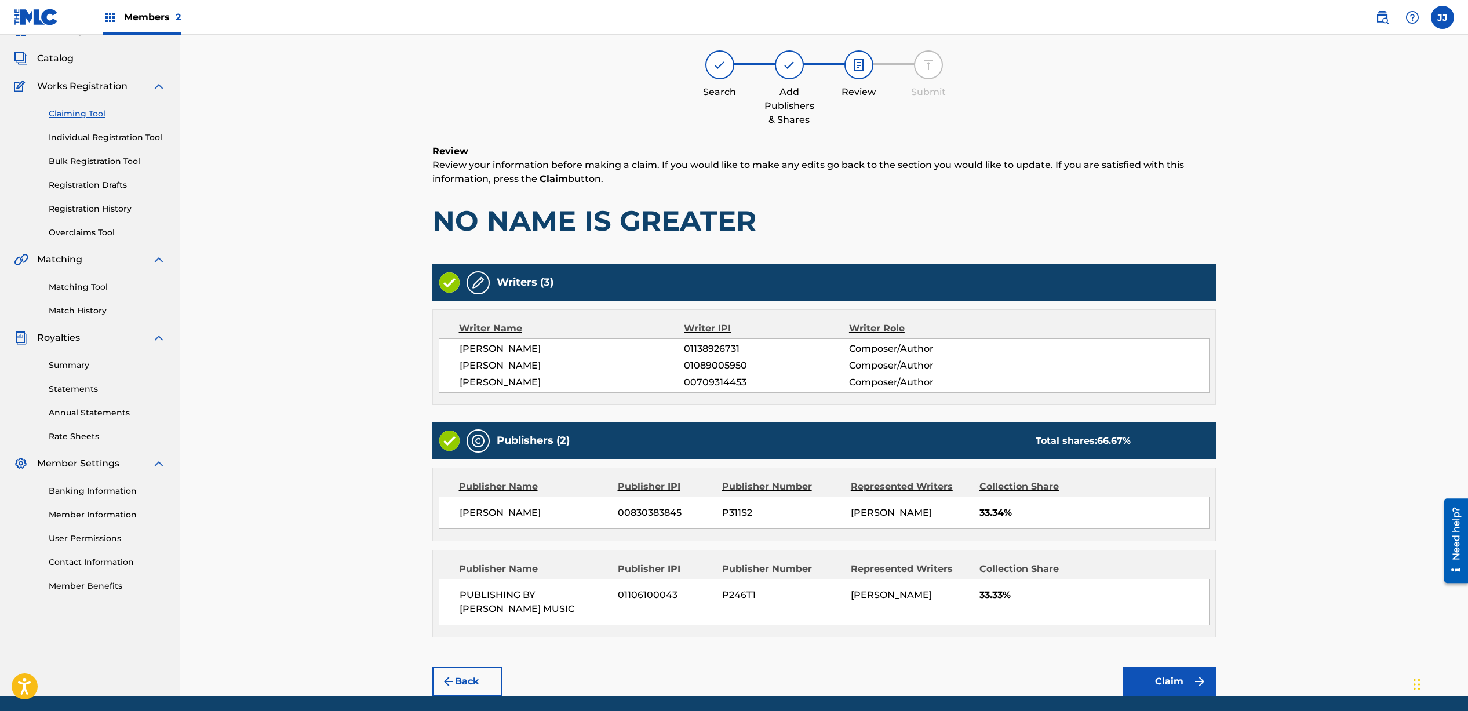
scroll to position [97, 0]
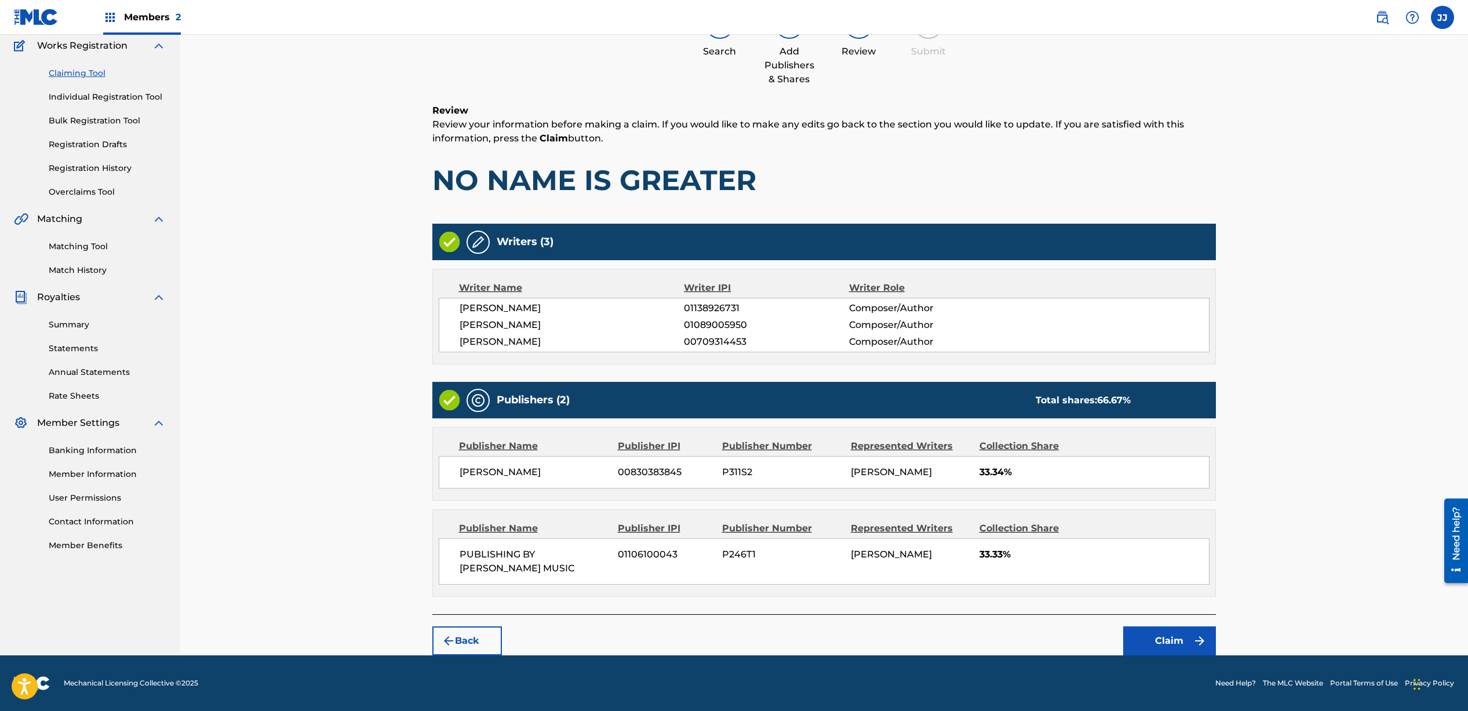
click at [1164, 643] on button "Claim" at bounding box center [1170, 641] width 93 height 29
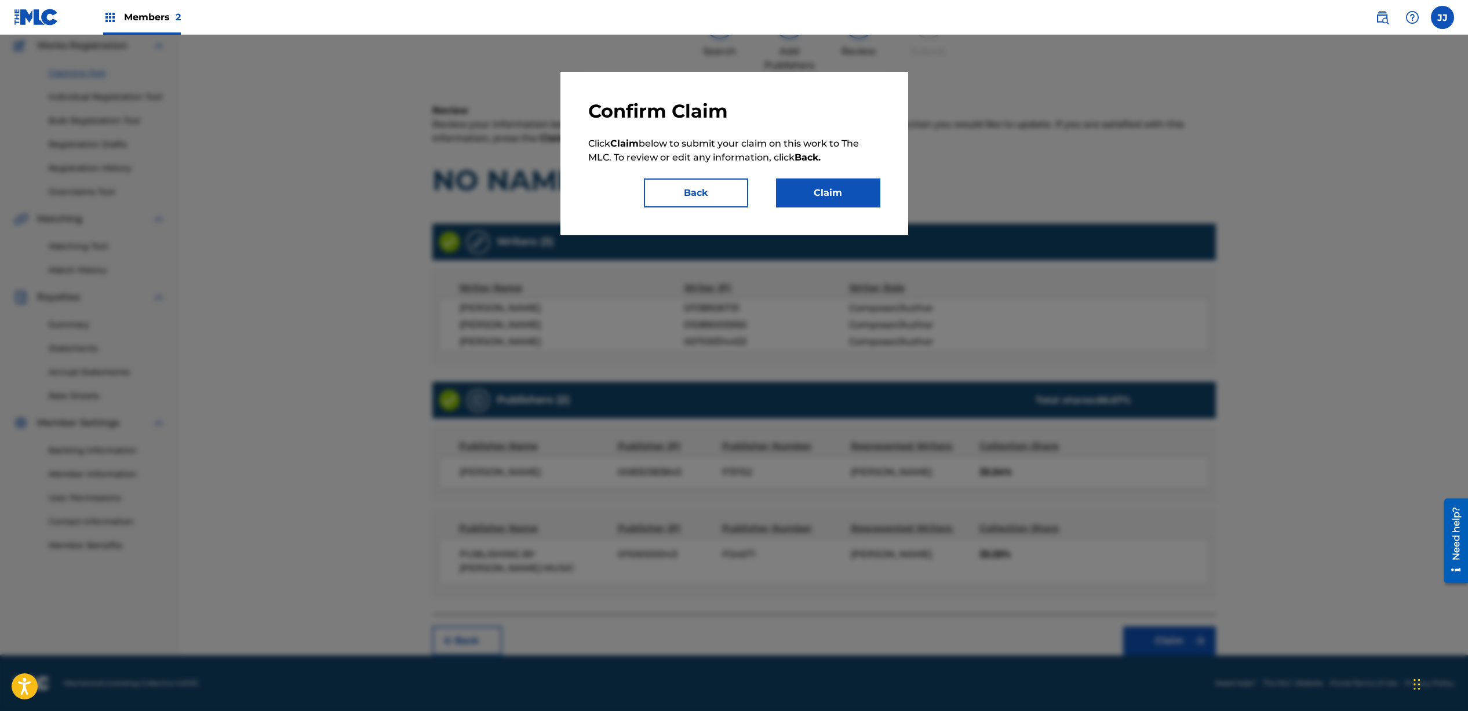
click at [838, 189] on button "Claim" at bounding box center [828, 193] width 104 height 29
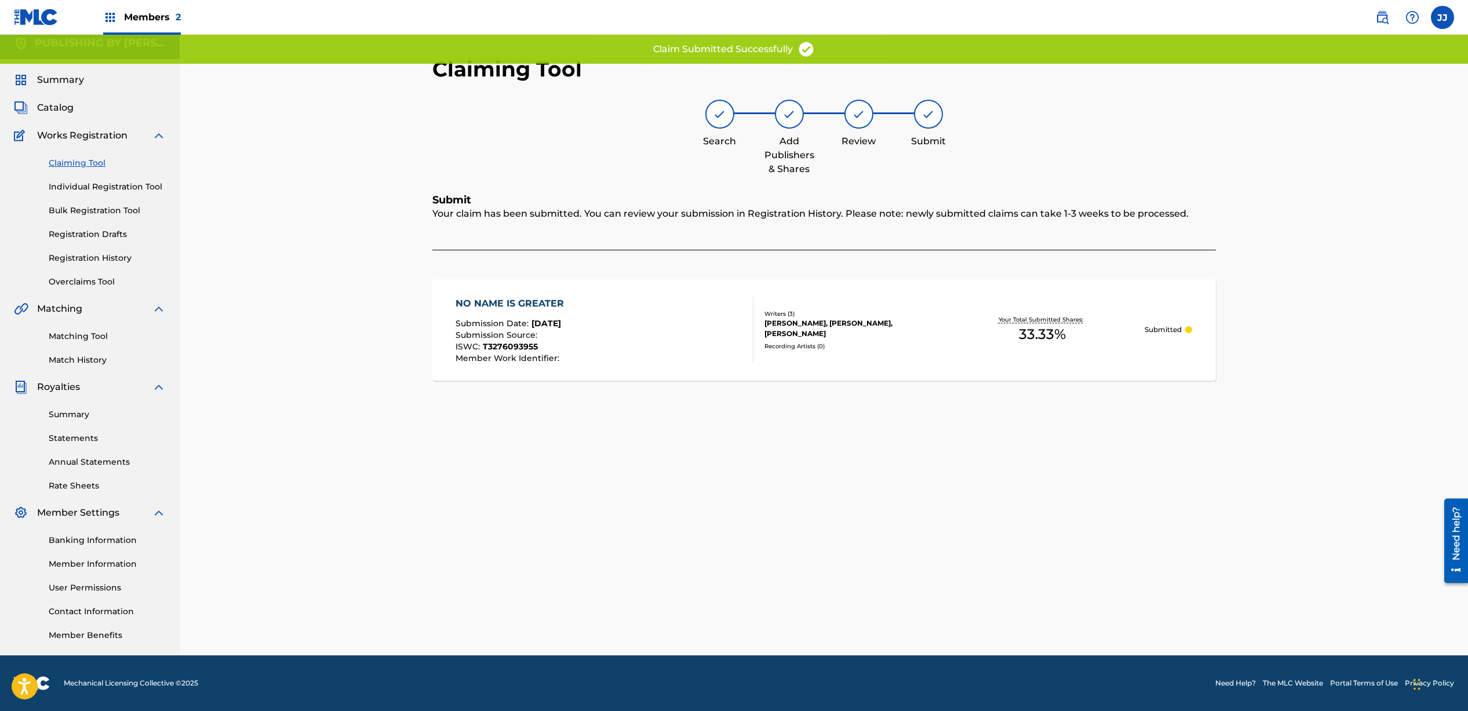
scroll to position [8, 0]
click at [96, 163] on link "Claiming Tool" at bounding box center [107, 163] width 117 height 12
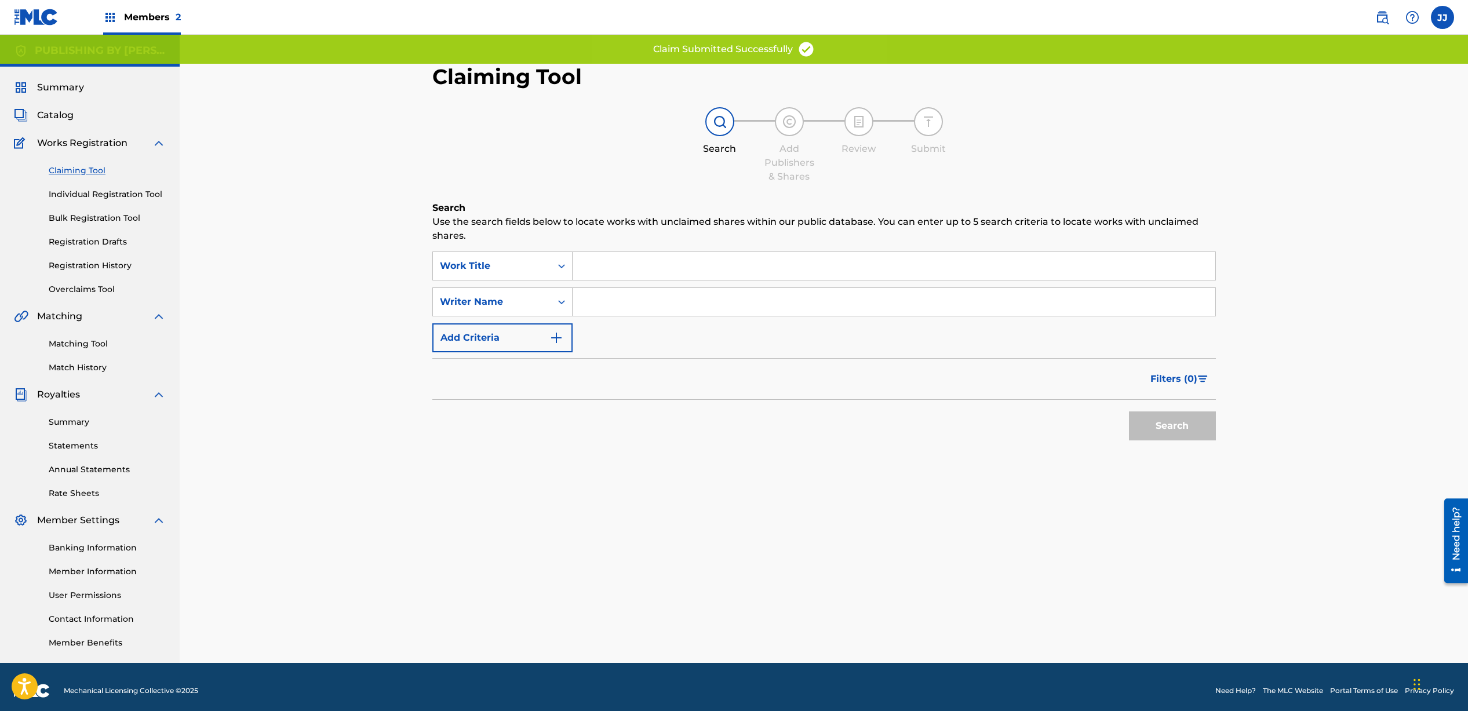
click at [656, 301] on input "Search Form" at bounding box center [894, 302] width 643 height 28
type input "[PERSON_NAME]"
click at [1175, 429] on button "Search" at bounding box center [1172, 426] width 87 height 29
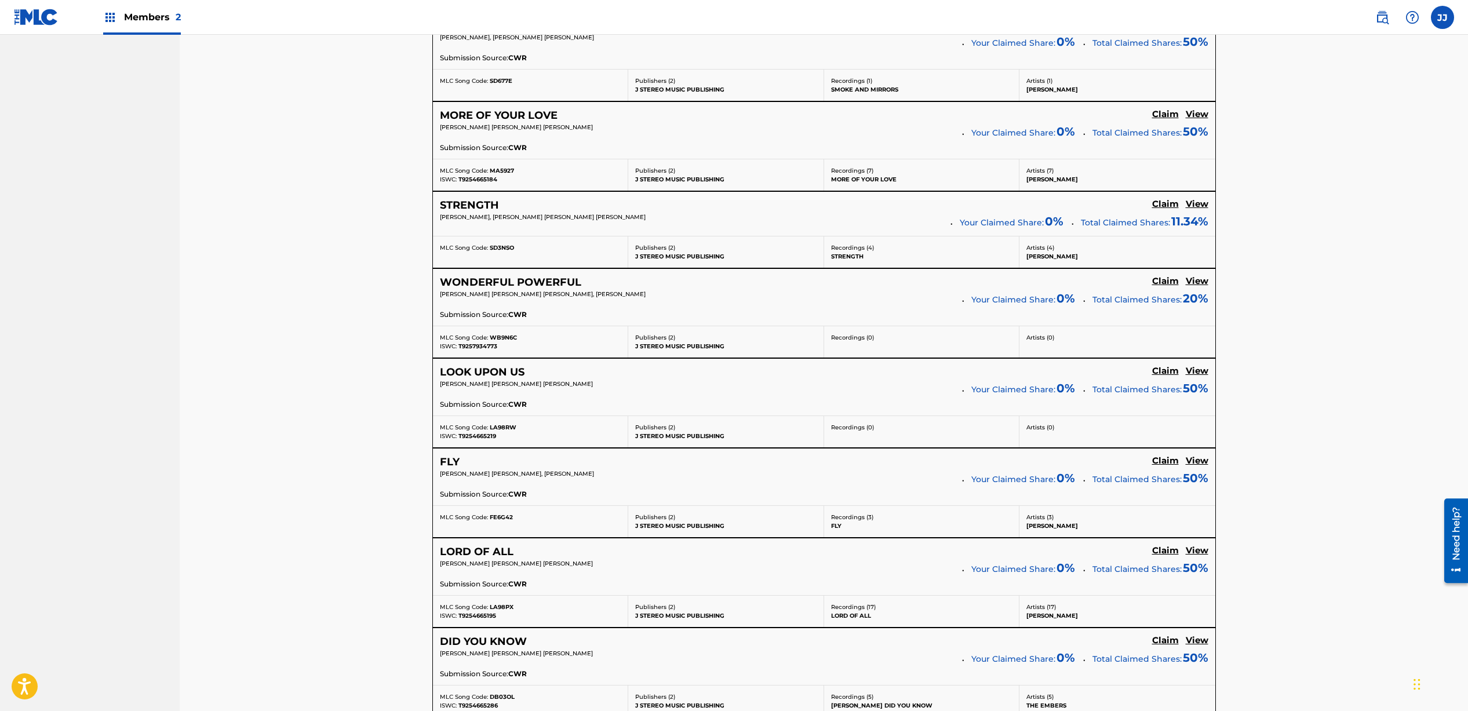
scroll to position [4360, 0]
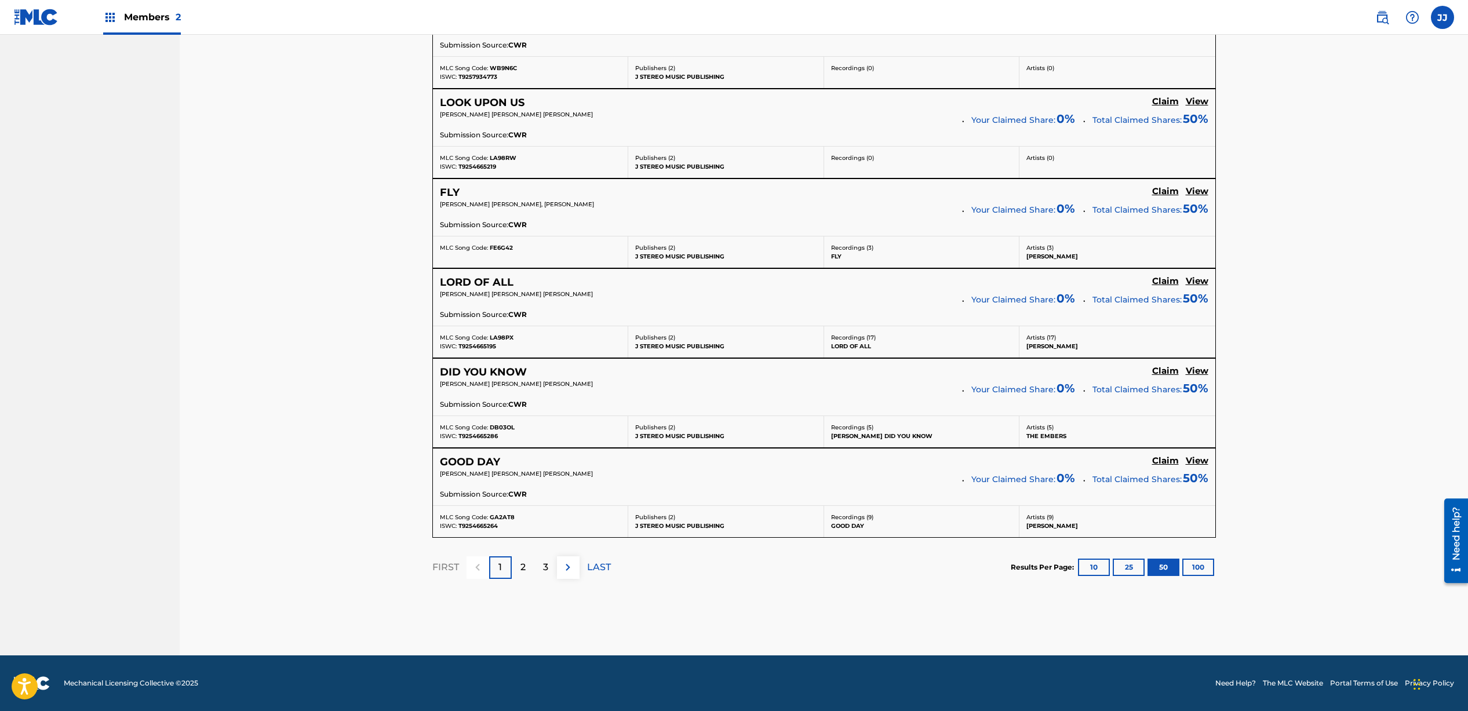
click at [573, 567] on img at bounding box center [568, 568] width 14 height 14
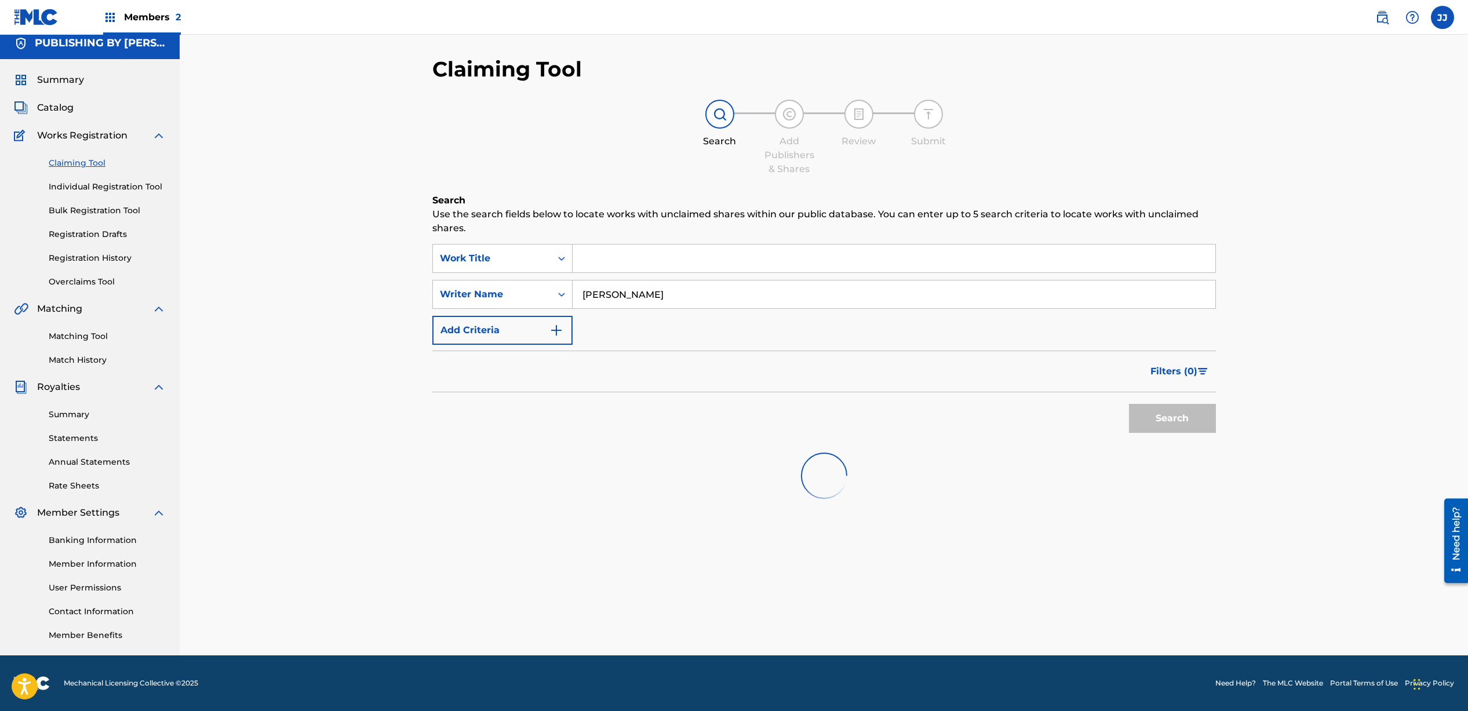
scroll to position [8, 0]
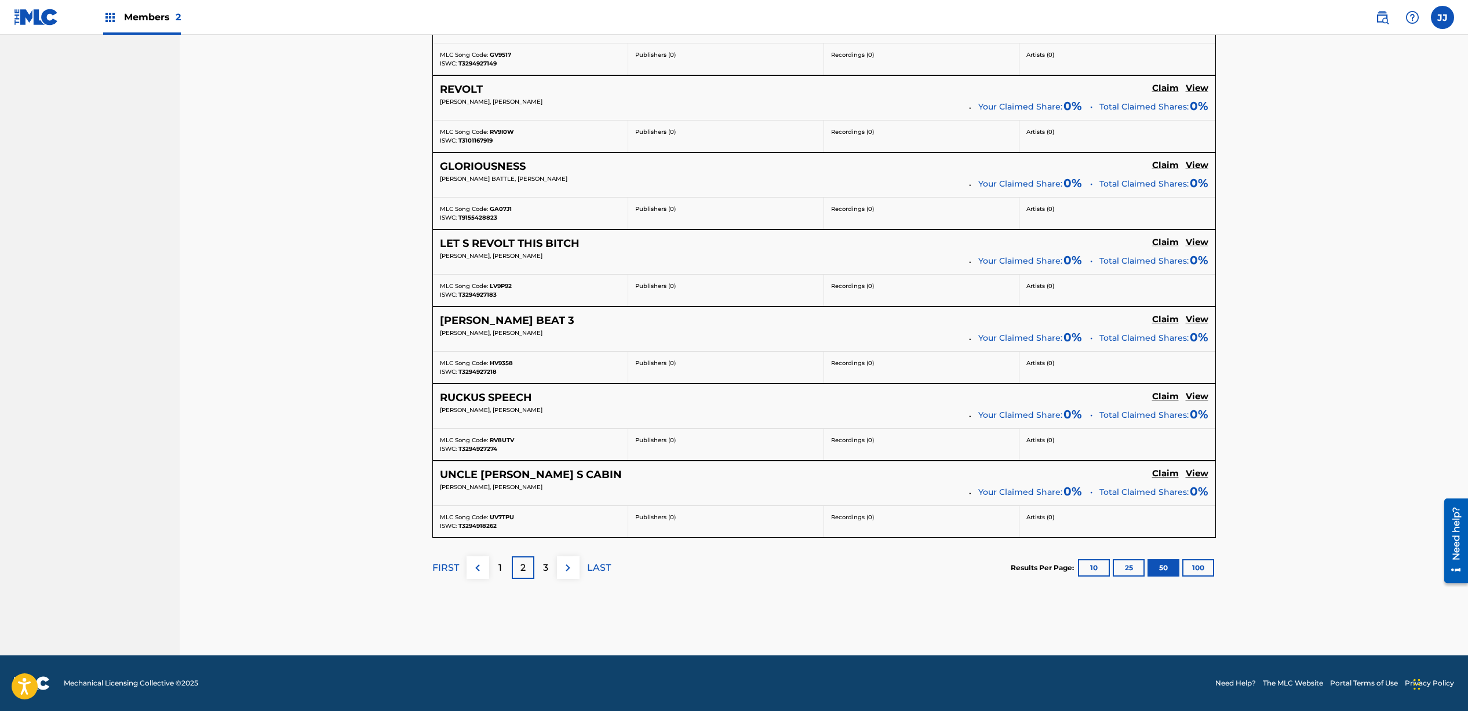
click at [568, 572] on img at bounding box center [568, 568] width 14 height 14
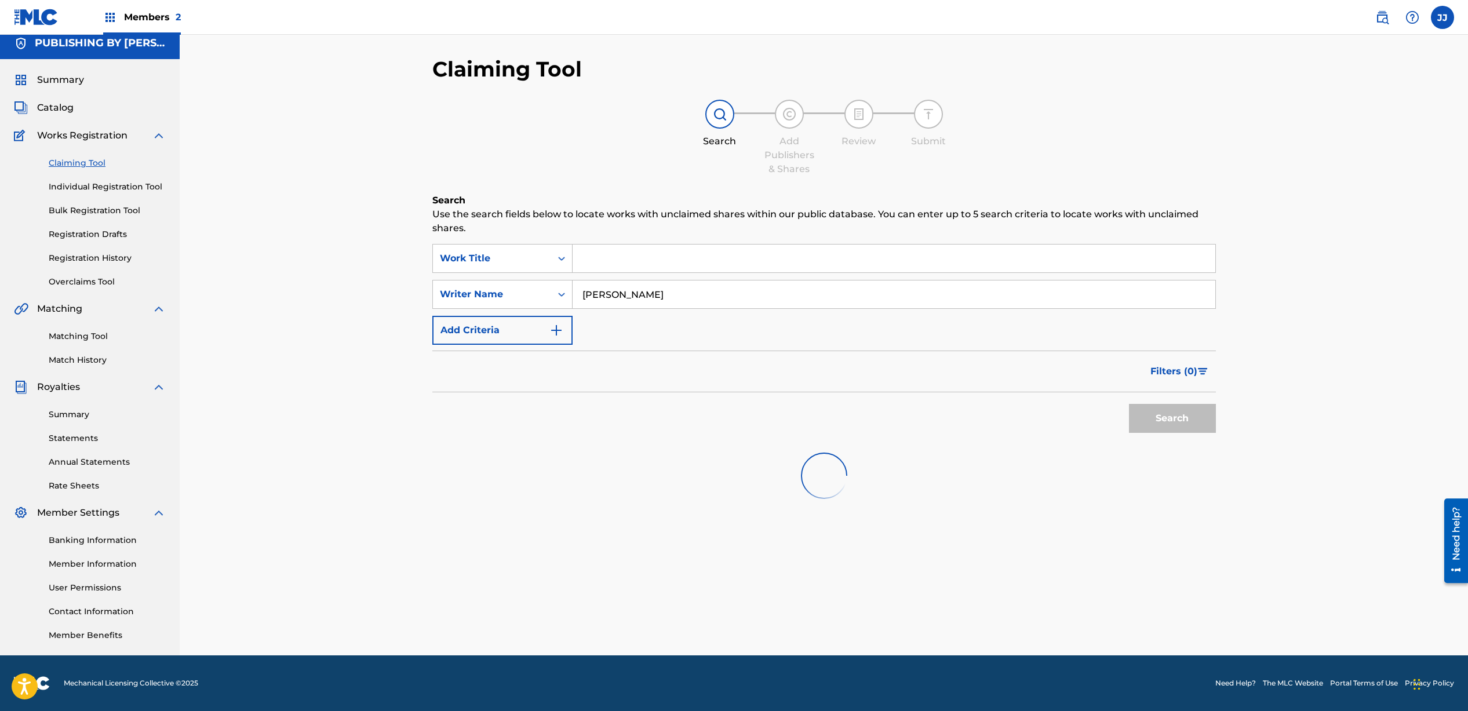
scroll to position [3772, 0]
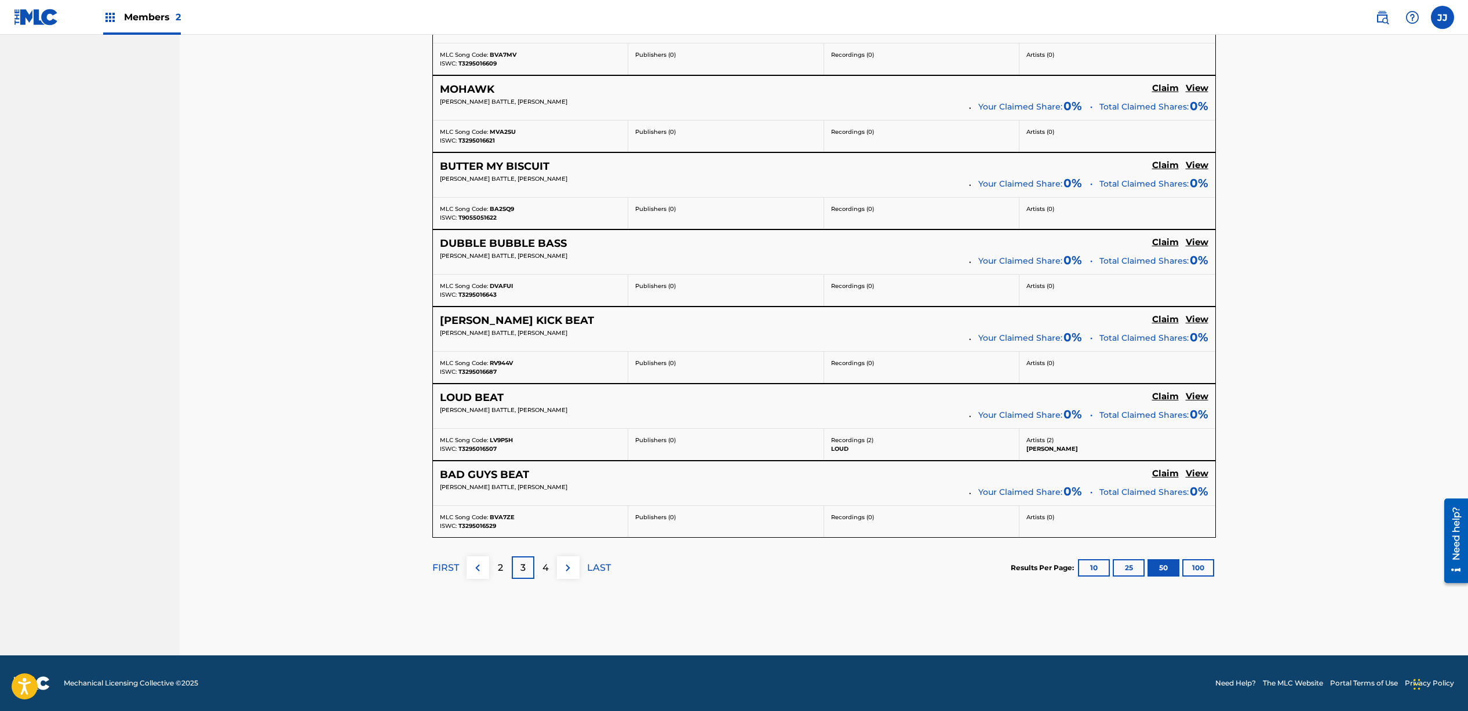
click at [568, 572] on img at bounding box center [568, 568] width 14 height 14
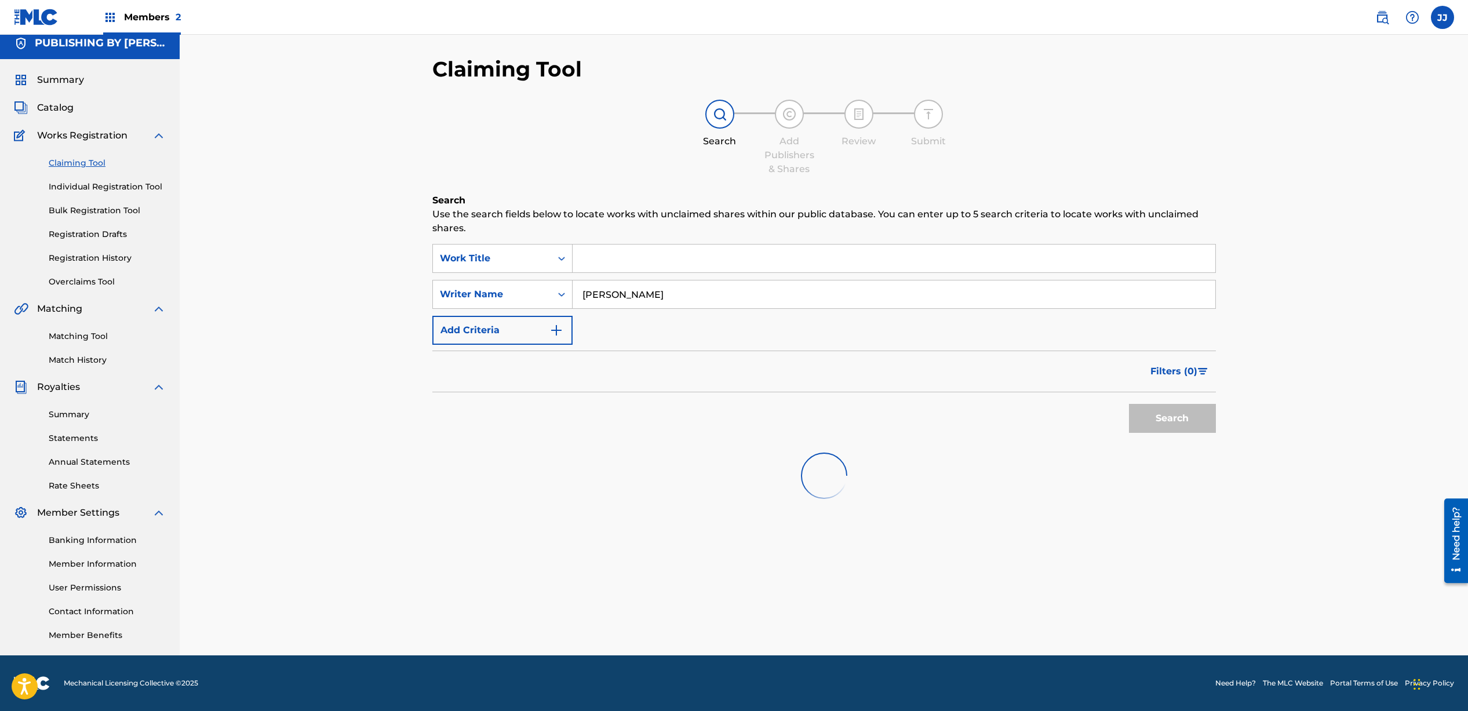
scroll to position [3754, 0]
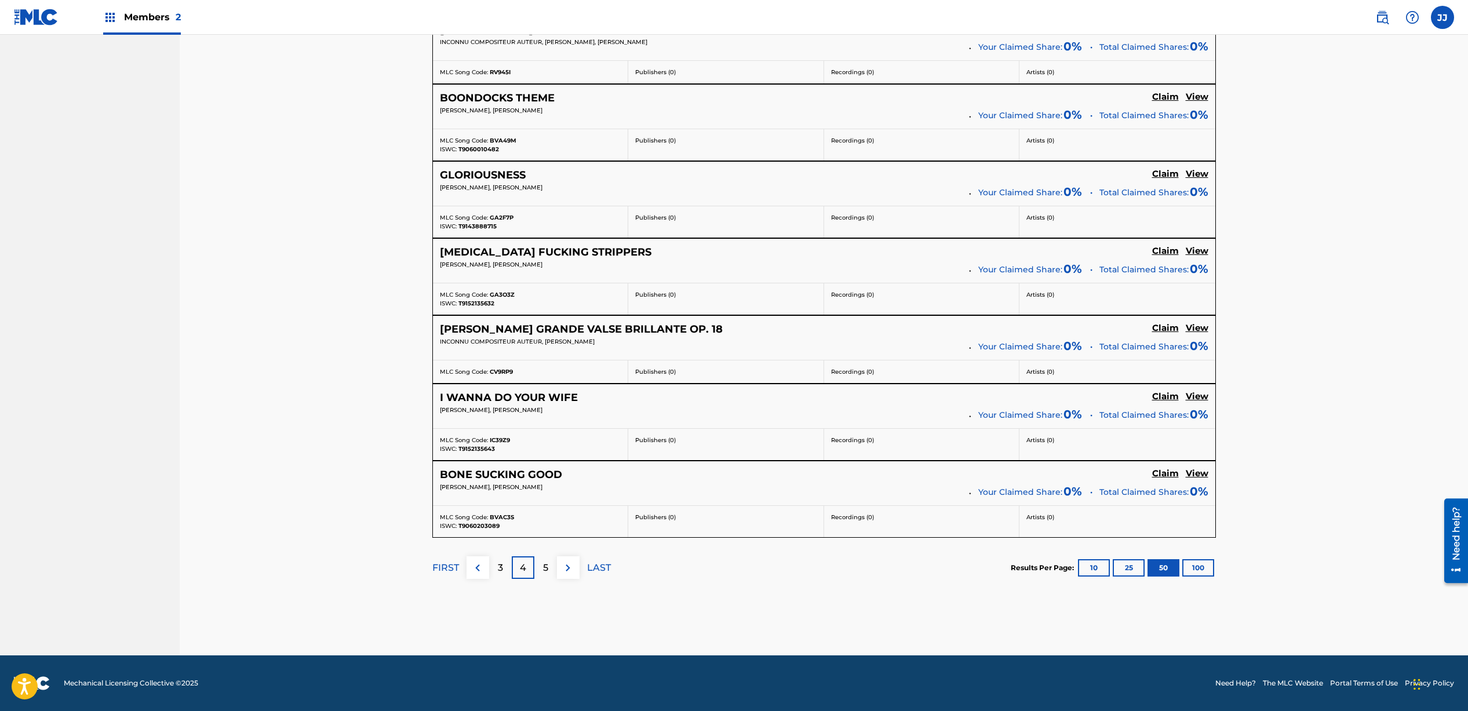
click at [567, 572] on img at bounding box center [568, 568] width 14 height 14
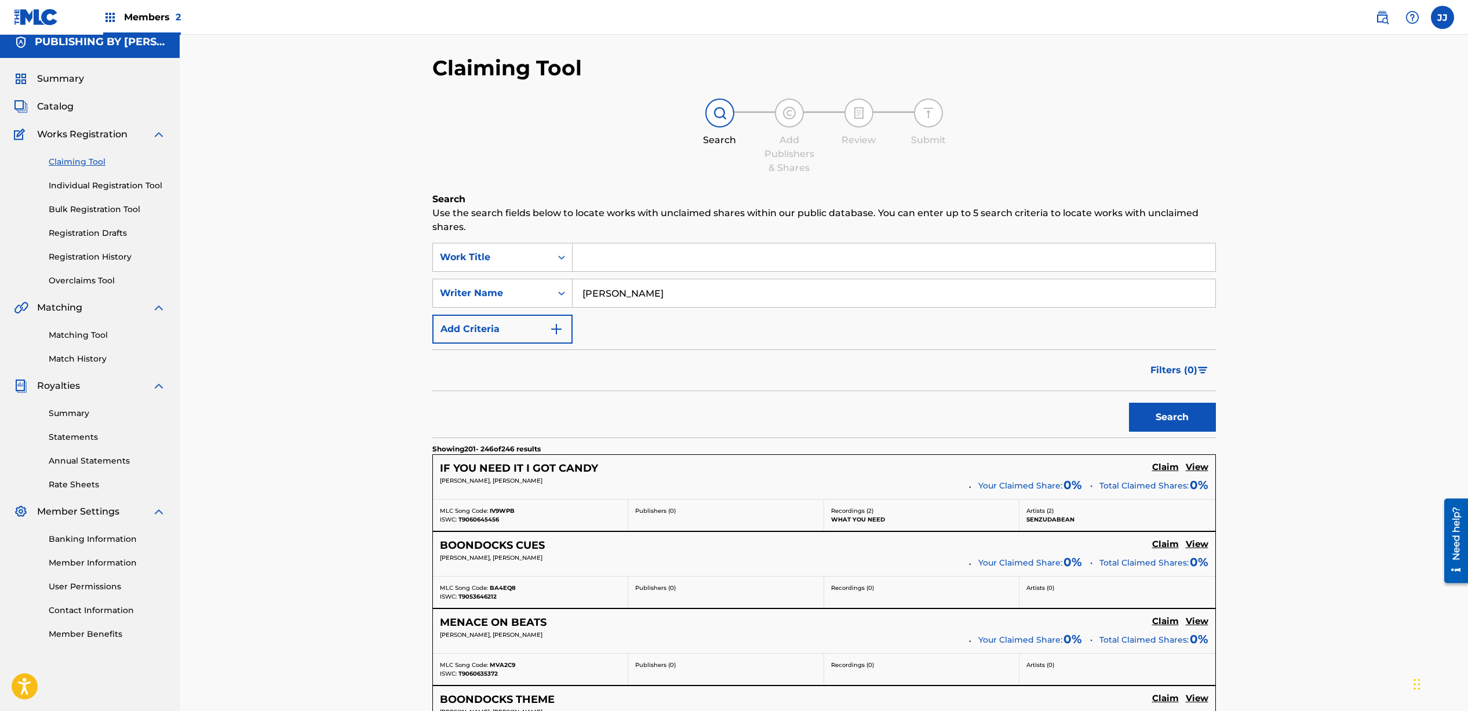
scroll to position [0, 0]
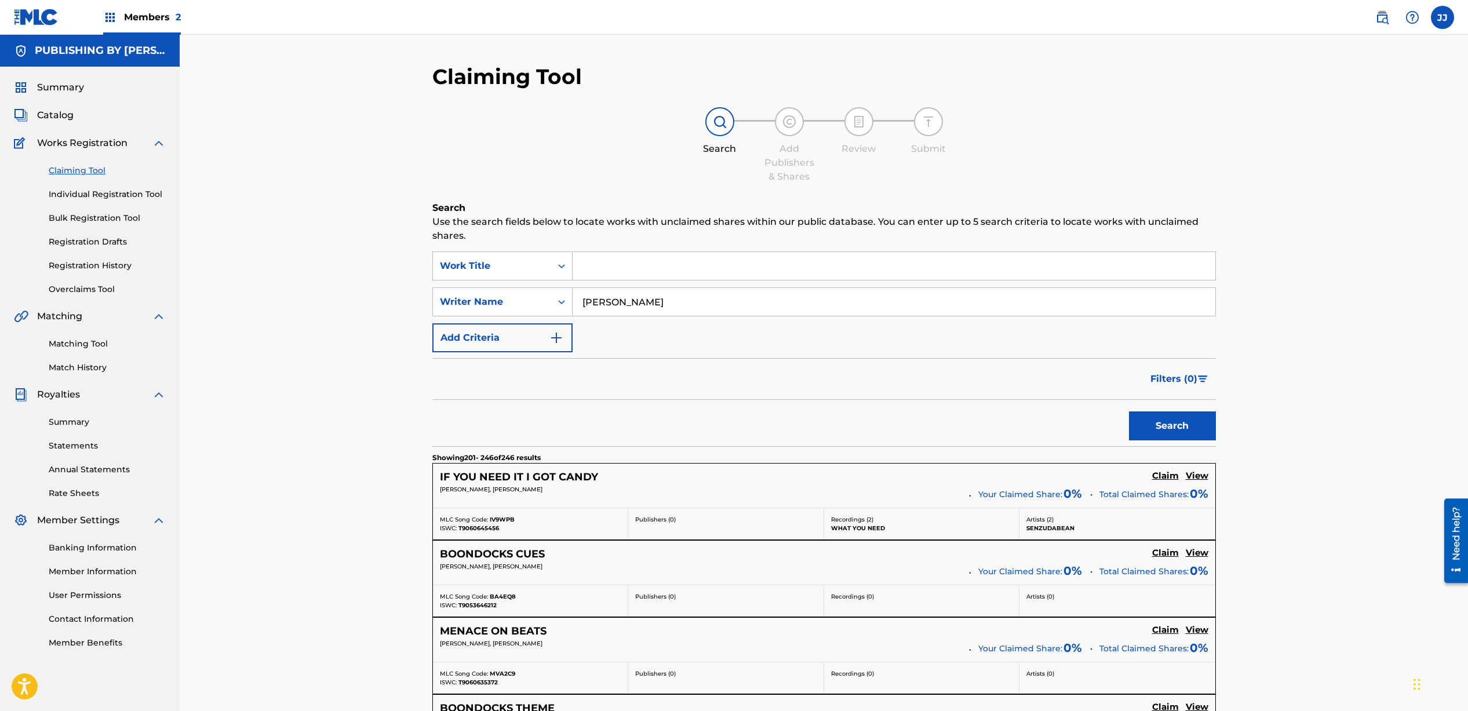
click at [74, 88] on span "Summary" at bounding box center [60, 88] width 47 height 14
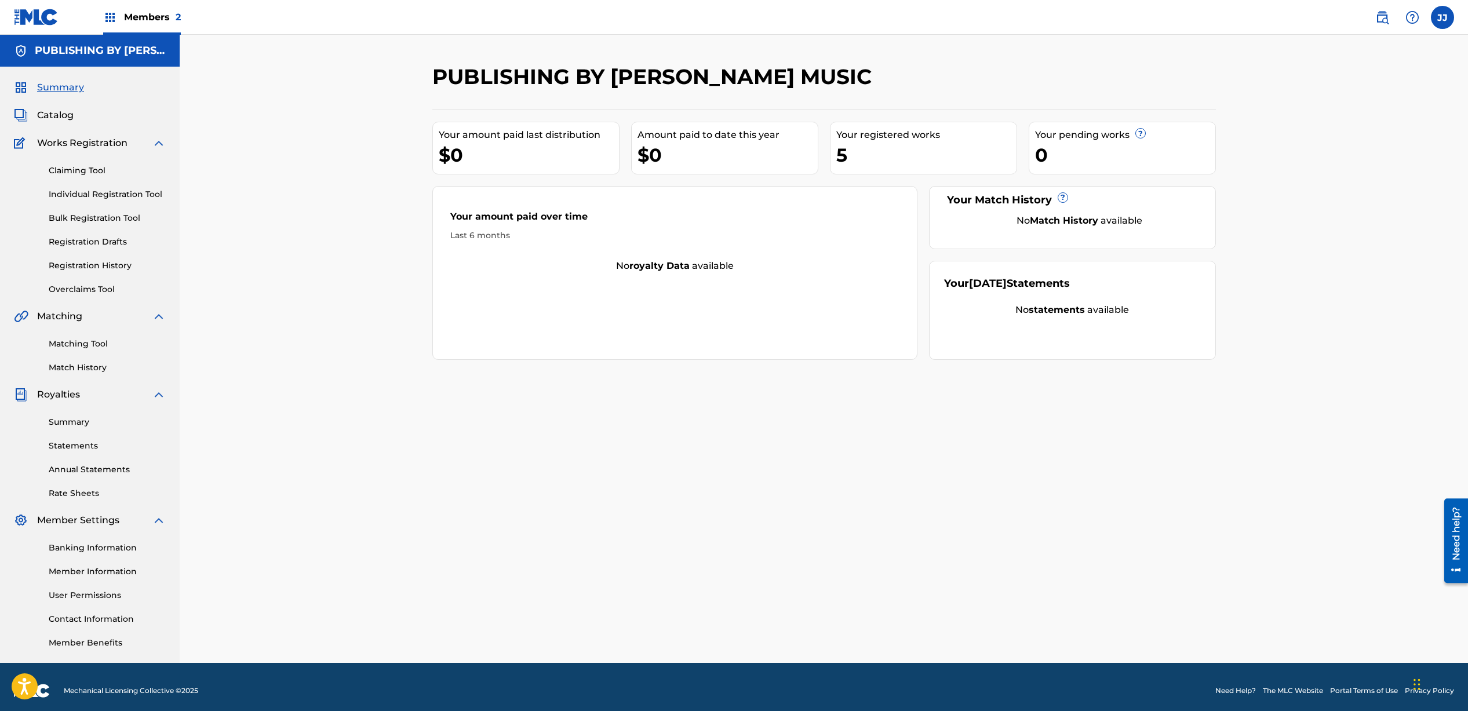
click at [68, 115] on span "Catalog" at bounding box center [55, 115] width 37 height 14
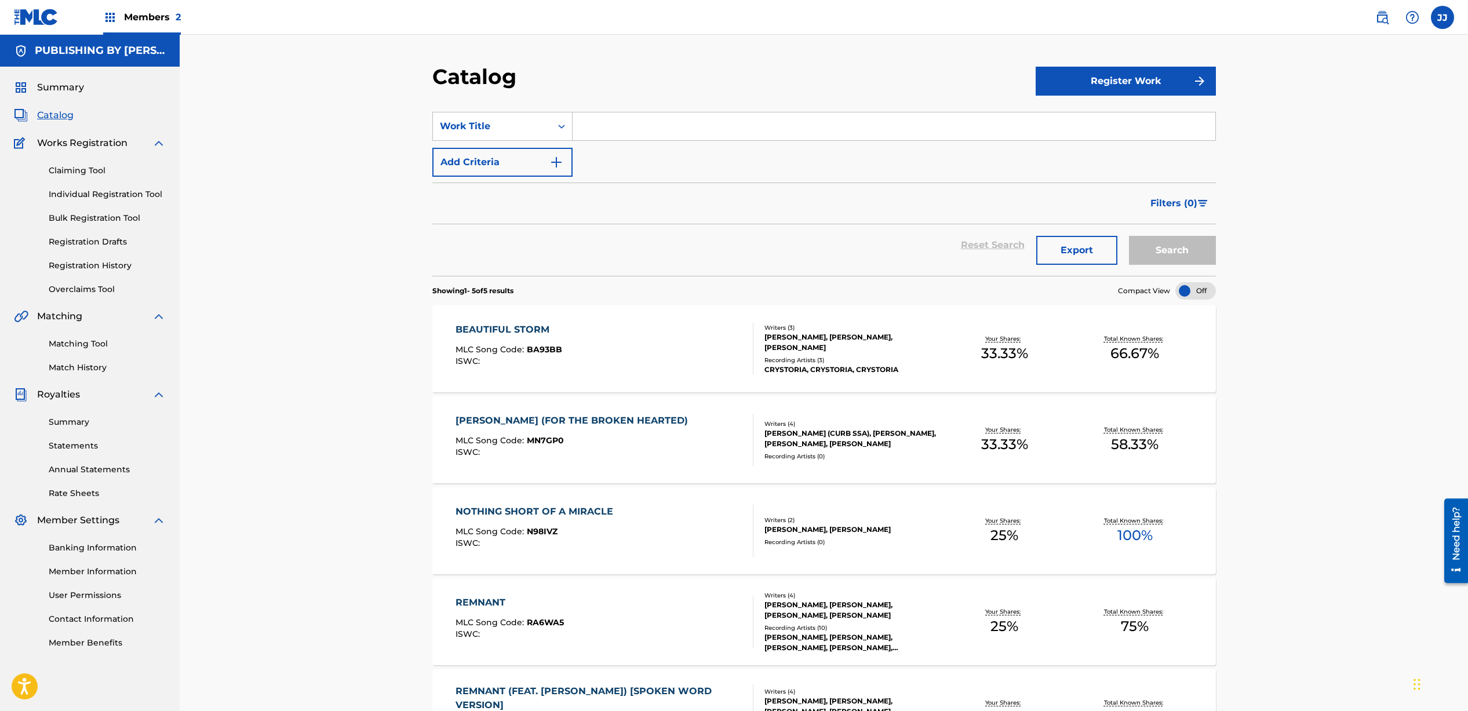
click at [52, 92] on span "Summary" at bounding box center [60, 88] width 47 height 14
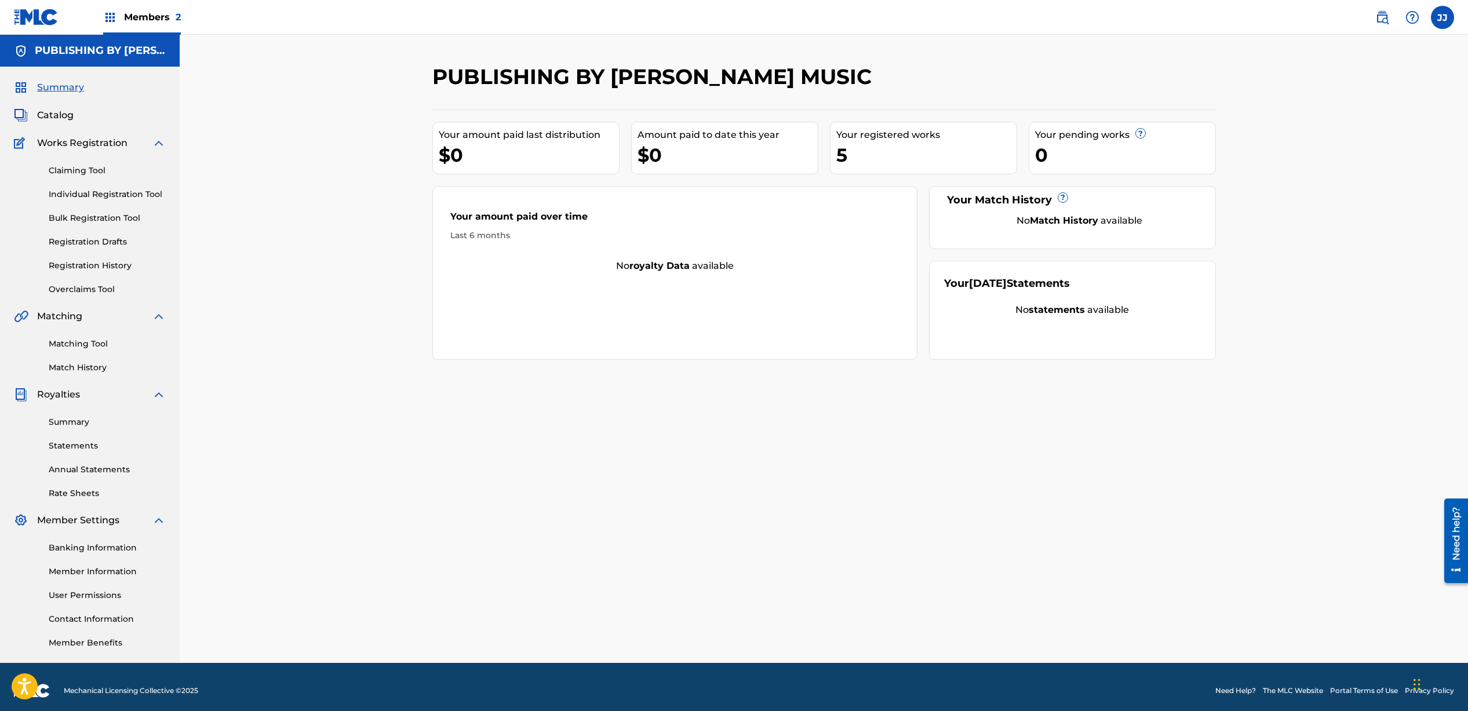
click at [92, 370] on link "Match History" at bounding box center [107, 368] width 117 height 12
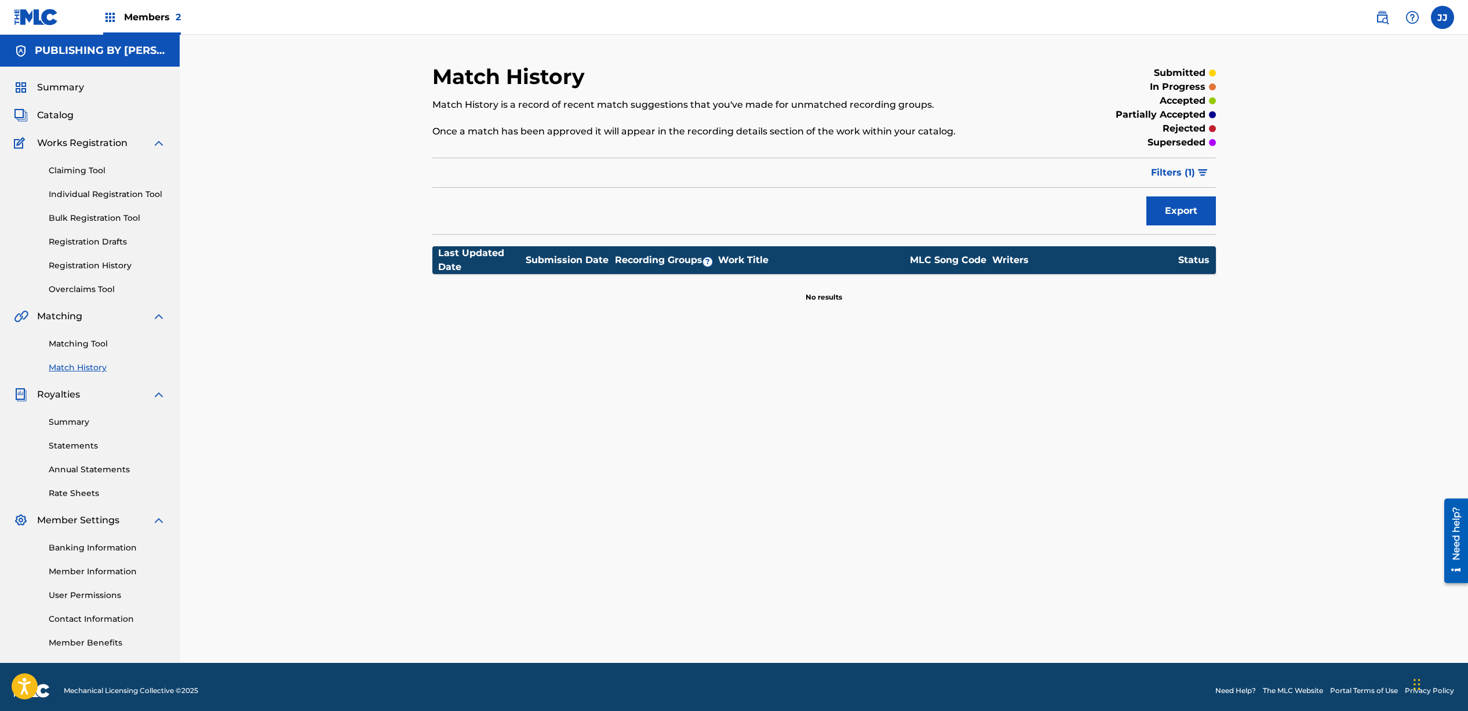
click at [104, 267] on link "Registration History" at bounding box center [107, 266] width 117 height 12
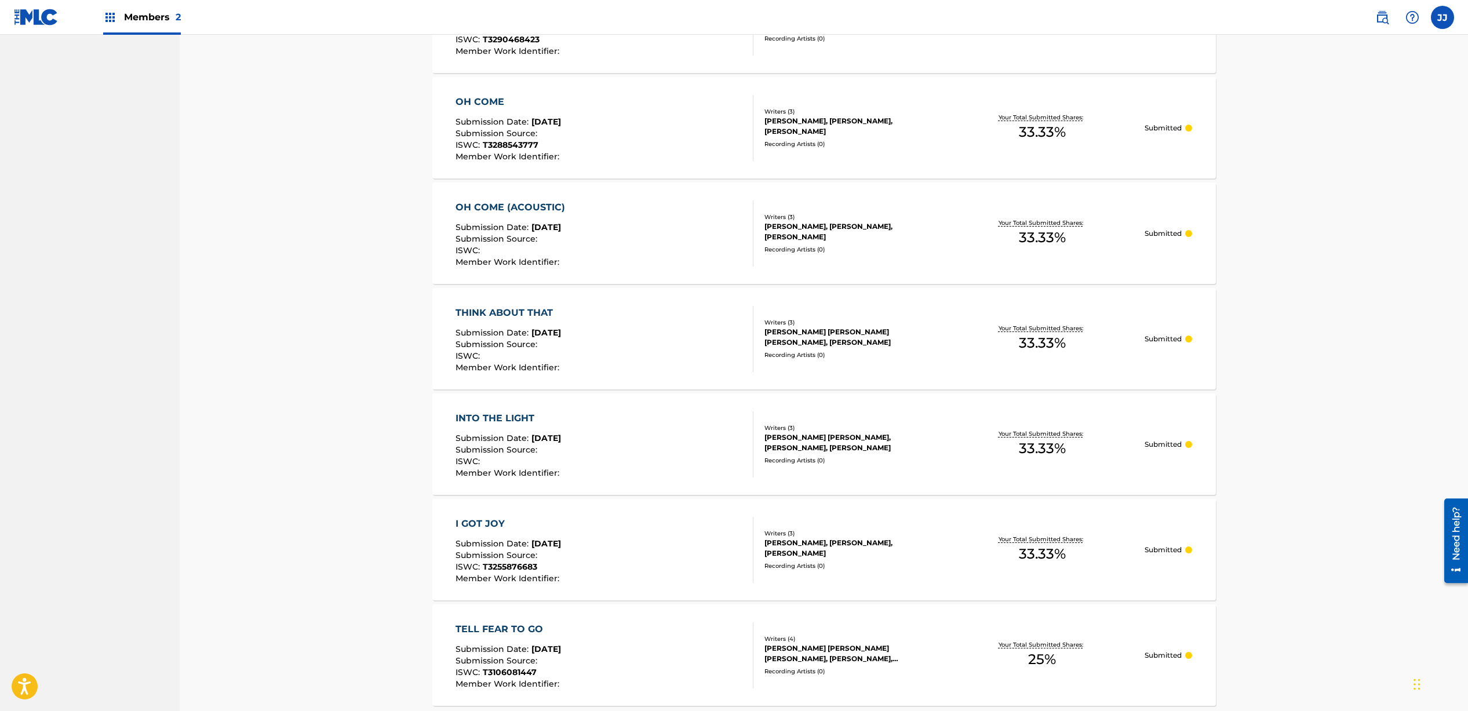
scroll to position [833, 0]
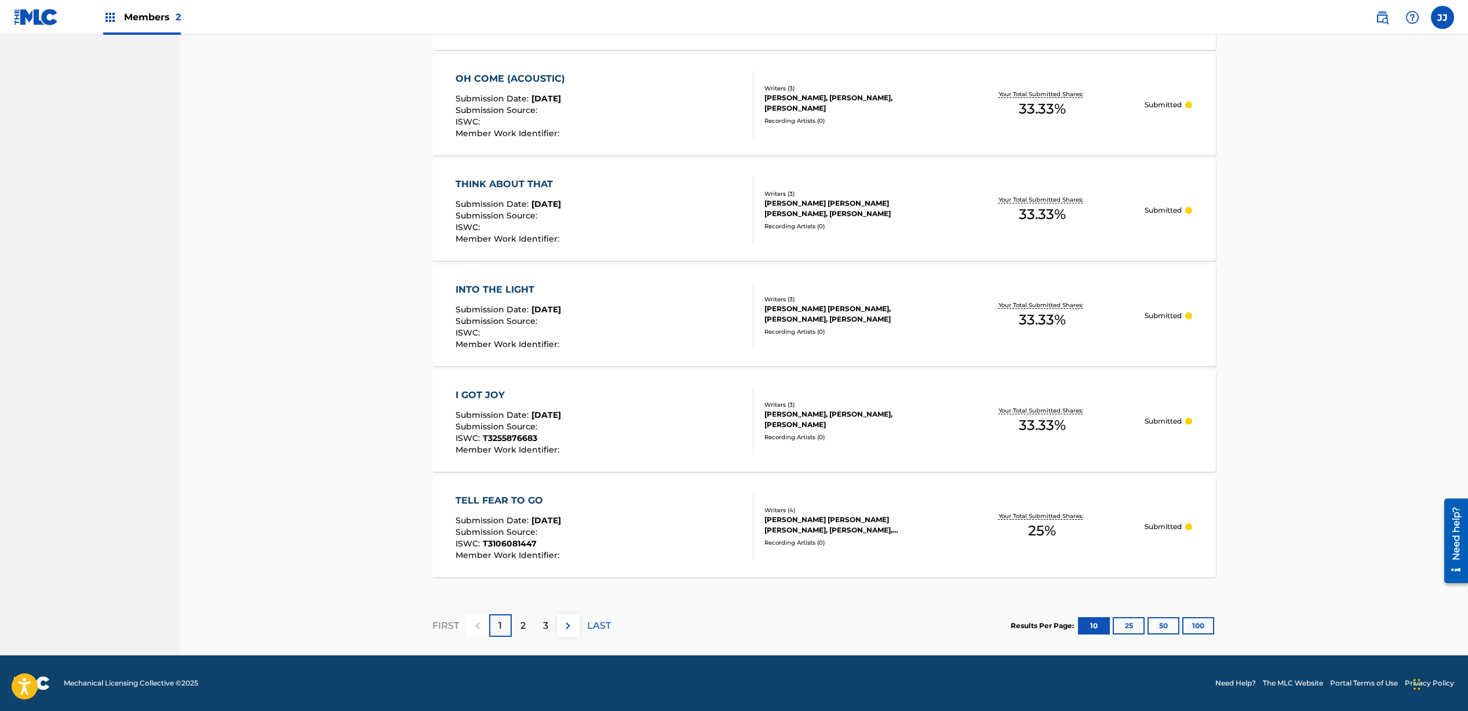
click at [1159, 628] on button "50" at bounding box center [1164, 625] width 32 height 17
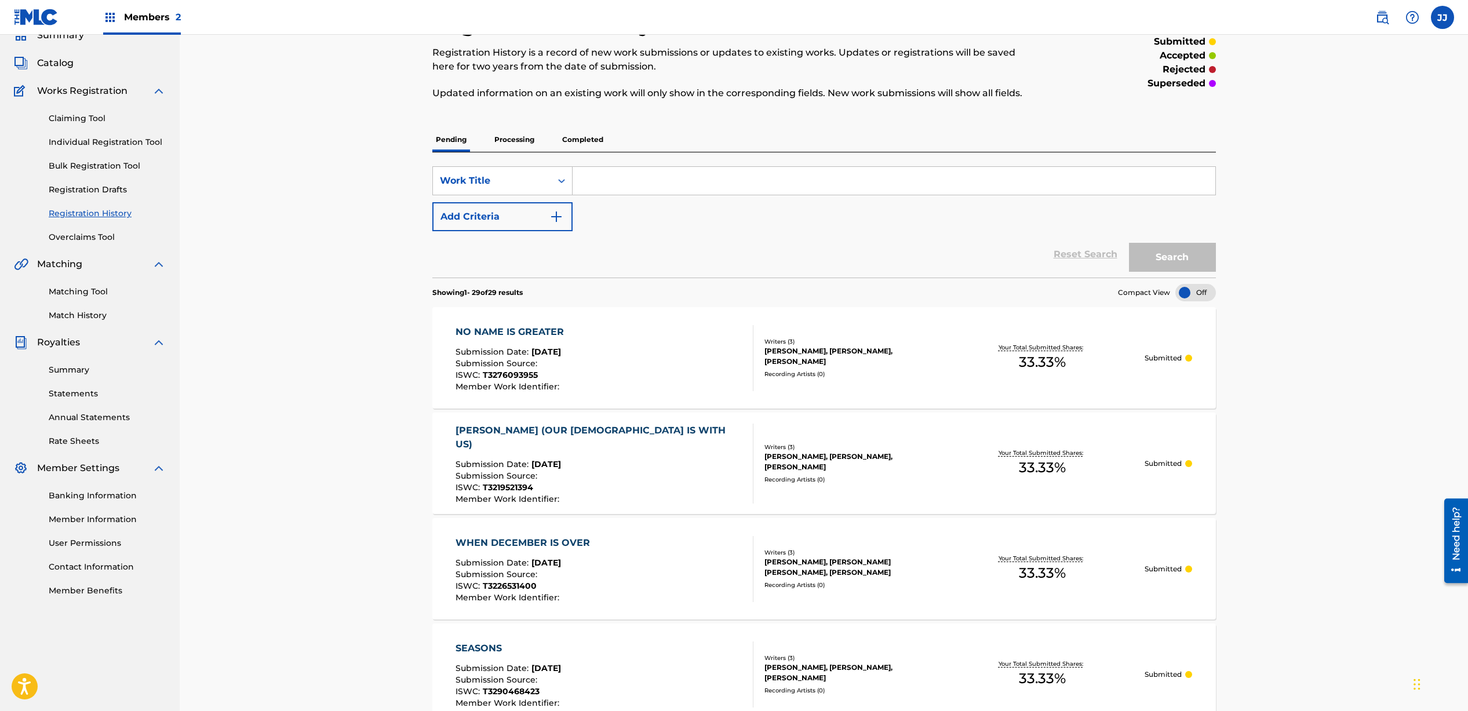
scroll to position [22, 0]
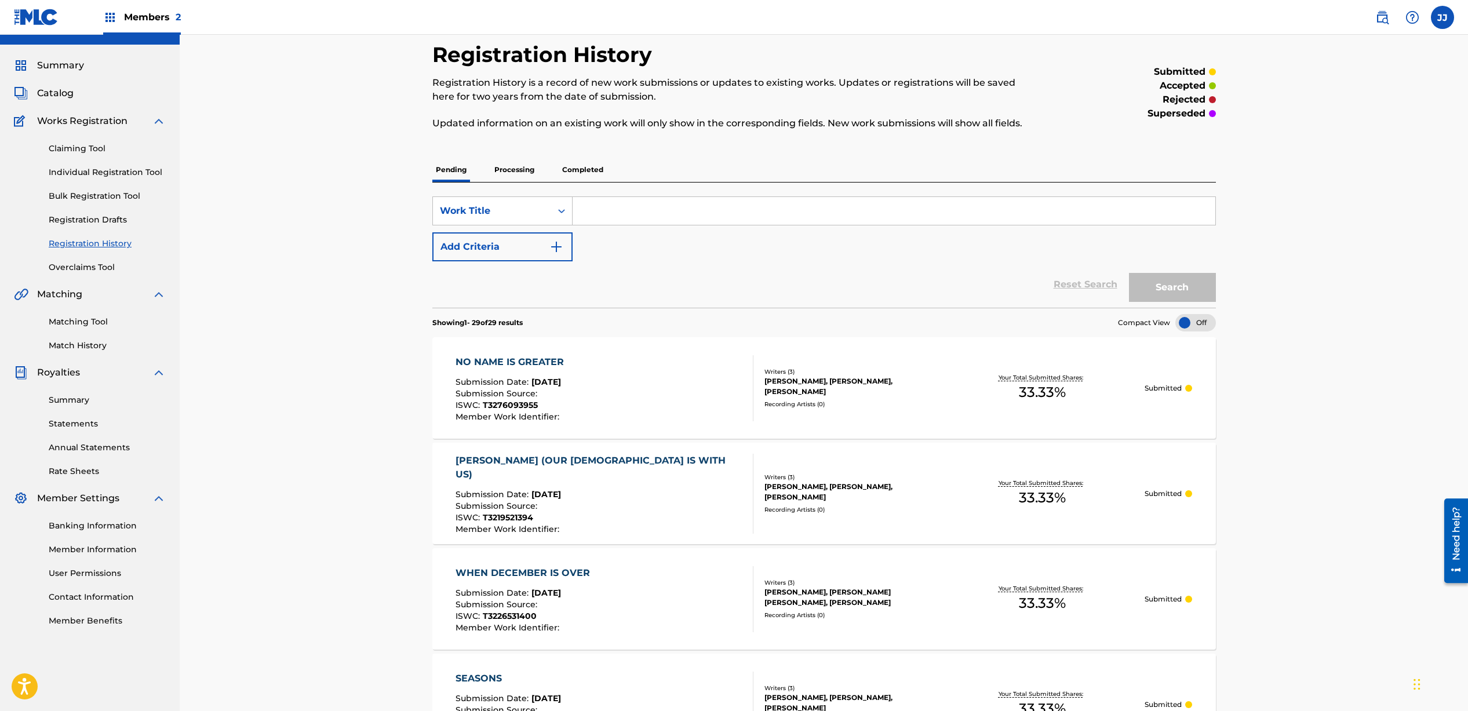
click at [79, 65] on span "Summary" at bounding box center [60, 66] width 47 height 14
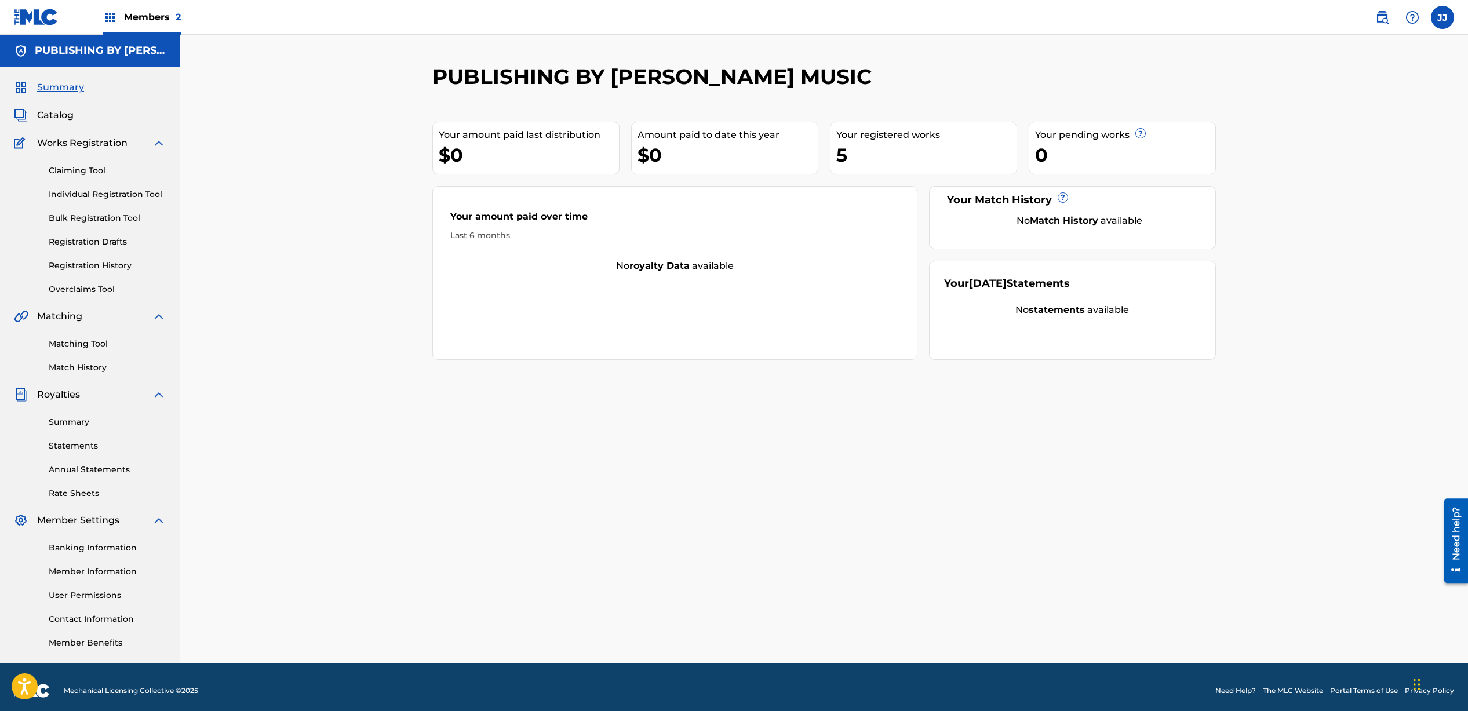
click at [93, 169] on link "Claiming Tool" at bounding box center [107, 171] width 117 height 12
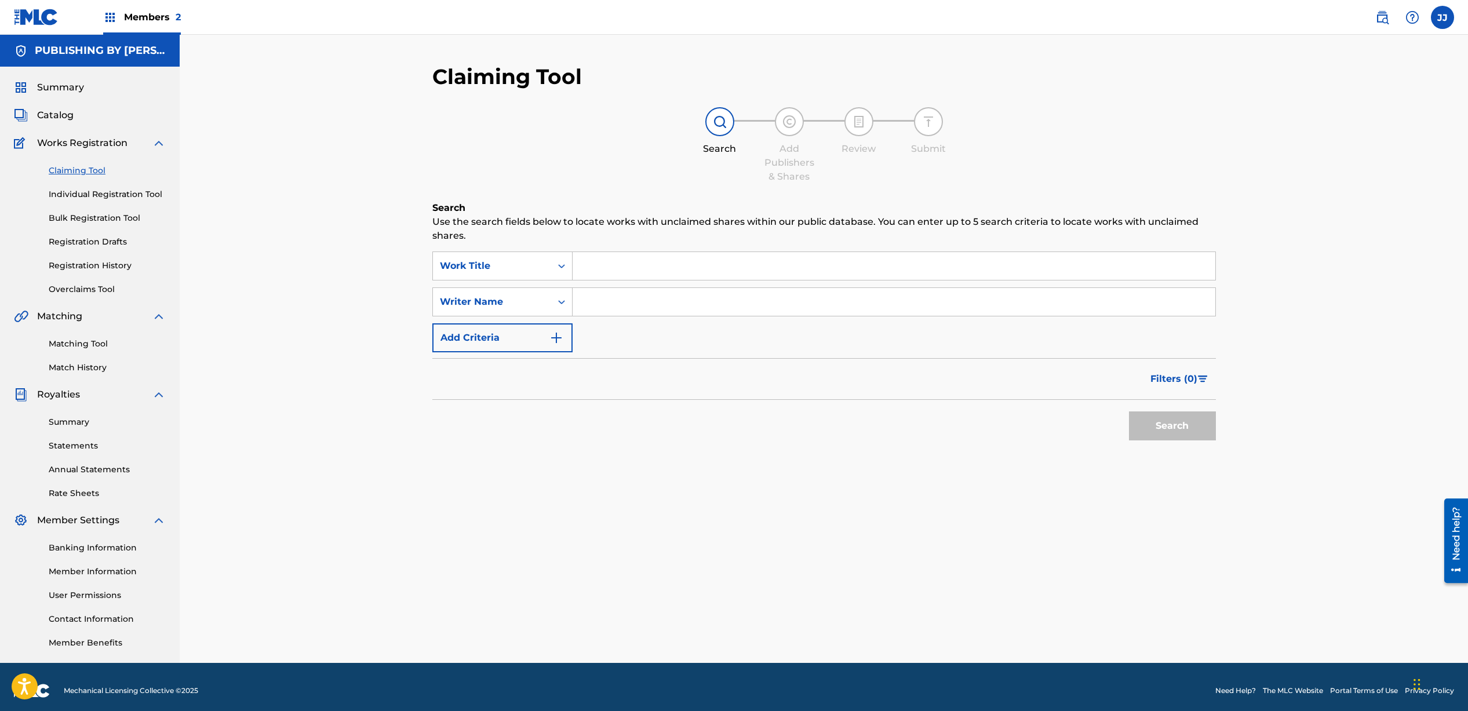
click at [619, 264] on input "Search Form" at bounding box center [894, 266] width 643 height 28
type input "Blood of an innocent man"
click at [1148, 428] on button "Search" at bounding box center [1172, 426] width 87 height 29
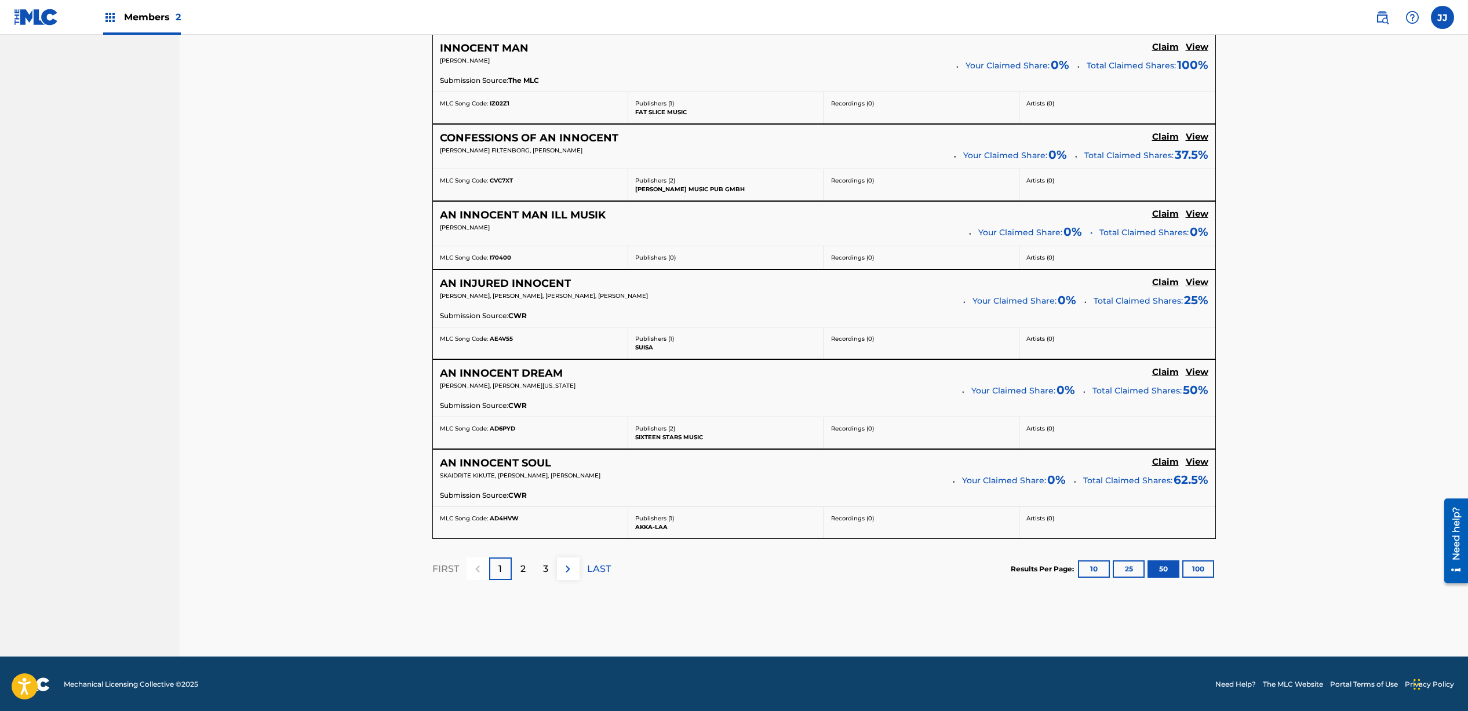
scroll to position [4188, 0]
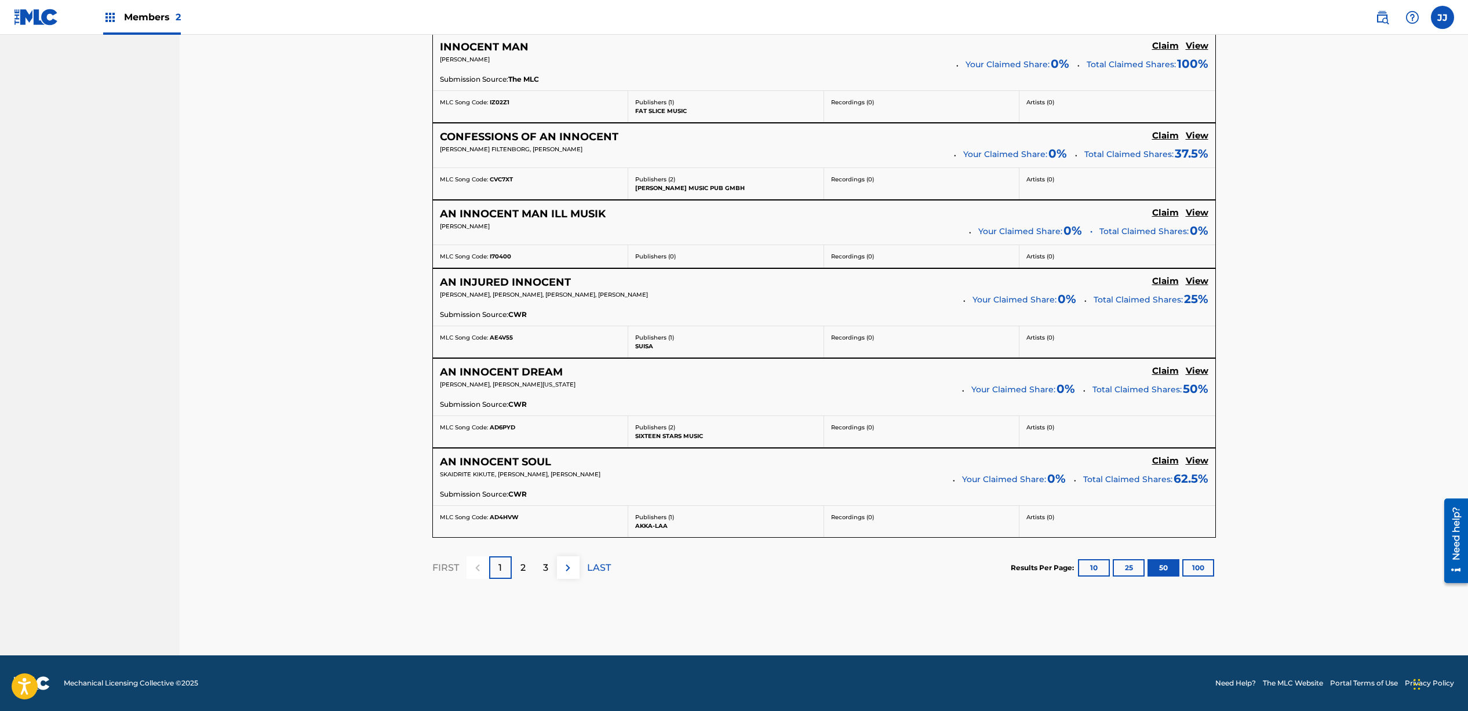
click at [535, 567] on div "3" at bounding box center [546, 568] width 23 height 23
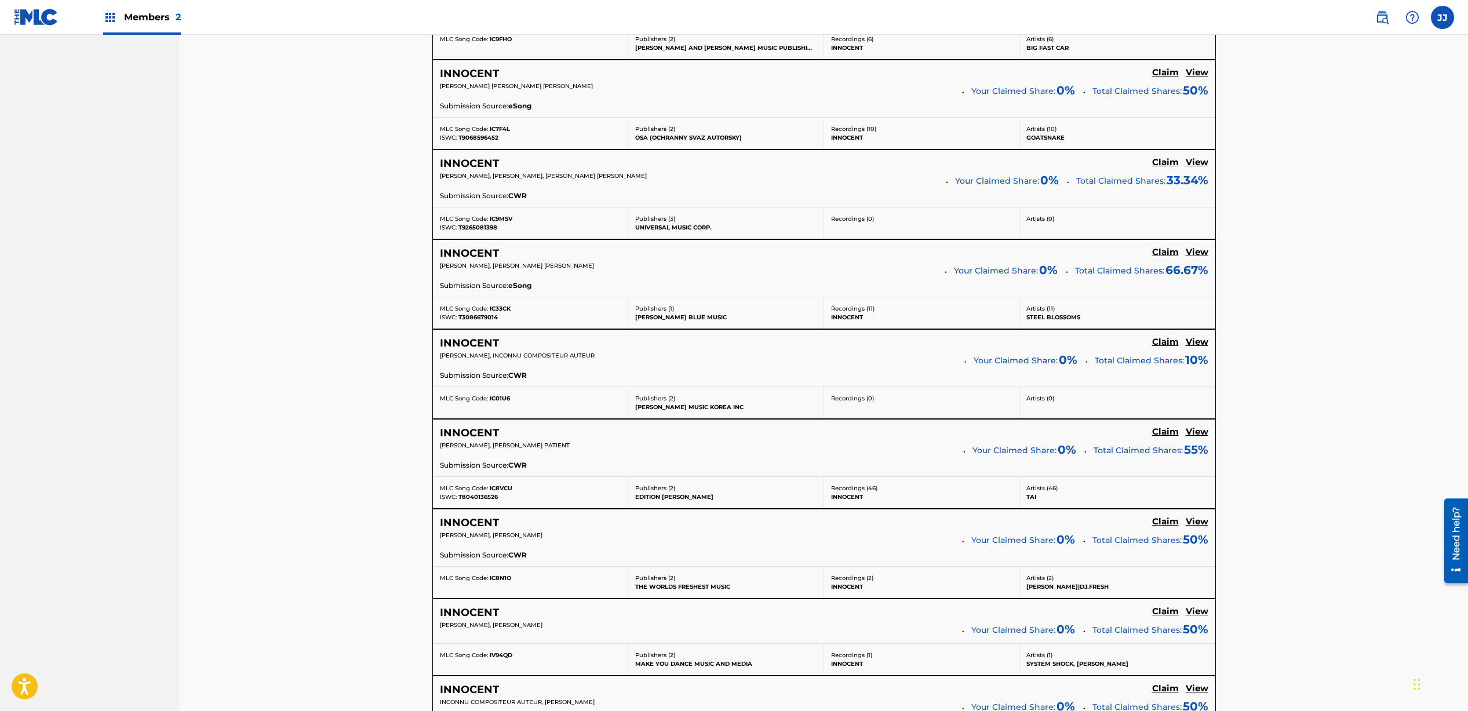
scroll to position [0, 0]
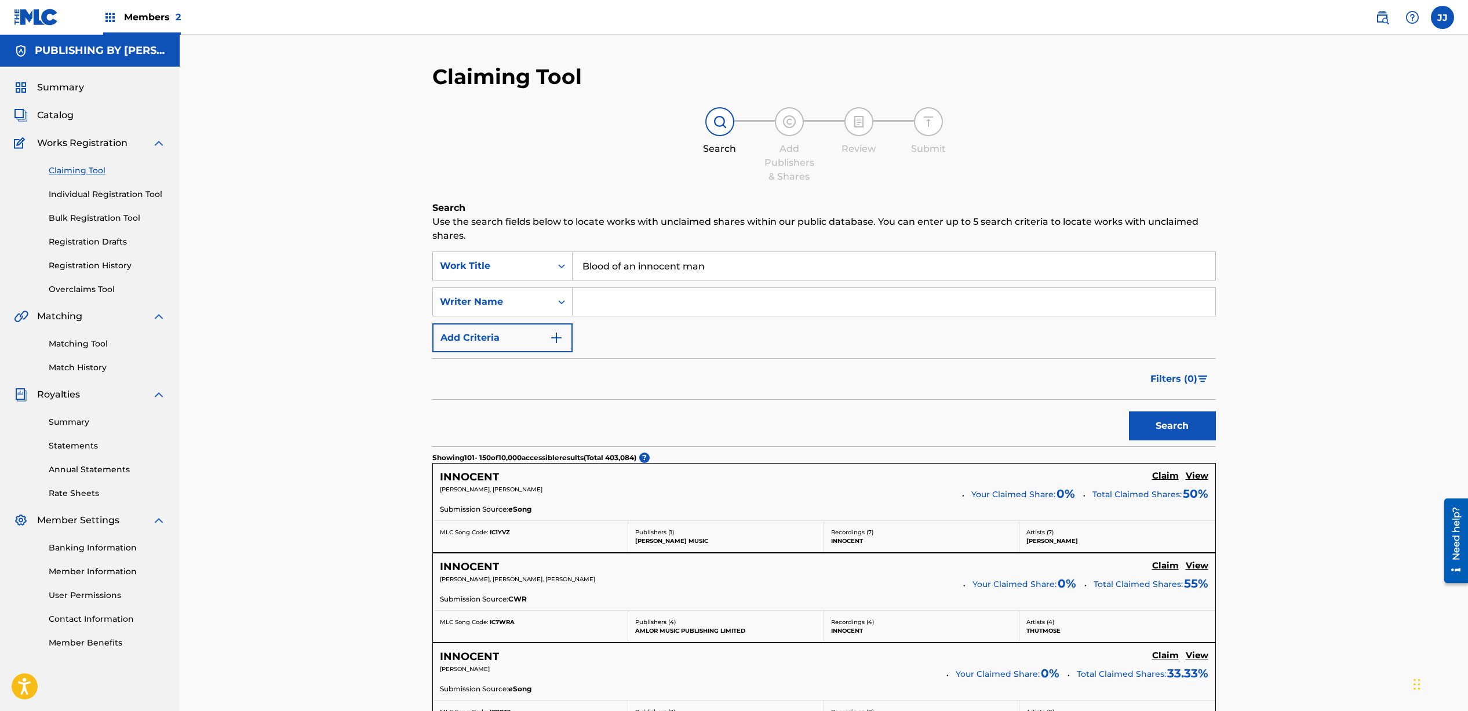
click at [599, 296] on input "Search Form" at bounding box center [894, 302] width 643 height 28
drag, startPoint x: 649, startPoint y: 301, endPoint x: 530, endPoint y: 299, distance: 118.9
click at [530, 299] on div "SearchWithCriteriaff7013b2-15d9-4f54-b4b4-e6ef7890891b Writer Name [PERSON_NAME]" at bounding box center [824, 302] width 784 height 29
type input "[PERSON_NAME]"
click at [1208, 431] on button "Search" at bounding box center [1172, 426] width 87 height 29
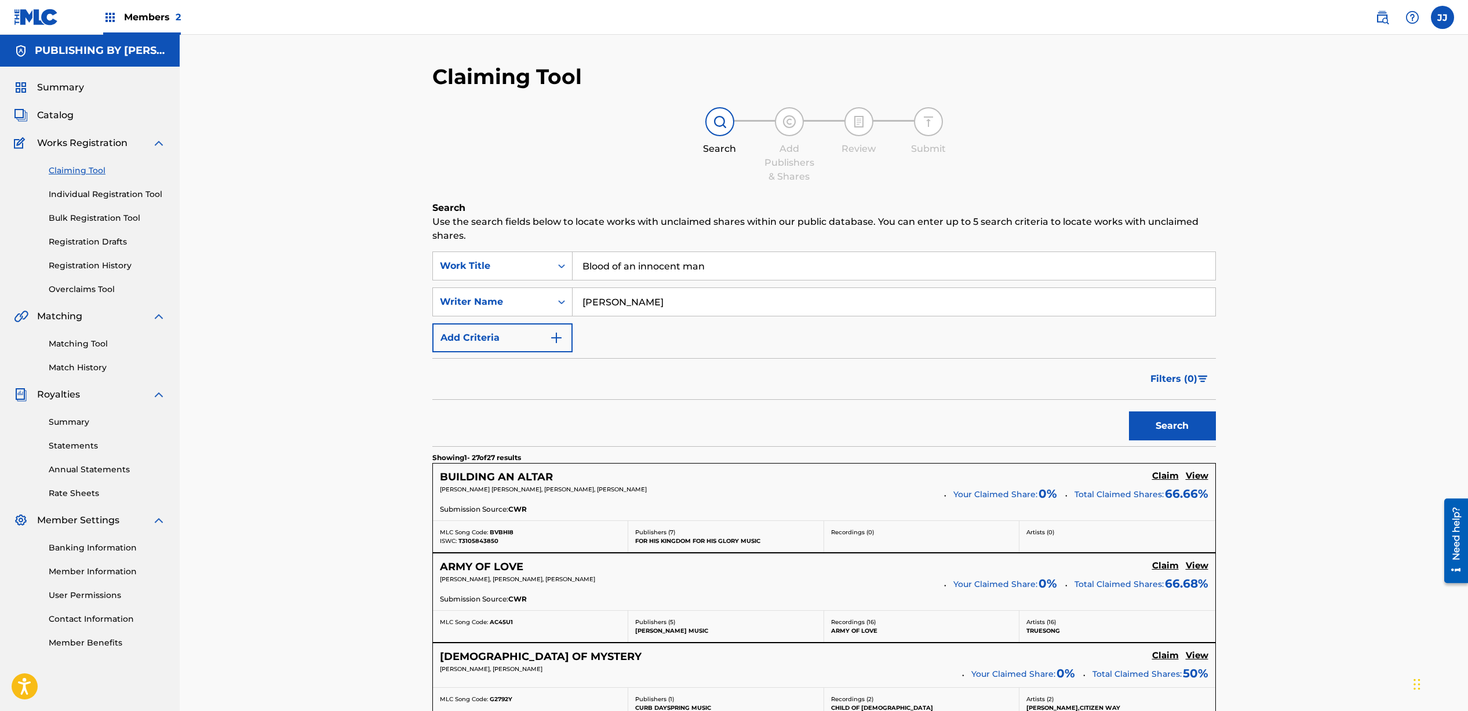
click at [129, 194] on link "Individual Registration Tool" at bounding box center [107, 194] width 117 height 12
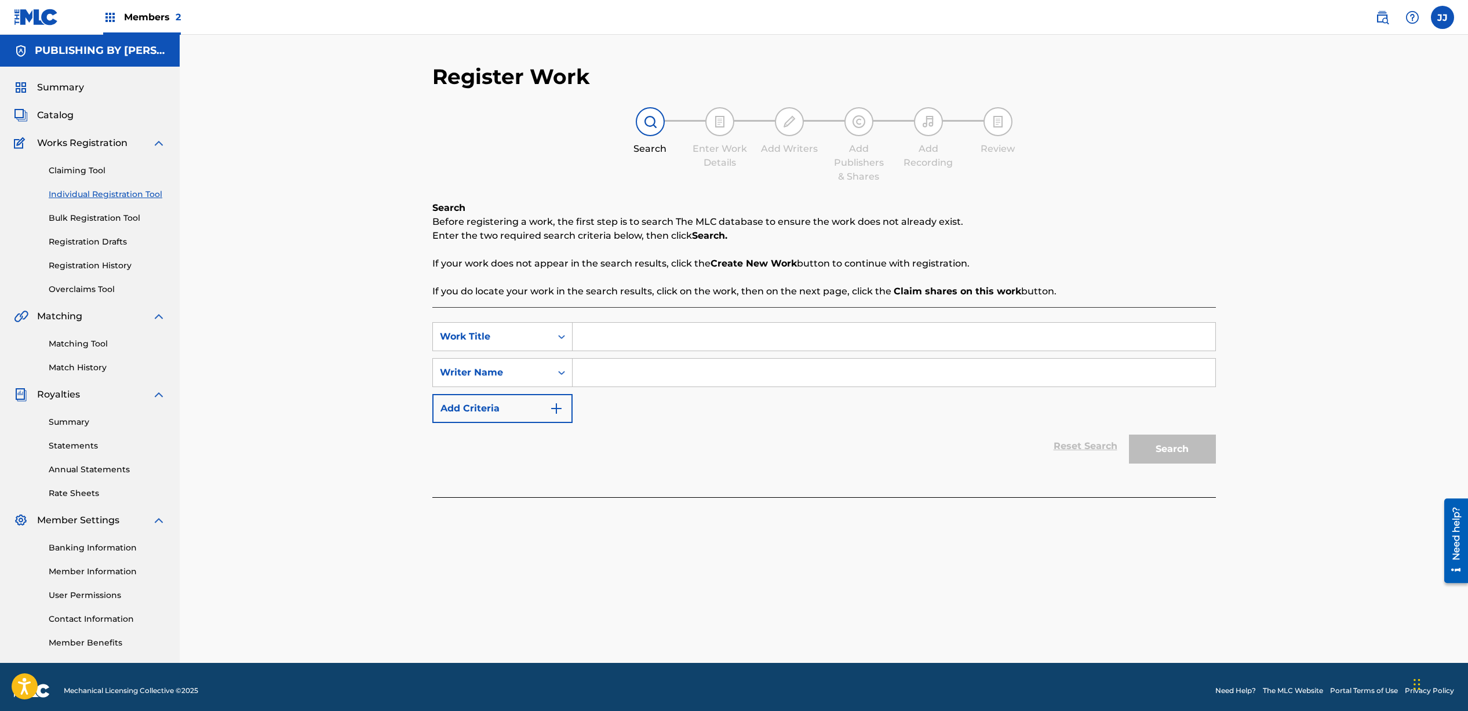
click at [635, 331] on input "Search Form" at bounding box center [894, 337] width 643 height 28
type input "Blood of an Innocent Man"
click at [606, 370] on input "Search Form" at bounding box center [894, 373] width 643 height 28
click at [550, 377] on div "Writer Name" at bounding box center [492, 373] width 118 height 22
click at [604, 375] on input "Search Form" at bounding box center [894, 373] width 643 height 28
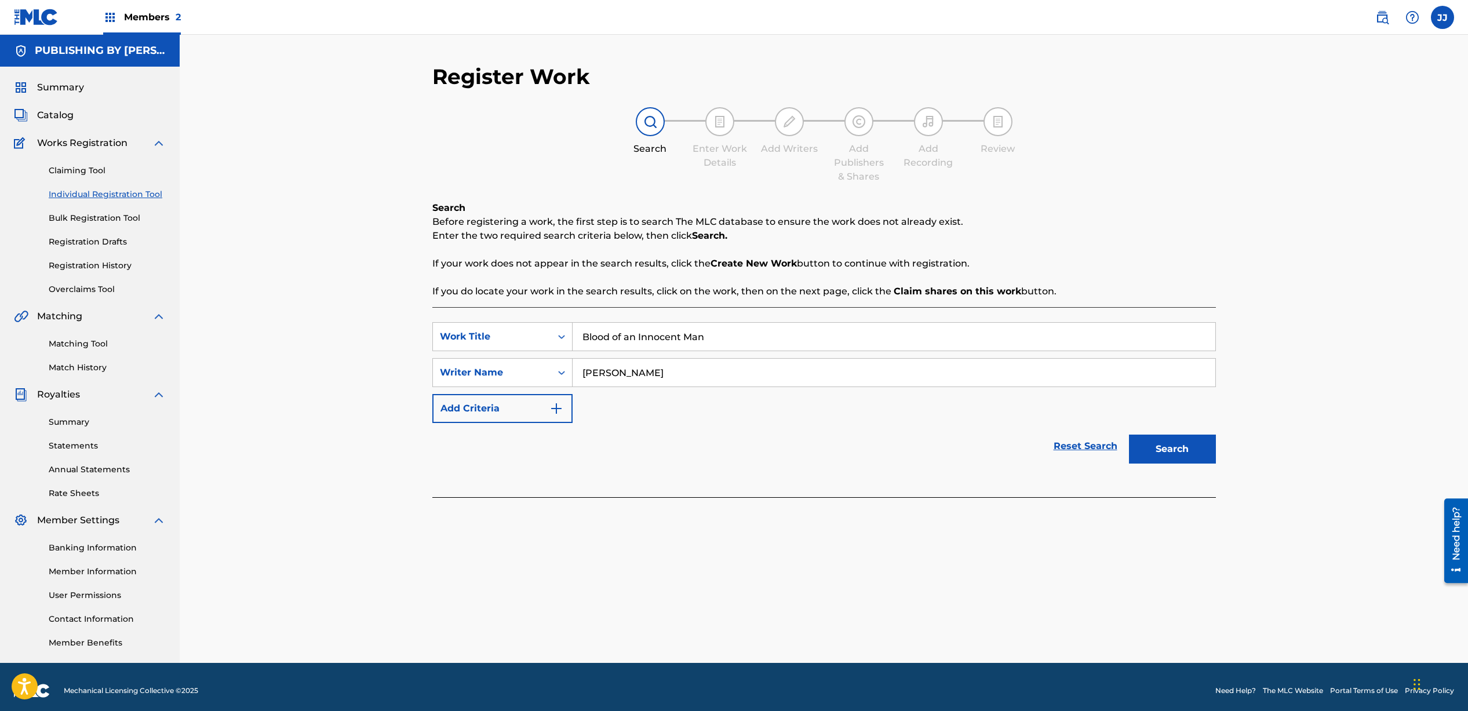
type input "[PERSON_NAME]"
click at [528, 401] on button "Add Criteria" at bounding box center [502, 408] width 140 height 29
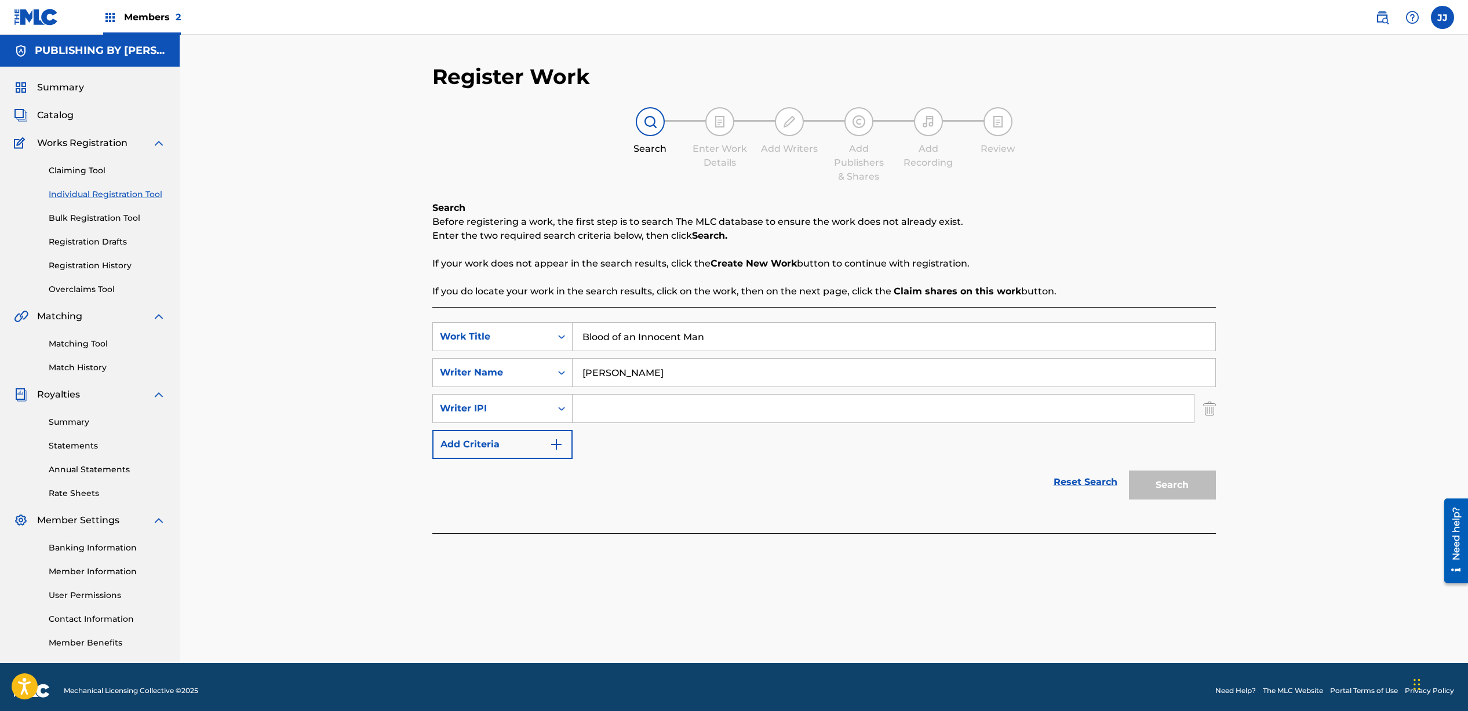
click at [1204, 414] on img "Search Form" at bounding box center [1210, 408] width 13 height 29
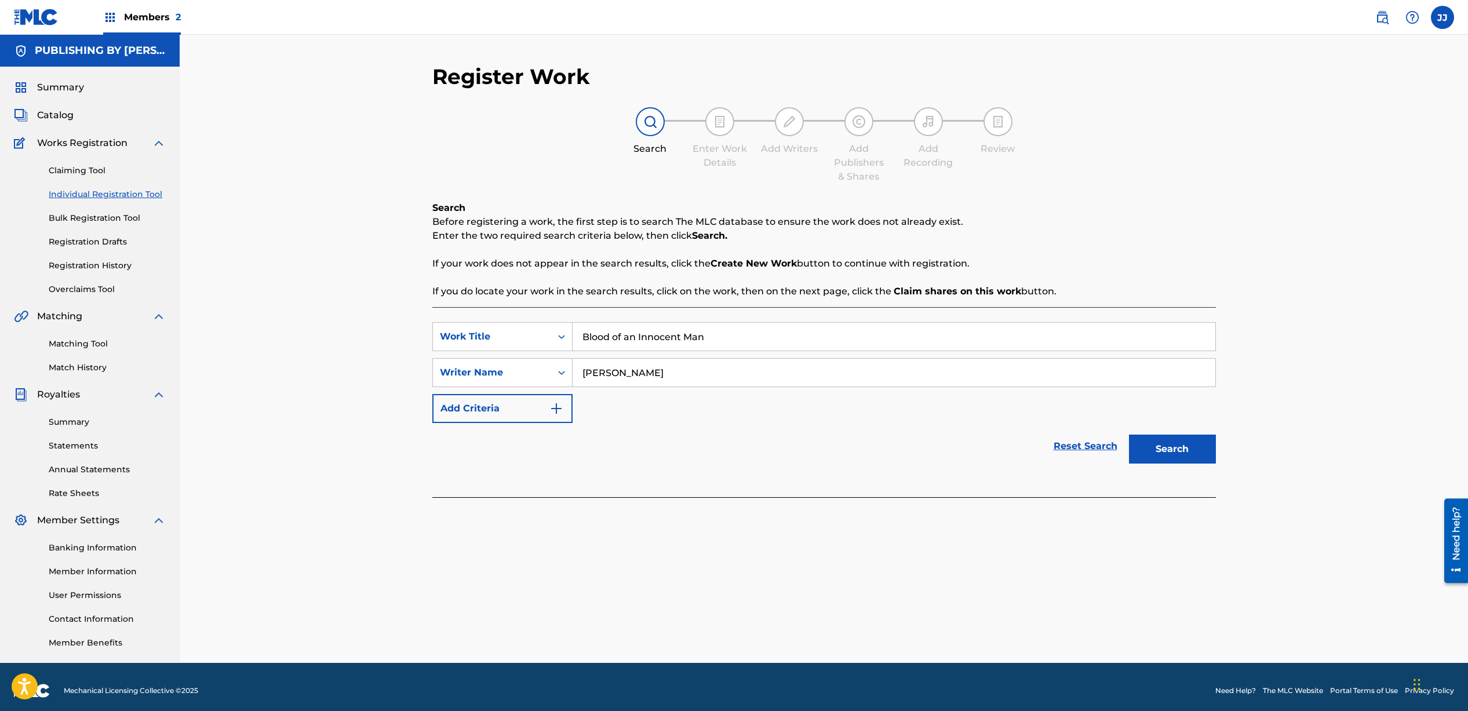
click at [1193, 448] on button "Search" at bounding box center [1172, 449] width 87 height 29
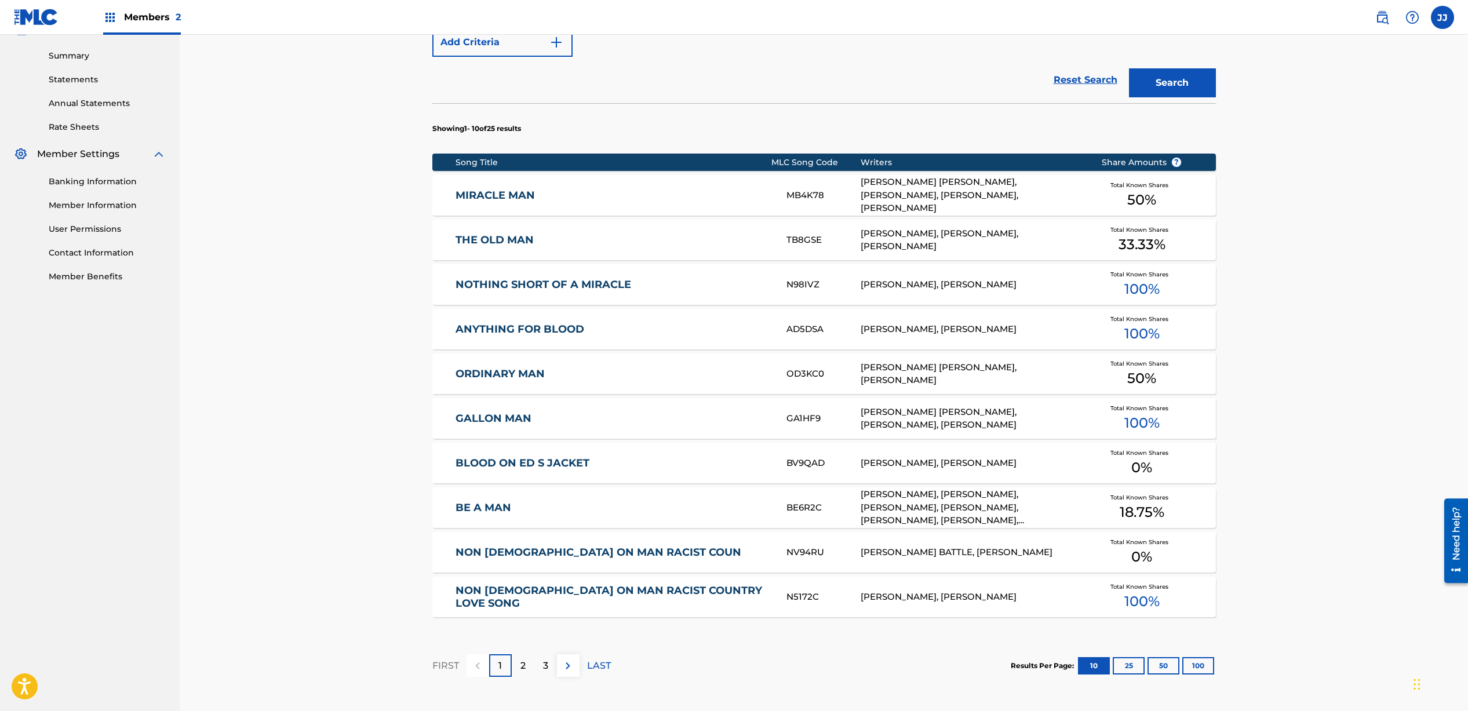
scroll to position [369, 0]
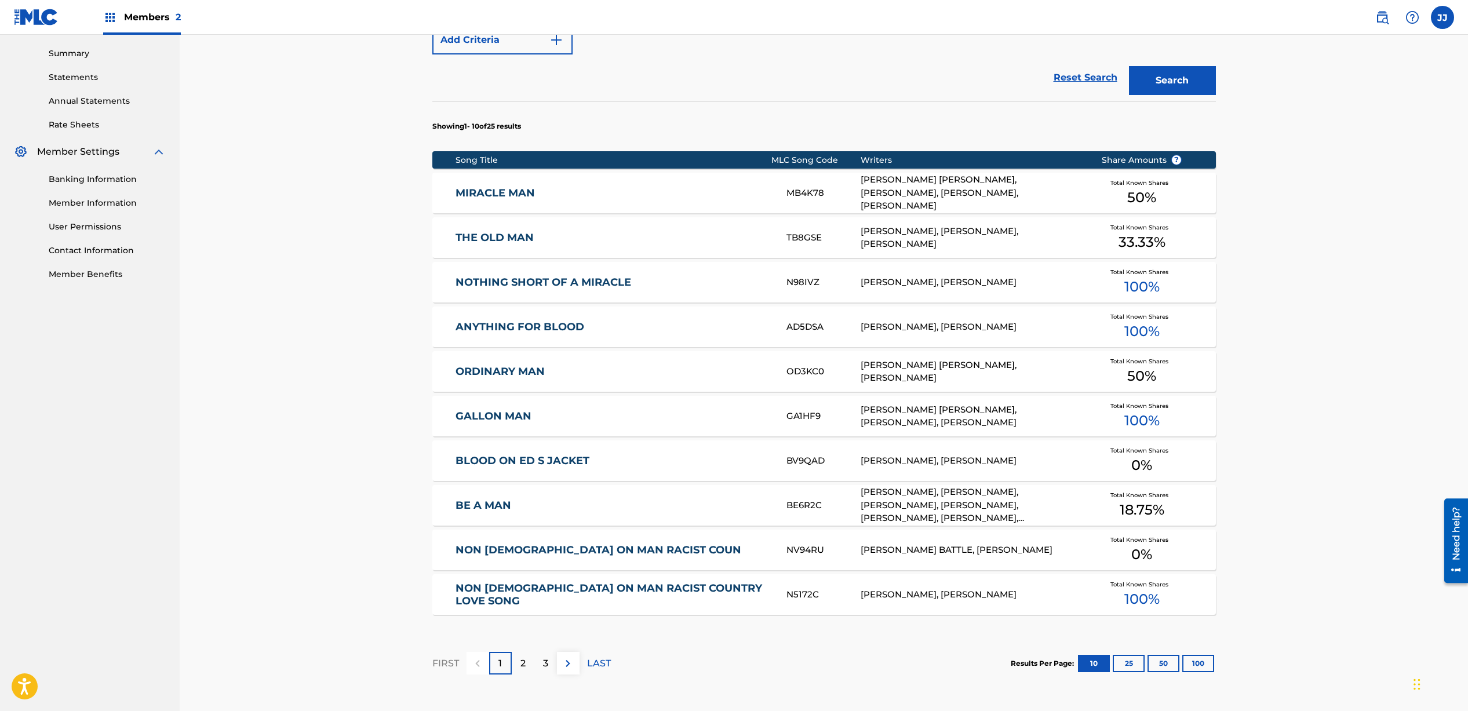
click at [526, 665] on div "2" at bounding box center [523, 663] width 23 height 23
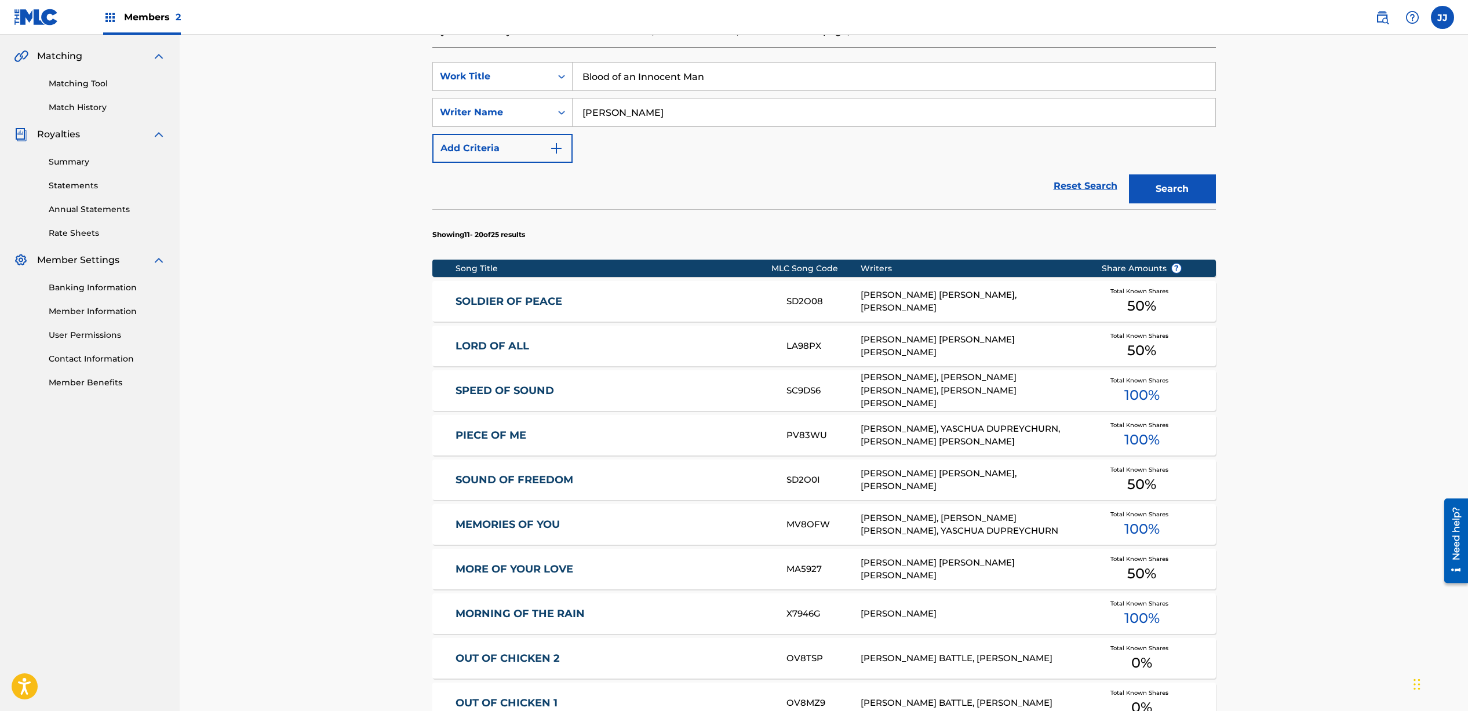
scroll to position [475, 0]
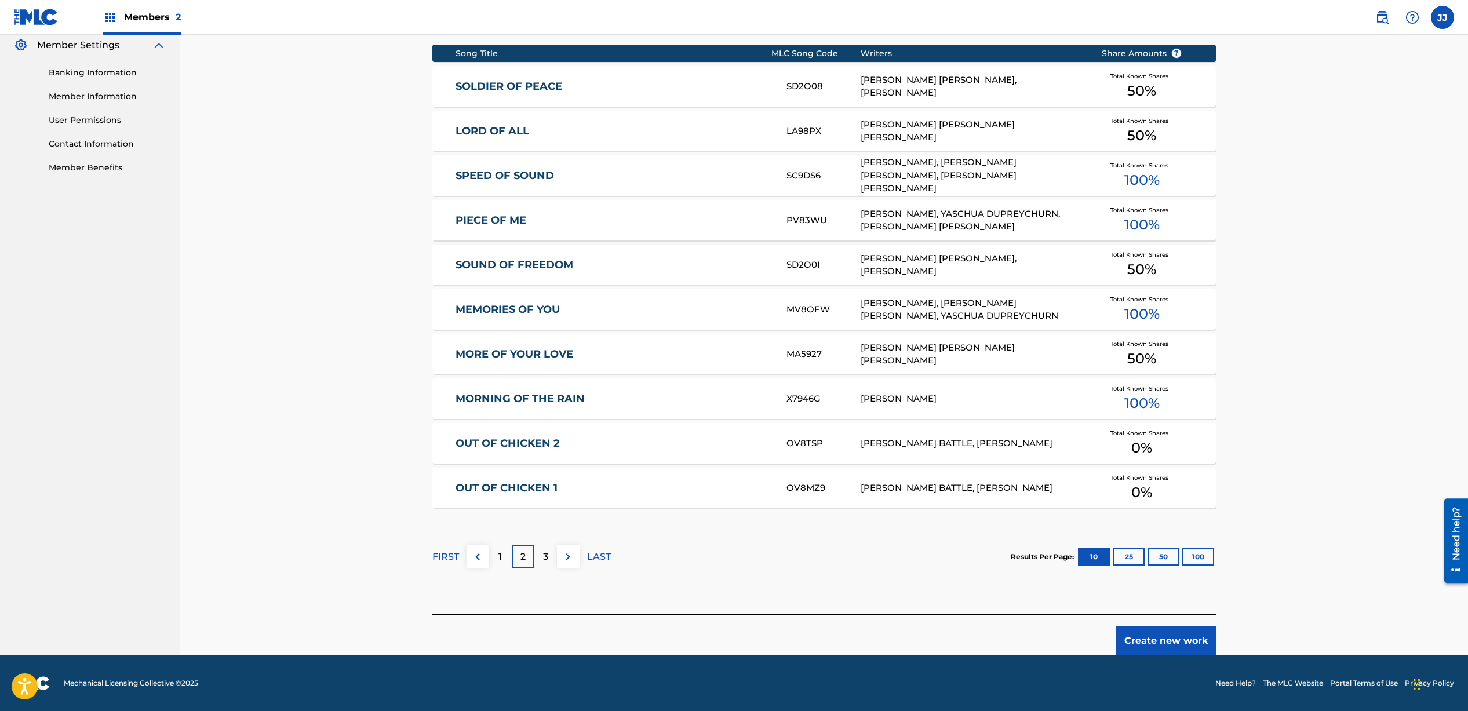
click at [1154, 644] on button "Create new work" at bounding box center [1167, 641] width 100 height 29
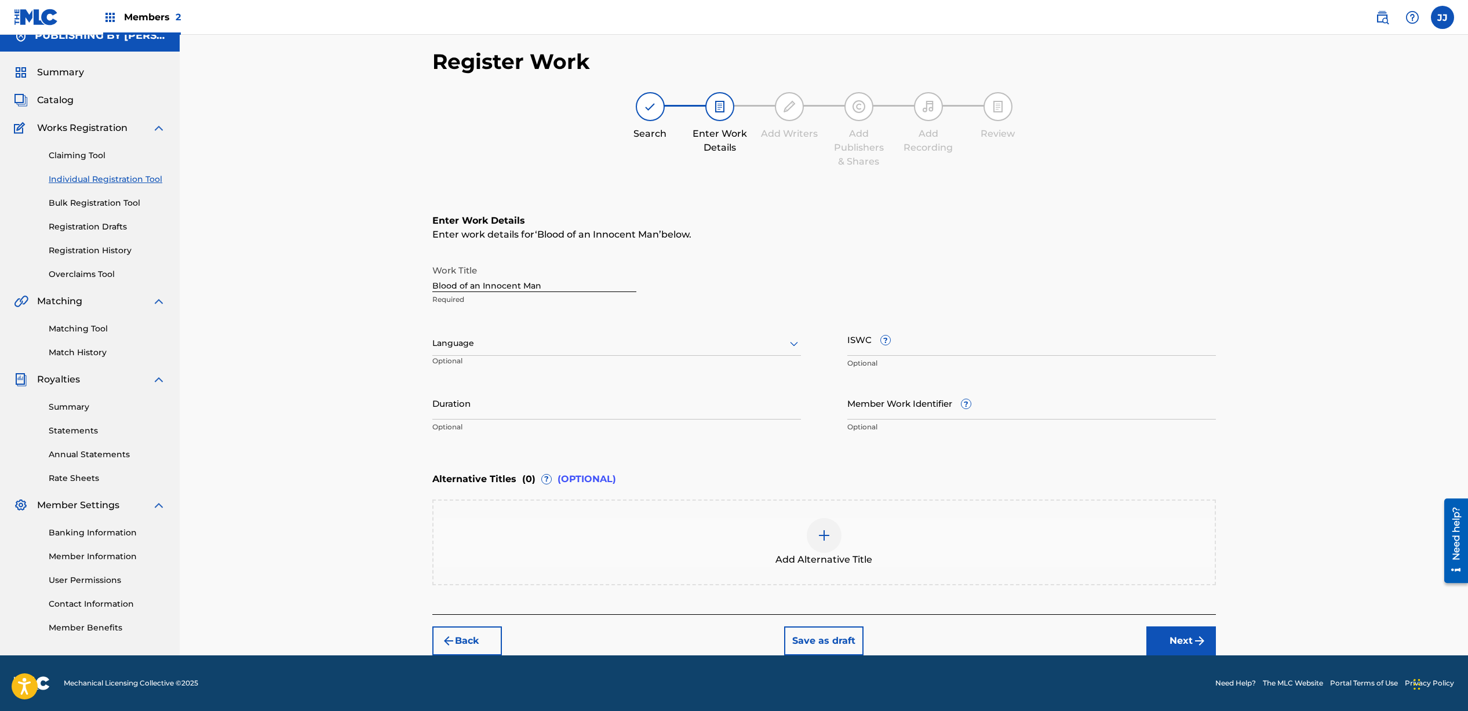
click at [518, 343] on div at bounding box center [616, 343] width 369 height 14
click at [504, 362] on div "English" at bounding box center [617, 369] width 368 height 26
click at [570, 408] on input "Duration" at bounding box center [616, 403] width 369 height 33
click at [700, 459] on div "Enter Work Details Enter work details for ‘ Blood of an Innocent Man ’ below. W…" at bounding box center [824, 326] width 784 height 281
click at [431, 415] on div "Register Work Search Enter Work Details Add Writers Add Publishers & Shares Add…" at bounding box center [825, 352] width 812 height 607
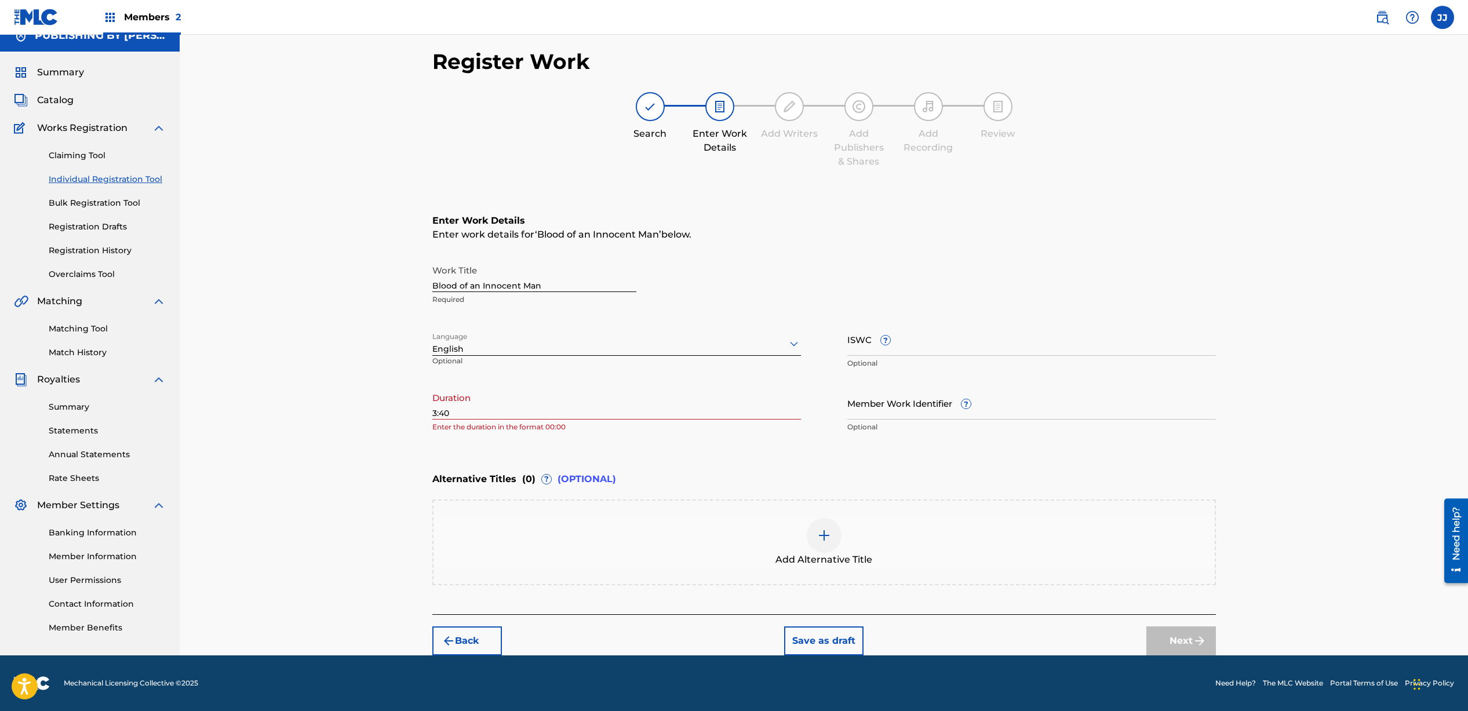
click at [432, 415] on input "3:40" at bounding box center [616, 403] width 369 height 33
type input "03:40"
click at [1180, 647] on button "Next" at bounding box center [1182, 641] width 70 height 29
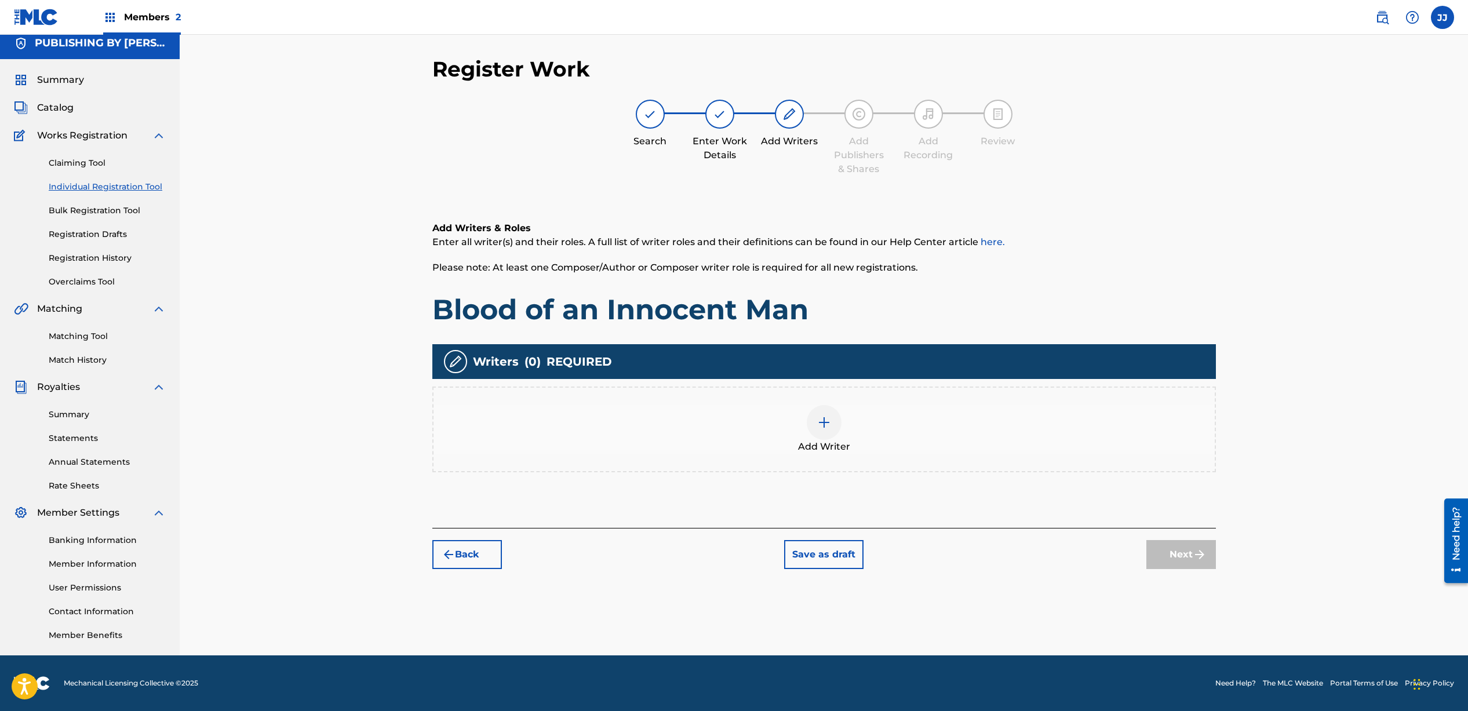
click at [816, 428] on div at bounding box center [824, 422] width 35 height 35
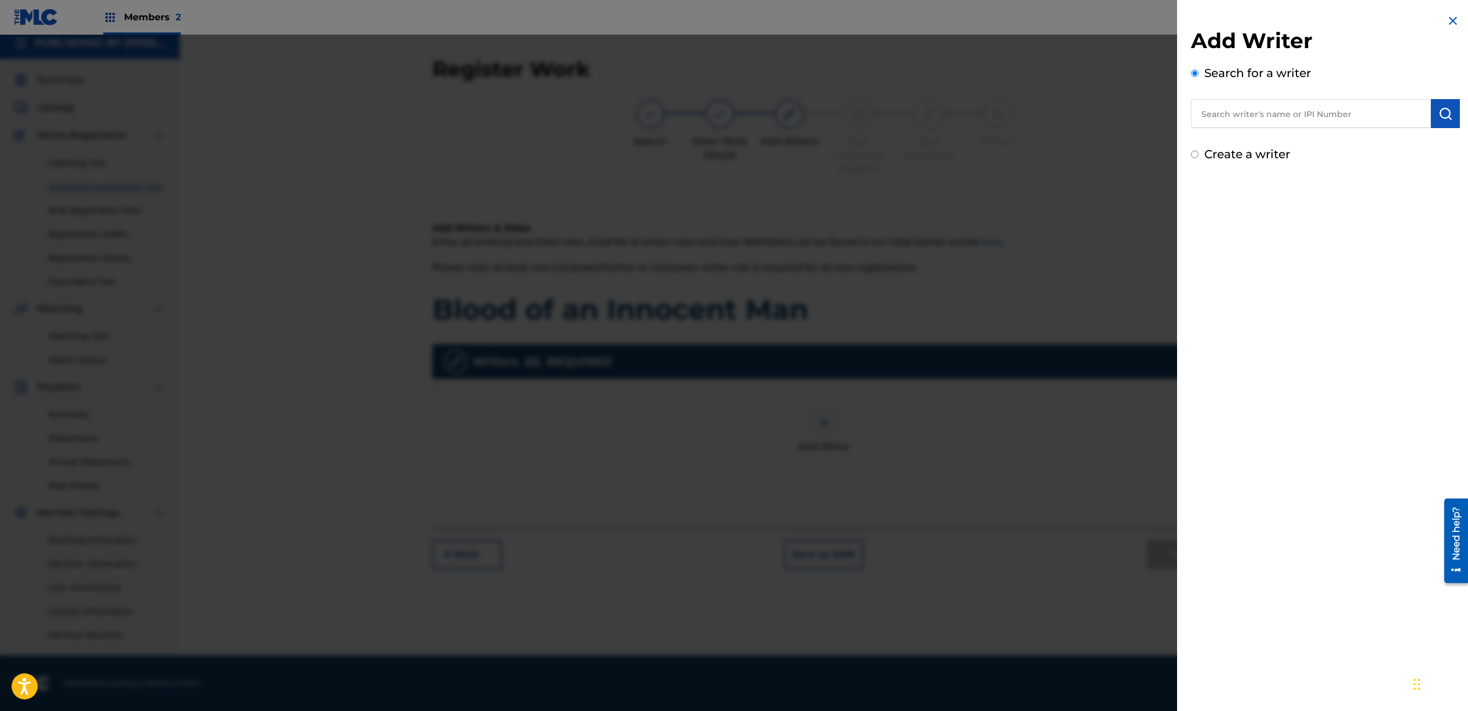
click at [1246, 112] on input "text" at bounding box center [1311, 113] width 240 height 29
click at [1279, 140] on div "[PERSON_NAME] zar" at bounding box center [1310, 140] width 239 height 21
type input "[PERSON_NAME]"
click at [1198, 157] on input "Create a writer" at bounding box center [1195, 155] width 8 height 8
radio input "false"
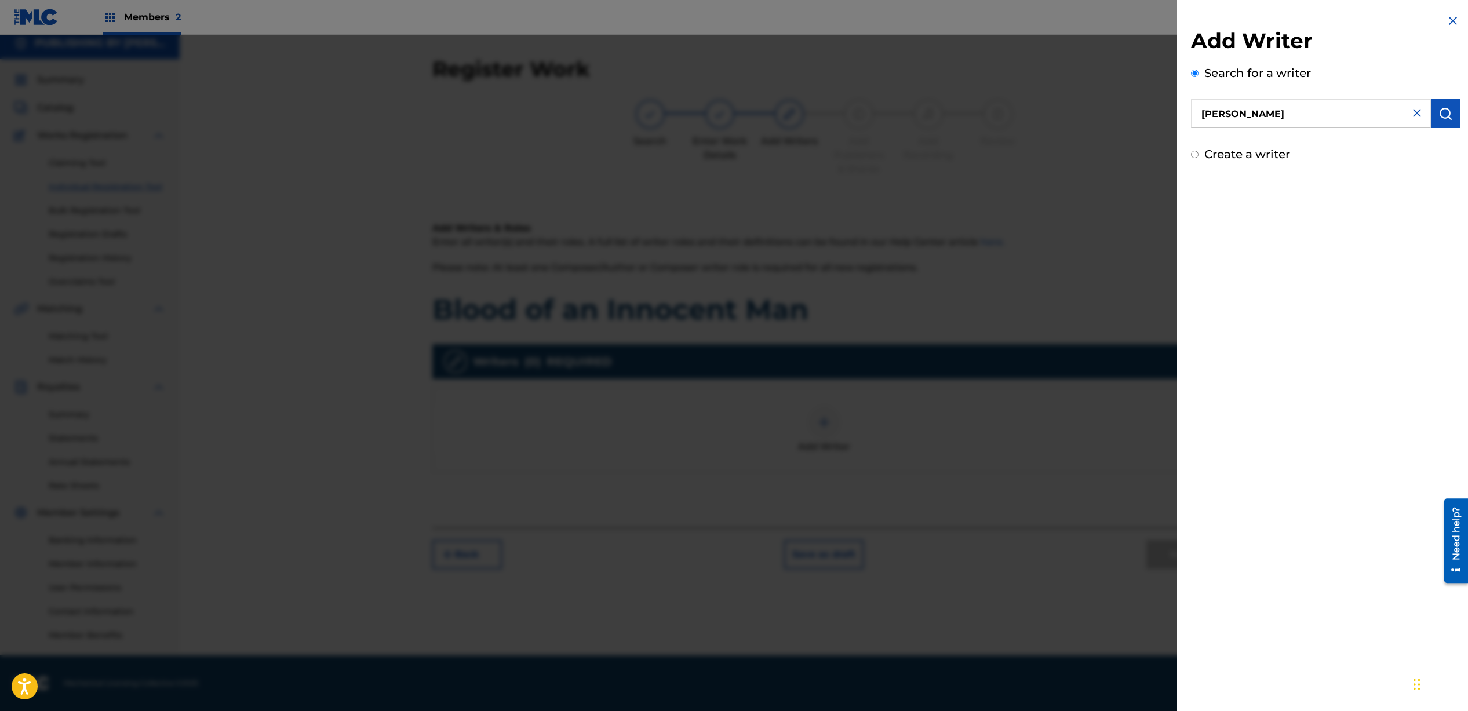
radio input "true"
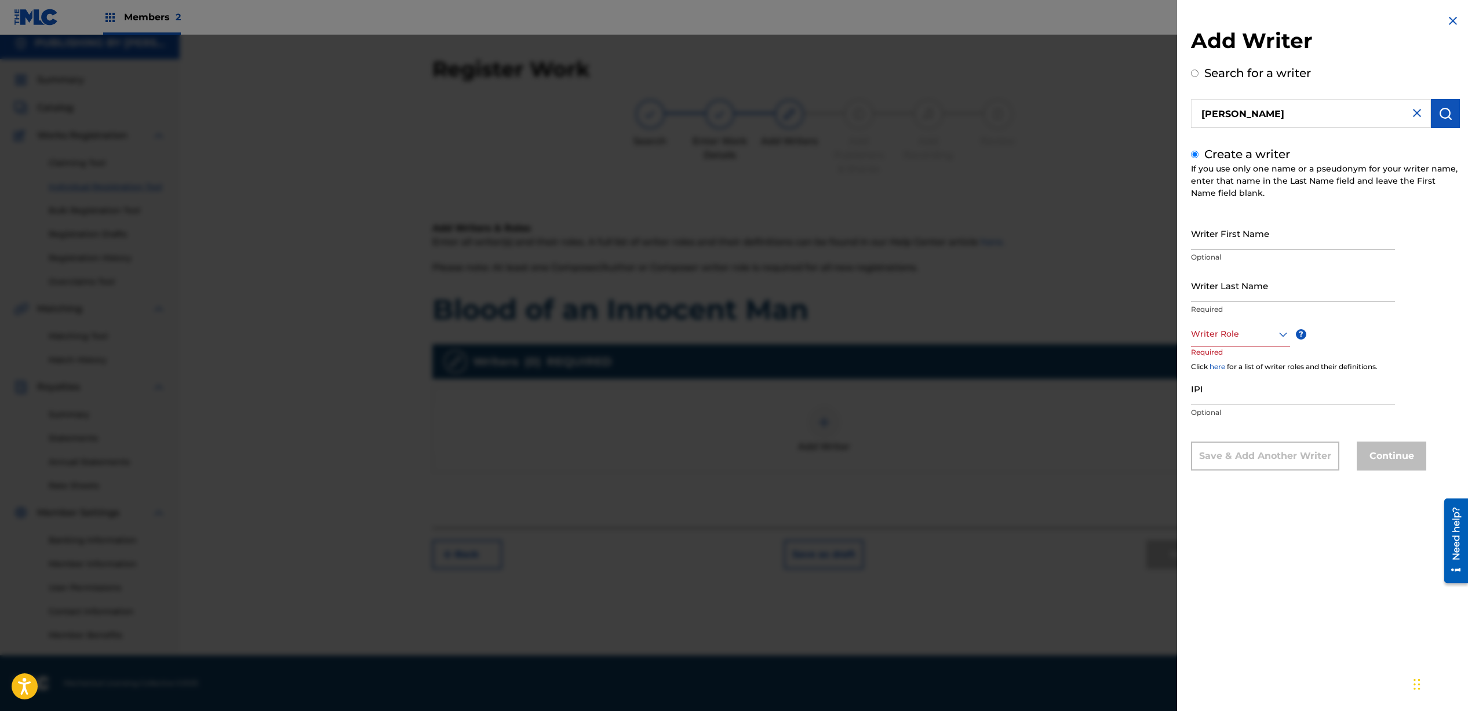
click at [1195, 155] on input "Create a writer" at bounding box center [1195, 155] width 8 height 8
click at [1200, 158] on div "Create a writer If you use only one name or a pseudonym for your writer name, e…" at bounding box center [1325, 308] width 269 height 325
click at [1195, 155] on input "Create a writer" at bounding box center [1195, 155] width 8 height 8
click at [1450, 17] on img at bounding box center [1453, 21] width 14 height 14
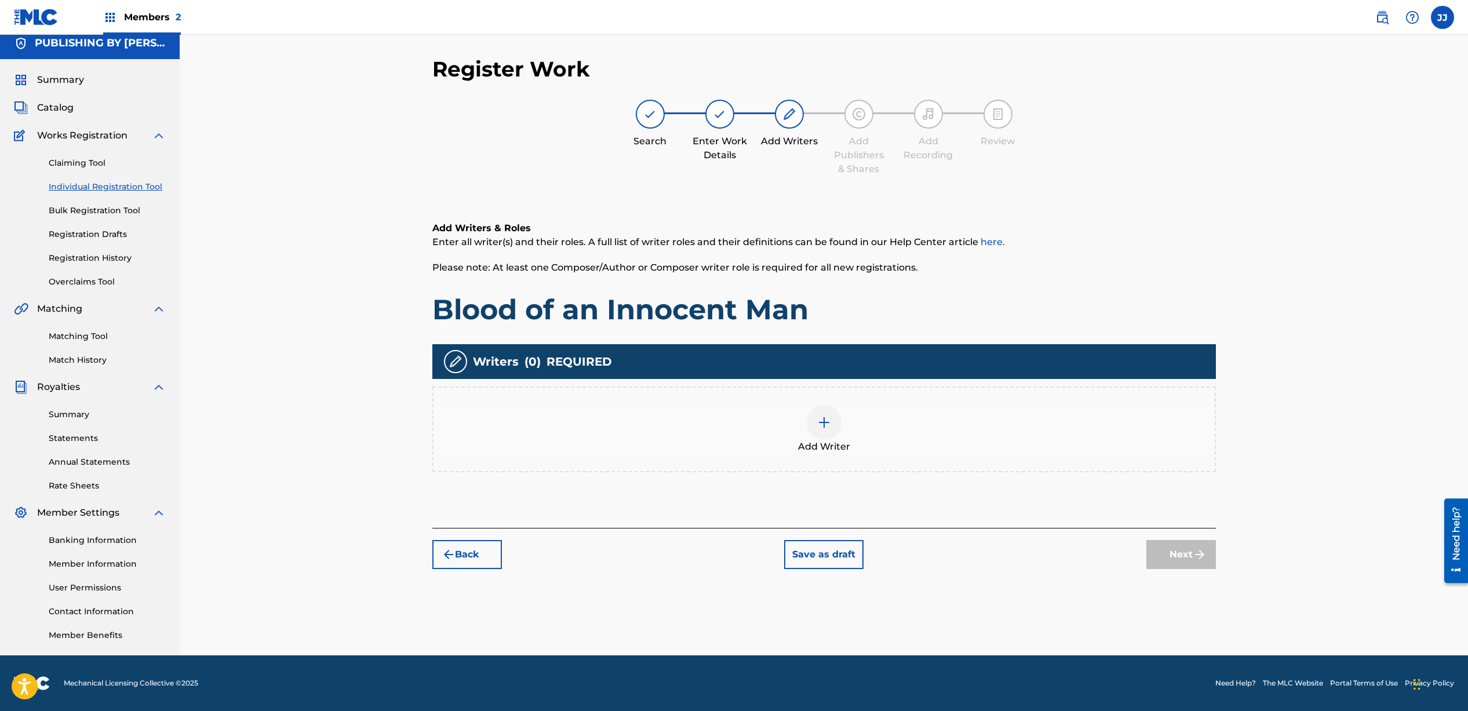
click at [815, 432] on div at bounding box center [824, 422] width 35 height 35
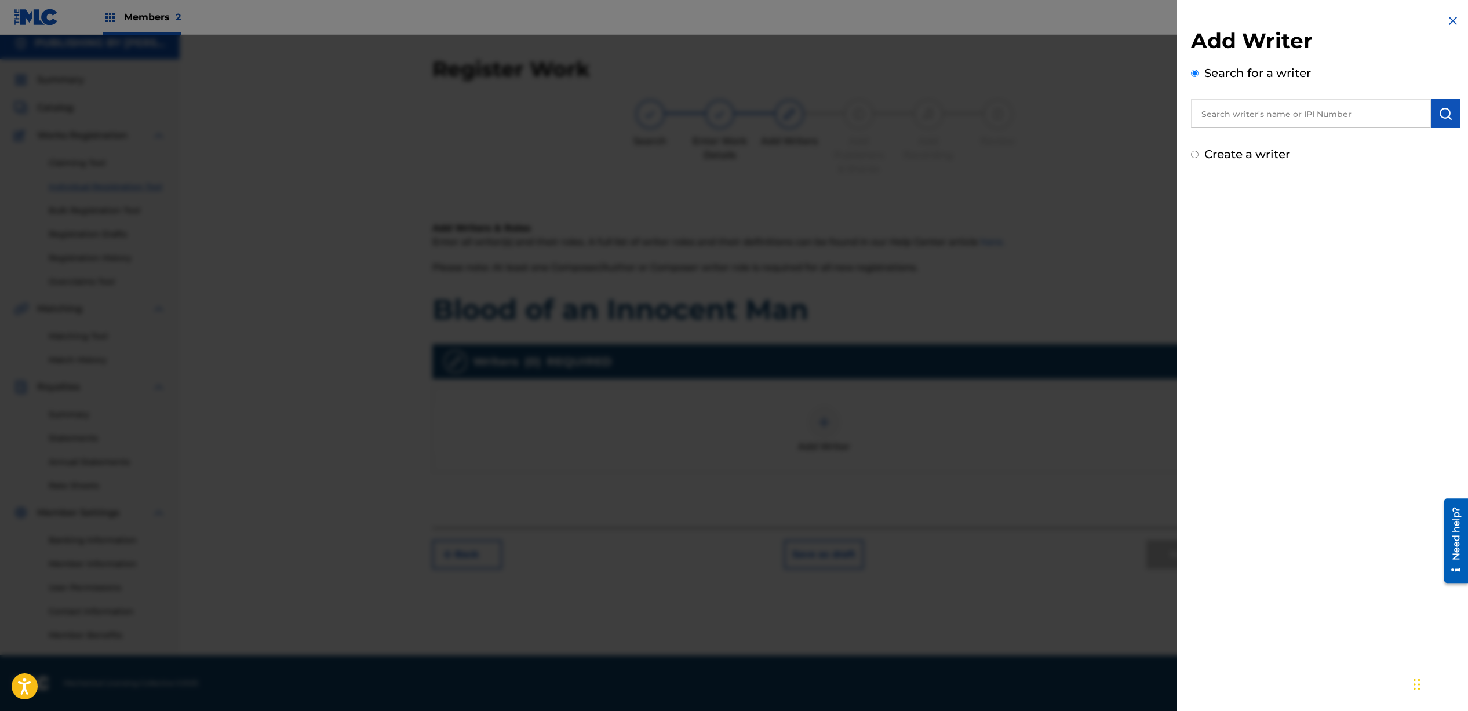
click at [1314, 119] on input "text" at bounding box center [1311, 113] width 240 height 29
click at [1274, 113] on input "text" at bounding box center [1311, 113] width 240 height 29
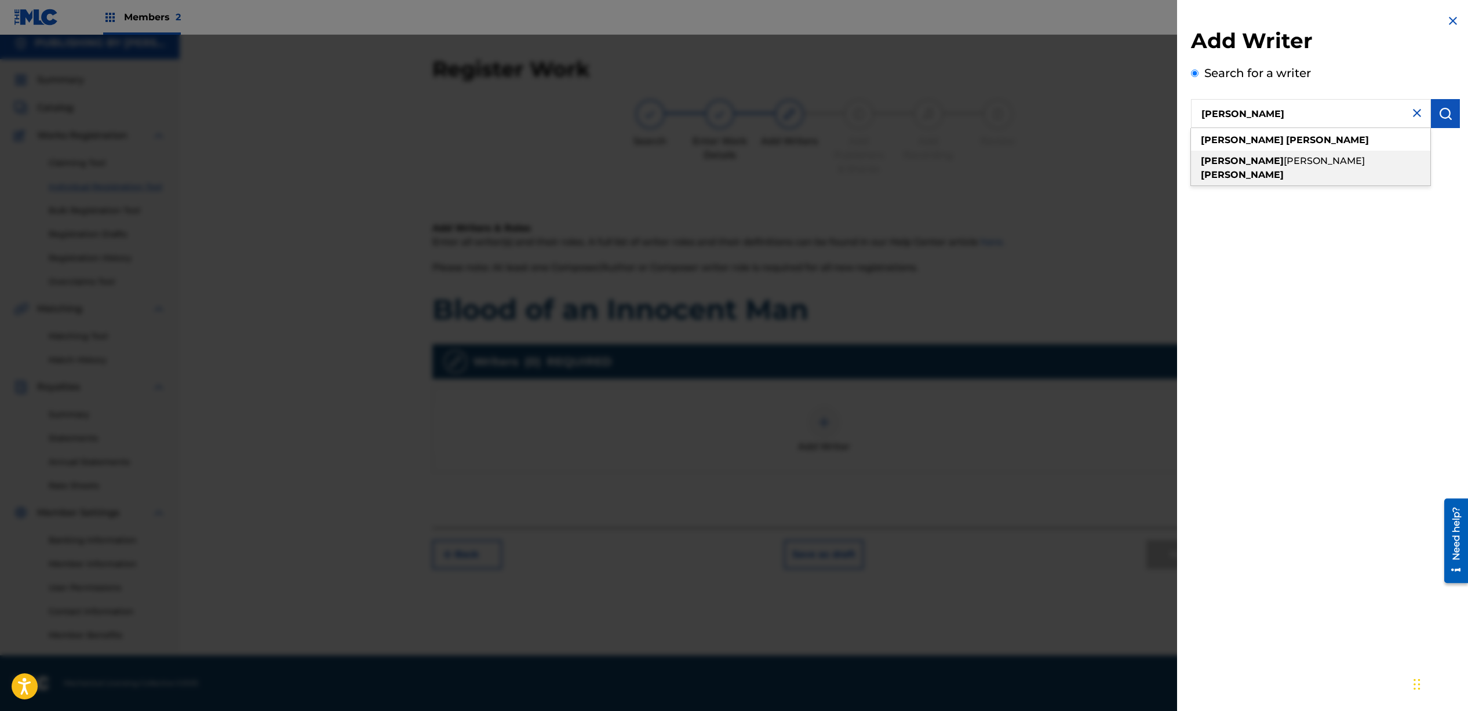
click at [1275, 169] on strong "[PERSON_NAME]" at bounding box center [1242, 174] width 83 height 11
type input "[PERSON_NAME]"
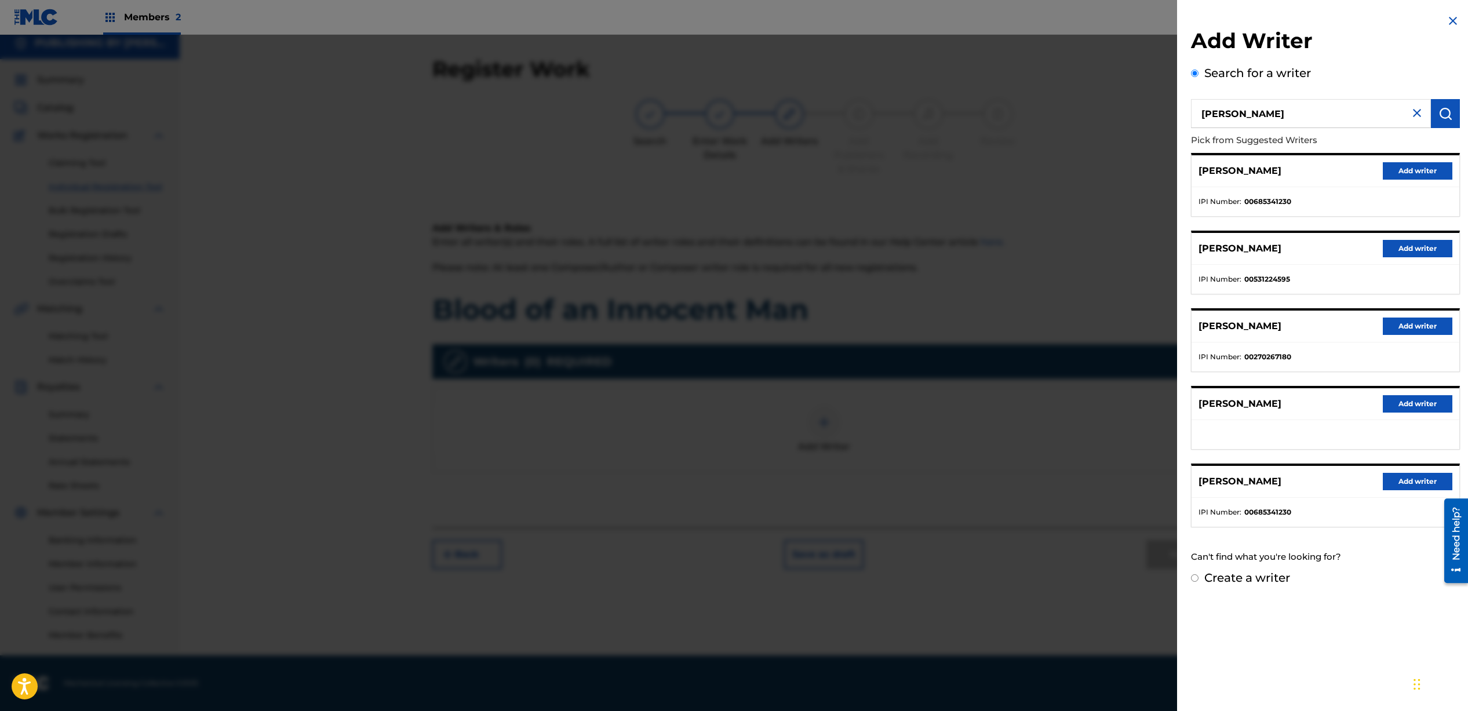
click at [1393, 170] on button "Add writer" at bounding box center [1418, 170] width 70 height 17
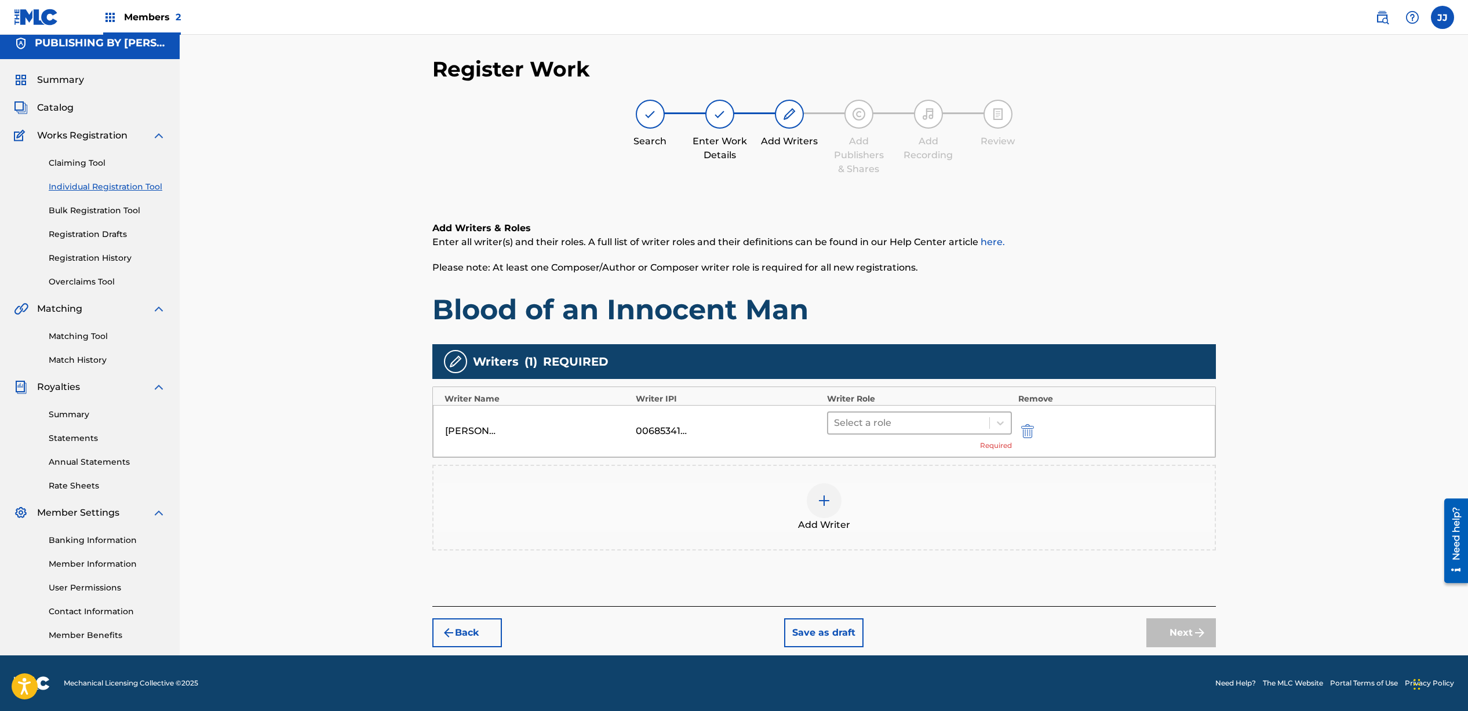
click at [919, 417] on div at bounding box center [909, 423] width 150 height 16
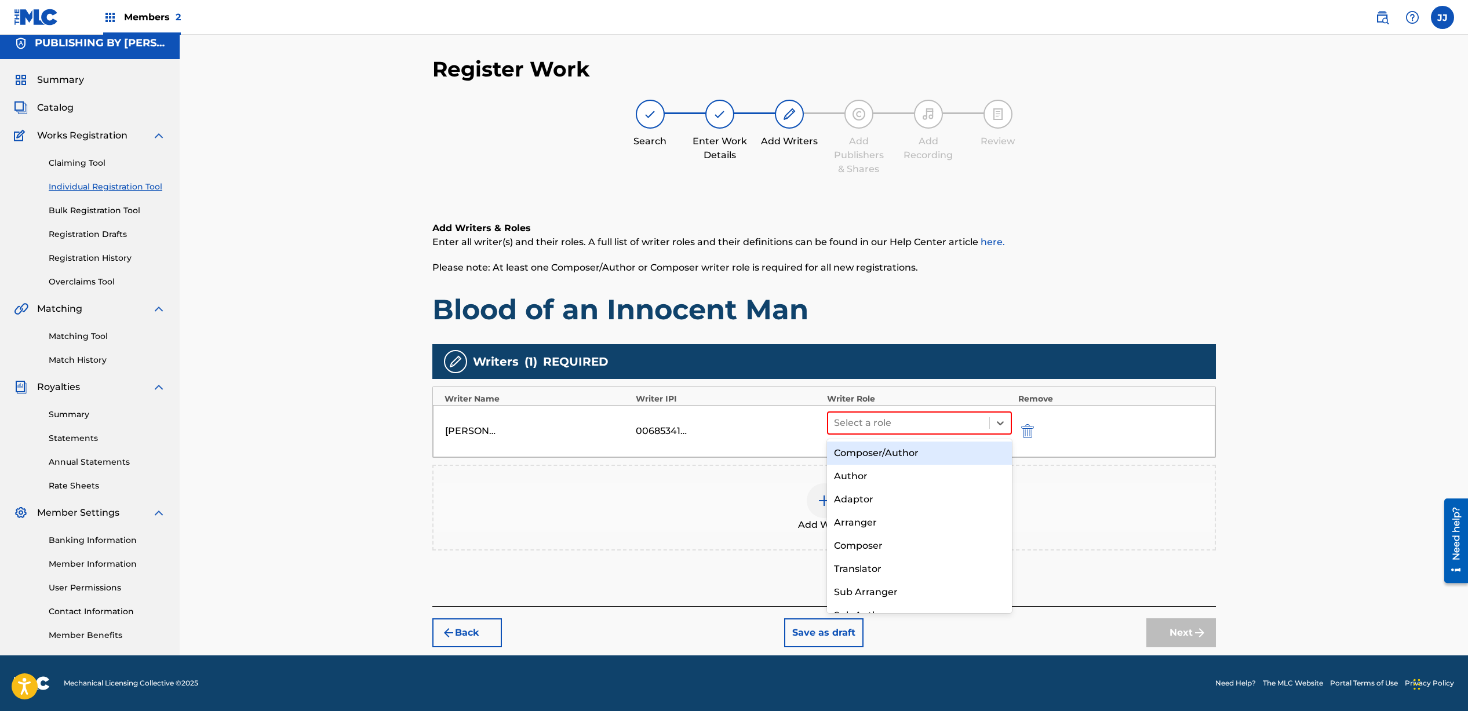
click at [912, 455] on div "Composer/Author" at bounding box center [920, 453] width 186 height 23
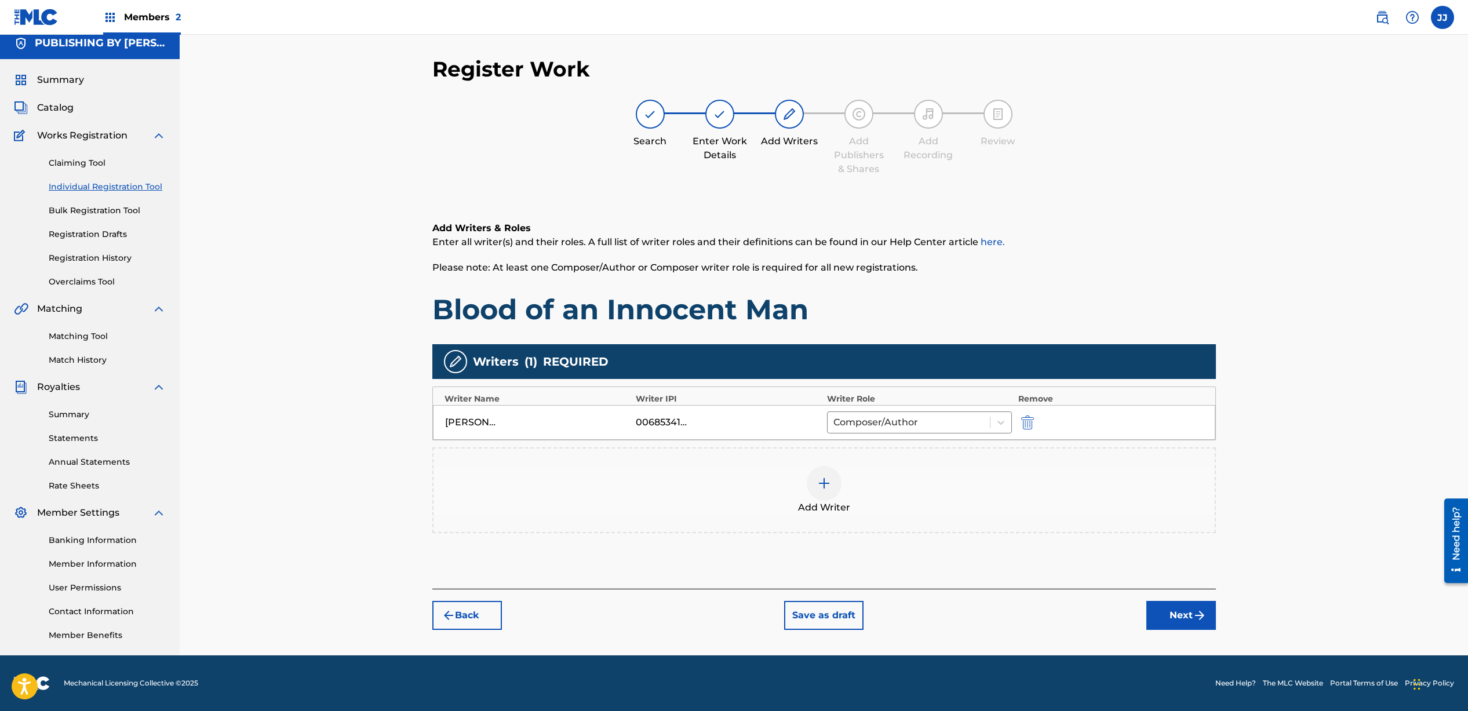
click at [830, 483] on img at bounding box center [824, 484] width 14 height 14
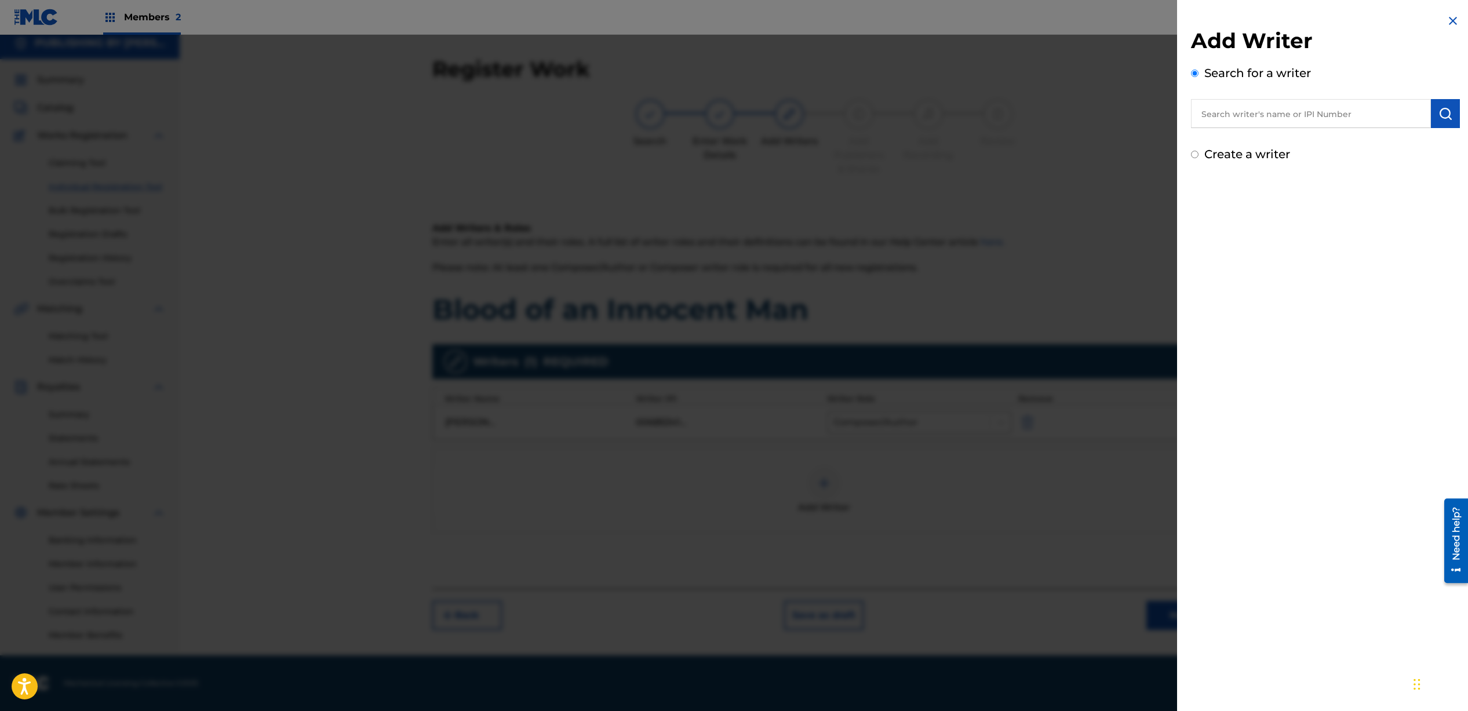
click at [1250, 117] on input "text" at bounding box center [1311, 113] width 240 height 29
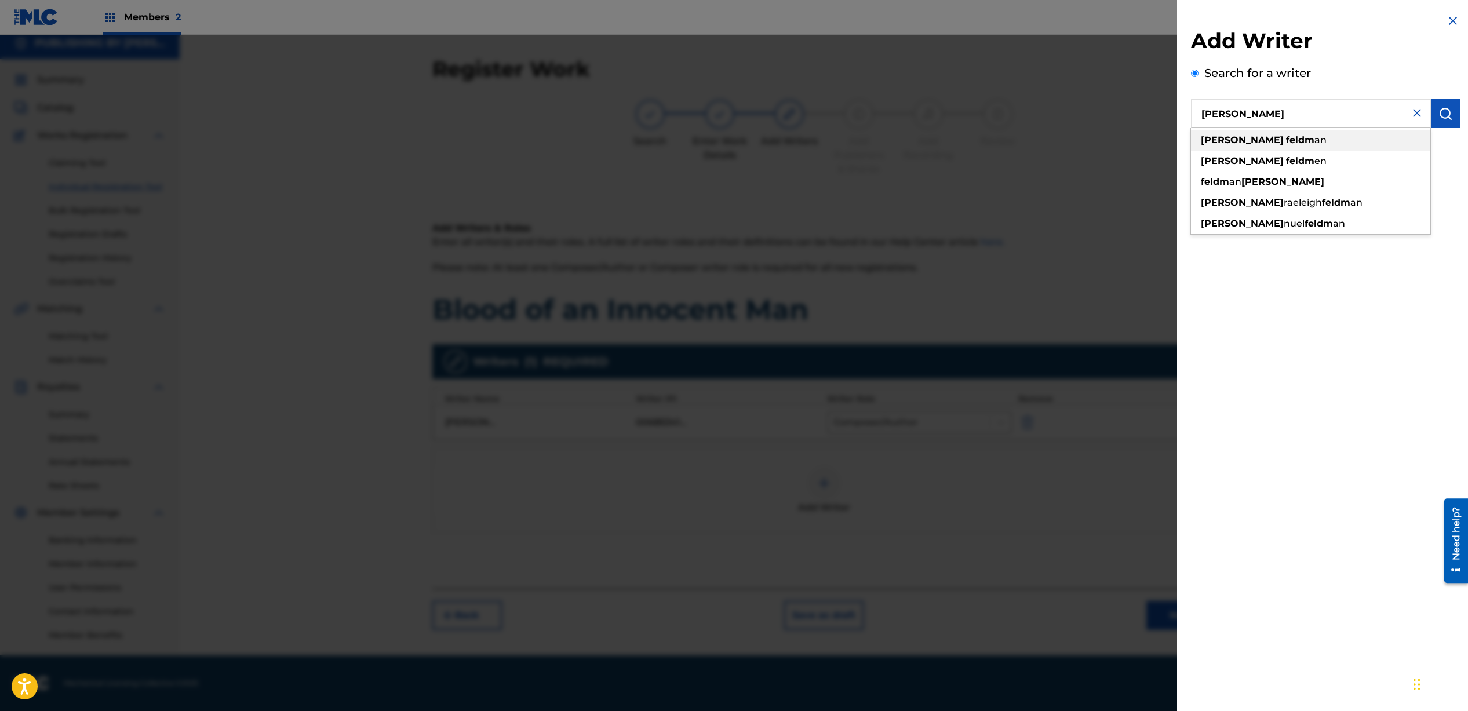
click at [1286, 143] on strong "feldm" at bounding box center [1300, 139] width 28 height 11
type input "[PERSON_NAME]"
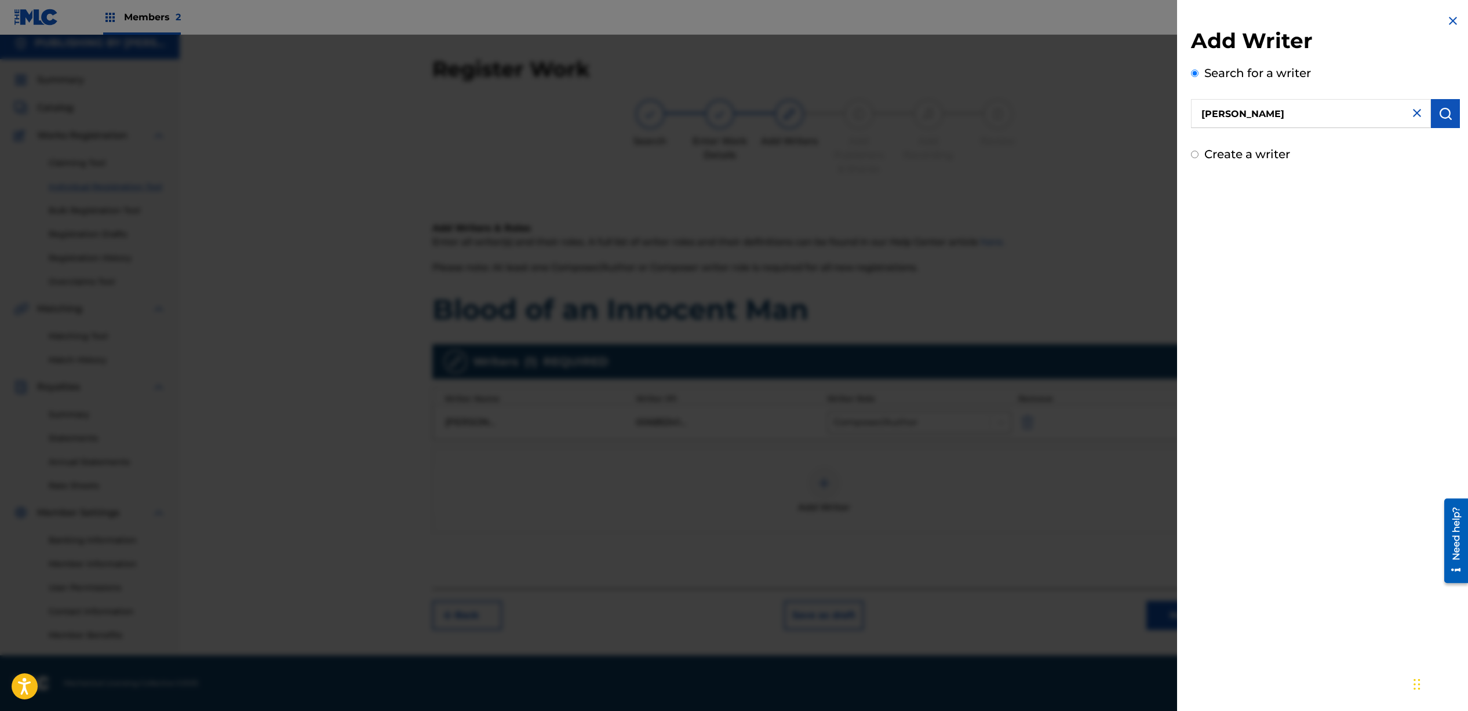
click at [1196, 157] on input "Create a writer" at bounding box center [1195, 155] width 8 height 8
radio input "false"
radio input "true"
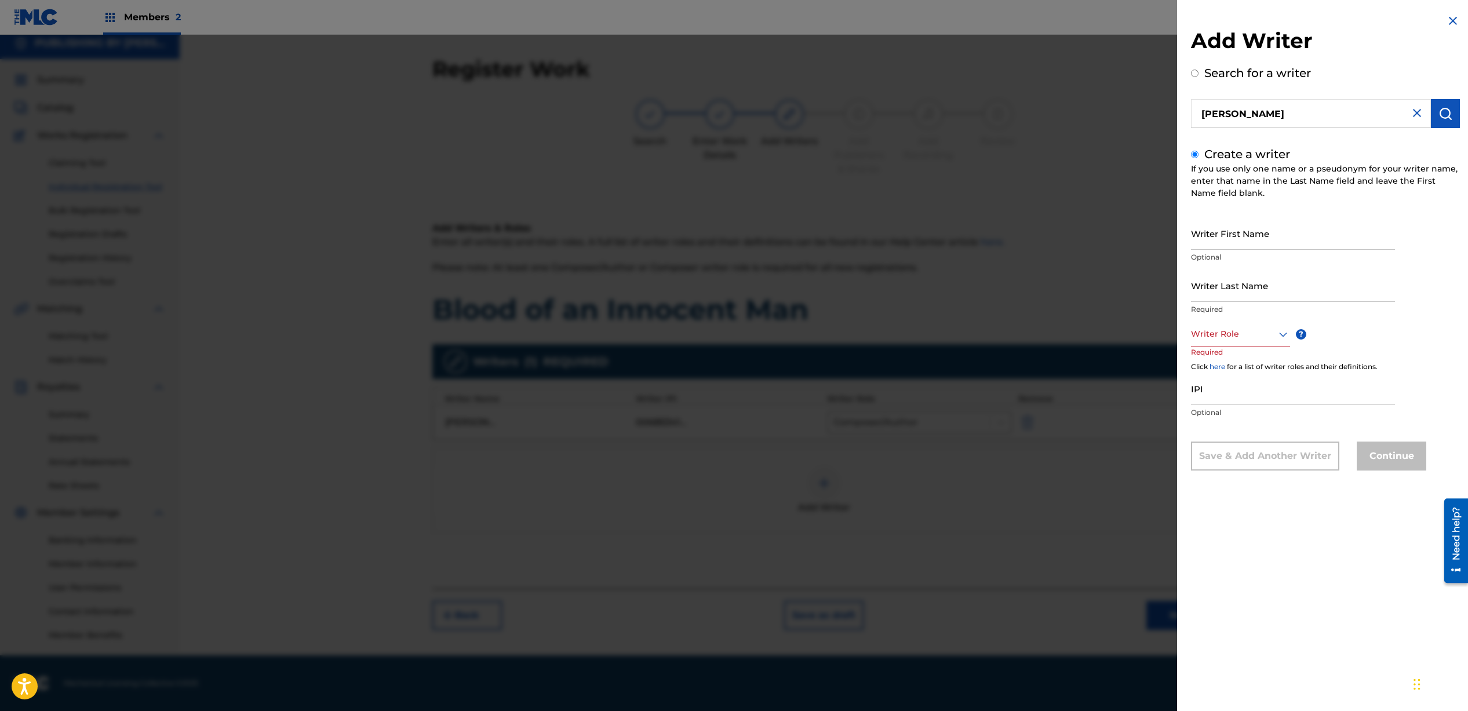
click at [1234, 234] on input "Writer First Name" at bounding box center [1293, 233] width 204 height 33
type input "[PERSON_NAME]"
click at [1220, 337] on div at bounding box center [1240, 334] width 99 height 14
click at [1229, 355] on div "Composer/Author" at bounding box center [1241, 360] width 98 height 26
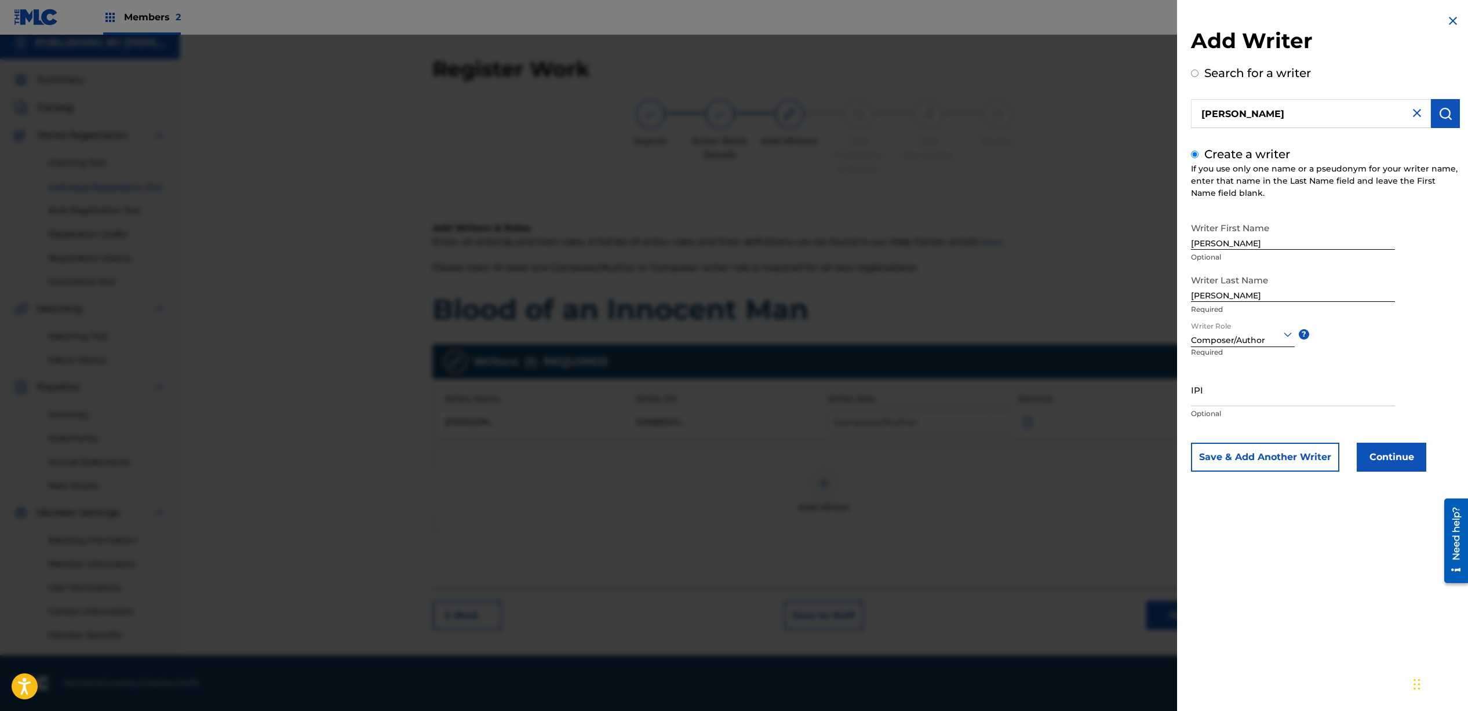
click at [1267, 114] on input "[PERSON_NAME]" at bounding box center [1311, 113] width 240 height 29
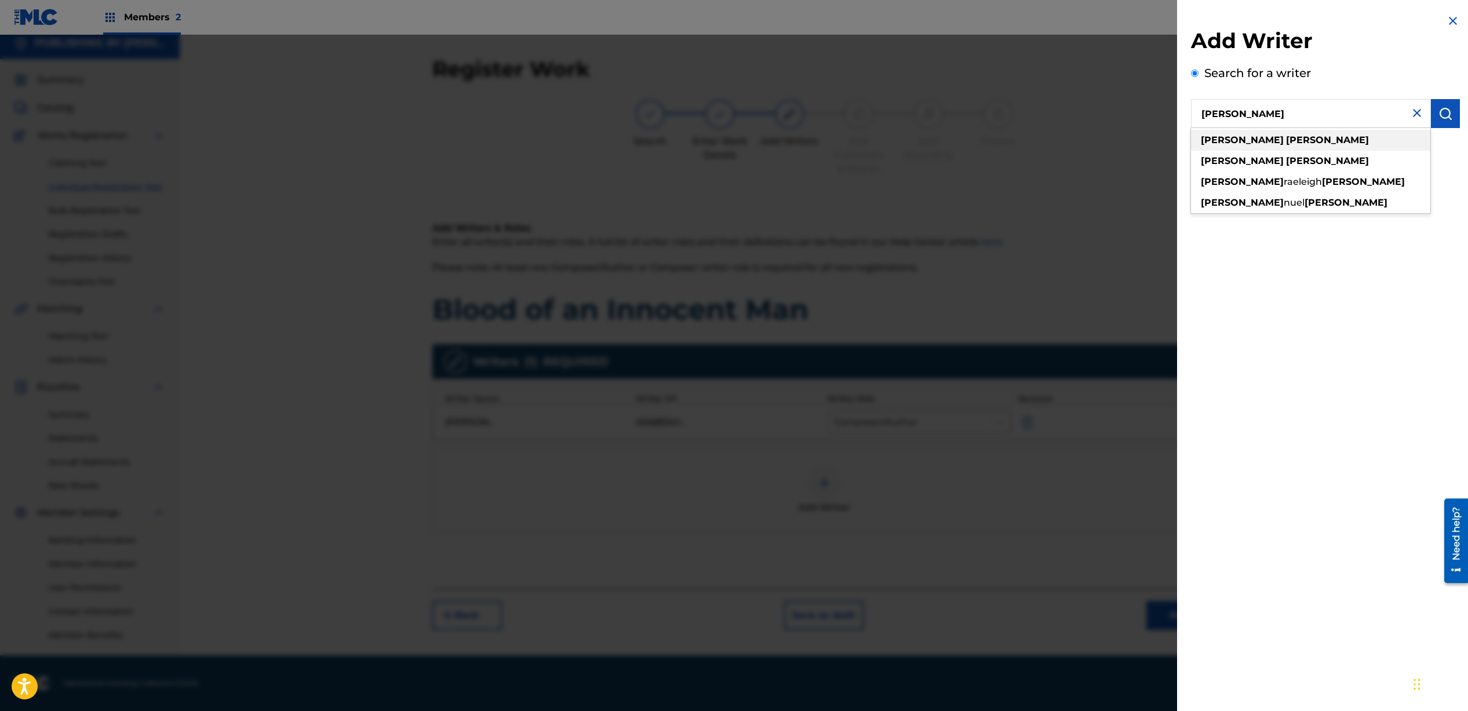
click at [1286, 142] on strong "[PERSON_NAME]" at bounding box center [1327, 139] width 83 height 11
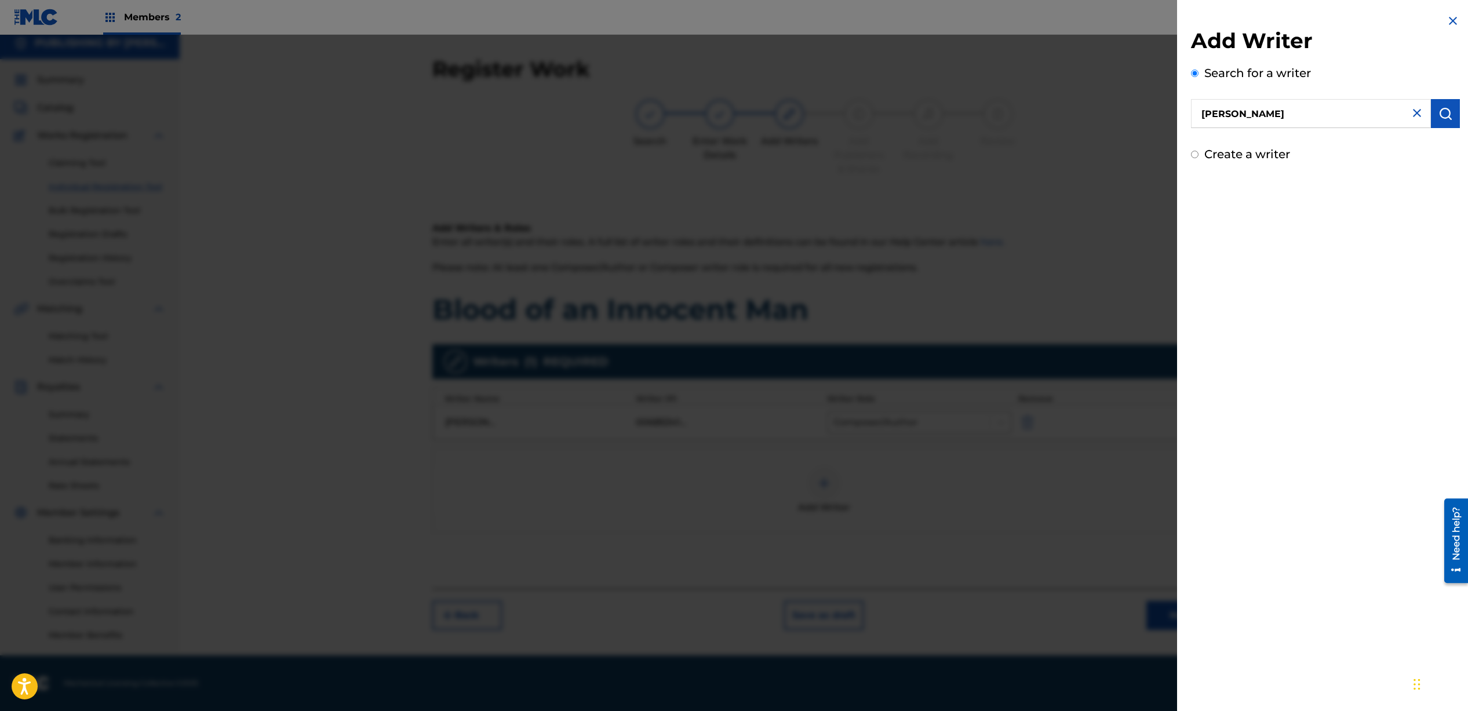
click at [1194, 158] on input "Create a writer" at bounding box center [1195, 155] width 8 height 8
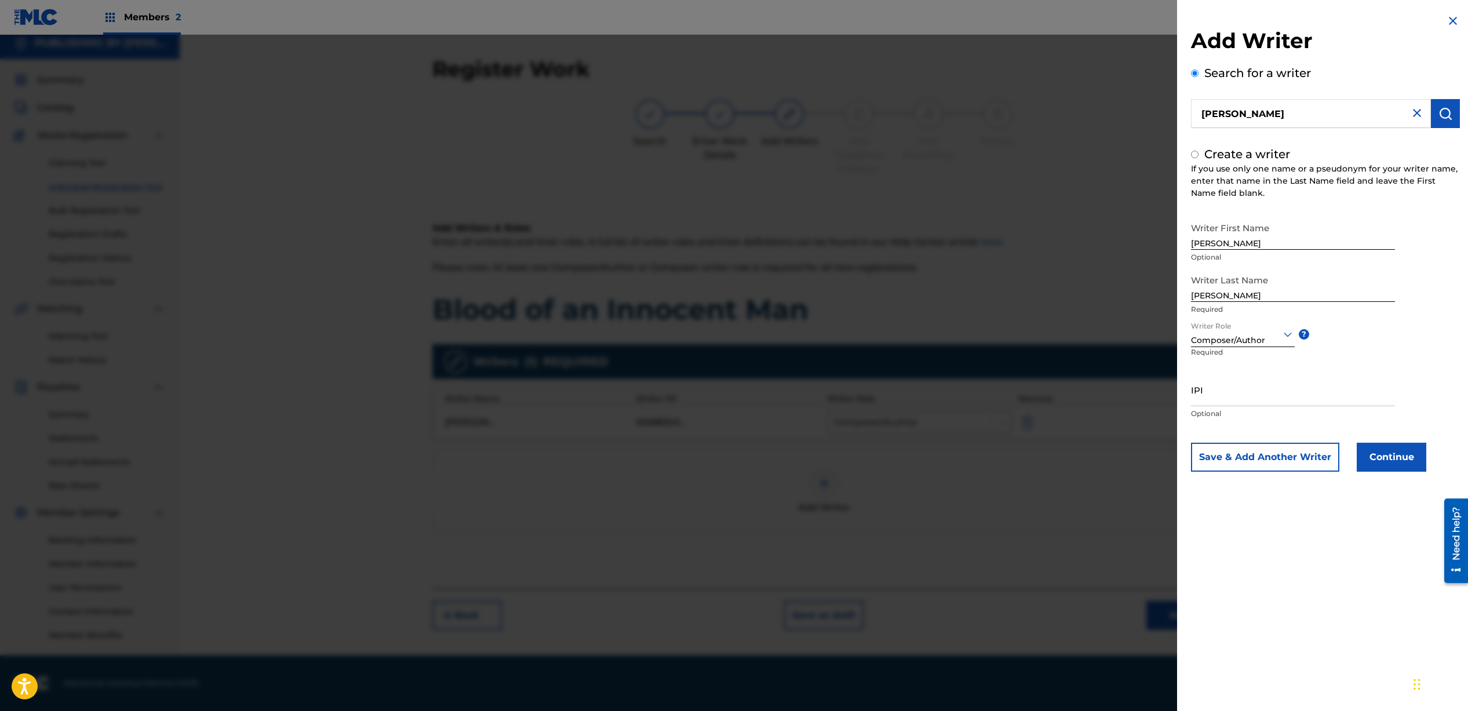
radio input "false"
radio input "true"
click at [1195, 157] on input "Create a writer" at bounding box center [1195, 155] width 8 height 8
click at [1254, 108] on input "[PERSON_NAME]" at bounding box center [1311, 113] width 240 height 29
radio input "true"
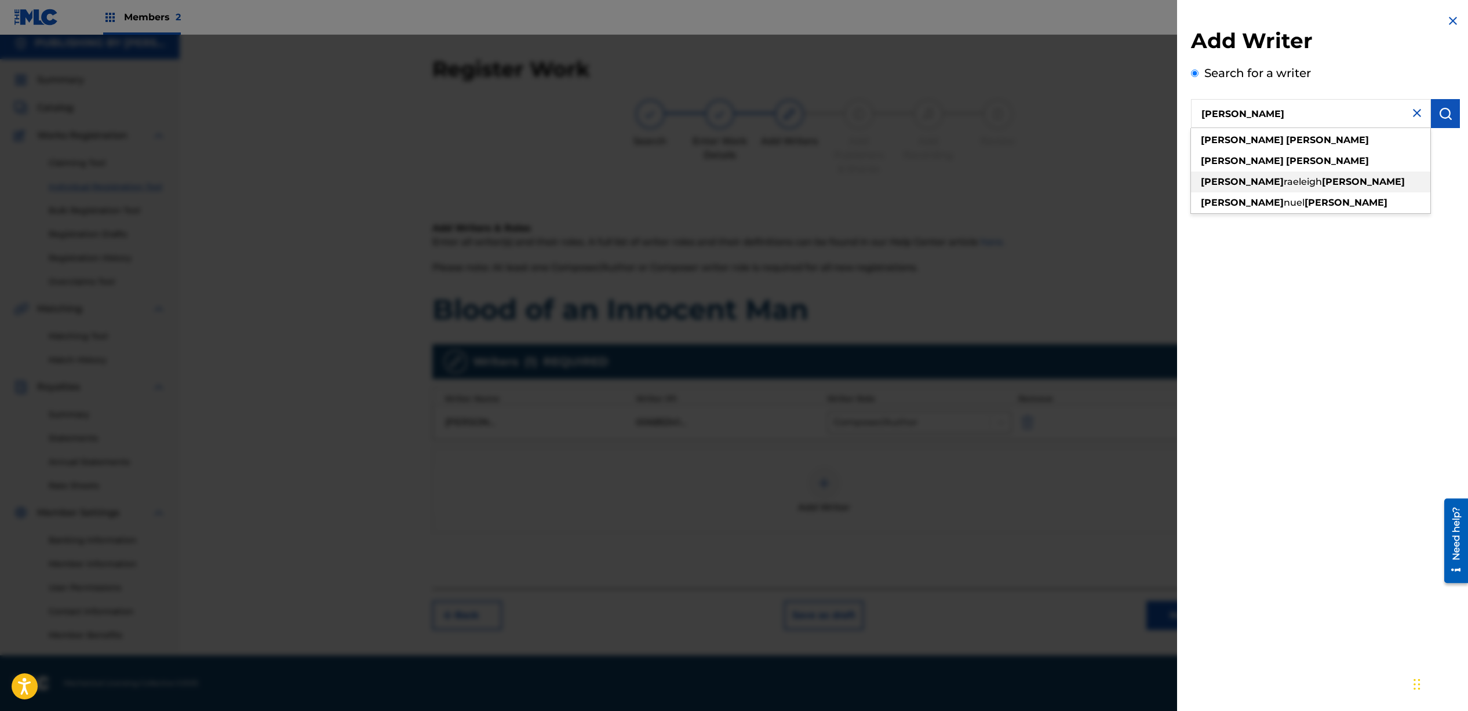
click at [1284, 179] on span "raeleigh" at bounding box center [1303, 181] width 38 height 11
type input "[PERSON_NAME] [PERSON_NAME]"
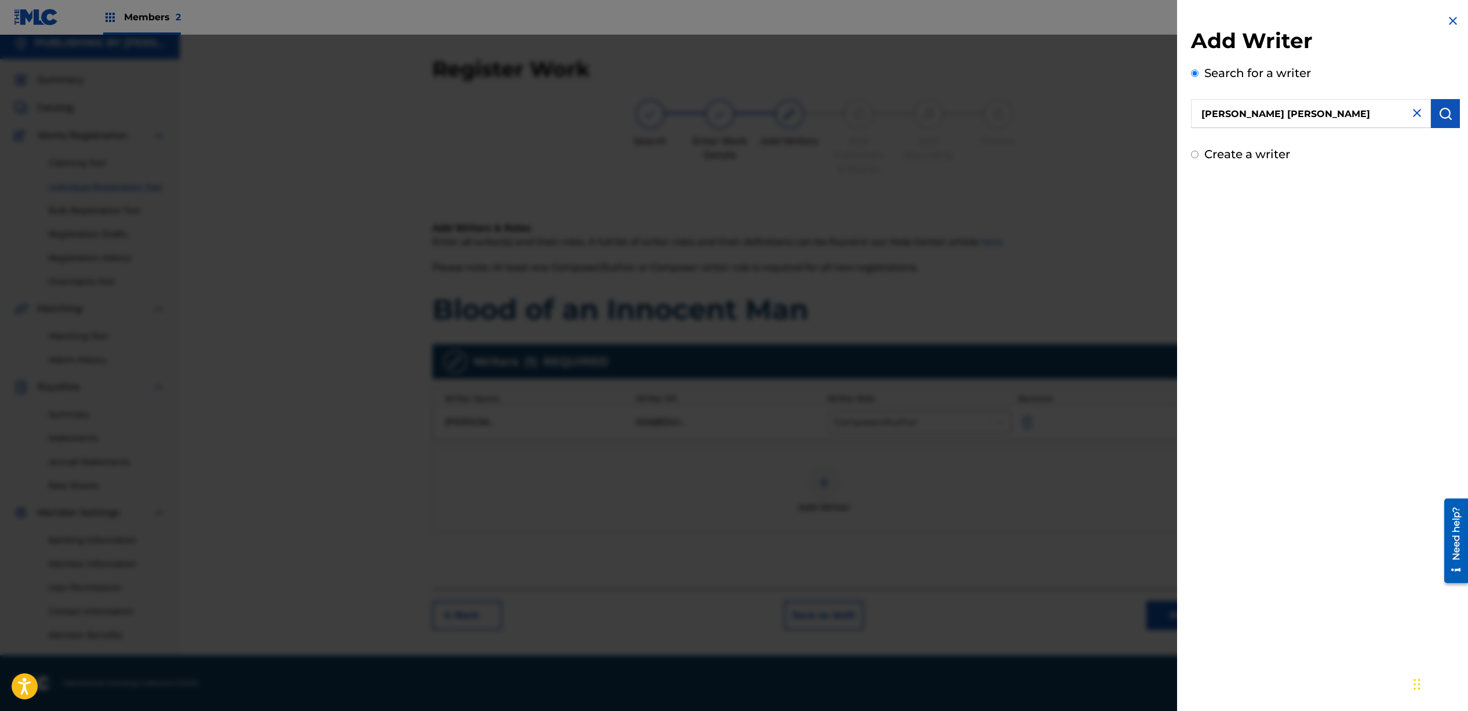
click at [1274, 115] on input "[PERSON_NAME] [PERSON_NAME]" at bounding box center [1311, 113] width 240 height 29
click at [1325, 119] on input "[PERSON_NAME] [PERSON_NAME]" at bounding box center [1311, 113] width 240 height 29
click at [1410, 114] on img at bounding box center [1417, 113] width 14 height 14
click at [1288, 112] on input "text" at bounding box center [1311, 113] width 240 height 29
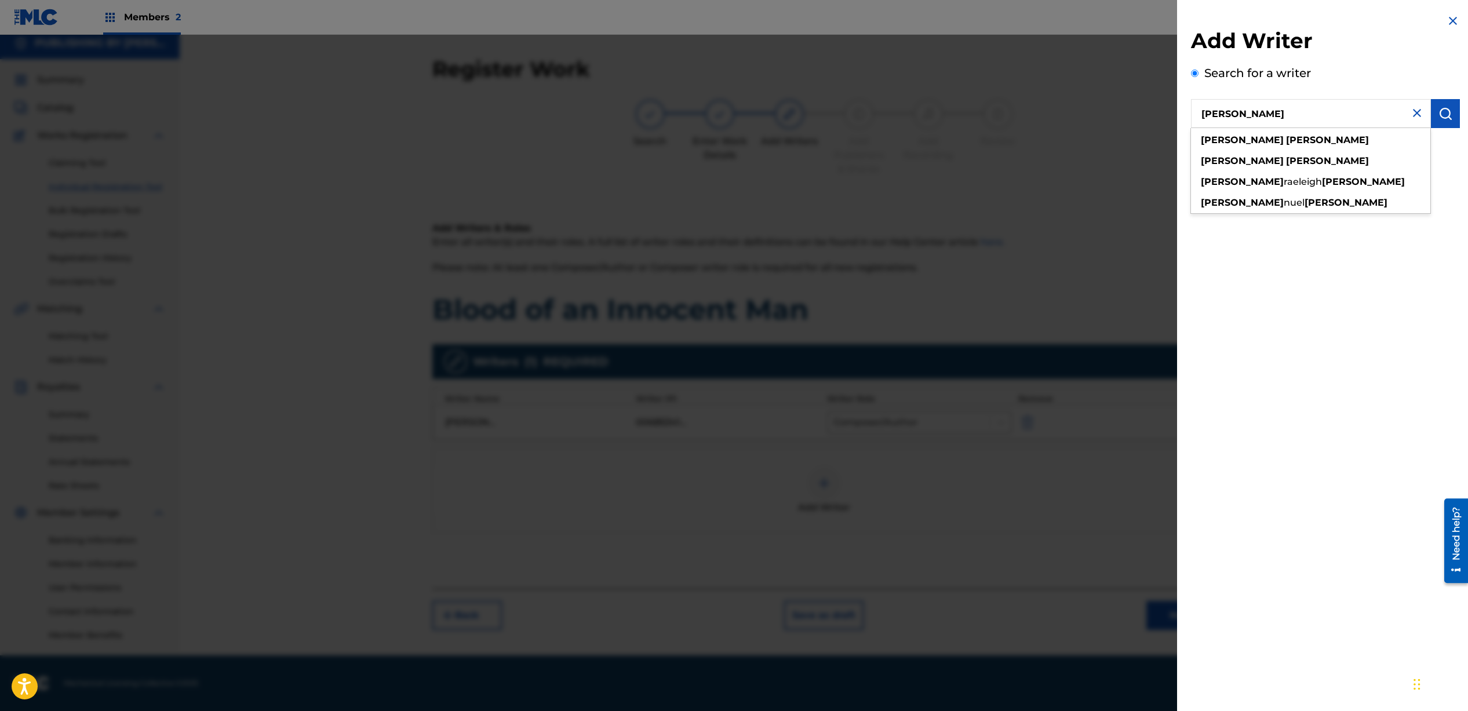
type input "[PERSON_NAME]"
click at [1286, 140] on strong "[PERSON_NAME]" at bounding box center [1327, 139] width 83 height 11
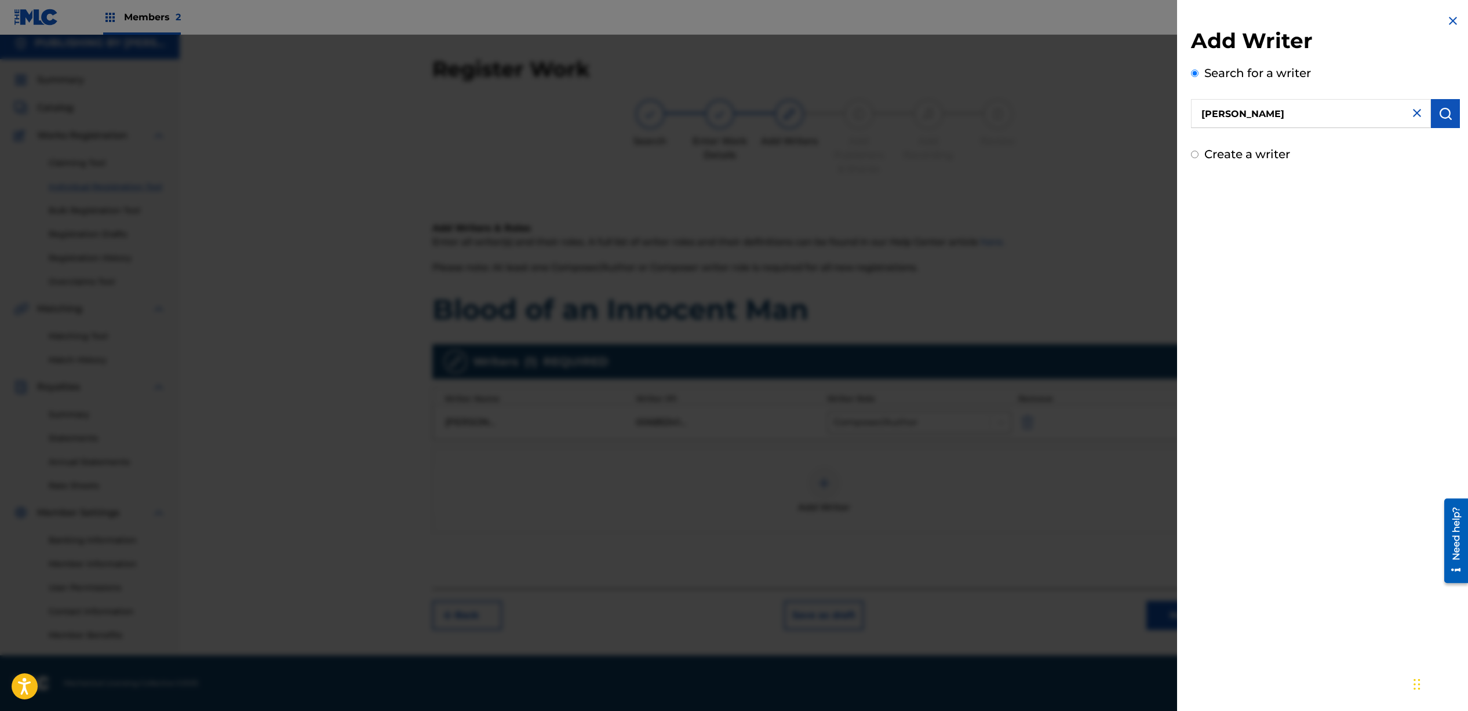
click at [1199, 152] on div "Create a writer" at bounding box center [1325, 154] width 269 height 17
click at [1197, 154] on input "Create a writer" at bounding box center [1195, 155] width 8 height 8
radio input "false"
radio input "true"
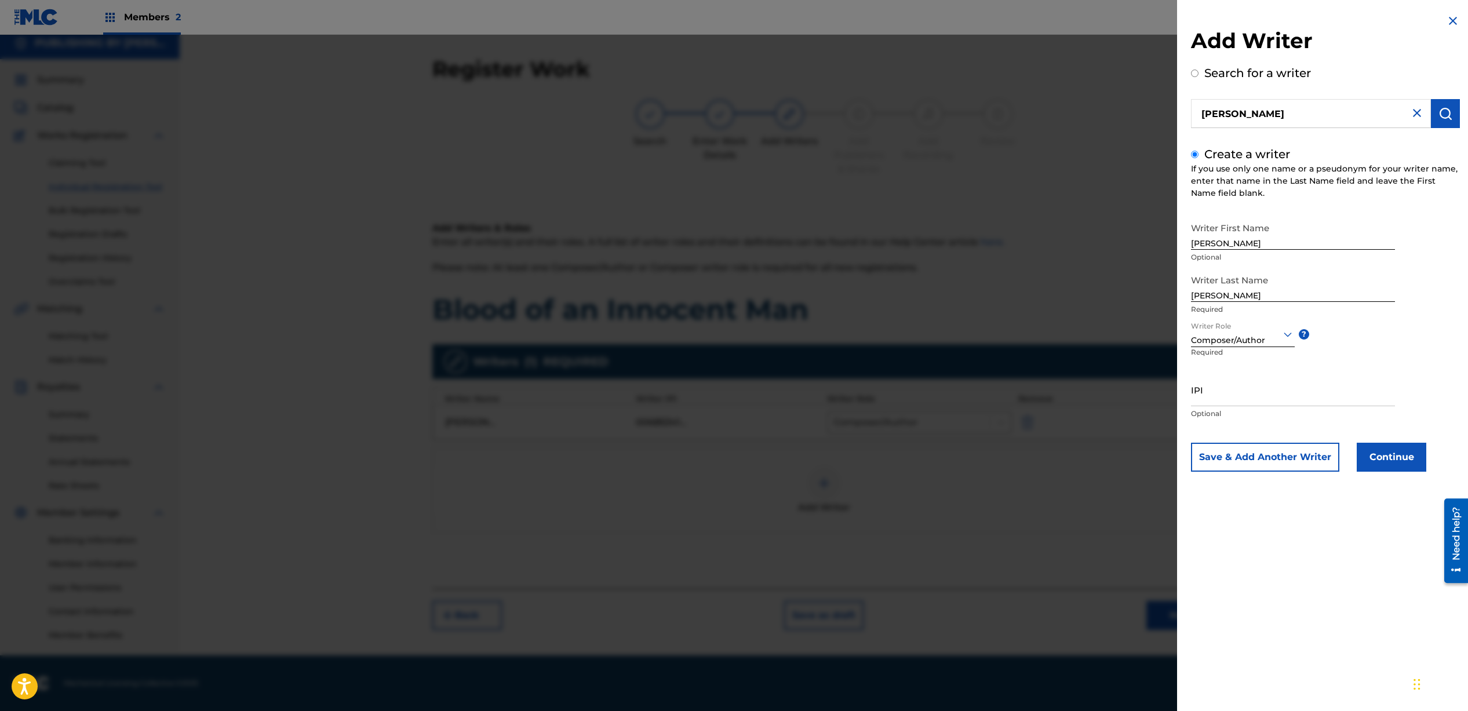
click at [1264, 459] on button "Save & Add Another Writer" at bounding box center [1265, 457] width 148 height 29
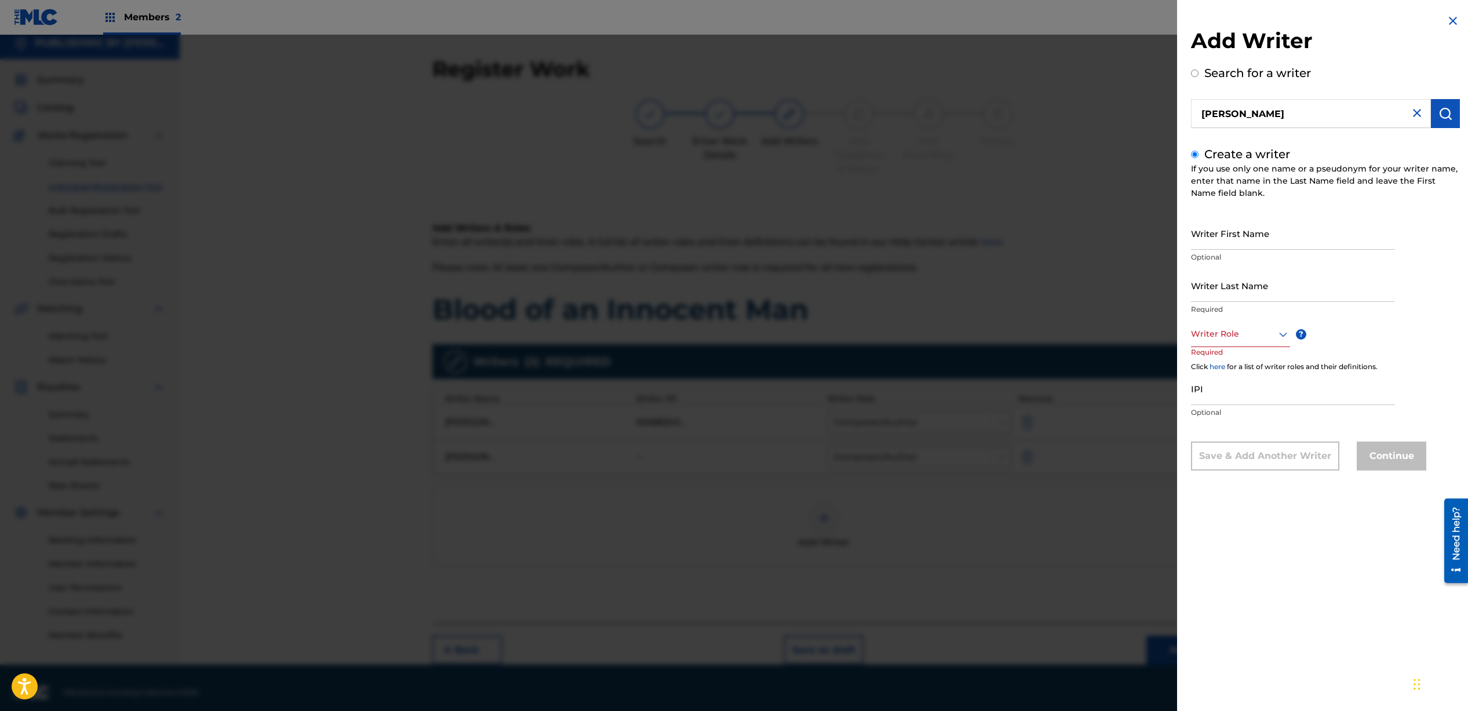
click at [1344, 422] on div "IPI Optional" at bounding box center [1293, 398] width 204 height 52
click at [1238, 335] on div at bounding box center [1240, 334] width 99 height 14
click at [1244, 361] on div "Composer/Author" at bounding box center [1241, 360] width 98 height 26
click at [1366, 448] on div "Continue" at bounding box center [1392, 457] width 70 height 29
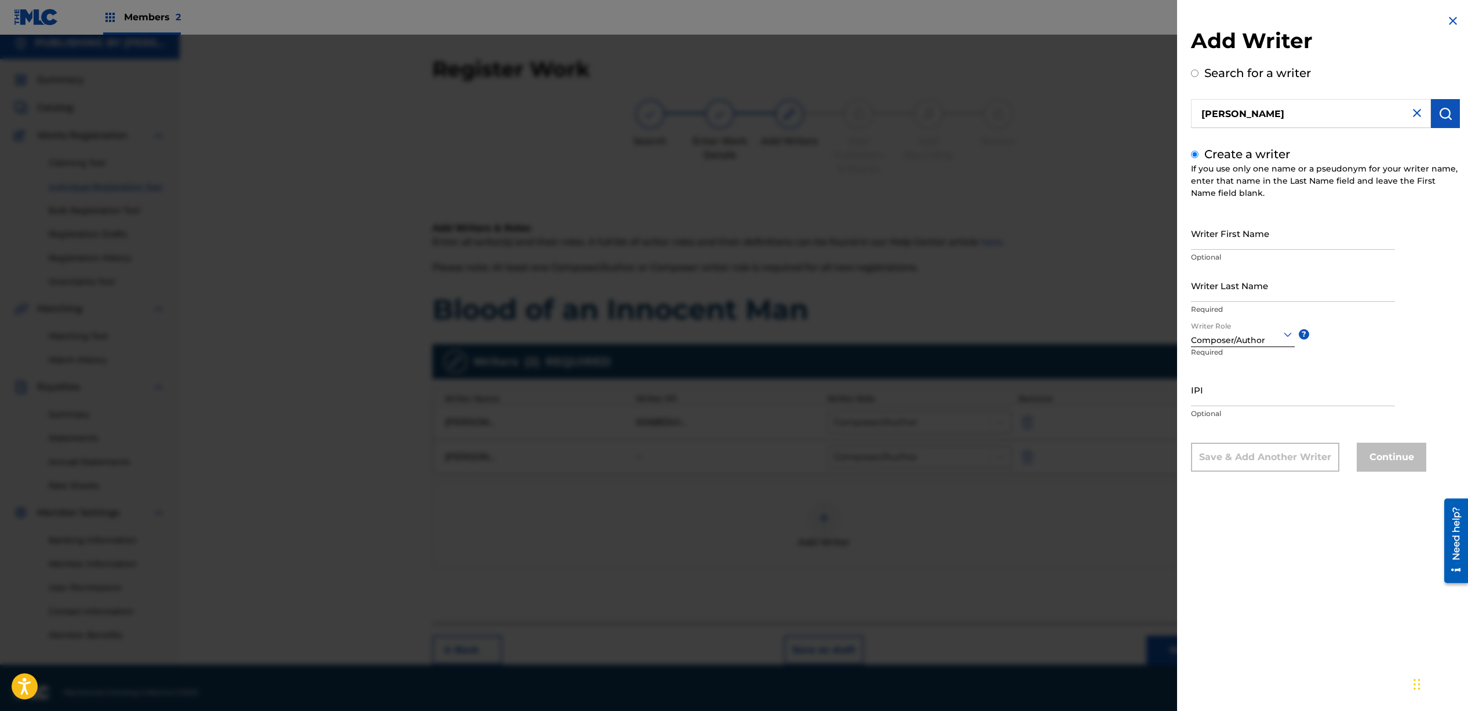
click at [1413, 115] on img at bounding box center [1417, 113] width 14 height 14
click at [1312, 112] on input "text" at bounding box center [1311, 113] width 240 height 29
radio input "true"
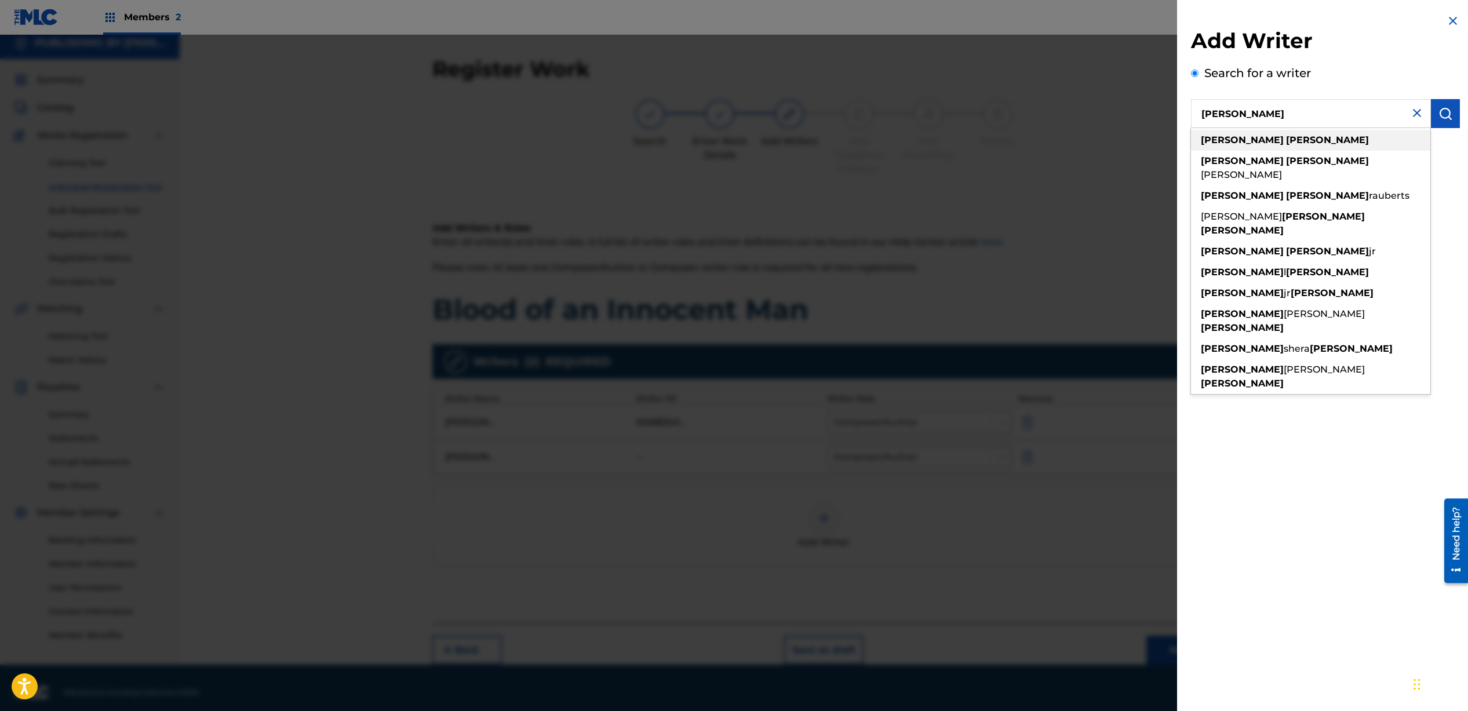
click at [1286, 144] on strong "[PERSON_NAME]" at bounding box center [1327, 139] width 83 height 11
type input "[PERSON_NAME]"
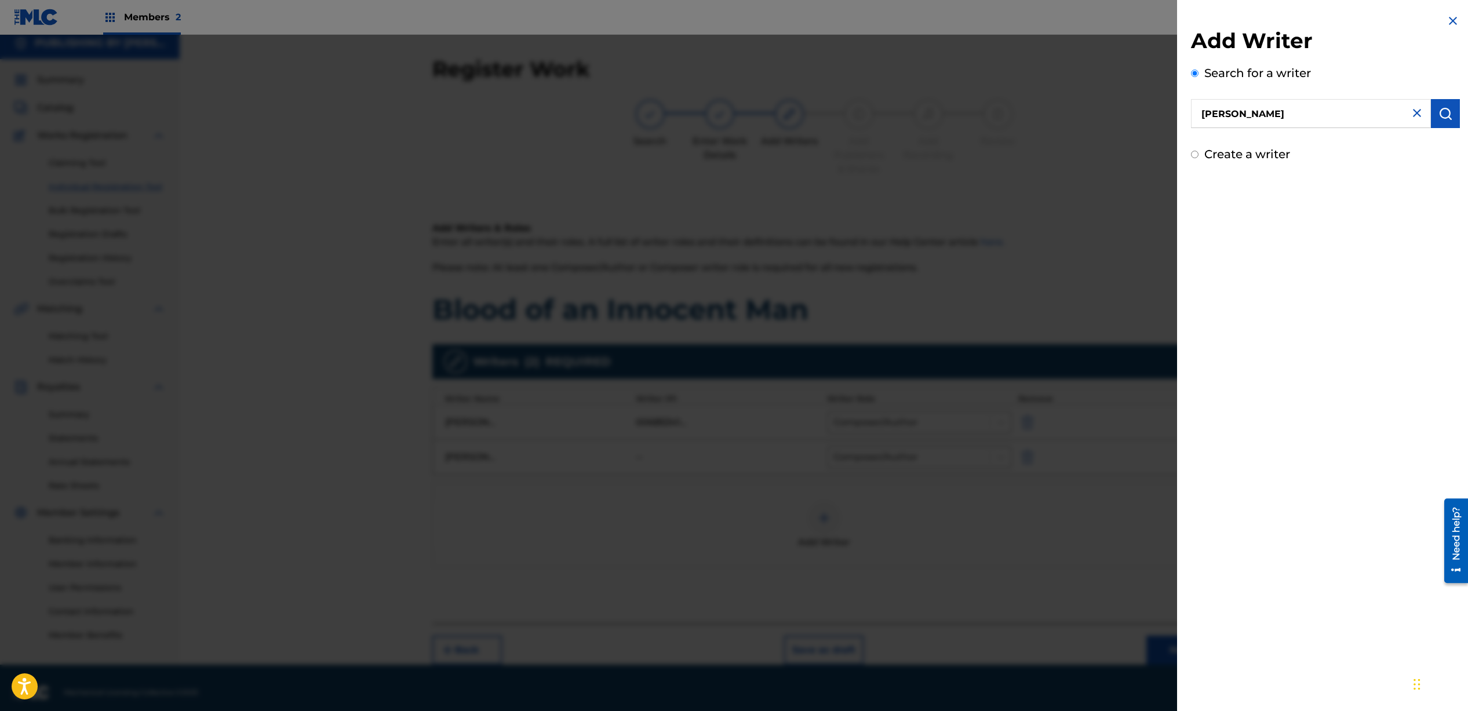
click at [1198, 155] on input "Create a writer" at bounding box center [1195, 155] width 8 height 8
radio input "false"
radio input "true"
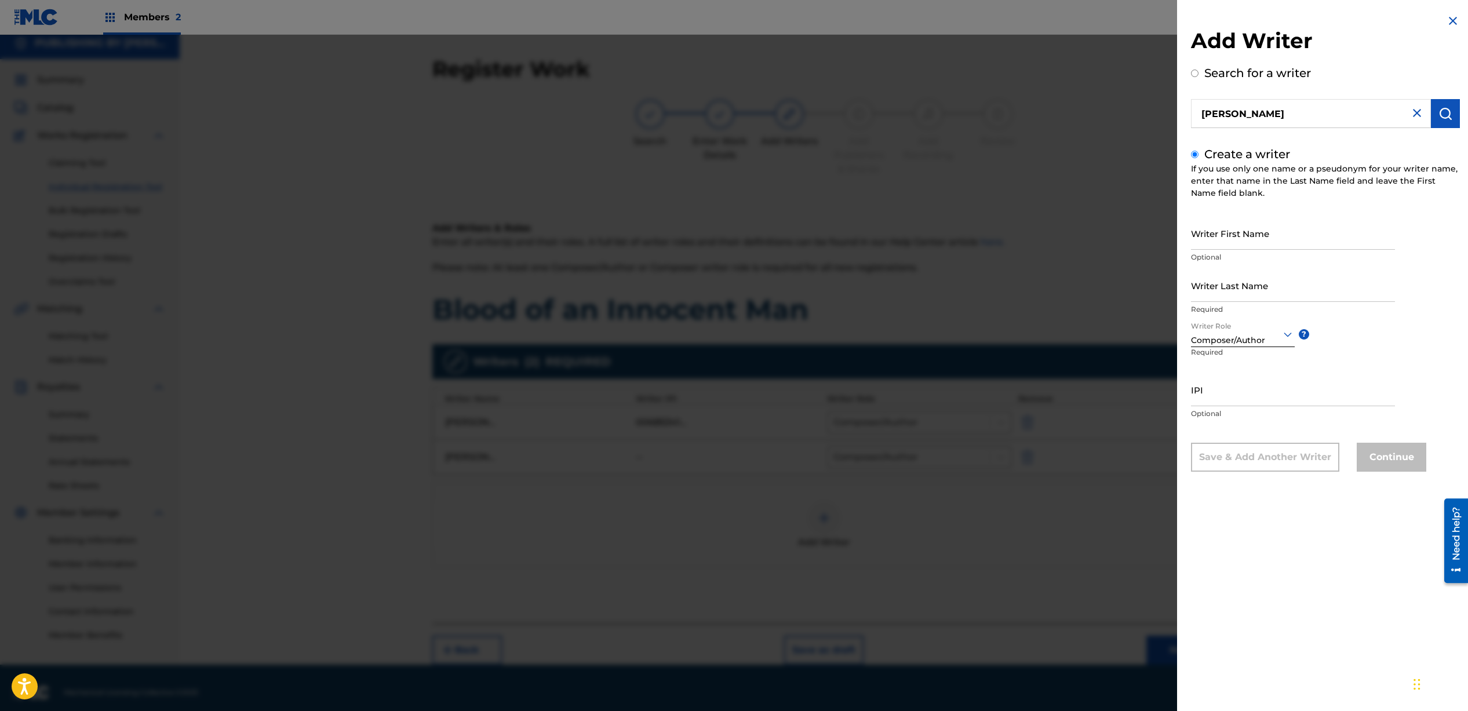
click at [1239, 241] on input "Writer First Name" at bounding box center [1293, 233] width 204 height 33
type input "[PERSON_NAME]"
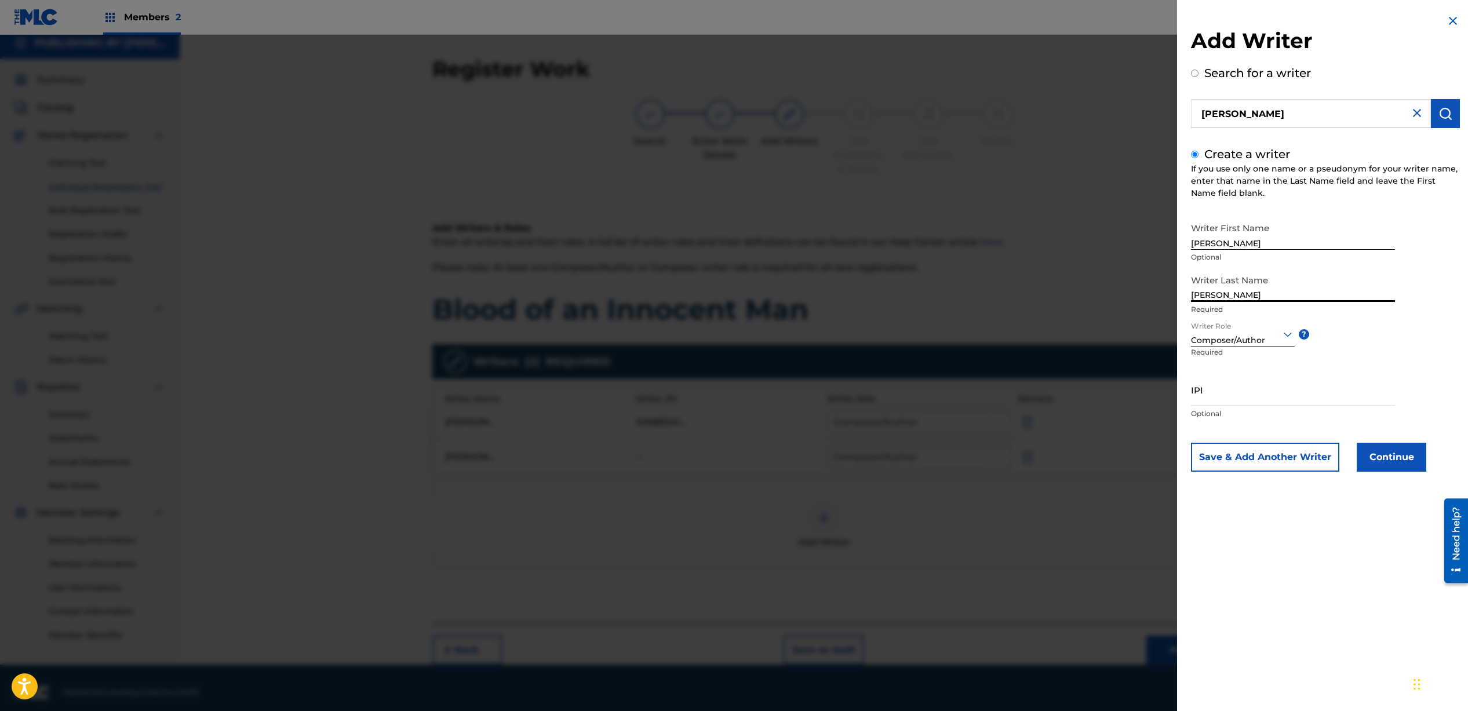
type input "[PERSON_NAME]"
click at [1257, 409] on p "Optional" at bounding box center [1293, 414] width 204 height 10
click at [1255, 391] on input "IPI" at bounding box center [1293, 389] width 204 height 33
type input "00709314453"
click at [1399, 459] on button "Continue" at bounding box center [1392, 457] width 70 height 29
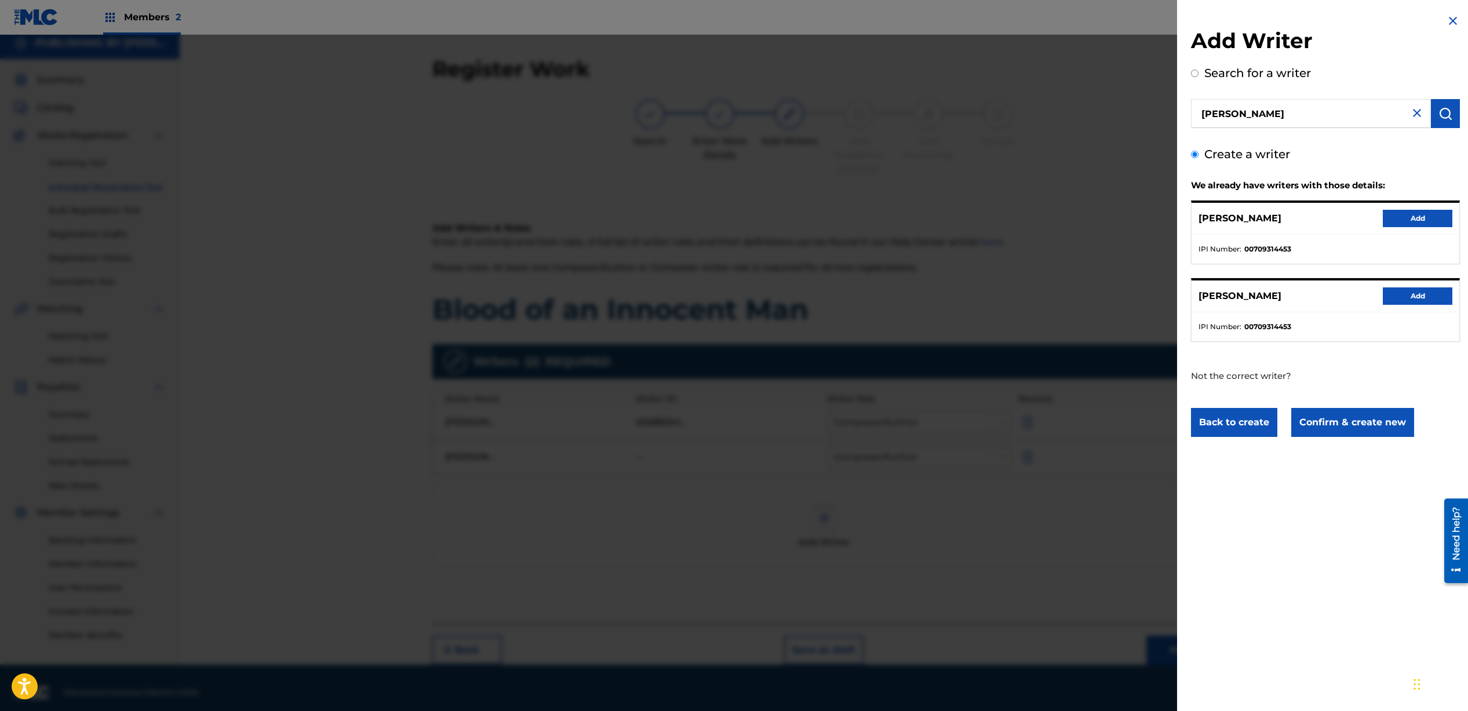
click at [1409, 220] on button "Add" at bounding box center [1418, 218] width 70 height 17
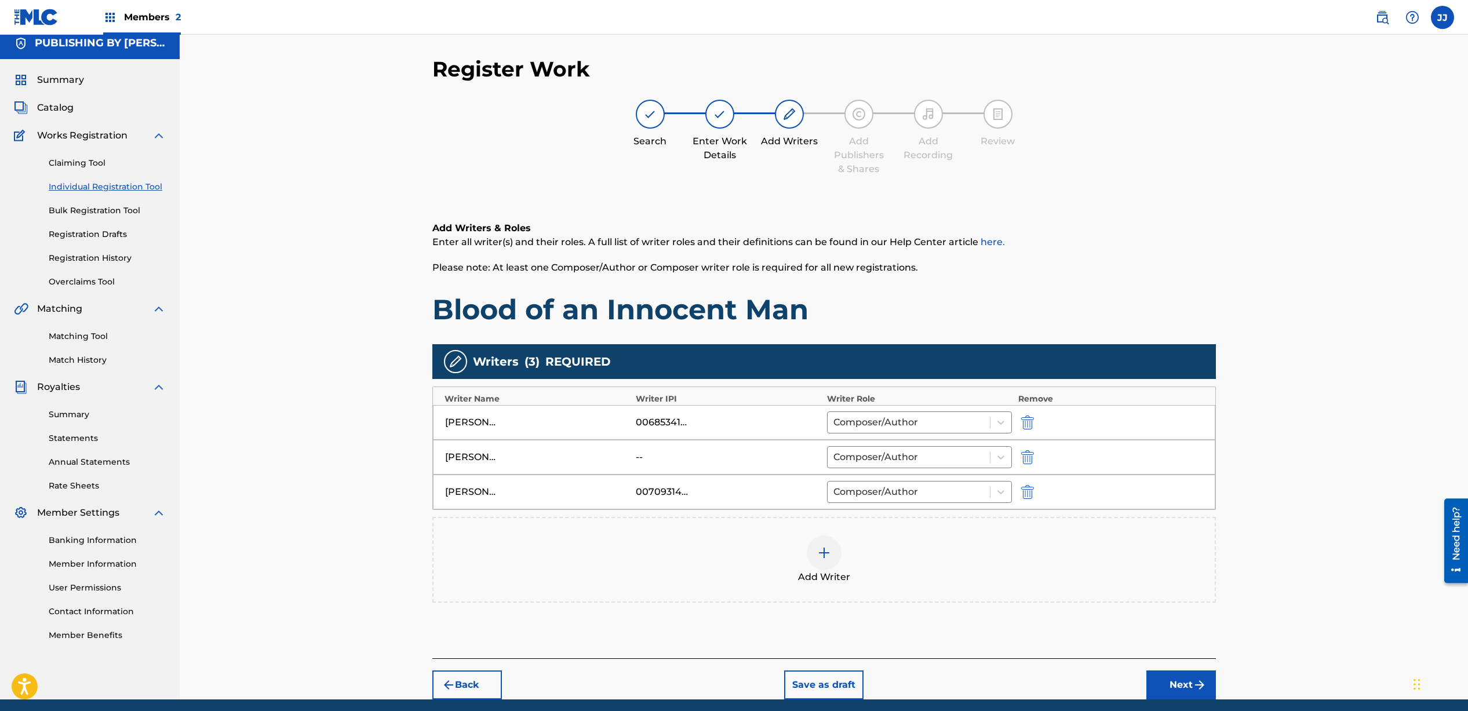
click at [820, 555] on img at bounding box center [824, 553] width 14 height 14
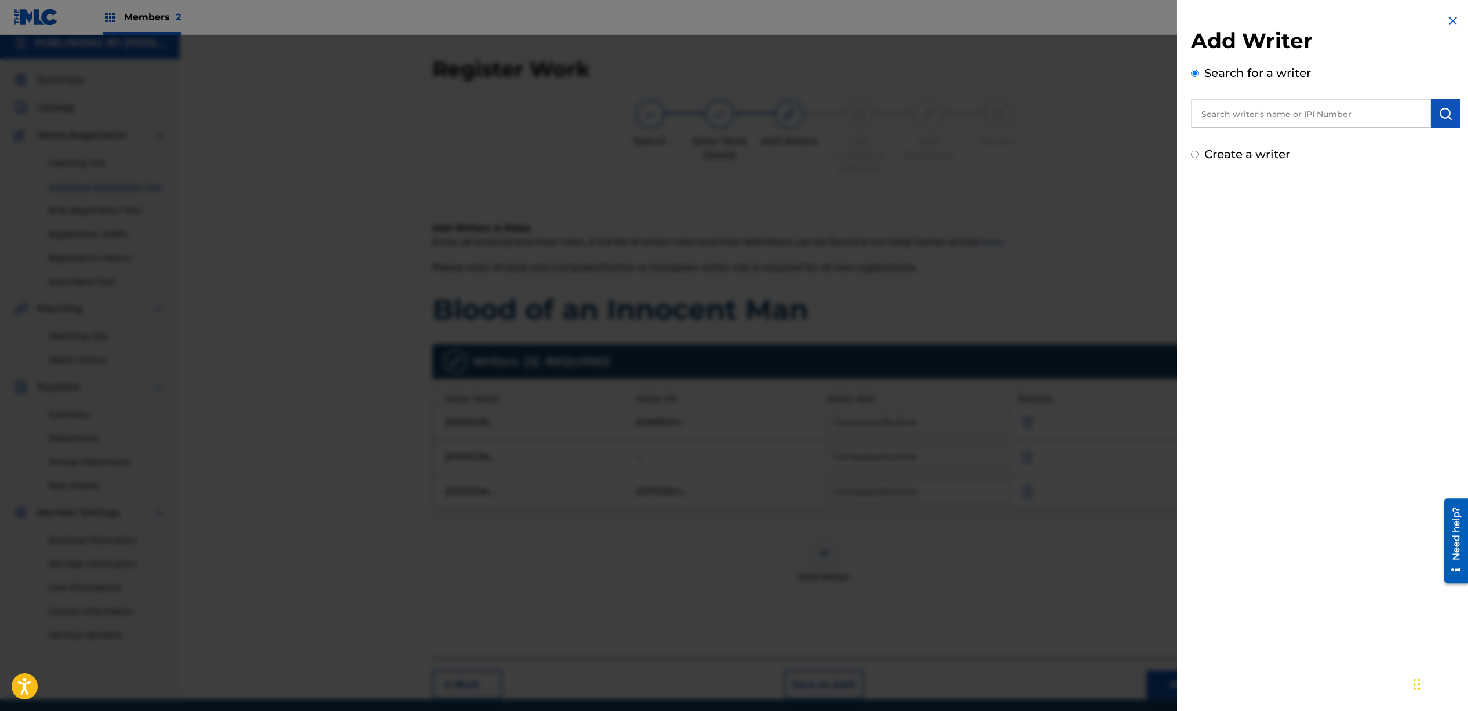
click at [1298, 114] on input "text" at bounding box center [1311, 113] width 240 height 29
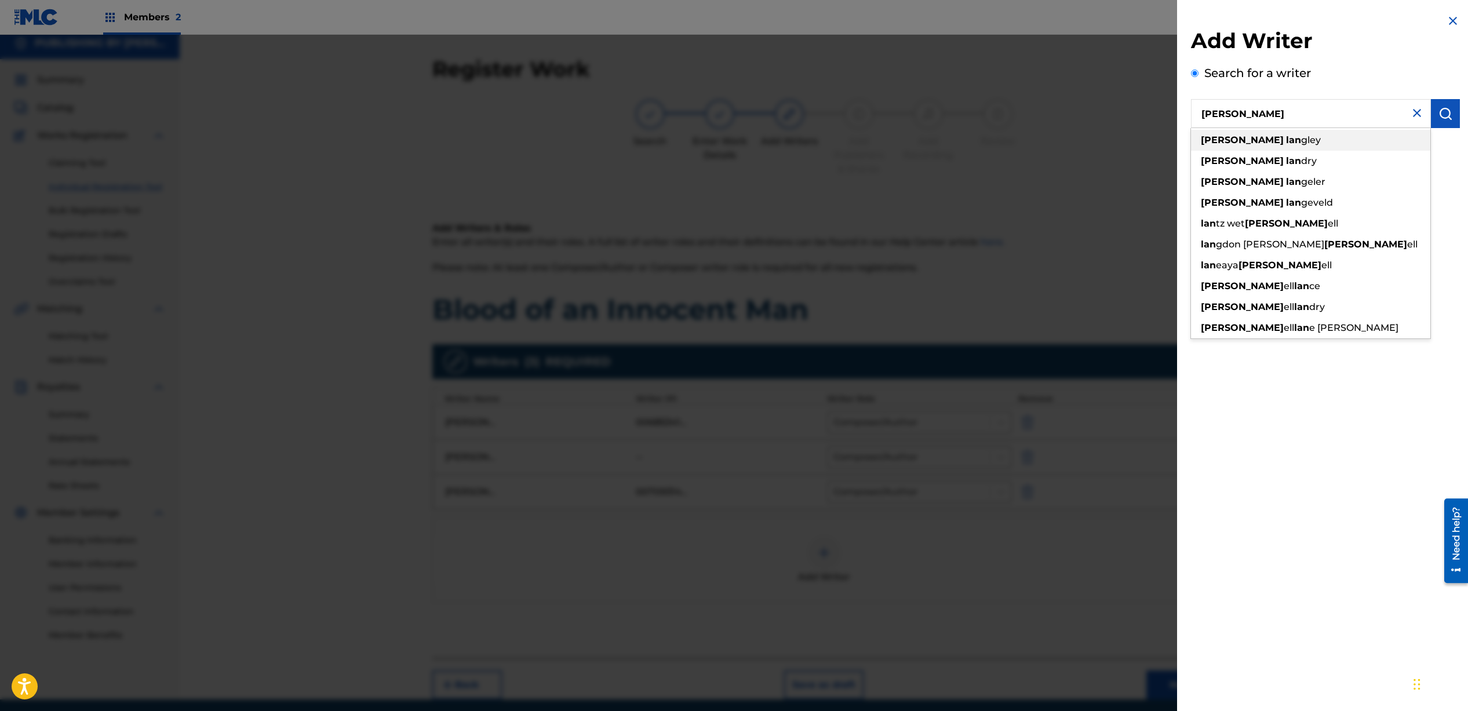
click at [1301, 140] on span "gley" at bounding box center [1311, 139] width 20 height 11
type input "[PERSON_NAME]"
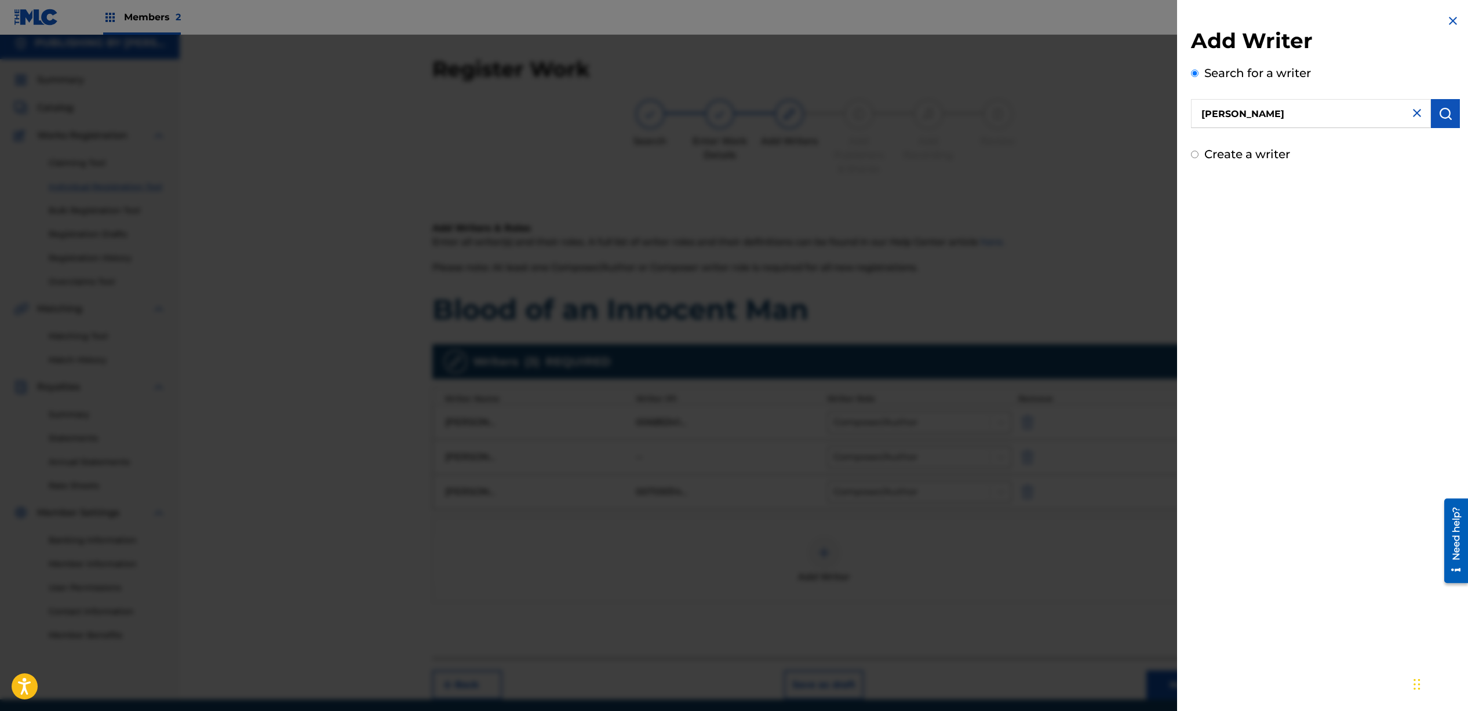
click at [1194, 154] on input "Create a writer" at bounding box center [1195, 155] width 8 height 8
radio input "false"
radio input "true"
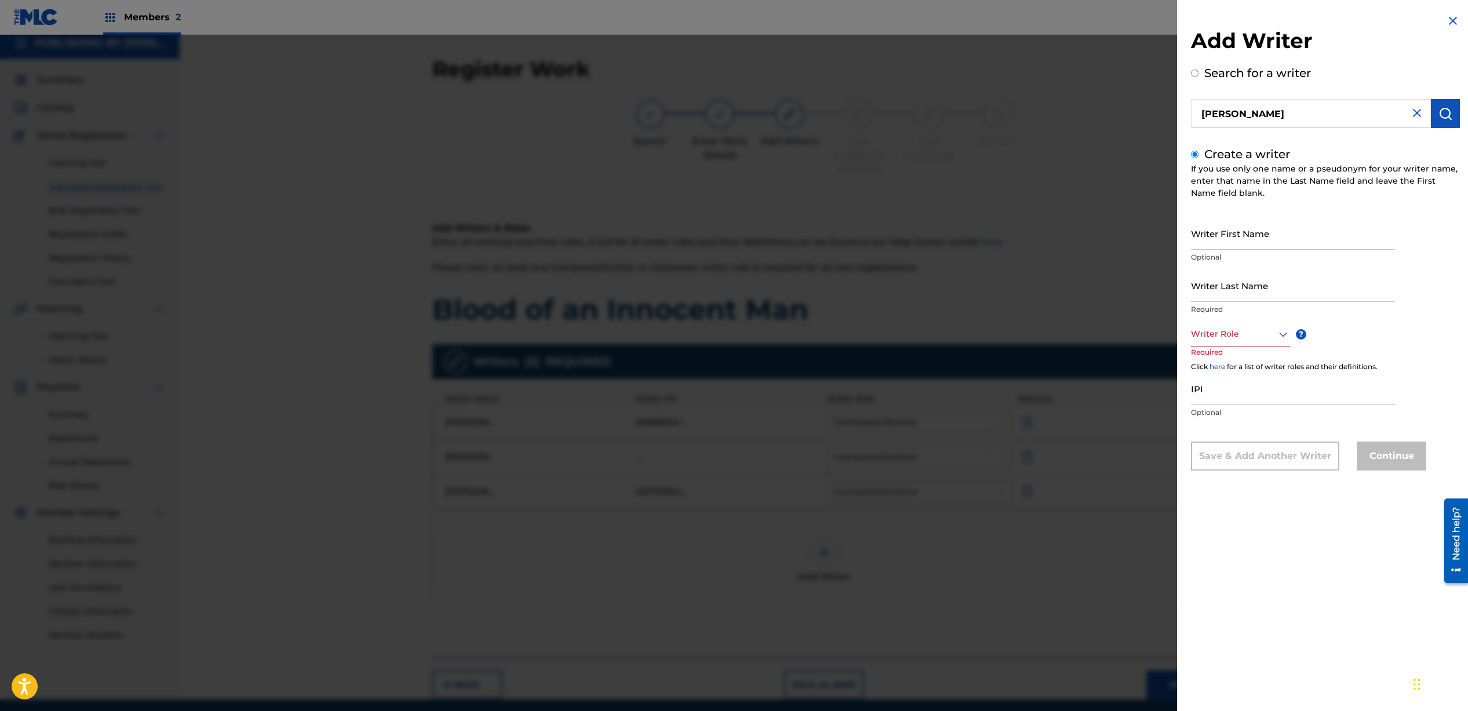
click at [1236, 241] on input "Writer First Name" at bounding box center [1293, 233] width 204 height 33
type input "[PERSON_NAME]"
click at [1221, 336] on div at bounding box center [1240, 334] width 99 height 14
click at [1226, 364] on div "Composer/Author" at bounding box center [1241, 360] width 98 height 26
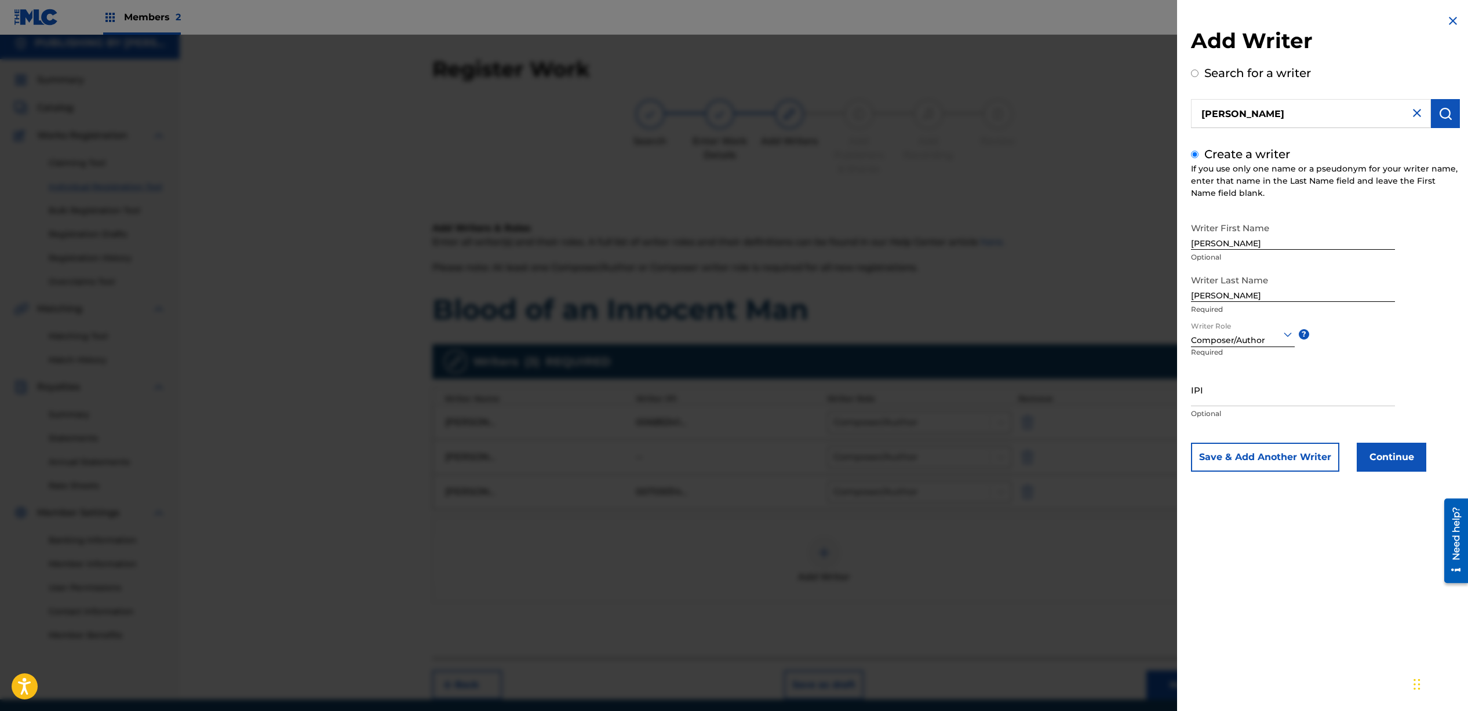
click at [1385, 457] on button "Continue" at bounding box center [1392, 457] width 70 height 29
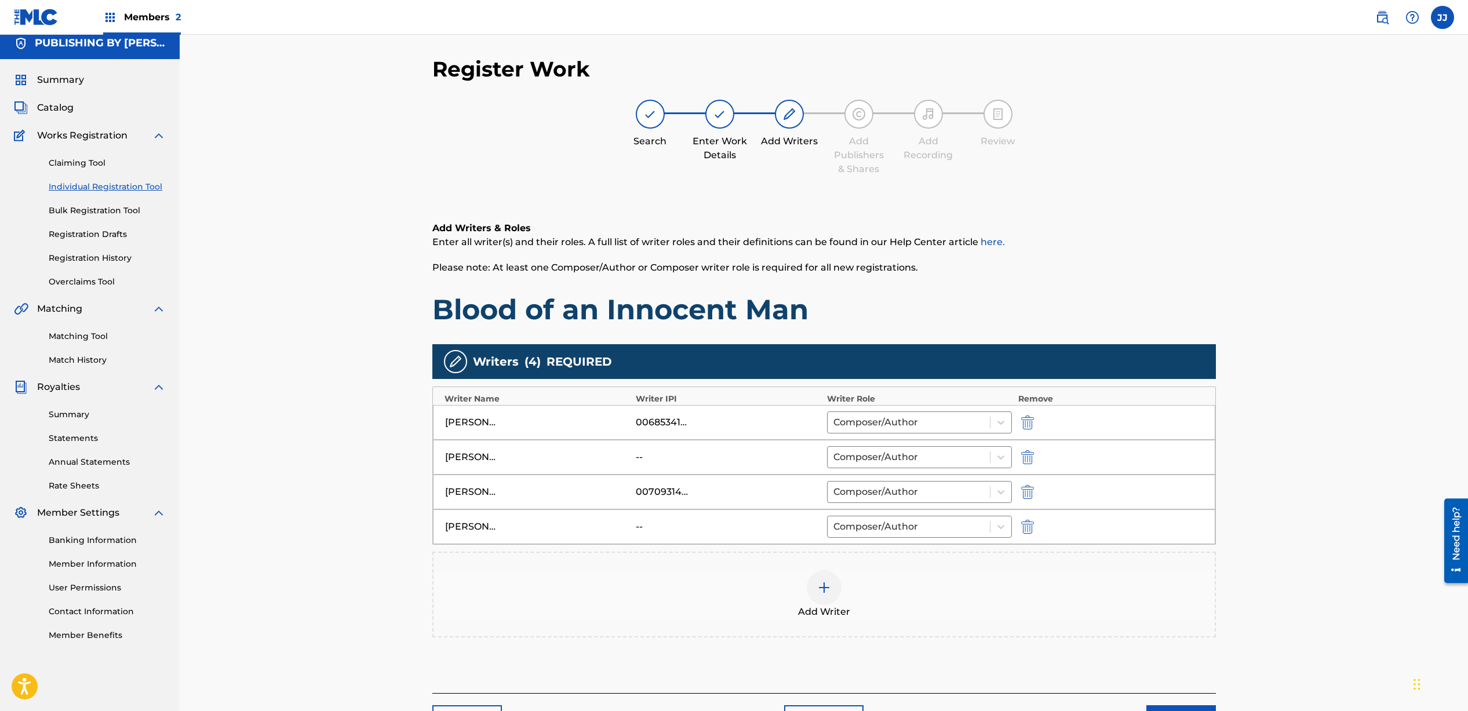
click at [823, 587] on img at bounding box center [824, 588] width 14 height 14
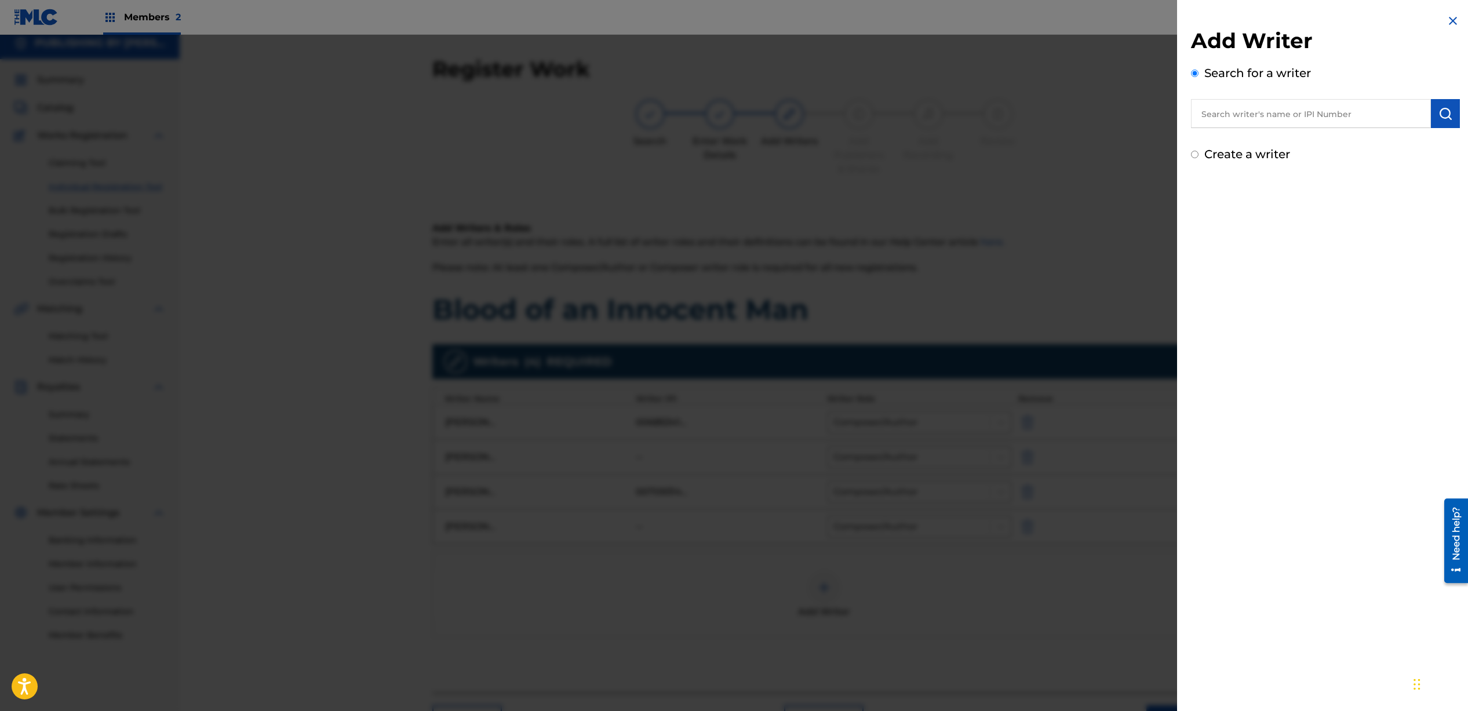
click at [1292, 109] on input "text" at bounding box center [1311, 113] width 240 height 29
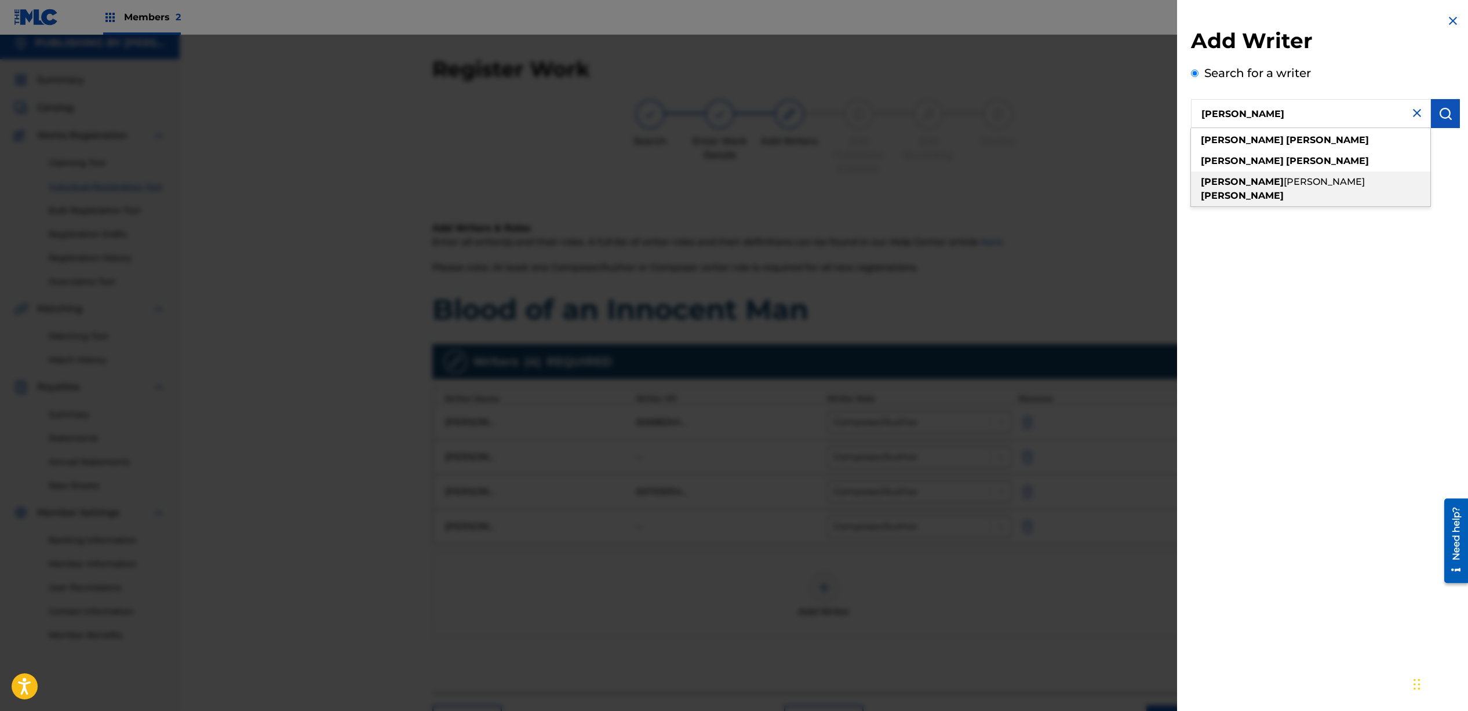
click at [1293, 190] on div "[PERSON_NAME]" at bounding box center [1310, 189] width 239 height 35
type input "[PERSON_NAME]"
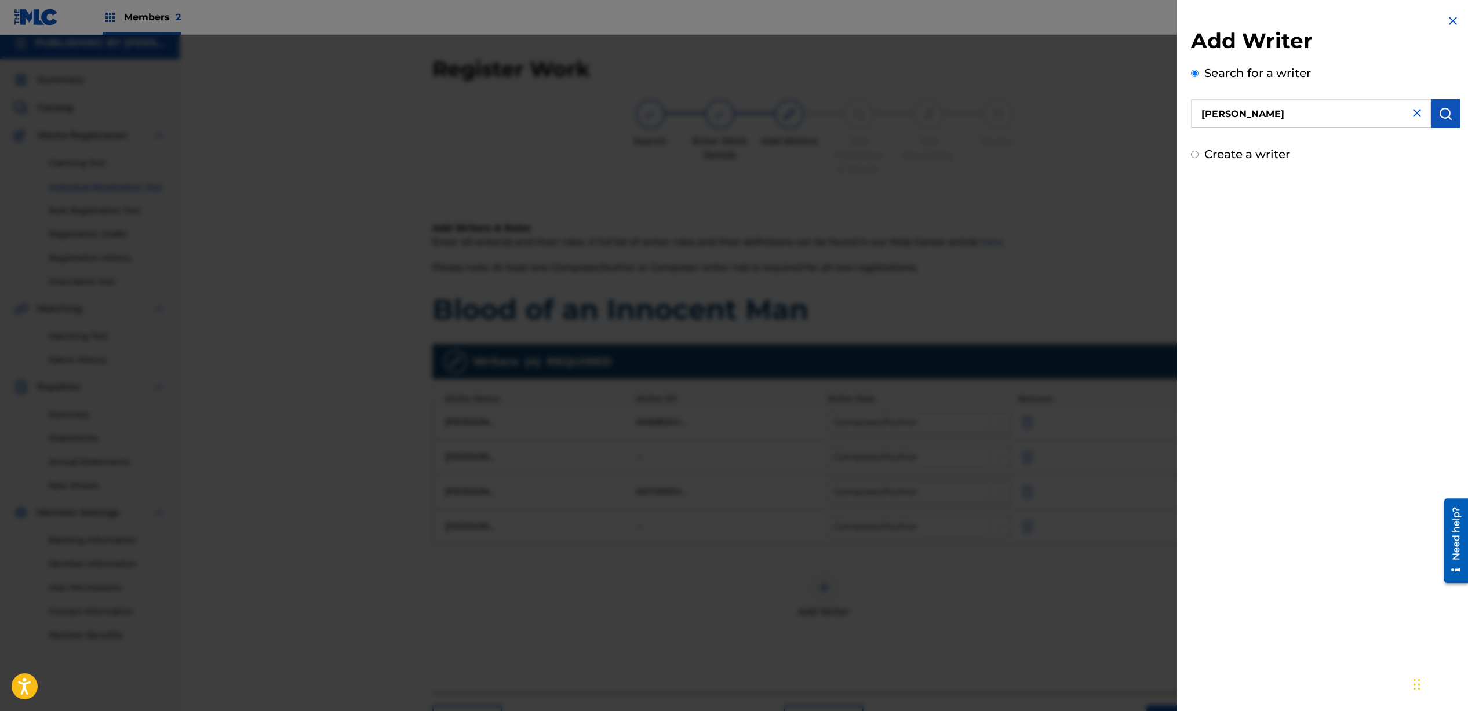
click at [1195, 157] on input "Create a writer" at bounding box center [1195, 155] width 8 height 8
radio input "false"
radio input "true"
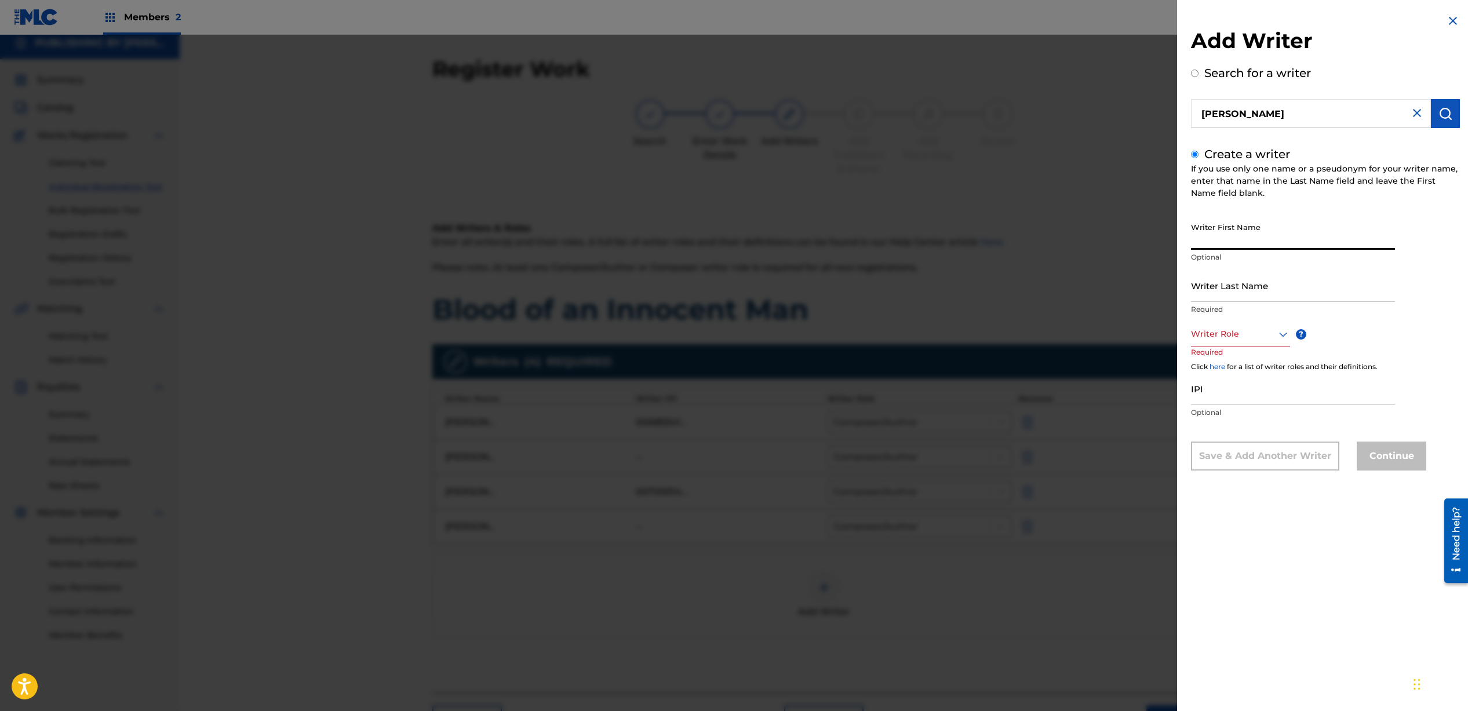
click at [1238, 231] on input "Writer First Name" at bounding box center [1293, 233] width 204 height 33
type input "[PERSON_NAME]"
click at [1232, 331] on div at bounding box center [1240, 334] width 99 height 14
click at [1227, 365] on div "Composer/Author" at bounding box center [1241, 360] width 98 height 26
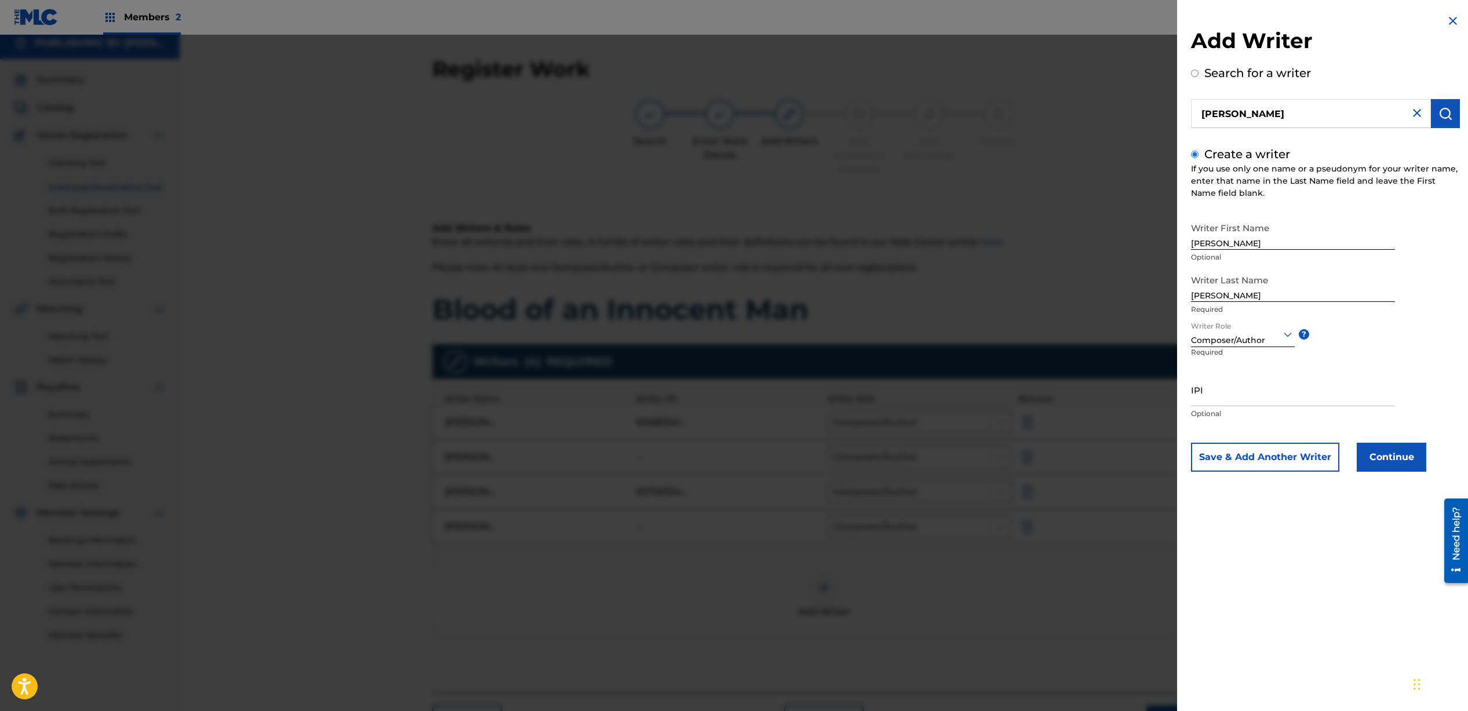
click at [1384, 460] on button "Continue" at bounding box center [1392, 457] width 70 height 29
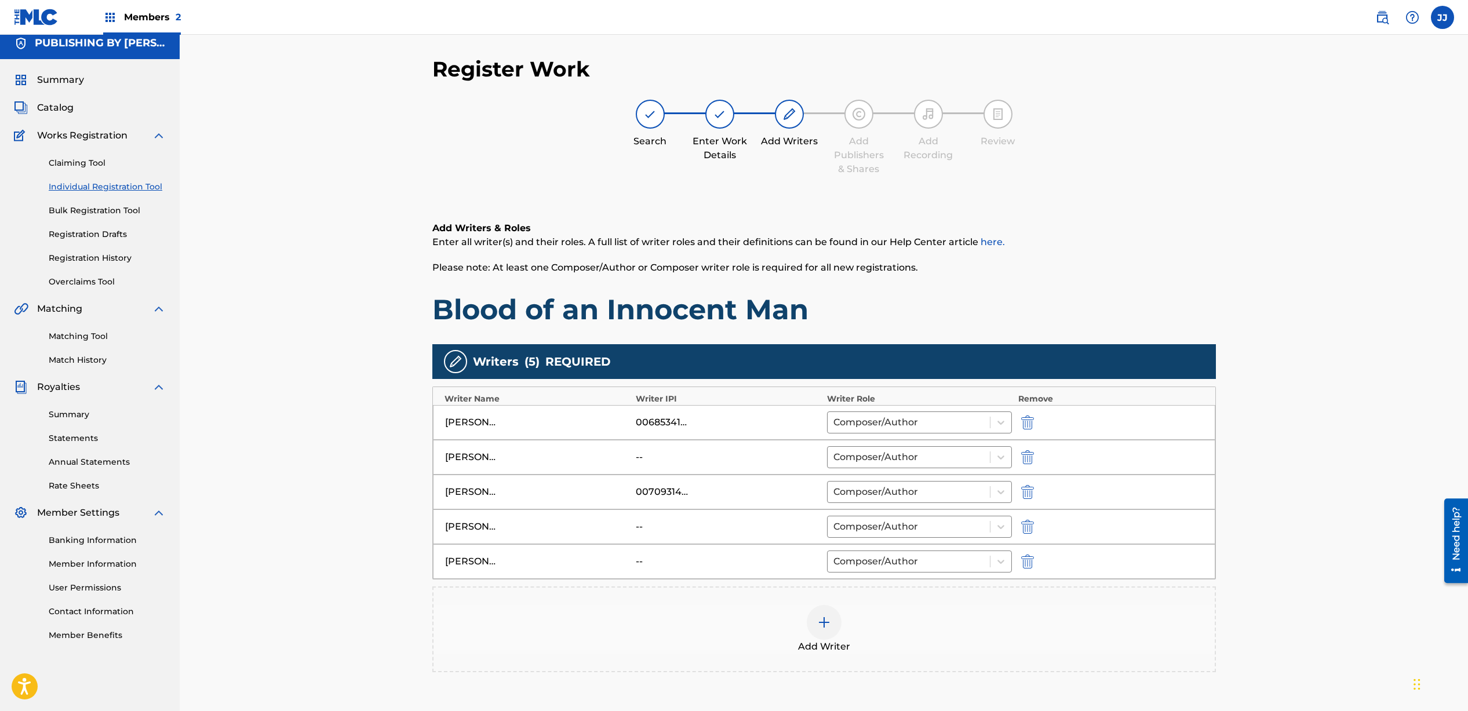
click at [822, 626] on img at bounding box center [824, 623] width 14 height 14
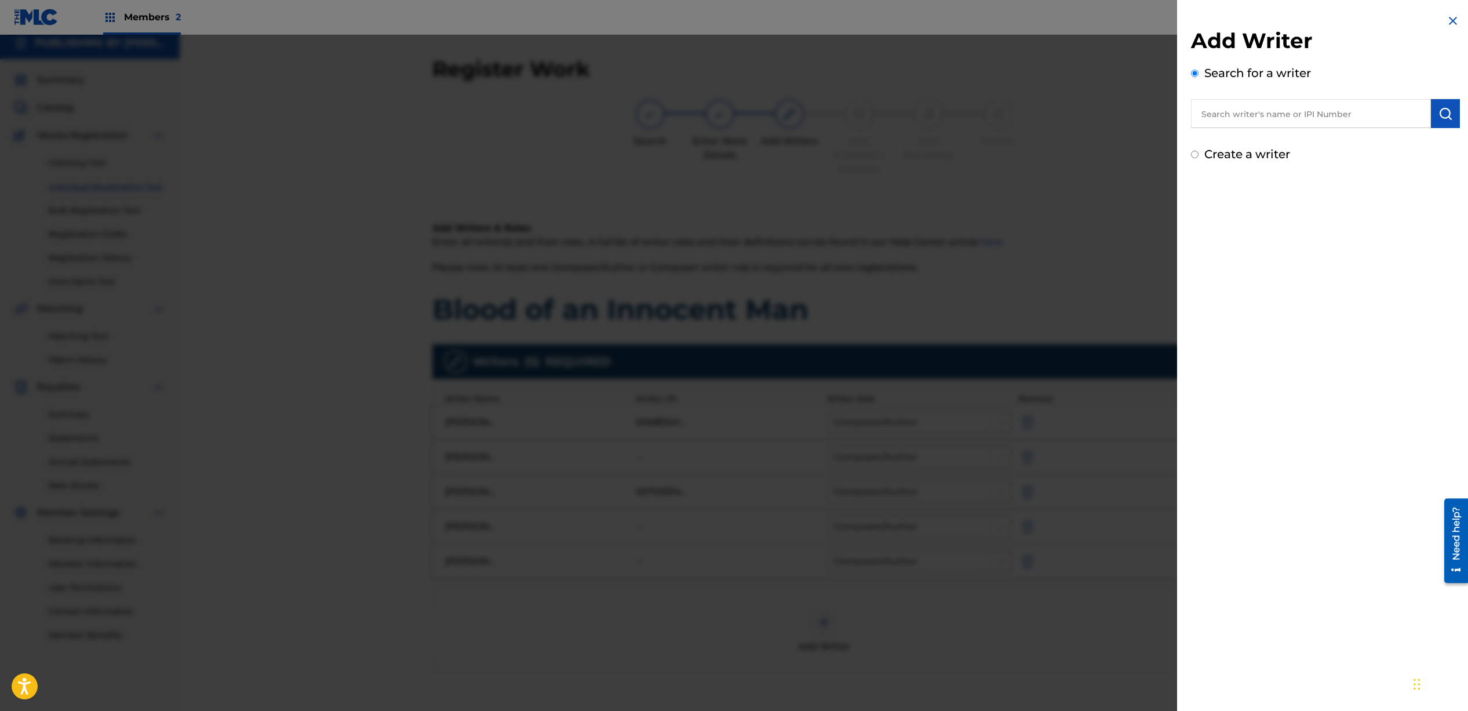
click at [1320, 118] on input "text" at bounding box center [1311, 113] width 240 height 29
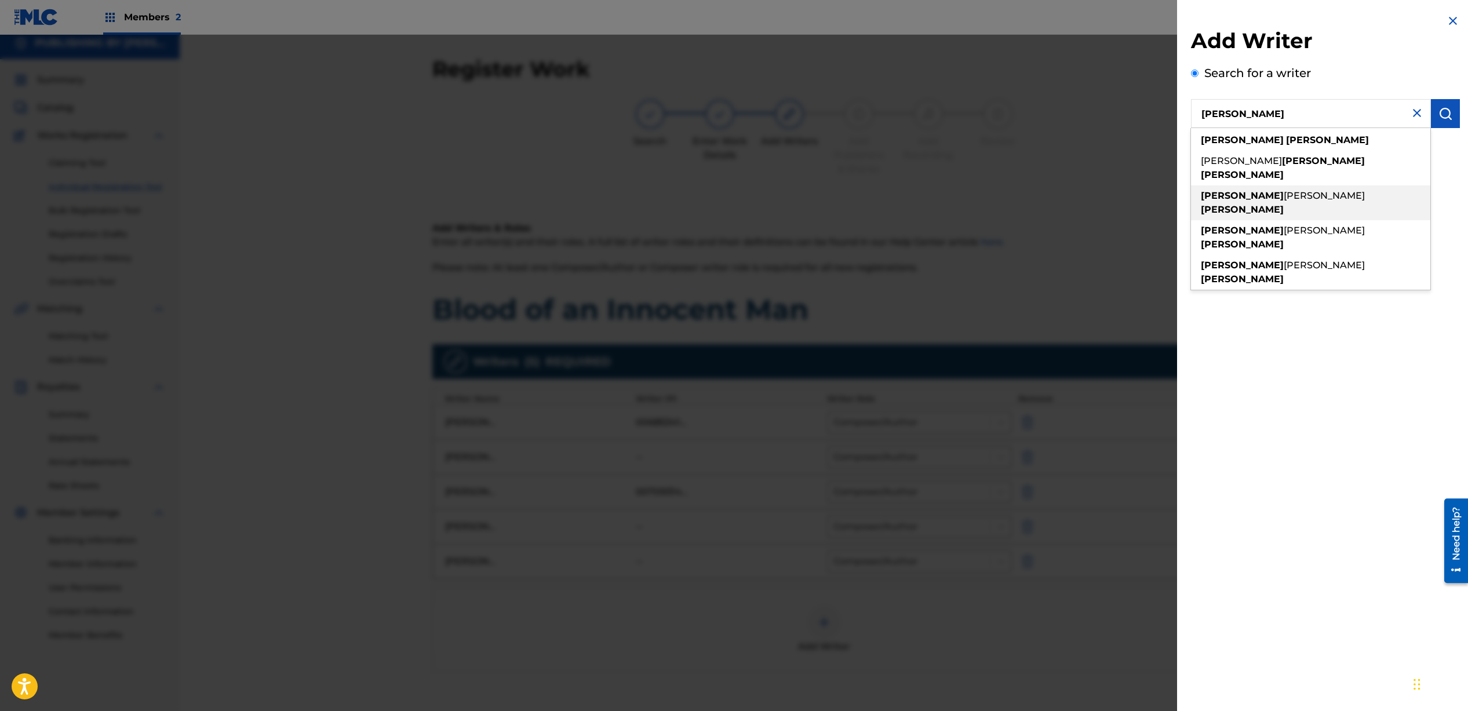
click at [1284, 204] on strong "[PERSON_NAME]" at bounding box center [1242, 209] width 83 height 11
type input "[PERSON_NAME] [PERSON_NAME]"
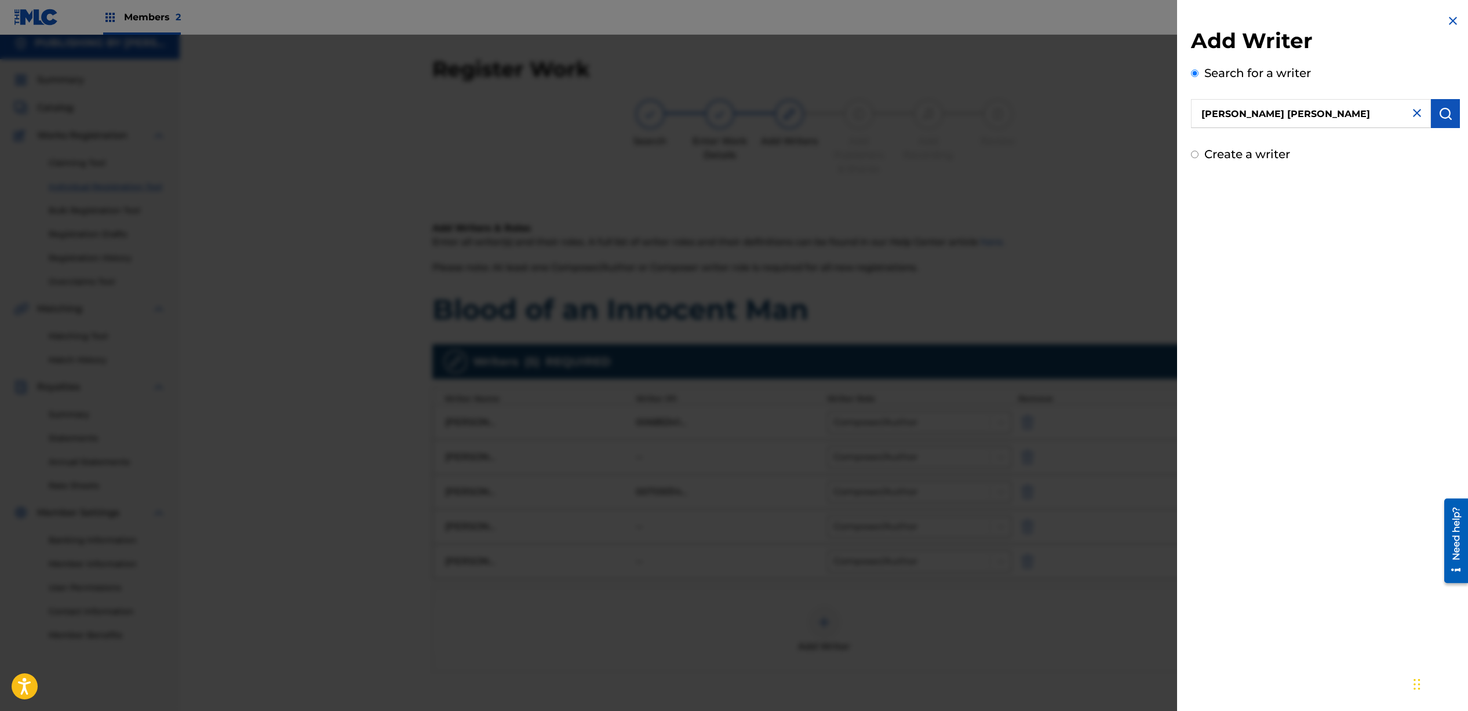
click at [1199, 154] on div "Create a writer" at bounding box center [1325, 154] width 269 height 17
click at [1193, 152] on input "Create a writer" at bounding box center [1195, 155] width 8 height 8
radio input "false"
radio input "true"
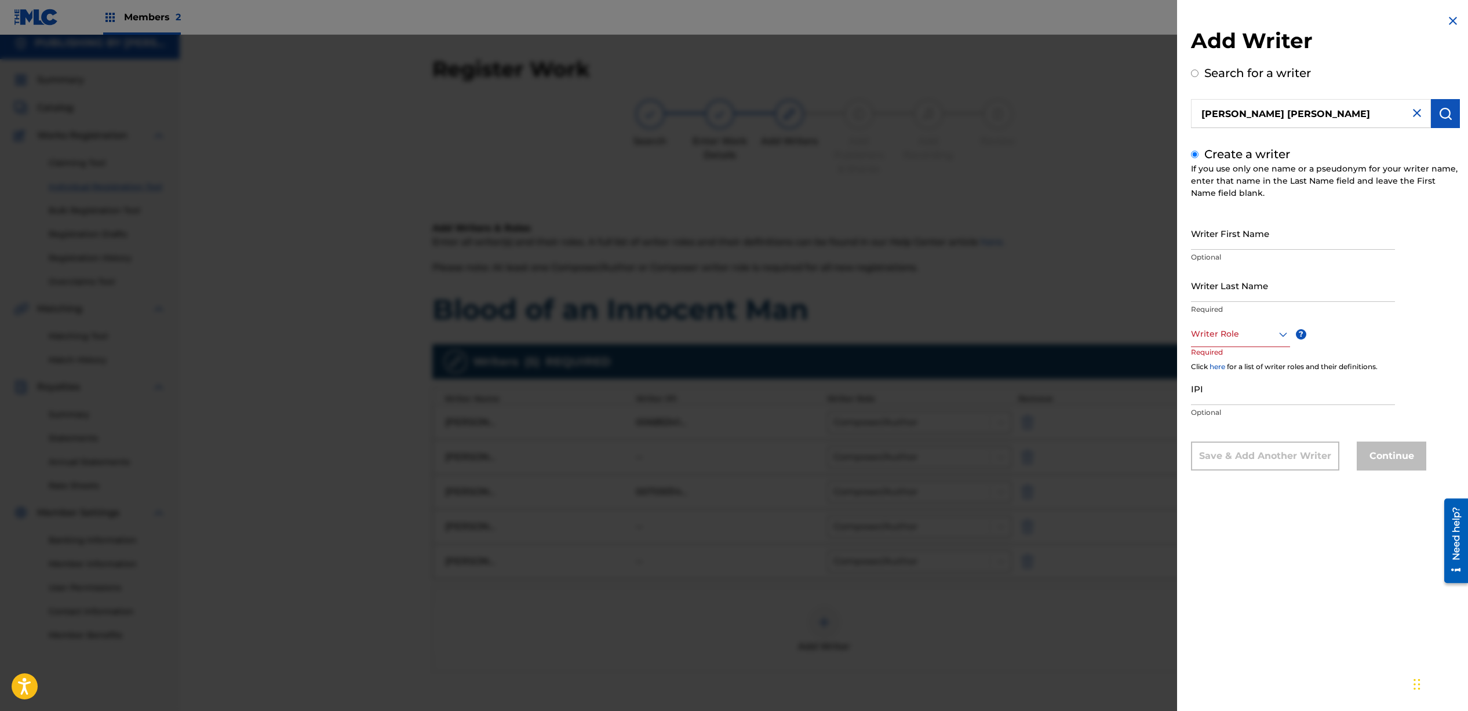
click at [1217, 234] on input "Writer First Name" at bounding box center [1293, 233] width 204 height 33
type input "[PERSON_NAME]"
click at [1237, 337] on div at bounding box center [1240, 334] width 99 height 14
click at [1234, 354] on div "Composer/Author" at bounding box center [1241, 360] width 98 height 26
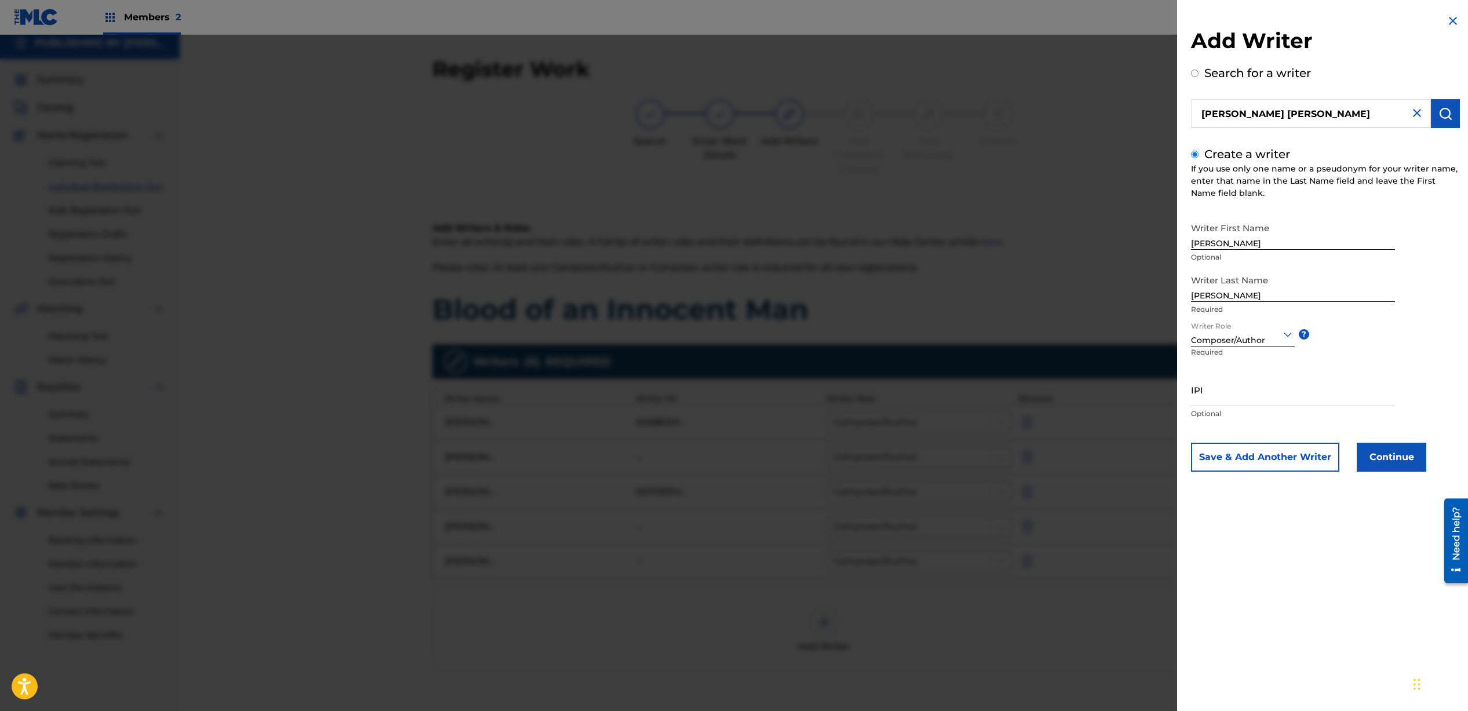
click at [1402, 463] on button "Continue" at bounding box center [1392, 457] width 70 height 29
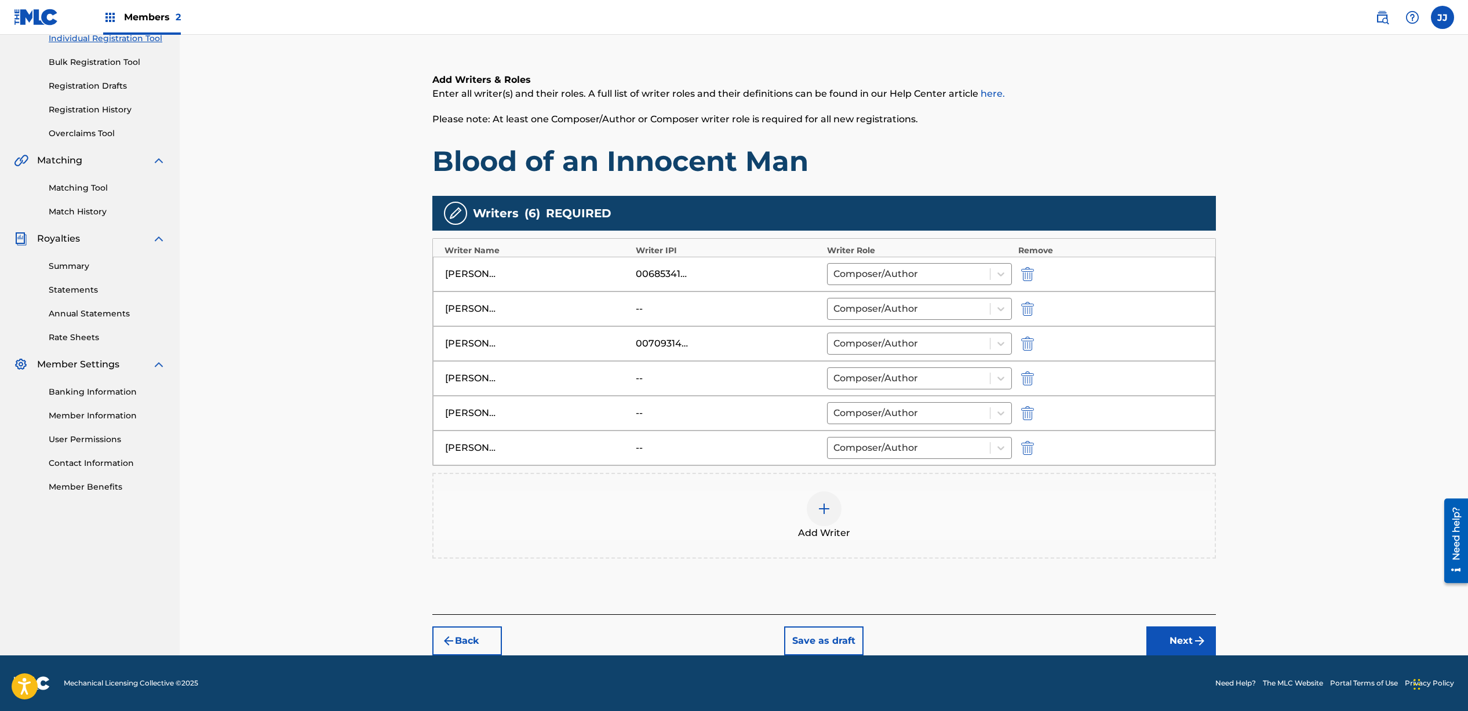
click at [1202, 644] on img "submit" at bounding box center [1200, 641] width 14 height 14
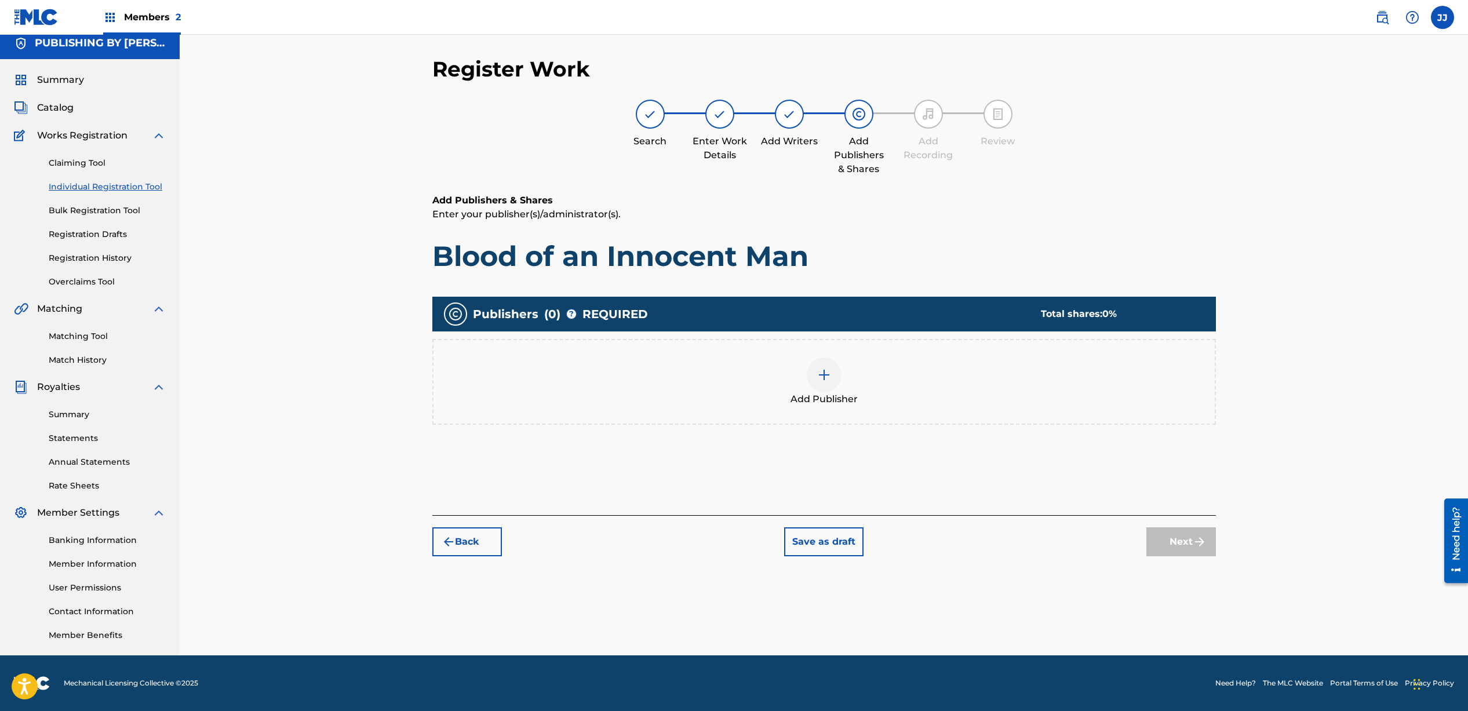
click at [824, 382] on div at bounding box center [824, 375] width 35 height 35
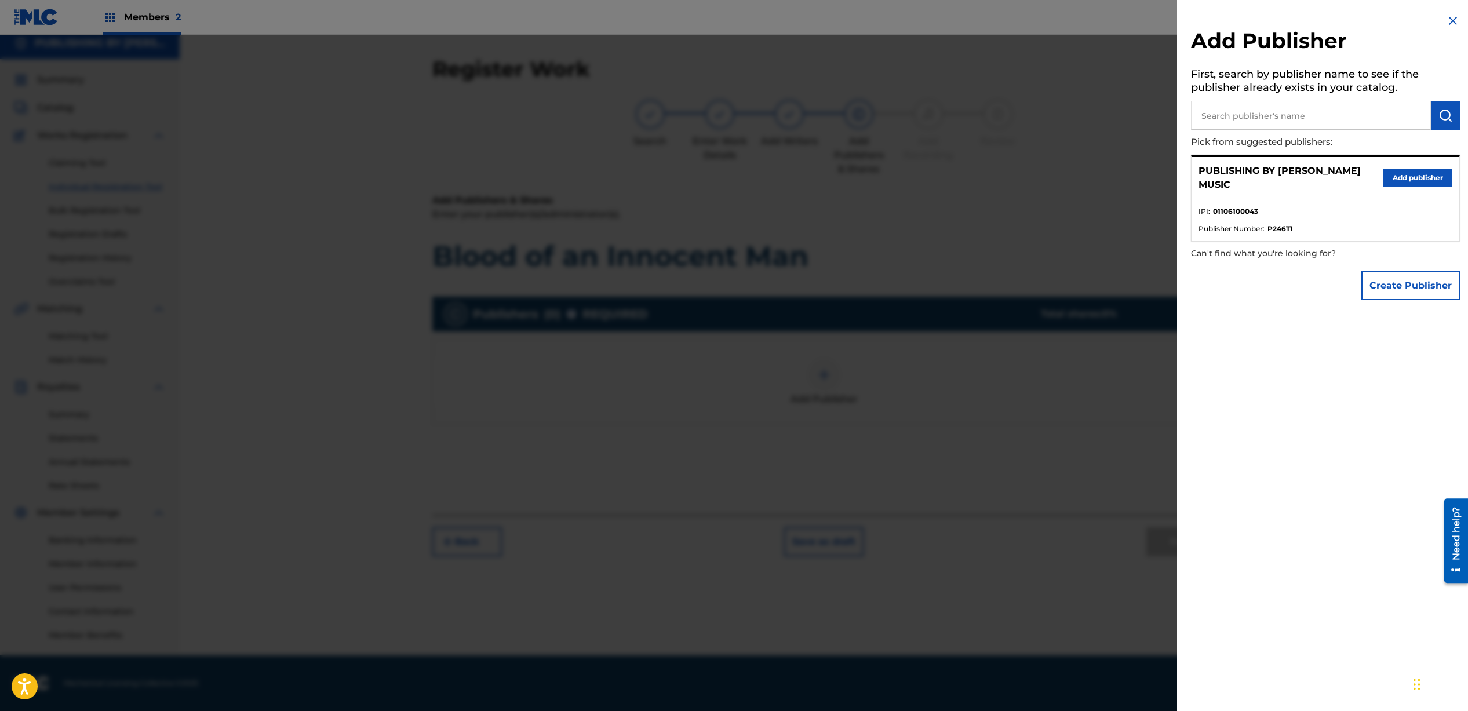
click at [1408, 181] on button "Add publisher" at bounding box center [1418, 177] width 70 height 17
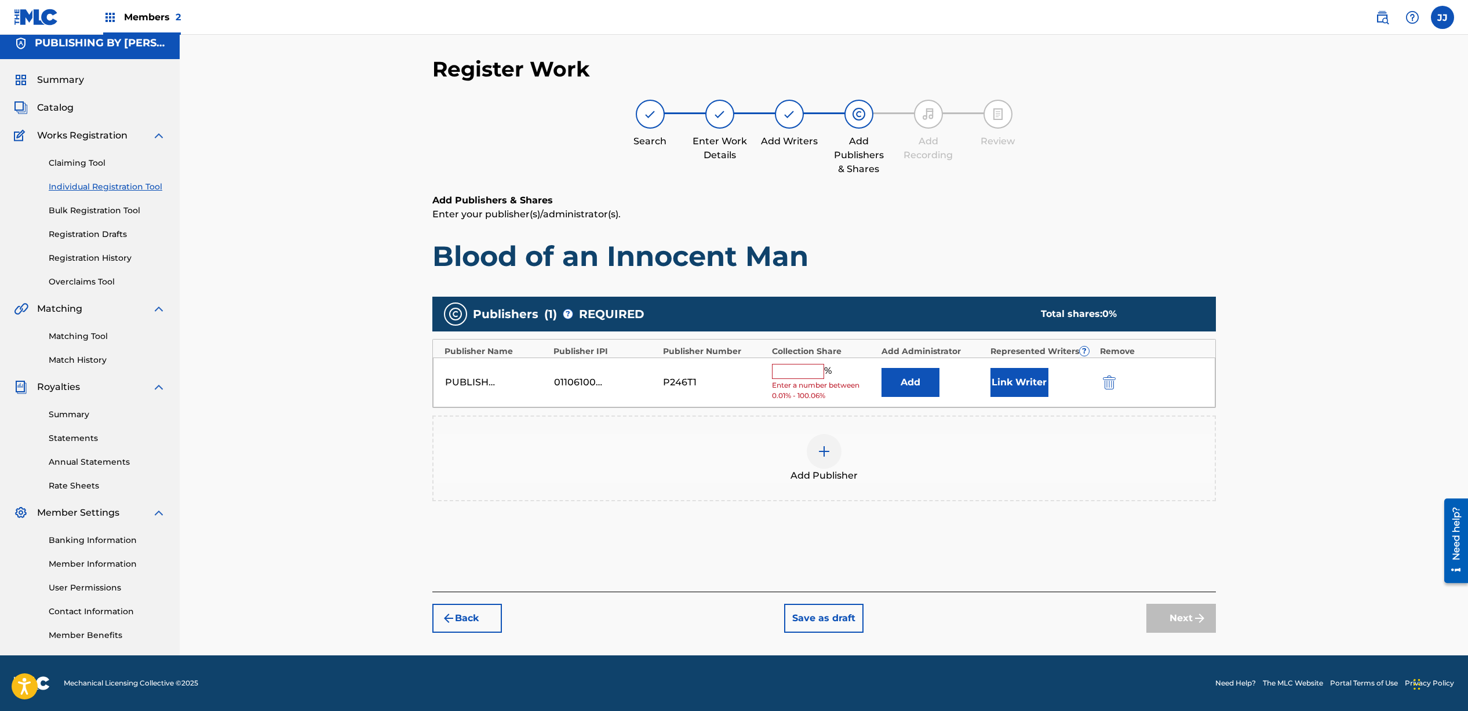
click at [799, 368] on input "text" at bounding box center [798, 371] width 52 height 15
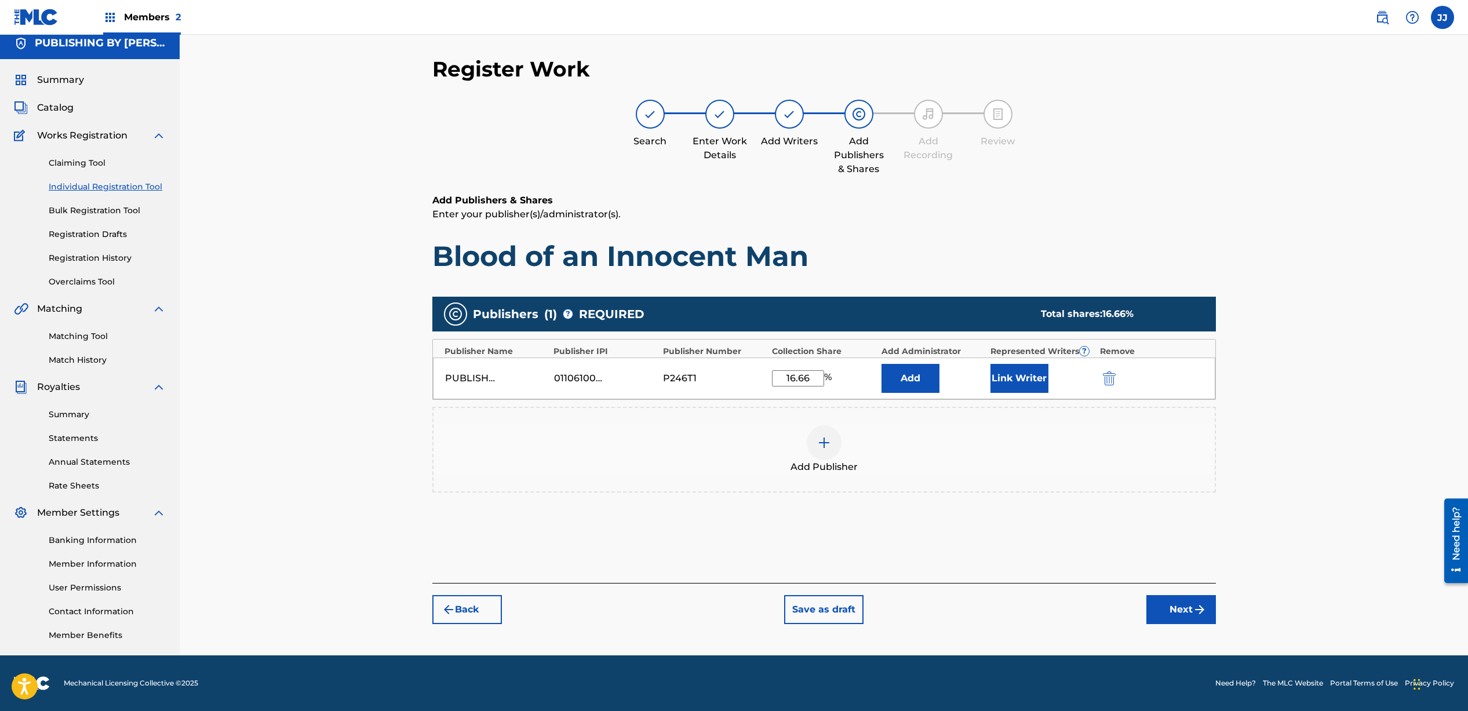
type input "16.66"
click at [1003, 380] on button "Link Writer" at bounding box center [1020, 378] width 58 height 29
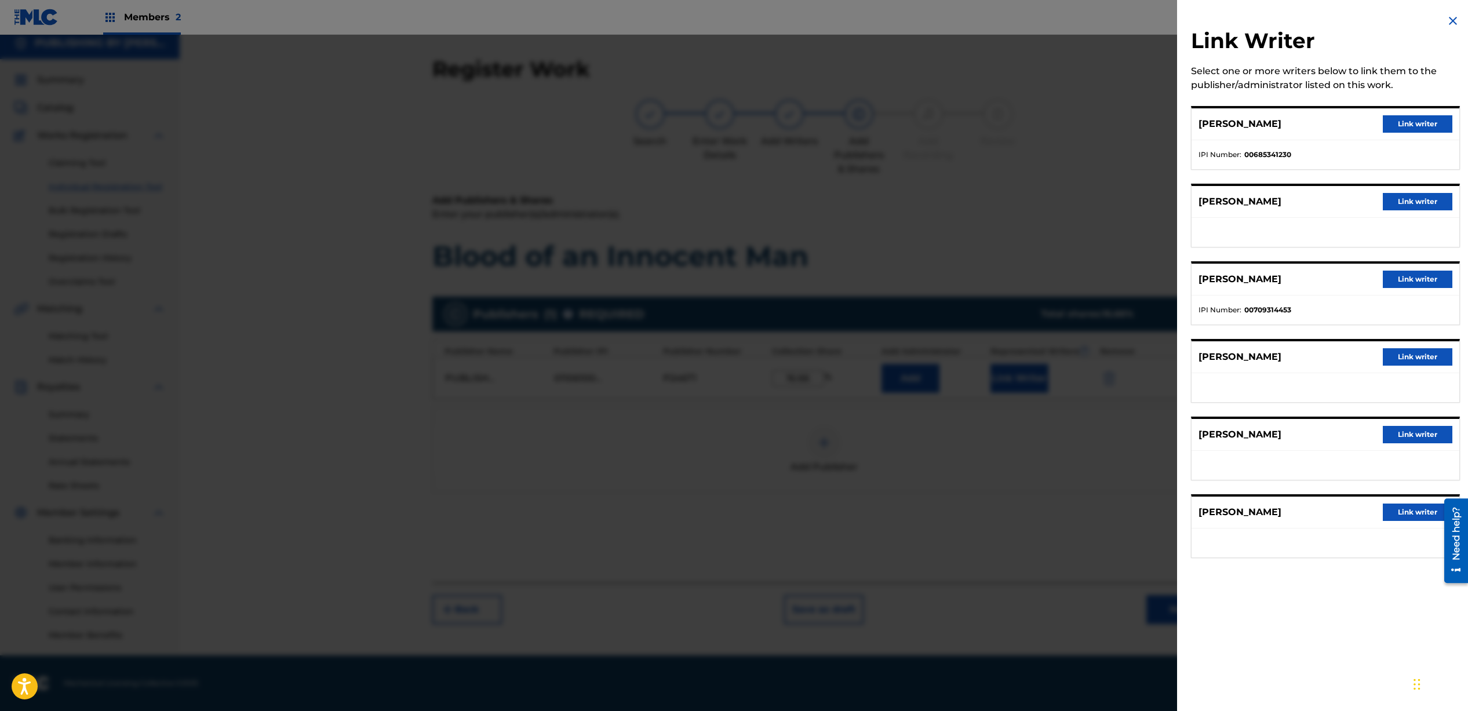
click at [1409, 278] on button "Link writer" at bounding box center [1418, 279] width 70 height 17
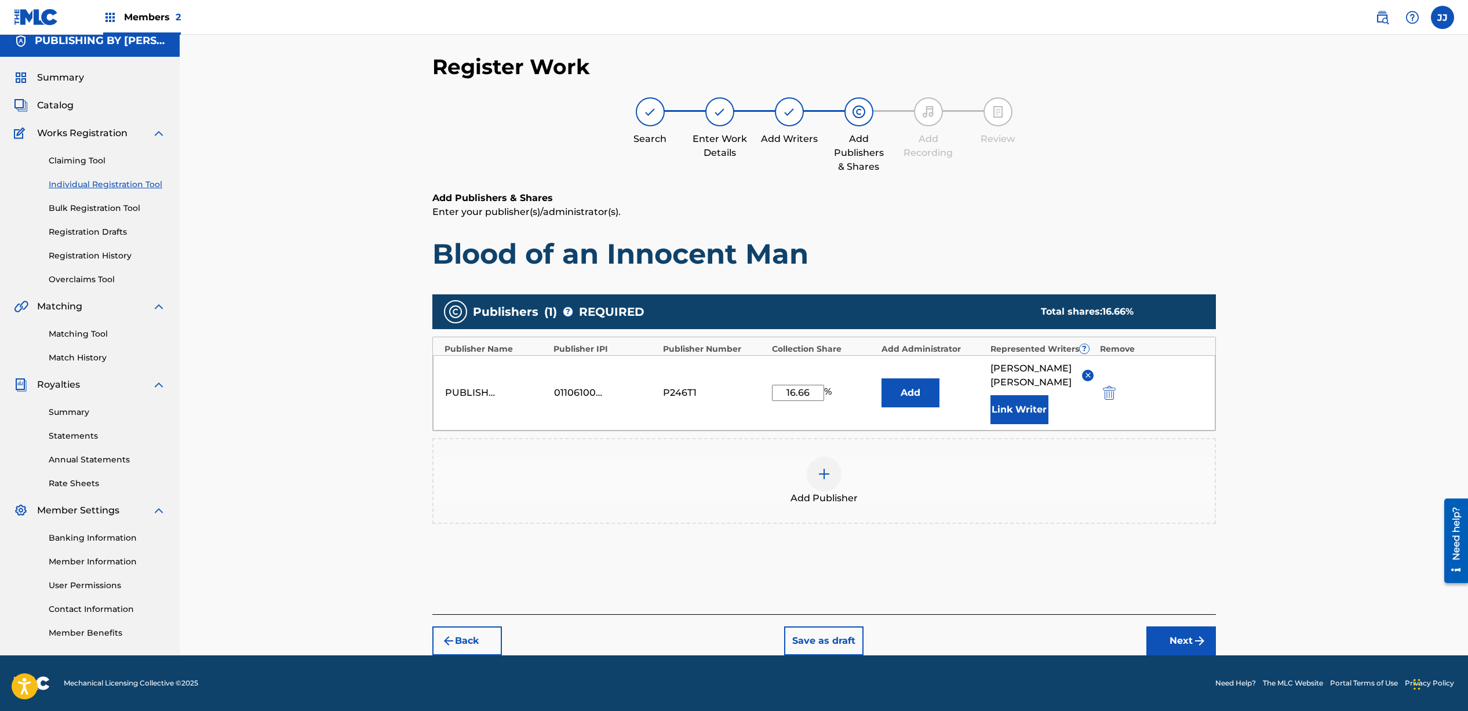
scroll to position [24, 0]
click at [1173, 637] on button "Next" at bounding box center [1182, 641] width 70 height 29
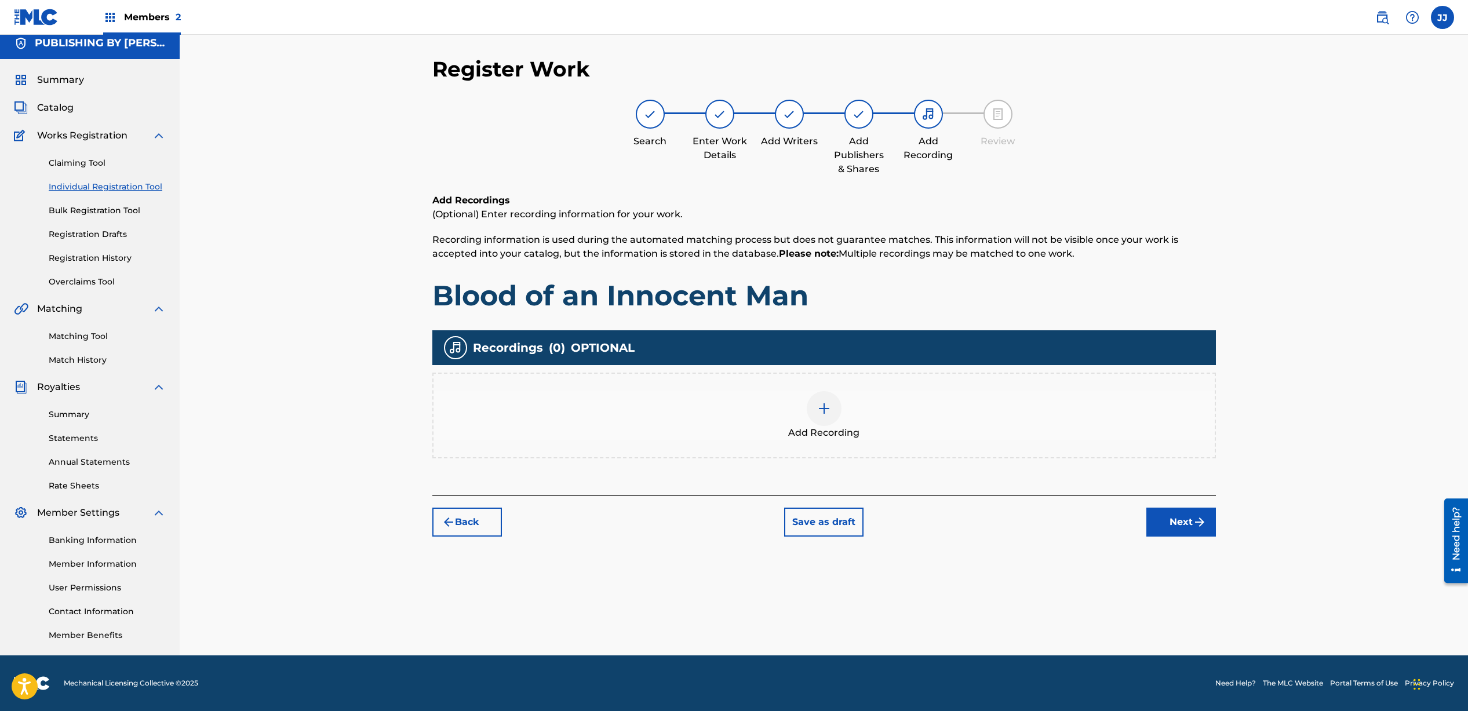
click at [821, 413] on img at bounding box center [824, 409] width 14 height 14
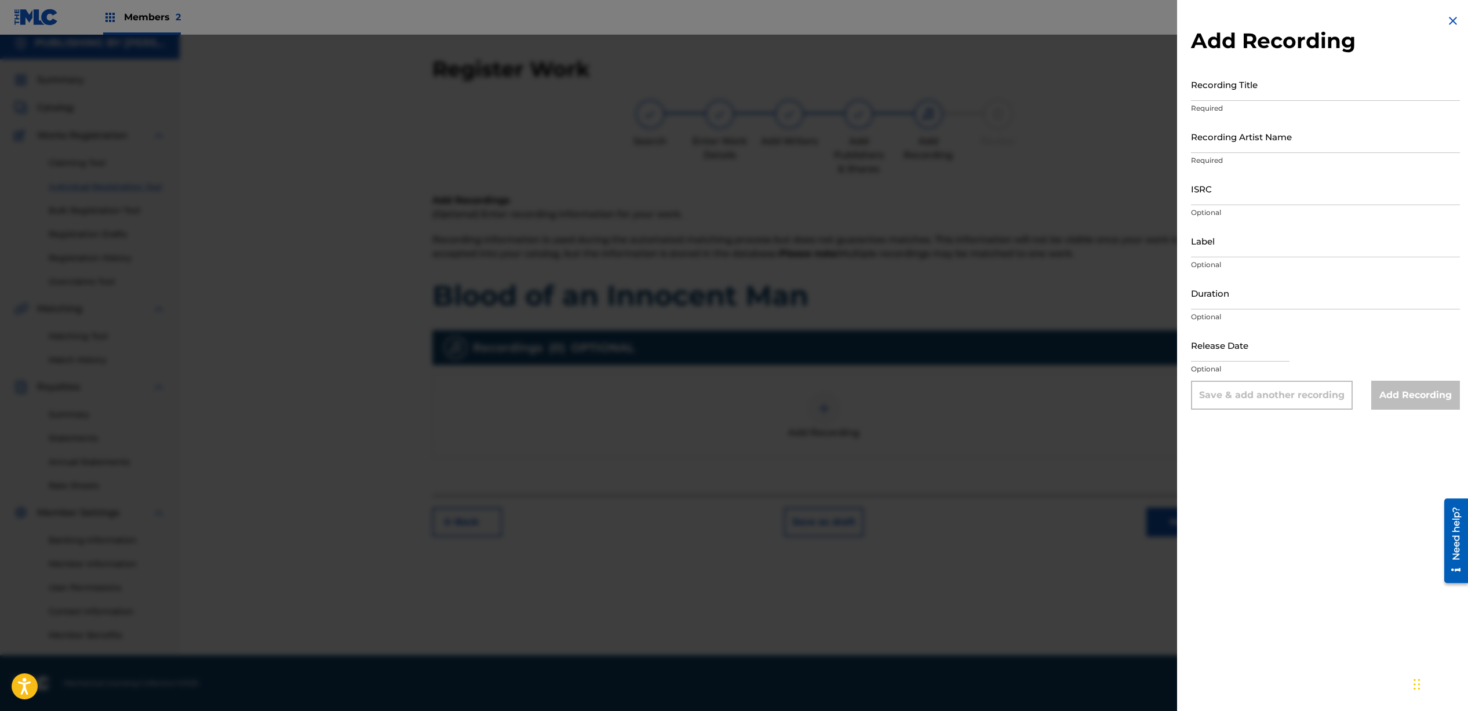
click at [1244, 88] on input "Recording Title" at bounding box center [1325, 84] width 269 height 33
type input "Blood of an Innocent Man"
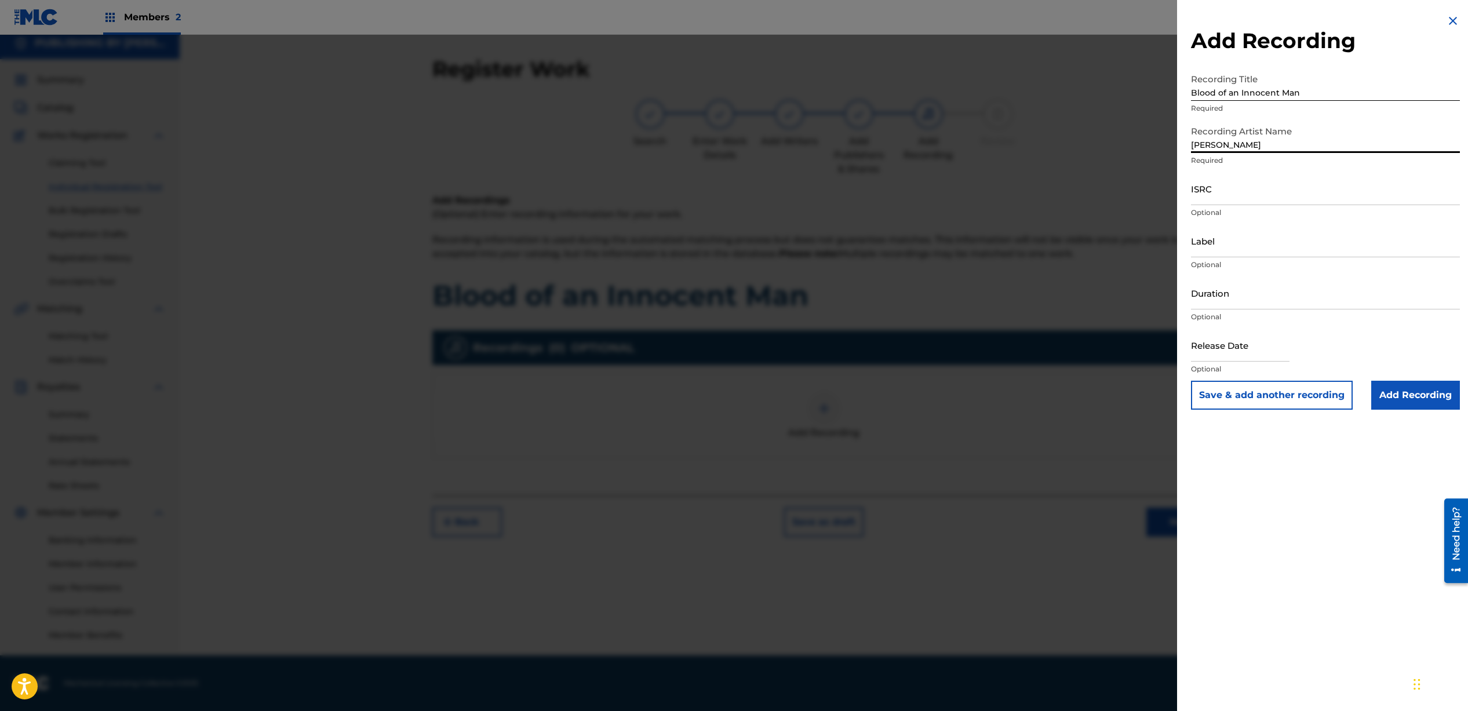
type input "[PERSON_NAME]"
click at [1232, 196] on input "ISRC" at bounding box center [1325, 188] width 269 height 33
paste input "QZK6K2249923"
type input "QZK6K2249923"
click at [1234, 296] on input "Duration" at bounding box center [1325, 293] width 269 height 33
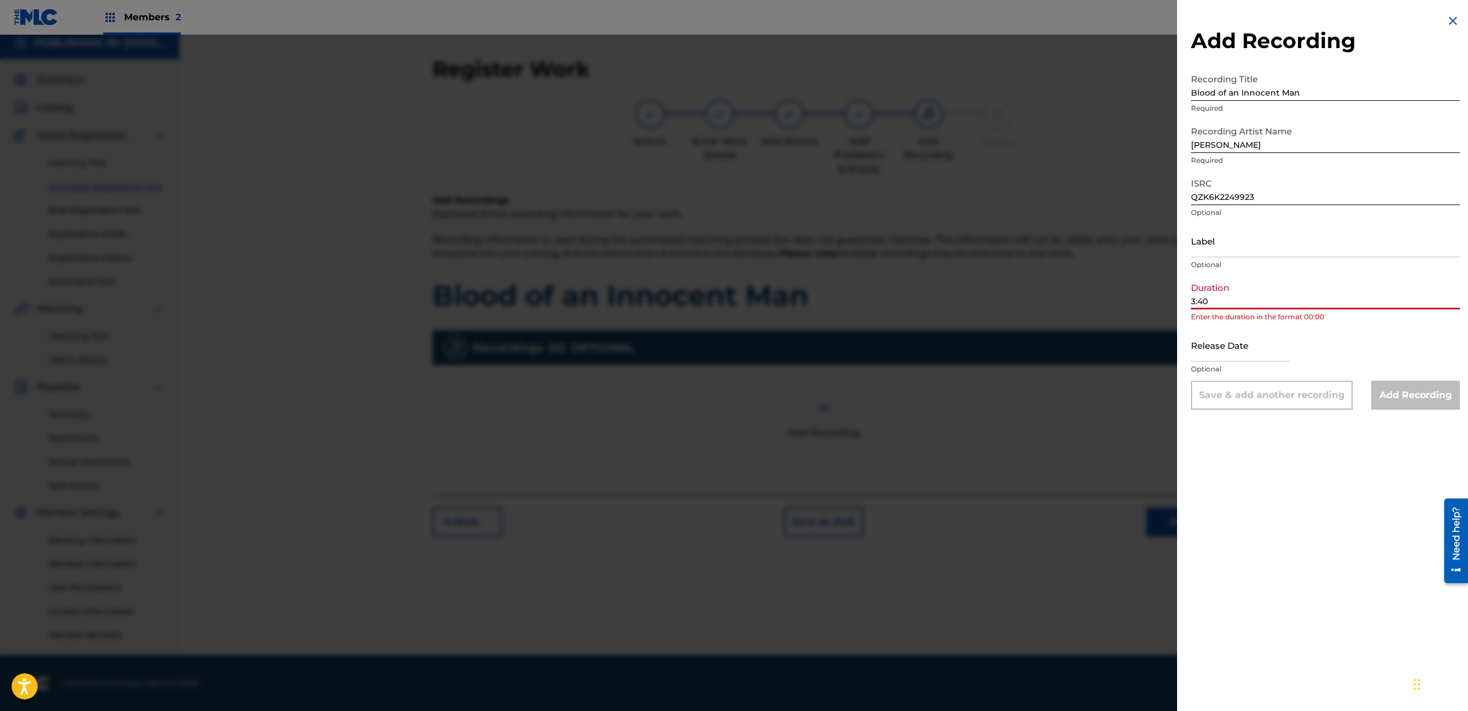
click at [1190, 303] on div "Add Recording Recording Title Blood of an Innocent Man Required Recording Artis…" at bounding box center [1325, 212] width 297 height 424
click at [1191, 303] on input "3:40" at bounding box center [1325, 293] width 269 height 33
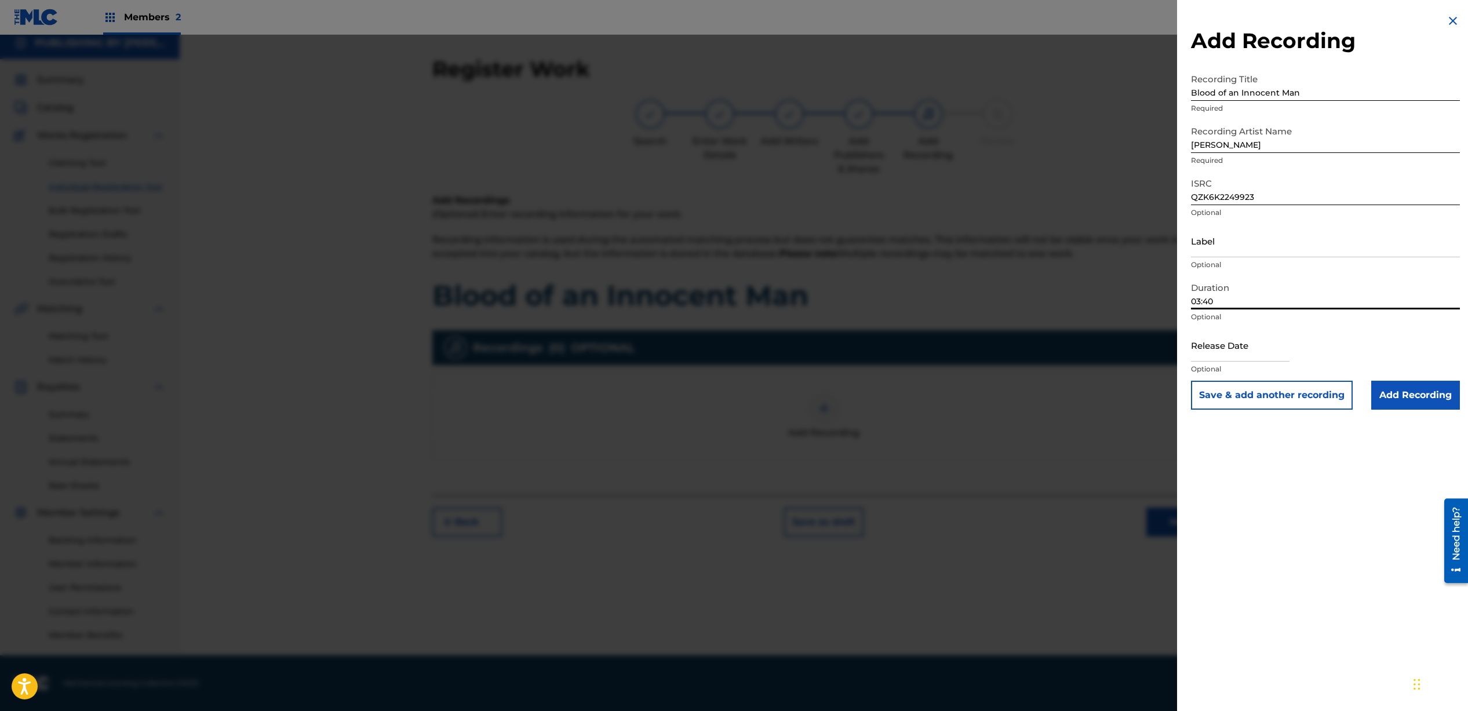
type input "03:40"
click at [1229, 350] on input "text" at bounding box center [1240, 345] width 99 height 33
select select "7"
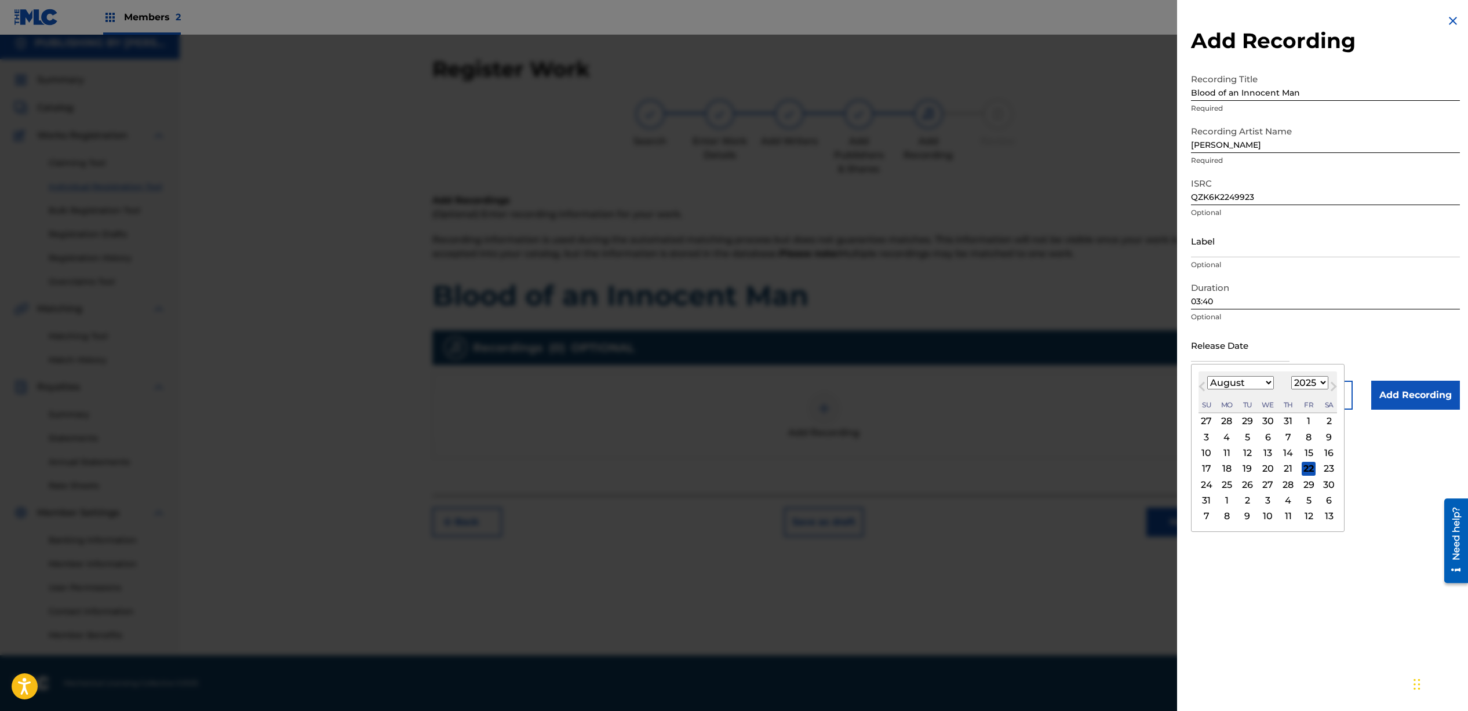
click at [1321, 383] on select "1899 1900 1901 1902 1903 1904 1905 1906 1907 1908 1909 1910 1911 1912 1913 1914…" at bounding box center [1310, 382] width 37 height 13
select select "2022"
click at [1238, 379] on select "January February March April May June July August September October November De…" at bounding box center [1241, 382] width 67 height 13
select select "6"
click at [1308, 434] on div "8" at bounding box center [1309, 437] width 14 height 14
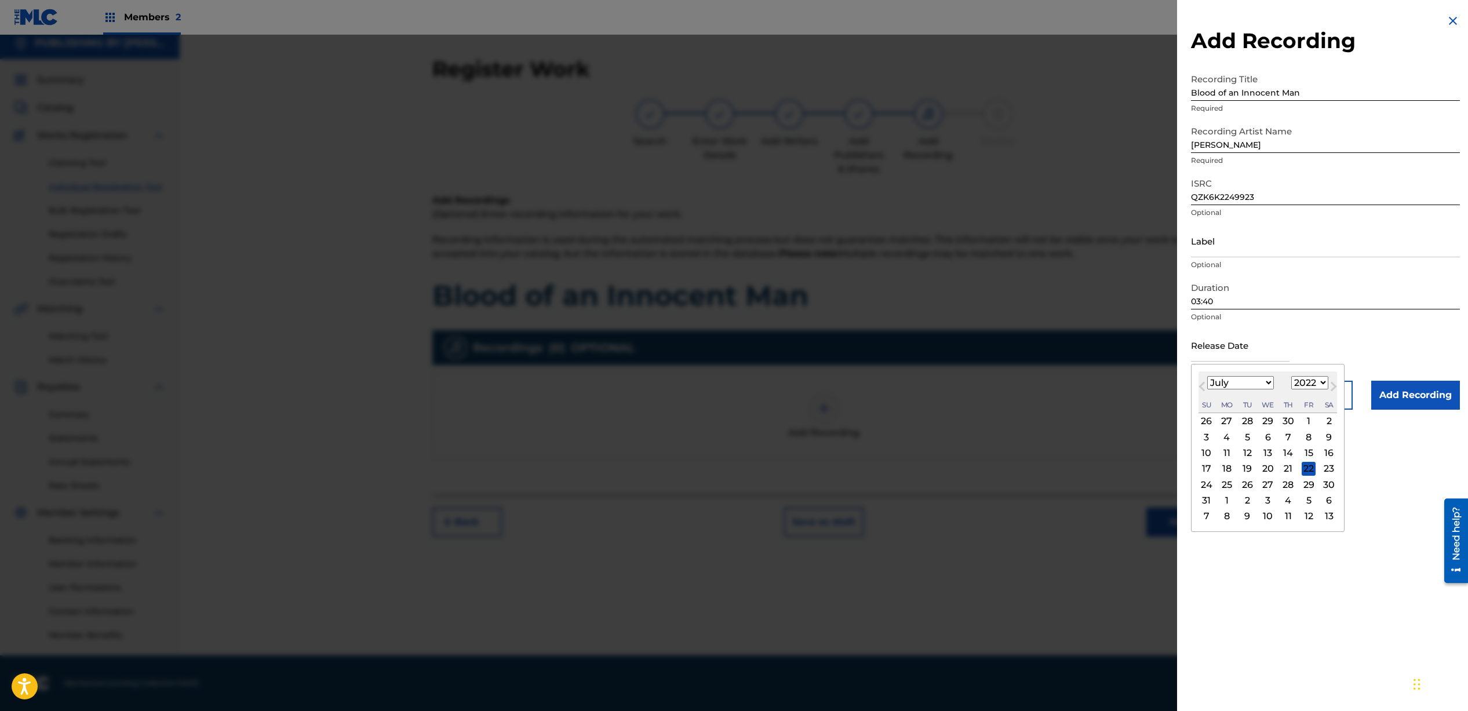
type input "[DATE]"
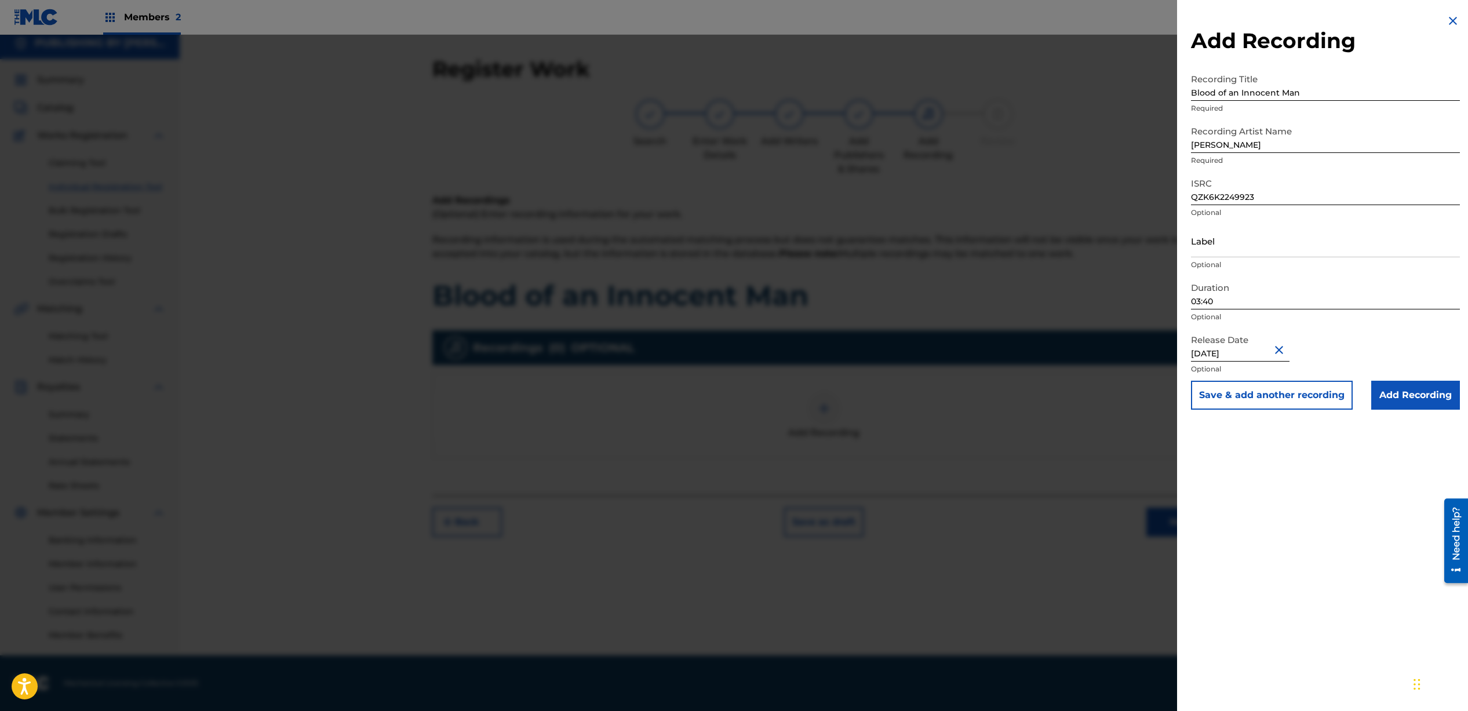
click at [1406, 399] on input "Add Recording" at bounding box center [1416, 395] width 89 height 29
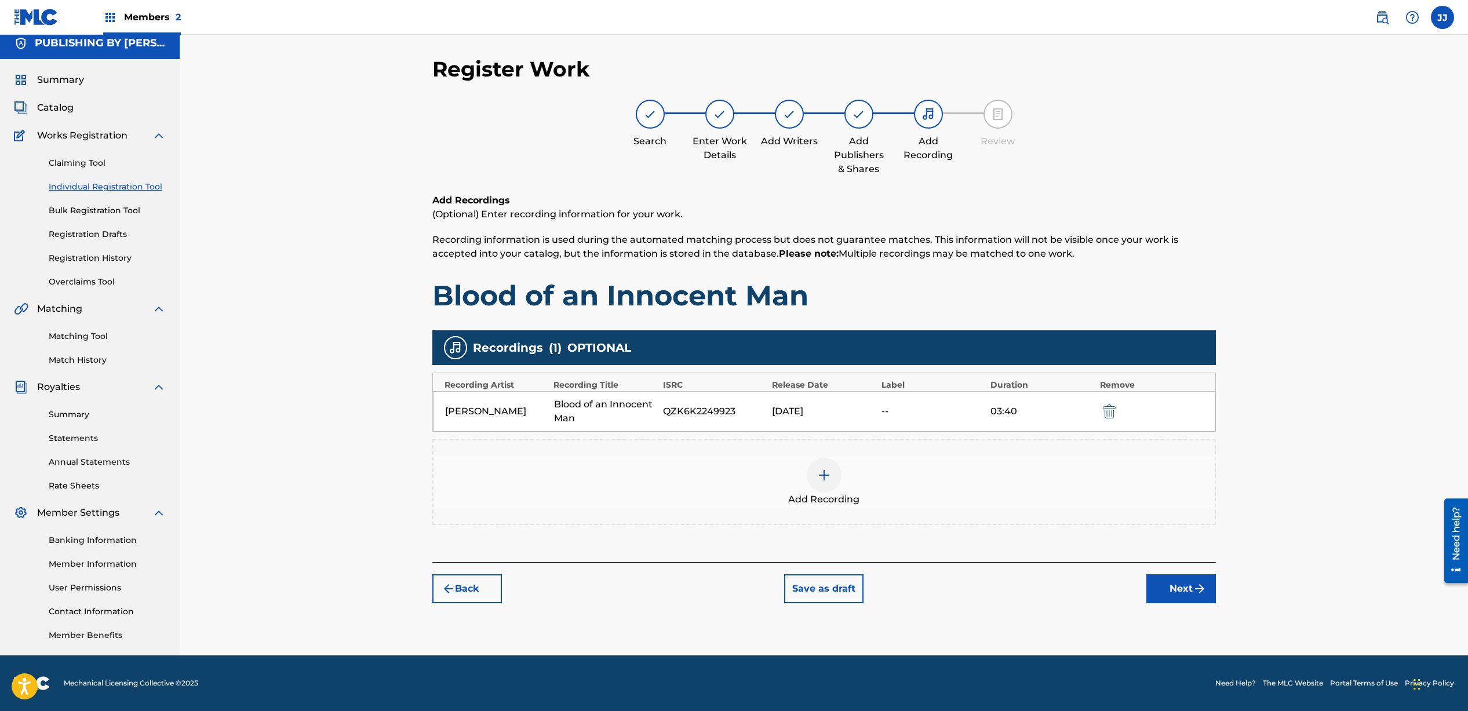
click at [1186, 595] on button "Next" at bounding box center [1182, 589] width 70 height 29
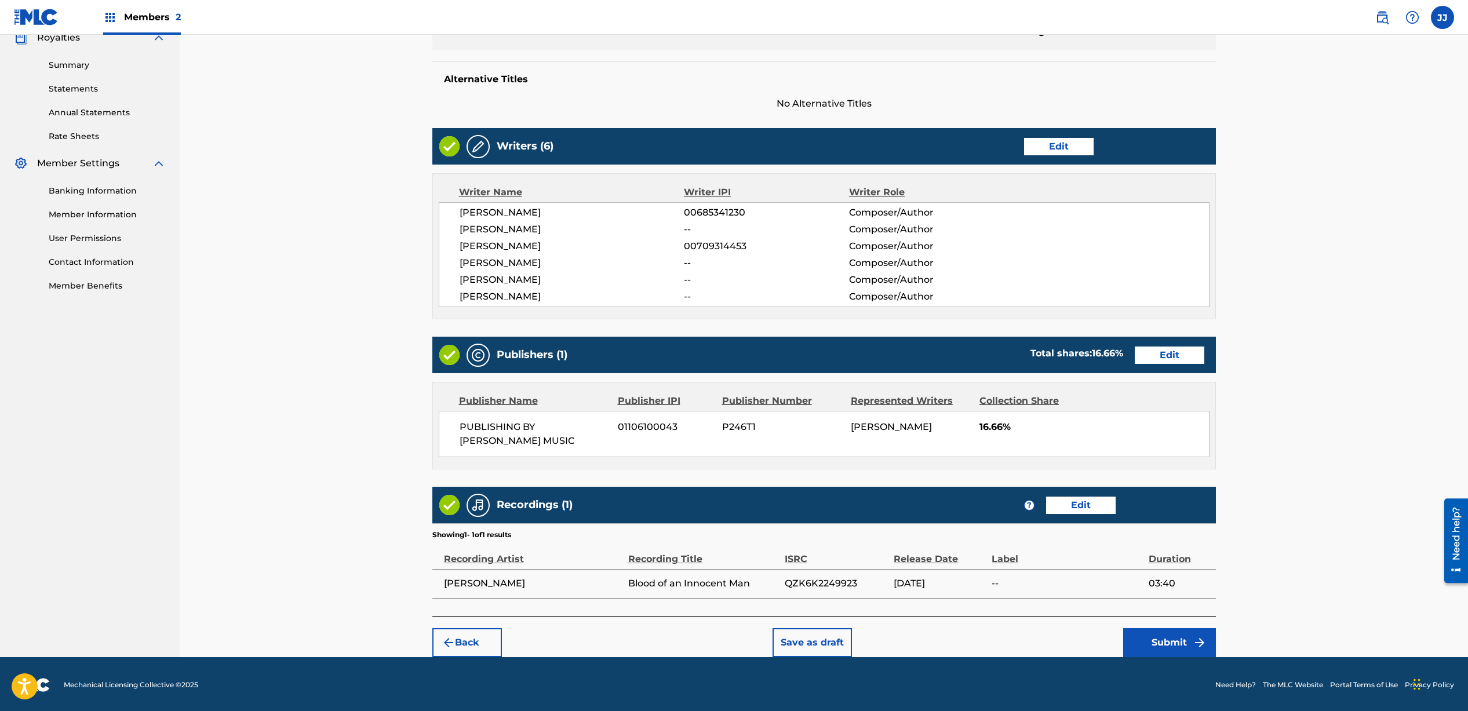
scroll to position [359, 0]
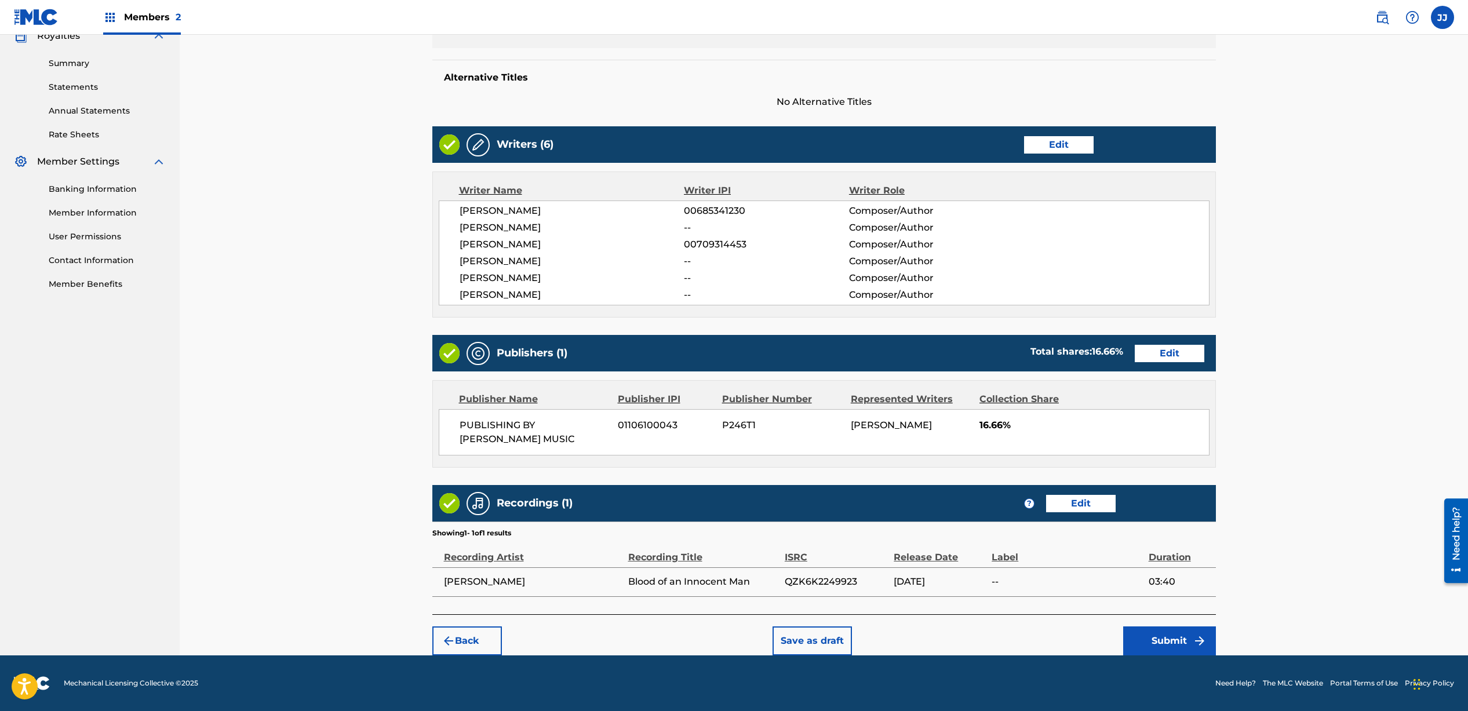
click at [1183, 644] on button "Submit" at bounding box center [1170, 641] width 93 height 29
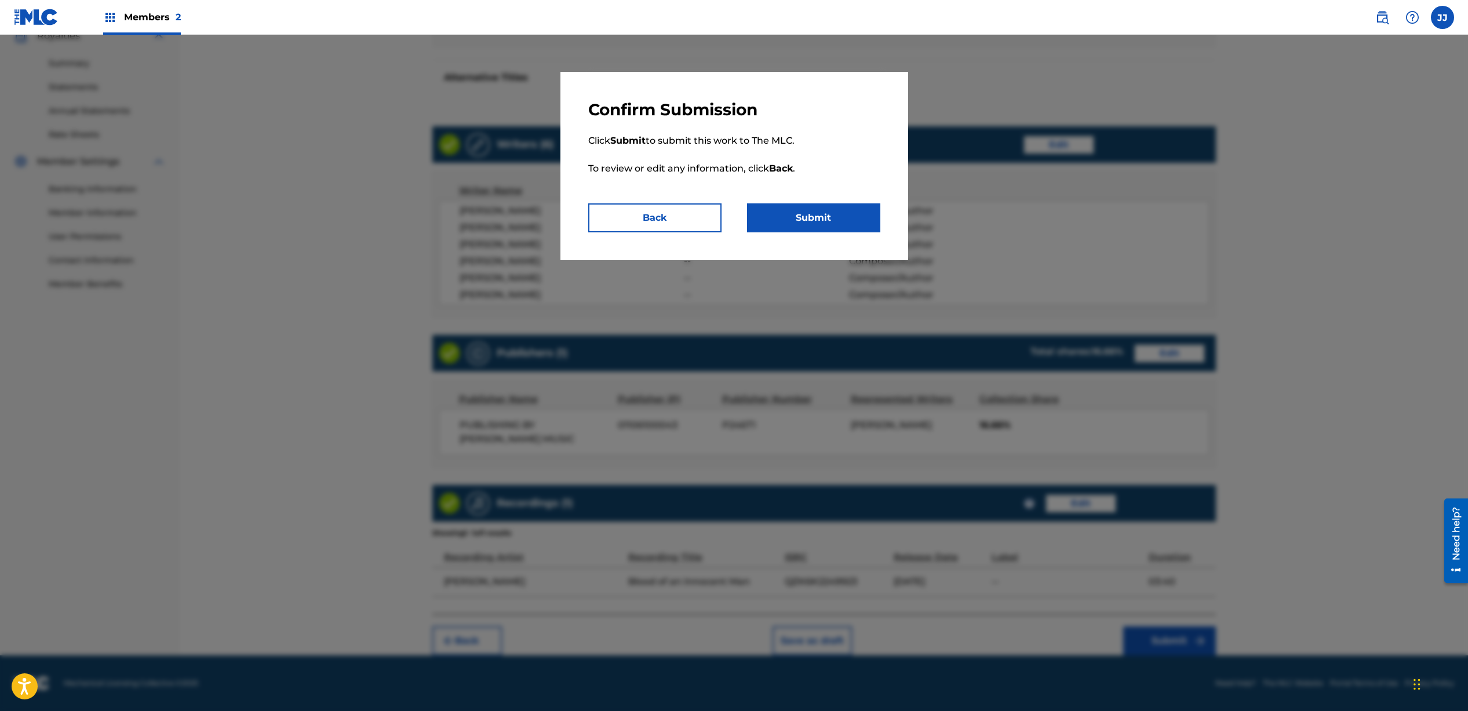
click at [804, 216] on button "Submit" at bounding box center [813, 217] width 133 height 29
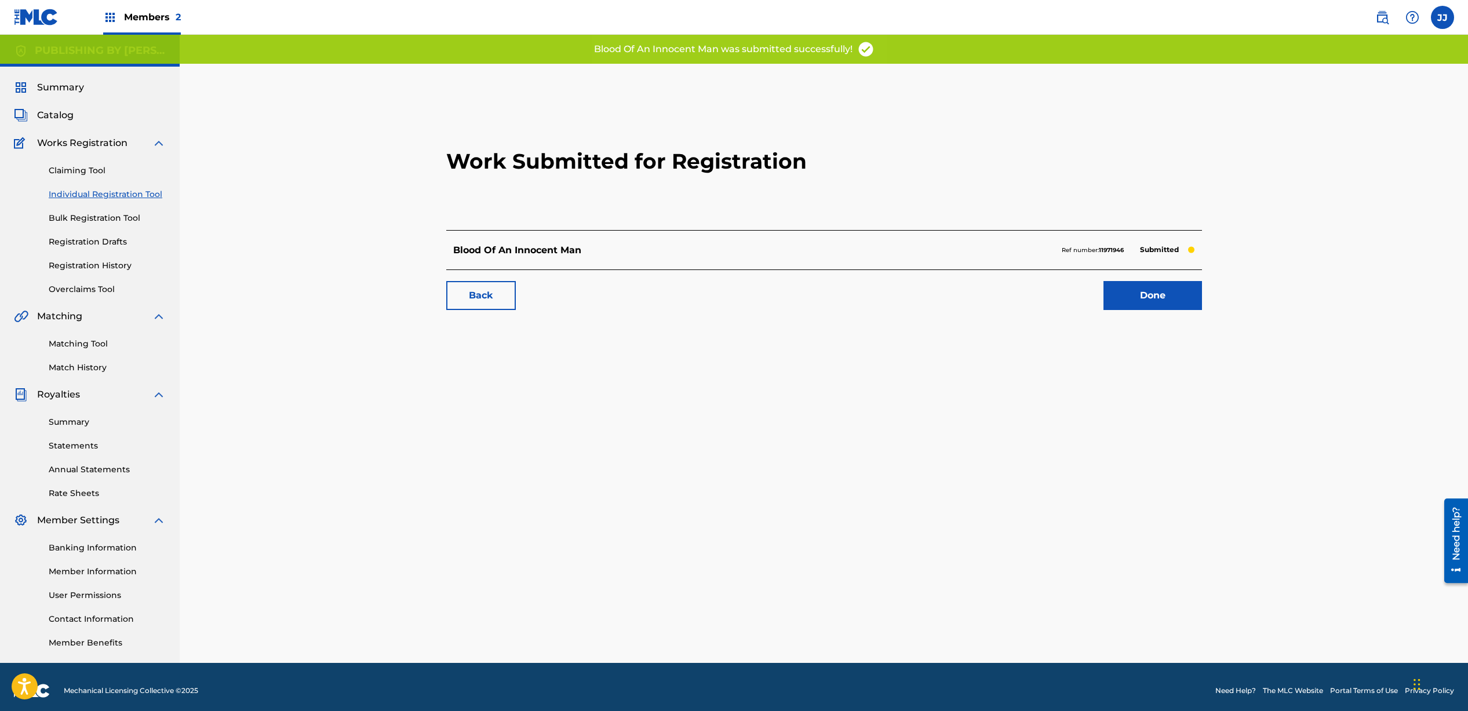
click at [1165, 300] on link "Done" at bounding box center [1153, 295] width 99 height 29
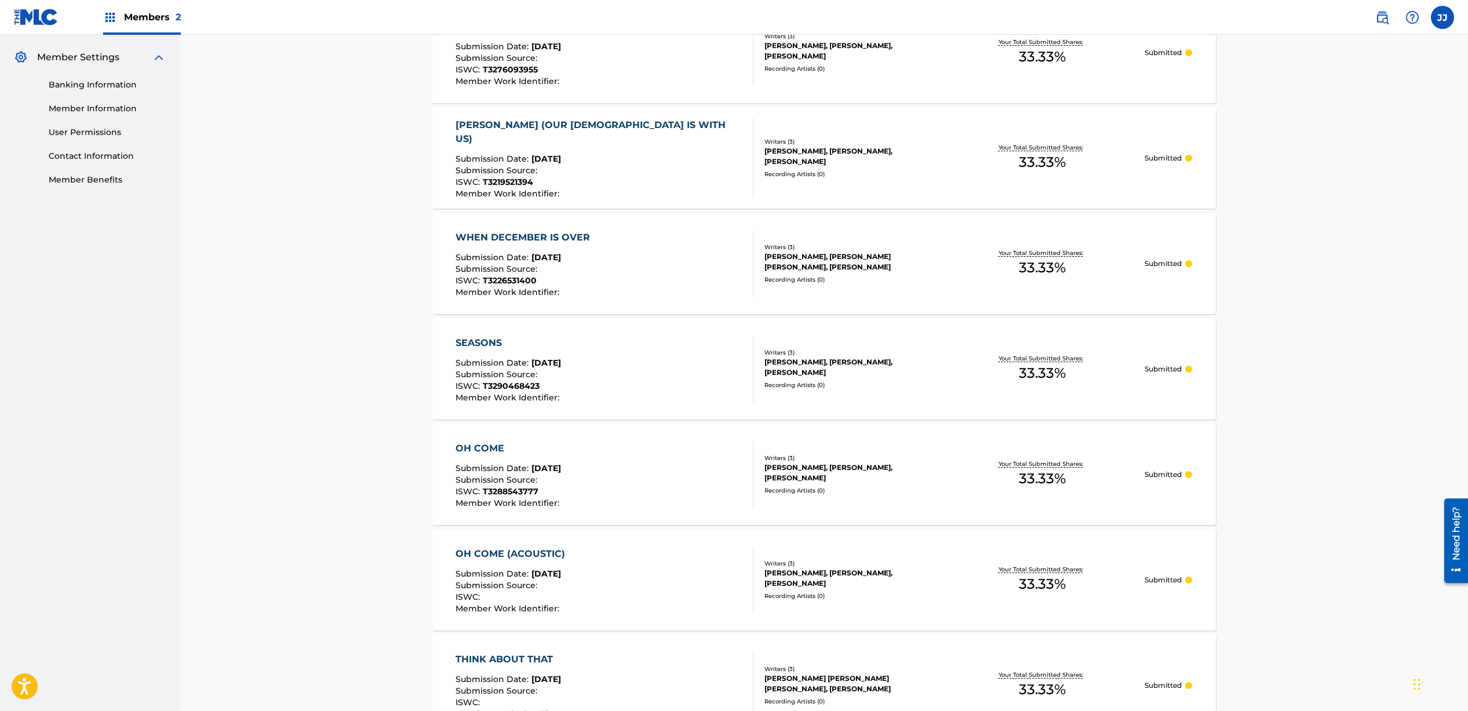
scroll to position [63, 0]
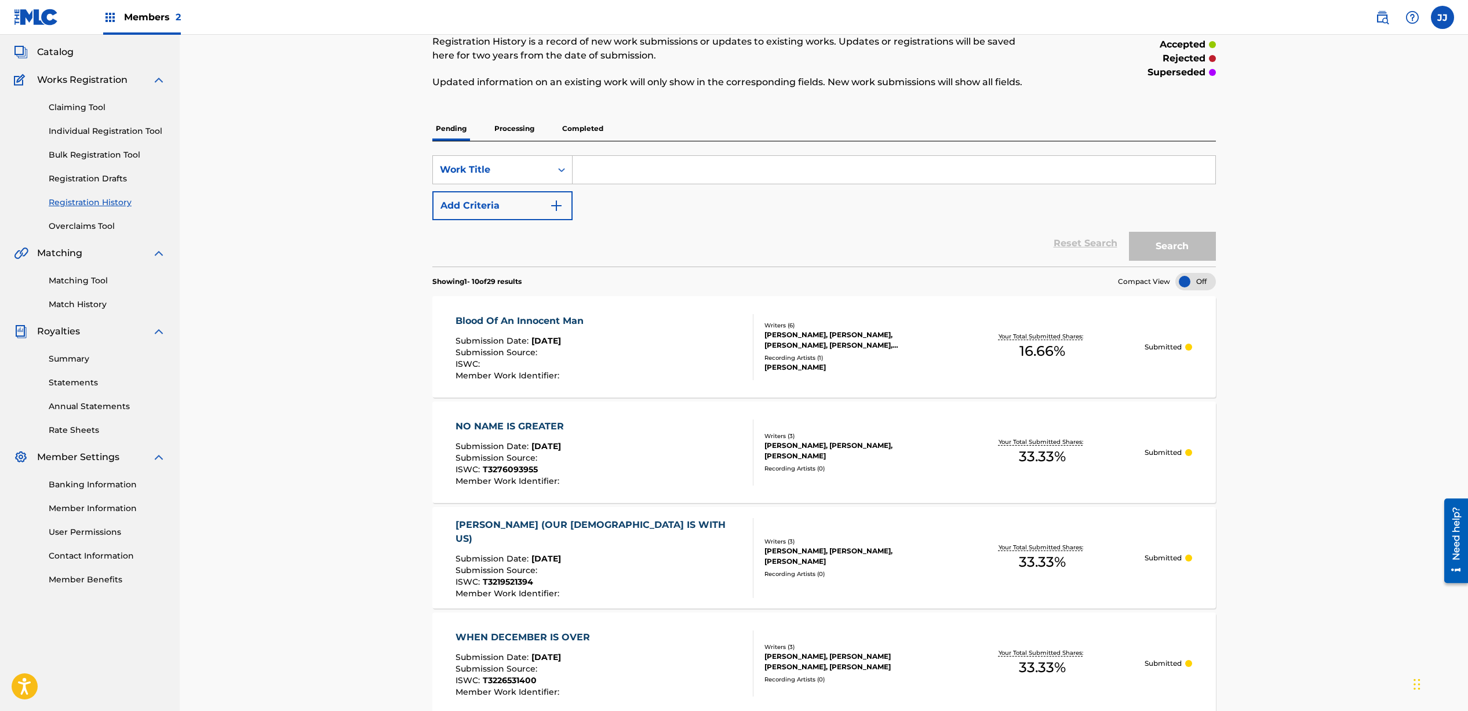
click at [628, 165] on input "Search Form" at bounding box center [894, 170] width 643 height 28
click at [530, 177] on div "Work Title" at bounding box center [492, 170] width 118 height 22
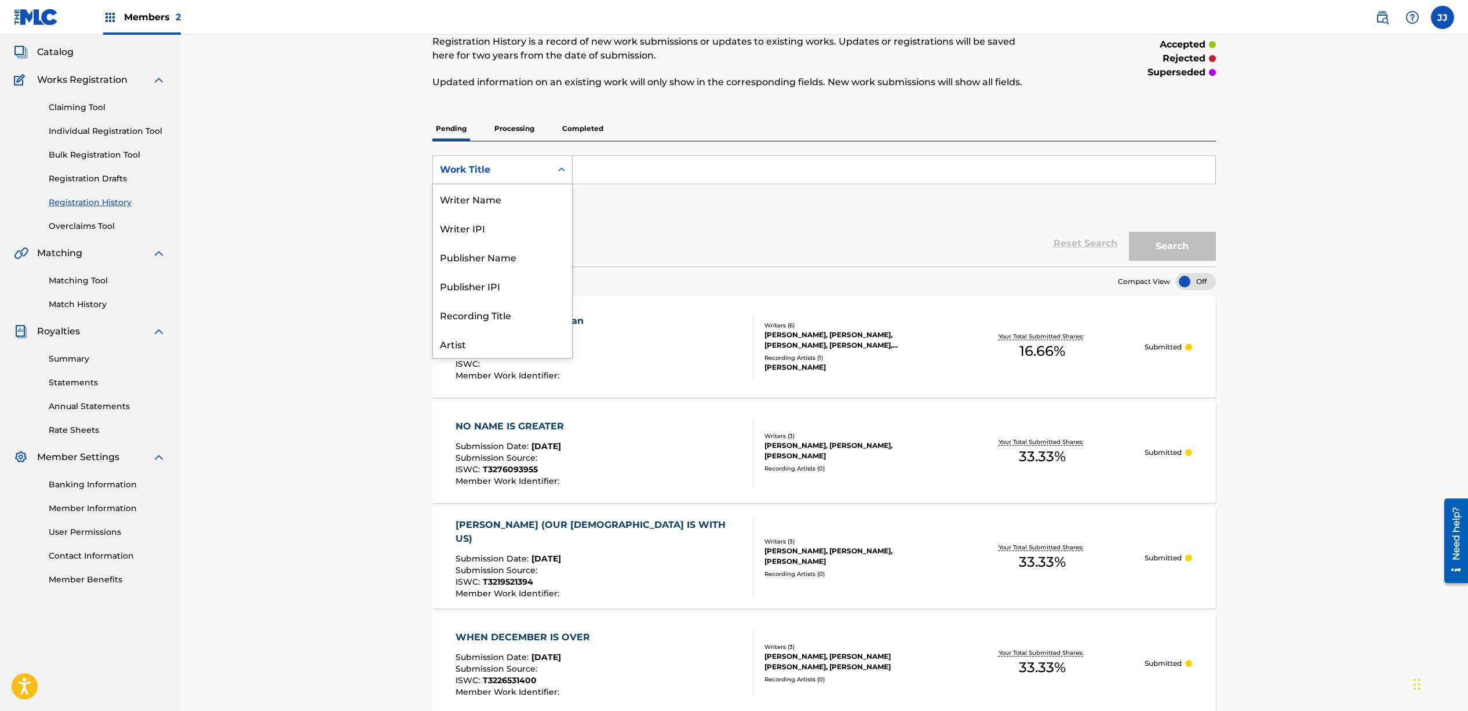
scroll to position [58, 0]
click at [503, 292] on div "Artist" at bounding box center [502, 285] width 139 height 29
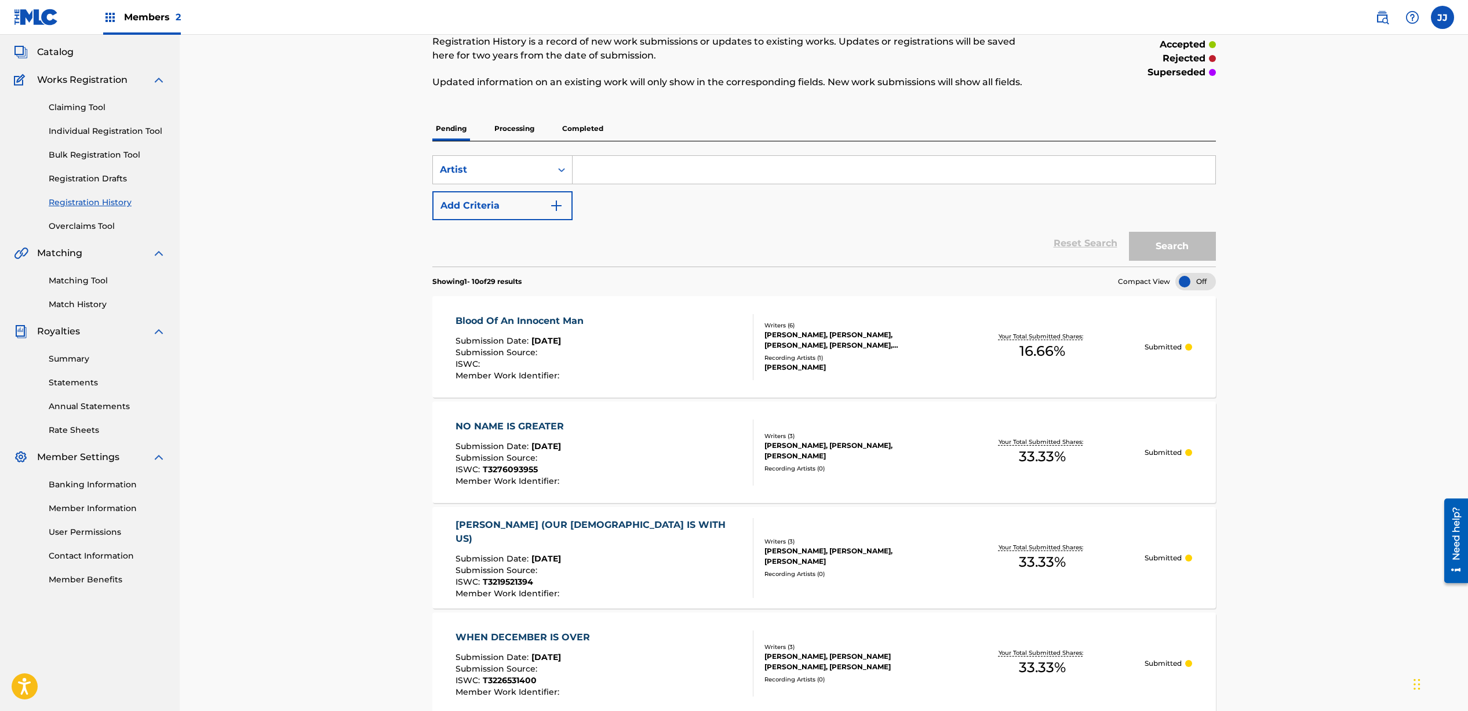
click at [614, 165] on input "Search Form" at bounding box center [894, 170] width 643 height 28
type input "[PERSON_NAME]"
click at [1129, 232] on button "Search" at bounding box center [1172, 246] width 87 height 29
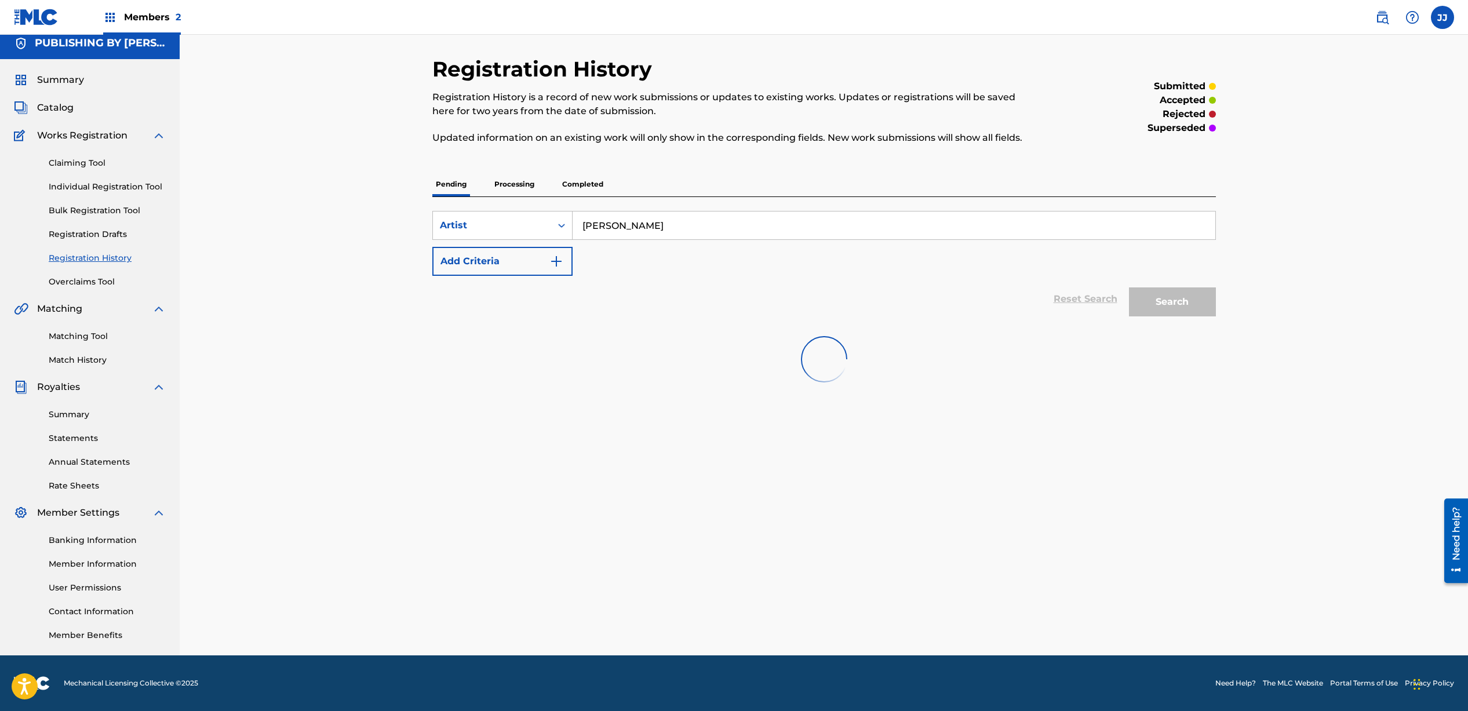
scroll to position [8, 0]
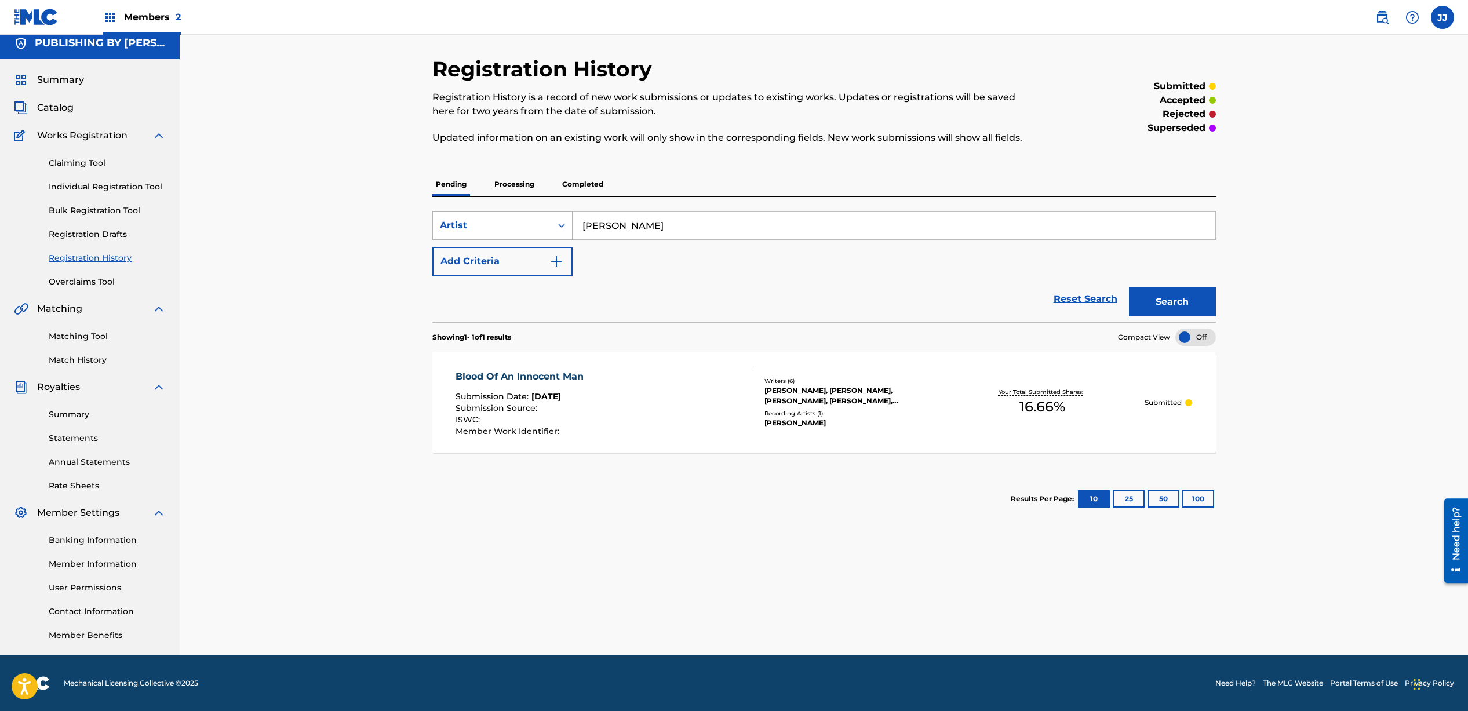
click at [513, 230] on div "Artist" at bounding box center [492, 226] width 104 height 14
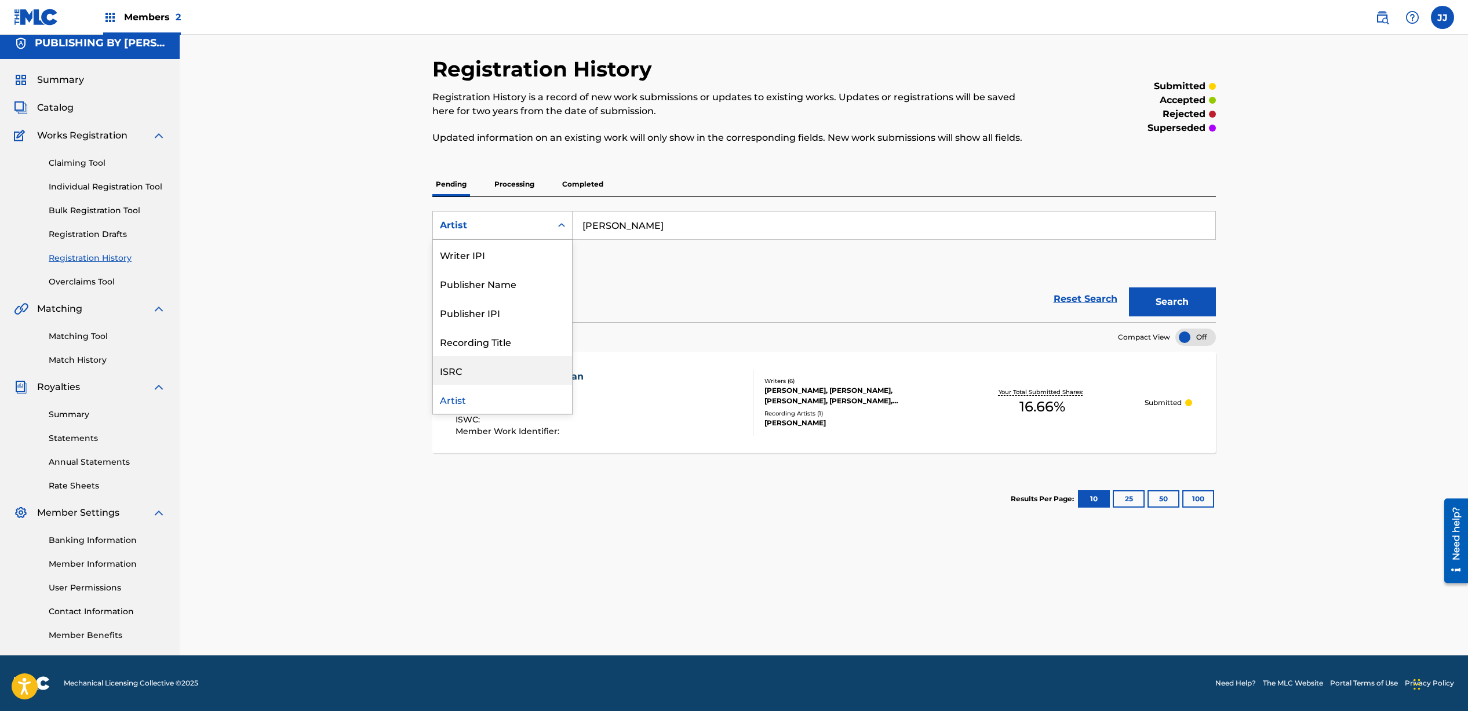
scroll to position [0, 0]
click at [489, 263] on div "Work Title" at bounding box center [502, 254] width 139 height 29
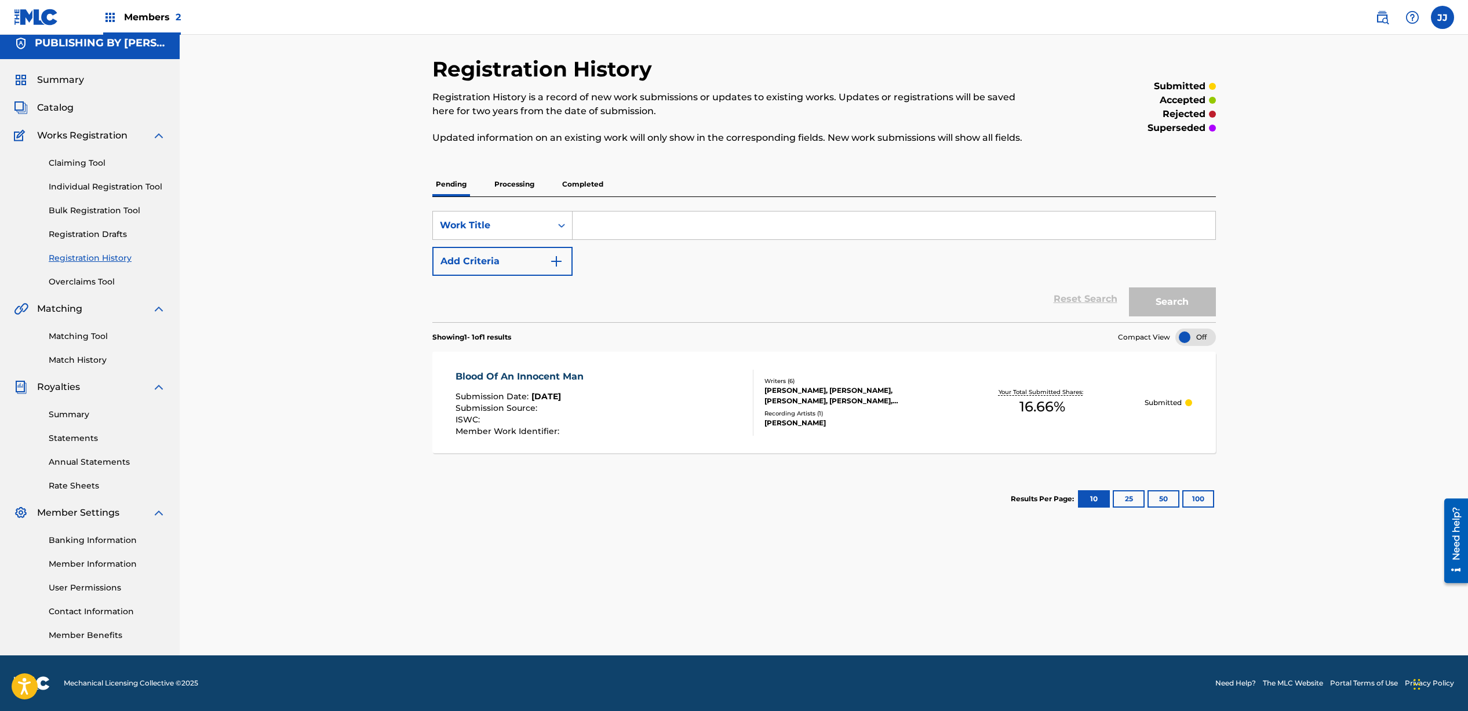
click at [641, 223] on input "Search Form" at bounding box center [894, 226] width 643 height 28
type input "There's a day a comin'"
click at [1176, 304] on button "Search" at bounding box center [1172, 302] width 87 height 29
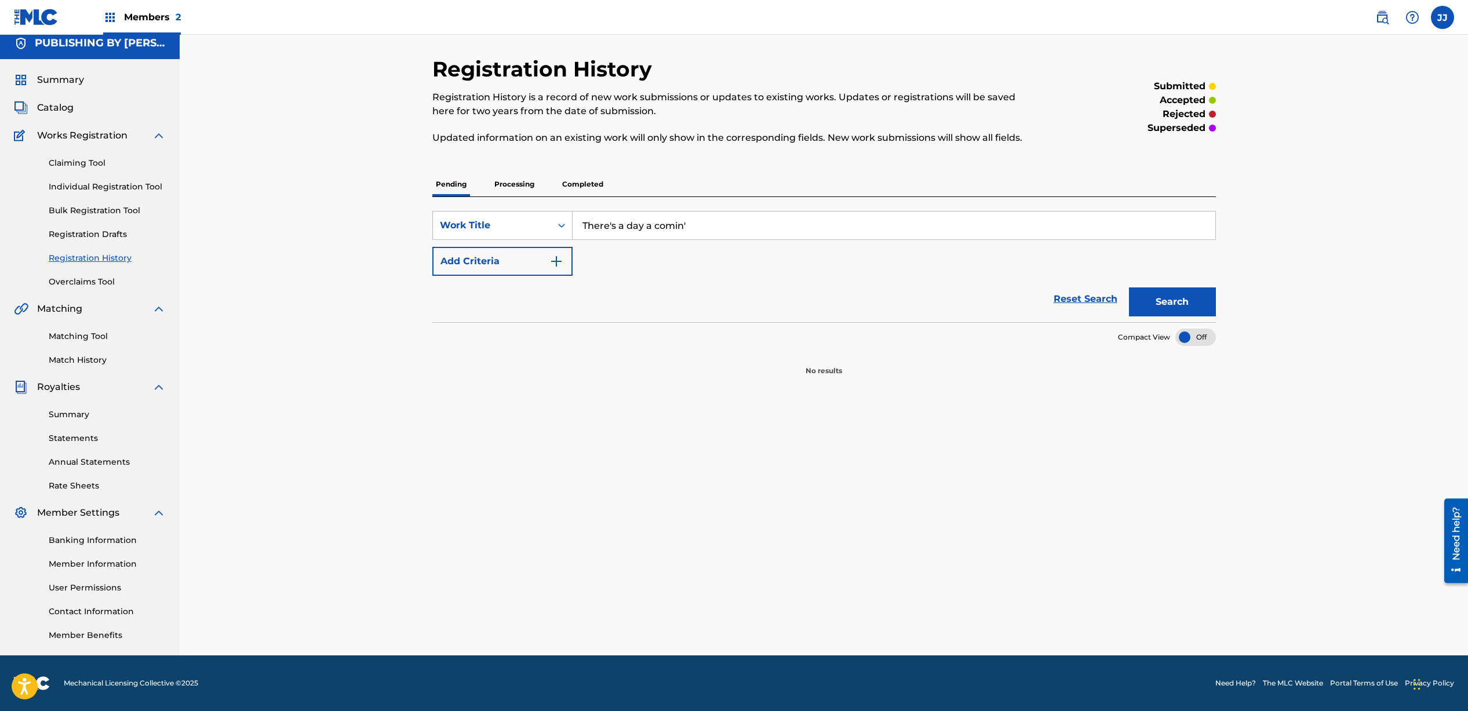
click at [106, 166] on link "Claiming Tool" at bounding box center [107, 163] width 117 height 12
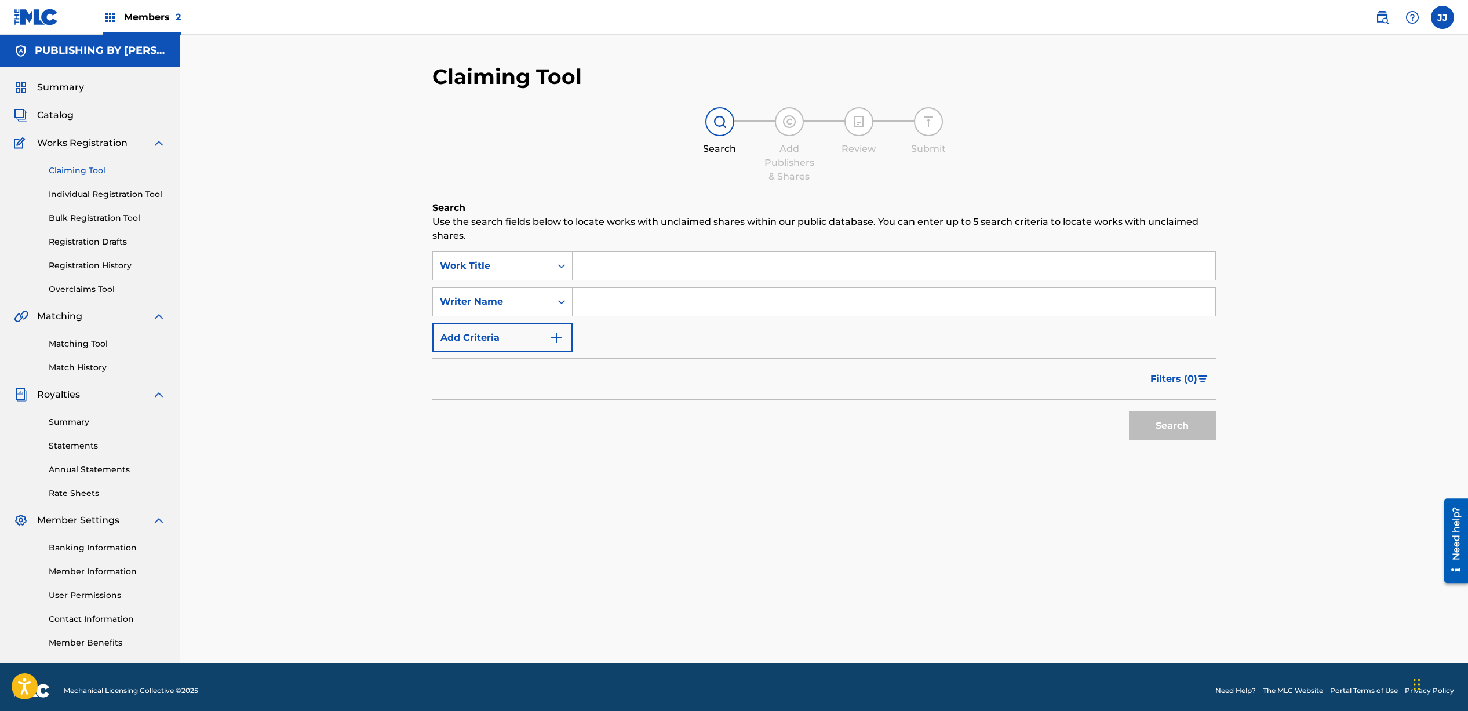
click at [634, 268] on input "Search Form" at bounding box center [894, 266] width 643 height 28
type input "there's a day a comin'"
click at [1194, 419] on button "Search" at bounding box center [1172, 426] width 87 height 29
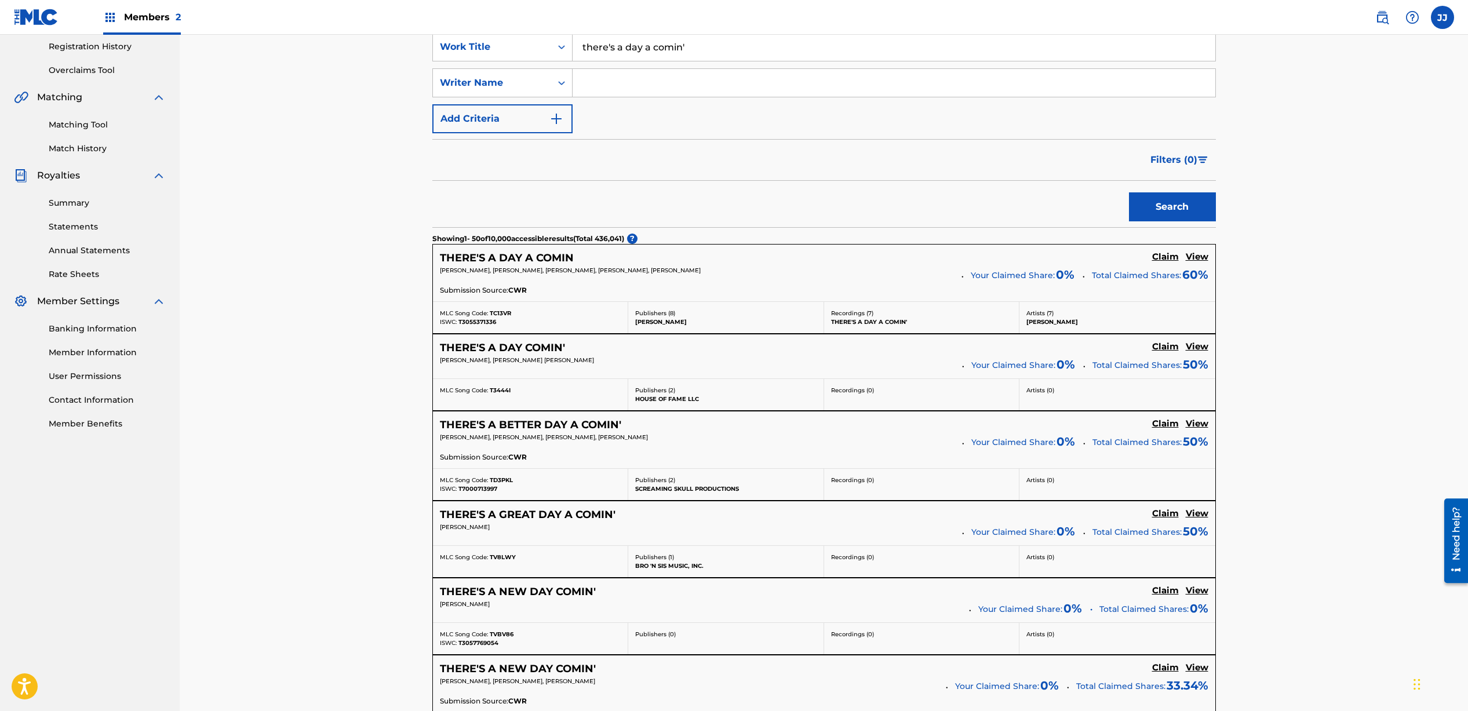
scroll to position [168, 0]
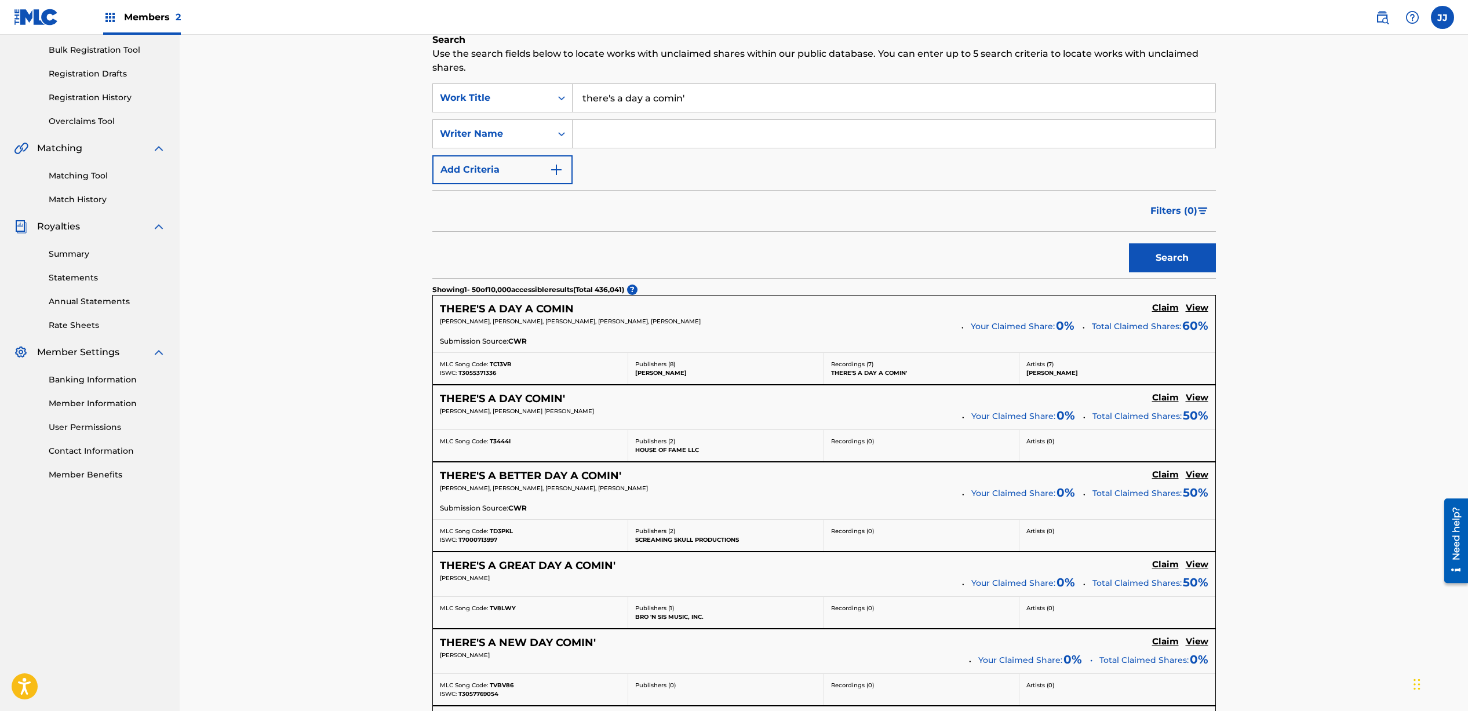
click at [1194, 305] on h5 "View" at bounding box center [1197, 308] width 23 height 11
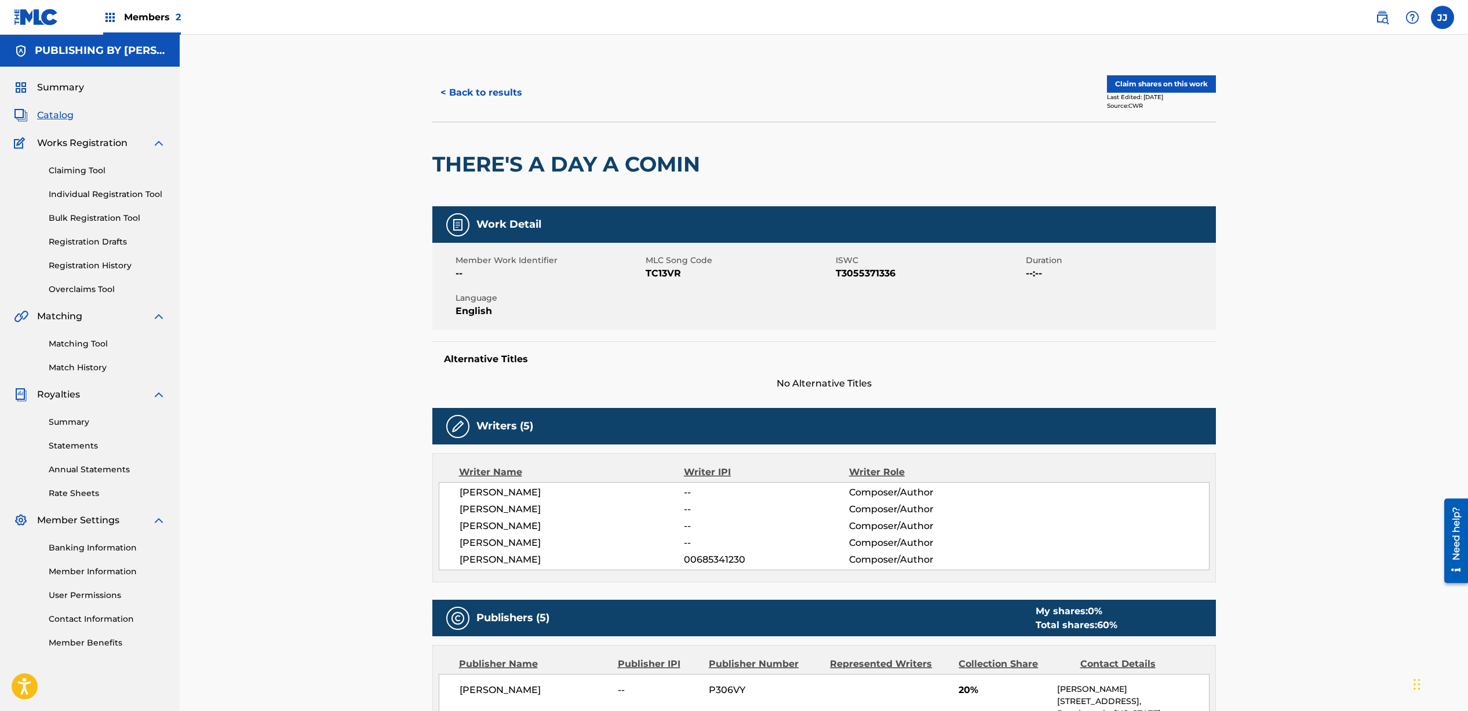
click at [83, 264] on link "Registration History" at bounding box center [107, 266] width 117 height 12
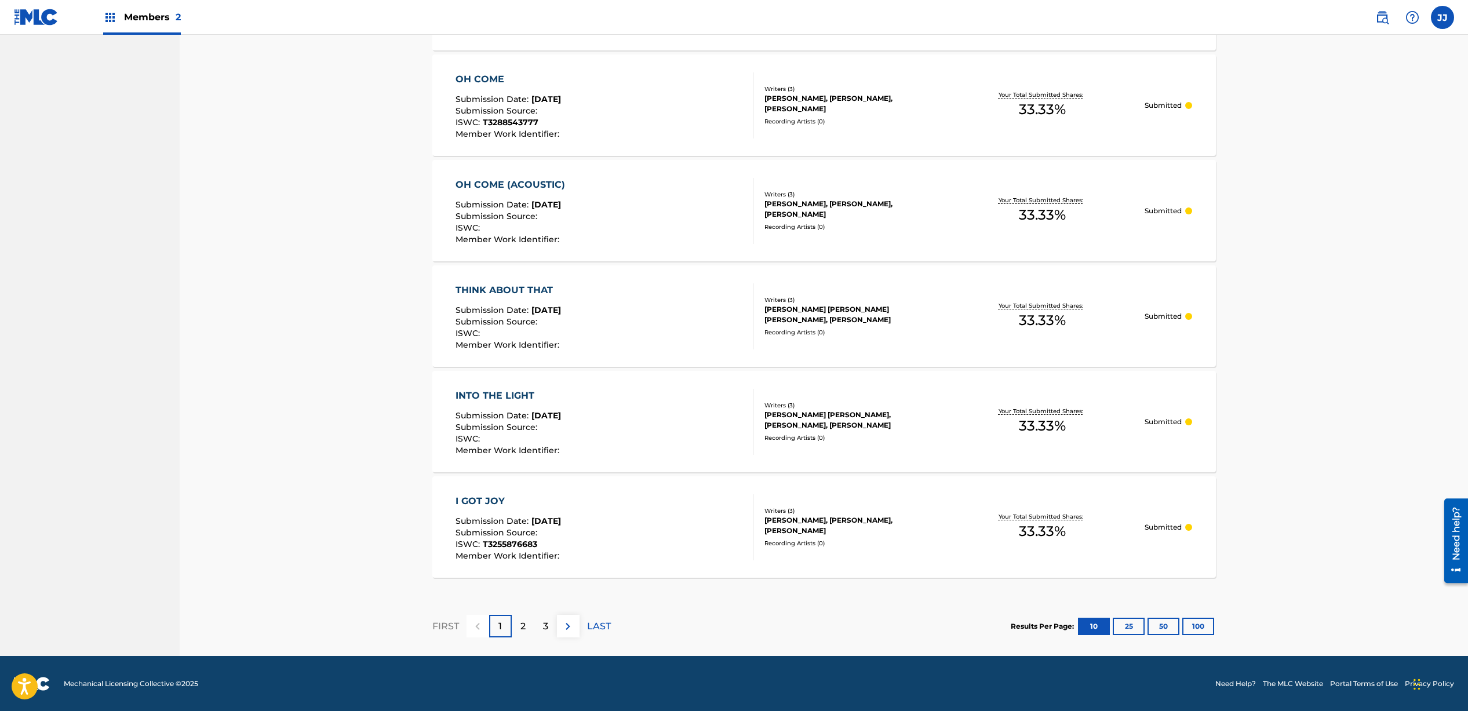
scroll to position [833, 0]
click at [521, 627] on p "2" at bounding box center [523, 626] width 5 height 14
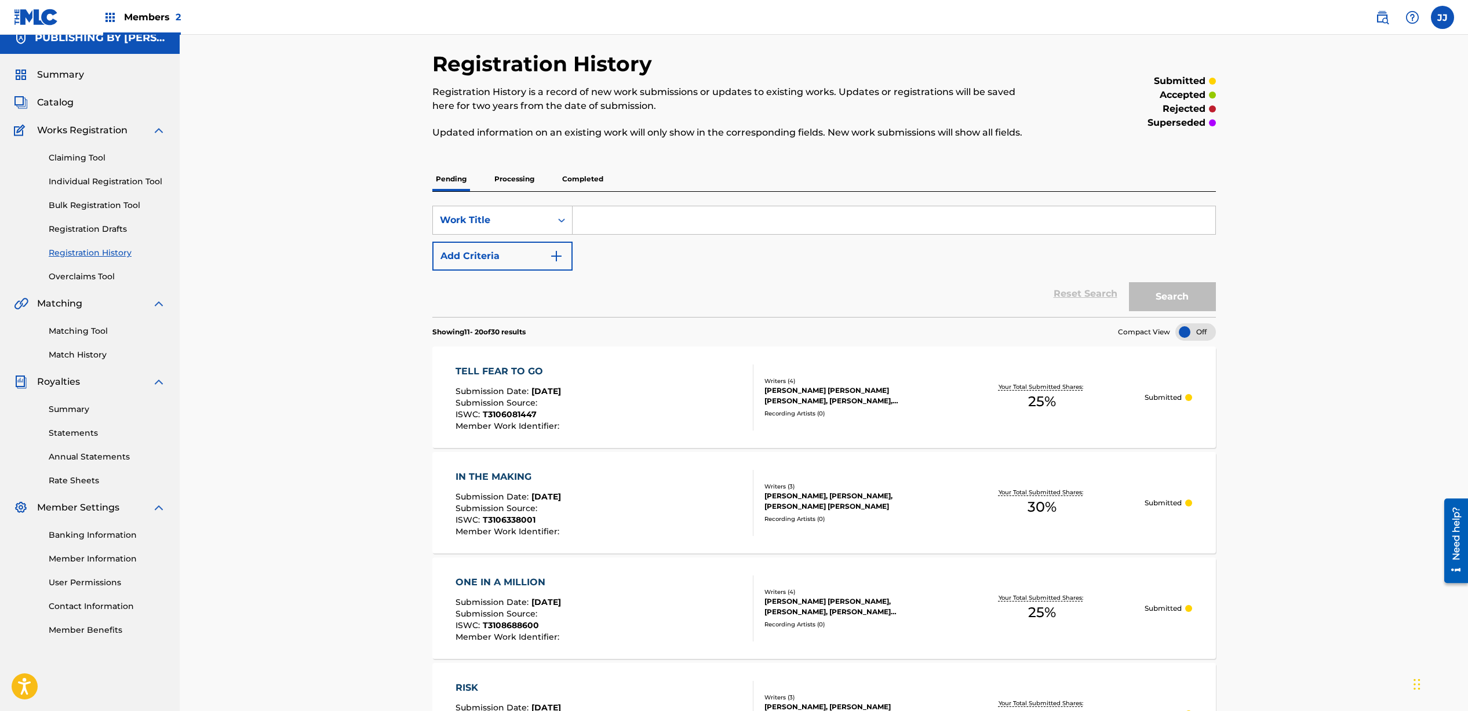
scroll to position [0, 0]
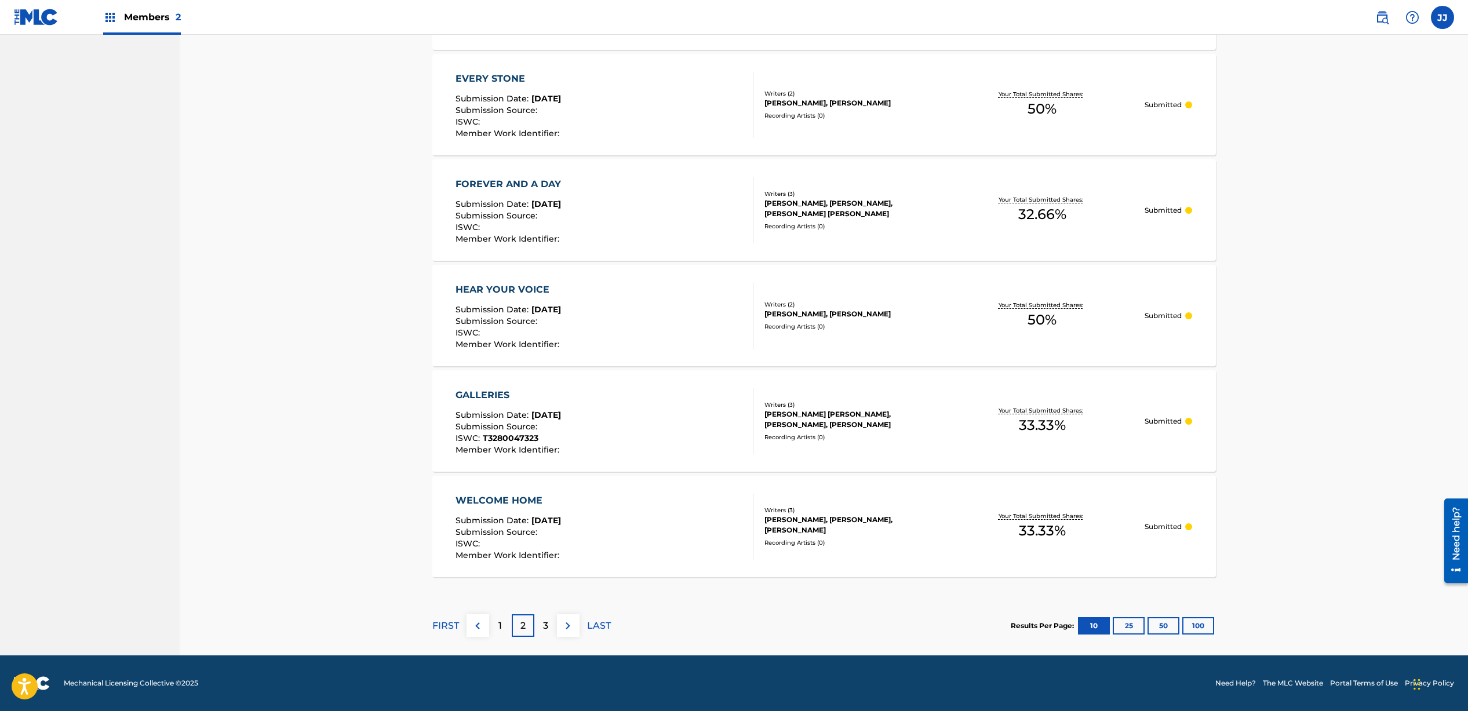
click at [546, 624] on p "3" at bounding box center [545, 626] width 5 height 14
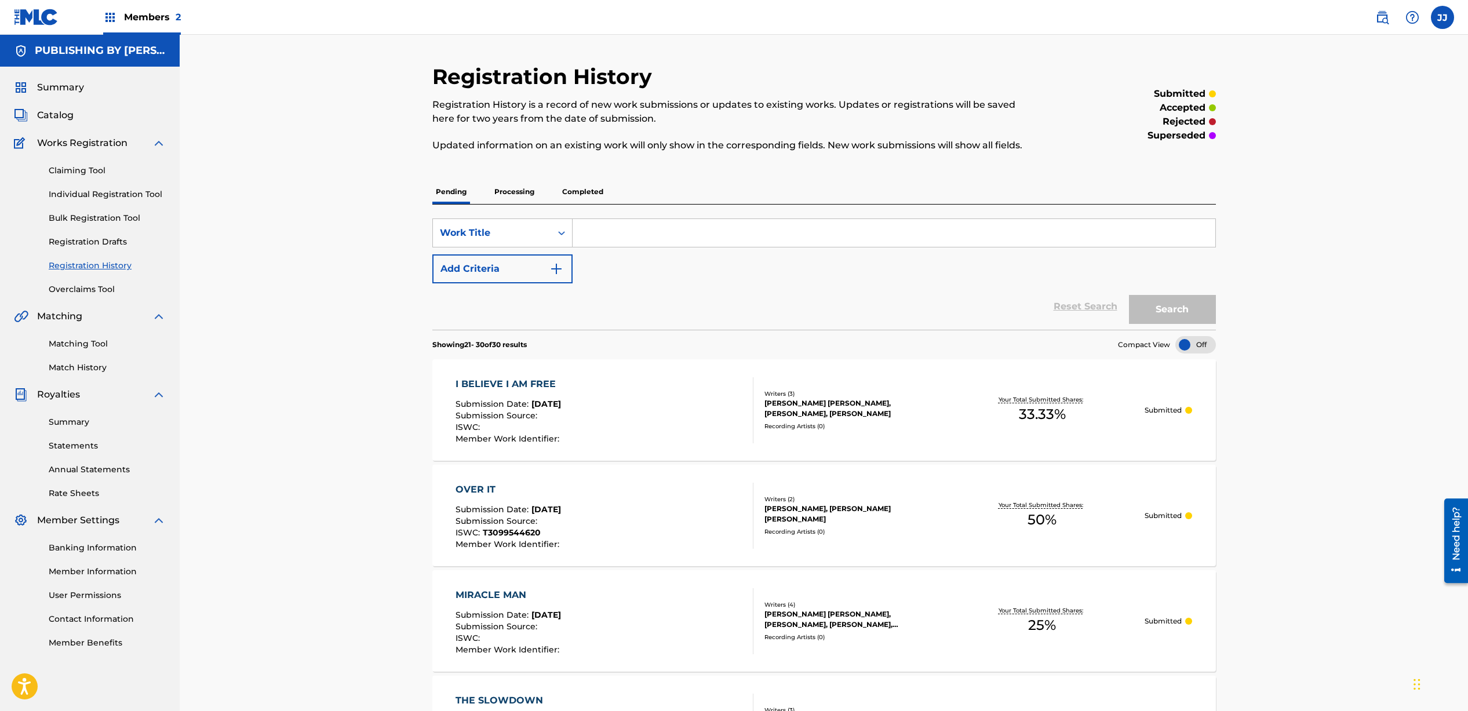
click at [65, 174] on link "Claiming Tool" at bounding box center [107, 171] width 117 height 12
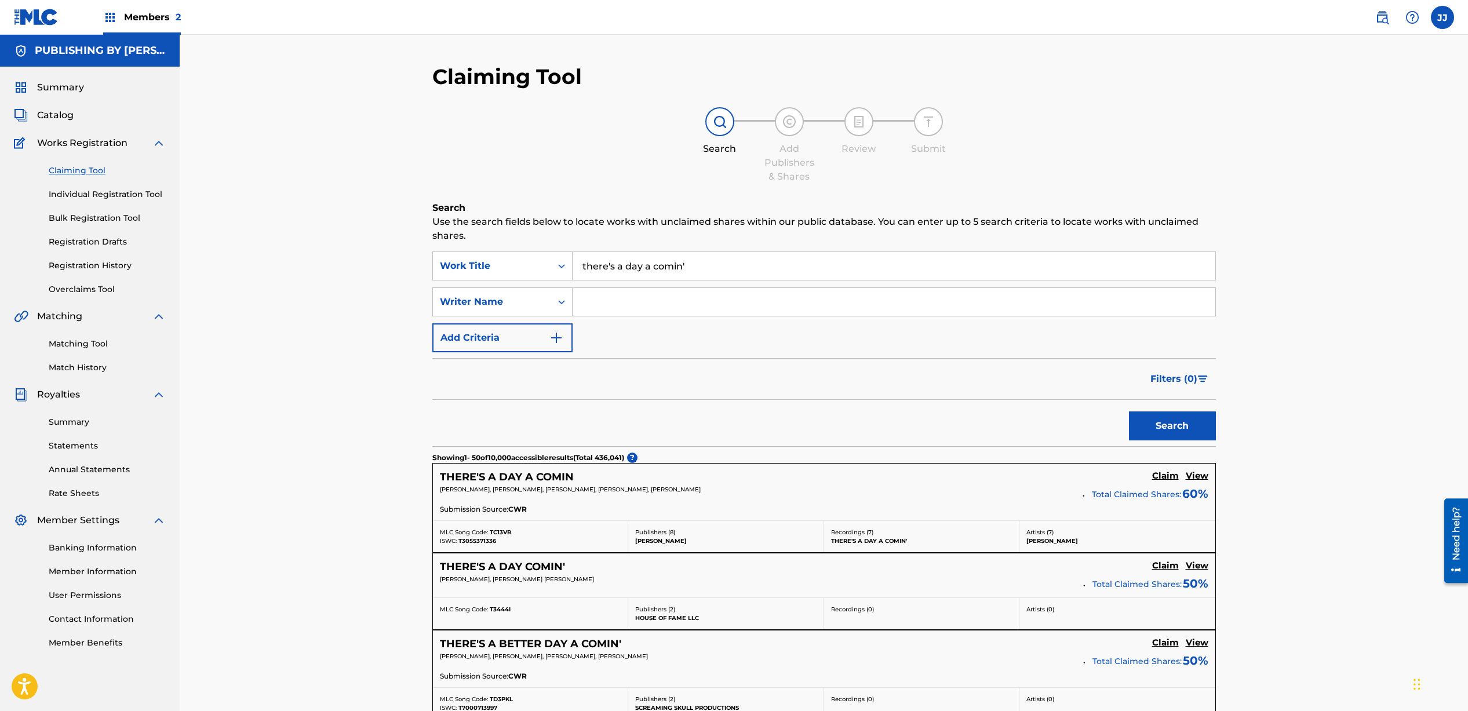
drag, startPoint x: 702, startPoint y: 272, endPoint x: 711, endPoint y: 268, distance: 9.6
click at [701, 272] on input "there's a day a comin'" at bounding box center [894, 266] width 643 height 28
drag, startPoint x: 708, startPoint y: 263, endPoint x: 531, endPoint y: 257, distance: 177.5
click at [531, 257] on div "SearchWithCriteria7c0795b5-59a1-4896-9e83-b83bb6470da7 Work Title there's a day…" at bounding box center [824, 266] width 784 height 29
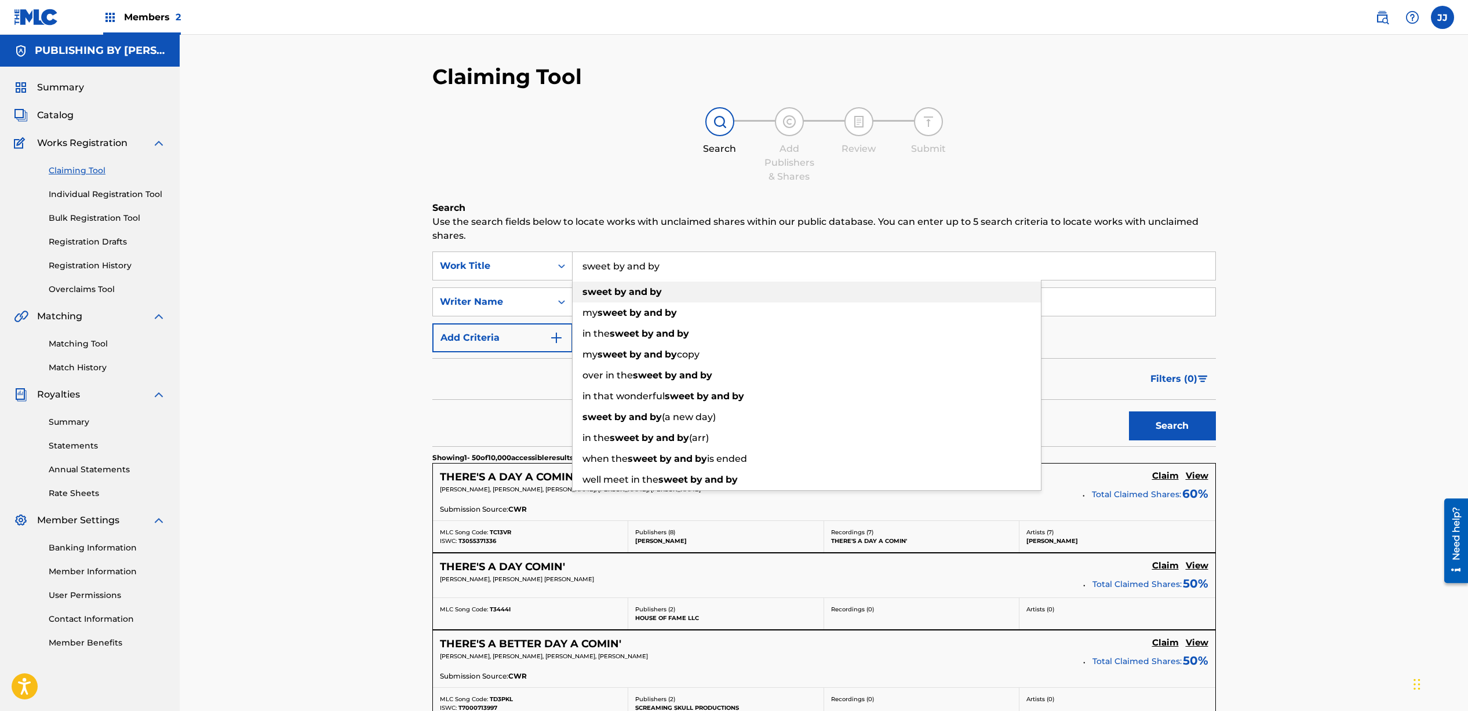
type input "sweet by and by"
click at [598, 297] on div "sweet by and by" at bounding box center [807, 292] width 468 height 21
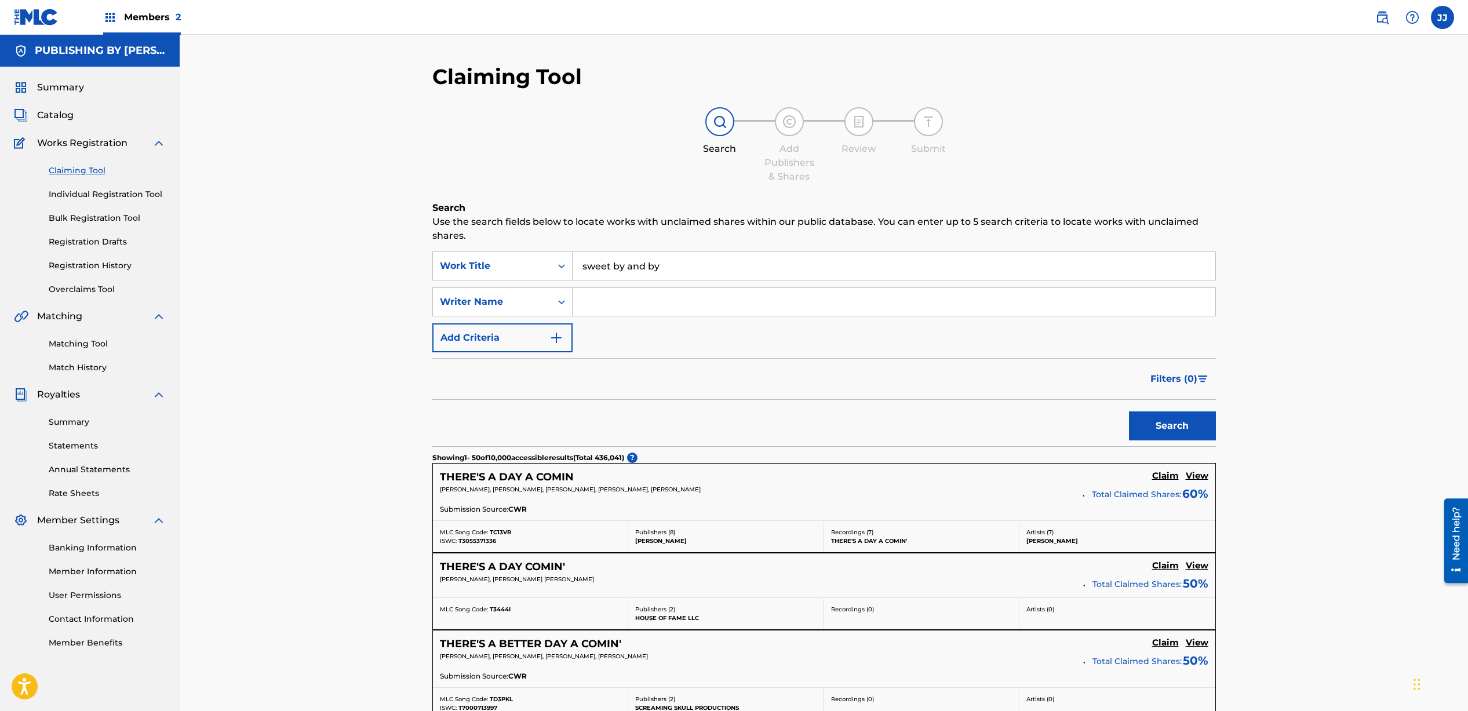
click at [1202, 426] on button "Search" at bounding box center [1172, 426] width 87 height 29
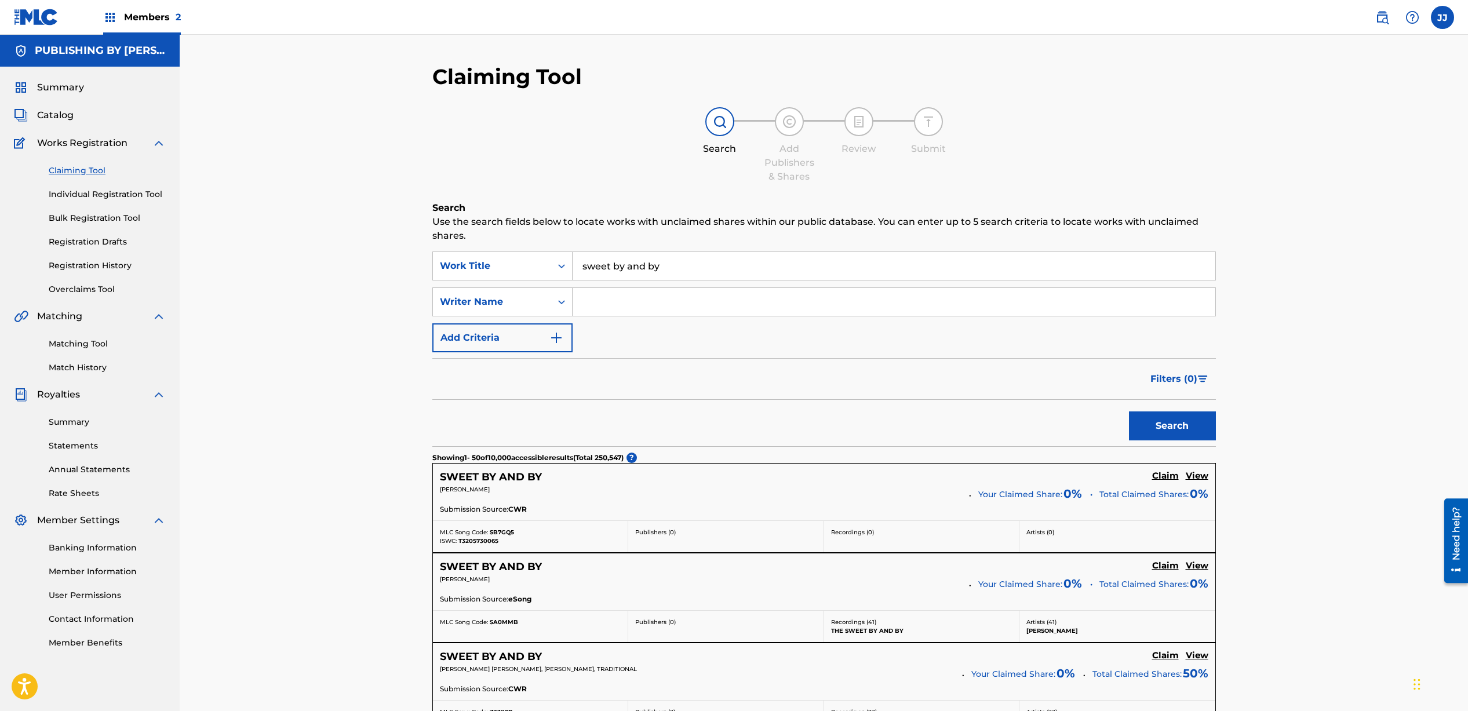
click at [617, 301] on input "Search Form" at bounding box center [894, 302] width 643 height 28
type input "[PERSON_NAME]"
click at [1187, 412] on button "Search" at bounding box center [1172, 426] width 87 height 29
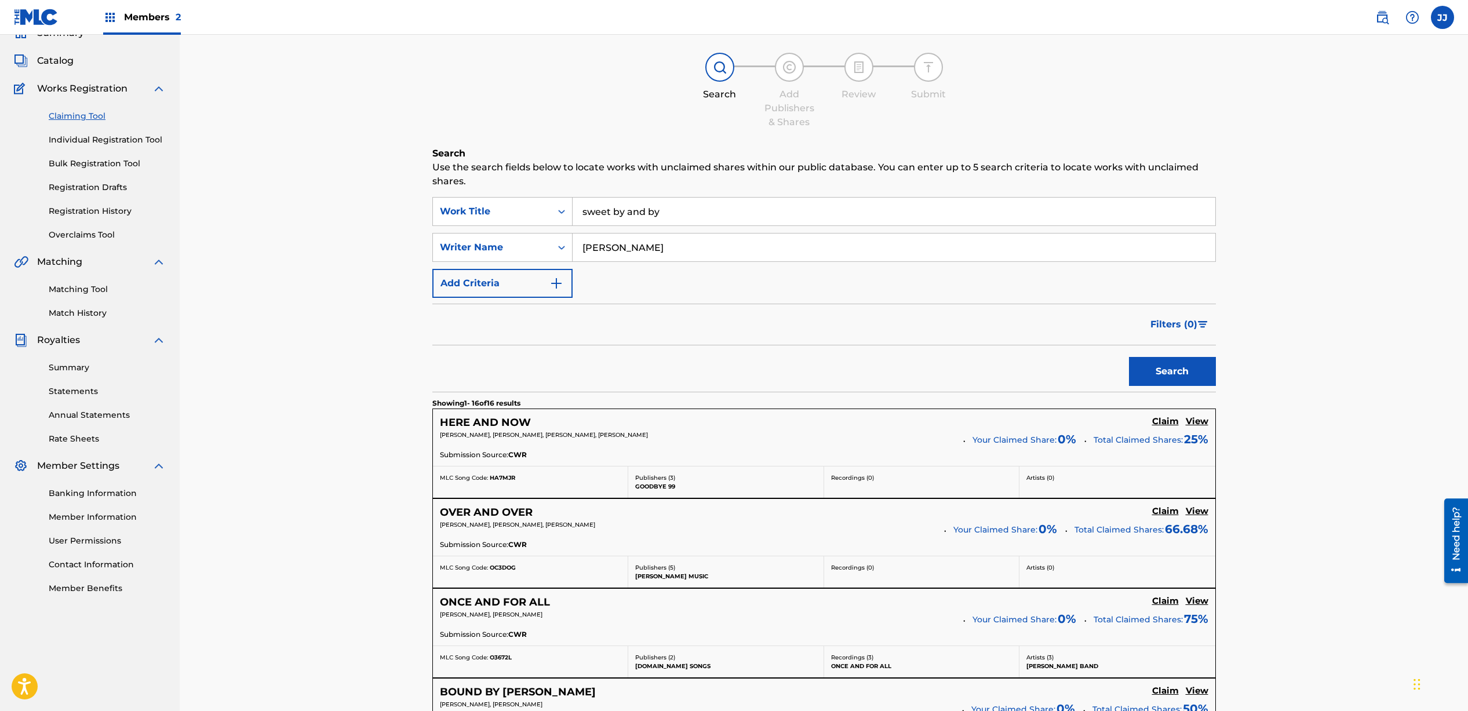
scroll to position [62, 0]
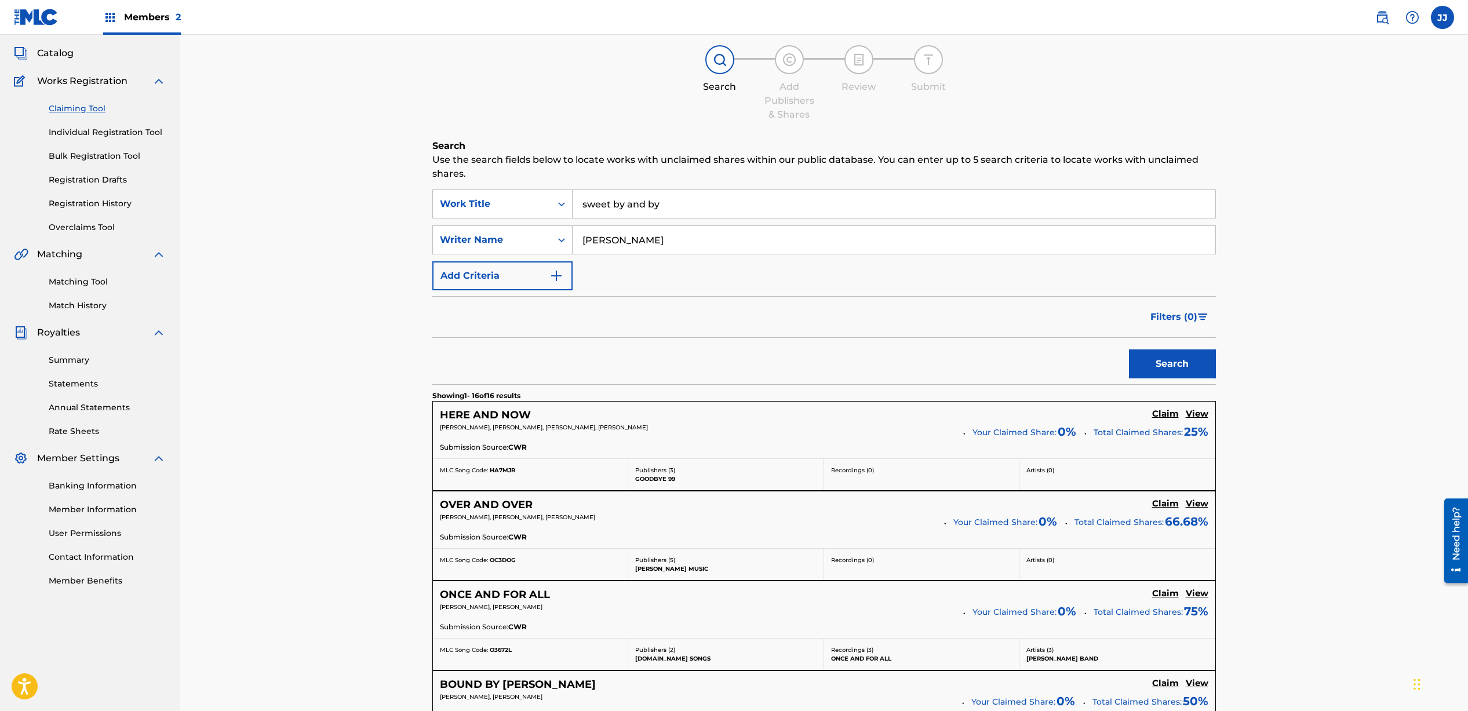
click at [101, 82] on span "Works Registration" at bounding box center [82, 81] width 90 height 14
click at [154, 79] on img at bounding box center [159, 81] width 14 height 14
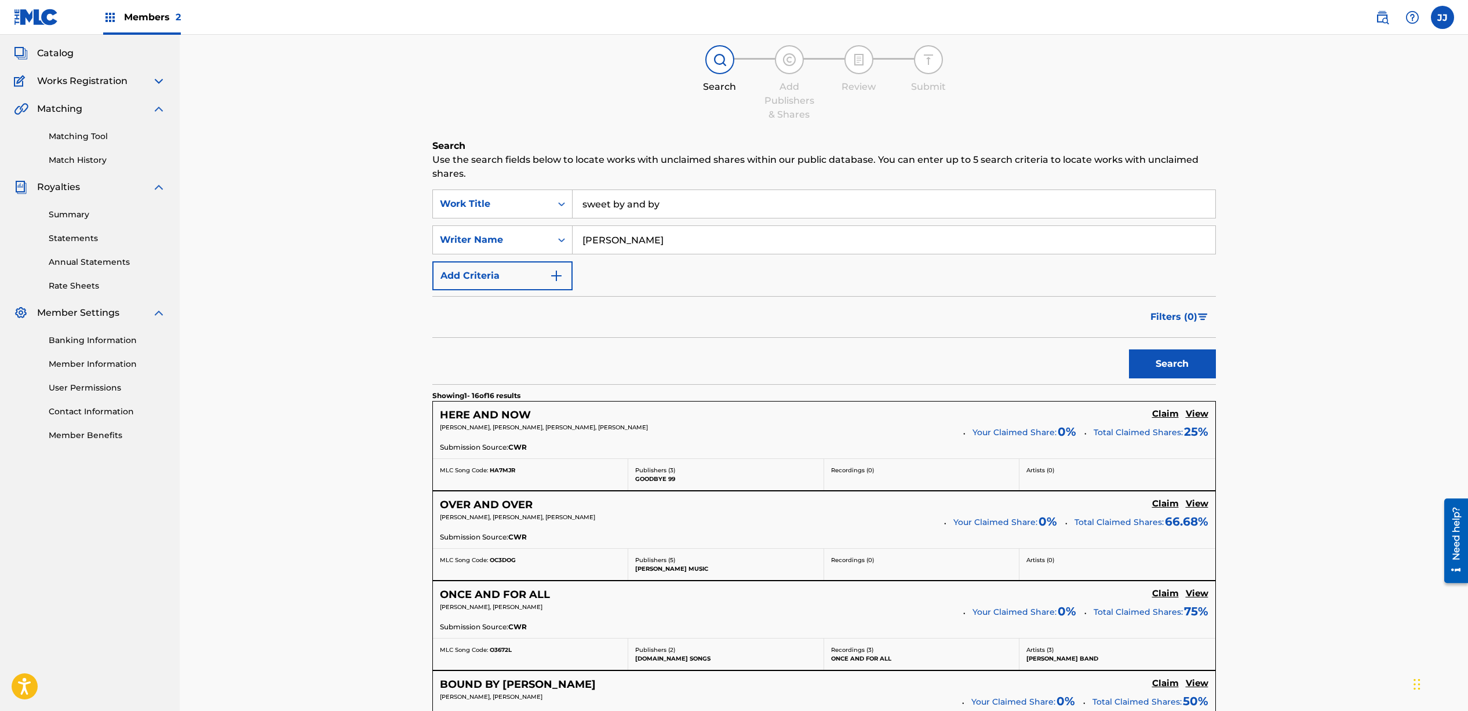
click at [159, 81] on img at bounding box center [159, 81] width 14 height 14
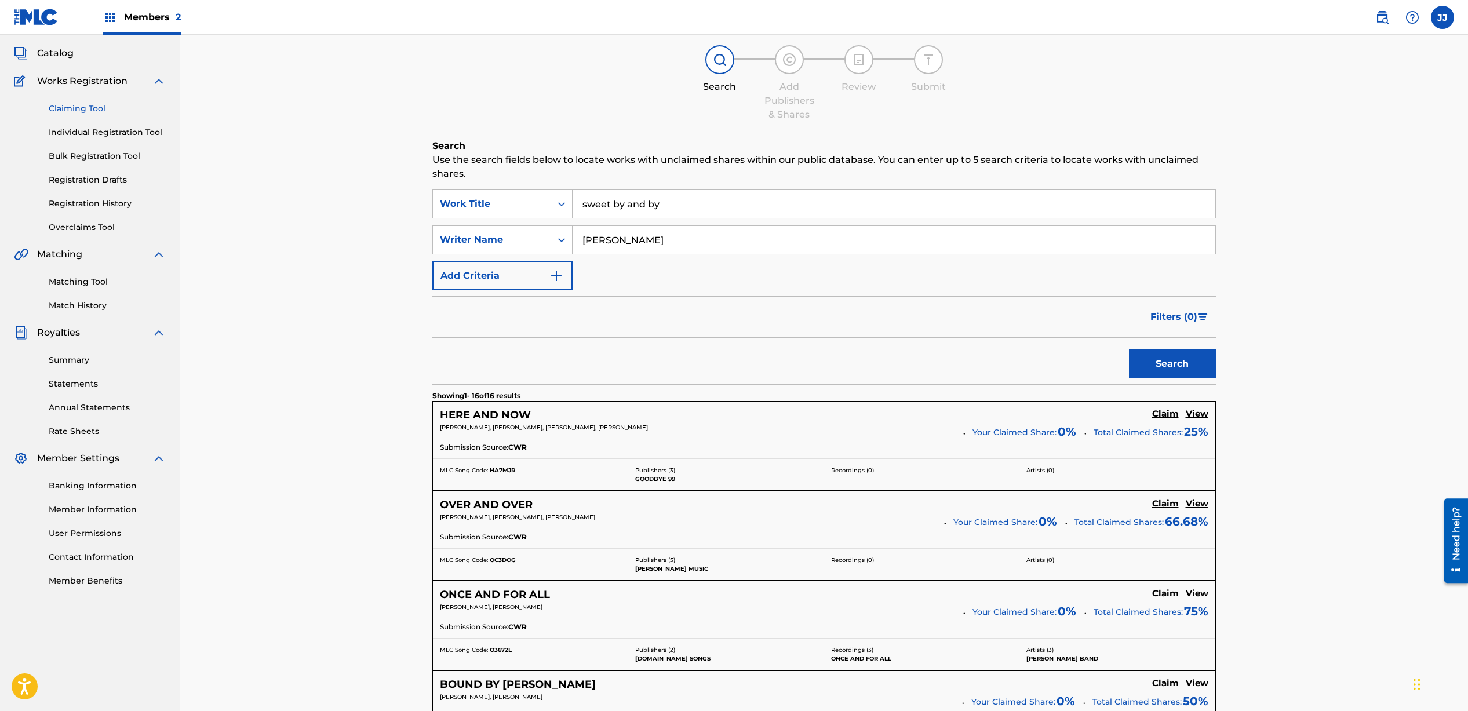
click at [101, 81] on span "Works Registration" at bounding box center [82, 81] width 90 height 14
click at [83, 108] on link "Claiming Tool" at bounding box center [107, 109] width 117 height 12
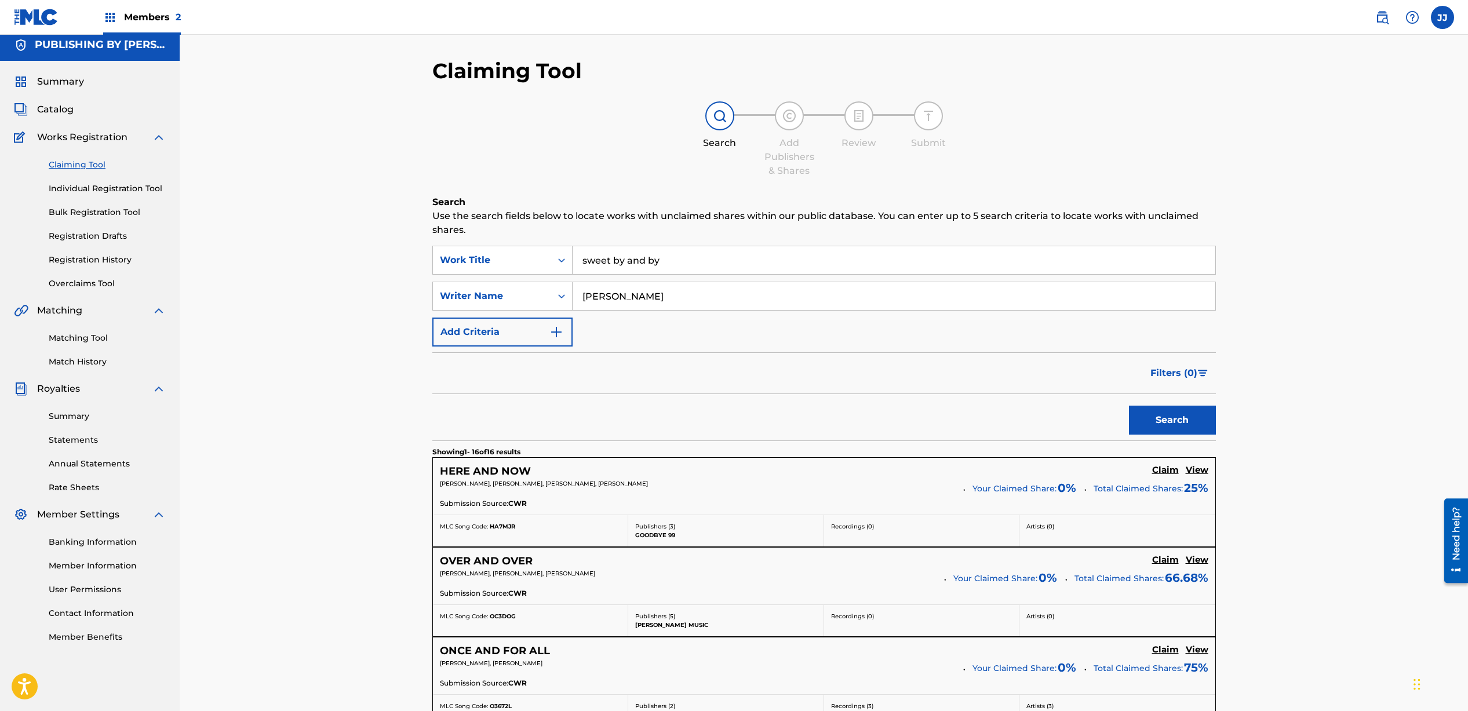
scroll to position [0, 0]
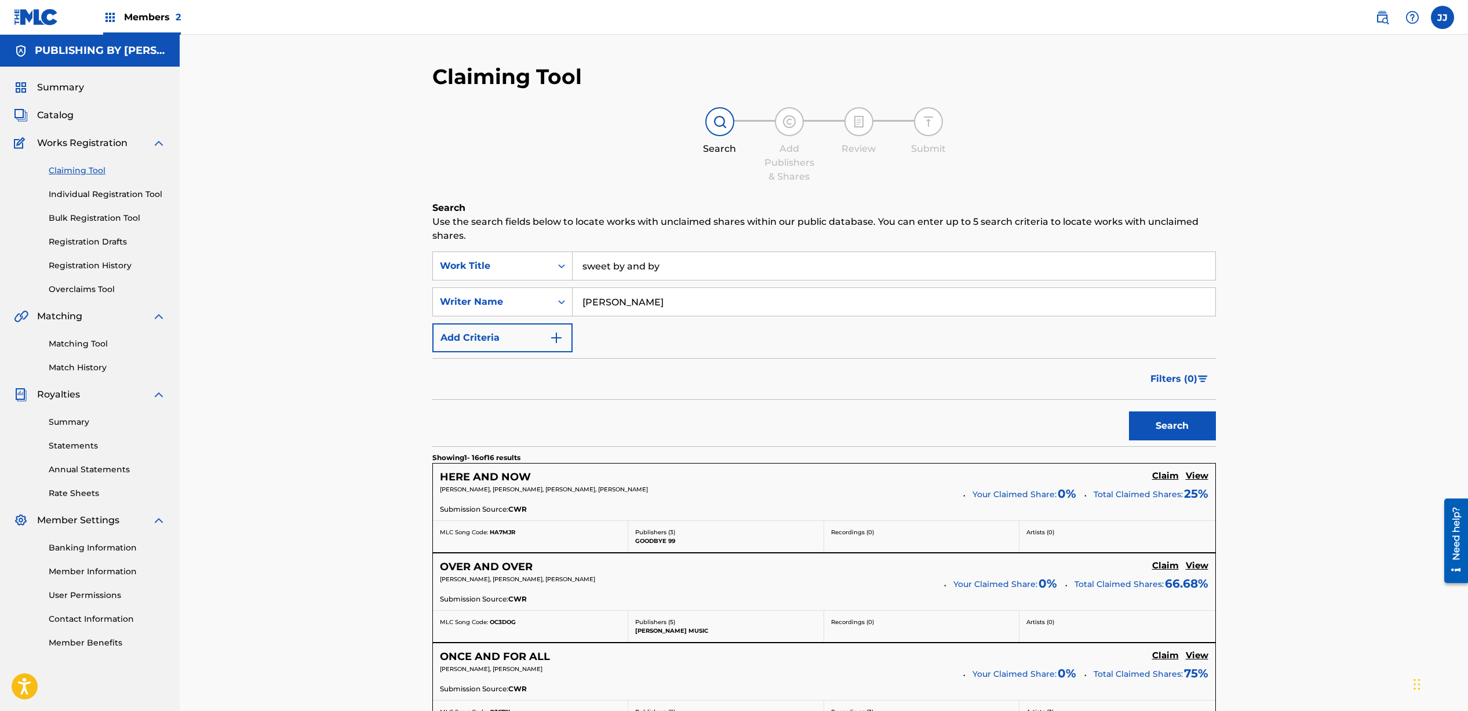
click at [1164, 423] on button "Search" at bounding box center [1172, 426] width 87 height 29
click at [79, 240] on link "Registration Drafts" at bounding box center [107, 242] width 117 height 12
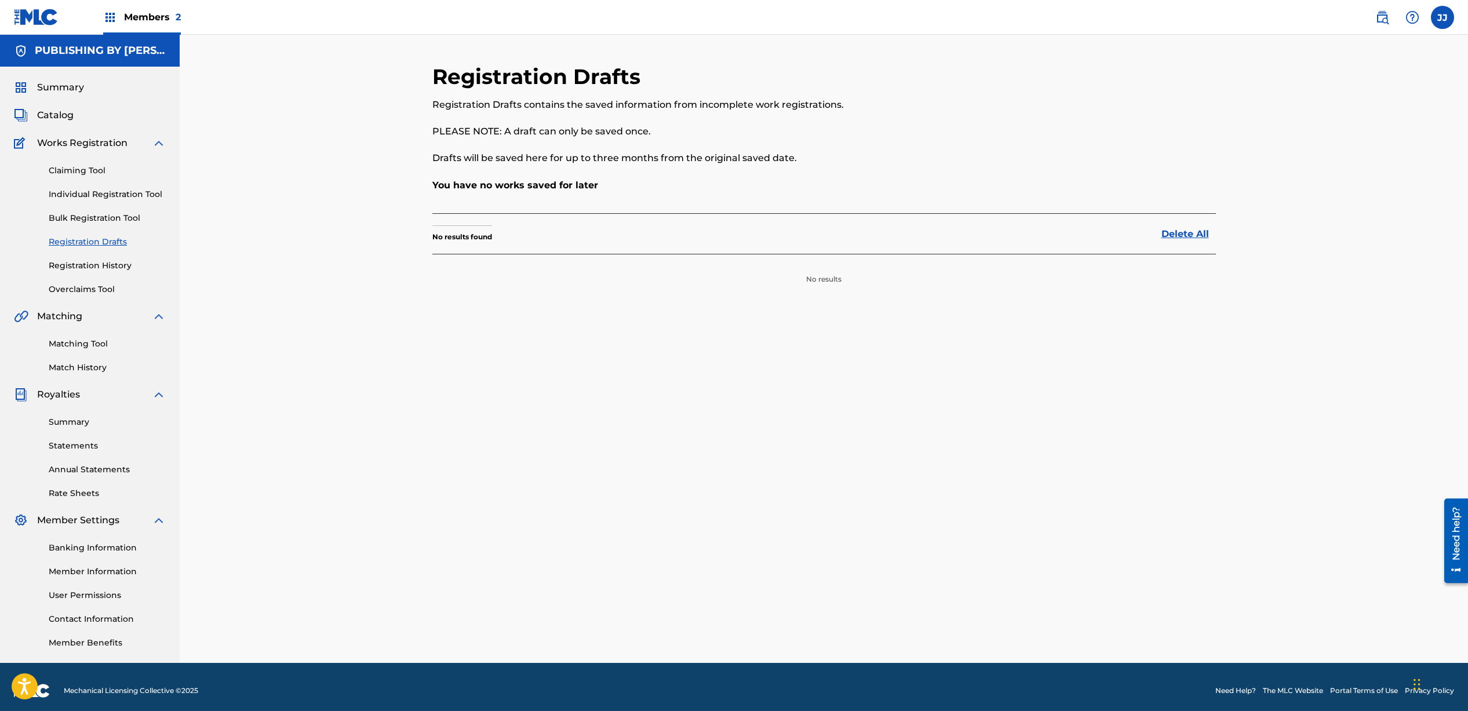
click at [61, 91] on span "Summary" at bounding box center [60, 88] width 47 height 14
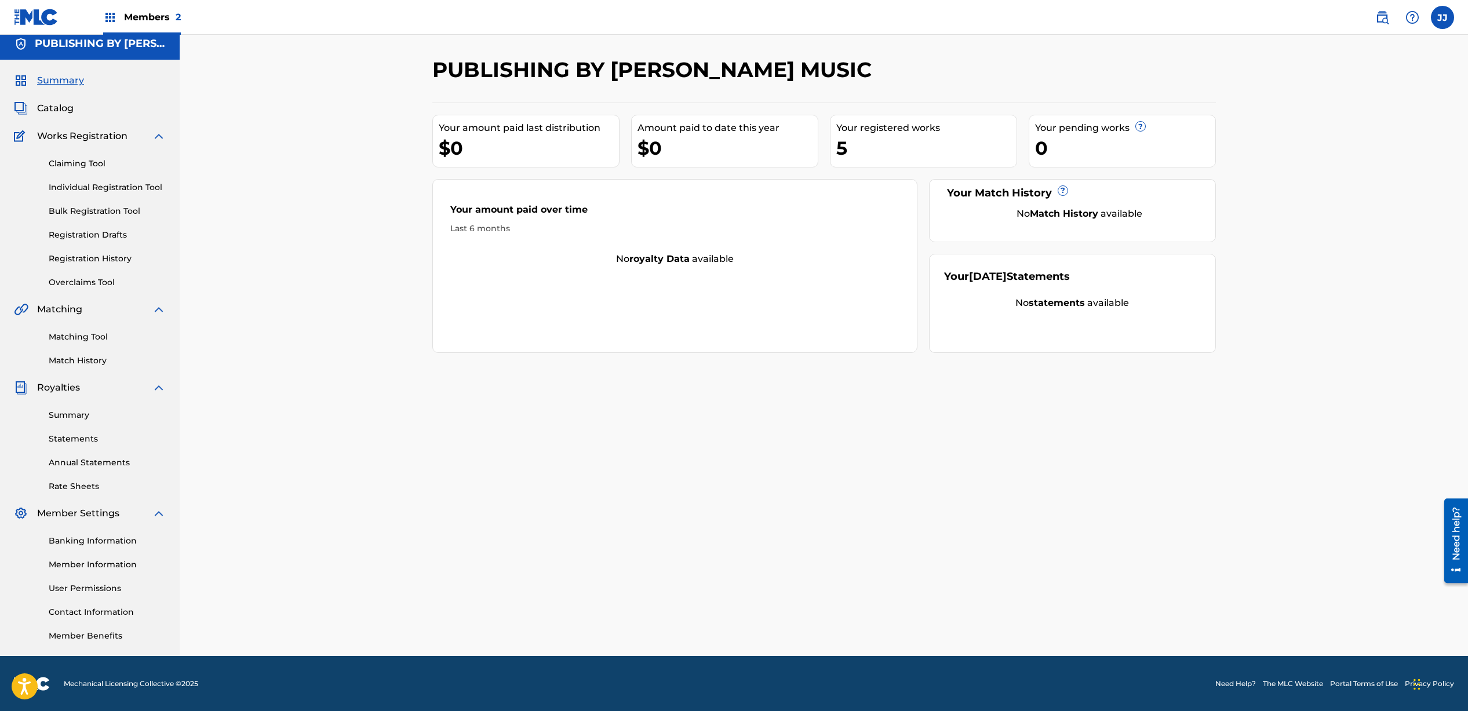
scroll to position [8, 0]
click at [77, 167] on link "Claiming Tool" at bounding box center [107, 163] width 117 height 12
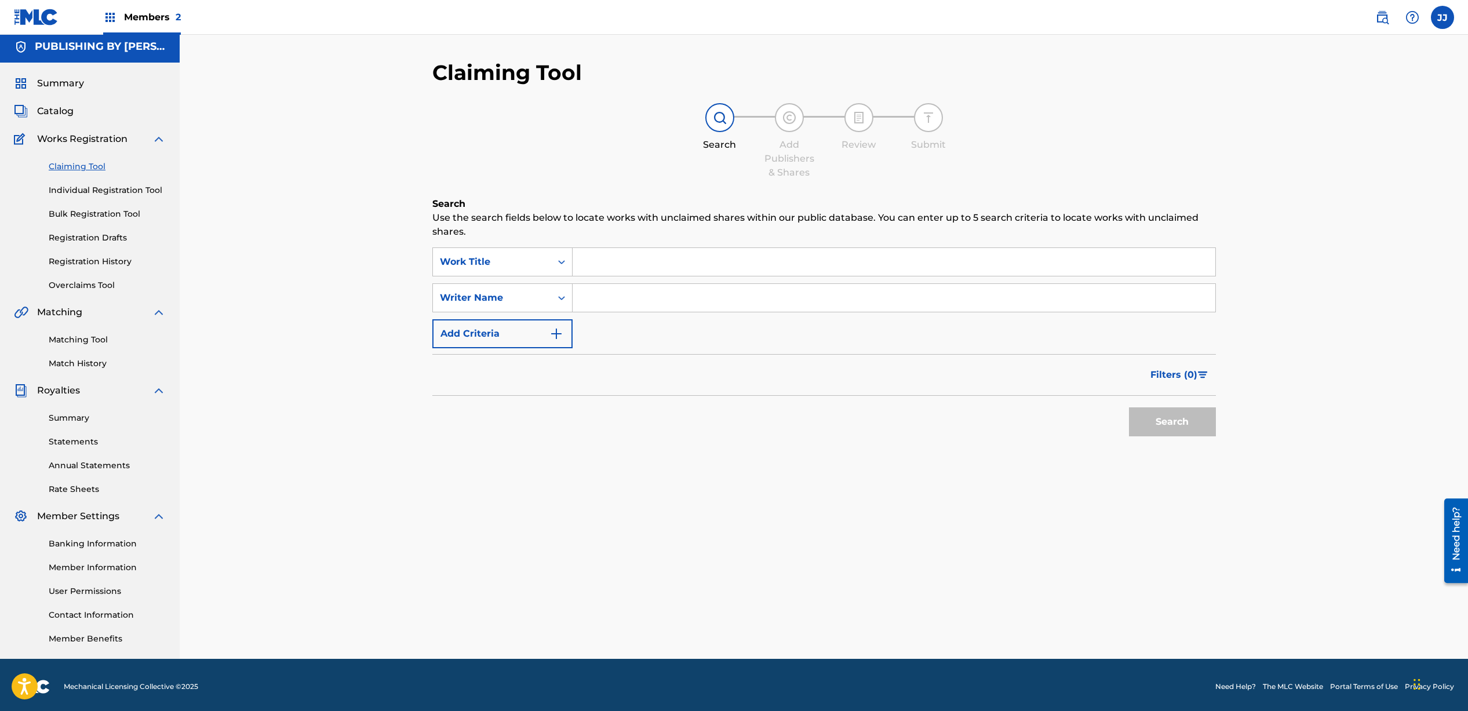
scroll to position [8, 0]
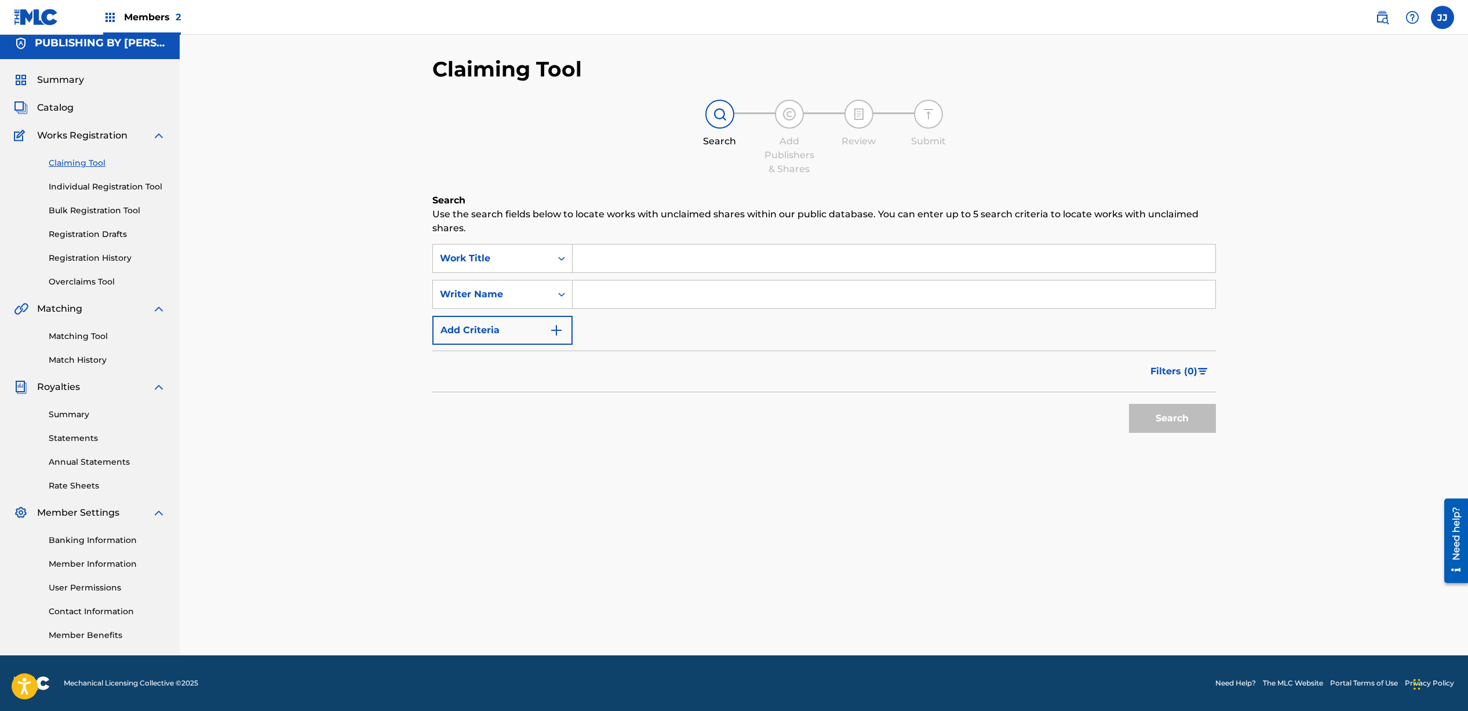
click at [93, 190] on link "Individual Registration Tool" at bounding box center [107, 187] width 117 height 12
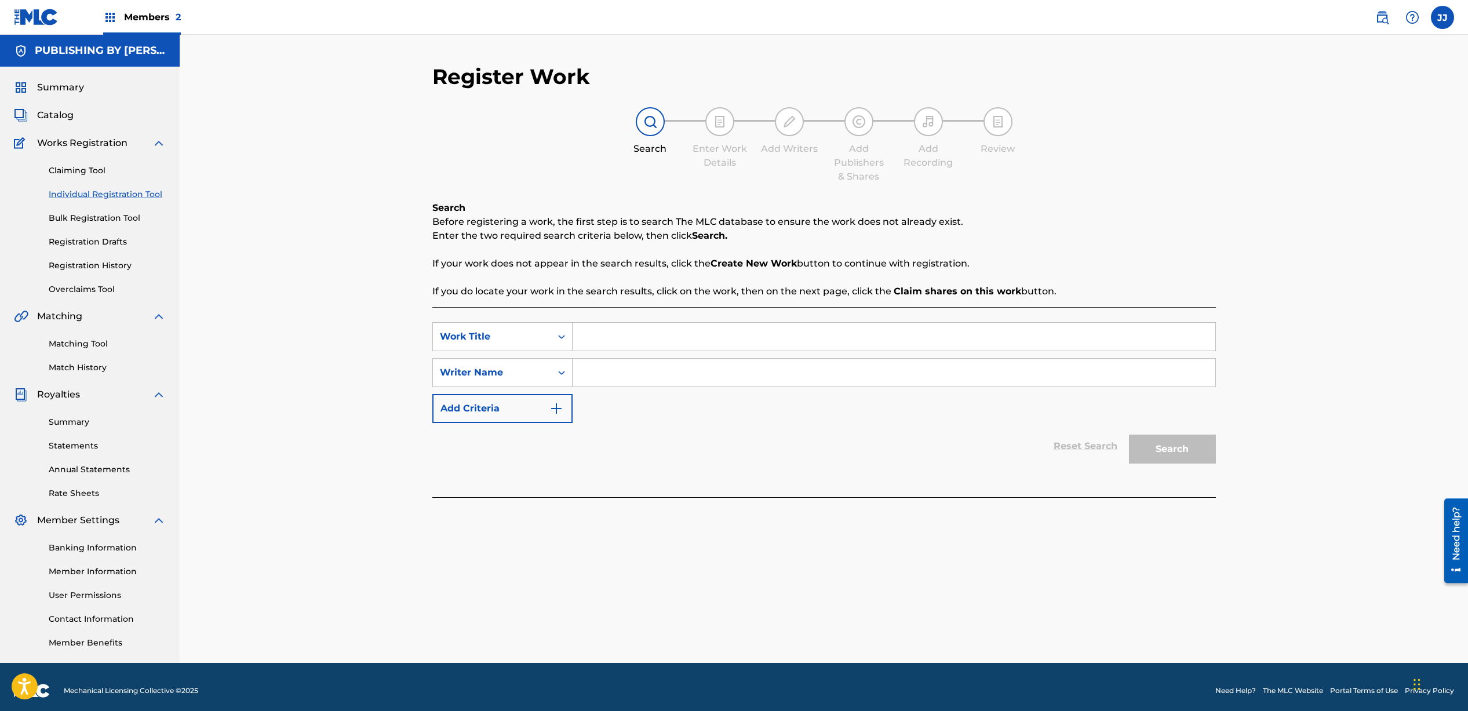
click at [614, 332] on input "Search Form" at bounding box center [894, 337] width 643 height 28
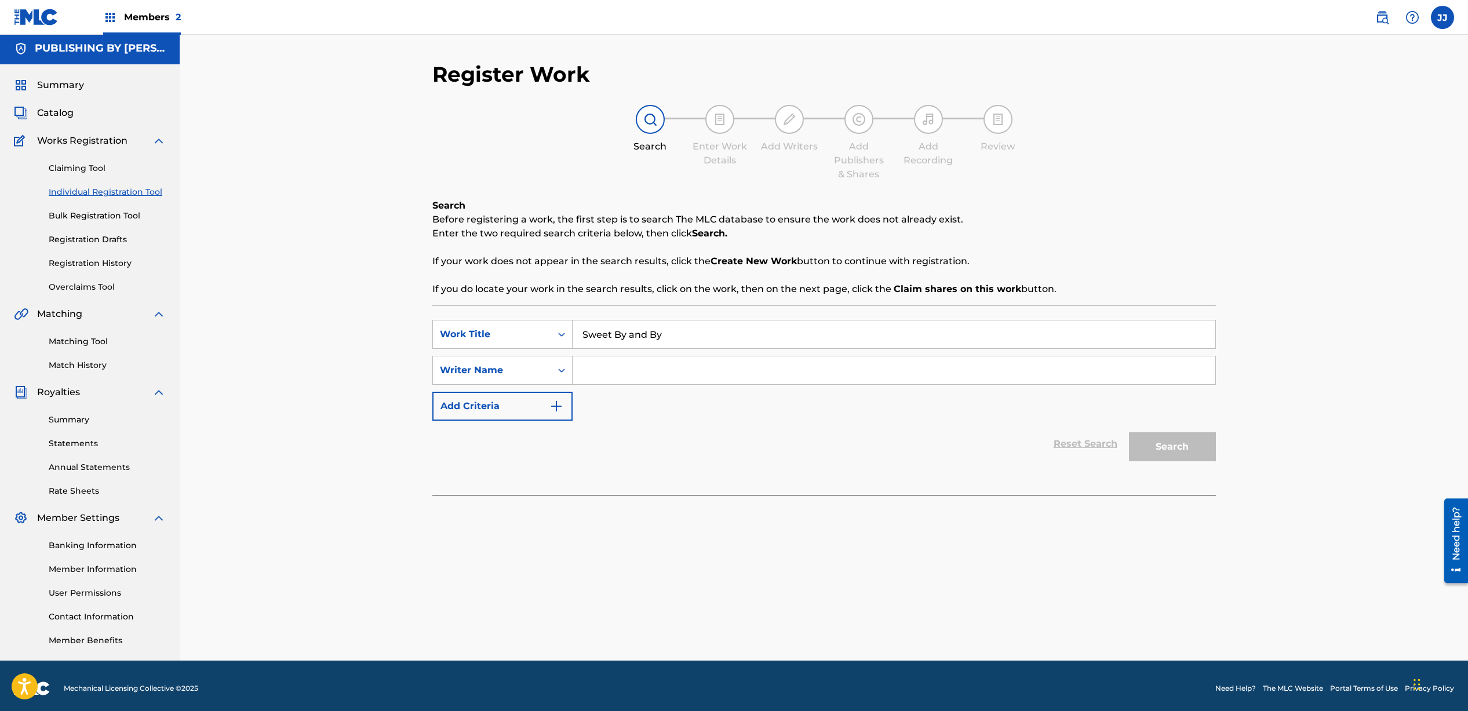
type input "Sweet By and By"
click at [634, 362] on input "Search Form" at bounding box center [894, 371] width 643 height 28
type input "[PERSON_NAME]"
click at [1180, 449] on button "Search" at bounding box center [1172, 446] width 87 height 29
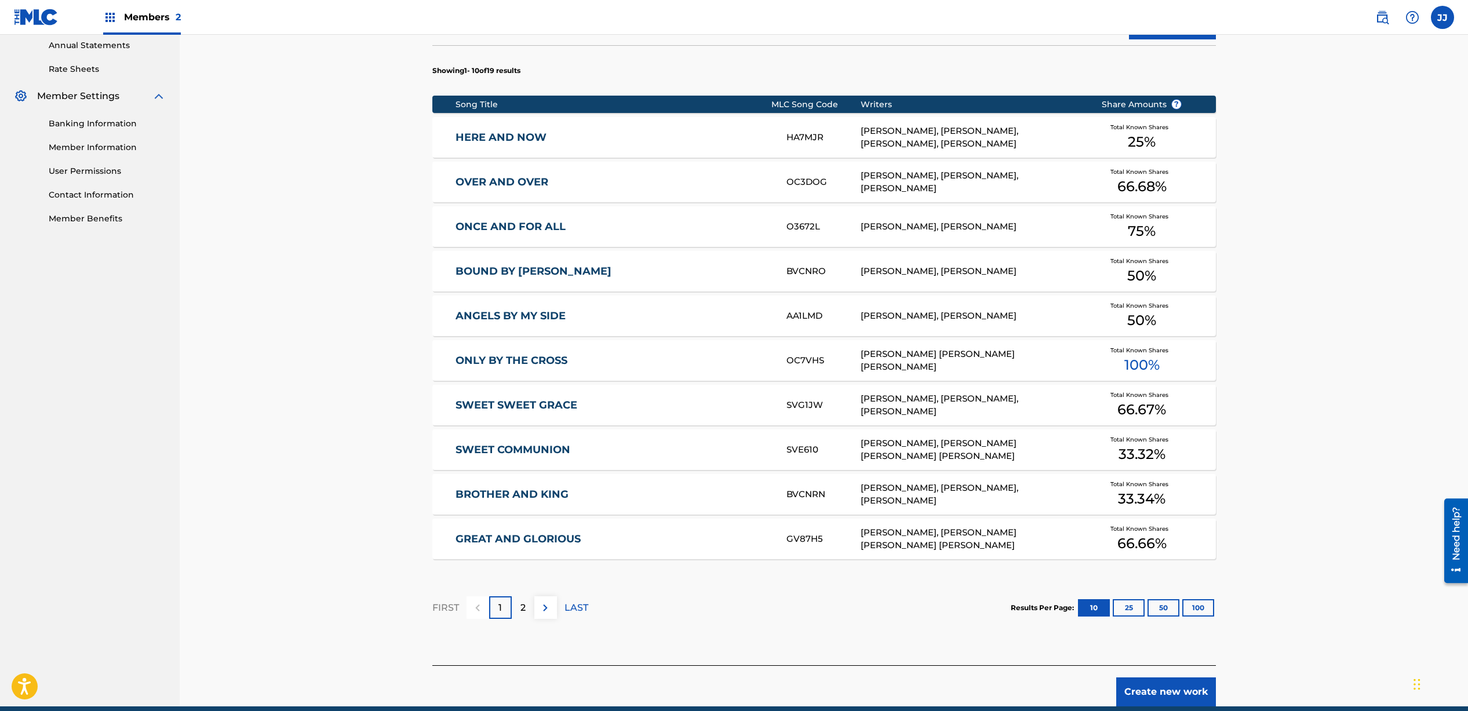
scroll to position [427, 0]
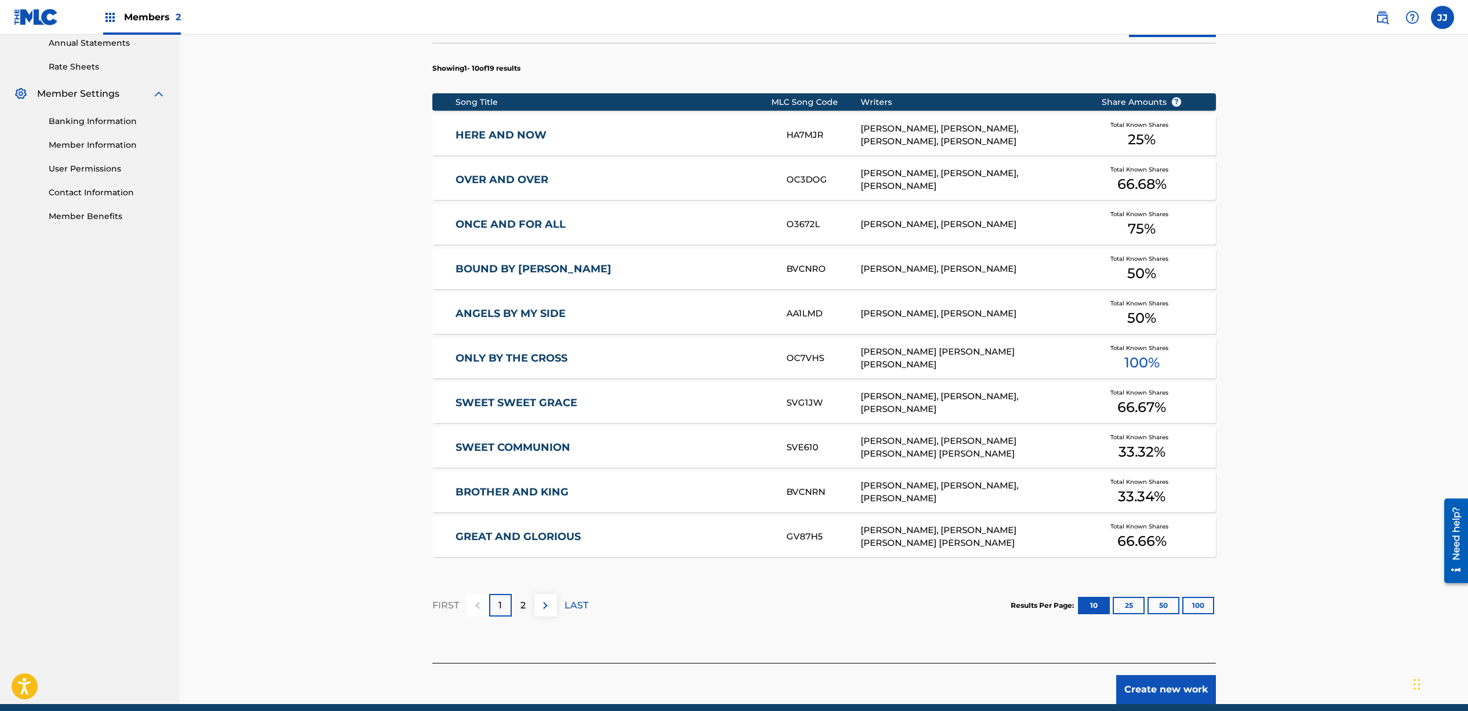
click at [515, 607] on div "2" at bounding box center [523, 605] width 23 height 23
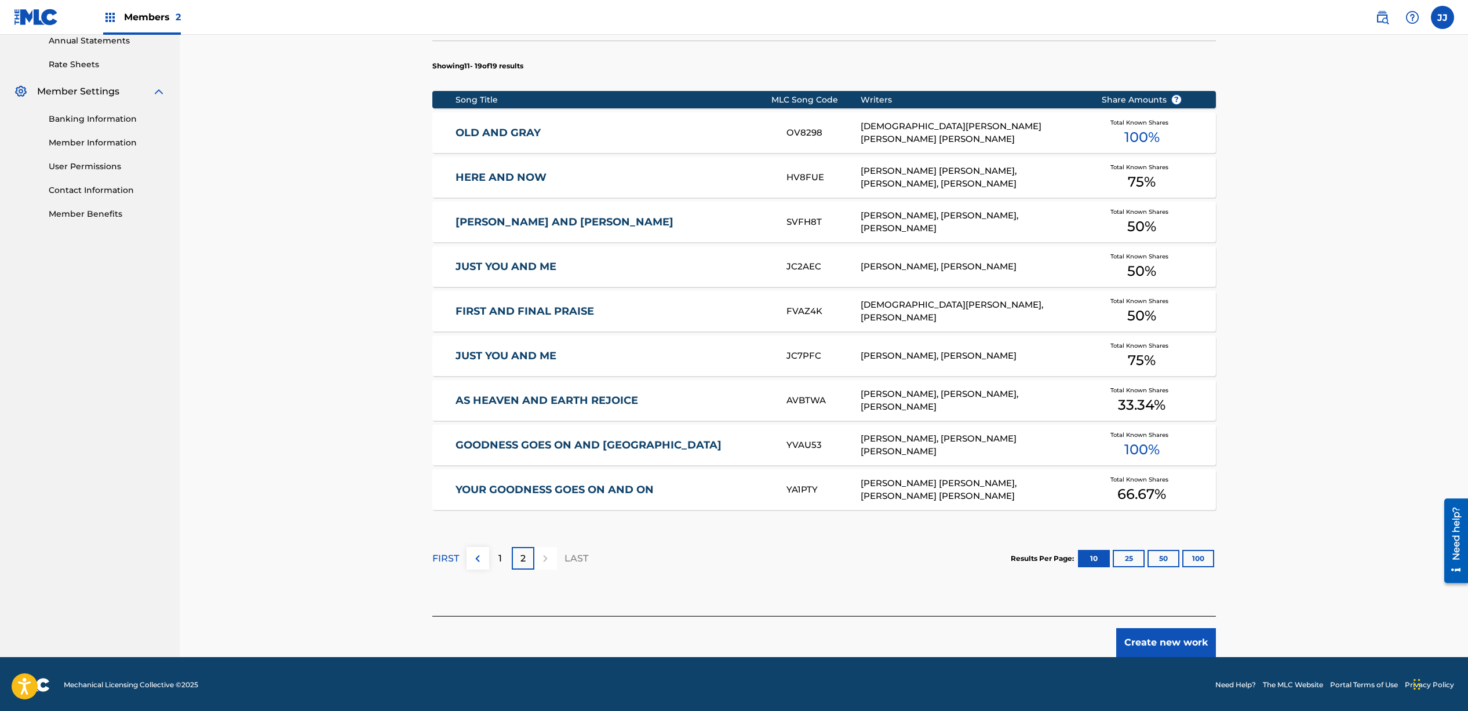
scroll to position [431, 0]
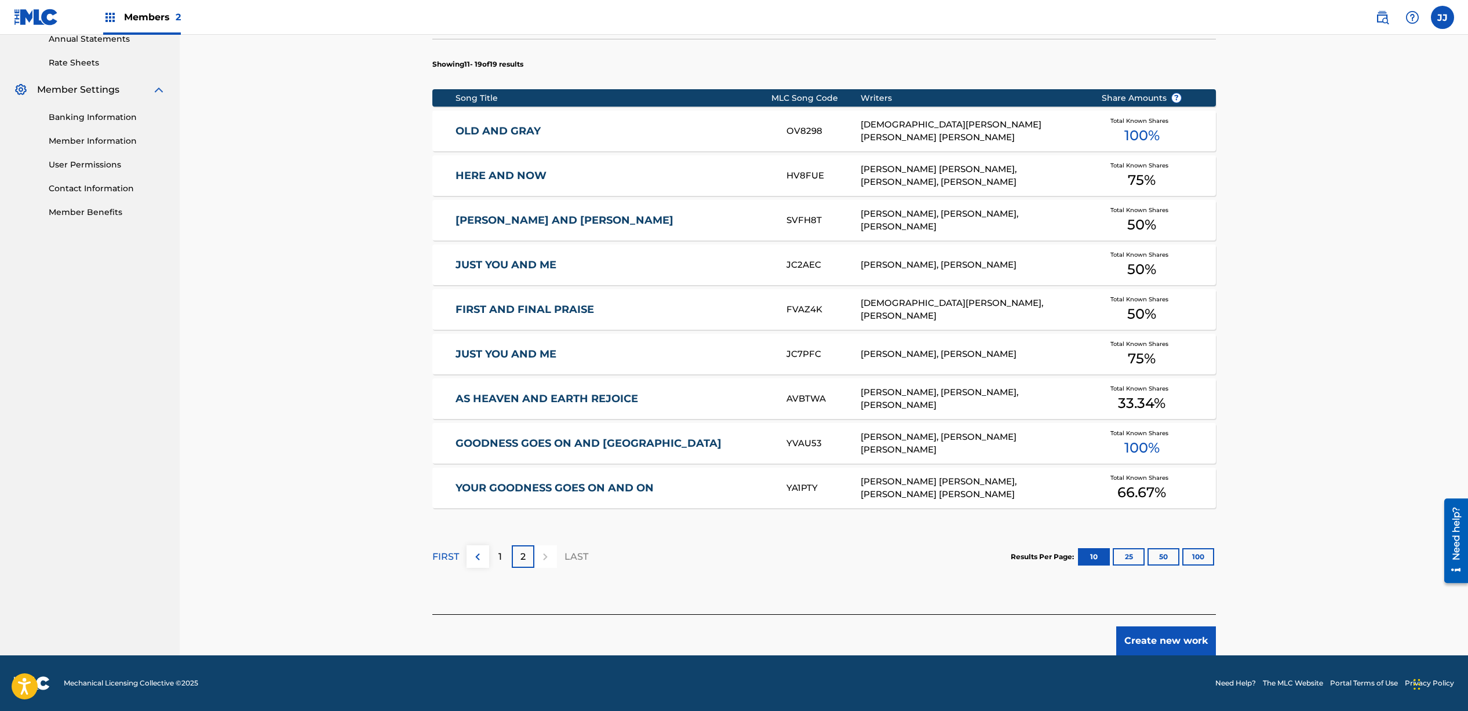
click at [1170, 639] on button "Create new work" at bounding box center [1167, 641] width 100 height 29
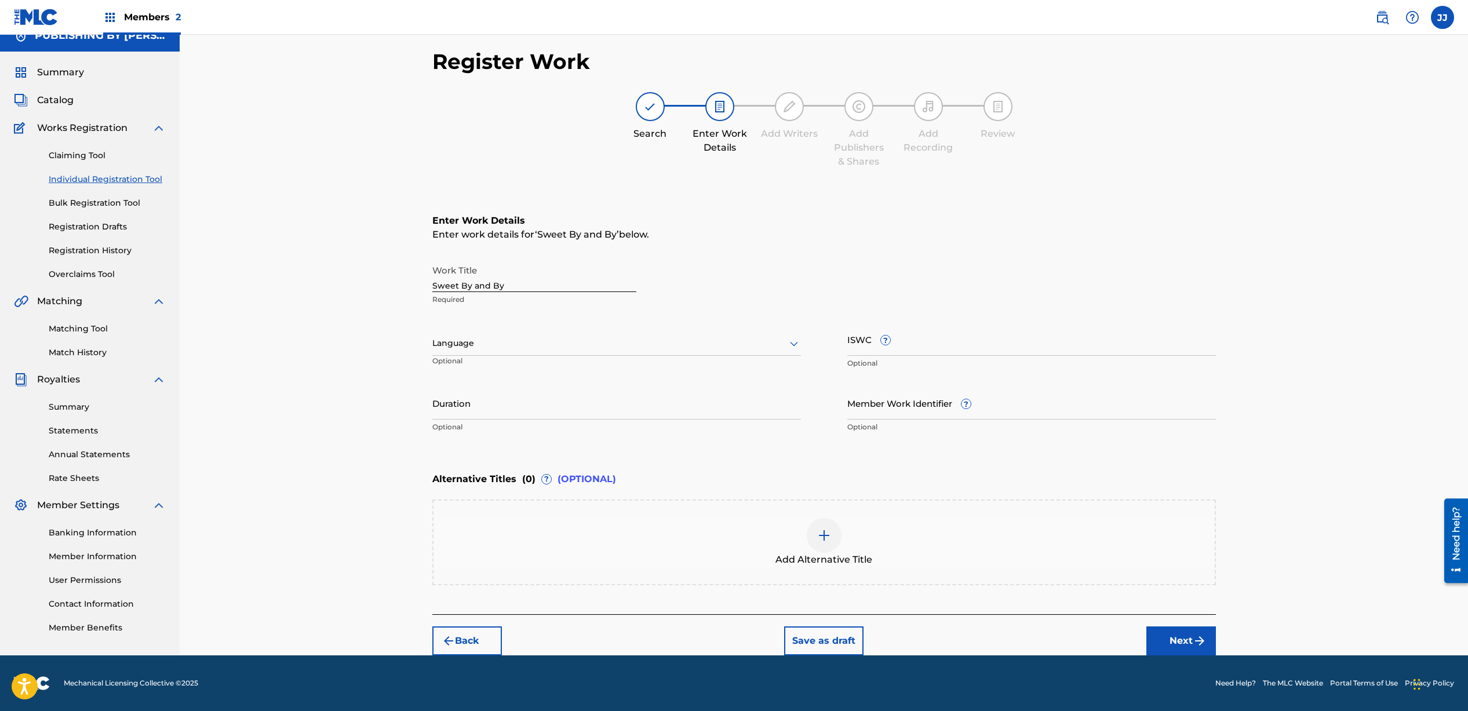
click at [495, 405] on input "Duration" at bounding box center [616, 403] width 369 height 33
click at [432, 414] on input "4:06" at bounding box center [616, 403] width 369 height 33
type input "04:06"
click at [1169, 636] on button "Next" at bounding box center [1182, 641] width 70 height 29
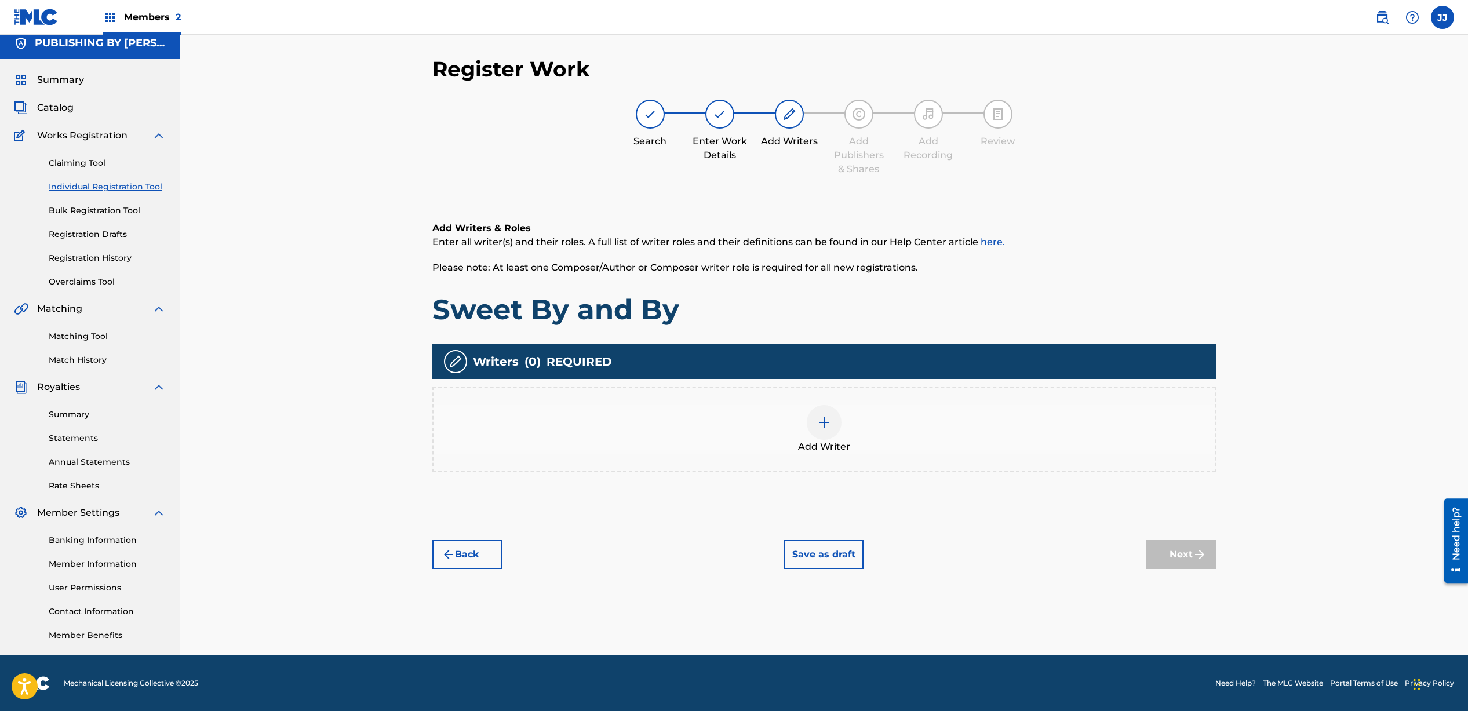
click at [838, 431] on div at bounding box center [824, 422] width 35 height 35
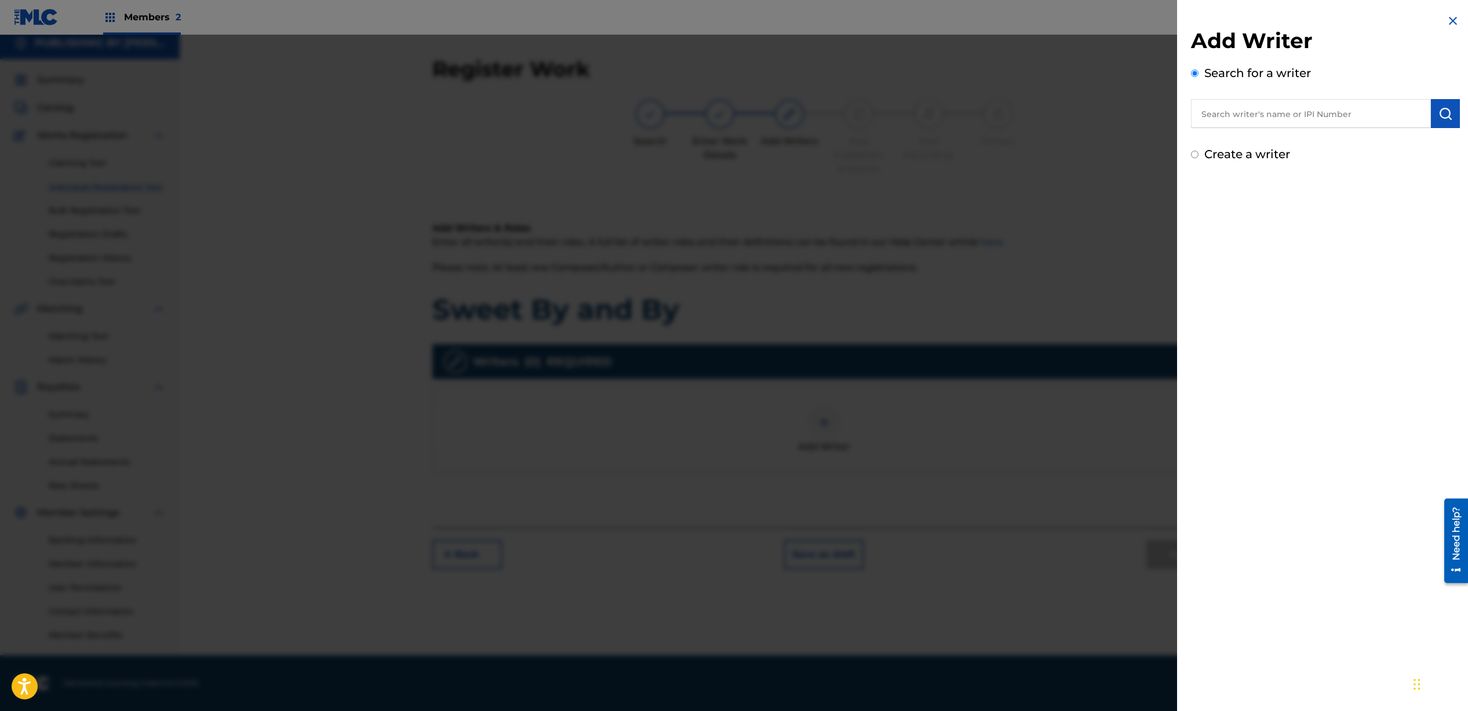
click at [1276, 114] on input "text" at bounding box center [1311, 113] width 240 height 29
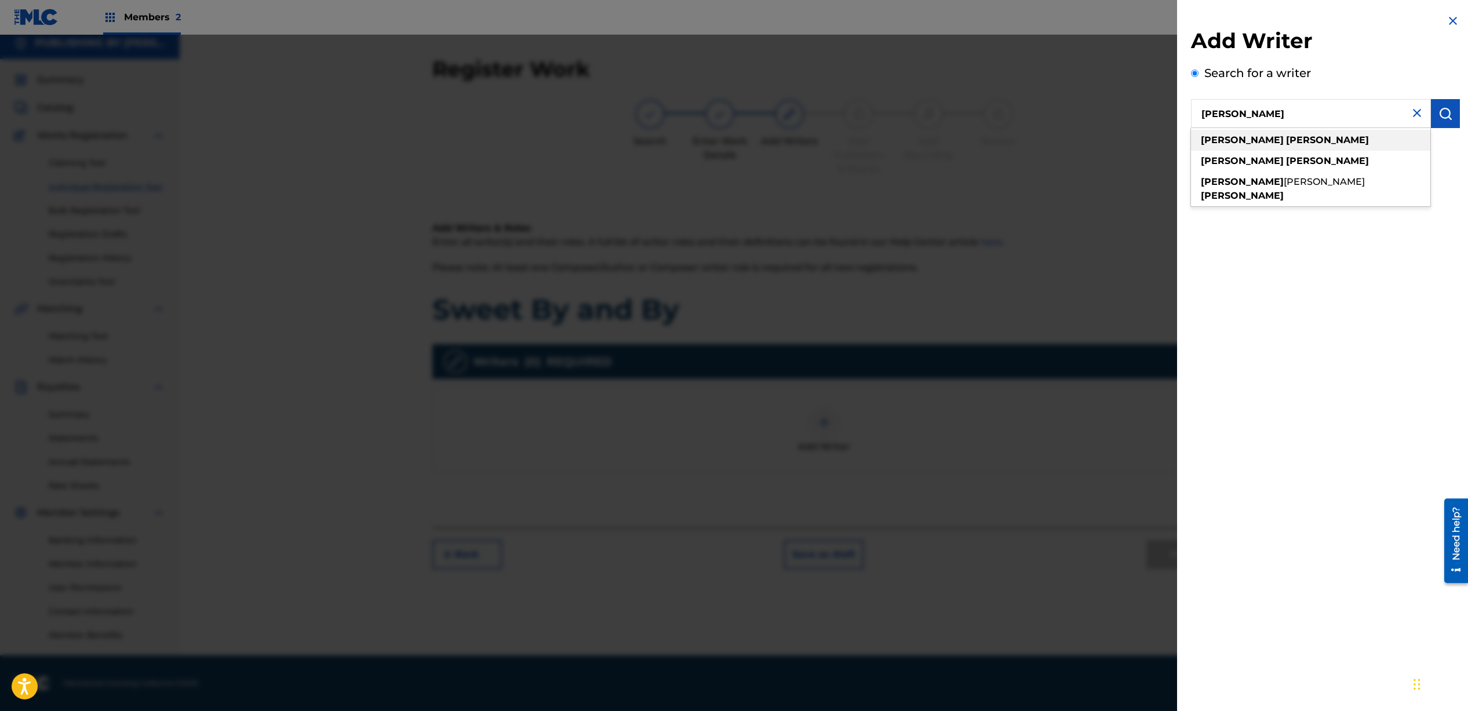
click at [1283, 141] on div "[PERSON_NAME]" at bounding box center [1310, 140] width 239 height 21
type input "[PERSON_NAME]"
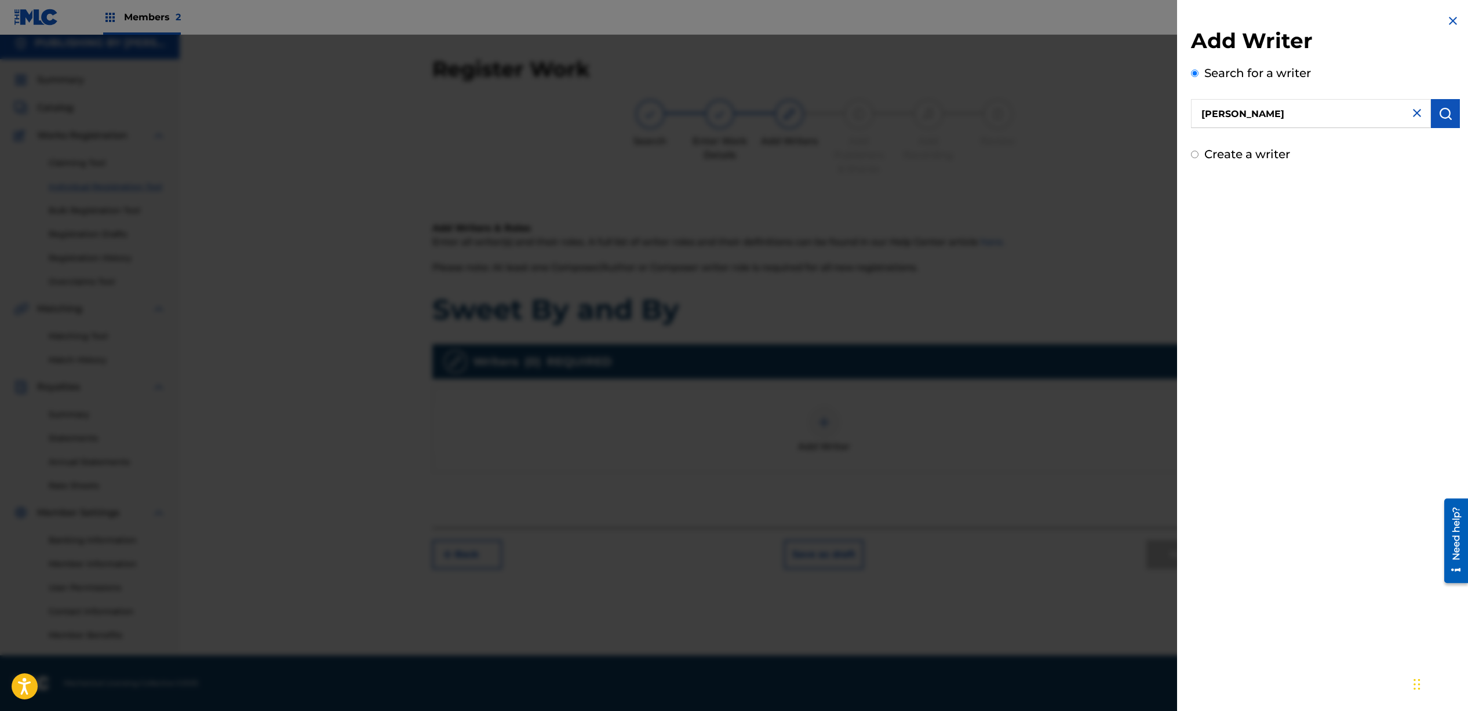
click at [1199, 157] on div "Create a writer" at bounding box center [1325, 154] width 269 height 17
click at [1195, 155] on input "Create a writer" at bounding box center [1195, 155] width 8 height 8
radio input "false"
radio input "true"
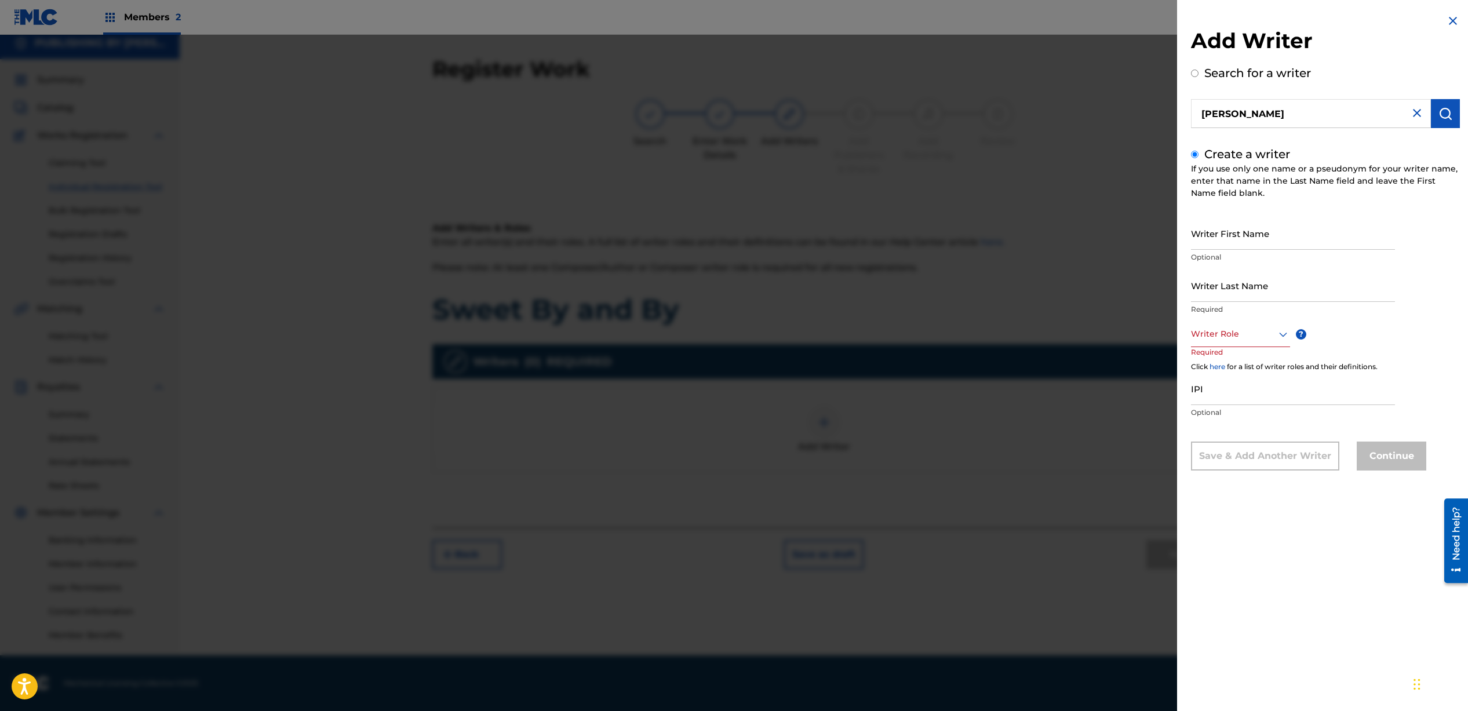
click at [1264, 243] on input "Writer First Name" at bounding box center [1293, 233] width 204 height 33
type input "[PERSON_NAME]"
click at [1260, 336] on div at bounding box center [1240, 334] width 99 height 14
click at [1244, 367] on div "Composer/Author" at bounding box center [1241, 360] width 98 height 26
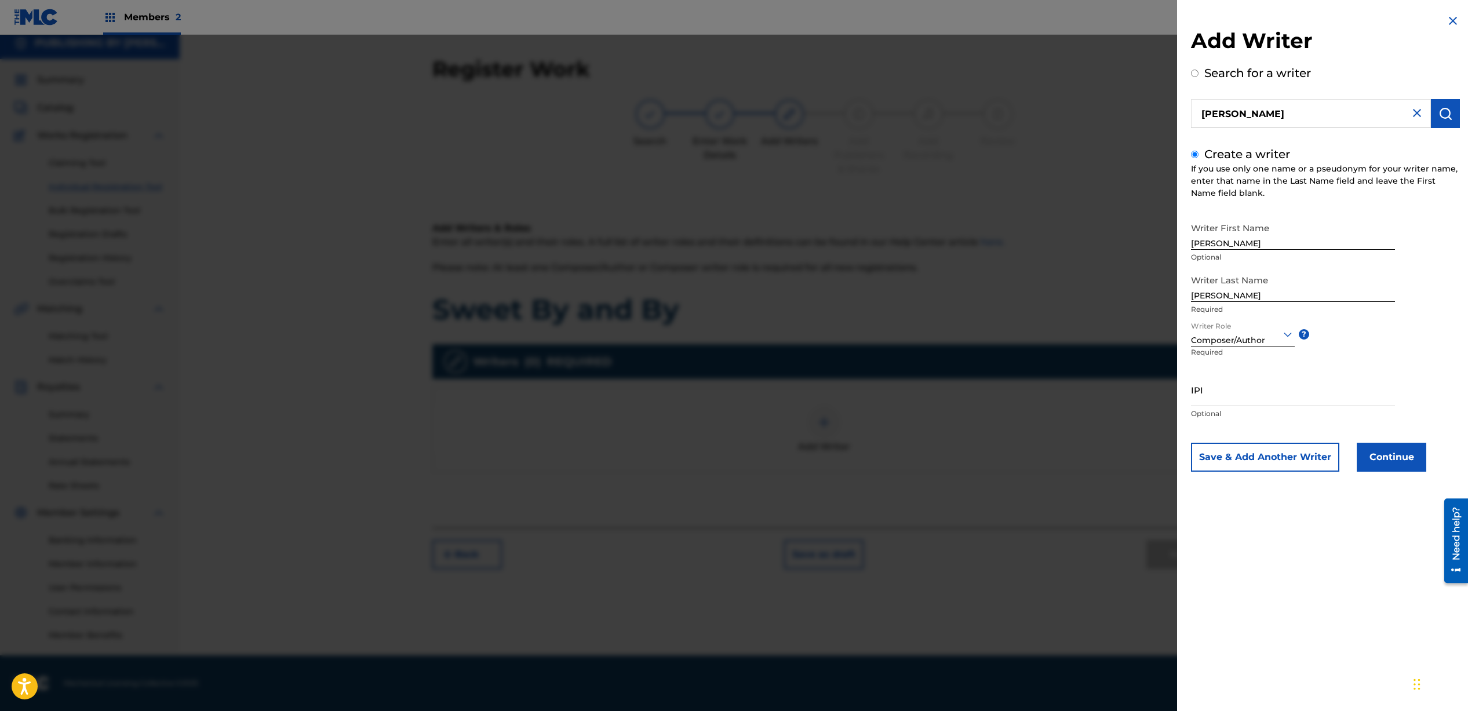
click at [1405, 457] on button "Continue" at bounding box center [1392, 457] width 70 height 29
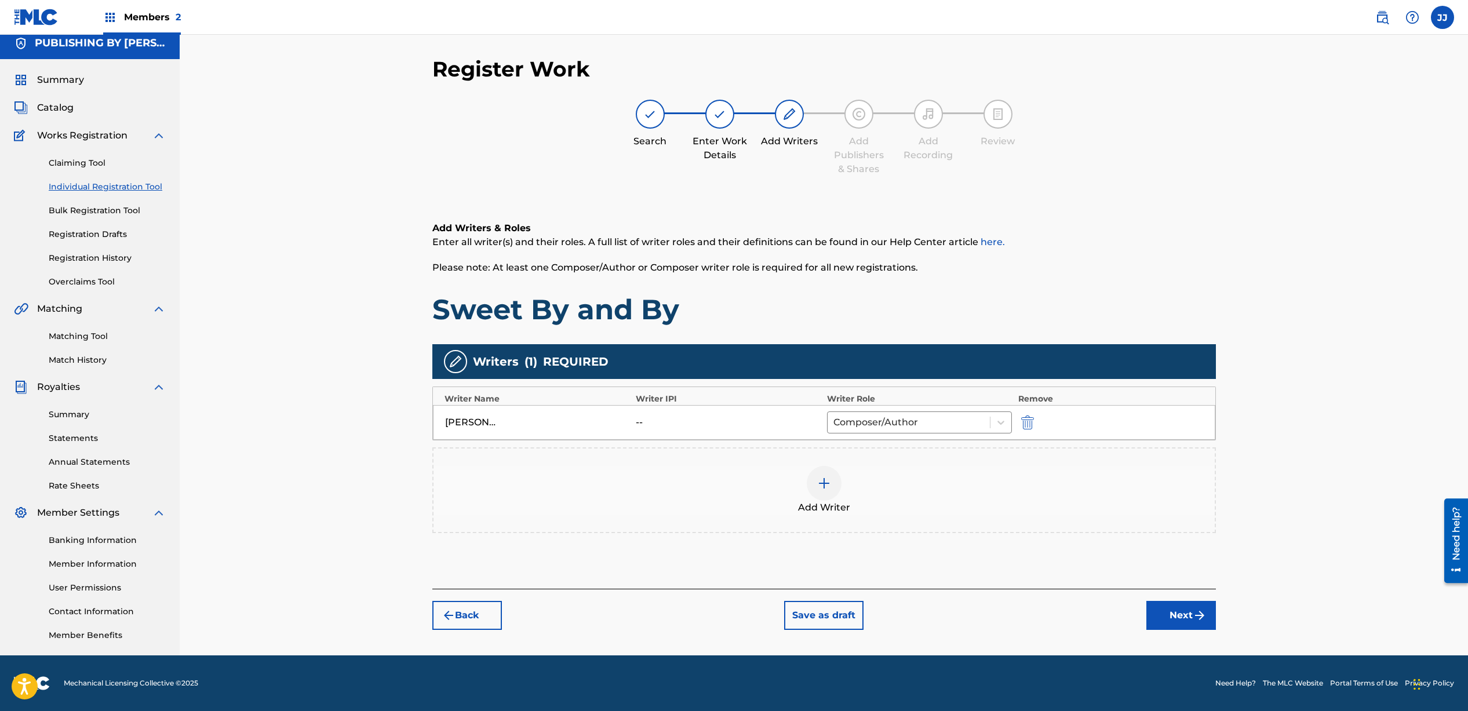
click at [840, 490] on div at bounding box center [824, 483] width 35 height 35
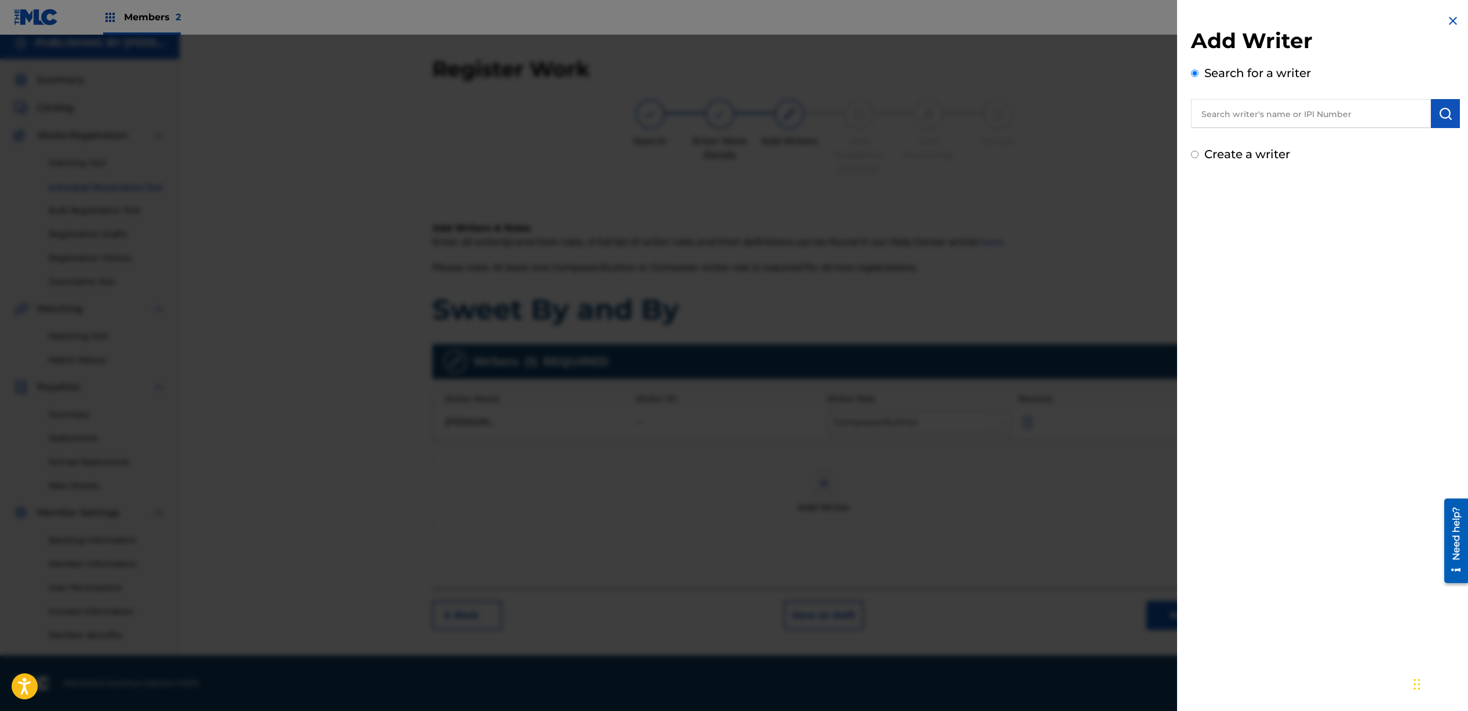
click at [1329, 115] on input "text" at bounding box center [1311, 113] width 240 height 29
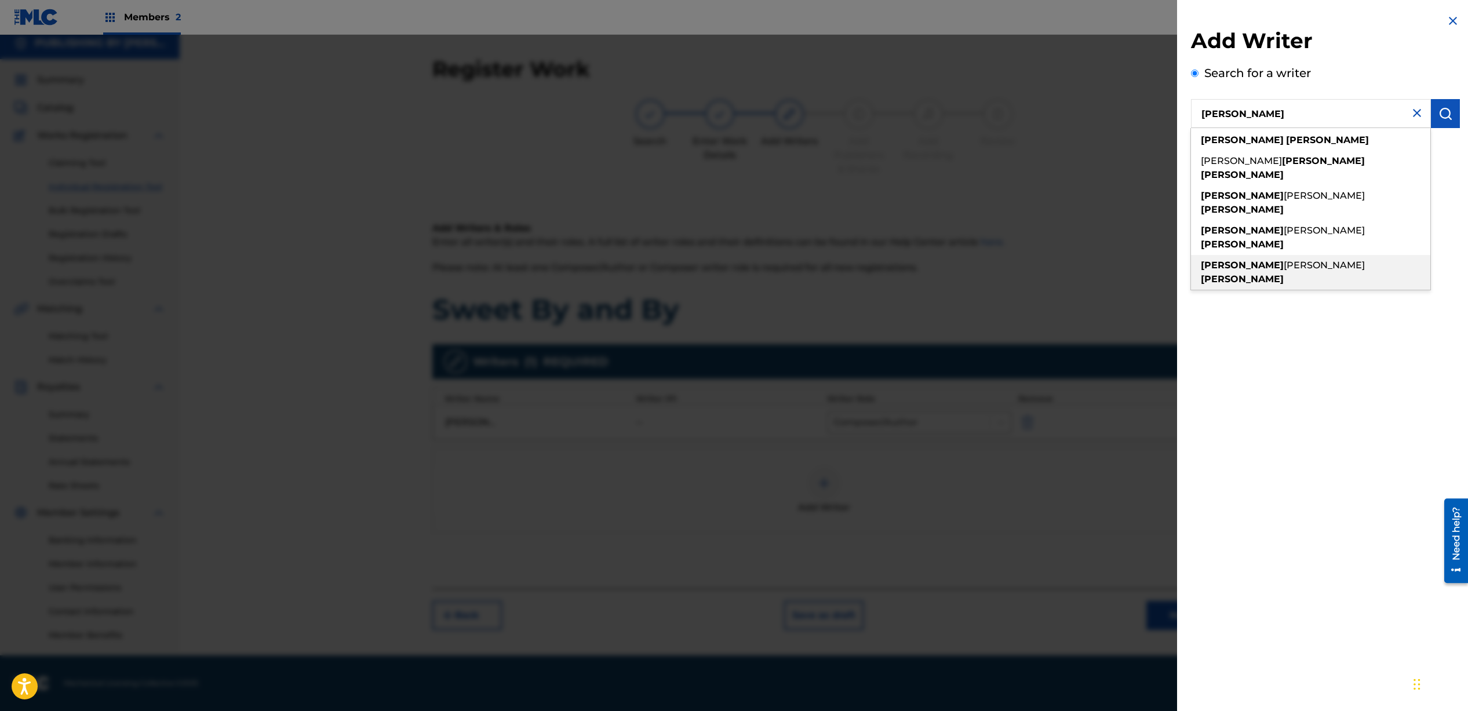
click at [1315, 255] on div "[PERSON_NAME] [PERSON_NAME]" at bounding box center [1310, 272] width 239 height 35
type input "[PERSON_NAME] [PERSON_NAME]"
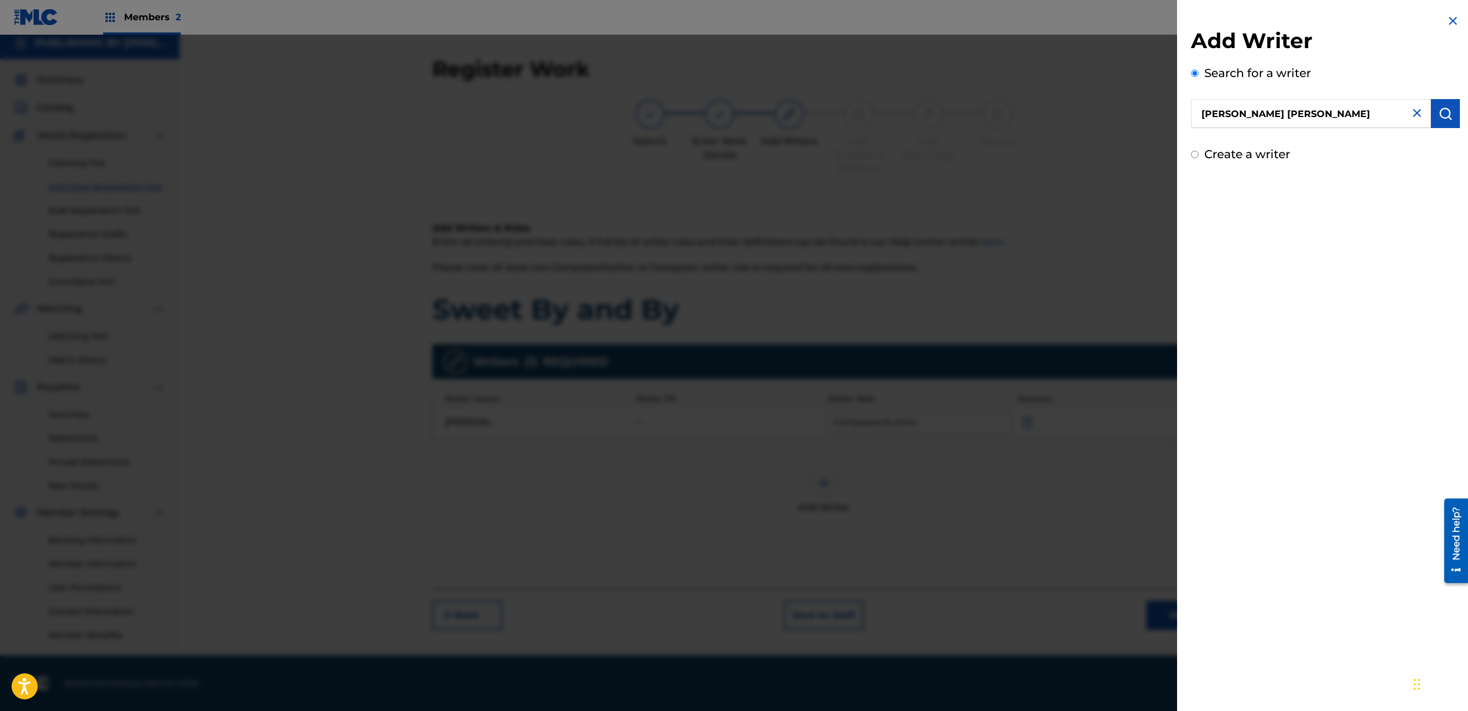
click at [1194, 152] on input "Create a writer" at bounding box center [1195, 155] width 8 height 8
radio input "false"
radio input "true"
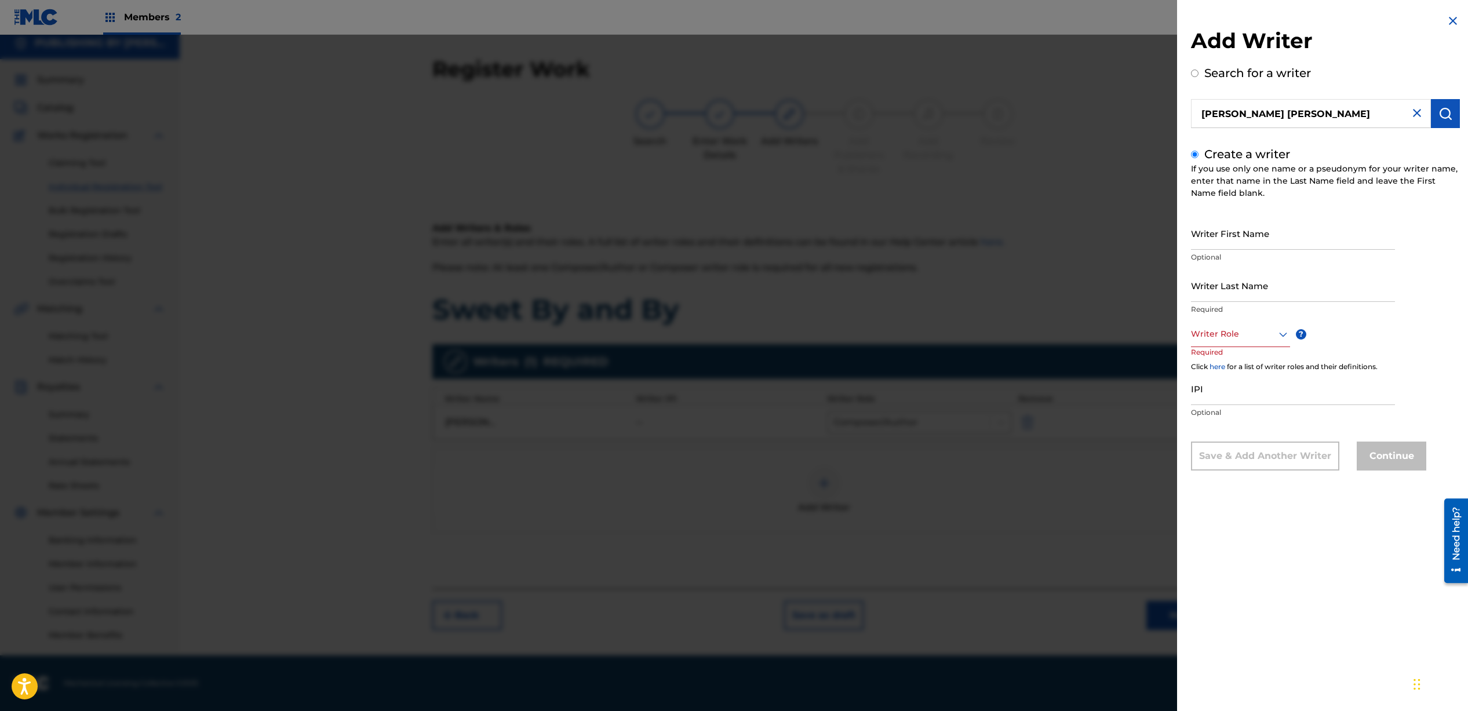
click at [1267, 242] on input "Writer First Name" at bounding box center [1293, 233] width 204 height 33
type input "[PERSON_NAME]"
click at [1229, 338] on div at bounding box center [1240, 334] width 99 height 14
click at [1232, 364] on div "Composer/Author" at bounding box center [1241, 360] width 98 height 26
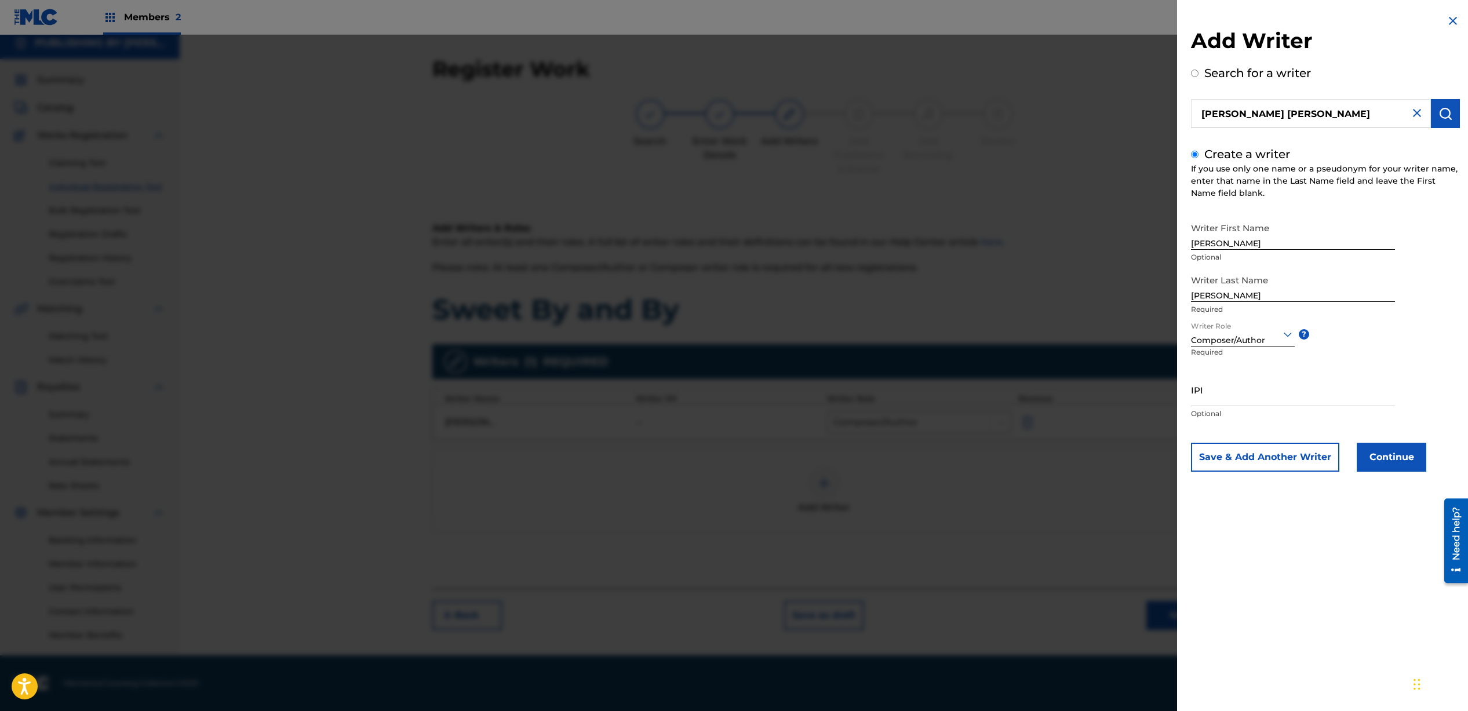
click at [1396, 455] on button "Continue" at bounding box center [1392, 457] width 70 height 29
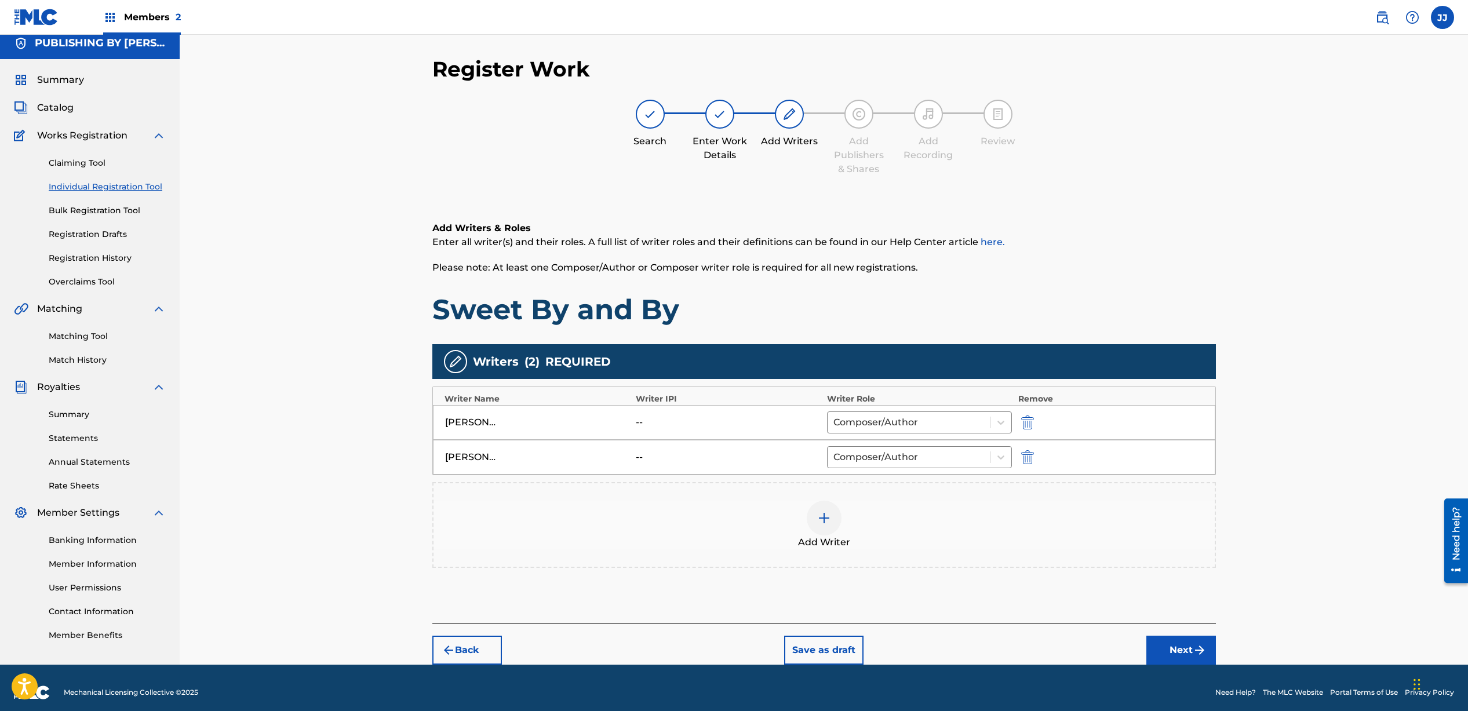
click at [829, 533] on div at bounding box center [824, 518] width 35 height 35
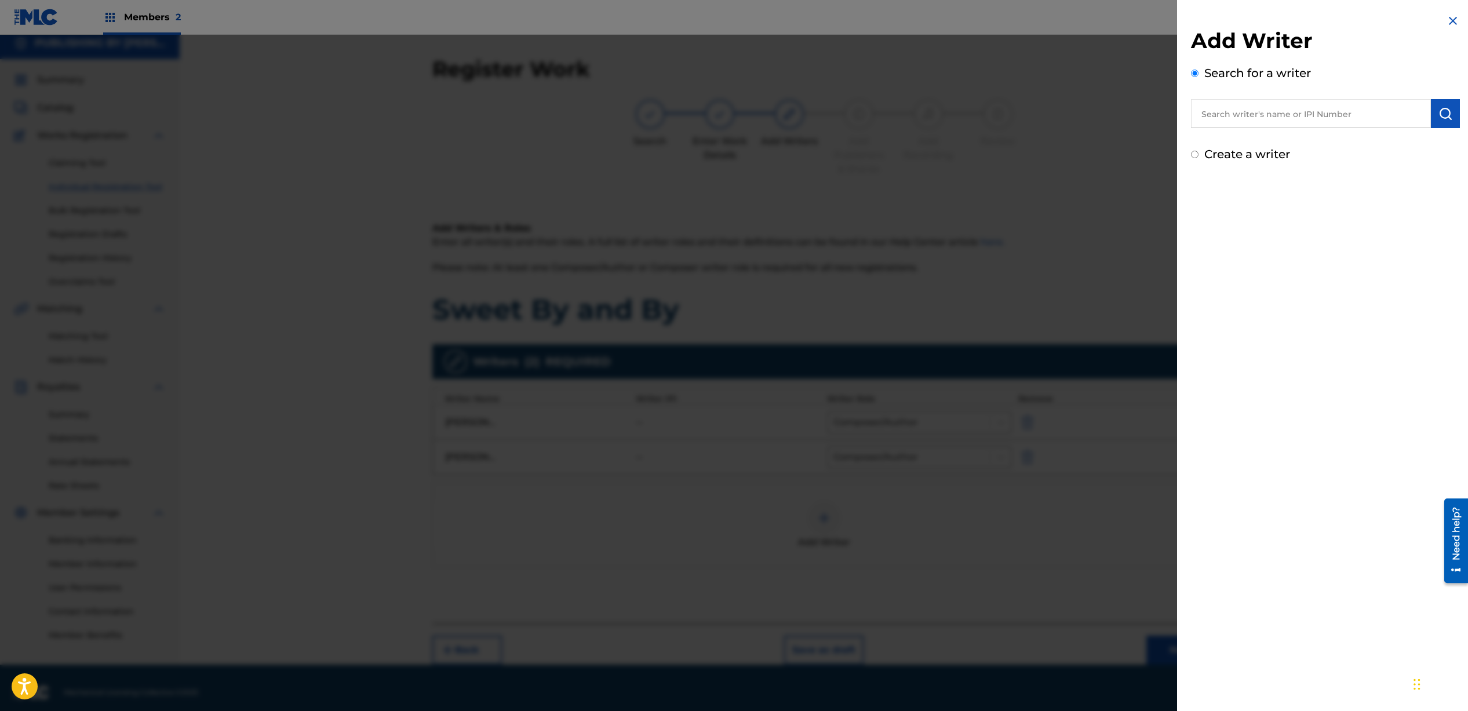
click at [1277, 115] on input "text" at bounding box center [1311, 113] width 240 height 29
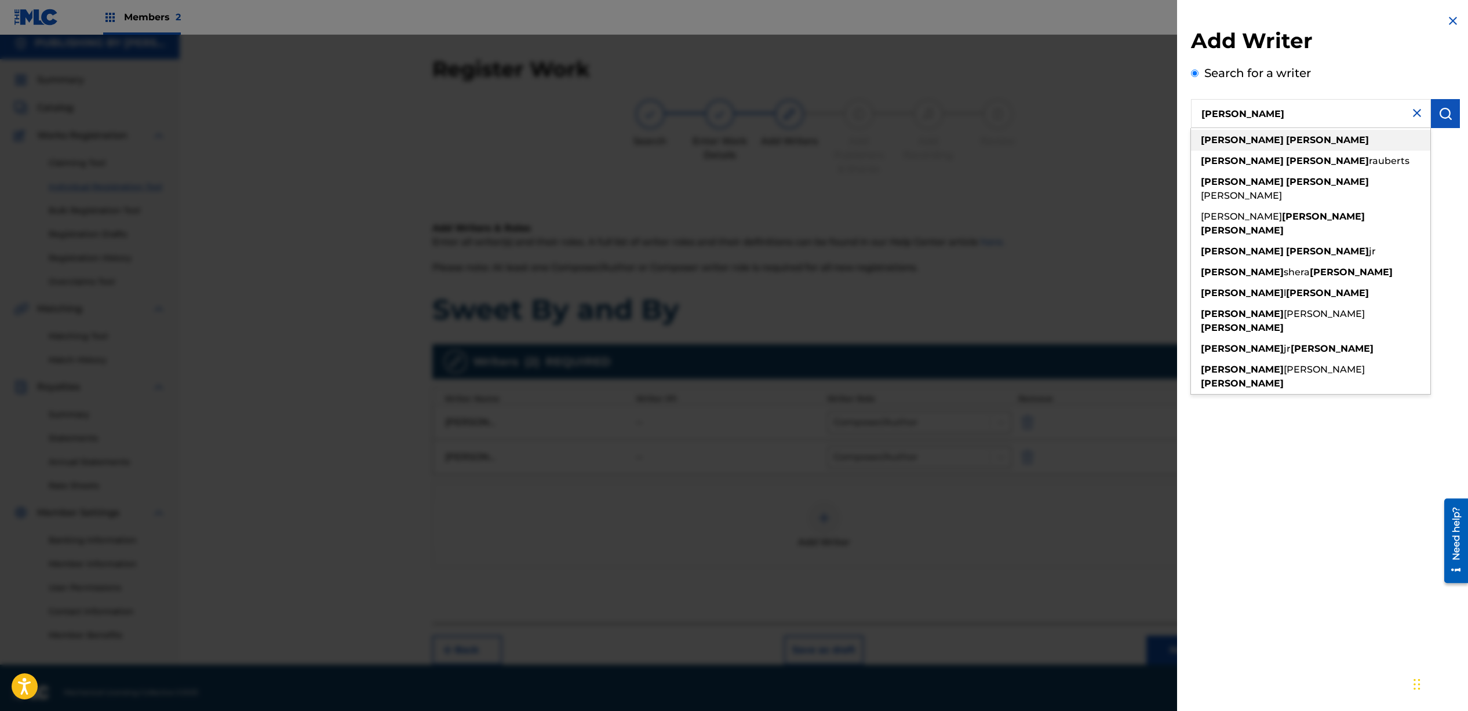
click at [1286, 139] on strong "[PERSON_NAME]" at bounding box center [1327, 139] width 83 height 11
type input "[PERSON_NAME]"
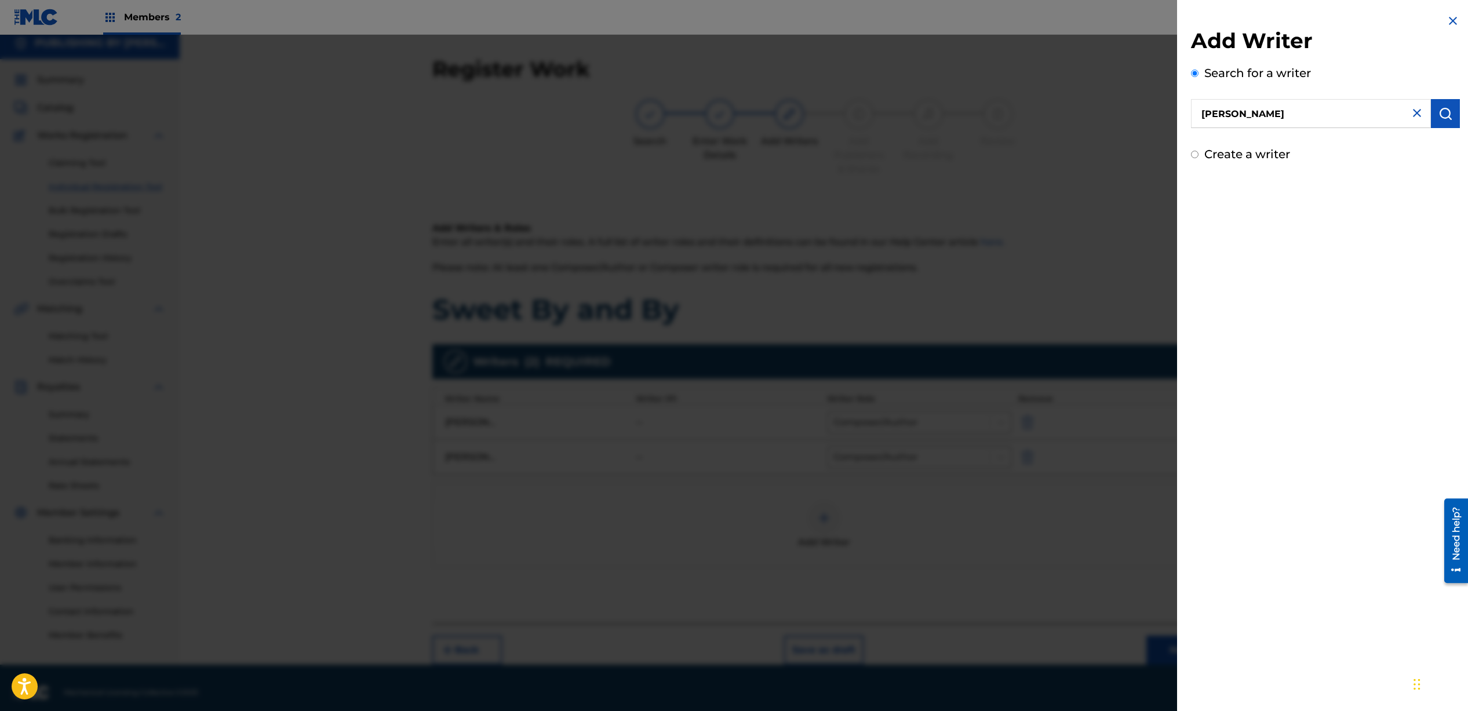
click at [1197, 154] on input "Create a writer" at bounding box center [1195, 155] width 8 height 8
radio input "false"
radio input "true"
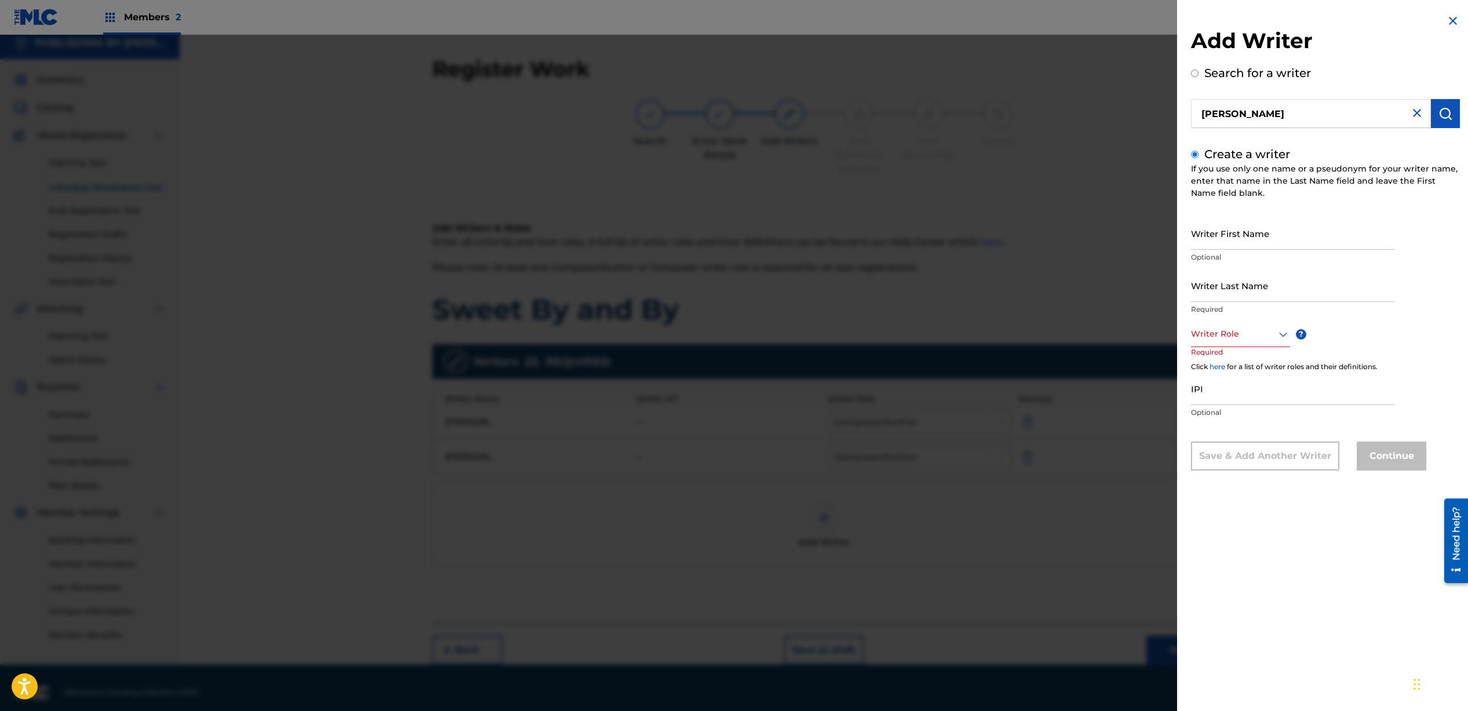
click at [1239, 396] on input "IPI" at bounding box center [1293, 388] width 204 height 33
click at [1210, 333] on div at bounding box center [1240, 334] width 99 height 14
click at [1208, 335] on div at bounding box center [1240, 334] width 99 height 14
click at [1244, 343] on div "Writer Role" at bounding box center [1240, 334] width 99 height 26
click at [1243, 357] on div "Composer/Author" at bounding box center [1241, 360] width 98 height 26
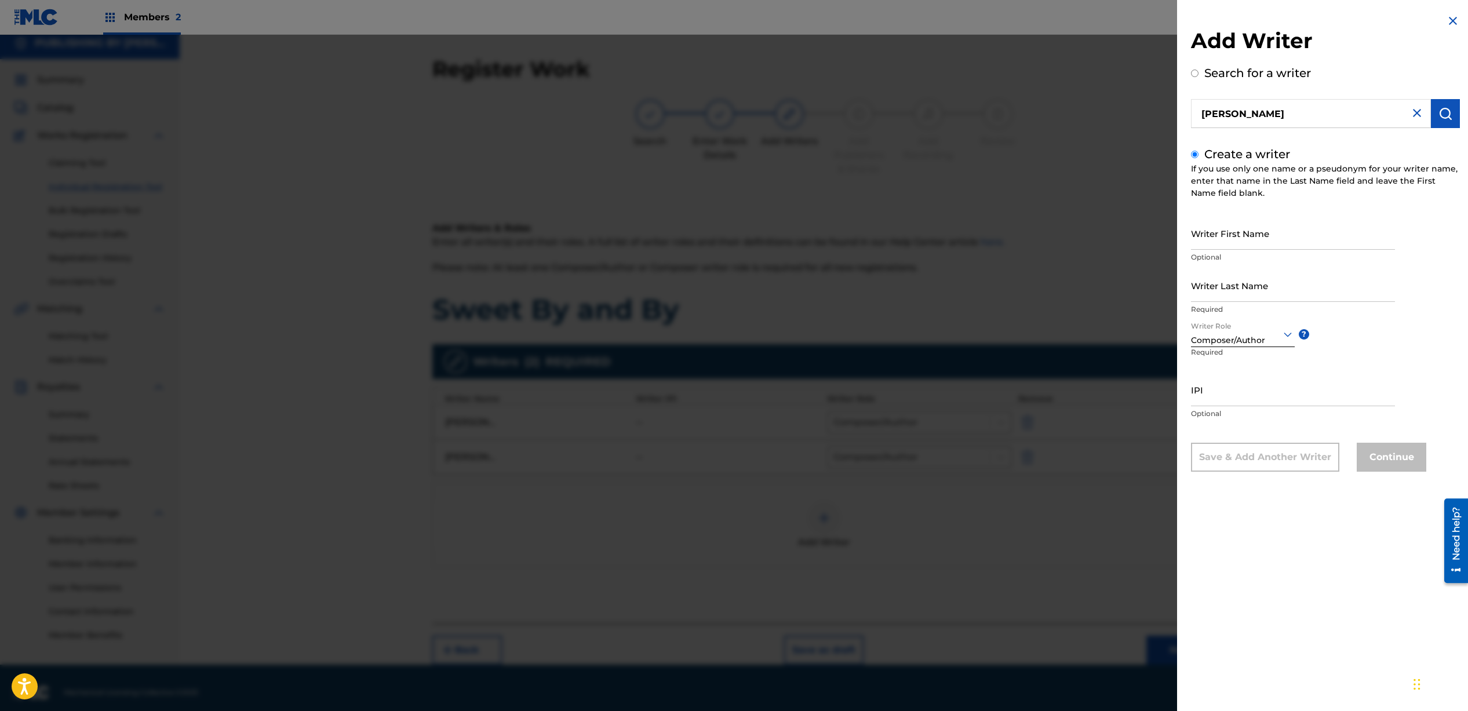
click at [1233, 390] on input "IPI" at bounding box center [1293, 389] width 204 height 33
type input "00709314453"
click at [1250, 238] on input "Writer First Name" at bounding box center [1293, 233] width 204 height 33
type input "[PERSON_NAME]"
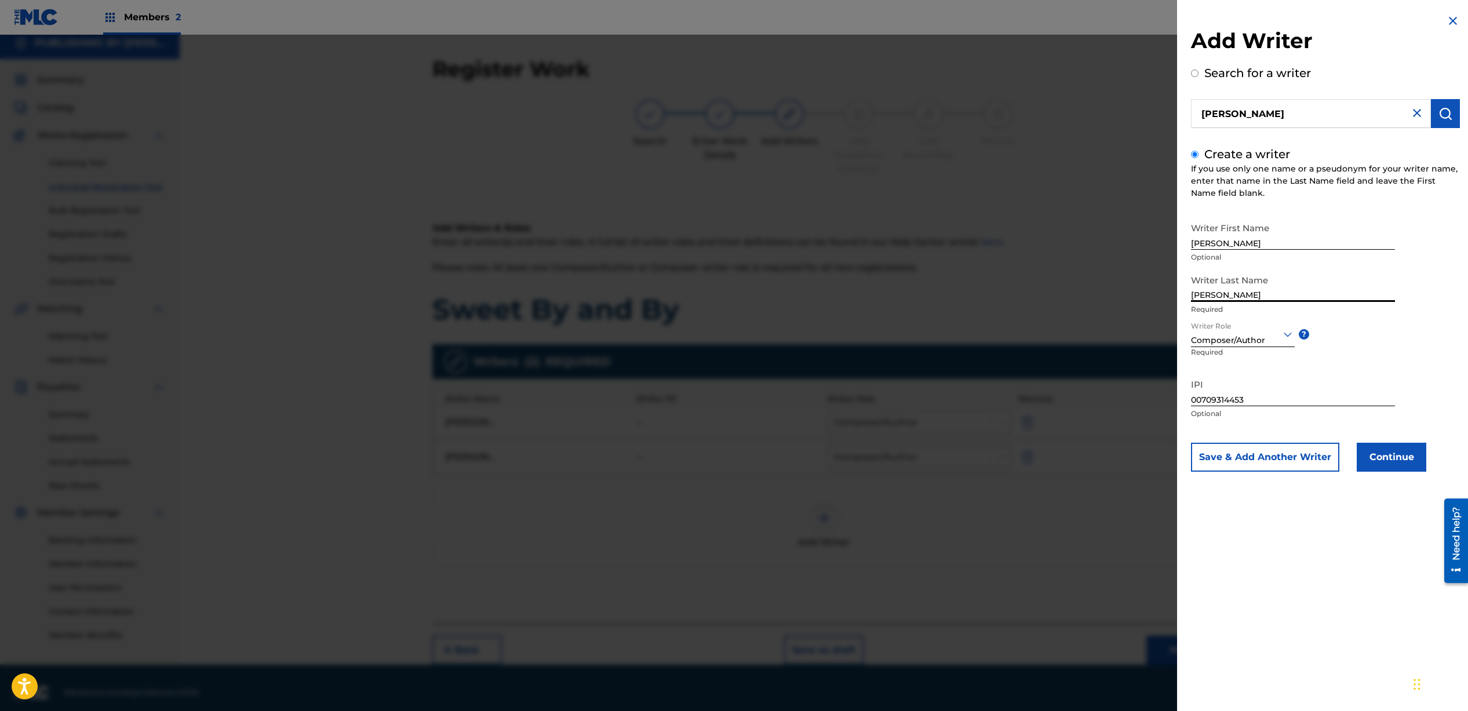
type input "[PERSON_NAME]"
click at [1380, 455] on button "Continue" at bounding box center [1392, 457] width 70 height 29
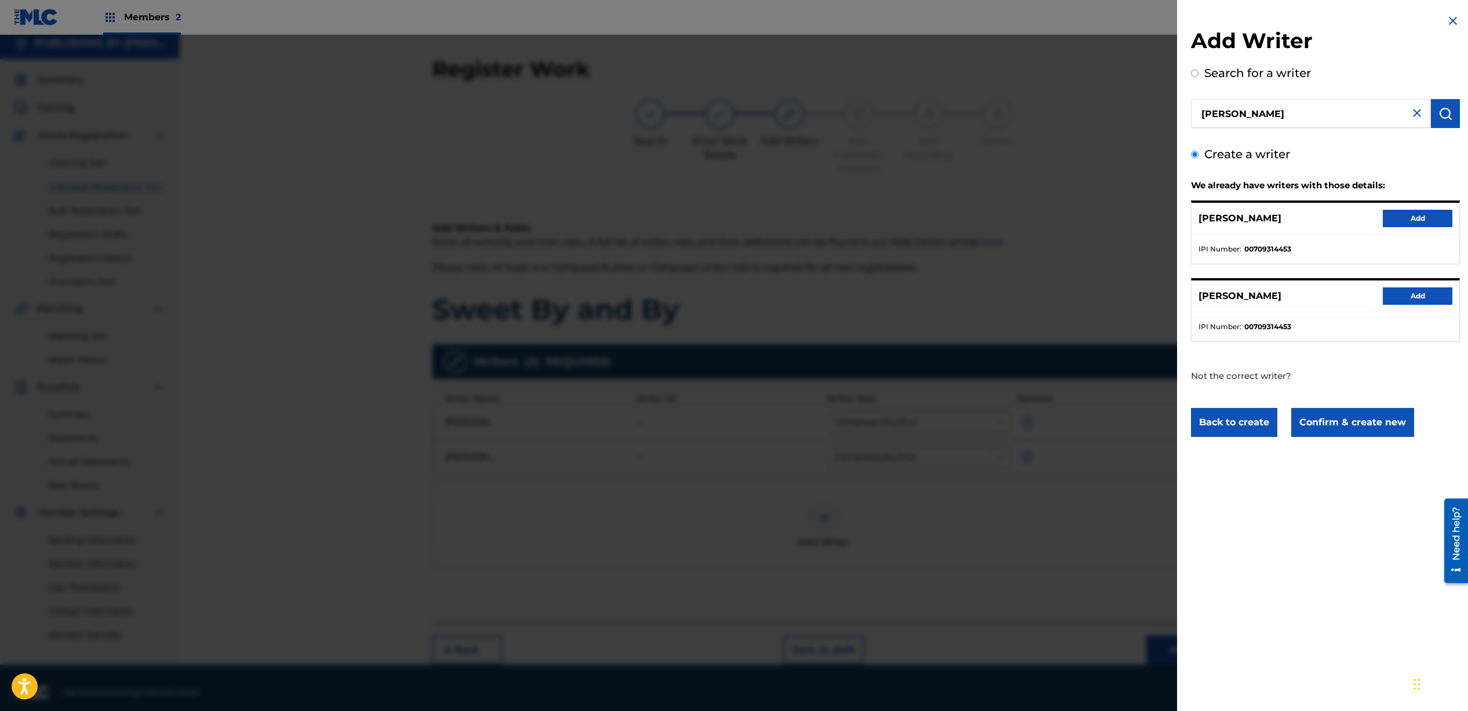
click at [1426, 221] on button "Add" at bounding box center [1418, 218] width 70 height 17
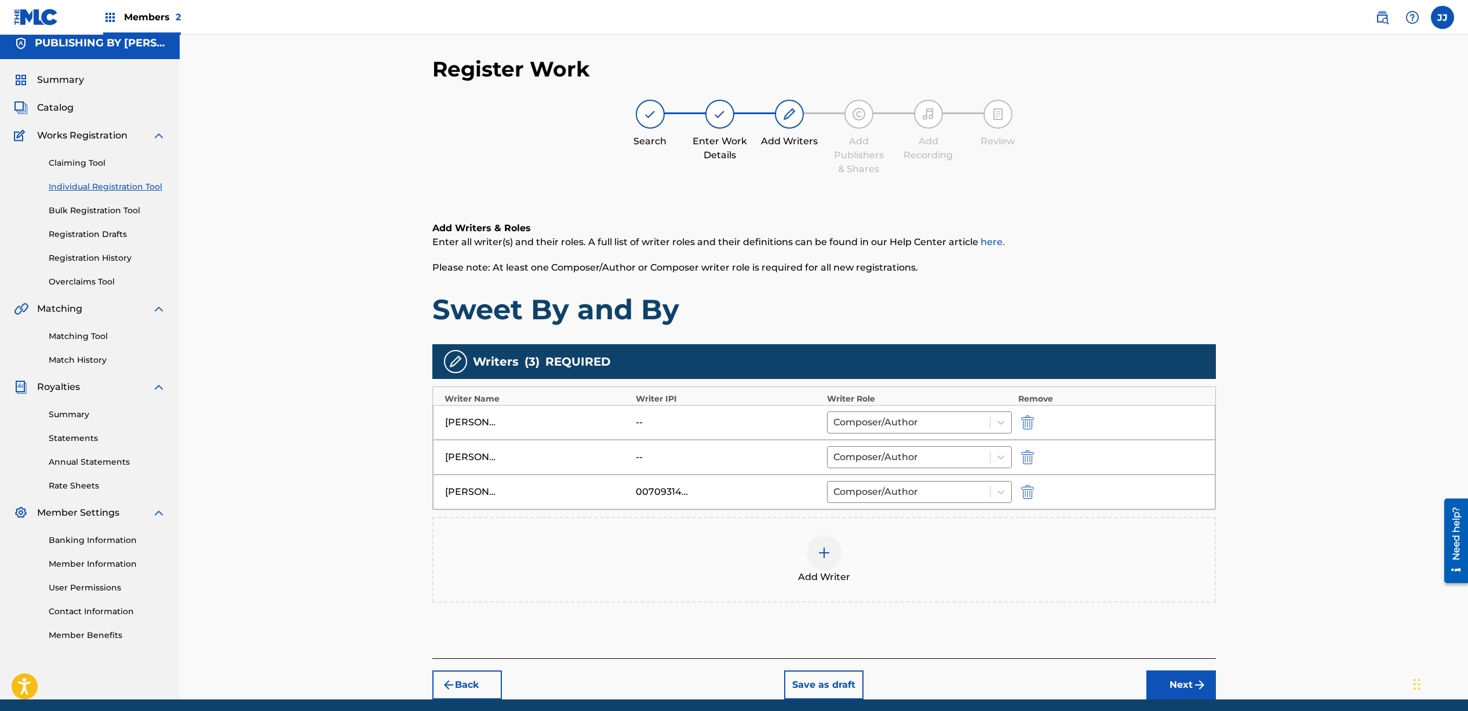
scroll to position [52, 0]
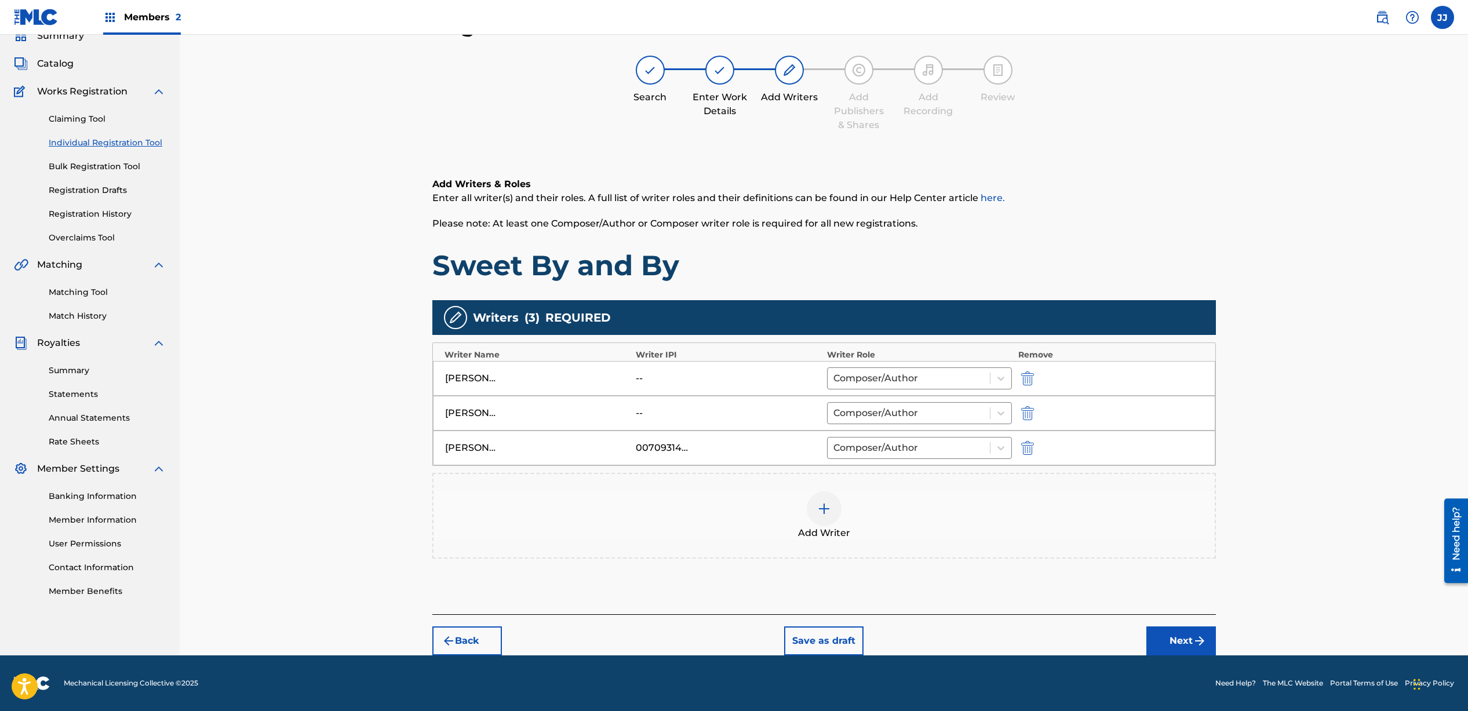
click at [1170, 644] on button "Next" at bounding box center [1182, 641] width 70 height 29
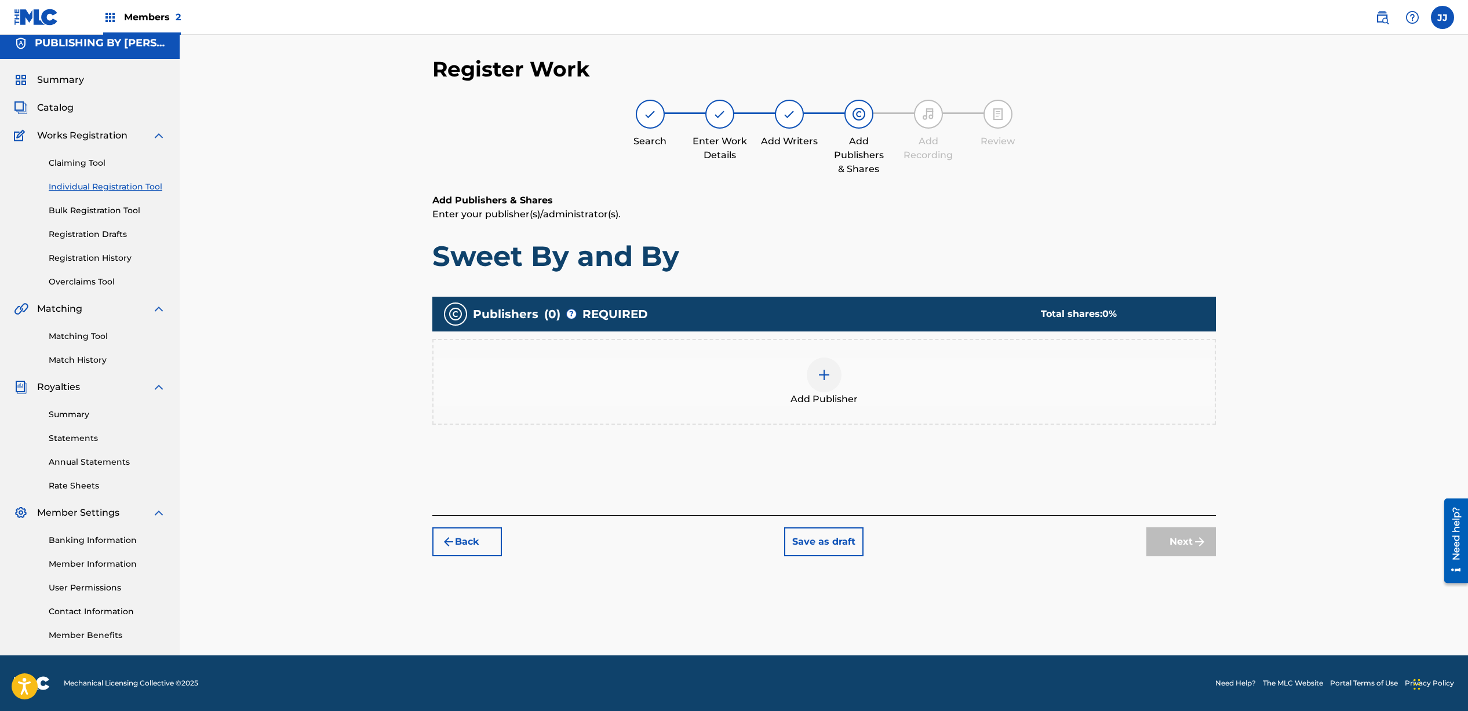
scroll to position [8, 0]
click at [812, 378] on div at bounding box center [824, 375] width 35 height 35
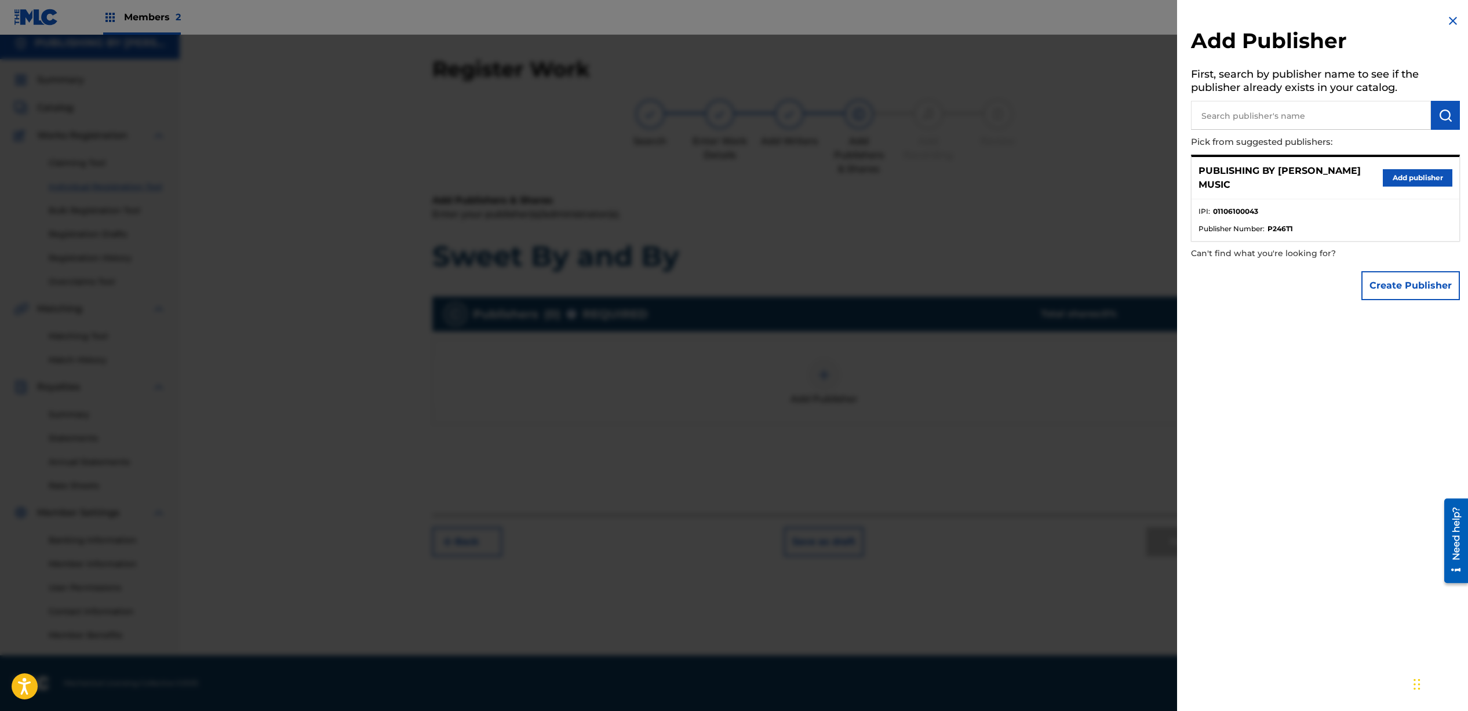
click at [1393, 178] on button "Add publisher" at bounding box center [1418, 177] width 70 height 17
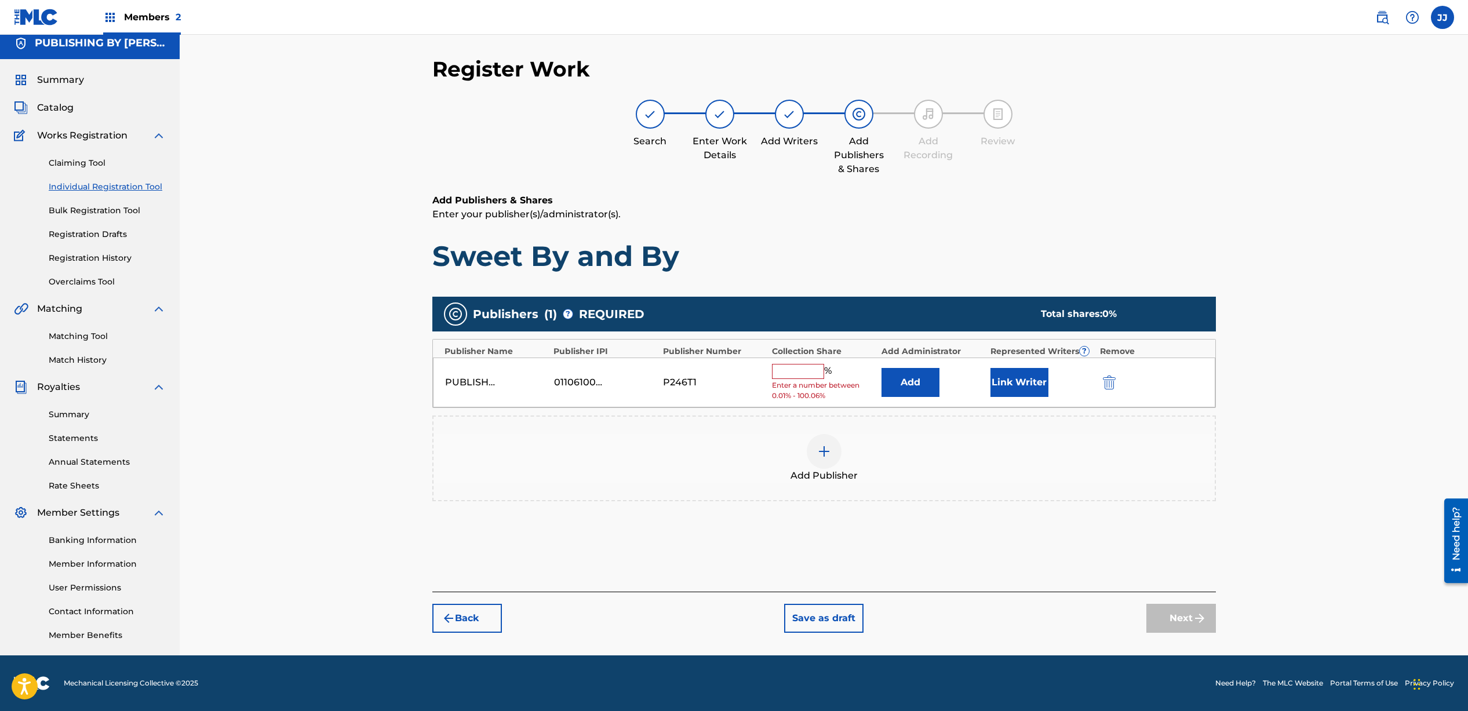
click at [1023, 385] on button "Link Writer" at bounding box center [1020, 382] width 58 height 29
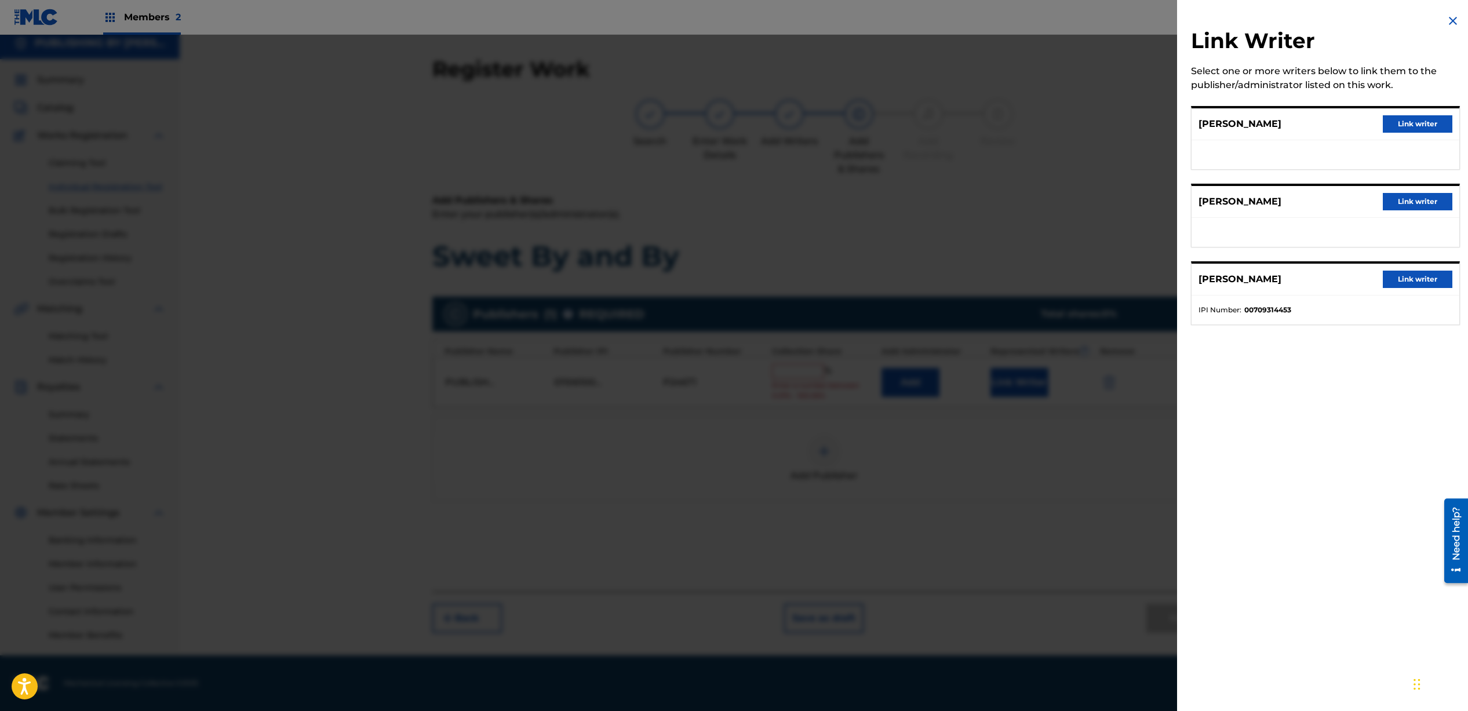
click at [1403, 284] on button "Link writer" at bounding box center [1418, 279] width 70 height 17
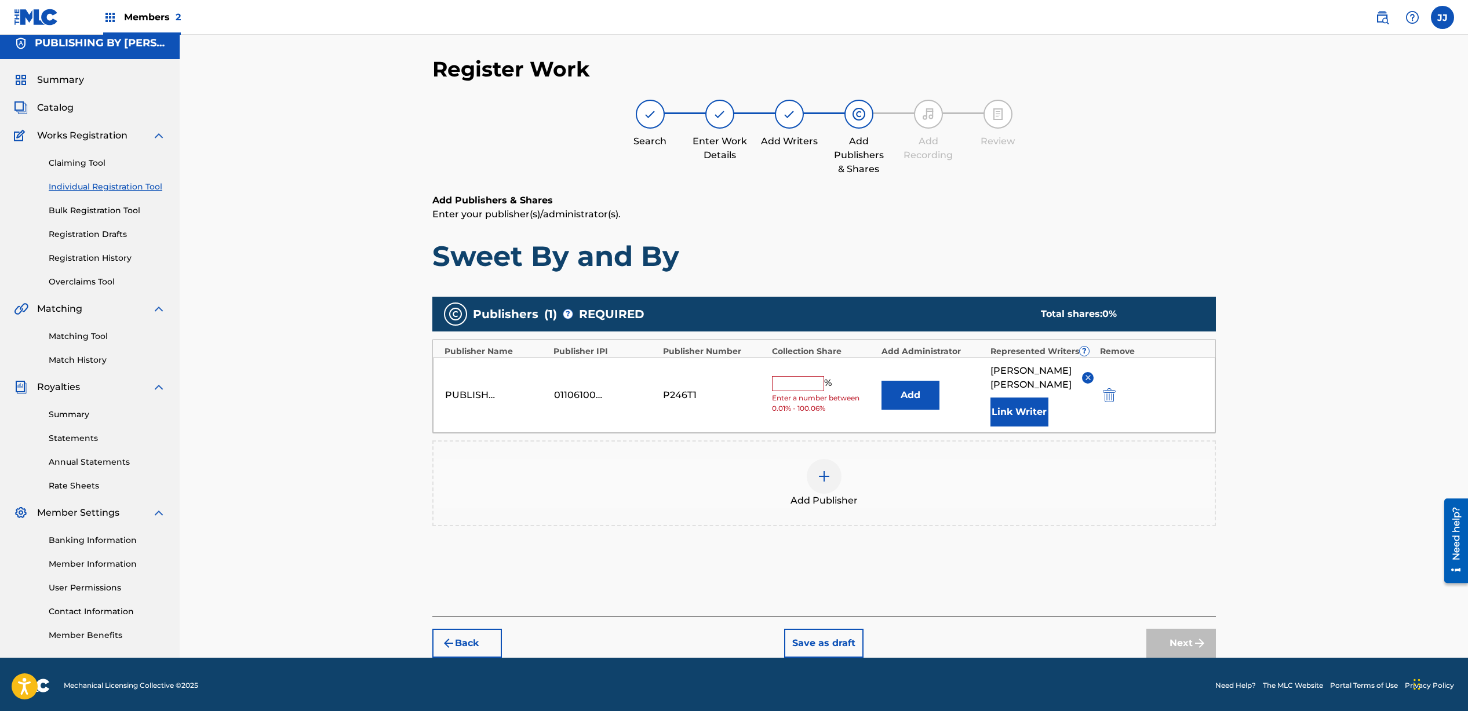
click at [810, 390] on input "text" at bounding box center [798, 383] width 52 height 15
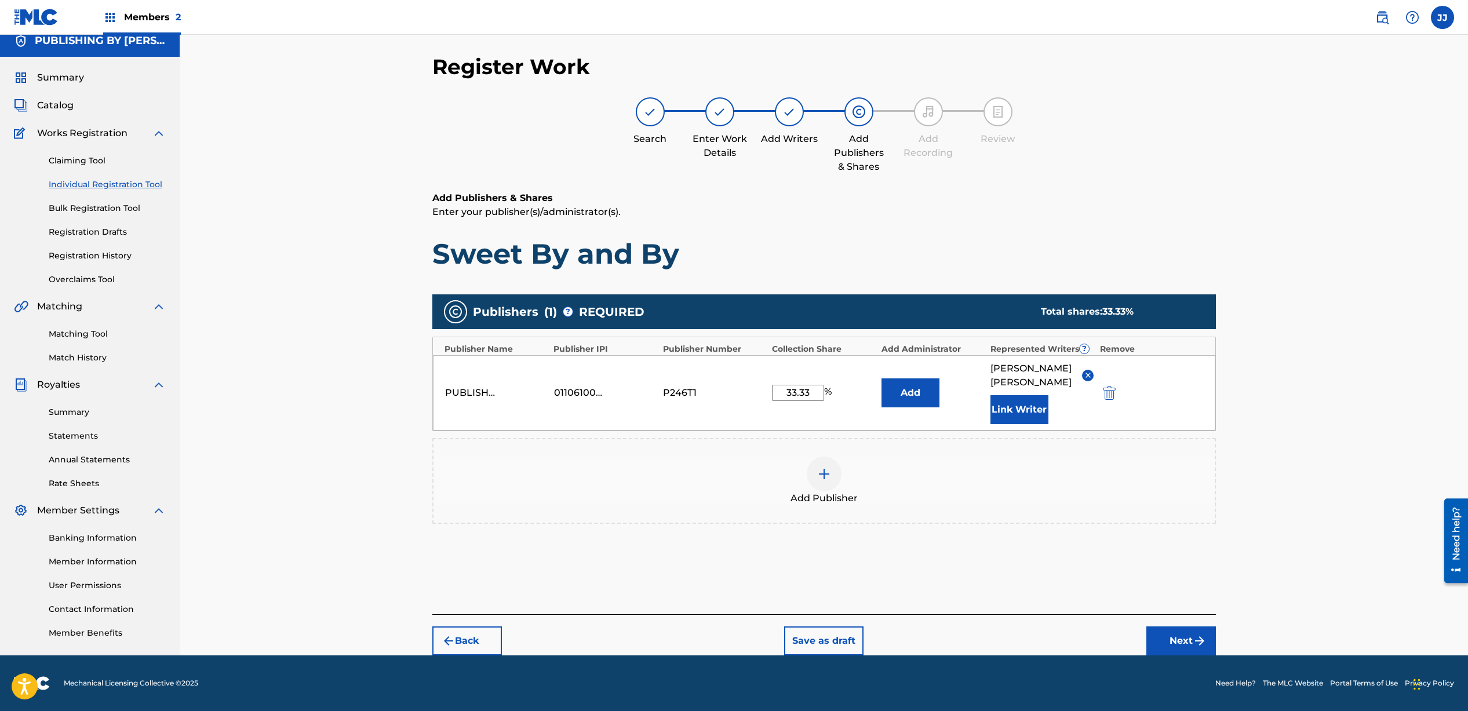
type input "33.33"
click at [1186, 644] on button "Next" at bounding box center [1182, 641] width 70 height 29
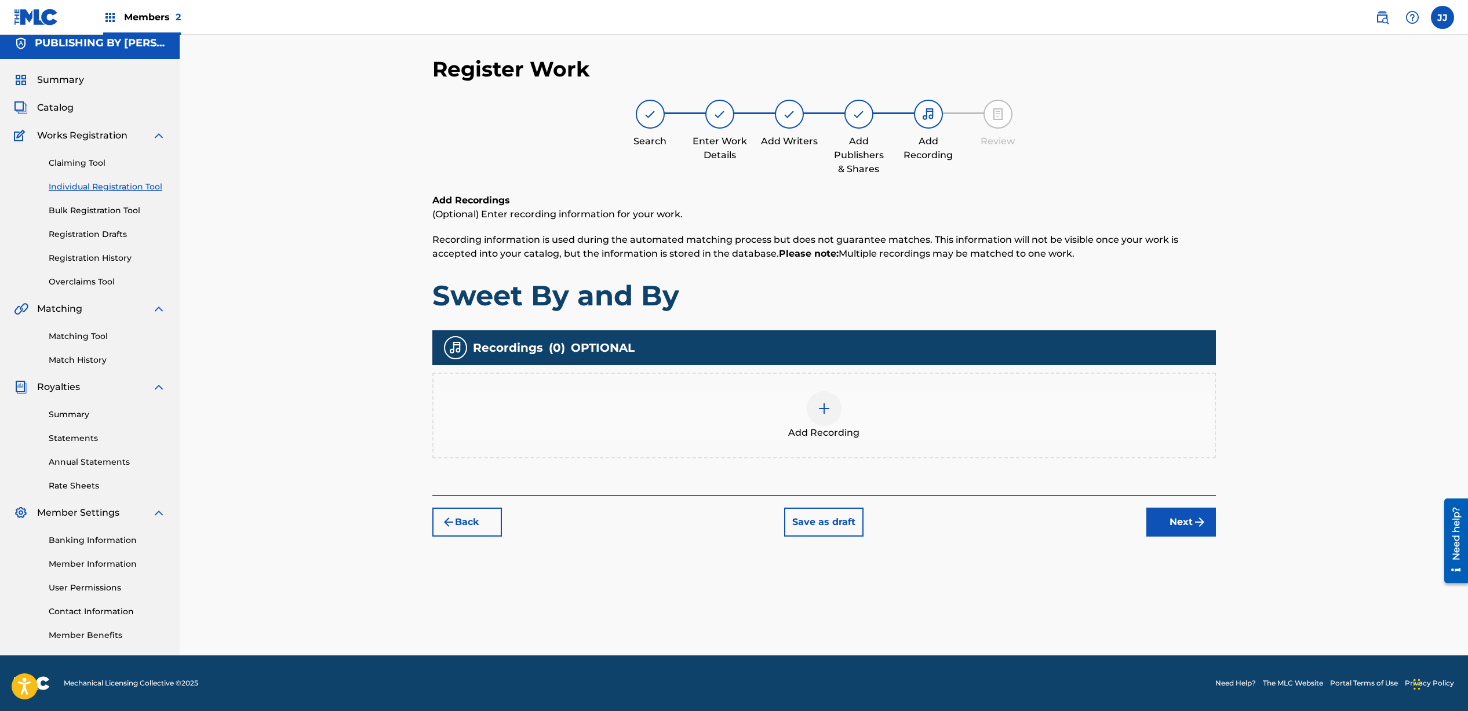
click at [828, 403] on img at bounding box center [824, 409] width 14 height 14
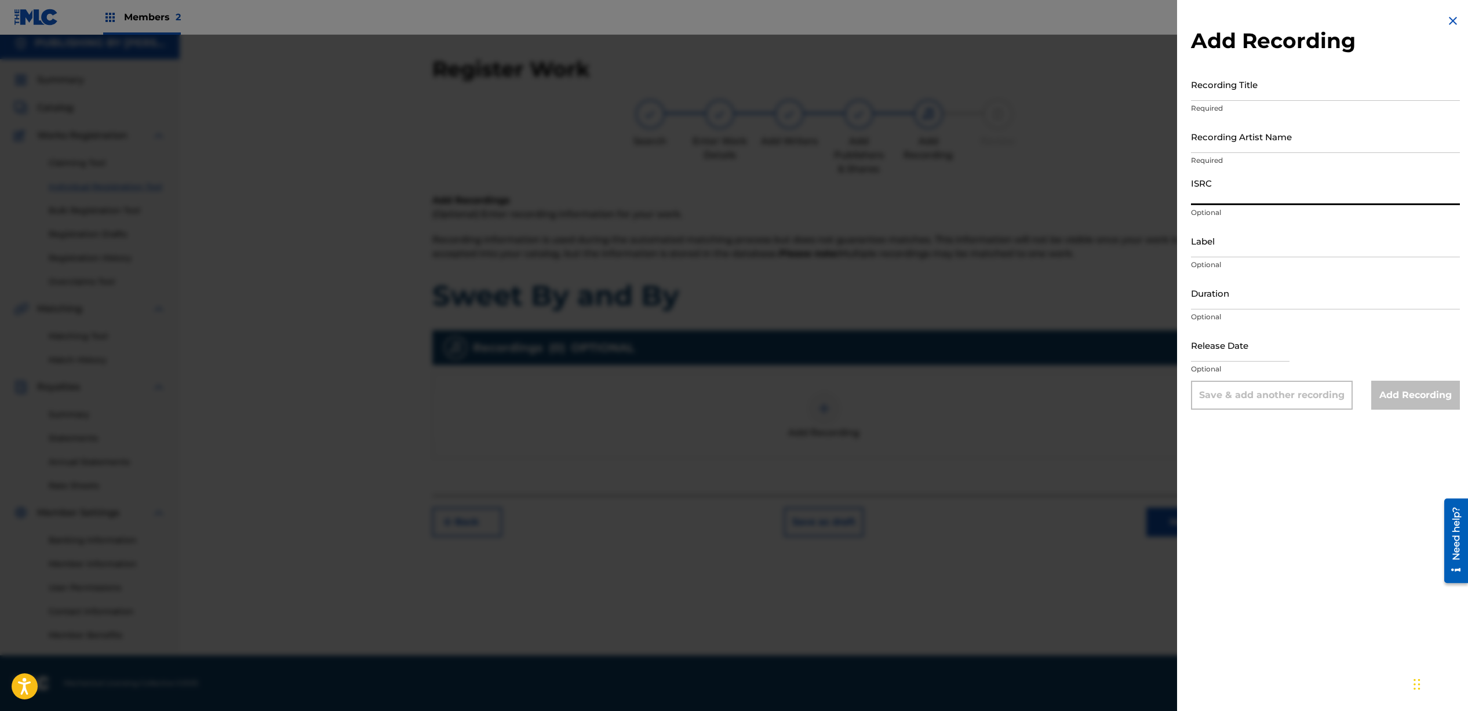
click at [1234, 195] on input "ISRC" at bounding box center [1325, 188] width 269 height 33
paste input "QZN882533099"
type input "QZN882533099"
click at [1219, 91] on input "Recording Title" at bounding box center [1325, 84] width 269 height 33
type input "Sweet By and By"
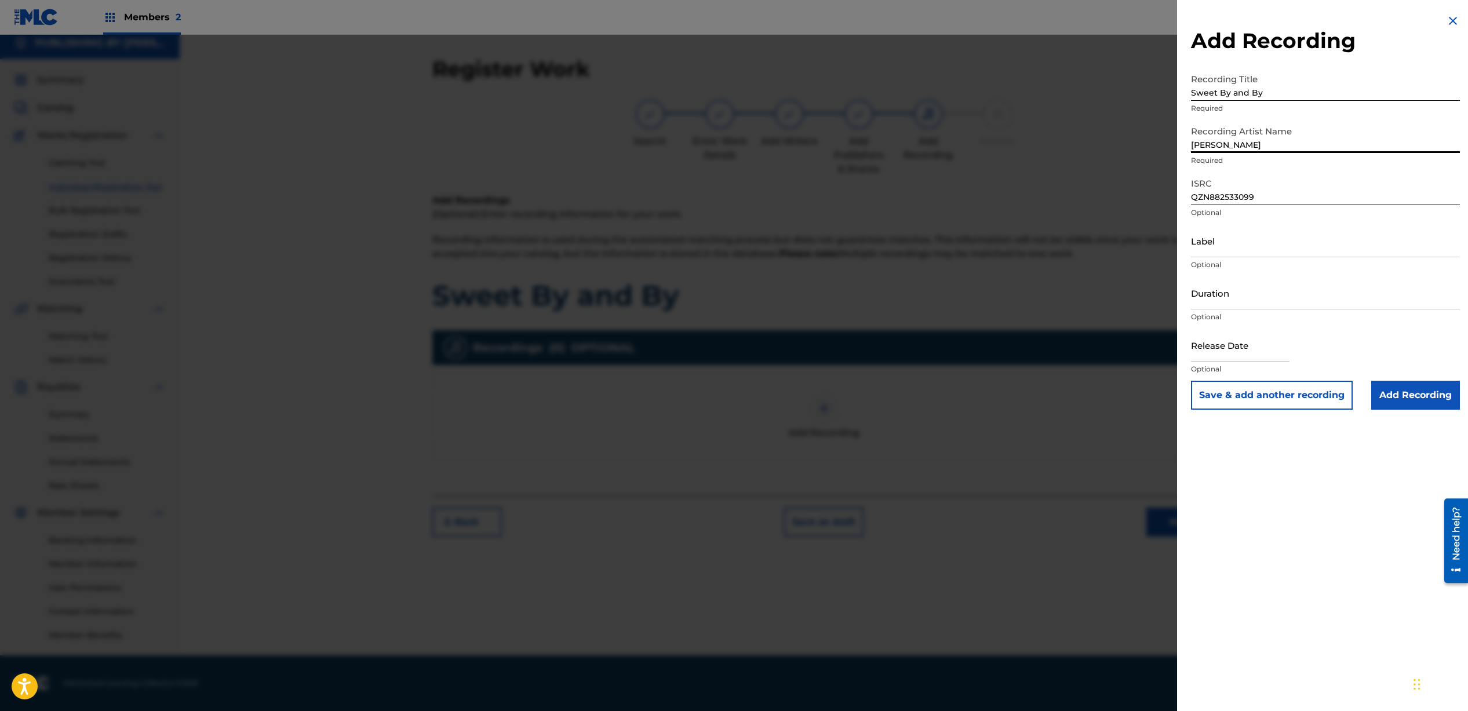
type input "[PERSON_NAME]"
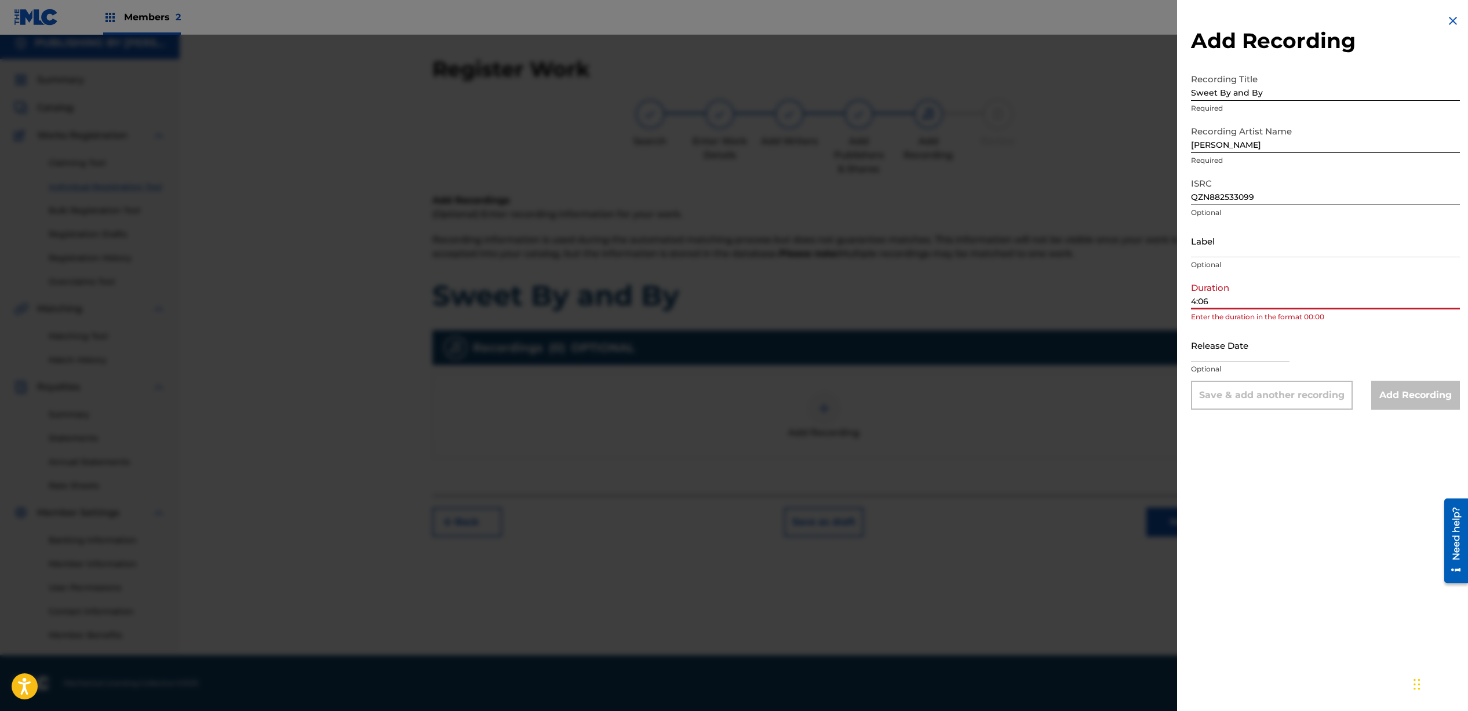
click at [1194, 303] on input "4:06" at bounding box center [1325, 293] width 269 height 33
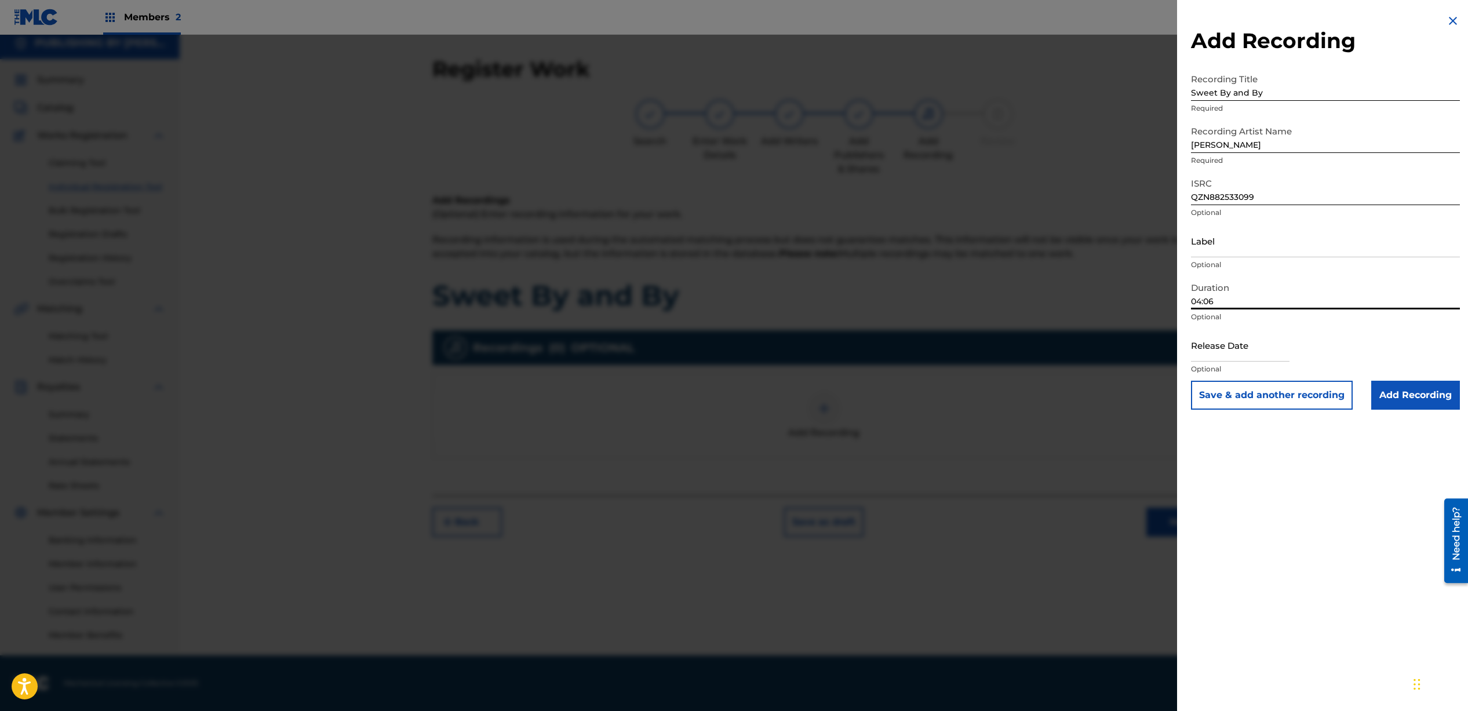
type input "04:06"
select select "7"
select select "2025"
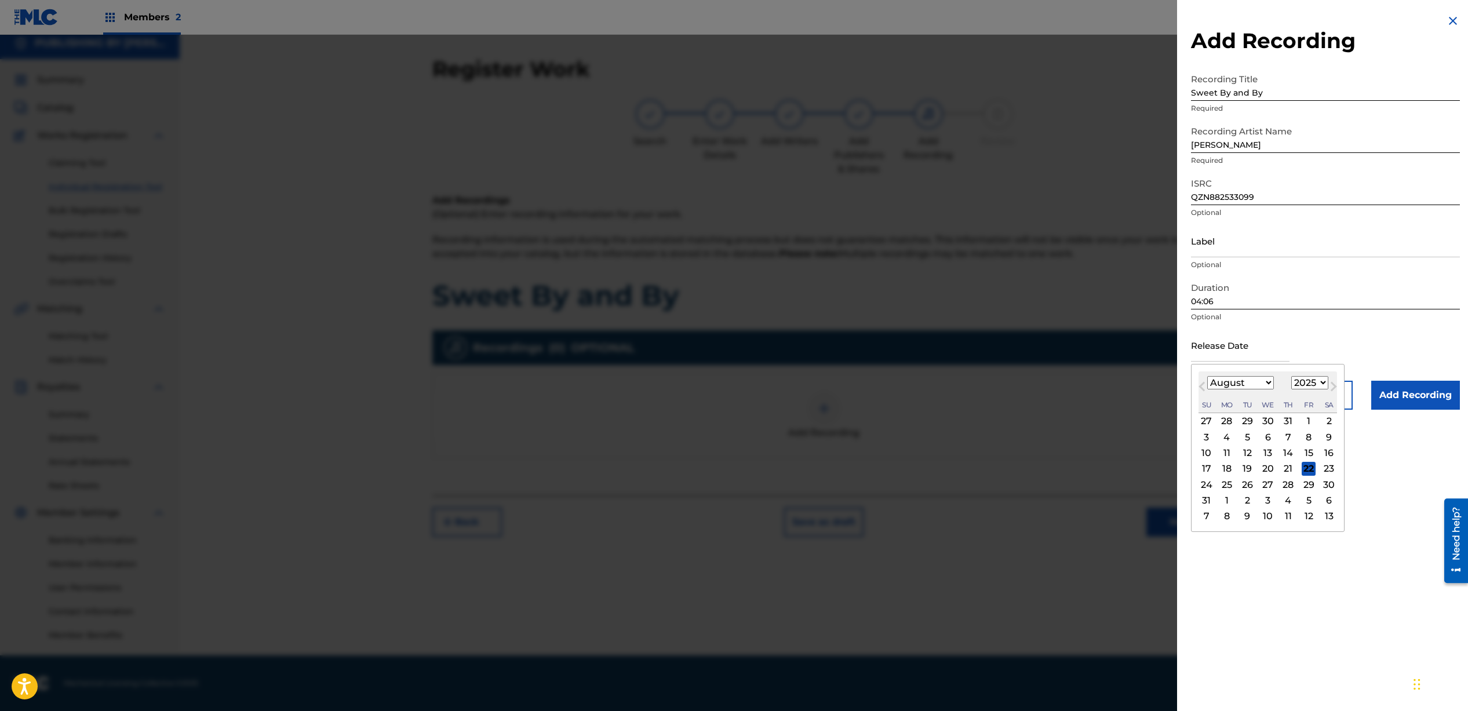
click at [1244, 352] on input "text" at bounding box center [1240, 345] width 99 height 33
click at [1199, 384] on button "Previous Month" at bounding box center [1202, 389] width 19 height 19
click at [1204, 384] on span "Previous Month" at bounding box center [1204, 388] width 0 height 17
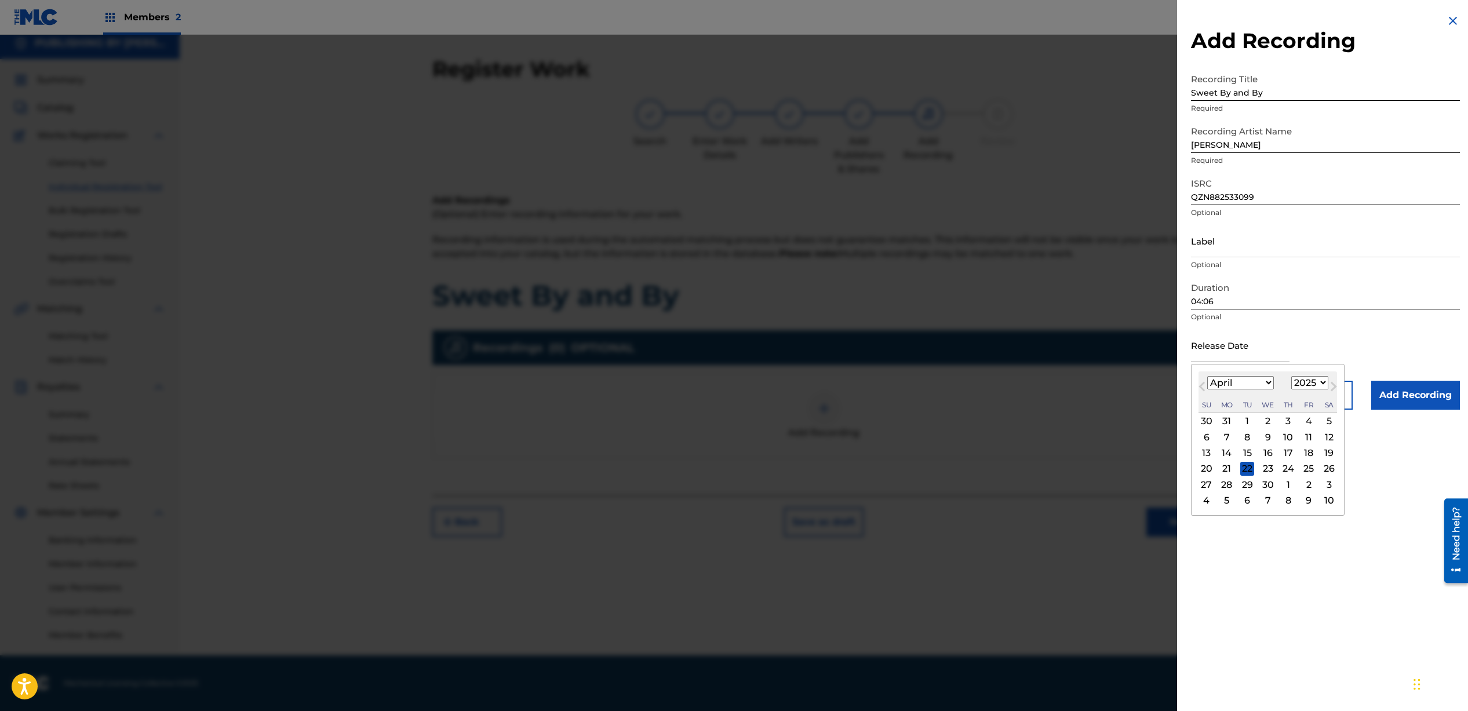
click at [1204, 384] on span "Previous Month" at bounding box center [1204, 388] width 0 height 17
select select "1"
click at [1311, 483] on div "28" at bounding box center [1309, 485] width 14 height 14
type input "[DATE]"
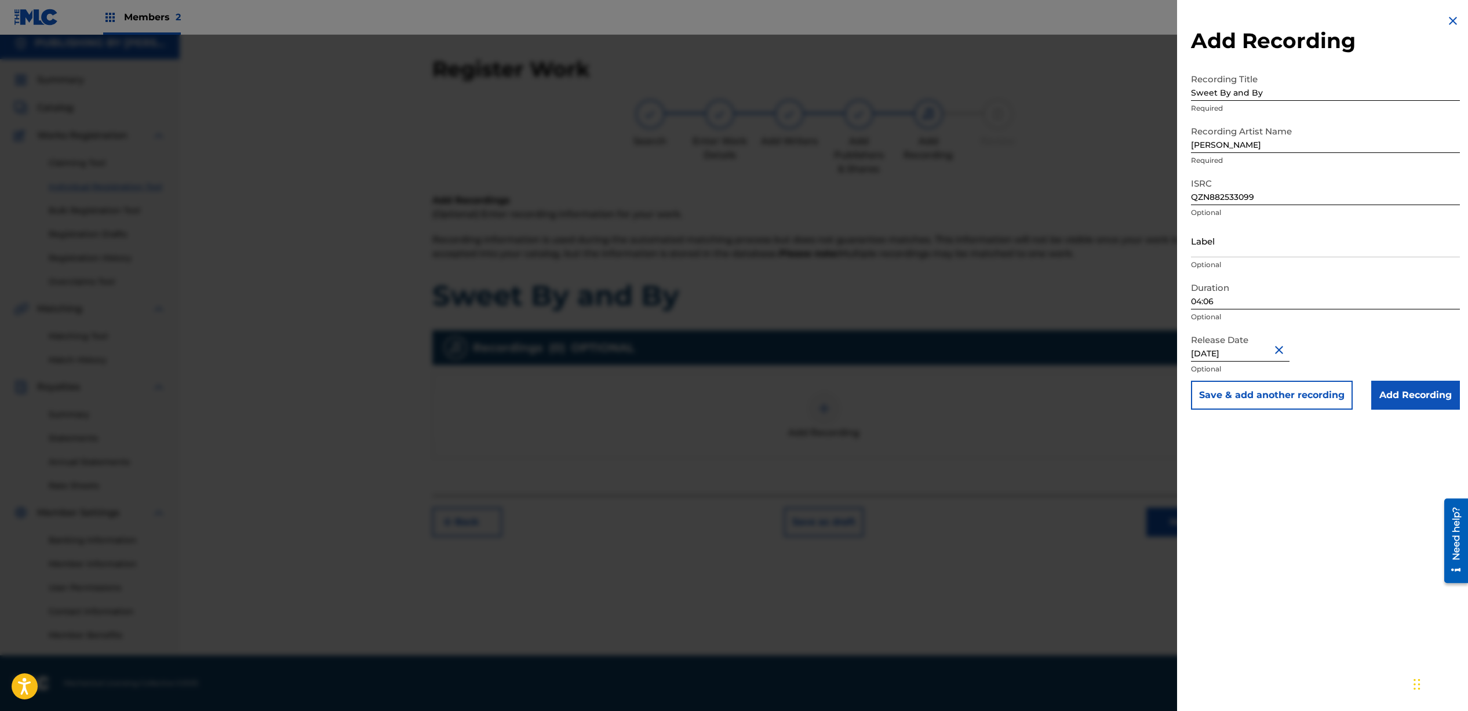
click at [1412, 401] on input "Add Recording" at bounding box center [1416, 395] width 89 height 29
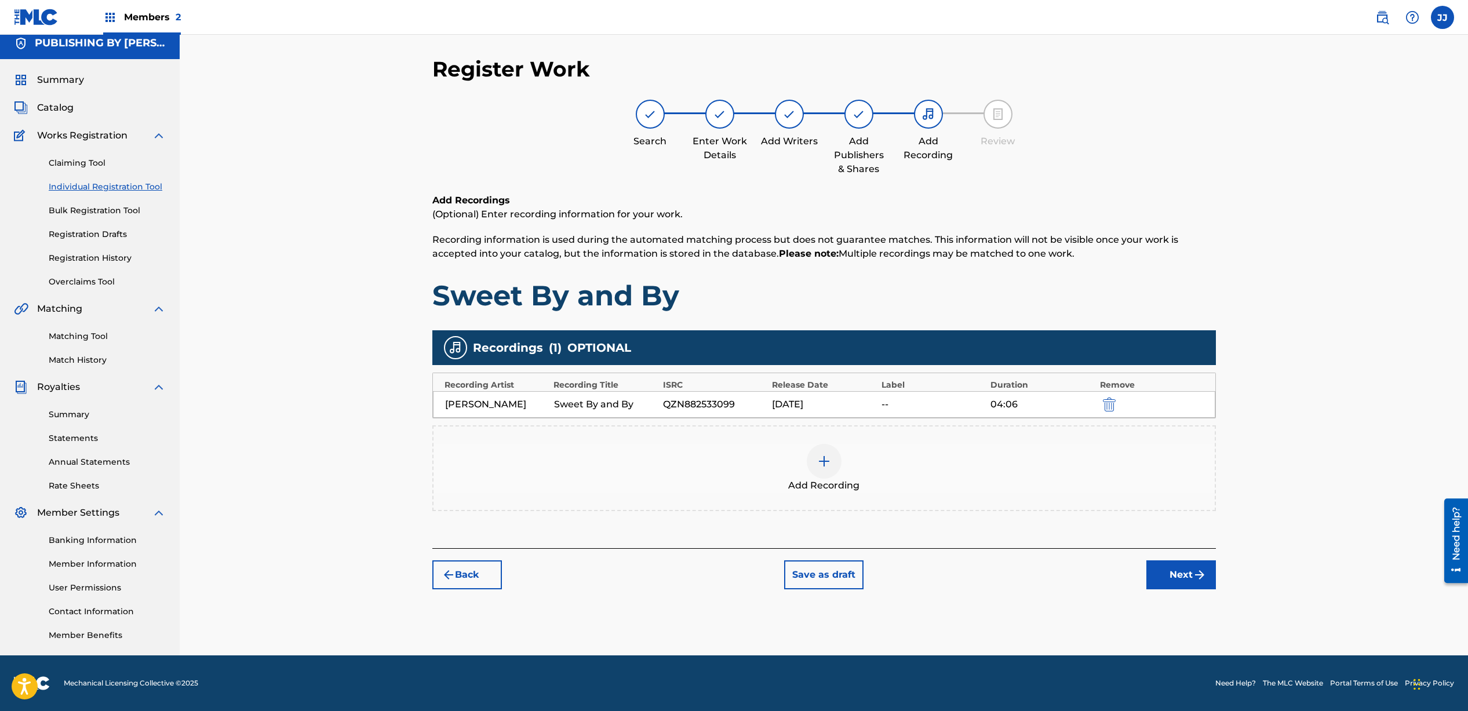
click at [1183, 584] on button "Next" at bounding box center [1182, 575] width 70 height 29
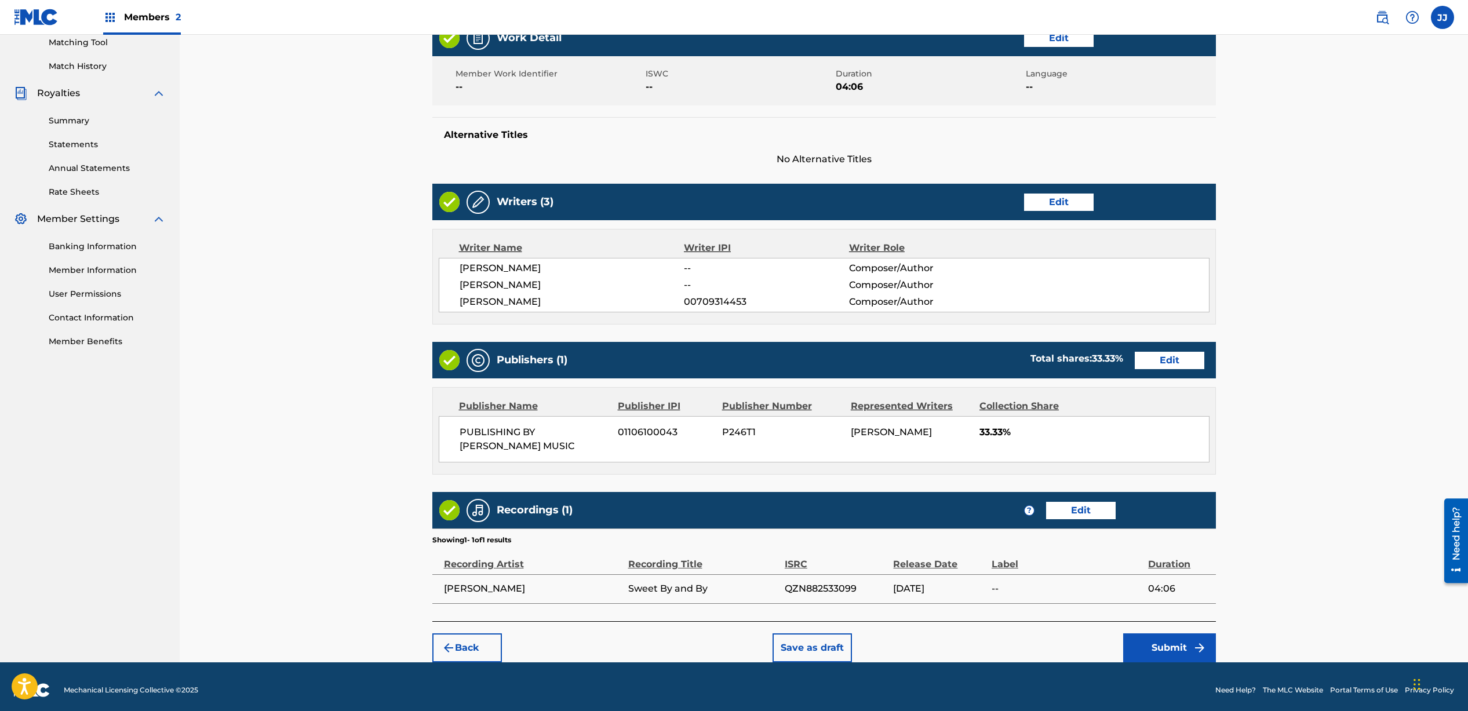
scroll to position [308, 0]
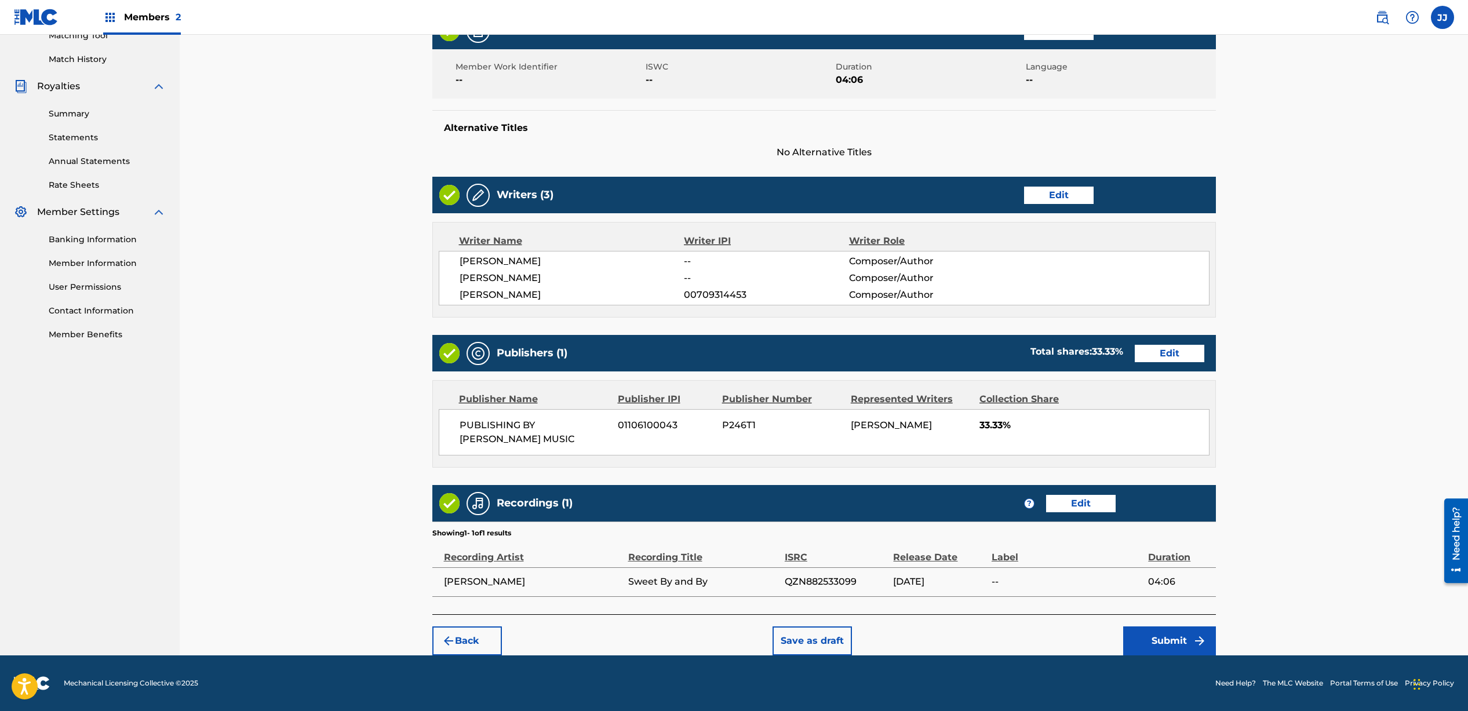
click at [1171, 643] on button "Submit" at bounding box center [1170, 641] width 93 height 29
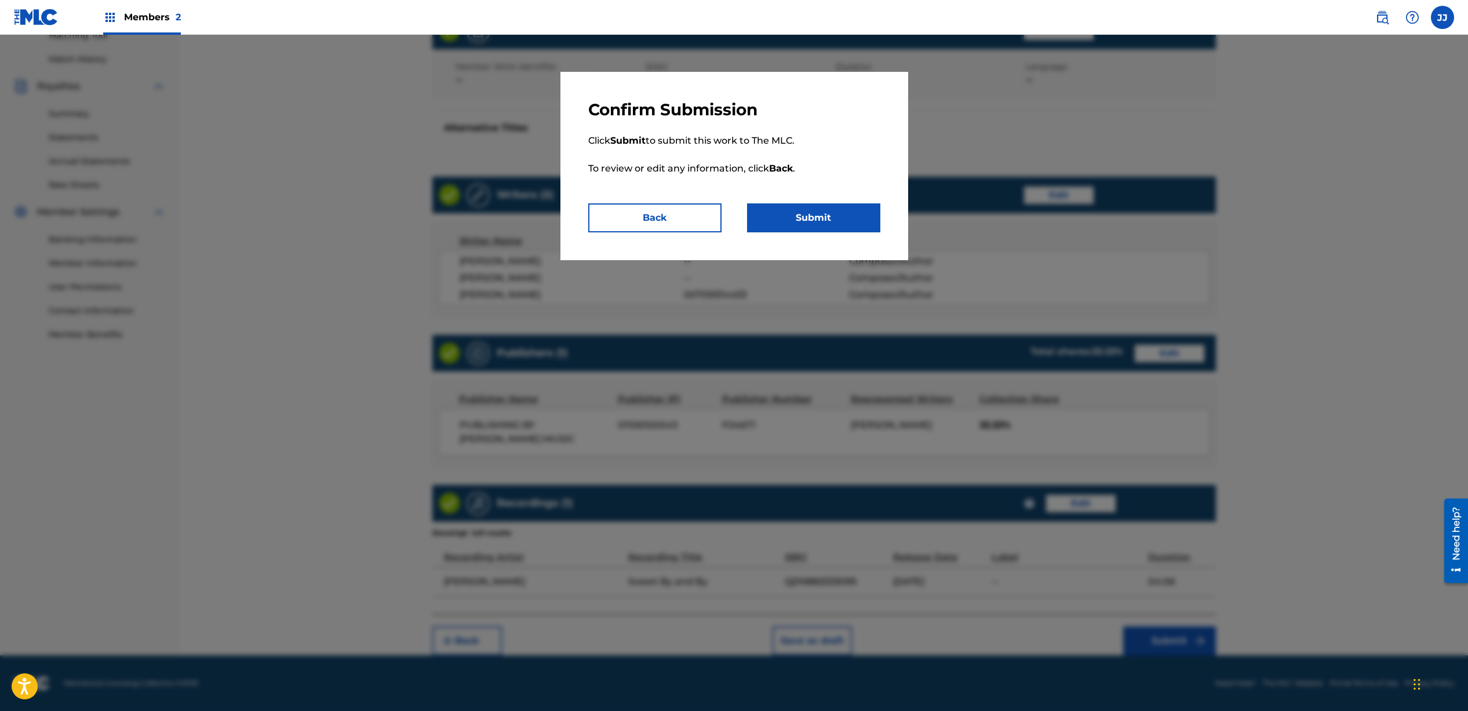
click at [811, 216] on button "Submit" at bounding box center [813, 217] width 133 height 29
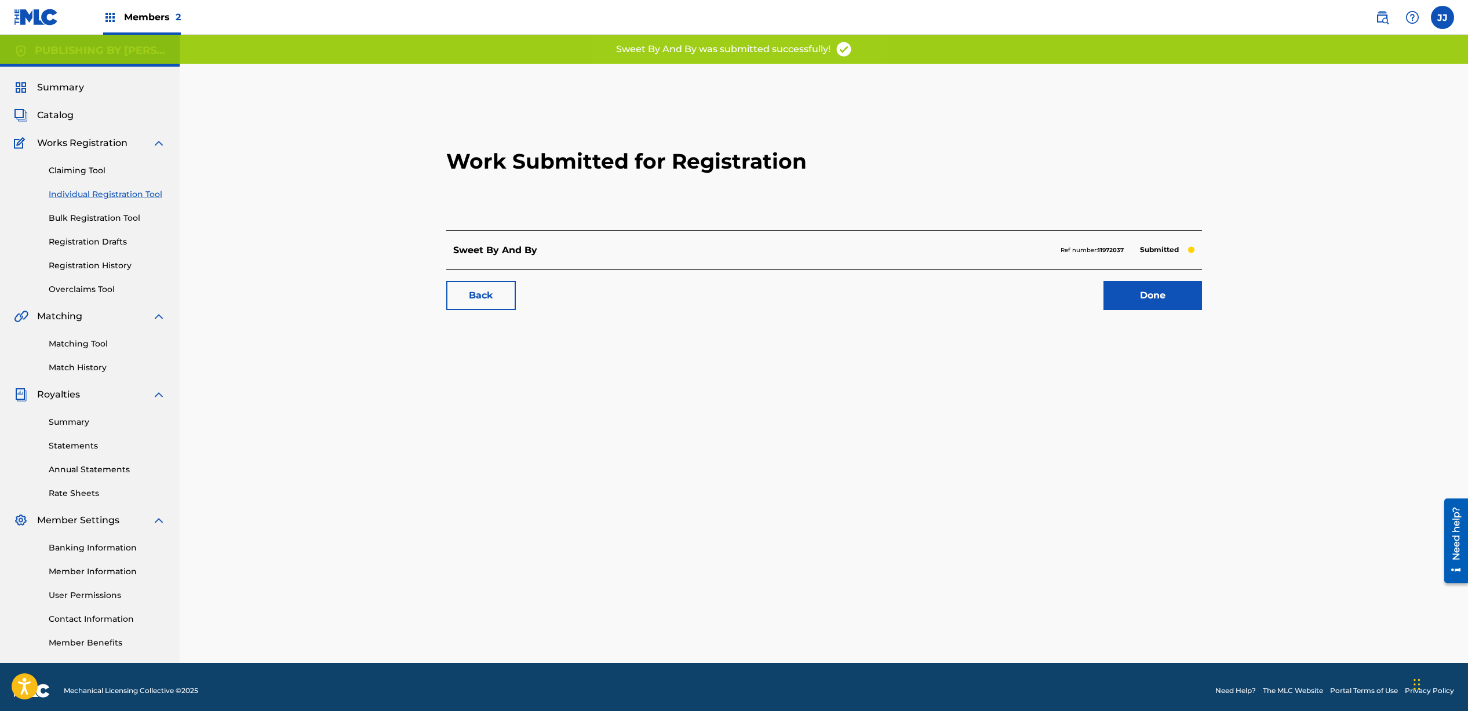
click at [1154, 301] on link "Done" at bounding box center [1153, 295] width 99 height 29
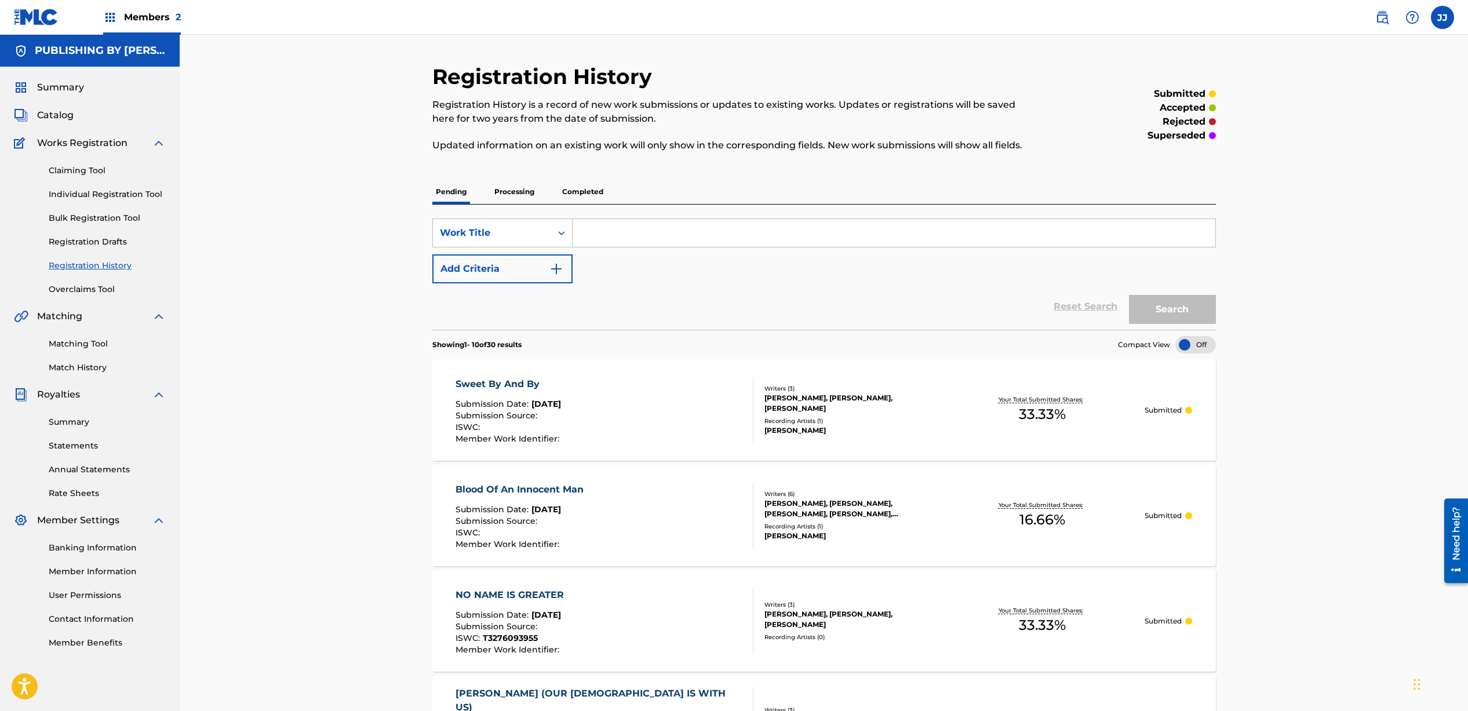
click at [94, 192] on link "Individual Registration Tool" at bounding box center [107, 194] width 117 height 12
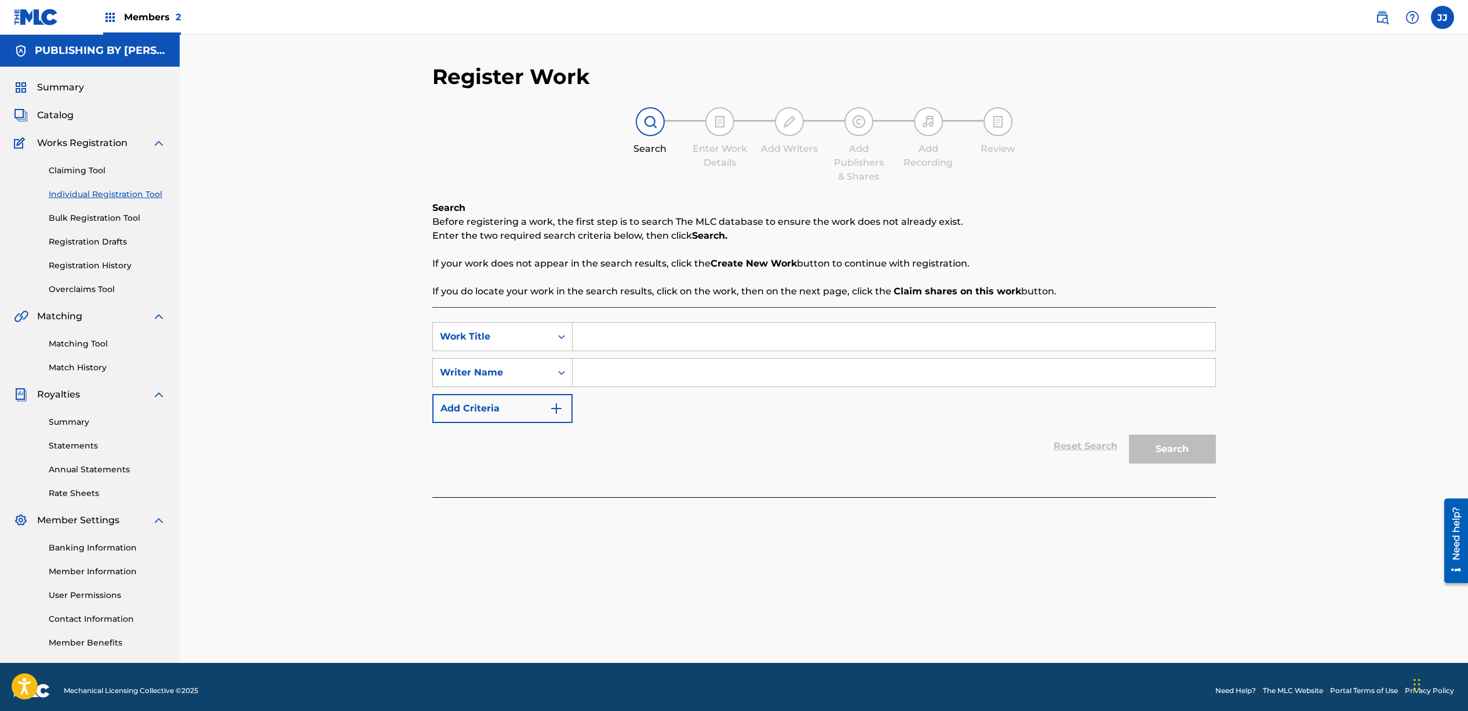
click at [615, 325] on input "Search Form" at bounding box center [894, 337] width 643 height 28
type input "Lay Your Burdens Down"
click at [663, 362] on input "Search Form" at bounding box center [894, 373] width 643 height 28
type input "[PERSON_NAME]"
click at [1170, 456] on button "Search" at bounding box center [1172, 449] width 87 height 29
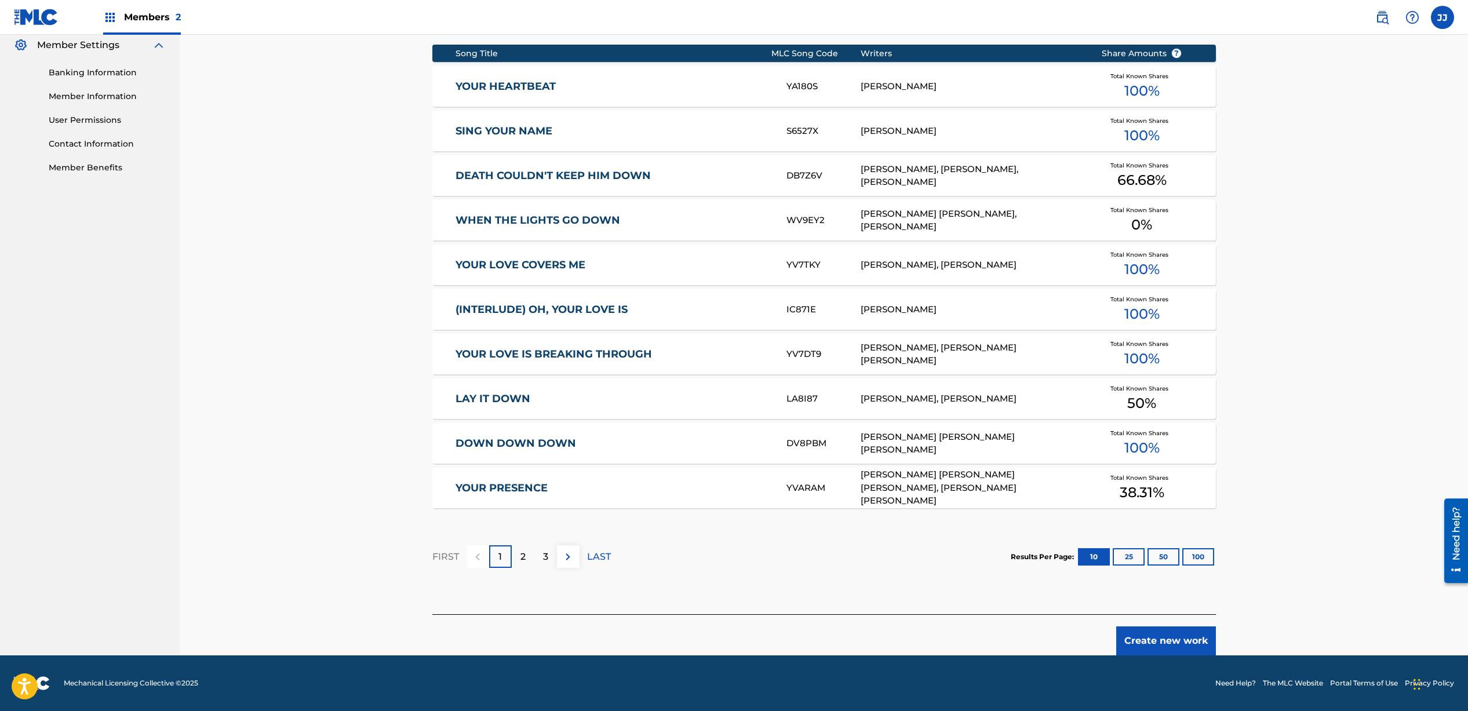
click at [523, 559] on p "2" at bounding box center [523, 557] width 5 height 14
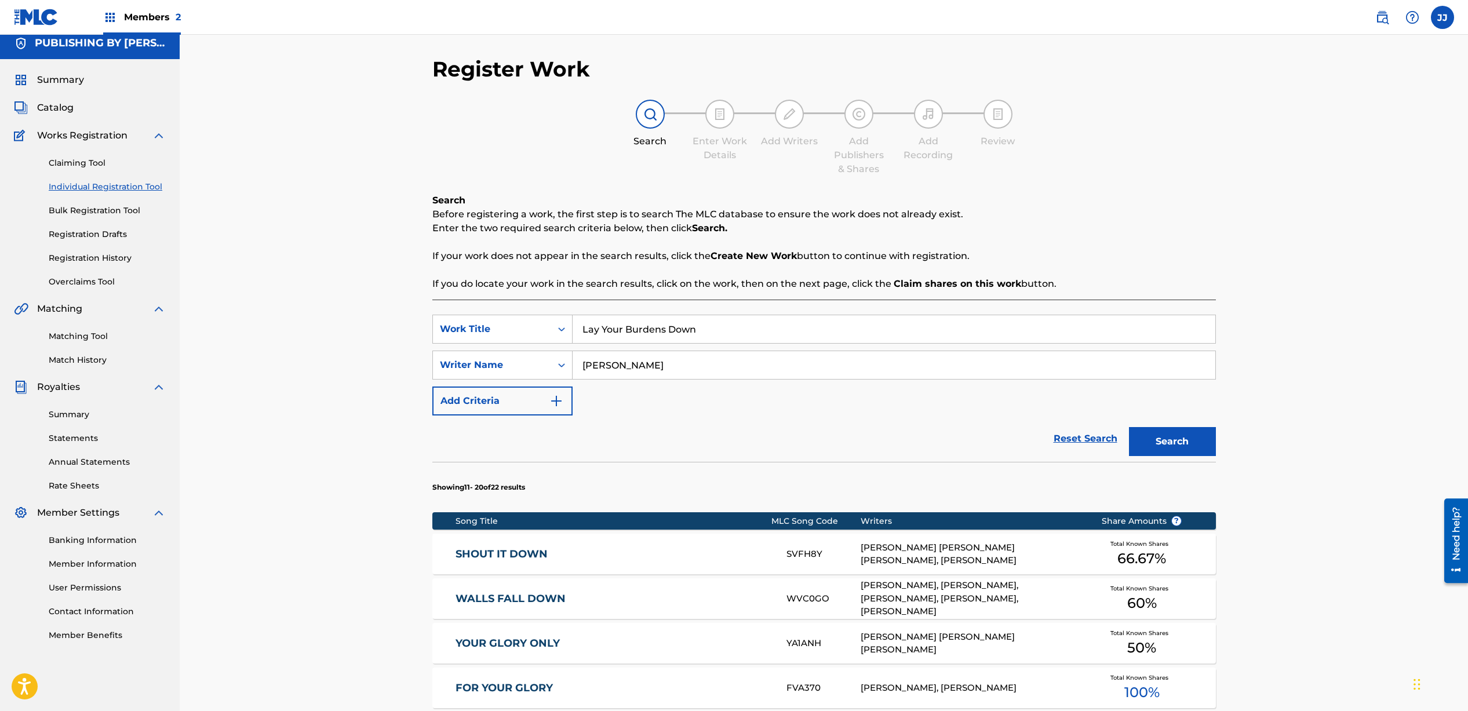
scroll to position [475, 0]
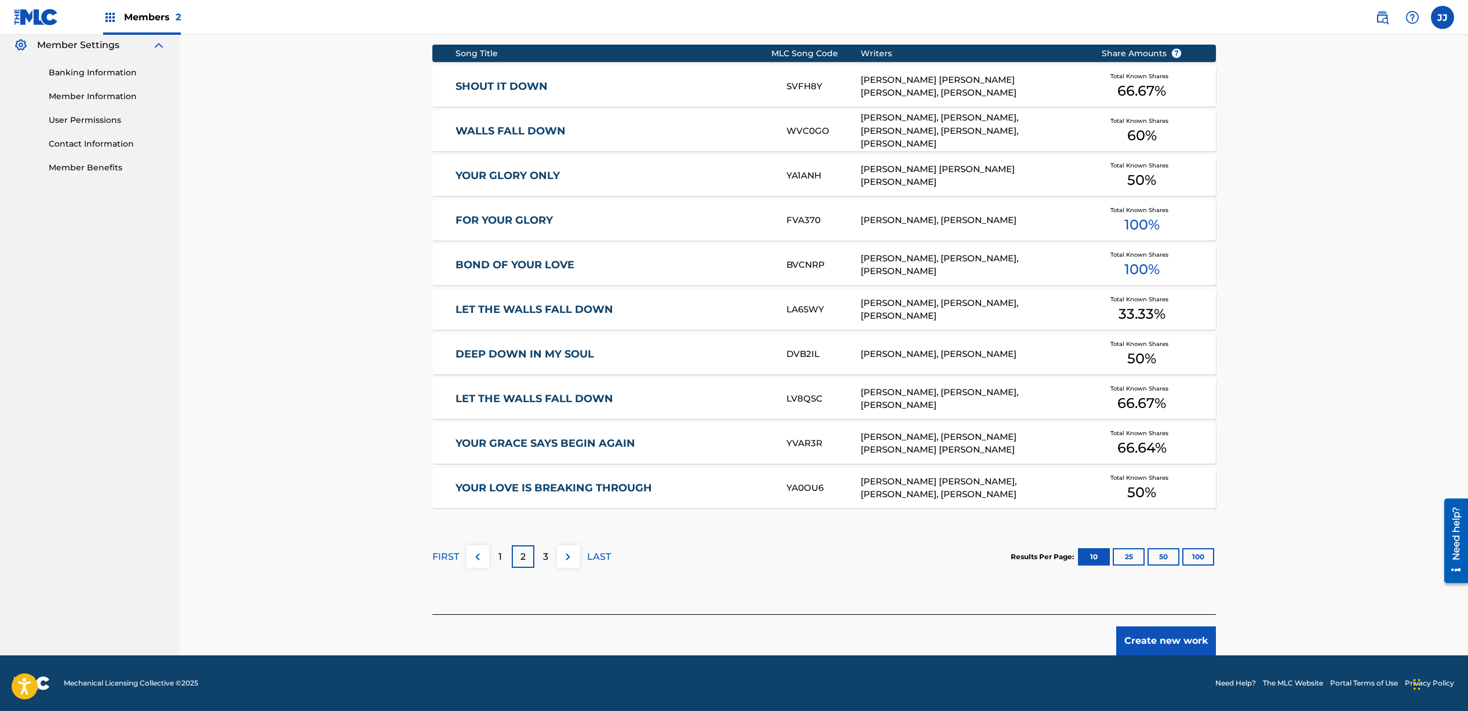
click at [540, 559] on div "3" at bounding box center [546, 557] width 23 height 23
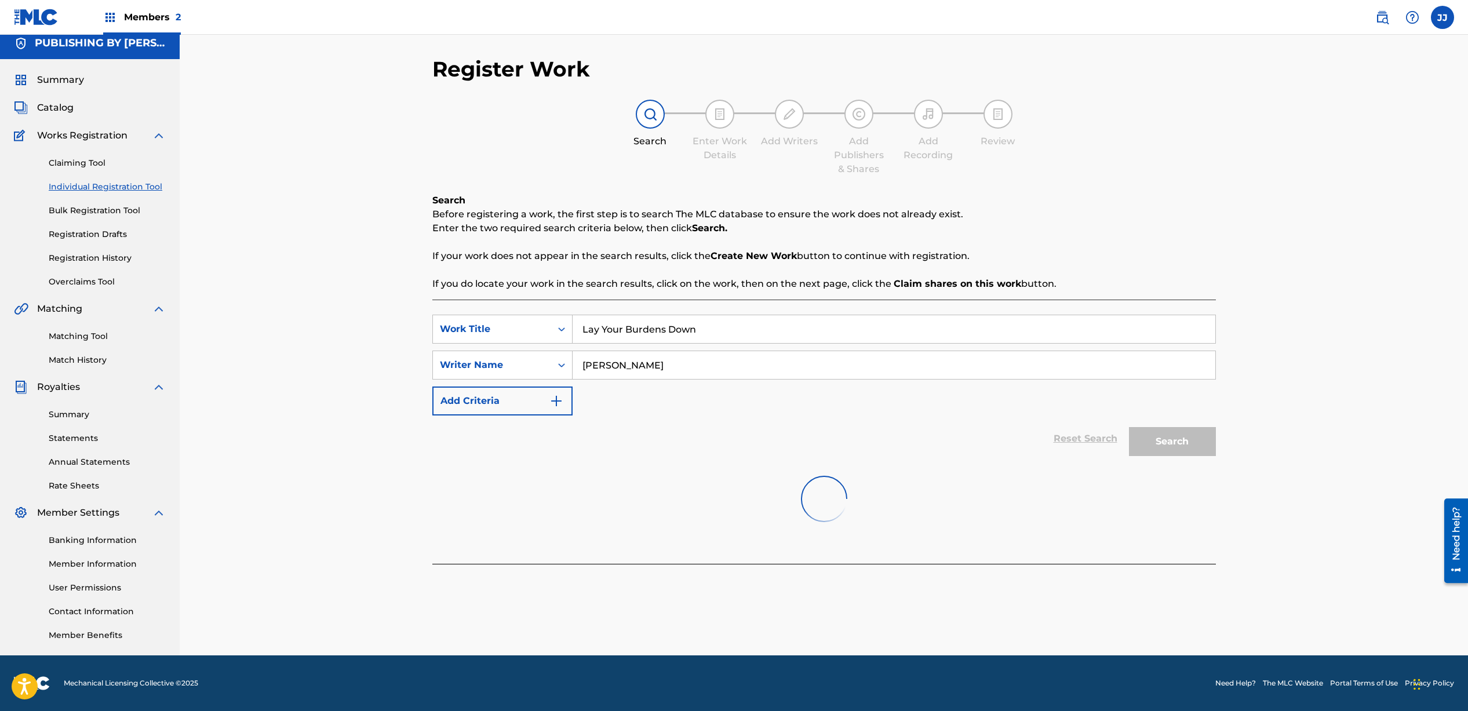
scroll to position [118, 0]
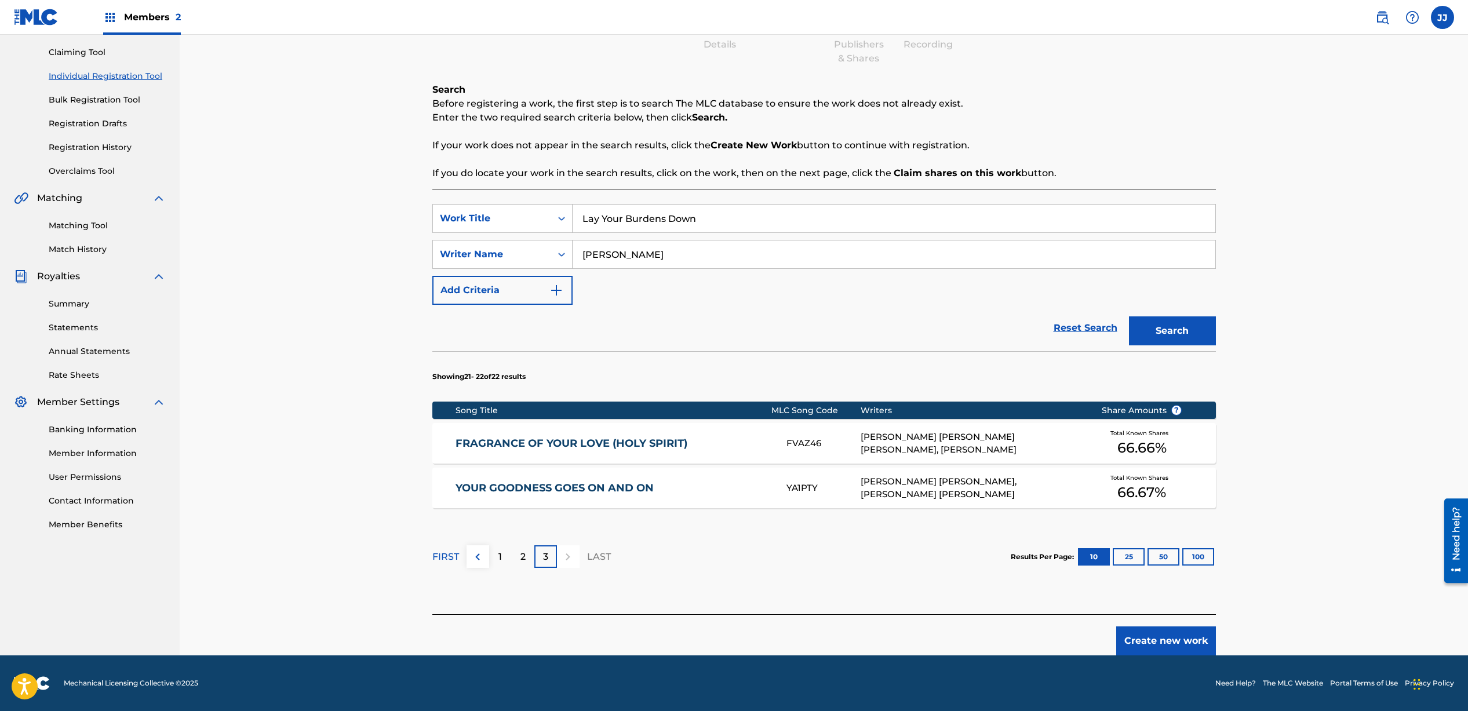
click at [497, 560] on div "1" at bounding box center [500, 557] width 23 height 23
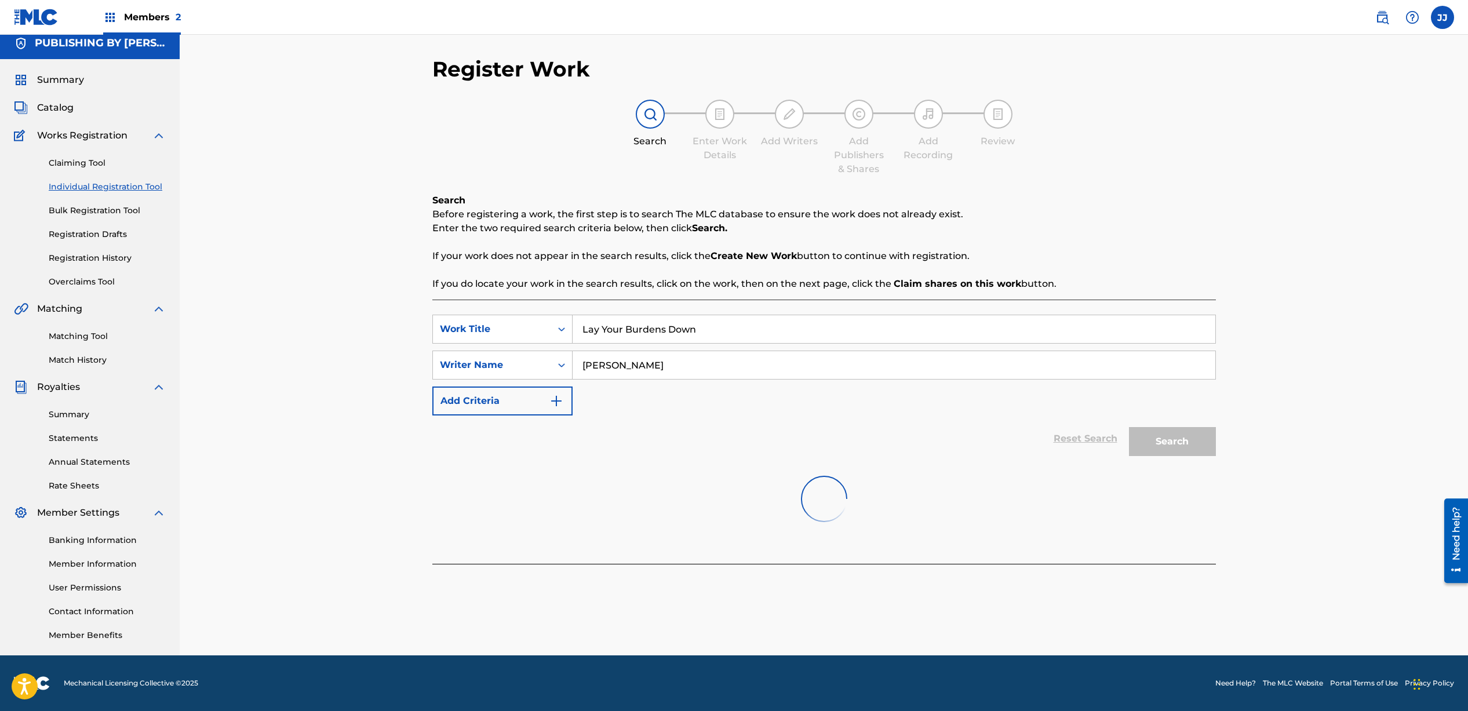
scroll to position [475, 0]
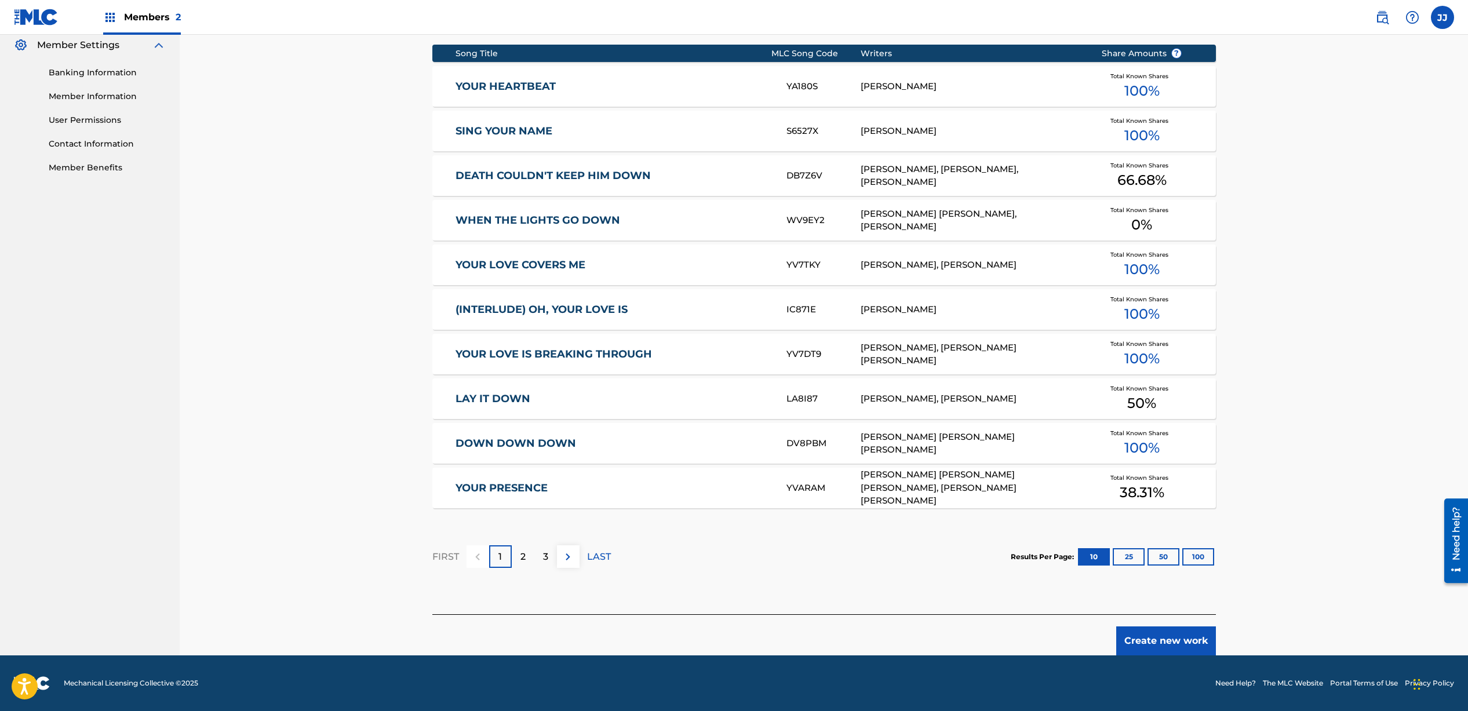
click at [1181, 637] on button "Create new work" at bounding box center [1167, 641] width 100 height 29
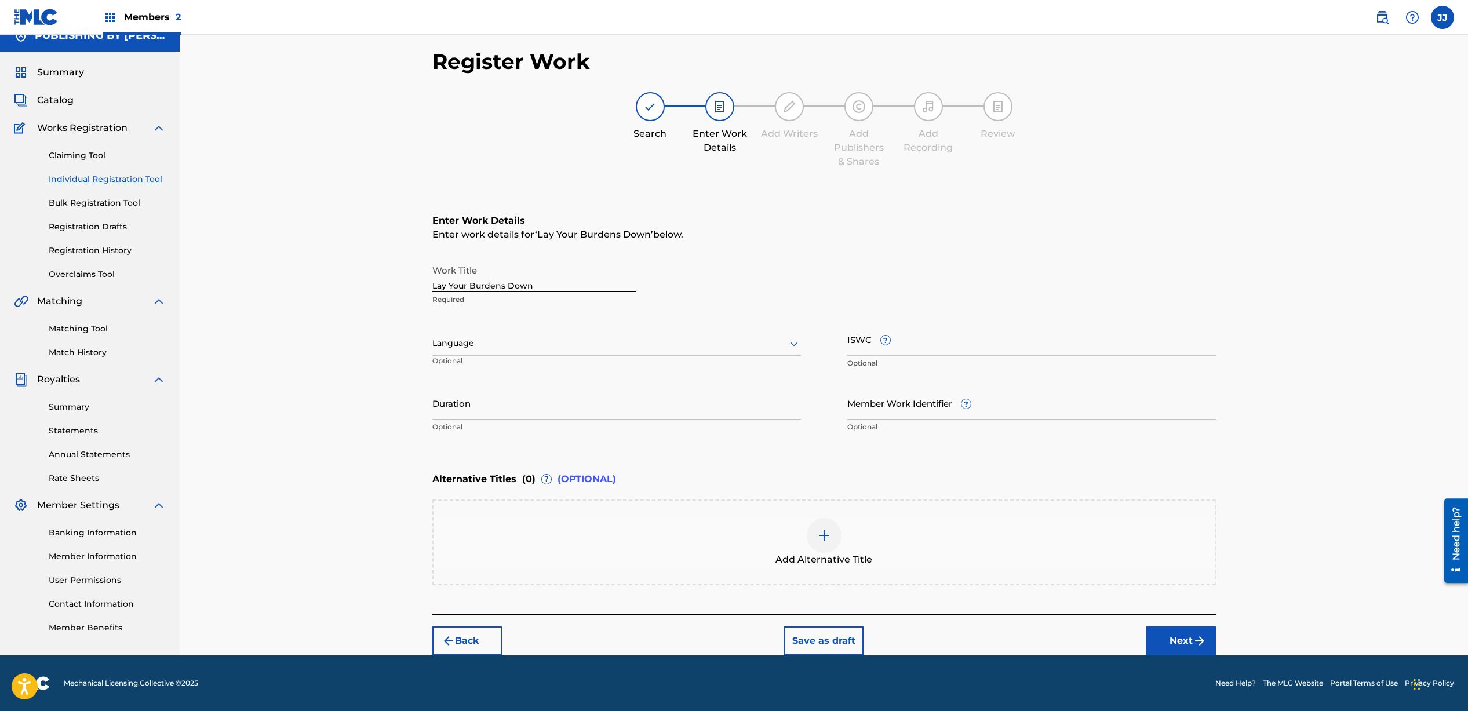
scroll to position [15, 0]
click at [507, 413] on input "Duration" at bounding box center [616, 403] width 369 height 33
type input "03:45"
click at [1176, 648] on button "Next" at bounding box center [1182, 641] width 70 height 29
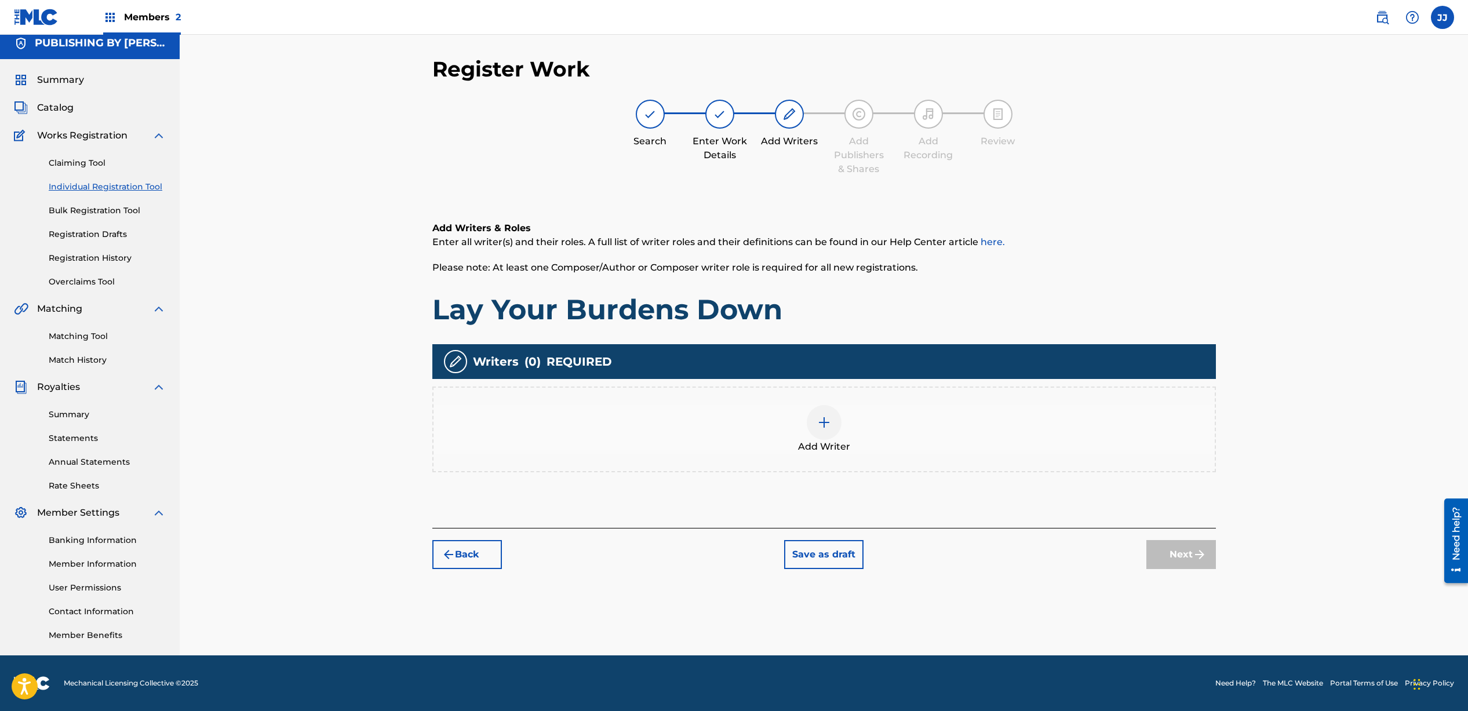
scroll to position [8, 0]
click at [828, 429] on div at bounding box center [824, 422] width 35 height 35
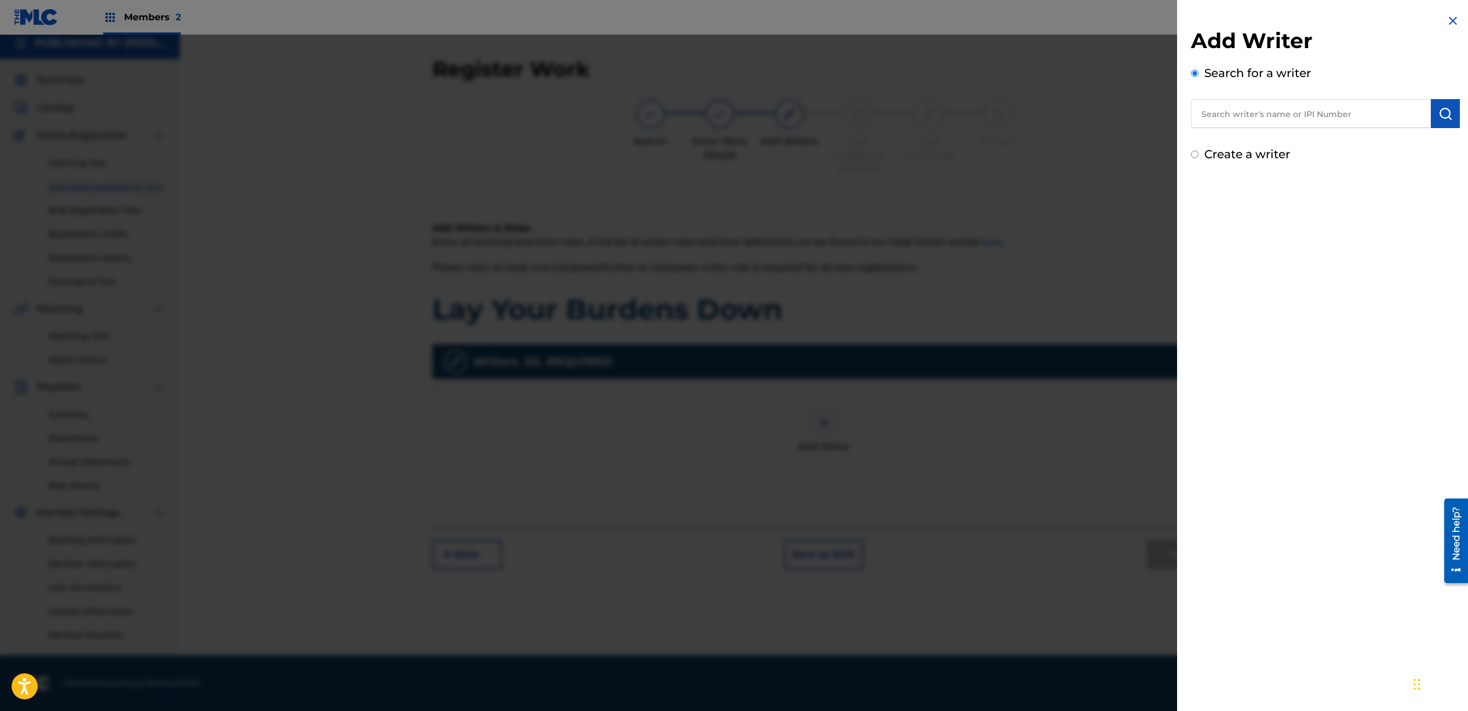
click at [1308, 118] on input "text" at bounding box center [1311, 113] width 240 height 29
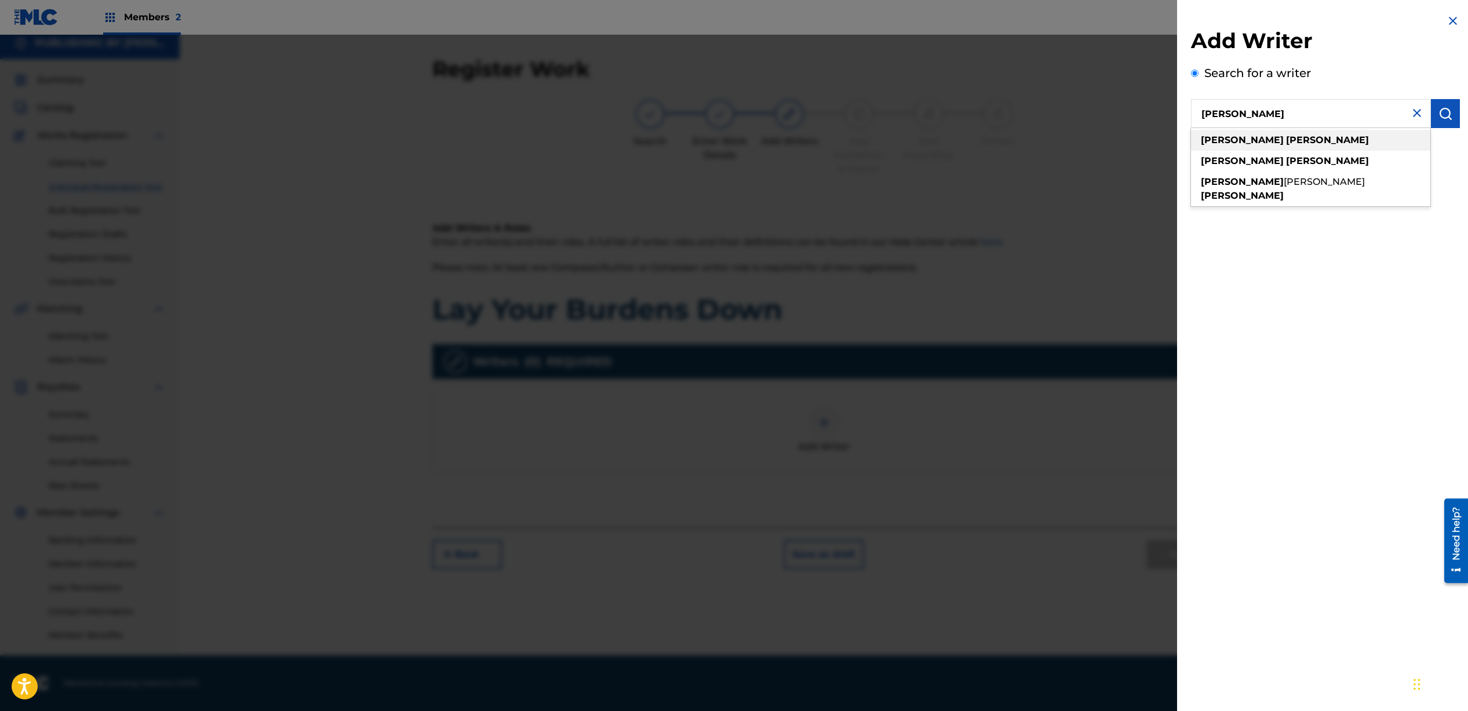
click at [1289, 135] on div "[PERSON_NAME]" at bounding box center [1310, 140] width 239 height 21
type input "[PERSON_NAME]"
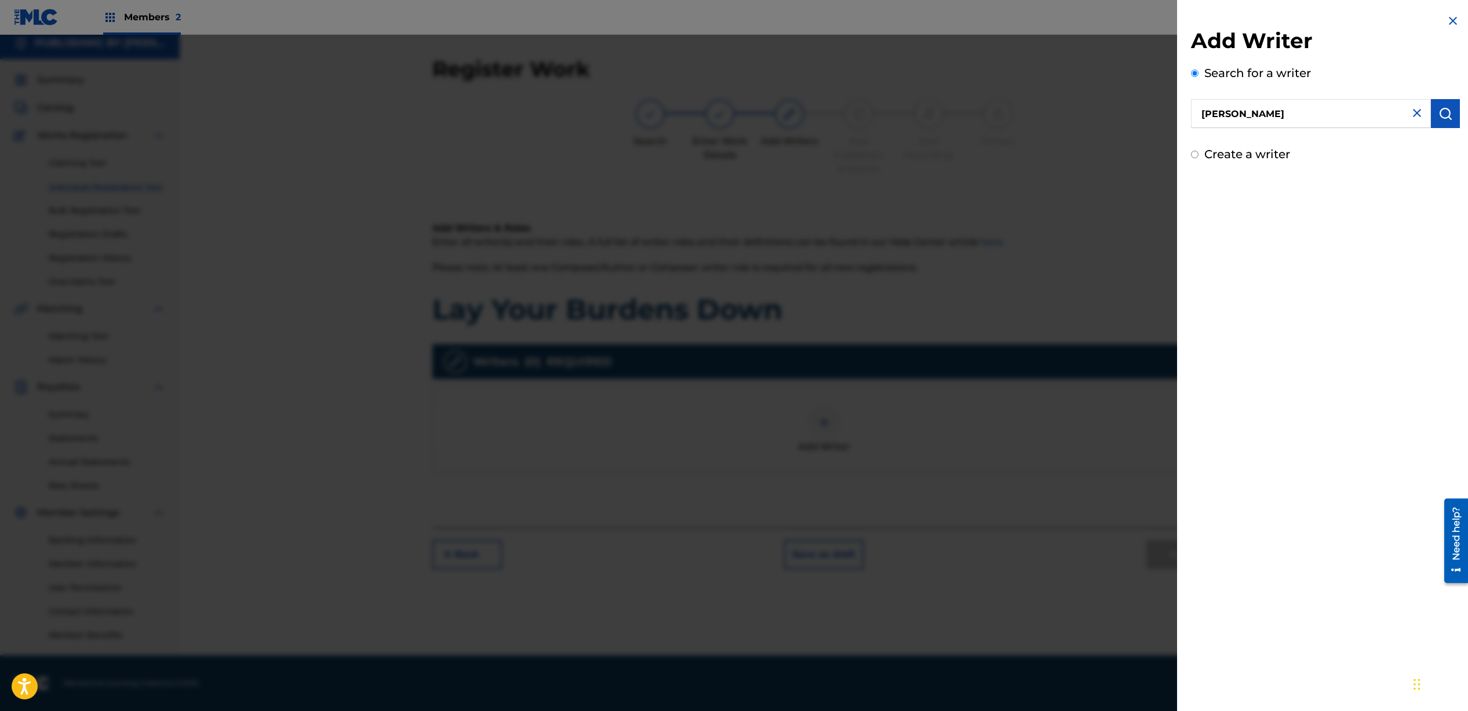
click at [1187, 153] on div "Add Writer Search for a writer [PERSON_NAME] Create a writer" at bounding box center [1325, 88] width 297 height 177
click at [1198, 157] on input "Create a writer" at bounding box center [1195, 155] width 8 height 8
radio input "false"
radio input "true"
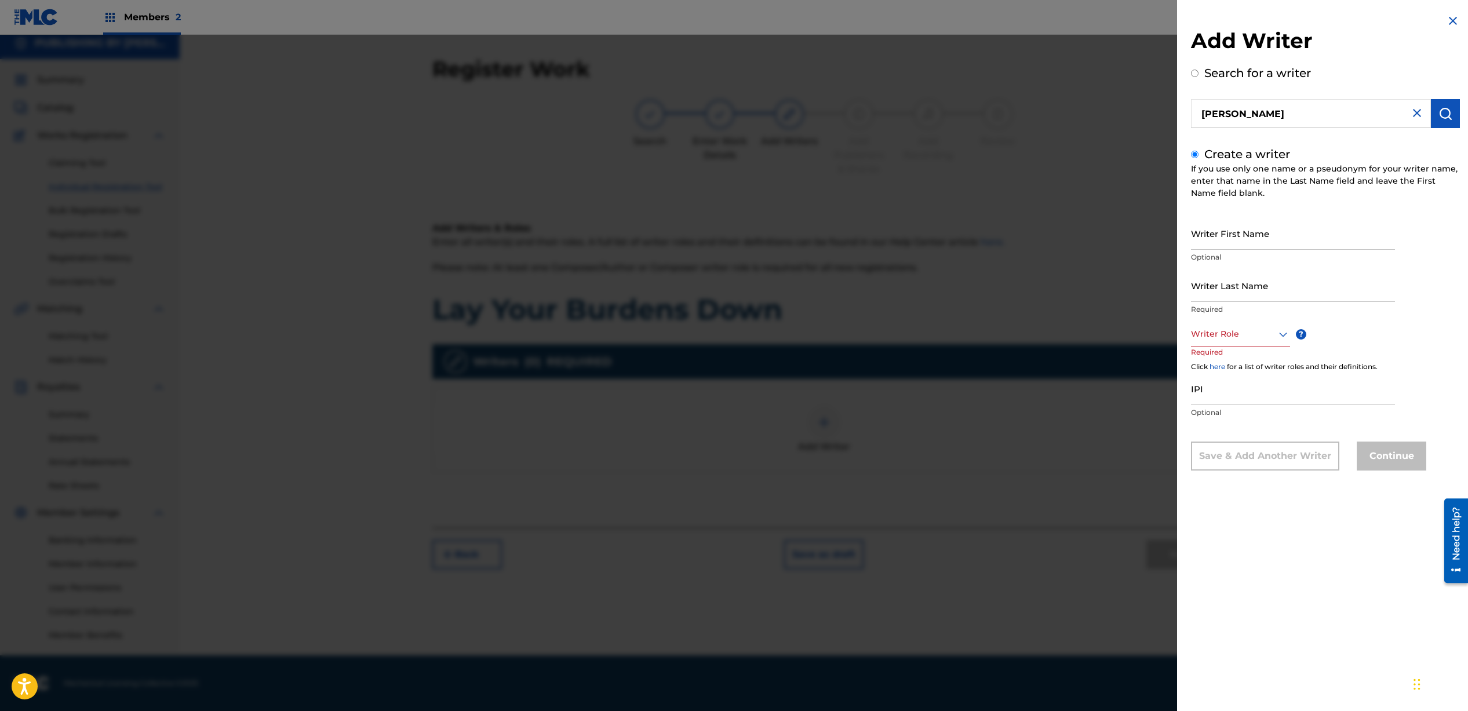
click at [1289, 242] on input "Writer First Name" at bounding box center [1293, 233] width 204 height 33
type input "[PERSON_NAME]"
click at [1258, 334] on div at bounding box center [1240, 334] width 99 height 14
click at [1249, 362] on div "Composer/Author" at bounding box center [1241, 360] width 98 height 26
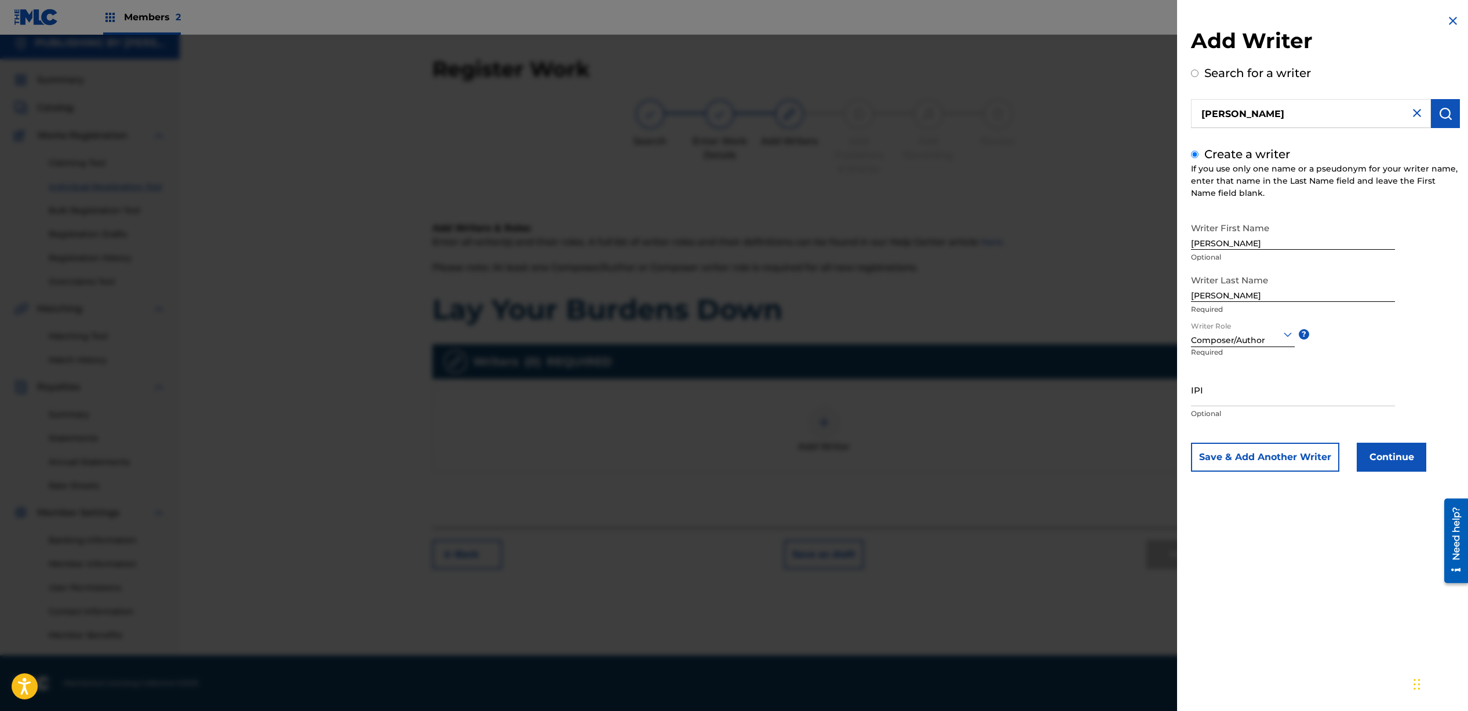
click at [1397, 457] on button "Continue" at bounding box center [1392, 457] width 70 height 29
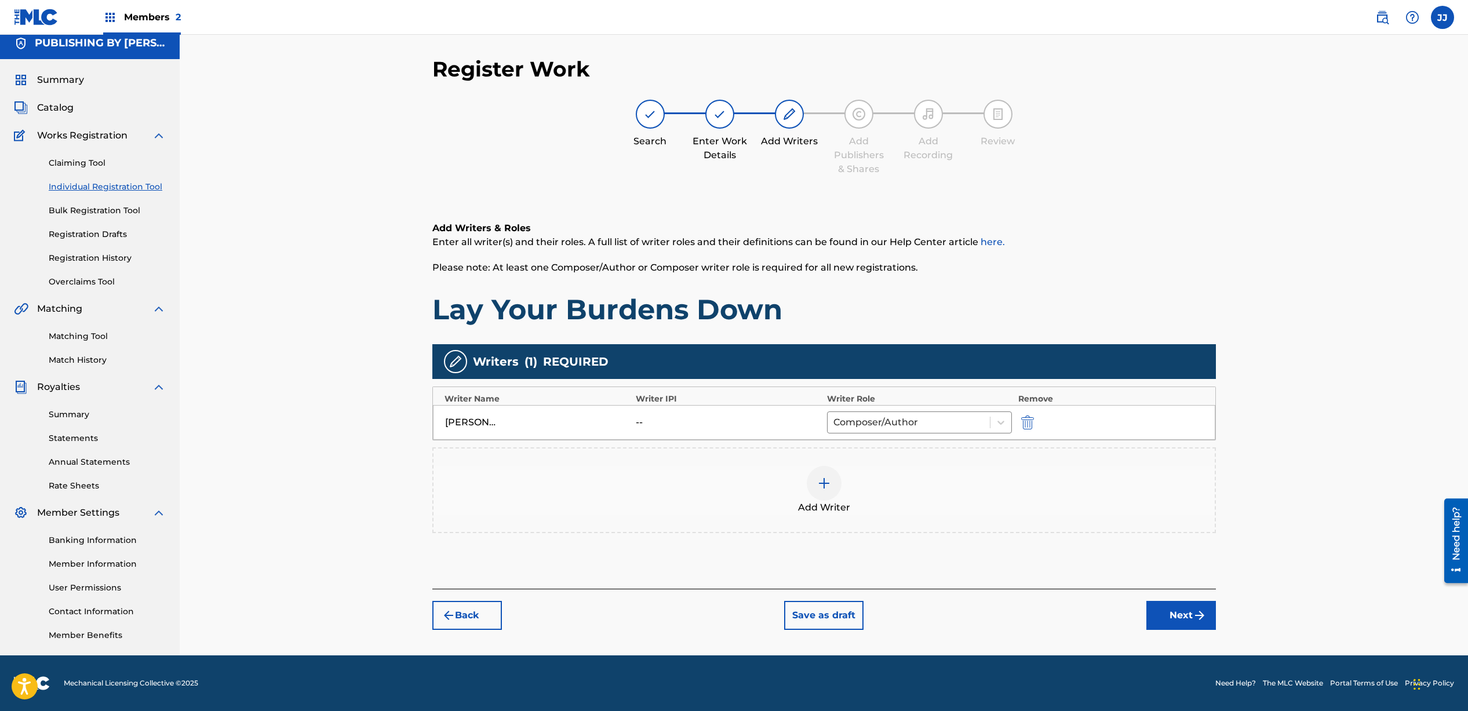
click at [834, 489] on div at bounding box center [824, 483] width 35 height 35
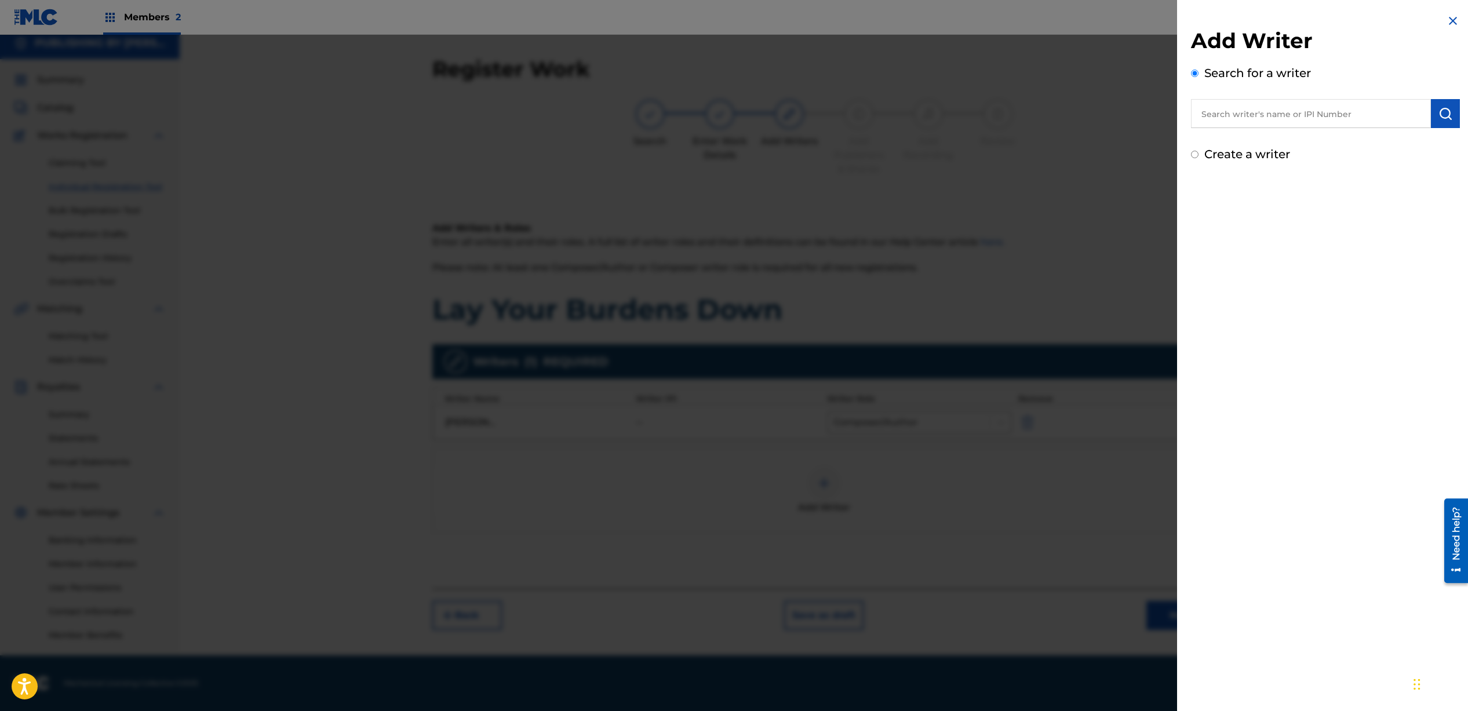
click at [1241, 115] on input "text" at bounding box center [1311, 113] width 240 height 29
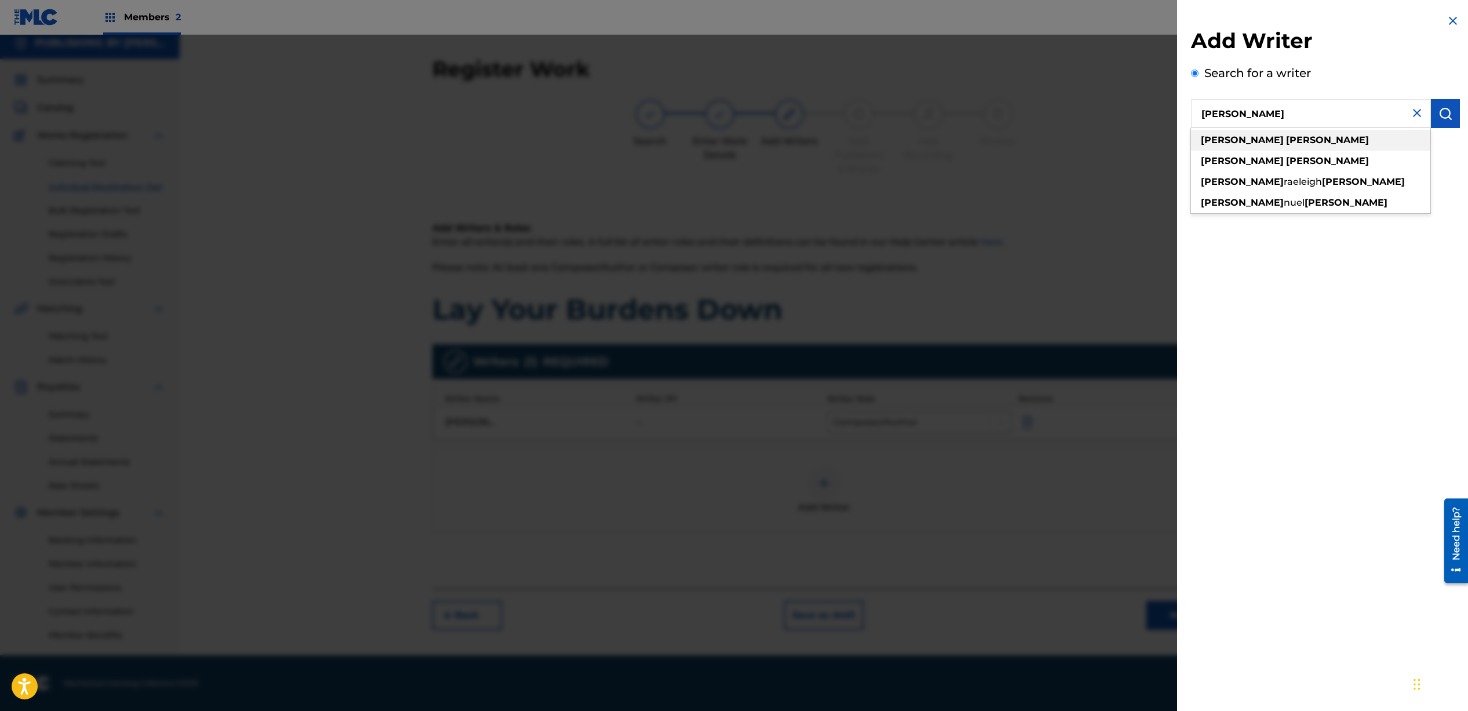
click at [1230, 140] on strong "[PERSON_NAME]" at bounding box center [1242, 139] width 83 height 11
type input "[PERSON_NAME]"
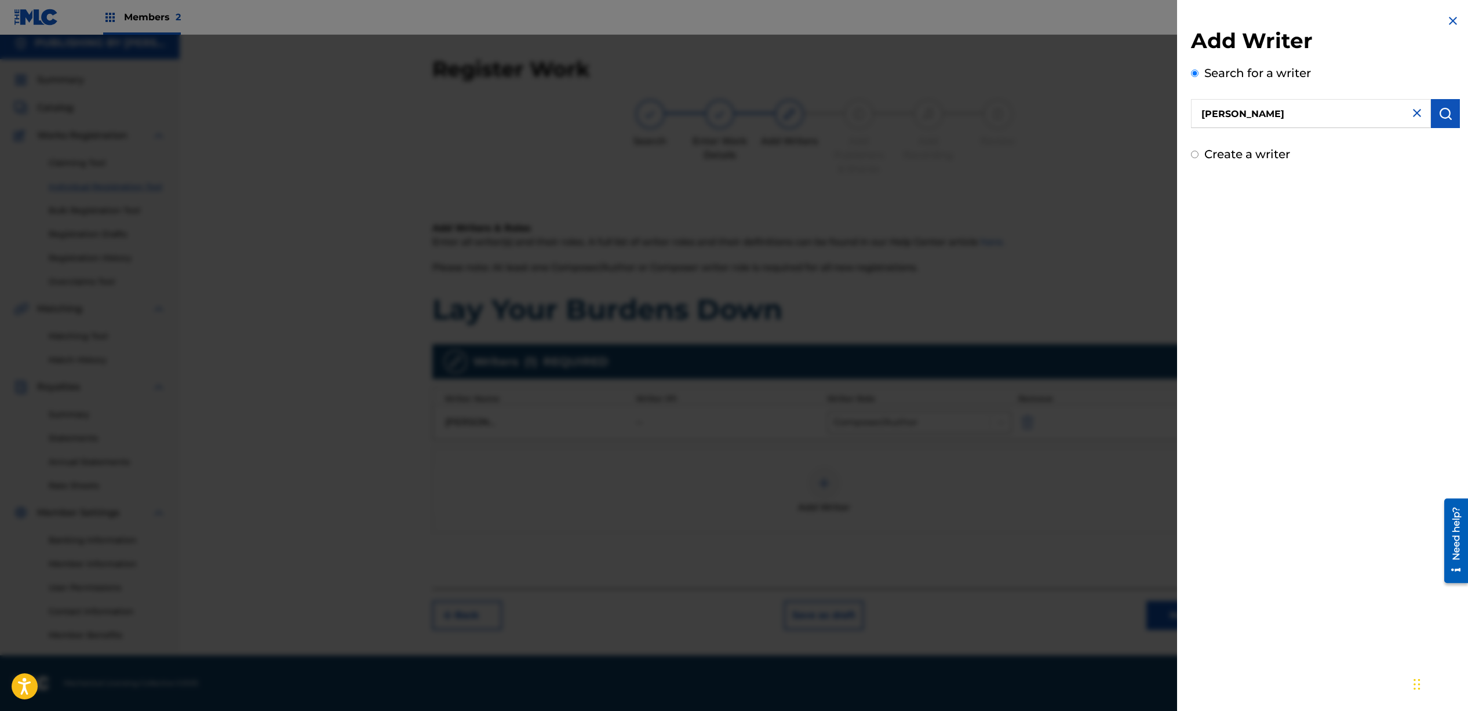
click at [1203, 155] on div "Create a writer" at bounding box center [1325, 154] width 269 height 17
click at [1198, 155] on input "Create a writer" at bounding box center [1195, 155] width 8 height 8
radio input "false"
radio input "true"
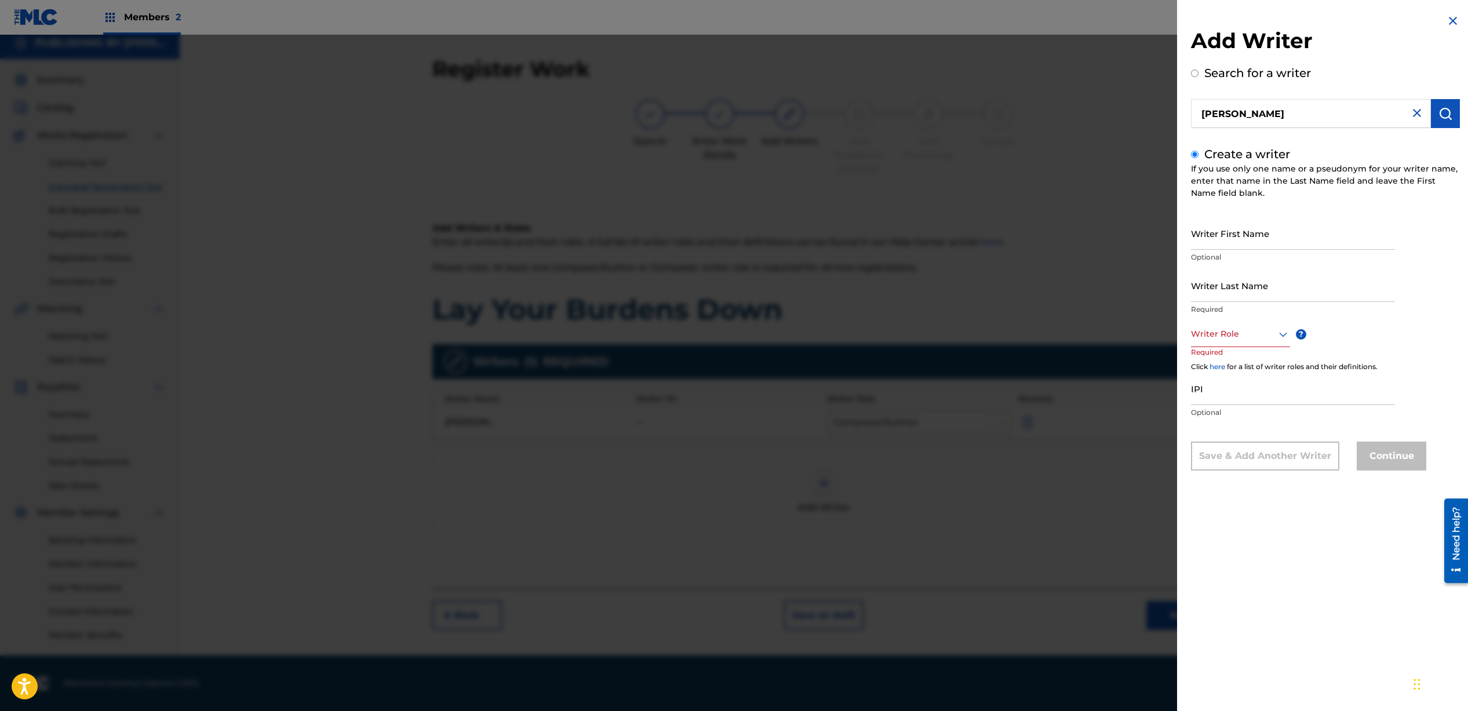
click at [1253, 231] on input "Writer First Name" at bounding box center [1293, 233] width 204 height 33
type input "[PERSON_NAME]"
click at [1243, 341] on div "Writer Role" at bounding box center [1240, 334] width 99 height 26
click at [1235, 362] on div "Composer/Author" at bounding box center [1241, 360] width 98 height 26
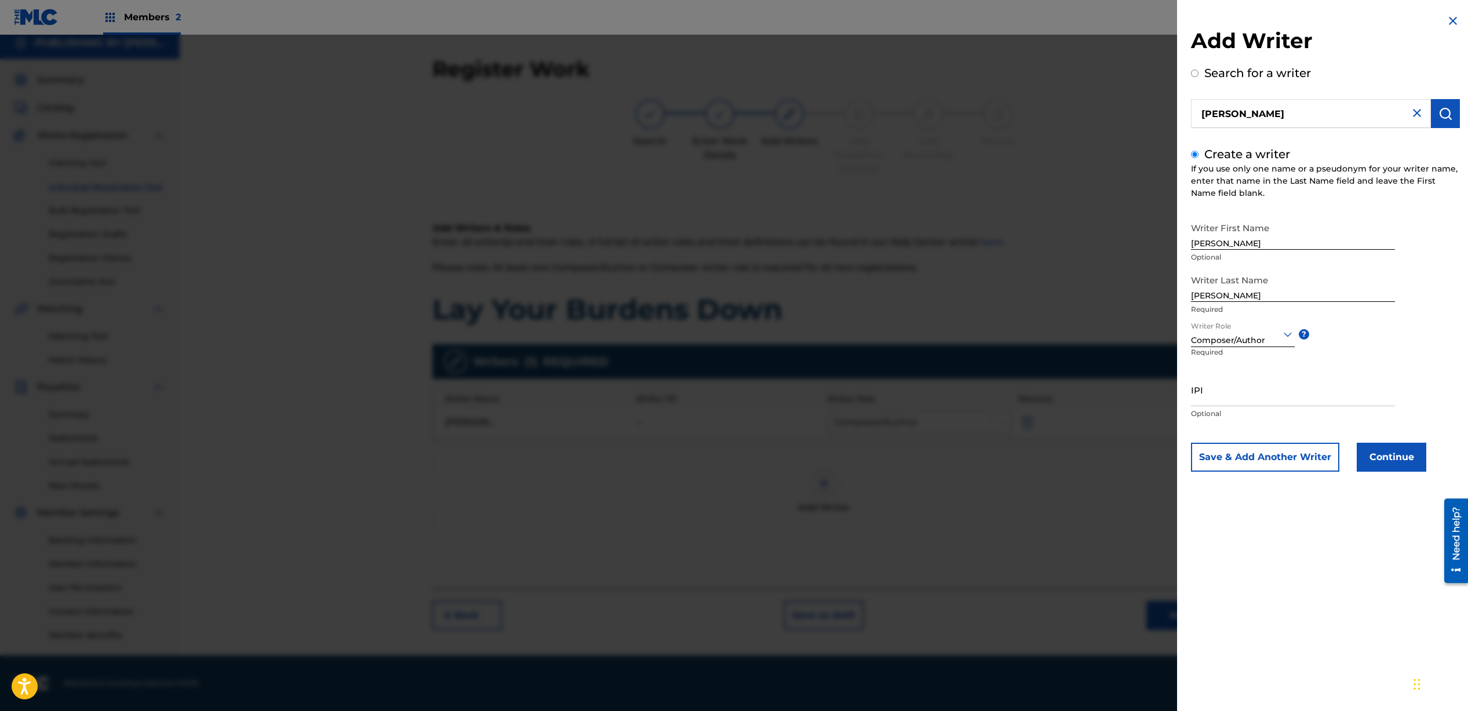
click at [1386, 461] on button "Continue" at bounding box center [1392, 457] width 70 height 29
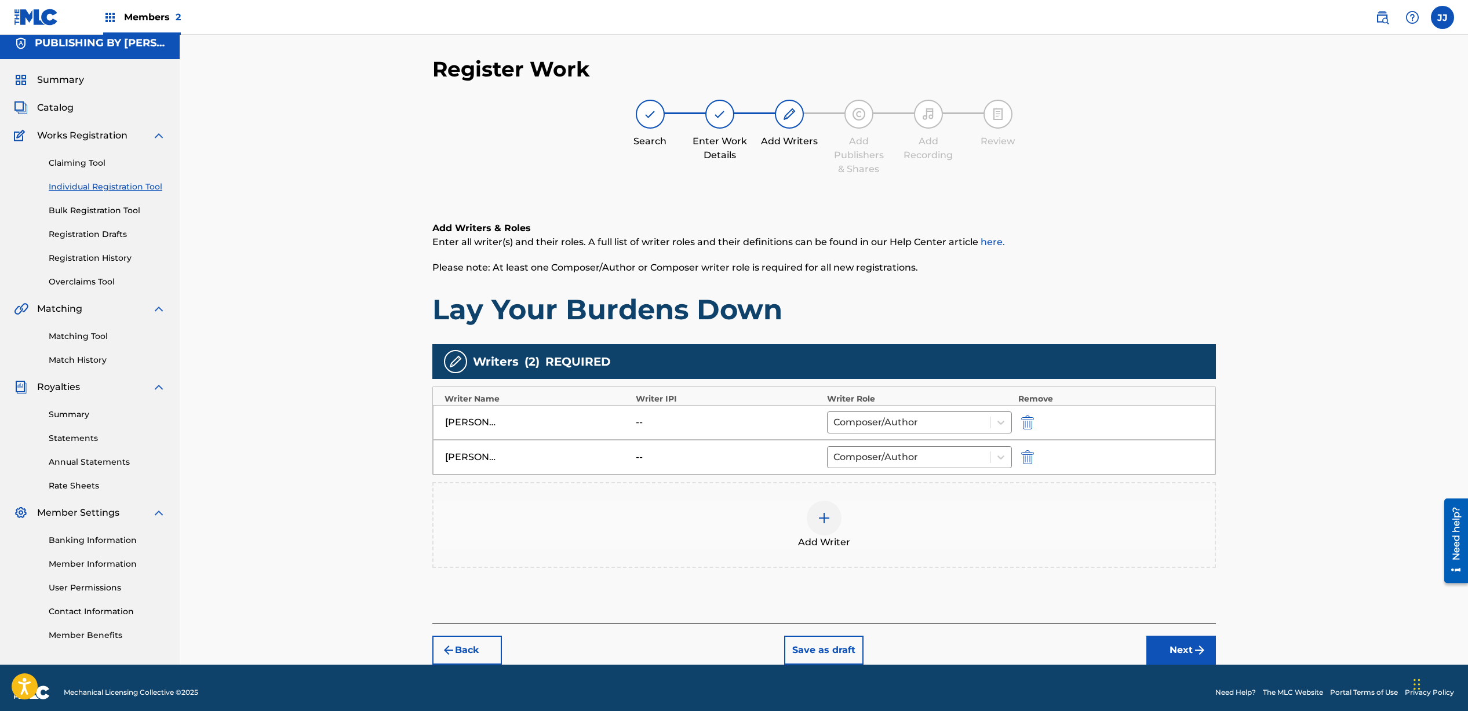
click at [812, 518] on div at bounding box center [824, 518] width 35 height 35
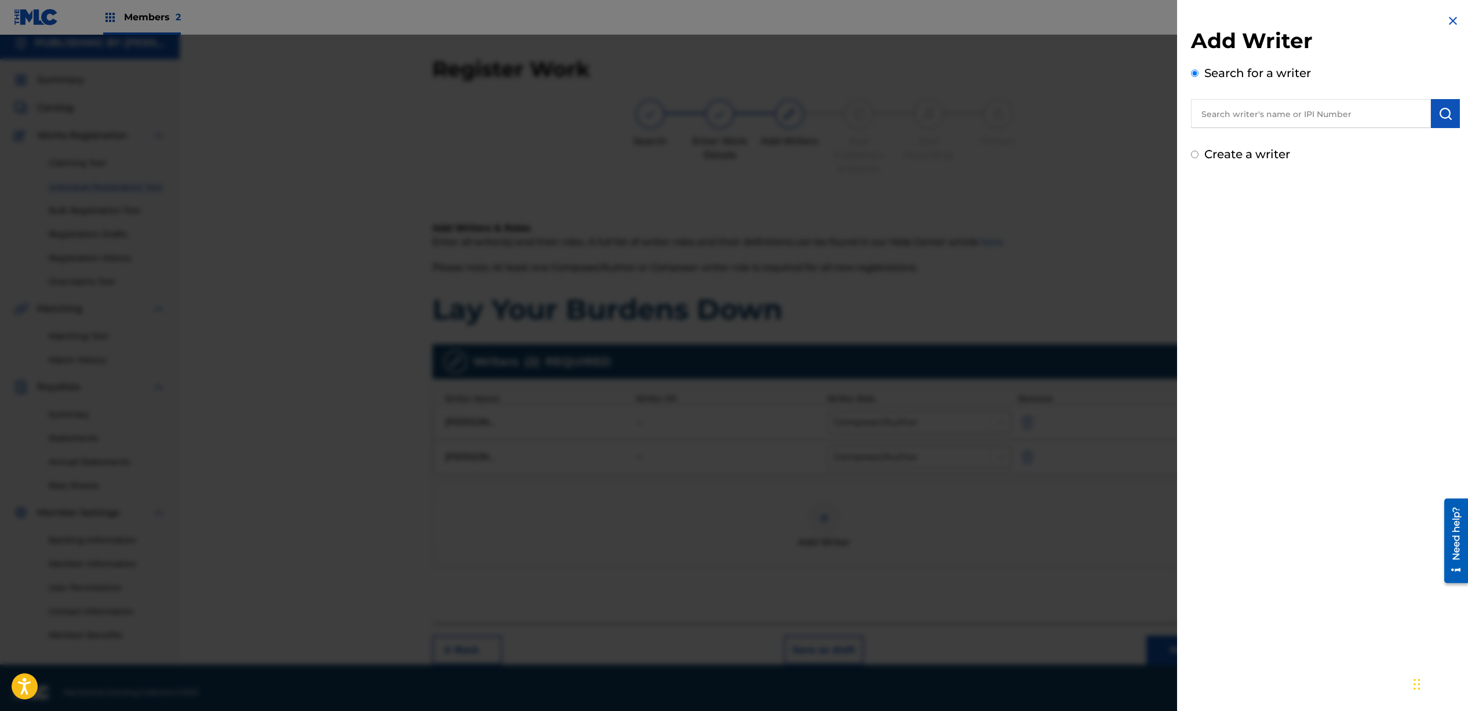
click at [1267, 110] on input "text" at bounding box center [1311, 113] width 240 height 29
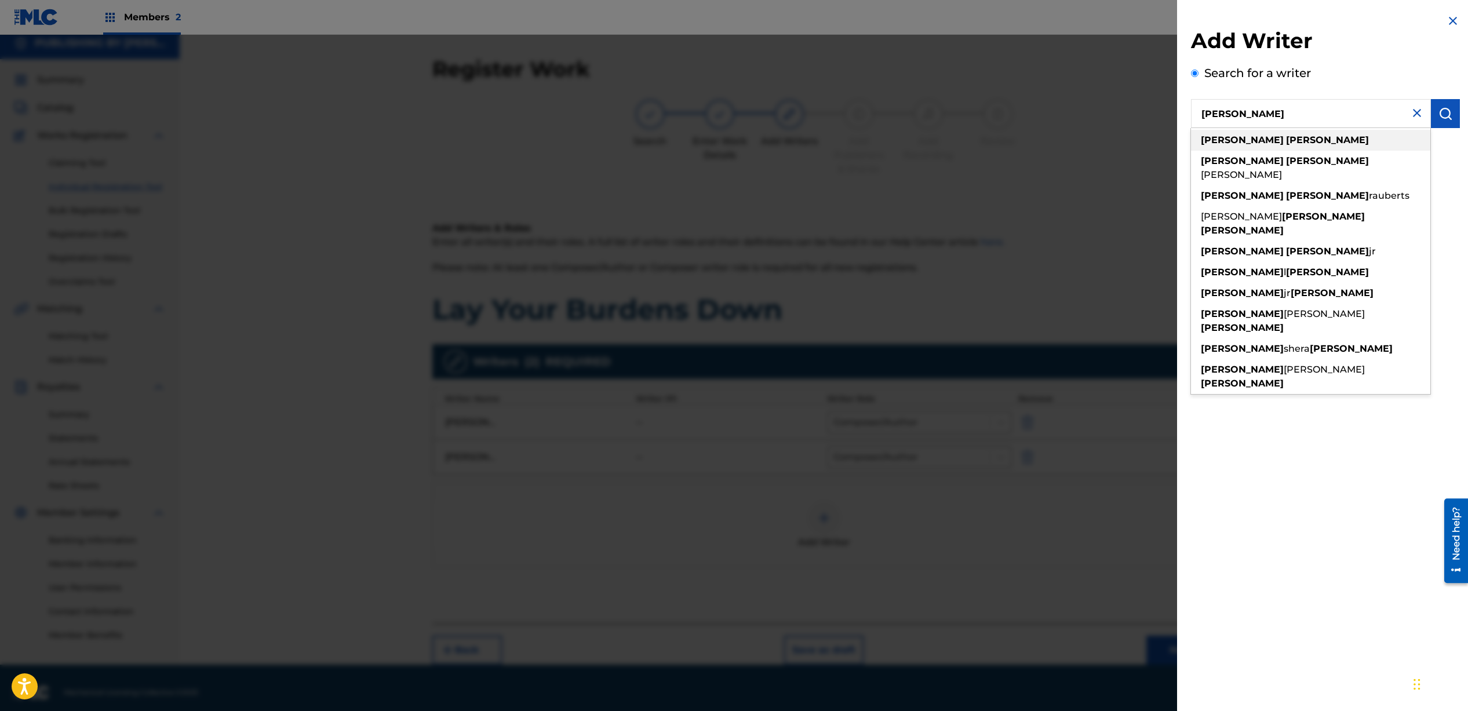
click at [1286, 140] on strong "[PERSON_NAME]" at bounding box center [1327, 139] width 83 height 11
type input "[PERSON_NAME]"
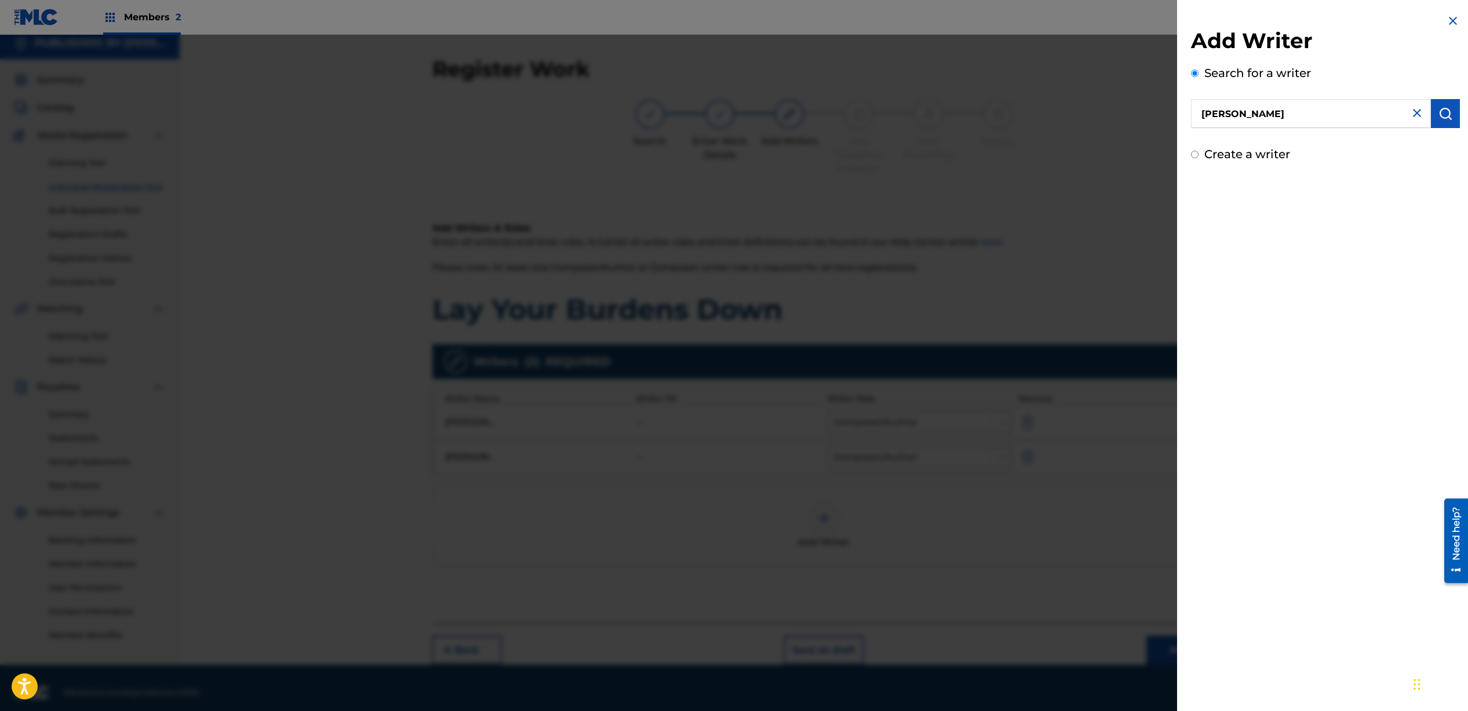
click at [1197, 157] on input "Create a writer" at bounding box center [1195, 155] width 8 height 8
radio input "false"
radio input "true"
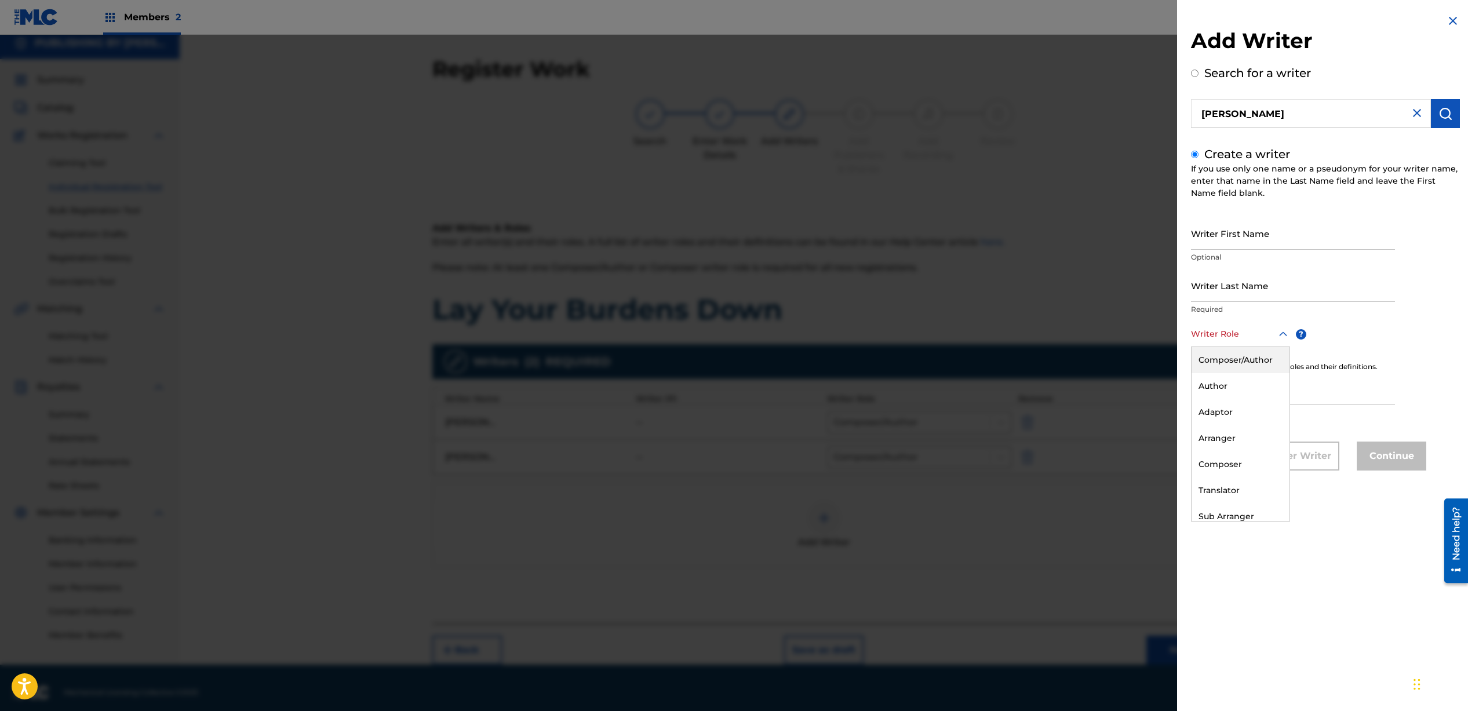
click at [1238, 336] on div at bounding box center [1240, 334] width 99 height 14
click at [1233, 361] on div "Composer/Author" at bounding box center [1241, 360] width 98 height 26
click at [1248, 399] on input "IPI" at bounding box center [1293, 389] width 204 height 33
click at [1244, 386] on input "IPI" at bounding box center [1293, 389] width 204 height 33
type input "00709314453"
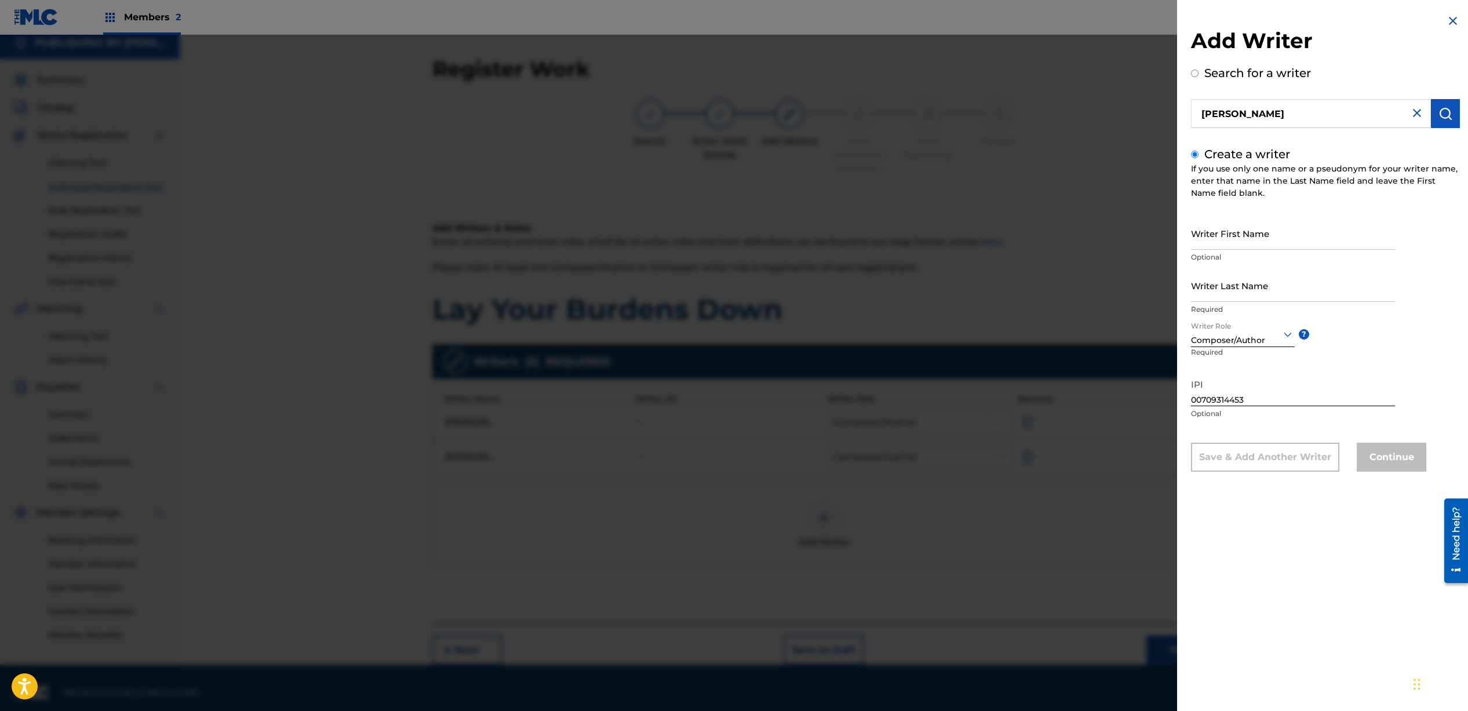
click at [1339, 415] on p "Optional" at bounding box center [1293, 414] width 204 height 10
click at [1261, 242] on input "Writer First Name" at bounding box center [1293, 233] width 204 height 33
type input "[PERSON_NAME]"
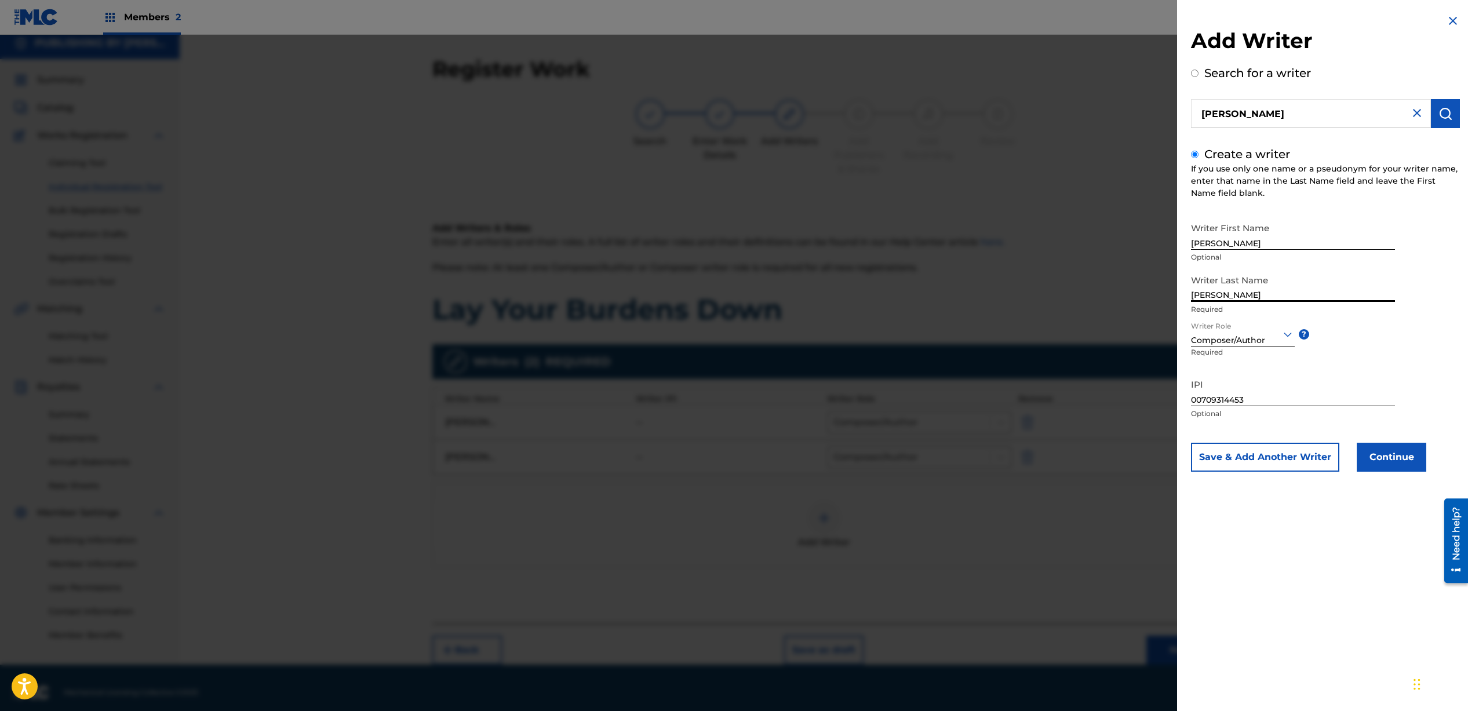
type input "[PERSON_NAME]"
click at [1404, 466] on button "Continue" at bounding box center [1392, 457] width 70 height 29
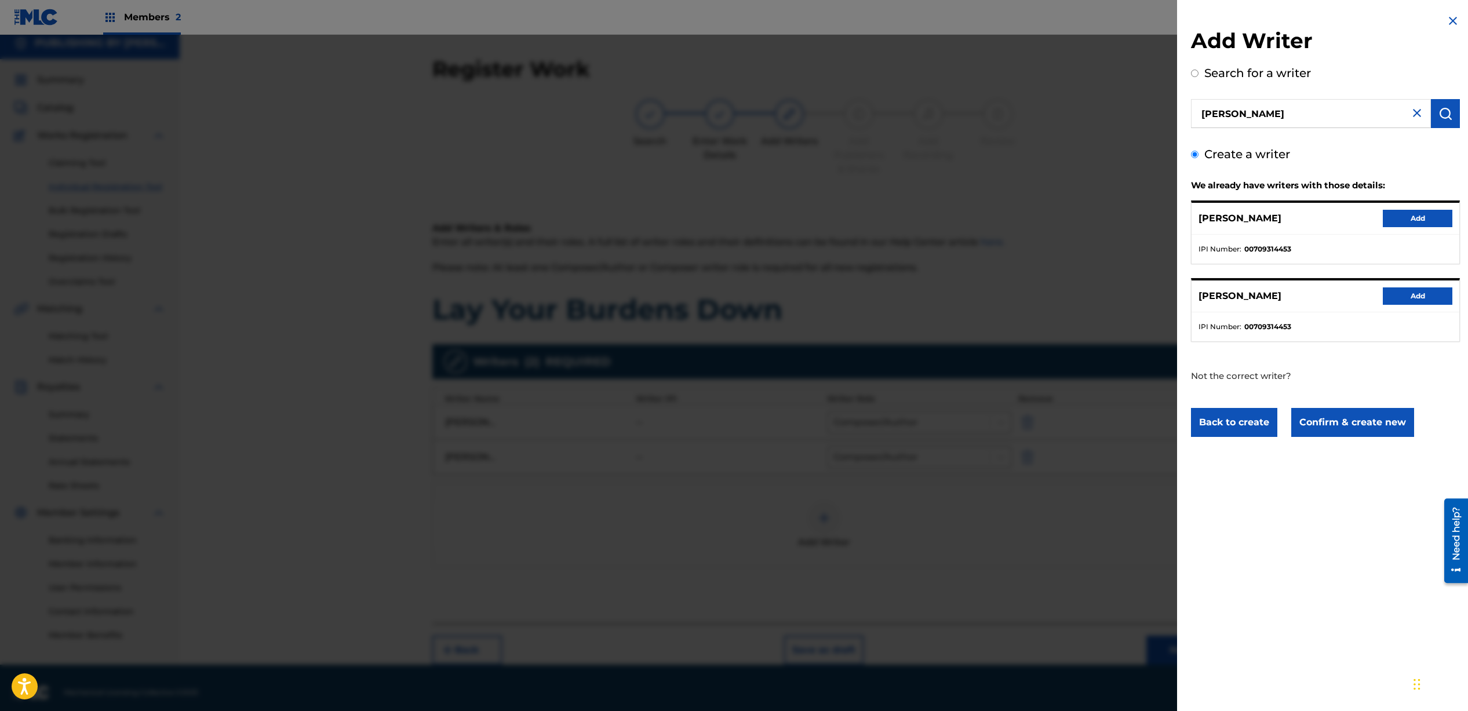
click at [1391, 223] on button "Add" at bounding box center [1418, 218] width 70 height 17
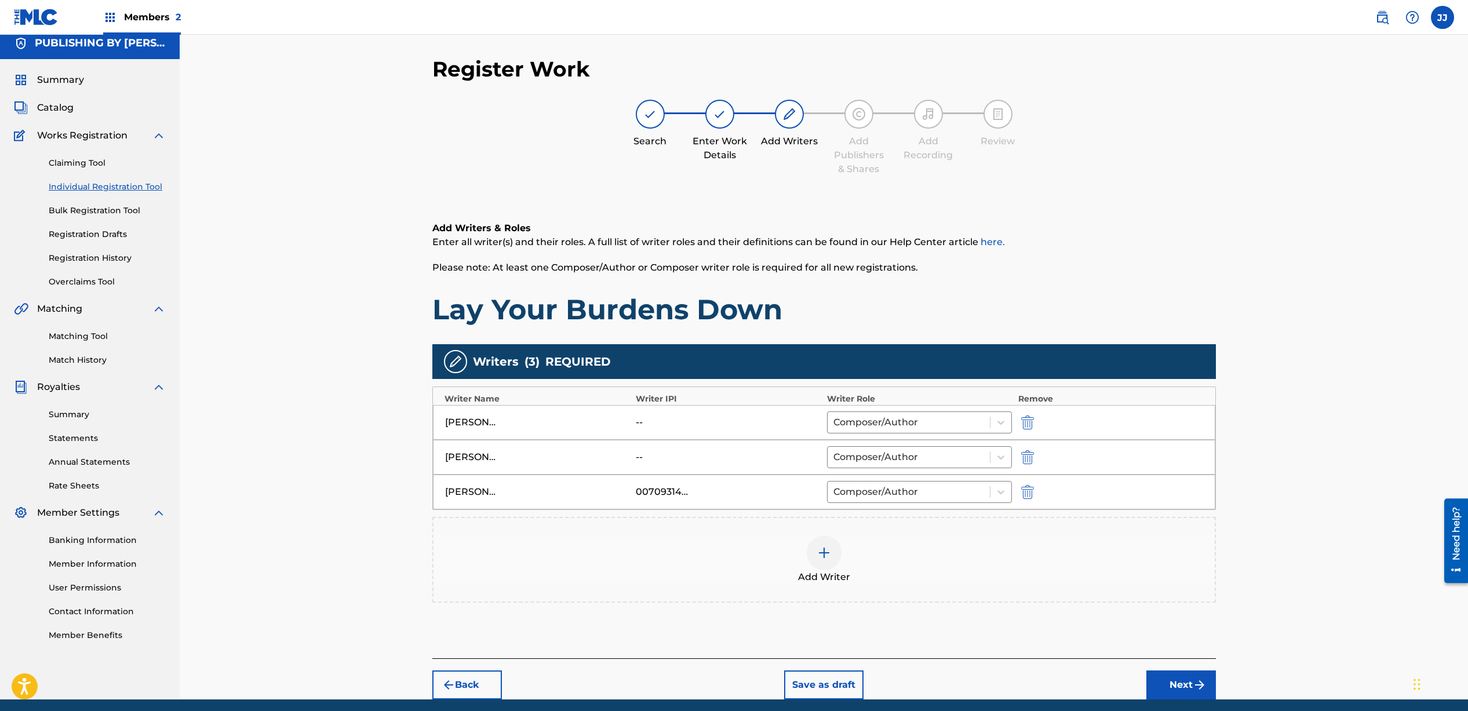
click at [827, 554] on img at bounding box center [824, 553] width 14 height 14
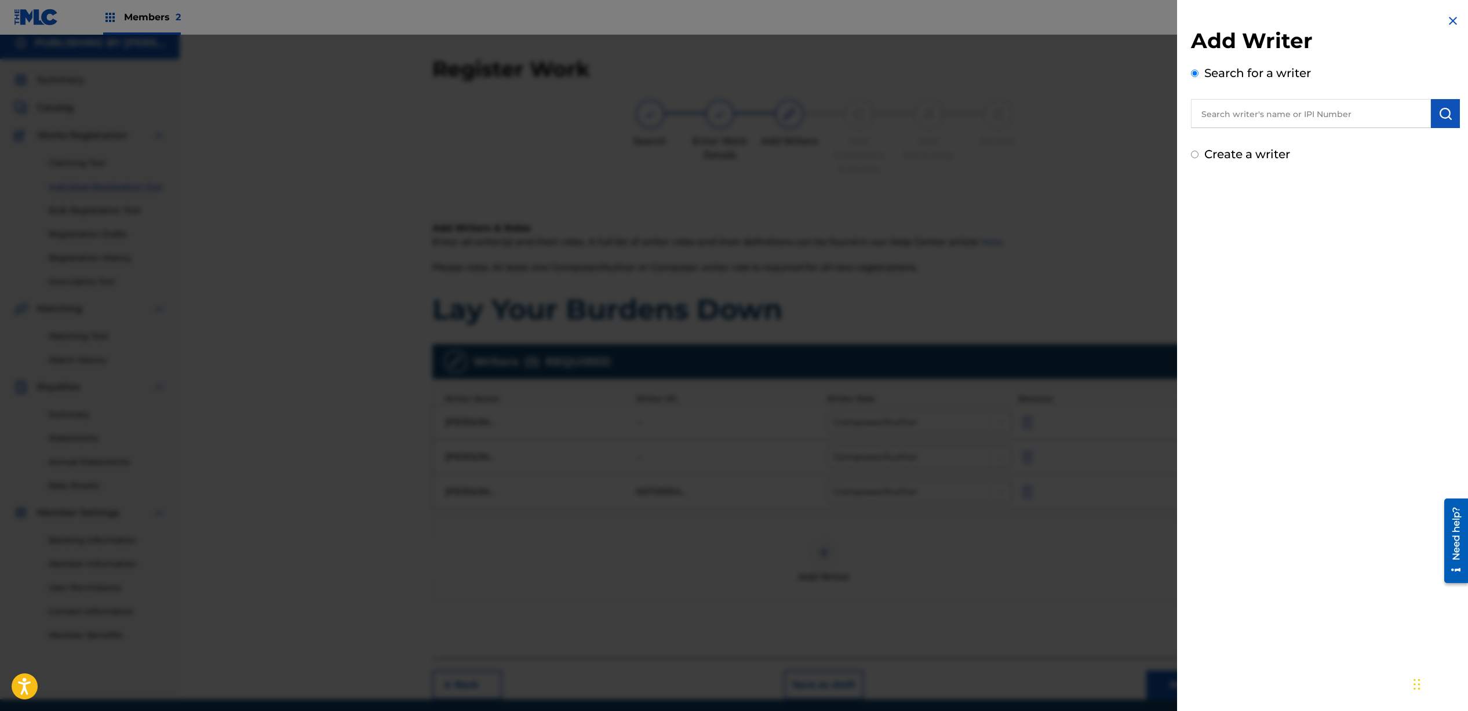
click at [1267, 119] on input "text" at bounding box center [1311, 113] width 240 height 29
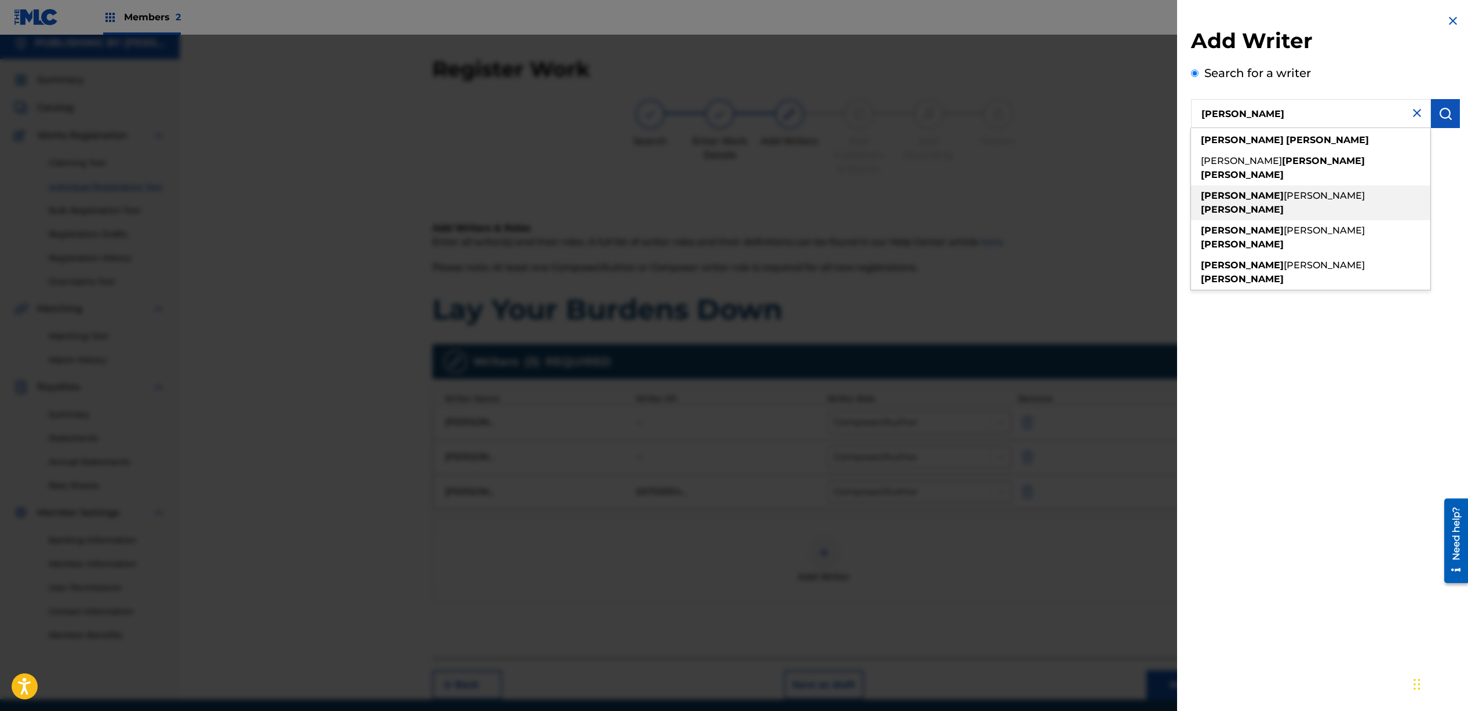
click at [1280, 204] on strong "[PERSON_NAME]" at bounding box center [1242, 209] width 83 height 11
type input "[PERSON_NAME] [PERSON_NAME]"
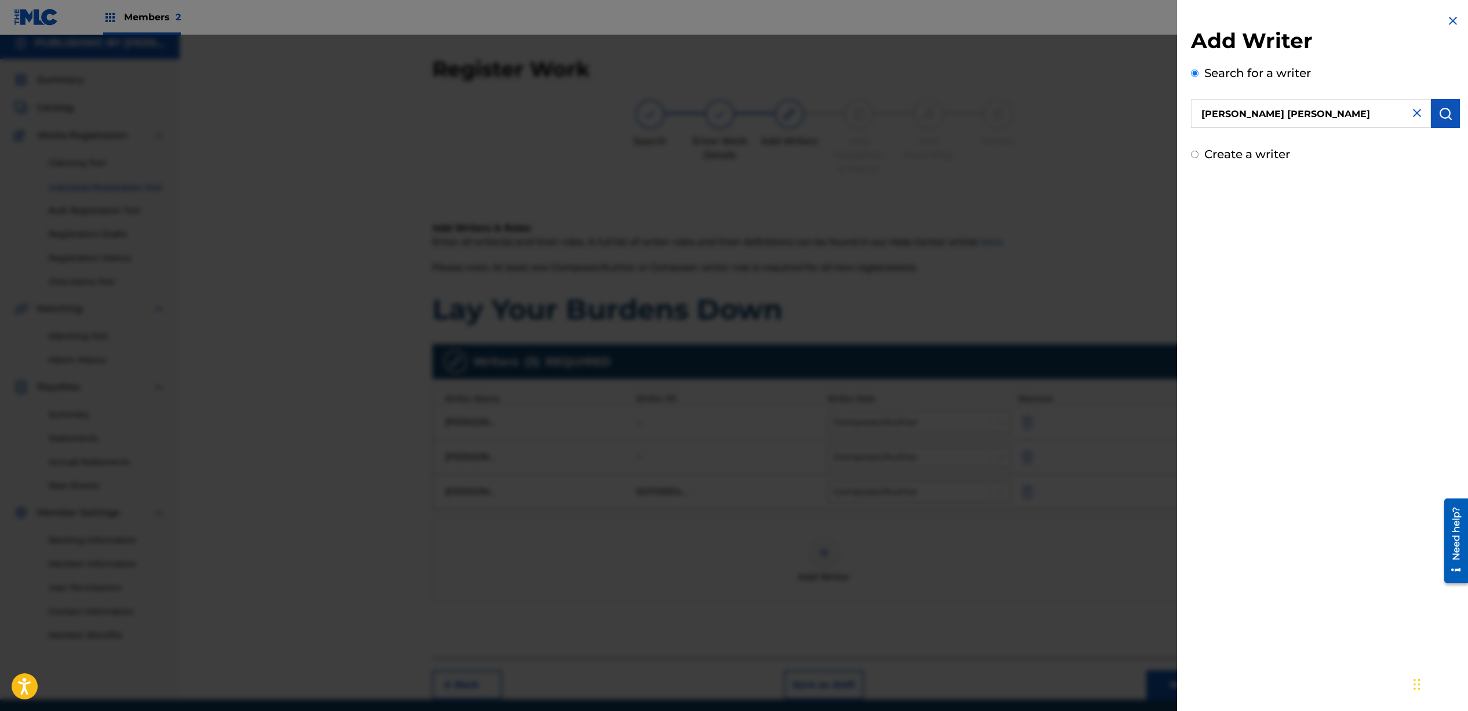
click at [1197, 155] on input "Create a writer" at bounding box center [1195, 155] width 8 height 8
radio input "false"
radio input "true"
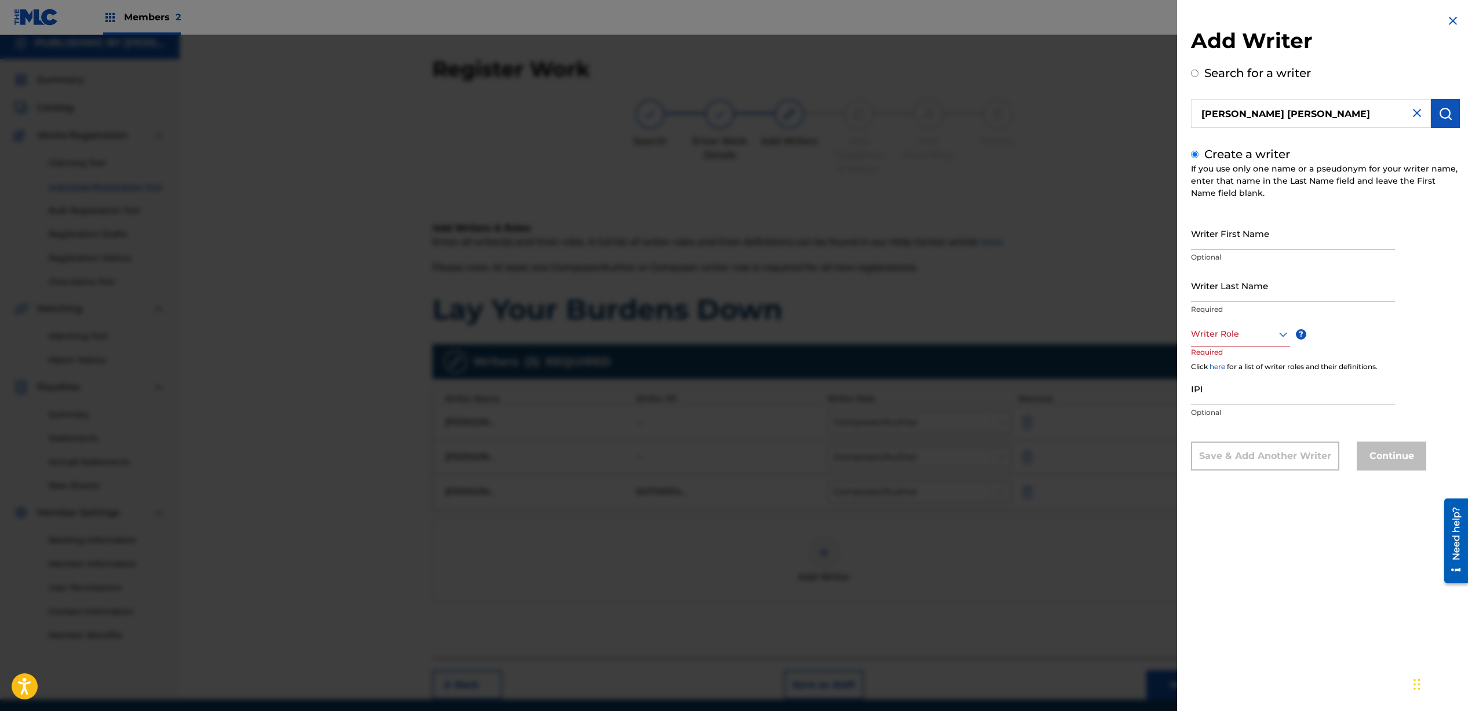
click at [1249, 242] on input "Writer First Name" at bounding box center [1293, 233] width 204 height 33
type input "[PERSON_NAME]"
click at [1234, 332] on div at bounding box center [1240, 334] width 99 height 14
click at [1238, 358] on div "Composer/Author" at bounding box center [1241, 360] width 98 height 26
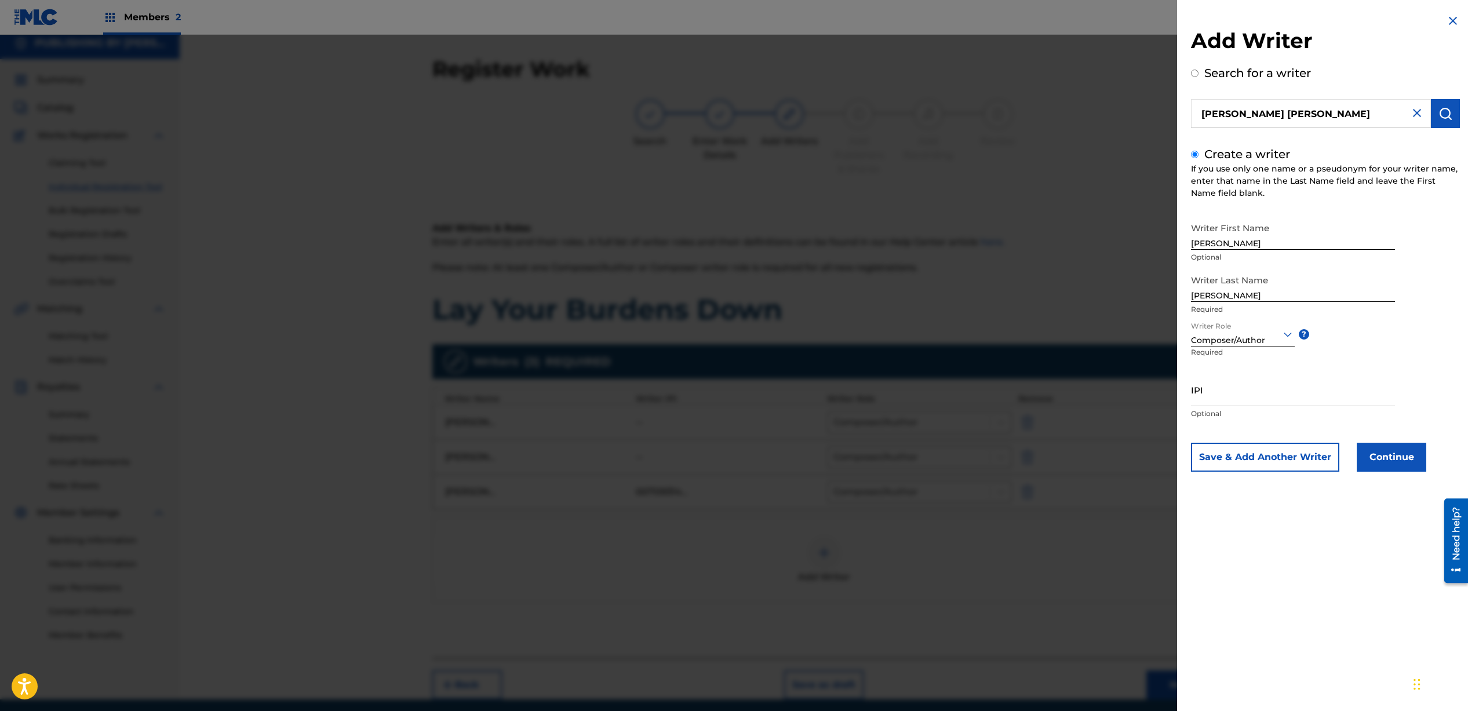
click at [1388, 375] on input "IPI" at bounding box center [1293, 389] width 204 height 33
click at [1396, 456] on button "Continue" at bounding box center [1392, 457] width 70 height 29
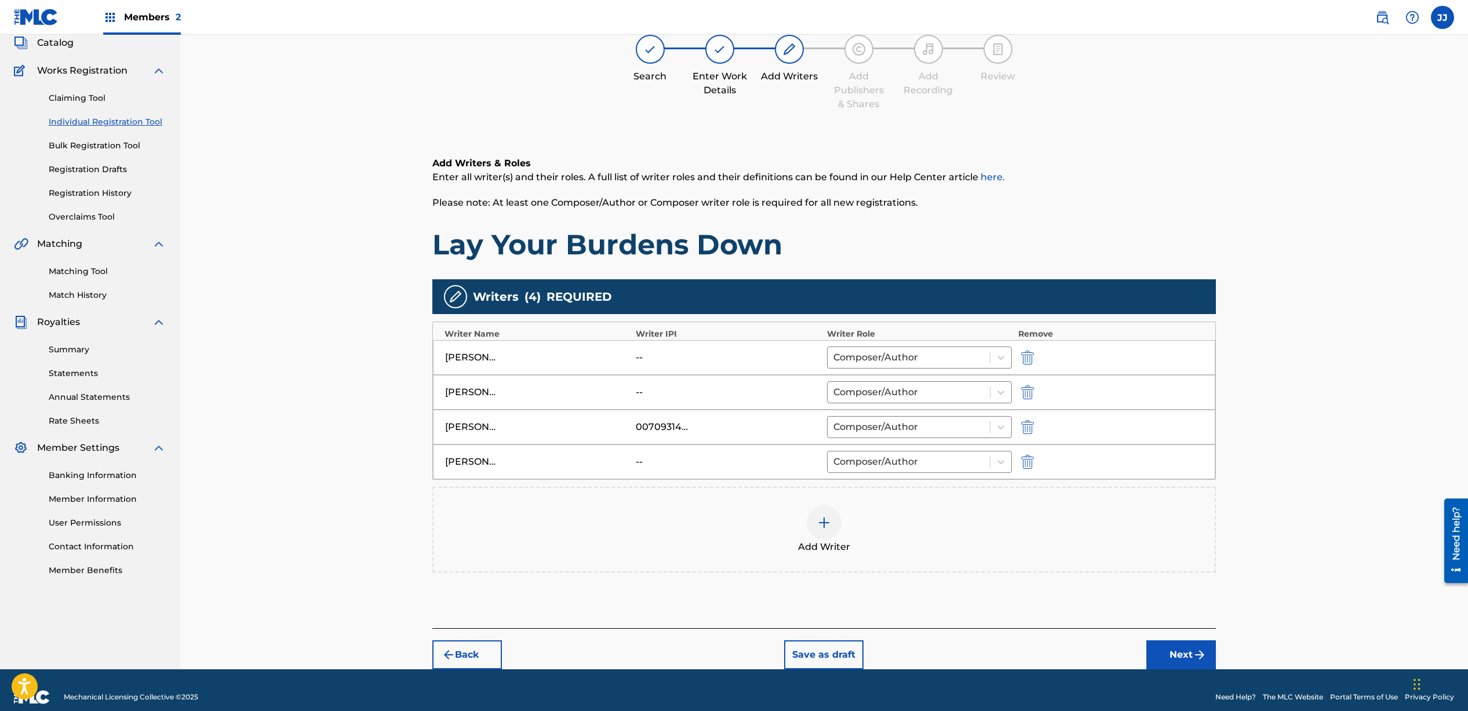
scroll to position [86, 0]
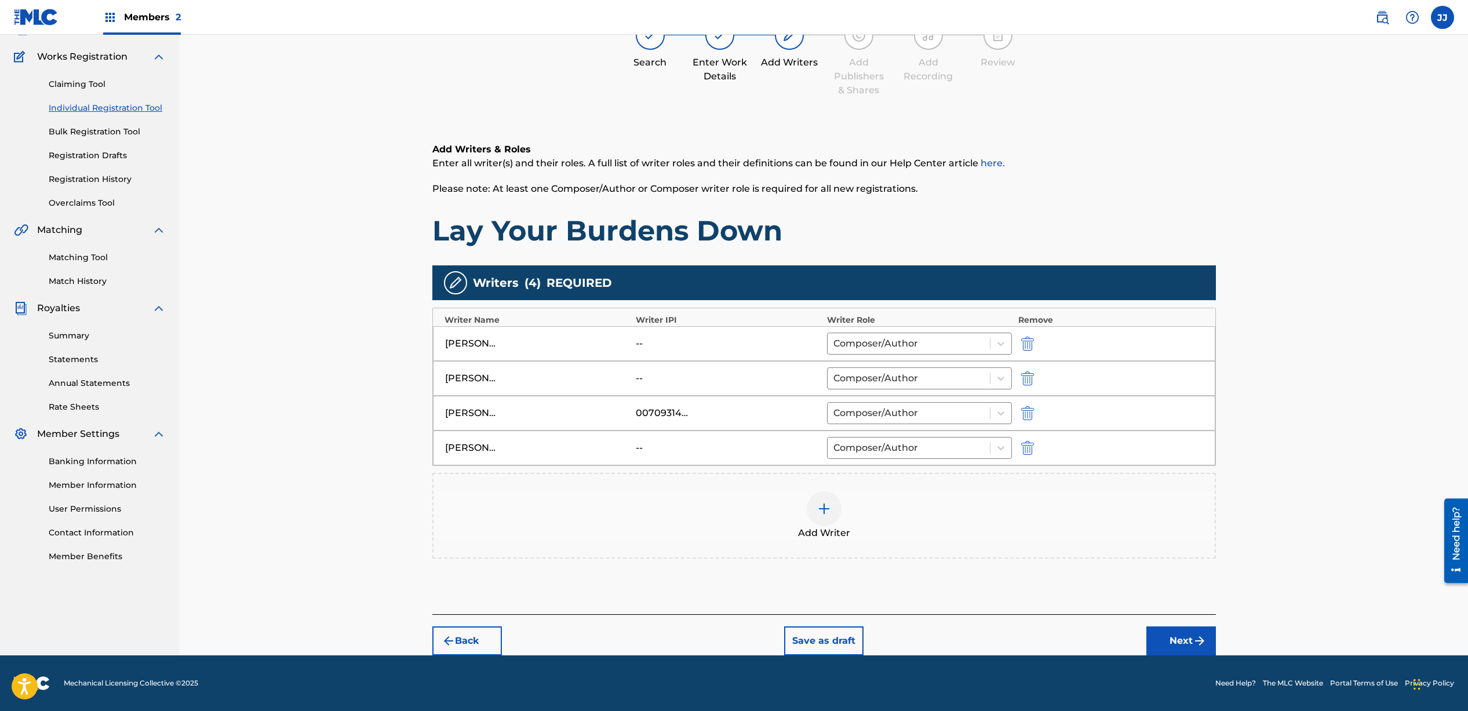
click at [1183, 633] on button "Next" at bounding box center [1182, 641] width 70 height 29
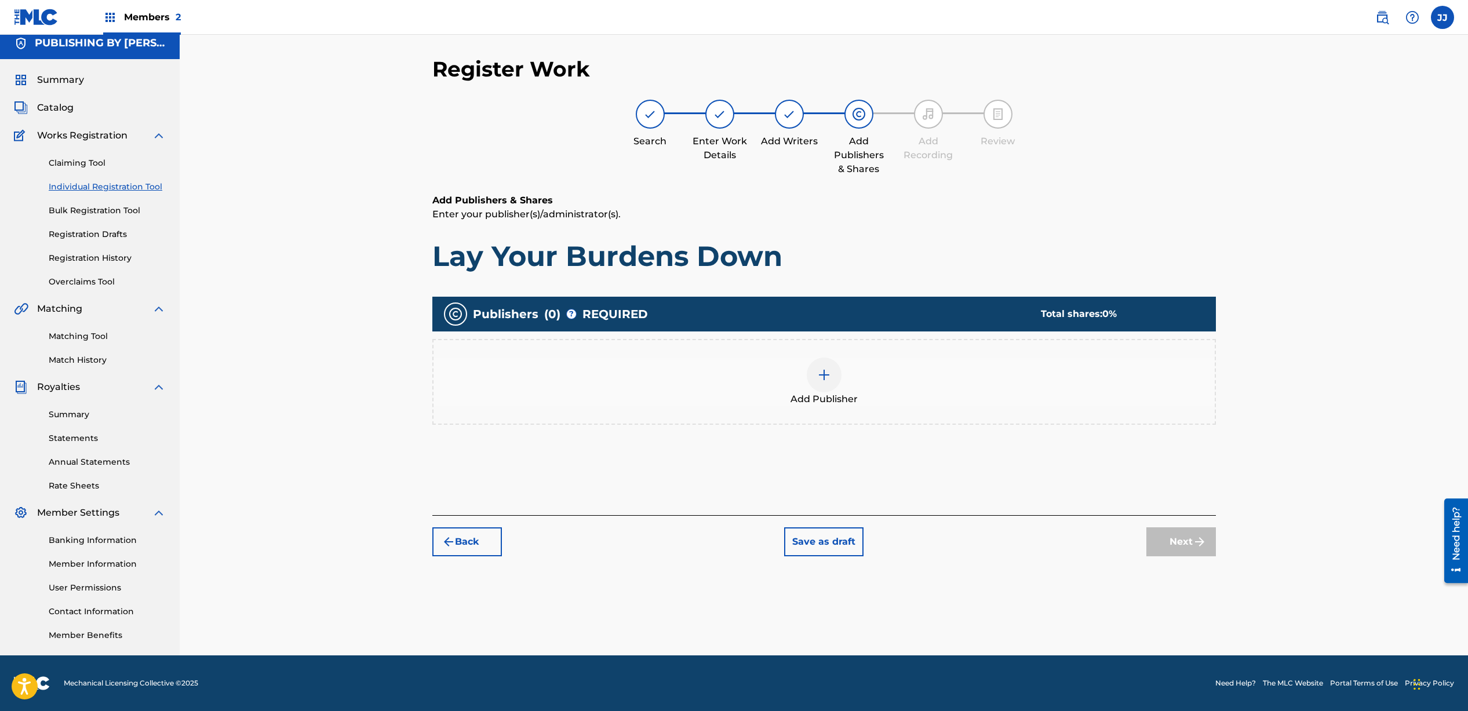
click at [823, 374] on img at bounding box center [824, 375] width 14 height 14
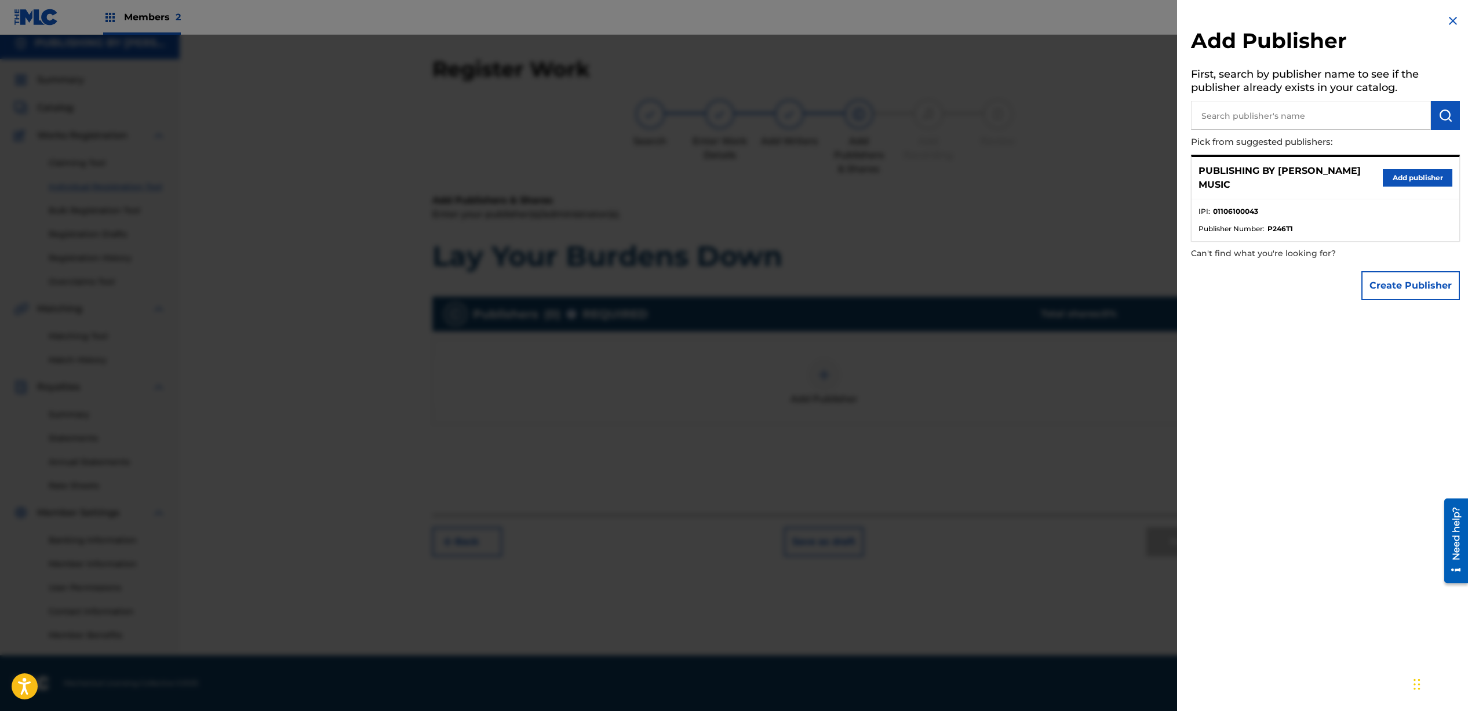
click at [1422, 173] on button "Add publisher" at bounding box center [1418, 177] width 70 height 17
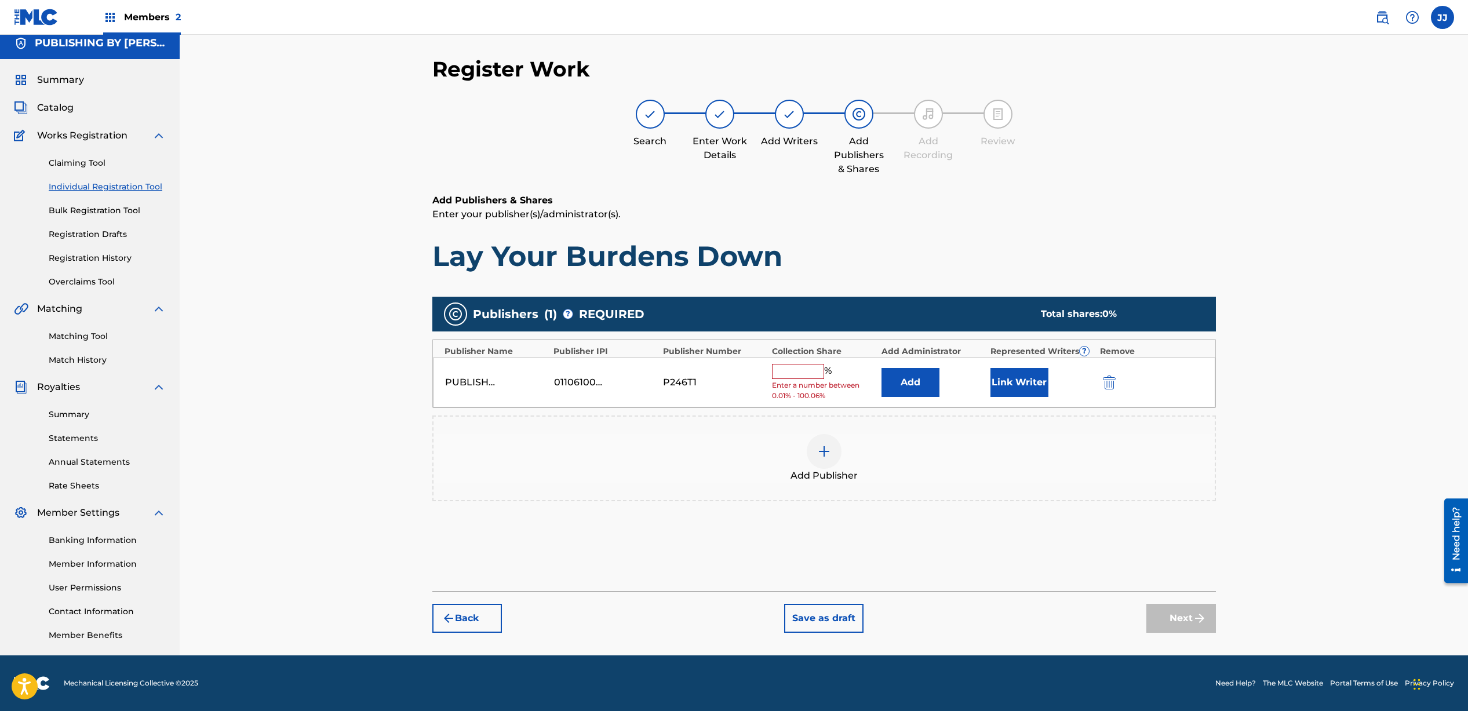
click at [809, 370] on input "text" at bounding box center [798, 371] width 52 height 15
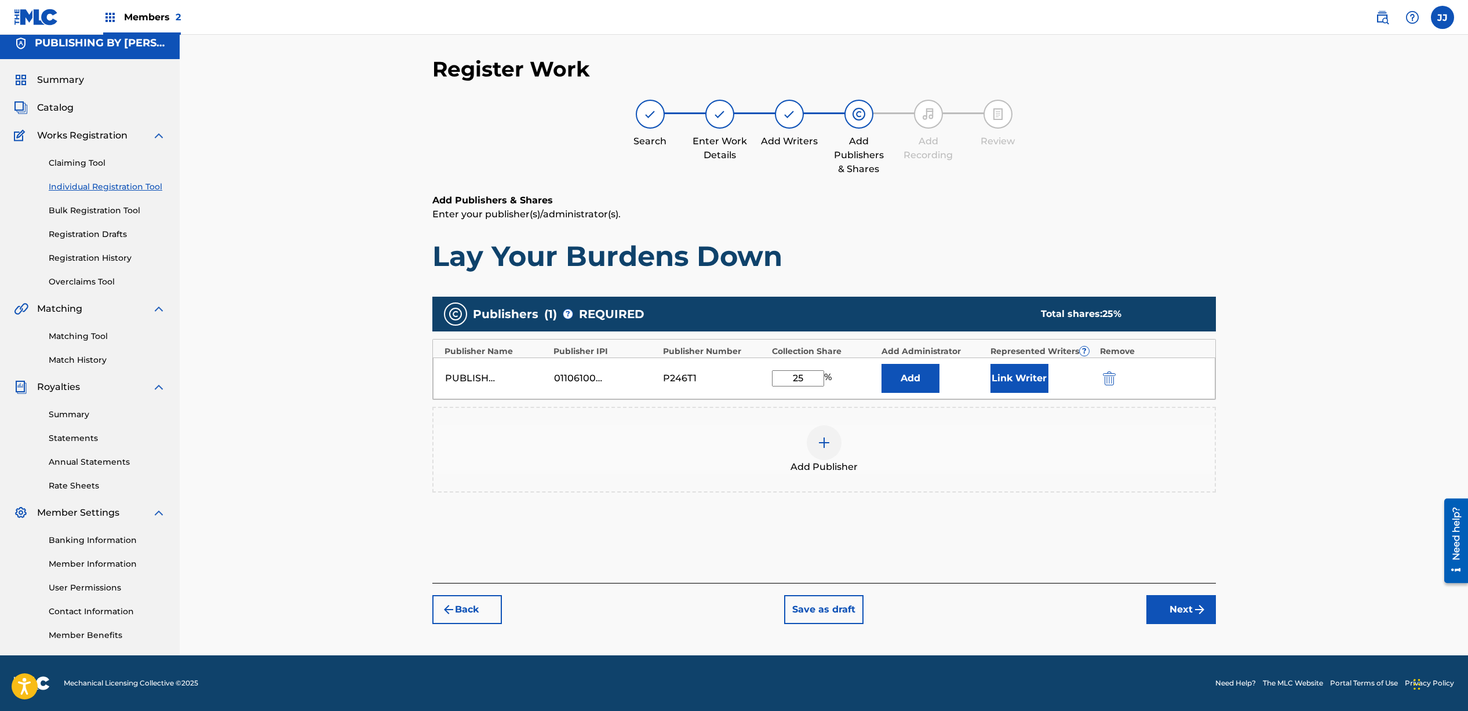
type input "25"
click at [1005, 378] on button "Link Writer" at bounding box center [1020, 378] width 58 height 29
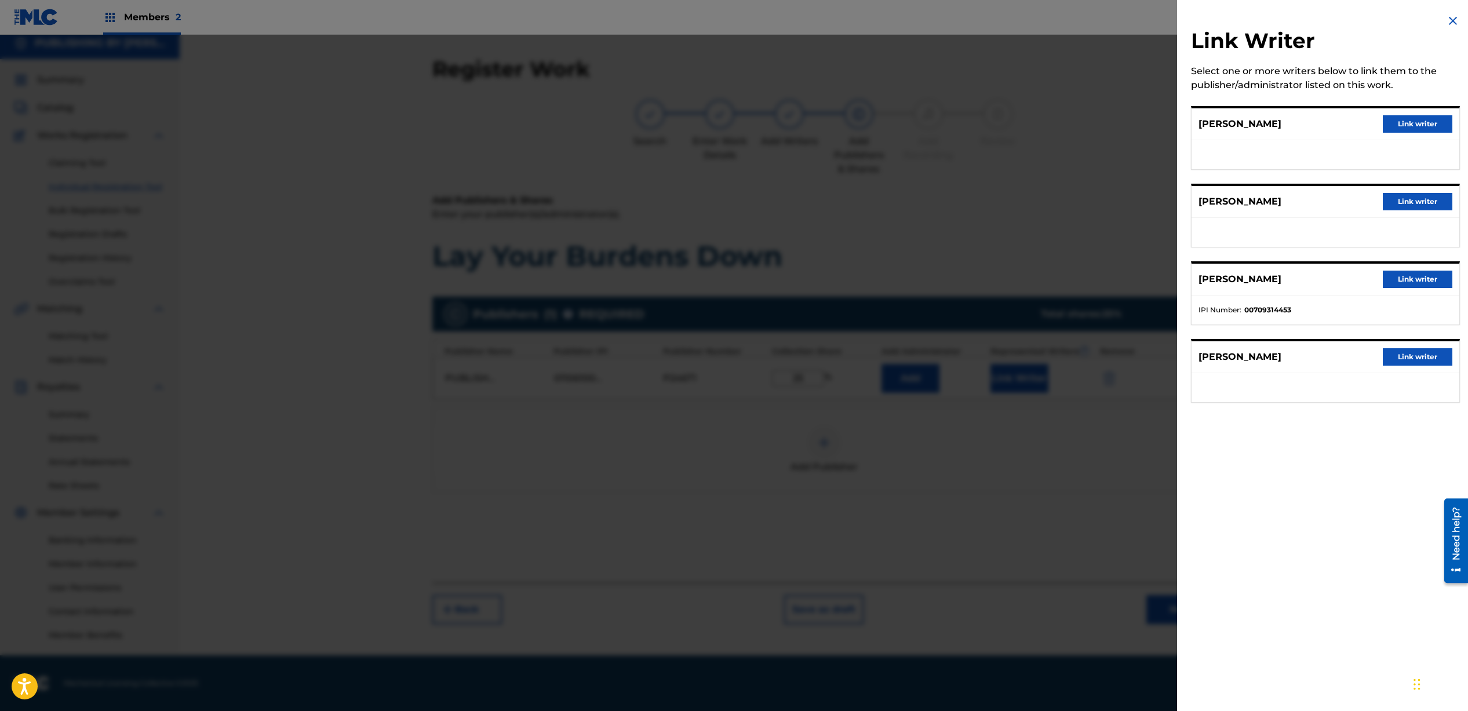
click at [1402, 282] on button "Link writer" at bounding box center [1418, 279] width 70 height 17
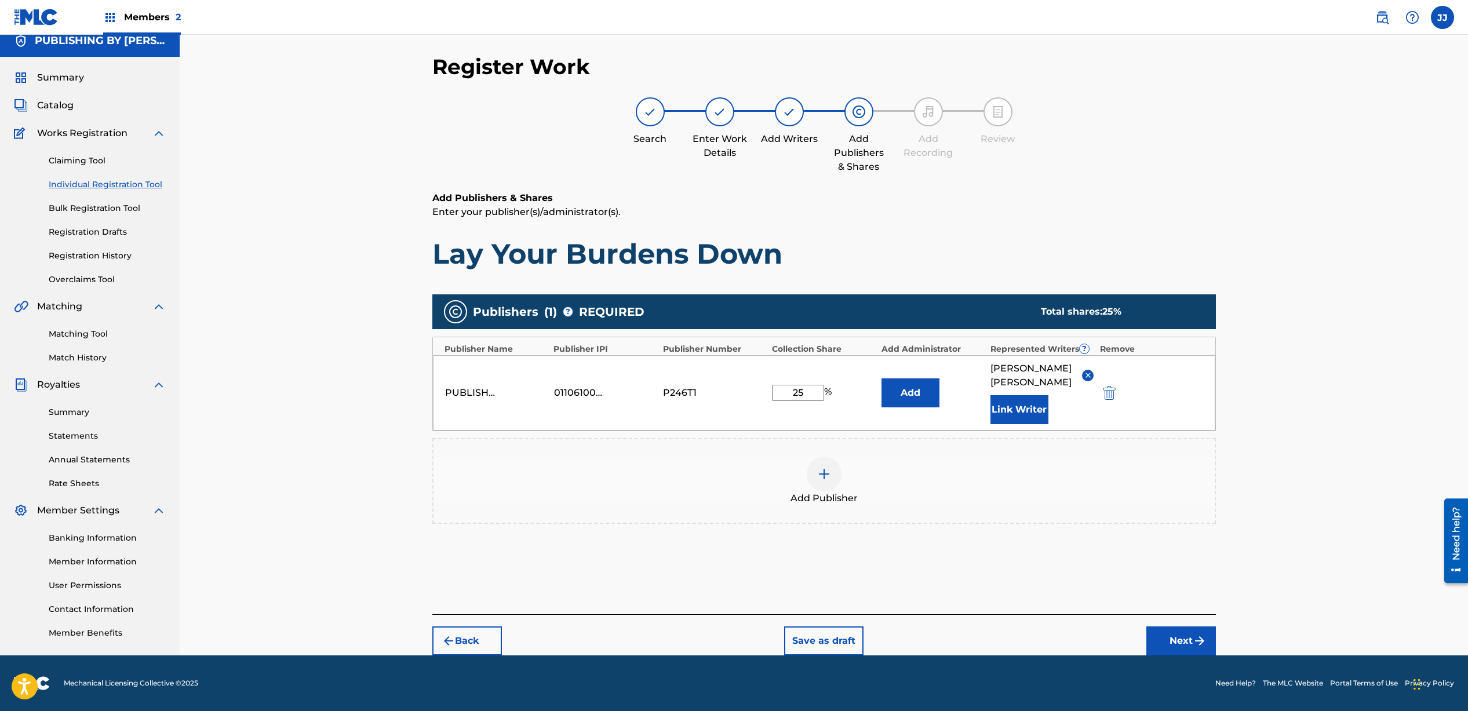
click at [1194, 633] on button "Next" at bounding box center [1182, 641] width 70 height 29
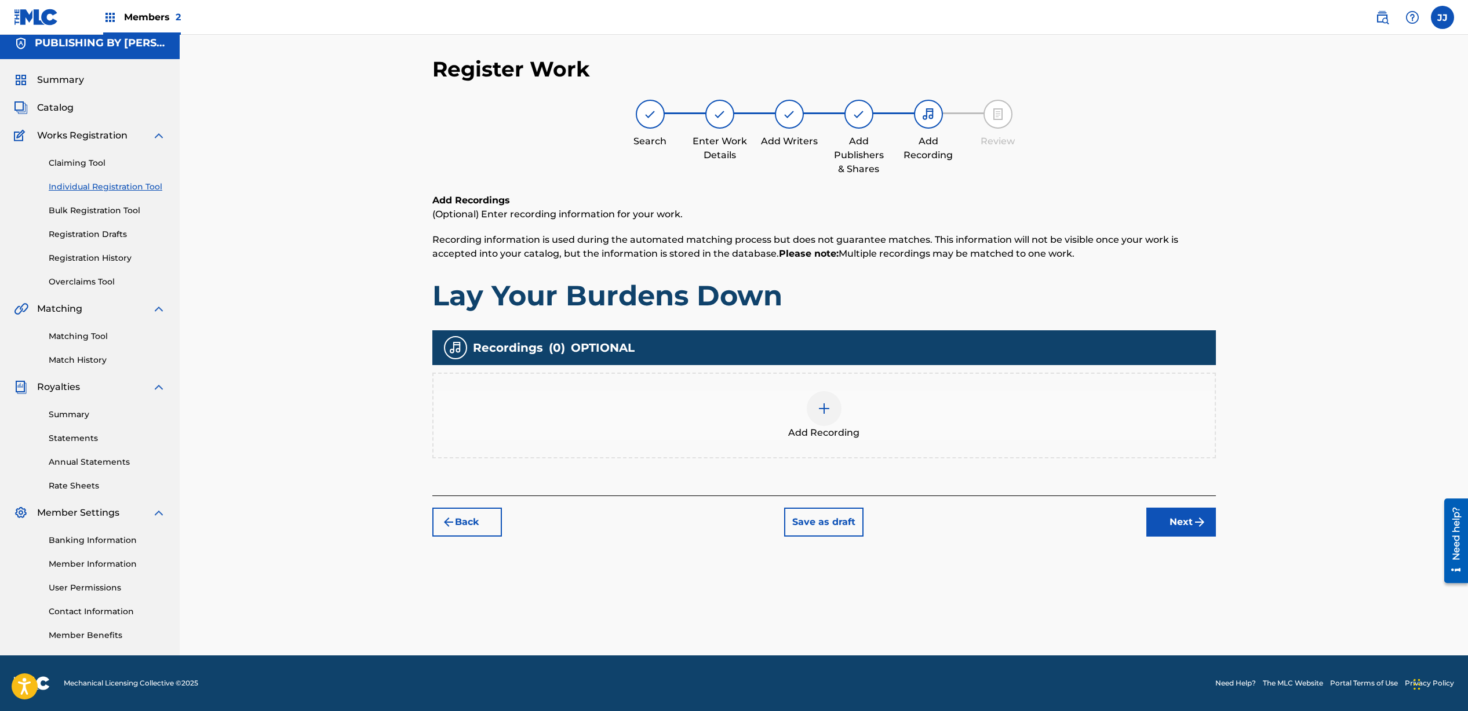
click at [825, 412] on img at bounding box center [824, 409] width 14 height 14
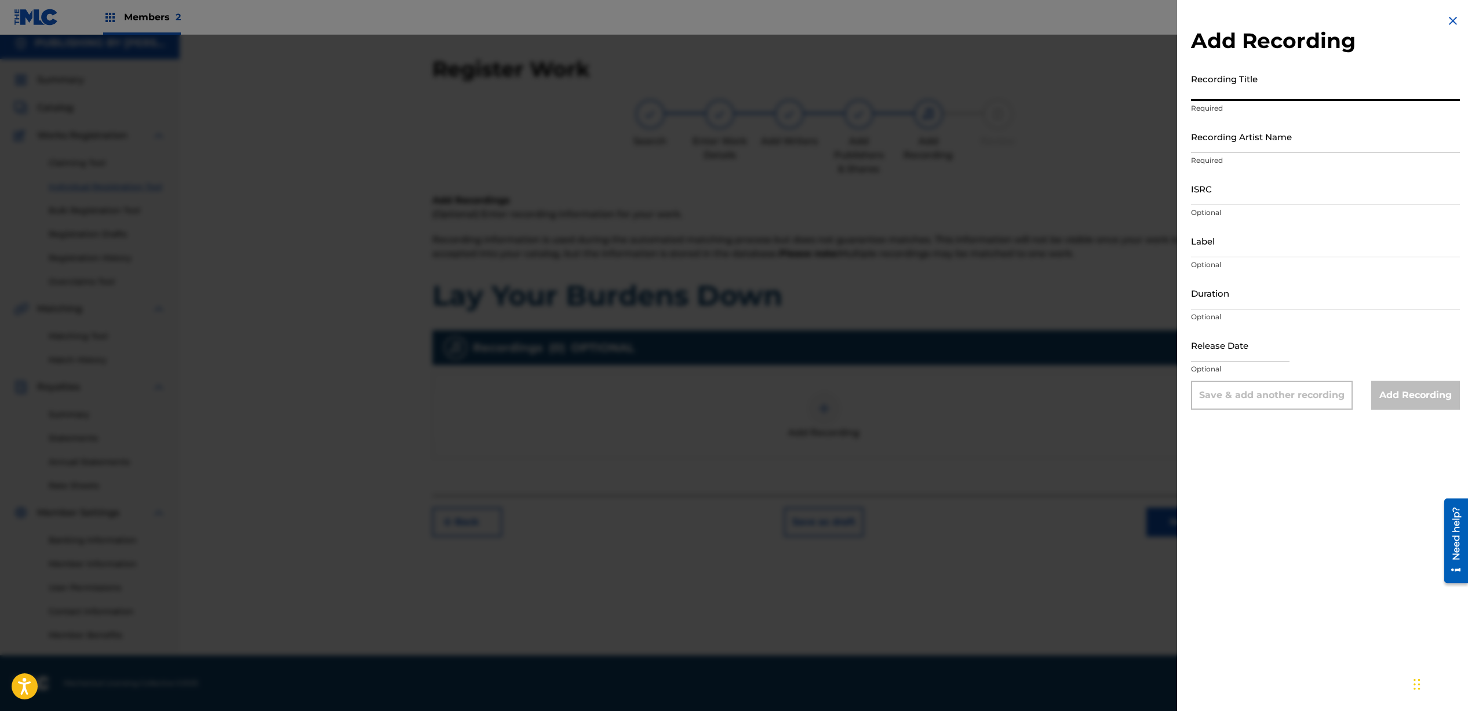
click at [1250, 94] on input "Recording Title" at bounding box center [1325, 84] width 269 height 33
click at [1325, 83] on input "Lay Your Burdens Dowqn" at bounding box center [1325, 84] width 269 height 33
click at [1311, 90] on input "Lay Your Burdens Dowqn" at bounding box center [1325, 84] width 269 height 33
type input "Lay Your Burdens Down"
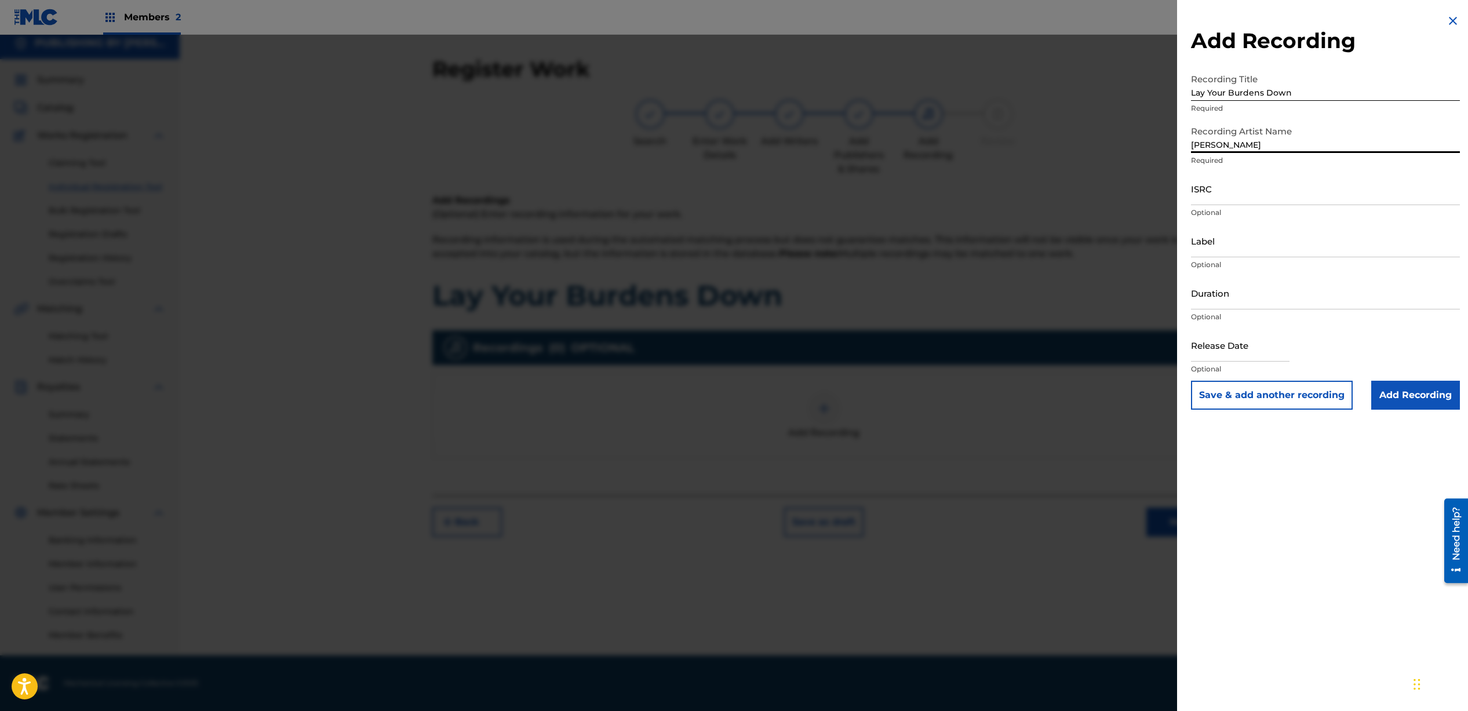
type input "[PERSON_NAME]"
paste input "QZWDW2583436"
type input "QZWDW2583436"
click at [1222, 296] on input "Duration" at bounding box center [1325, 293] width 269 height 33
type input "03:45"
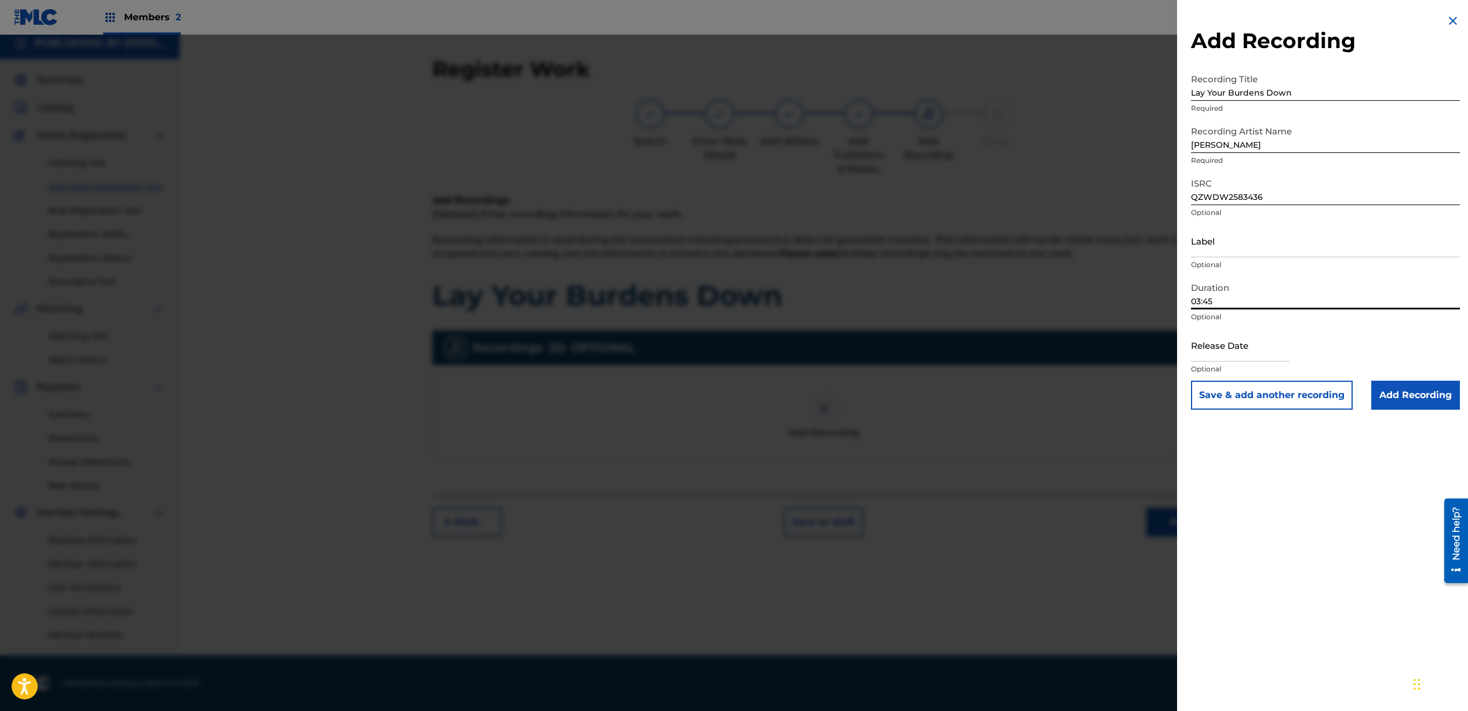
click at [1241, 348] on input "text" at bounding box center [1240, 345] width 99 height 33
select select "7"
select select "2025"
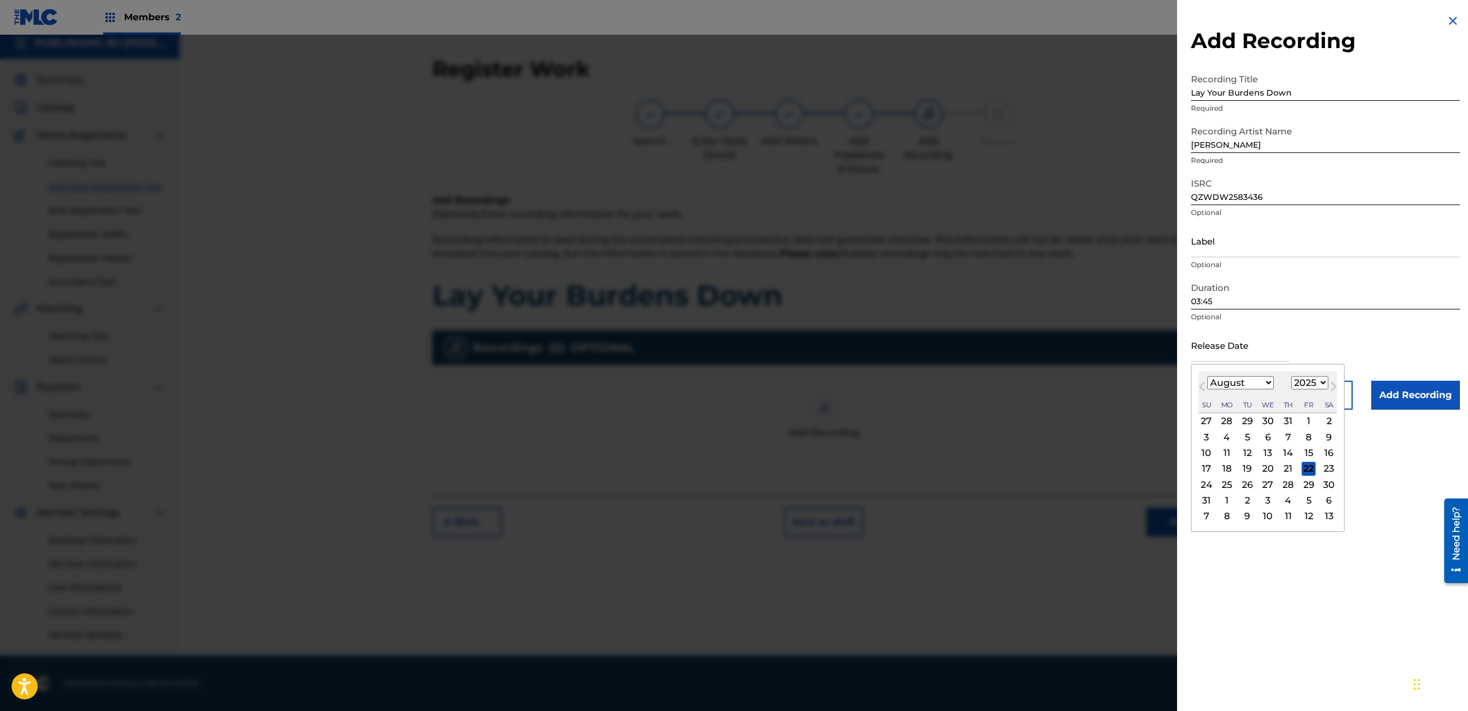
click at [1310, 470] on div "22" at bounding box center [1309, 469] width 14 height 14
type input "[DATE]"
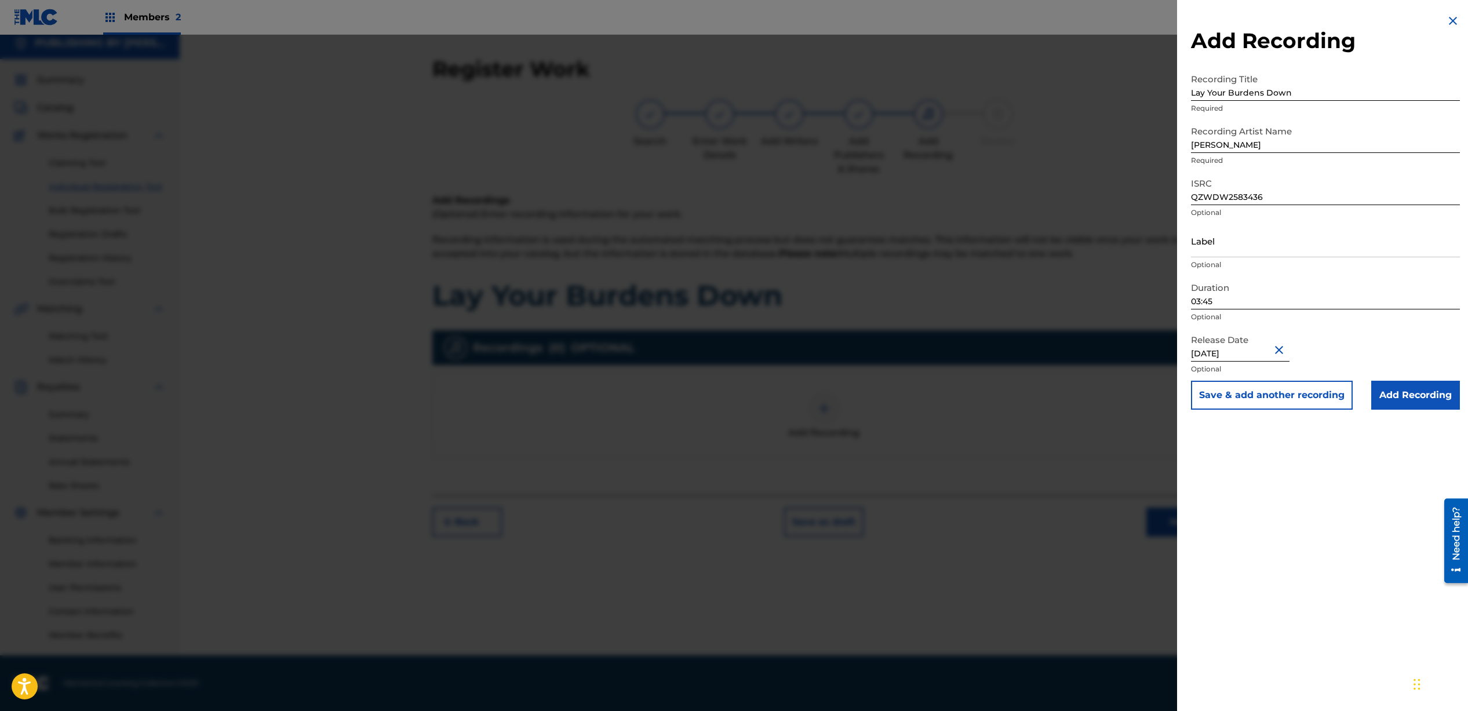
click at [1406, 402] on input "Add Recording" at bounding box center [1416, 395] width 89 height 29
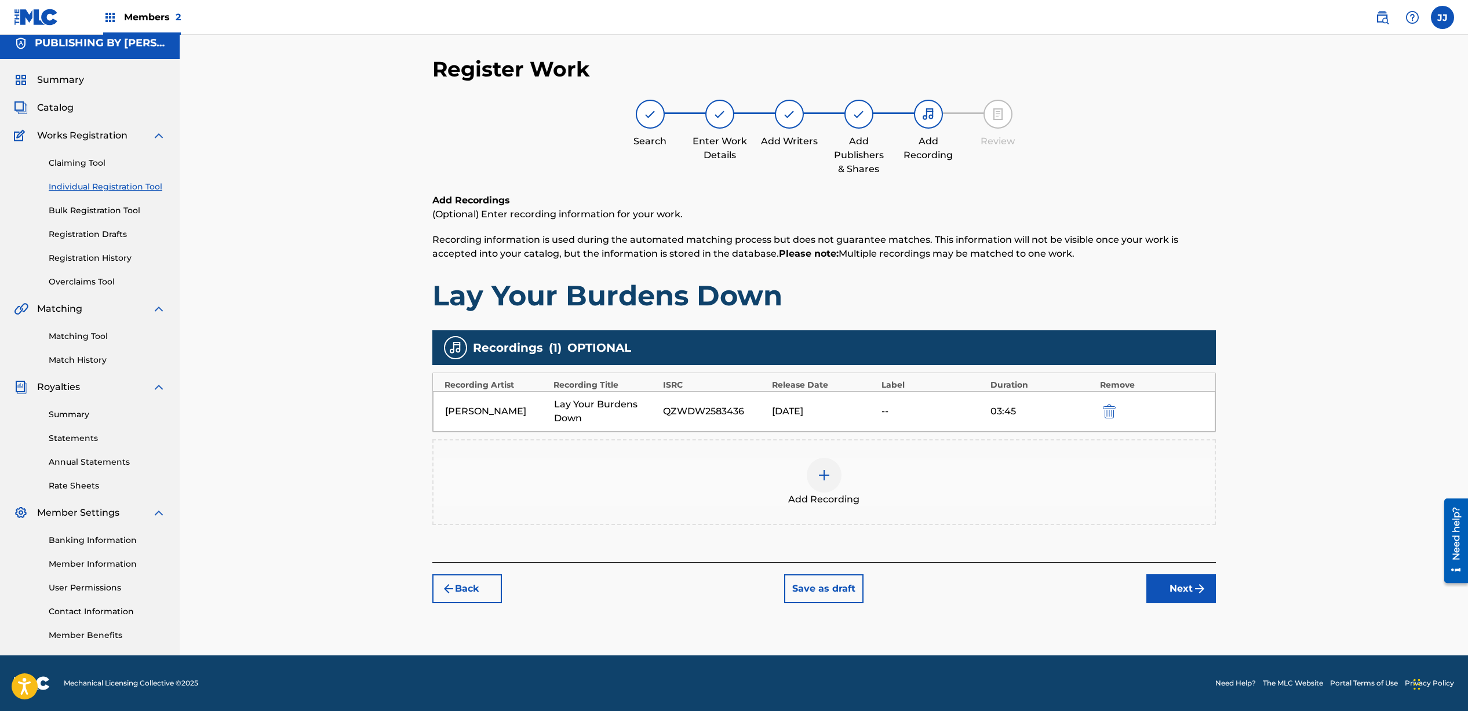
click at [1186, 594] on button "Next" at bounding box center [1182, 589] width 70 height 29
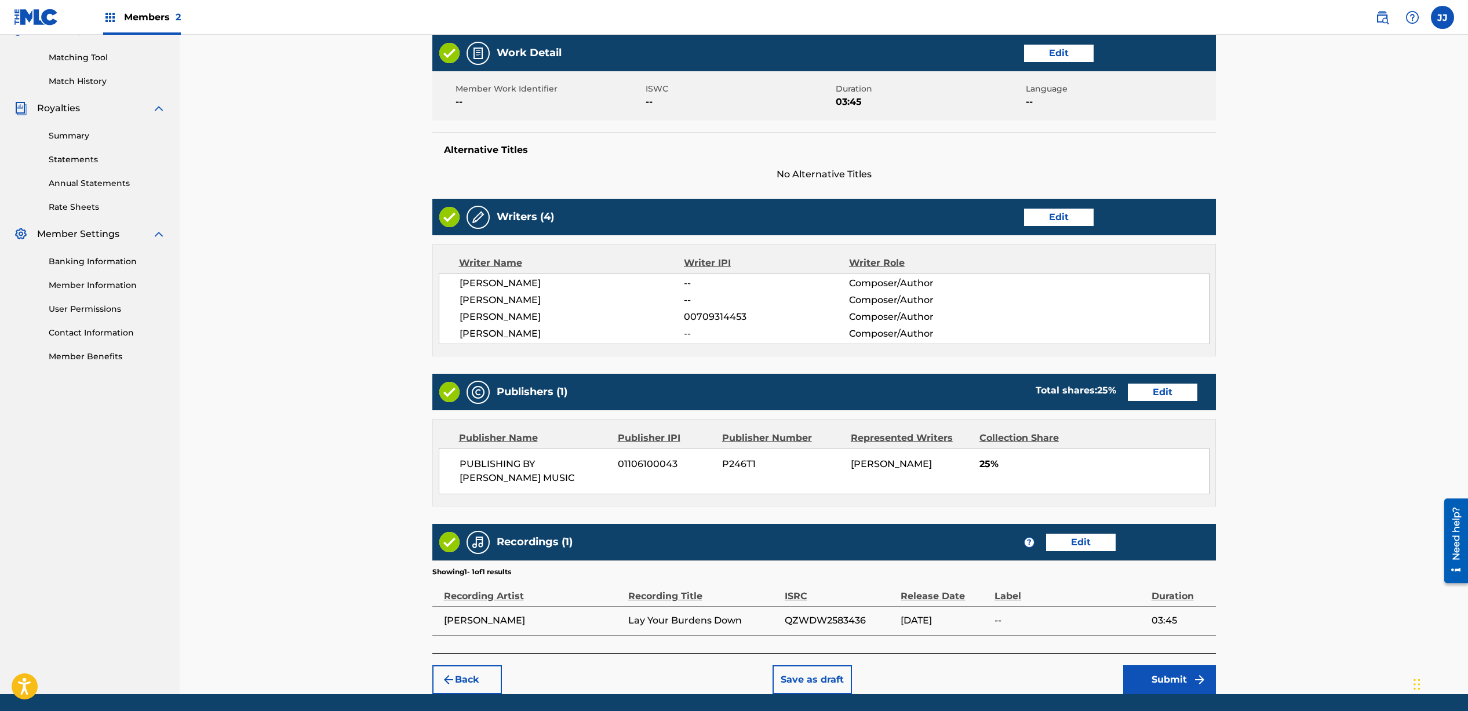
scroll to position [325, 0]
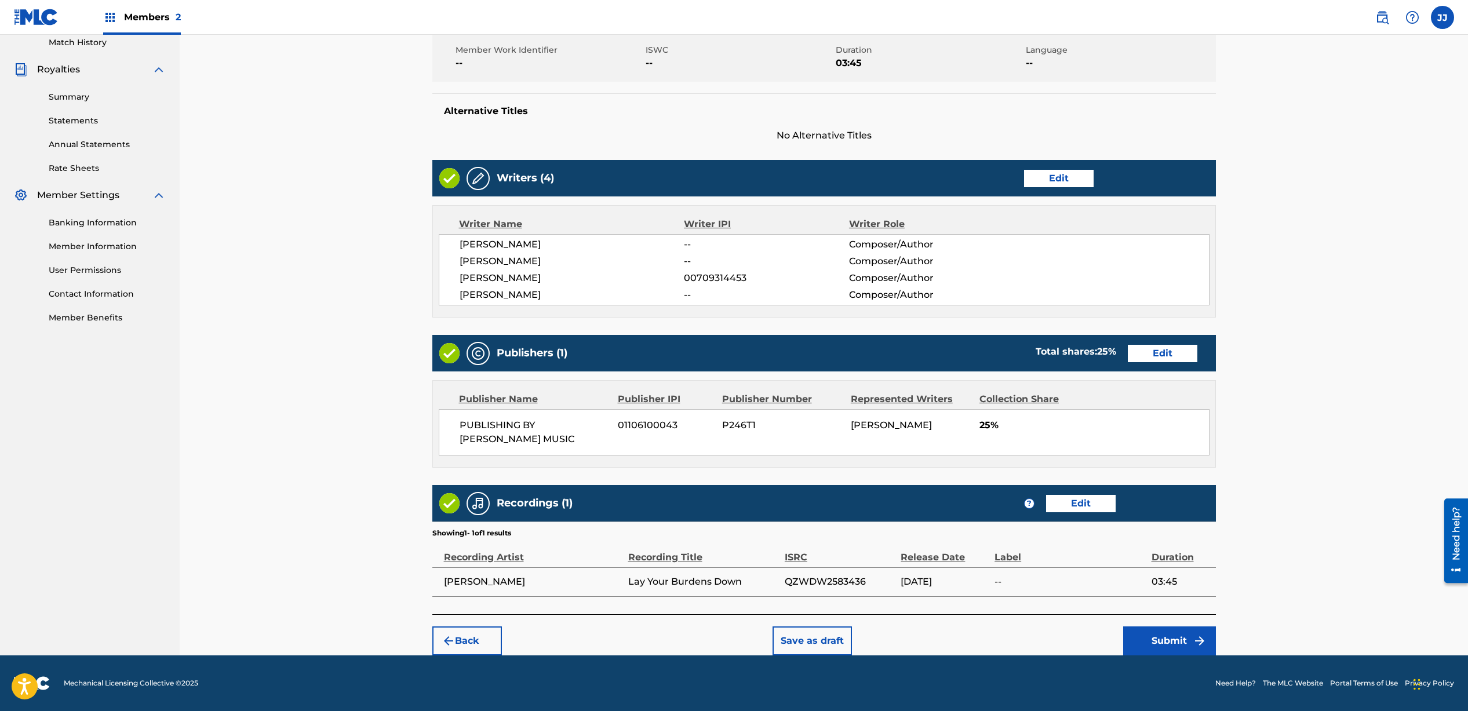
click at [1155, 641] on button "Submit" at bounding box center [1170, 641] width 93 height 29
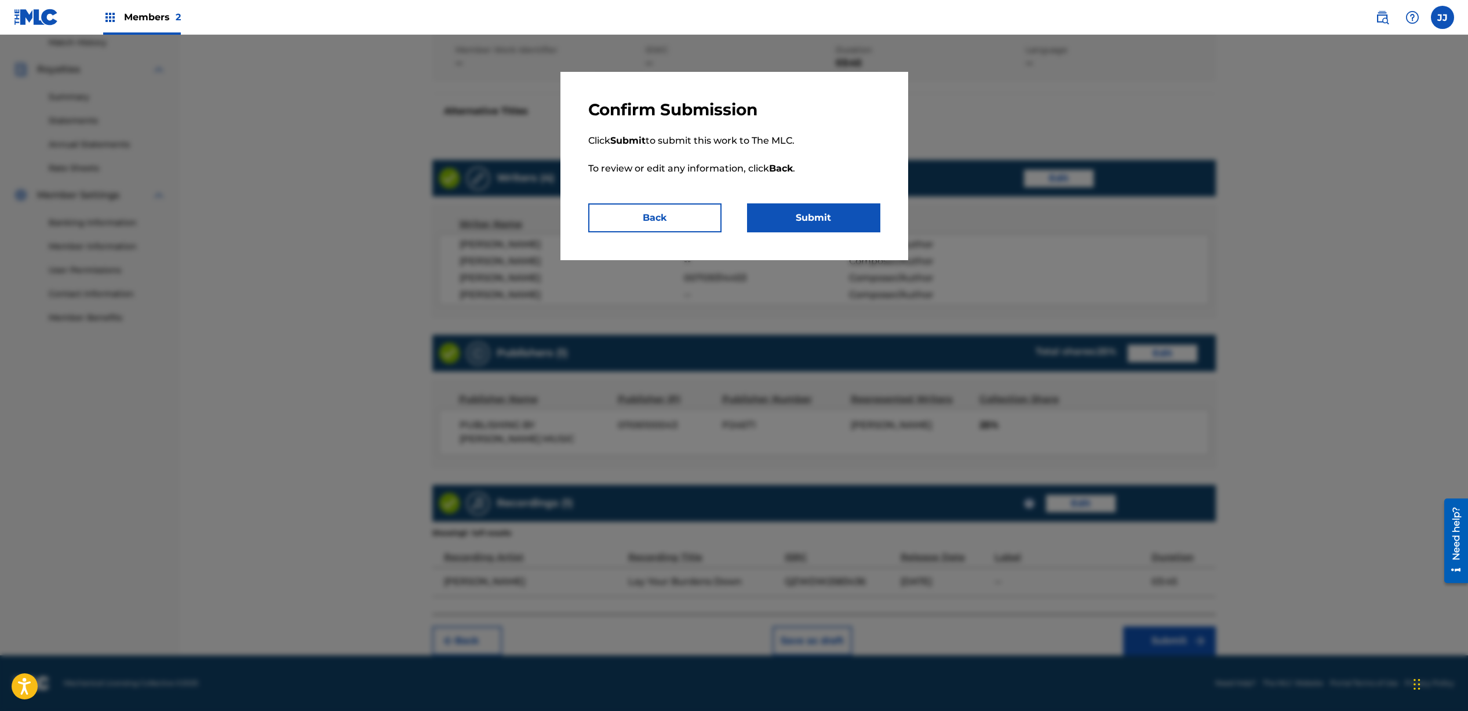
click at [830, 223] on button "Submit" at bounding box center [813, 217] width 133 height 29
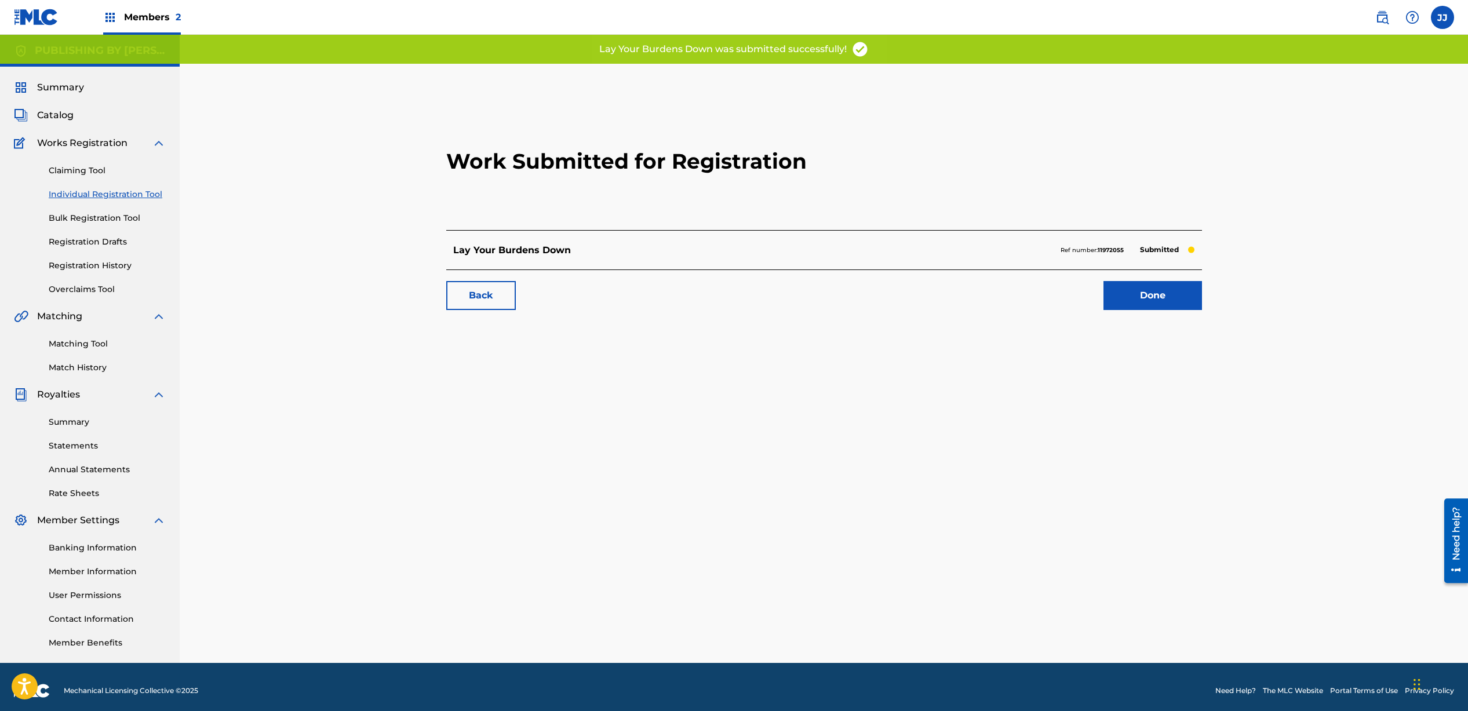
click at [1156, 299] on link "Done" at bounding box center [1153, 295] width 99 height 29
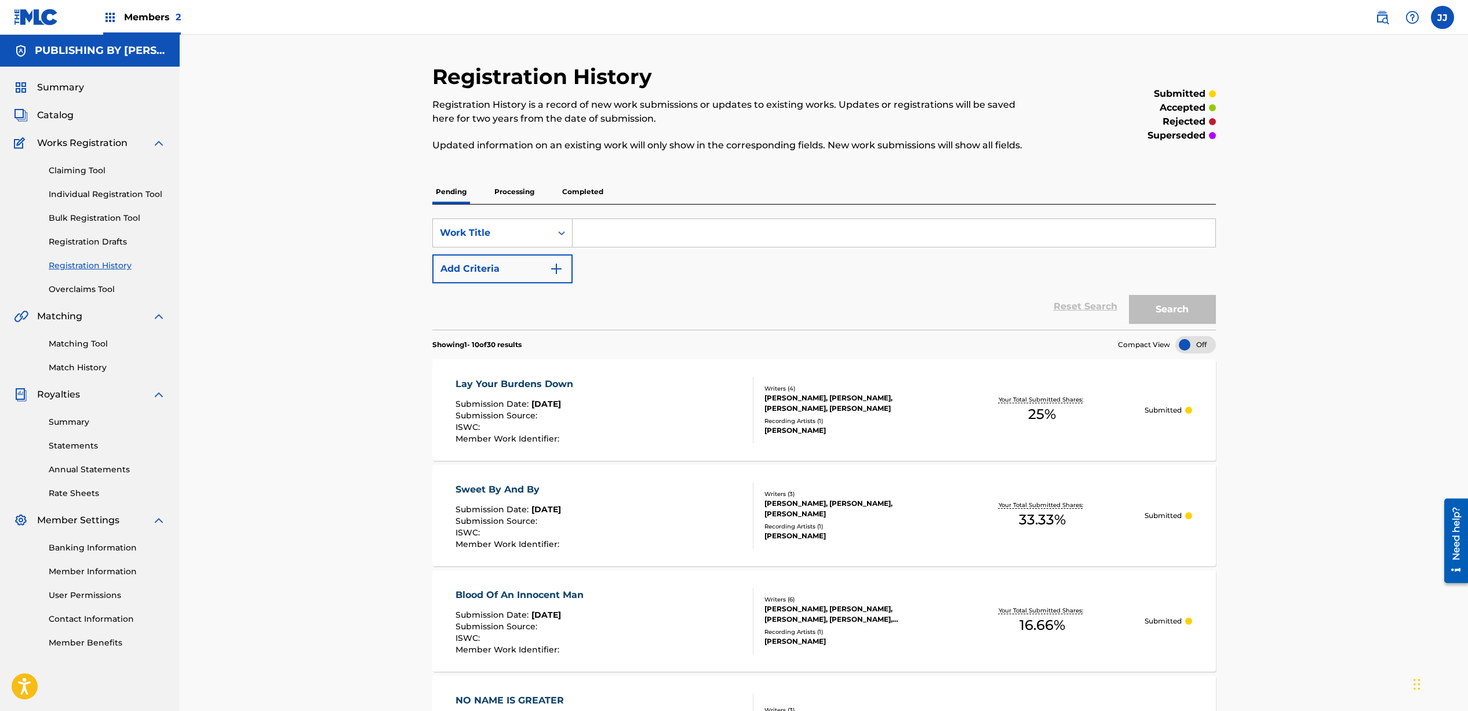
click at [610, 228] on input "Search Form" at bounding box center [894, 233] width 643 height 28
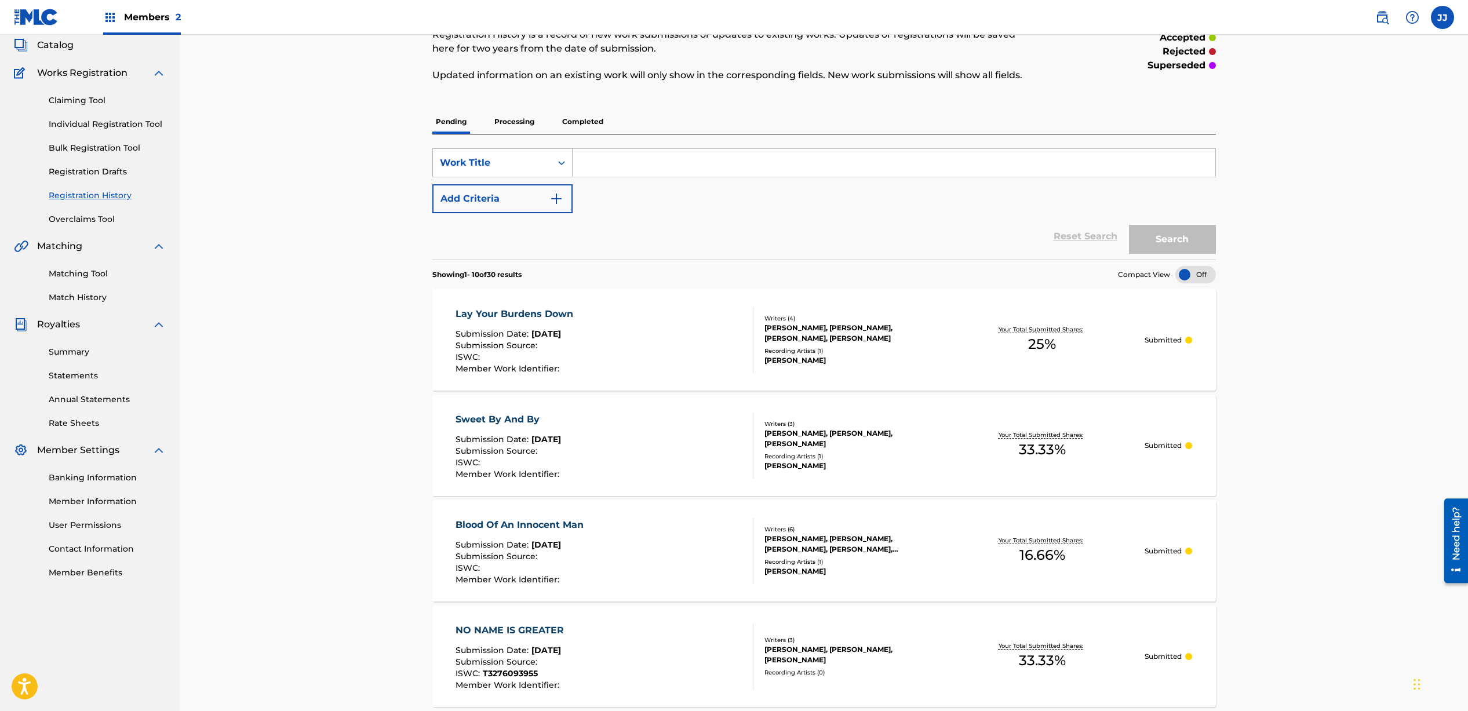
scroll to position [88, 0]
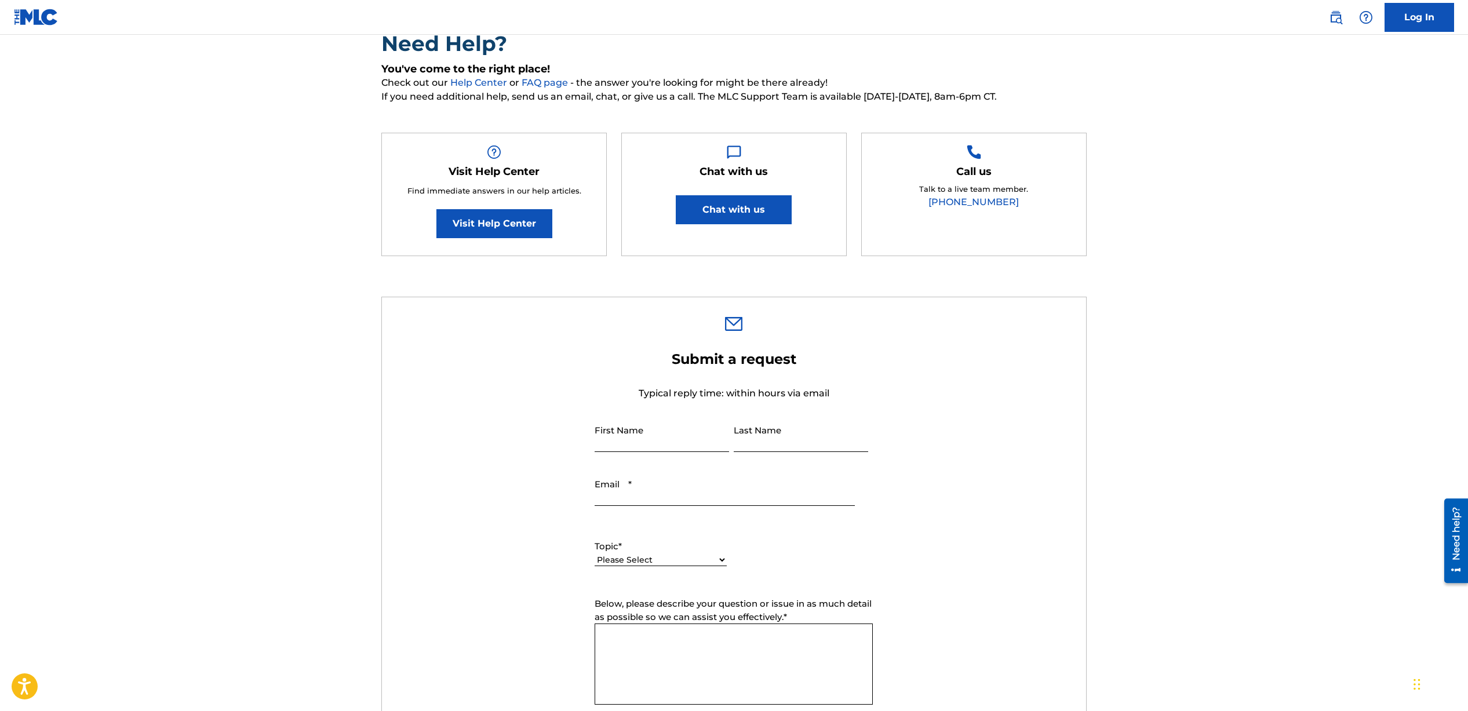
scroll to position [28, 0]
